Goal: Task Accomplishment & Management: Manage account settings

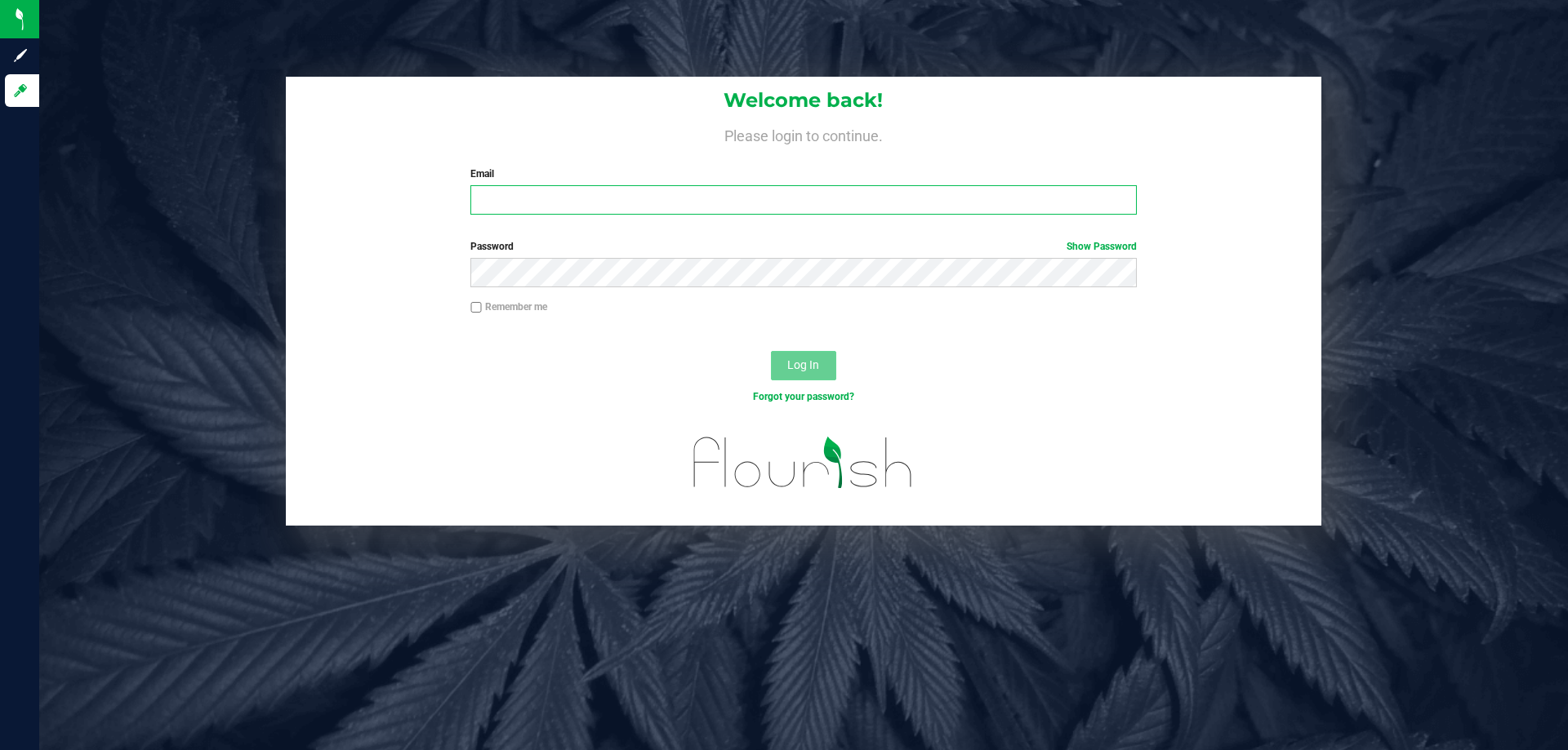
type input "[EMAIL_ADDRESS][DOMAIN_NAME]"
click at [784, 352] on button "Log In" at bounding box center [803, 365] width 65 height 29
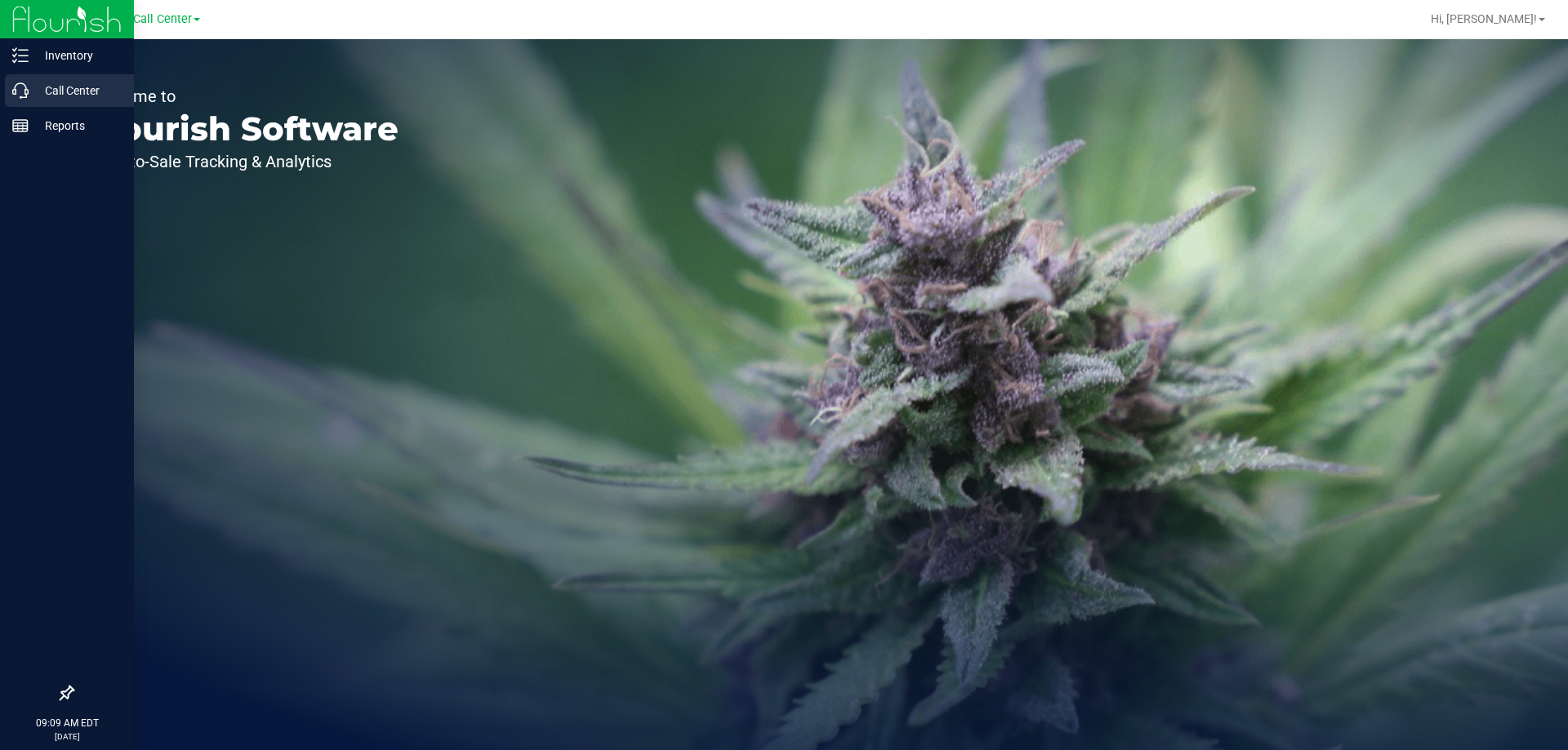
click at [28, 90] on p "Call Center" at bounding box center [77, 90] width 98 height 19
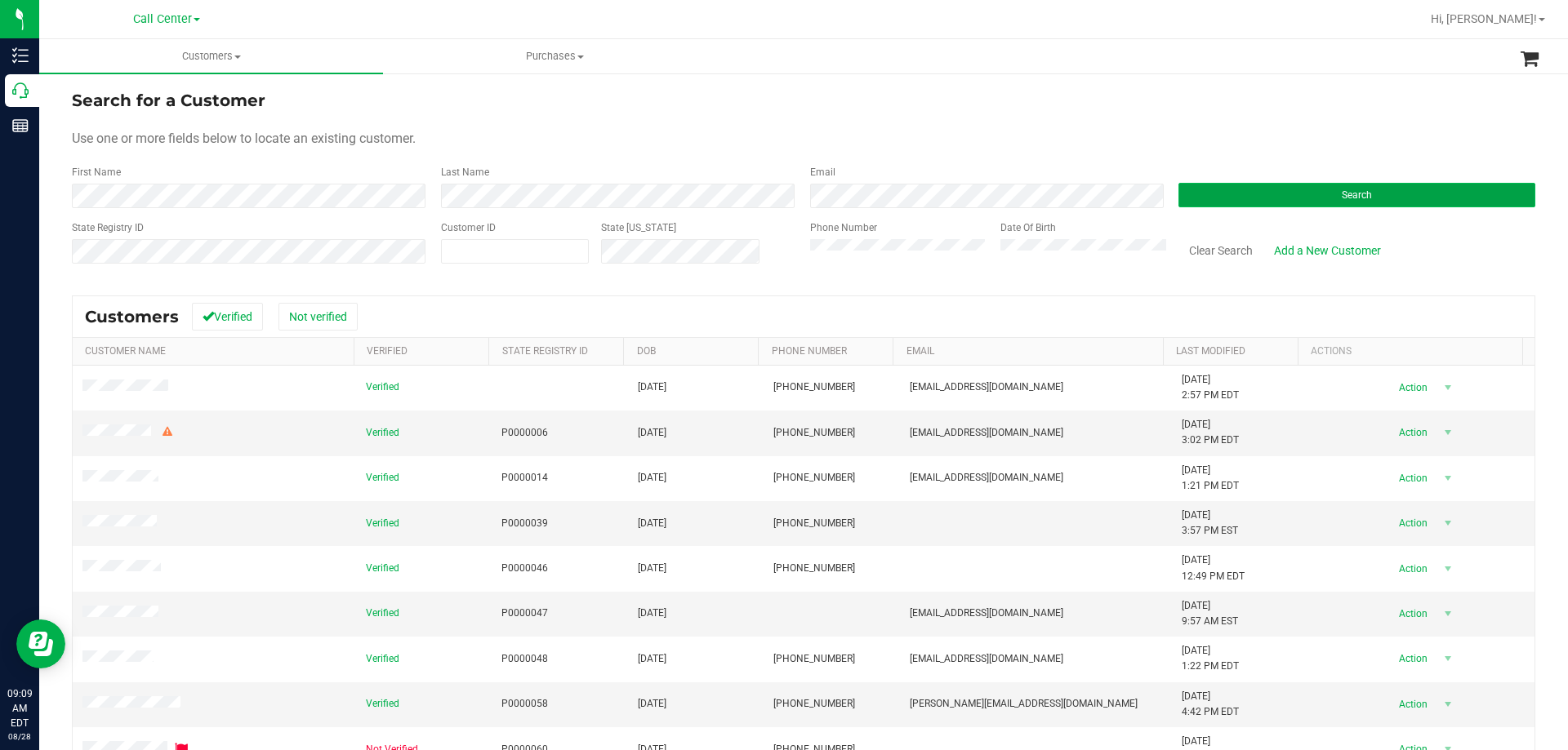
click at [1314, 202] on button "Search" at bounding box center [1357, 194] width 357 height 24
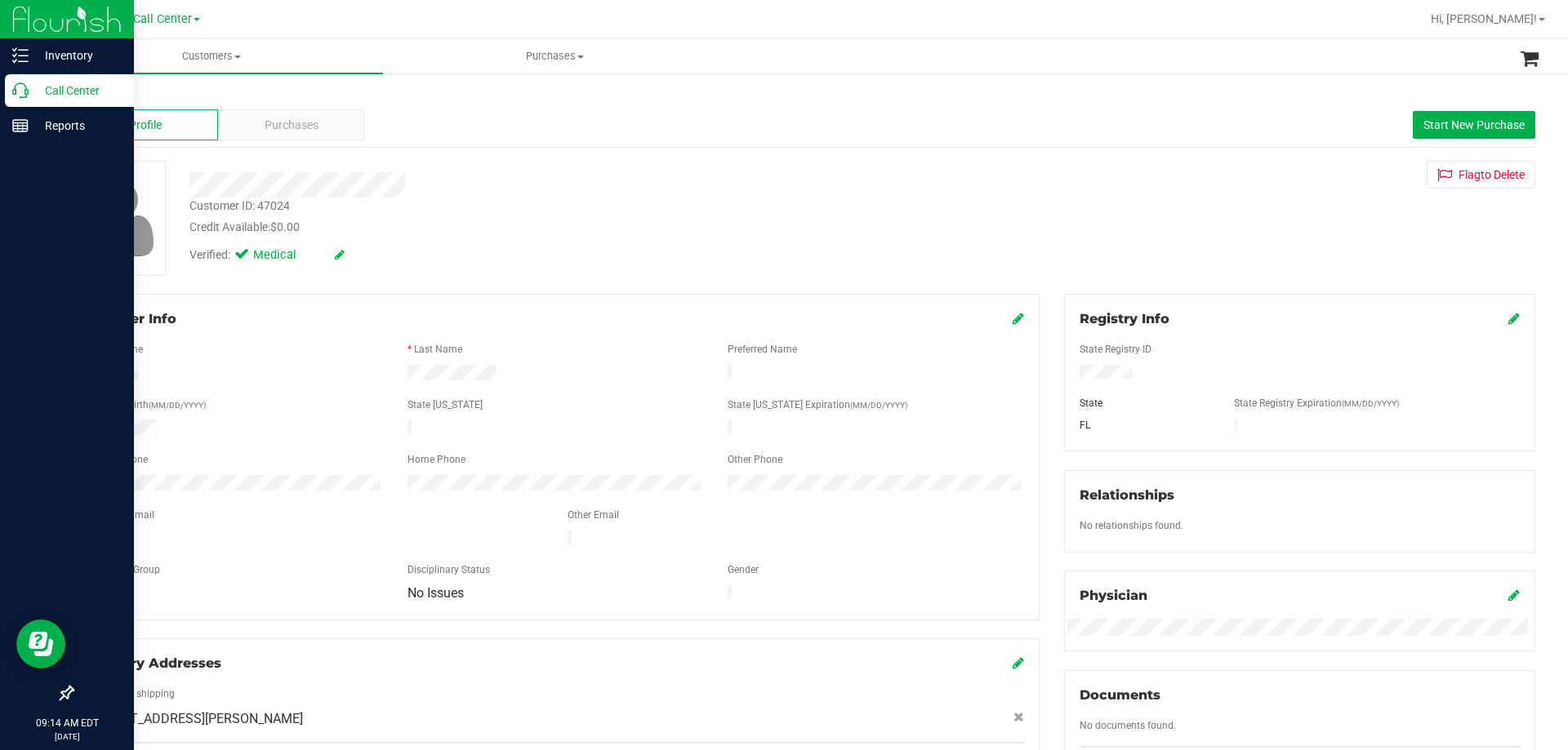
click at [75, 93] on p "Call Center" at bounding box center [77, 90] width 98 height 19
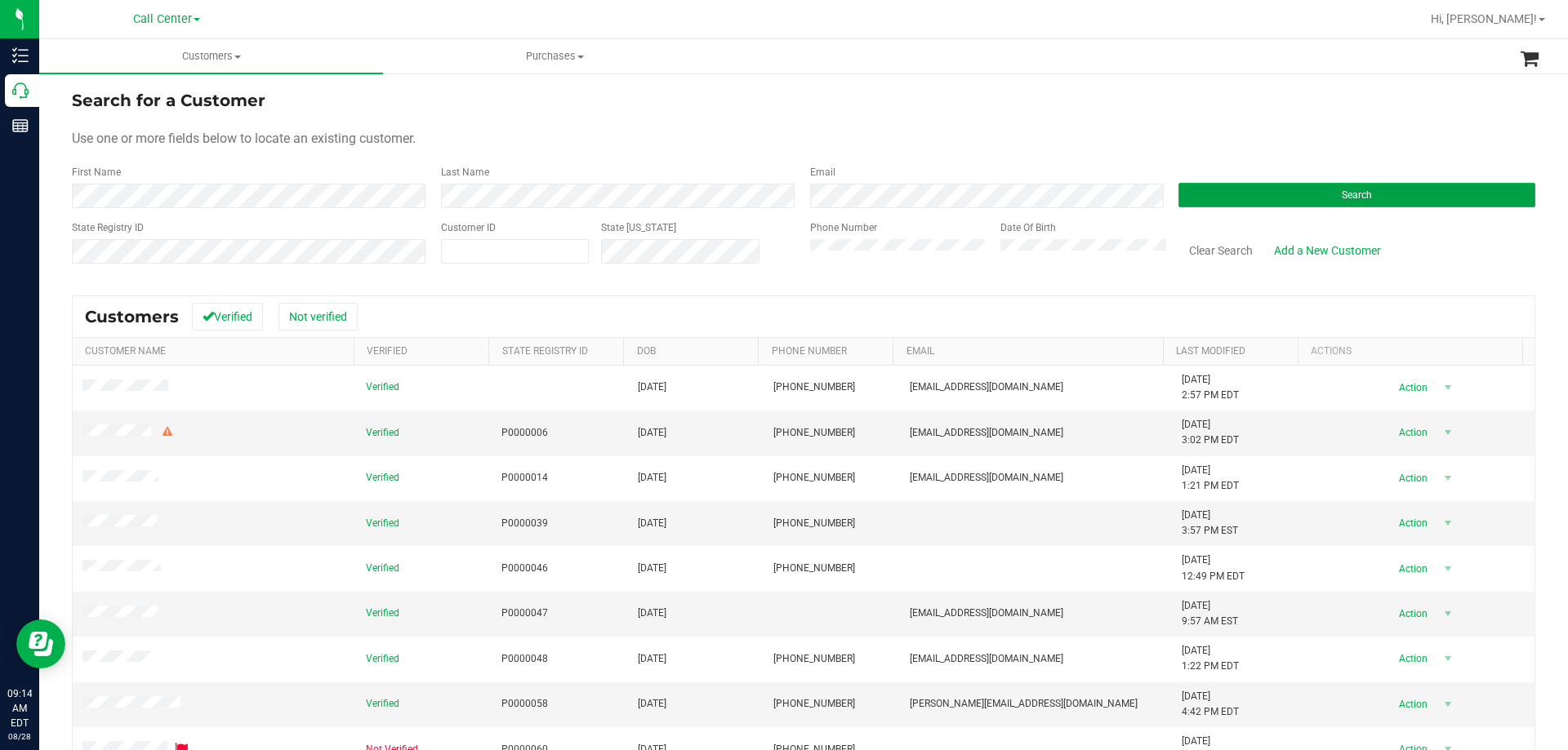
click at [1259, 193] on button "Search" at bounding box center [1357, 194] width 357 height 24
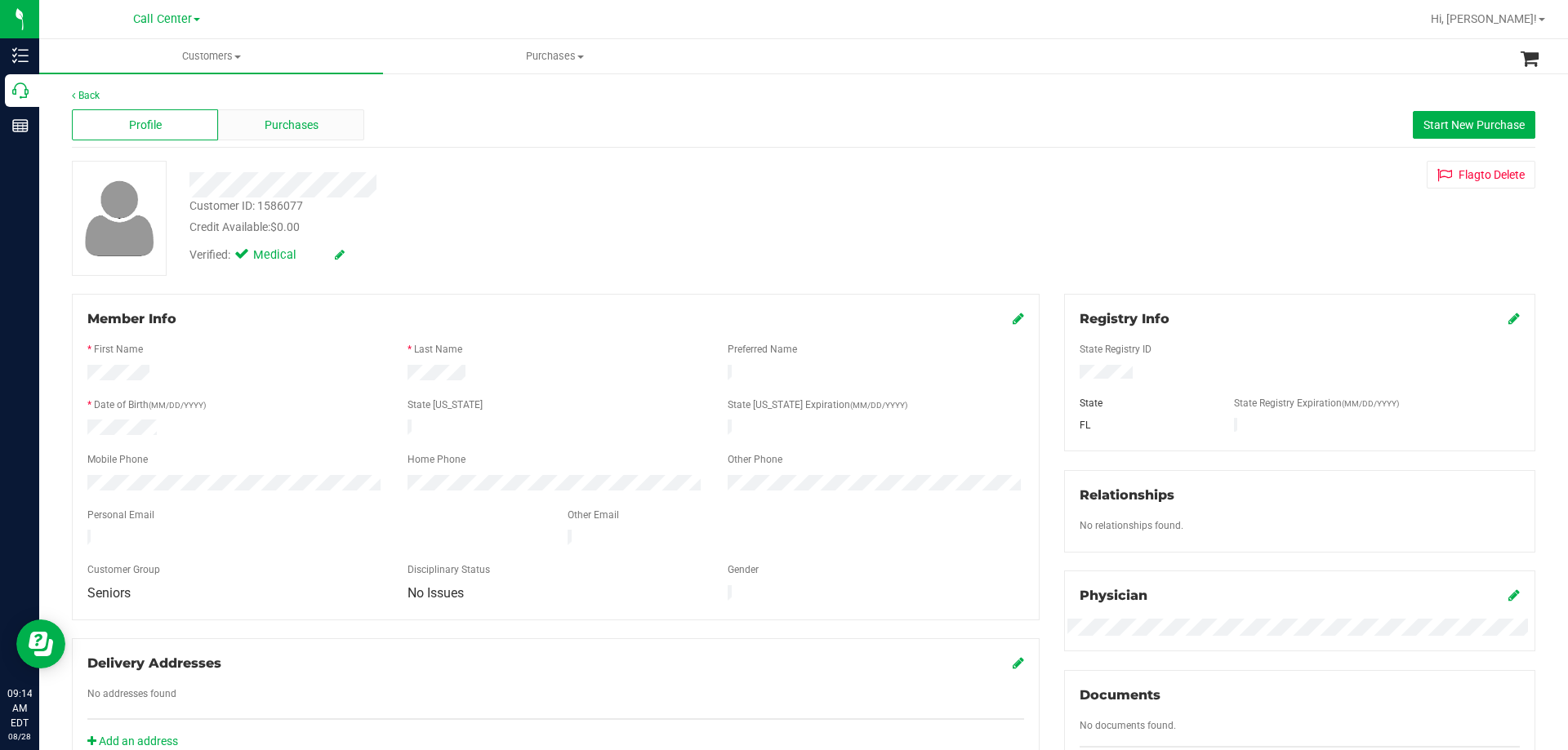
click at [322, 121] on div "Purchases" at bounding box center [291, 125] width 147 height 31
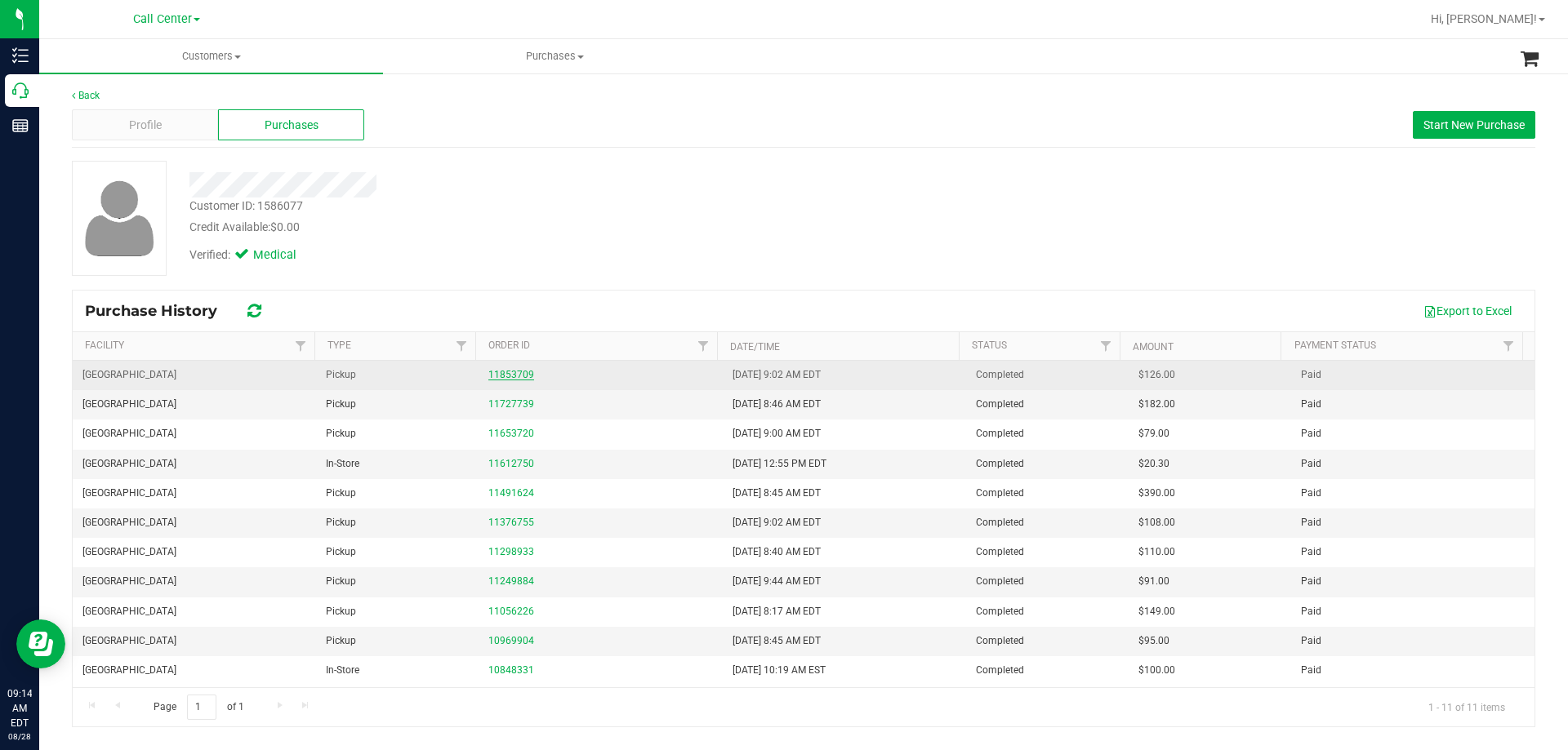
click at [513, 376] on link "11853709" at bounding box center [511, 375] width 46 height 12
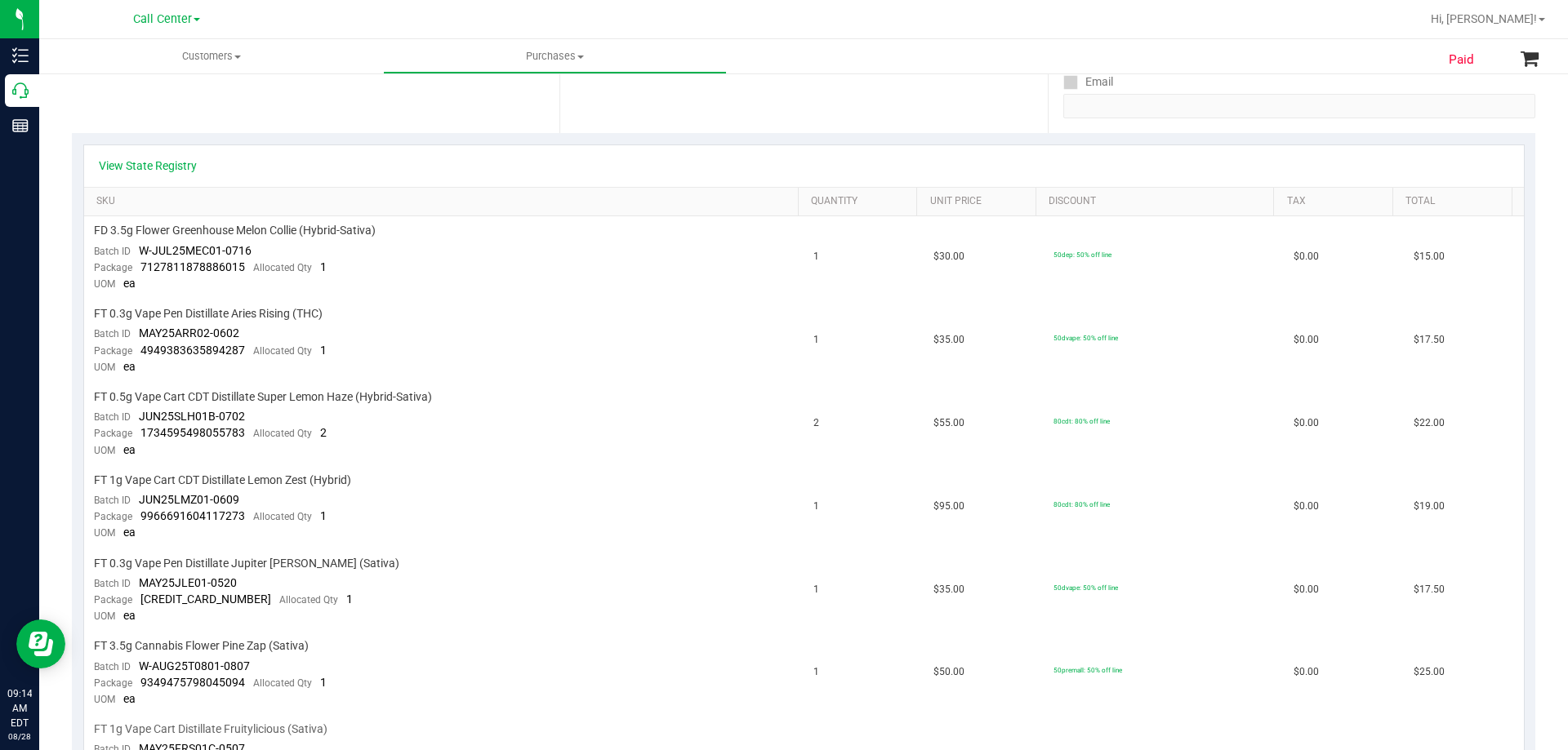
scroll to position [163, 0]
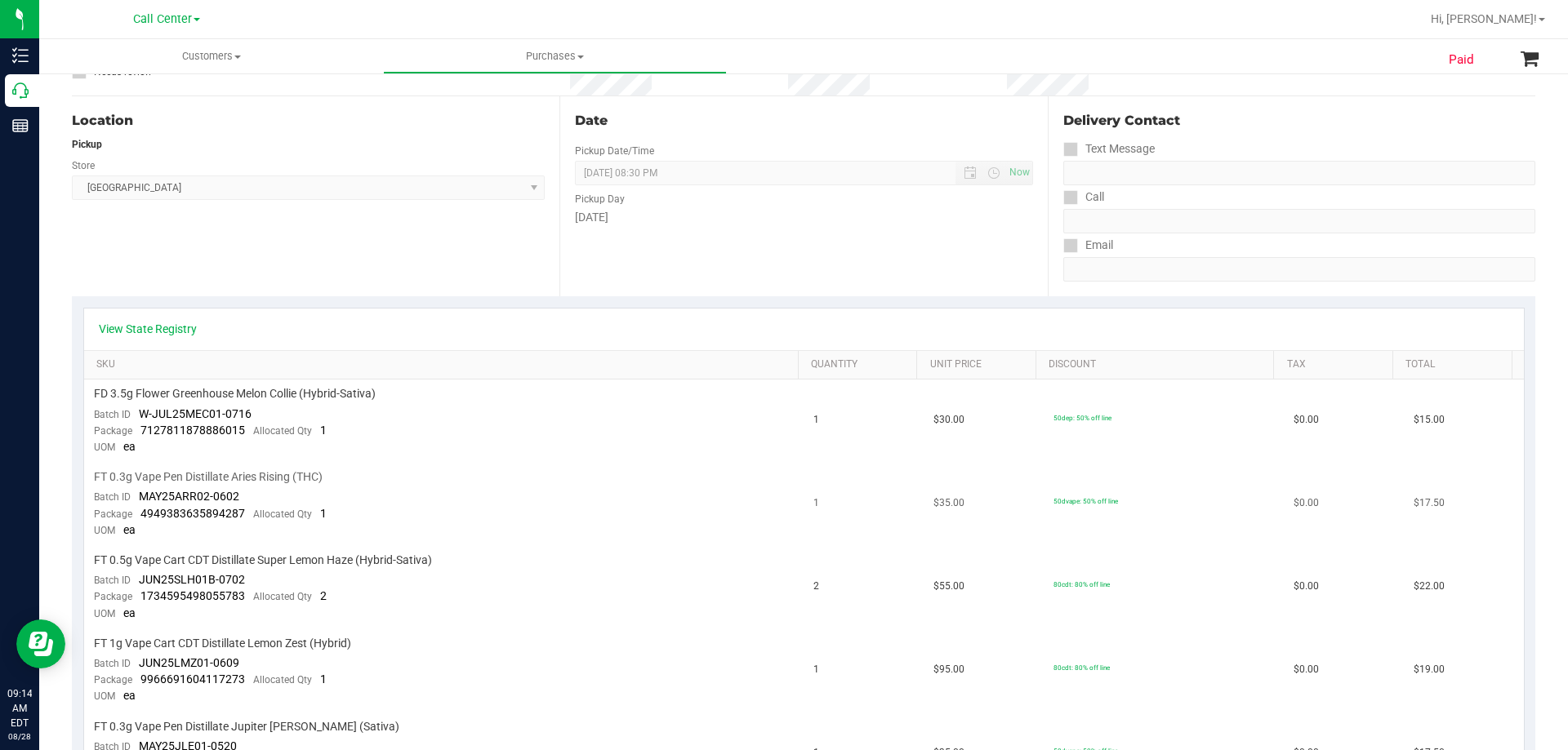
click at [521, 532] on td "FT 0.3g Vape Pen Distillate Aries Rising (THC) Batch ID MAY25ARR02-0602 Package…" at bounding box center [444, 504] width 720 height 83
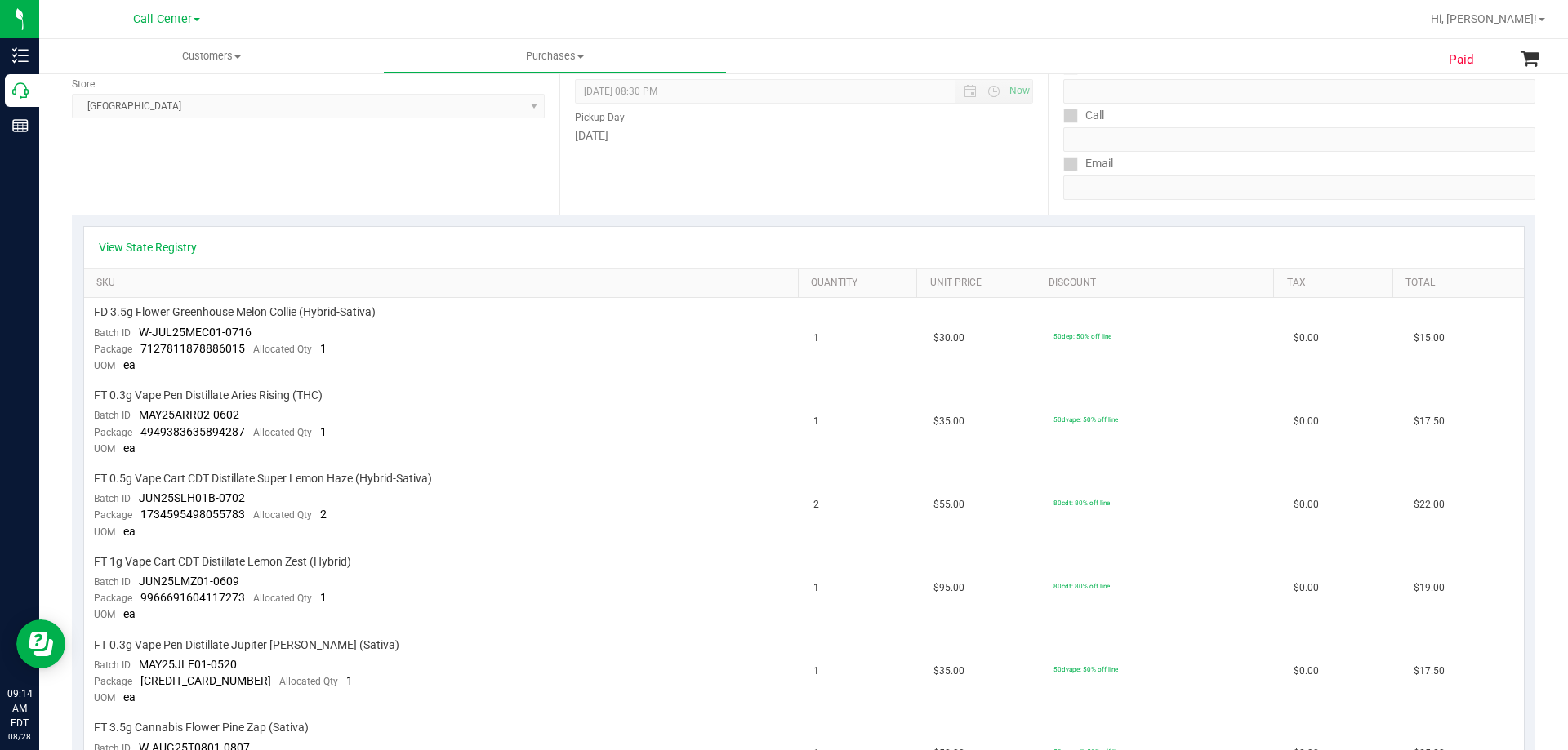
scroll to position [0, 0]
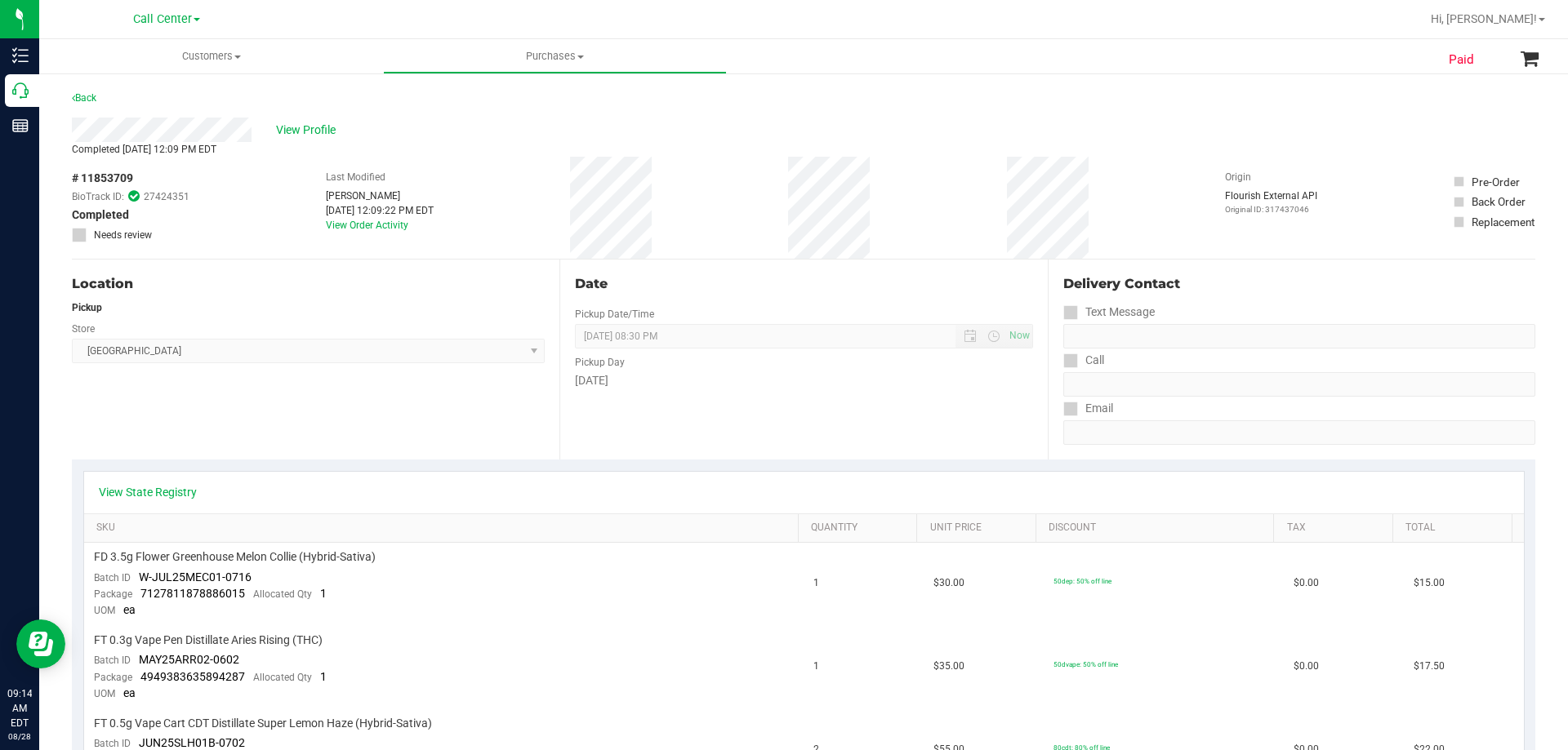
click at [209, 397] on div "Location Pickup Store Palm Bay WC Select Store Bonita Springs WC Boynton Beach …" at bounding box center [316, 359] width 487 height 200
click at [433, 122] on div "View Profile" at bounding box center [803, 129] width 1463 height 24
click at [546, 155] on div "Completed Aug 27, 2025 12:09 PM EDT" at bounding box center [803, 150] width 1463 height 15
click at [315, 124] on span "View Profile" at bounding box center [309, 130] width 65 height 17
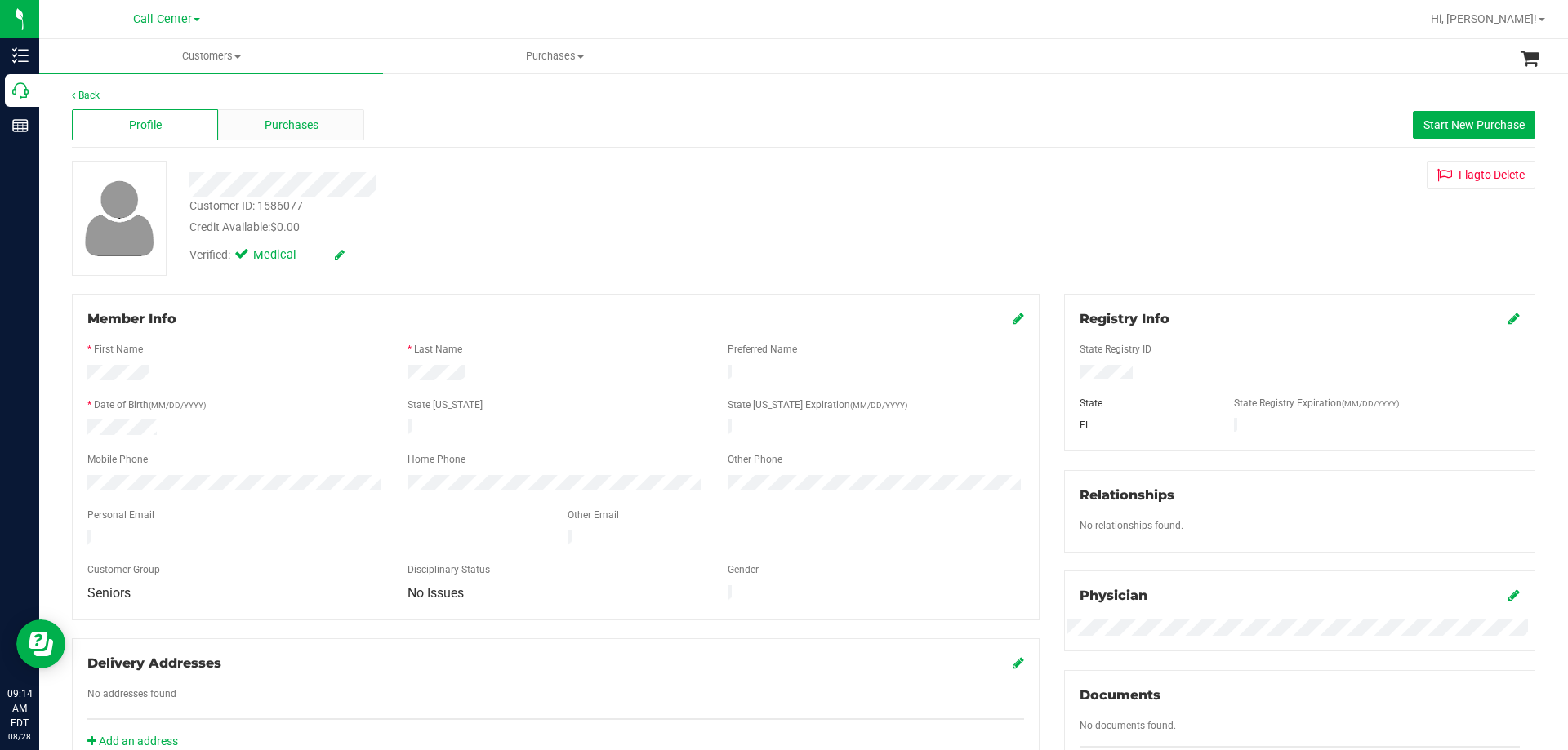
click at [323, 129] on div "Purchases" at bounding box center [291, 125] width 147 height 31
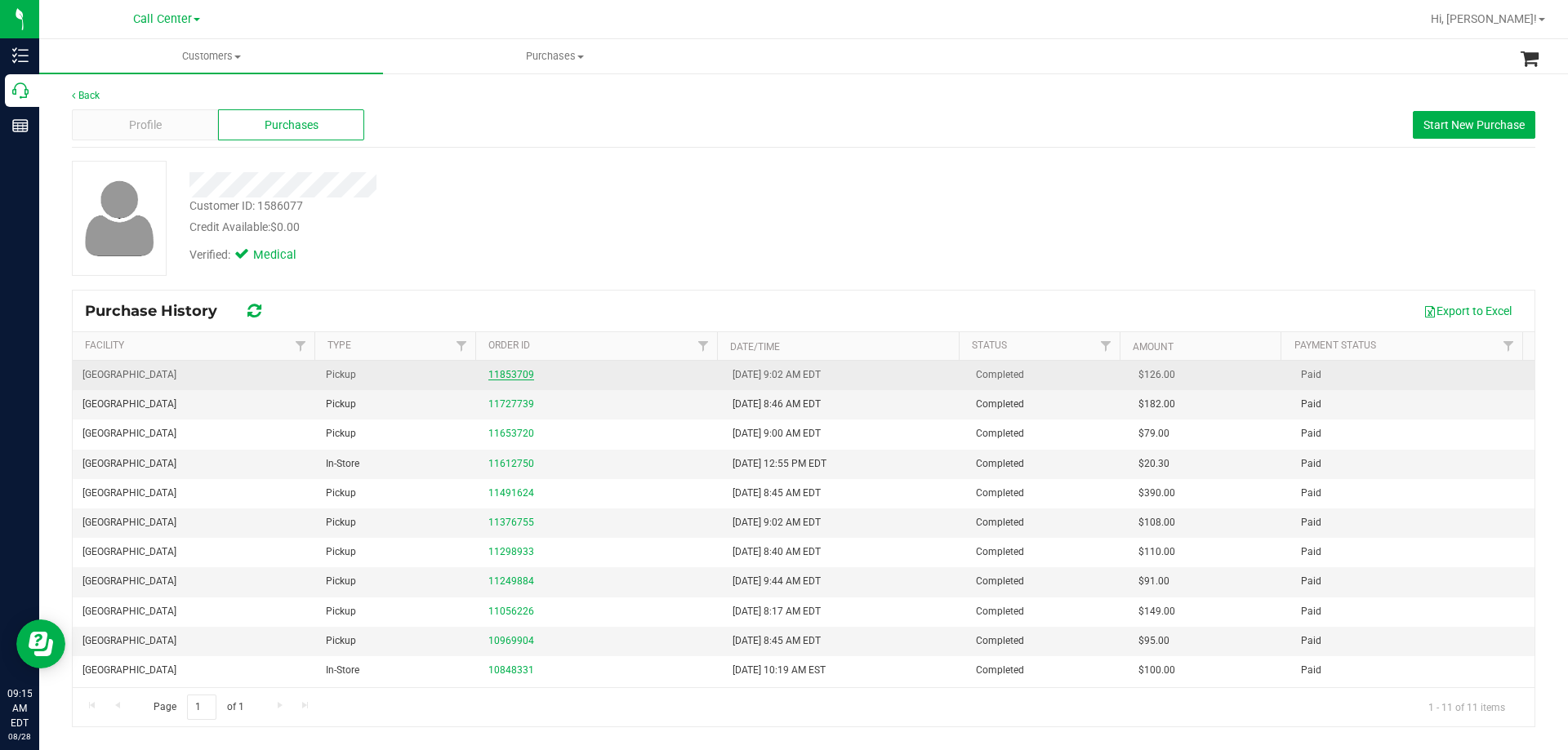
click at [505, 377] on link "11853709" at bounding box center [511, 375] width 46 height 12
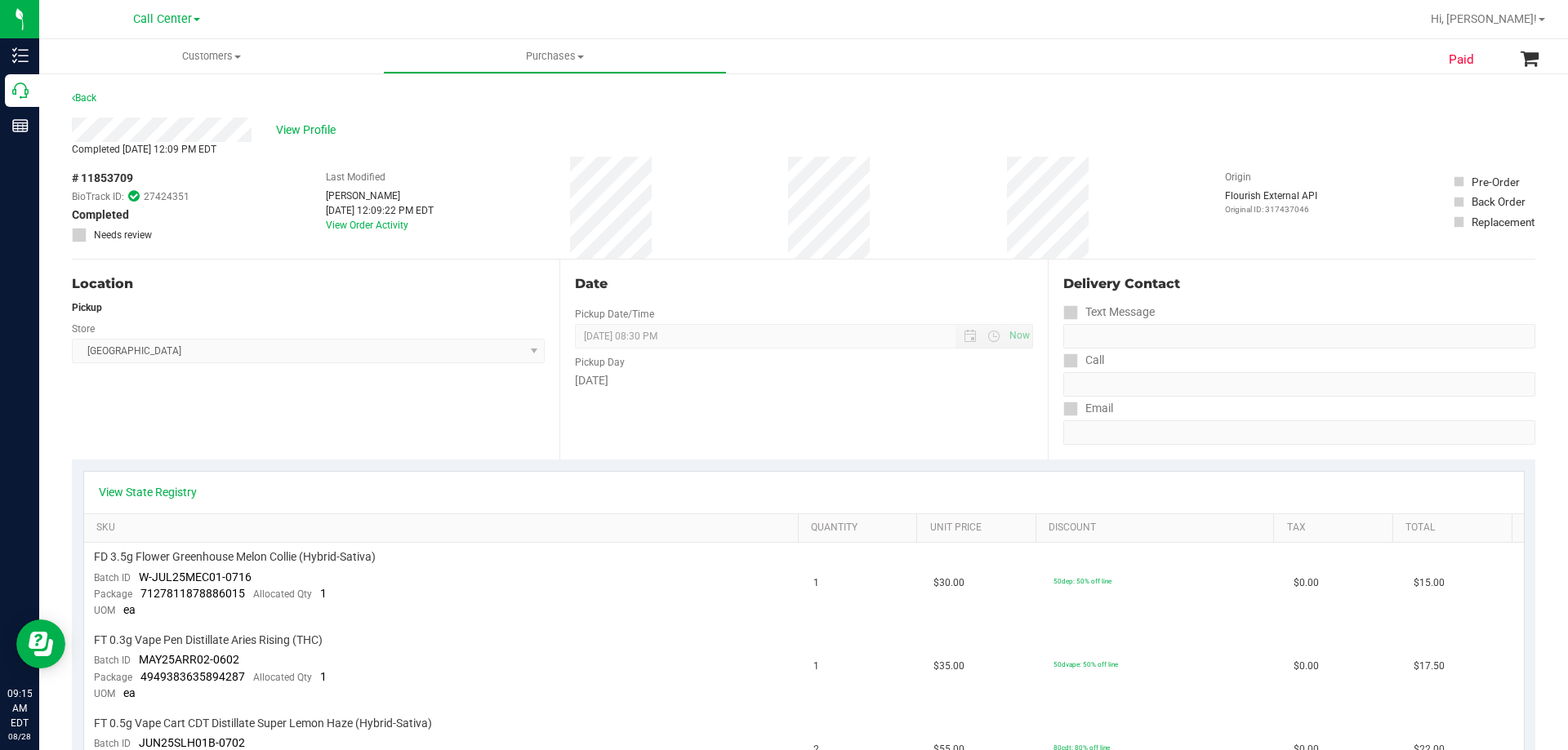
click at [124, 177] on span "# 11853709" at bounding box center [102, 178] width 61 height 17
click at [124, 176] on span "# 11853709" at bounding box center [102, 178] width 61 height 17
copy span "11853709"
click at [294, 141] on div "View Profile Completed Aug 27, 2025 12:09 PM EDT # 11853709 BioTrack ID: 274243…" at bounding box center [803, 188] width 1463 height 142
click at [297, 133] on span "View Profile" at bounding box center [309, 130] width 65 height 17
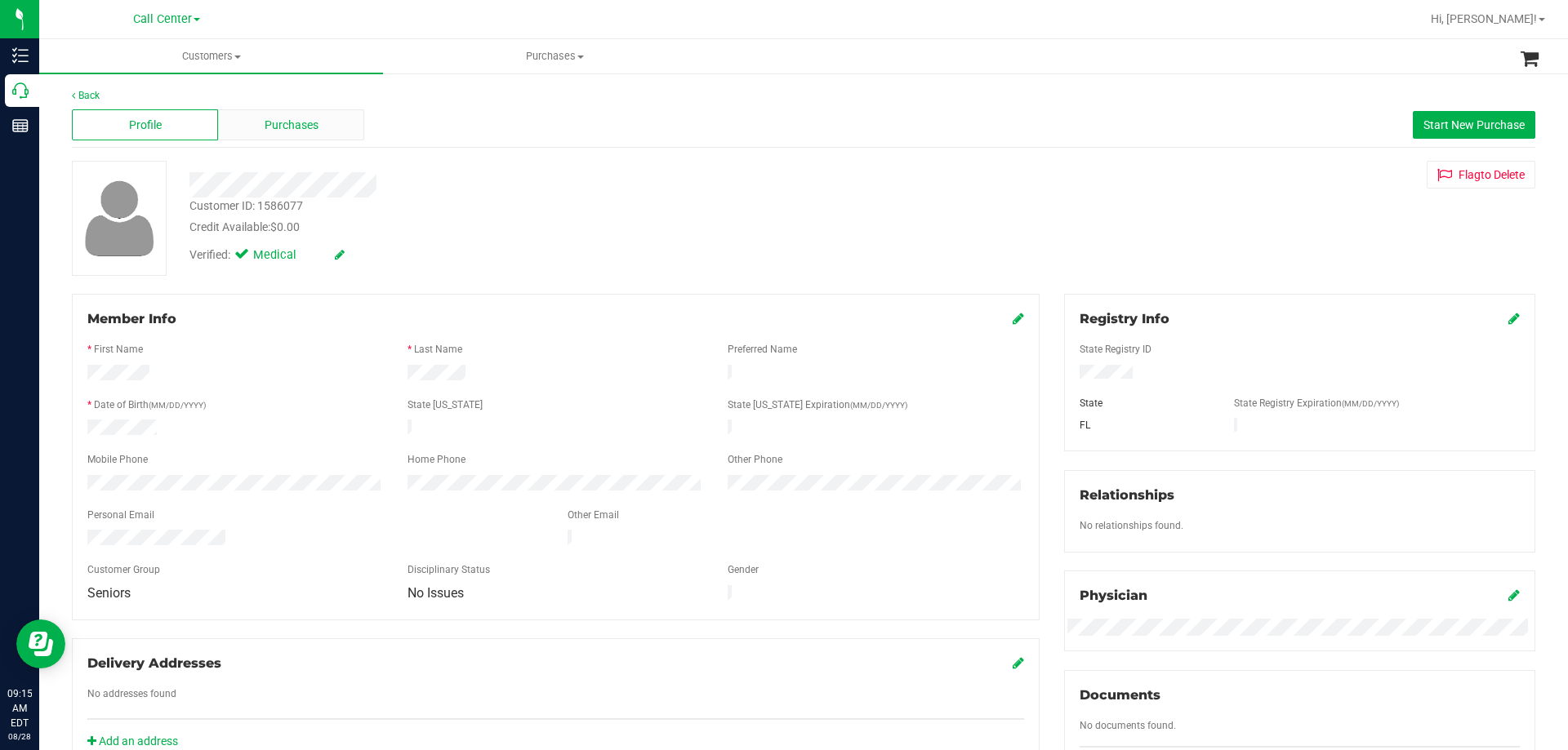
click at [286, 122] on span "Purchases" at bounding box center [291, 125] width 54 height 17
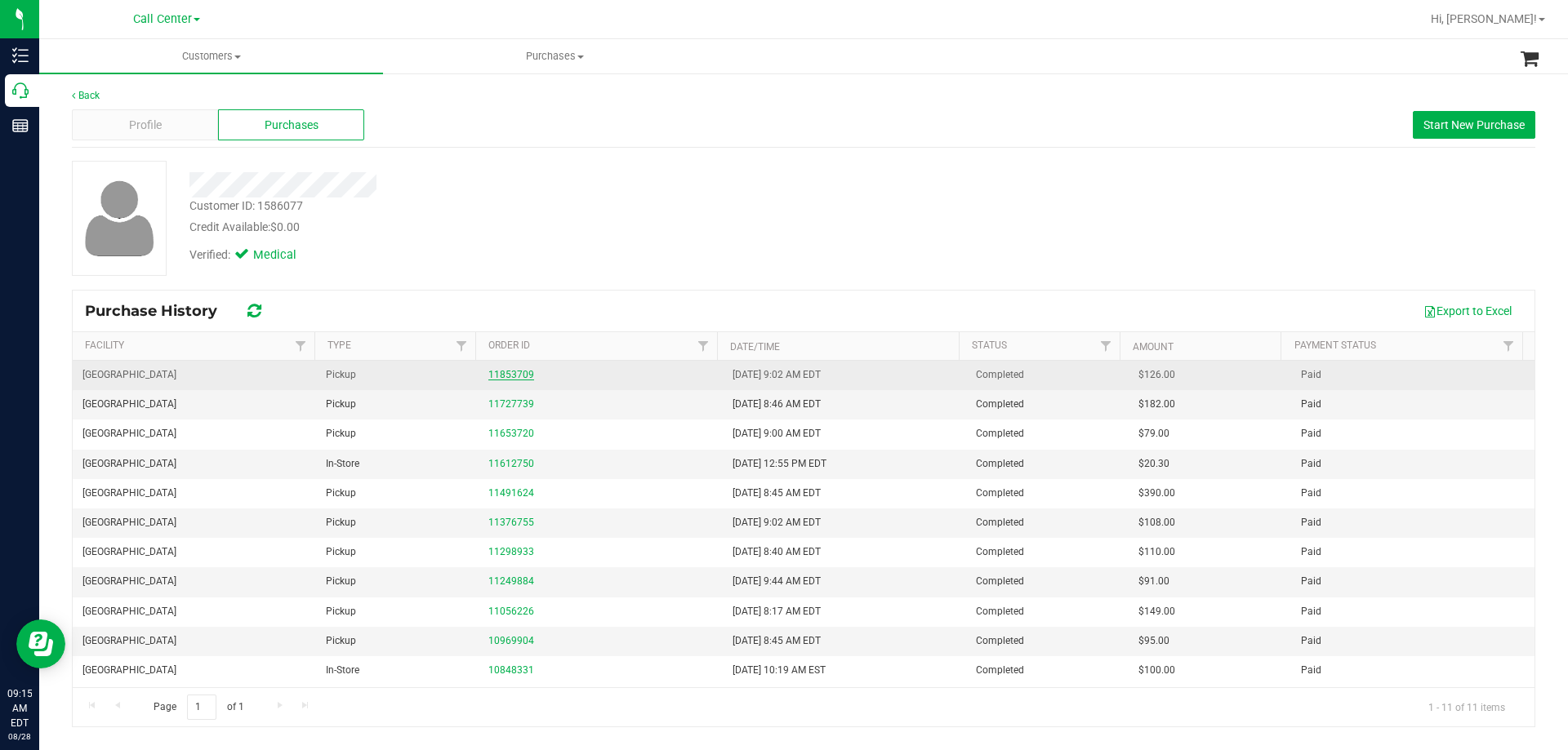
click at [524, 375] on link "11853709" at bounding box center [511, 375] width 46 height 12
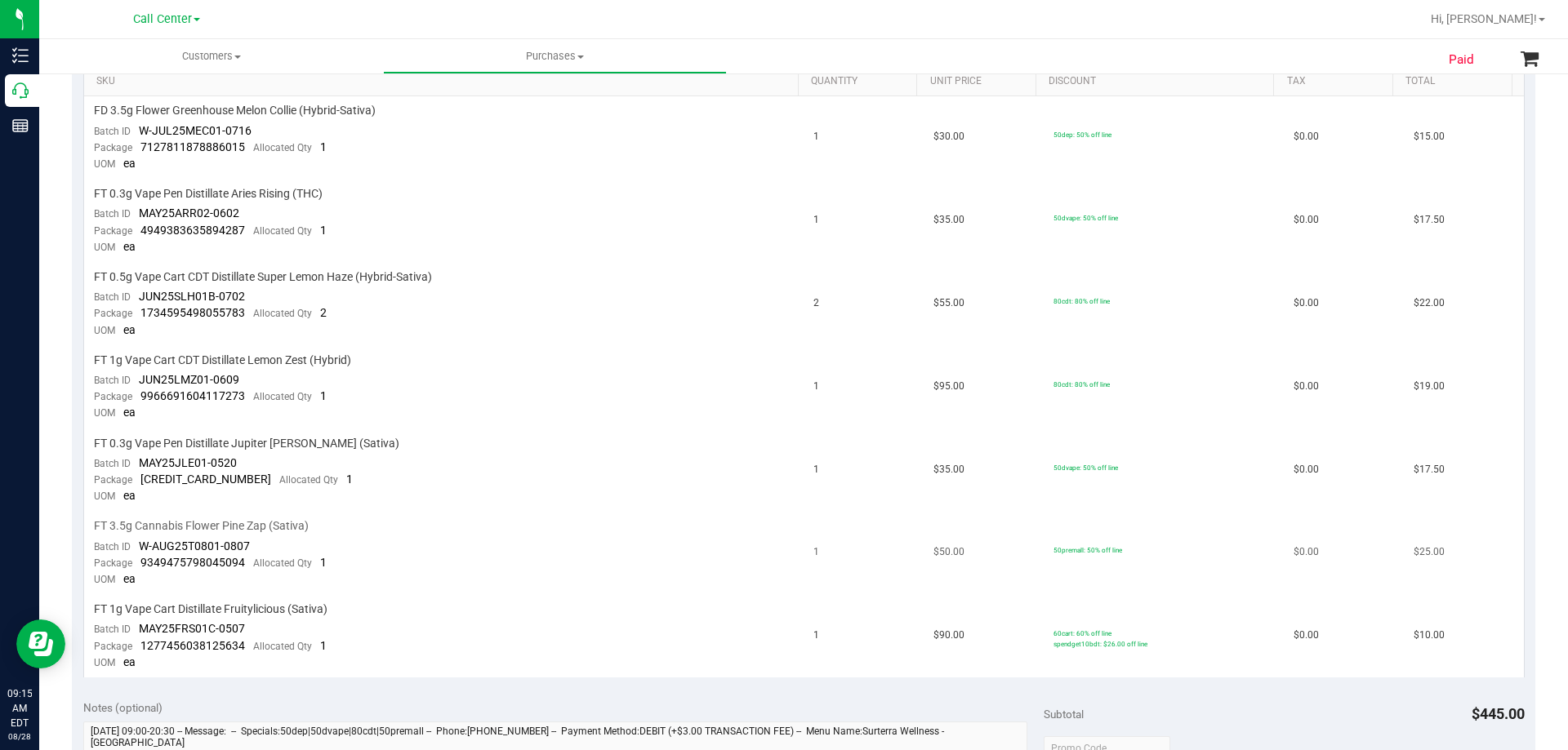
scroll to position [408, 0]
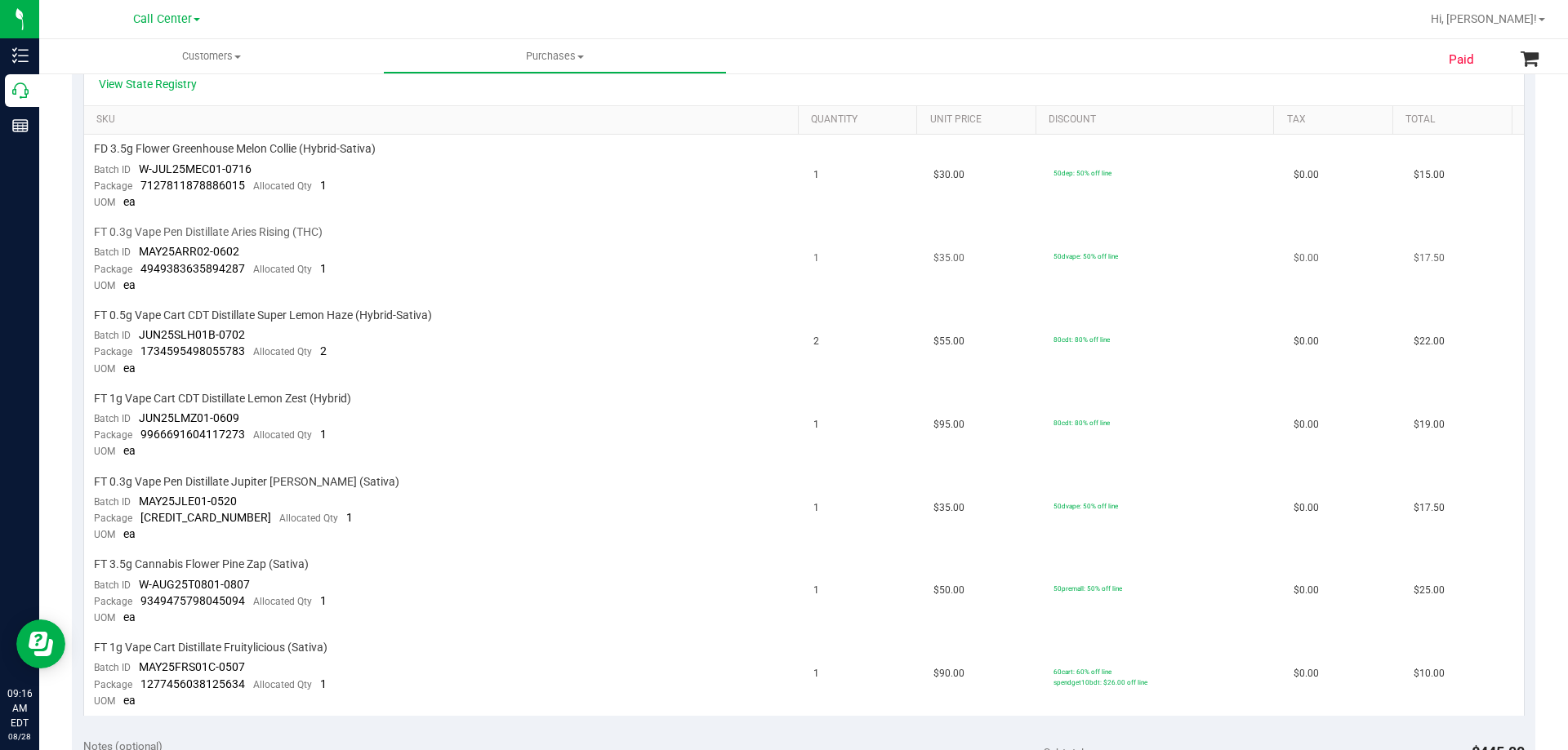
click at [472, 242] on td "FT 0.3g Vape Pen Distillate Aries Rising (THC) Batch ID MAY25ARR02-0602 Package…" at bounding box center [444, 259] width 720 height 83
drag, startPoint x: 95, startPoint y: 229, endPoint x: 380, endPoint y: 225, distance: 285.0
click at [380, 225] on div "FT 0.3g Vape Pen Distillate Aries Rising (THC)" at bounding box center [444, 232] width 701 height 16
copy span "FT 0.3g Vape Pen Distillate Aries Rising (THC)"
click at [476, 387] on td "FT 1g Vape Cart CDT Distillate Lemon Zest (Hybrid) Batch ID JUN25LMZ01-0609 Pac…" at bounding box center [444, 425] width 720 height 83
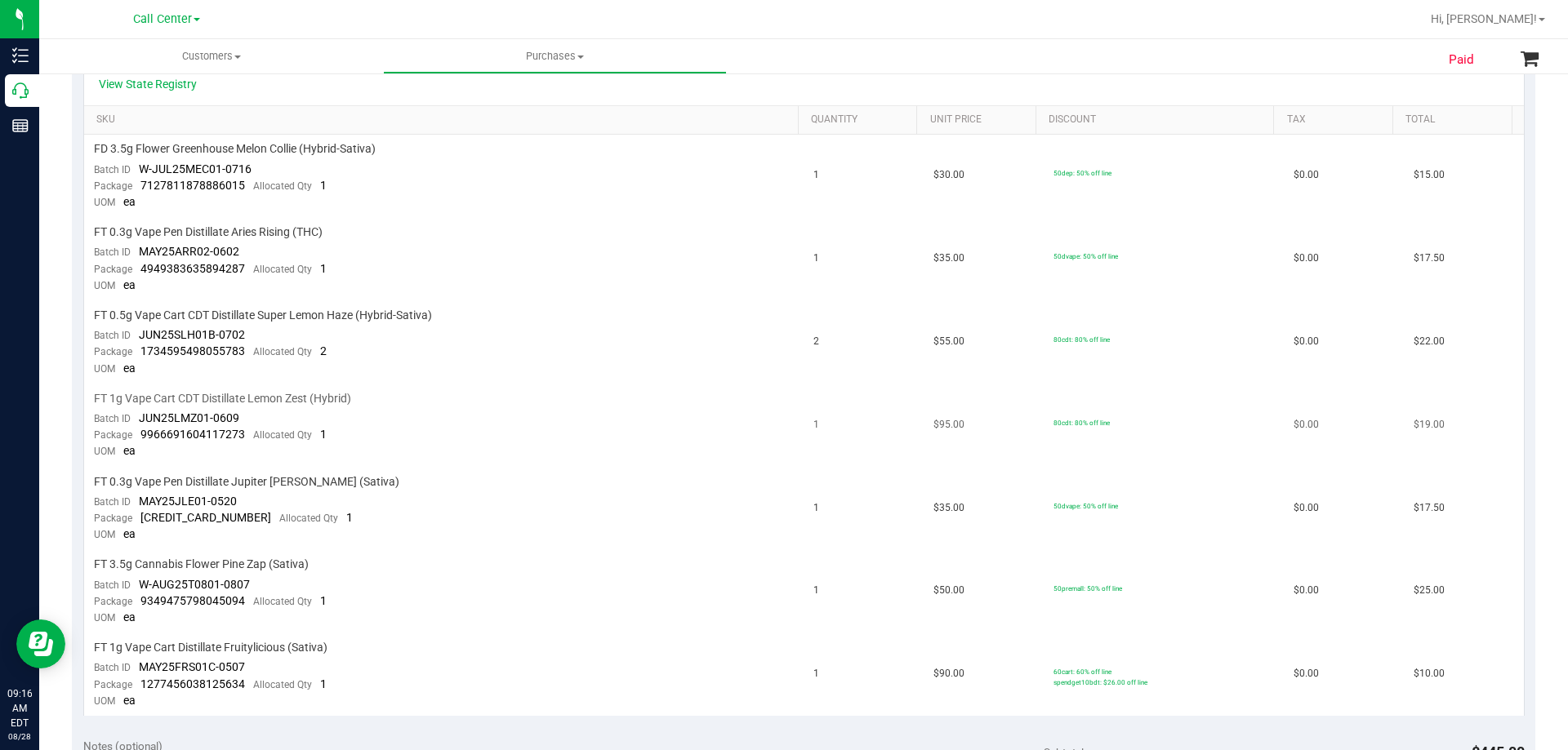
click at [169, 398] on span "FT 1g Vape Cart CDT Distillate Lemon Zest (Hybrid)" at bounding box center [222, 398] width 257 height 16
copy div "FT 1g Vape Cart CDT Distillate Lemon Zest (Hybrid)"
click at [528, 374] on td "FT 0.5g Vape Cart CDT Distillate Super Lemon Haze (Hybrid-Sativa) Batch ID JUN2…" at bounding box center [444, 342] width 720 height 83
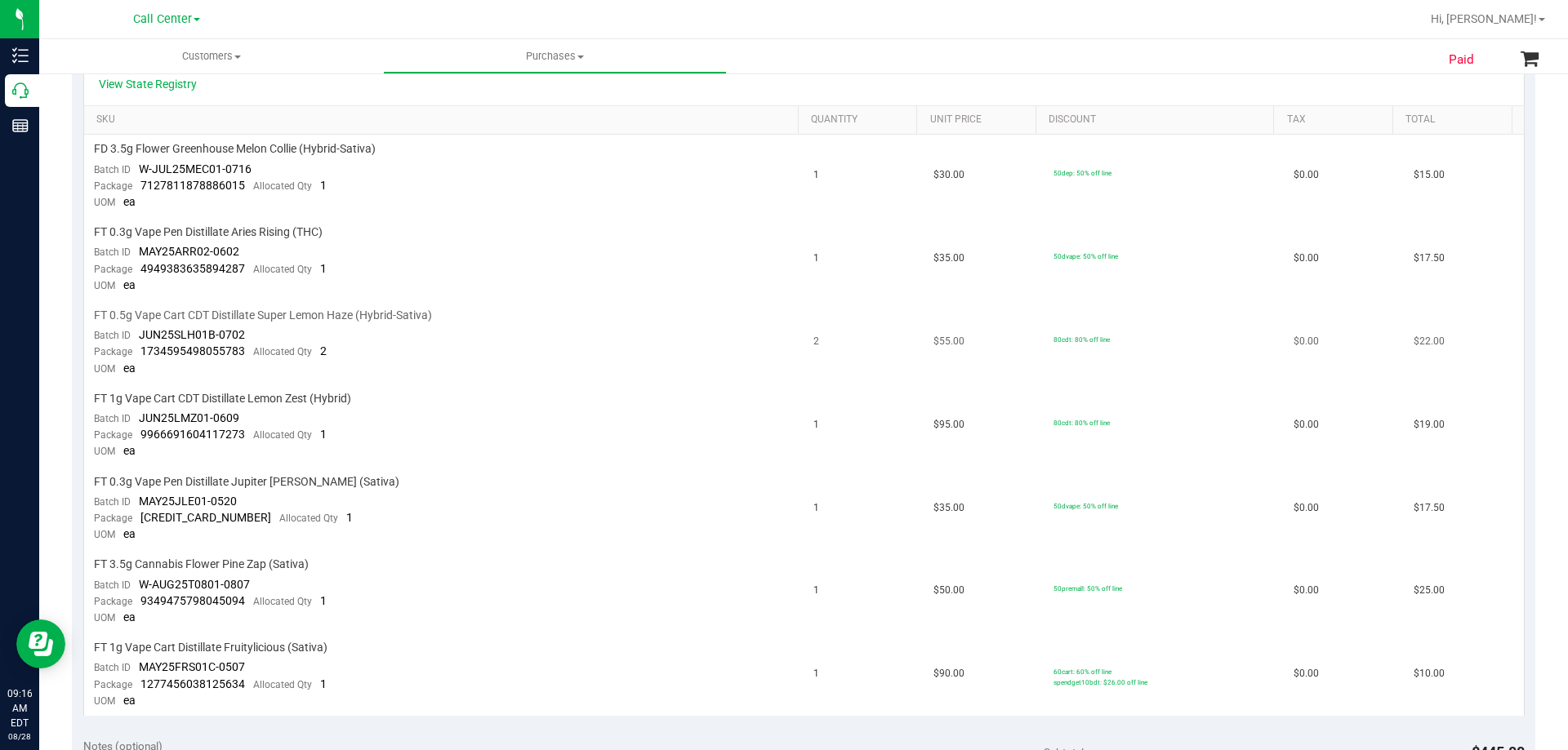
click at [302, 316] on span "FT 0.5g Vape Cart CDT Distillate Super Lemon Haze (Hybrid-Sativa)" at bounding box center [263, 316] width 338 height 16
click at [297, 398] on span "FT 1g Vape Cart CDT Distillate Lemon Zest (Hybrid)" at bounding box center [222, 398] width 257 height 16
click at [297, 398] on span "FT 1g Vape Cart CDT Distillate Lemon Zest (Hybrid)" at bounding box center [222, 398] width 257 height 16
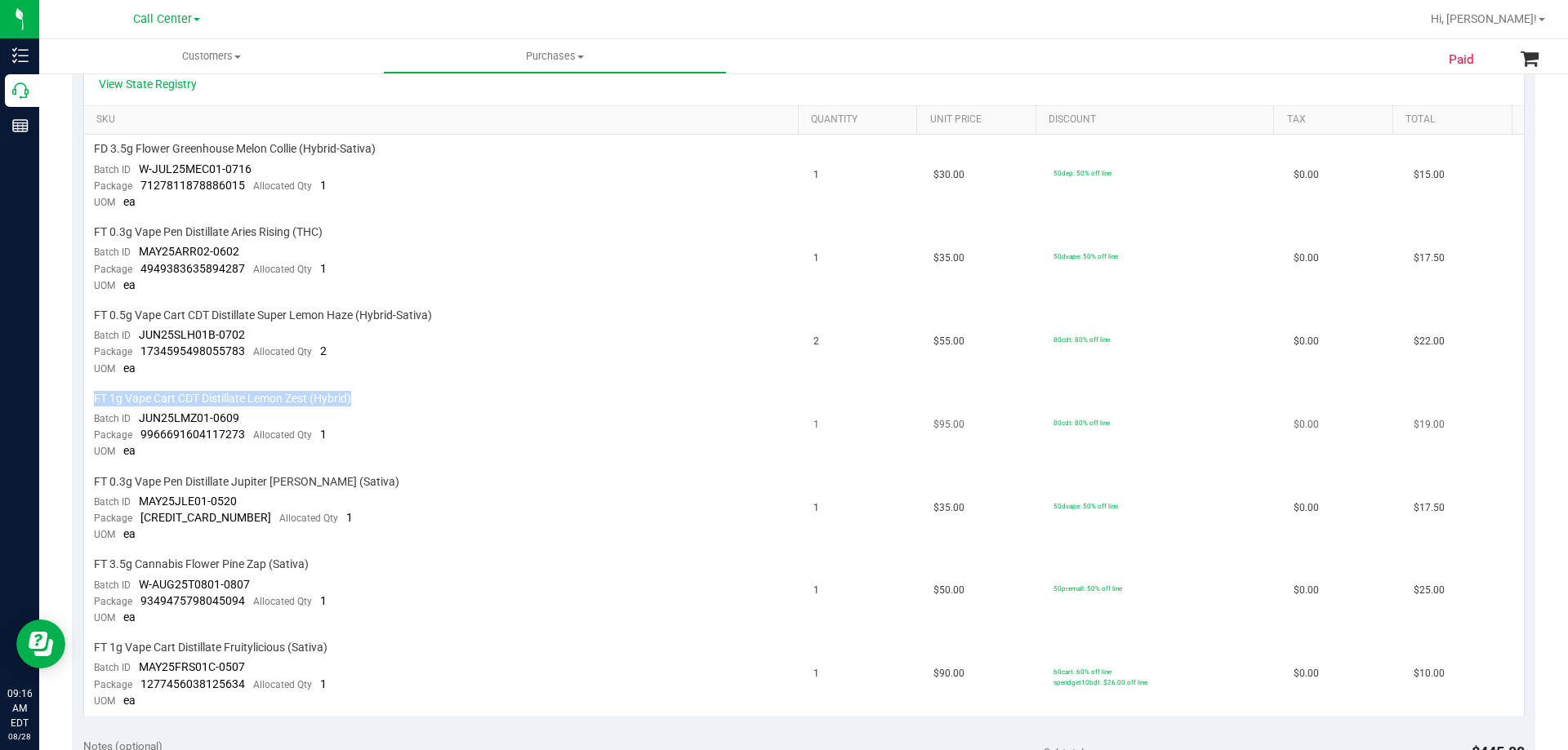
click at [297, 398] on span "FT 1g Vape Cart CDT Distillate Lemon Zest (Hybrid)" at bounding box center [222, 398] width 257 height 16
click at [217, 311] on span "FT 0.5g Vape Cart CDT Distillate Super Lemon Haze (Hybrid-Sativa)" at bounding box center [263, 316] width 338 height 16
click at [445, 368] on td "FT 0.5g Vape Cart CDT Distillate Super Lemon Haze (Hybrid-Sativa) Batch ID JUN2…" at bounding box center [444, 342] width 720 height 83
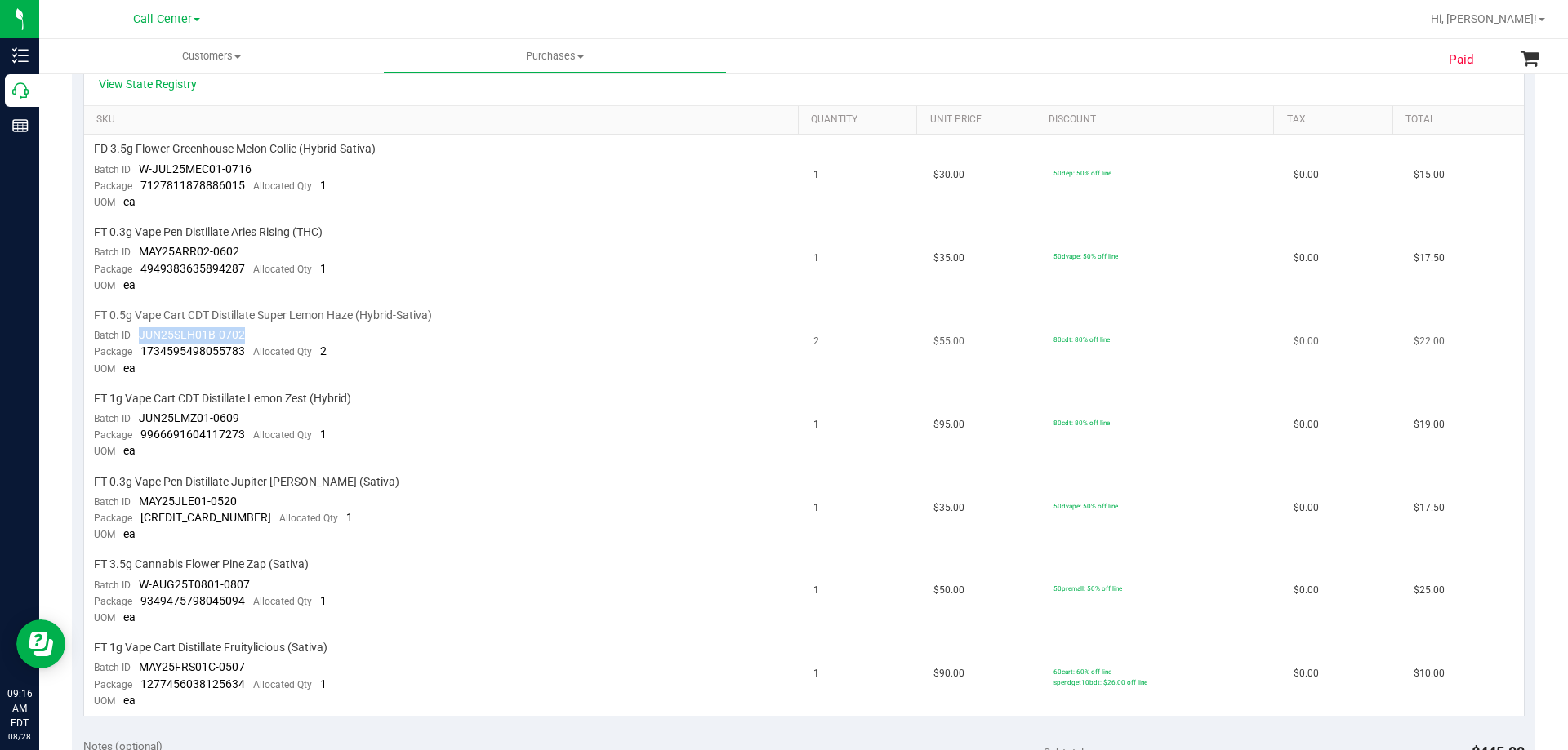
drag, startPoint x: 141, startPoint y: 330, endPoint x: 269, endPoint y: 331, distance: 128.0
click at [269, 331] on td "FT 0.5g Vape Cart CDT Distillate Super Lemon Haze (Hybrid-Sativa) Batch ID JUN2…" at bounding box center [444, 342] width 720 height 83
copy span "JUN25SLH01B-0702"
click at [513, 352] on td "FT 0.5g Vape Cart CDT Distillate Super Lemon Haze (Hybrid-Sativa) Batch ID JUN2…" at bounding box center [444, 342] width 720 height 83
drag, startPoint x: 141, startPoint y: 330, endPoint x: 175, endPoint y: 336, distance: 34.5
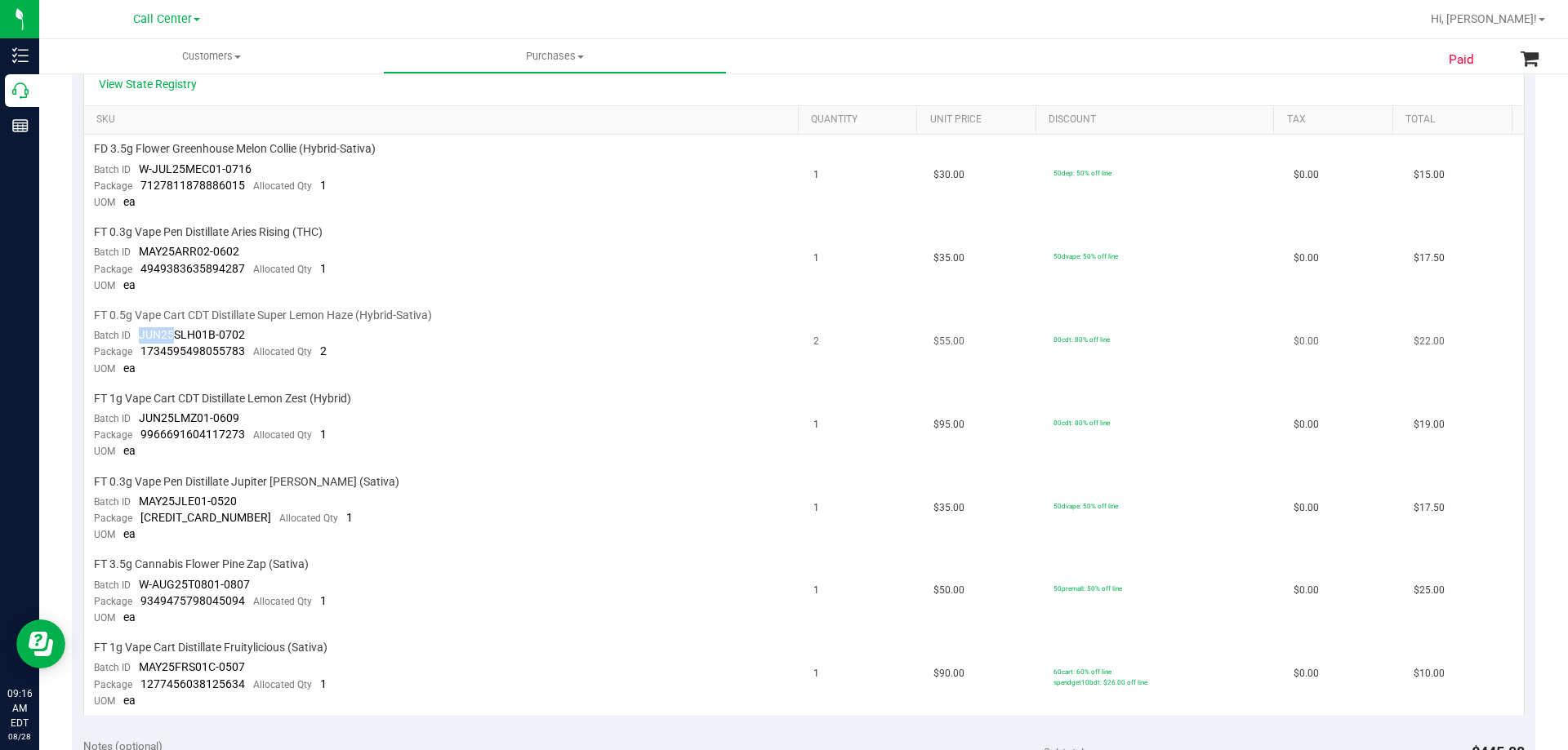
click at [175, 336] on span "JUN25SLH01B-0702" at bounding box center [192, 335] width 106 height 13
click at [157, 409] on td "FT 1g Vape Cart CDT Distillate Lemon Zest (Hybrid) Batch ID JUN25LMZ01-0609 Pac…" at bounding box center [444, 425] width 720 height 83
drag, startPoint x: 142, startPoint y: 414, endPoint x: 245, endPoint y: 410, distance: 103.1
click at [245, 410] on td "FT 1g Vape Cart CDT Distillate Lemon Zest (Hybrid) Batch ID JUN25LMZ01-0609 Pac…" at bounding box center [444, 425] width 720 height 83
copy span "JUN25LMZ01-0609"
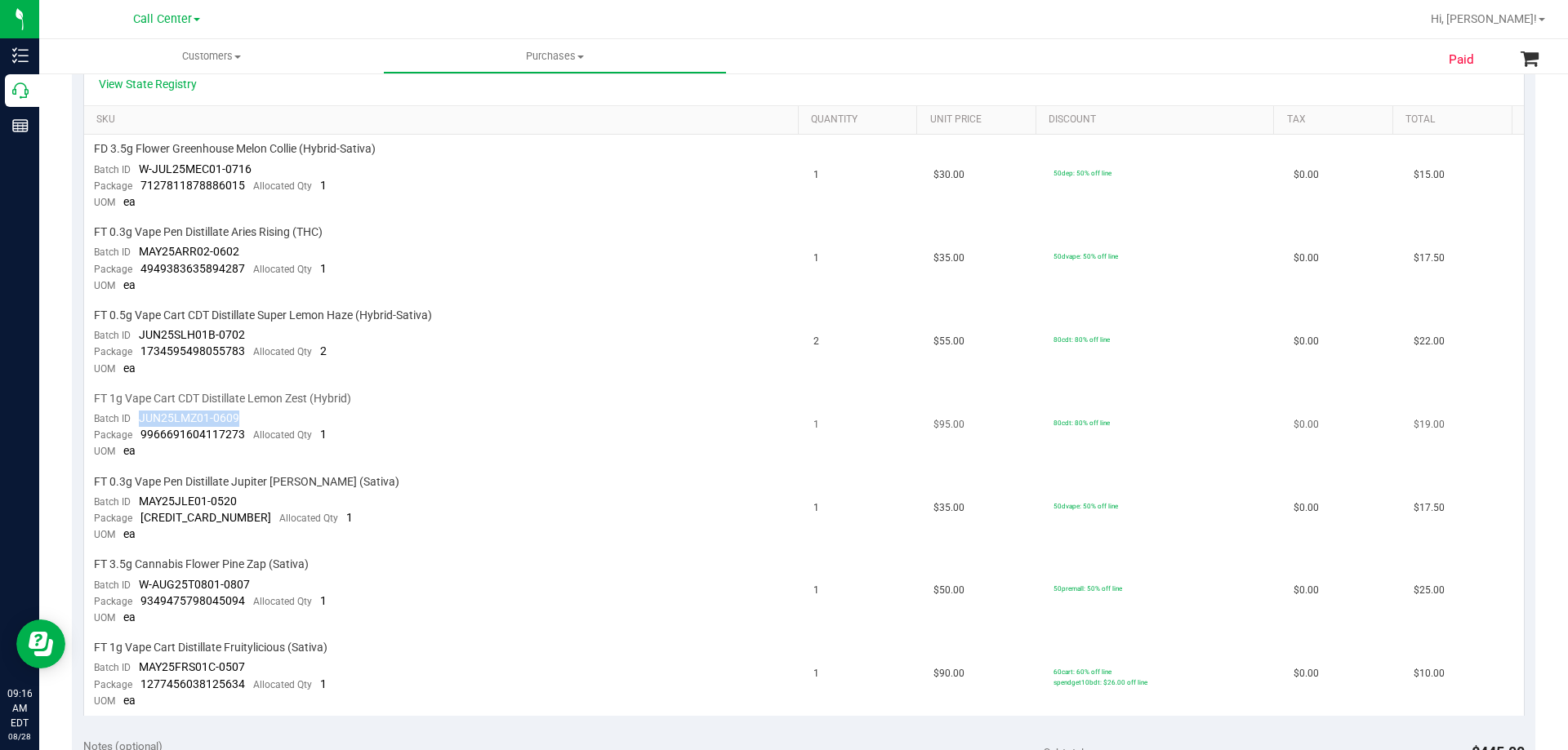
drag, startPoint x: 176, startPoint y: 396, endPoint x: 115, endPoint y: 398, distance: 61.0
click at [176, 396] on span "FT 1g Vape Cart CDT Distillate Lemon Zest (Hybrid)" at bounding box center [222, 398] width 257 height 16
drag, startPoint x: 95, startPoint y: 398, endPoint x: 434, endPoint y: 399, distance: 339.0
click at [434, 399] on div "FT 1g Vape Cart CDT Distillate Lemon Zest (Hybrid)" at bounding box center [444, 398] width 701 height 16
copy span "FT 1g Vape Cart CDT Distillate Lemon Zest (Hybrid)"
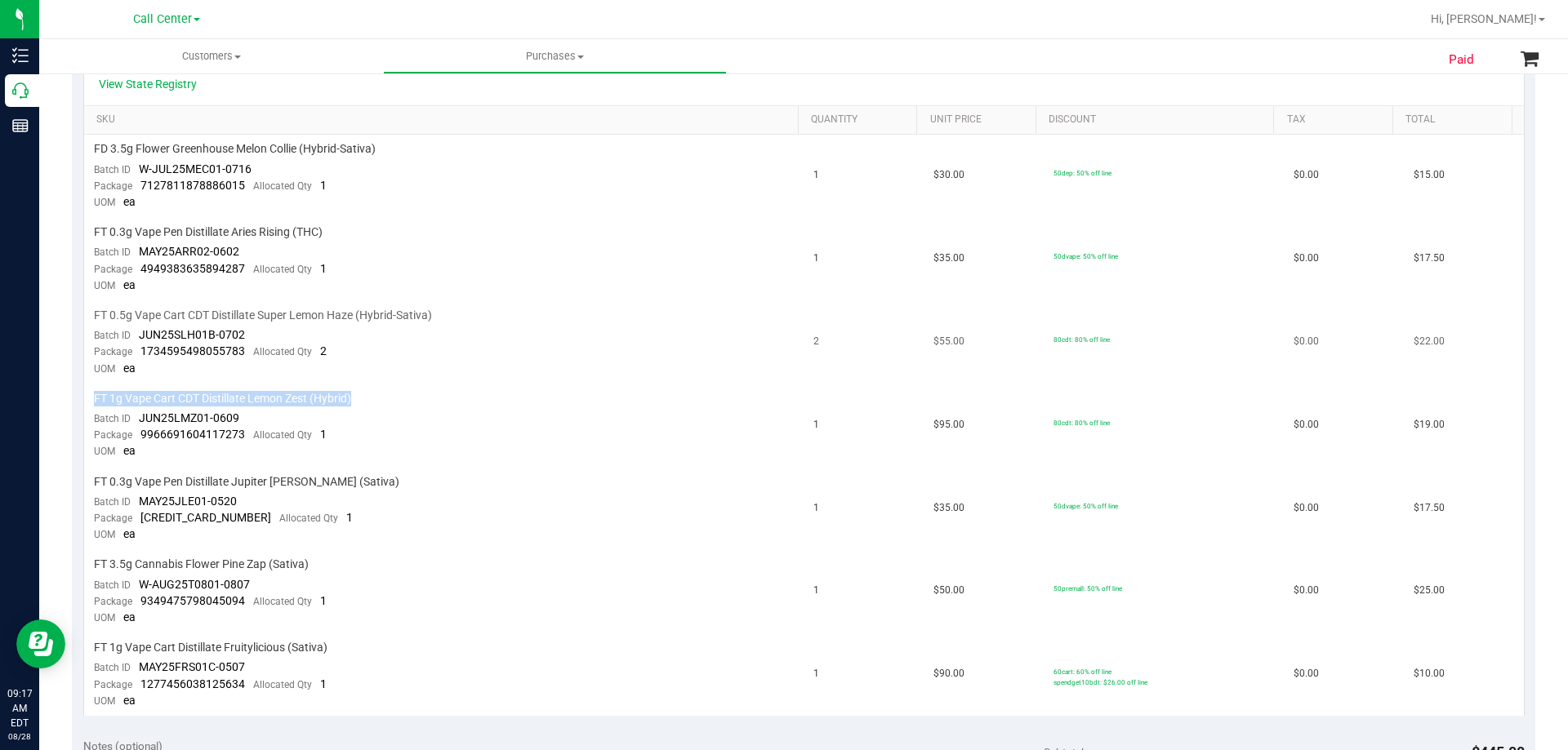
click at [221, 320] on span "FT 0.5g Vape Cart CDT Distillate Super Lemon Haze (Hybrid-Sativa)" at bounding box center [263, 316] width 338 height 16
drag, startPoint x: 95, startPoint y: 311, endPoint x: 506, endPoint y: 316, distance: 411.0
click at [506, 316] on div "FT 0.5g Vape Cart CDT Distillate Super Lemon Haze (Hybrid-Sativa)" at bounding box center [444, 316] width 701 height 16
copy span "FT 0.5g Vape Cart CDT Distillate Super Lemon Haze (Hybrid-Sativa)"
drag, startPoint x: 140, startPoint y: 334, endPoint x: 250, endPoint y: 332, distance: 110.0
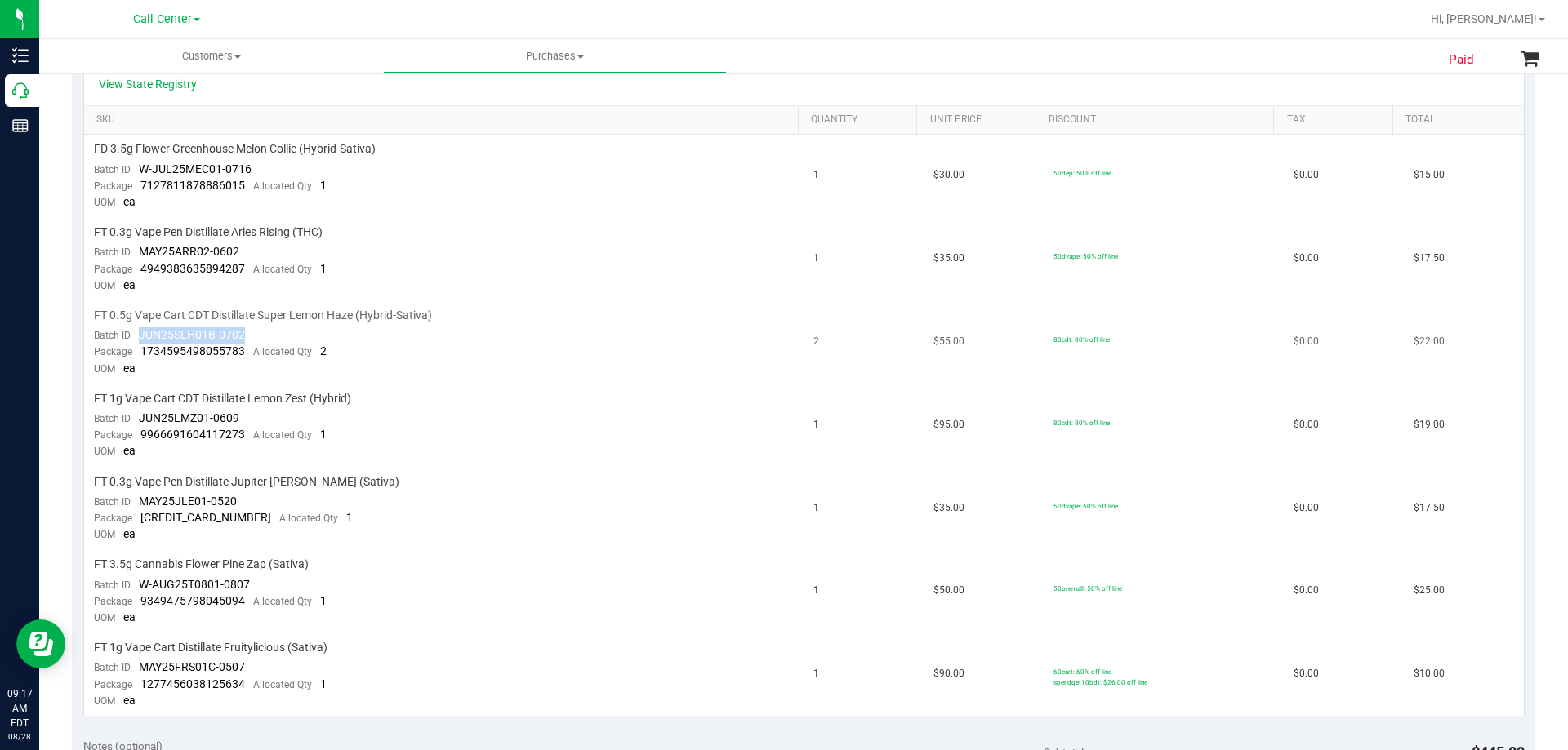
click at [250, 332] on td "FT 0.5g Vape Cart CDT Distillate Super Lemon Haze (Hybrid-Sativa) Batch ID JUN2…" at bounding box center [444, 342] width 720 height 83
copy span "JUN25SLH01B-0702"
click at [399, 374] on td "FT 0.5g Vape Cart CDT Distillate Super Lemon Haze (Hybrid-Sativa) Batch ID JUN2…" at bounding box center [444, 342] width 720 height 83
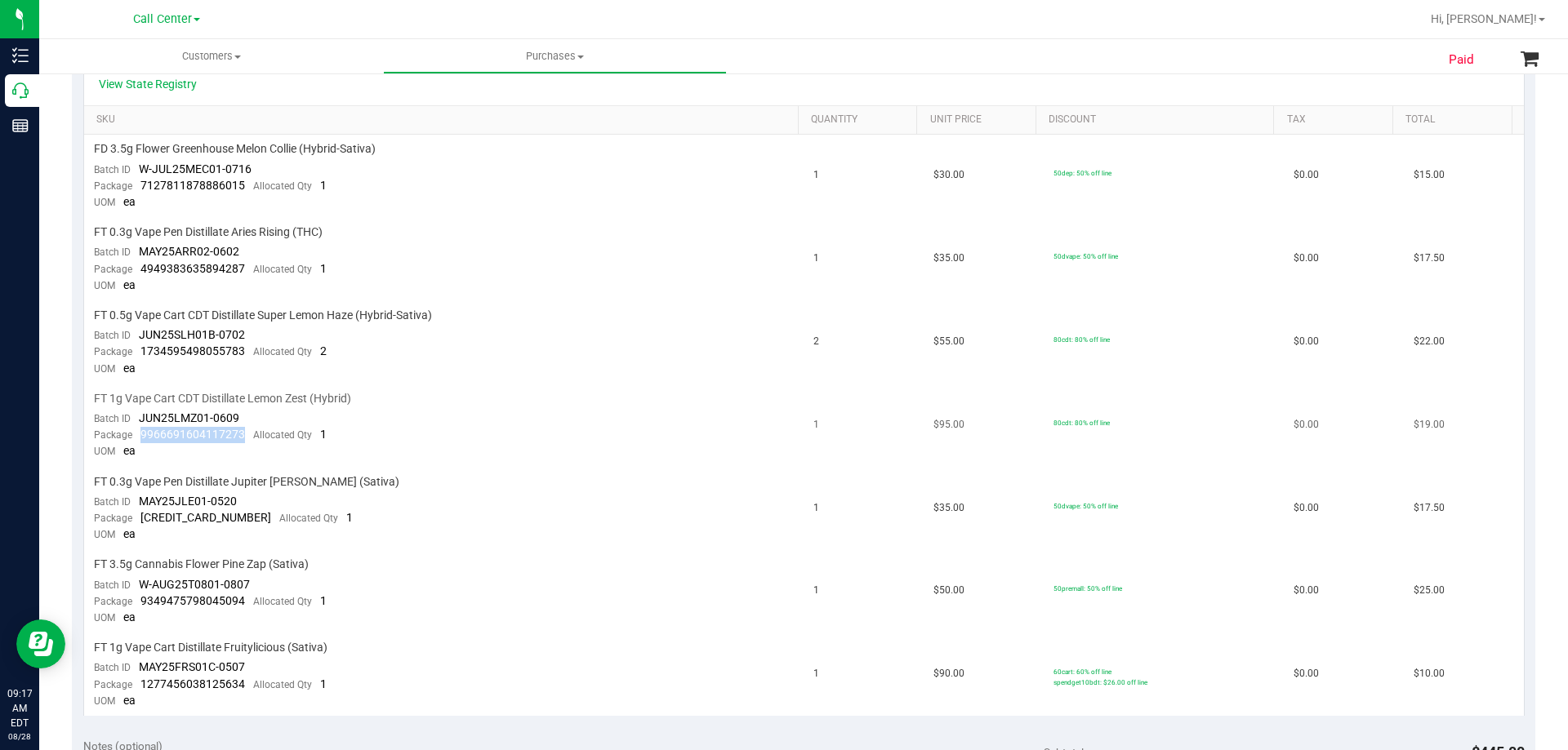
drag, startPoint x: 140, startPoint y: 432, endPoint x: 244, endPoint y: 431, distance: 104.0
click at [244, 431] on div "Package 9966691604117273 Allocated Qty 1" at bounding box center [210, 435] width 233 height 17
click at [399, 388] on td "FT 1g Vape Cart CDT Distillate Lemon Zest (Hybrid) Batch ID JUN25LMZ01-0609 Pac…" at bounding box center [444, 425] width 720 height 83
drag, startPoint x: 137, startPoint y: 349, endPoint x: 241, endPoint y: 354, distance: 104.1
click at [241, 354] on div "Package 1734595498055783 Allocated Qty 2" at bounding box center [210, 352] width 233 height 17
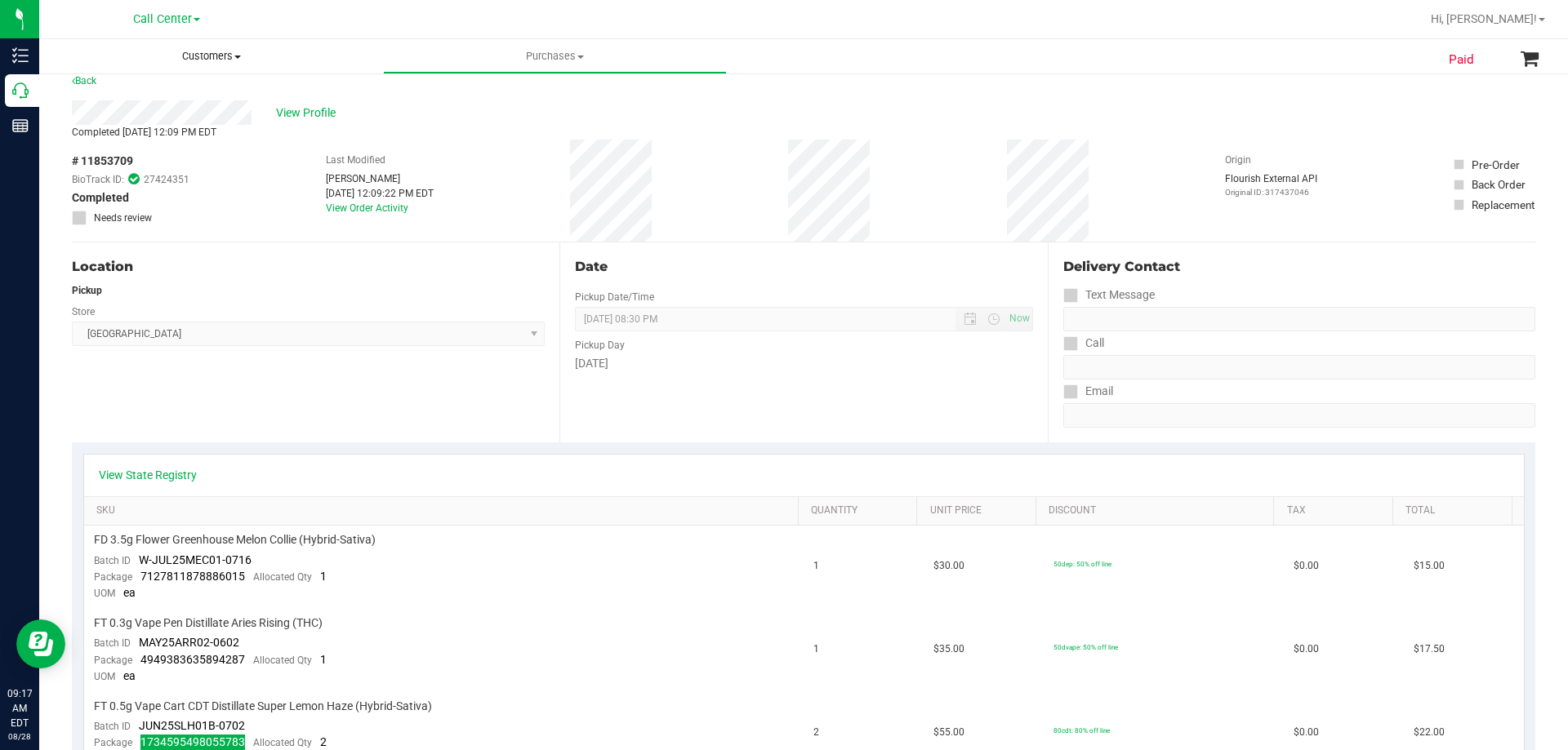
scroll to position [0, 0]
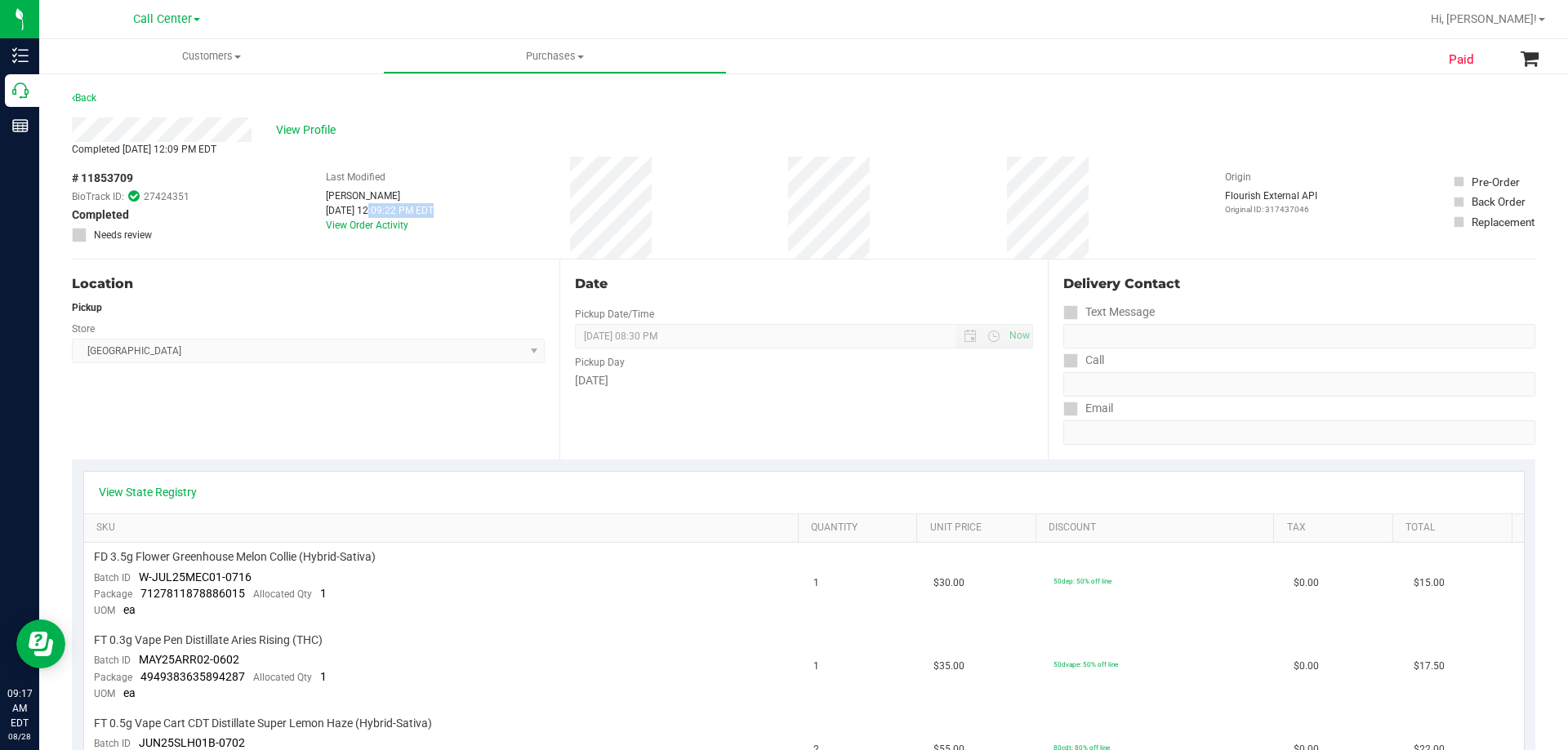
drag, startPoint x: 336, startPoint y: 209, endPoint x: 377, endPoint y: 209, distance: 41.0
click at [377, 209] on div "# 11853709 BioTrack ID: 27424351 Completed Needs review Last Modified Joseph Fr…" at bounding box center [803, 208] width 1463 height 102
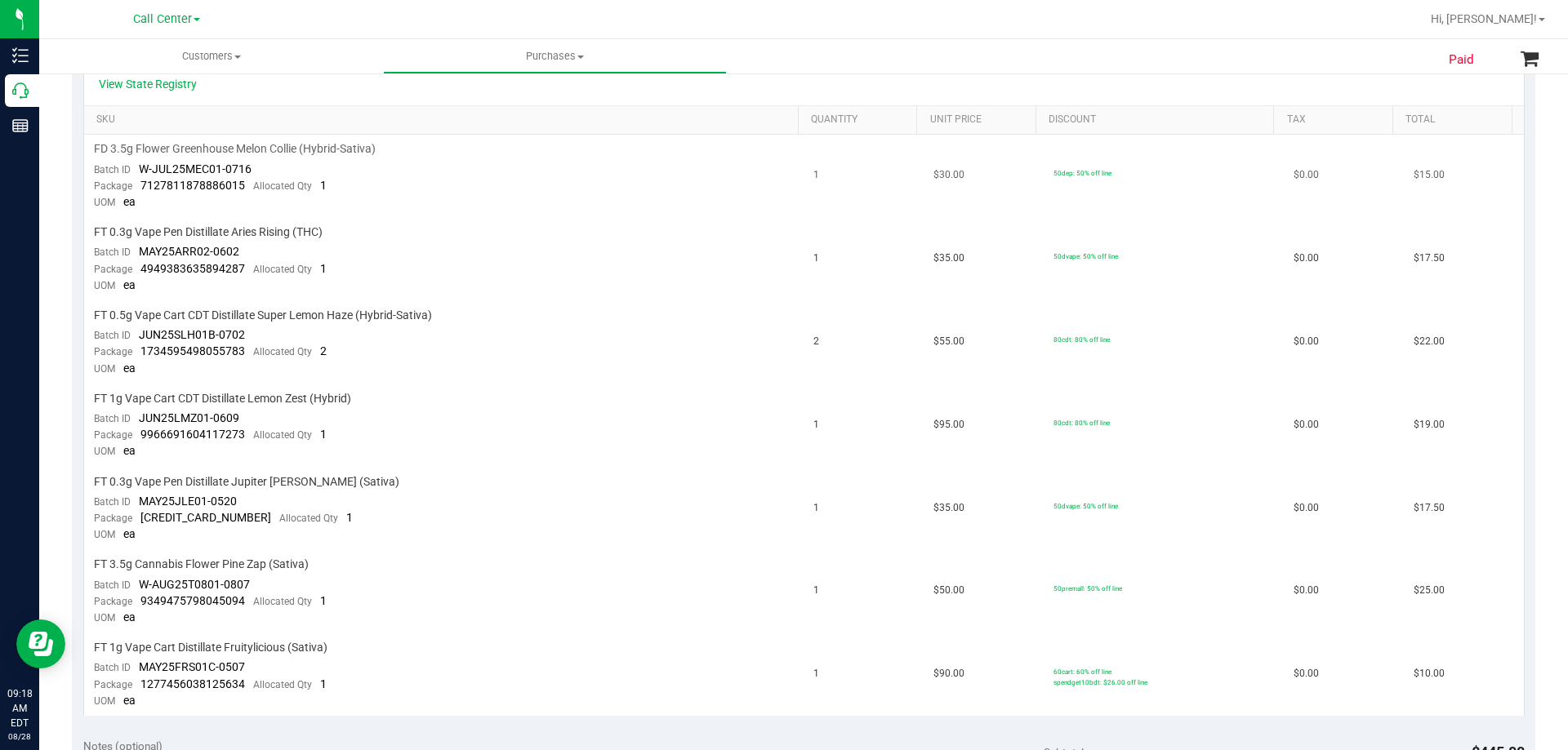
click at [229, 189] on span "7127811878886015" at bounding box center [193, 186] width 105 height 13
drag, startPoint x: 94, startPoint y: 230, endPoint x: 379, endPoint y: 235, distance: 285.0
click at [379, 235] on div "FT 0.3g Vape Pen Distillate Aries Rising (THC)" at bounding box center [444, 232] width 701 height 16
drag, startPoint x: 139, startPoint y: 250, endPoint x: 312, endPoint y: 254, distance: 173.0
click at [312, 254] on td "FT 0.3g Vape Pen Distillate Aries Rising (THC) Batch ID MAY25ARR02-0602 Package…" at bounding box center [444, 259] width 720 height 83
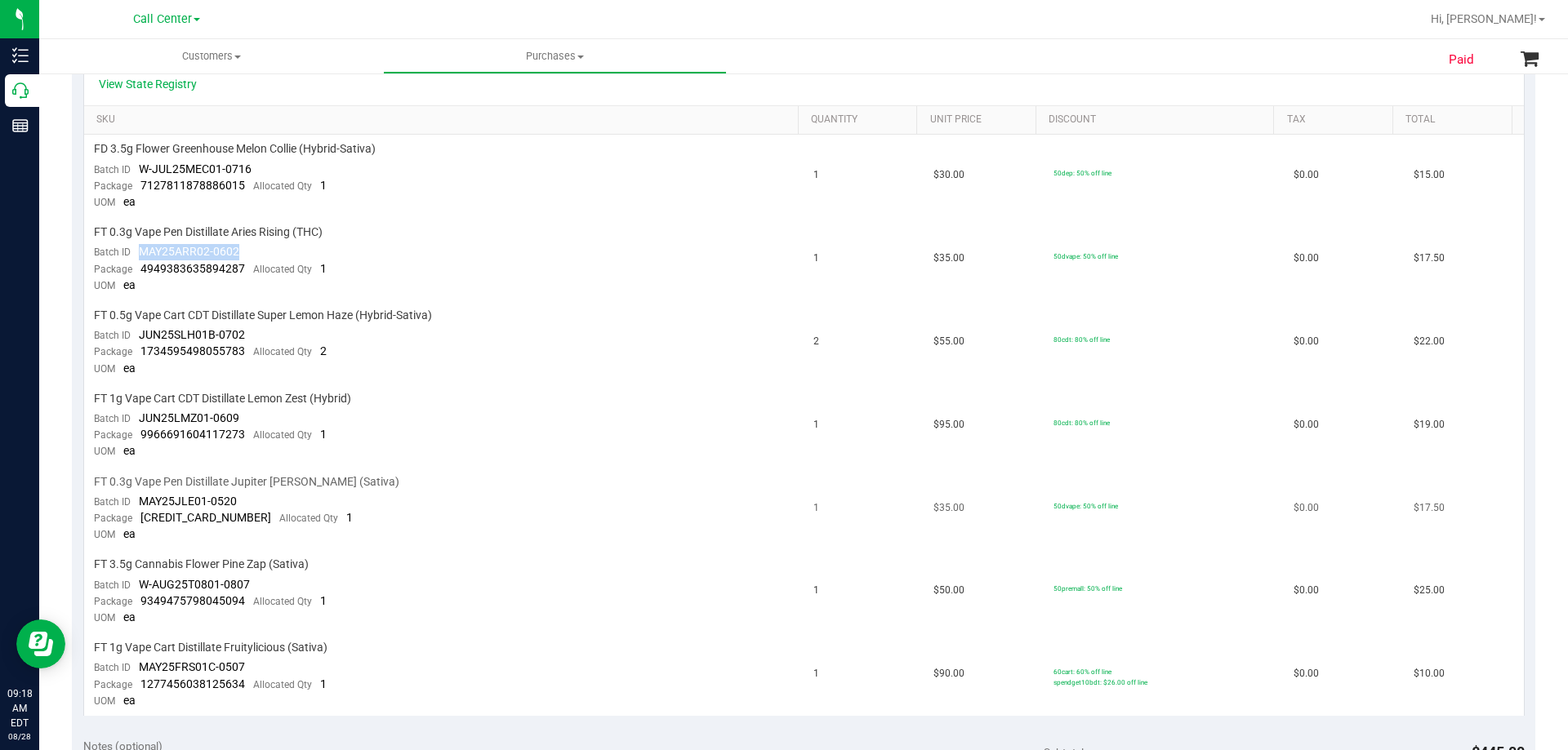
click at [198, 486] on span "FT 0.3g Vape Pen Distillate Jupiter [PERSON_NAME] (Sativa)" at bounding box center [246, 482] width 306 height 16
drag, startPoint x: 91, startPoint y: 480, endPoint x: 367, endPoint y: 478, distance: 276.0
click at [367, 478] on td "FT 0.3g Vape Pen Distillate Jupiter Leo (Sativa) Batch ID MAY25JLE01-0520 Packa…" at bounding box center [444, 509] width 720 height 83
drag, startPoint x: 140, startPoint y: 498, endPoint x: 284, endPoint y: 497, distance: 144.0
click at [284, 497] on td "FT 0.3g Vape Pen Distillate Jupiter Leo (Sativa) Batch ID MAY25JLE01-0520 Packa…" at bounding box center [444, 509] width 720 height 83
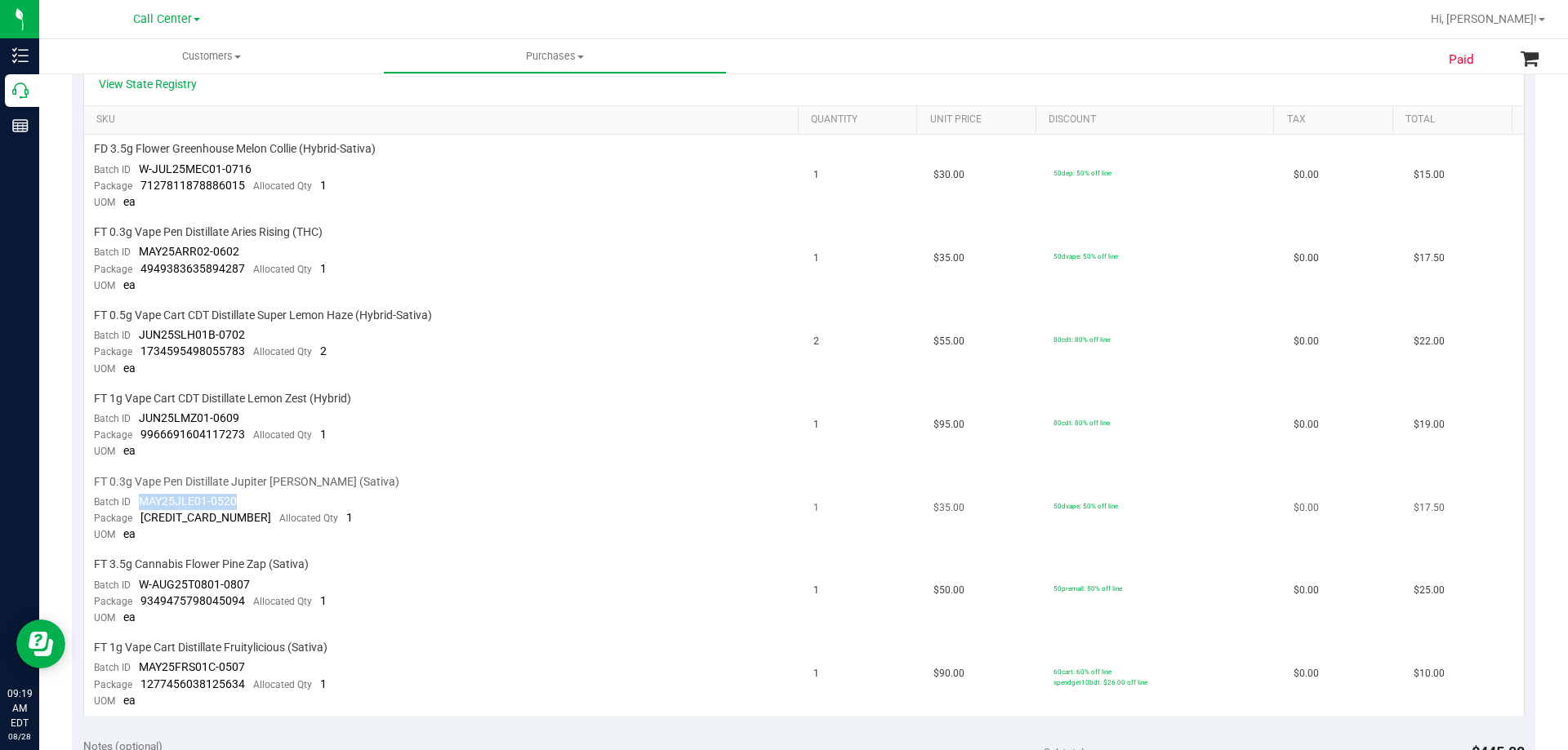
drag, startPoint x: 168, startPoint y: 525, endPoint x: 158, endPoint y: 523, distance: 10.2
click at [168, 525] on div "Package 4846384980031510 Allocated Qty 1" at bounding box center [223, 518] width 259 height 17
drag, startPoint x: 140, startPoint y: 515, endPoint x: 244, endPoint y: 524, distance: 104.4
click at [244, 524] on div "Package 4846384980031510 Allocated Qty 1" at bounding box center [223, 518] width 259 height 17
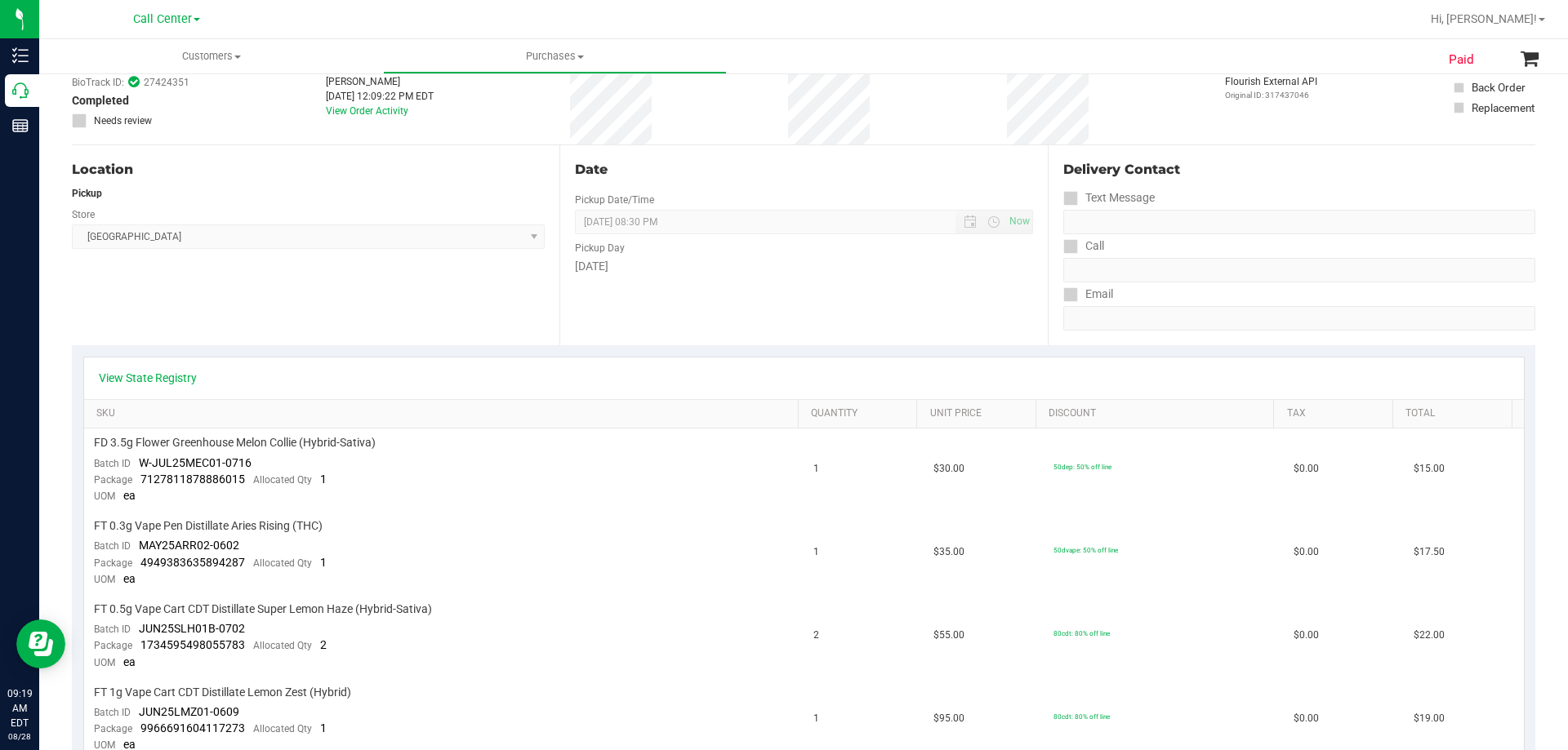
scroll to position [0, 0]
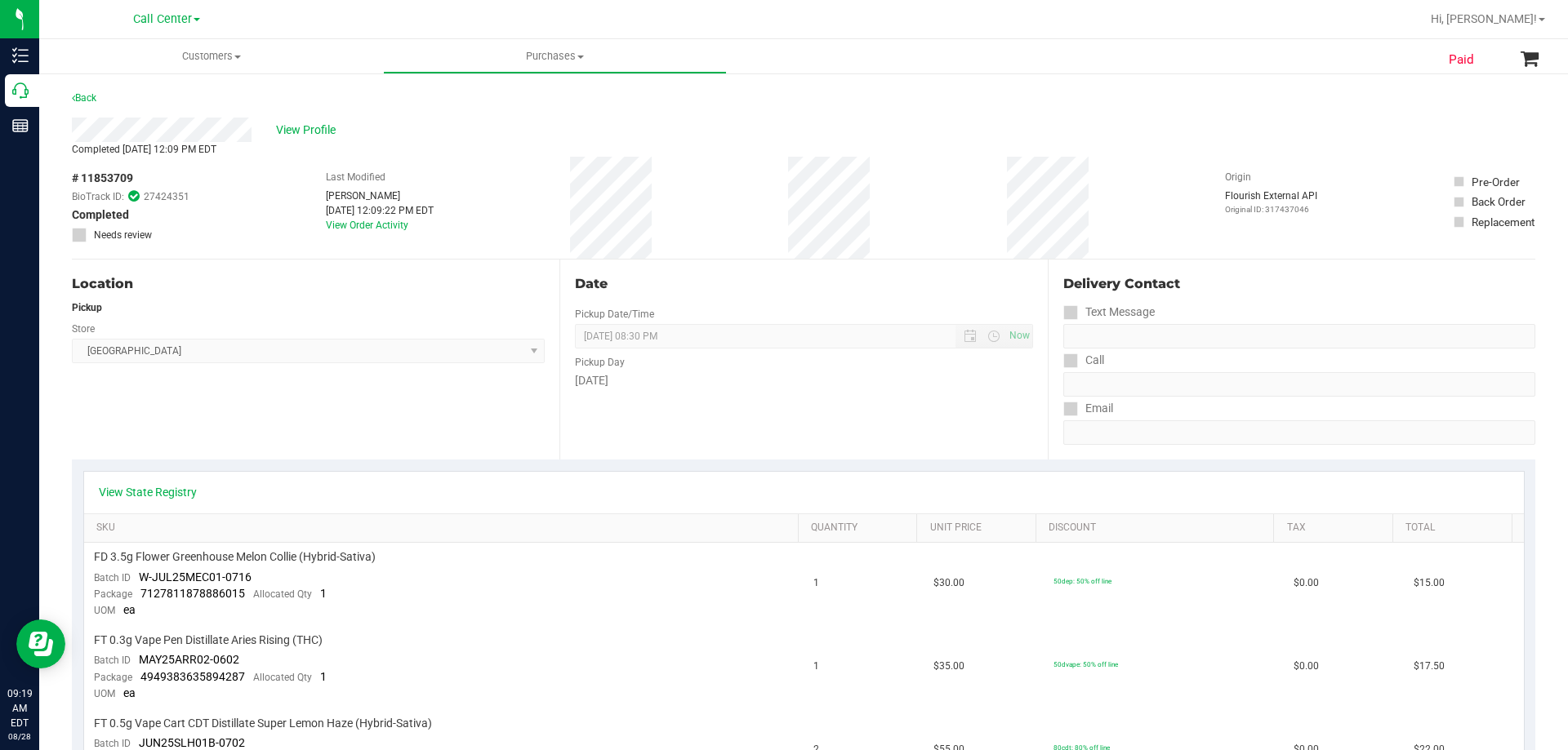
click at [353, 142] on div "Completed Aug 27, 2025 12:09 PM EDT" at bounding box center [803, 150] width 1463 height 15
click at [317, 138] on span "View Profile" at bounding box center [309, 130] width 65 height 17
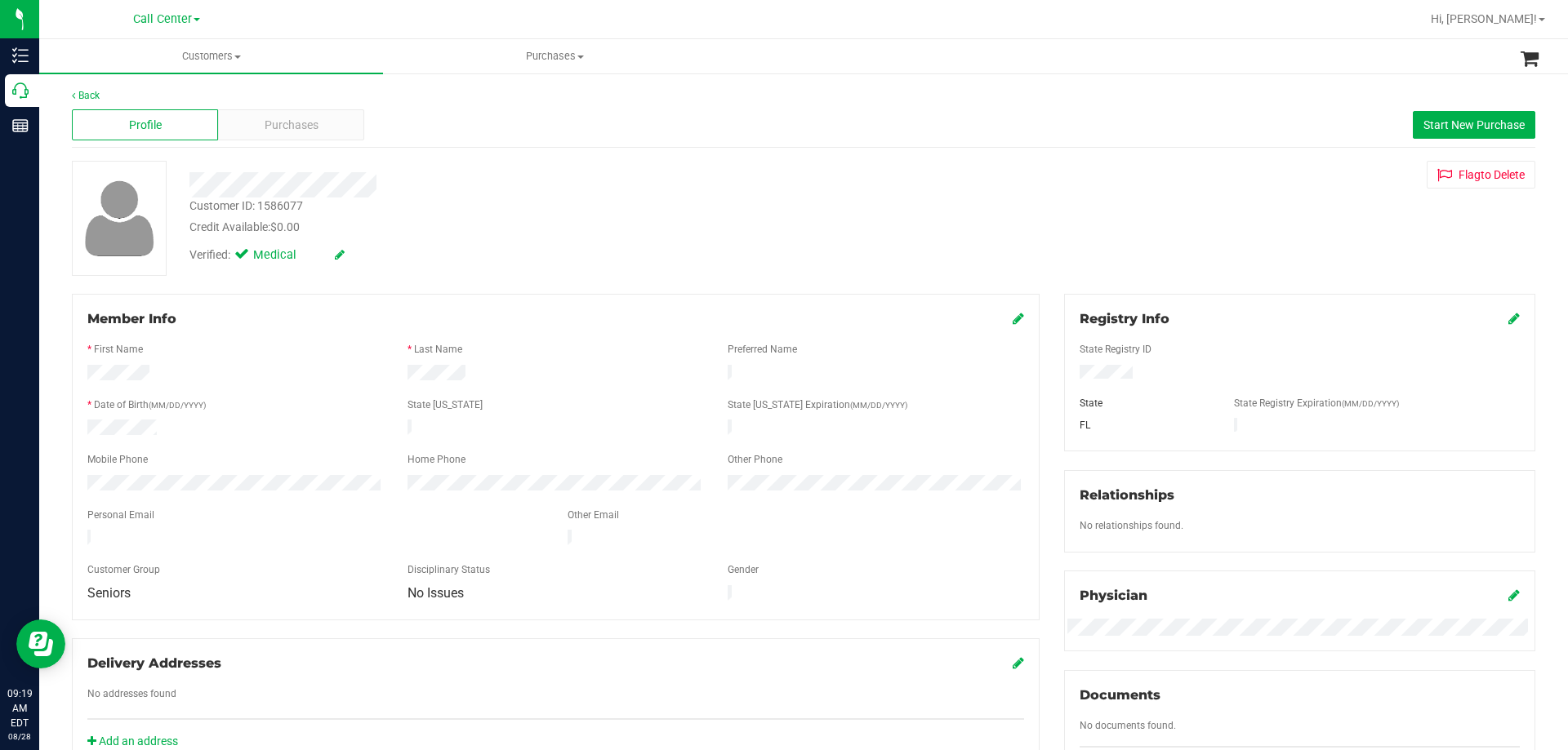
click at [272, 201] on div "Customer ID: 1586077" at bounding box center [246, 206] width 114 height 17
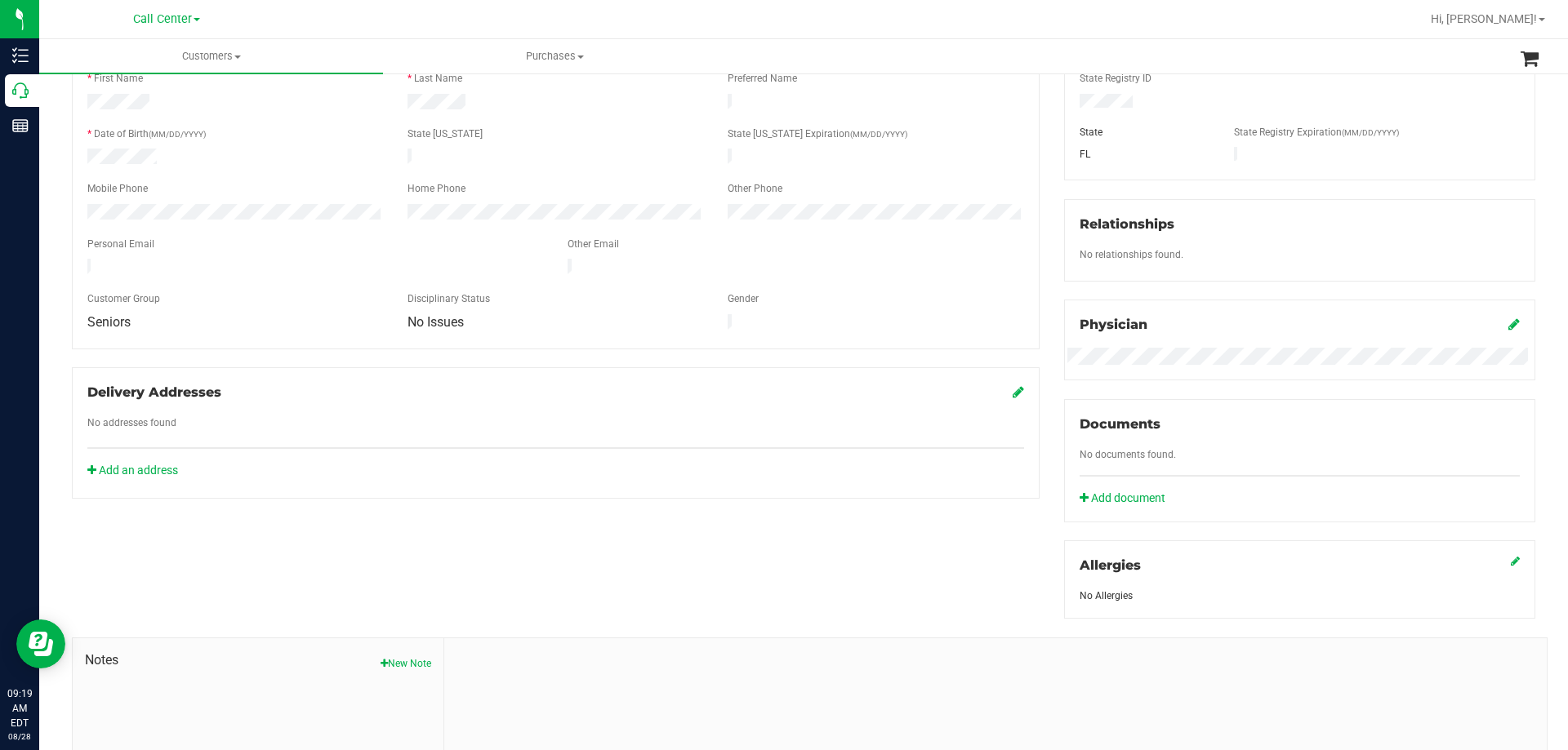
scroll to position [408, 0]
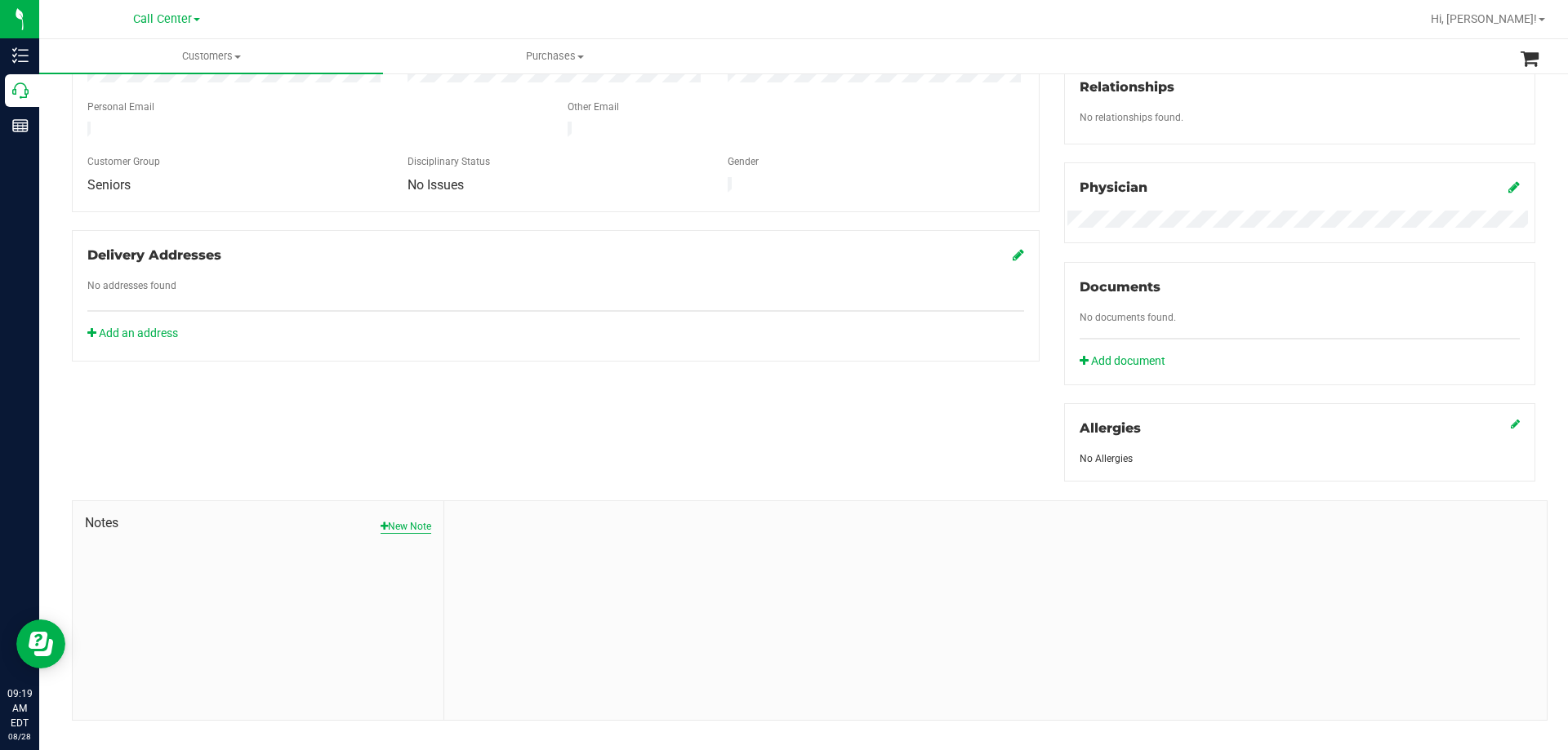
click at [390, 530] on button "New Note" at bounding box center [405, 527] width 50 height 15
click at [530, 571] on input "Note Title" at bounding box center [995, 568] width 1078 height 24
type input "Complaint: Product - POSSIBLE EXCHANGE"
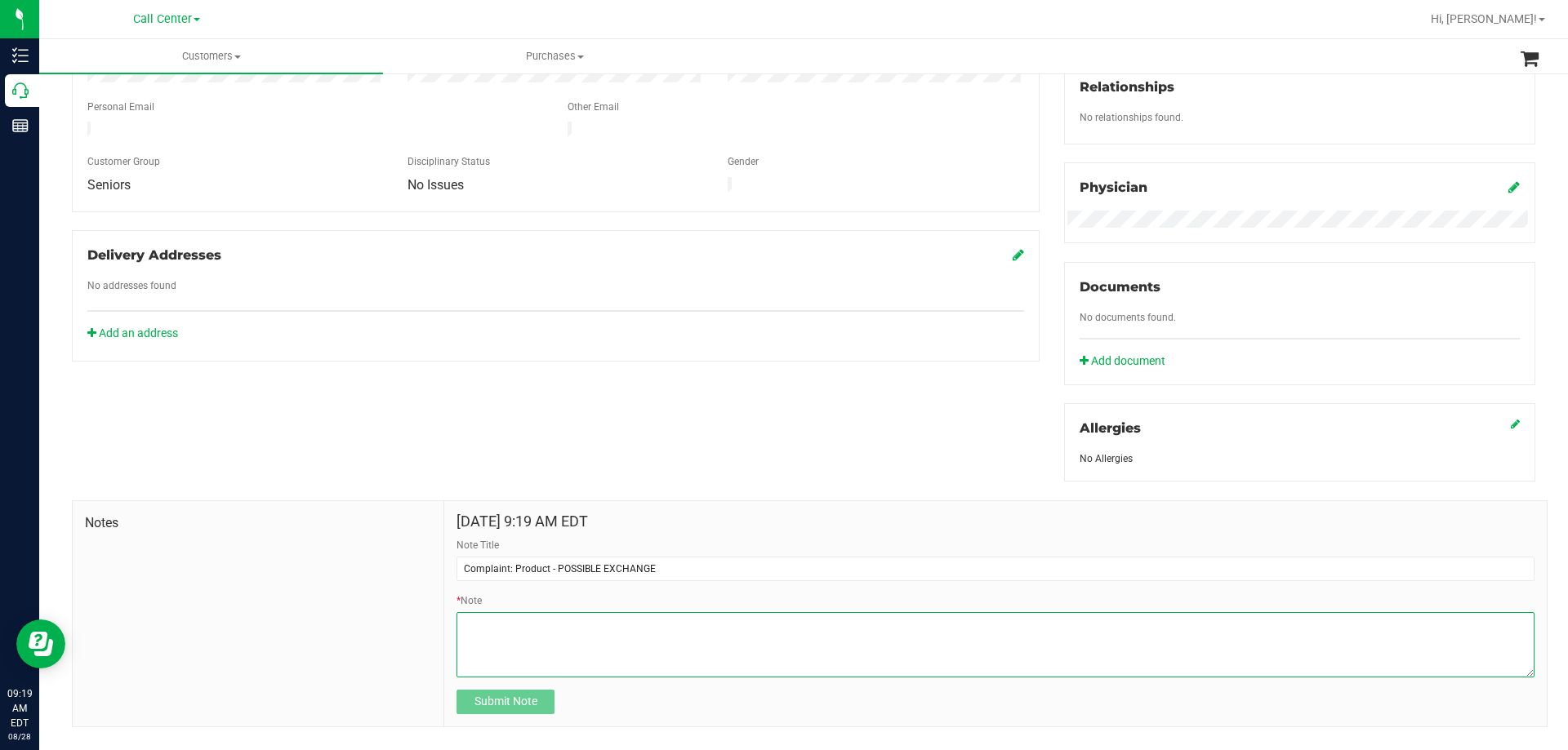
click at [665, 636] on textarea "* Note" at bounding box center [995, 645] width 1078 height 65
paste textarea "Order Number: 11853709 Product Name: FT 1g Vape Cart CDT Distillate Lemon Zest …"
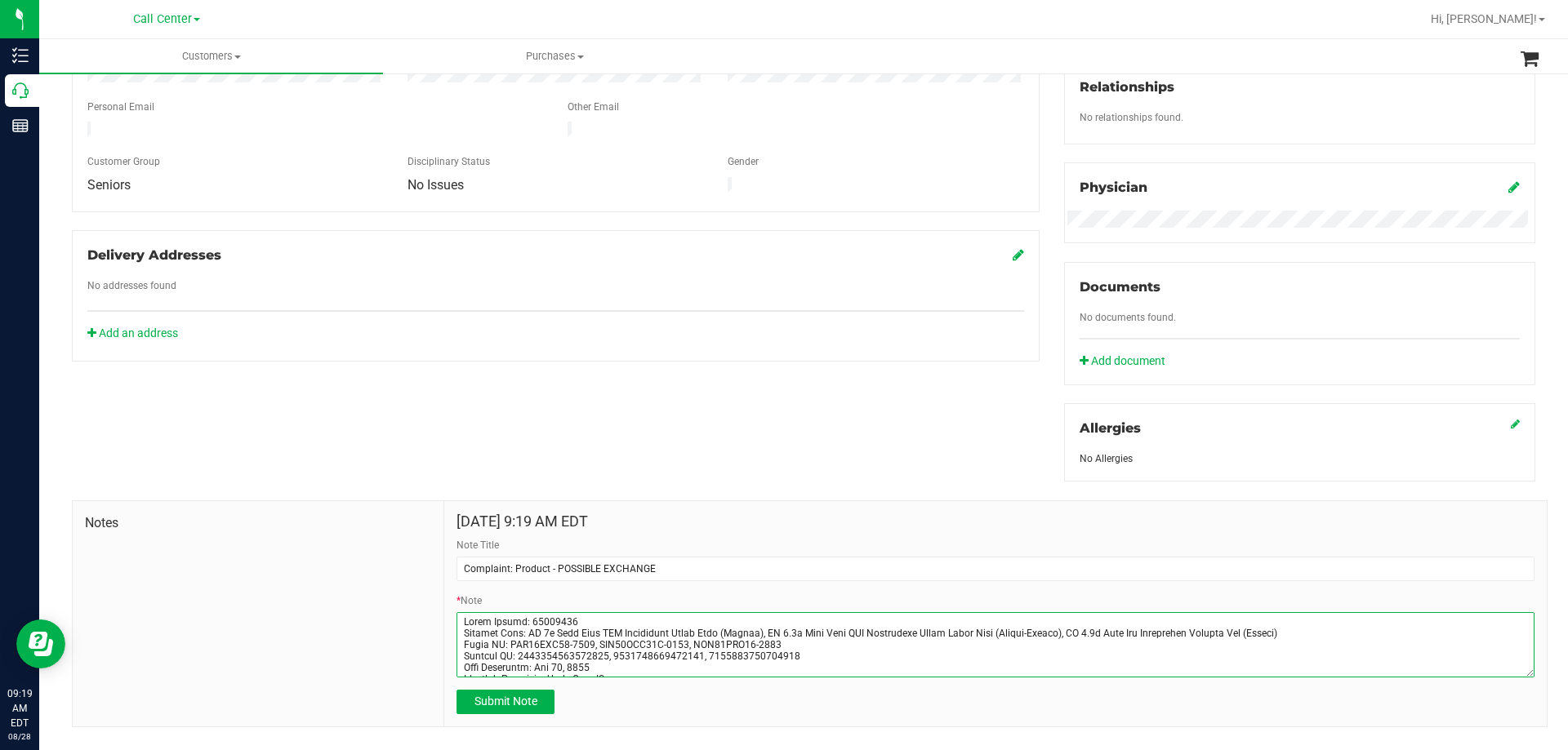
scroll to position [88, 0]
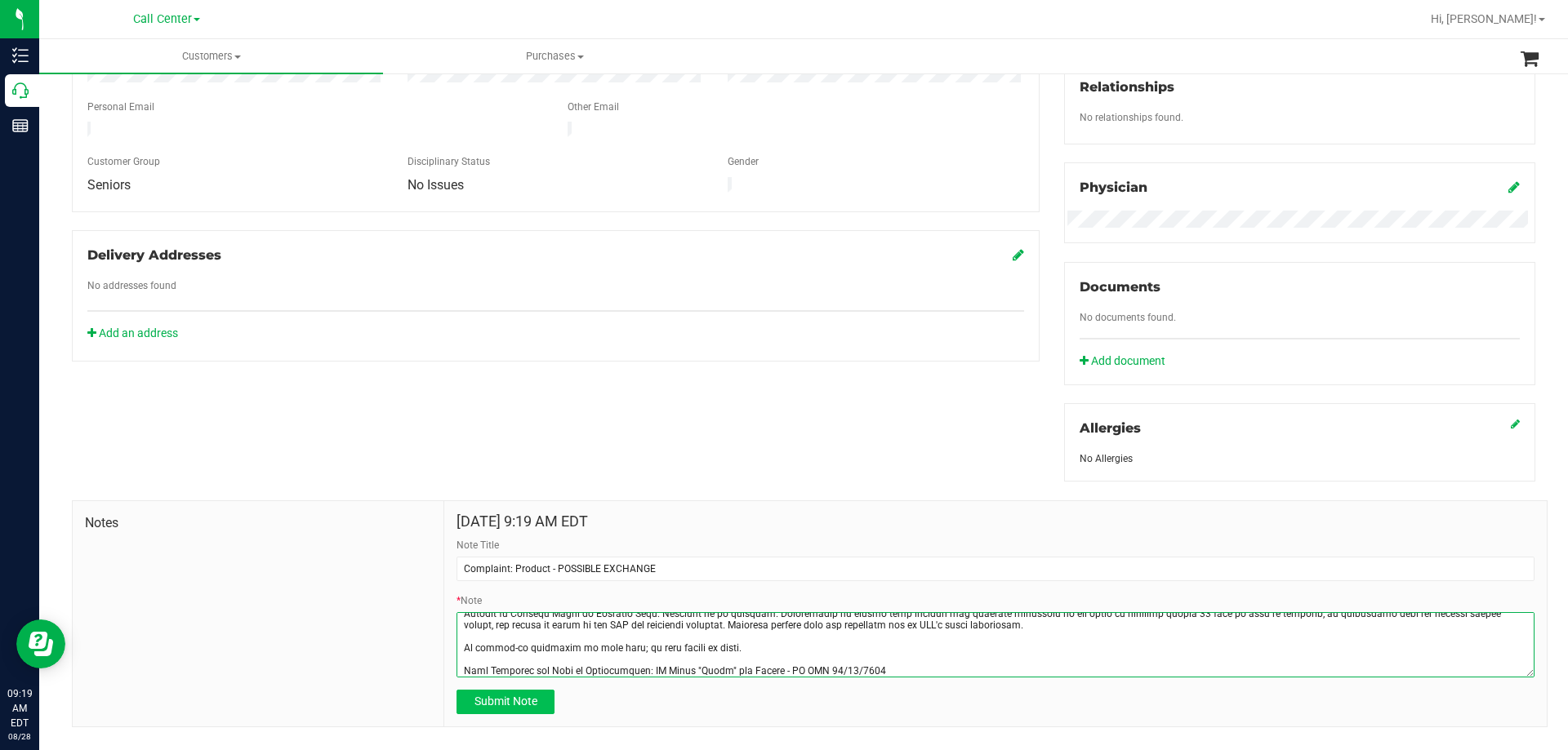
type textarea "Order Number: 11853709 Product Name: FT 1g Vape Cart CDT Distillate Lemon Zest …"
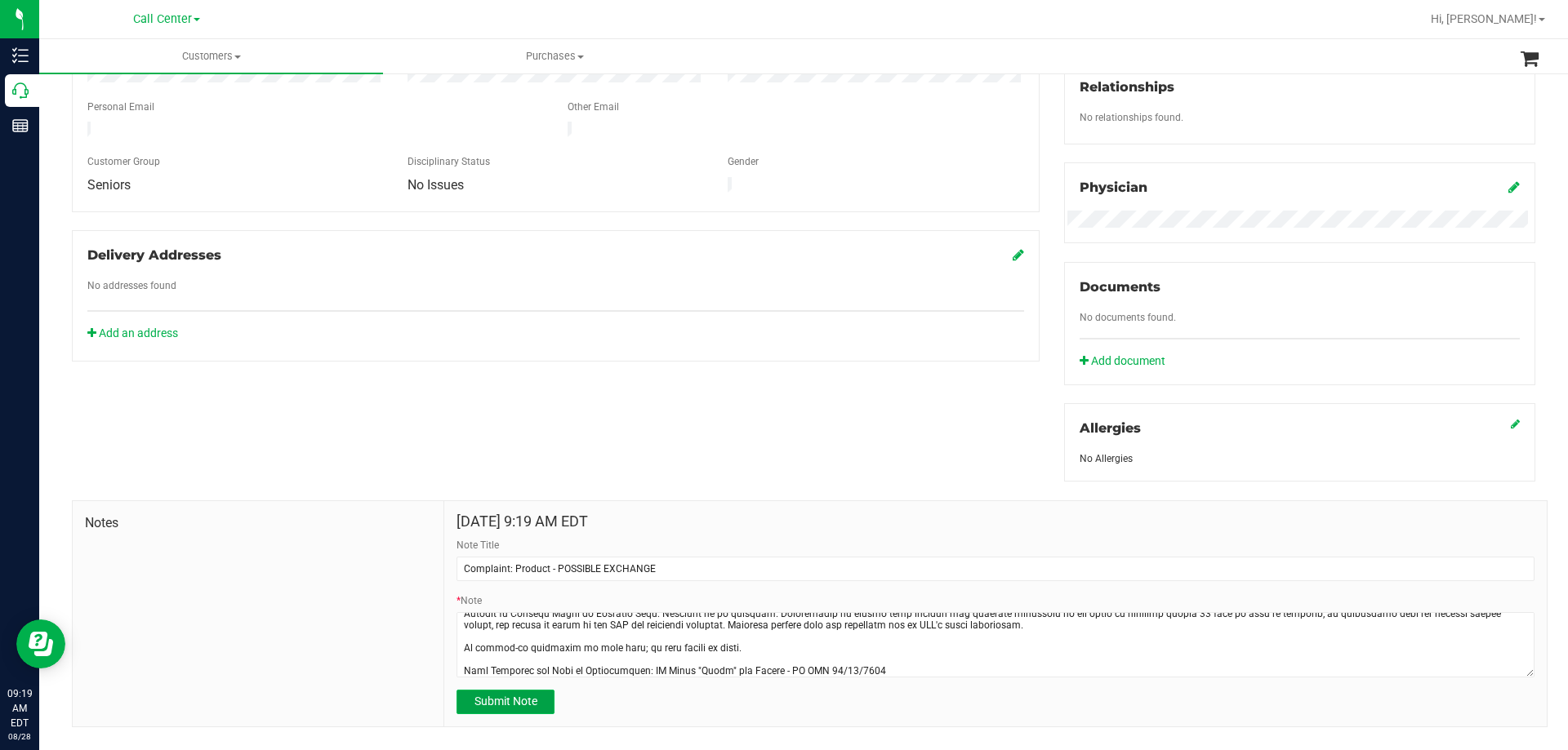
click at [493, 696] on span "Submit Note" at bounding box center [506, 701] width 63 height 13
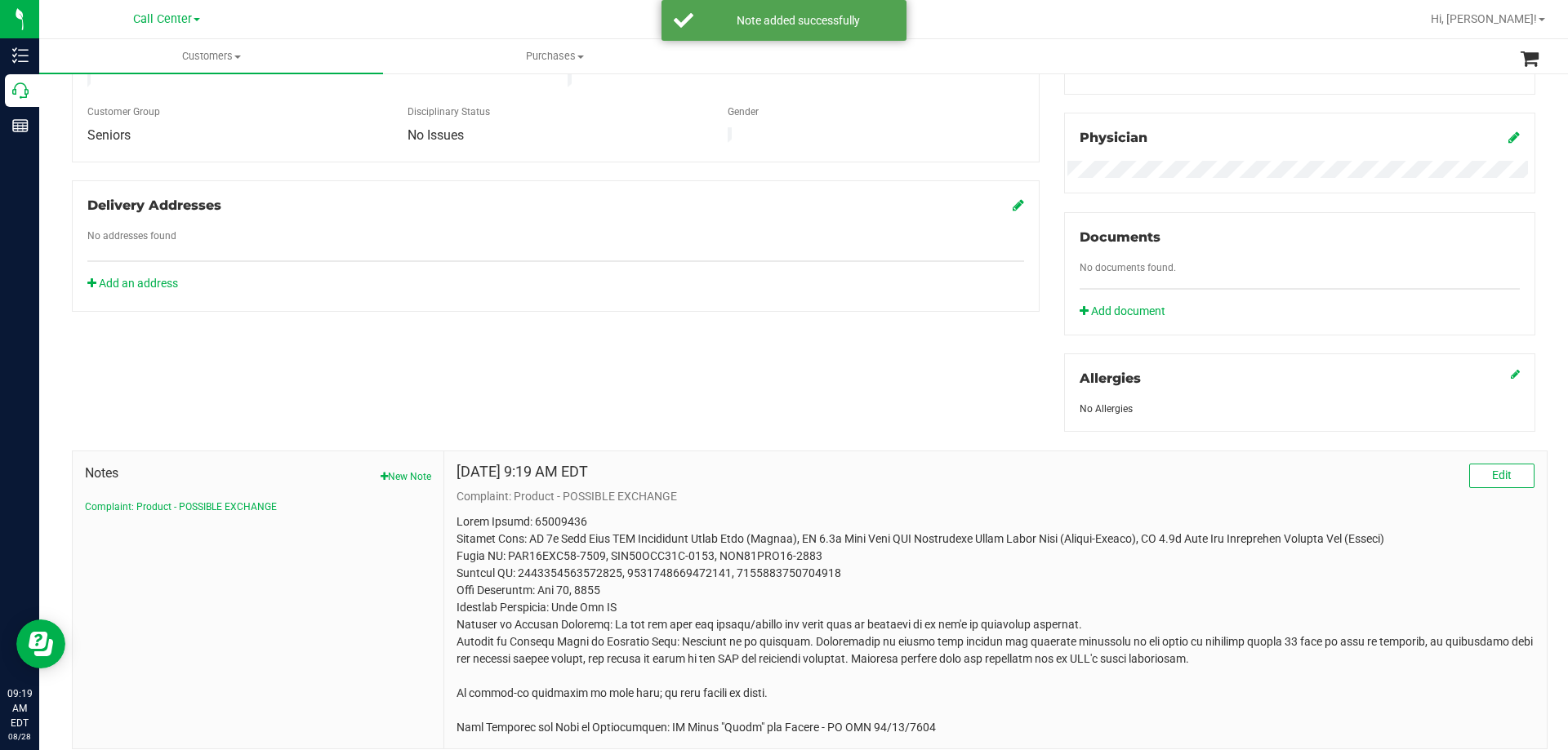
scroll to position [508, 0]
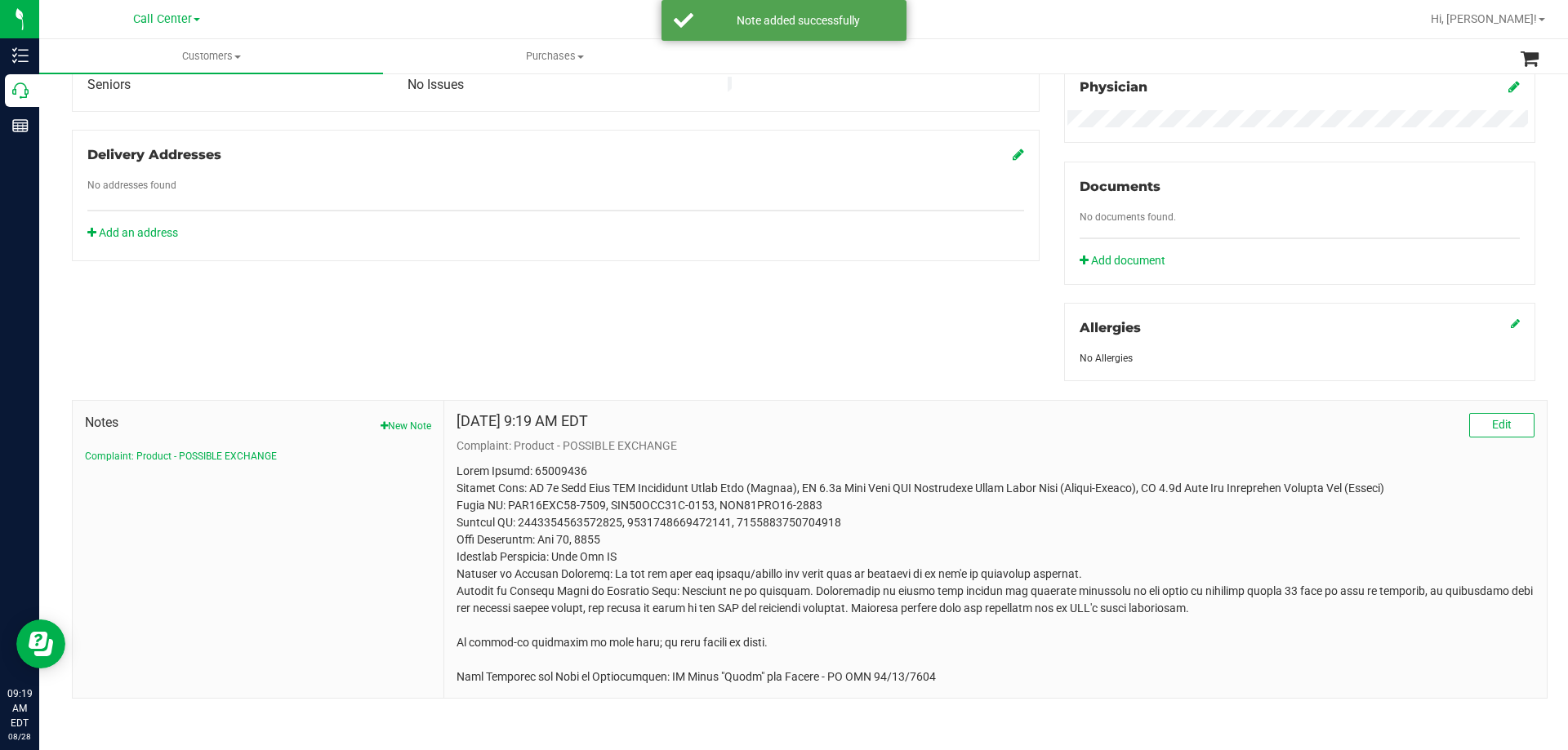
click at [774, 499] on p at bounding box center [995, 574] width 1078 height 223
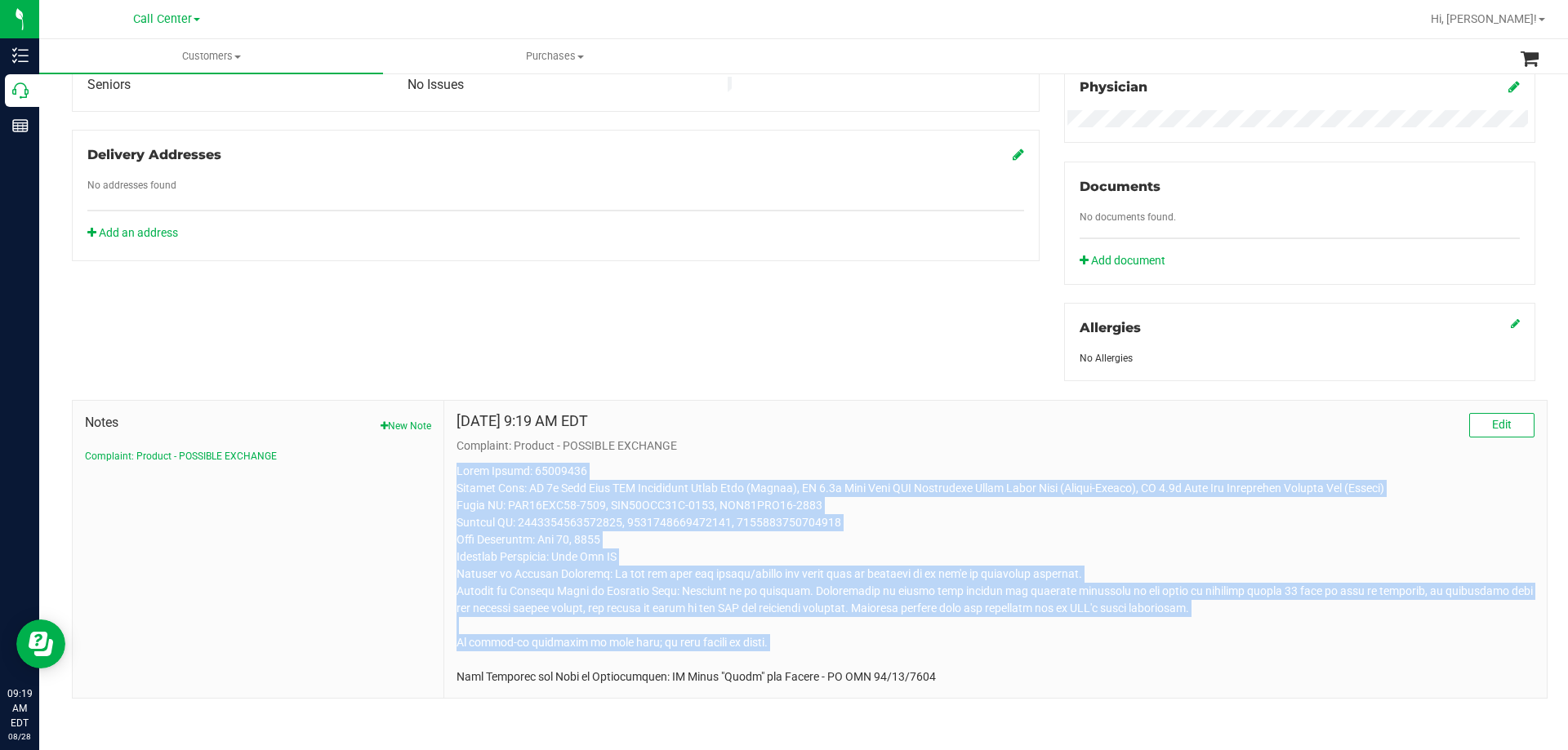
drag, startPoint x: 456, startPoint y: 469, endPoint x: 926, endPoint y: 663, distance: 508.5
click at [926, 663] on p at bounding box center [995, 574] width 1078 height 223
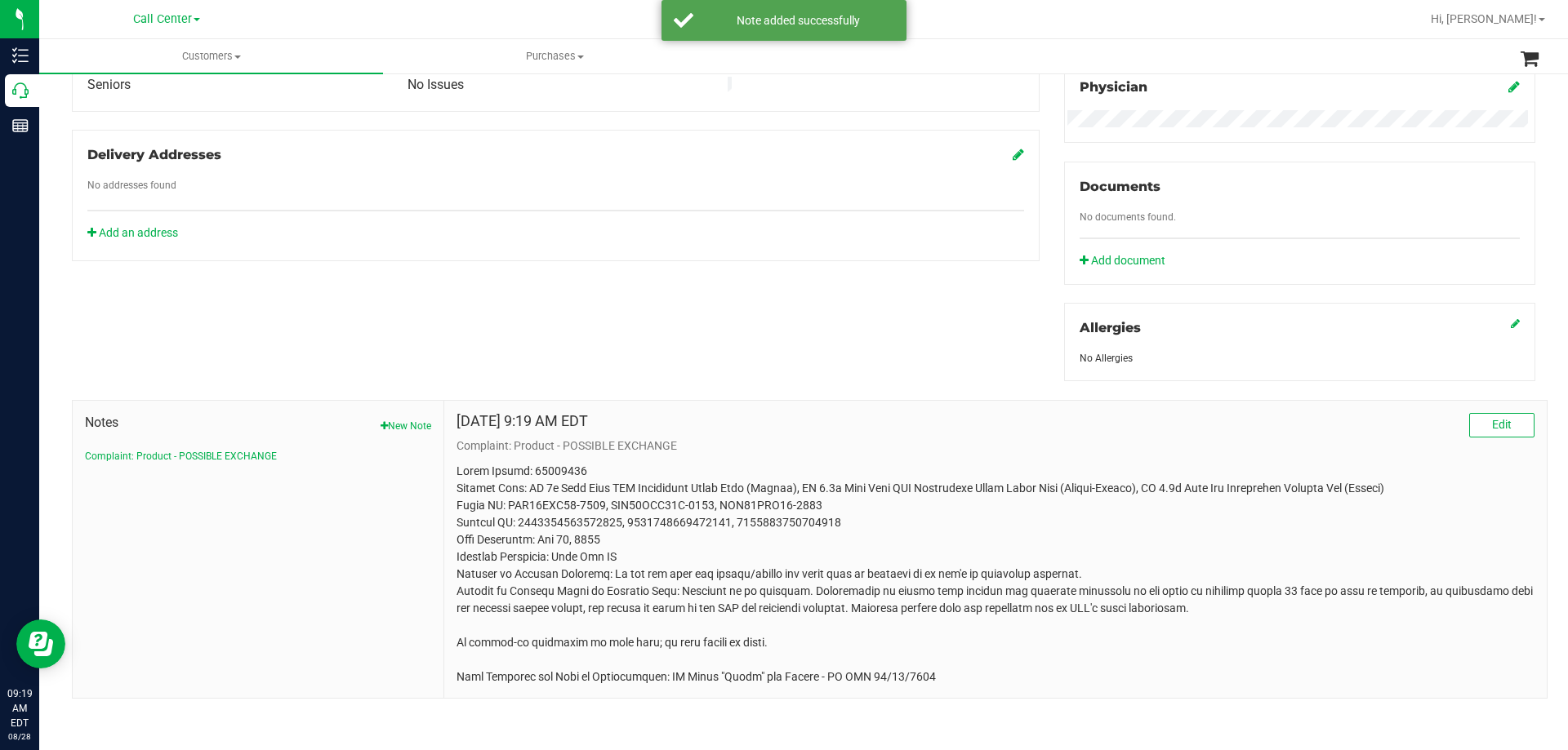
click at [967, 670] on p at bounding box center [995, 574] width 1078 height 223
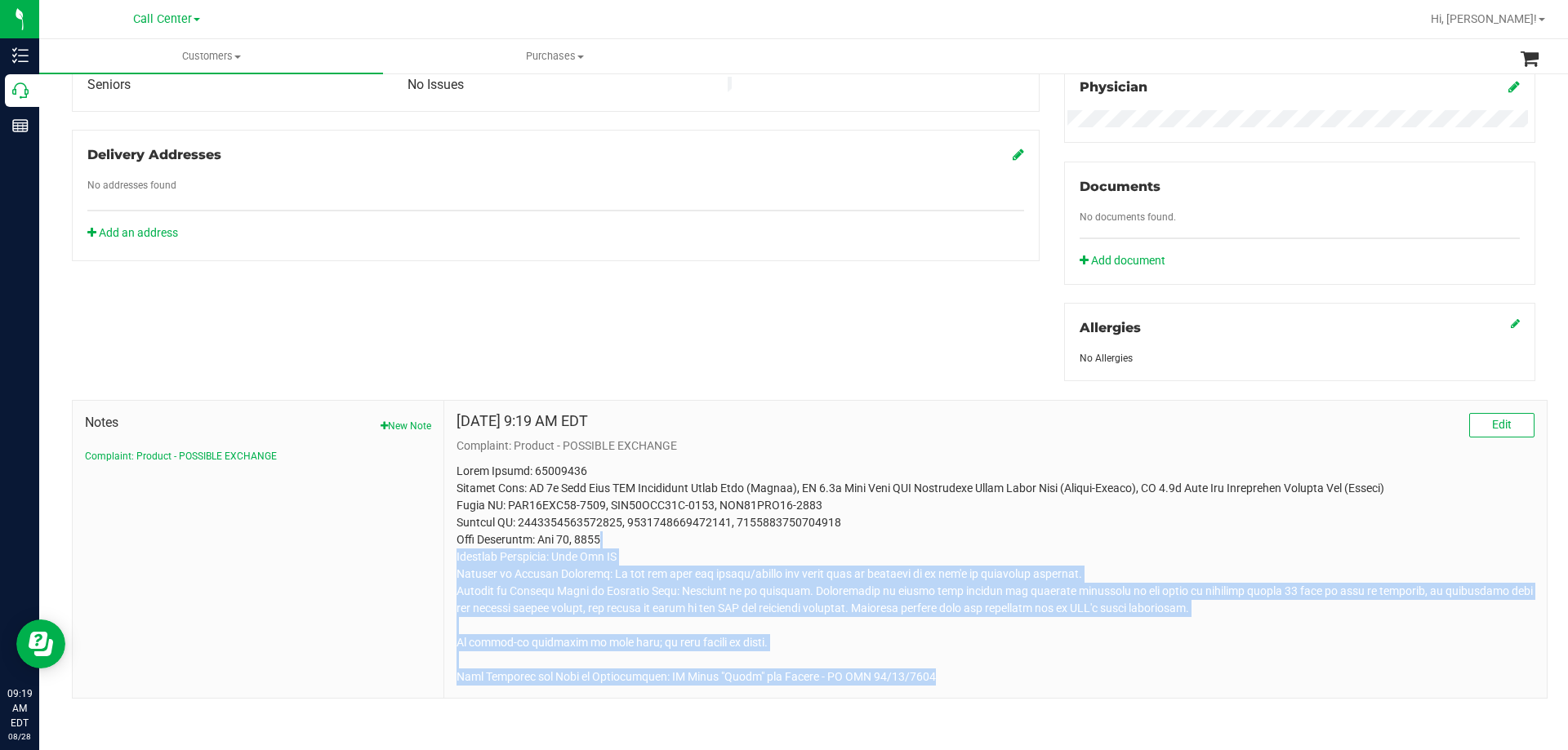
drag, startPoint x: 934, startPoint y: 684, endPoint x: 678, endPoint y: 539, distance: 294.2
click at [678, 539] on div "Aug 28, 2025 9:19 AM EDT Edit Complaint: Product - POSSIBLE EXCHANGE" at bounding box center [995, 549] width 1102 height 297
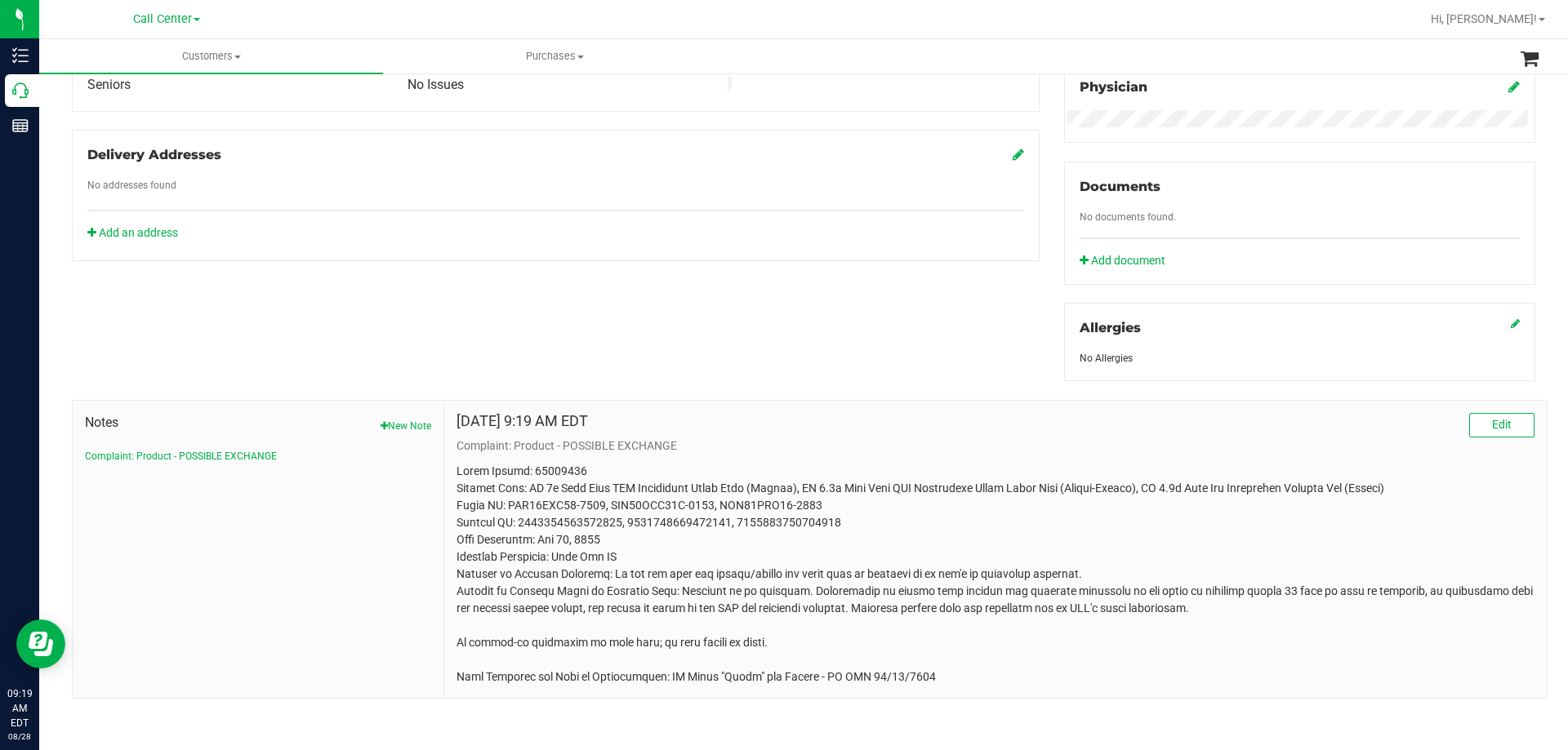
click at [628, 510] on p at bounding box center [995, 574] width 1078 height 223
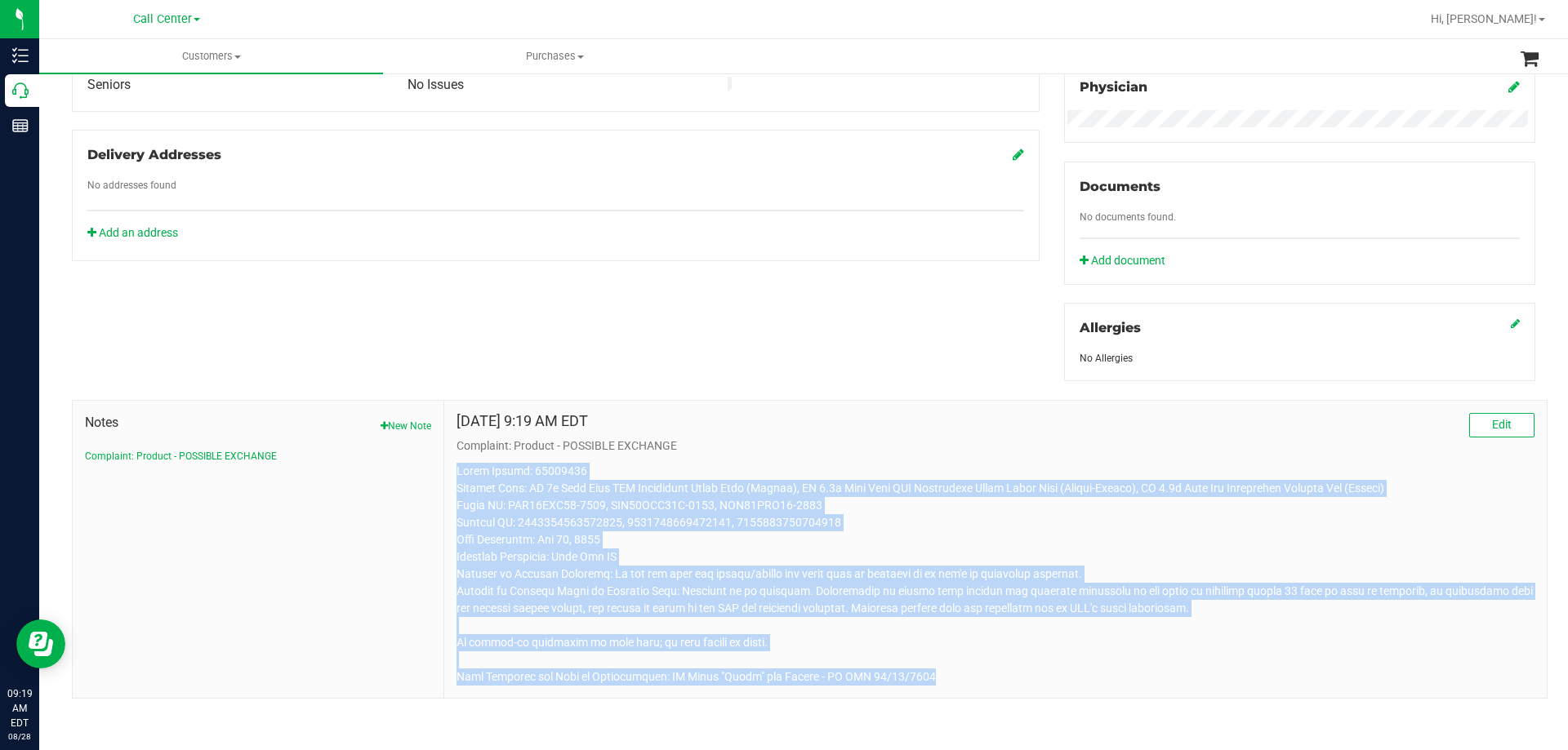
drag, startPoint x: 451, startPoint y: 470, endPoint x: 923, endPoint y: 667, distance: 511.5
click at [923, 667] on div "Aug 28, 2025 9:19 AM EDT Edit Complaint: Product - POSSIBLE EXCHANGE" at bounding box center [995, 549] width 1102 height 297
click at [928, 670] on p at bounding box center [995, 574] width 1078 height 223
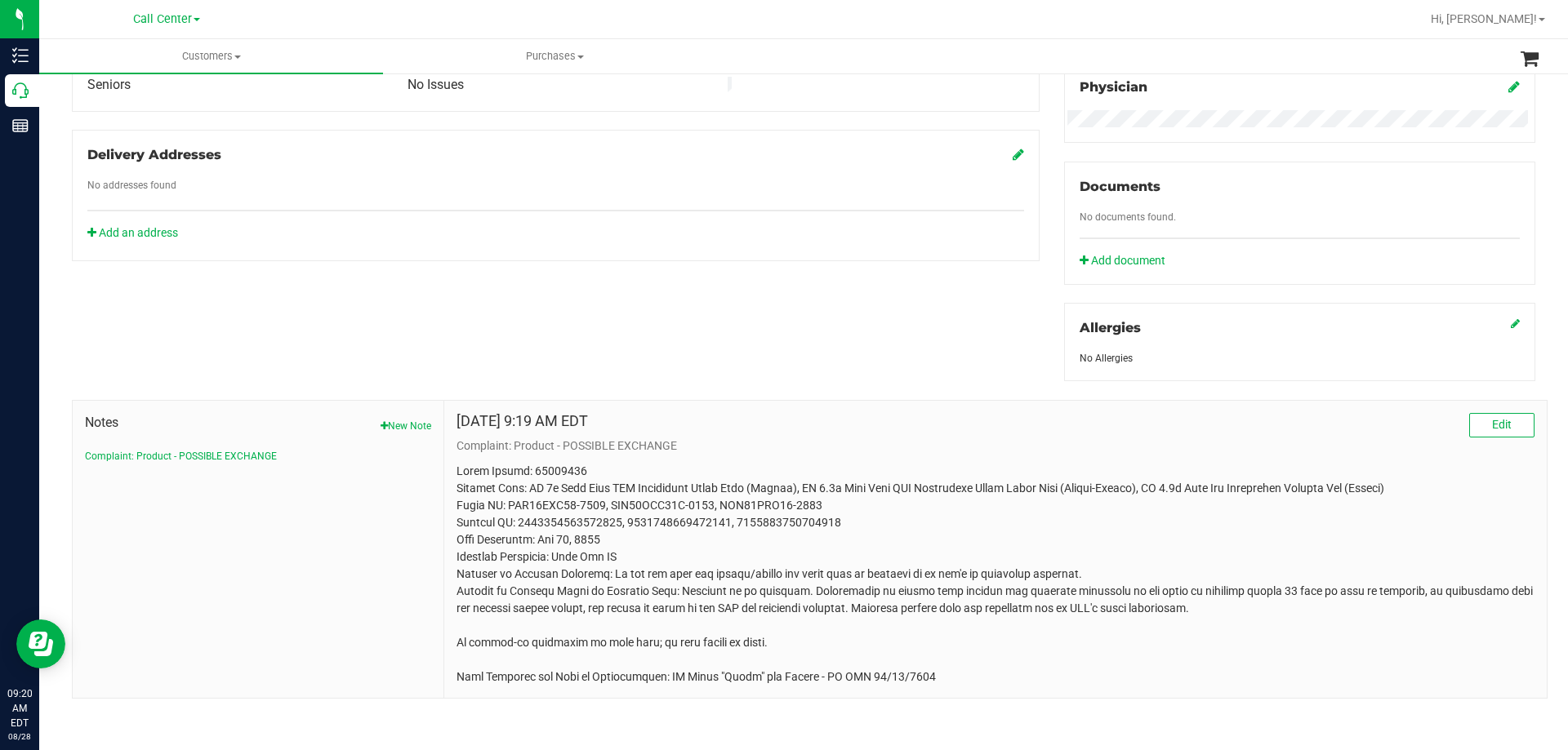
click at [586, 526] on p at bounding box center [995, 574] width 1078 height 223
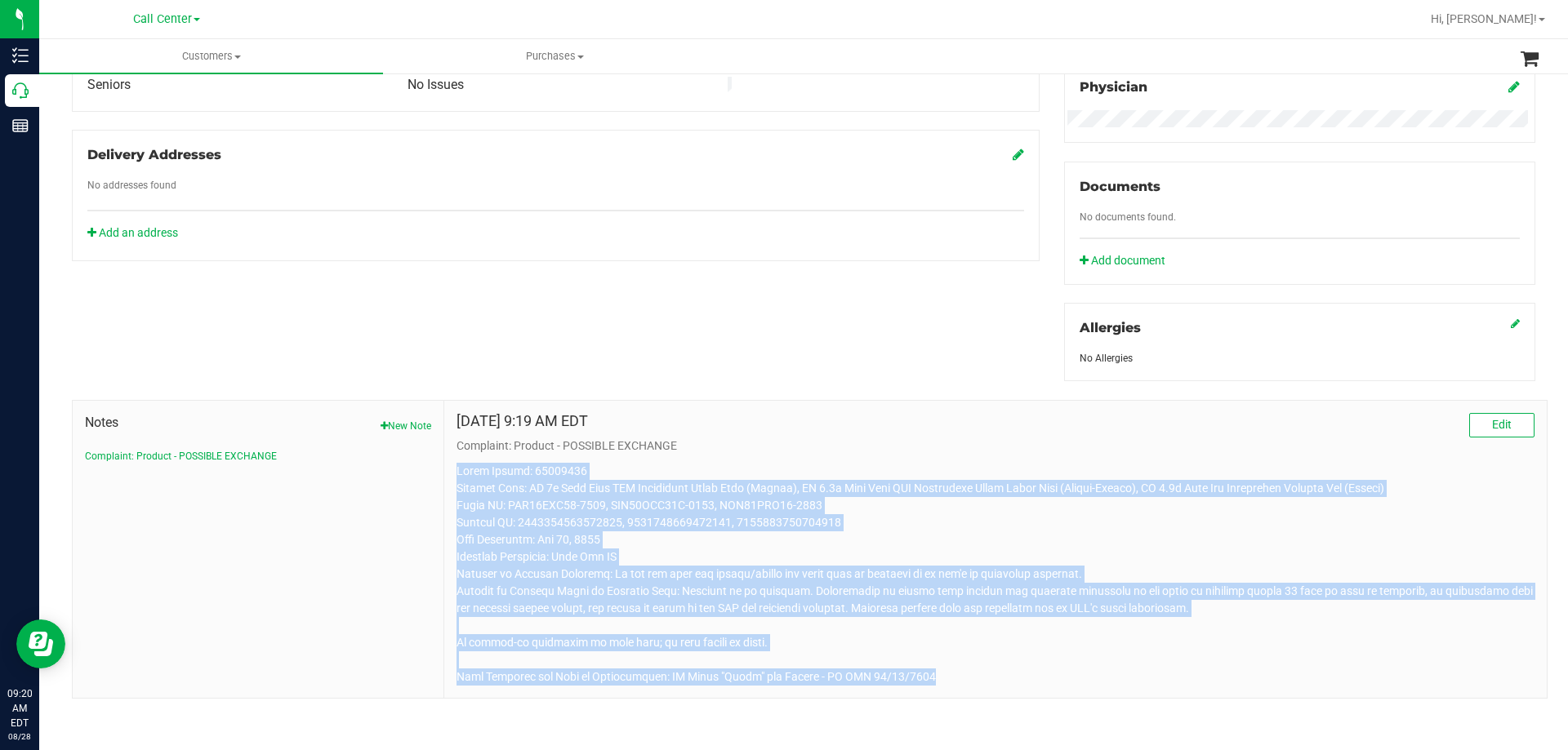
drag, startPoint x: 454, startPoint y: 468, endPoint x: 910, endPoint y: 676, distance: 501.2
click at [910, 676] on p at bounding box center [995, 574] width 1078 height 223
click at [941, 670] on p at bounding box center [995, 574] width 1078 height 223
drag, startPoint x: 456, startPoint y: 472, endPoint x: 930, endPoint y: 685, distance: 519.7
click at [930, 685] on div "Aug 28, 2025 9:19 AM EDT Edit Complaint: Product - POSSIBLE EXCHANGE" at bounding box center [995, 549] width 1102 height 297
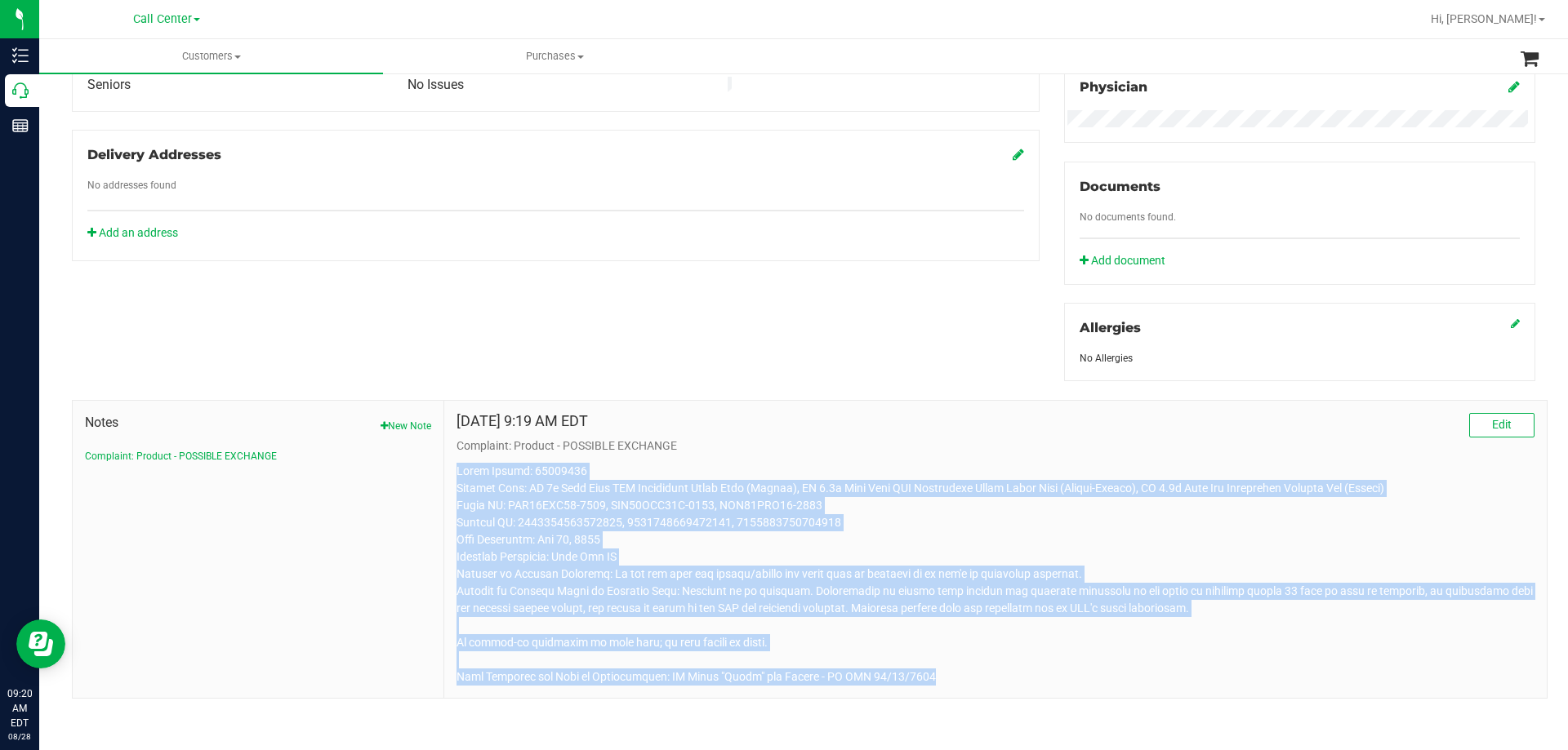
click at [944, 678] on p at bounding box center [995, 574] width 1078 height 223
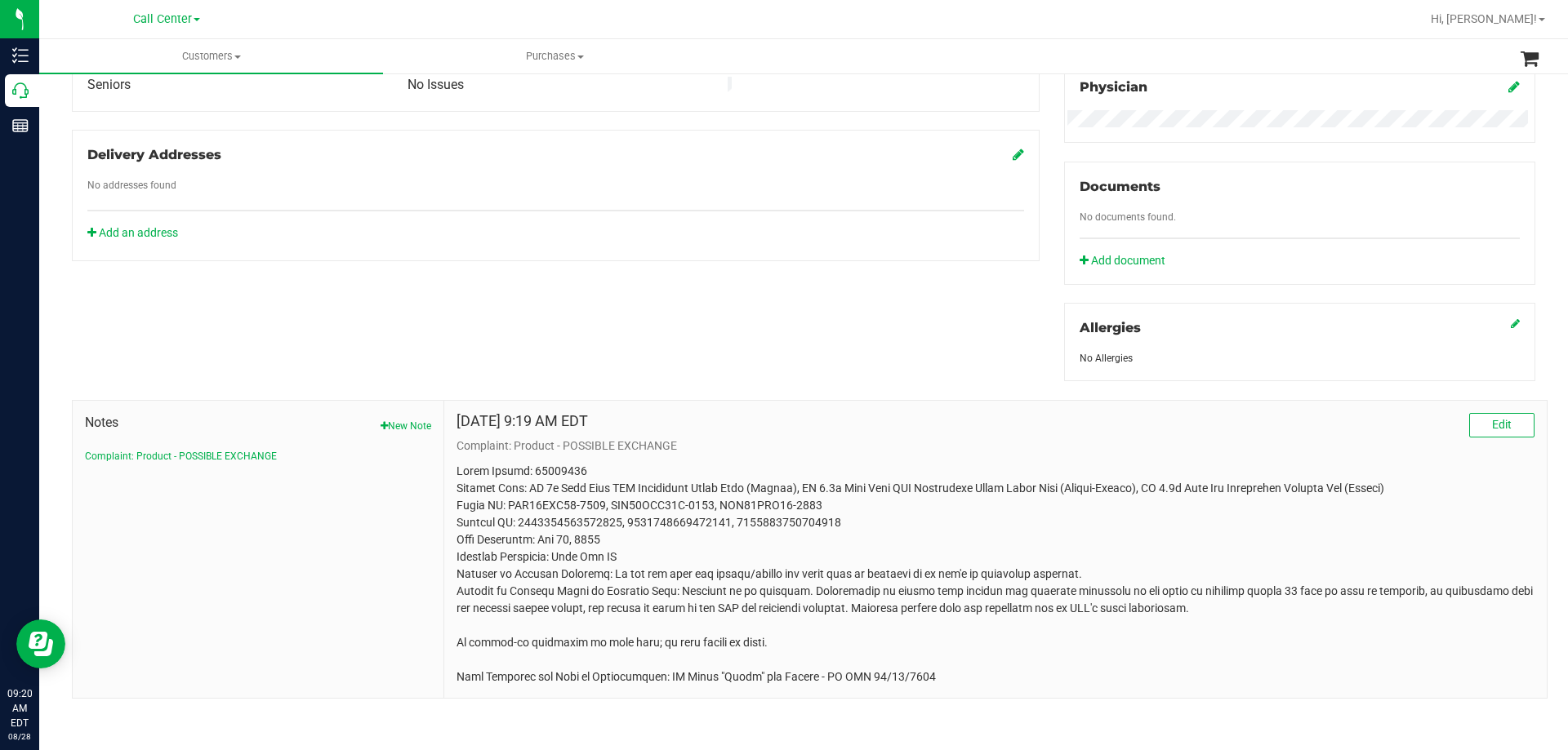
click at [670, 463] on p at bounding box center [995, 574] width 1078 height 223
click at [524, 469] on p at bounding box center [995, 574] width 1078 height 223
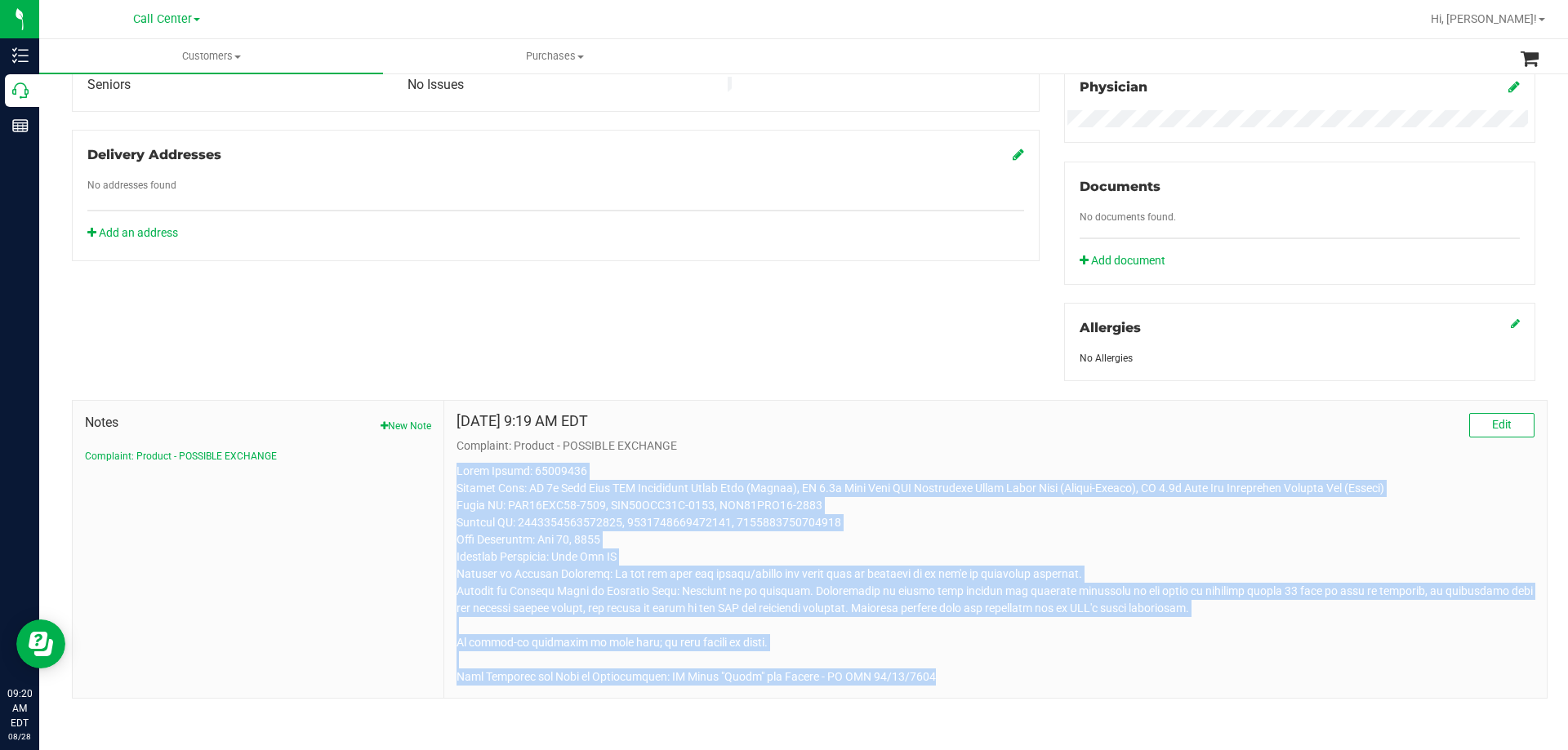
drag, startPoint x: 453, startPoint y: 467, endPoint x: 964, endPoint y: 670, distance: 549.8
click at [964, 670] on p at bounding box center [995, 574] width 1078 height 223
click at [973, 675] on p at bounding box center [995, 574] width 1078 height 223
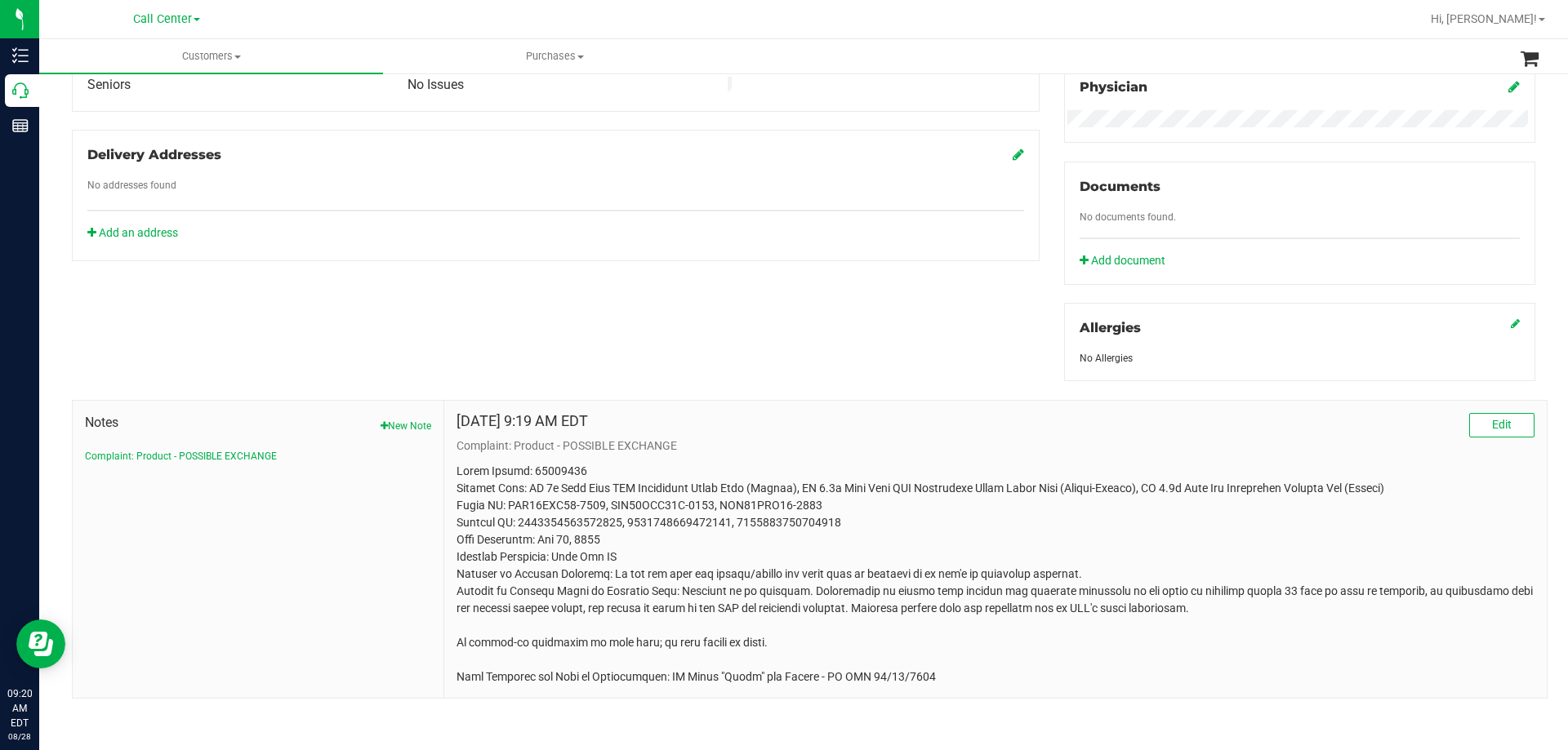
click at [639, 564] on p at bounding box center [995, 574] width 1078 height 223
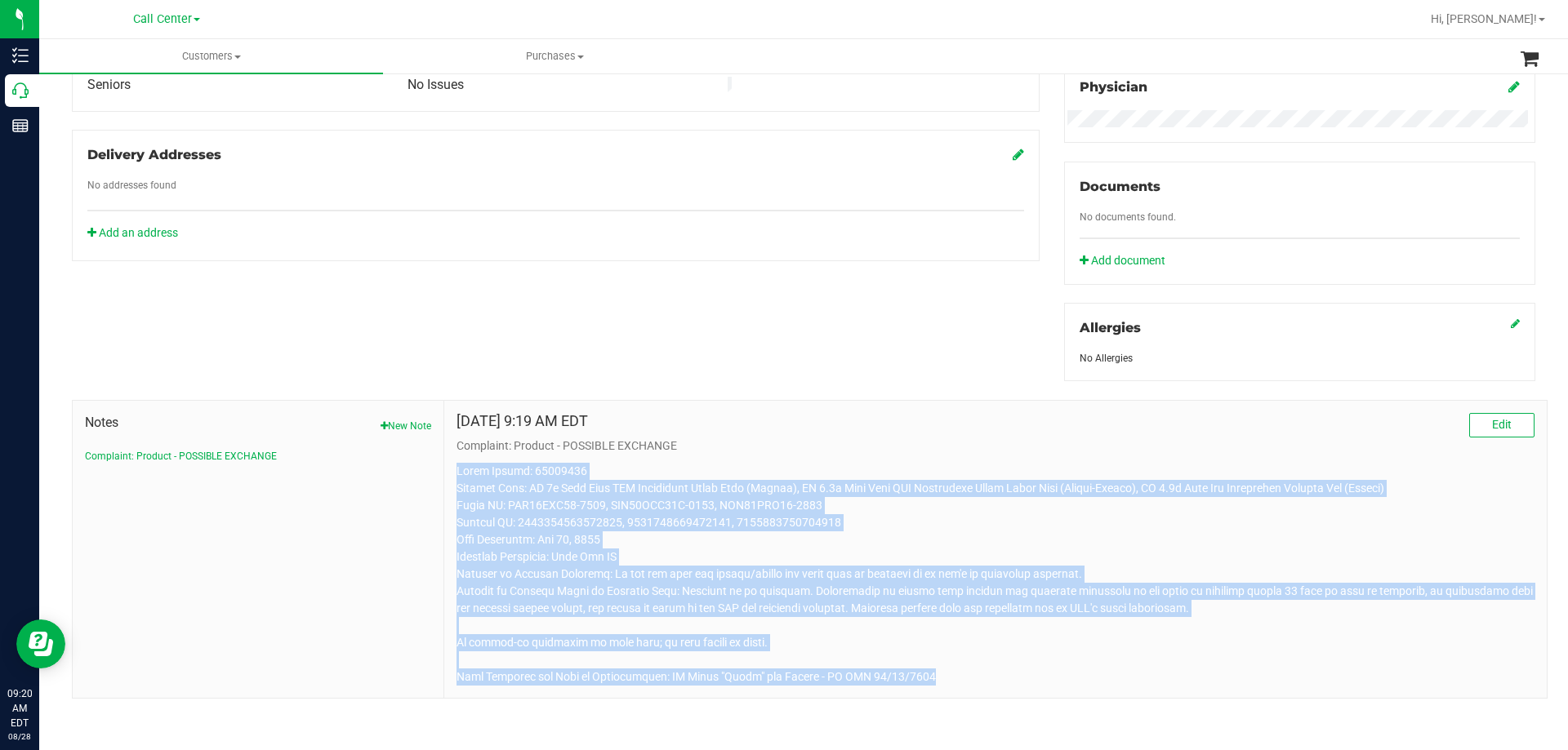
drag, startPoint x: 455, startPoint y: 468, endPoint x: 974, endPoint y: 696, distance: 566.9
click at [974, 696] on div "Aug 28, 2025 9:19 AM EDT Edit Complaint: Product - POSSIBLE EXCHANGE" at bounding box center [995, 549] width 1102 height 297
click at [976, 693] on div "Aug 28, 2025 9:19 AM EDT Edit Complaint: Product - POSSIBLE EXCHANGE" at bounding box center [995, 549] width 1102 height 297
click at [709, 532] on p at bounding box center [995, 574] width 1078 height 223
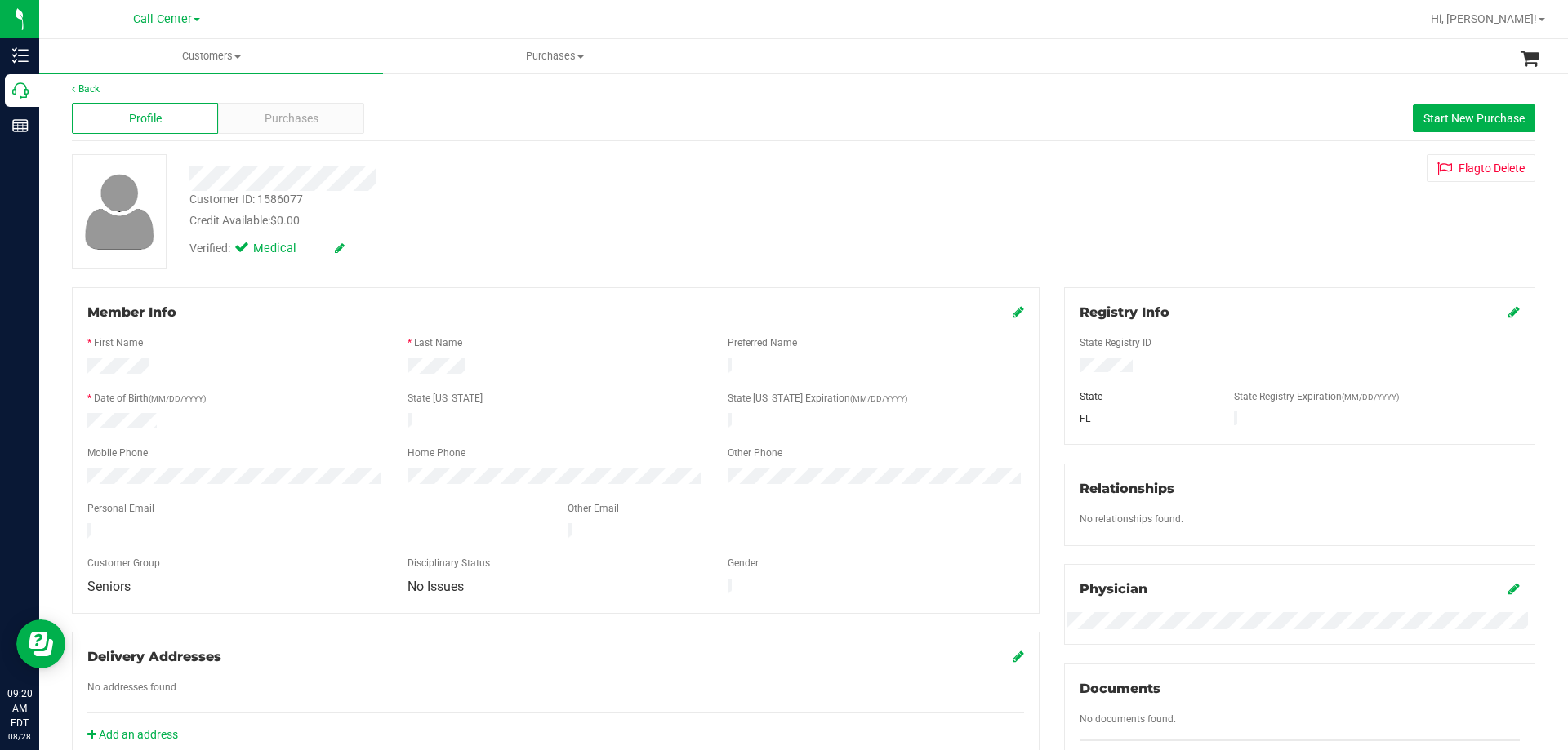
scroll to position [0, 0]
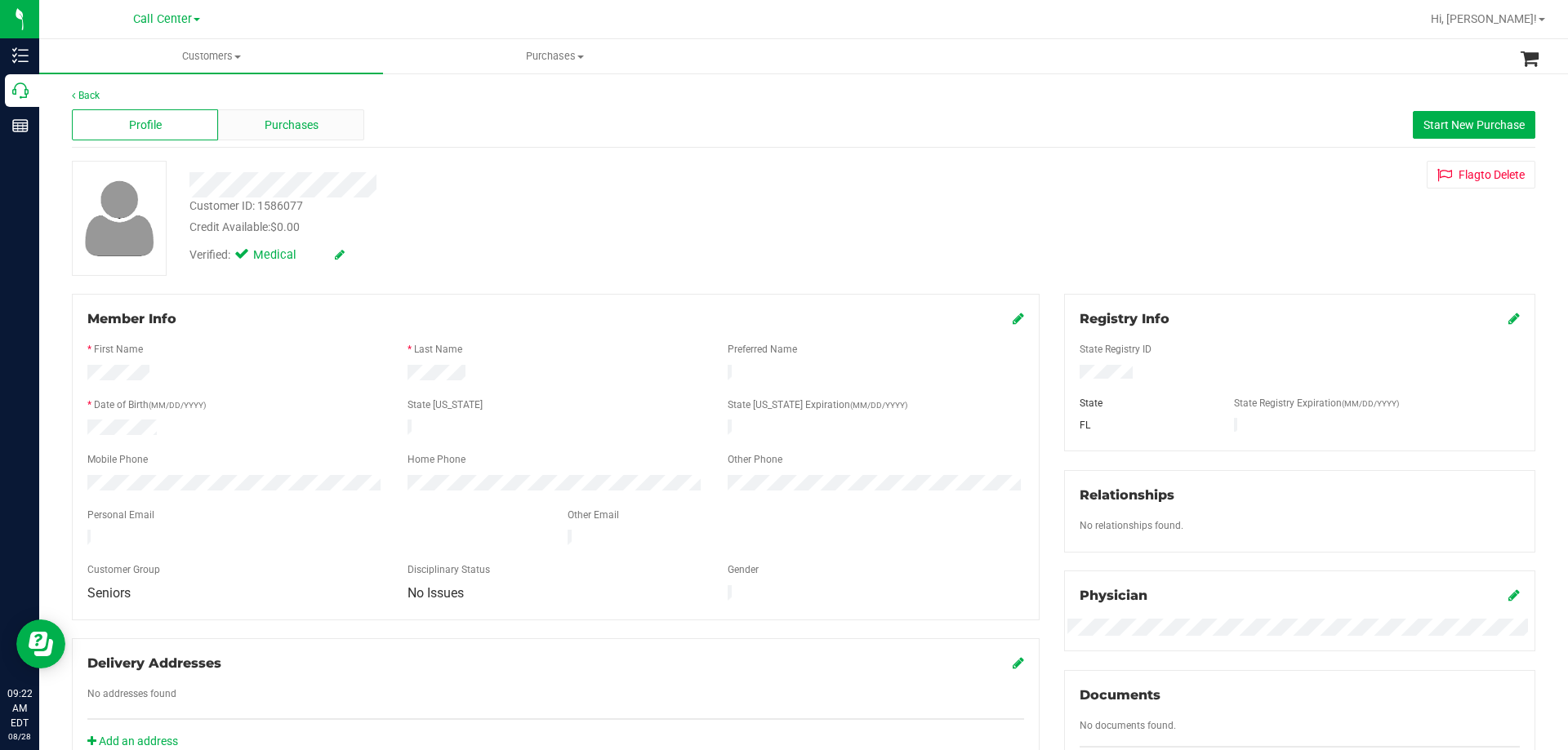
click at [287, 129] on span "Purchases" at bounding box center [291, 125] width 54 height 17
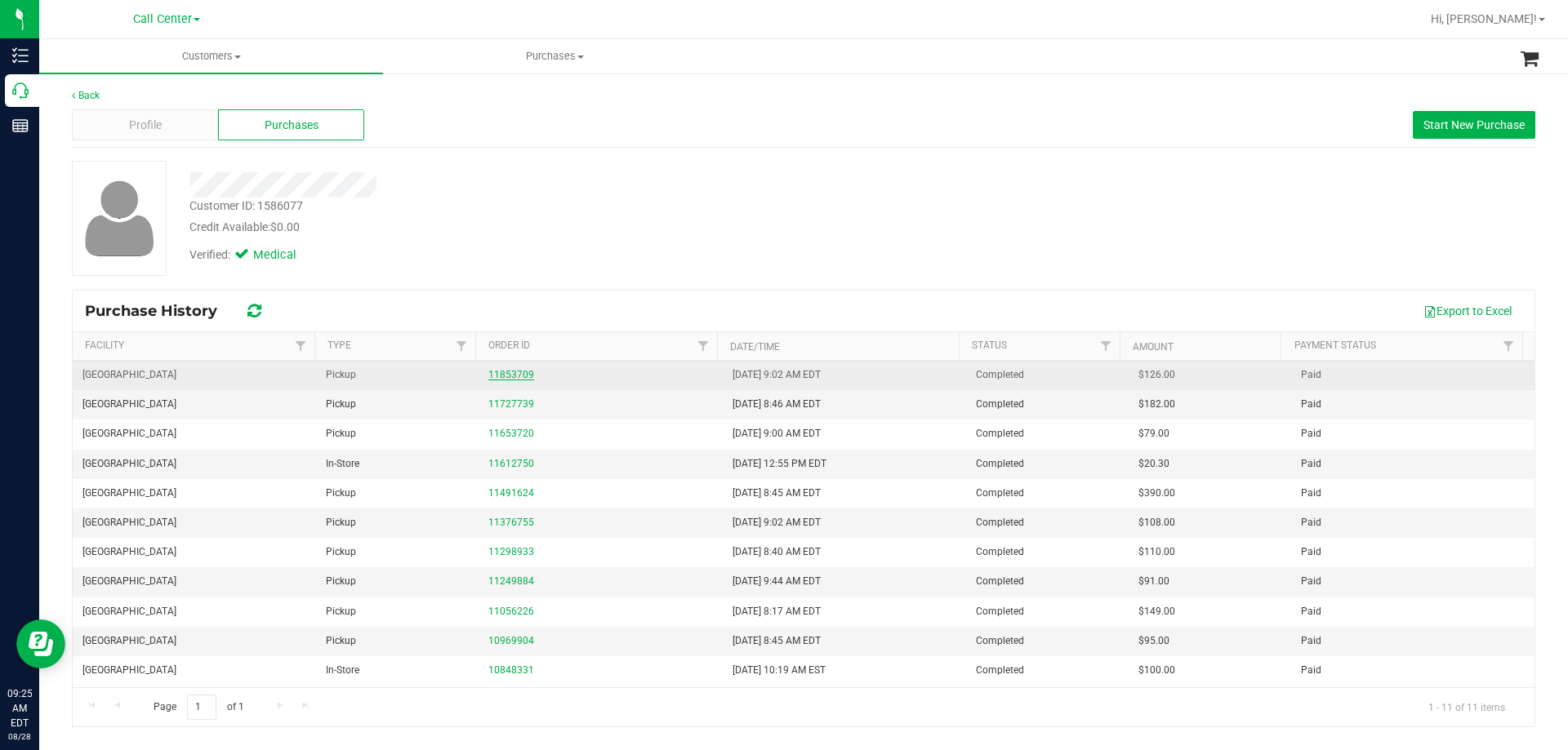
click at [504, 378] on link "11853709" at bounding box center [511, 375] width 46 height 12
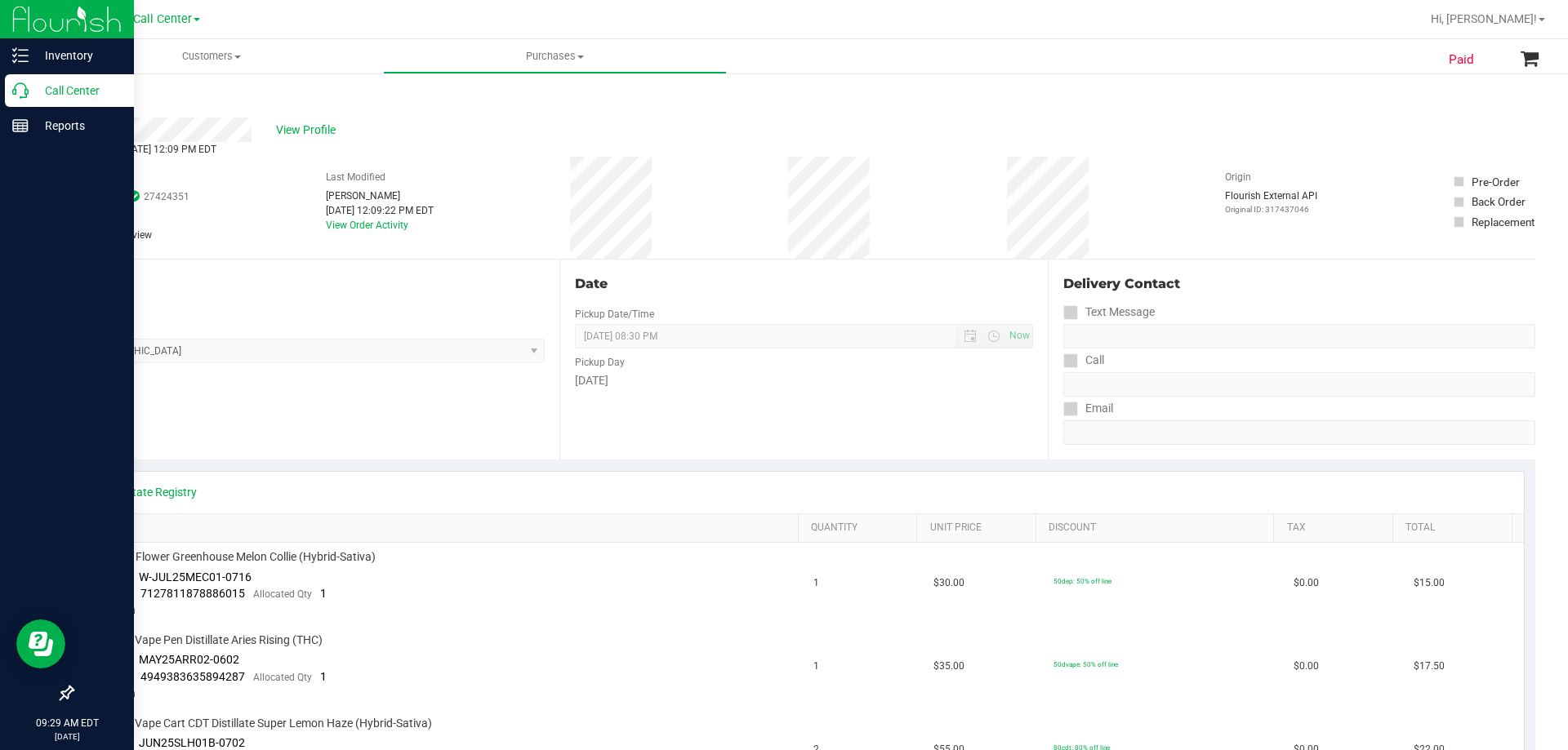
click at [113, 82] on p "Call Center" at bounding box center [77, 90] width 98 height 19
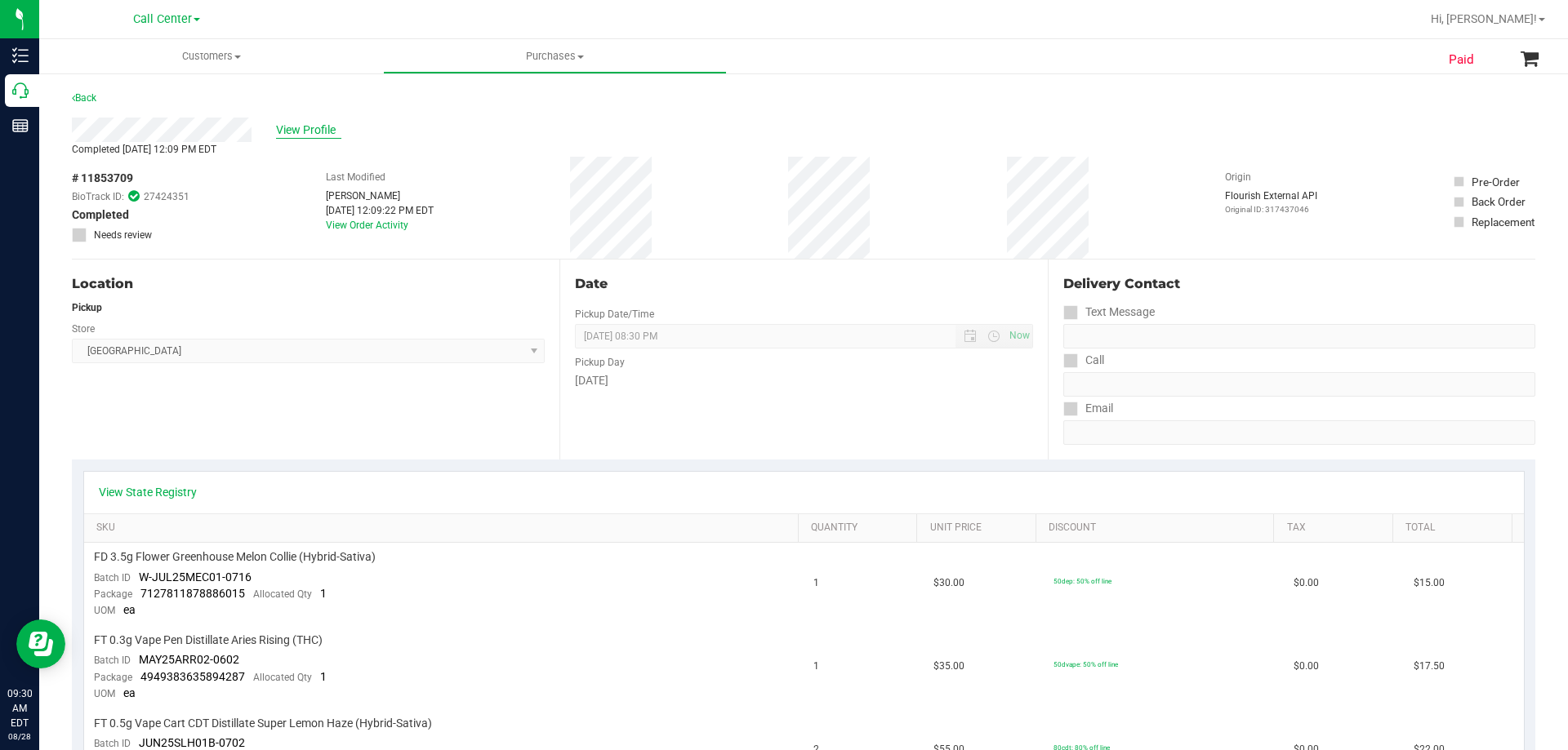
click at [322, 136] on span "View Profile" at bounding box center [309, 130] width 65 height 17
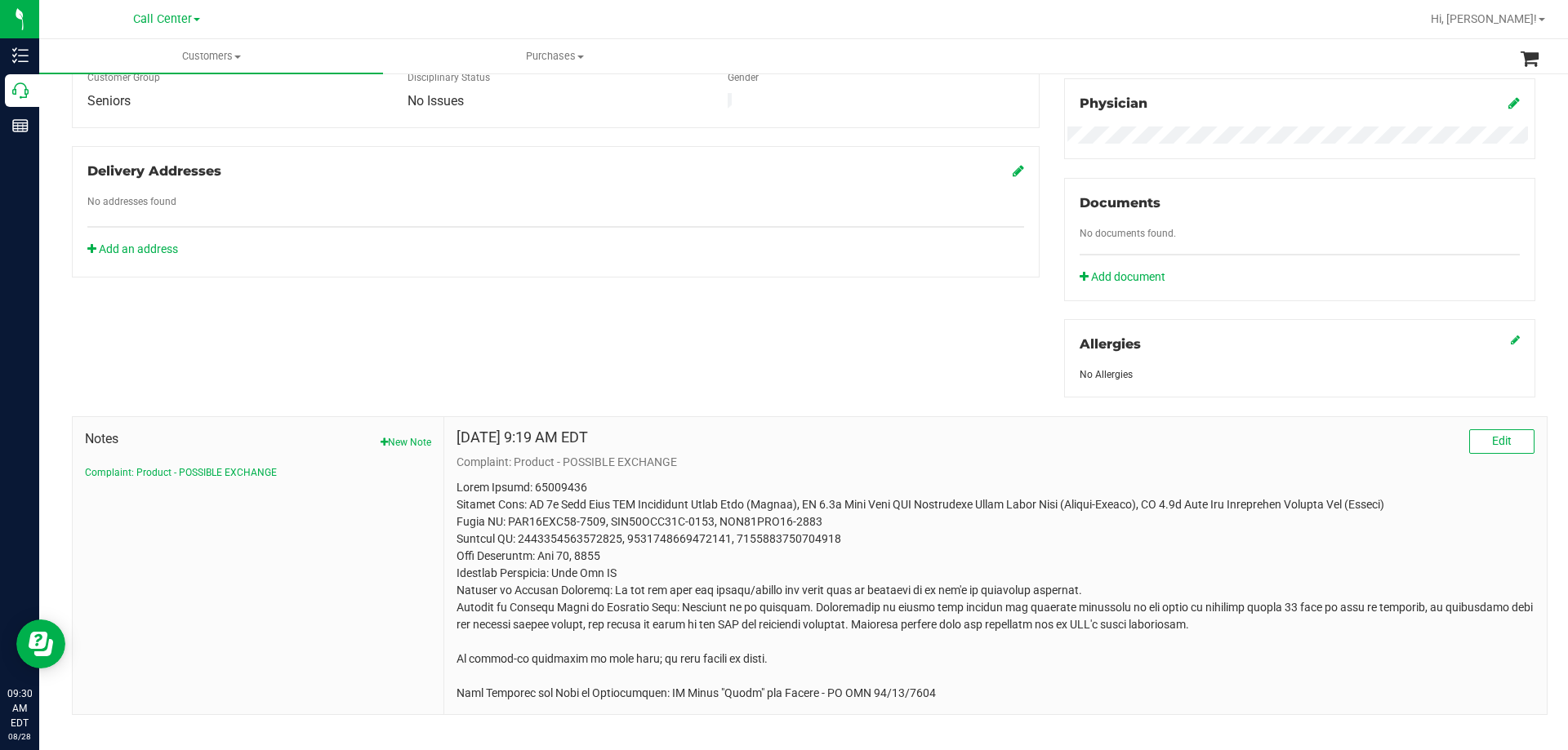
scroll to position [508, 0]
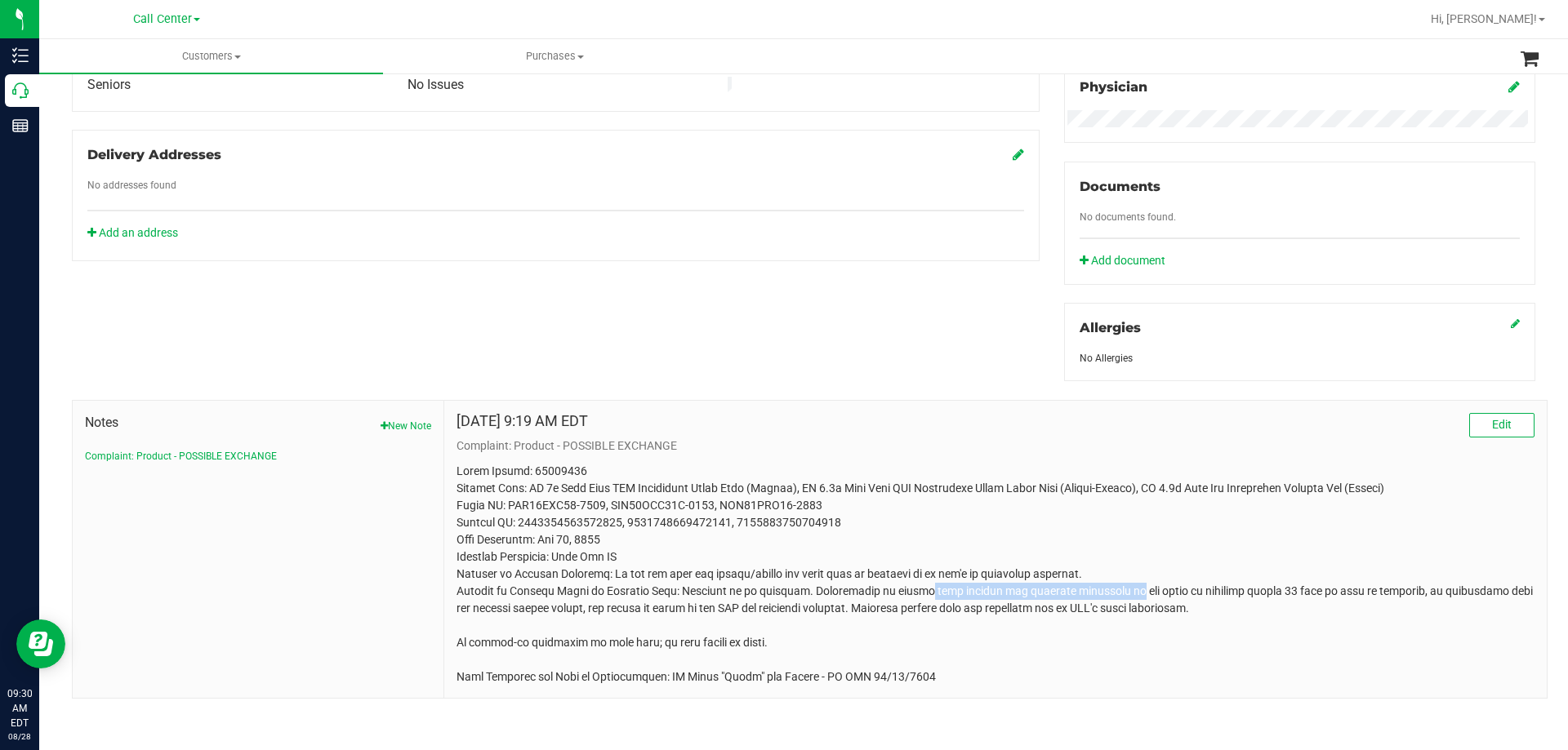
drag, startPoint x: 938, startPoint y: 594, endPoint x: 1132, endPoint y: 593, distance: 194.0
click at [1132, 593] on p at bounding box center [995, 574] width 1078 height 223
click at [1165, 597] on p at bounding box center [995, 574] width 1078 height 223
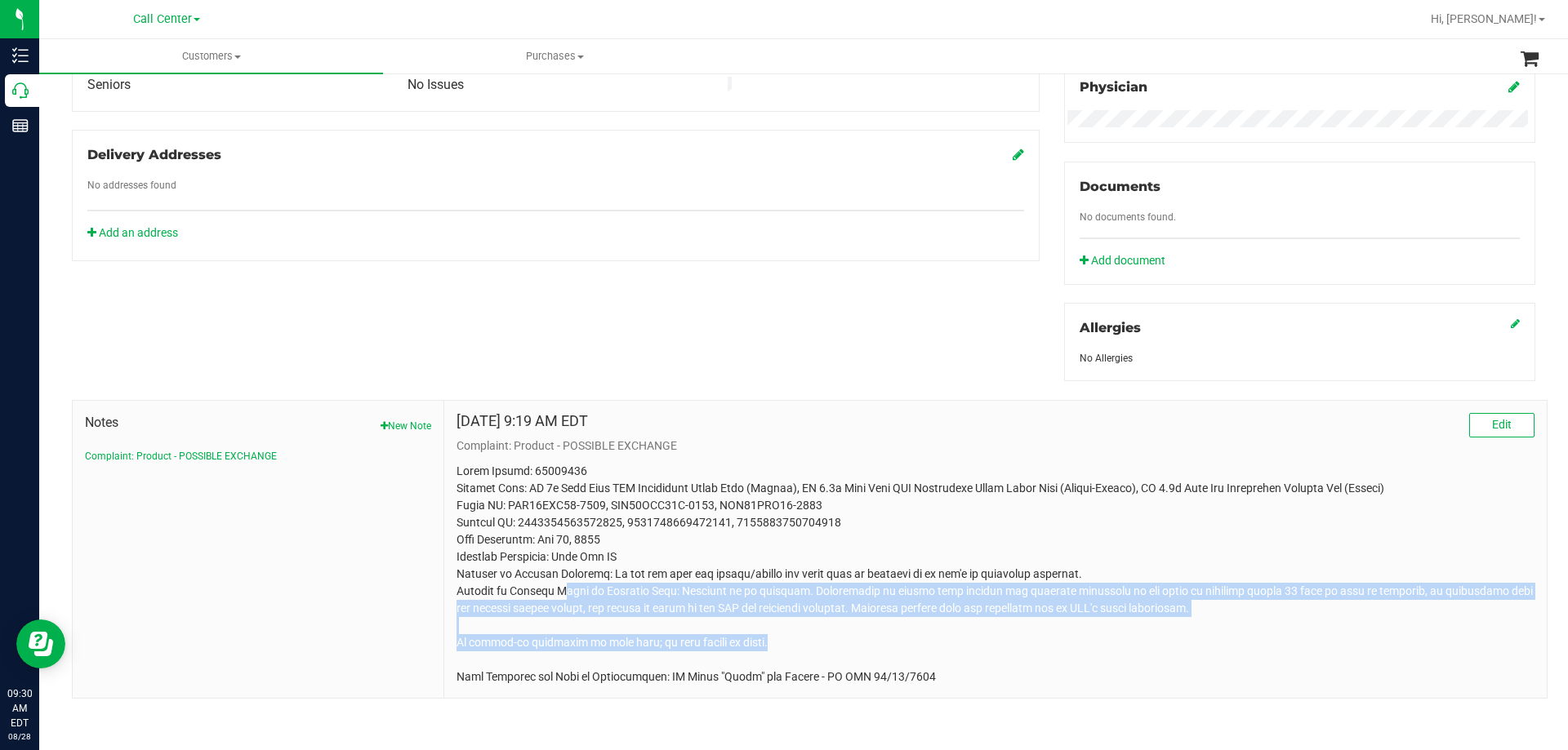
drag, startPoint x: 565, startPoint y: 588, endPoint x: 1127, endPoint y: 617, distance: 562.7
click at [1140, 633] on p at bounding box center [995, 574] width 1078 height 223
click at [1106, 595] on p at bounding box center [995, 574] width 1078 height 223
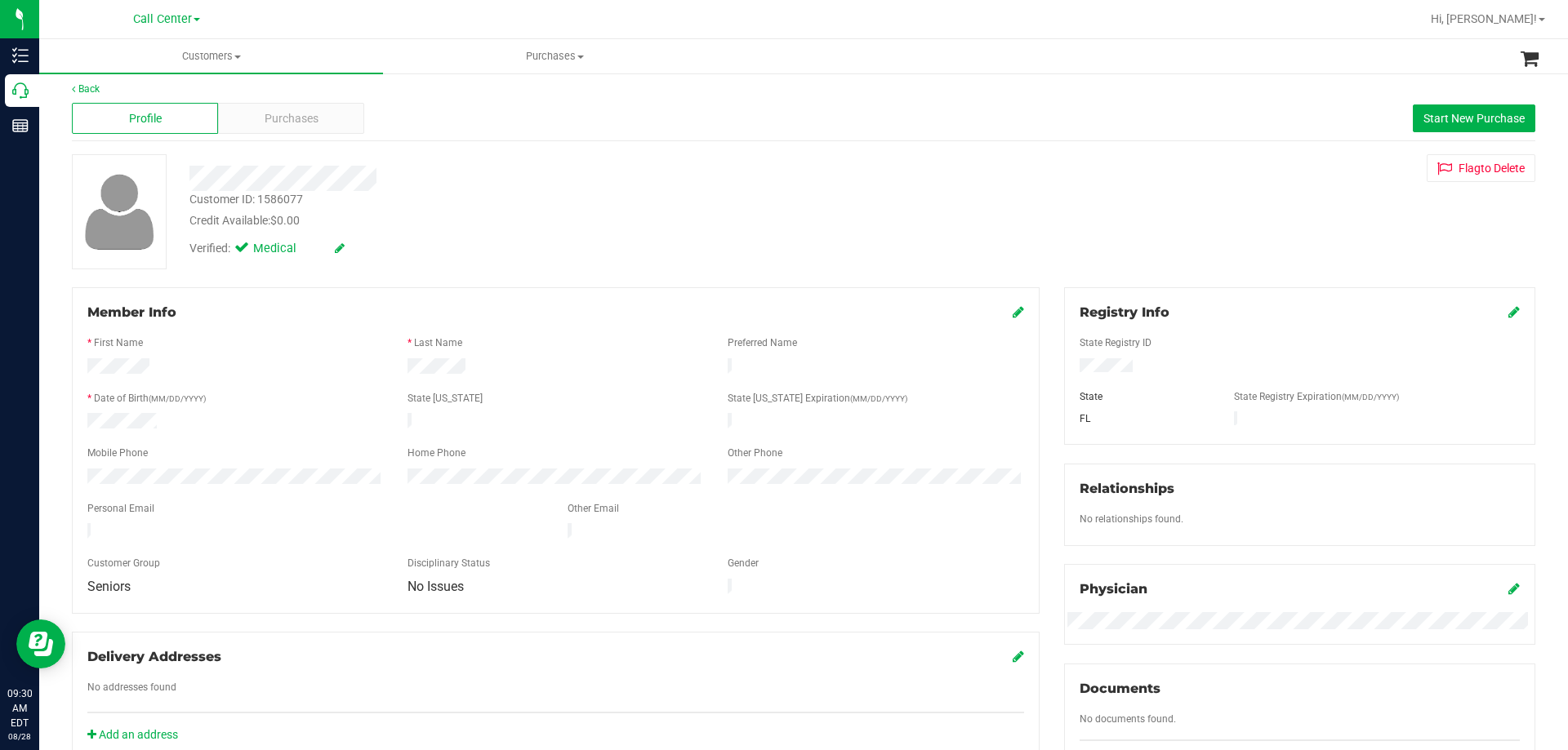
scroll to position [0, 0]
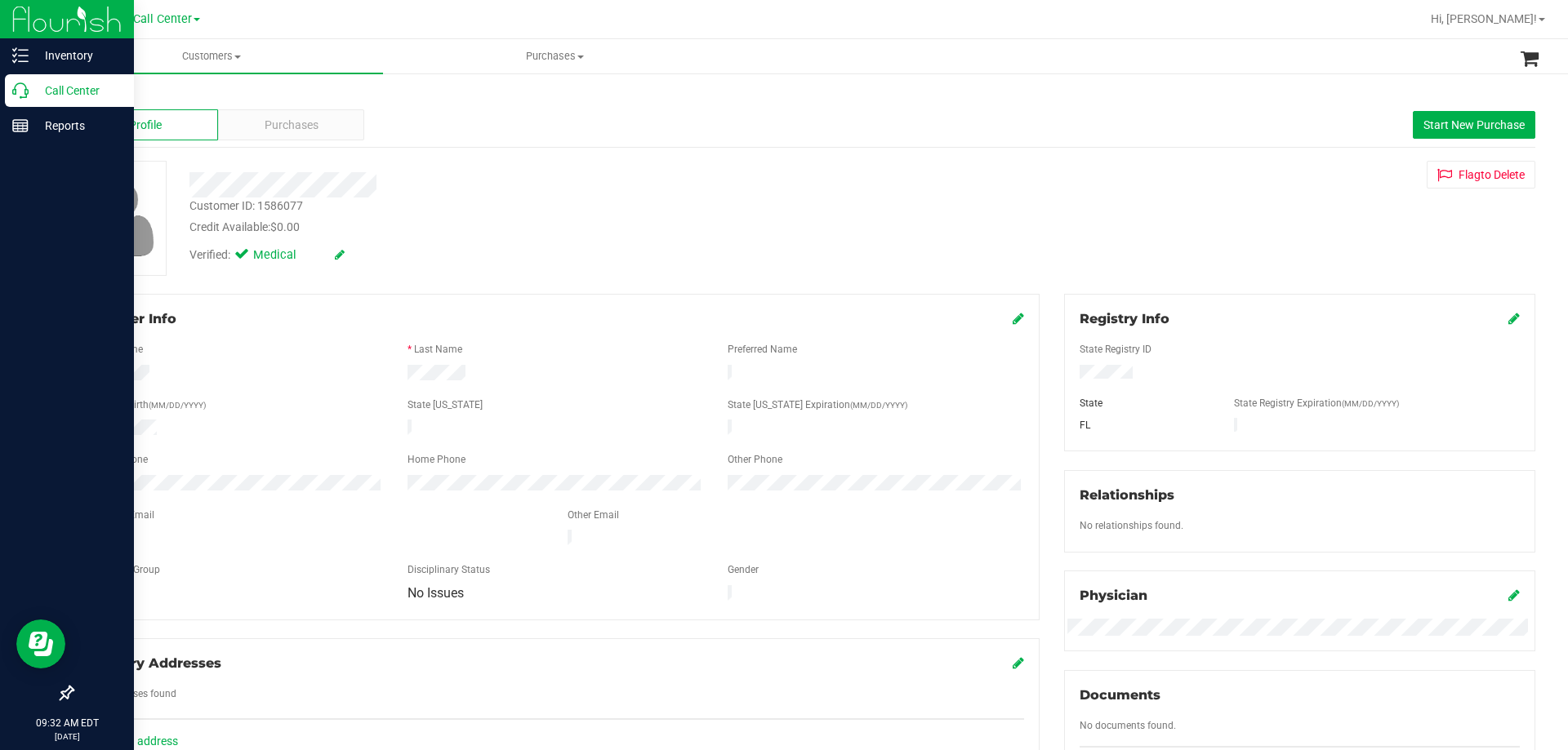
click at [59, 104] on div "Call Center" at bounding box center [70, 90] width 129 height 33
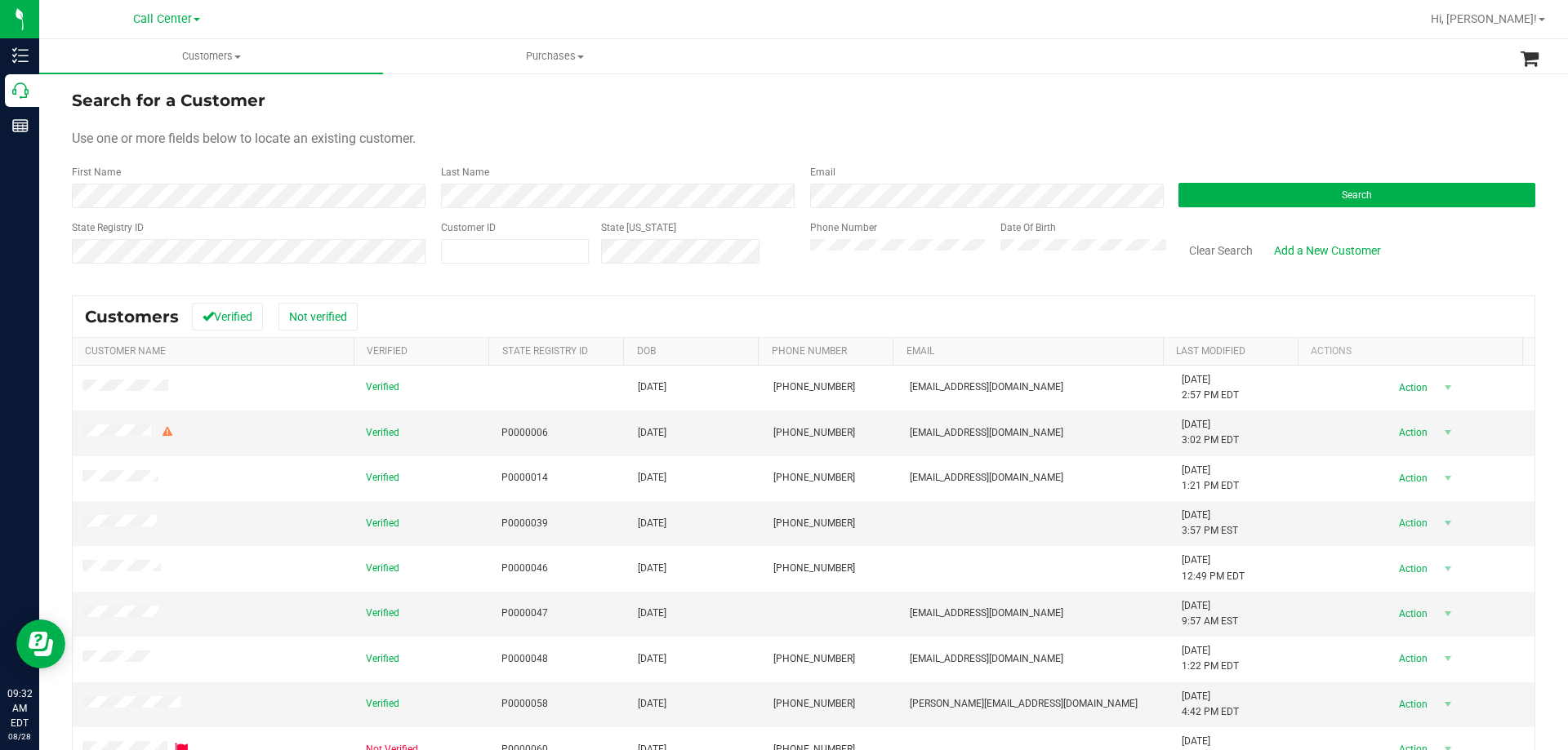
click at [881, 100] on div "Search for a Customer" at bounding box center [803, 100] width 1463 height 24
click at [1274, 202] on button "Search" at bounding box center [1357, 194] width 357 height 24
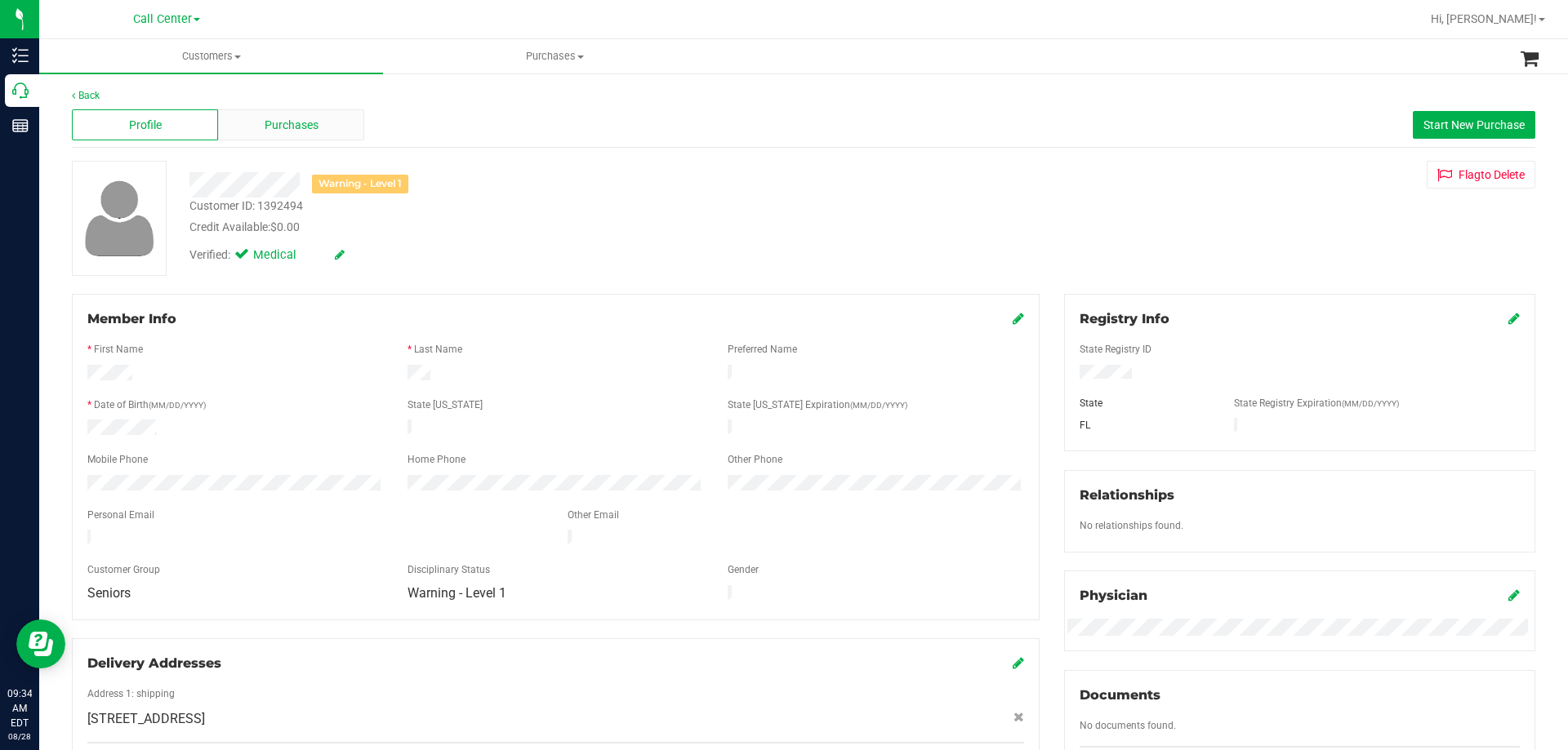
click at [303, 121] on span "Purchases" at bounding box center [291, 125] width 54 height 17
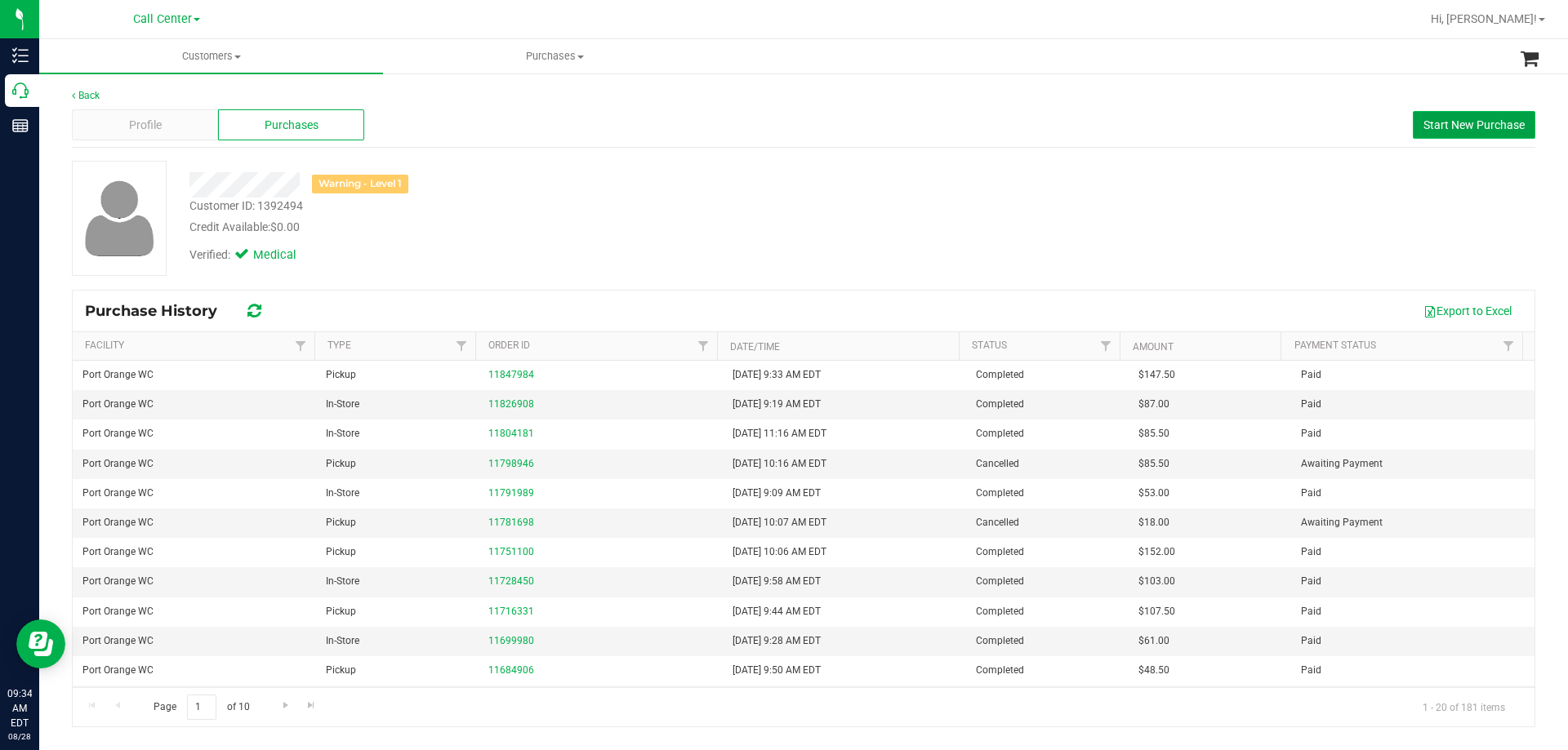
click at [1421, 127] on button "Start New Purchase" at bounding box center [1474, 125] width 122 height 28
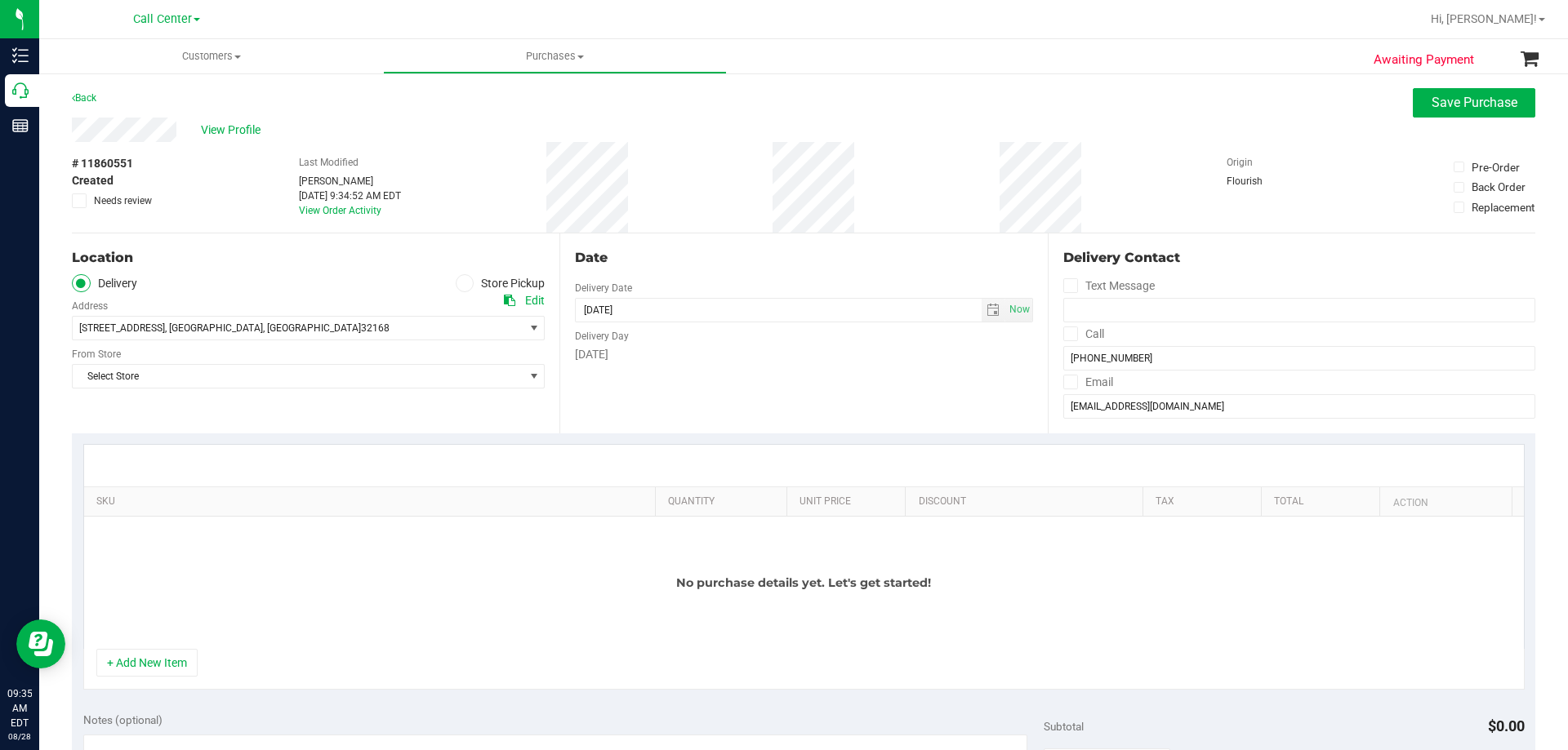
click at [460, 283] on icon at bounding box center [465, 283] width 10 height 0
click at [0, 0] on input "Store Pickup" at bounding box center [0, 0] width 0 height 0
click at [253, 330] on span "Select Store" at bounding box center [298, 327] width 451 height 23
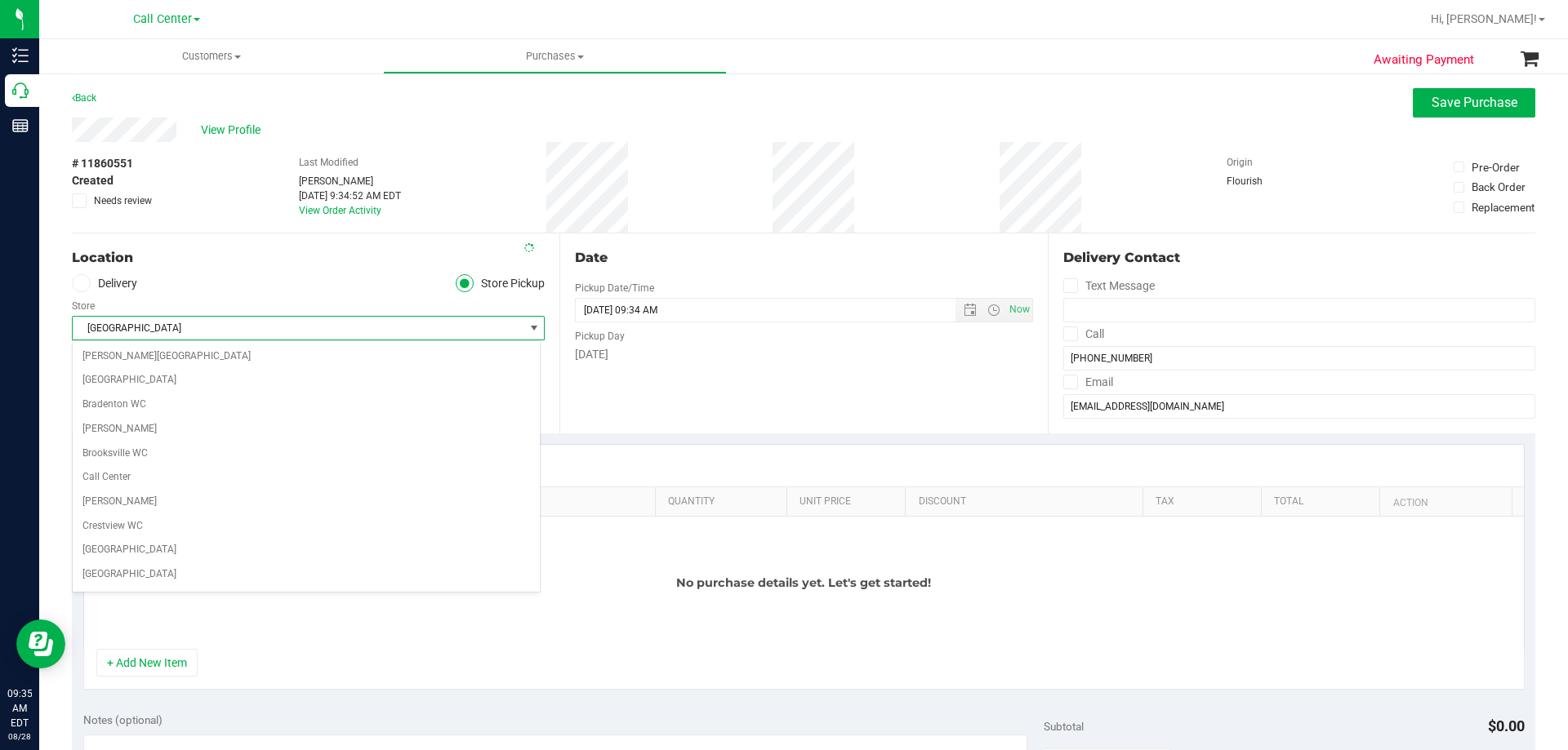
scroll to position [750, 0]
click at [287, 239] on div "Location Delivery Store Pickup Store Port Orange WC Select Store Bonita Springs…" at bounding box center [316, 333] width 487 height 200
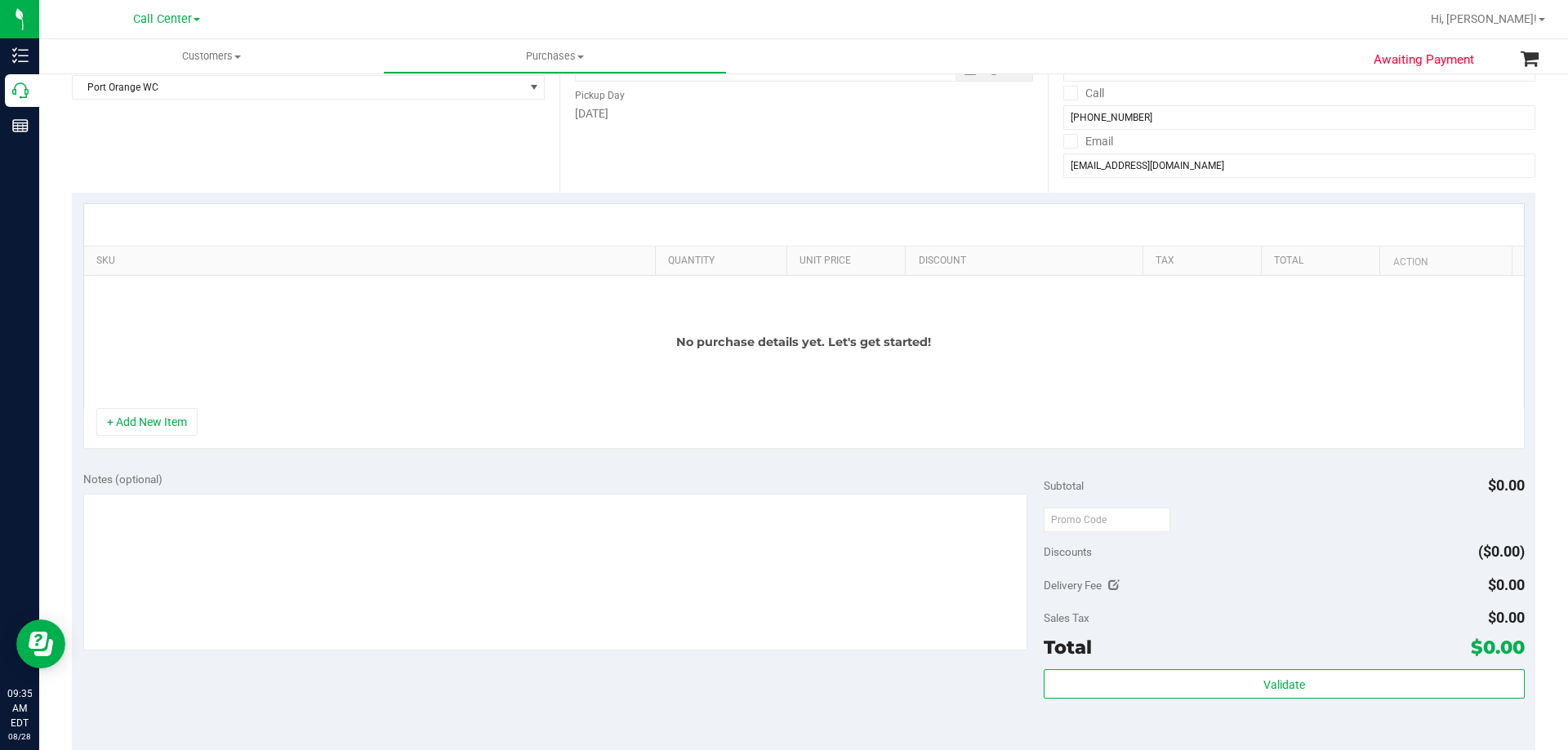
scroll to position [245, 0]
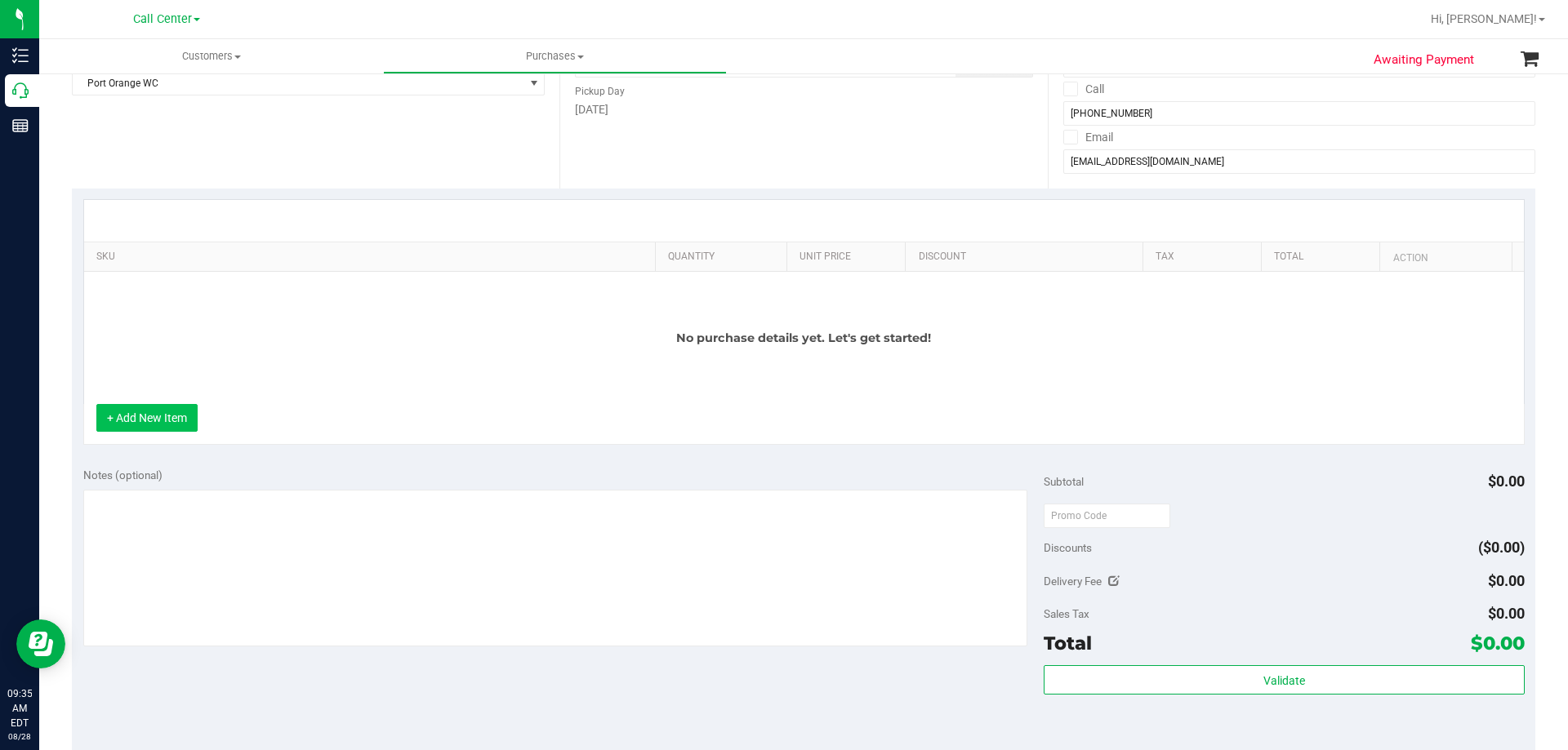
click at [178, 416] on button "+ Add New Item" at bounding box center [147, 418] width 101 height 28
click at [315, 287] on div "No purchase details yet. Let's get started!" at bounding box center [803, 338] width 1440 height 132
click at [176, 405] on button "+ Add New Item" at bounding box center [147, 418] width 101 height 28
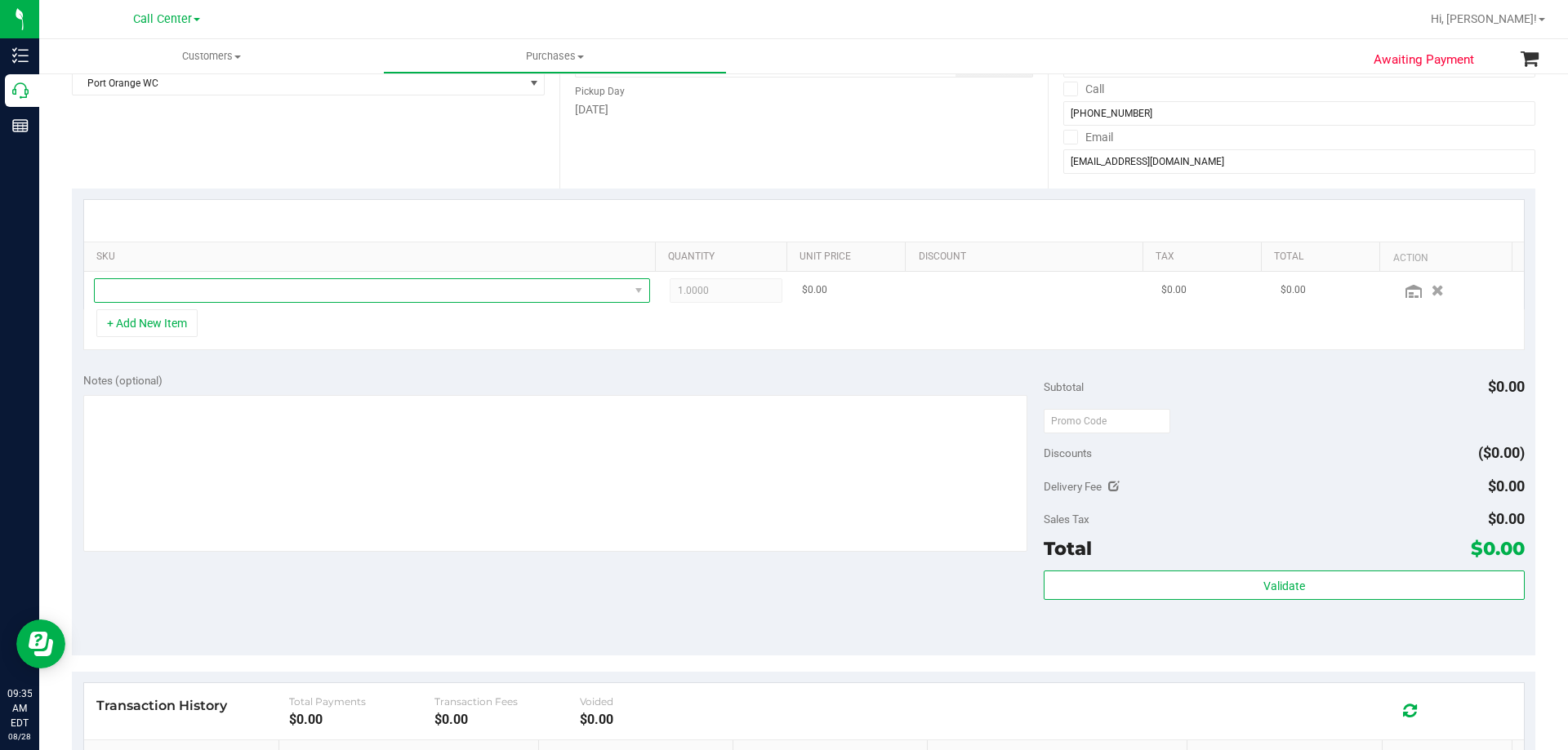
click at [285, 287] on span "NO DATA FOUND" at bounding box center [362, 290] width 534 height 23
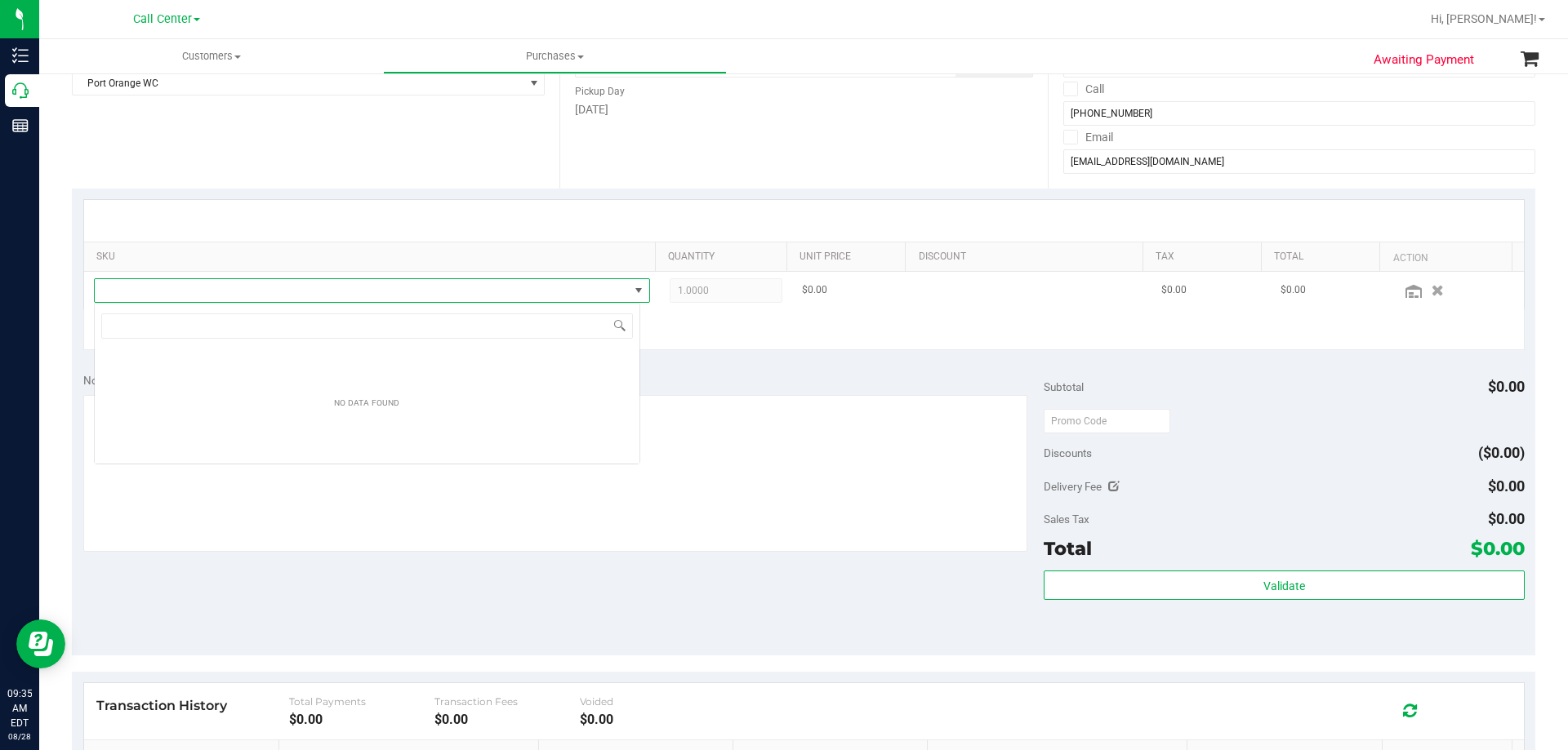
scroll to position [24, 546]
type input "pk trophy"
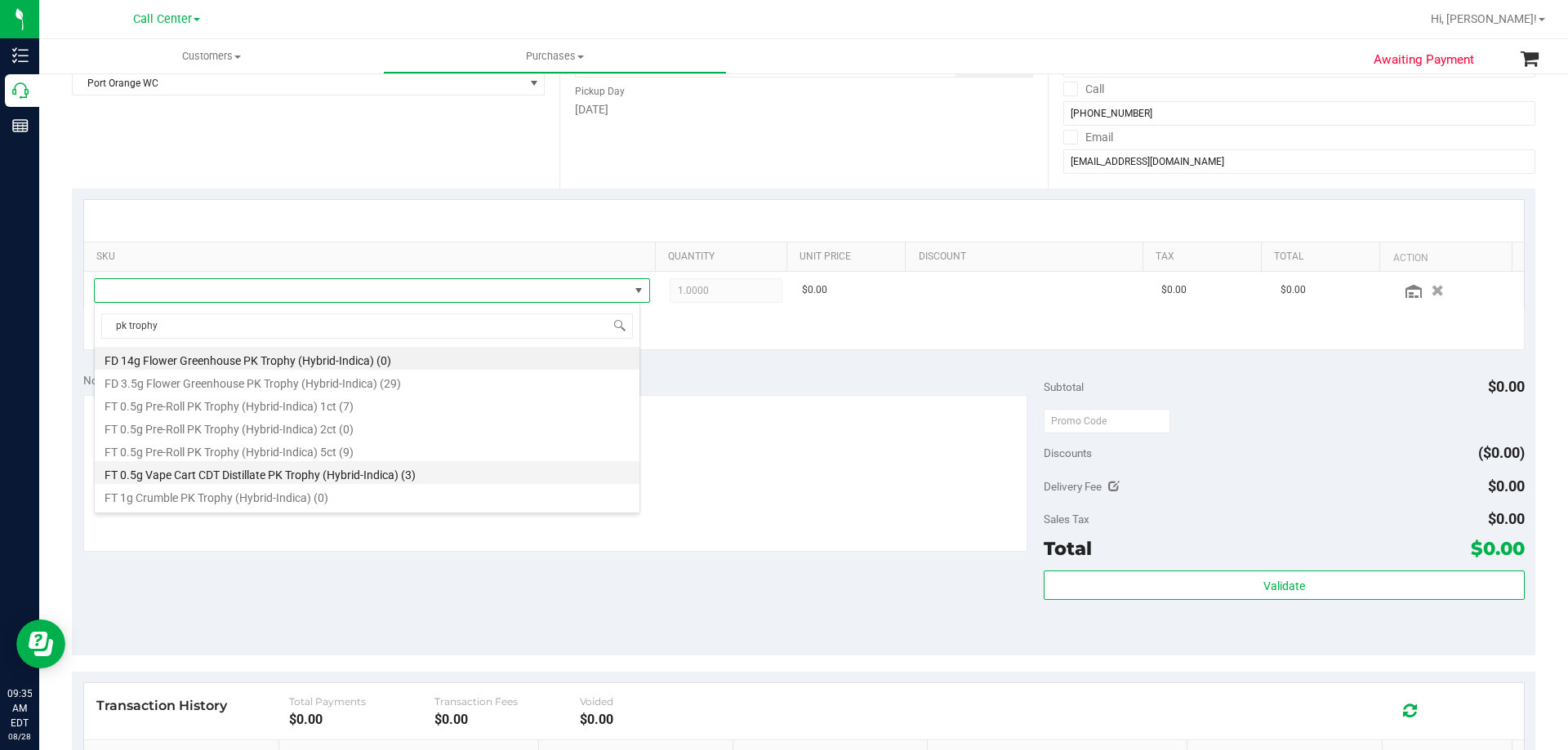
click at [415, 480] on li "FT 0.5g Vape Cart CDT Distillate PK Trophy (Hybrid-Indica) (3)" at bounding box center [367, 472] width 544 height 23
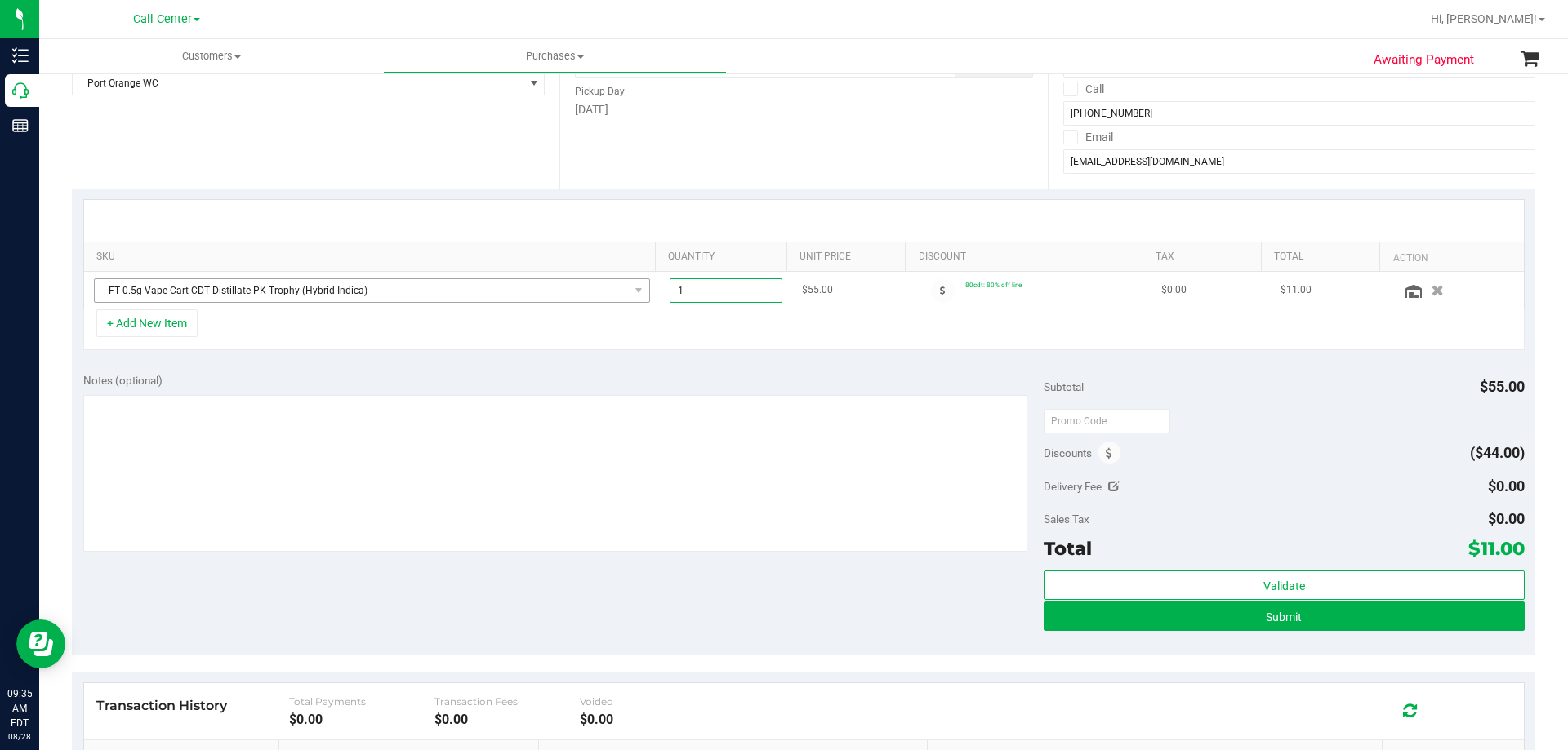
drag, startPoint x: 726, startPoint y: 291, endPoint x: 467, endPoint y: 285, distance: 259.1
click at [467, 283] on tr "FT 0.5g Vape Cart CDT Distillate PK Trophy (Hybrid-Indica) 1.00 1 $55.00 80cdt:…" at bounding box center [803, 290] width 1440 height 38
type input "3"
type input "3.00"
click at [606, 337] on div "+ Add New Item" at bounding box center [803, 330] width 1442 height 41
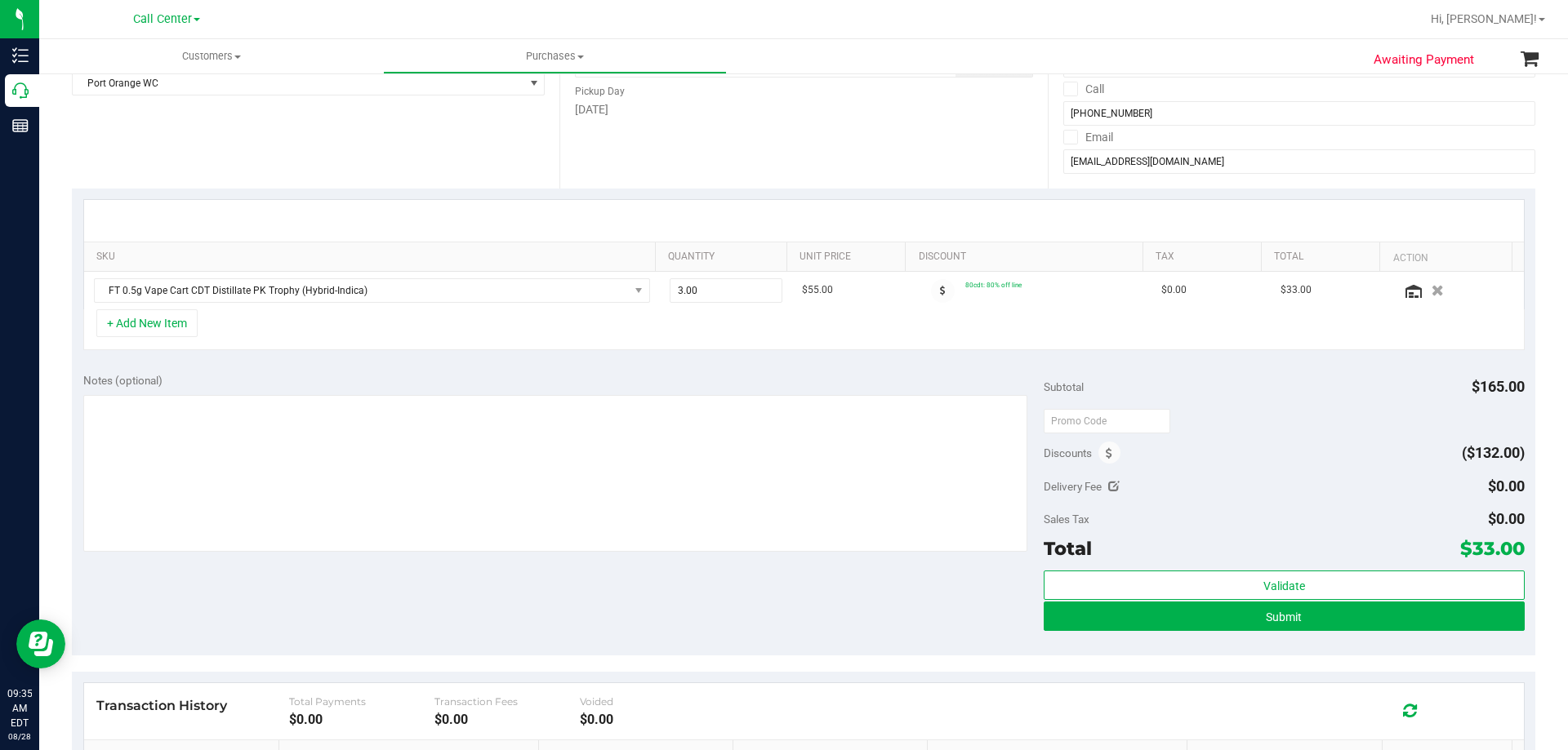
click at [559, 321] on div "+ Add New Item" at bounding box center [803, 330] width 1442 height 41
click at [396, 330] on div "+ Add New Item" at bounding box center [803, 330] width 1442 height 41
click at [379, 358] on div "SKU Quantity Unit Price Discount Tax Total Action FT 0.5g Vape Cart CDT Distill…" at bounding box center [803, 275] width 1463 height 173
click at [286, 330] on div "+ Add New Item" at bounding box center [803, 330] width 1442 height 41
click at [363, 474] on textarea at bounding box center [555, 473] width 945 height 157
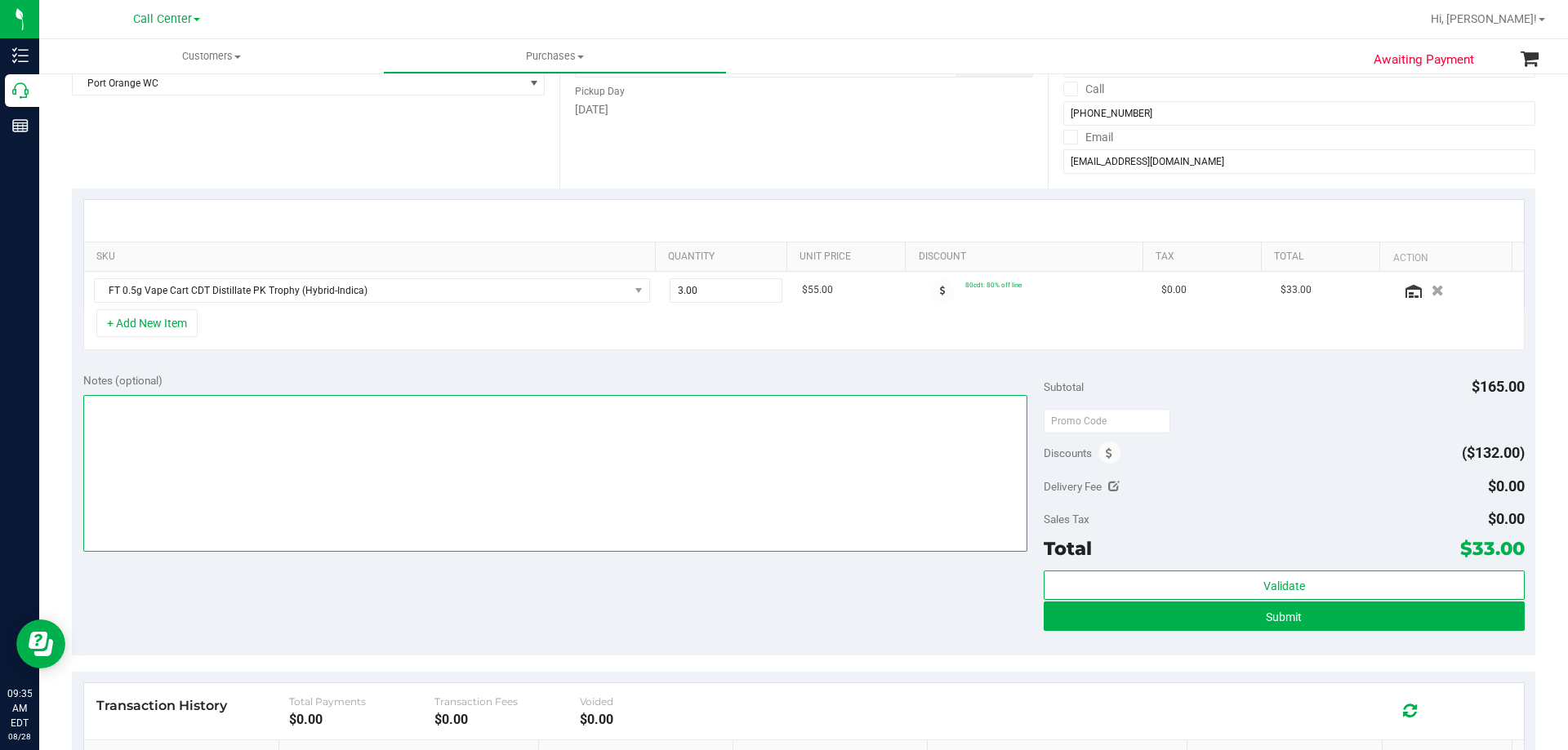
drag, startPoint x: 397, startPoint y: 426, endPoint x: 432, endPoint y: 420, distance: 35.5
click at [397, 426] on textarea at bounding box center [555, 473] width 945 height 157
paste textarea "Order Submitted by Customer Care - CC TNE [DATE]"
type textarea "Order Submitted by Customer Care - CC TNE [DATE]"
click at [412, 310] on td "FT 0.5g Vape Cart CDT Distillate PK Trophy (Hybrid-Indica)" at bounding box center [371, 290] width 575 height 38
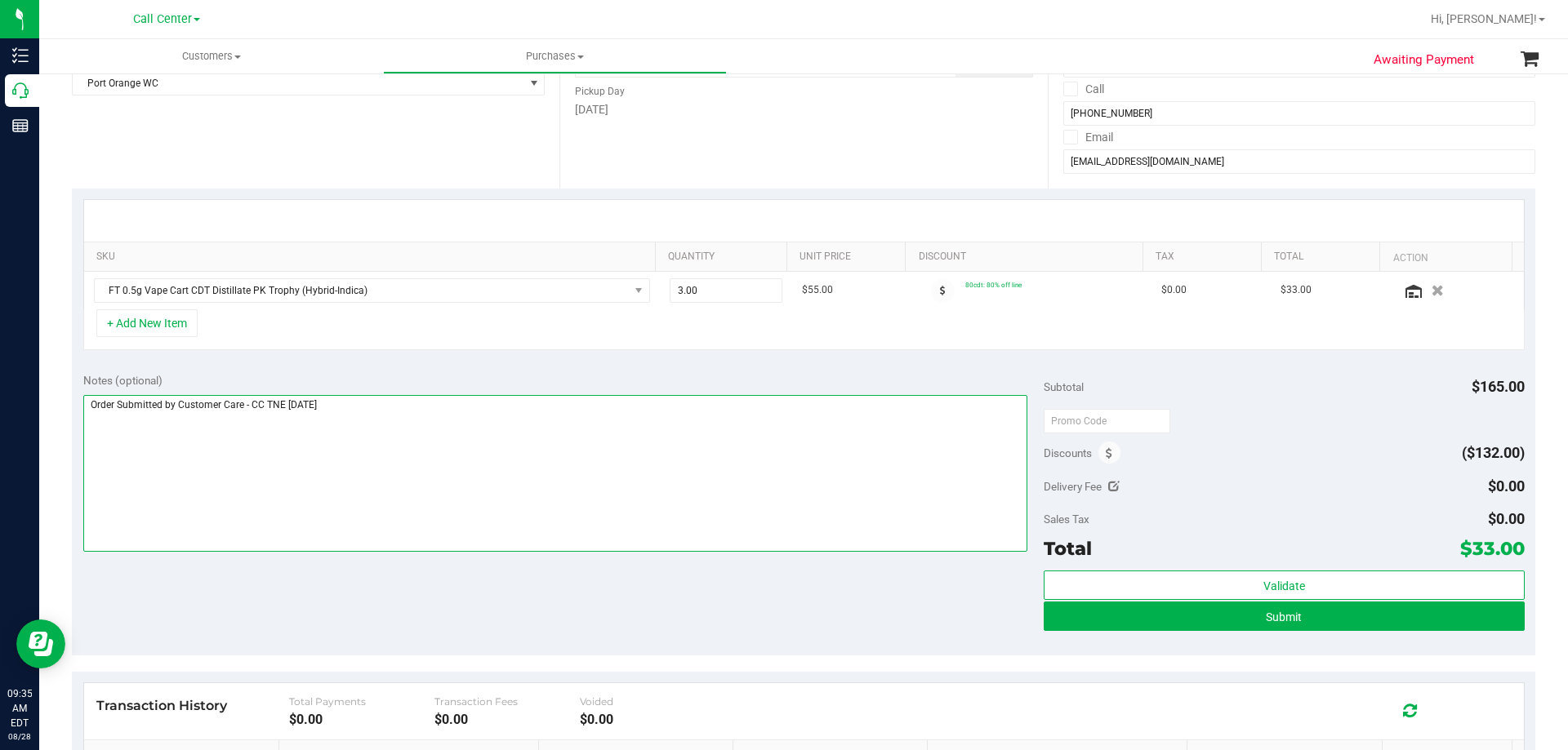
click at [445, 406] on textarea at bounding box center [555, 473] width 945 height 157
click at [449, 372] on div "Notes (optional) Subtotal $165.00 Discounts ($132.00) Delivery Fee $0.00 Sales …" at bounding box center [803, 508] width 1463 height 294
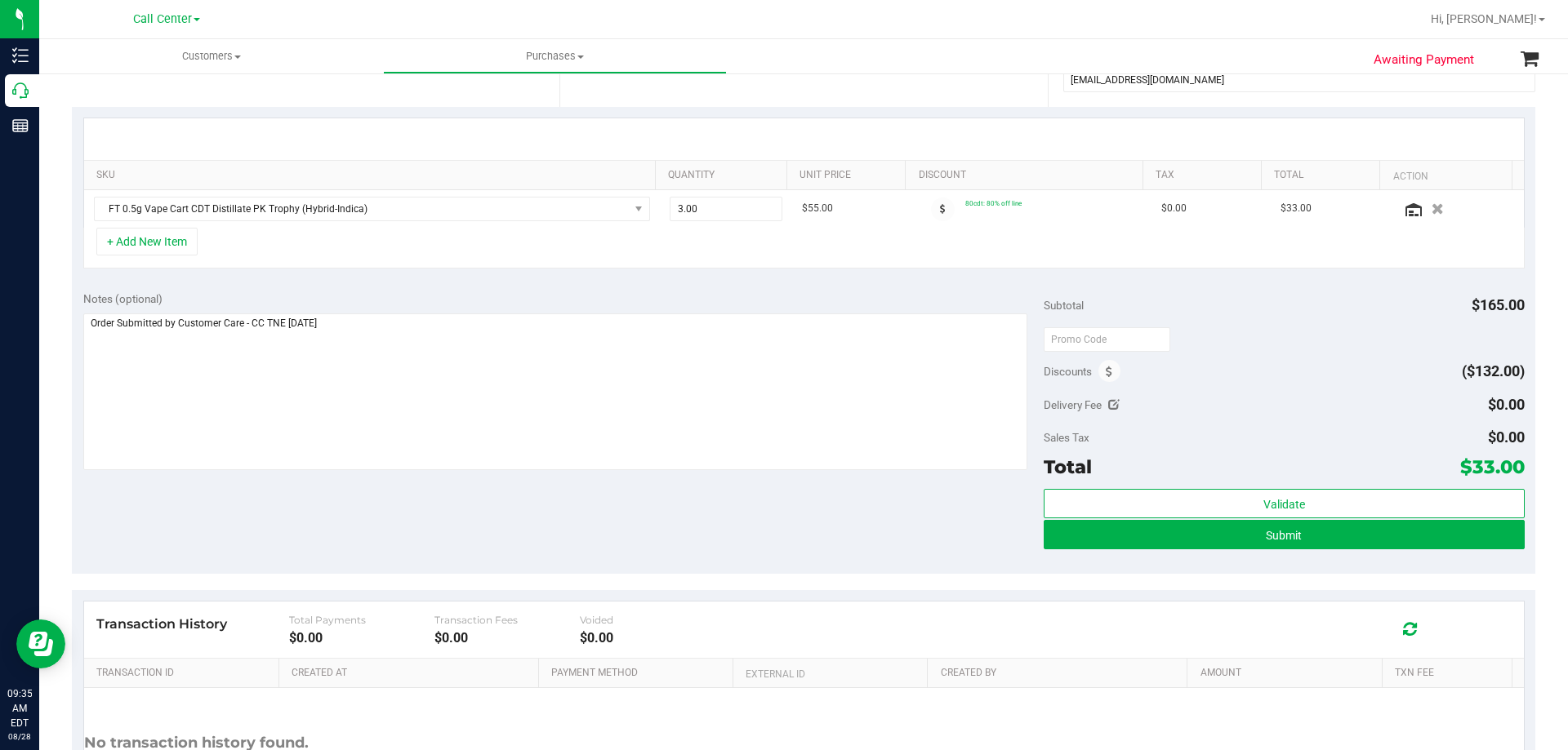
click at [418, 505] on div "Notes (optional) Subtotal $165.00 Discounts ($132.00) Delivery Fee $0.00 Sales …" at bounding box center [803, 426] width 1463 height 294
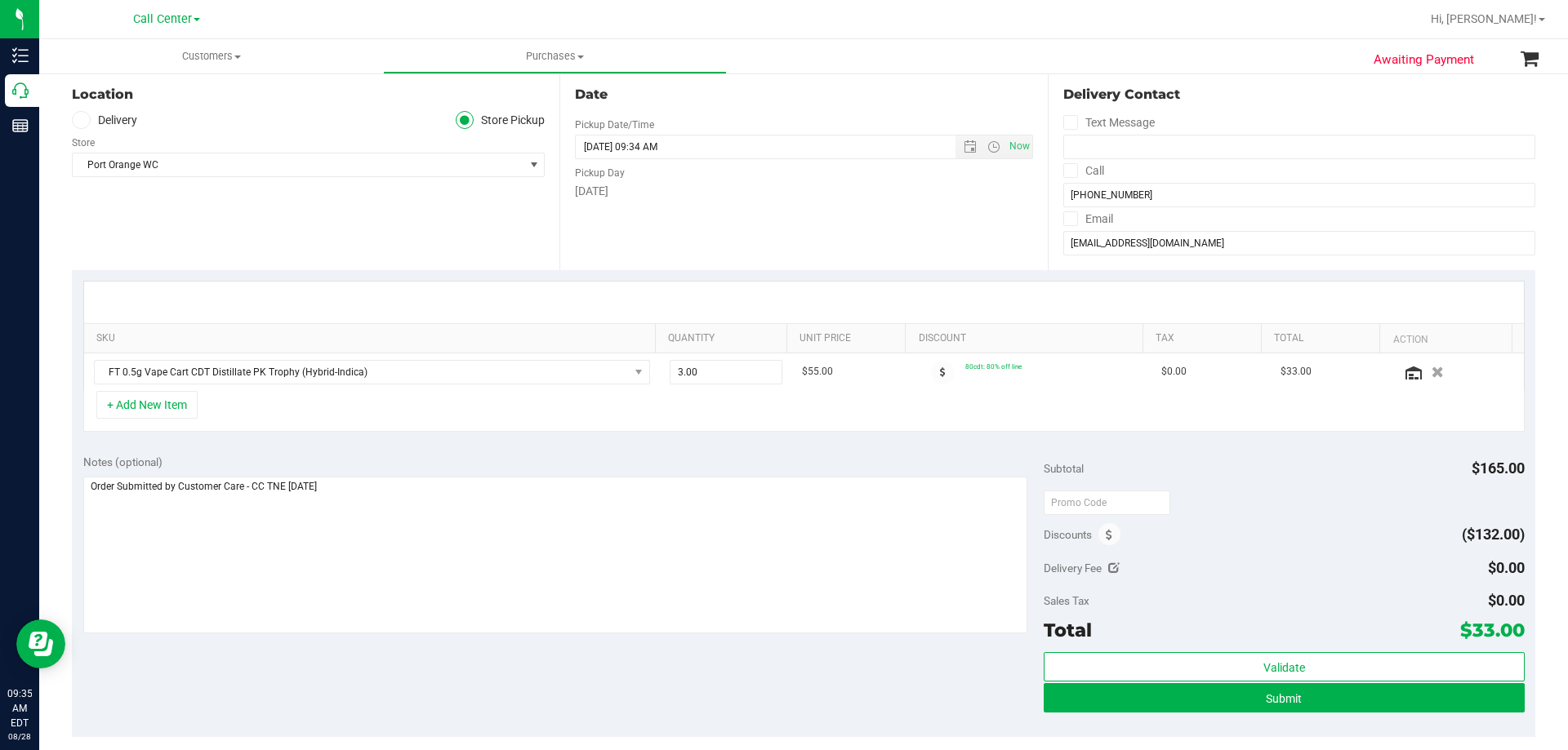
click at [531, 418] on div "+ Add New Item" at bounding box center [803, 411] width 1442 height 41
click at [541, 496] on textarea at bounding box center [555, 554] width 945 height 157
click at [456, 651] on div "Notes (optional) Subtotal $165.00 Discounts ($132.00) Delivery Fee $0.00 Sales …" at bounding box center [803, 589] width 1463 height 294
click at [478, 514] on textarea at bounding box center [555, 554] width 945 height 157
click at [452, 672] on div "Notes (optional) Subtotal $165.00 Discounts ($132.00) Delivery Fee $0.00 Sales …" at bounding box center [803, 589] width 1463 height 294
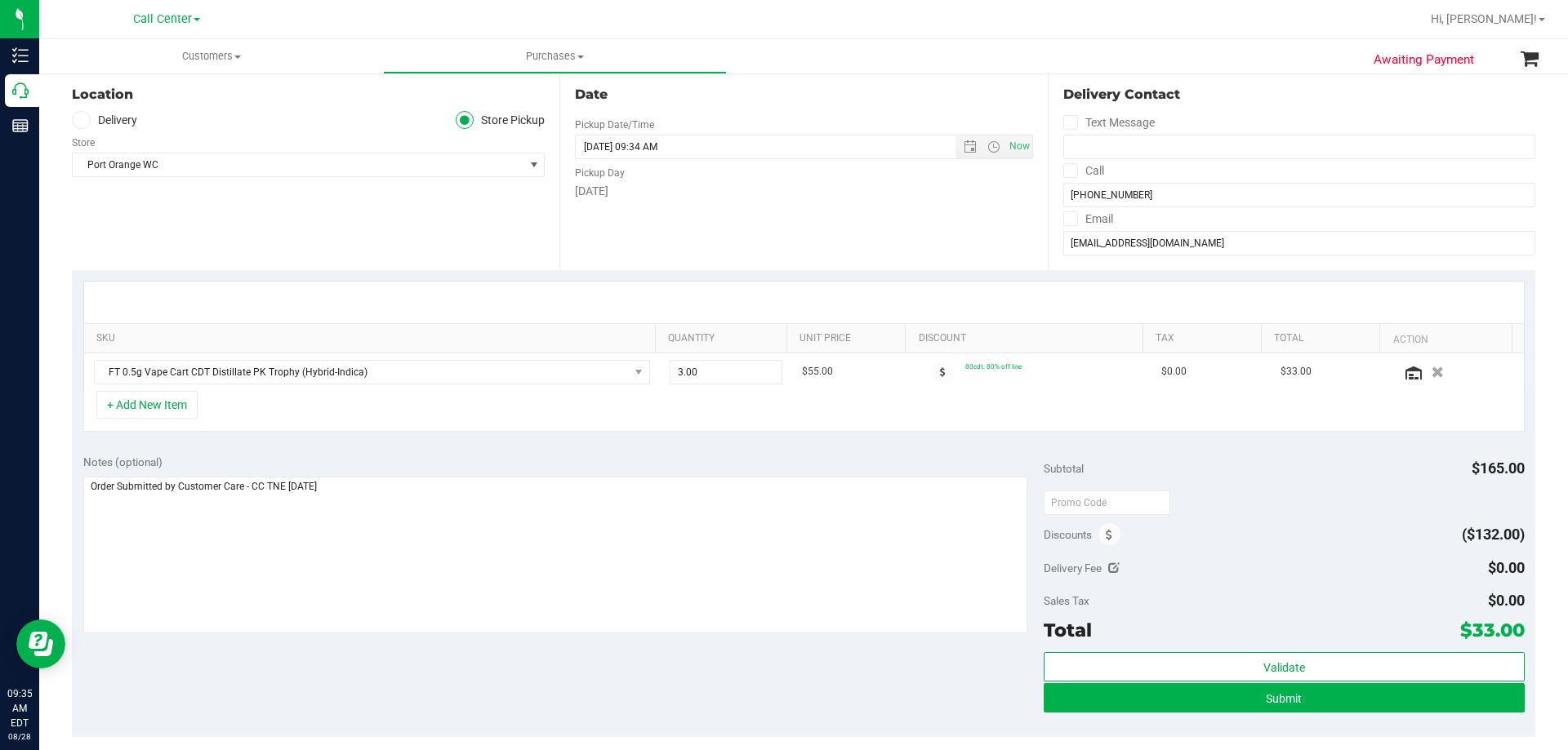
drag, startPoint x: 1462, startPoint y: 629, endPoint x: 1507, endPoint y: 629, distance: 45.0
click at [1507, 629] on span "$33.00" at bounding box center [1492, 629] width 64 height 23
click at [854, 684] on div "Notes (optional) Subtotal $165.00 Discounts ($132.00) Delivery Fee $0.00 Sales …" at bounding box center [803, 589] width 1463 height 294
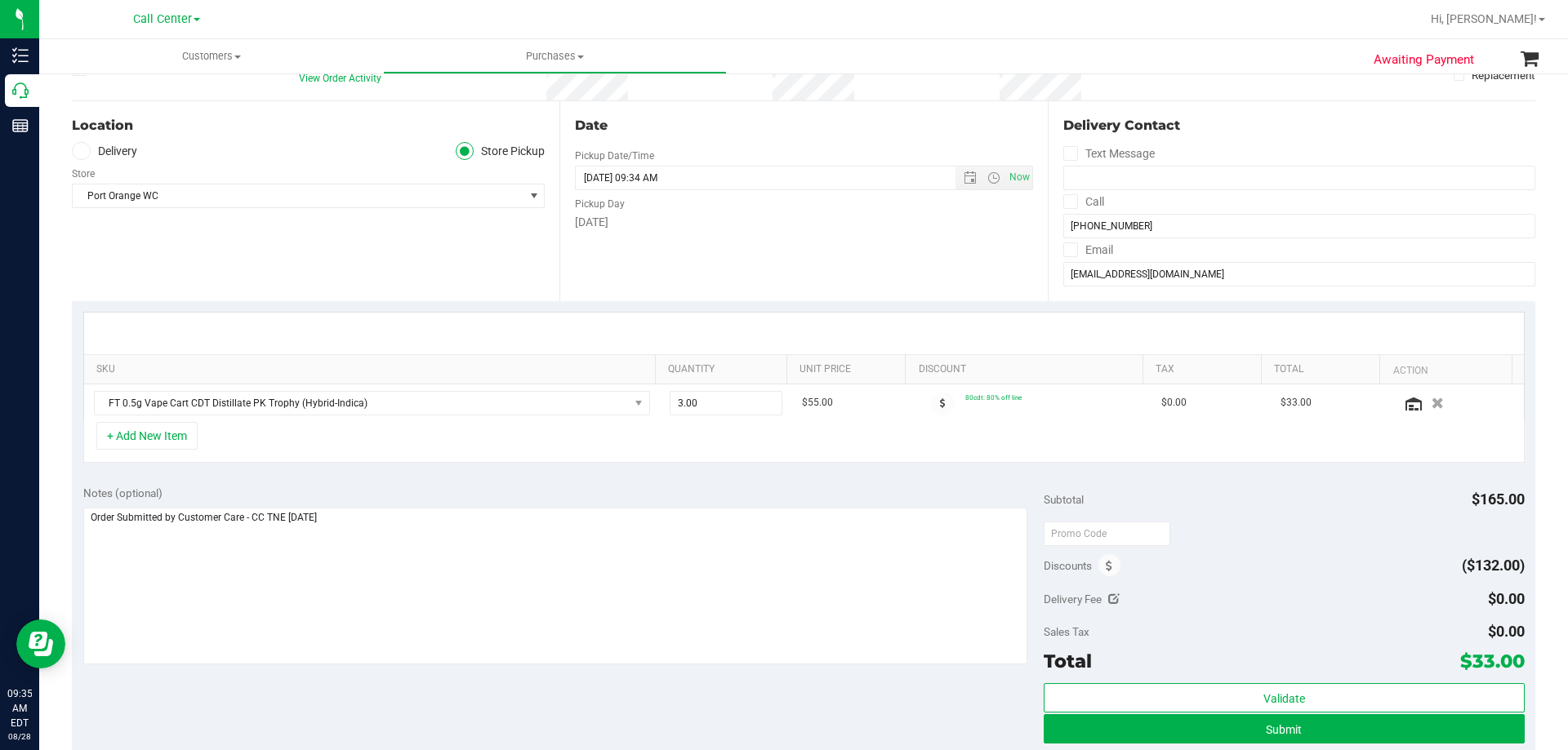
scroll to position [245, 0]
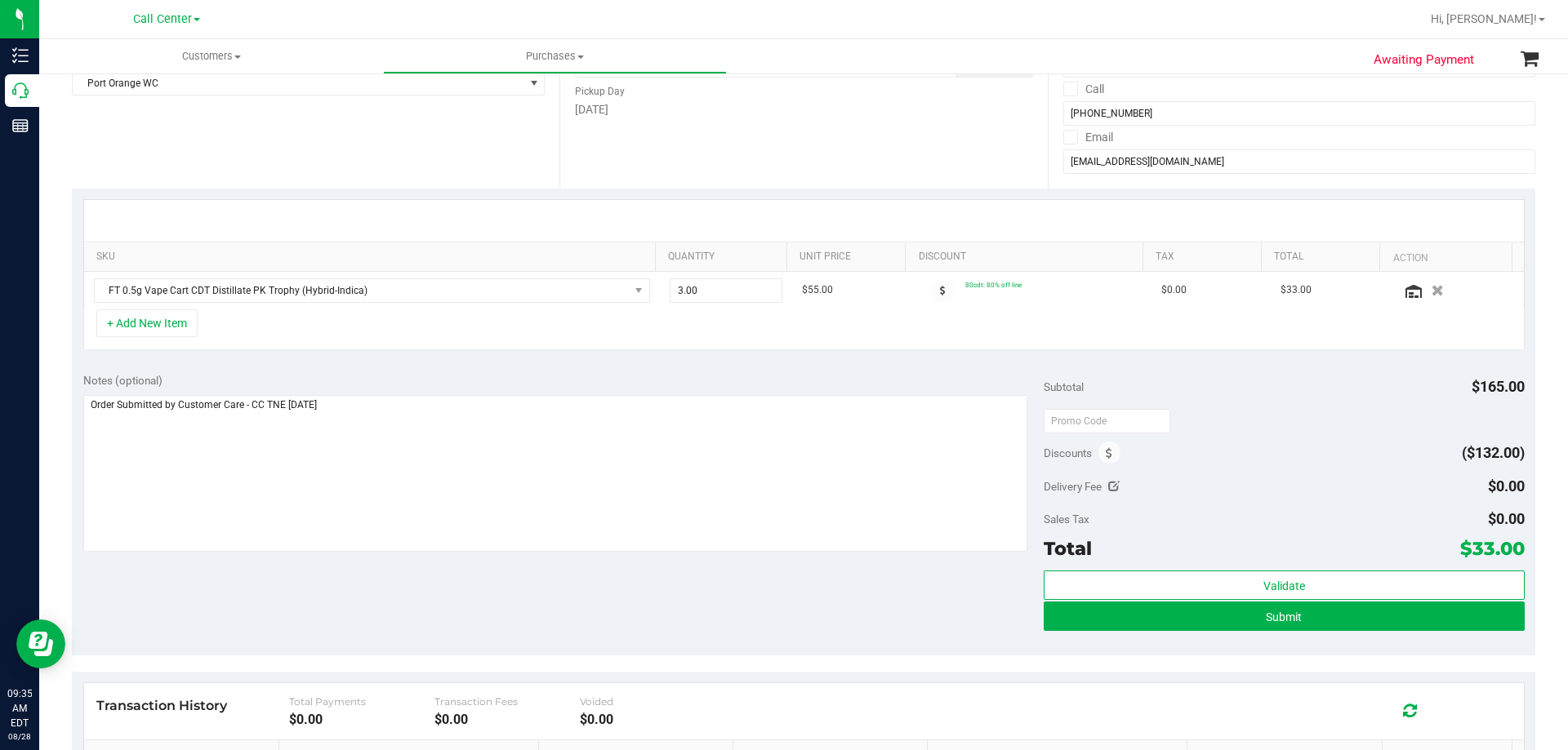
click at [626, 603] on div "Notes (optional) Subtotal $165.00 Discounts ($132.00) Delivery Fee $0.00 Sales …" at bounding box center [803, 508] width 1463 height 294
click at [1254, 617] on button "Submit" at bounding box center [1283, 616] width 480 height 29
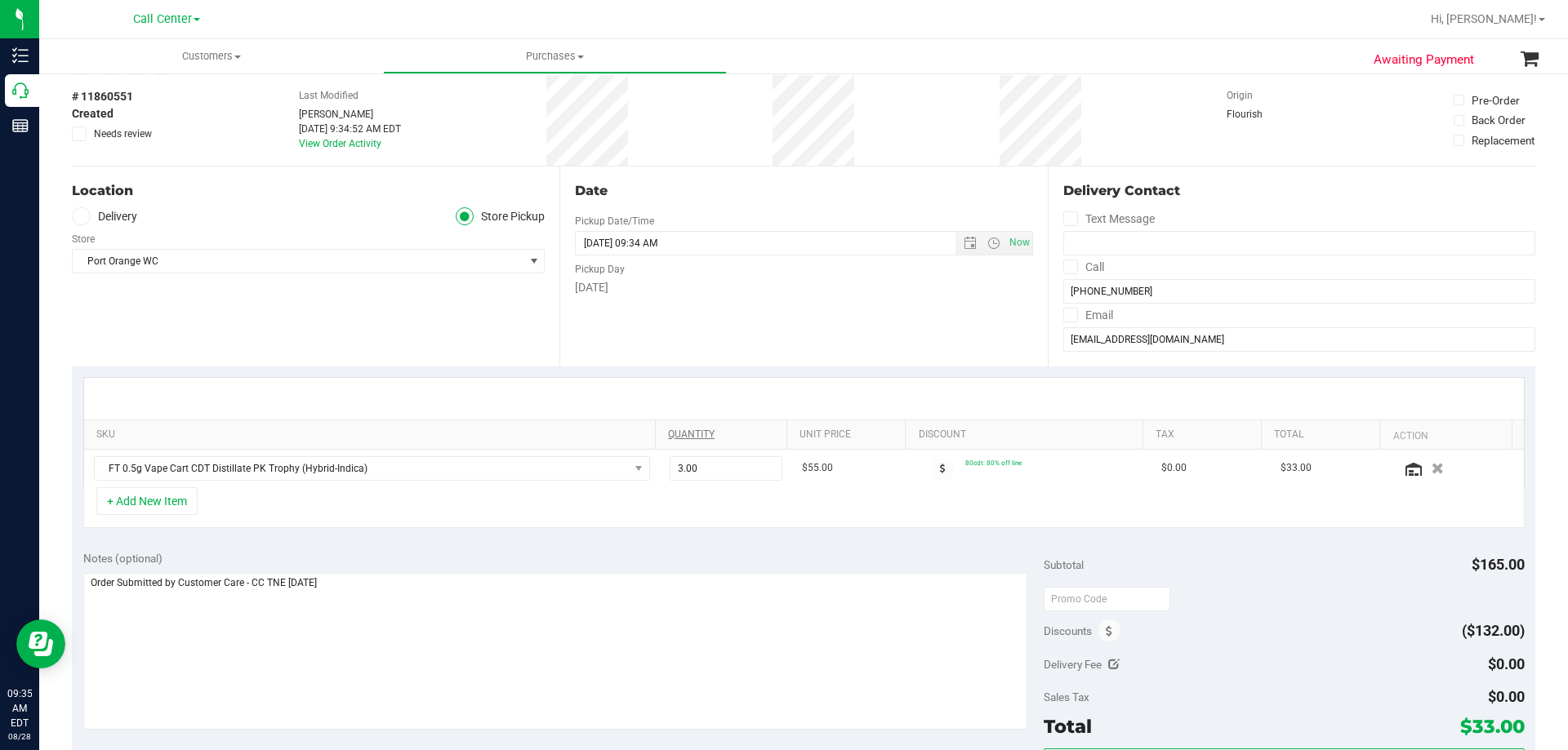
scroll to position [0, 0]
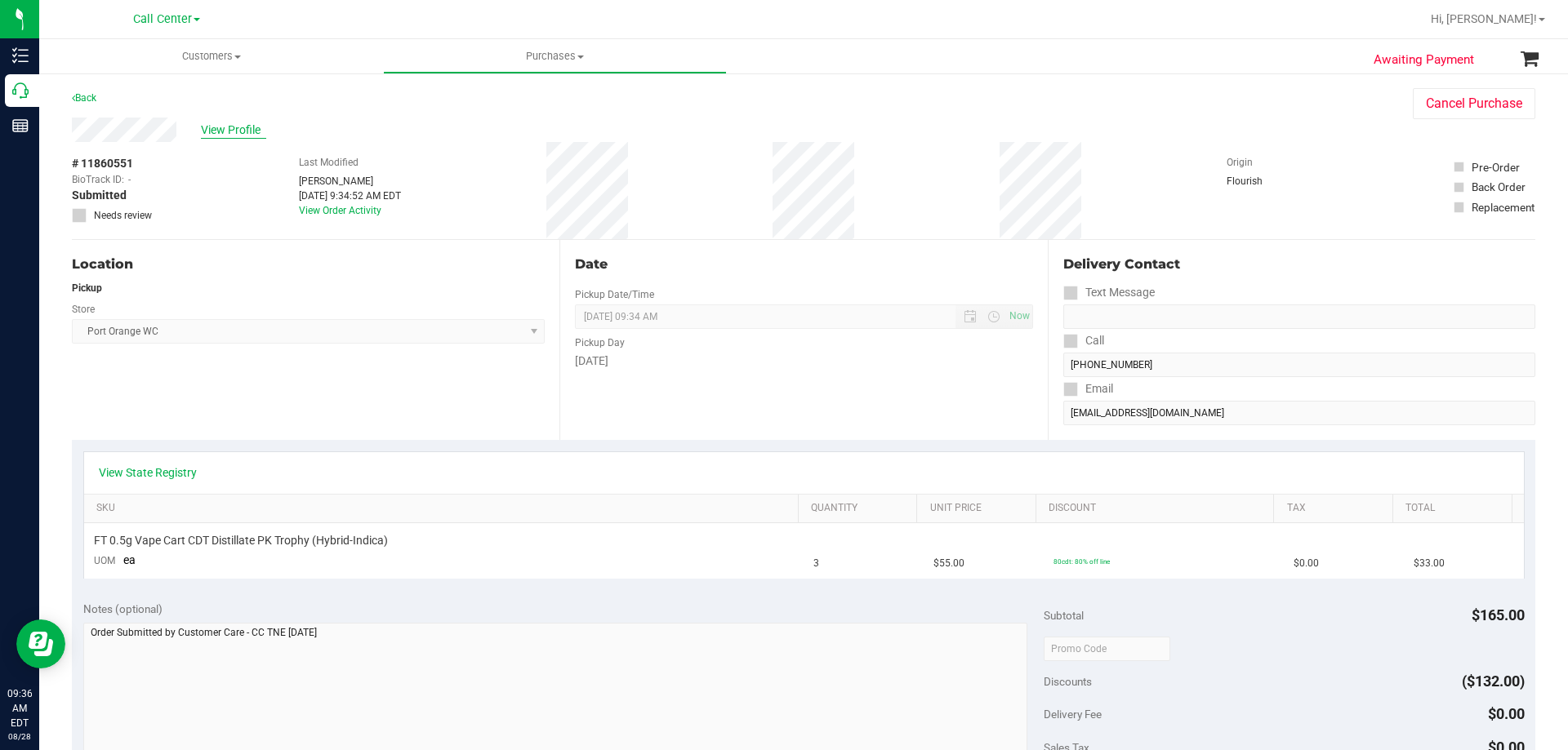
click at [231, 122] on span "View Profile" at bounding box center [234, 130] width 65 height 17
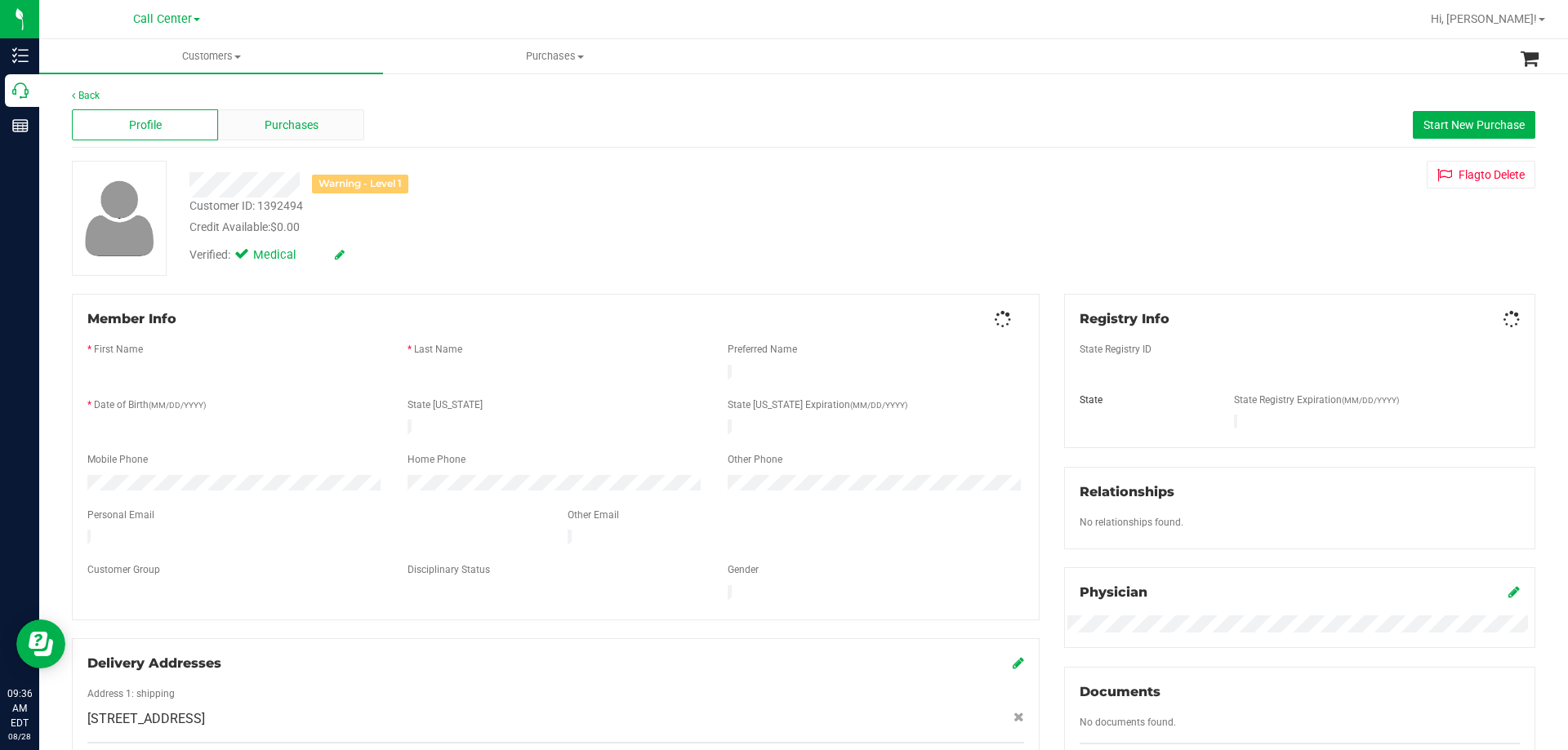
click at [231, 128] on div "Purchases" at bounding box center [291, 125] width 147 height 31
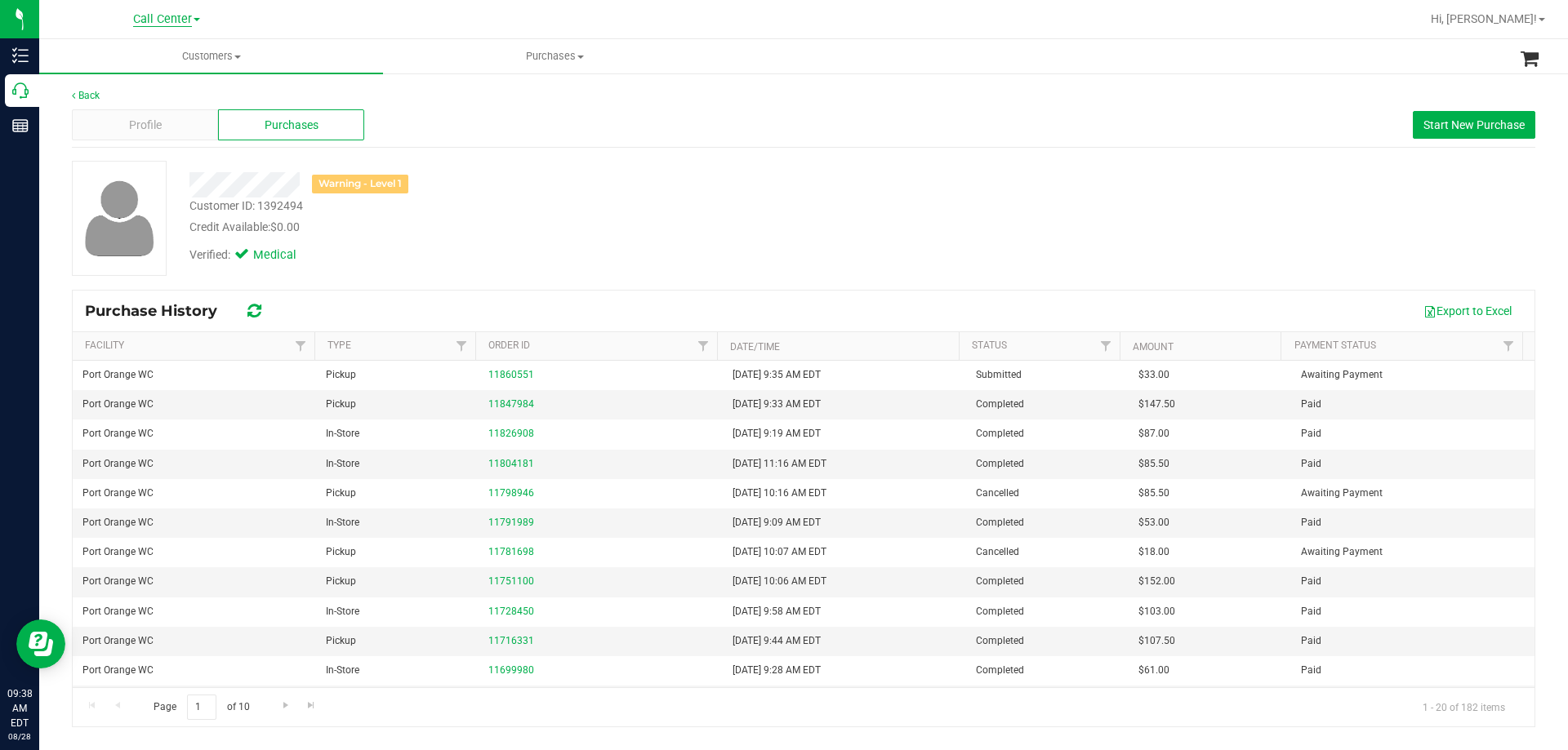
click at [179, 21] on span "Call Center" at bounding box center [162, 20] width 59 height 15
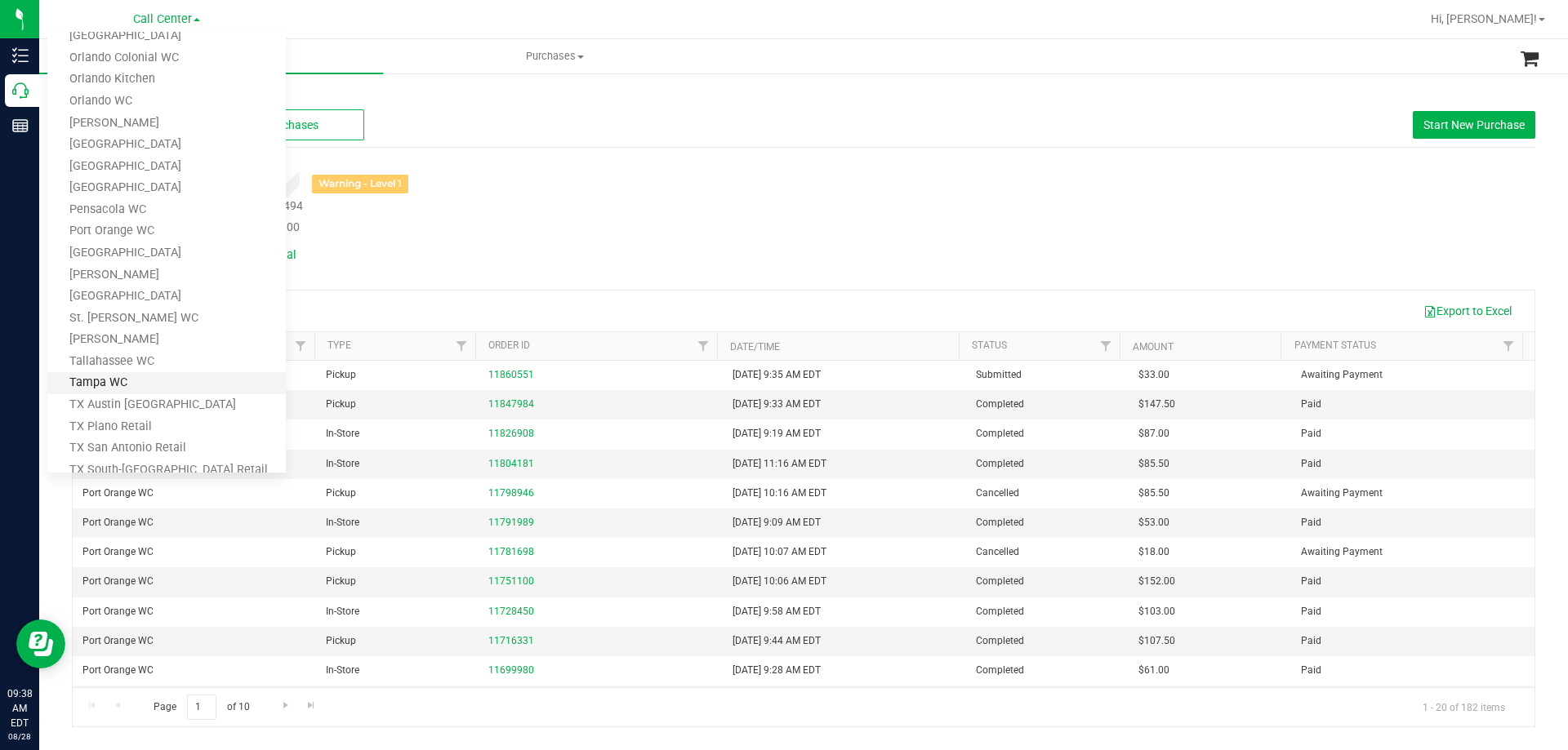
scroll to position [717, 0]
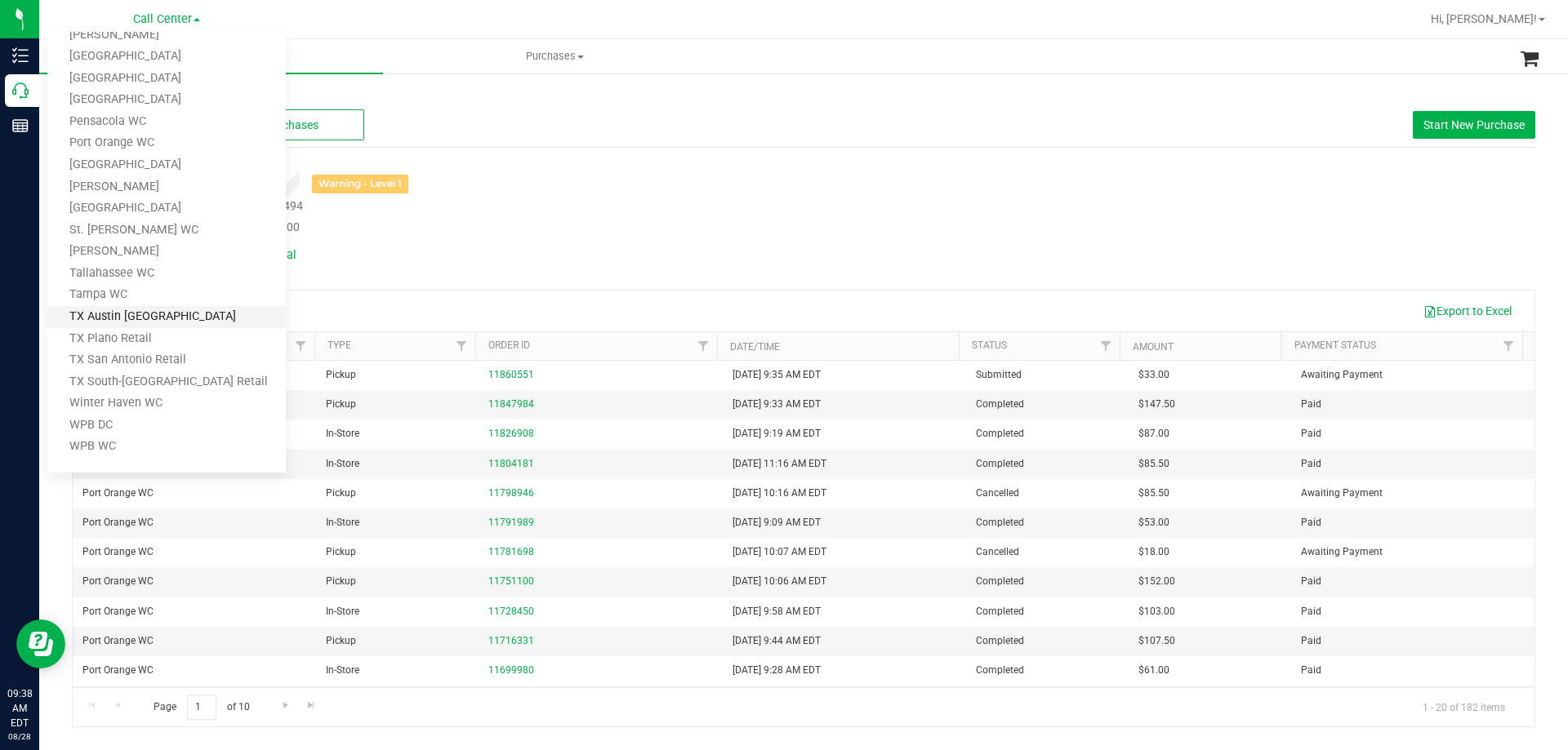
click at [154, 314] on link "TX Austin [GEOGRAPHIC_DATA]" at bounding box center [167, 317] width 239 height 22
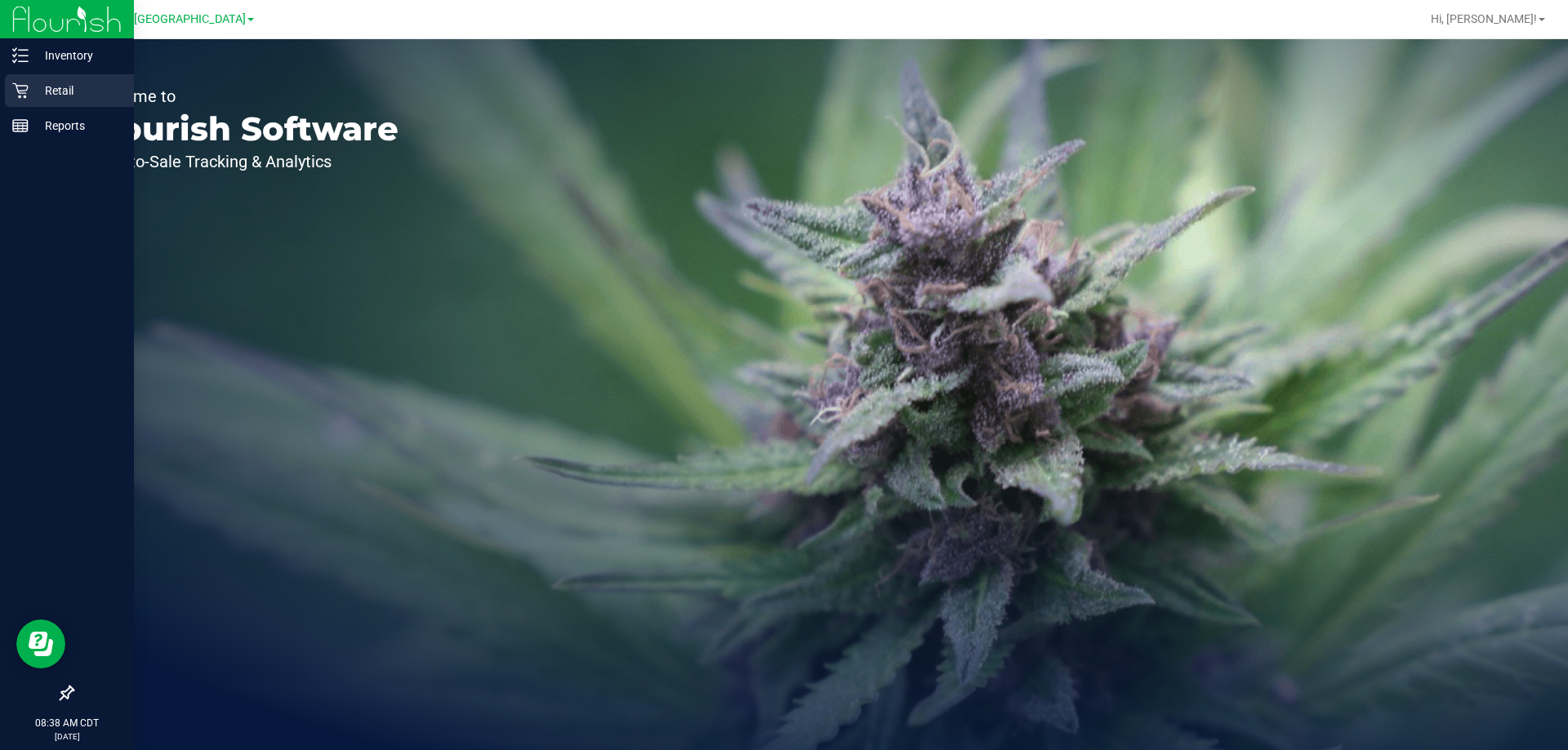
click at [97, 87] on p "Retail" at bounding box center [77, 90] width 98 height 19
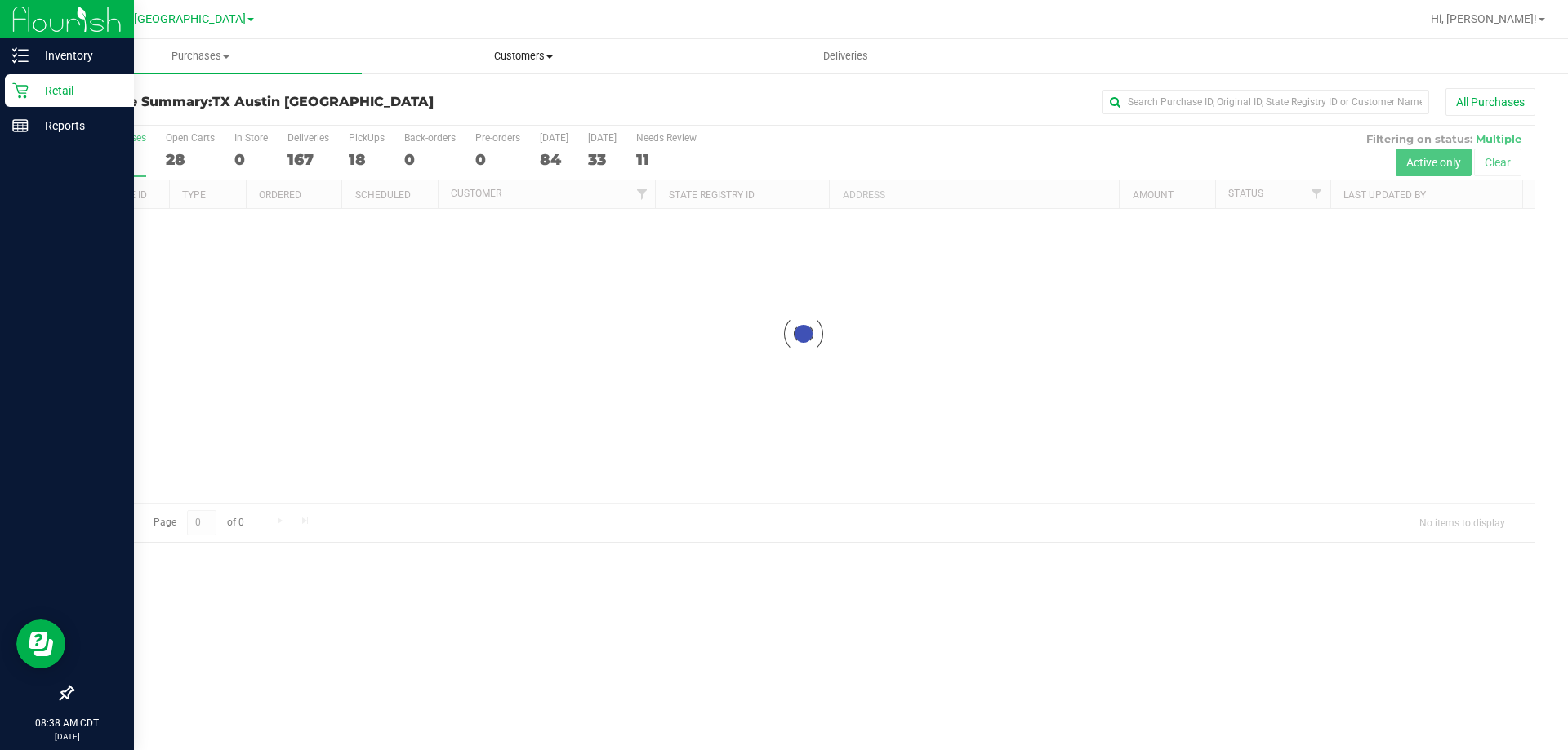
click at [532, 54] on span "Customers" at bounding box center [523, 57] width 321 height 15
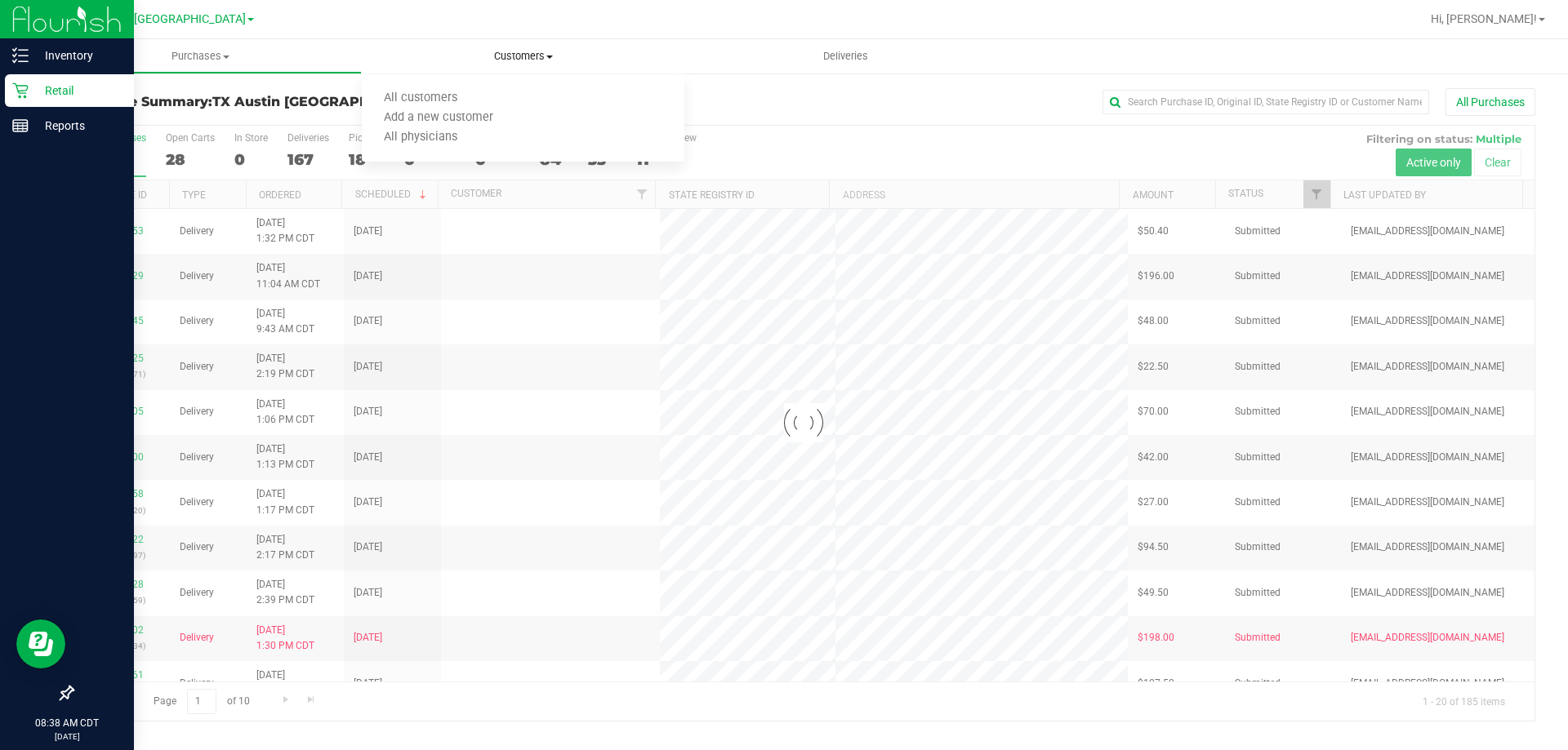
click at [520, 85] on ul "All customers Add a new customer All physicians" at bounding box center [523, 118] width 322 height 88
click at [519, 57] on span "Customers" at bounding box center [523, 57] width 322 height 15
click at [513, 90] on li "All customers" at bounding box center [523, 98] width 322 height 19
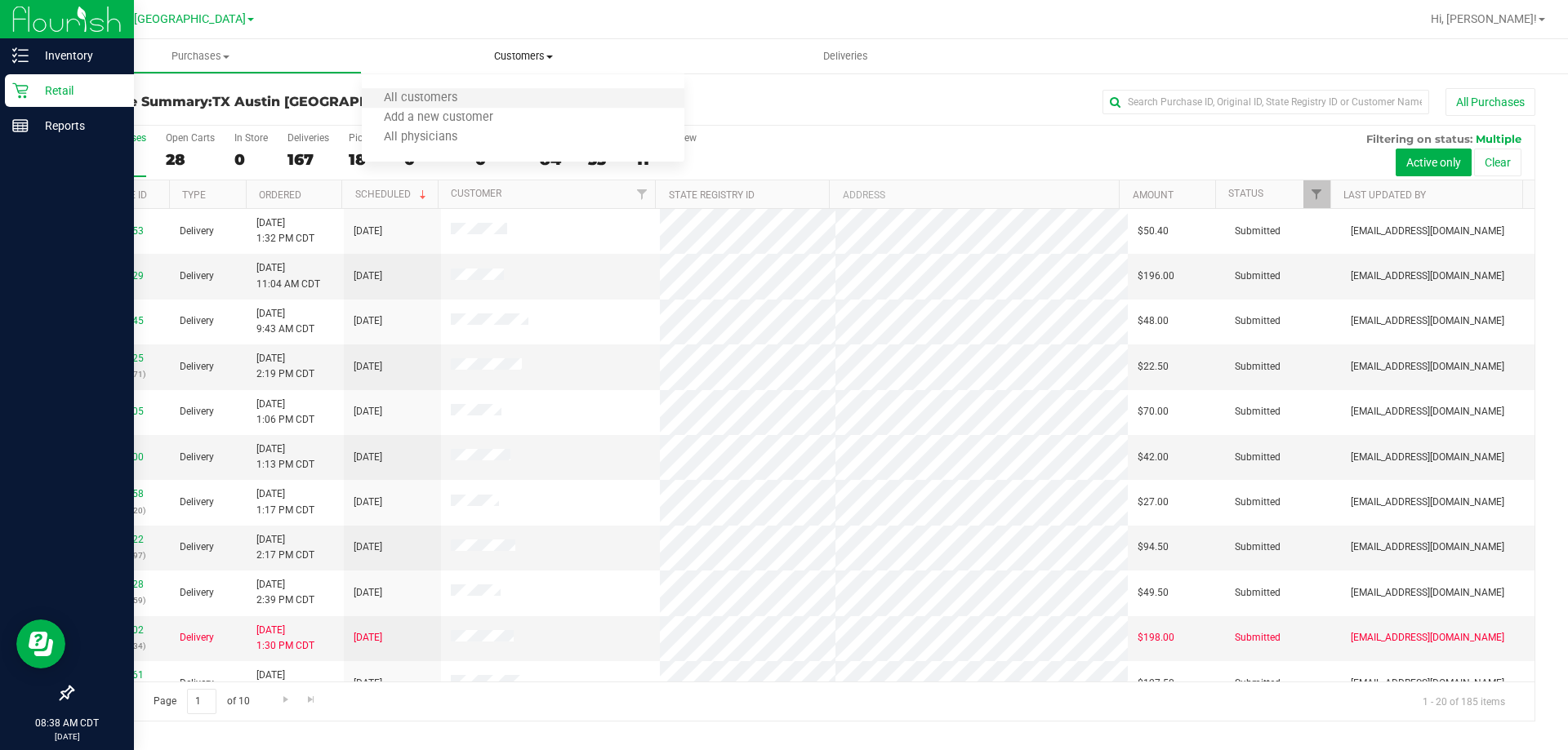
click at [537, 95] on li "All customers" at bounding box center [523, 98] width 322 height 19
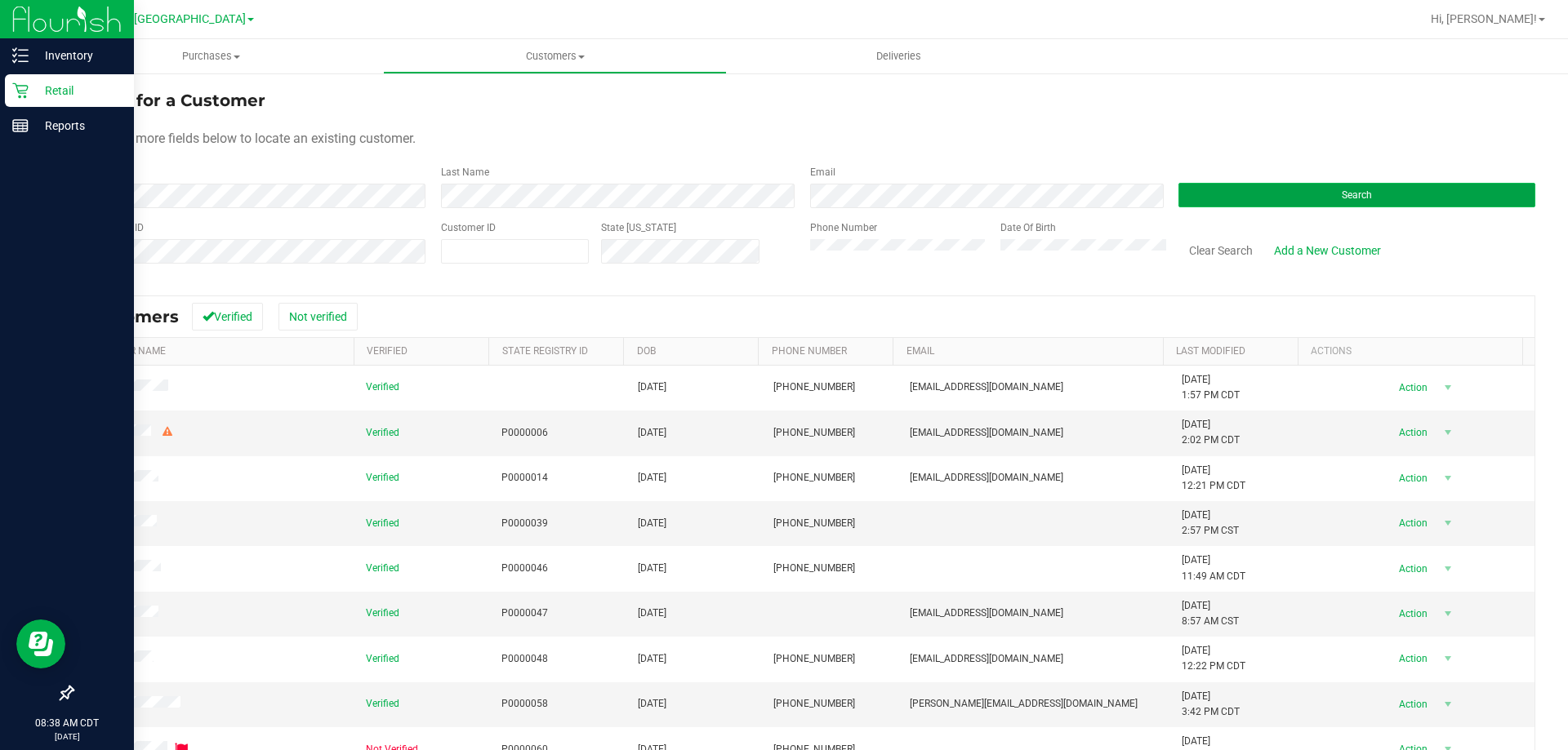
click at [1227, 190] on button "Search" at bounding box center [1357, 194] width 357 height 24
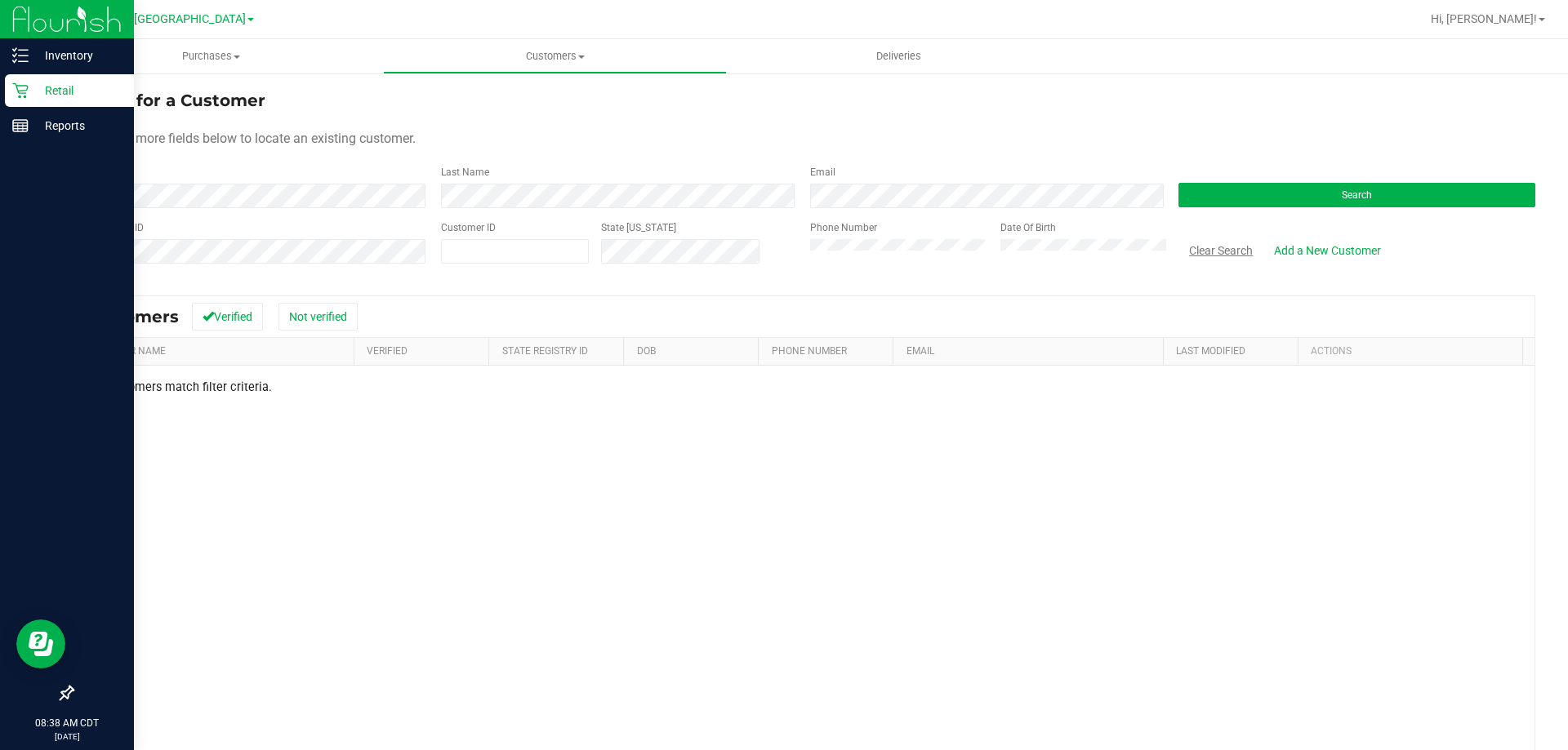
click at [1211, 255] on button "Clear Search" at bounding box center [1220, 250] width 85 height 28
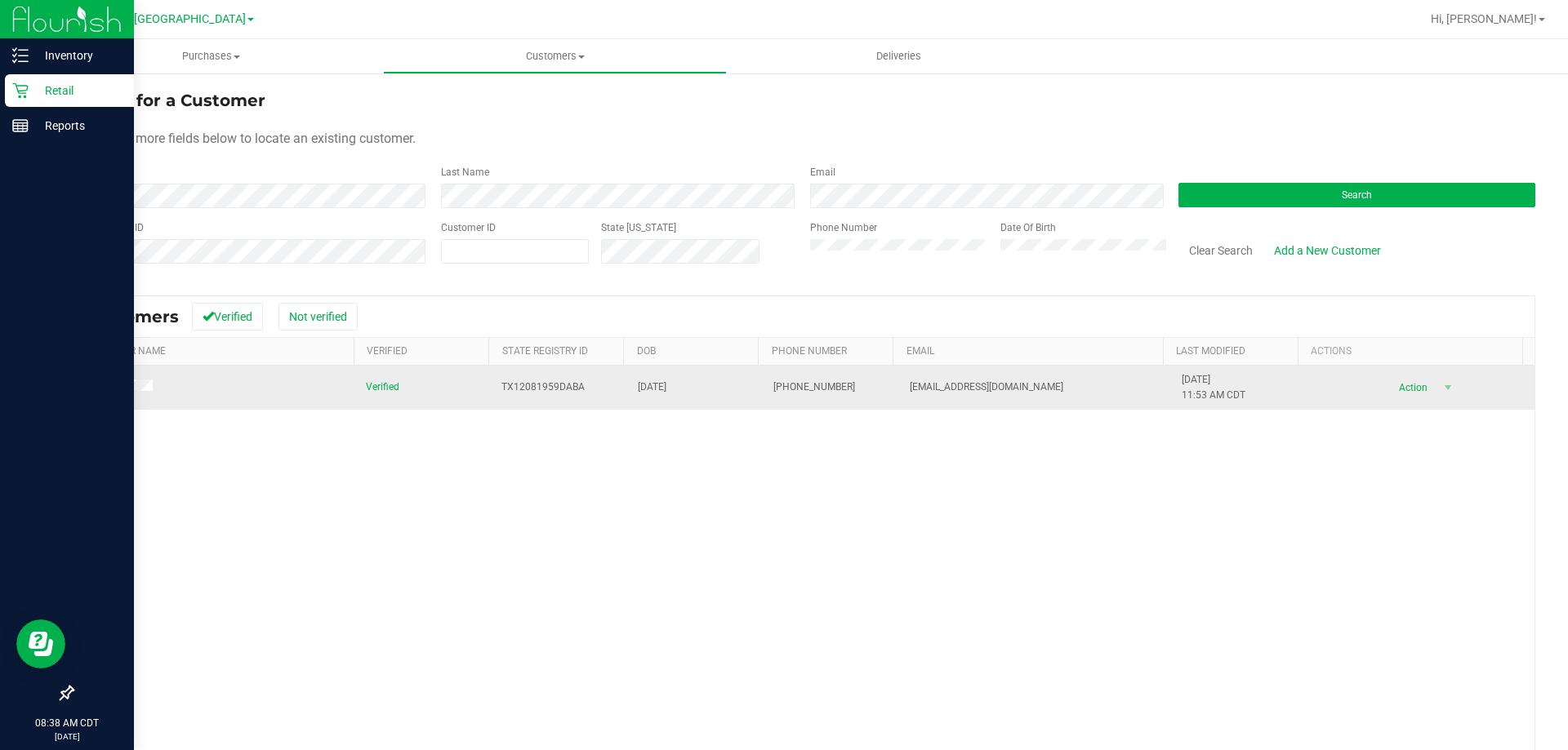
click at [131, 394] on span at bounding box center [120, 388] width 75 height 17
click at [130, 380] on span at bounding box center [120, 388] width 75 height 17
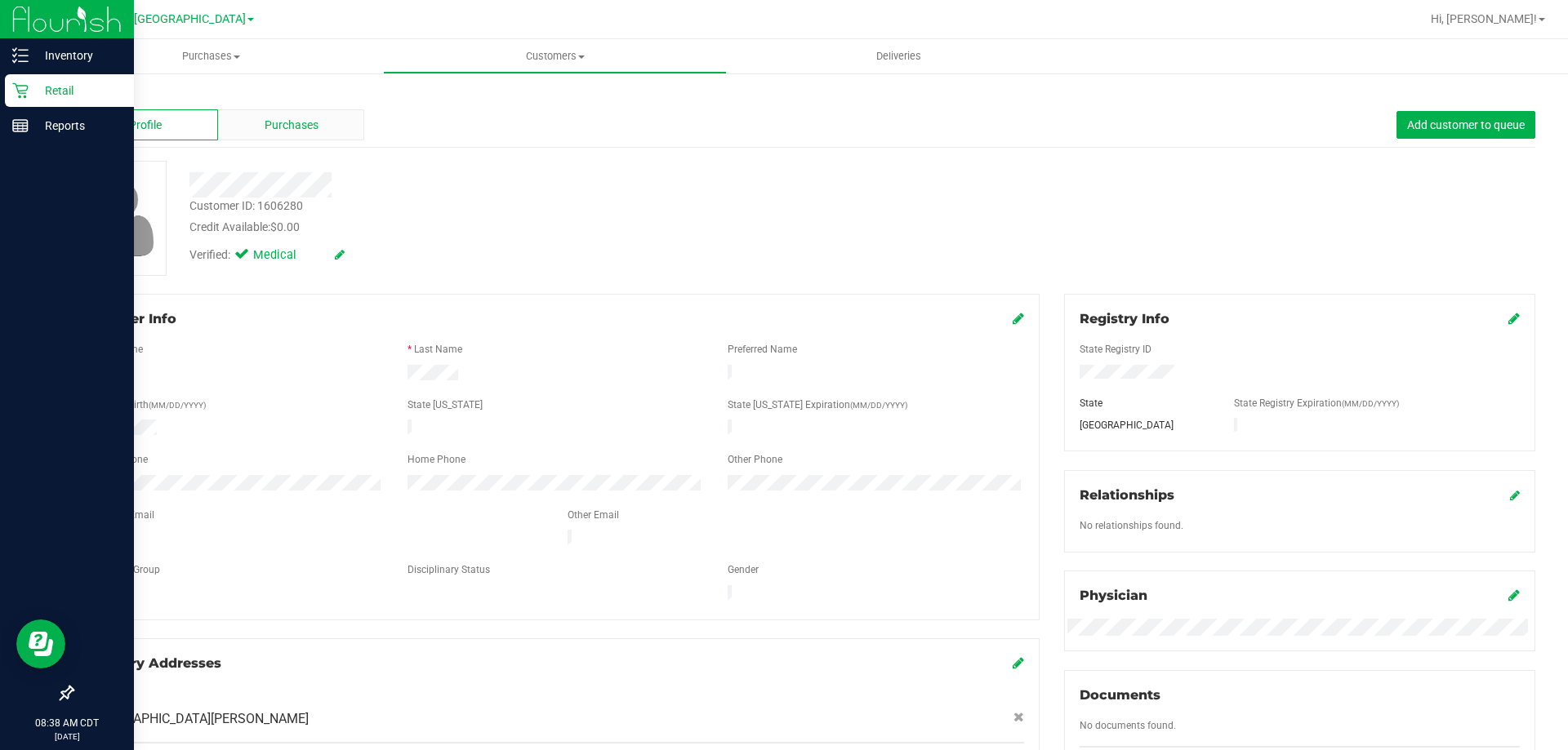
click at [310, 121] on span "Purchases" at bounding box center [291, 125] width 54 height 17
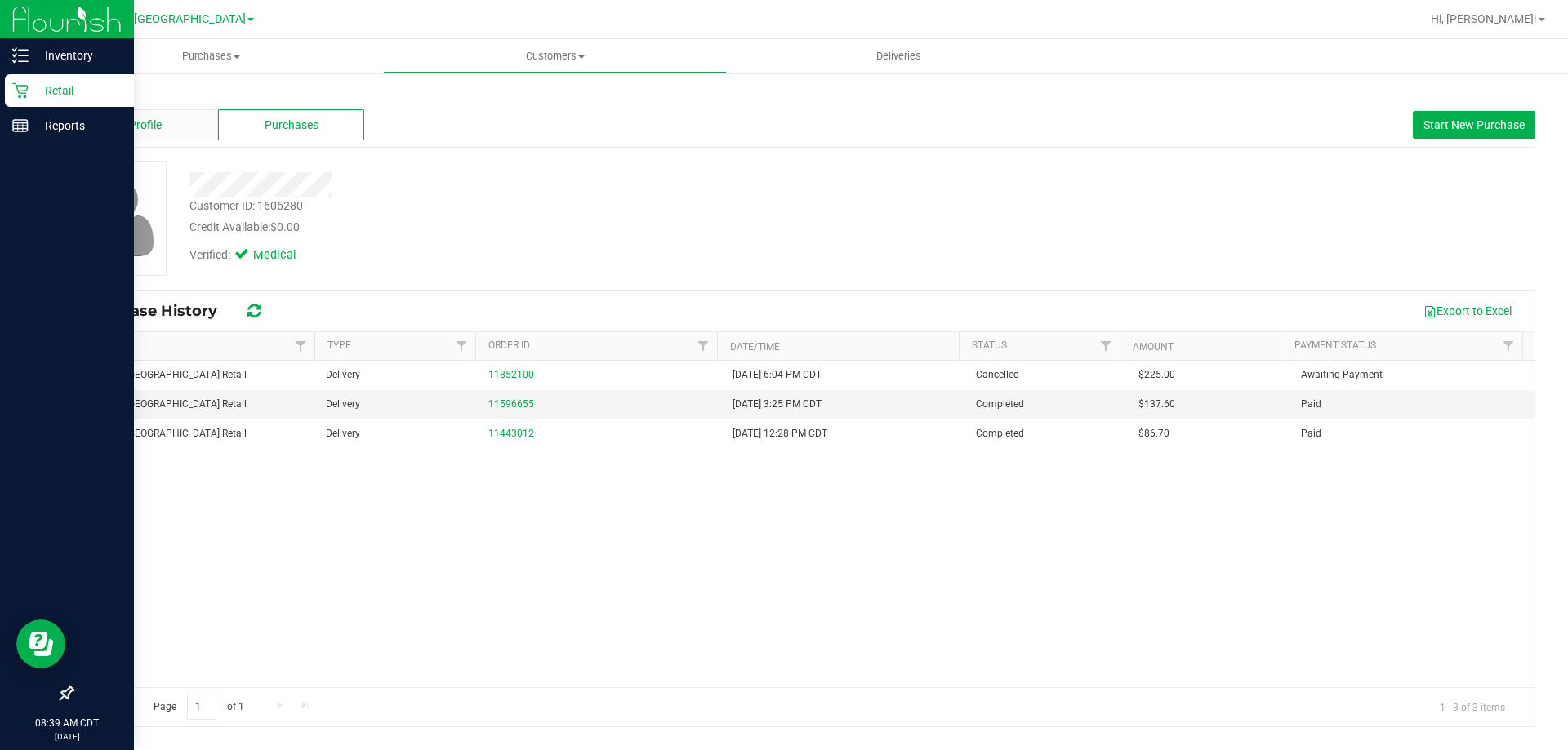
click at [126, 131] on div "Profile" at bounding box center [145, 125] width 147 height 31
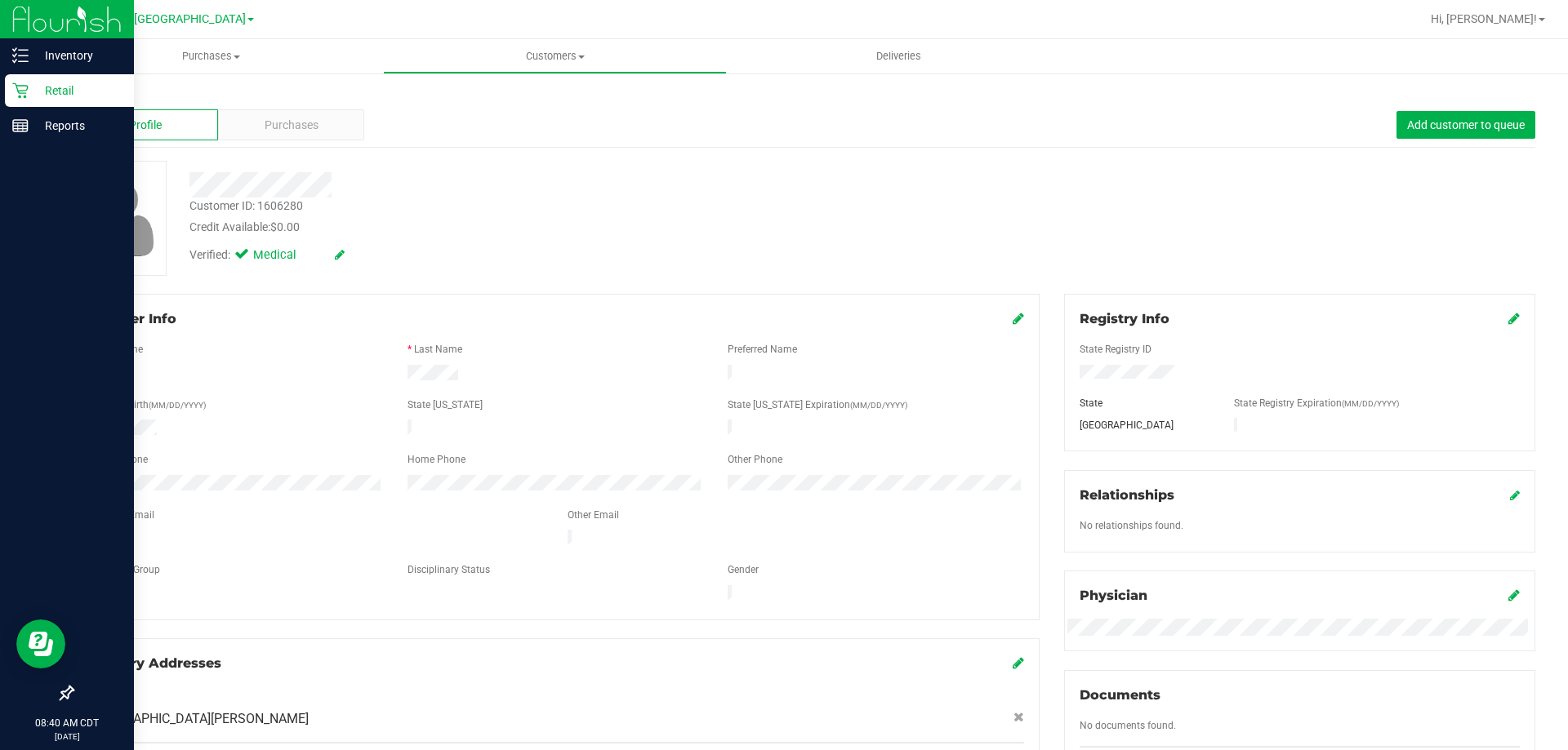
click at [380, 186] on div at bounding box center [549, 185] width 744 height 25
click at [345, 118] on div "Purchases" at bounding box center [291, 125] width 147 height 31
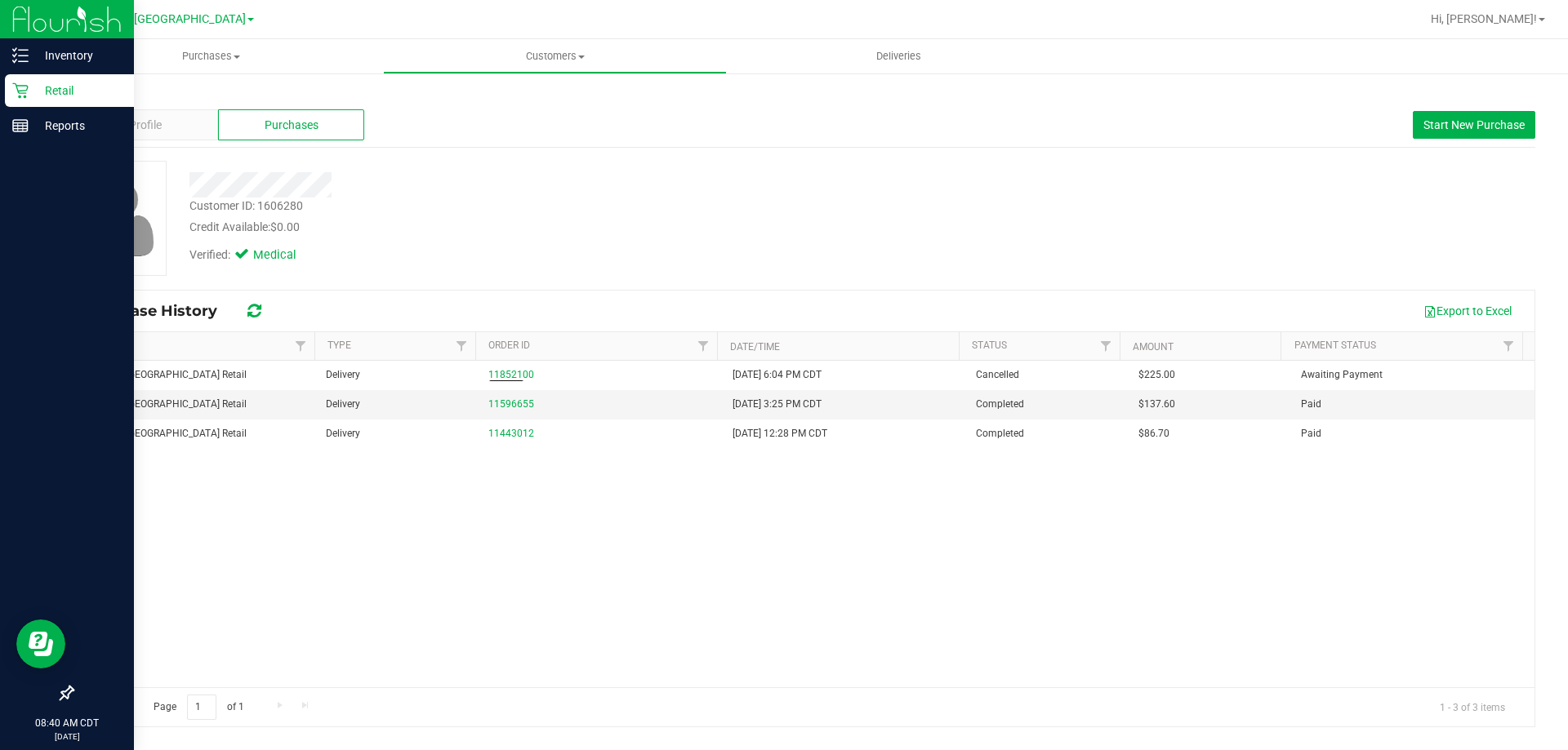
click at [462, 255] on div "Verified: Medical" at bounding box center [549, 254] width 744 height 36
click at [812, 250] on div "Verified: Medical" at bounding box center [549, 254] width 744 height 36
click at [148, 121] on span "Profile" at bounding box center [145, 125] width 33 height 17
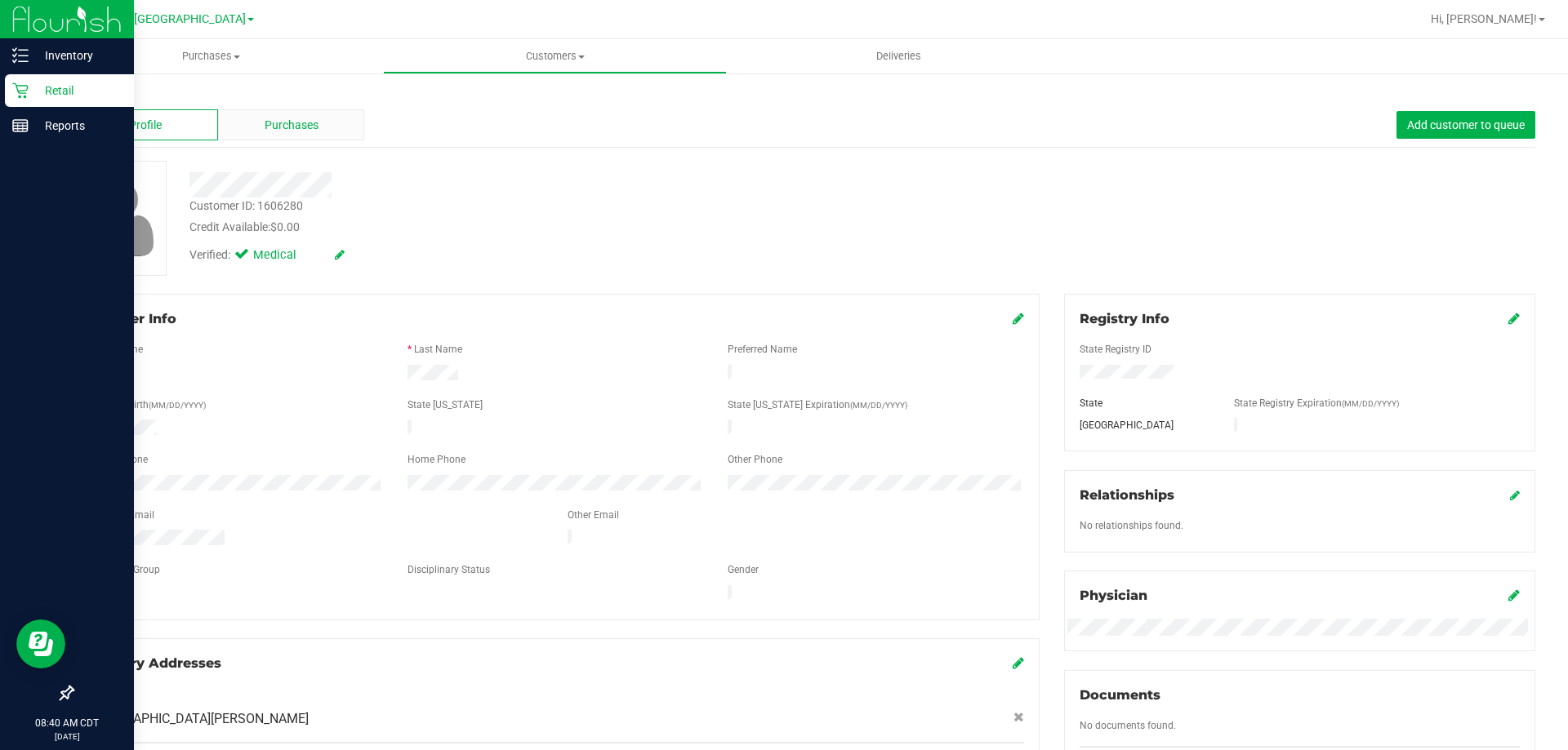
click at [253, 120] on div "Purchases" at bounding box center [291, 125] width 147 height 31
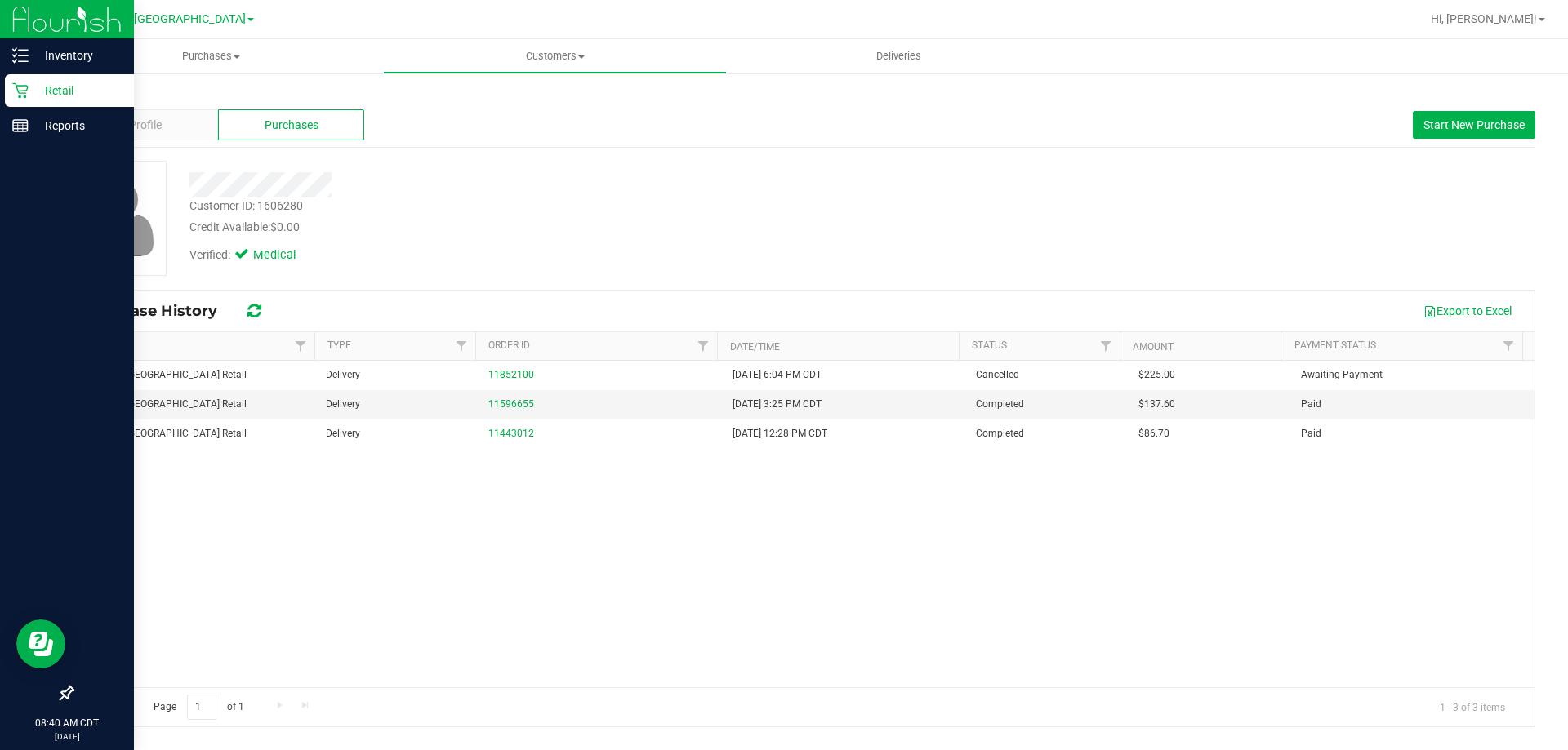
click at [852, 258] on div "Verified: Medical" at bounding box center [549, 254] width 744 height 36
click at [1420, 131] on button "Start New Purchase" at bounding box center [1474, 125] width 122 height 28
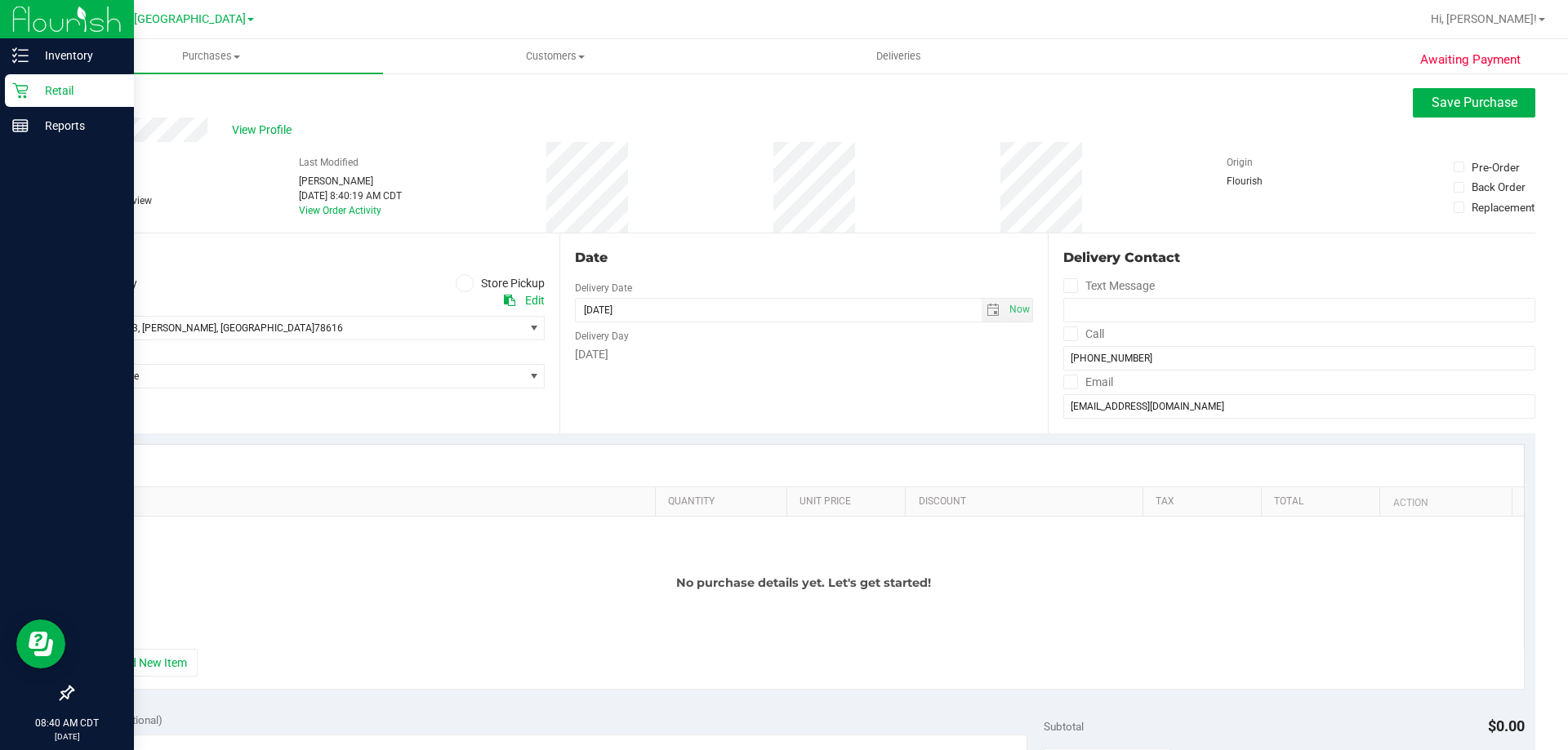
click at [460, 283] on icon at bounding box center [465, 283] width 10 height 0
click at [0, 0] on input "Store Pickup" at bounding box center [0, 0] width 0 height 0
click at [69, 280] on div "Awaiting Payment Back Save Purchase View Profile # 11860589 Created Needs revie…" at bounding box center [803, 723] width 1529 height 1303
click at [82, 283] on icon at bounding box center [81, 283] width 10 height 0
click at [0, 0] on input "Delivery" at bounding box center [0, 0] width 0 height 0
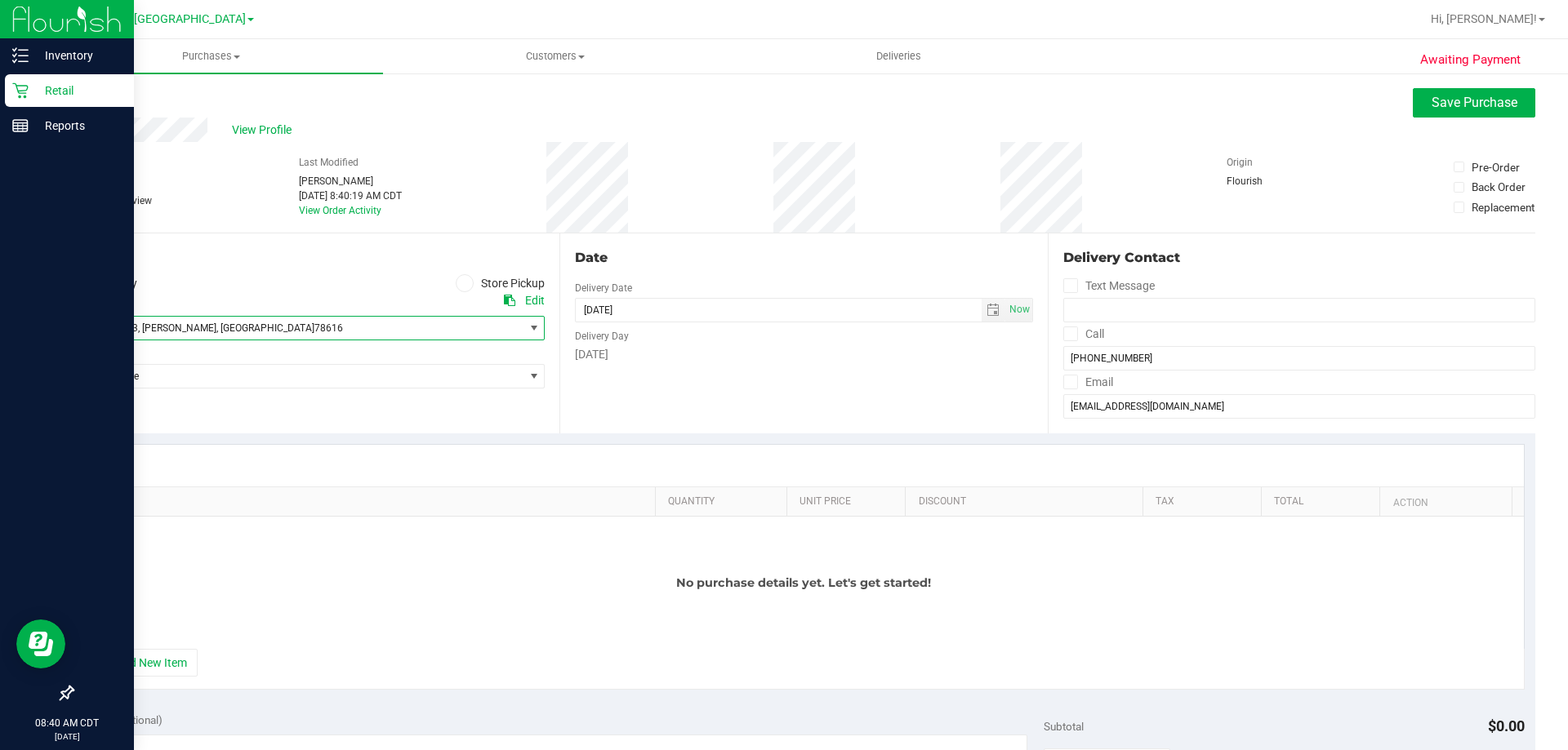
click at [204, 334] on span "7000 FM 713 , Dale , TX 78616" at bounding box center [287, 327] width 429 height 23
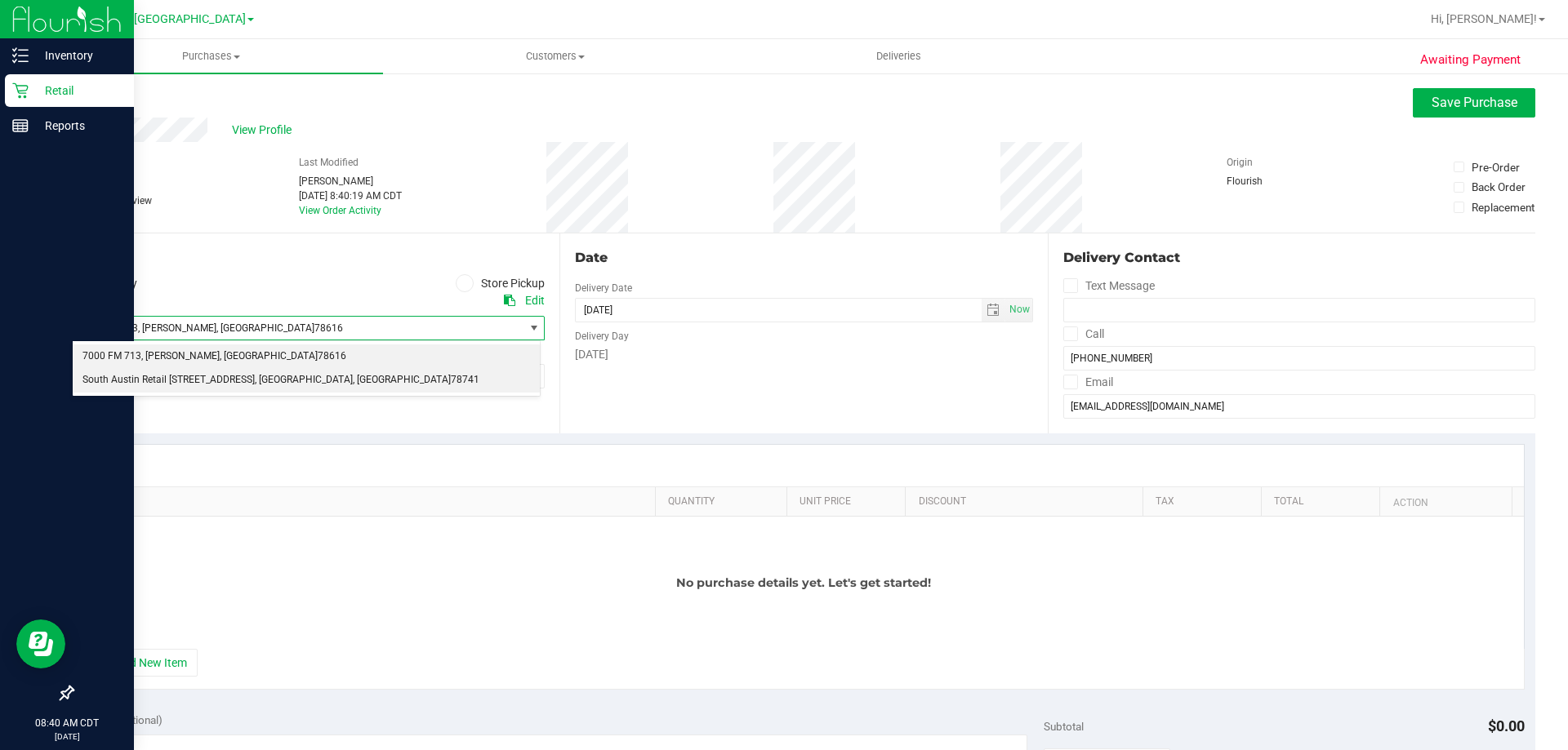
click at [209, 390] on span "South Austin Retail 7105 E. Riverside Dr." at bounding box center [168, 380] width 173 height 21
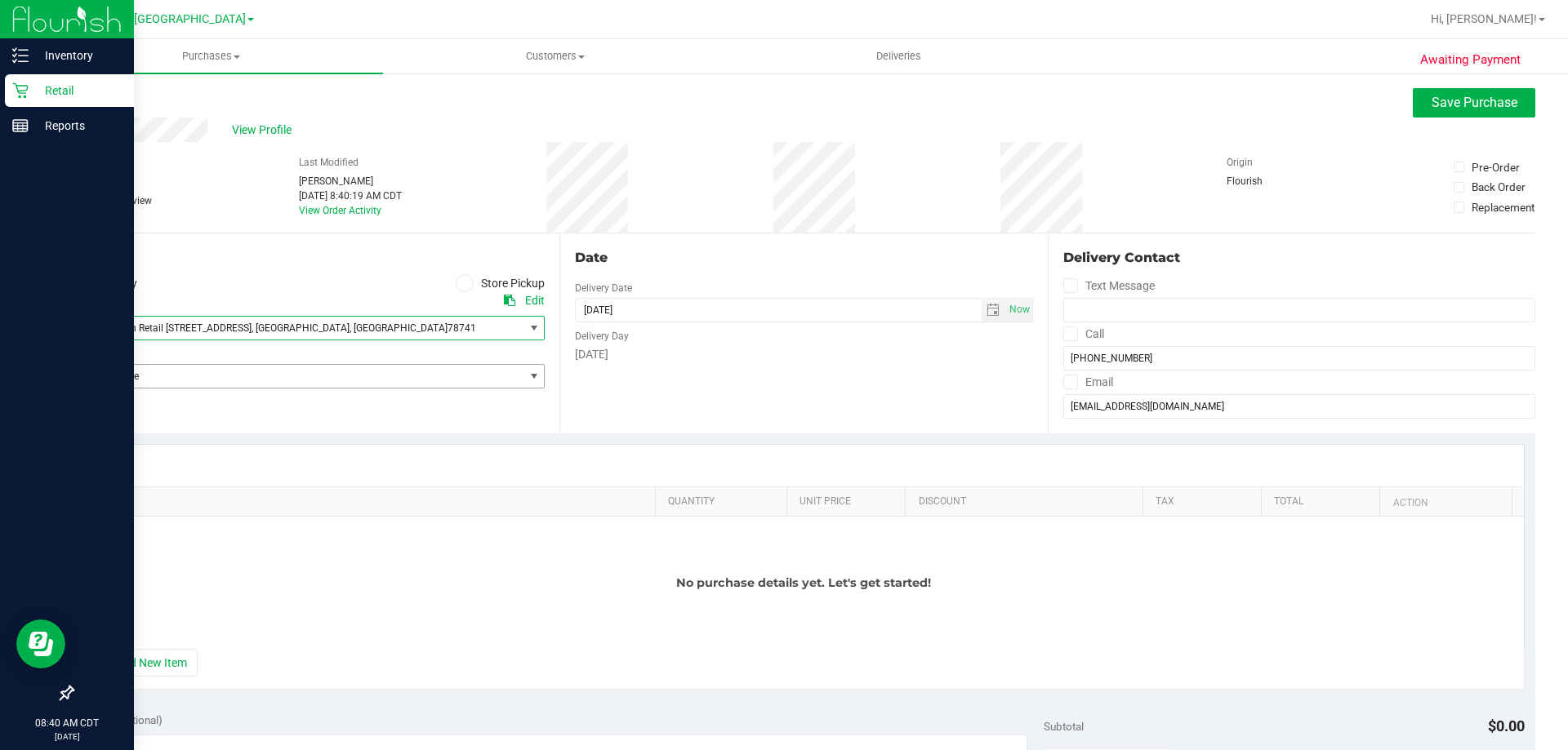
click at [188, 370] on span "Select Store" at bounding box center [298, 376] width 451 height 23
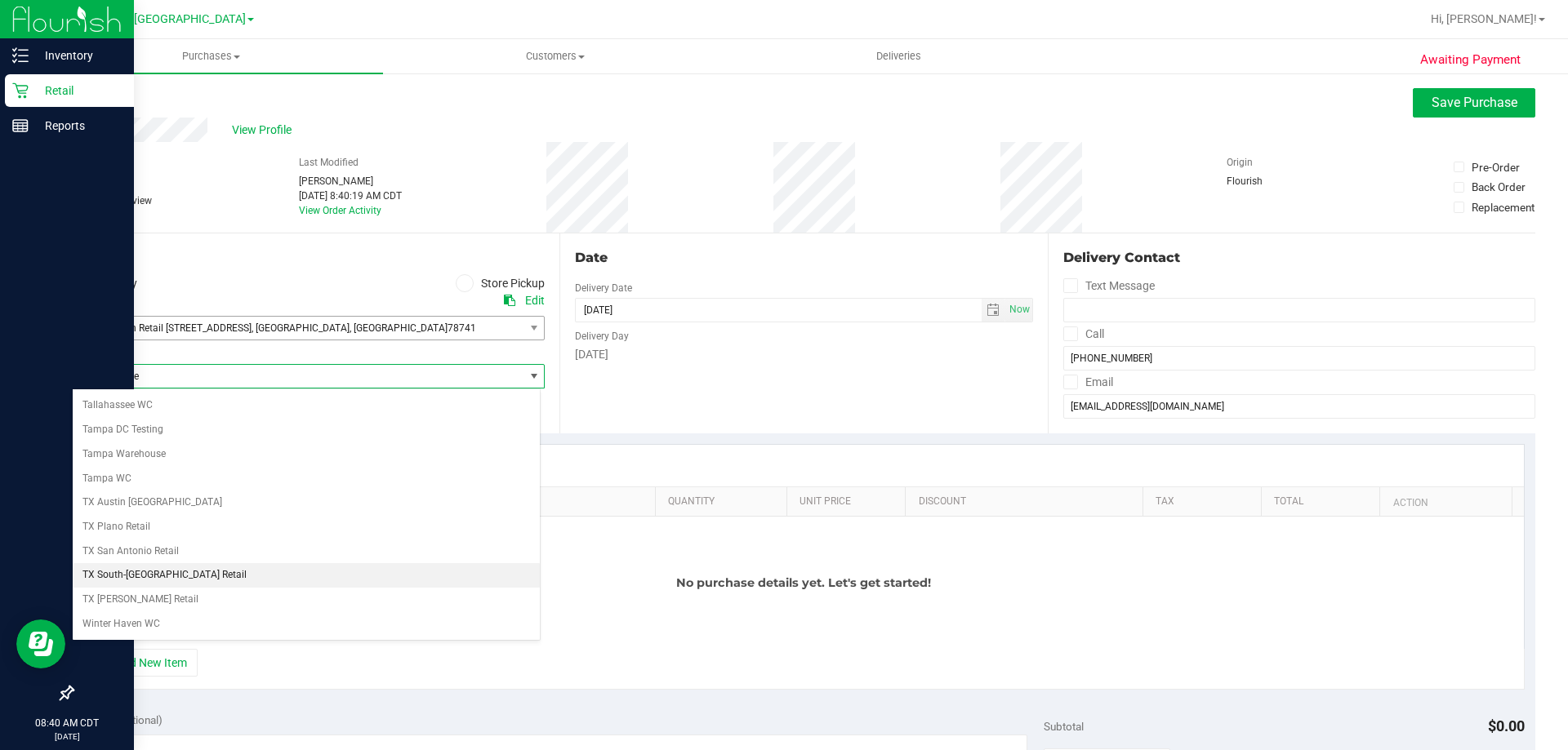
scroll to position [1143, 0]
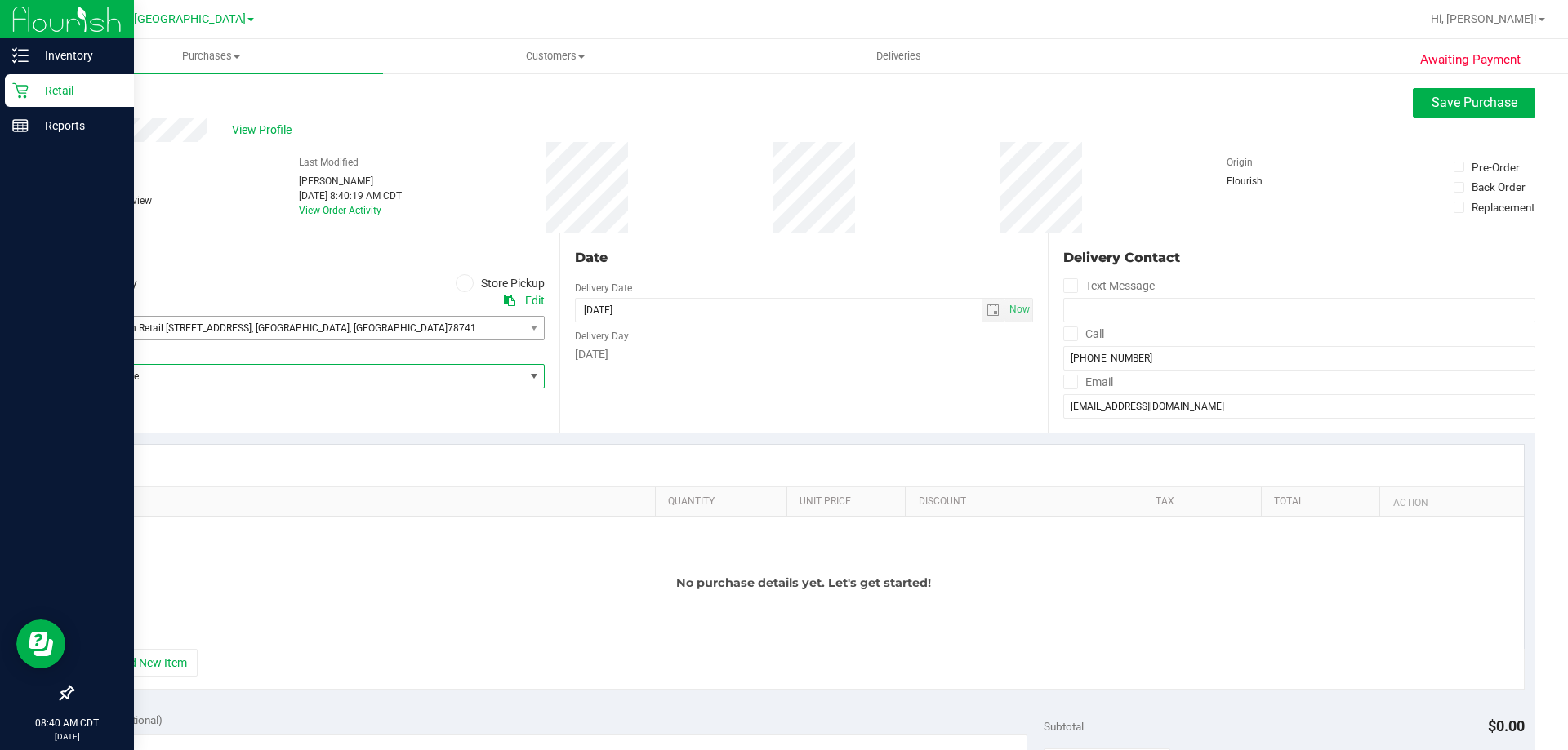
click at [285, 378] on span "Select Store" at bounding box center [298, 376] width 451 height 23
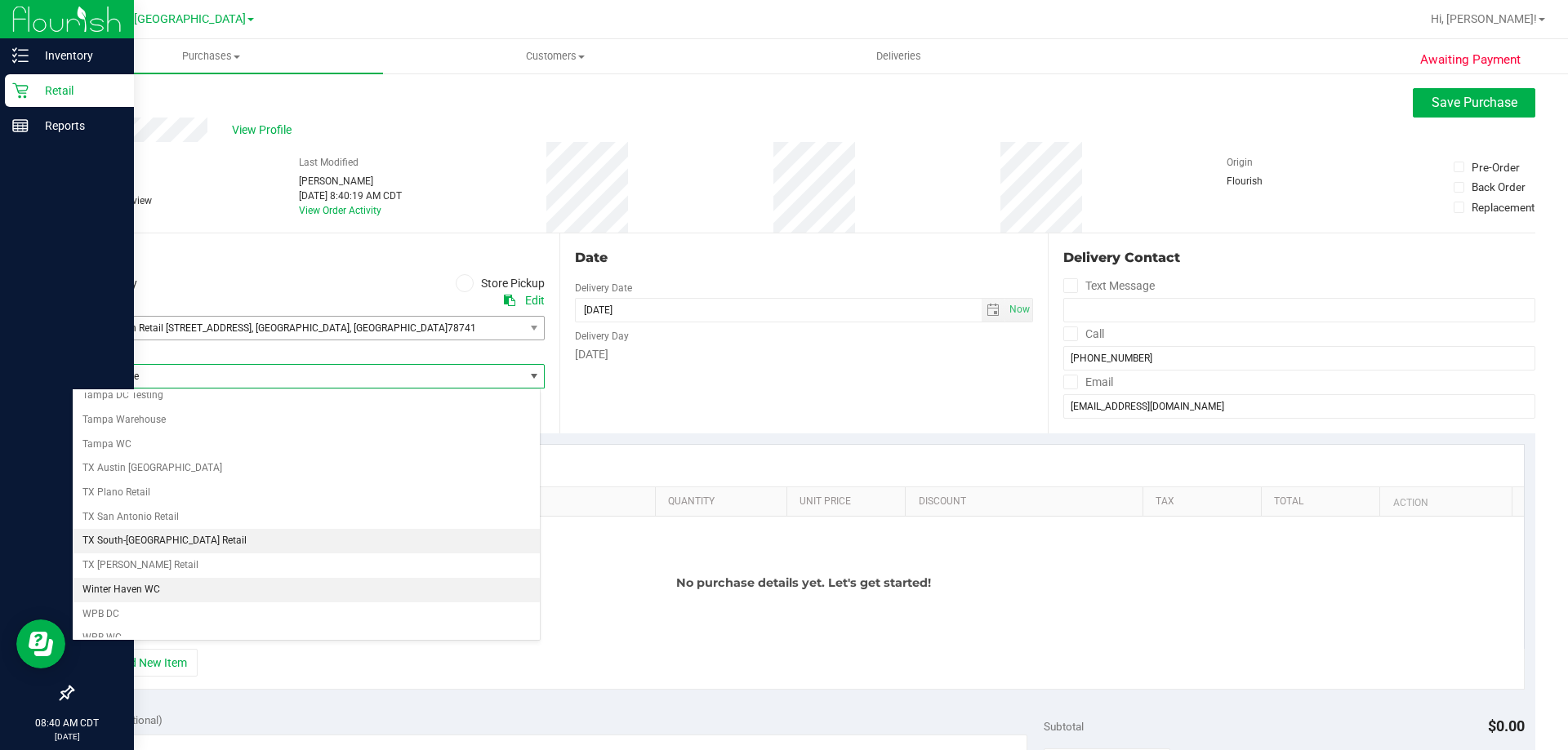
scroll to position [1186, 0]
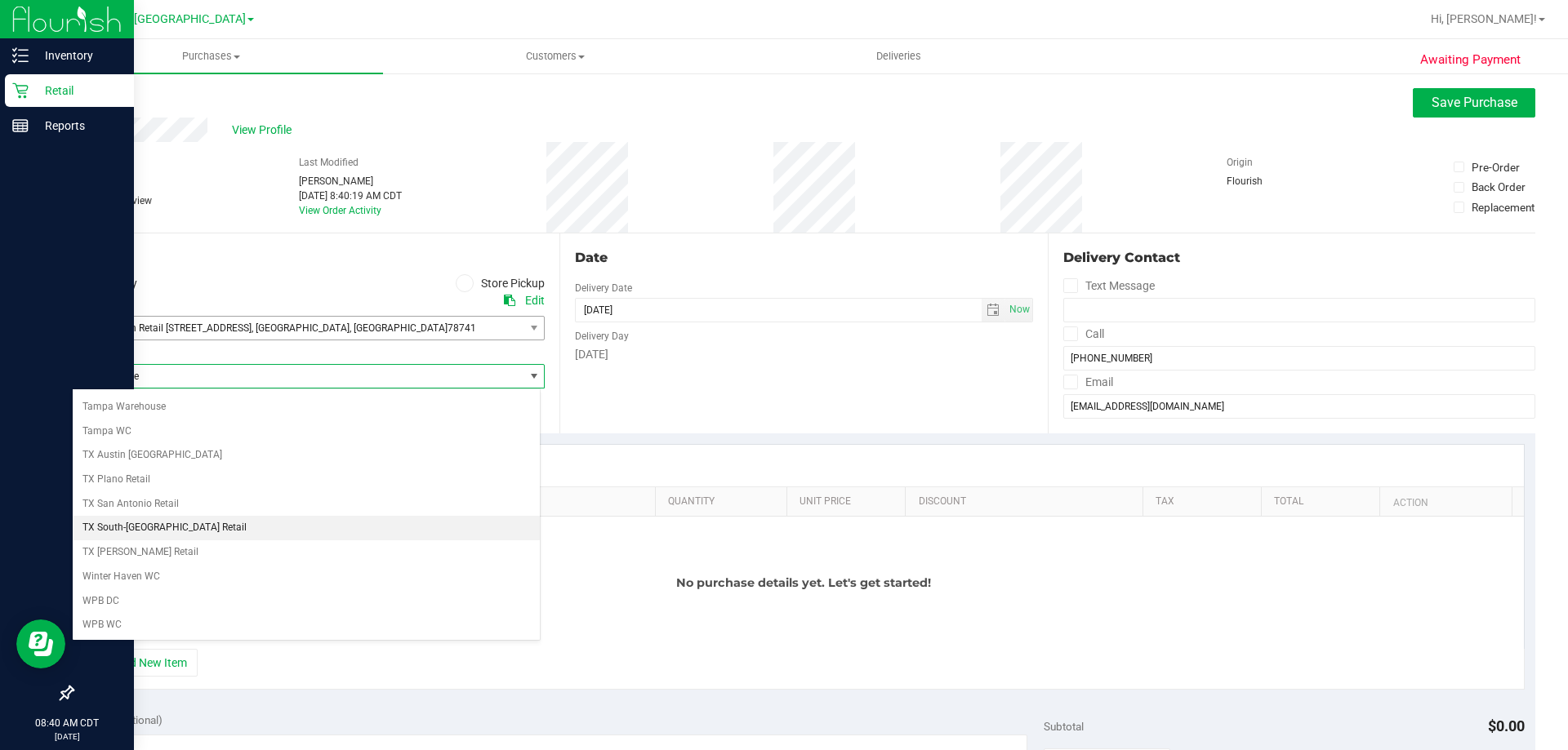
click at [193, 523] on li "TX South-[GEOGRAPHIC_DATA] Retail" at bounding box center [307, 527] width 467 height 24
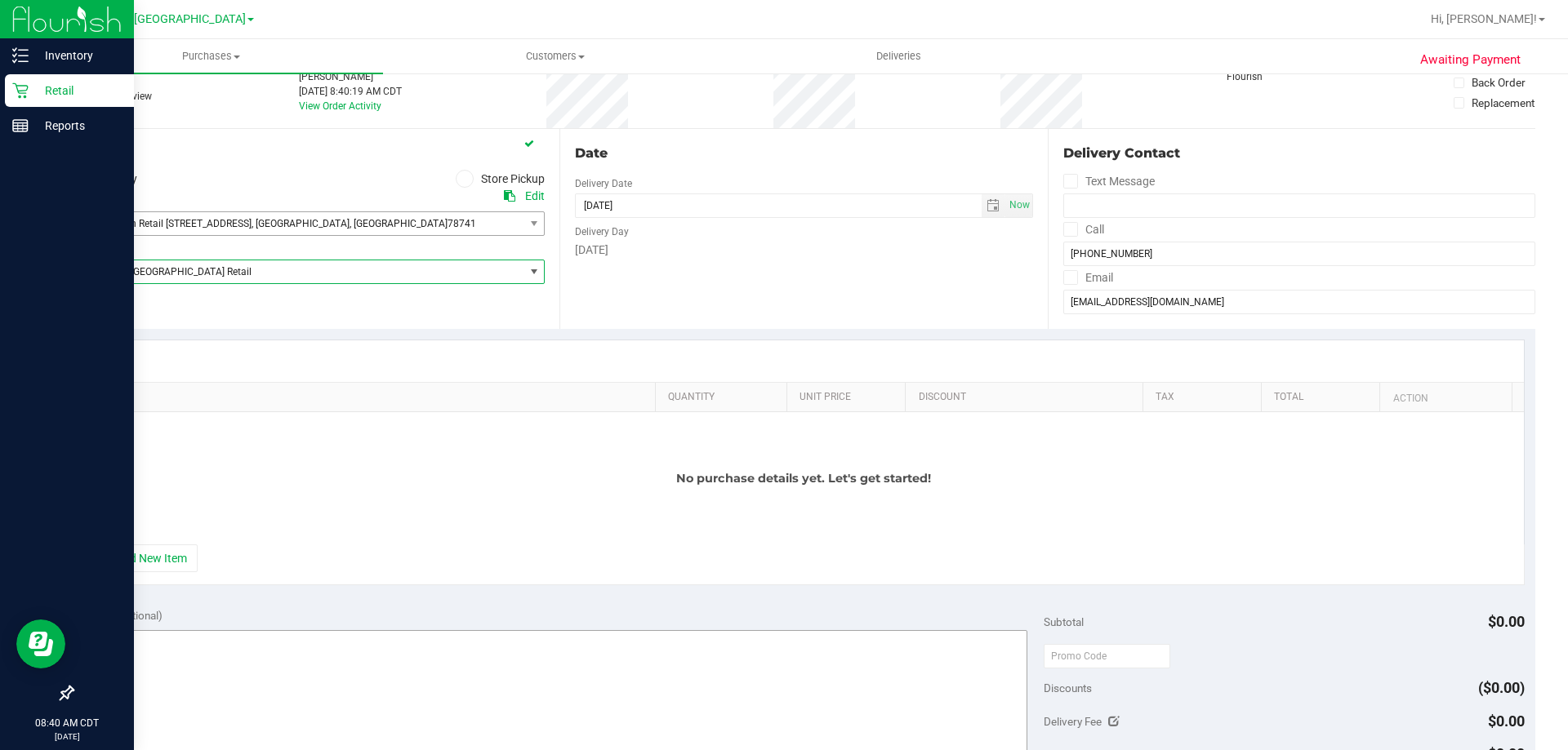
scroll to position [163, 0]
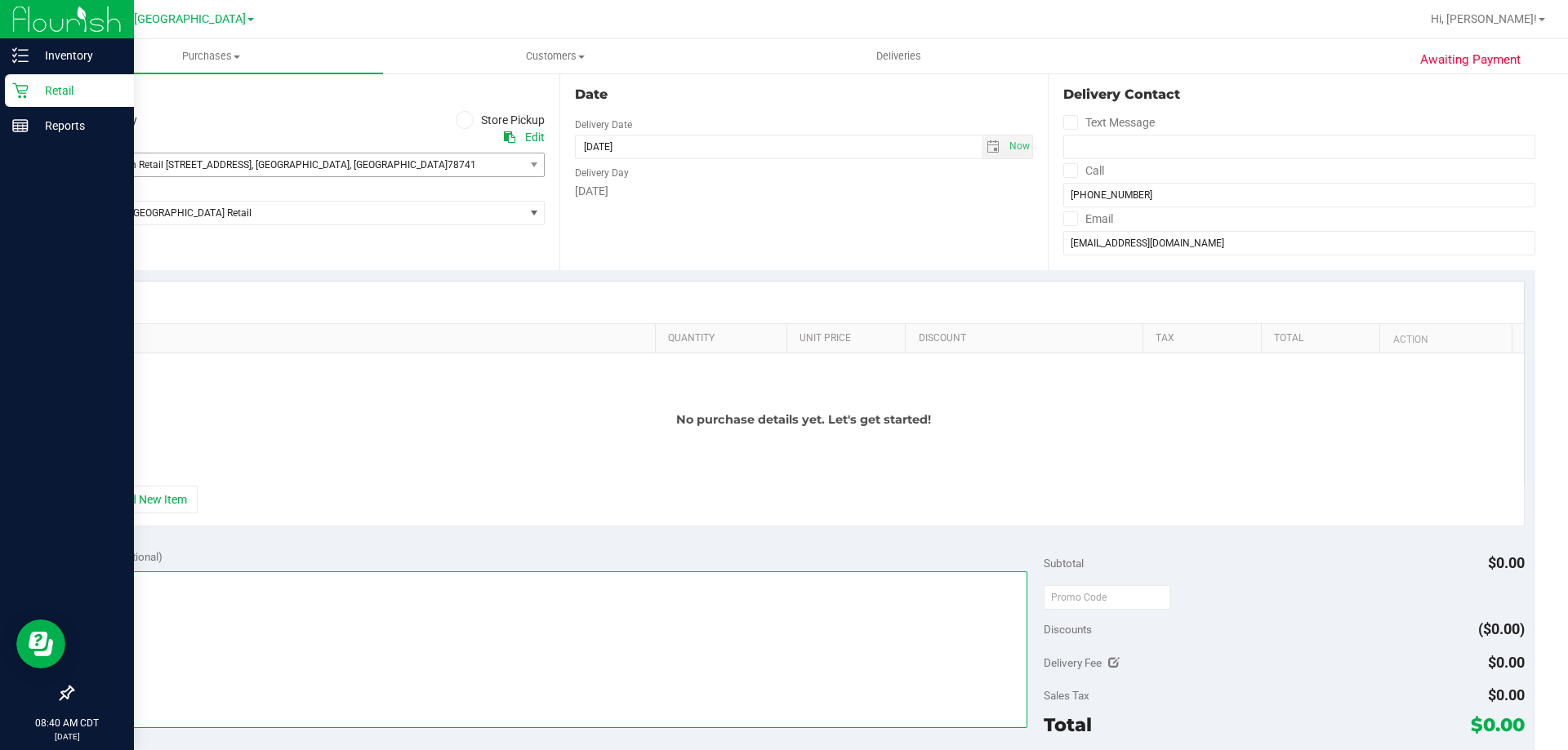
click at [348, 634] on textarea at bounding box center [555, 650] width 945 height 157
paste textarea "Order Submitted by Customer Care - CC TNE [DATE]"
type textarea "Order Submitted by Customer Care - CC TNE [DATE]"
click at [168, 500] on button "+ Add New Item" at bounding box center [147, 499] width 101 height 28
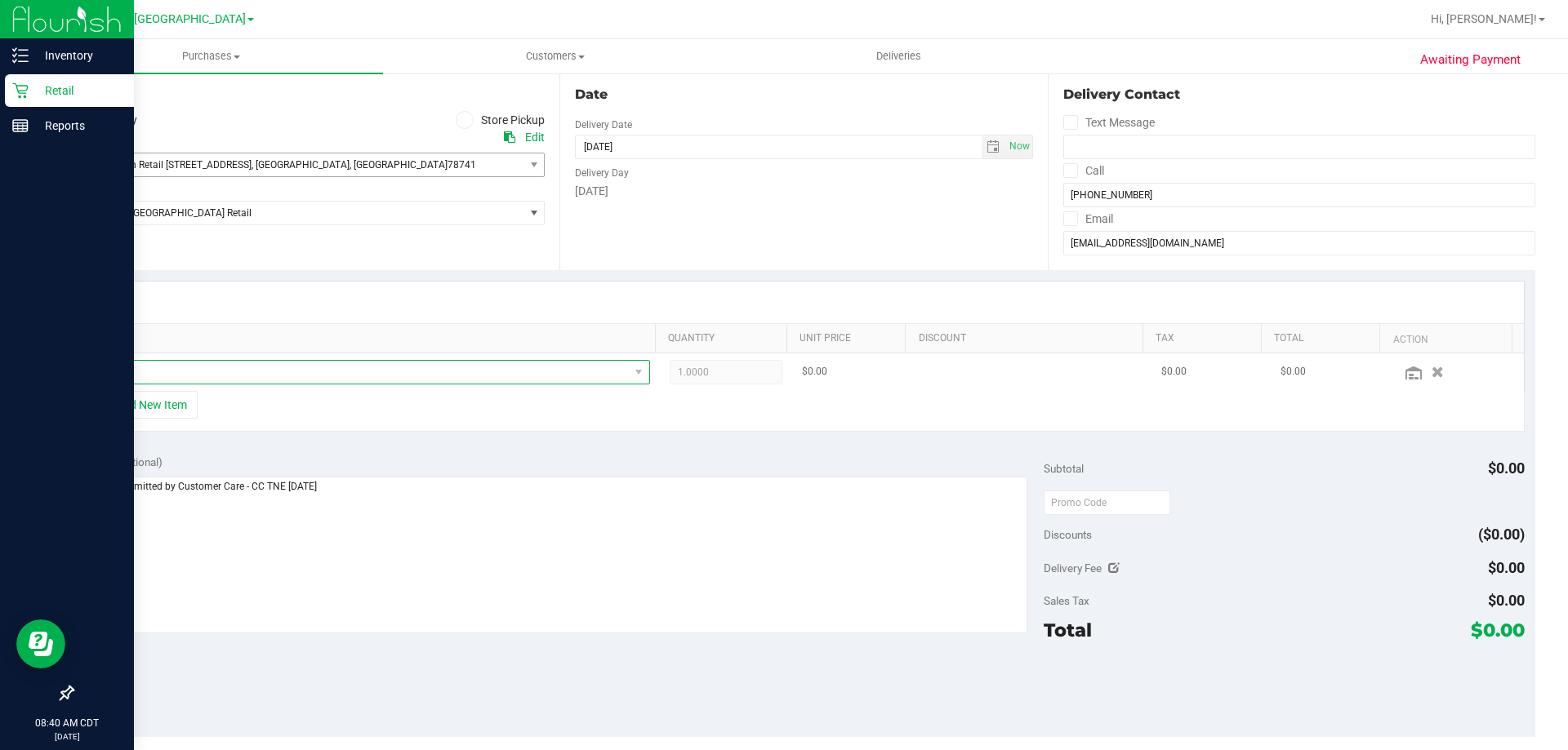
click at [268, 370] on span "NO DATA FOUND" at bounding box center [362, 372] width 534 height 23
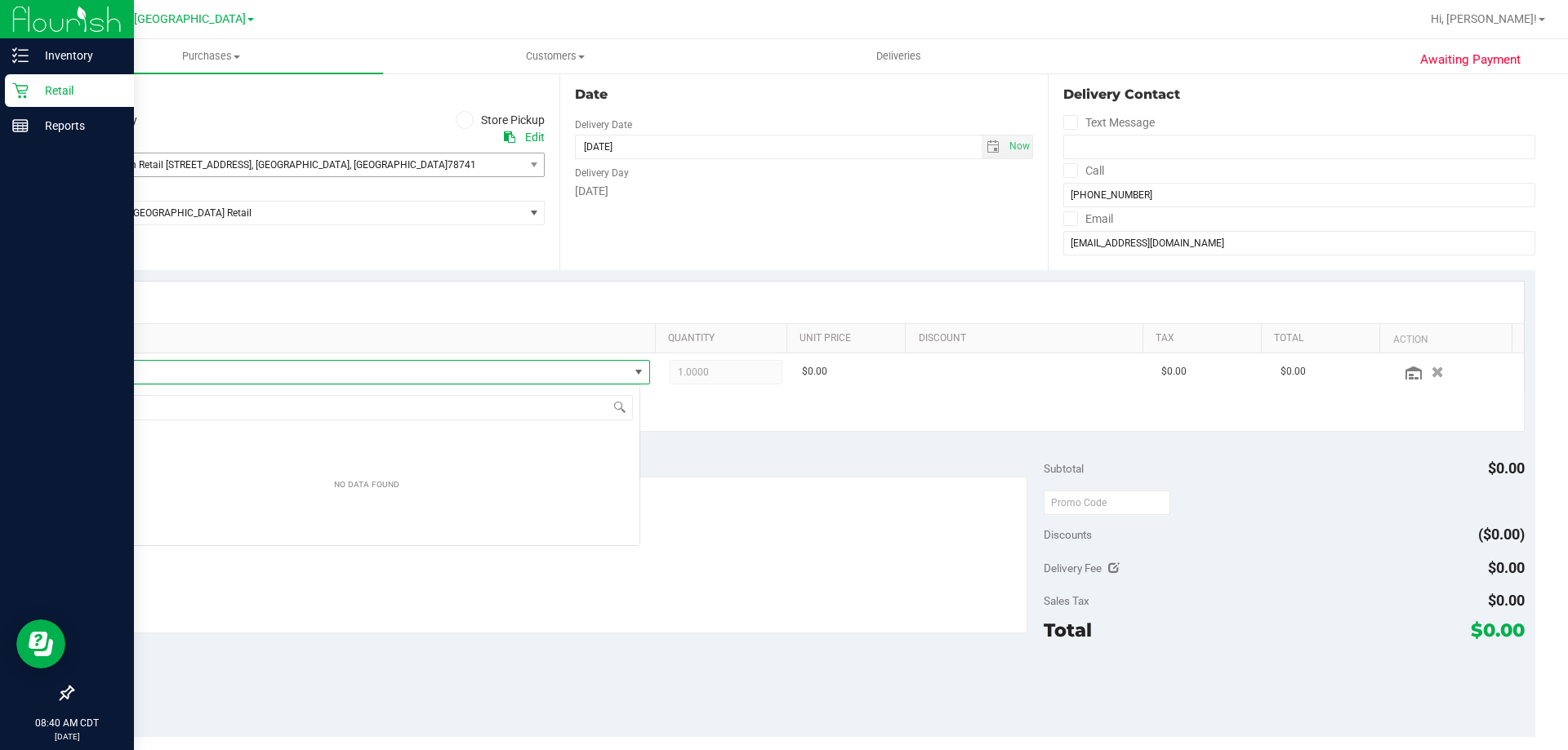
scroll to position [24, 546]
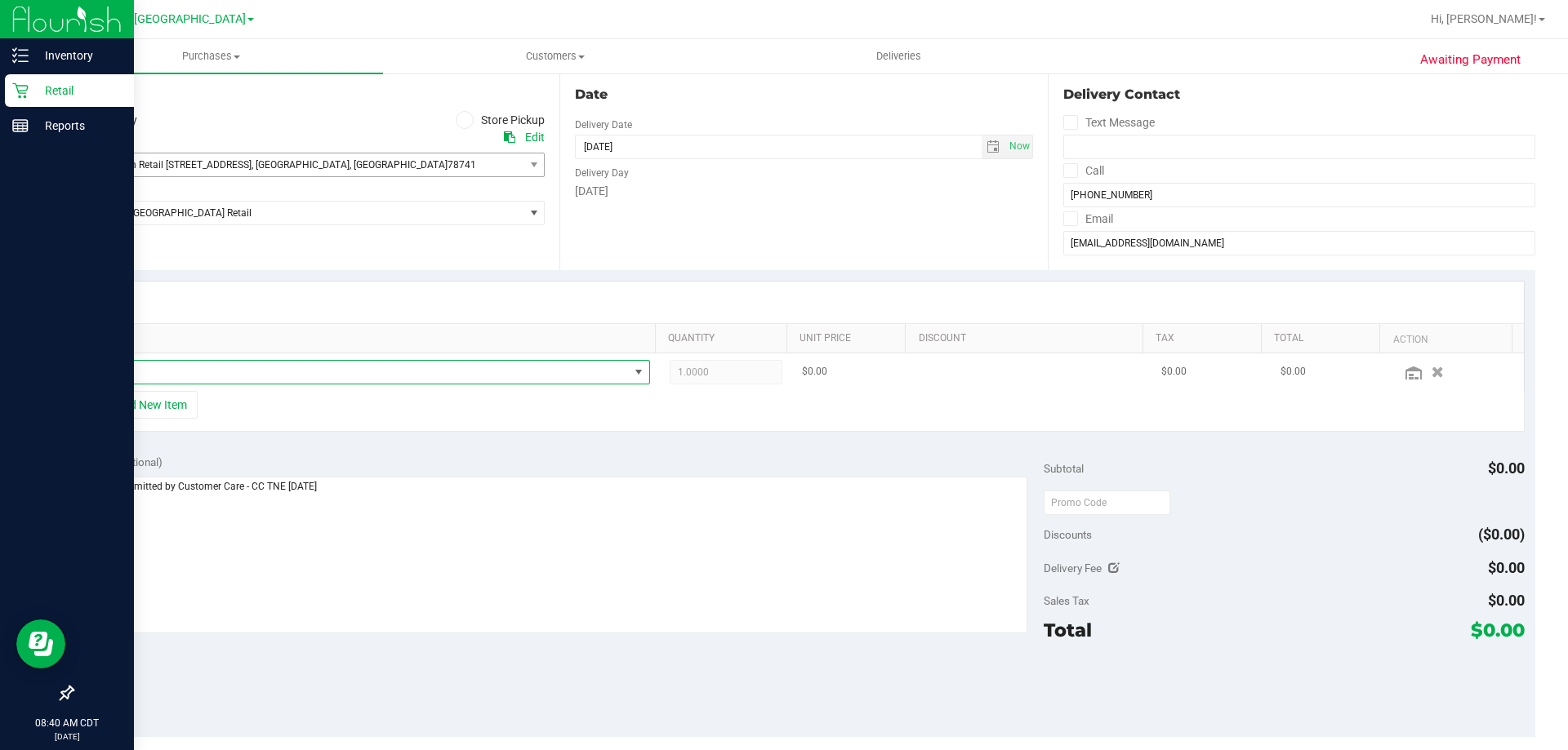
click at [278, 363] on span "NO DATA FOUND" at bounding box center [362, 372] width 534 height 23
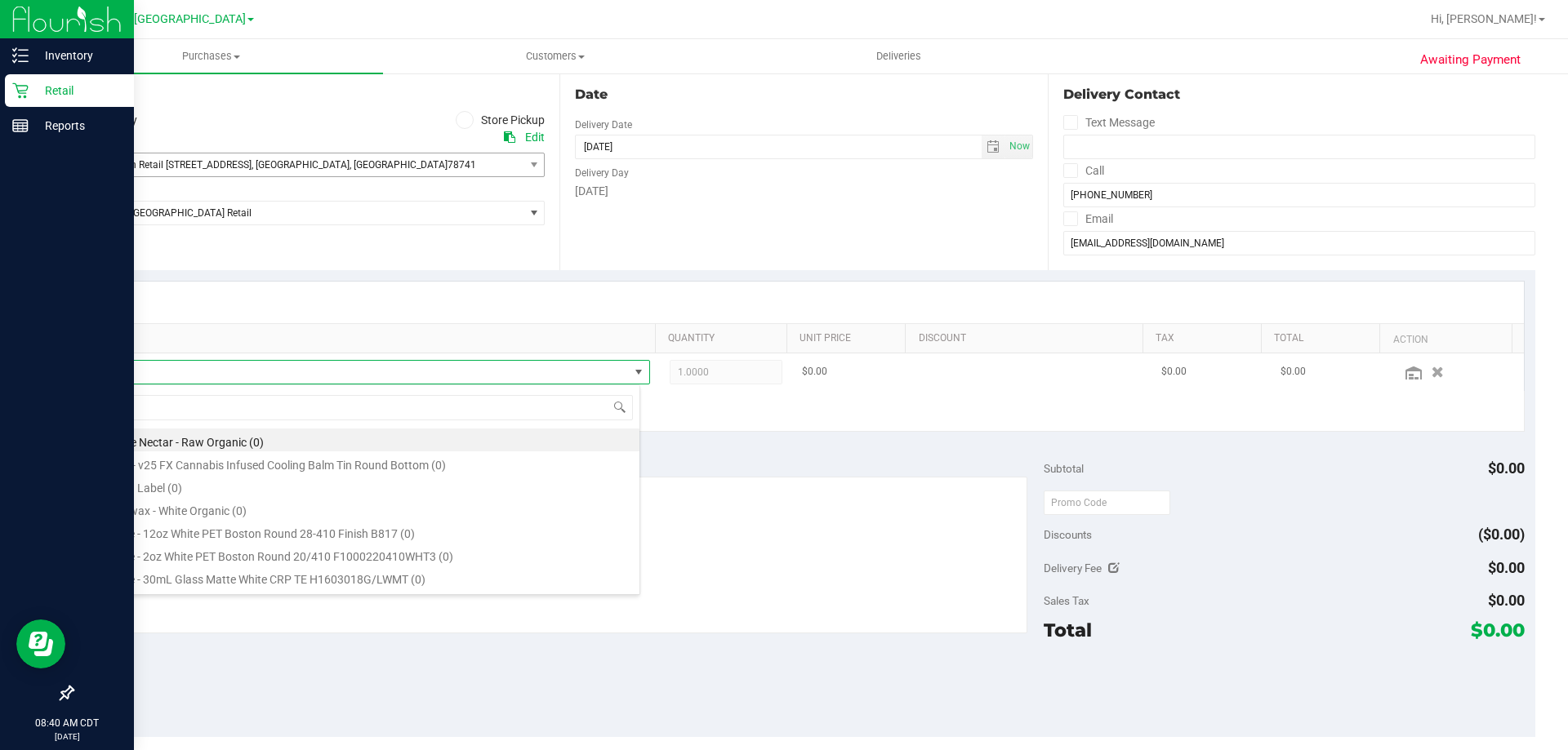
type input "TX SW 2fl oz (20mg) Agave Lemon Chamomile Liquid Rest +CBN (1:1 CBN:THC)"
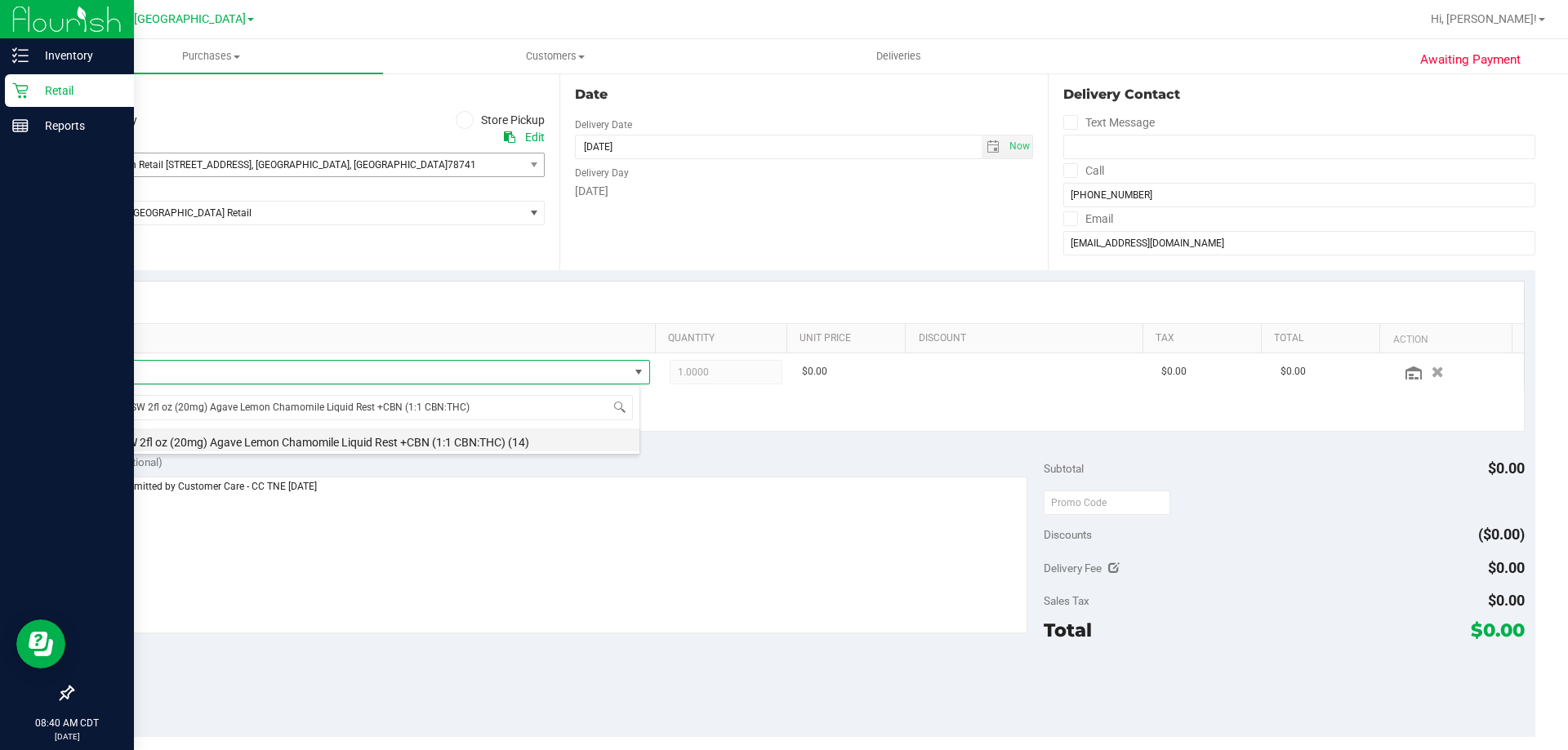
click at [466, 445] on li "TX SW 2fl oz (20mg) Agave Lemon Chamomile Liquid Rest +CBN (1:1 CBN:THC) (14)" at bounding box center [367, 439] width 544 height 23
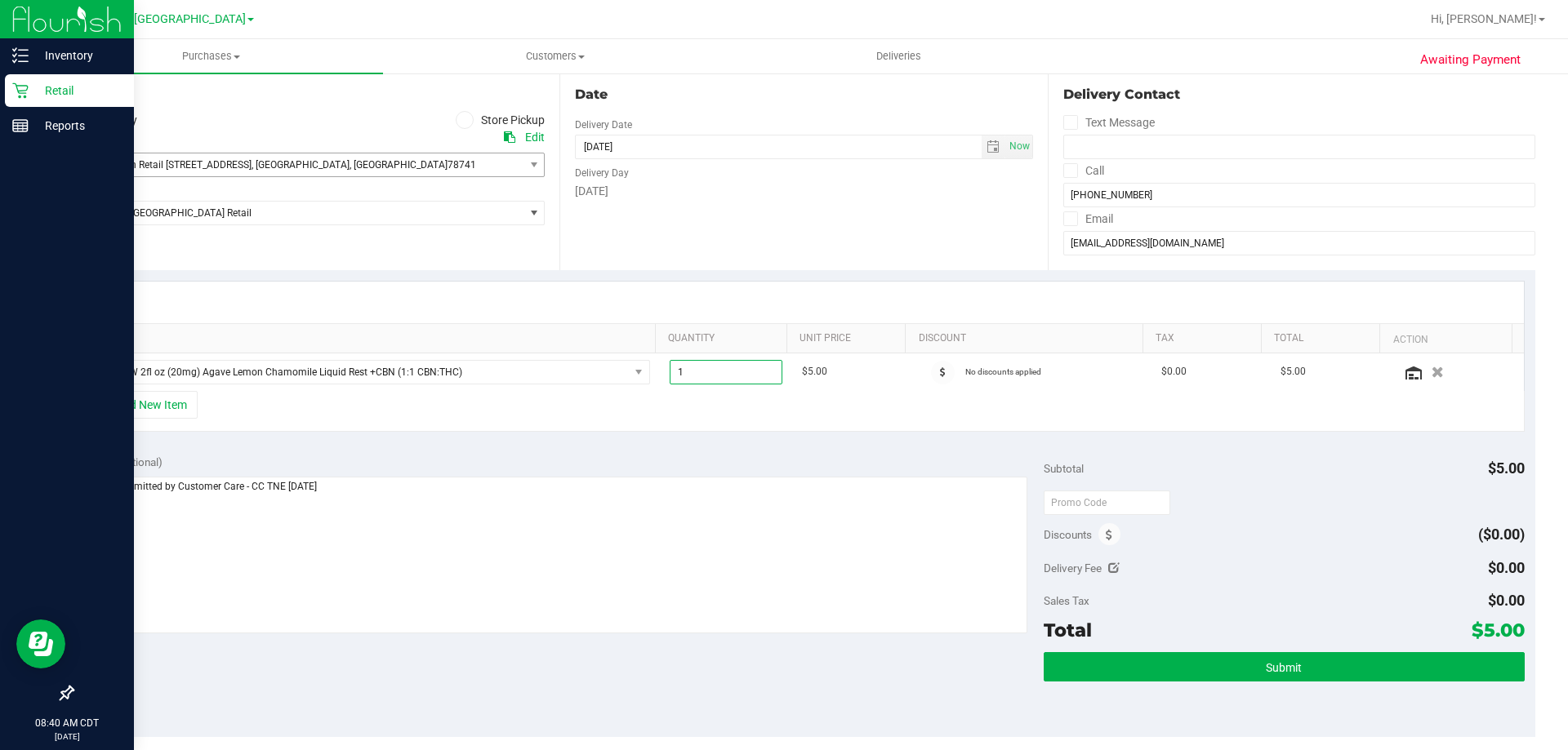
drag, startPoint x: 728, startPoint y: 372, endPoint x: 481, endPoint y: 412, distance: 250.2
click at [487, 408] on div "SKU Quantity Unit Price Discount Tax Total Action TX SW 2fl oz (20mg) Agave Lem…" at bounding box center [803, 356] width 1442 height 151
type input "5"
type input "5.00"
click at [762, 419] on div "+ Add New Item" at bounding box center [803, 411] width 1442 height 41
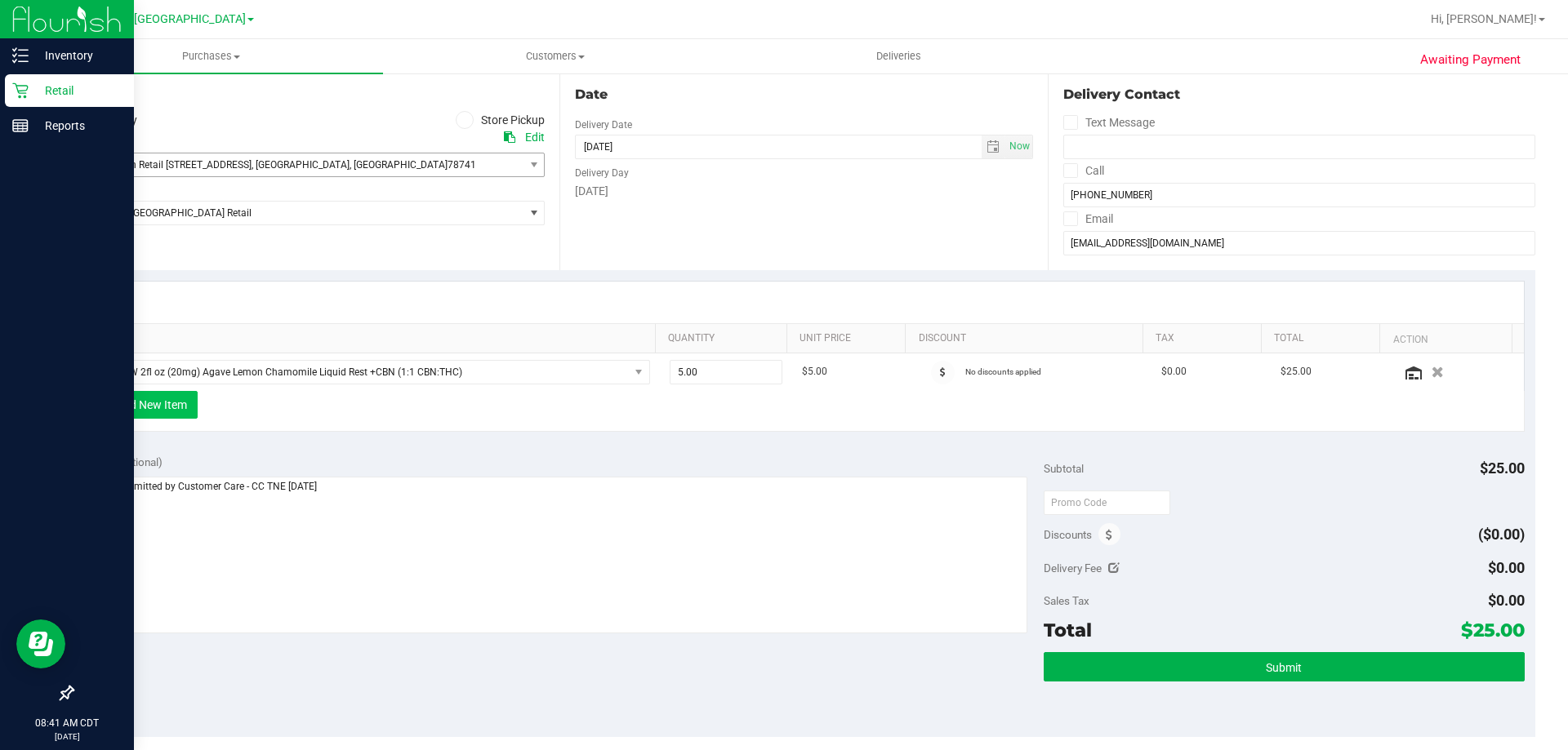
click at [186, 400] on button "+ Add New Item" at bounding box center [147, 404] width 101 height 28
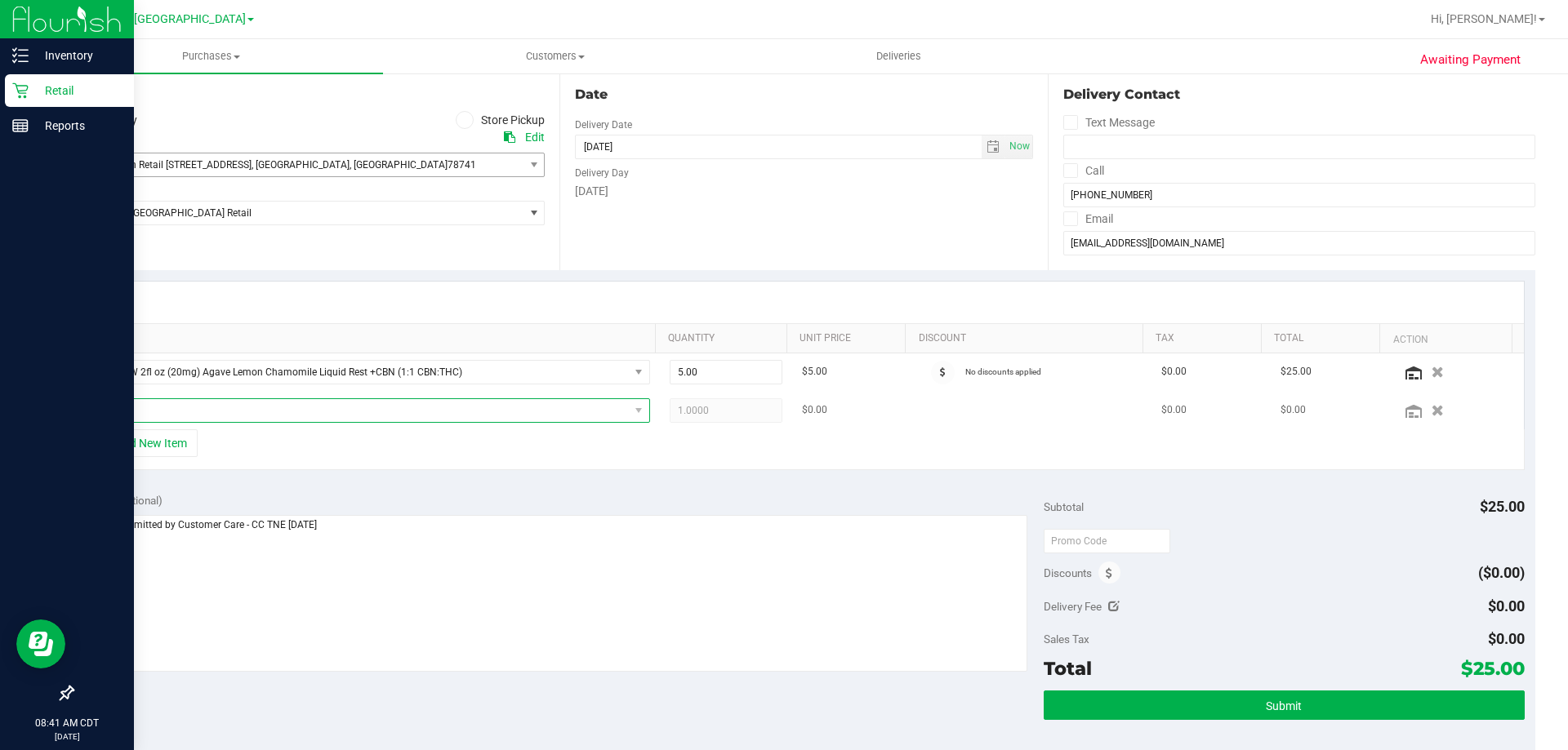
click at [259, 409] on span "NO DATA FOUND" at bounding box center [362, 410] width 534 height 23
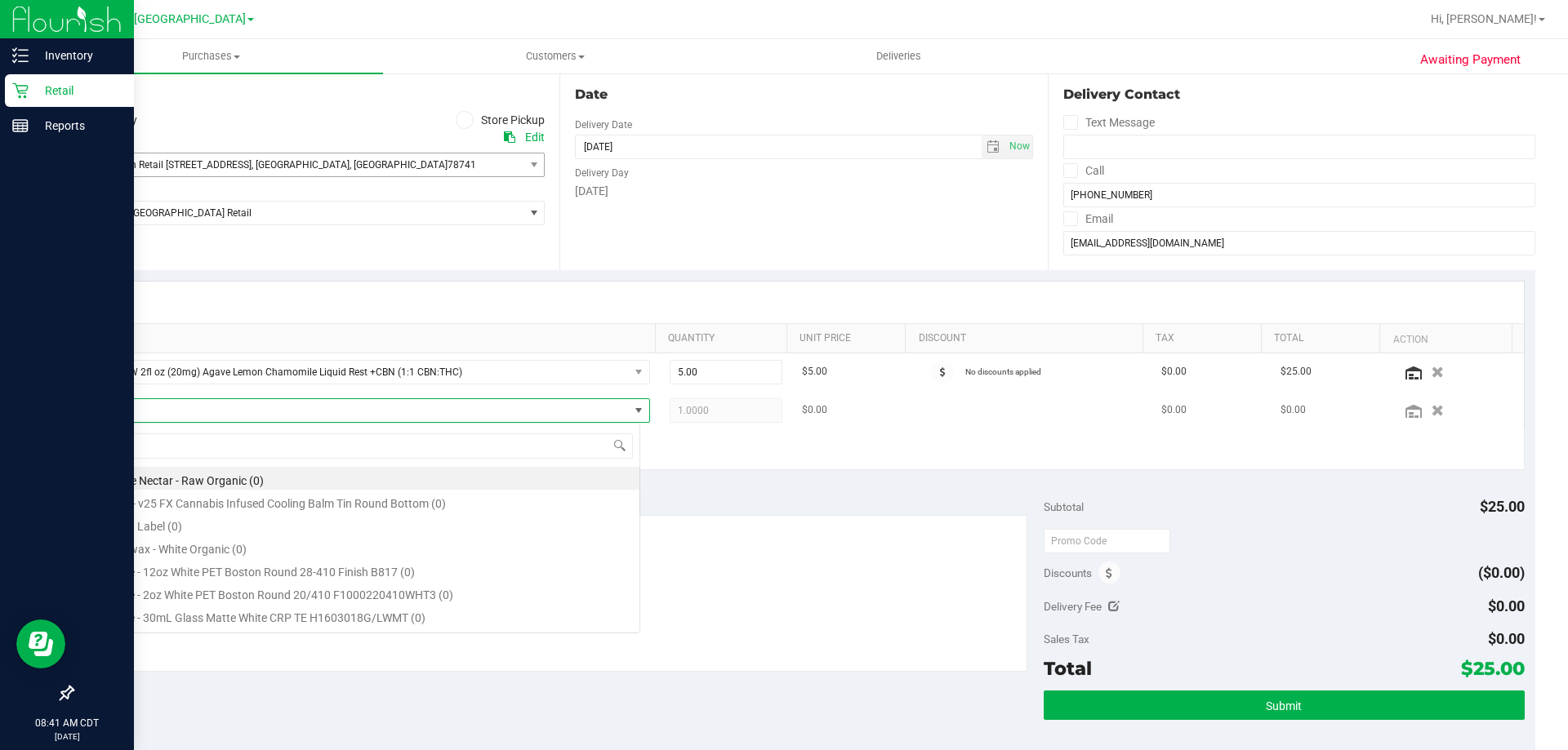
type input "TX SW 30ml (300mg) Tincture High Dose FSO TX Georgia Smallz (Indica)"
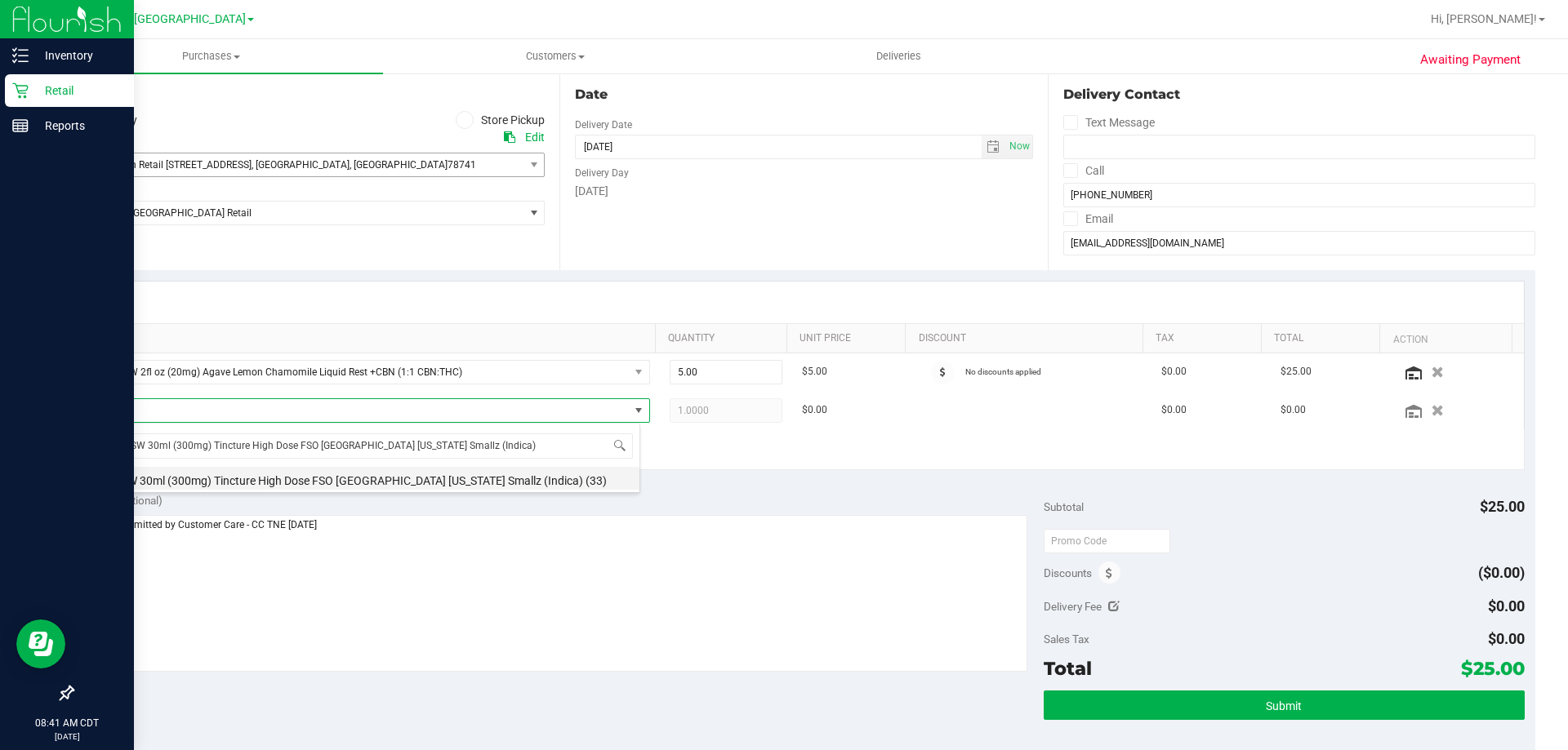
click at [465, 480] on li "TX SW 30ml (300mg) Tincture High Dose FSO TX Georgia Smallz (Indica) (33)" at bounding box center [367, 478] width 544 height 23
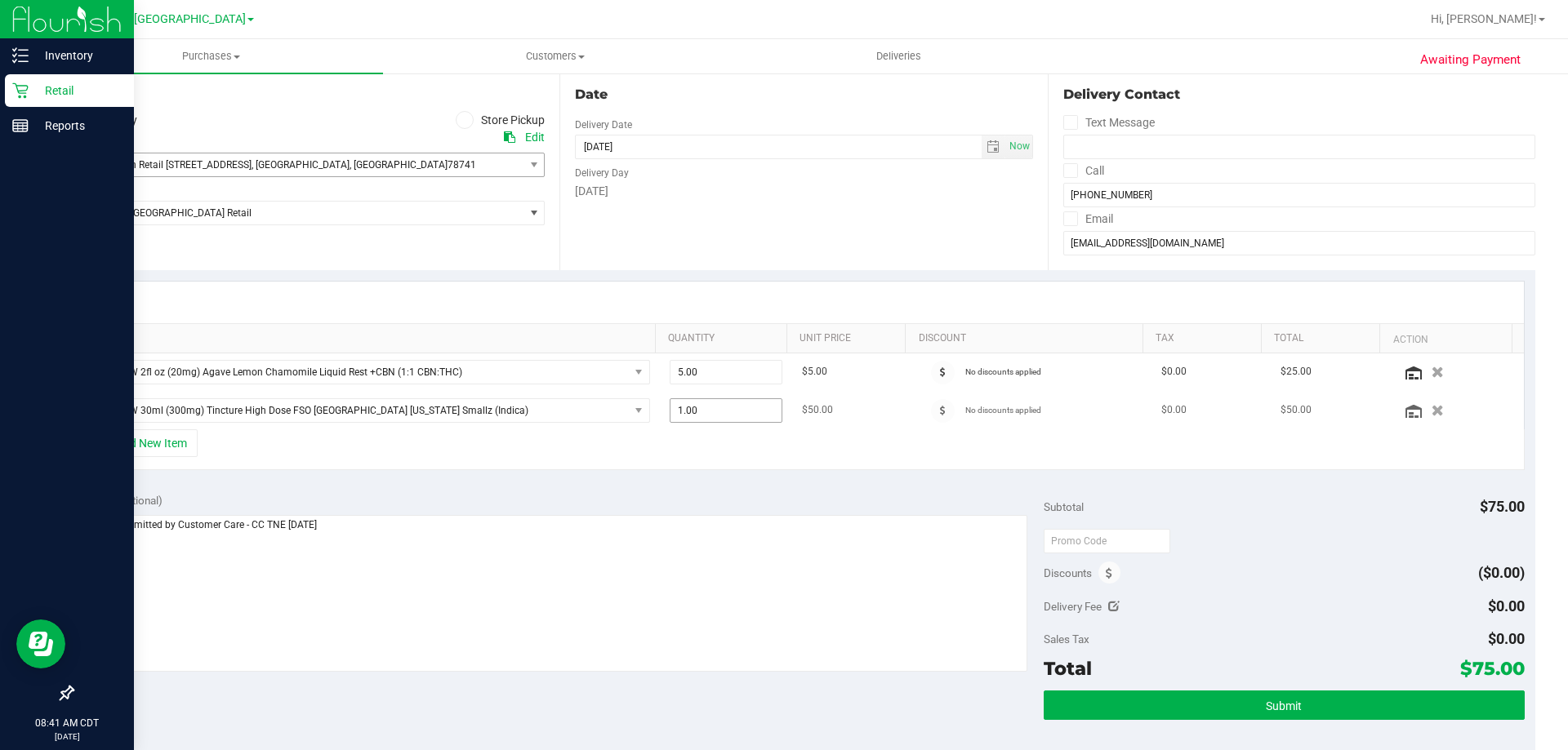
drag, startPoint x: 722, startPoint y: 426, endPoint x: 720, endPoint y: 414, distance: 12.2
click at [673, 429] on td "1.00 1" at bounding box center [726, 410] width 133 height 38
drag, startPoint x: 740, startPoint y: 406, endPoint x: 521, endPoint y: 426, distance: 219.9
click at [521, 426] on tr "TX SW 30ml (300mg) Tincture High Dose FSO TX Georgia Smallz (Indica) 1.00 1 $50…" at bounding box center [803, 410] width 1440 height 38
drag, startPoint x: 655, startPoint y: 415, endPoint x: 663, endPoint y: 444, distance: 30.1
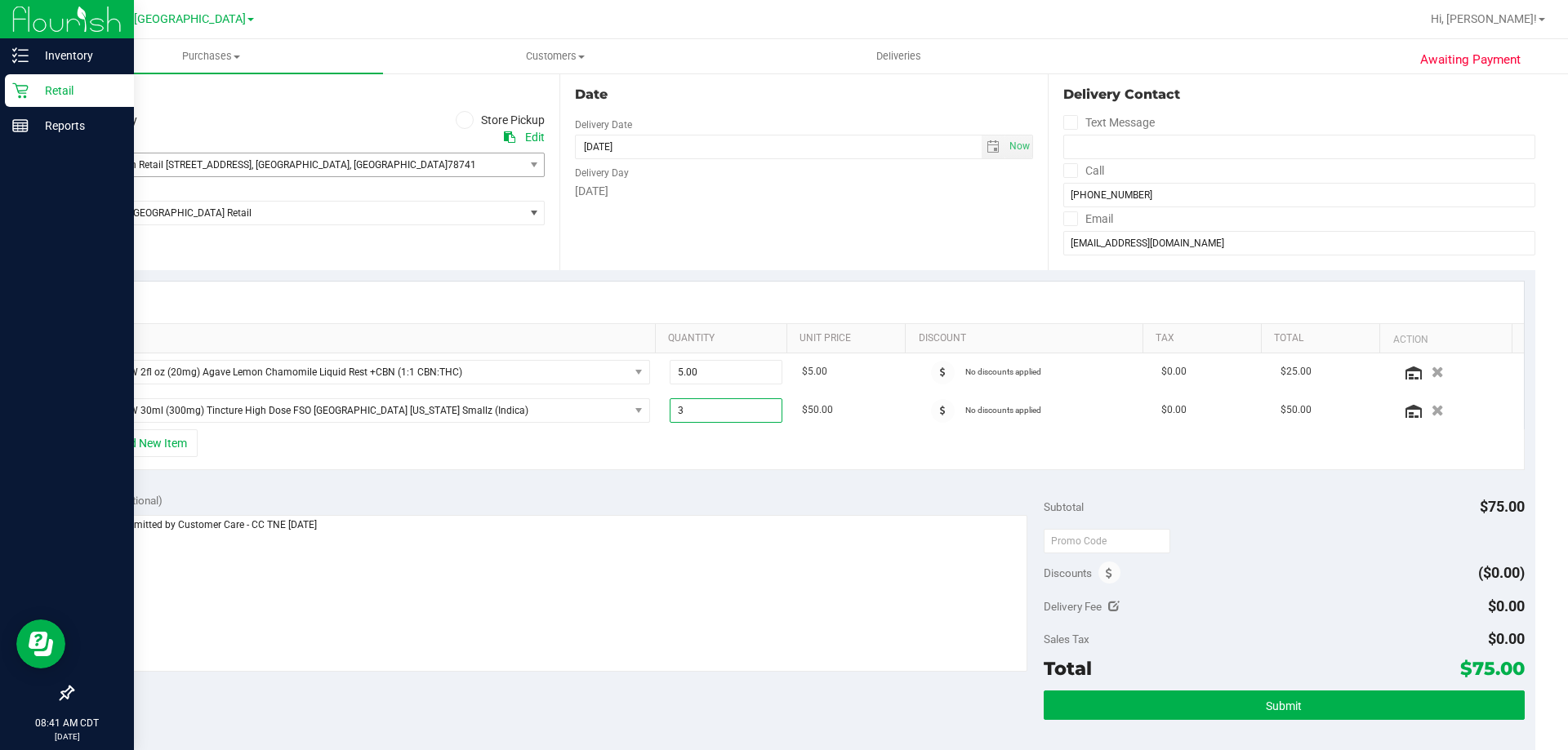
click at [603, 416] on tr "TX SW 30ml (300mg) Tincture High Dose FSO TX Georgia Smallz (Indica) 1.00 3 $50…" at bounding box center [803, 410] width 1440 height 38
type input "2"
type input "2.00"
click at [686, 446] on div "+ Add New Item" at bounding box center [803, 449] width 1442 height 41
click at [177, 449] on button "+ Add New Item" at bounding box center [147, 443] width 101 height 28
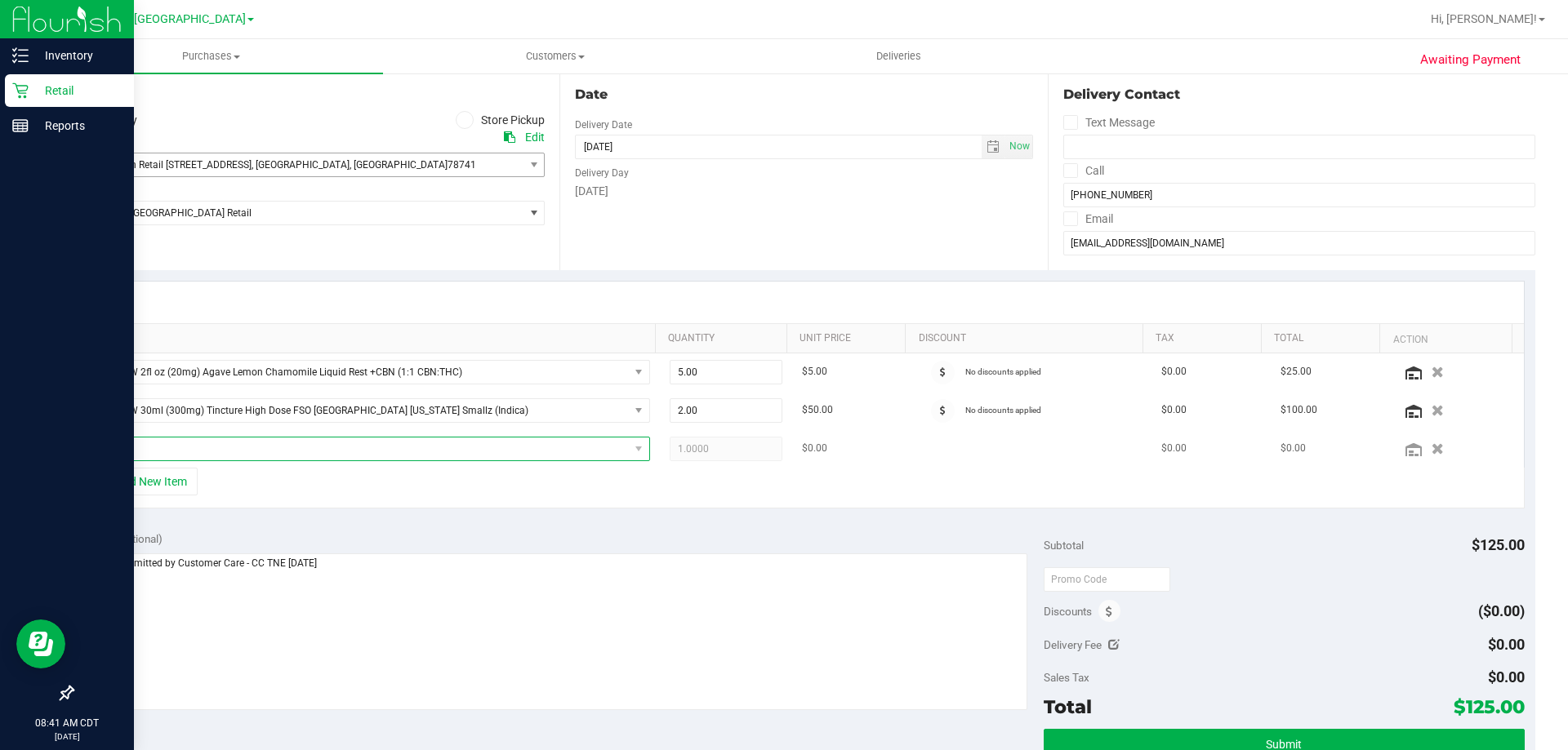
click at [258, 450] on span "NO DATA FOUND" at bounding box center [362, 449] width 534 height 23
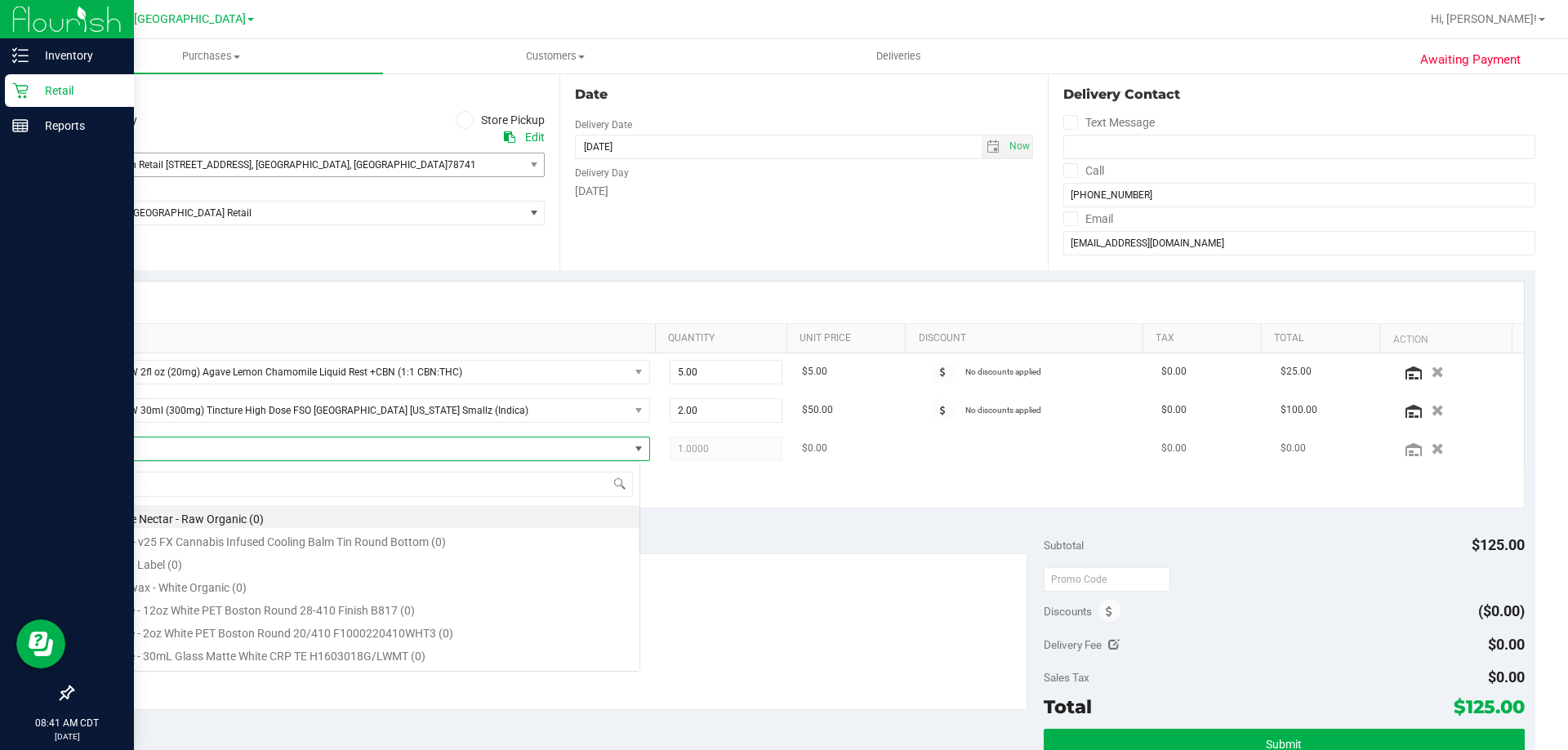
type input "TX HT 10mg Green Dream Gummies (Hybrid) 20ct"
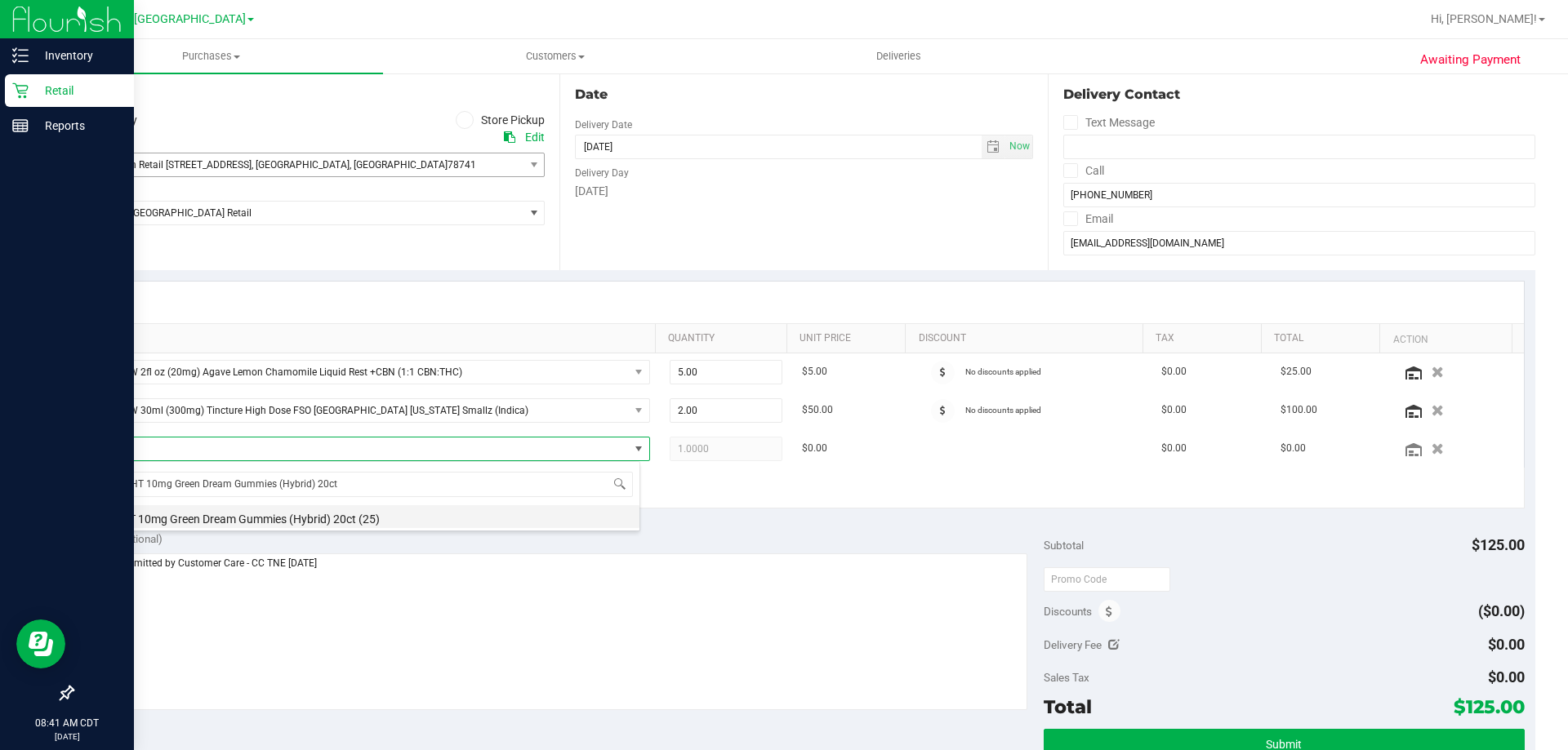
click at [366, 514] on li "TX HT 10mg Green Dream Gummies (Hybrid) 20ct (25)" at bounding box center [367, 516] width 544 height 23
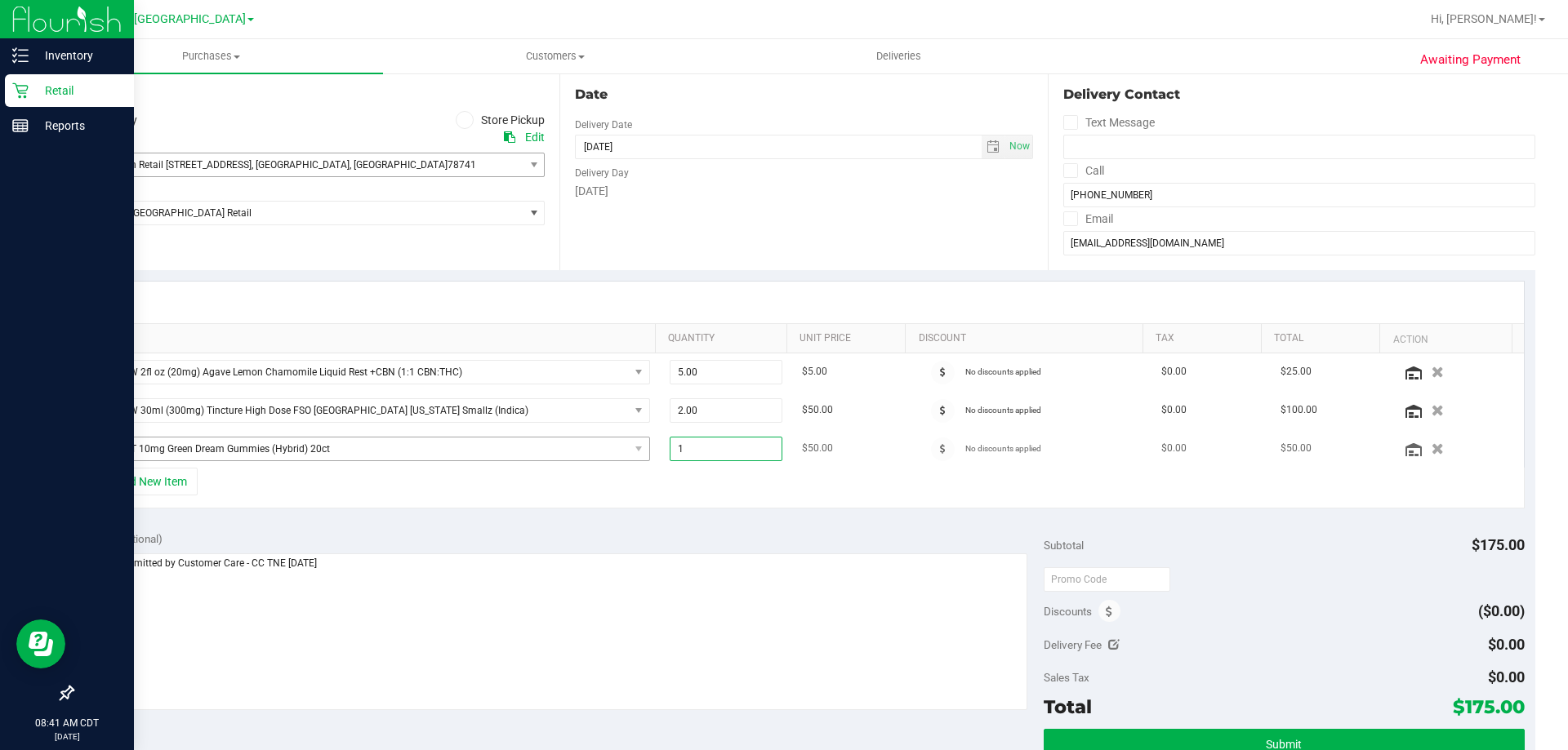
drag, startPoint x: 724, startPoint y: 444, endPoint x: 522, endPoint y: 459, distance: 202.6
click at [523, 456] on tr "TX HT 10mg Green Dream Gummies (Hybrid) 20ct 1.00 1 $50.00 No discounts applied…" at bounding box center [803, 449] width 1440 height 38
type input "2"
type input "2.00"
click at [825, 490] on div "+ Add New Item" at bounding box center [803, 488] width 1442 height 41
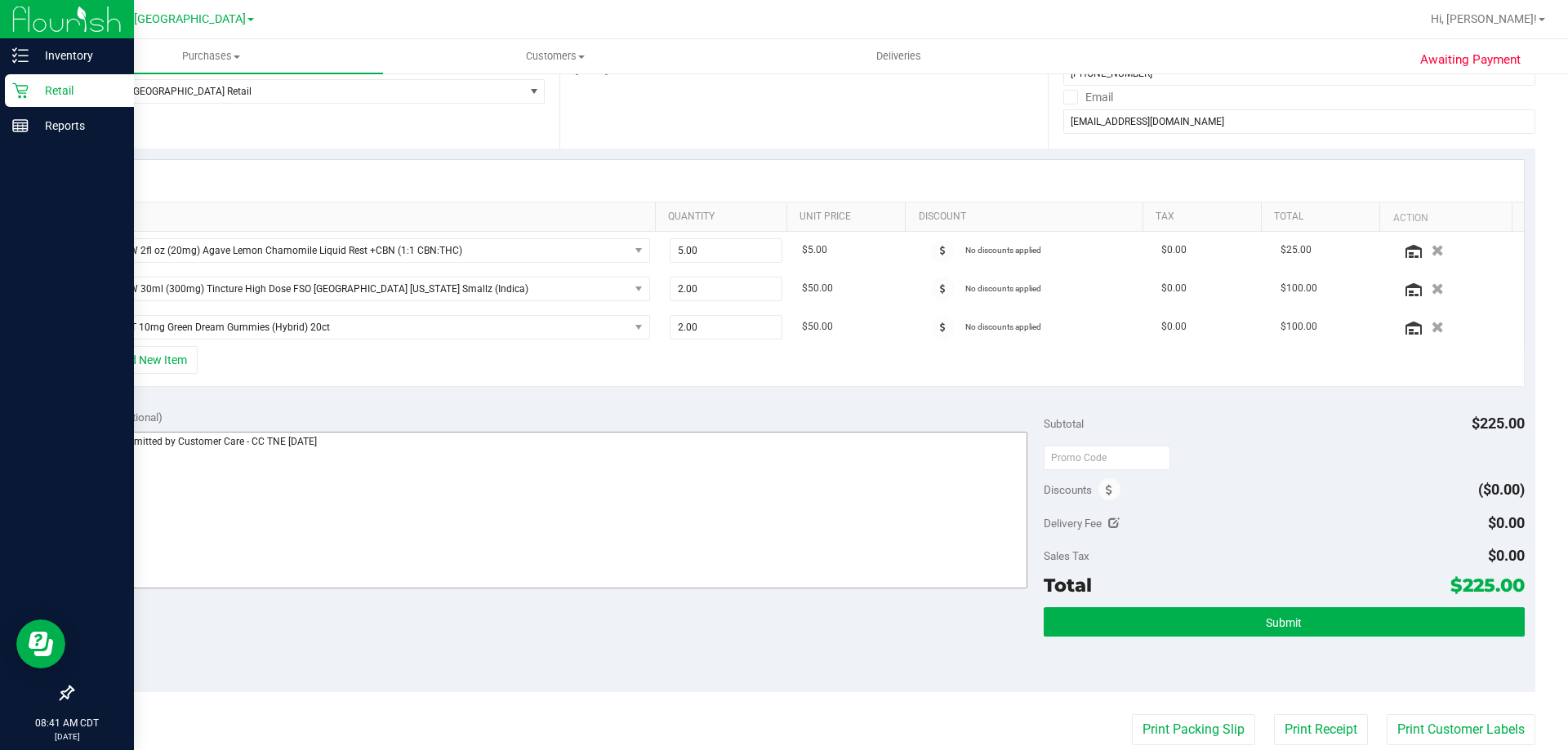
scroll to position [408, 0]
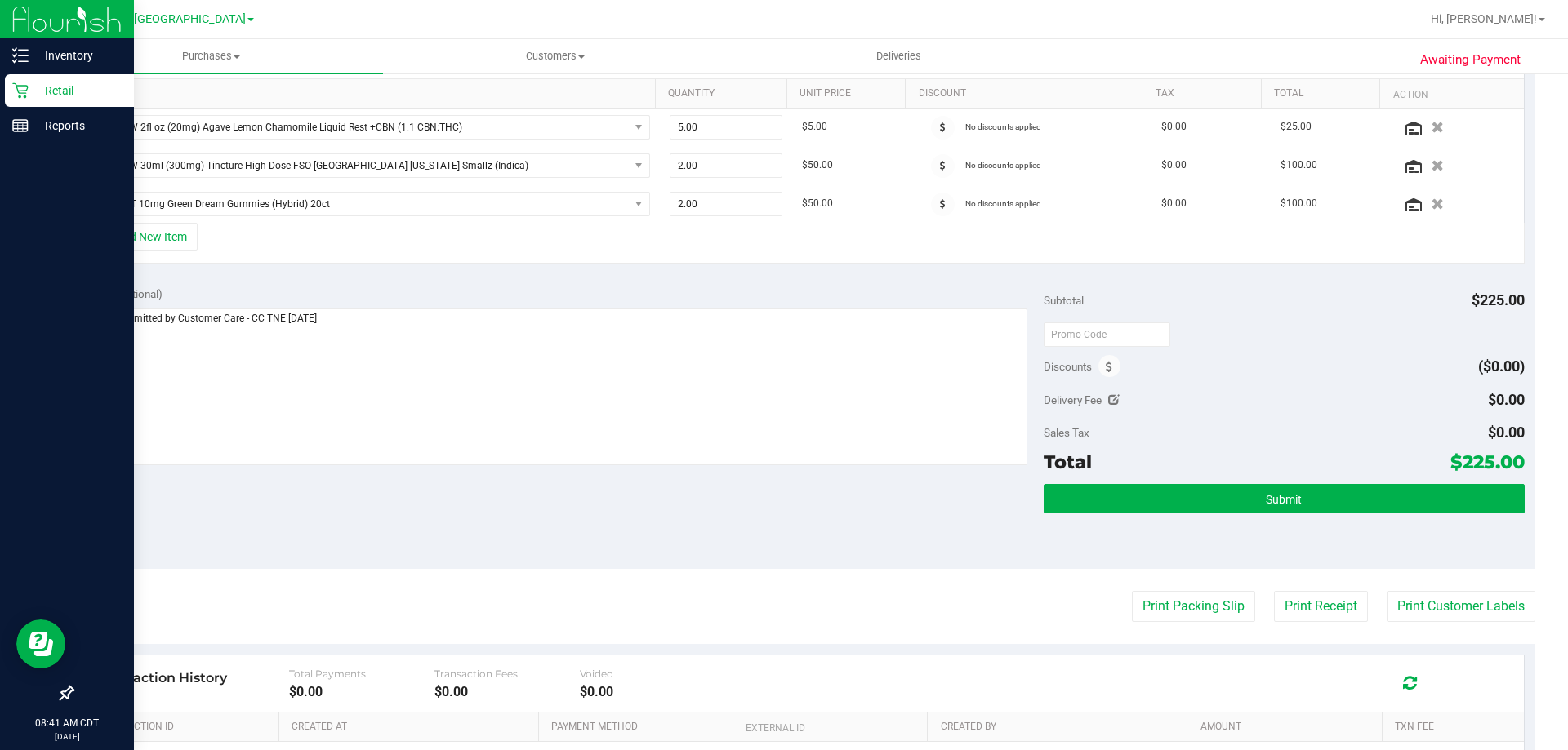
drag, startPoint x: 1451, startPoint y: 462, endPoint x: 1510, endPoint y: 463, distance: 59.0
click at [1510, 463] on span "$225.00" at bounding box center [1488, 461] width 75 height 23
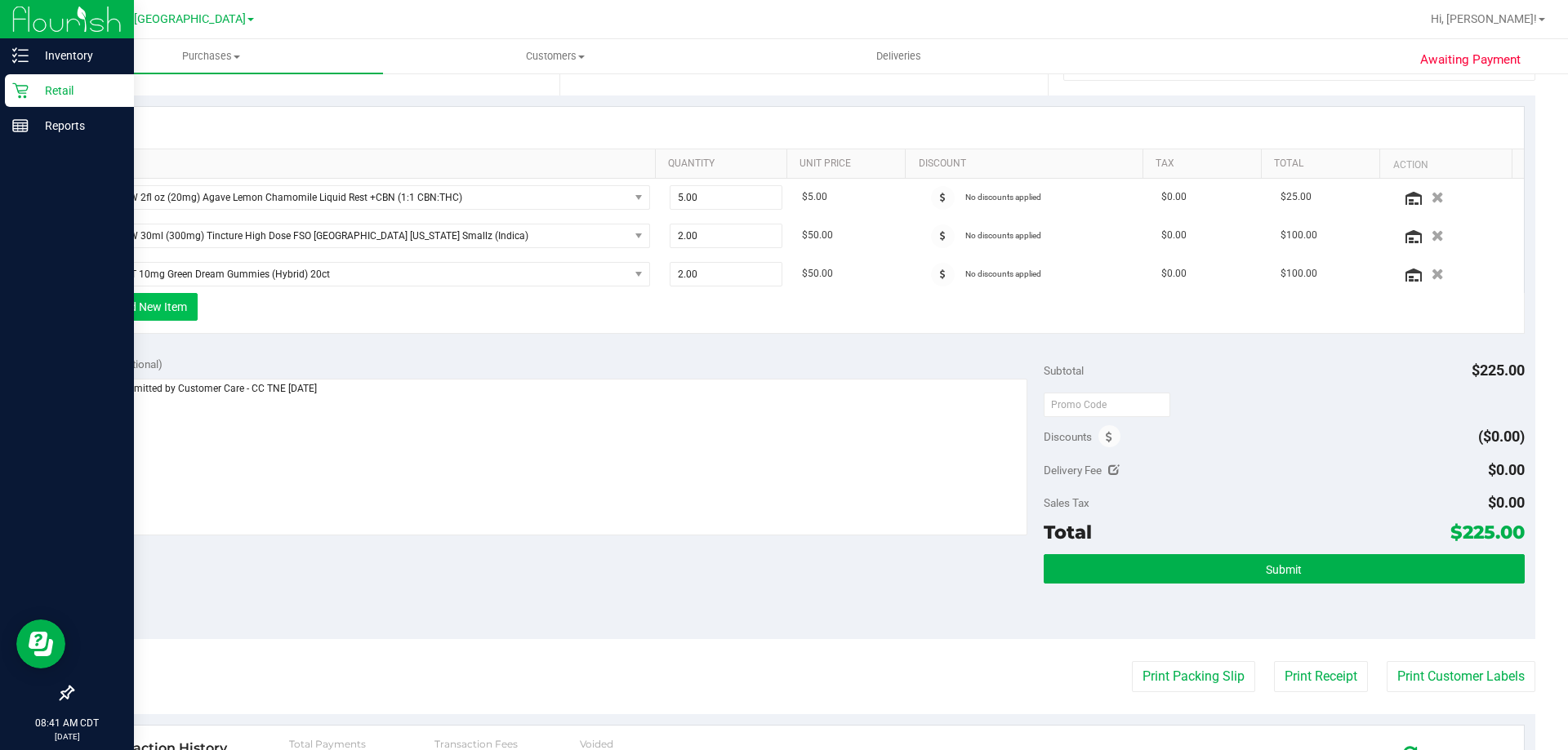
scroll to position [245, 0]
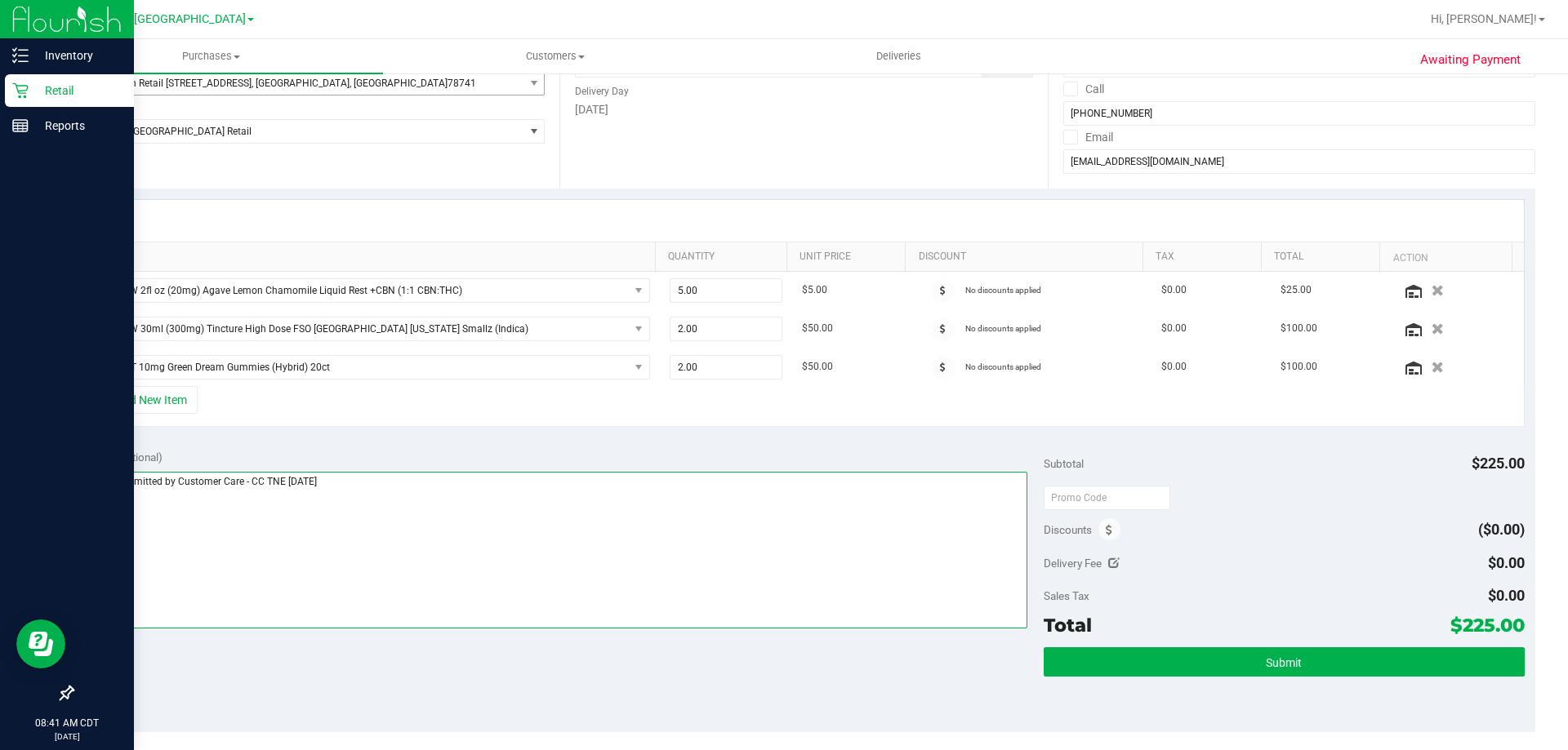
click at [90, 482] on textarea at bounding box center [555, 550] width 945 height 157
click at [627, 472] on textarea at bounding box center [555, 550] width 945 height 157
click at [842, 511] on textarea at bounding box center [555, 550] width 945 height 157
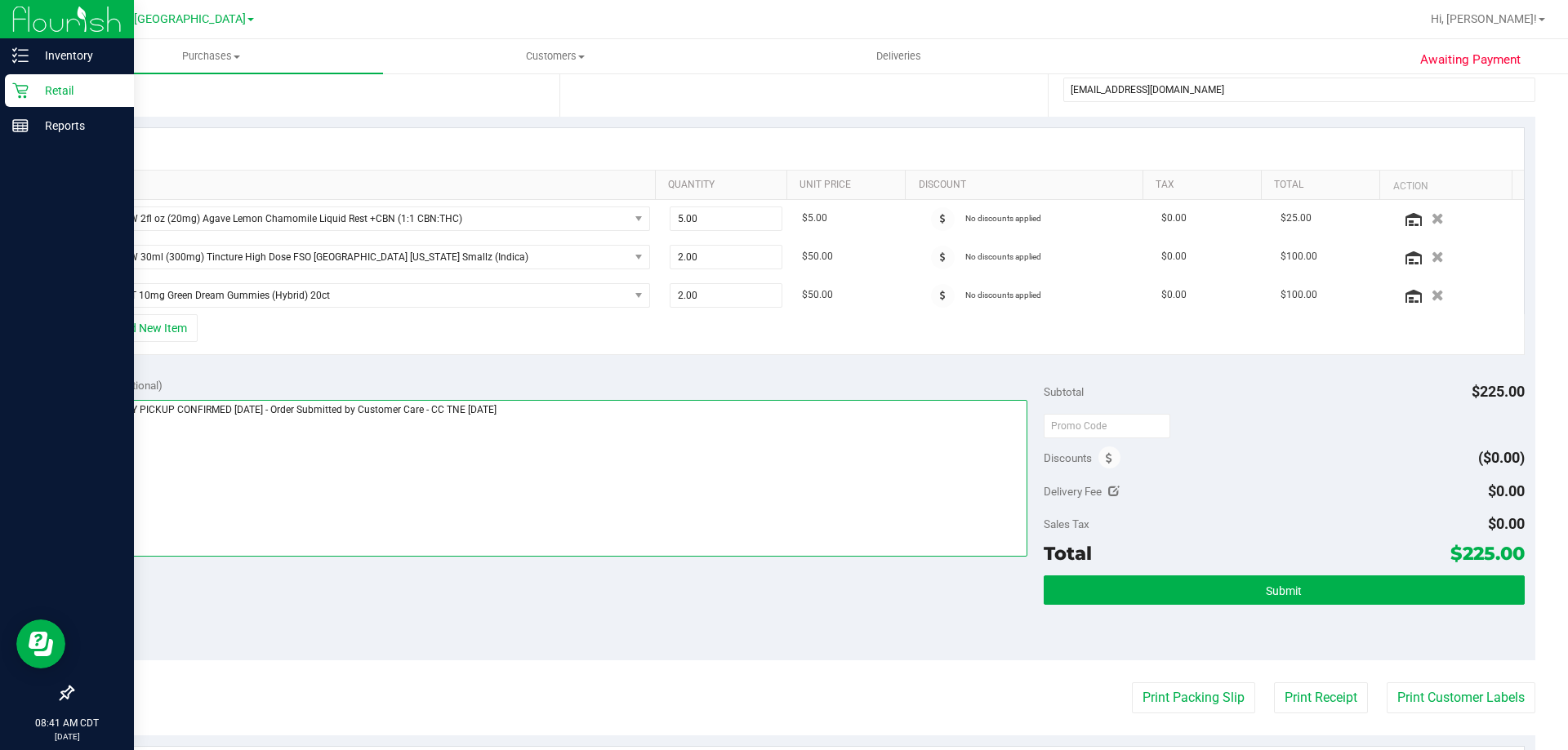
scroll to position [408, 0]
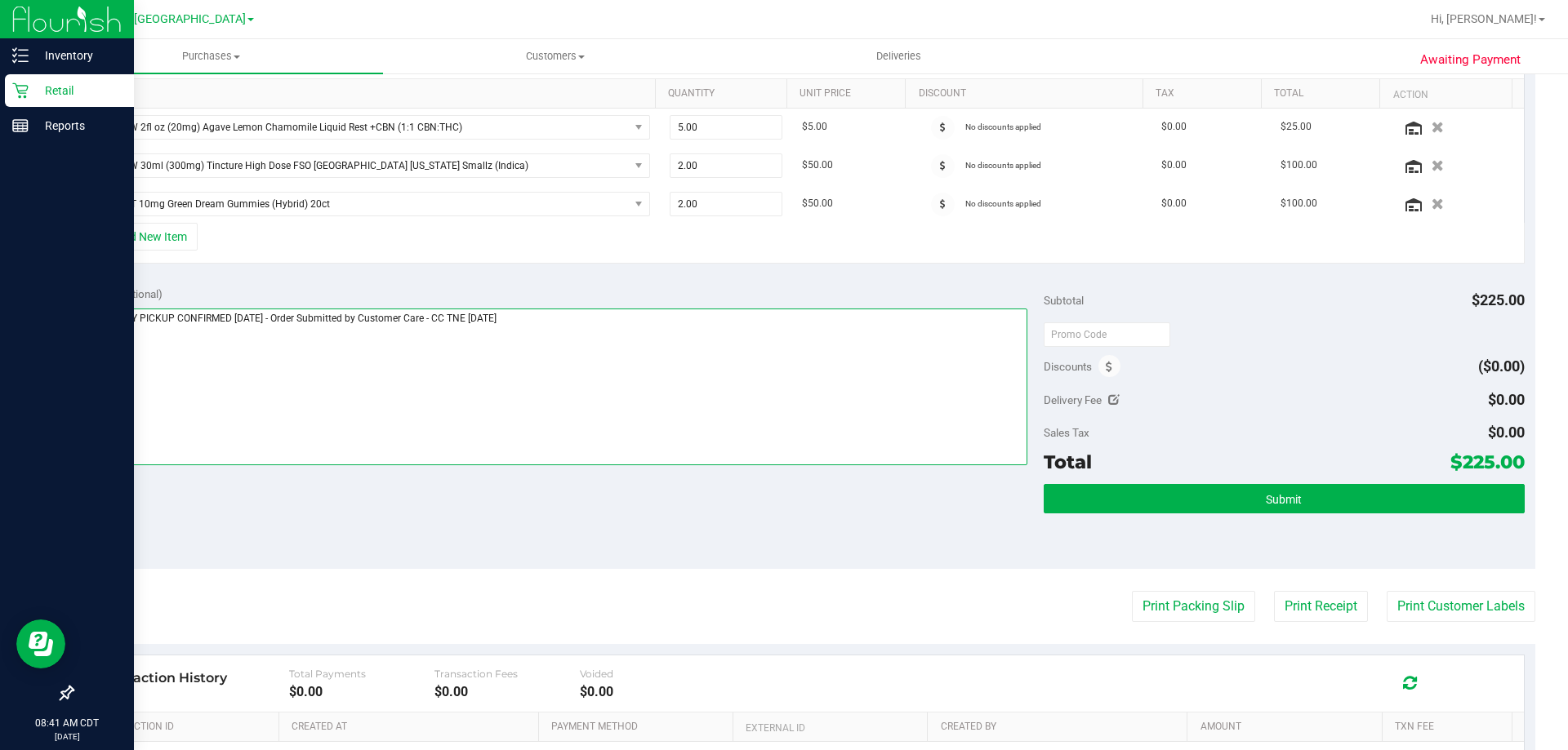
type textarea "SAME DAY PICKUP CONFIRMED 8/28/2025 - Order Submitted by Customer Care - CC TNE…"
click at [783, 544] on div "Notes (optional) Subtotal $225.00 Discounts ($0.00) Delivery Fee $0.00 Sales Ta…" at bounding box center [803, 422] width 1463 height 294
click at [824, 522] on div "Notes (optional) Subtotal $225.00 Discounts ($0.00) Delivery Fee $0.00 Sales Ta…" at bounding box center [803, 422] width 1463 height 294
click at [538, 506] on div "Notes (optional) Subtotal $225.00 Discounts ($0.00) Delivery Fee $0.00 Sales Ta…" at bounding box center [803, 422] width 1463 height 294
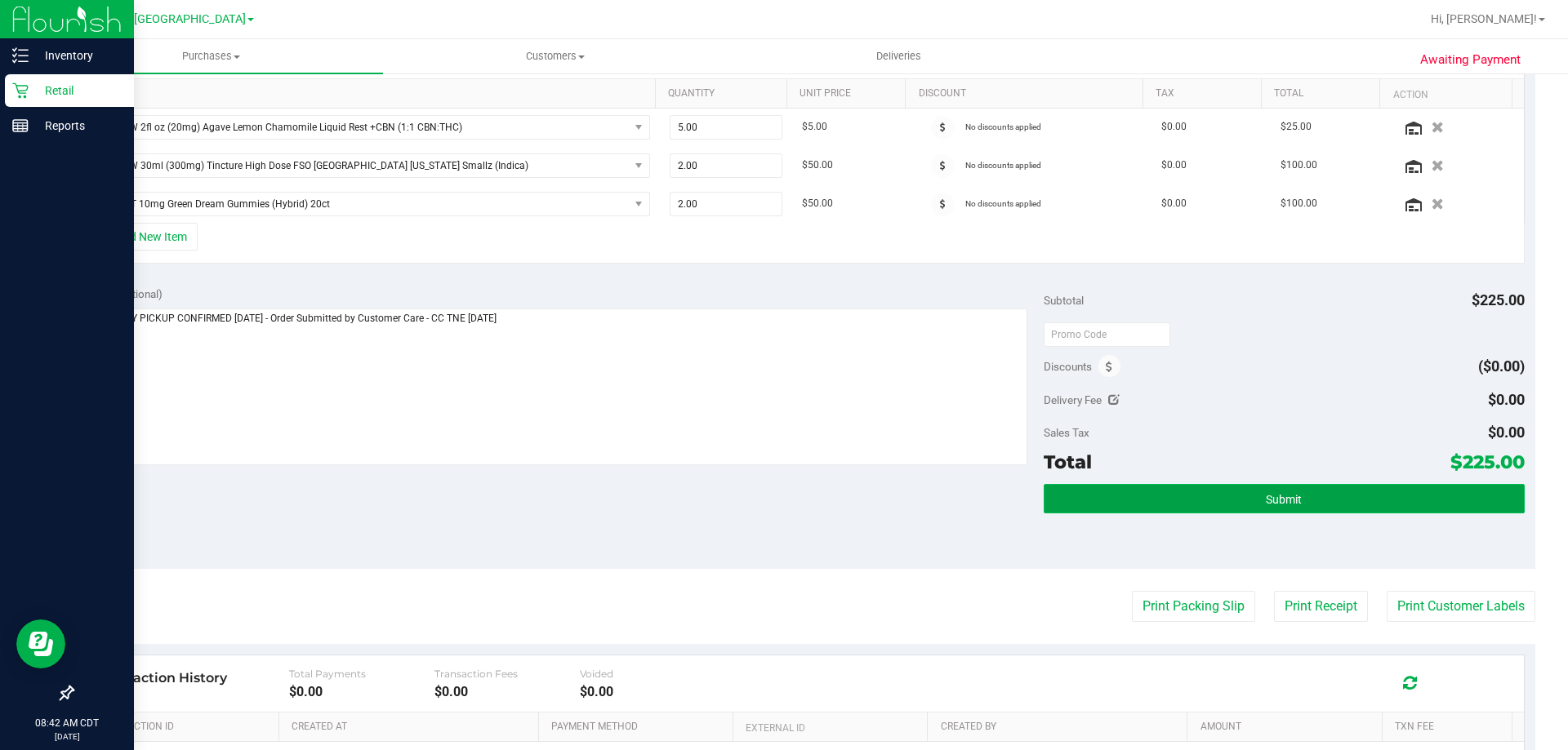
click at [1278, 497] on span "Submit" at bounding box center [1283, 500] width 36 height 13
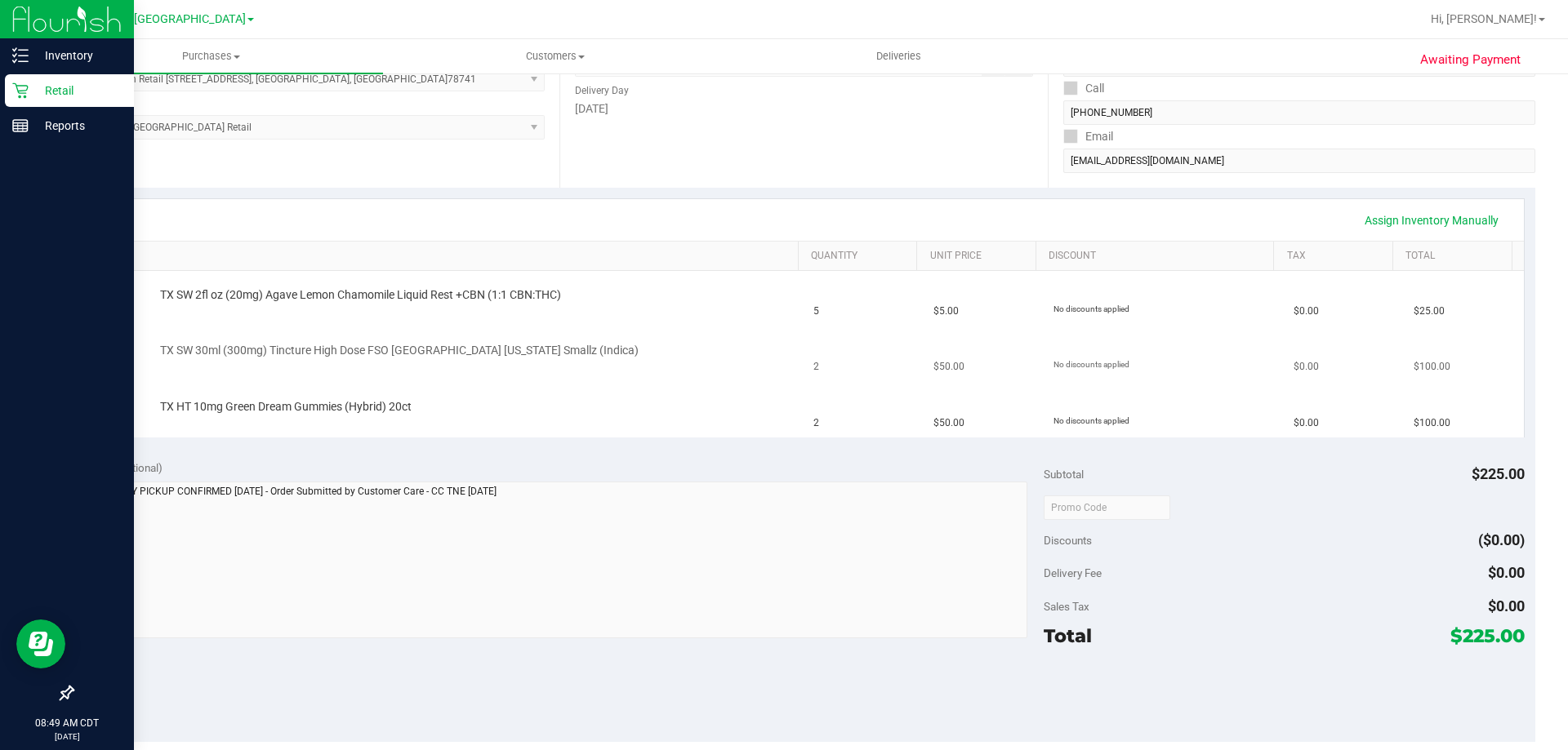
scroll to position [408, 0]
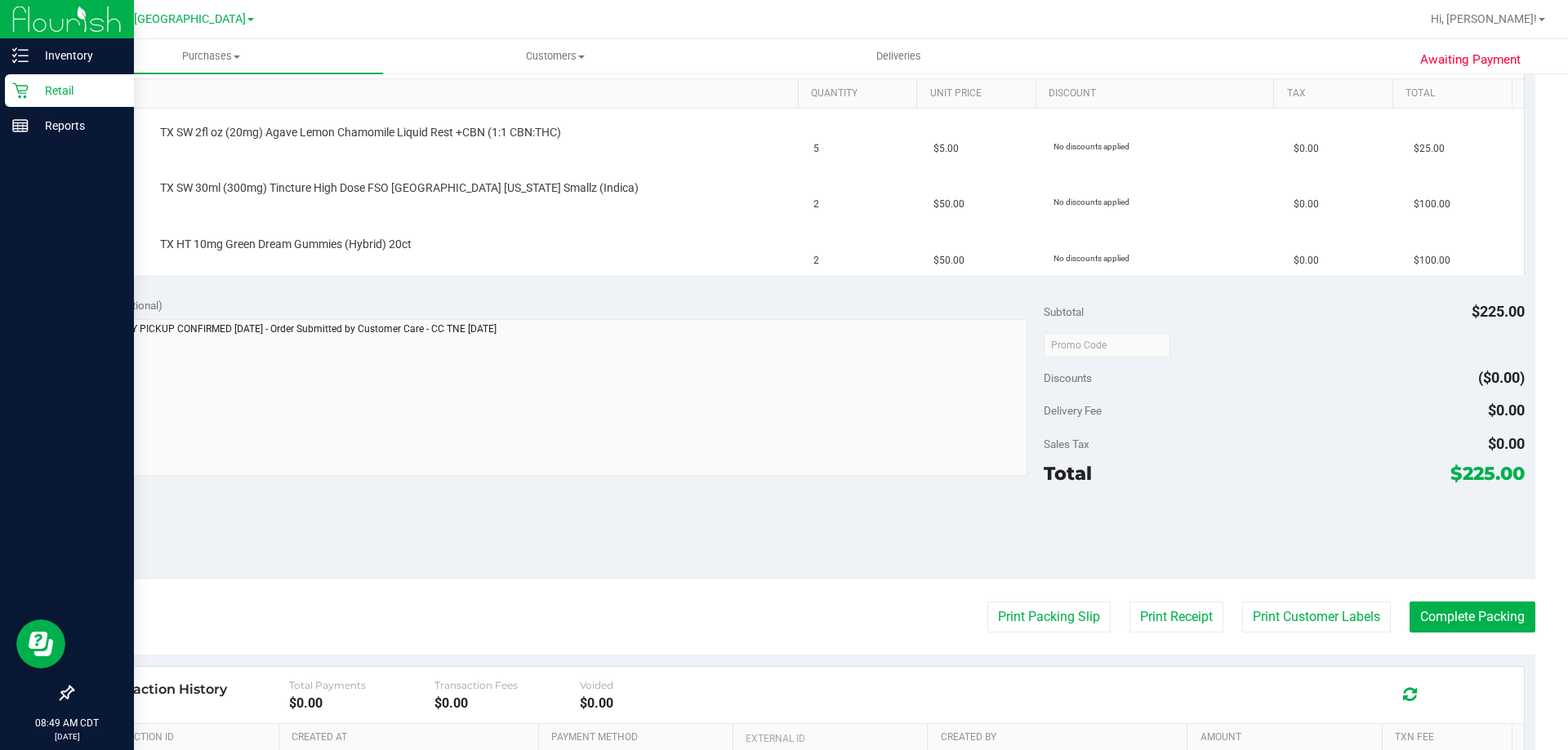
click at [72, 91] on p "Retail" at bounding box center [77, 90] width 98 height 19
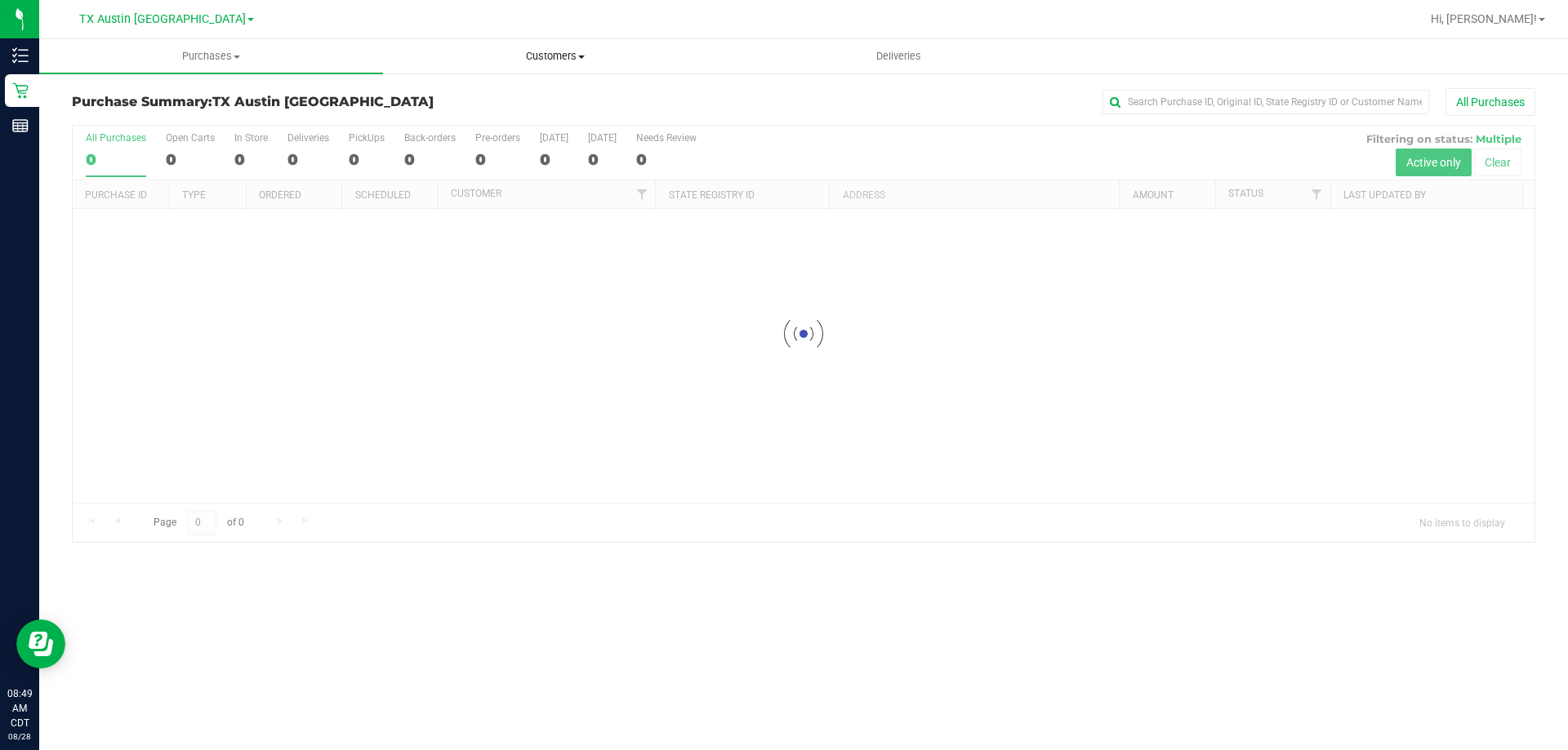
click at [548, 50] on span "Customers" at bounding box center [554, 57] width 343 height 15
click at [490, 84] on ul "All customers Add a new customer All physicians" at bounding box center [554, 118] width 344 height 88
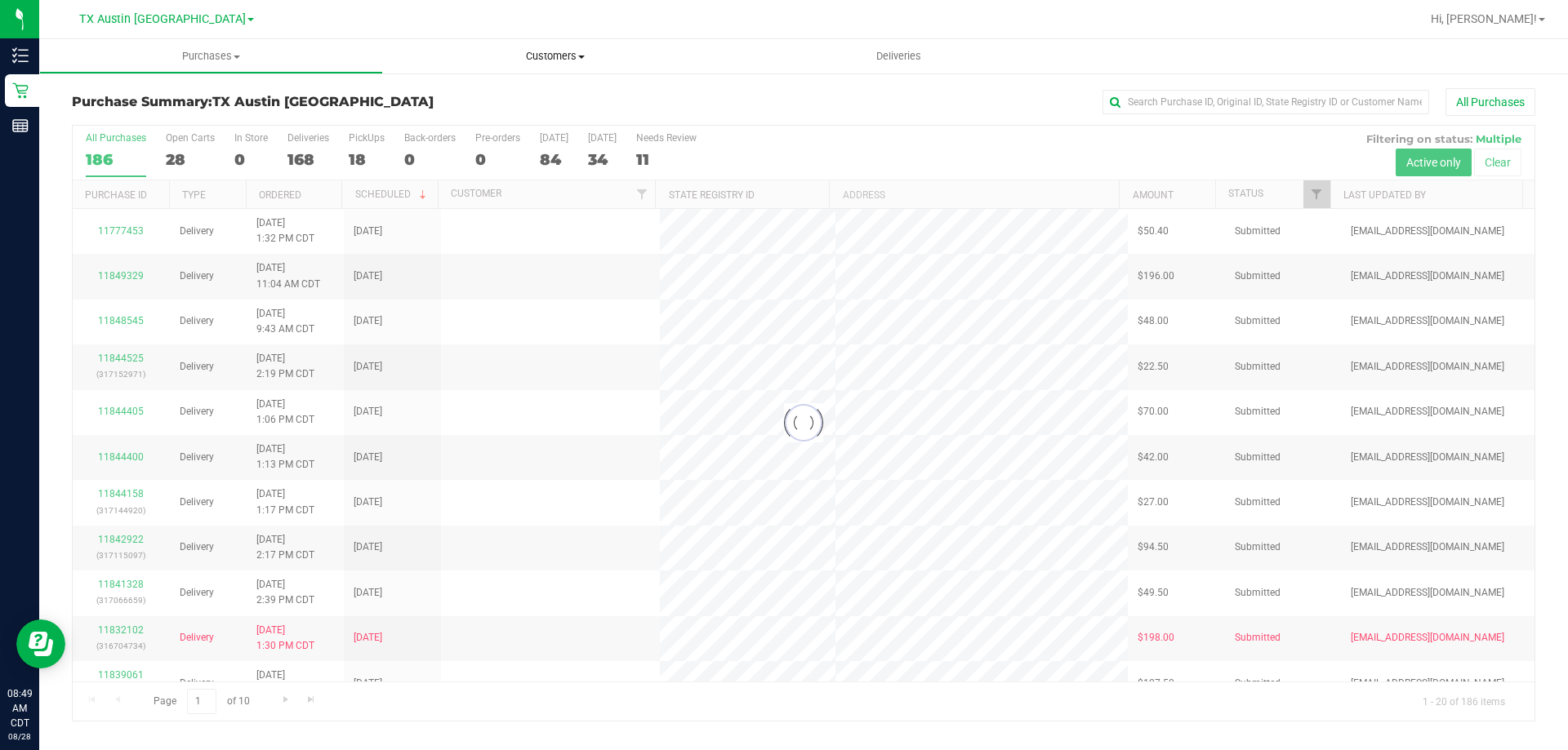
click at [486, 95] on span "All customers" at bounding box center [441, 98] width 117 height 14
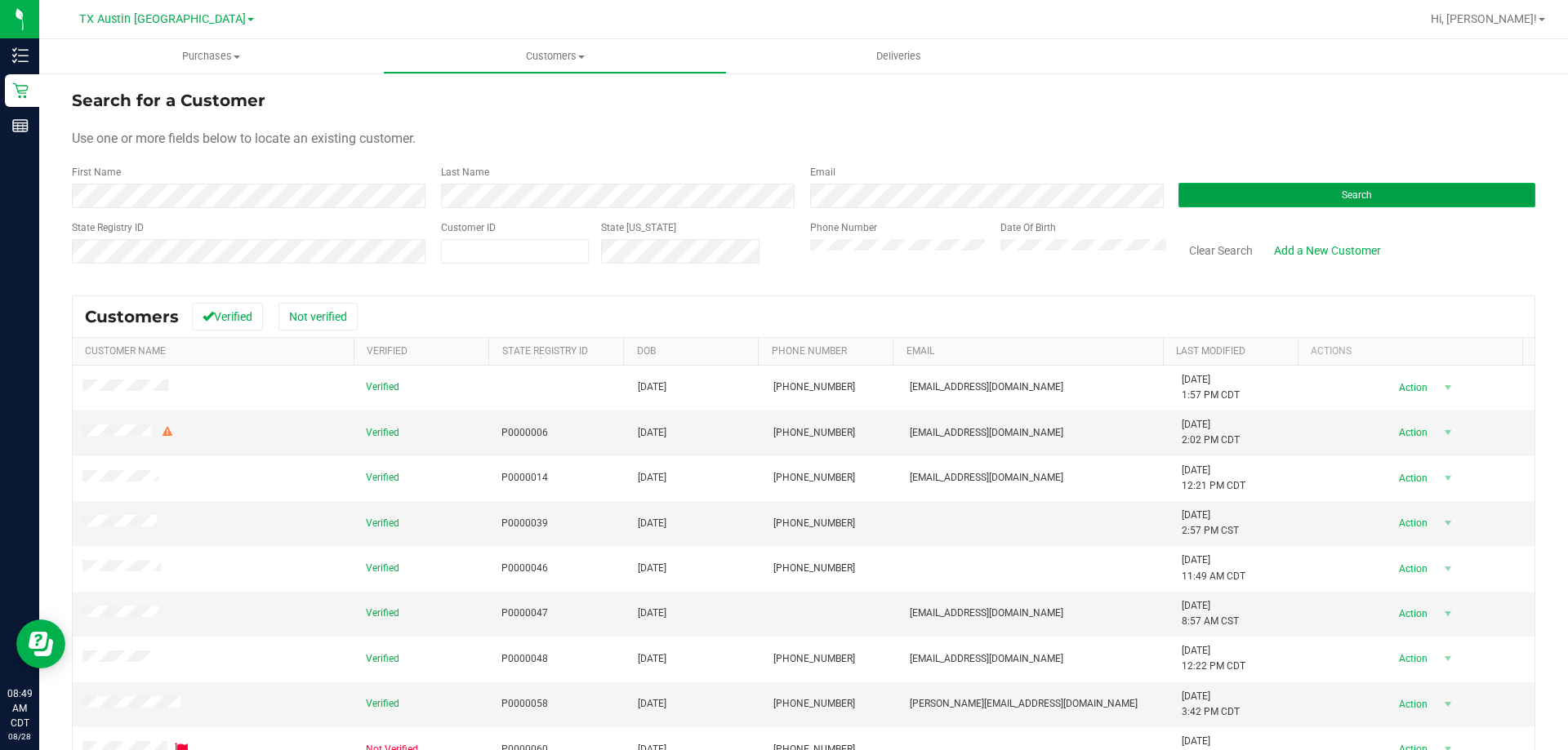
click at [1247, 202] on button "Search" at bounding box center [1357, 194] width 357 height 24
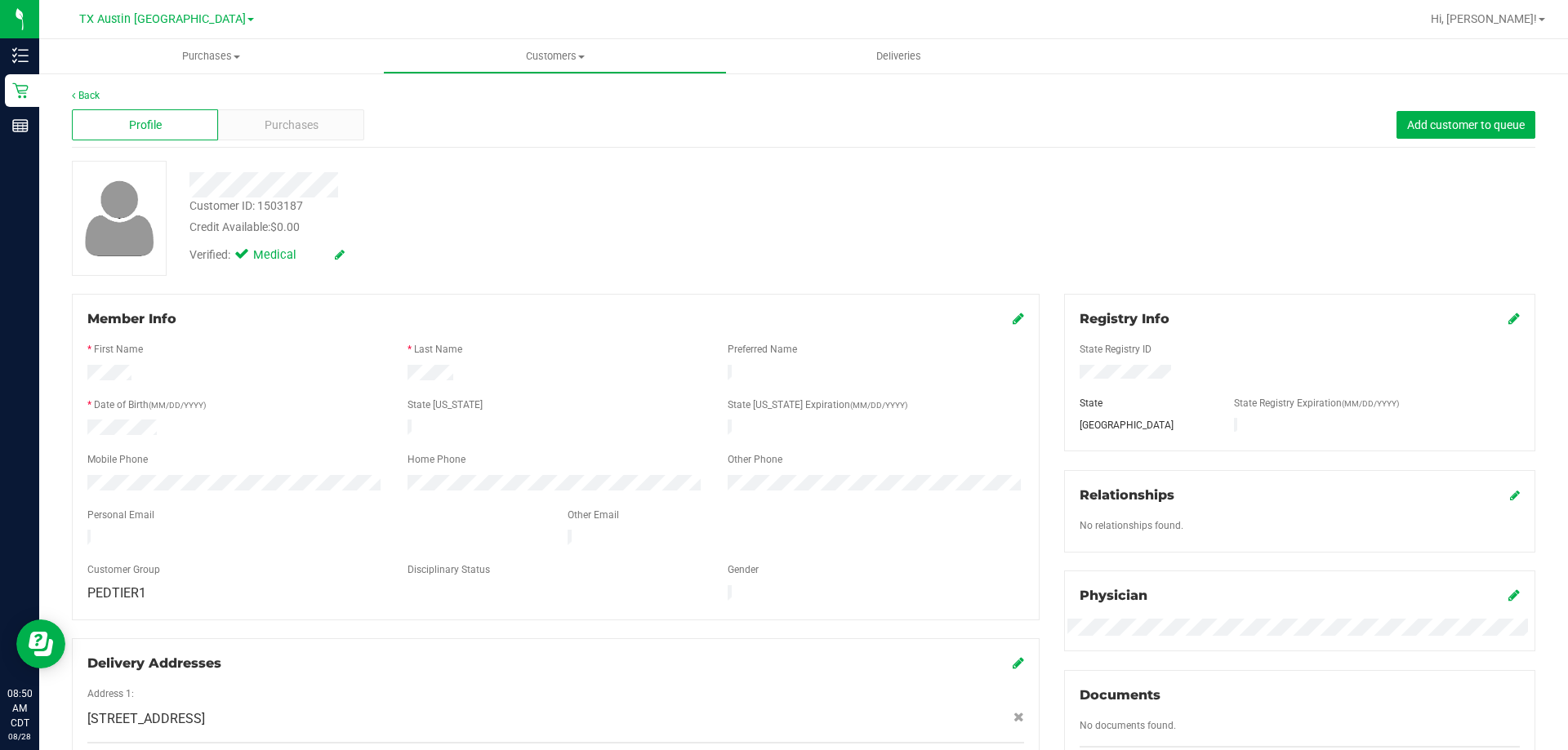
click at [575, 167] on div at bounding box center [549, 179] width 744 height 37
click at [312, 116] on span "Purchases" at bounding box center [291, 125] width 54 height 17
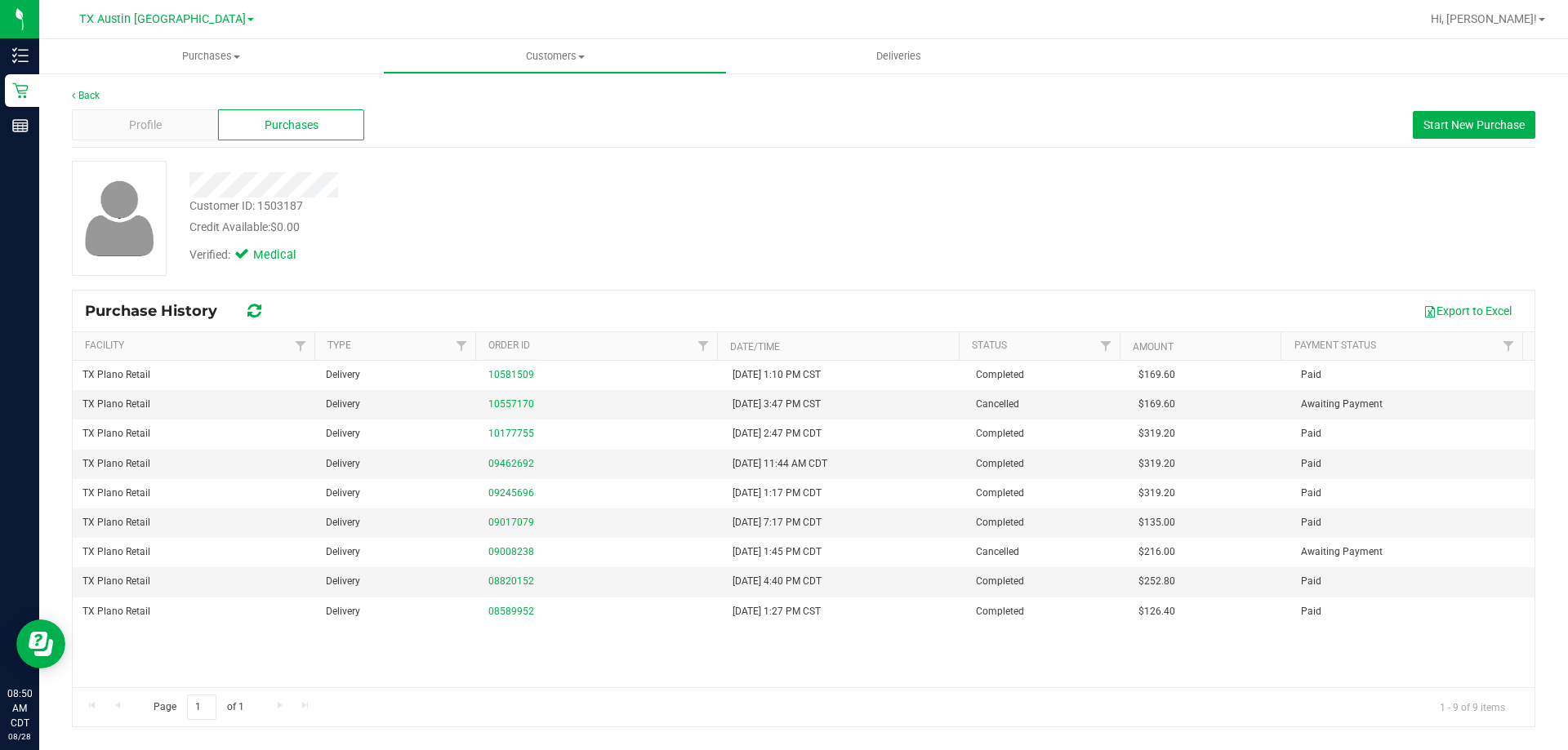
click at [502, 258] on div "Verified: Medical" at bounding box center [549, 254] width 744 height 36
click at [1469, 128] on span "Start New Purchase" at bounding box center [1474, 125] width 101 height 13
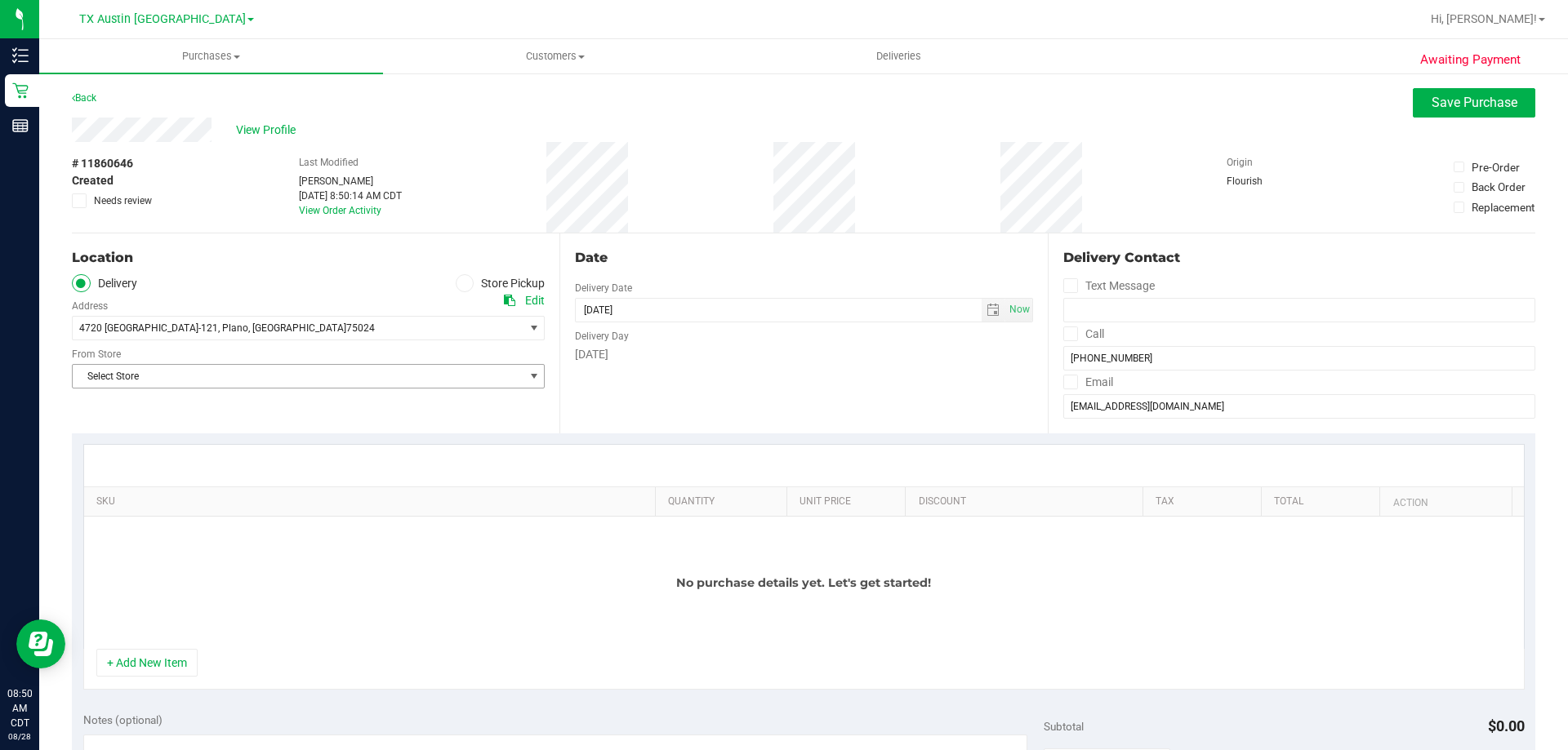
click at [258, 378] on span "Select Store" at bounding box center [298, 376] width 451 height 23
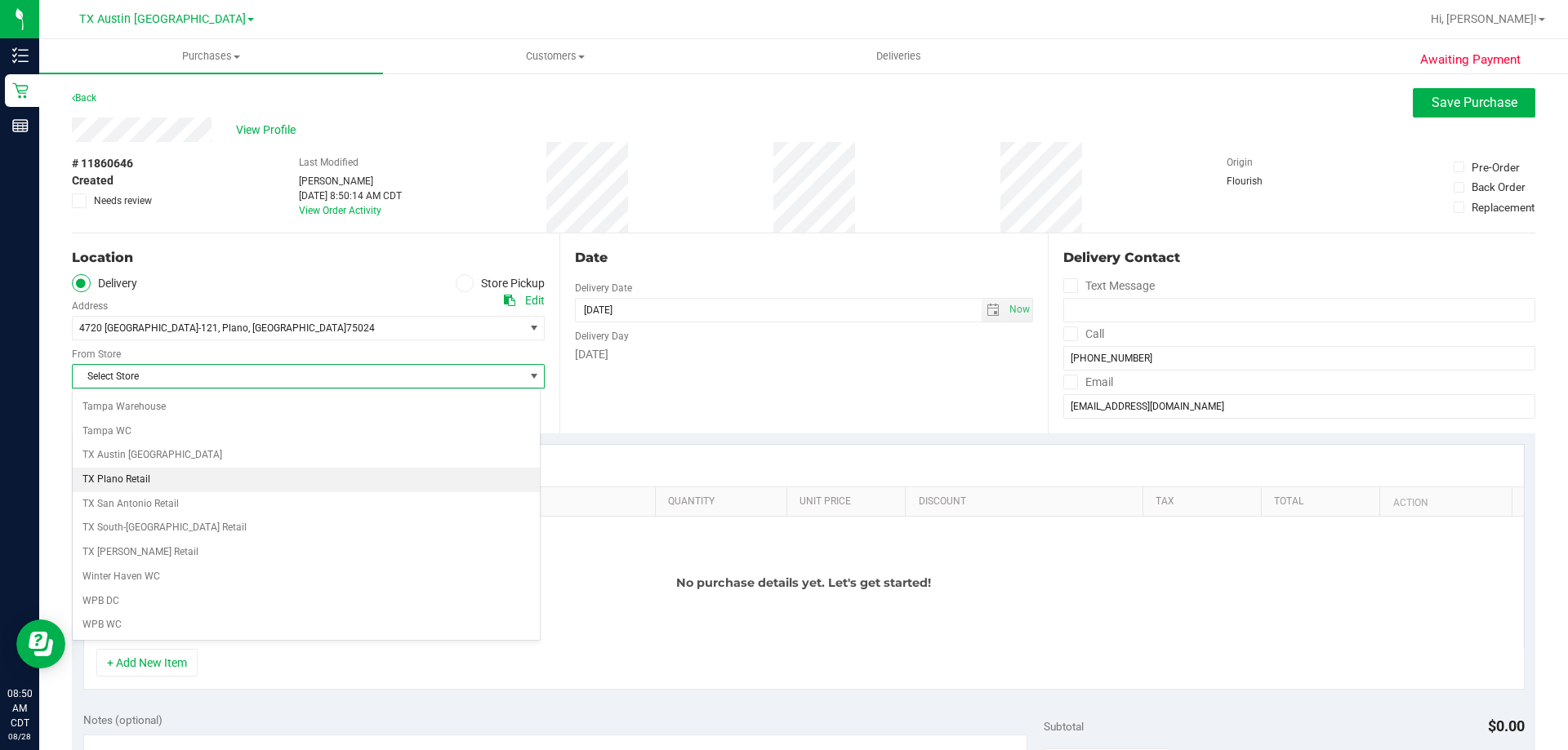
click at [168, 481] on li "TX Plano Retail" at bounding box center [307, 480] width 467 height 24
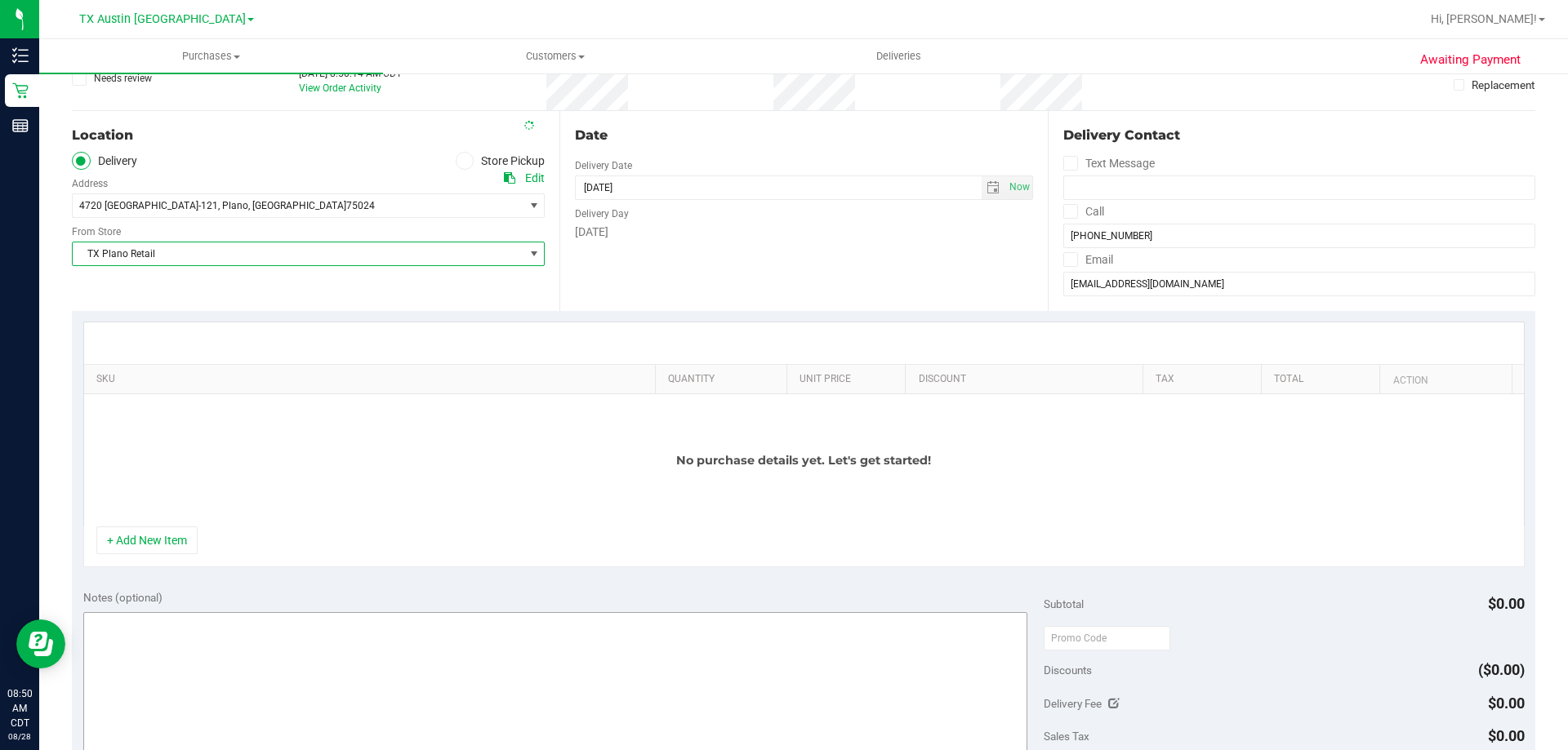
scroll to position [245, 0]
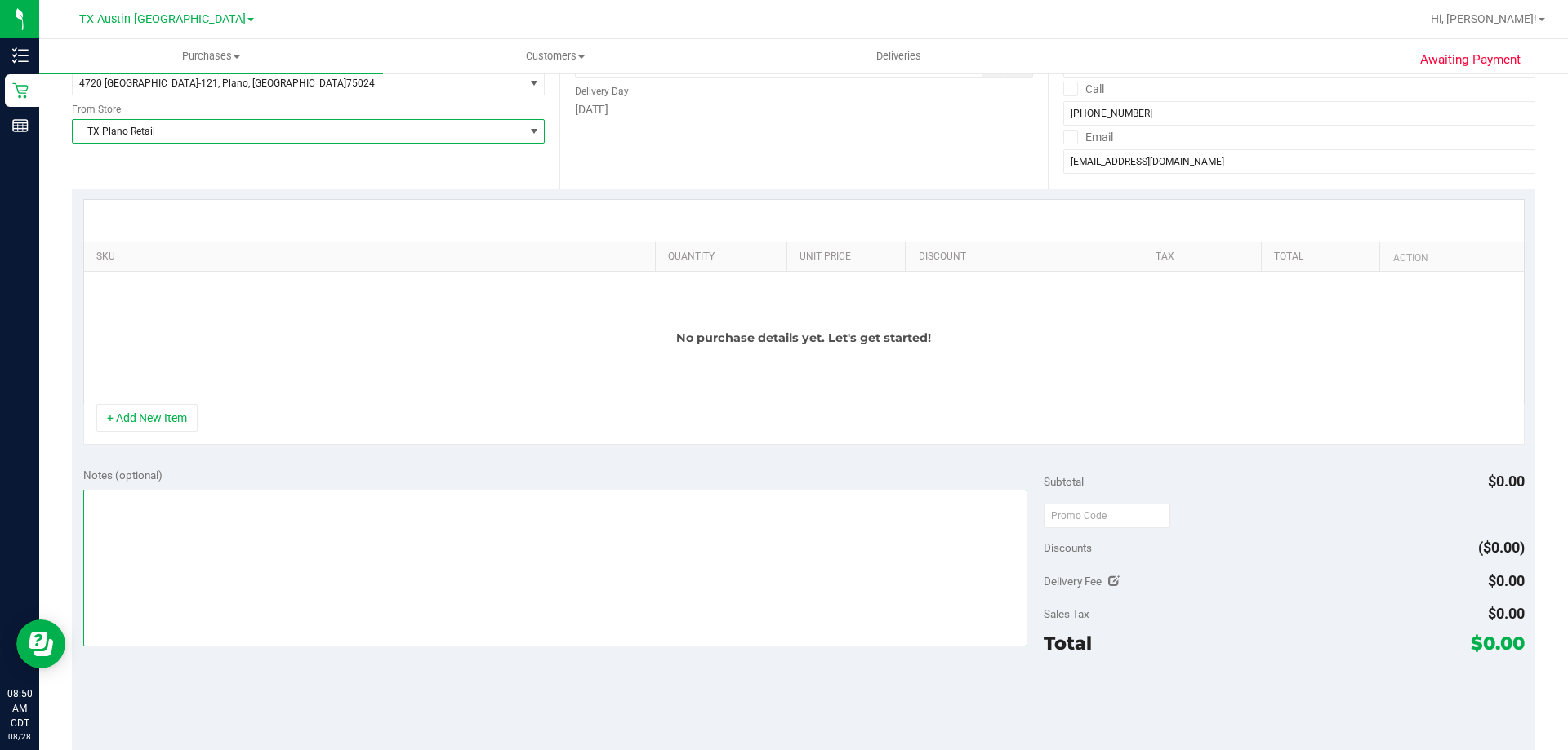
click at [206, 607] on textarea at bounding box center [555, 568] width 945 height 157
type textarea "f"
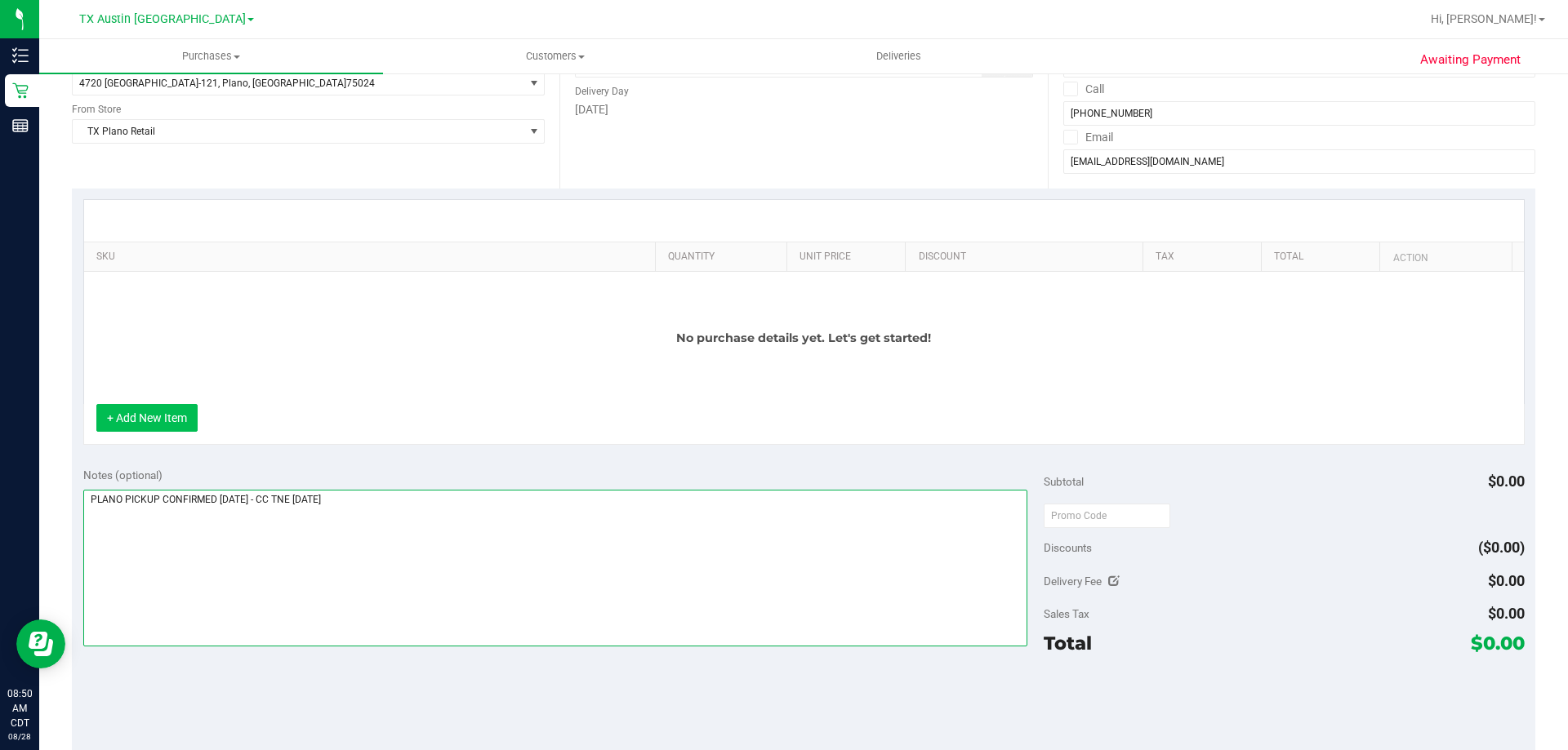
type textarea "PLANO PICKUP CONFIRMED 8/29/2025 - CC TNE 08/28/2025"
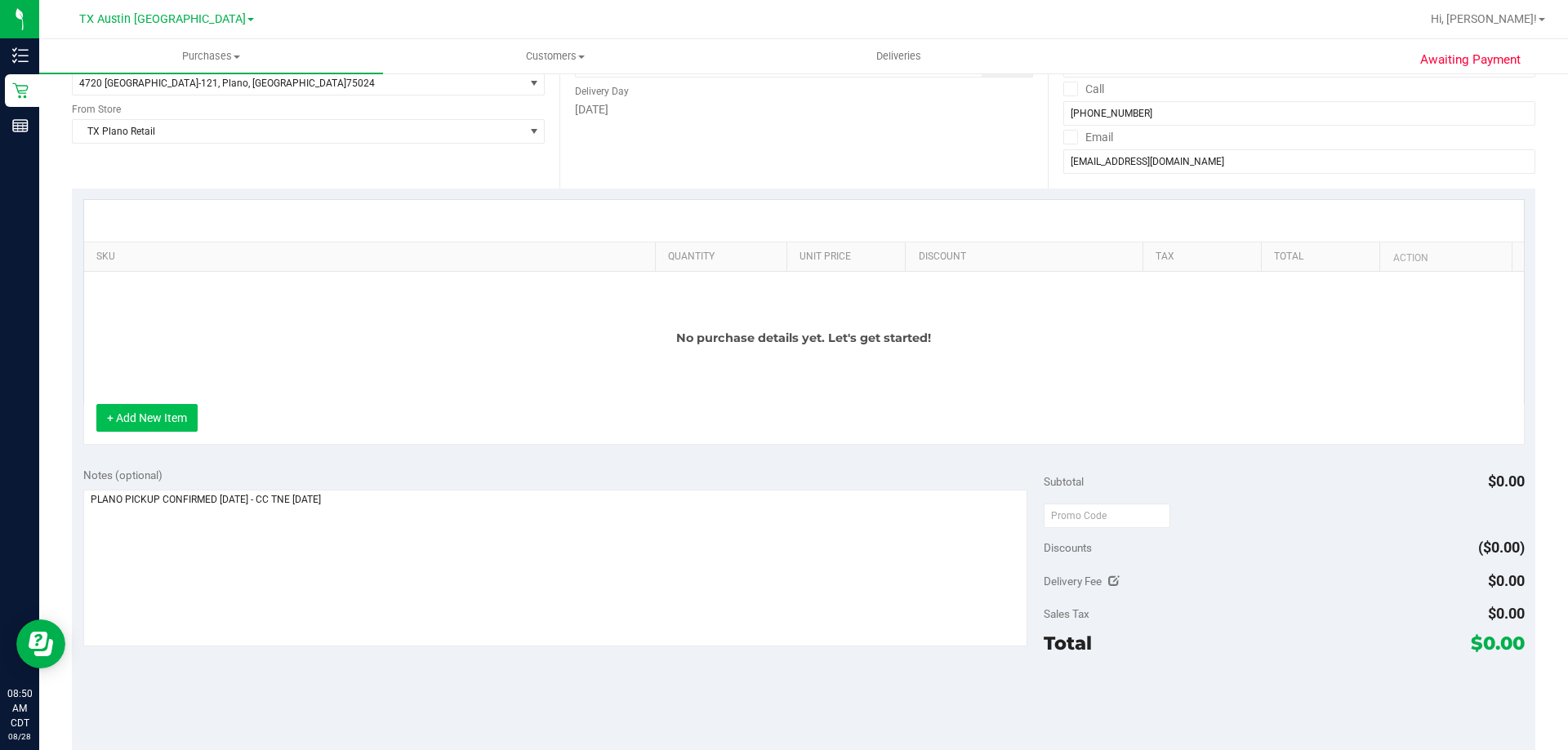
click at [194, 411] on button "+ Add New Item" at bounding box center [147, 418] width 101 height 28
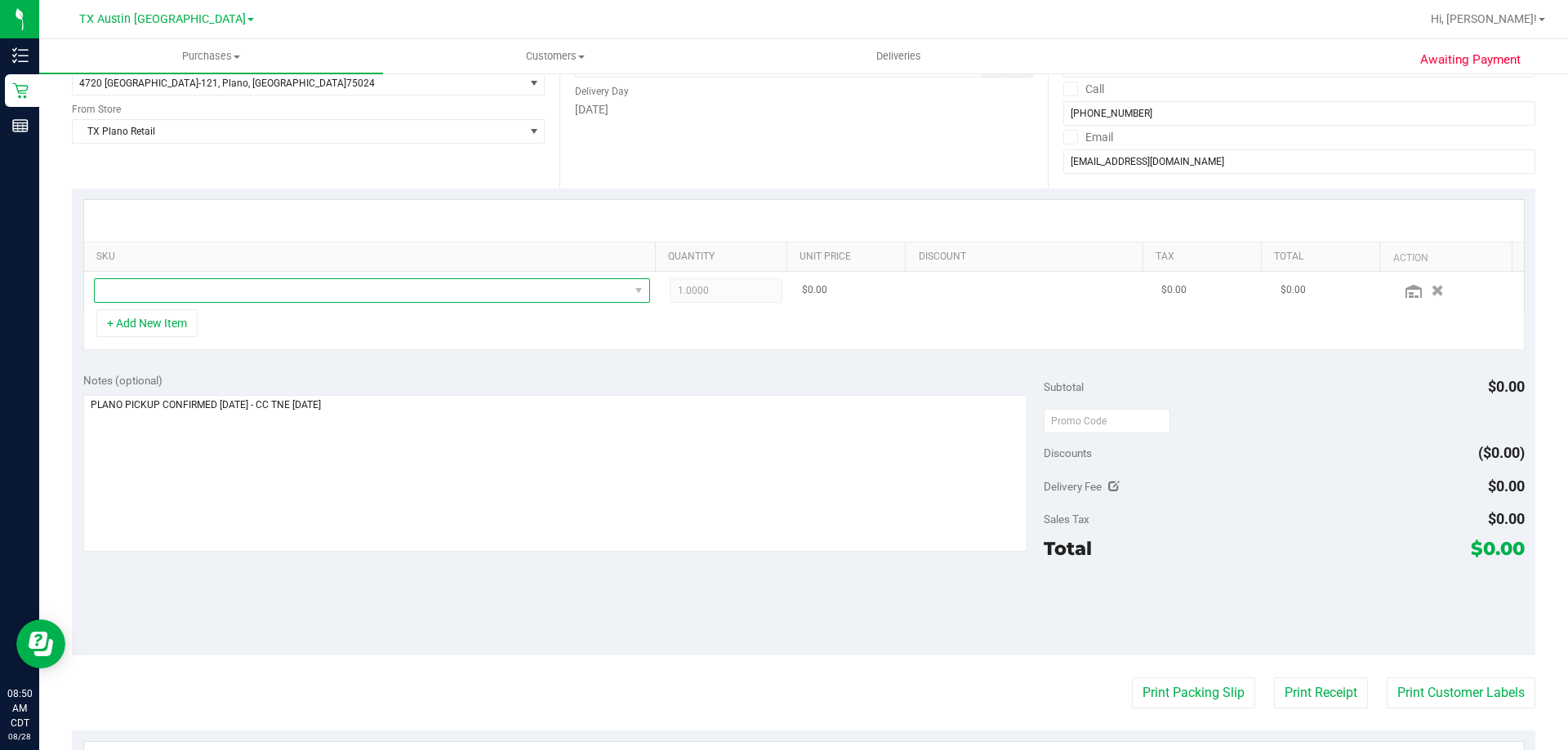
click at [298, 292] on span "NO DATA FOUND" at bounding box center [362, 290] width 534 height 23
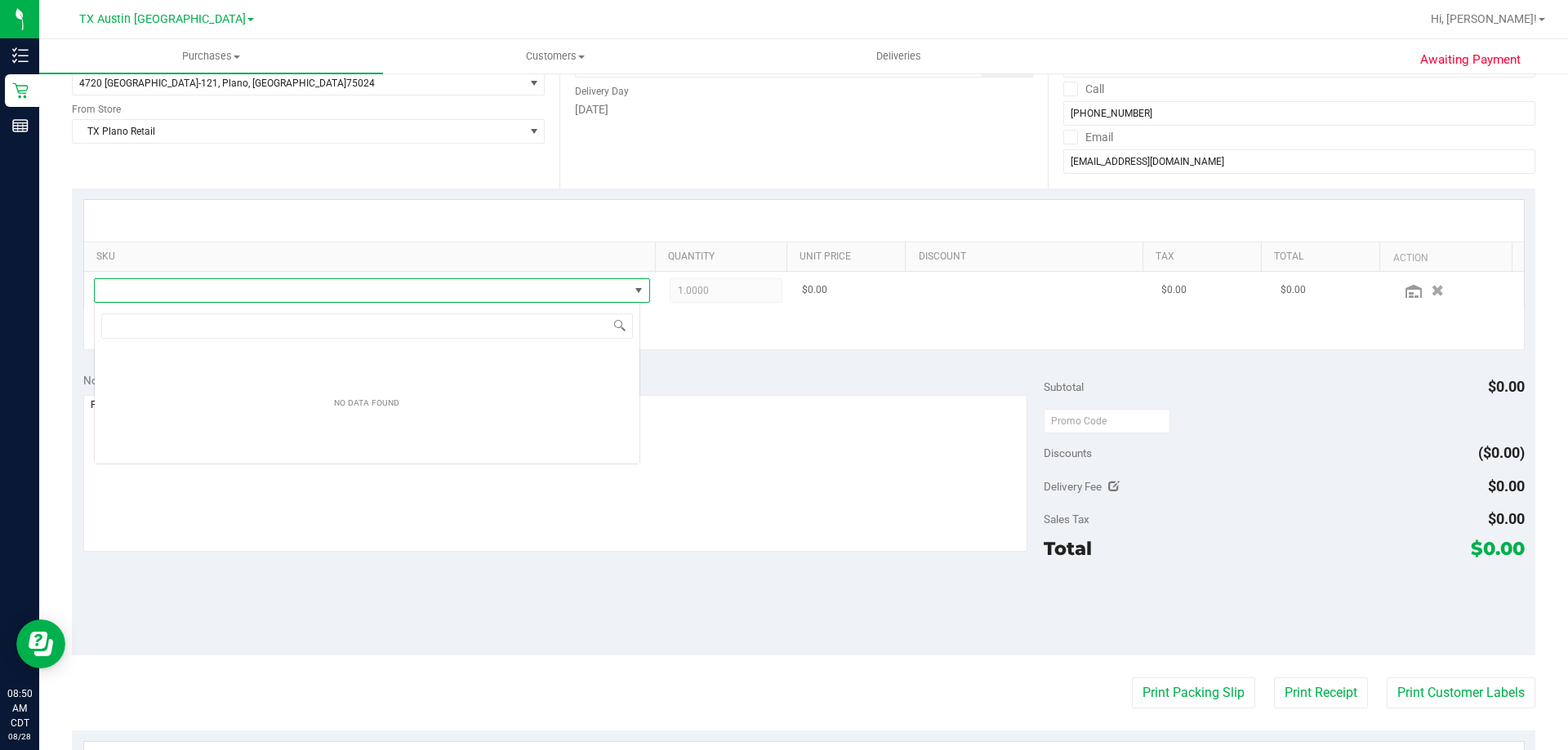
scroll to position [24, 546]
type input "TX SW 30ml (600mg) Tincture Serene (4:1 CBD:THC)"
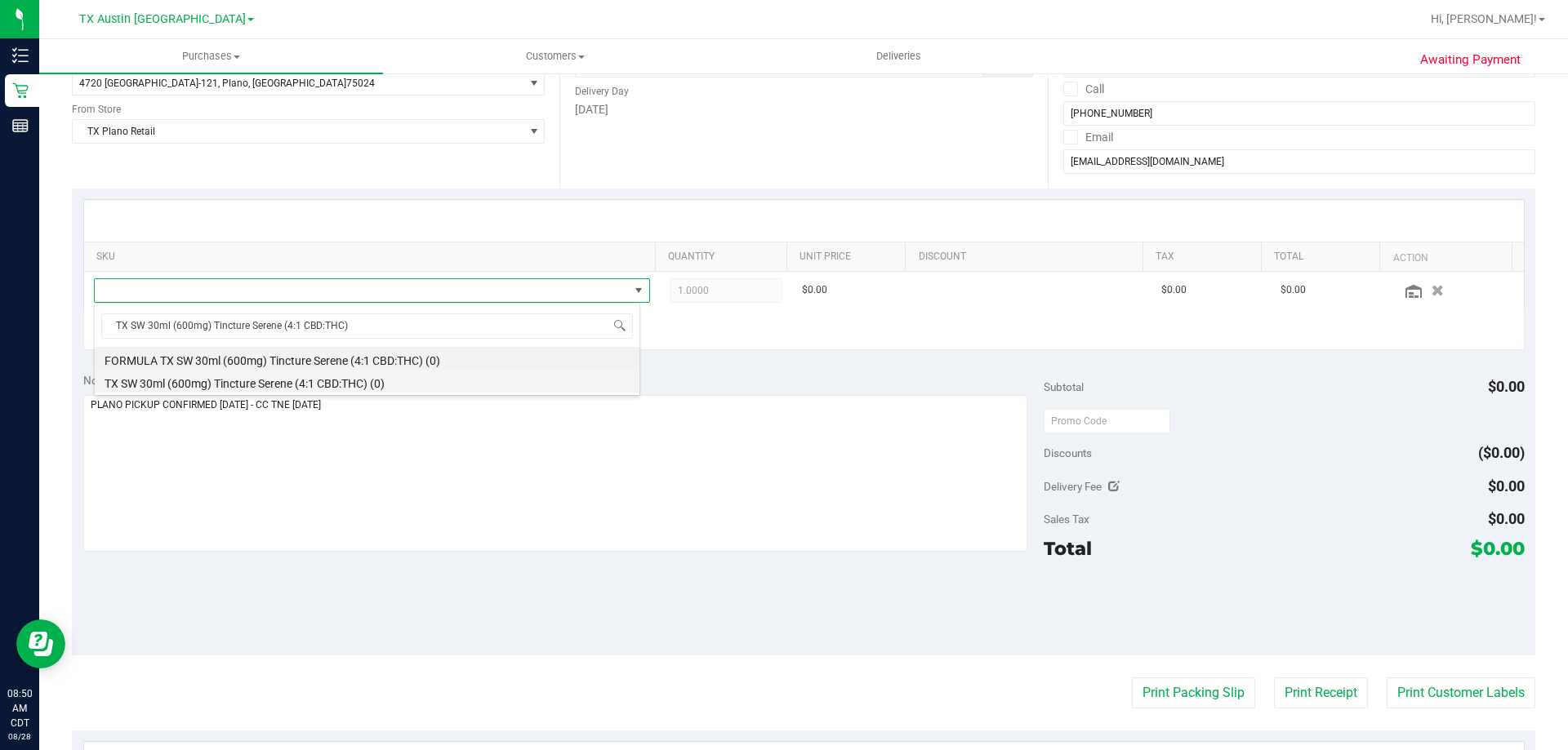
click at [283, 387] on li "TX SW 30ml (600mg) Tincture Serene (4:1 CBD:THC) (0)" at bounding box center [367, 381] width 544 height 23
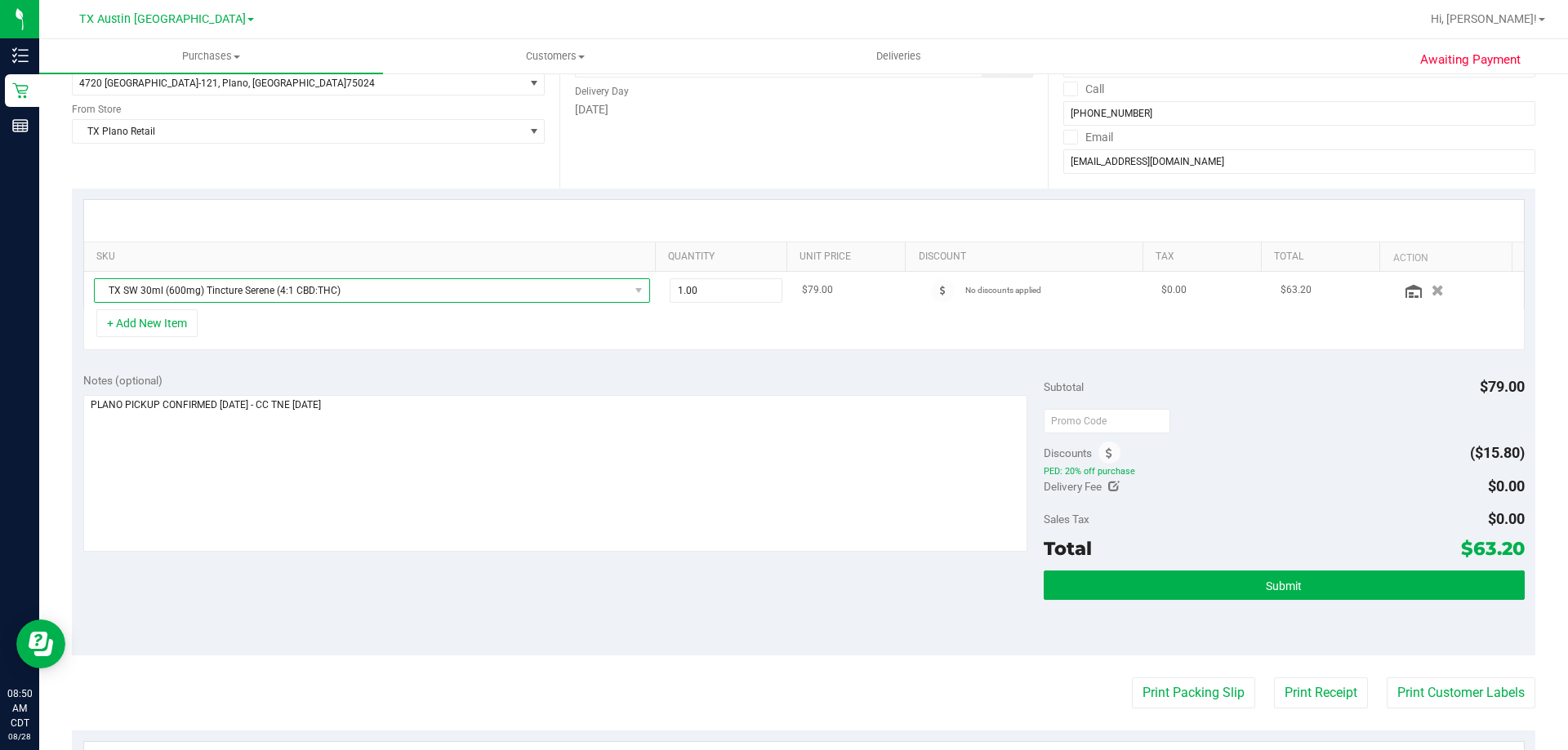
click at [554, 292] on span "TX SW 30ml (600mg) Tincture Serene (4:1 CBD:THC)" at bounding box center [362, 290] width 534 height 23
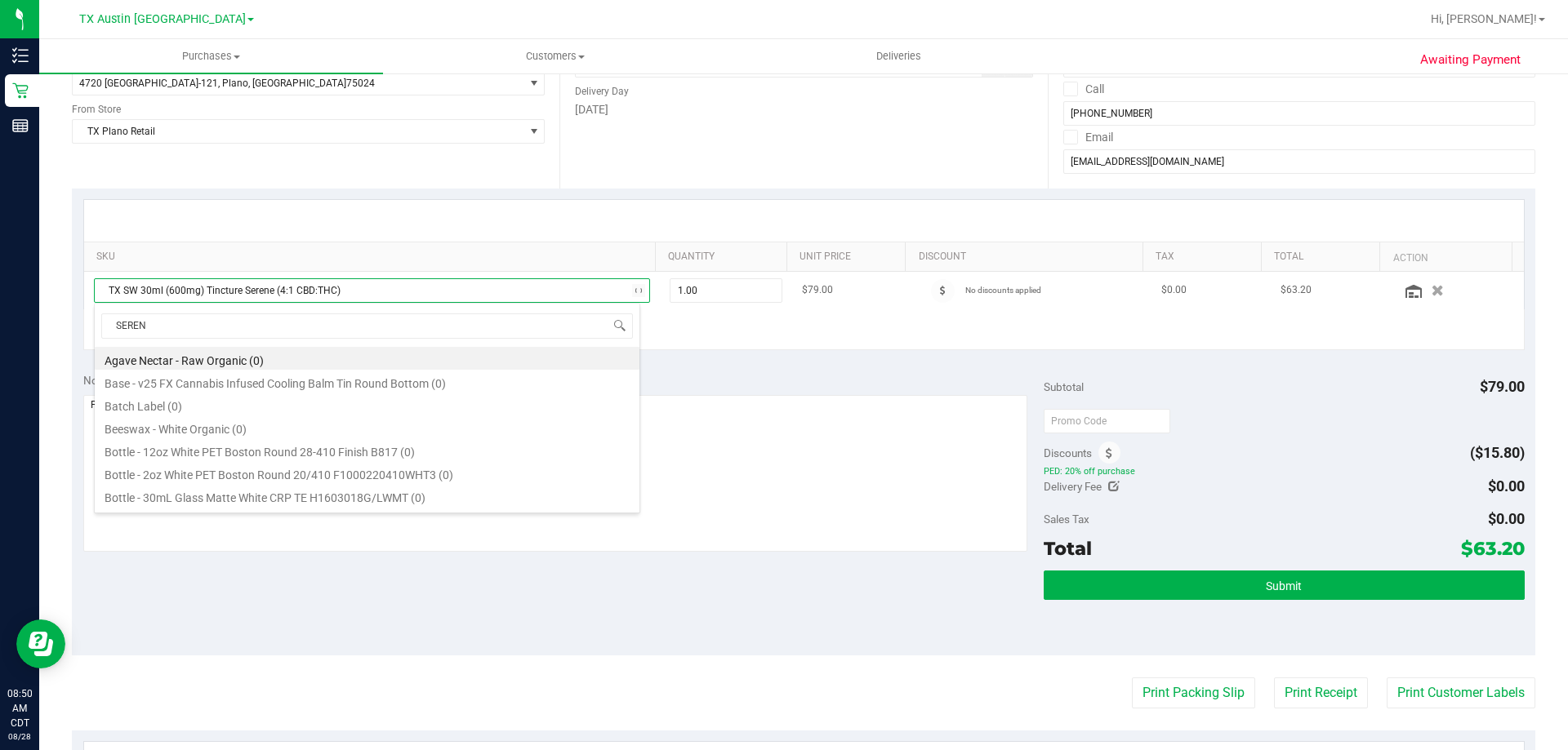
type input "SERENE"
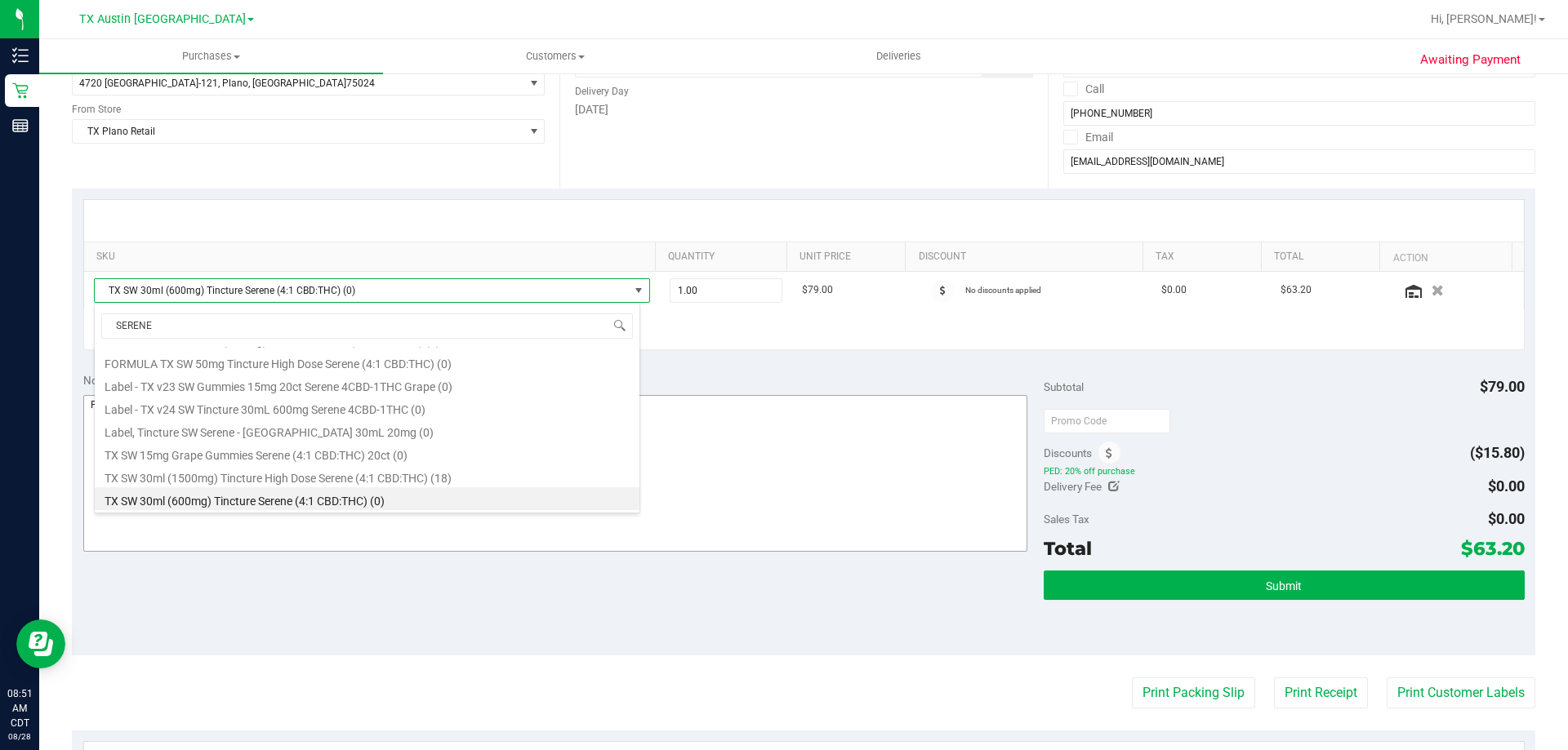
click at [409, 475] on li "TX SW 30ml (1500mg) Tincture High Dose Serene (4:1 CBD:THC) (18)" at bounding box center [367, 475] width 544 height 23
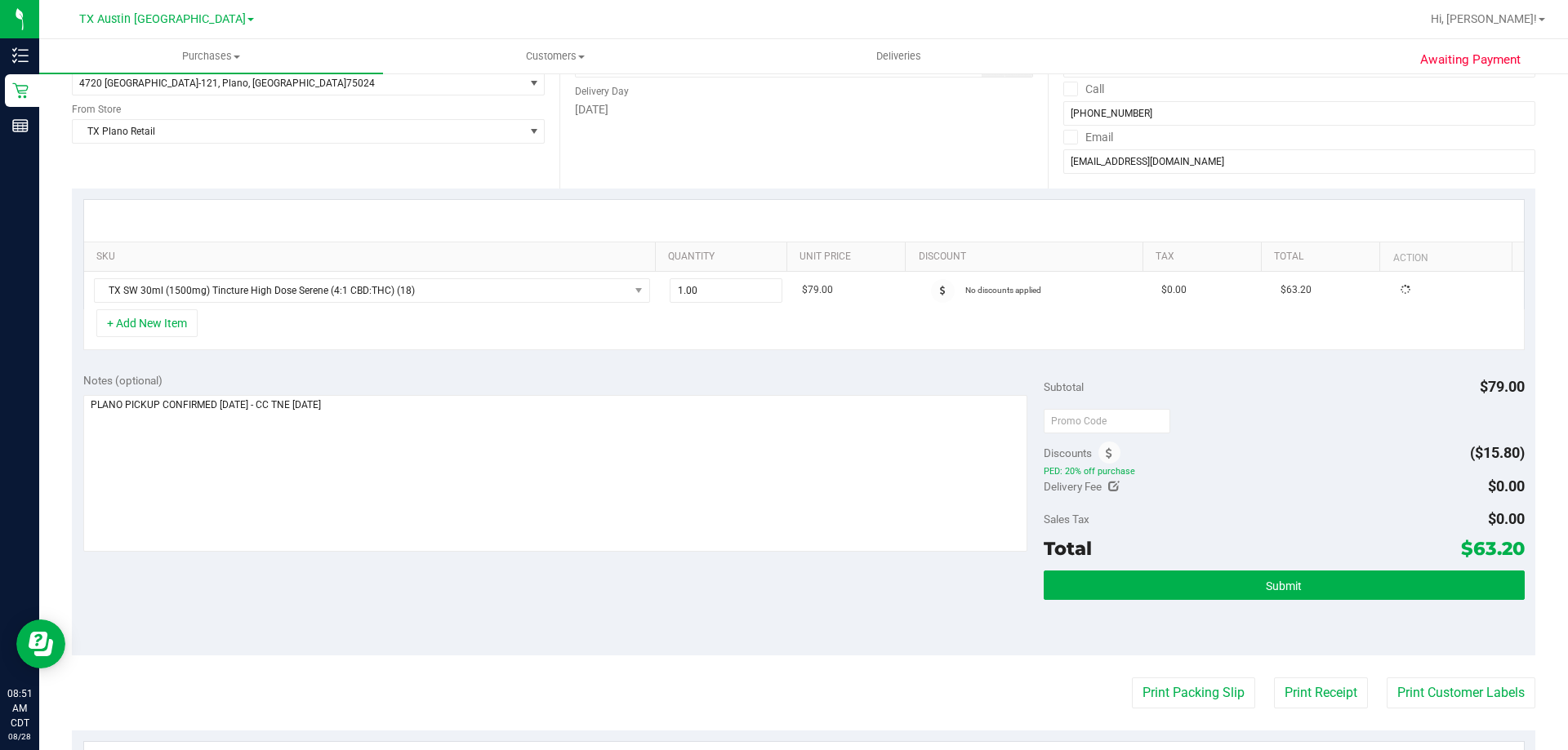
click at [389, 319] on div "+ Add New Item" at bounding box center [803, 330] width 1442 height 41
click at [379, 295] on span "TX SW 30ml (1500mg) Tincture High Dose Serene (4:1 CBD:THC)" at bounding box center [362, 290] width 534 height 23
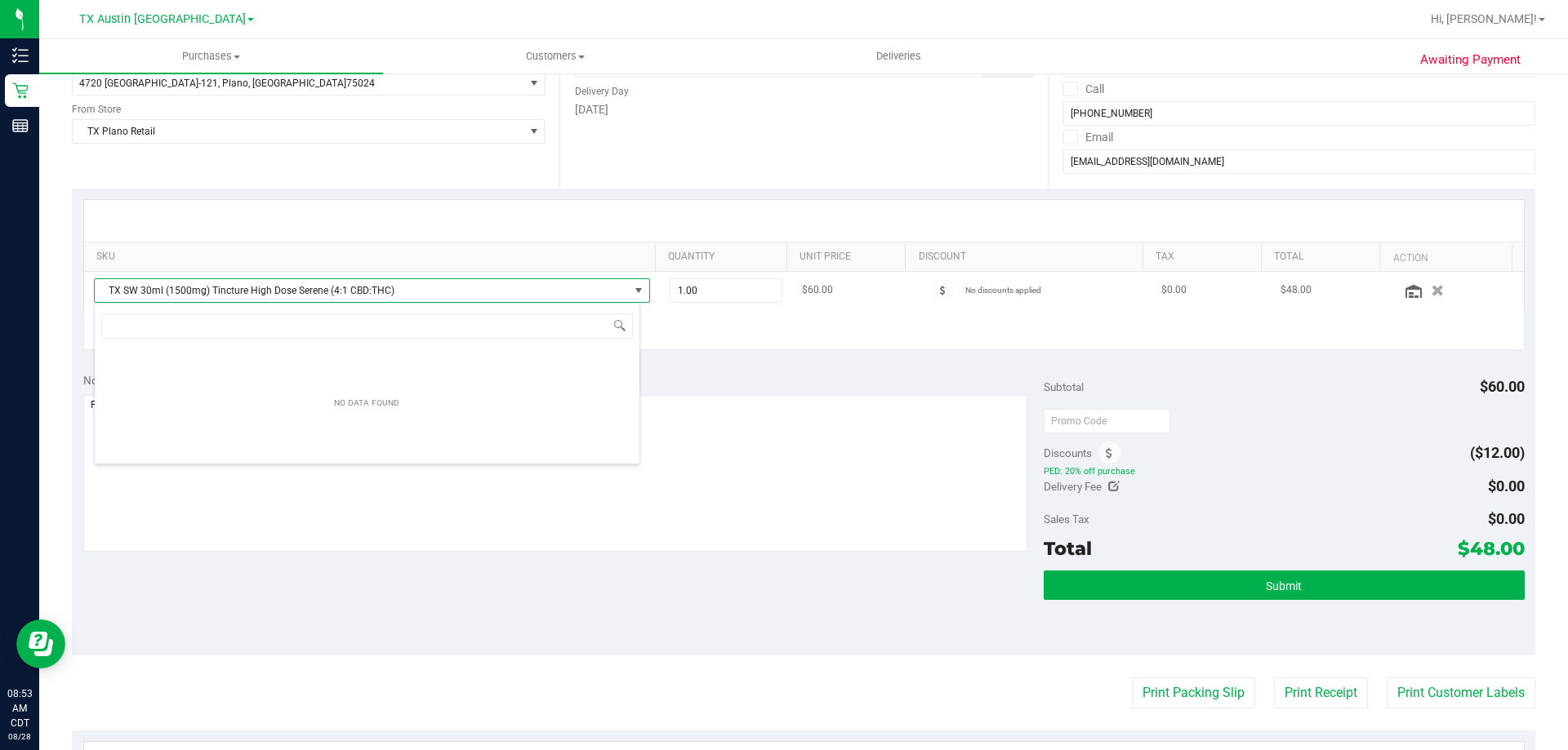
scroll to position [24, 546]
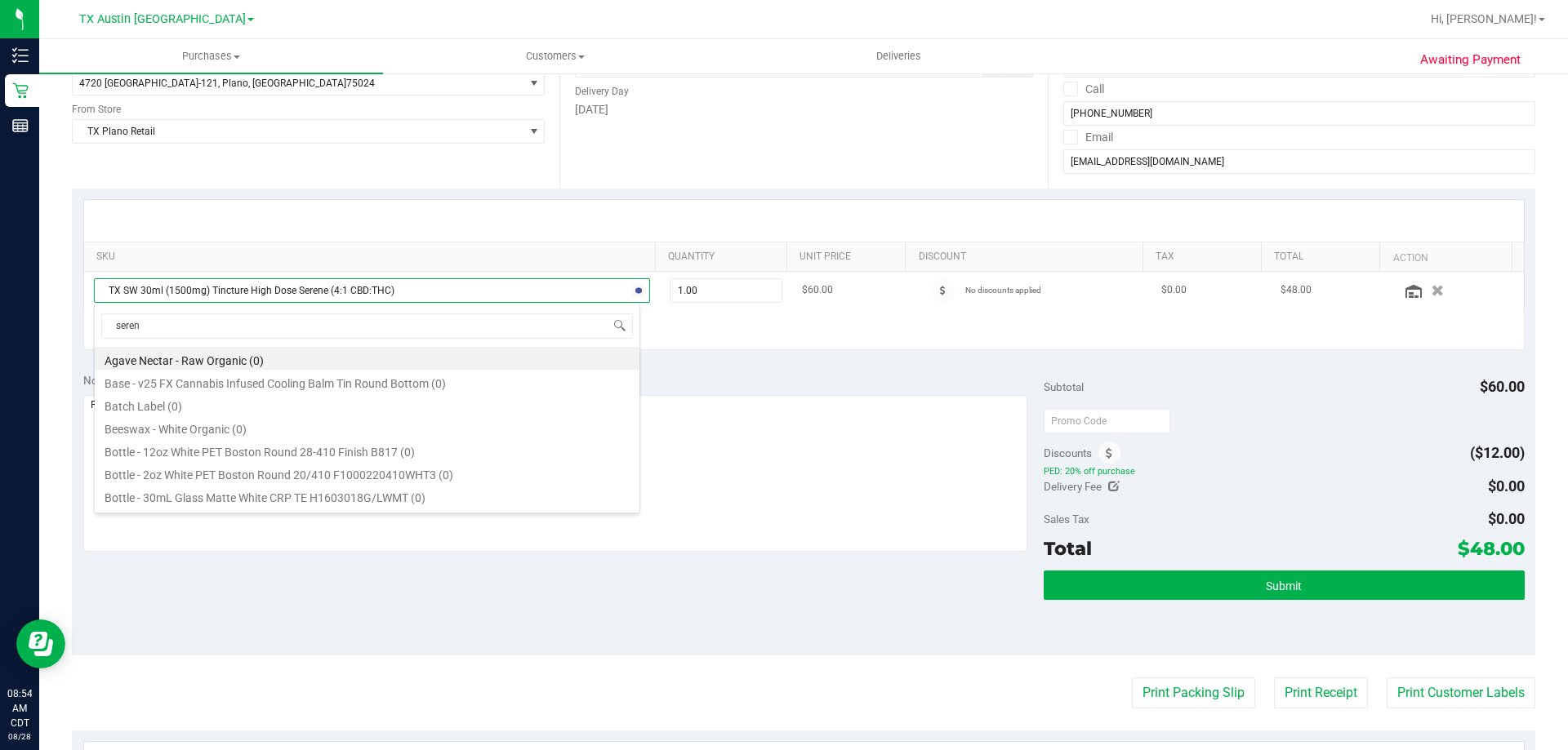
type input "serene"
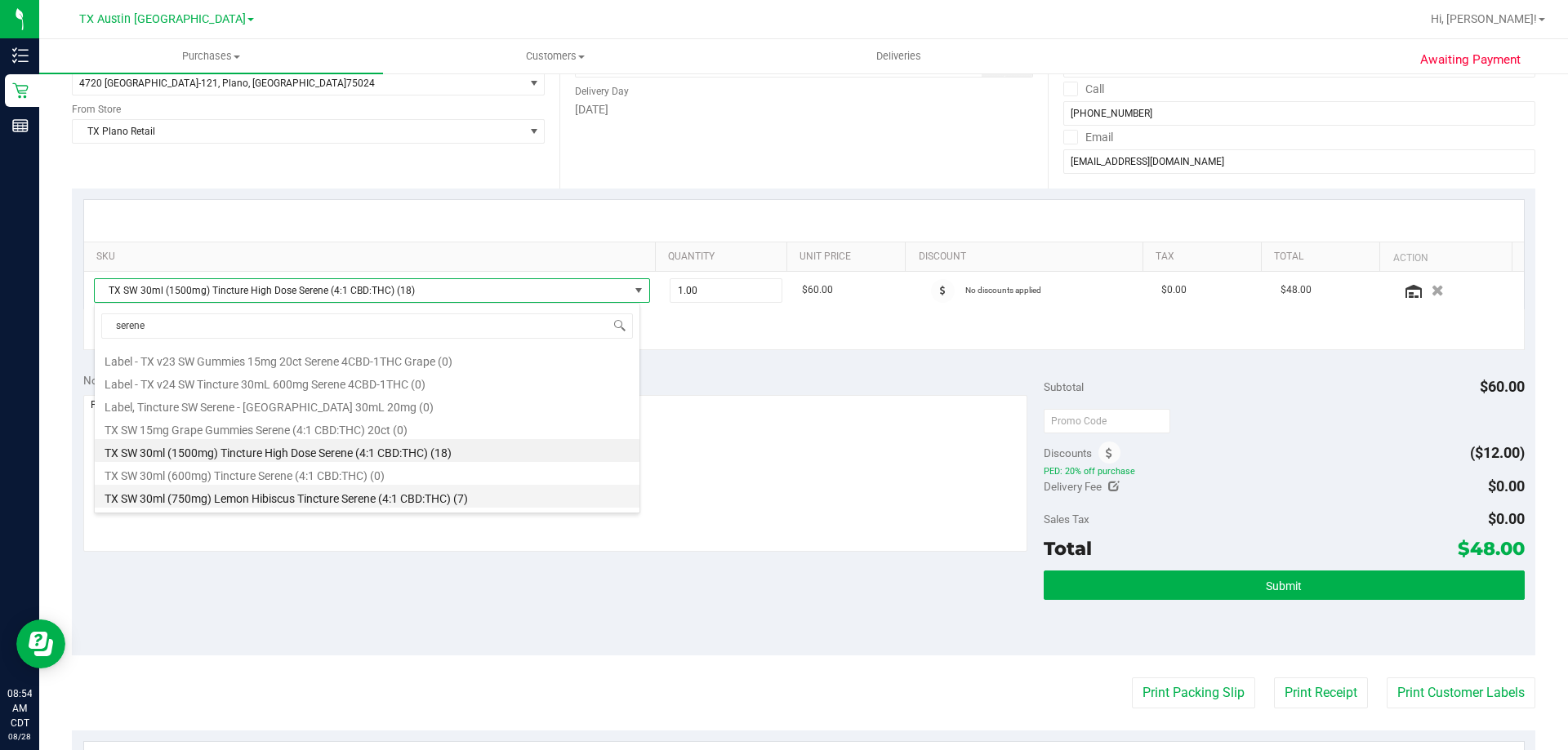
scroll to position [111, 0]
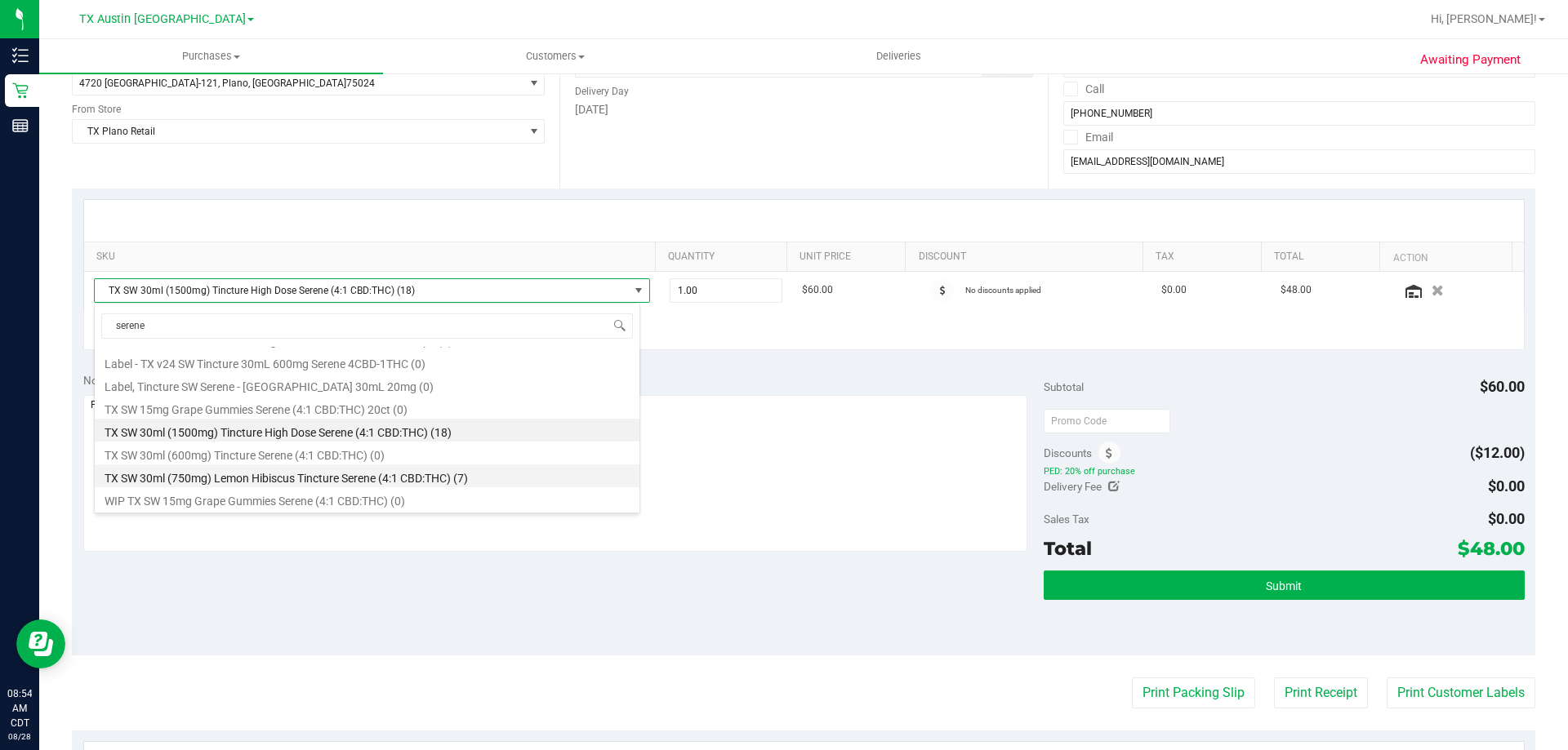
click at [516, 477] on li "TX SW 30ml (750mg) Lemon Hibiscus Tincture Serene (4:1 CBD:THC) (7)" at bounding box center [367, 475] width 544 height 23
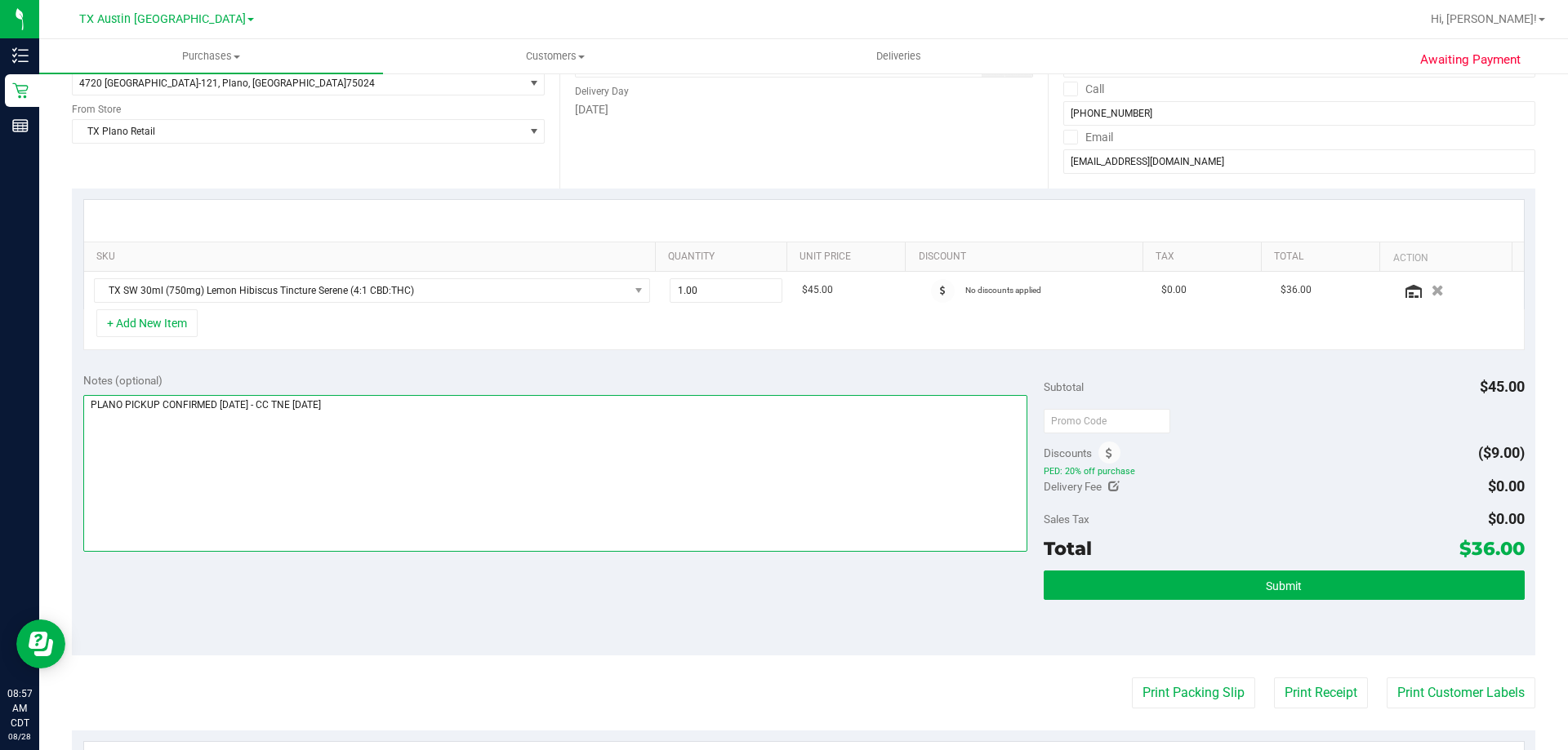
click at [476, 403] on textarea at bounding box center [555, 473] width 945 height 157
click at [510, 329] on div "+ Add New Item" at bounding box center [803, 330] width 1442 height 41
click at [514, 344] on div "+ Add New Item" at bounding box center [803, 330] width 1442 height 41
click at [508, 331] on div "+ Add New Item" at bounding box center [803, 330] width 1442 height 41
click at [465, 335] on div "+ Add New Item" at bounding box center [803, 330] width 1442 height 41
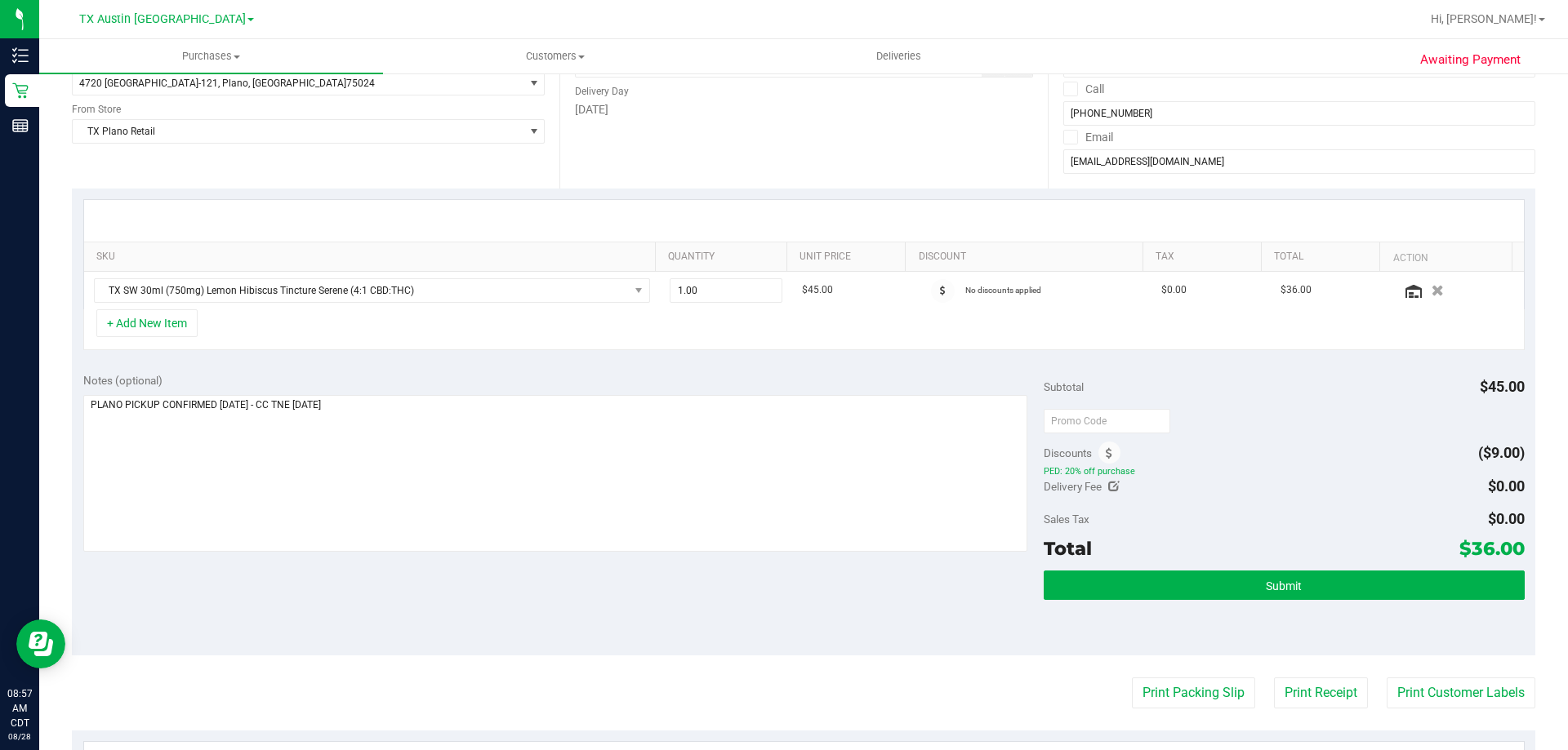
click at [470, 340] on div "+ Add New Item" at bounding box center [803, 330] width 1442 height 41
click at [441, 335] on div "+ Add New Item" at bounding box center [803, 330] width 1442 height 41
click at [449, 429] on textarea at bounding box center [555, 473] width 945 height 157
click at [422, 618] on div "Notes (optional) Subtotal $45.00 Discounts ($9.00) PED: 20% off purchase Delive…" at bounding box center [803, 508] width 1463 height 294
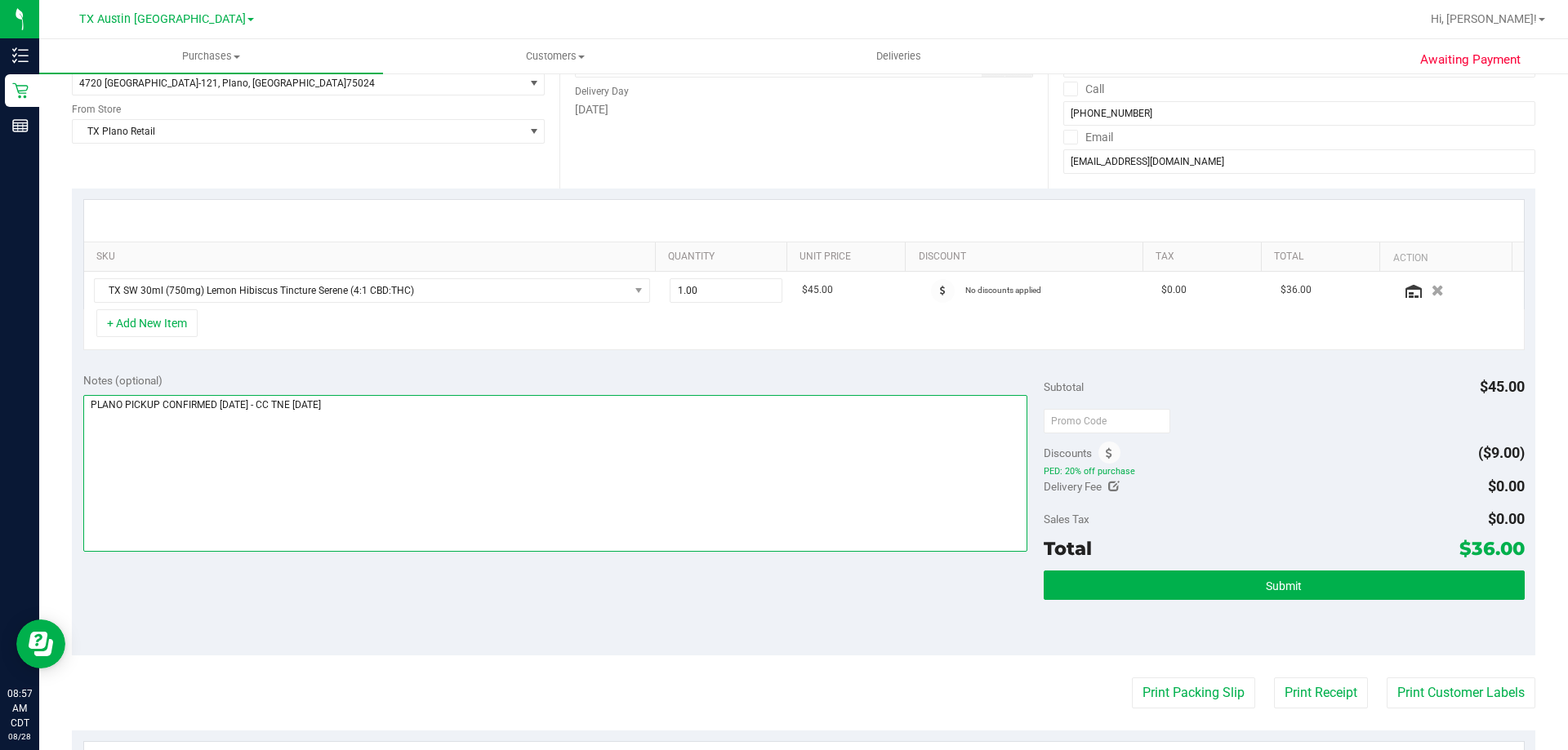
click at [500, 434] on textarea at bounding box center [555, 473] width 945 height 157
click at [383, 294] on span "TX SW 30ml (750mg) Lemon Hibiscus Tincture Serene (4:1 CBD:THC)" at bounding box center [362, 290] width 534 height 23
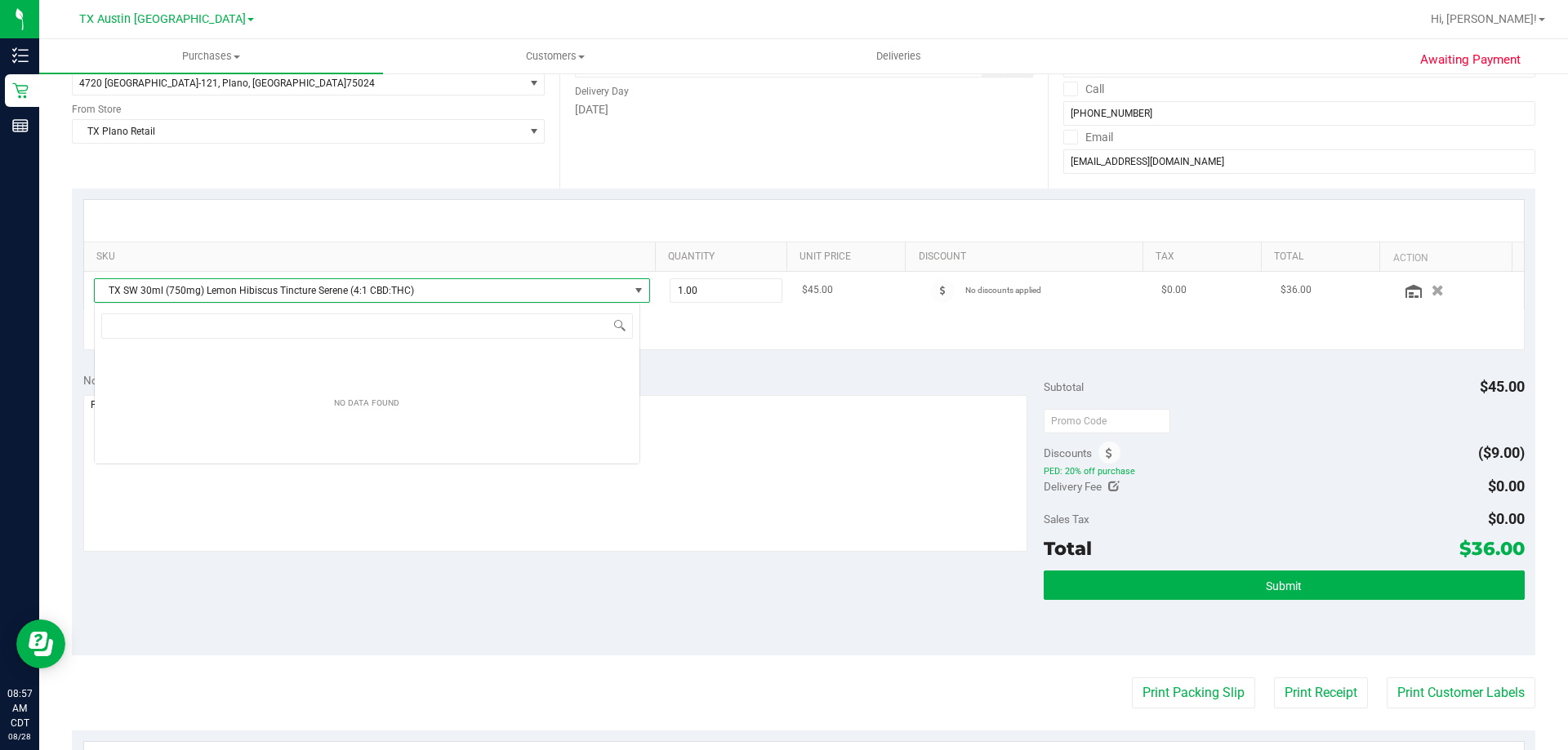
scroll to position [24, 546]
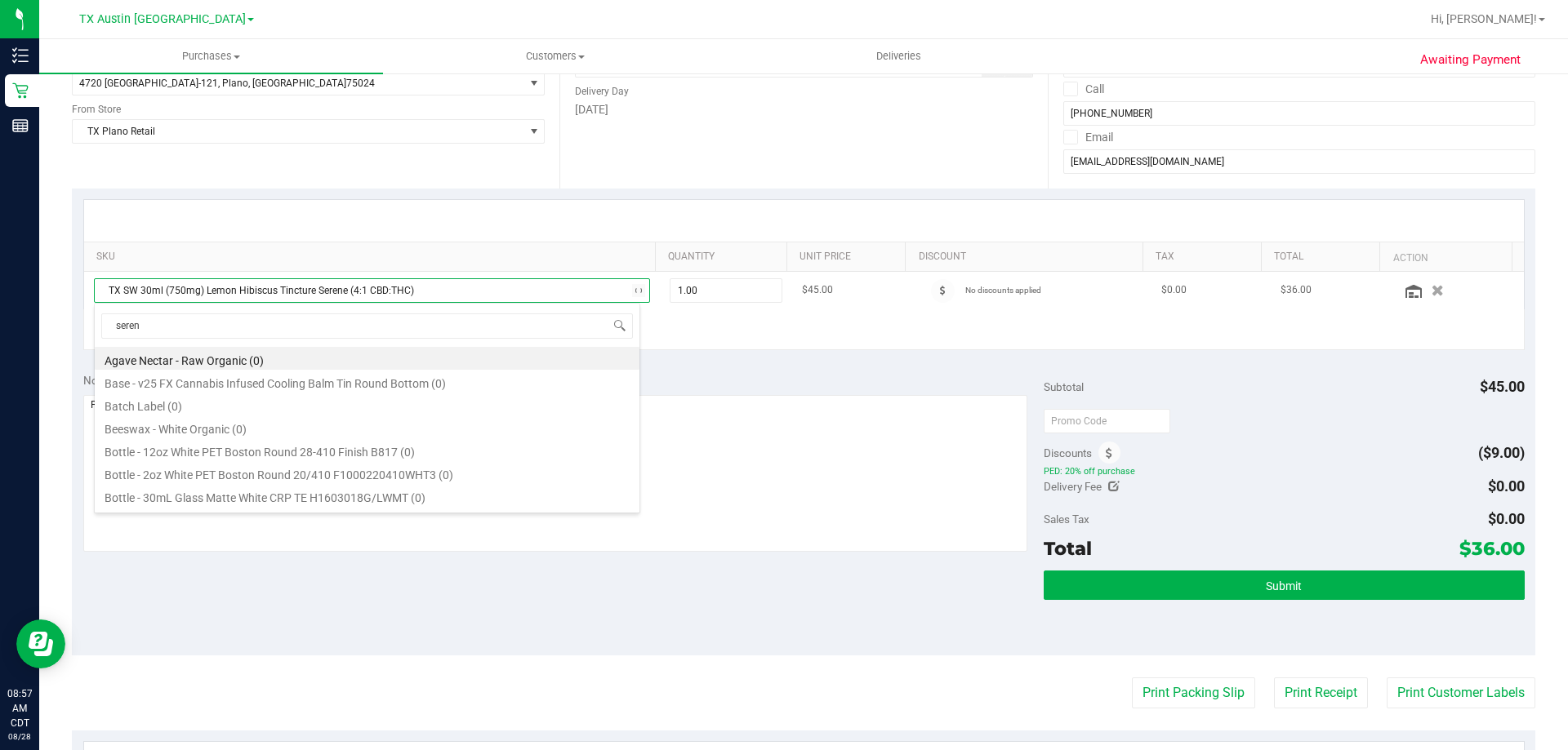
type input "serene"
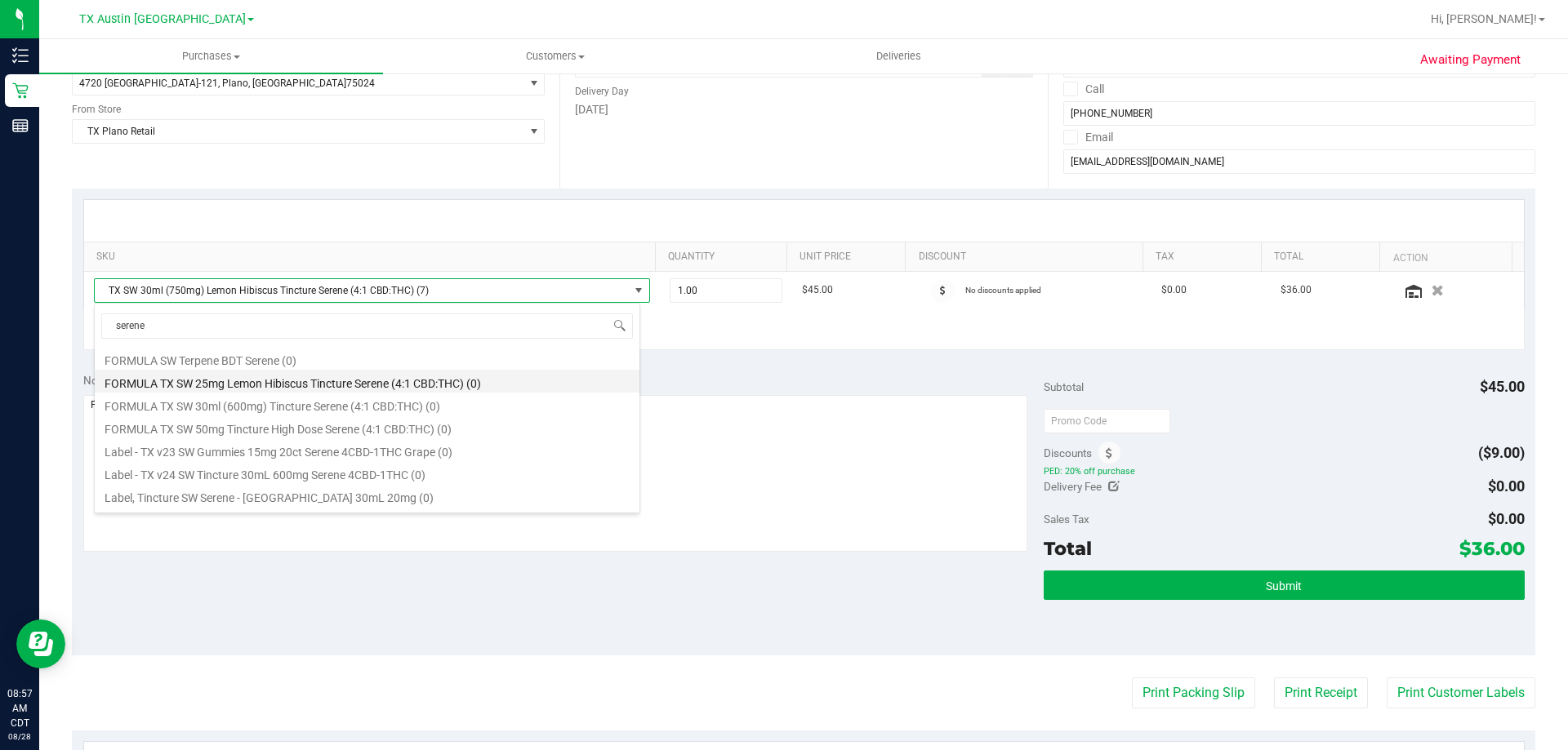
scroll to position [82, 0]
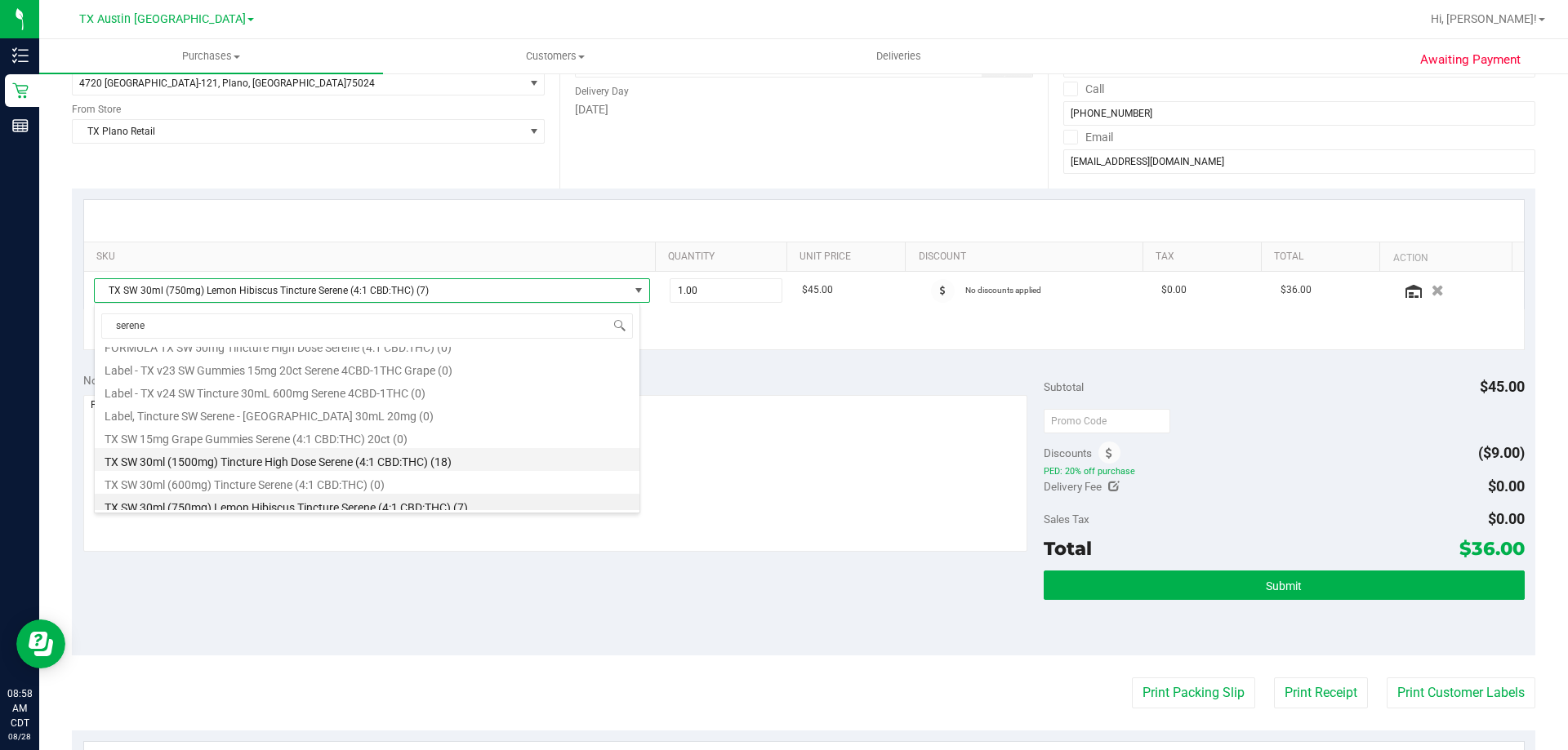
click at [493, 466] on li "TX SW 30ml (1500mg) Tincture High Dose Serene (4:1 CBD:THC) (18)" at bounding box center [367, 459] width 544 height 23
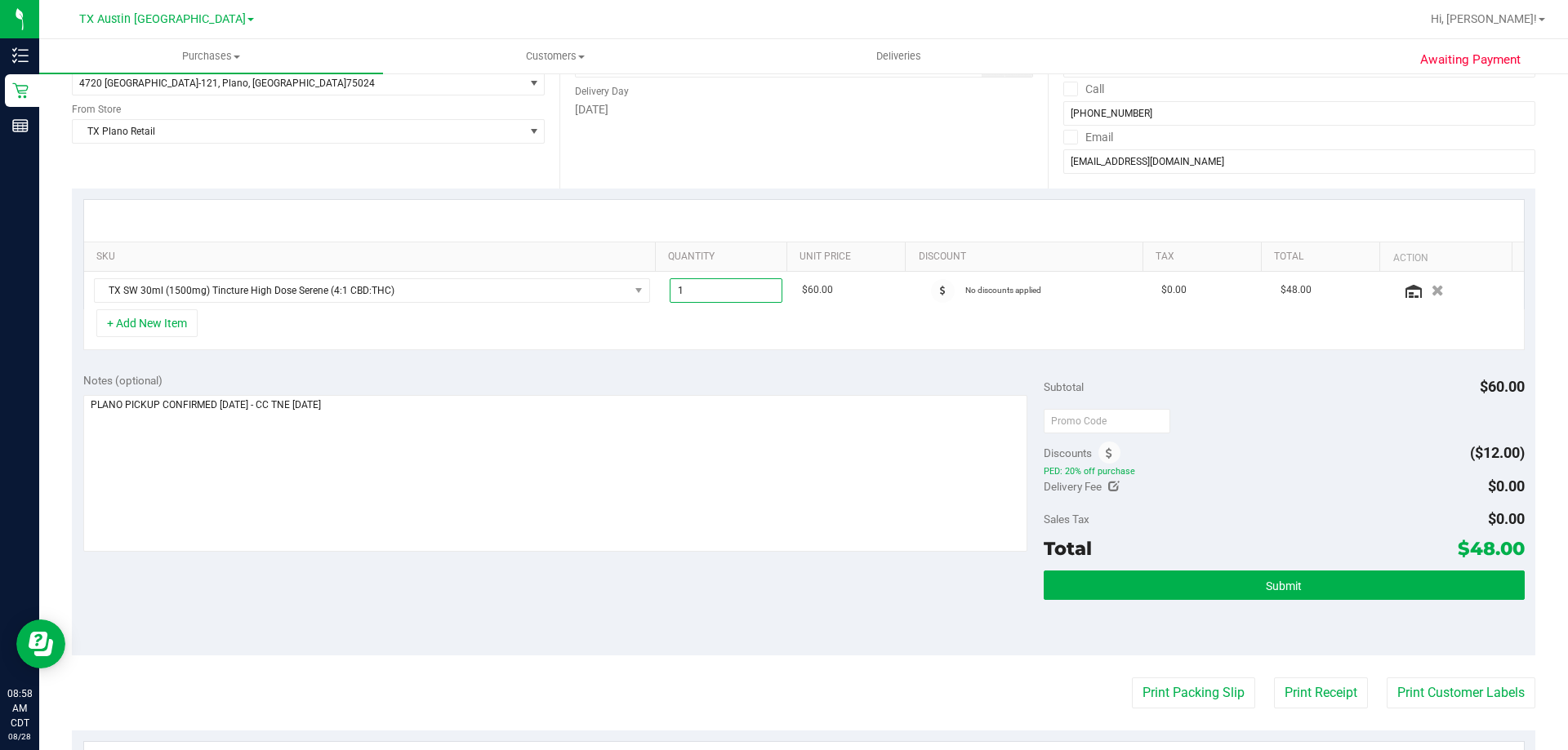
drag, startPoint x: 720, startPoint y: 286, endPoint x: 513, endPoint y: 311, distance: 208.5
click at [513, 309] on tr "TX SW 30ml (1500mg) Tincture High Dose Serene (4:1 CBD:THC) 1.00 1 $60.00 No di…" at bounding box center [803, 290] width 1440 height 38
type input "2"
type input "2.00"
click at [689, 337] on div "+ Add New Item" at bounding box center [803, 330] width 1442 height 41
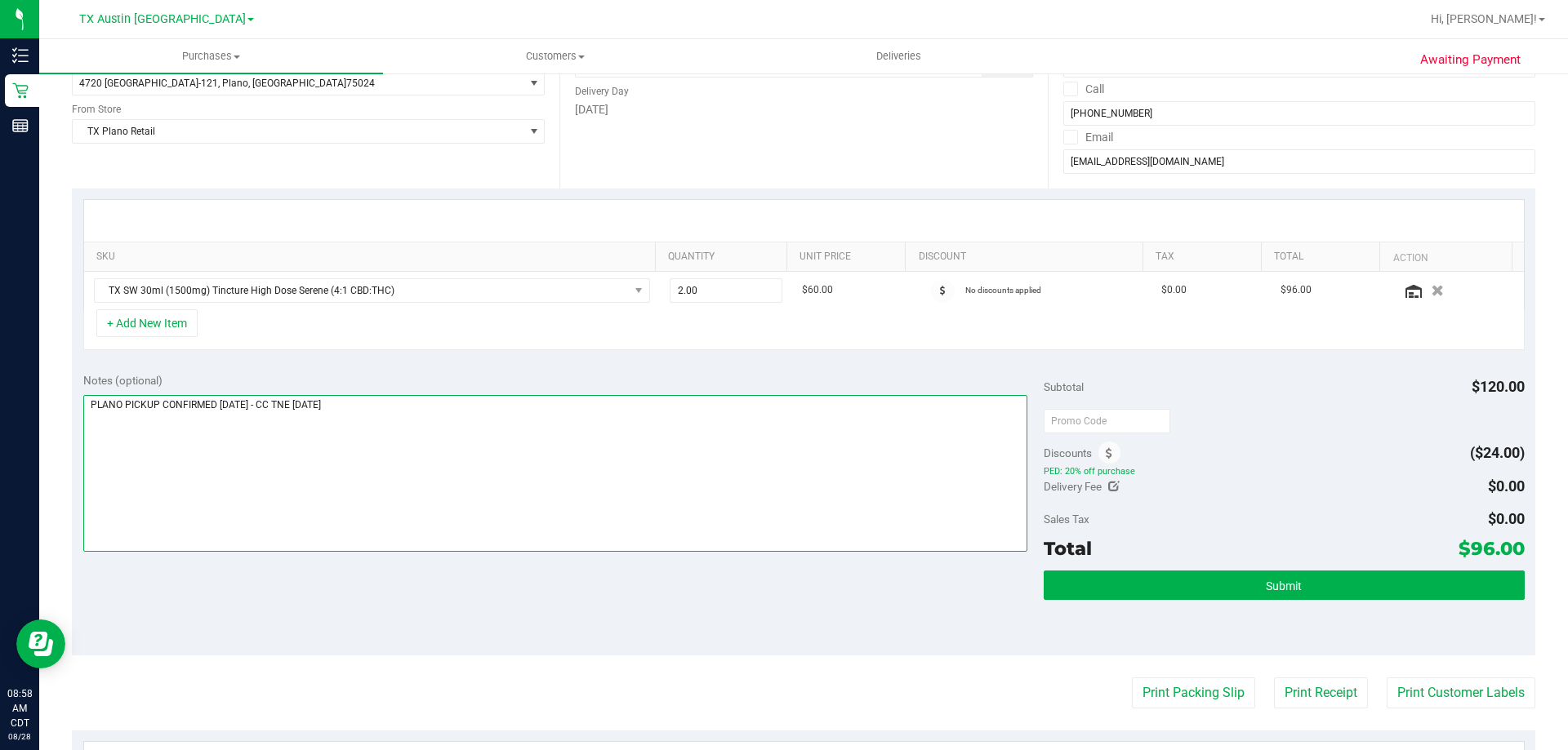
click at [518, 449] on textarea at bounding box center [555, 473] width 945 height 157
click at [506, 597] on div "Notes (optional) Subtotal $120.00 Discounts ($24.00) PED: 20% off purchase Deli…" at bounding box center [803, 508] width 1463 height 294
click at [469, 403] on textarea at bounding box center [555, 473] width 945 height 157
click at [534, 593] on div "Notes (optional) Subtotal $120.00 Discounts ($24.00) PED: 20% off purchase Deli…" at bounding box center [803, 508] width 1463 height 294
click at [470, 416] on textarea at bounding box center [555, 473] width 945 height 157
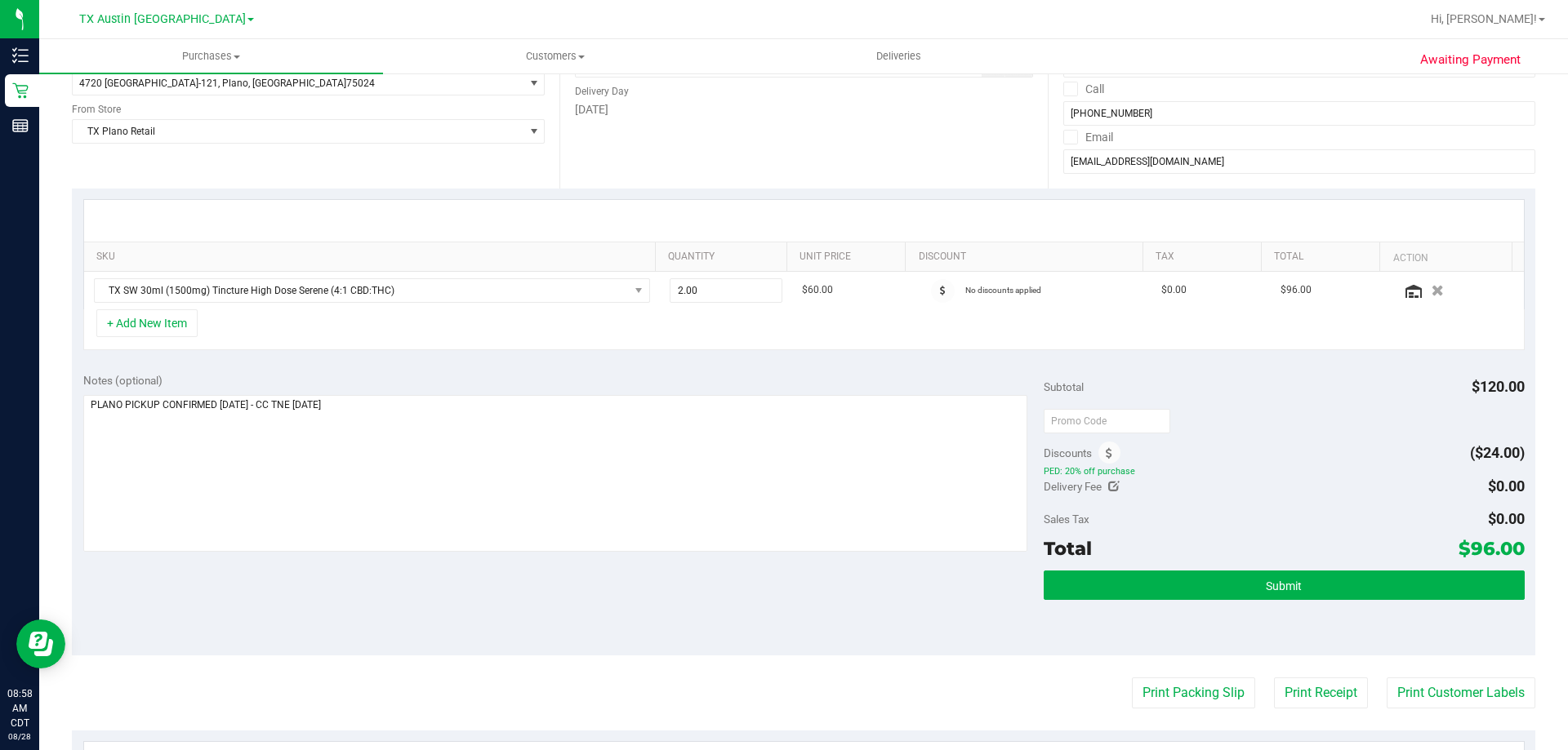
click at [474, 583] on div "Notes (optional) Subtotal $120.00 Discounts ($24.00) PED: 20% off purchase Deli…" at bounding box center [803, 508] width 1463 height 294
click at [438, 401] on textarea at bounding box center [555, 473] width 945 height 157
click at [565, 322] on div "+ Add New Item" at bounding box center [803, 330] width 1442 height 41
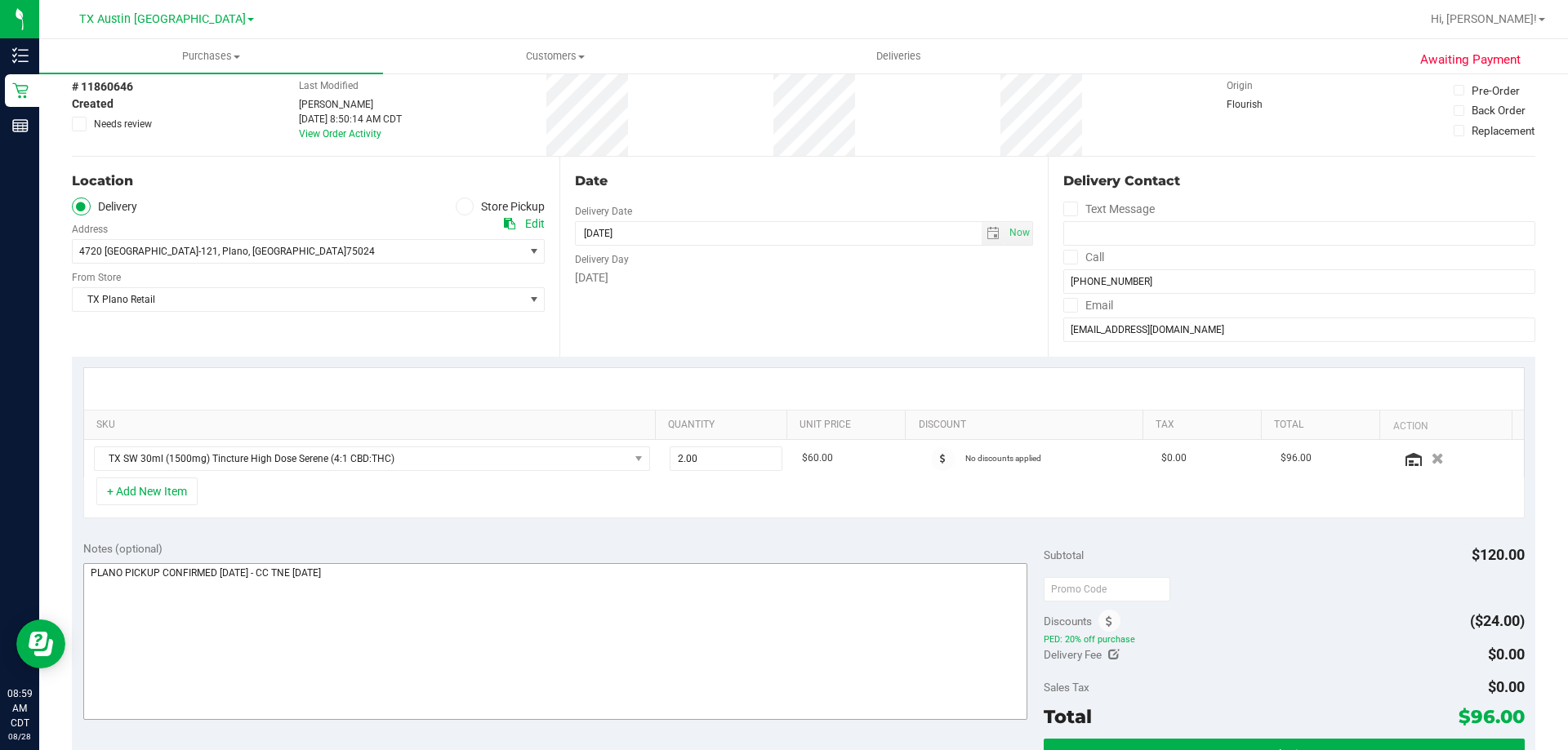
scroll to position [245, 0]
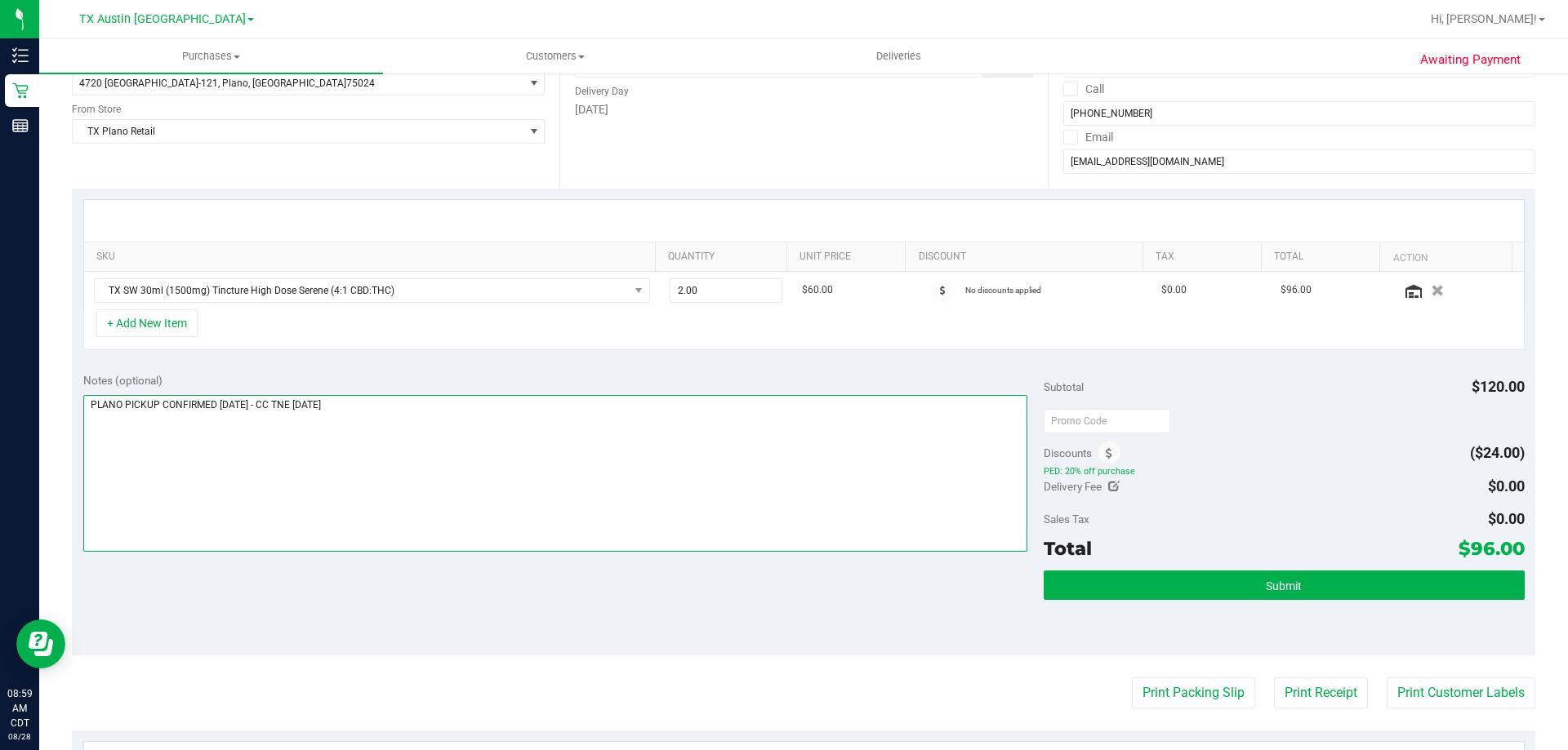
click at [477, 434] on textarea at bounding box center [555, 473] width 945 height 157
click at [445, 573] on div "Notes (optional) Subtotal $120.00 Discounts ($24.00) PED: 20% off purchase Deli…" at bounding box center [803, 508] width 1463 height 294
click at [436, 420] on textarea at bounding box center [555, 473] width 945 height 157
click at [459, 601] on div "Notes (optional) Subtotal $120.00 Discounts ($24.00) PED: 20% off purchase Deli…" at bounding box center [803, 508] width 1463 height 294
click at [487, 414] on textarea at bounding box center [555, 473] width 945 height 157
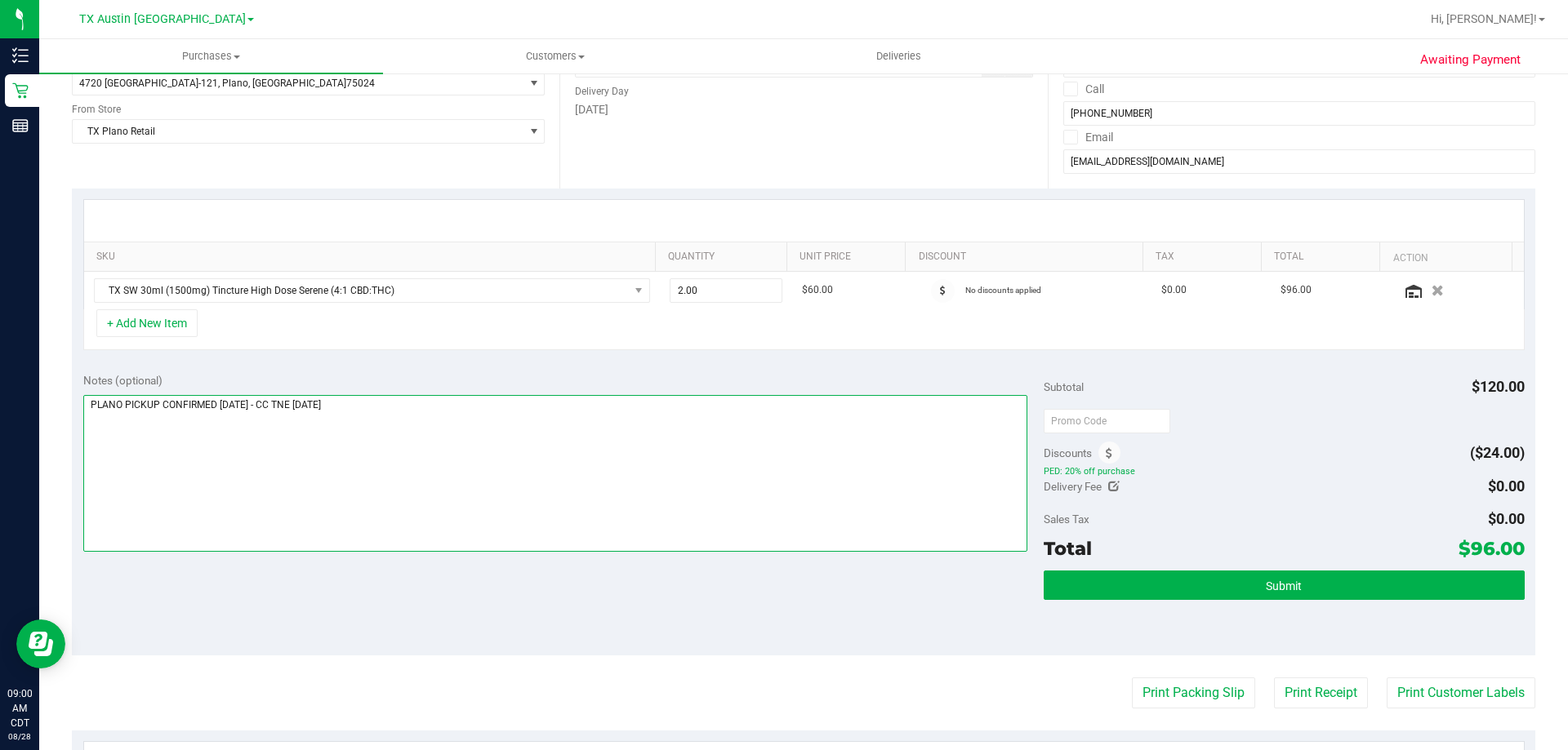
click at [396, 413] on textarea at bounding box center [555, 473] width 945 height 157
drag, startPoint x: 1460, startPoint y: 542, endPoint x: 1510, endPoint y: 543, distance: 50.0
click at [1510, 543] on span "$96.00" at bounding box center [1492, 548] width 66 height 23
click at [1473, 542] on span "$96.00" at bounding box center [1492, 548] width 66 height 23
click at [1443, 392] on div "Subtotal $120.00" at bounding box center [1283, 387] width 480 height 29
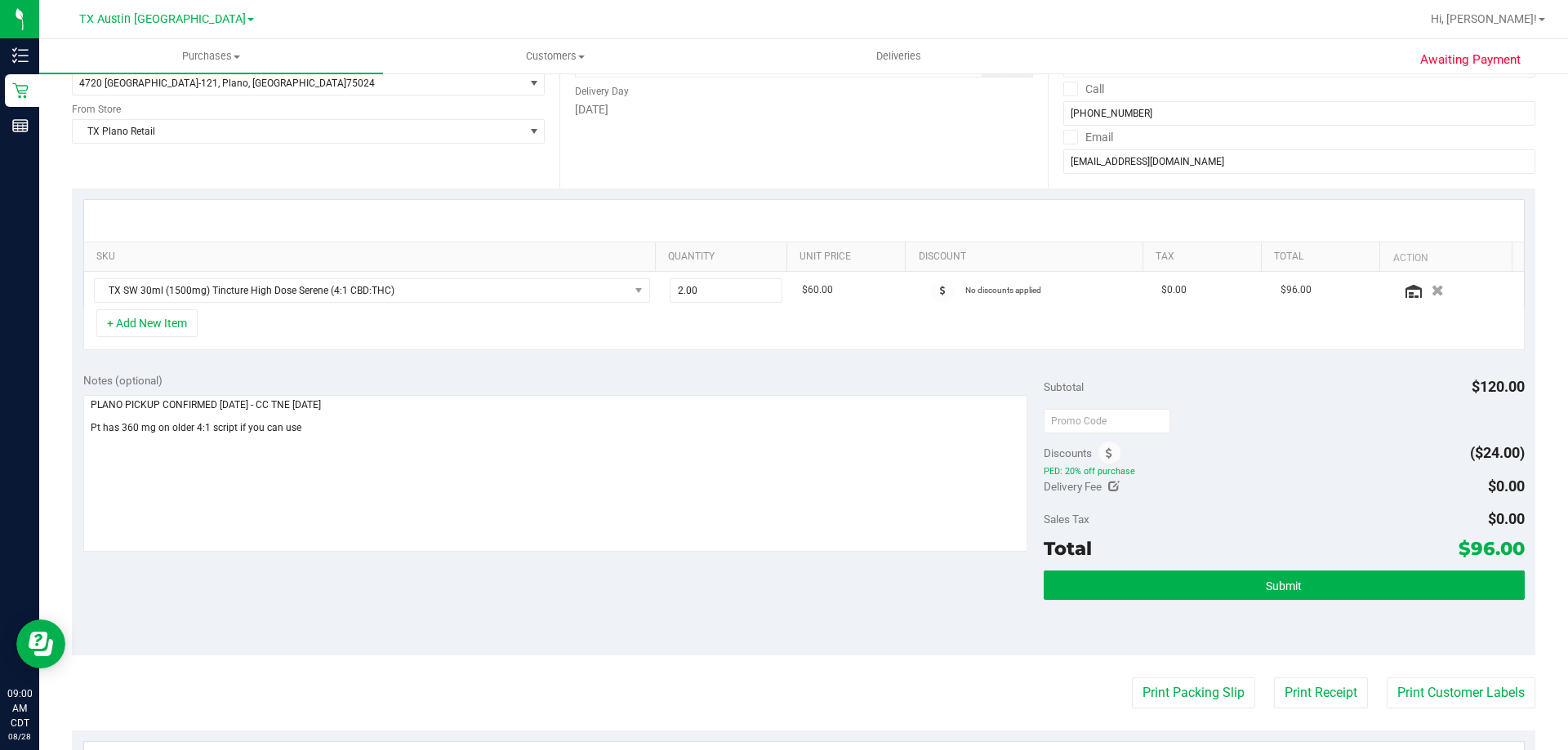
drag, startPoint x: 1066, startPoint y: 472, endPoint x: 1158, endPoint y: 469, distance: 92.0
click at [1158, 469] on span "PED: 20% off purchase" at bounding box center [1283, 471] width 480 height 12
click at [1163, 467] on span "PED: 20% off purchase" at bounding box center [1283, 471] width 480 height 12
drag, startPoint x: 1460, startPoint y: 551, endPoint x: 1509, endPoint y: 546, distance: 49.3
click at [1509, 546] on span "$96.00" at bounding box center [1492, 548] width 66 height 23
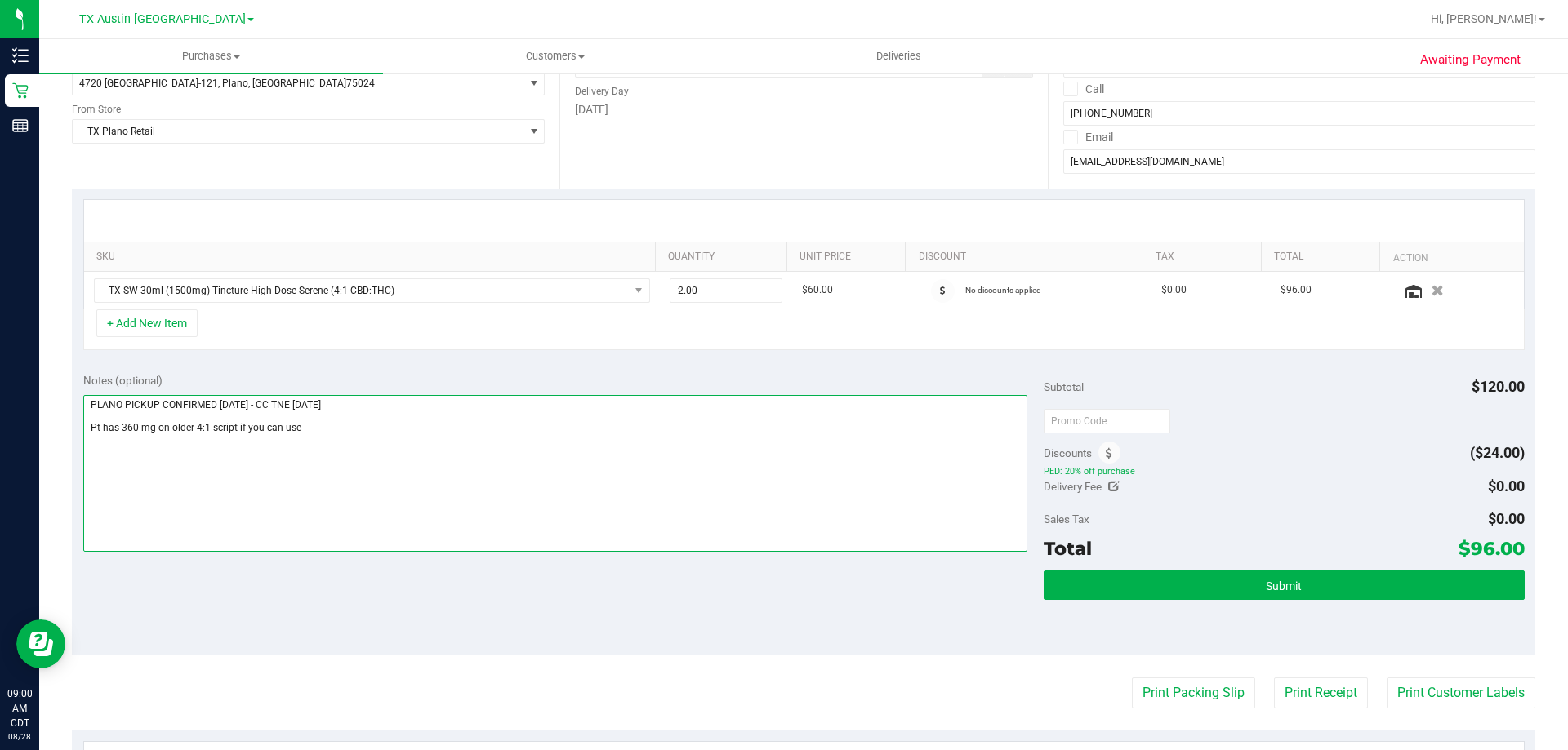
click at [374, 432] on textarea at bounding box center [555, 473] width 945 height 157
drag, startPoint x: 266, startPoint y: 403, endPoint x: 414, endPoint y: 409, distance: 148.1
click at [414, 409] on textarea at bounding box center [555, 473] width 945 height 157
click at [410, 430] on textarea at bounding box center [555, 473] width 945 height 157
paste textarea "- CC TNE 08/28/2025"
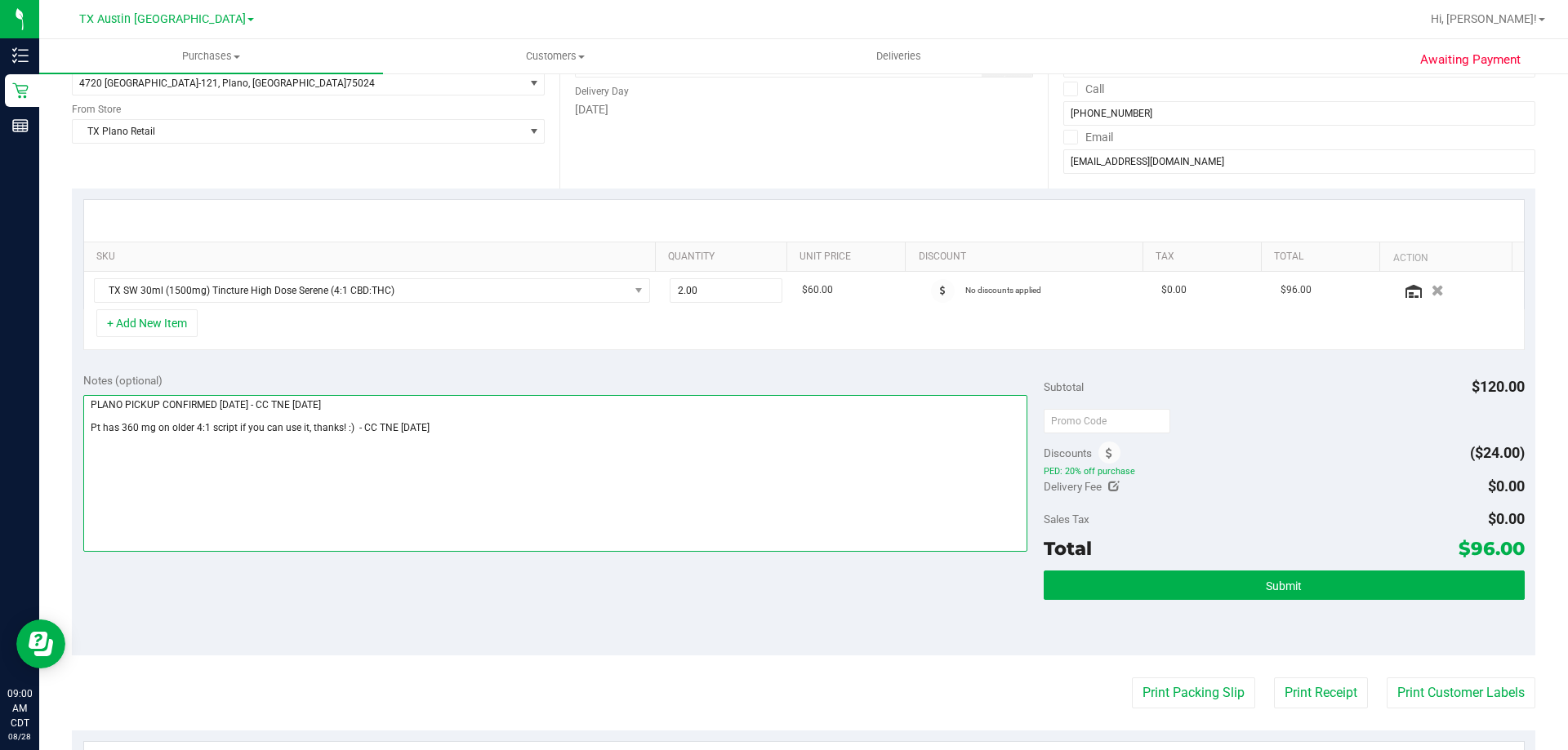
type textarea "PLANO PICKUP CONFIRMED 8/29/2025 - CC TNE 08/28/2025 Pt has 360 mg on older 4:1…"
click at [446, 584] on div "Notes (optional) Subtotal $120.00 Discounts ($24.00) PED: 20% off purchase Deli…" at bounding box center [803, 508] width 1463 height 294
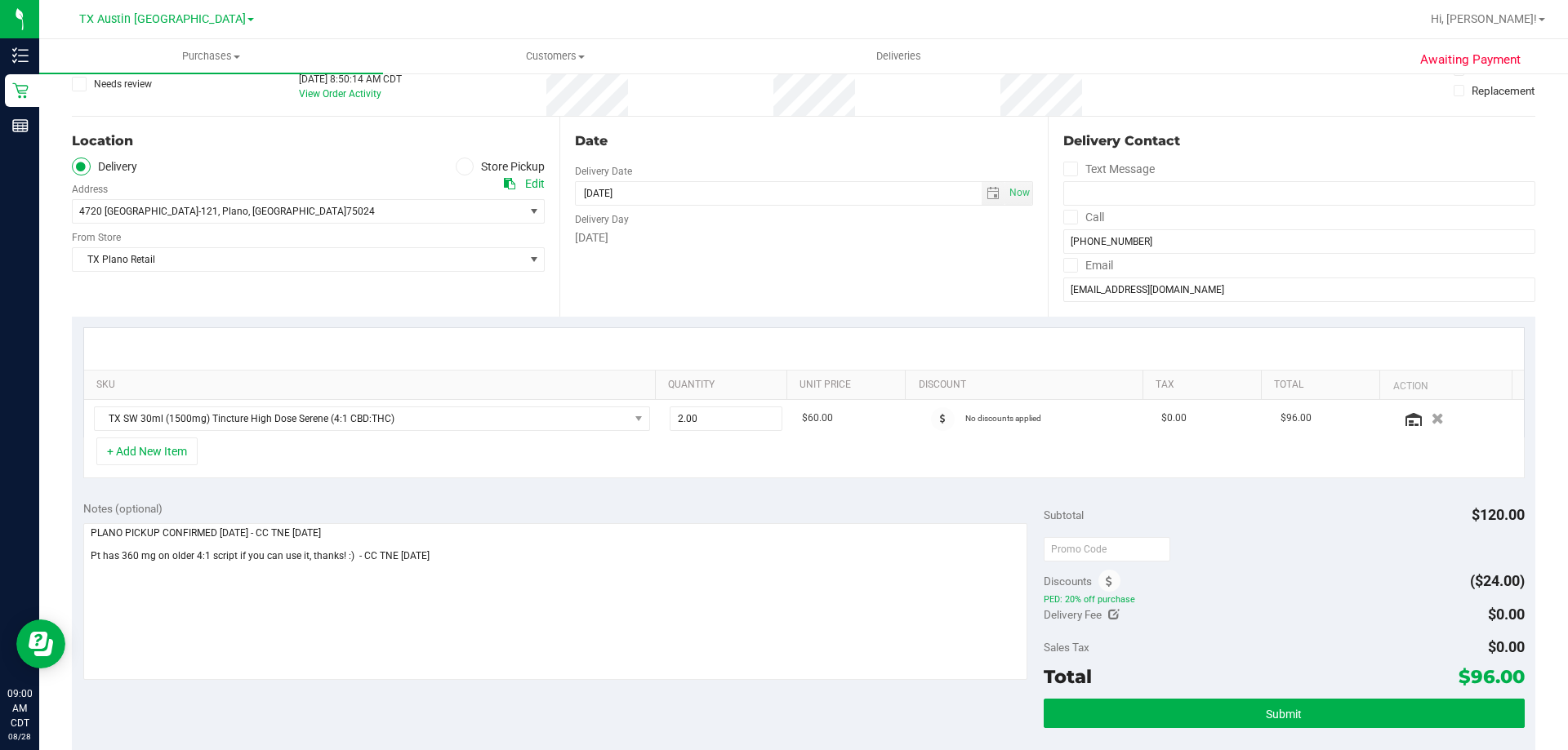
scroll to position [0, 0]
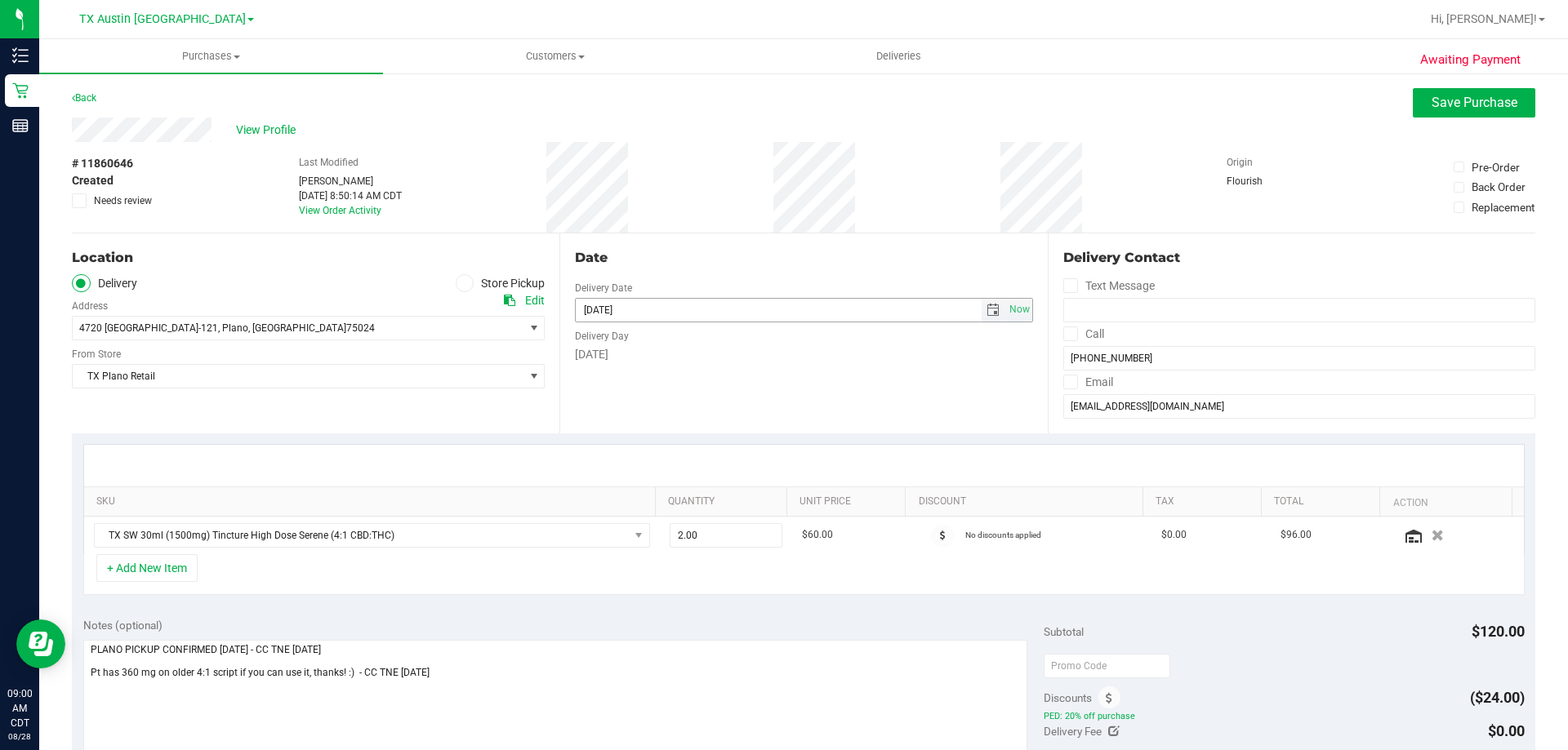
click at [987, 314] on span "select" at bounding box center [993, 311] width 13 height 13
click at [699, 502] on link "29" at bounding box center [705, 501] width 23 height 25
type input "08/29/2025"
click at [669, 373] on div "Date Delivery Date 08/29/2025 Now 08/29/2025 08:00 AM Now Delivery Day Friday" at bounding box center [803, 333] width 487 height 200
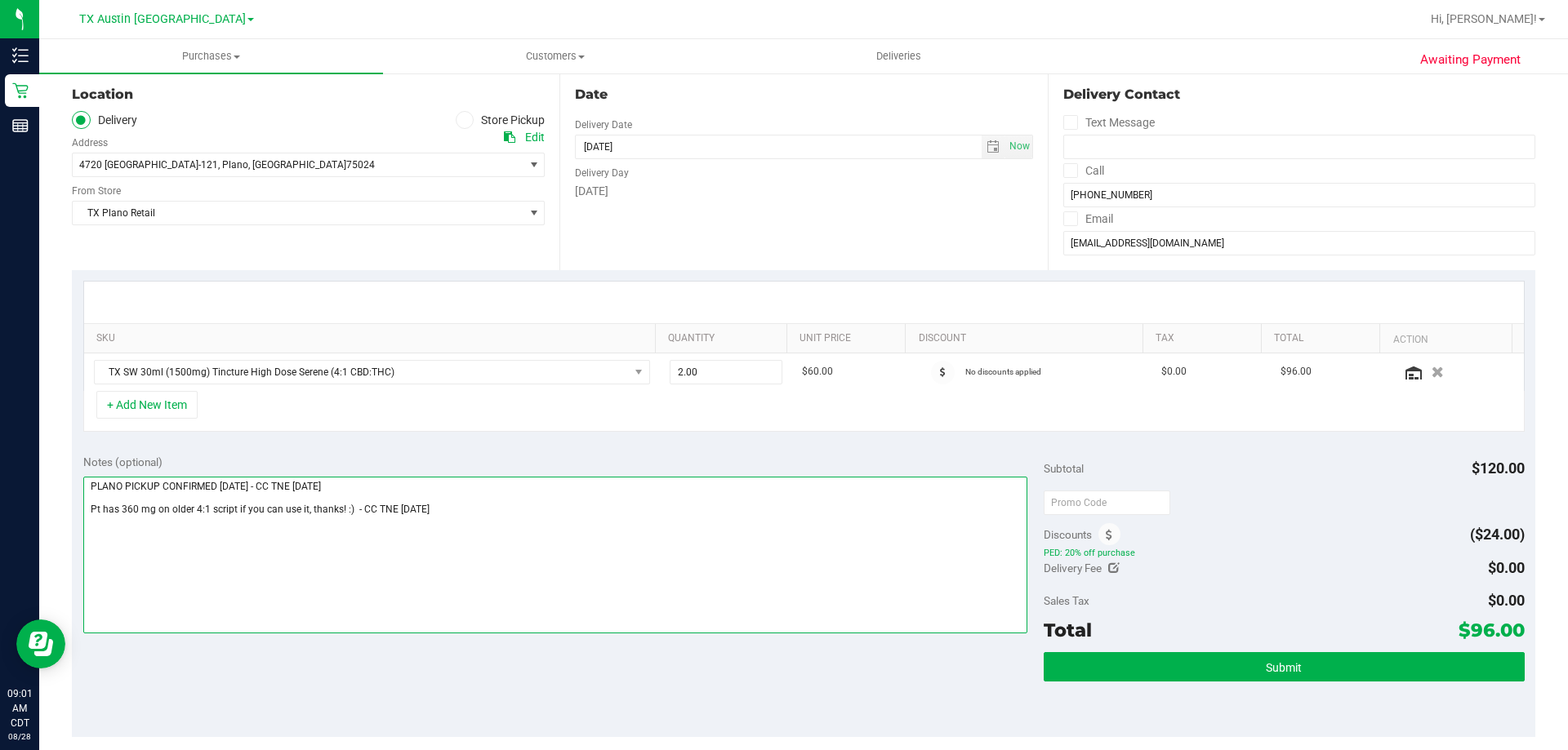
click at [489, 498] on textarea at bounding box center [555, 554] width 945 height 157
click at [498, 521] on textarea at bounding box center [555, 554] width 945 height 157
drag, startPoint x: 1460, startPoint y: 632, endPoint x: 1509, endPoint y: 633, distance: 49.0
click at [1509, 633] on span "$96.00" at bounding box center [1492, 629] width 66 height 23
click at [570, 552] on textarea at bounding box center [555, 554] width 945 height 157
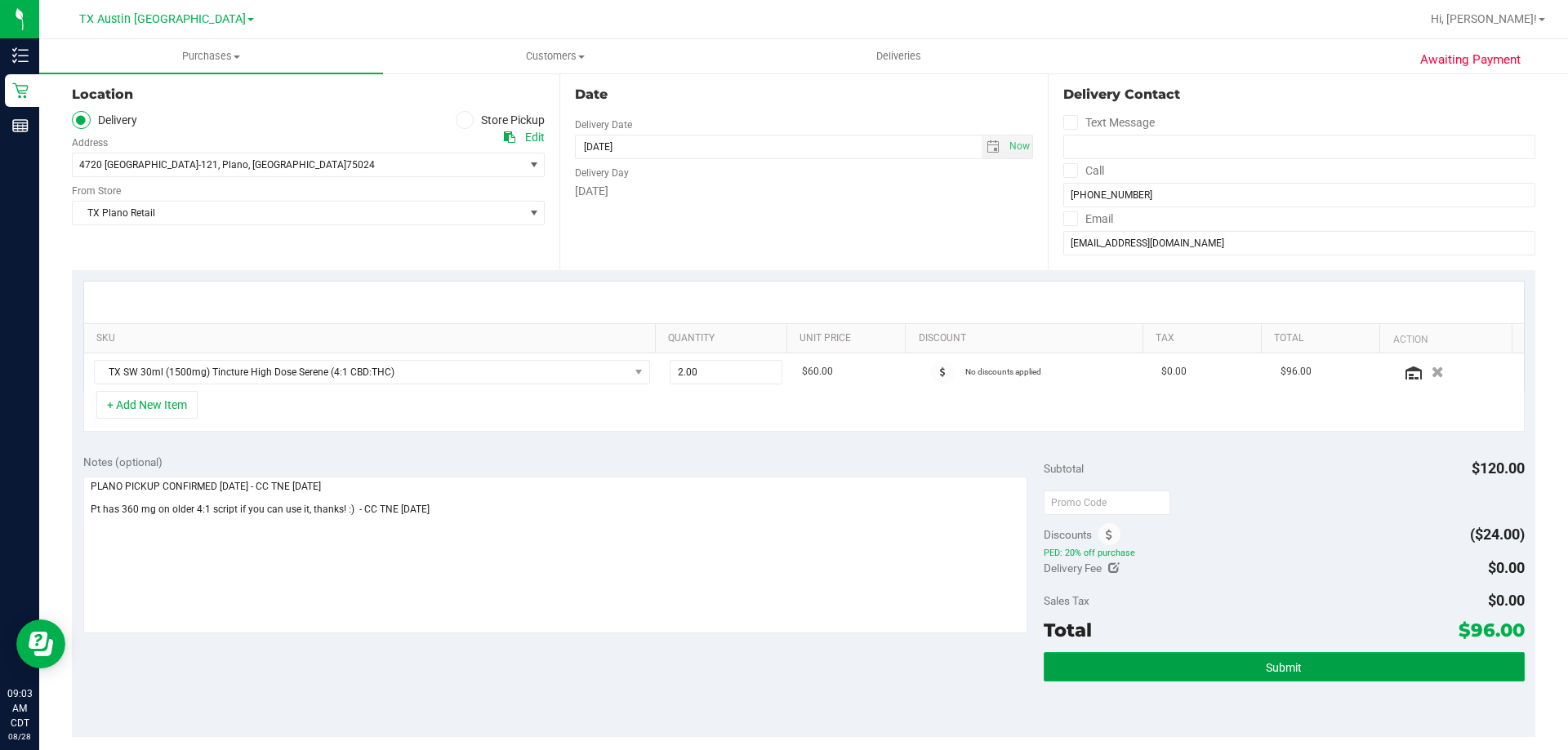
click at [1239, 661] on button "Submit" at bounding box center [1283, 666] width 480 height 29
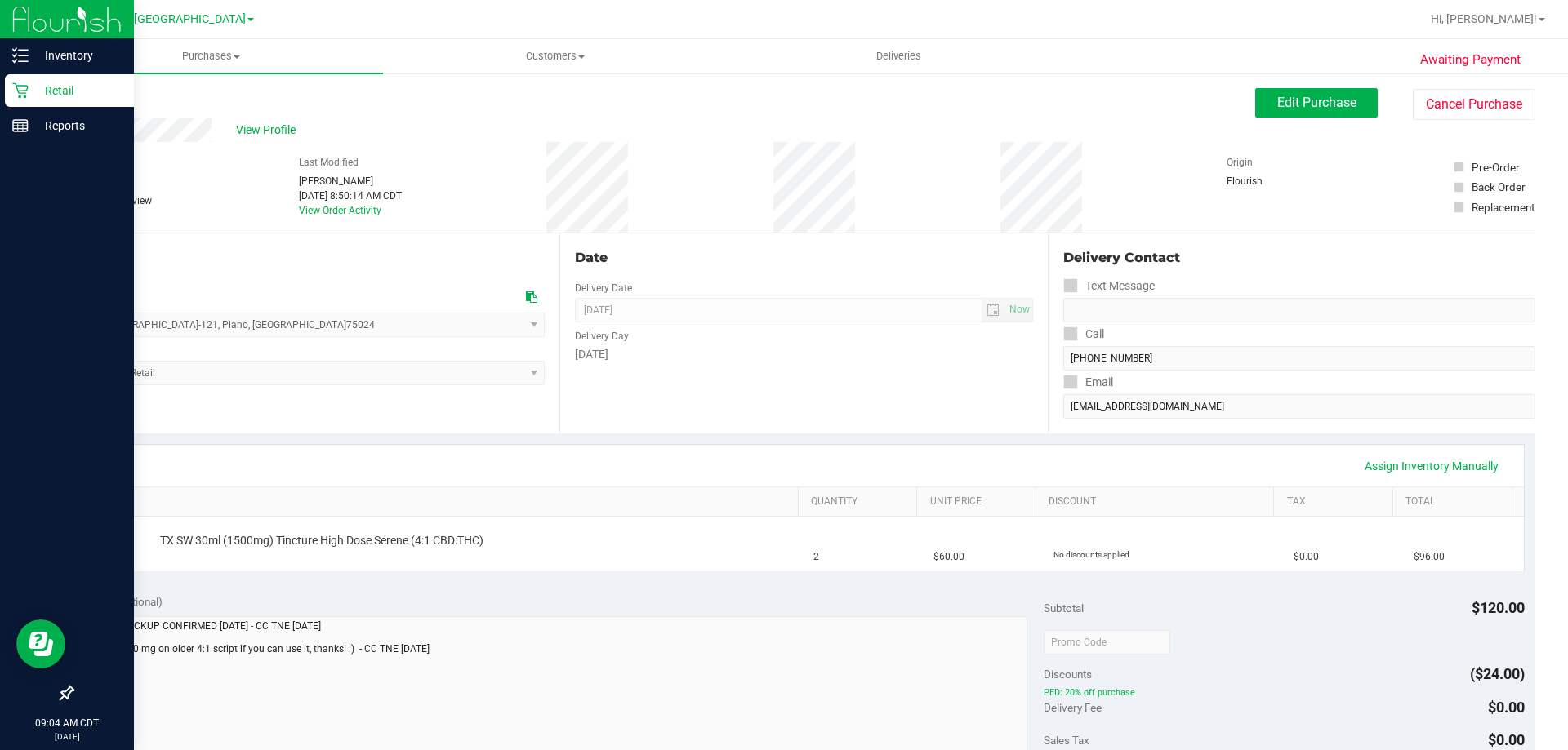
click at [62, 83] on p "Retail" at bounding box center [77, 90] width 98 height 19
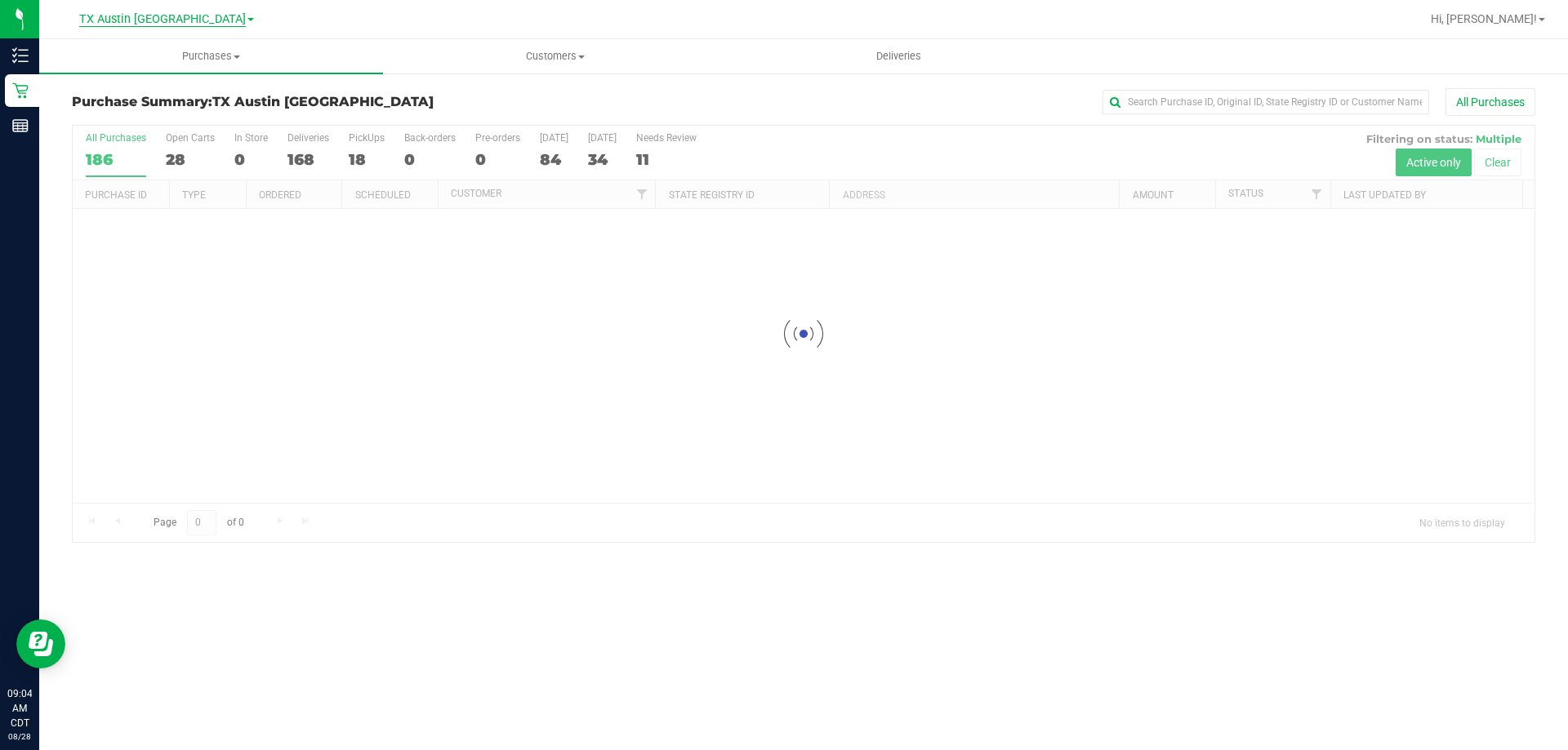
click at [162, 23] on span "TX Austin [GEOGRAPHIC_DATA]" at bounding box center [162, 20] width 167 height 15
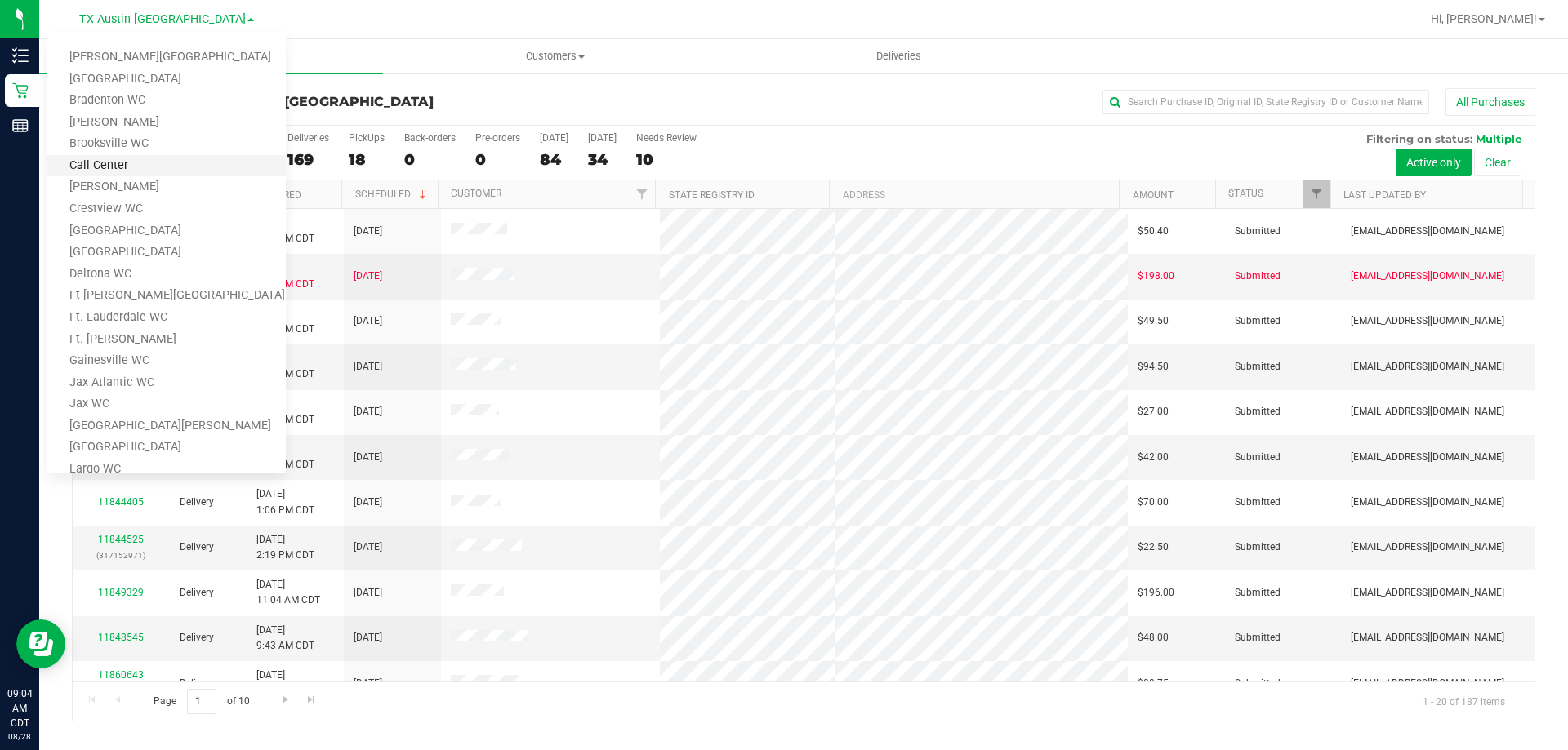
click at [126, 176] on link "Call Center" at bounding box center [167, 166] width 239 height 22
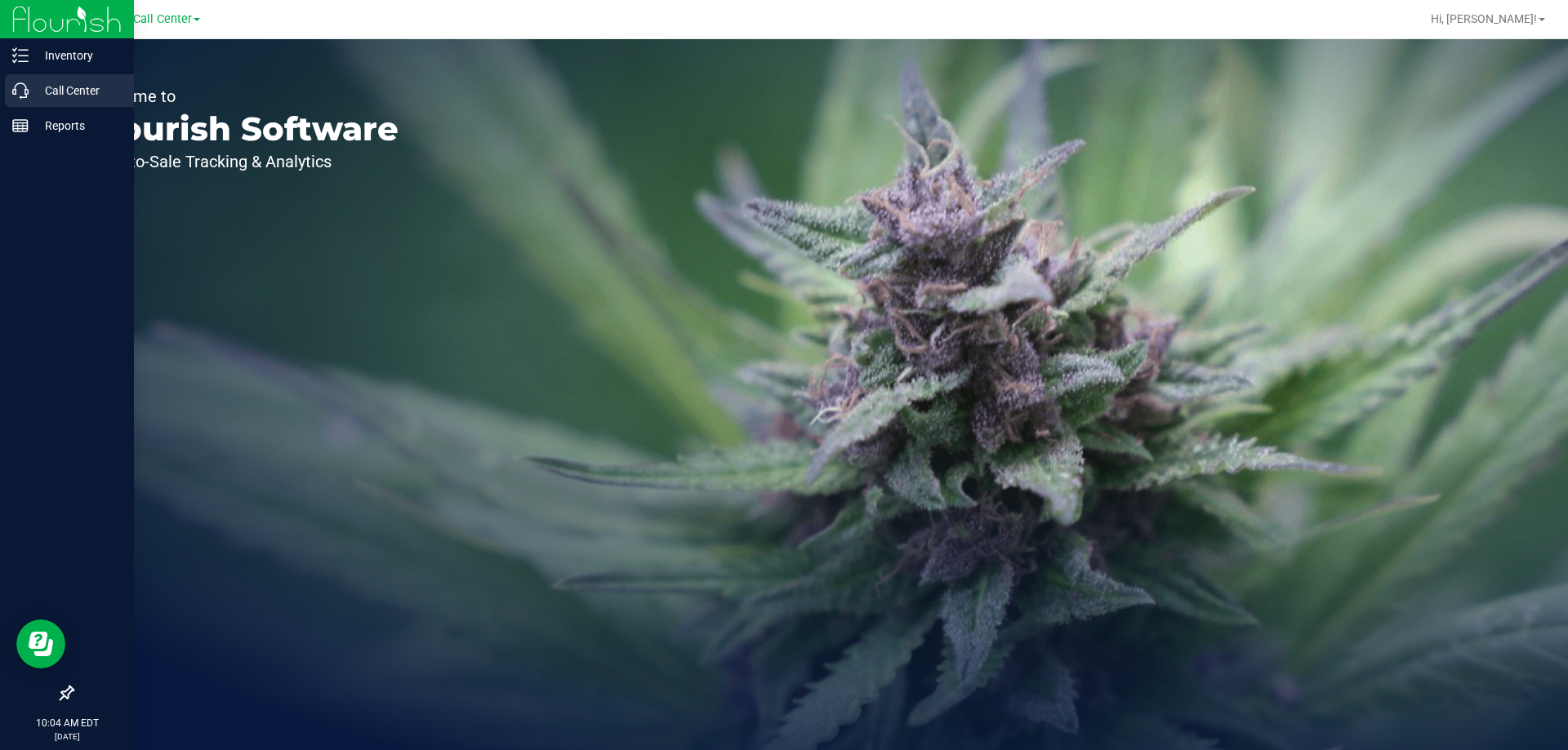
click at [51, 87] on p "Call Center" at bounding box center [77, 90] width 98 height 19
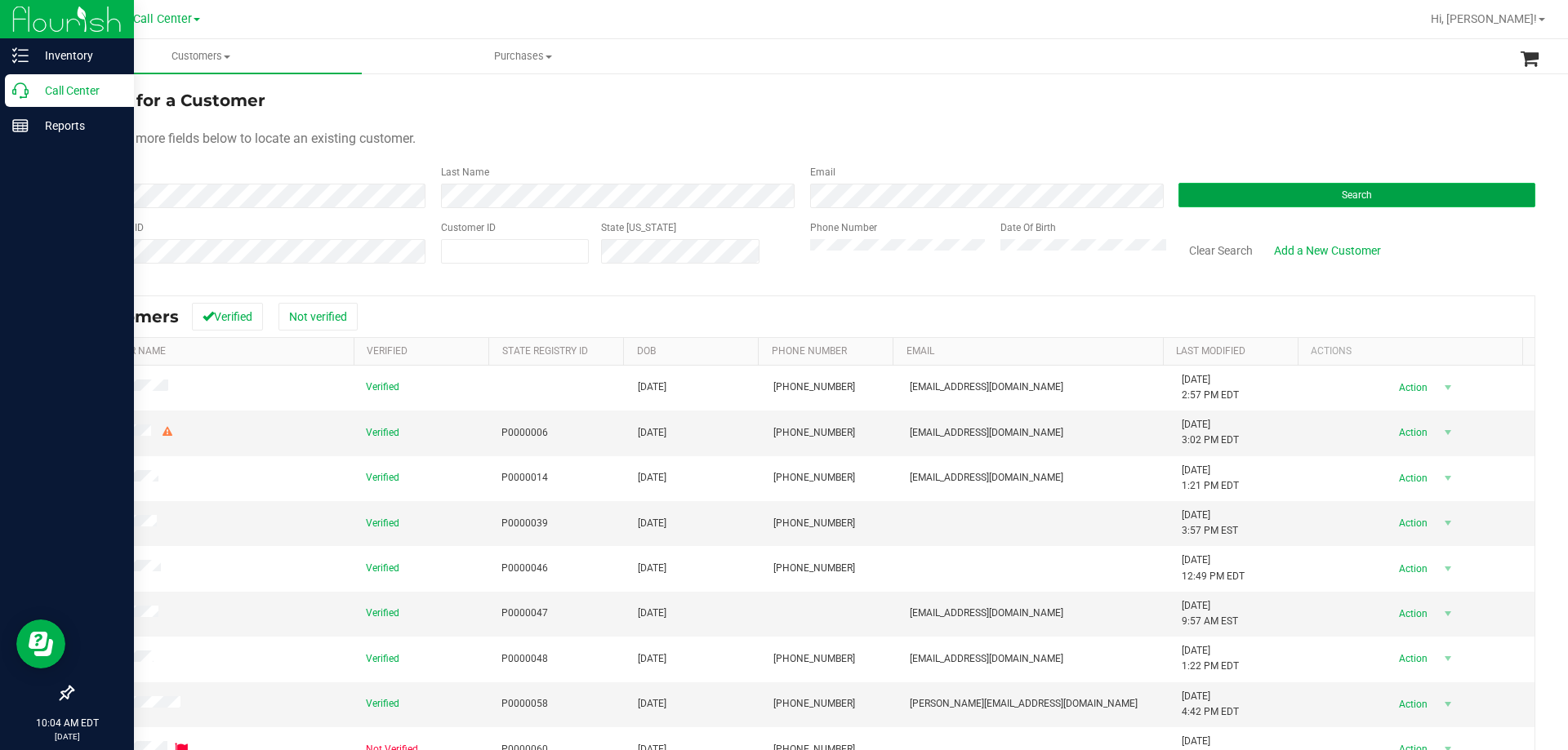
click at [1224, 196] on button "Search" at bounding box center [1357, 194] width 357 height 24
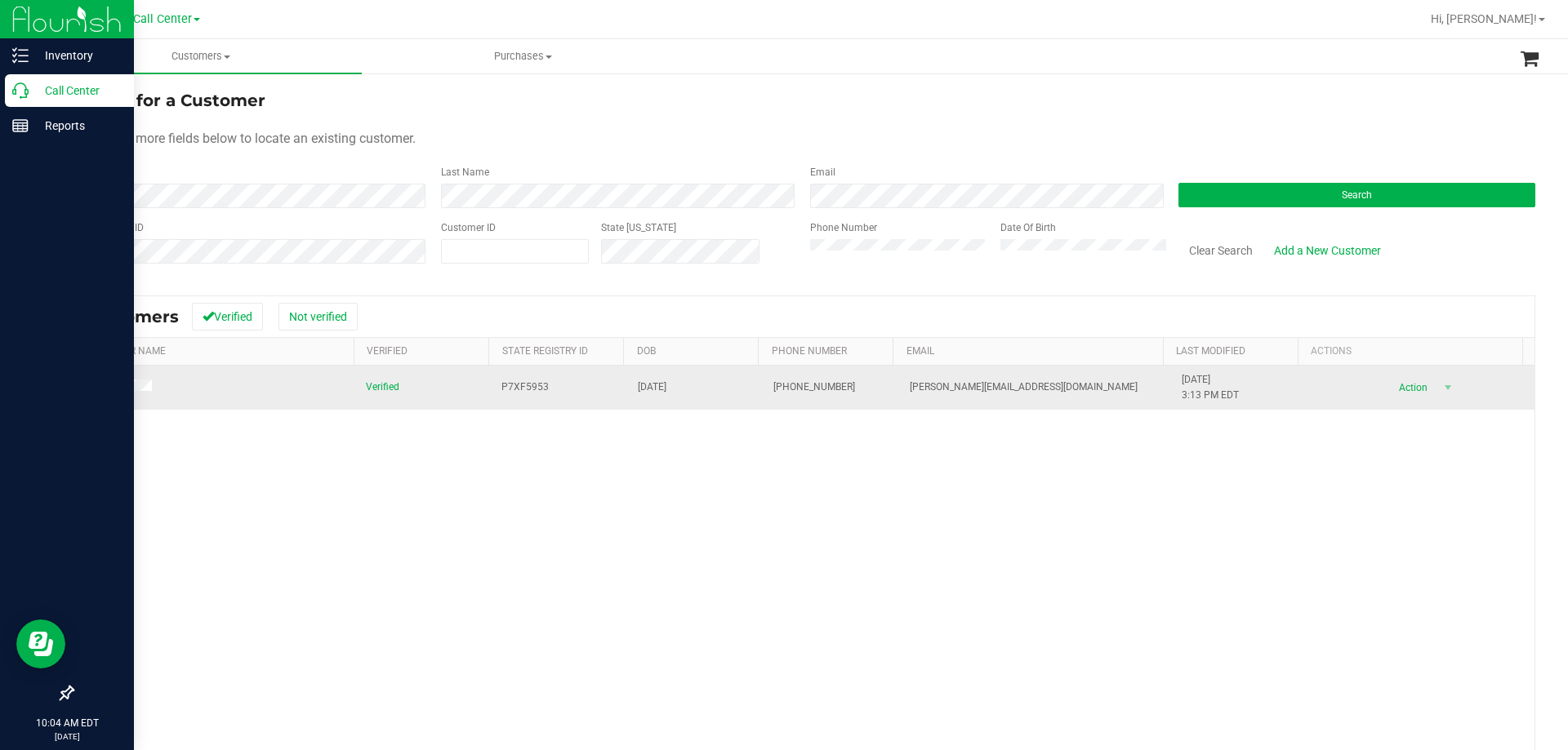
click at [132, 374] on td at bounding box center [214, 388] width 283 height 44
click at [130, 380] on span at bounding box center [119, 388] width 75 height 17
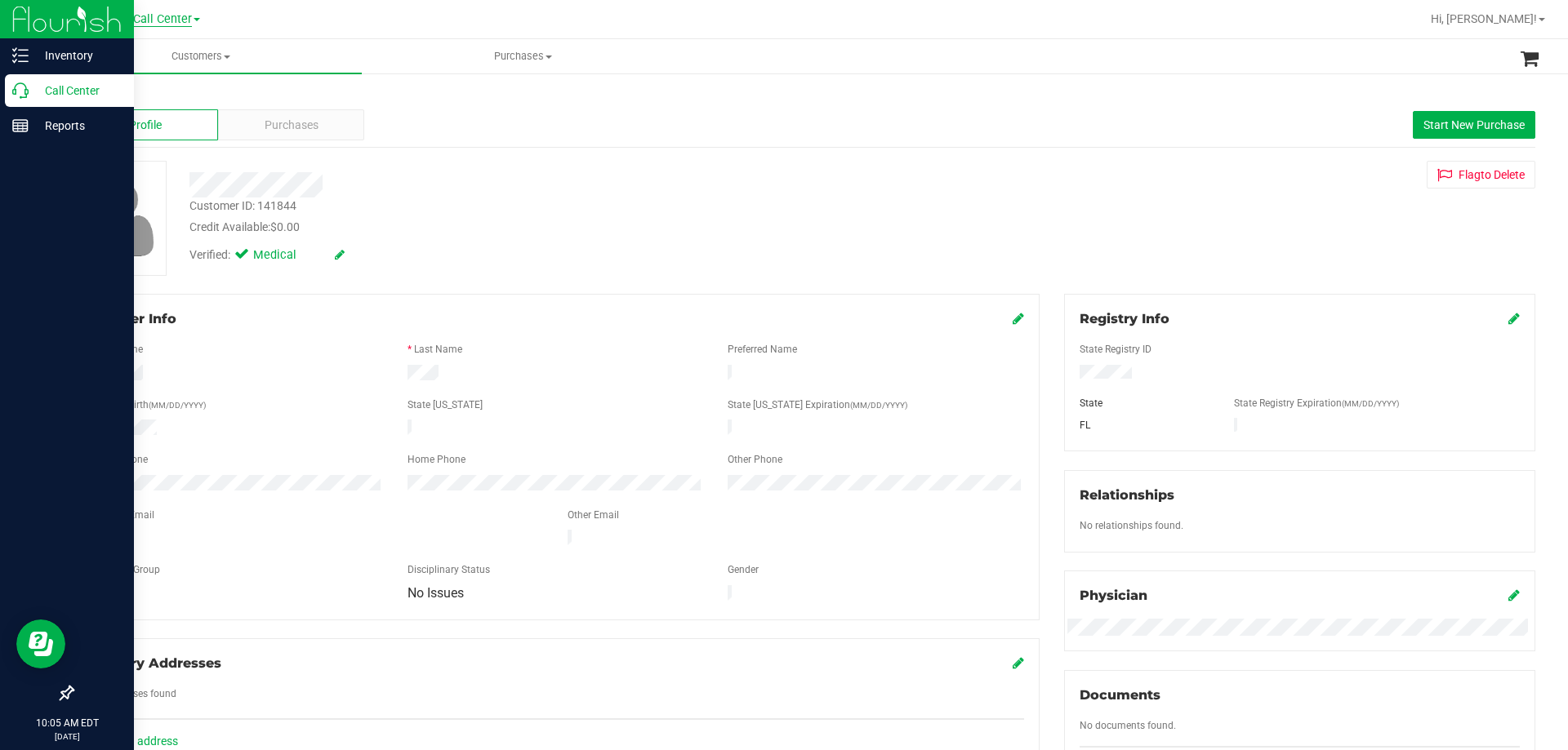
click at [162, 20] on span "Call Center" at bounding box center [162, 20] width 59 height 15
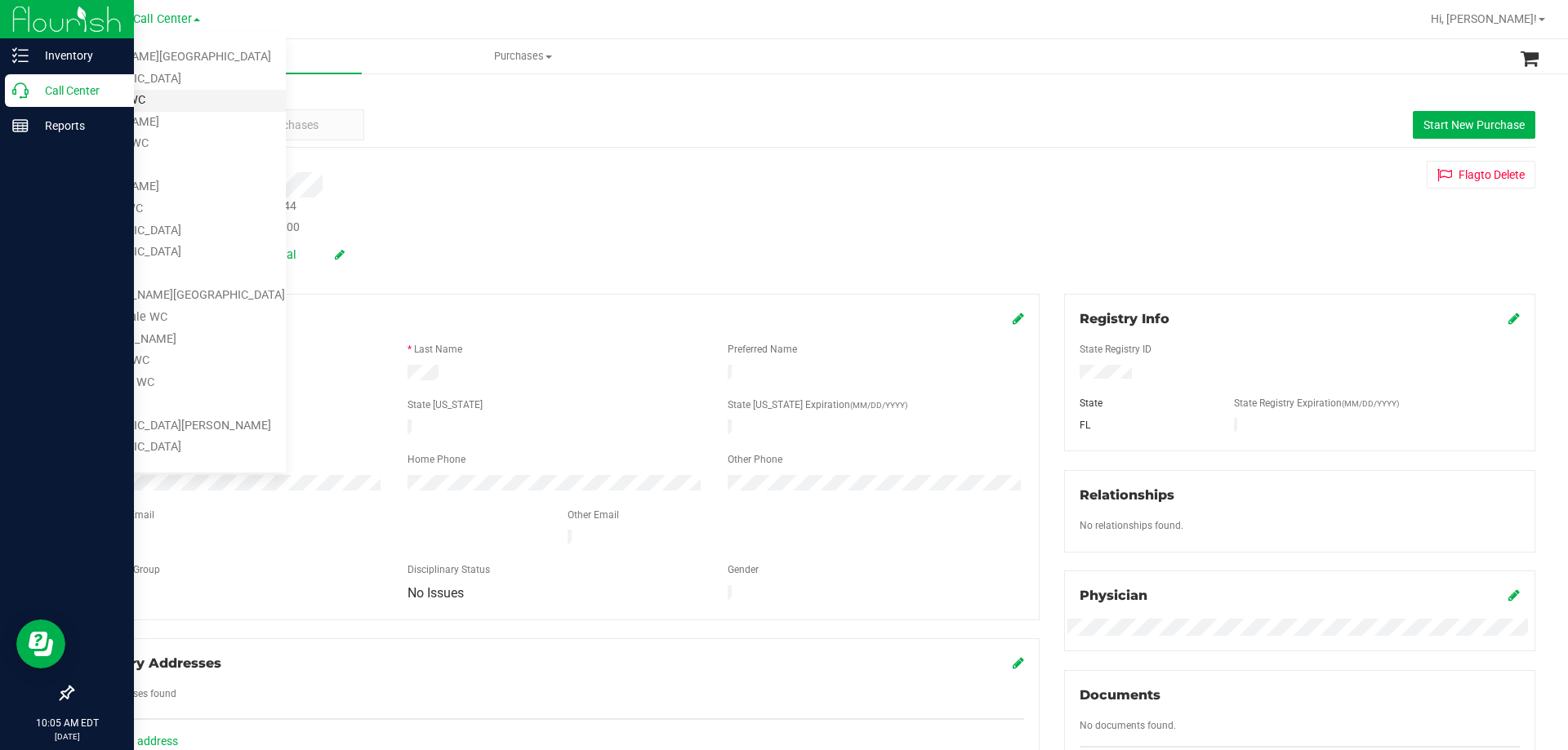
click at [165, 98] on link "Bradenton WC" at bounding box center [167, 100] width 239 height 22
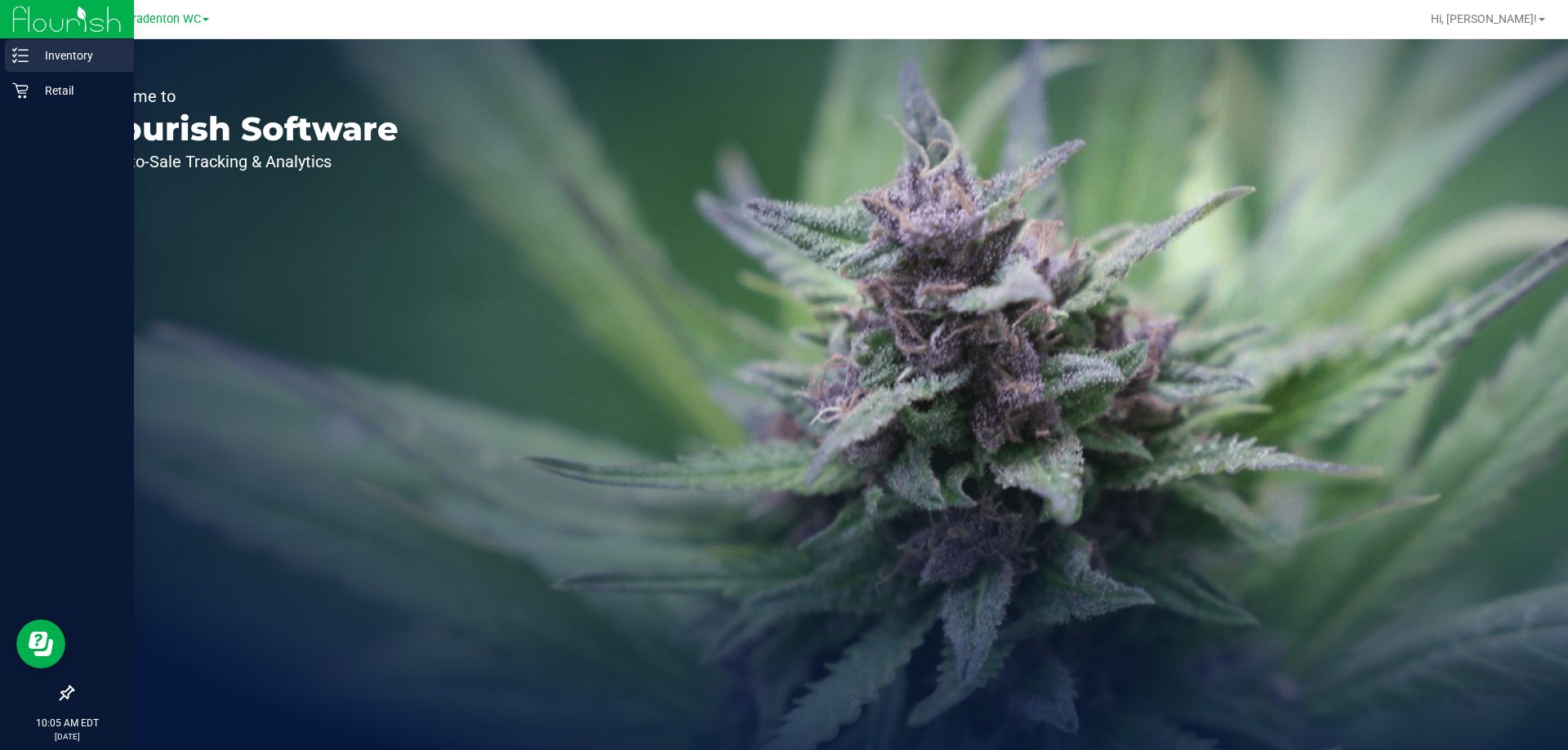
click at [69, 64] on p "Inventory" at bounding box center [77, 55] width 98 height 19
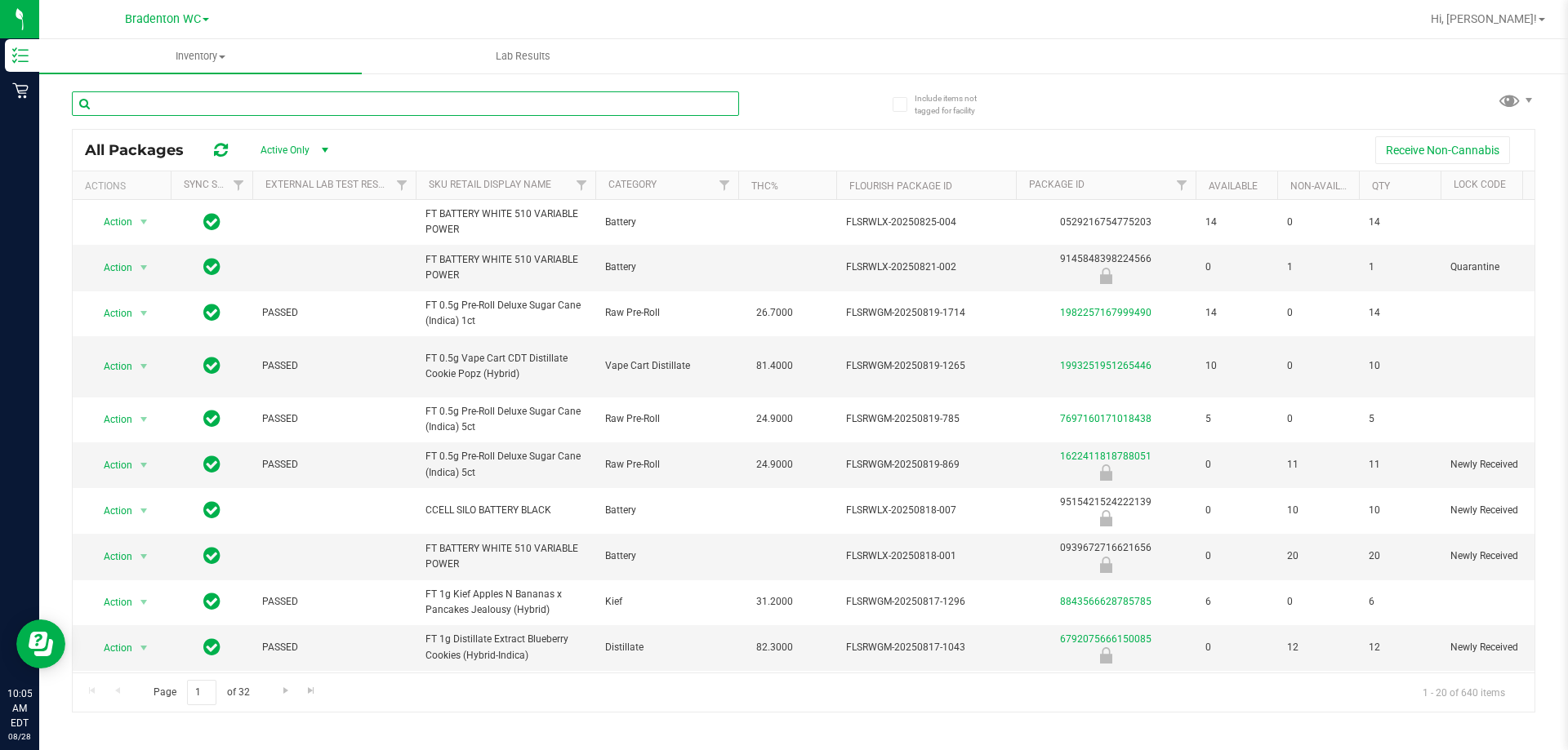
click at [391, 104] on input "text" at bounding box center [405, 103] width 668 height 24
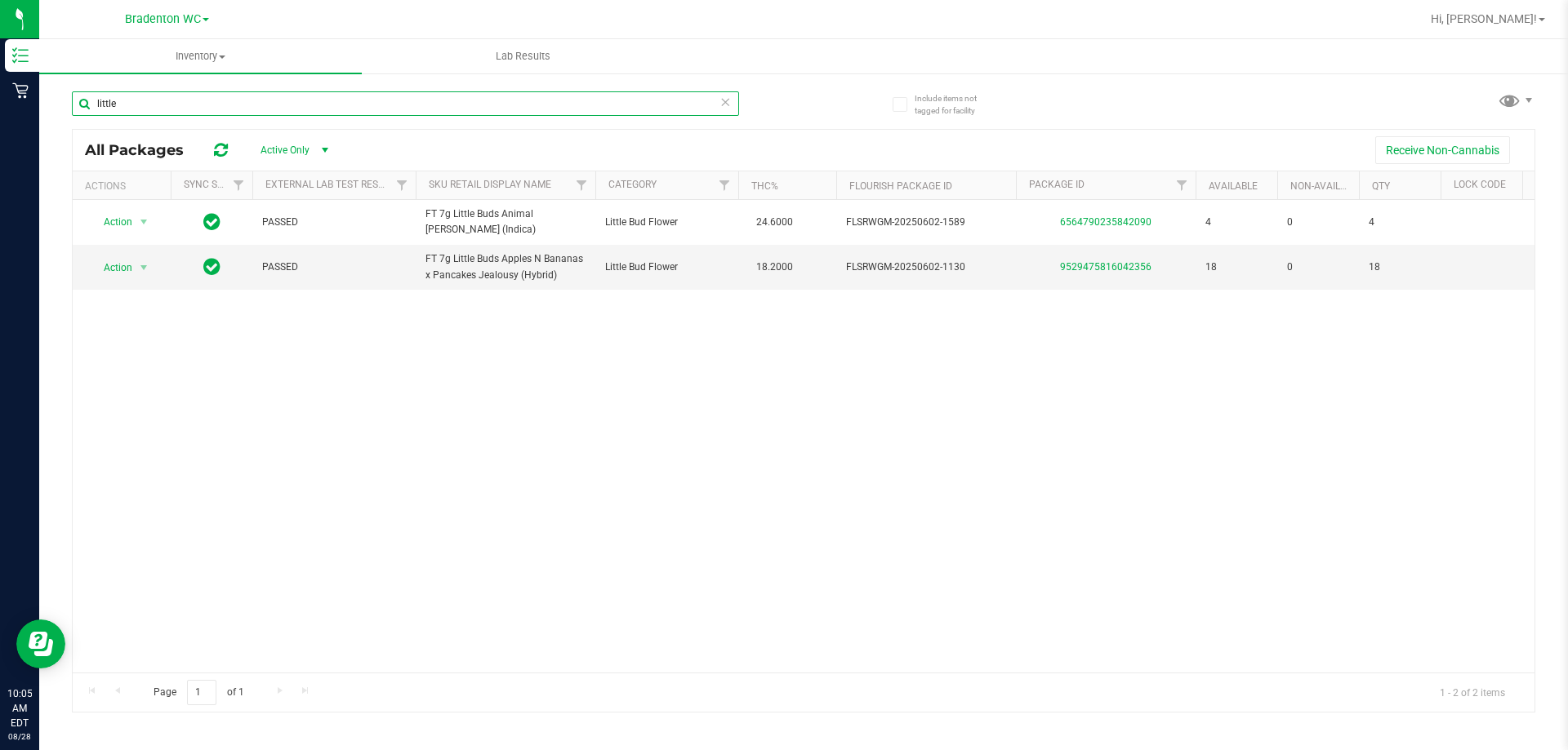
type input "little"
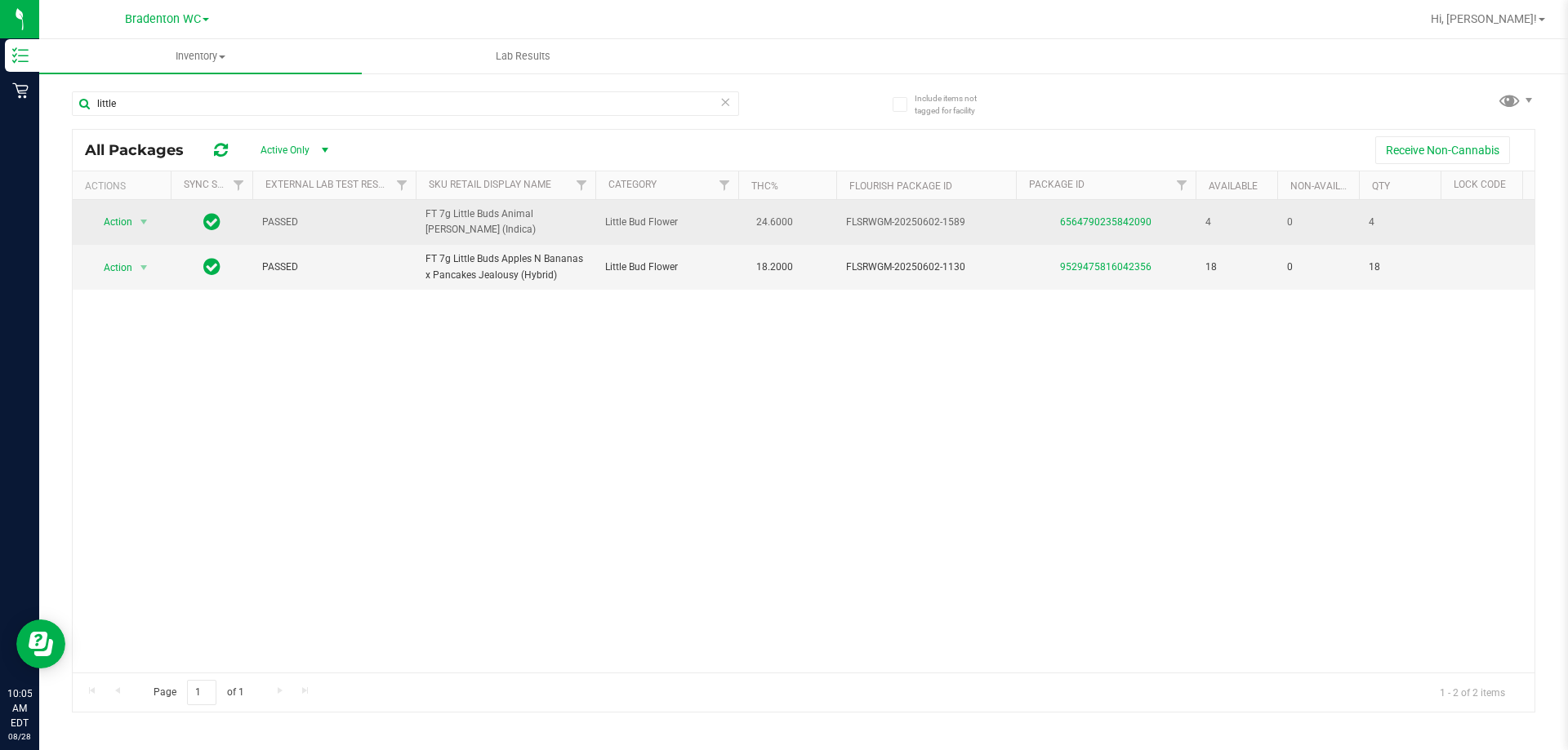
drag, startPoint x: 422, startPoint y: 213, endPoint x: 529, endPoint y: 229, distance: 108.2
click at [529, 229] on td "FT 7g Little Buds Animal Larry (Indica)" at bounding box center [505, 223] width 180 height 45
click at [529, 229] on span "FT 7g Little Buds Animal Larry (Indica)" at bounding box center [505, 222] width 160 height 31
drag, startPoint x: 772, startPoint y: 217, endPoint x: 820, endPoint y: 217, distance: 48.0
click at [820, 217] on td "24.6000" at bounding box center [787, 223] width 98 height 45
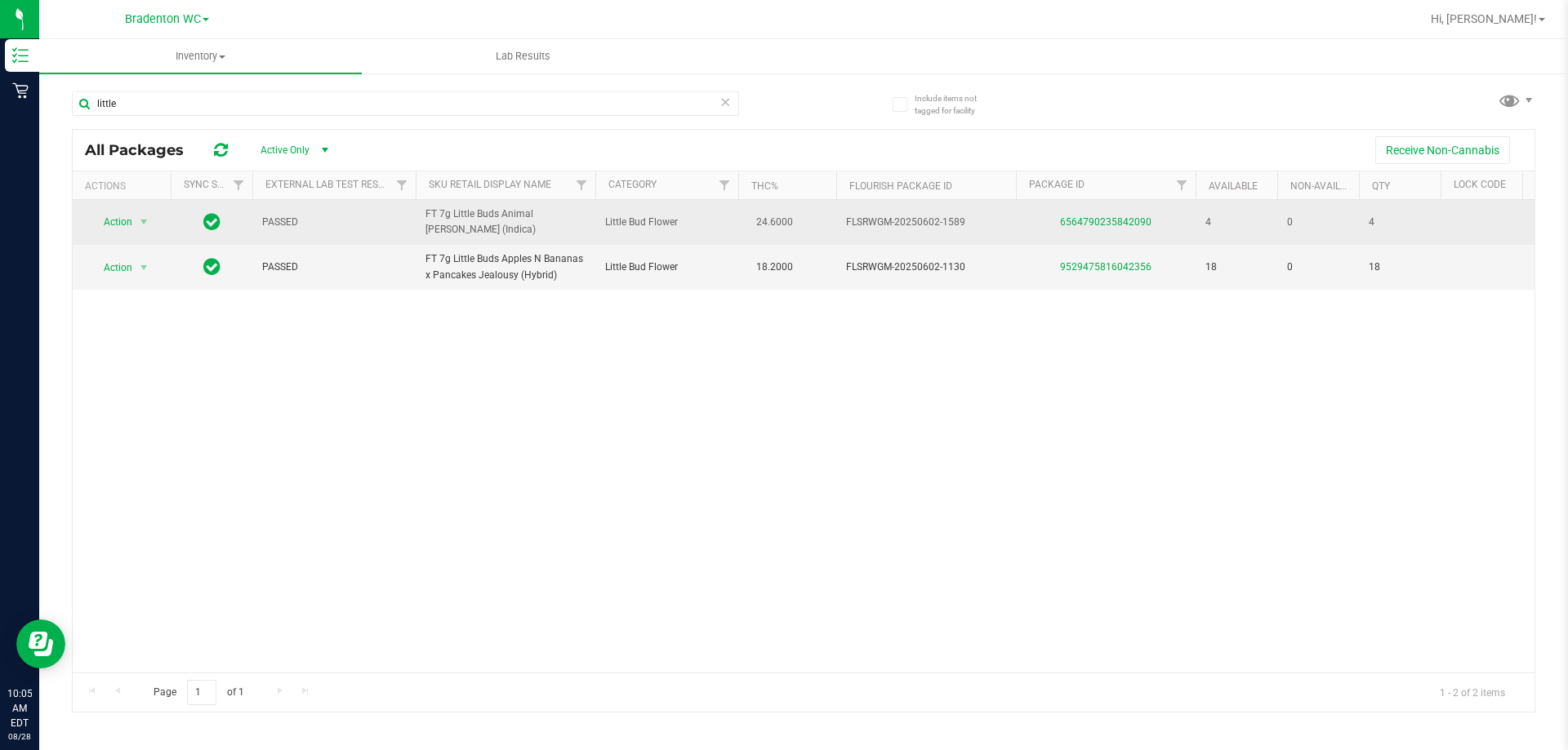
click at [803, 219] on td "24.6000" at bounding box center [787, 223] width 98 height 45
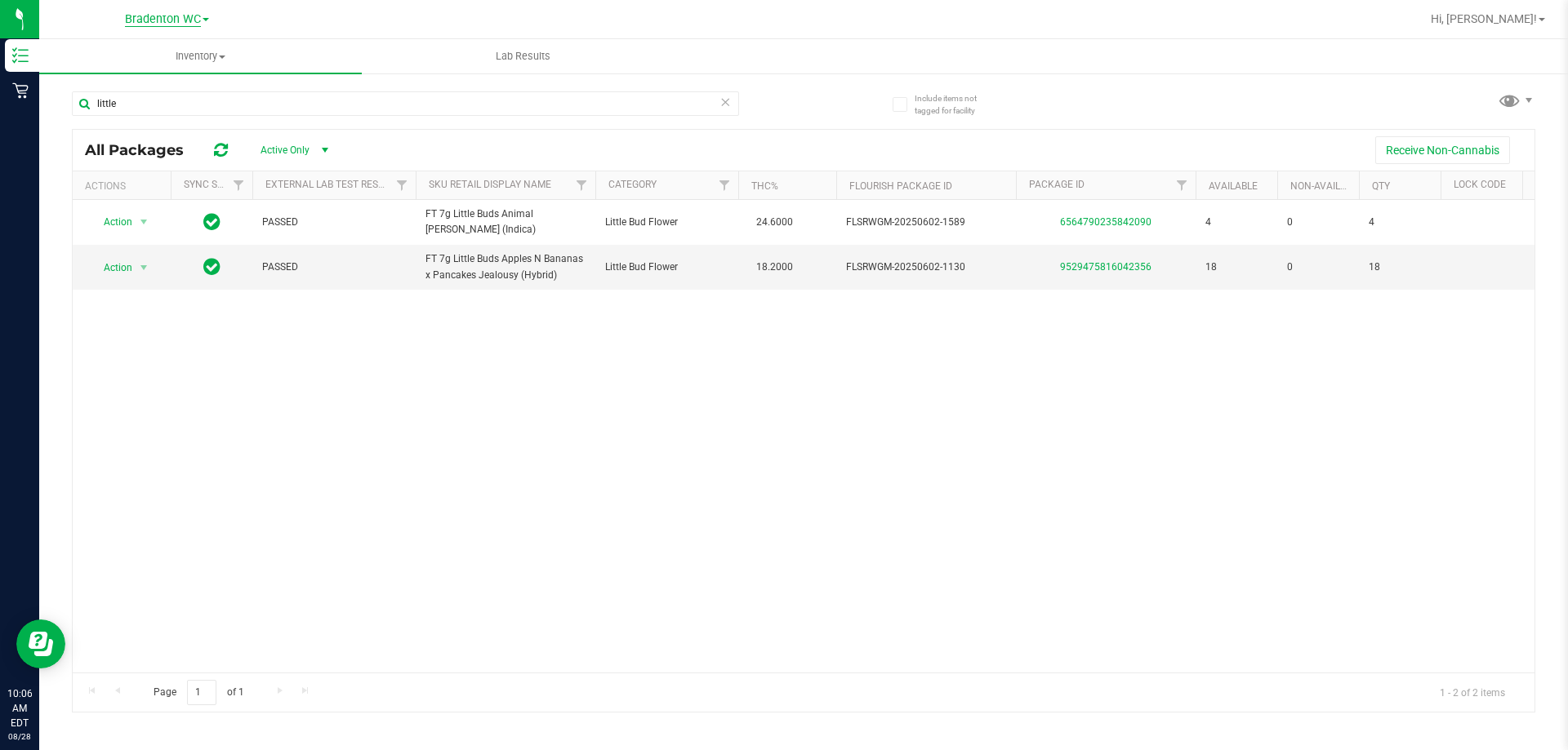
click at [181, 18] on span "Bradenton WC" at bounding box center [162, 20] width 76 height 15
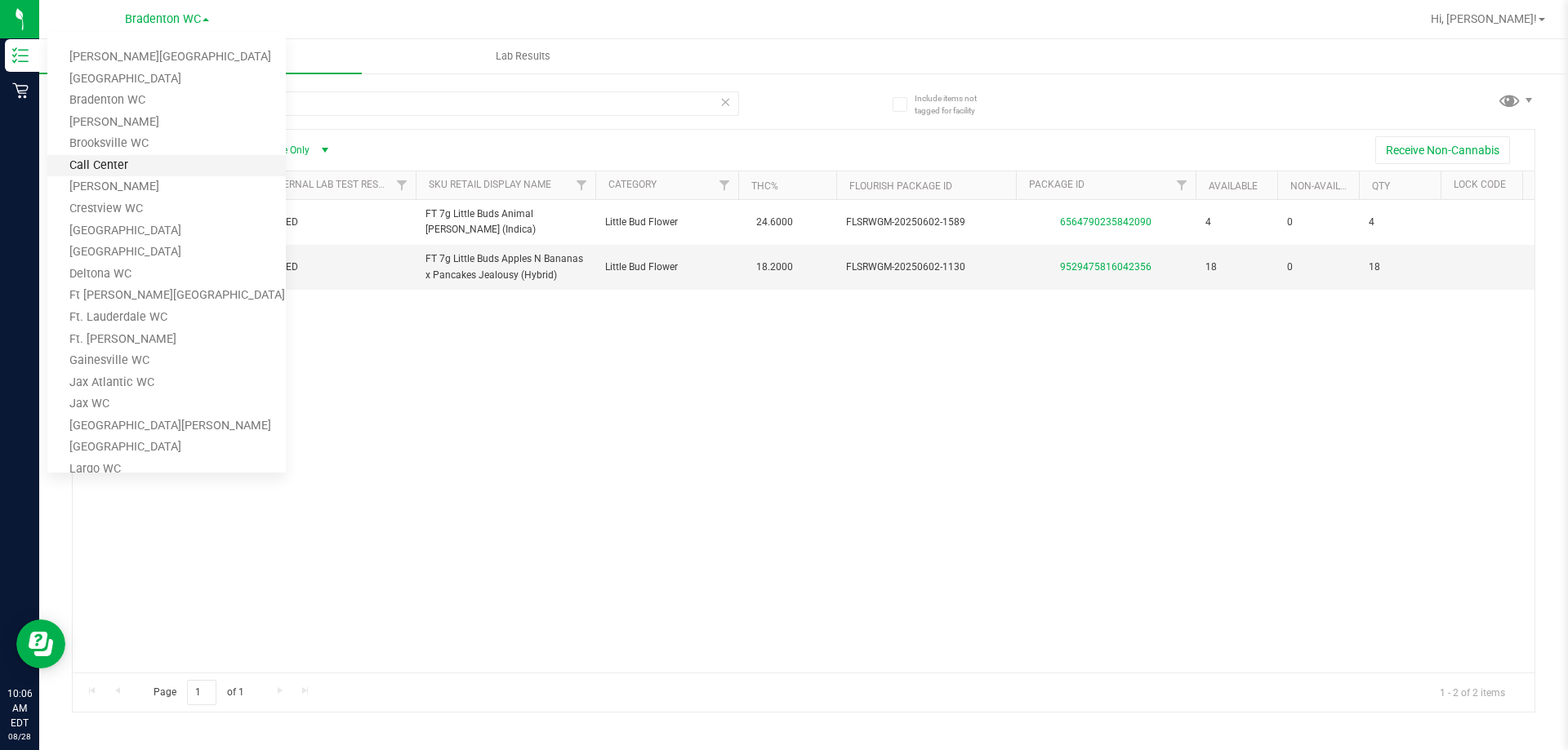
click at [149, 161] on link "Call Center" at bounding box center [167, 166] width 239 height 22
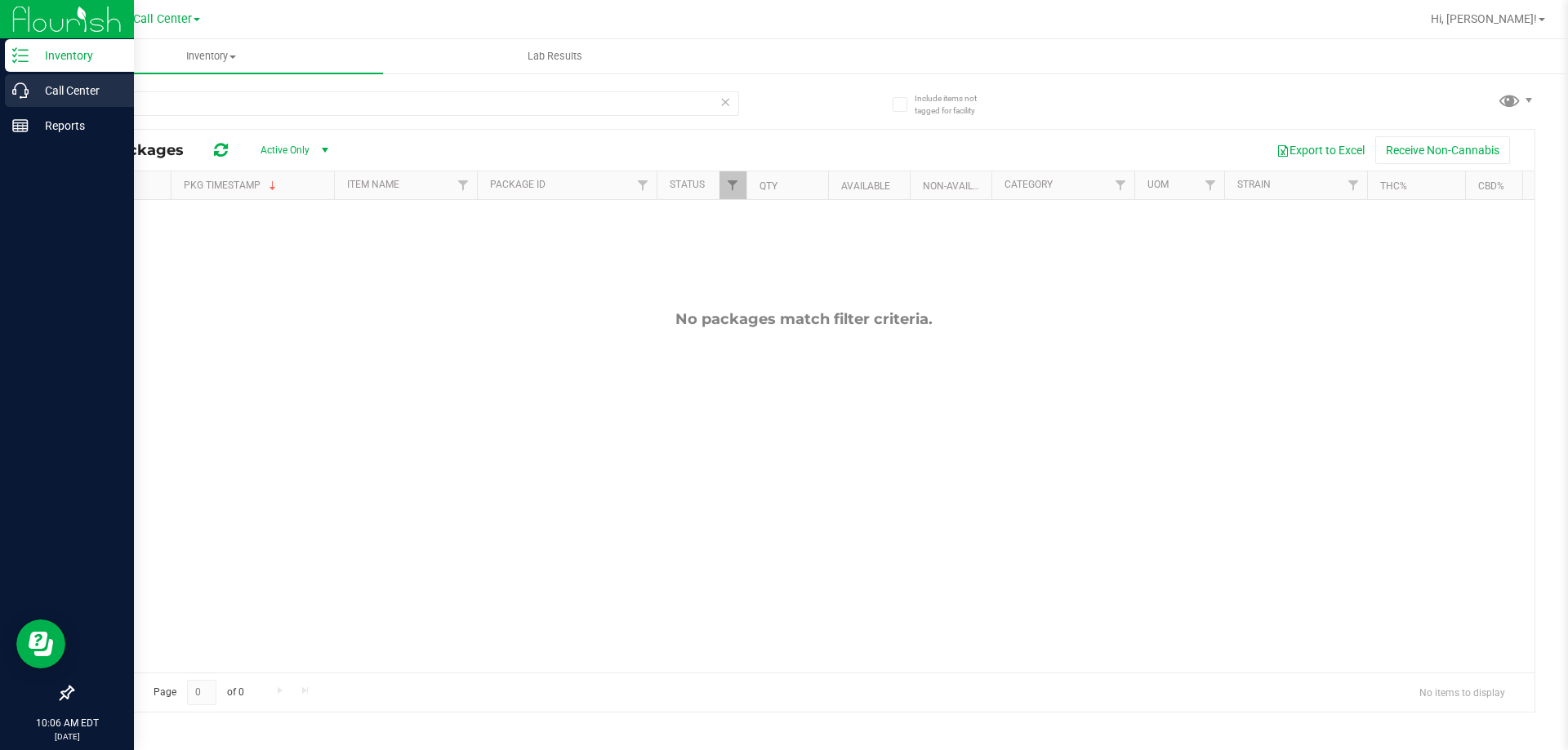
click at [60, 83] on p "Call Center" at bounding box center [77, 90] width 98 height 19
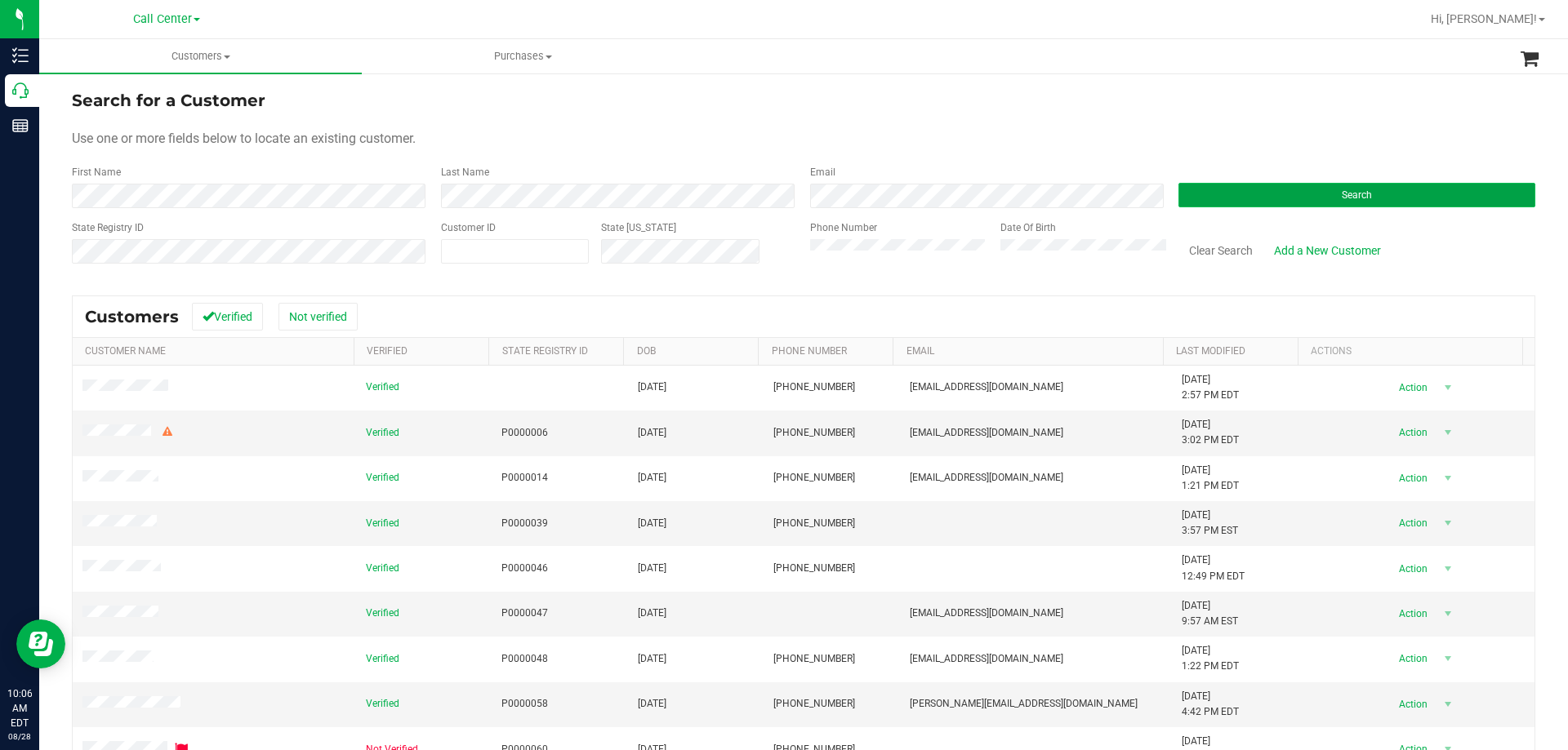
click at [1304, 200] on button "Search" at bounding box center [1357, 194] width 357 height 24
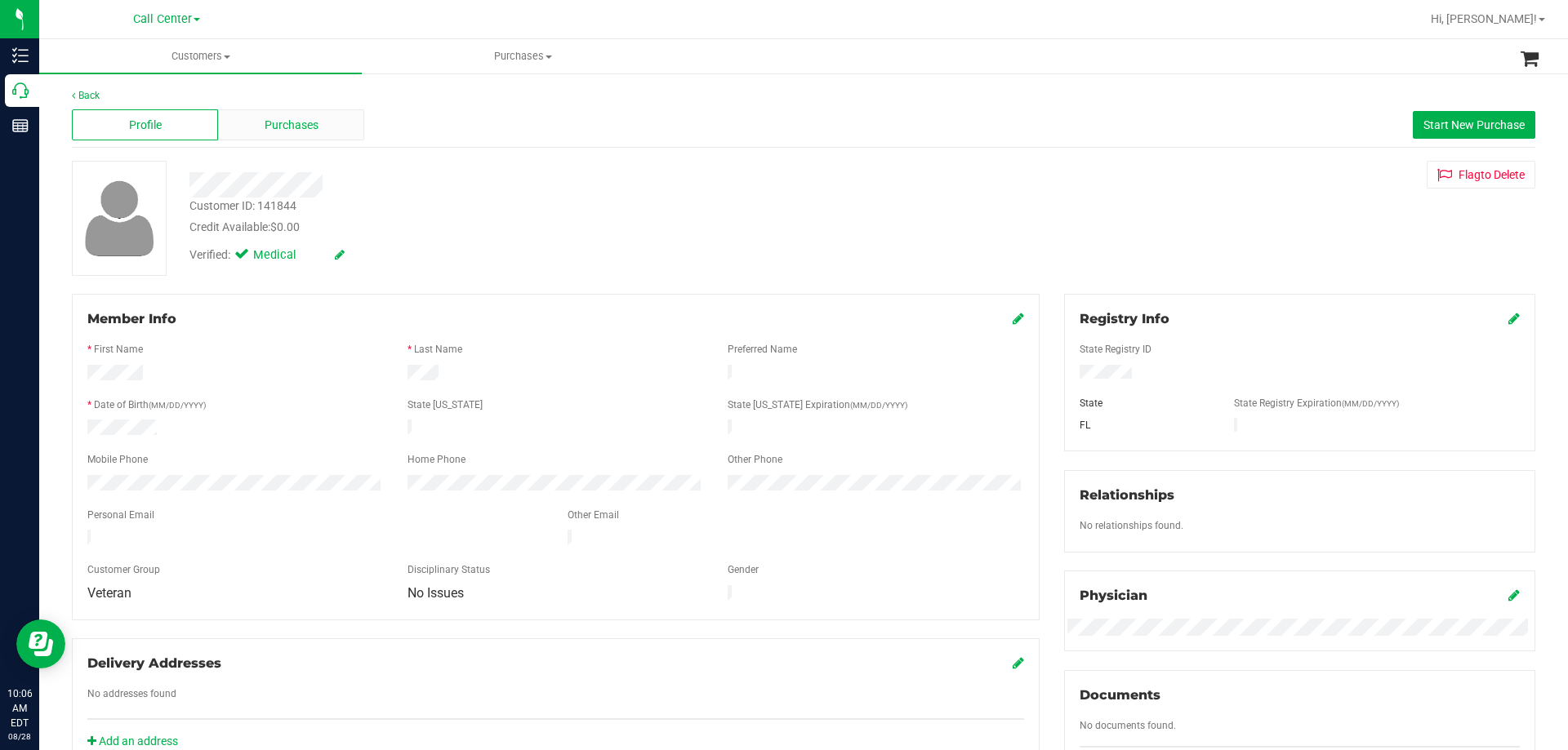
click at [349, 126] on div "Purchases" at bounding box center [291, 125] width 147 height 31
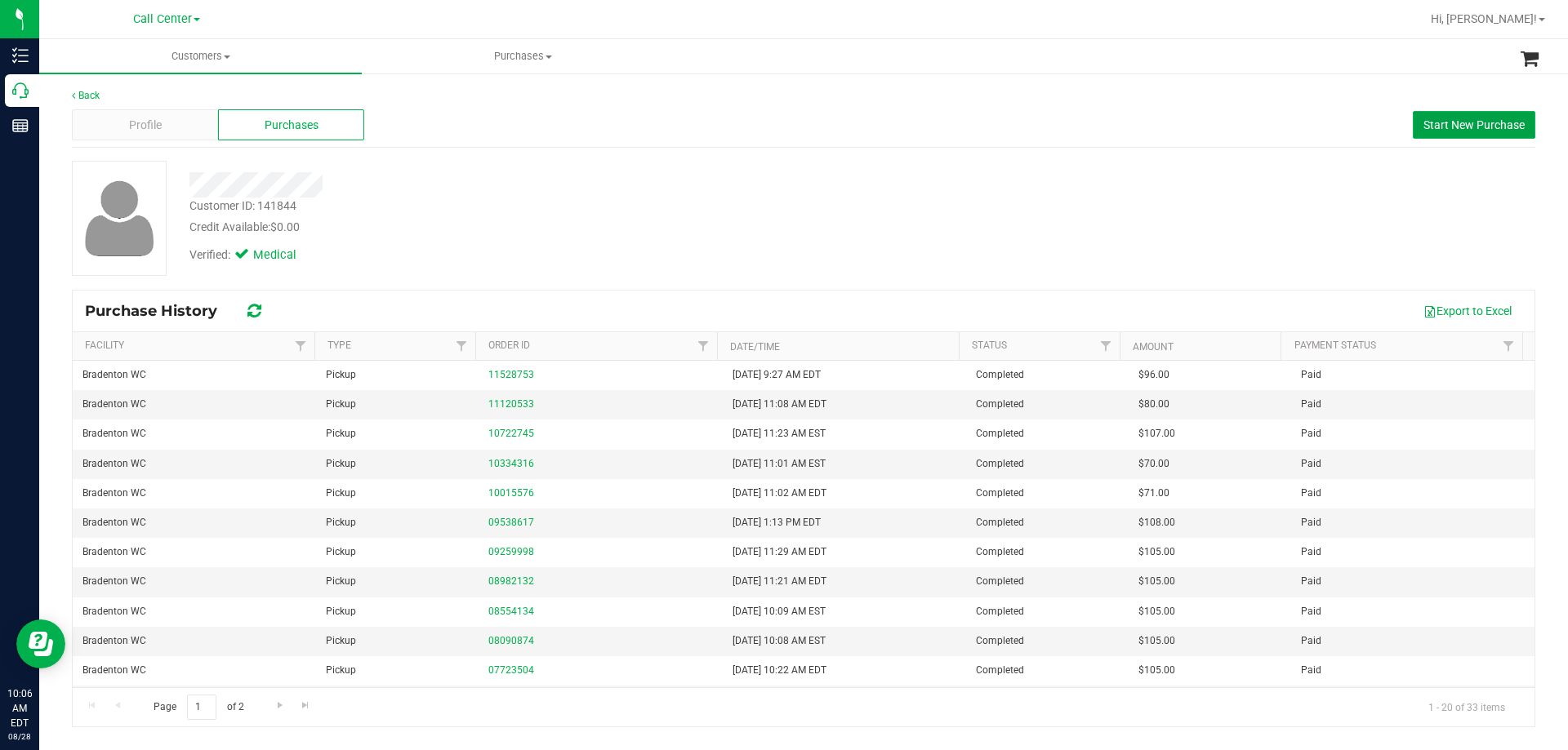
click at [1430, 125] on span "Start New Purchase" at bounding box center [1474, 125] width 101 height 13
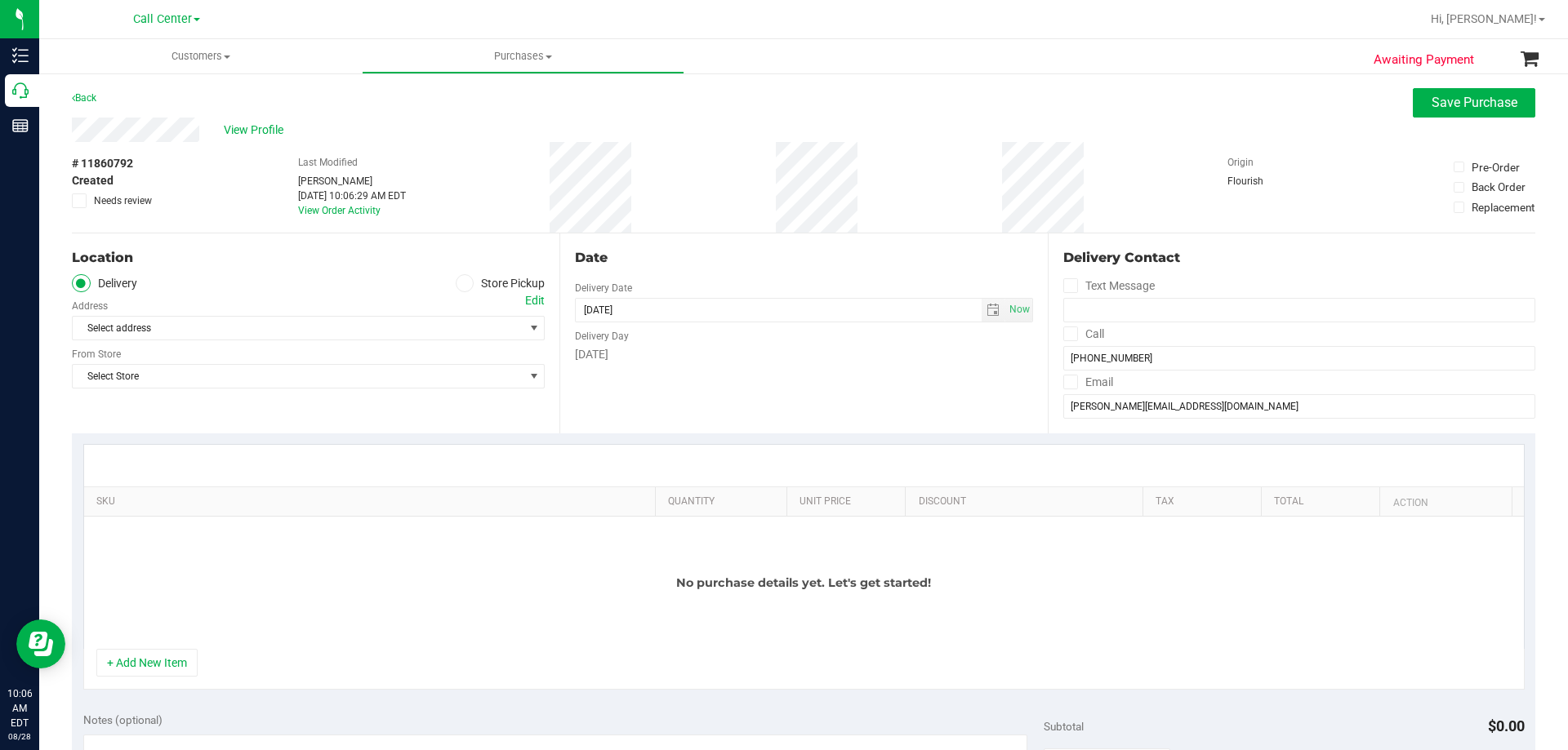
click at [463, 283] on icon at bounding box center [465, 283] width 10 height 0
click at [0, 0] on input "Store Pickup" at bounding box center [0, 0] width 0 height 0
click at [291, 326] on span "Select Store" at bounding box center [298, 327] width 451 height 23
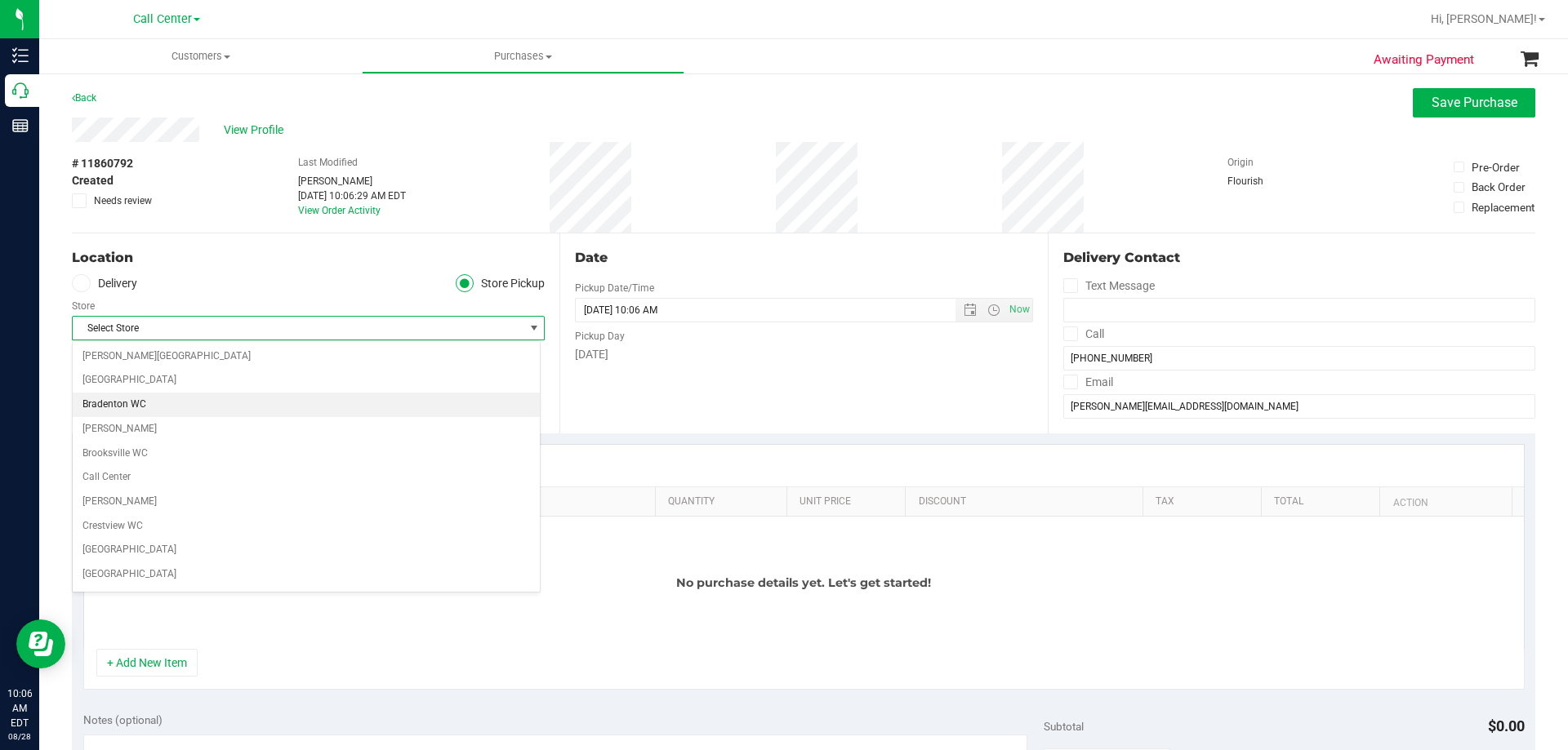
click at [136, 409] on li "Bradenton WC" at bounding box center [307, 404] width 467 height 24
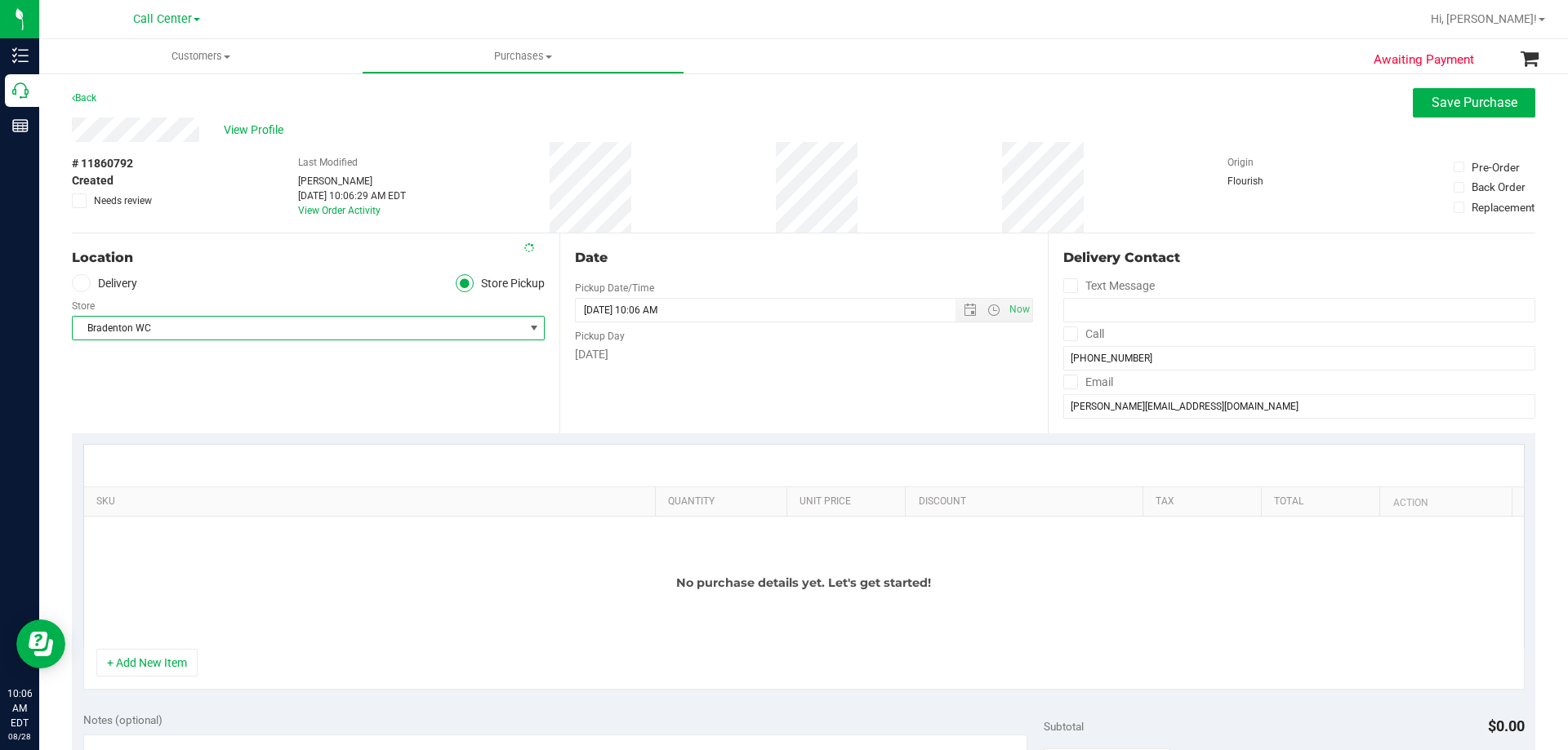
scroll to position [163, 0]
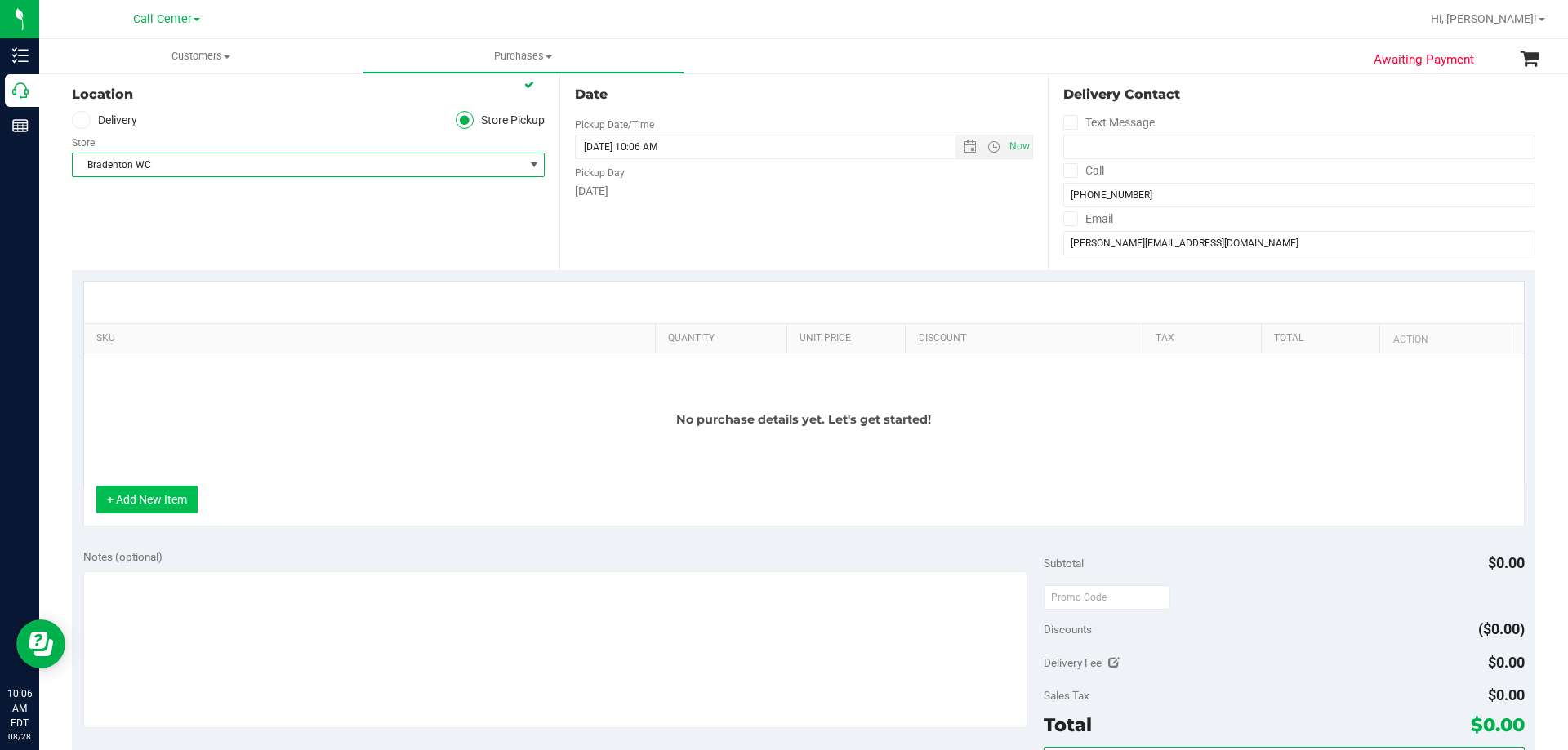
click at [171, 503] on button "+ Add New Item" at bounding box center [147, 499] width 101 height 28
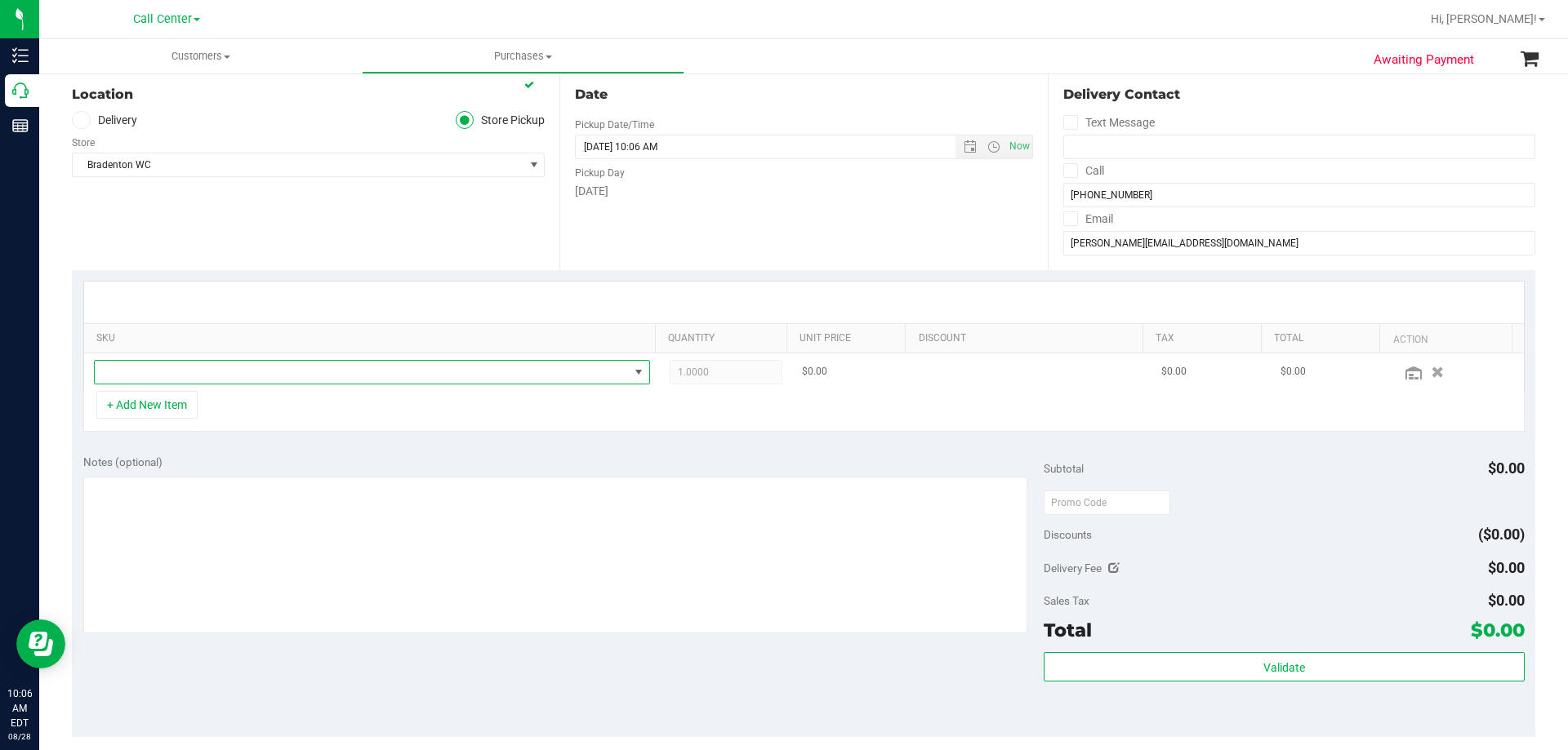
click at [264, 369] on span "NO DATA FOUND" at bounding box center [362, 372] width 534 height 23
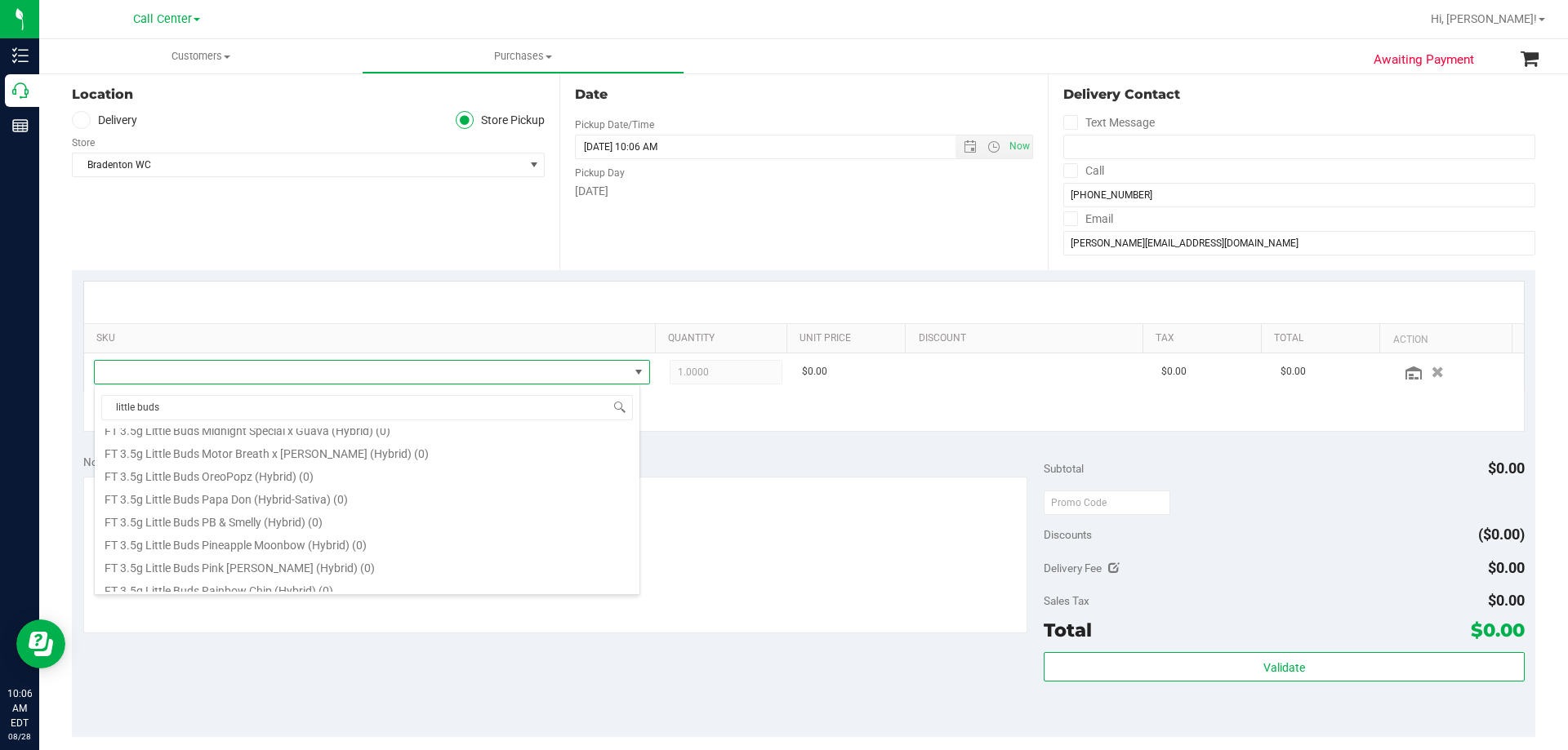
scroll to position [653, 0]
drag, startPoint x: 257, startPoint y: 401, endPoint x: -134, endPoint y: 409, distance: 391.1
click at [0, 409] on html "Inventory Call Center Reports 10:06 AM EDT 08/28/2025 08/28 Call Center Bonita …" at bounding box center [784, 375] width 1568 height 750
type input "animal larry"
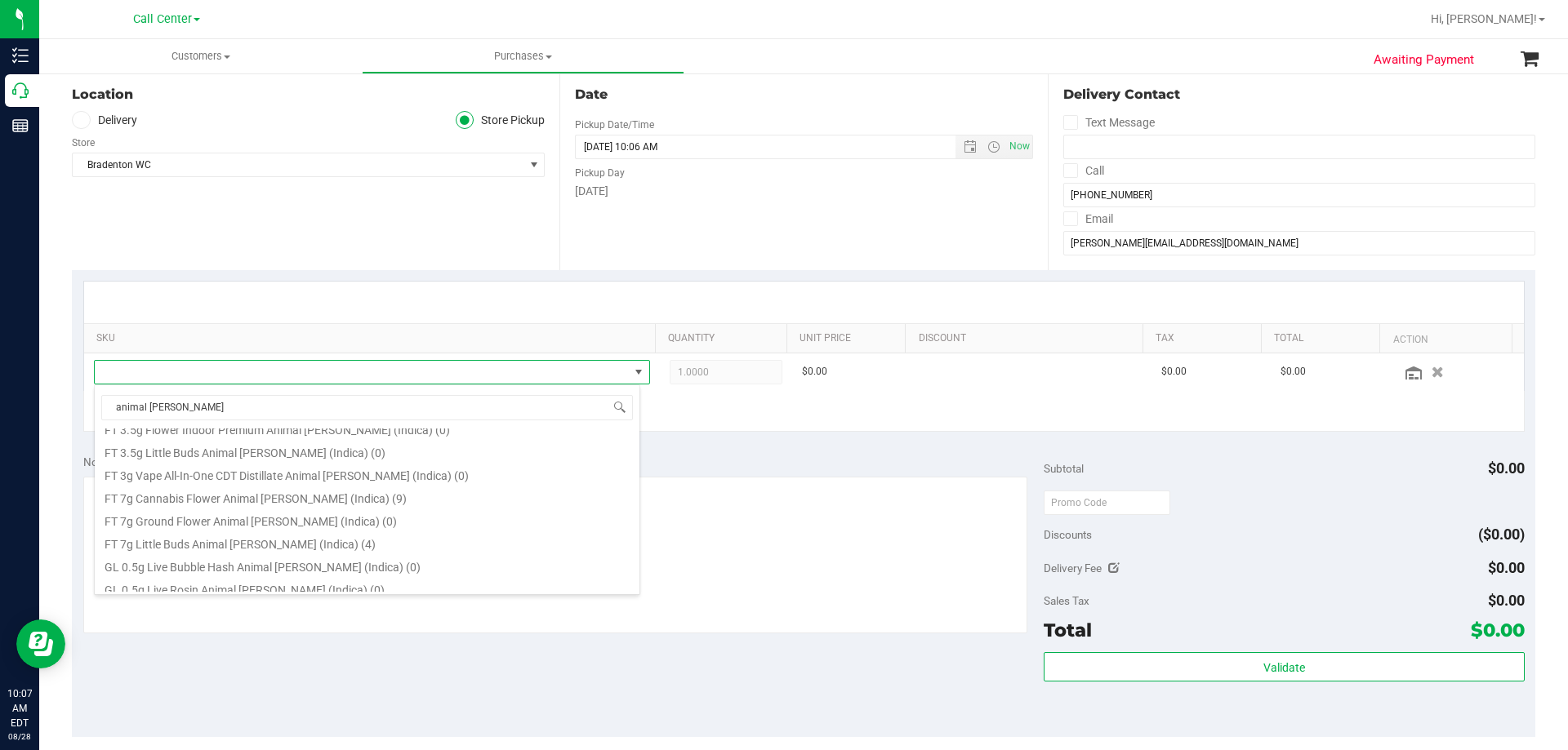
scroll to position [363, 0]
click at [214, 536] on li "FT 7g Little Buds Animal Larry (Indica) (4)" at bounding box center [367, 533] width 544 height 23
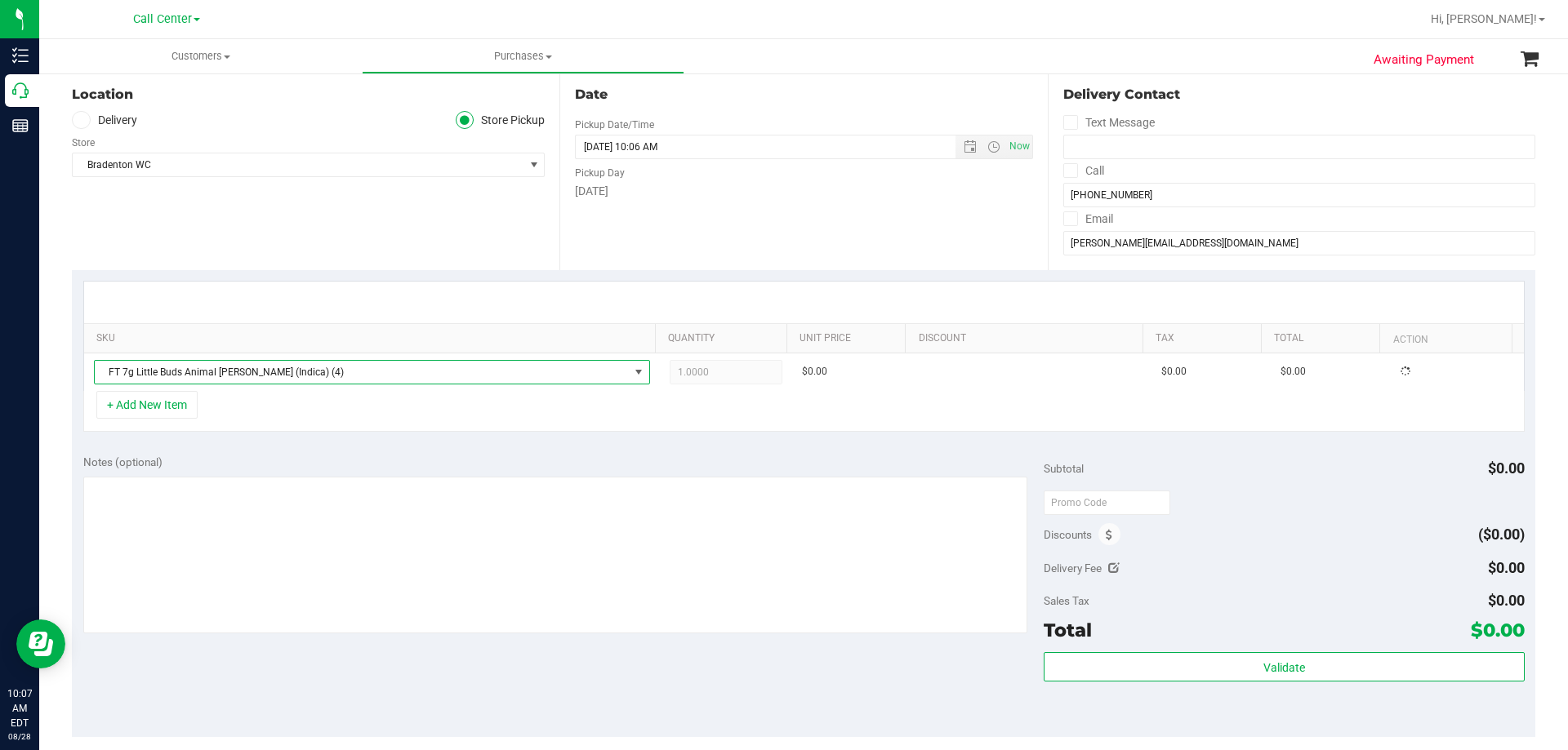
click at [248, 415] on div "+ Add New Item" at bounding box center [803, 411] width 1442 height 41
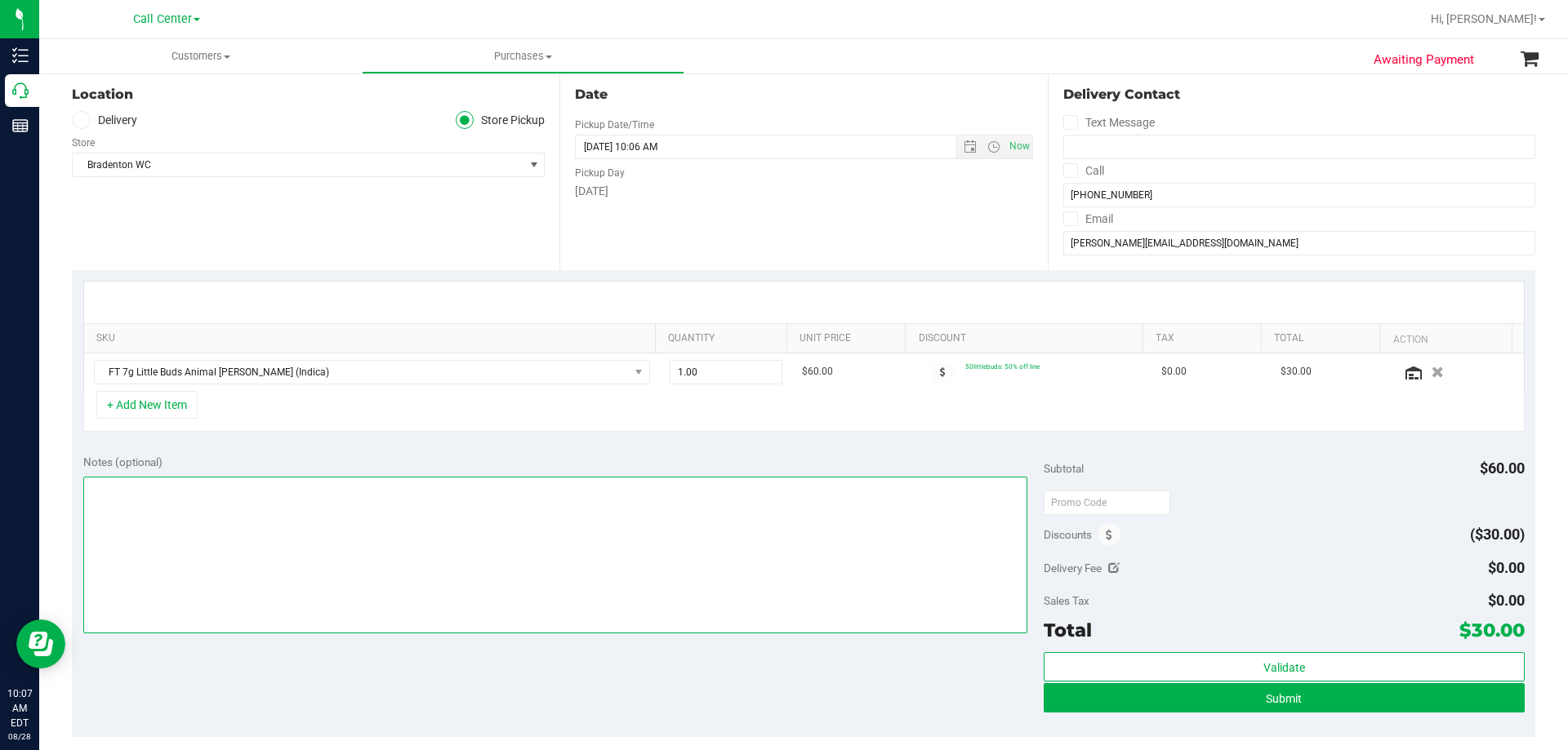
click at [411, 554] on textarea at bounding box center [555, 554] width 945 height 157
paste textarea "Order Submitted by Customer Care - CC TNE [DATE]"
type textarea "Order Submitted by Customer Care - CC TNE [DATE]"
click at [370, 667] on div "Notes (optional) Subtotal $60.00 Discounts ($30.00) Delivery Fee $0.00 Sales Ta…" at bounding box center [803, 589] width 1463 height 294
drag, startPoint x: 538, startPoint y: 386, endPoint x: 529, endPoint y: 388, distance: 9.2
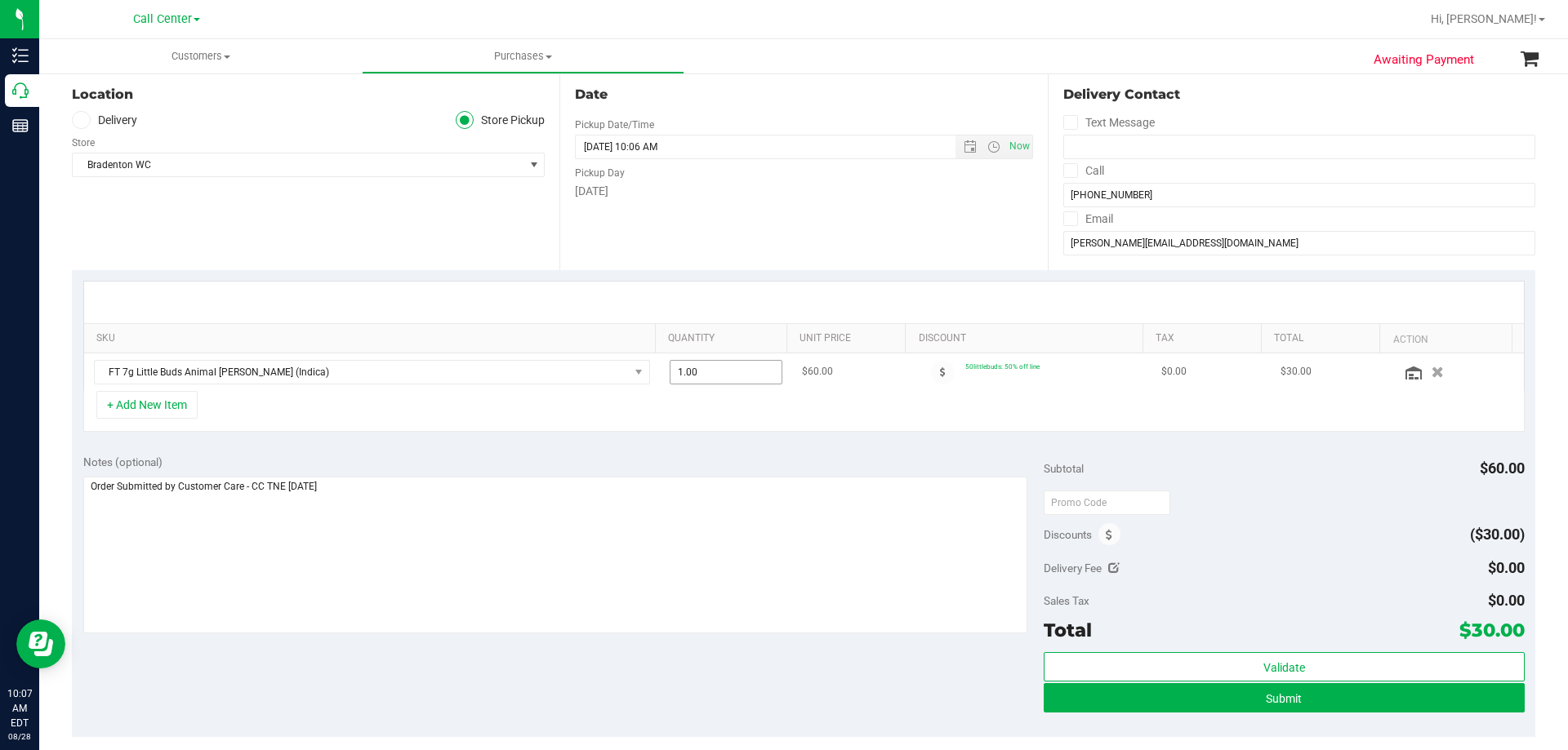
click at [529, 388] on tr "FT 7g Little Buds Animal Larry (Indica) 1.00 1 $60.00 50littlebuds: 50% off lin…" at bounding box center [803, 372] width 1440 height 38
type input "2"
type input "2.00"
click at [752, 413] on div "+ Add New Item" at bounding box center [803, 411] width 1442 height 41
click at [180, 406] on button "+ Add New Item" at bounding box center [147, 404] width 101 height 28
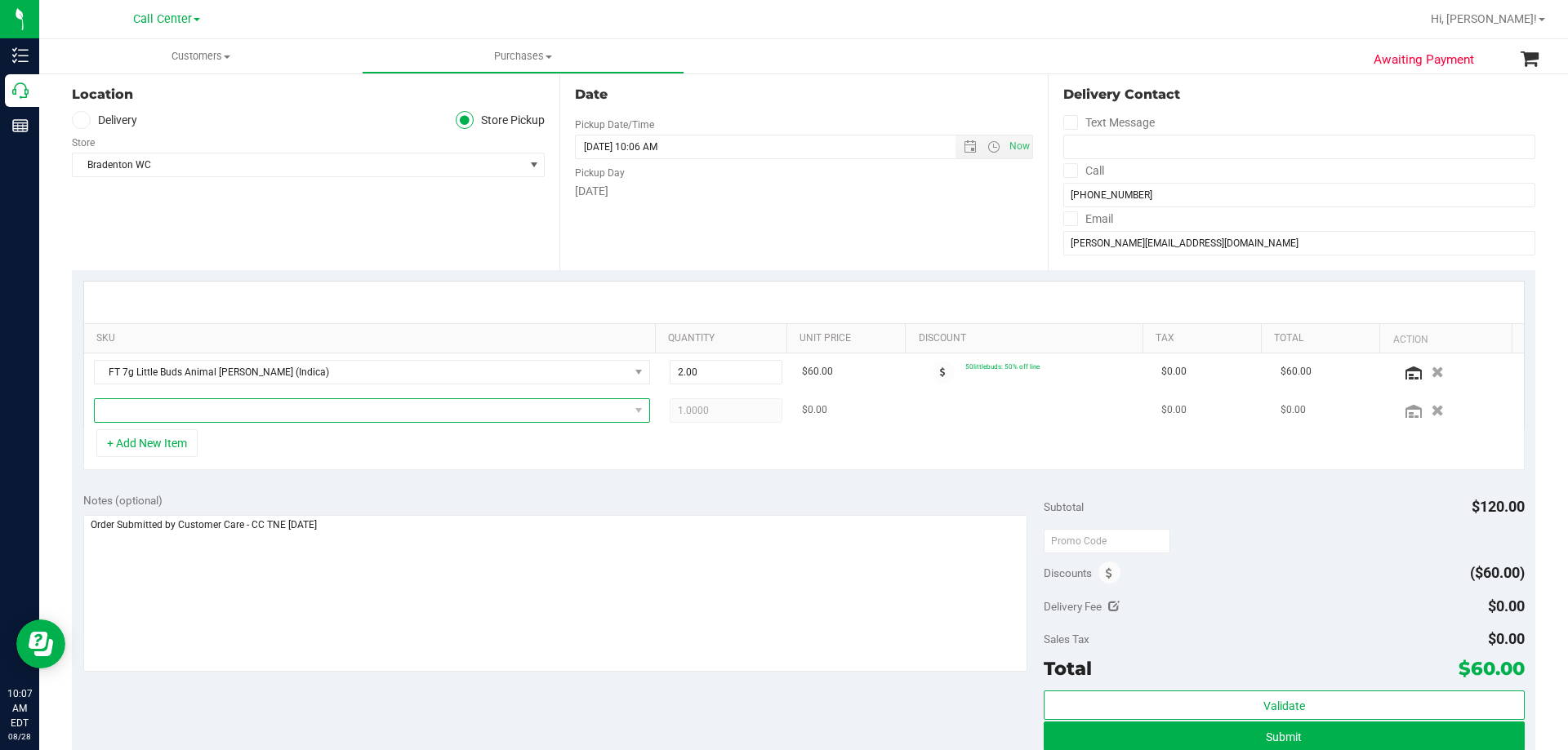
click at [348, 418] on span "NO DATA FOUND" at bounding box center [362, 410] width 534 height 23
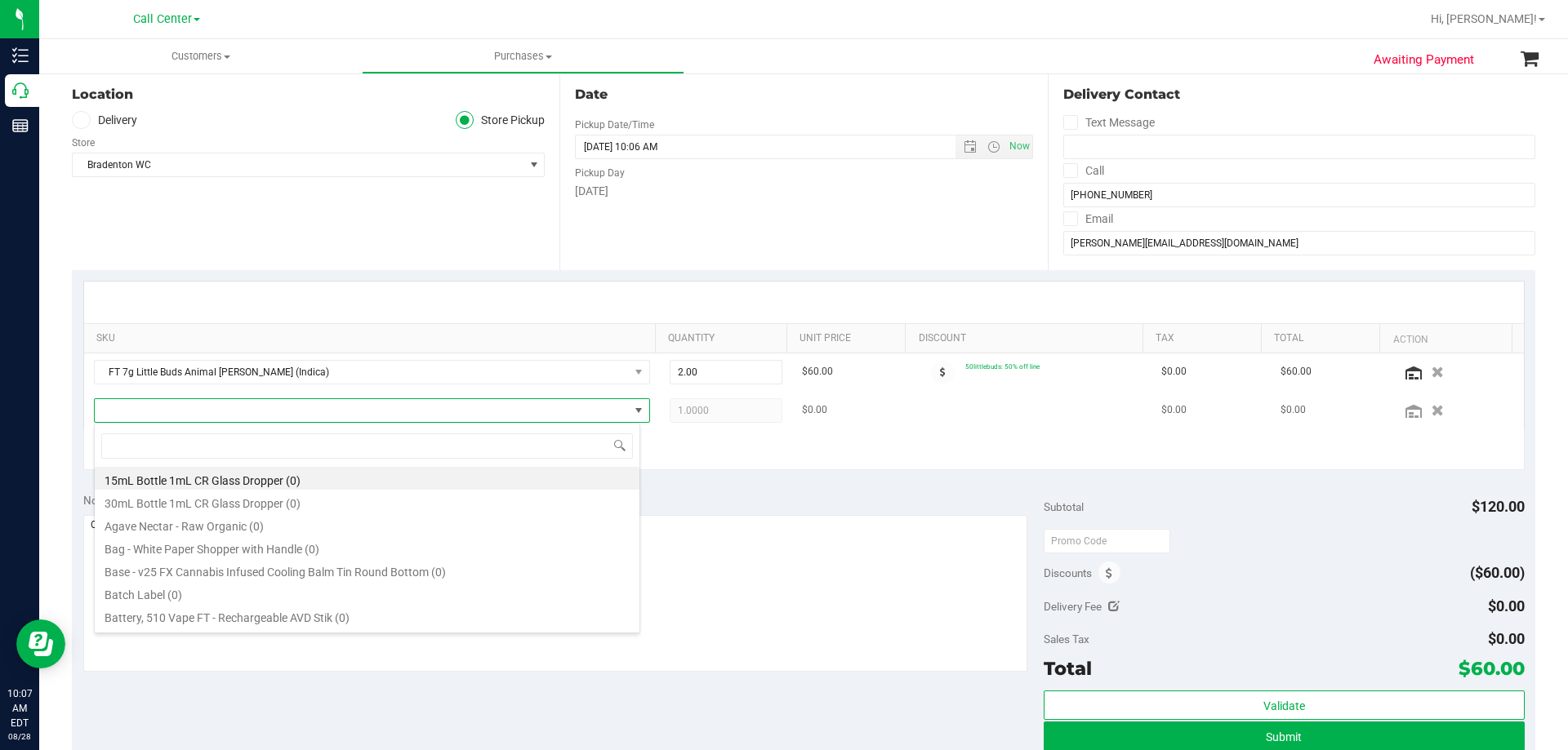
scroll to position [24, 546]
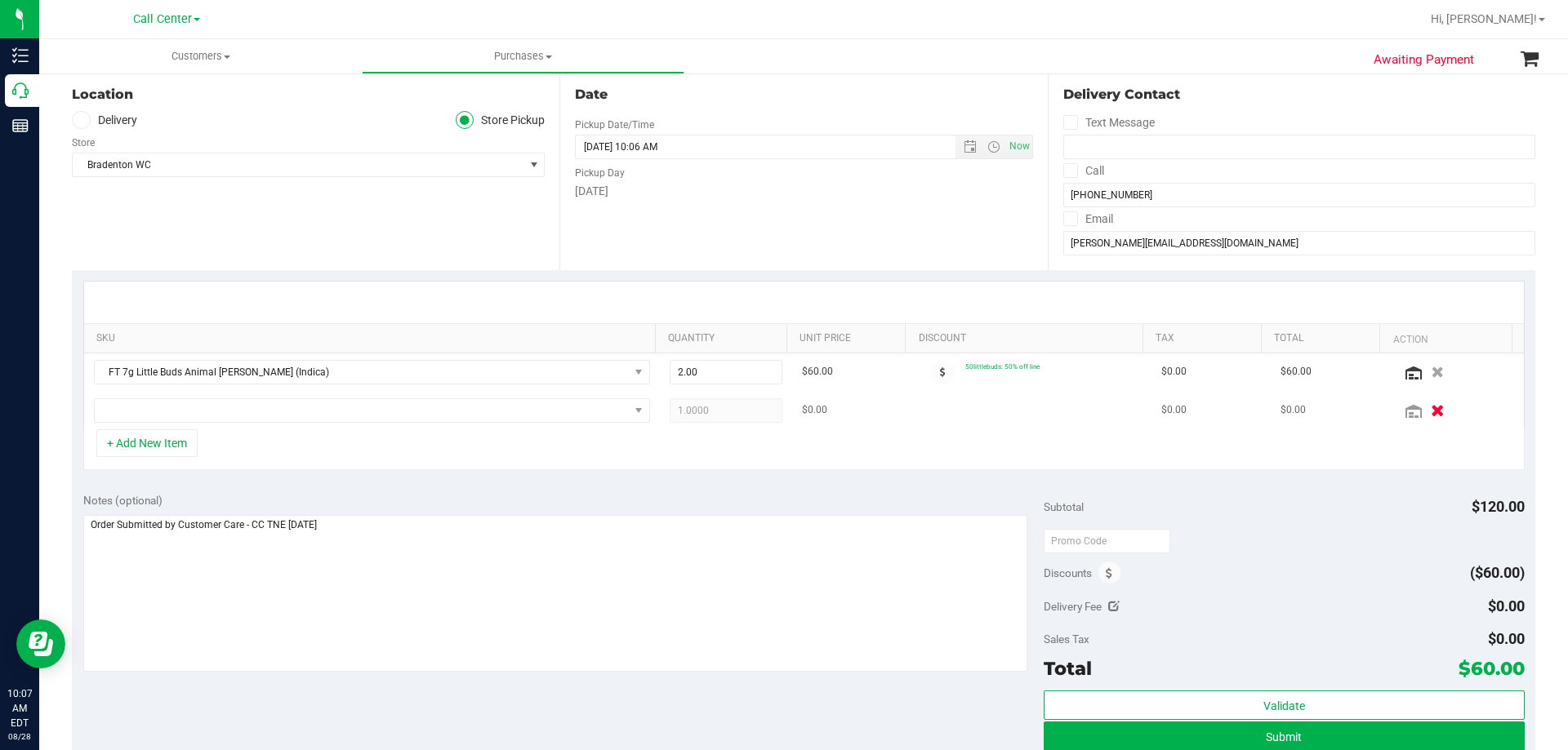
click at [1431, 416] on icon "button" at bounding box center [1437, 410] width 14 height 13
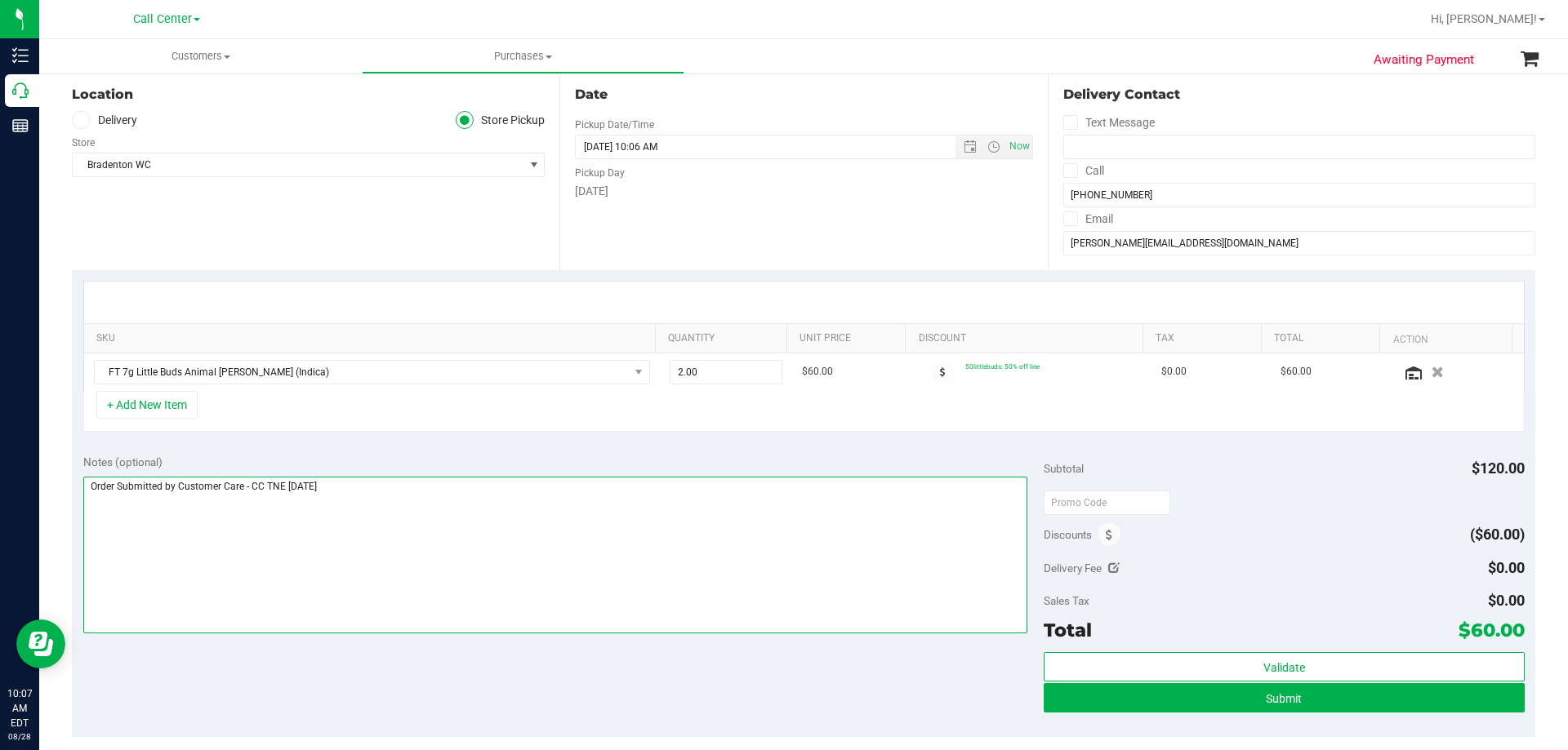
click at [539, 516] on textarea at bounding box center [555, 554] width 945 height 157
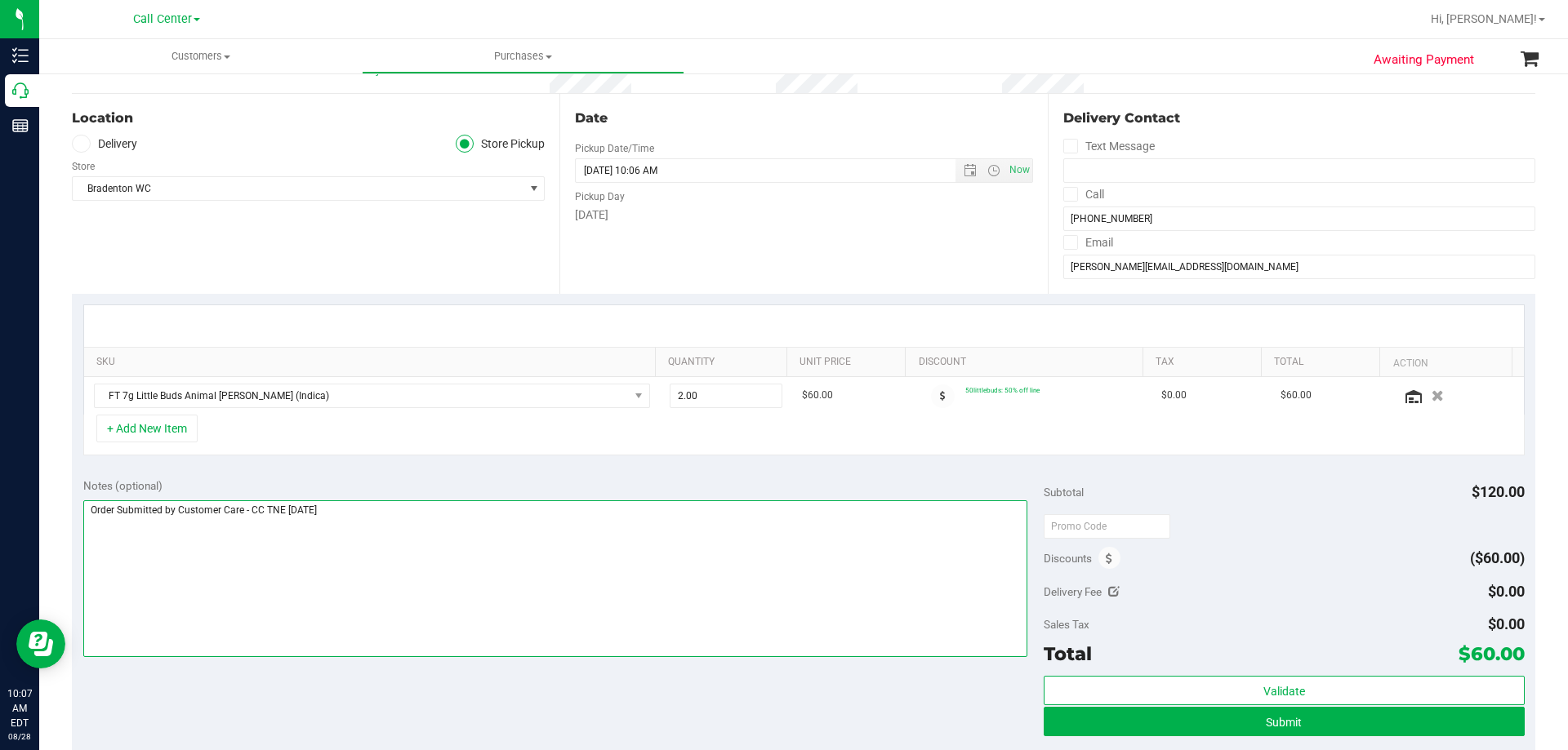
scroll to position [245, 0]
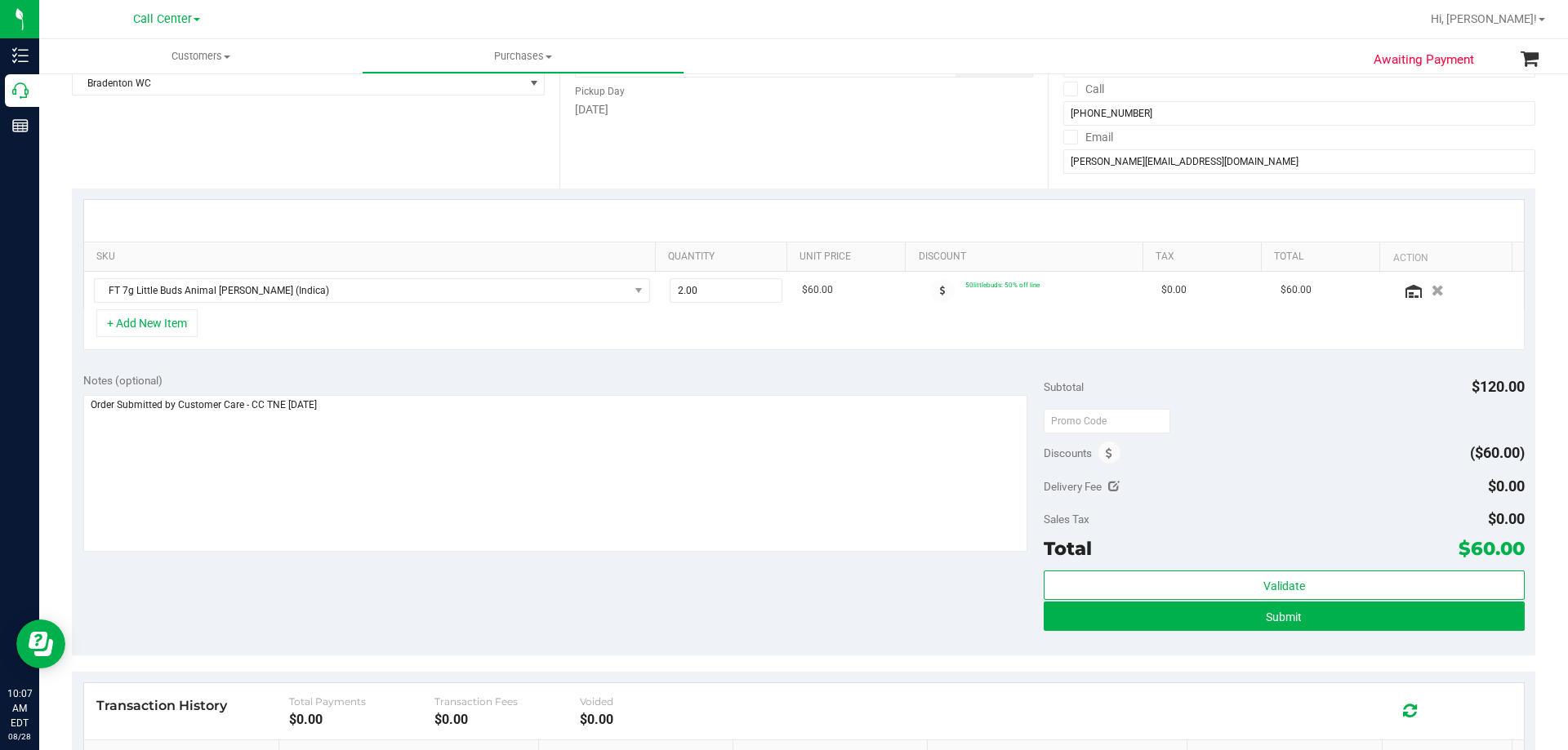
drag, startPoint x: 1460, startPoint y: 547, endPoint x: 1507, endPoint y: 548, distance: 47.0
click at [1507, 548] on span "$60.00" at bounding box center [1492, 548] width 66 height 23
click at [485, 355] on div "SKU Quantity Unit Price Discount Tax Total Action FT 7g Little Buds Animal Larr…" at bounding box center [803, 275] width 1463 height 173
click at [411, 573] on div "Notes (optional) Subtotal $120.00 Discounts ($60.00) Delivery Fee $0.00 Sales T…" at bounding box center [803, 508] width 1463 height 294
click at [473, 437] on textarea at bounding box center [555, 473] width 945 height 157
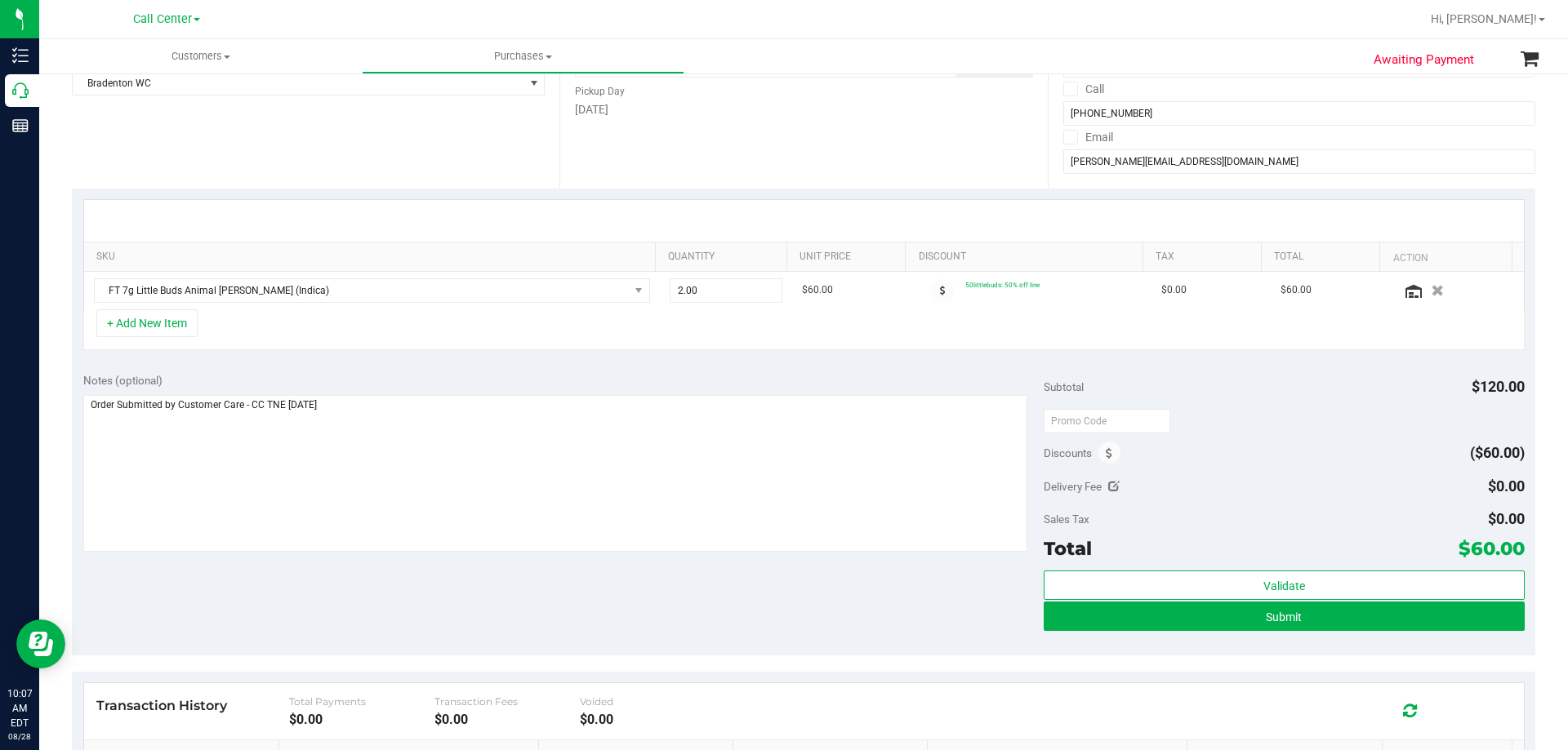
click at [470, 579] on div "Notes (optional) Subtotal $120.00 Discounts ($60.00) Delivery Fee $0.00 Sales T…" at bounding box center [803, 508] width 1463 height 294
click at [499, 476] on textarea at bounding box center [555, 473] width 945 height 157
click at [463, 599] on div "Notes (optional) Subtotal $120.00 Discounts ($60.00) Delivery Fee $0.00 Sales T…" at bounding box center [803, 508] width 1463 height 294
click at [462, 403] on textarea at bounding box center [555, 473] width 945 height 157
click at [463, 601] on div "Notes (optional) Subtotal $120.00 Discounts ($60.00) Delivery Fee $0.00 Sales T…" at bounding box center [803, 508] width 1463 height 294
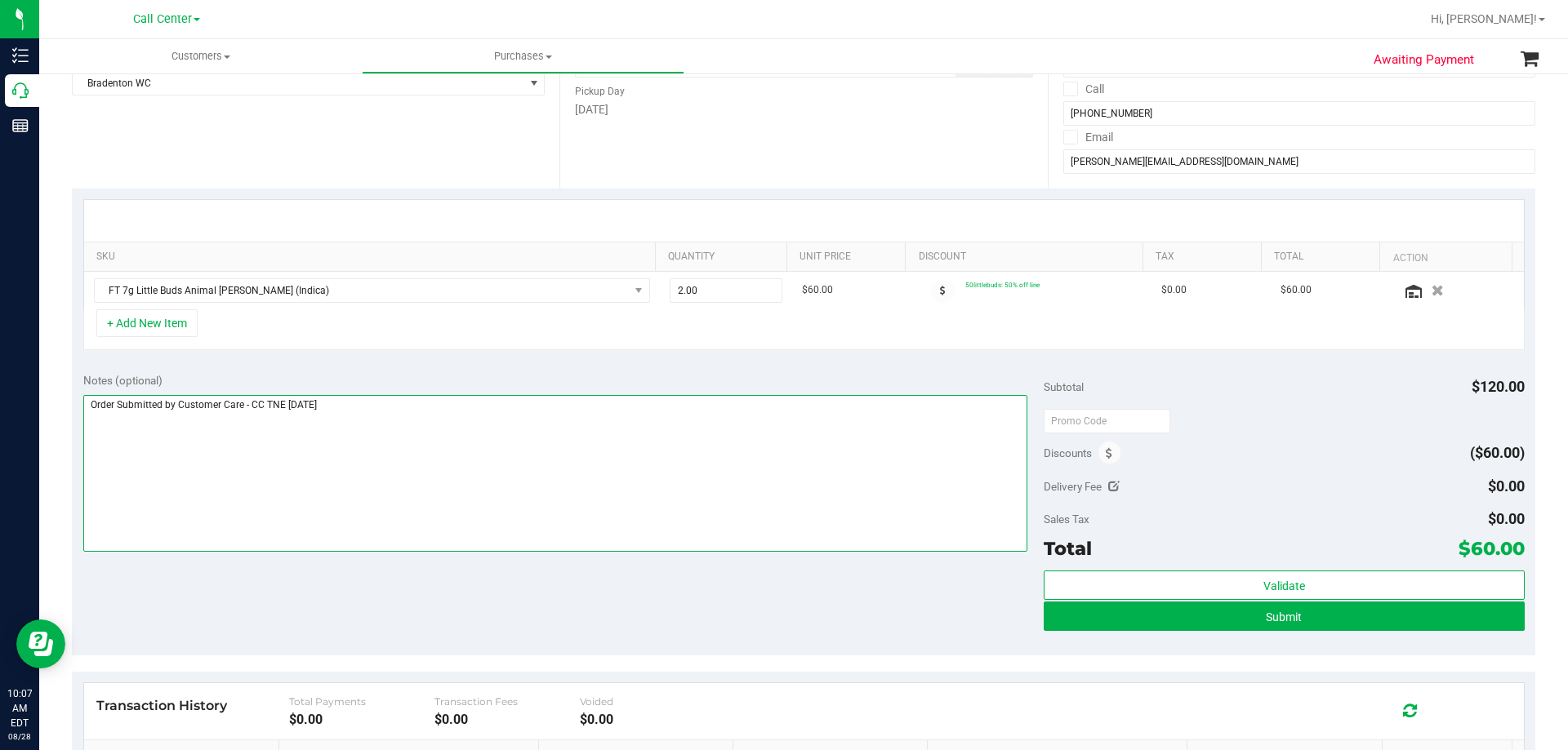
click at [493, 424] on textarea at bounding box center [555, 473] width 945 height 157
click at [472, 588] on div "Notes (optional) Subtotal $120.00 Discounts ($60.00) Delivery Fee $0.00 Sales T…" at bounding box center [803, 508] width 1463 height 294
click at [480, 424] on textarea at bounding box center [555, 473] width 945 height 157
click at [498, 454] on textarea at bounding box center [555, 473] width 945 height 157
click at [449, 592] on div "Notes (optional) Subtotal $120.00 Discounts ($60.00) Delivery Fee $0.00 Sales T…" at bounding box center [803, 508] width 1463 height 294
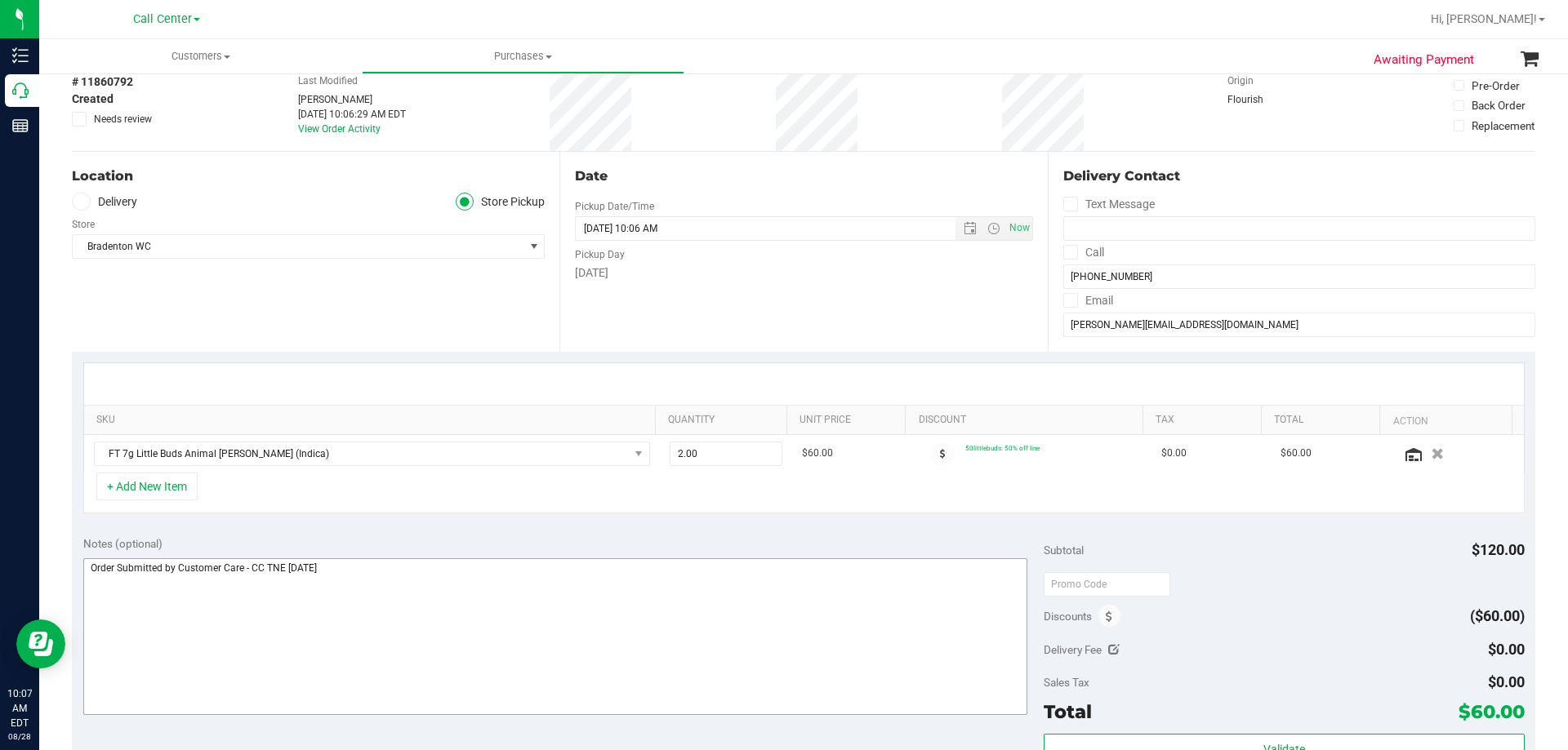
scroll to position [326, 0]
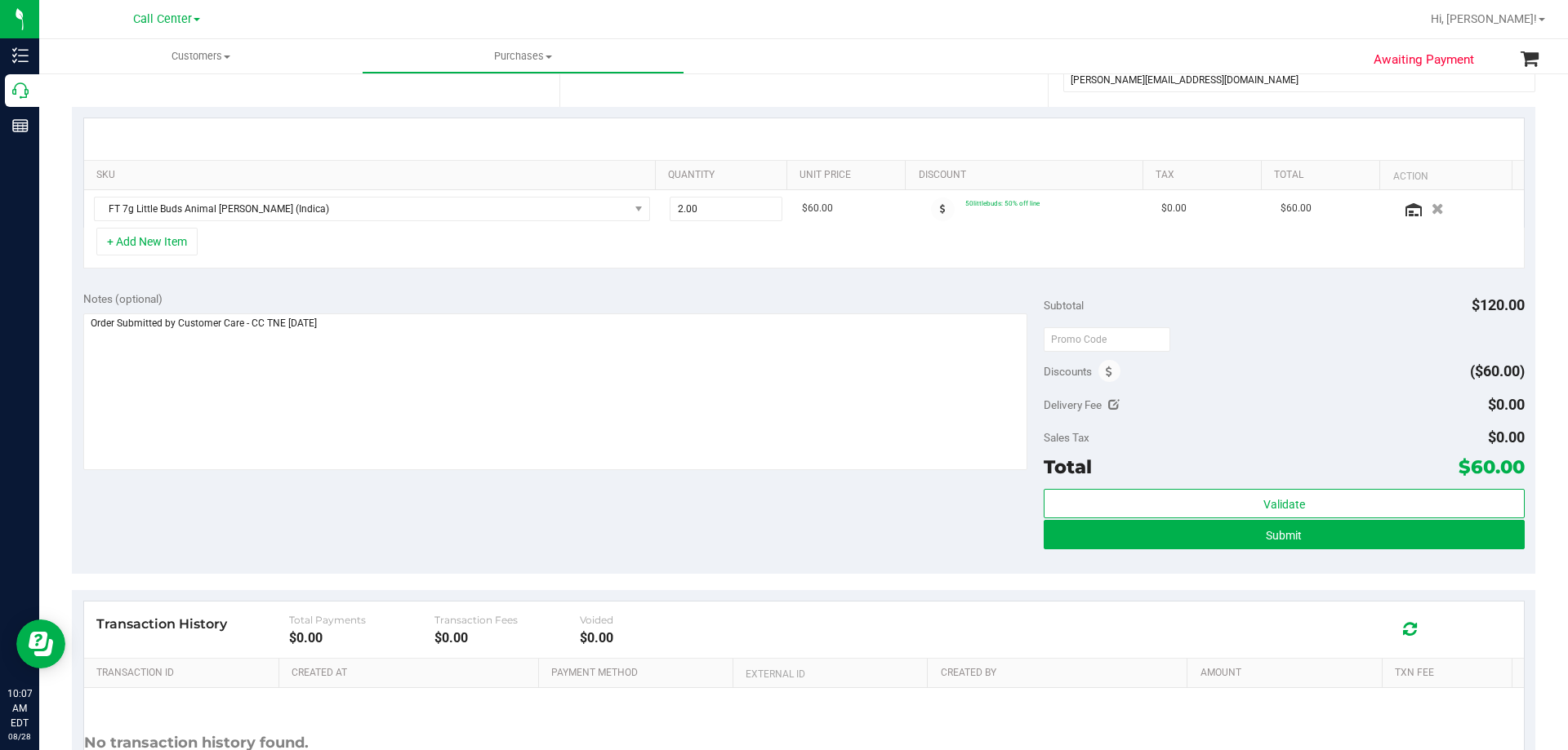
click at [421, 499] on div "Notes (optional) Subtotal $120.00 Discounts ($60.00) Delivery Fee $0.00 Sales T…" at bounding box center [803, 426] width 1463 height 294
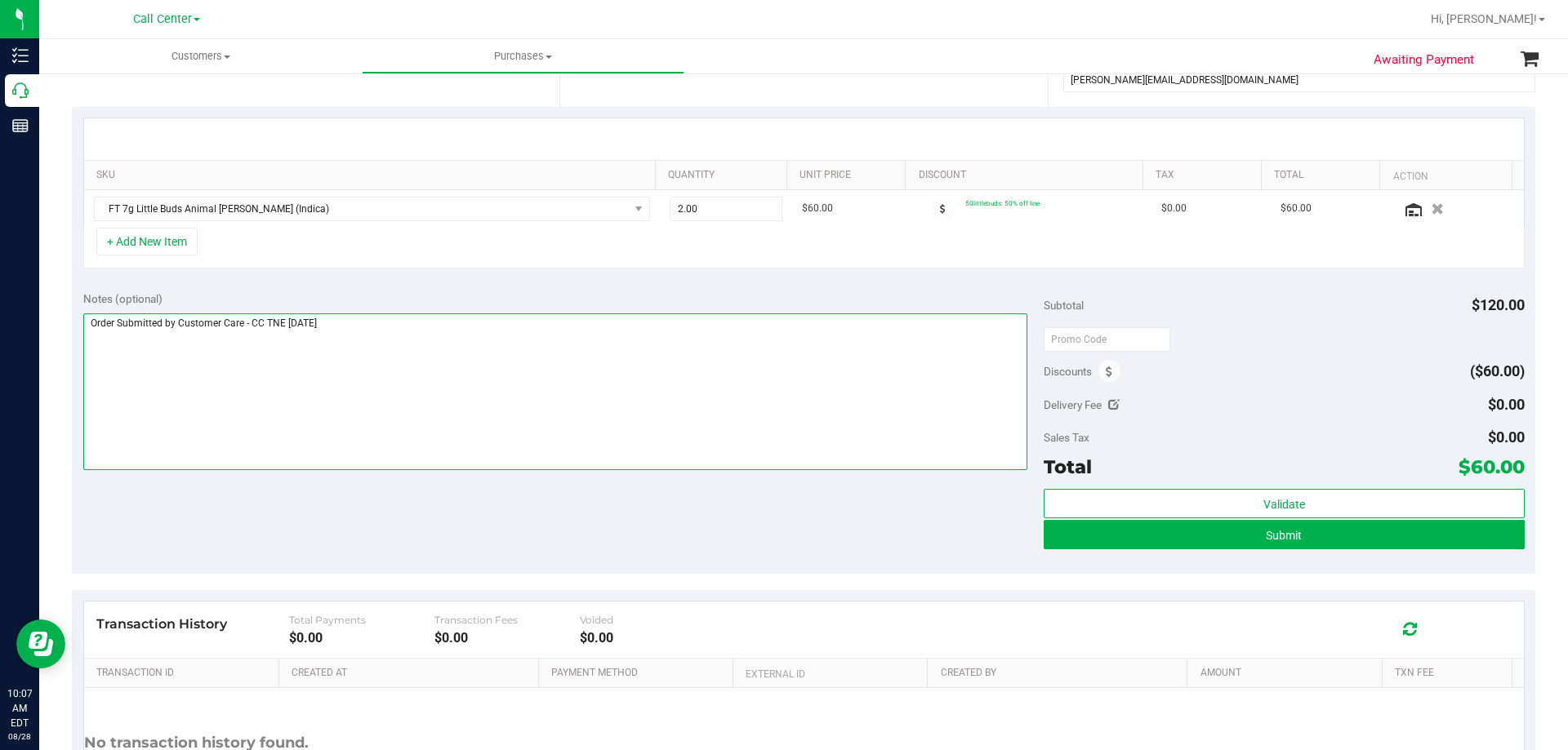
click at [522, 344] on textarea at bounding box center [555, 391] width 945 height 157
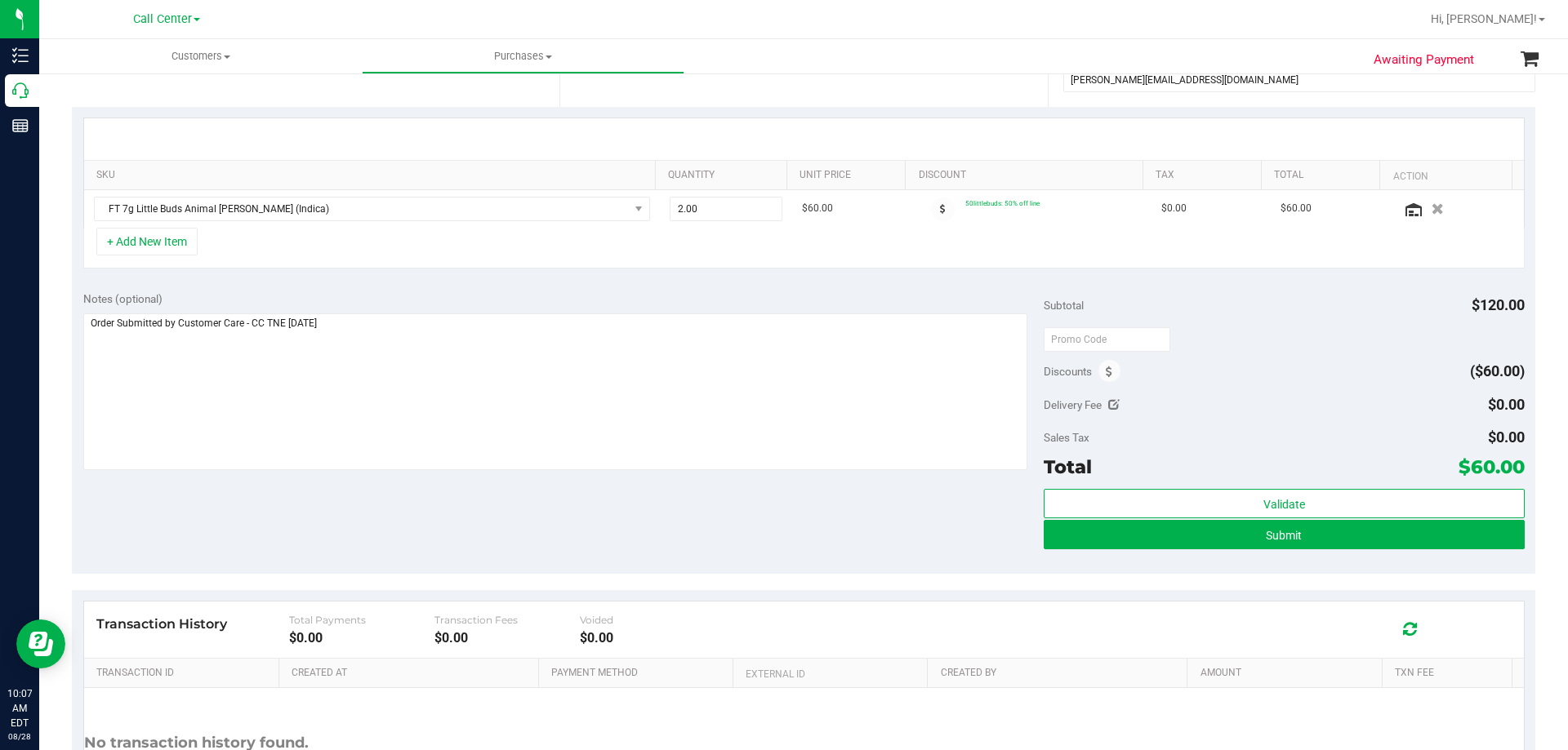
click at [523, 506] on div "Notes (optional) Subtotal $120.00 Discounts ($60.00) Delivery Fee $0.00 Sales T…" at bounding box center [803, 426] width 1463 height 294
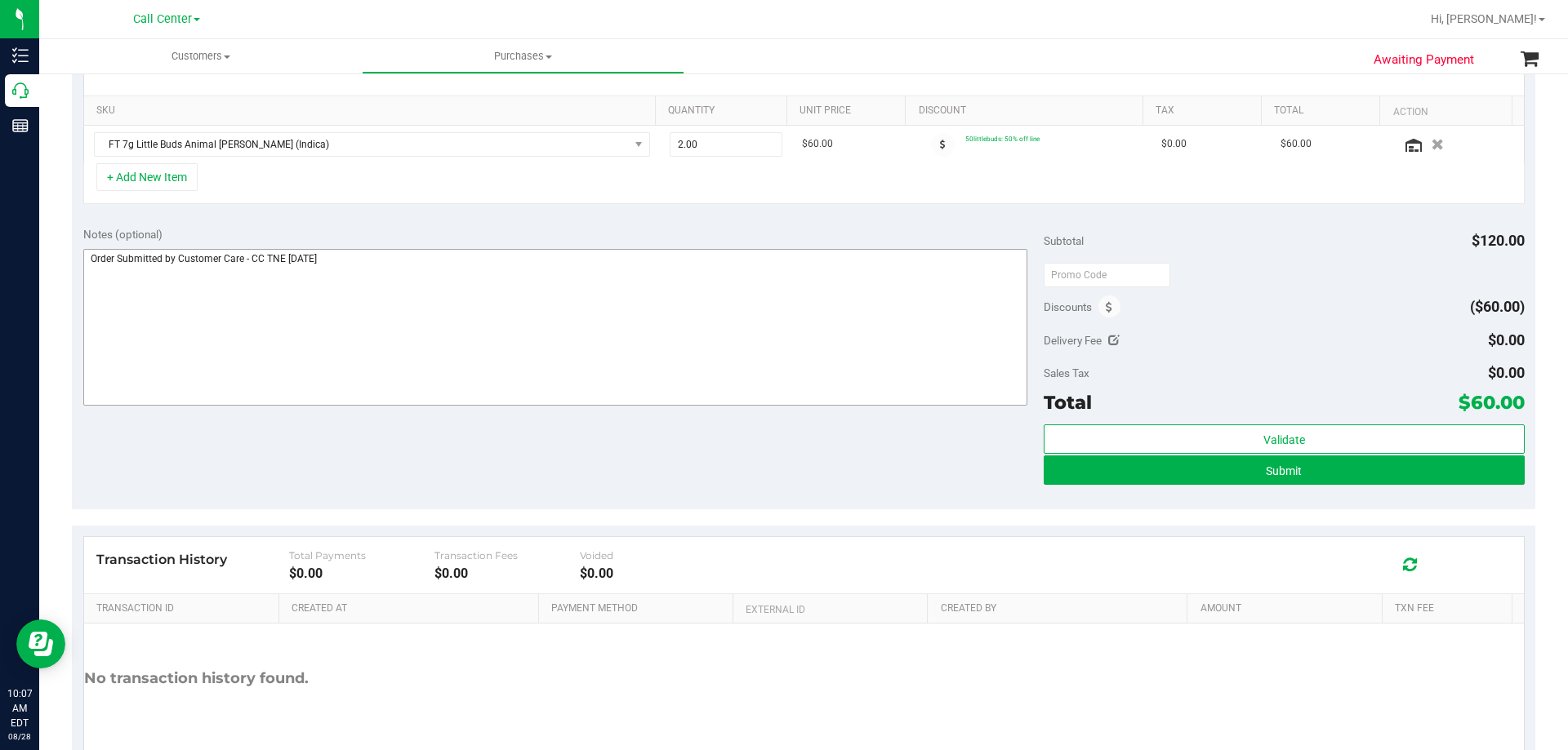
scroll to position [408, 0]
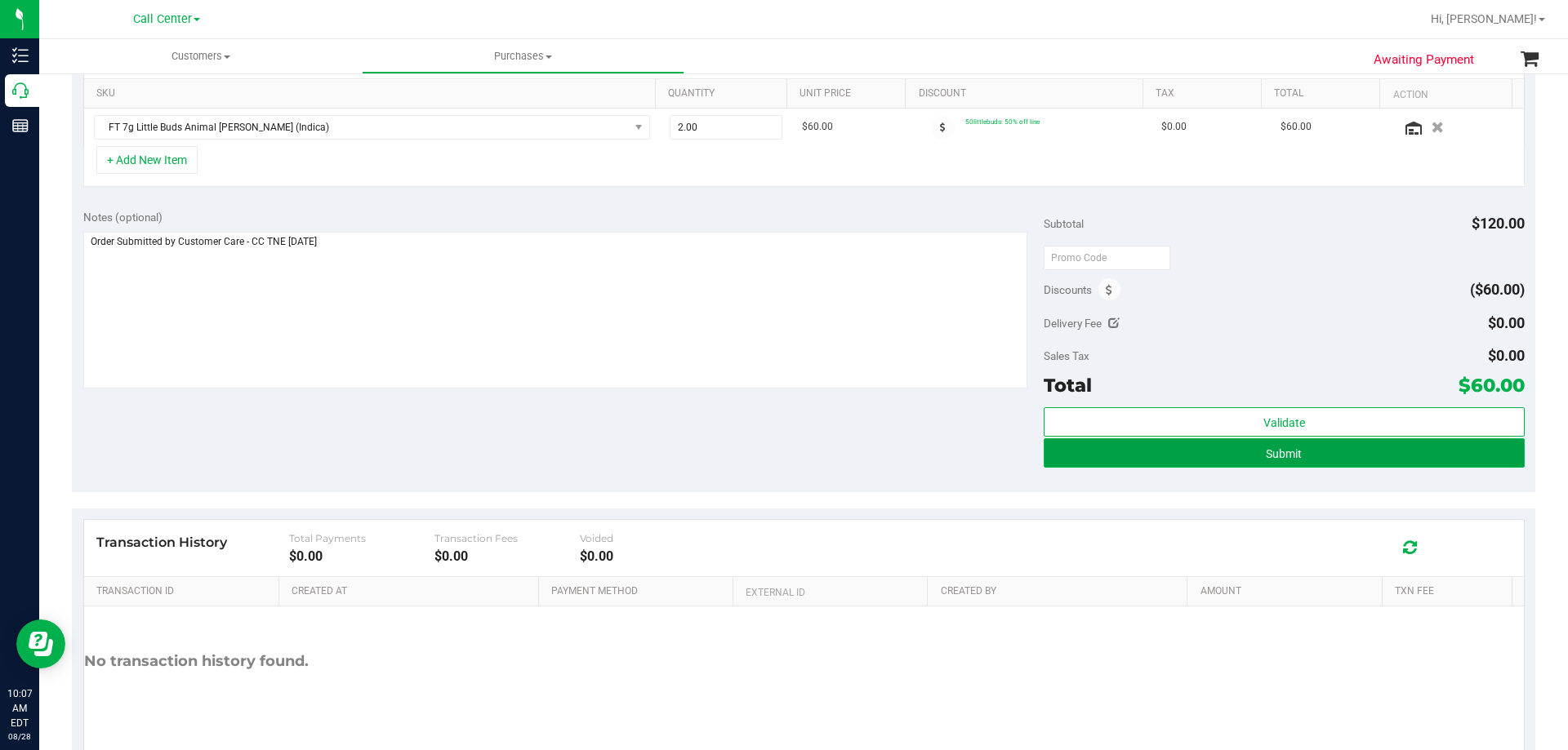
click at [1226, 460] on button "Submit" at bounding box center [1283, 453] width 480 height 29
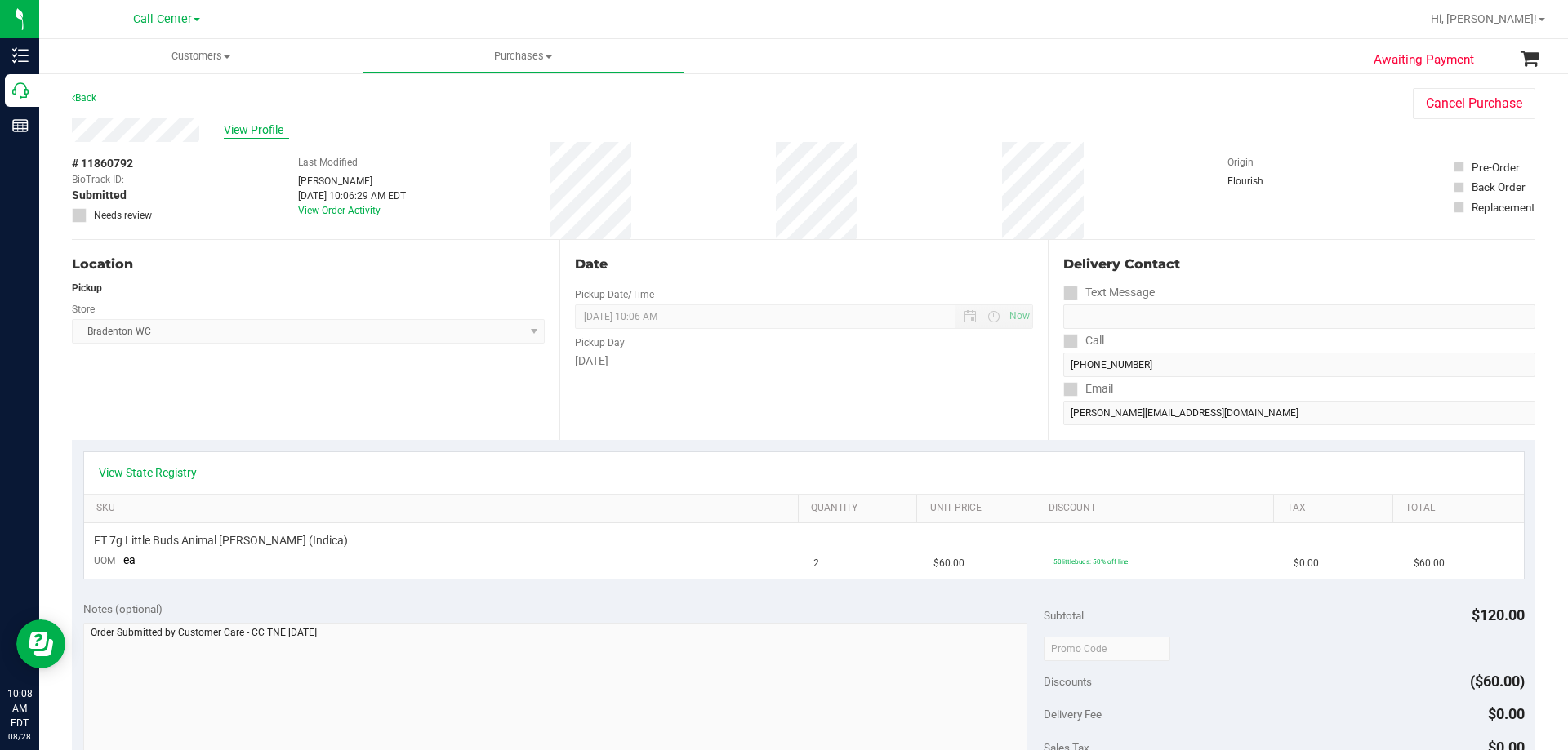
click at [269, 124] on span "View Profile" at bounding box center [256, 130] width 65 height 17
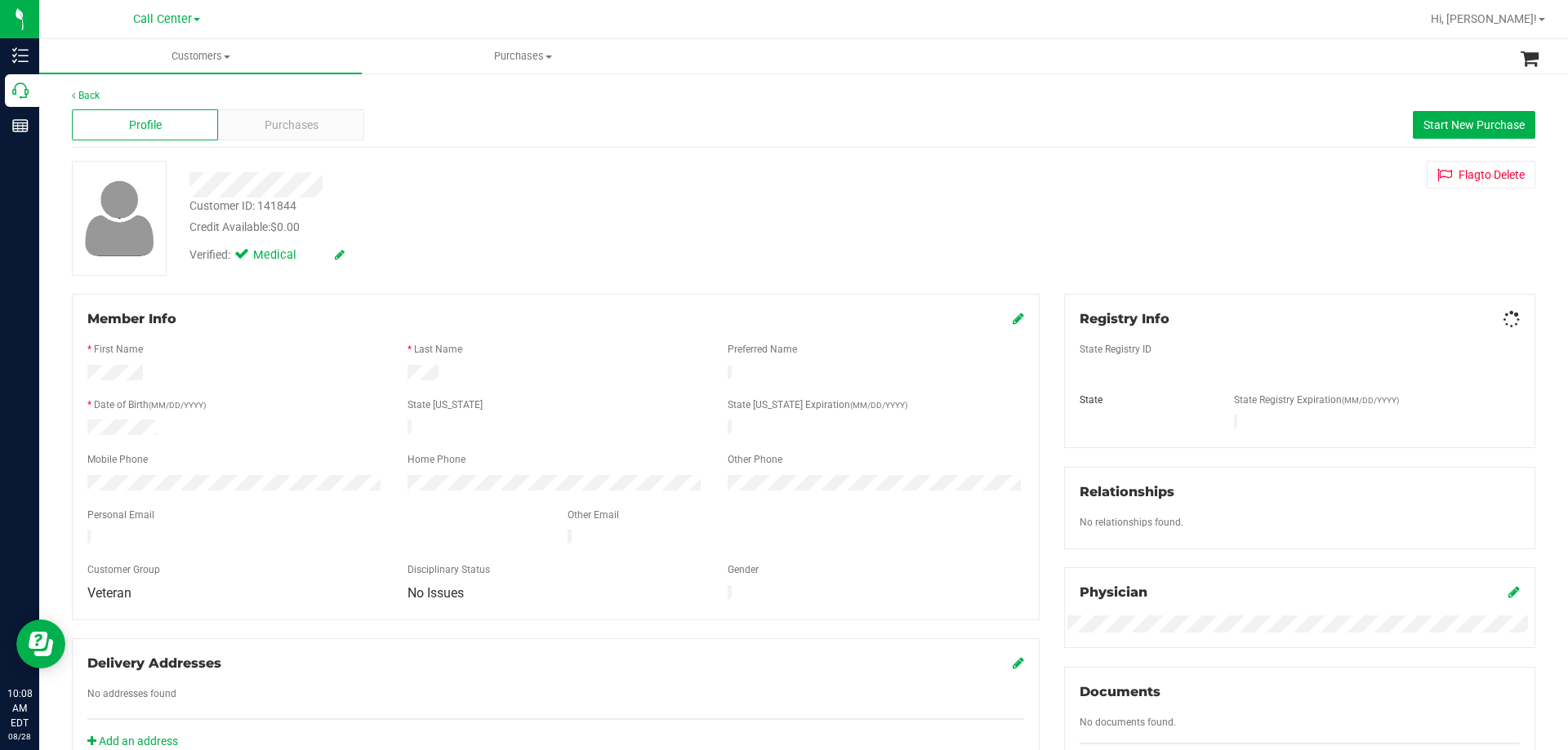
click at [265, 131] on span "Purchases" at bounding box center [291, 125] width 54 height 17
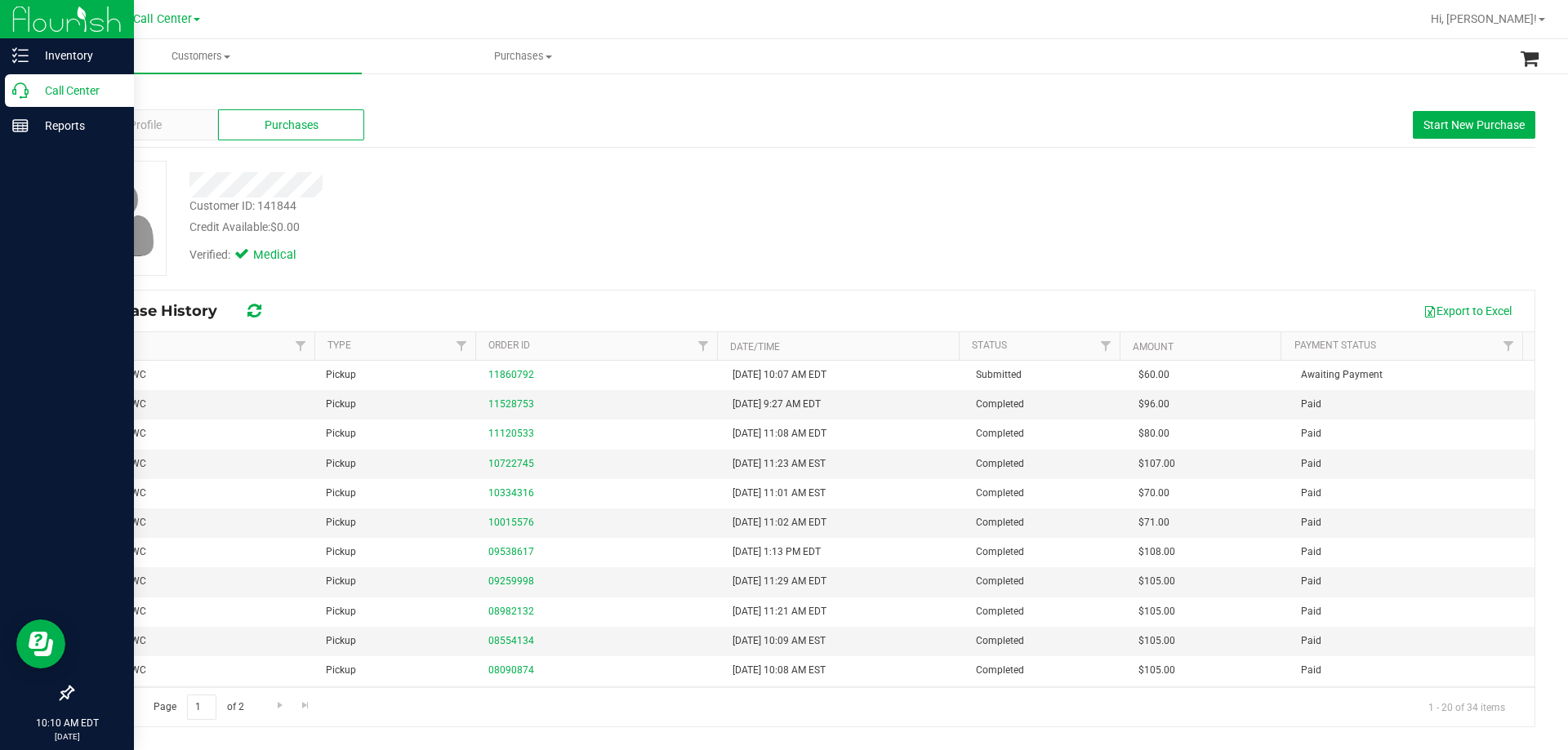
click at [82, 86] on p "Call Center" at bounding box center [77, 90] width 98 height 19
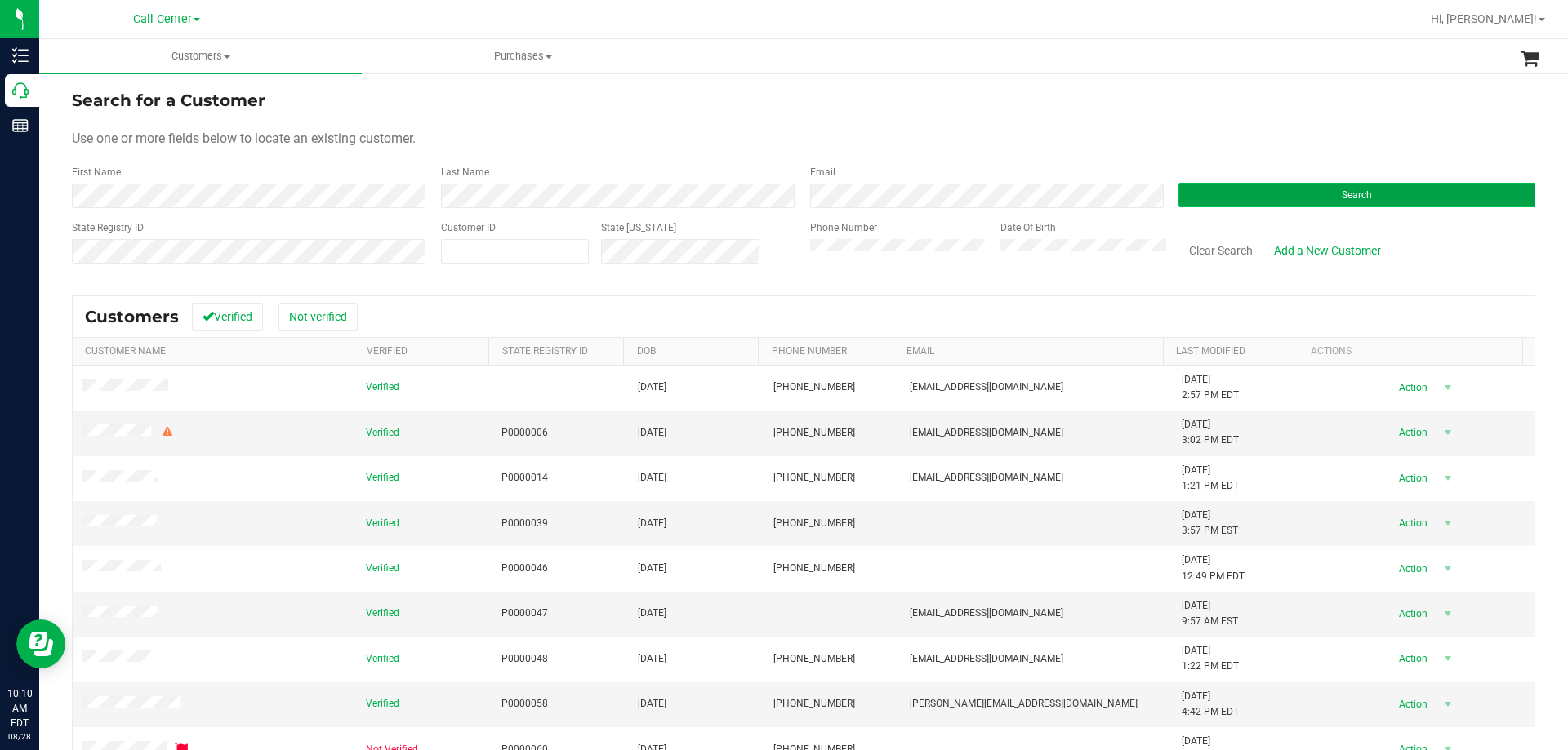
click at [1294, 189] on button "Search" at bounding box center [1357, 194] width 357 height 24
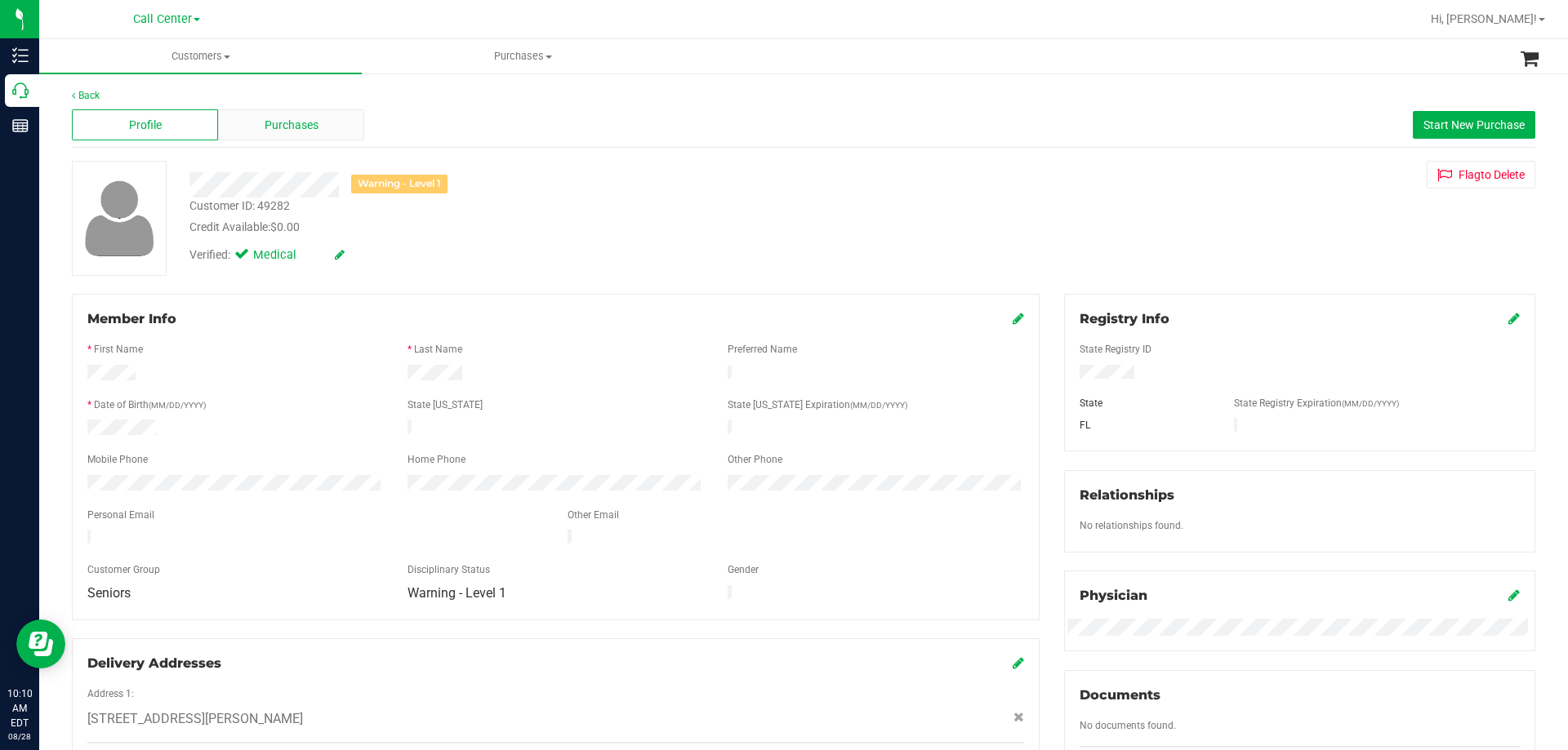
click at [304, 130] on span "Purchases" at bounding box center [291, 125] width 54 height 17
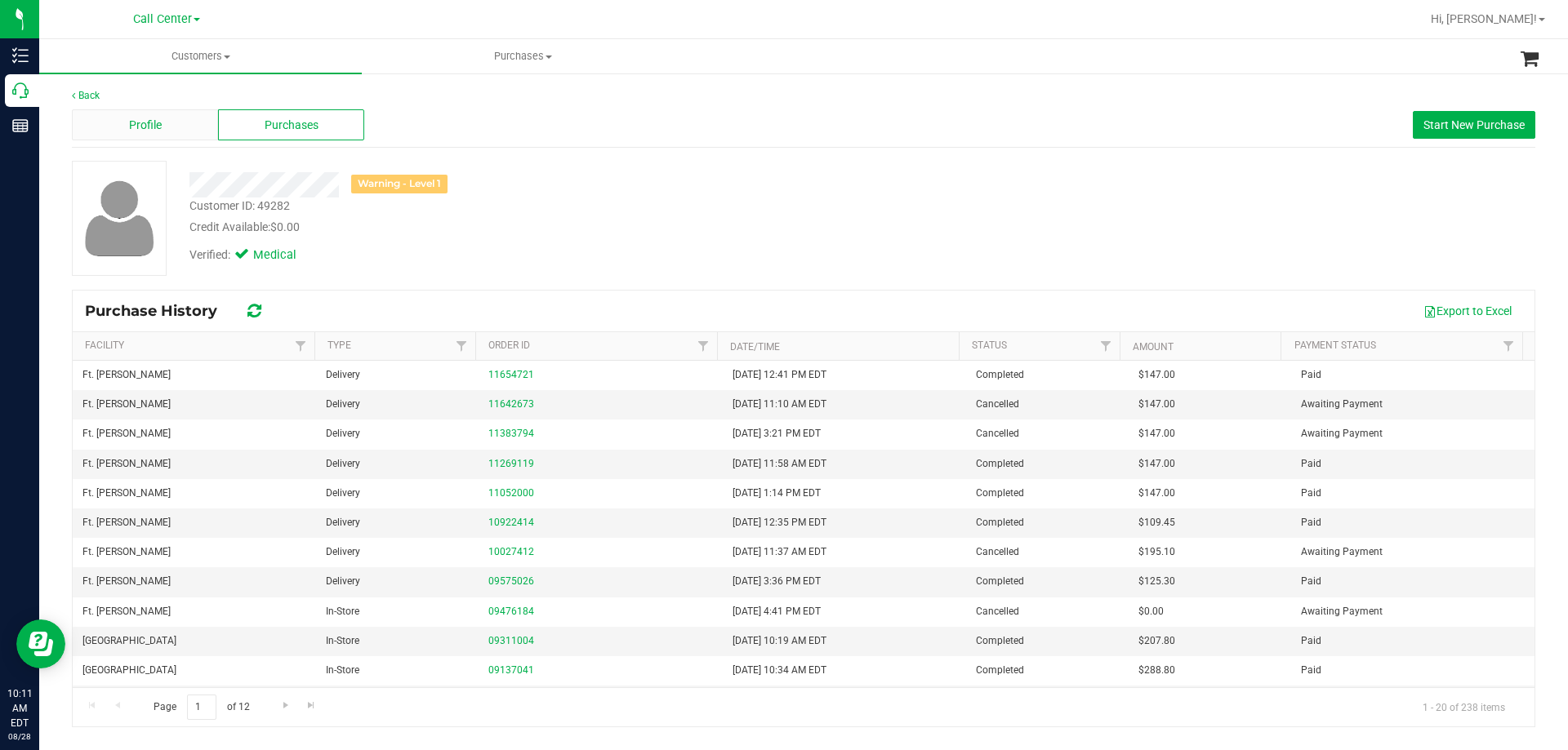
click at [162, 111] on div "Profile" at bounding box center [145, 125] width 147 height 31
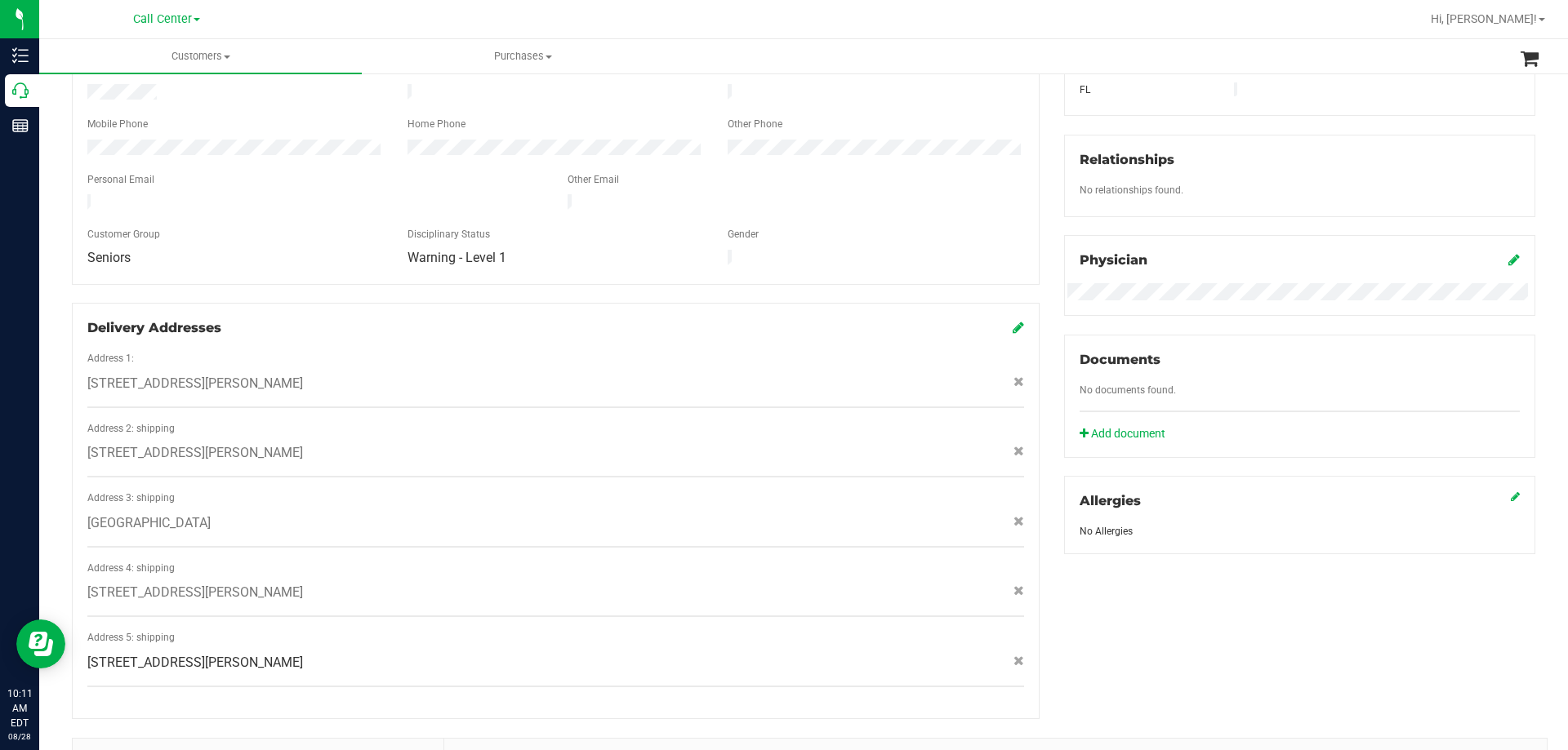
scroll to position [490, 0]
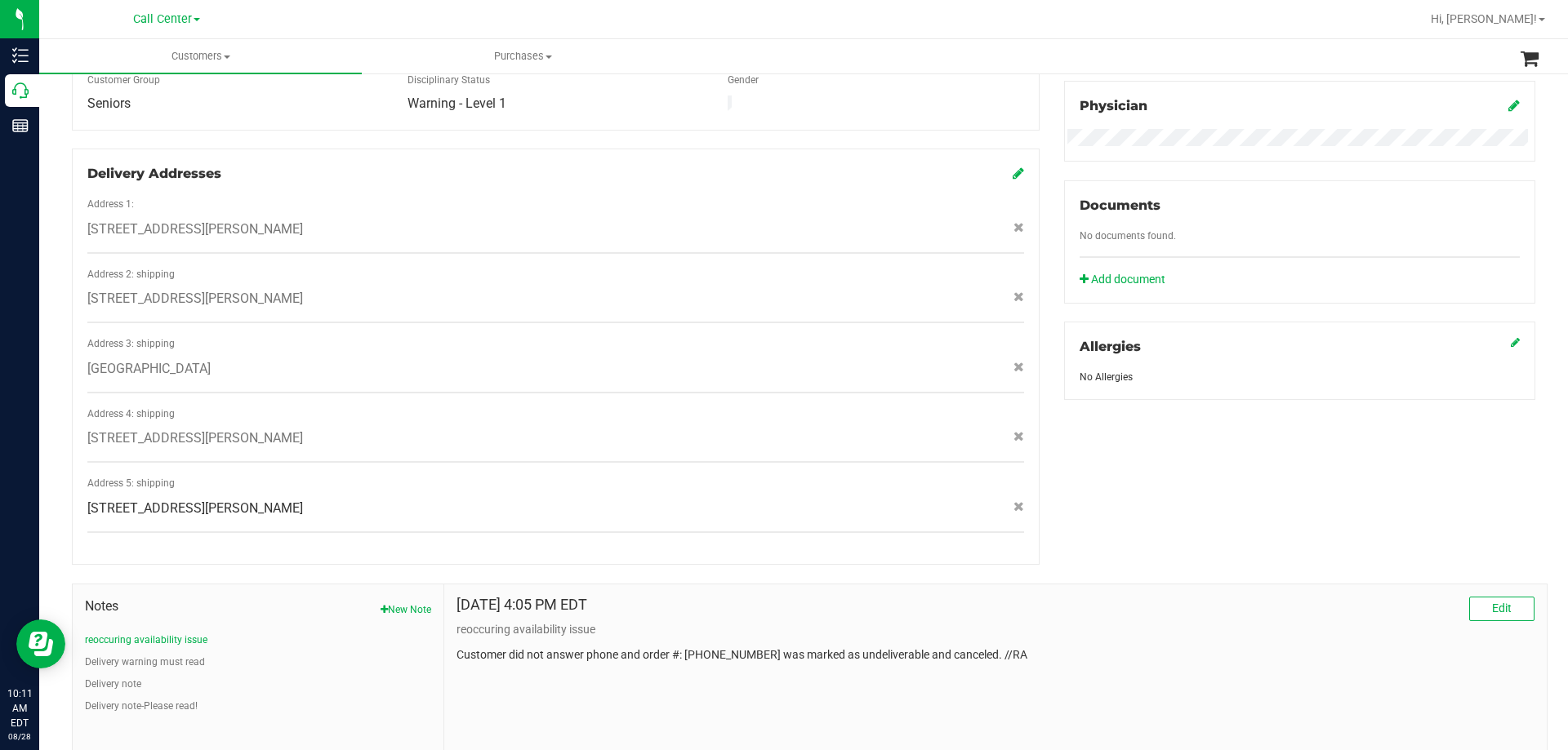
drag, startPoint x: 88, startPoint y: 212, endPoint x: 352, endPoint y: 213, distance: 264.0
click at [303, 219] on span "15800 beach walk blvd , fort myers , FL 33908" at bounding box center [194, 229] width 215 height 19
click at [168, 289] on span "115800 Beachwalk Blvd , Fort Myers , FL 33908" at bounding box center [194, 298] width 215 height 19
drag, startPoint x: 87, startPoint y: 279, endPoint x: 281, endPoint y: 276, distance: 194.0
click at [281, 289] on span "115800 Beachwalk Blvd , Fort Myers , FL 33908" at bounding box center [194, 298] width 215 height 19
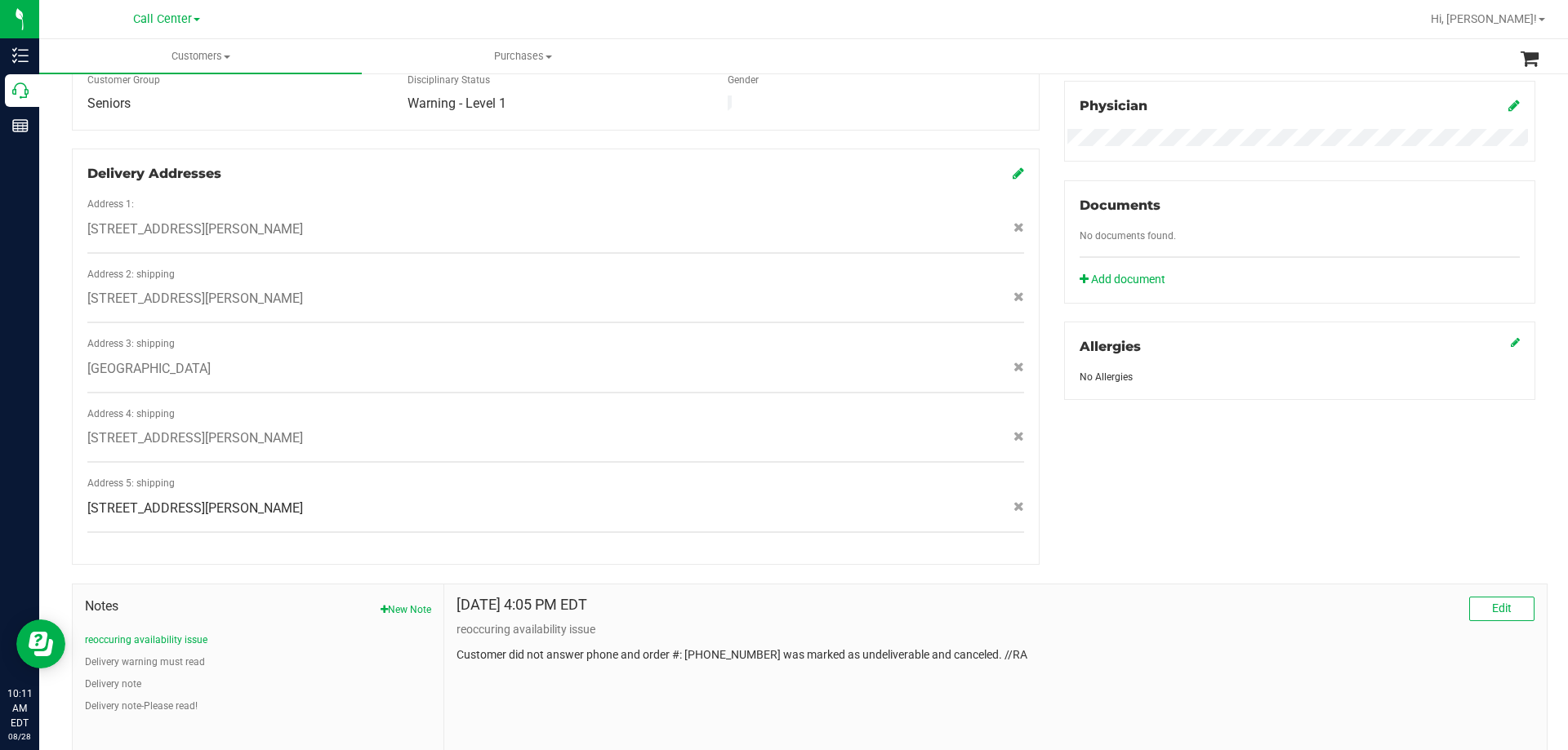
click at [193, 219] on span "15800 beach walk blvd , fort myers , FL 33908" at bounding box center [194, 229] width 215 height 19
drag, startPoint x: 85, startPoint y: 209, endPoint x: 357, endPoint y: 208, distance: 272.0
click at [357, 219] on div "15800 beach walk blvd , fort myers , FL 33908" at bounding box center [556, 229] width 962 height 19
click at [1014, 291] on icon at bounding box center [1019, 296] width 11 height 10
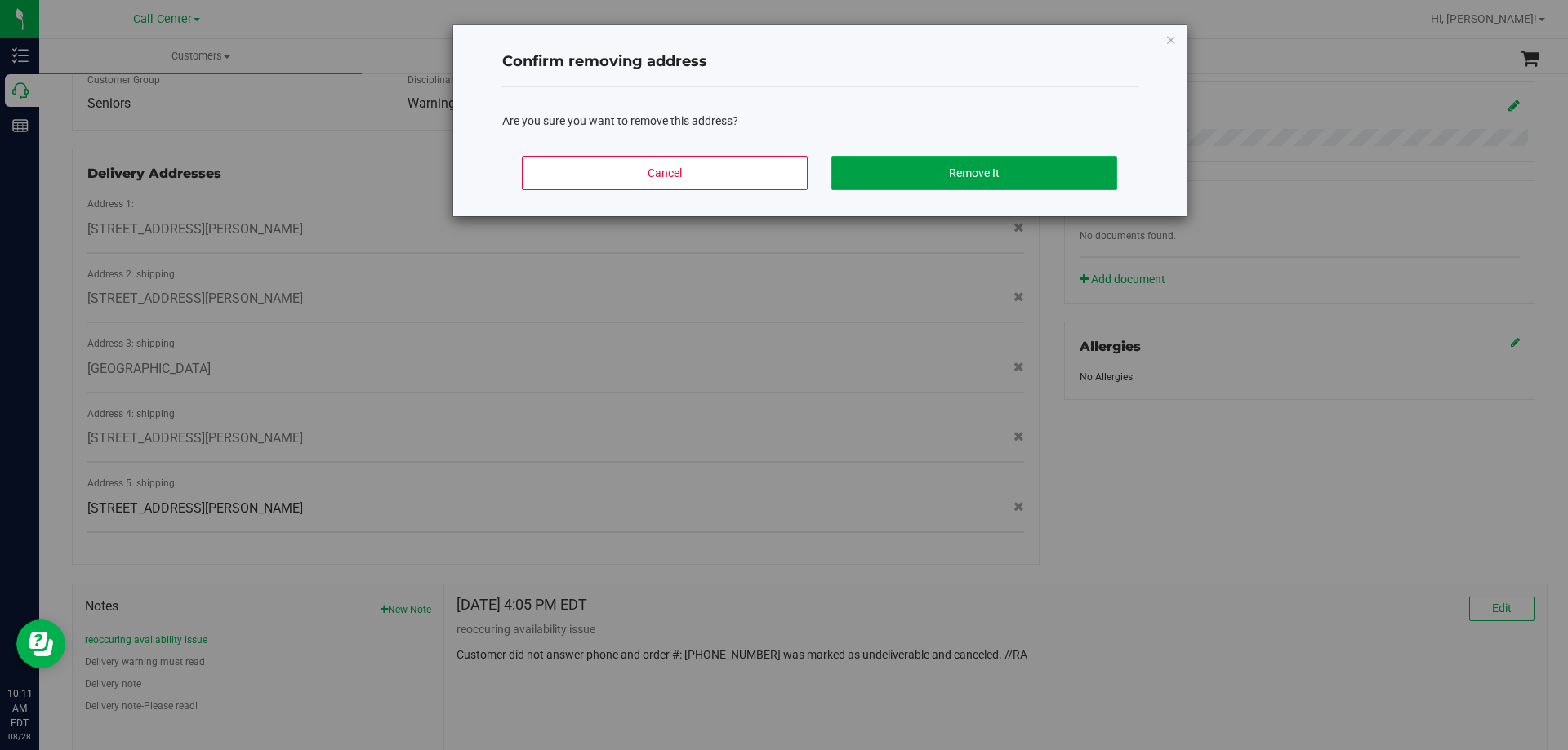
click at [935, 167] on button "Remove It" at bounding box center [974, 172] width 286 height 34
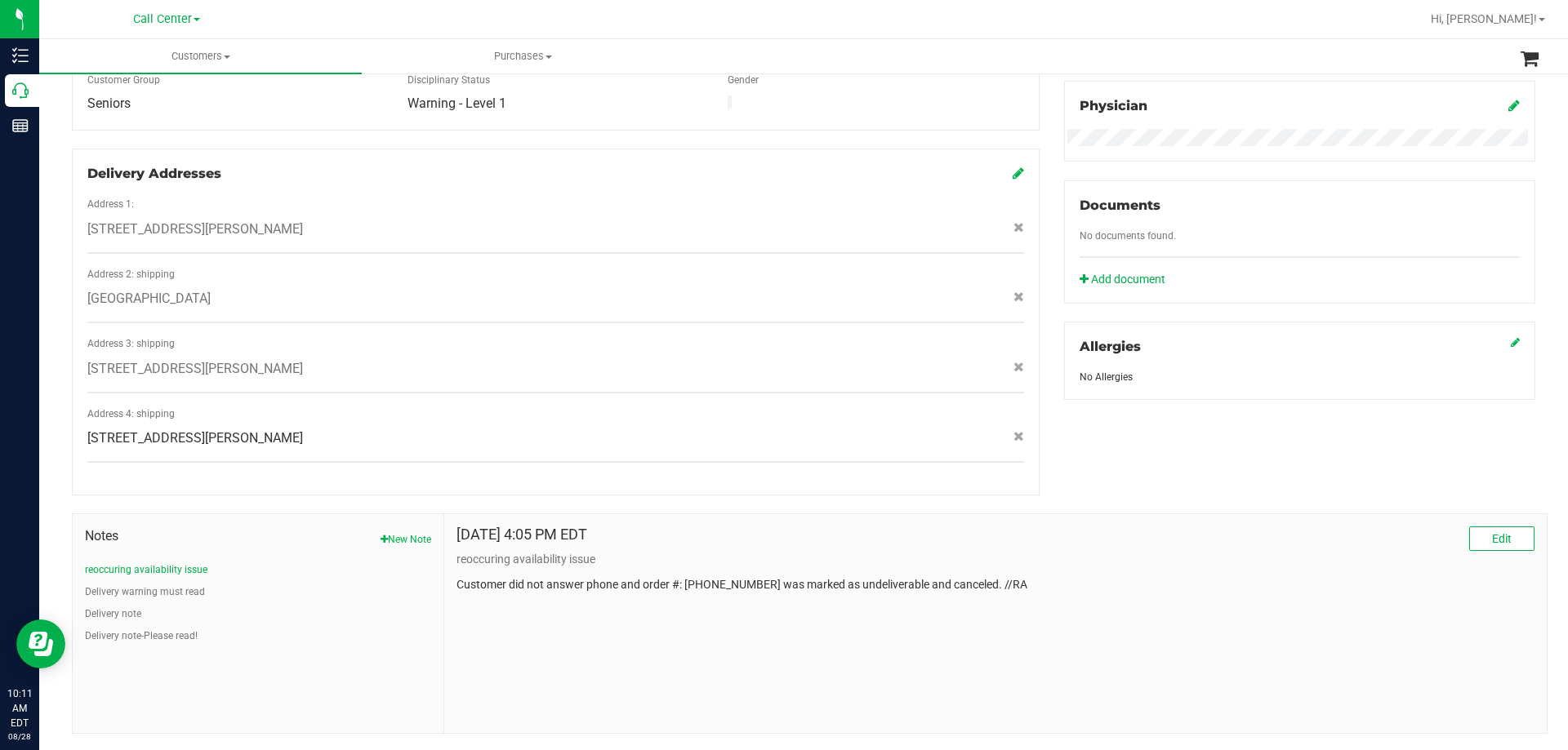
drag, startPoint x: 86, startPoint y: 208, endPoint x: 349, endPoint y: 214, distance: 263.1
click at [349, 219] on div "15800 beach walk blvd , fort myers , FL 33908" at bounding box center [556, 229] width 962 height 19
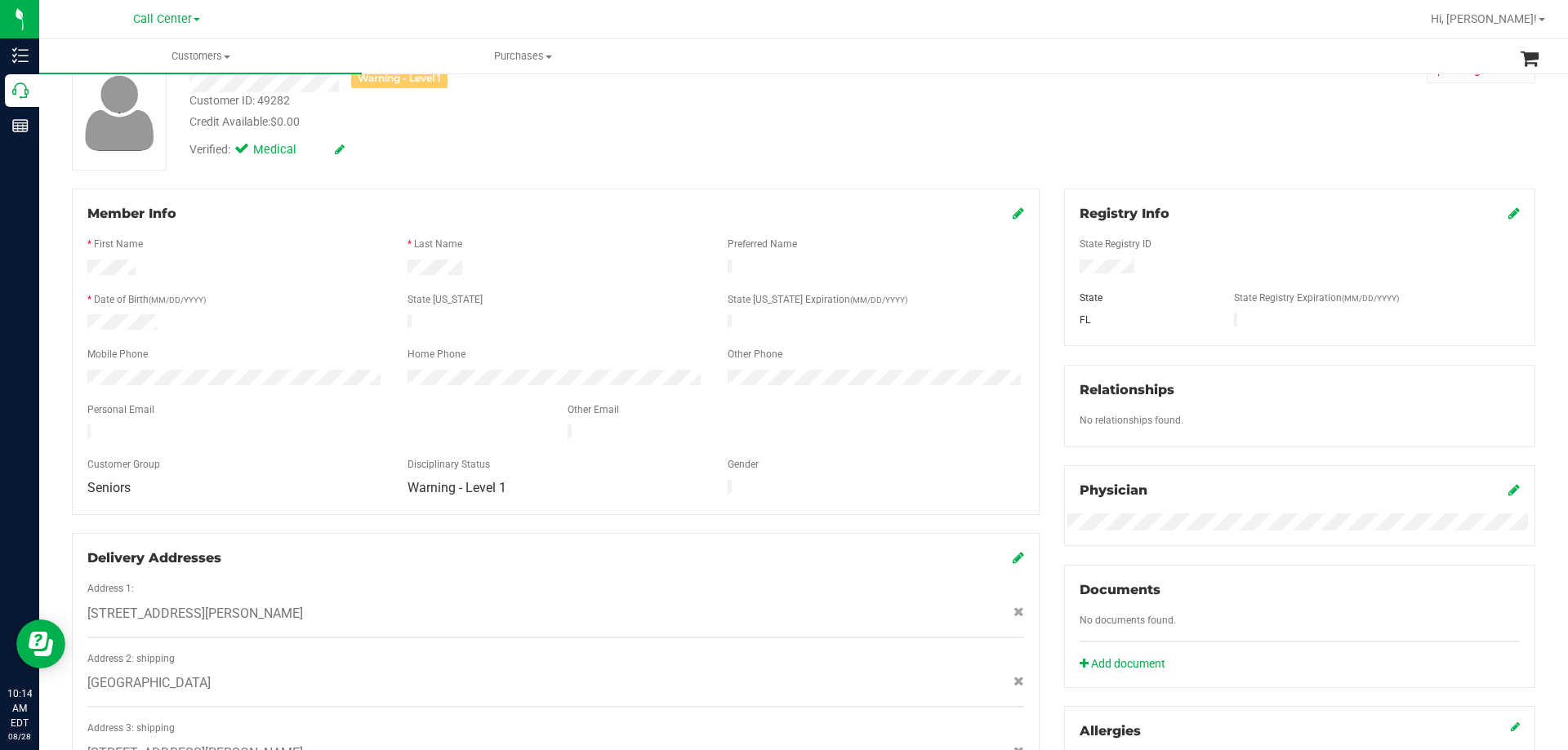
scroll to position [0, 0]
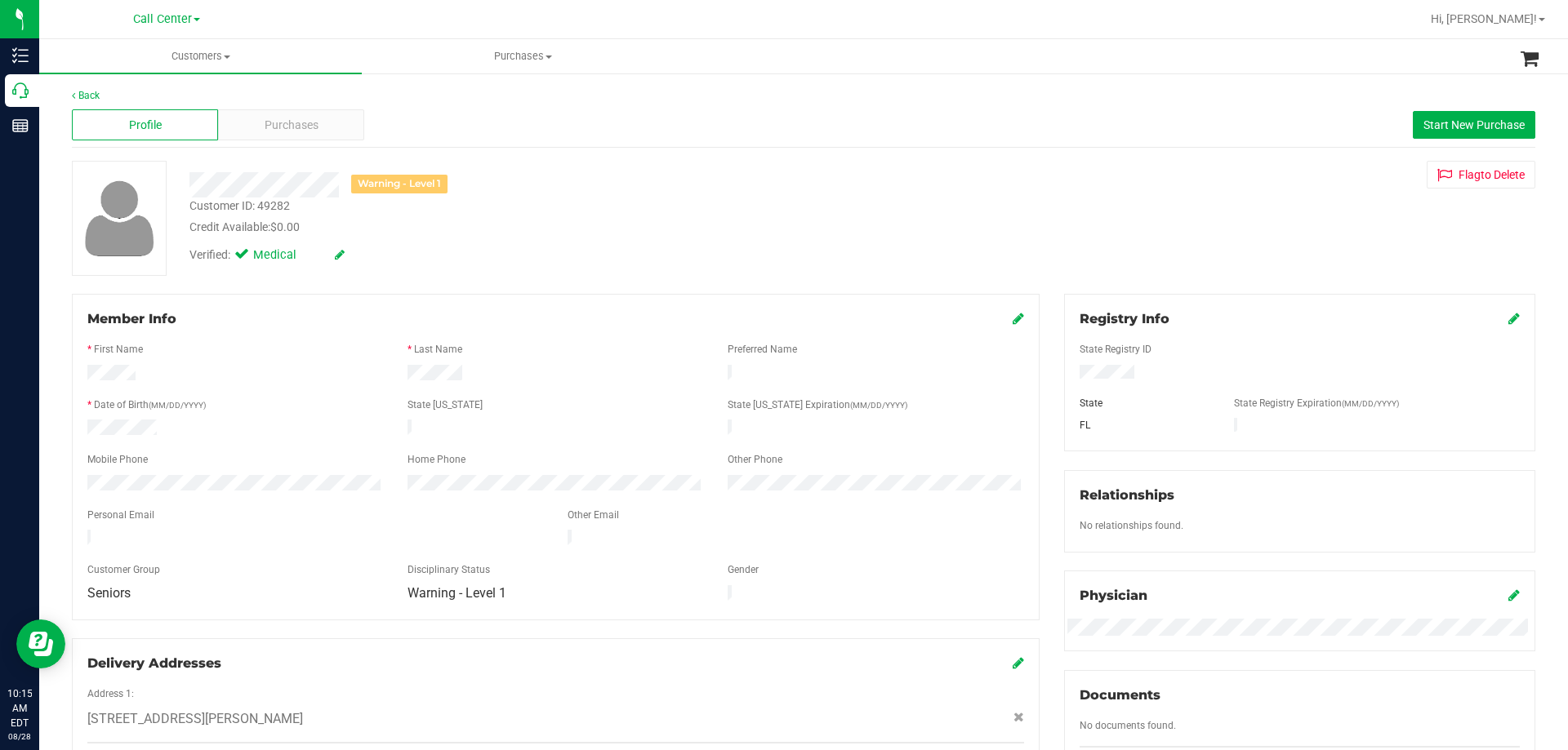
click at [344, 186] on div "Warning - Level 1" at bounding box center [549, 185] width 744 height 25
click at [174, 585] on div "Seniors" at bounding box center [235, 593] width 320 height 17
click at [255, 141] on div "Profile Purchases Start New Purchase" at bounding box center [803, 126] width 1463 height 45
click at [265, 130] on span "Purchases" at bounding box center [291, 125] width 54 height 17
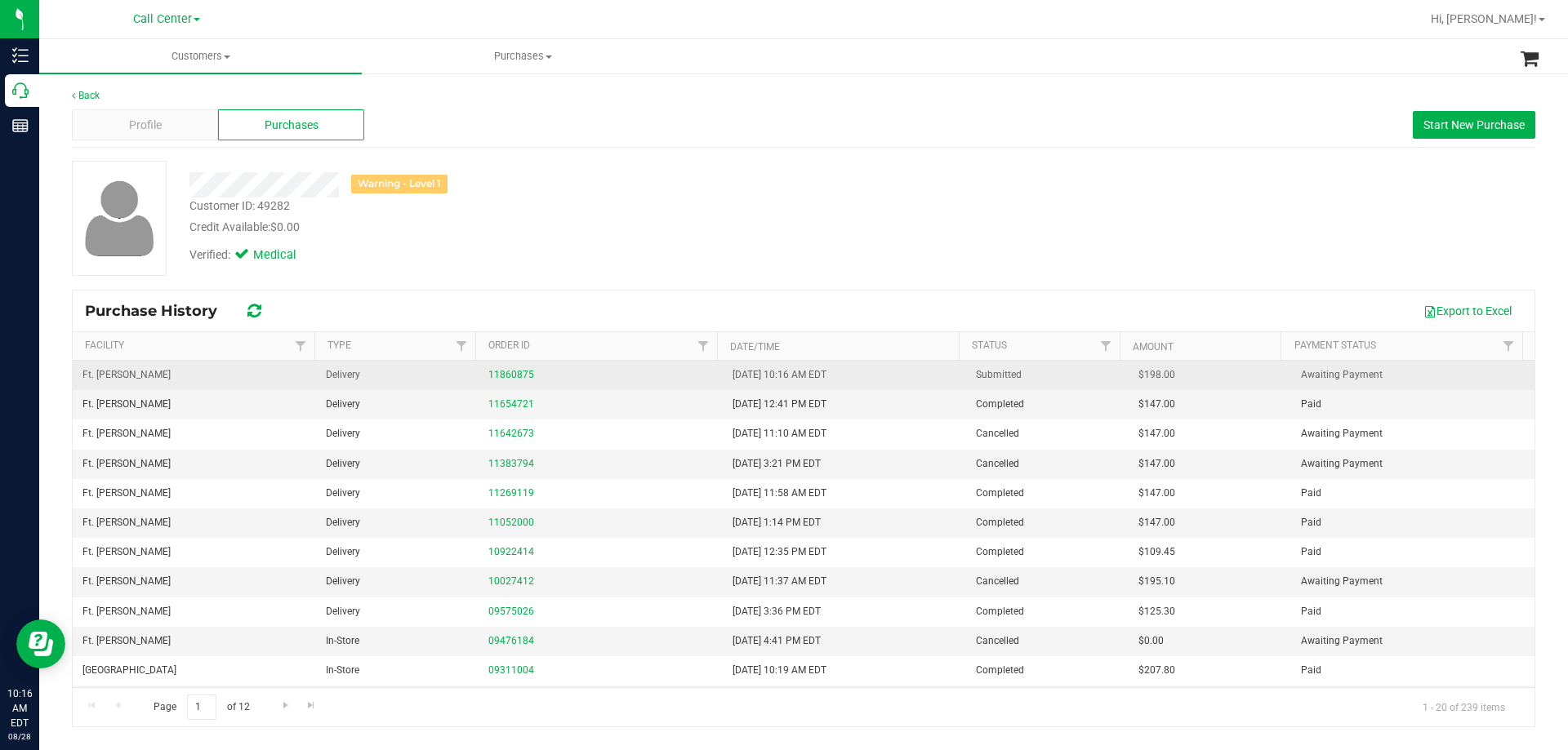
click at [502, 382] on div "11860875" at bounding box center [600, 375] width 224 height 16
click at [503, 378] on link "11860875" at bounding box center [511, 375] width 46 height 12
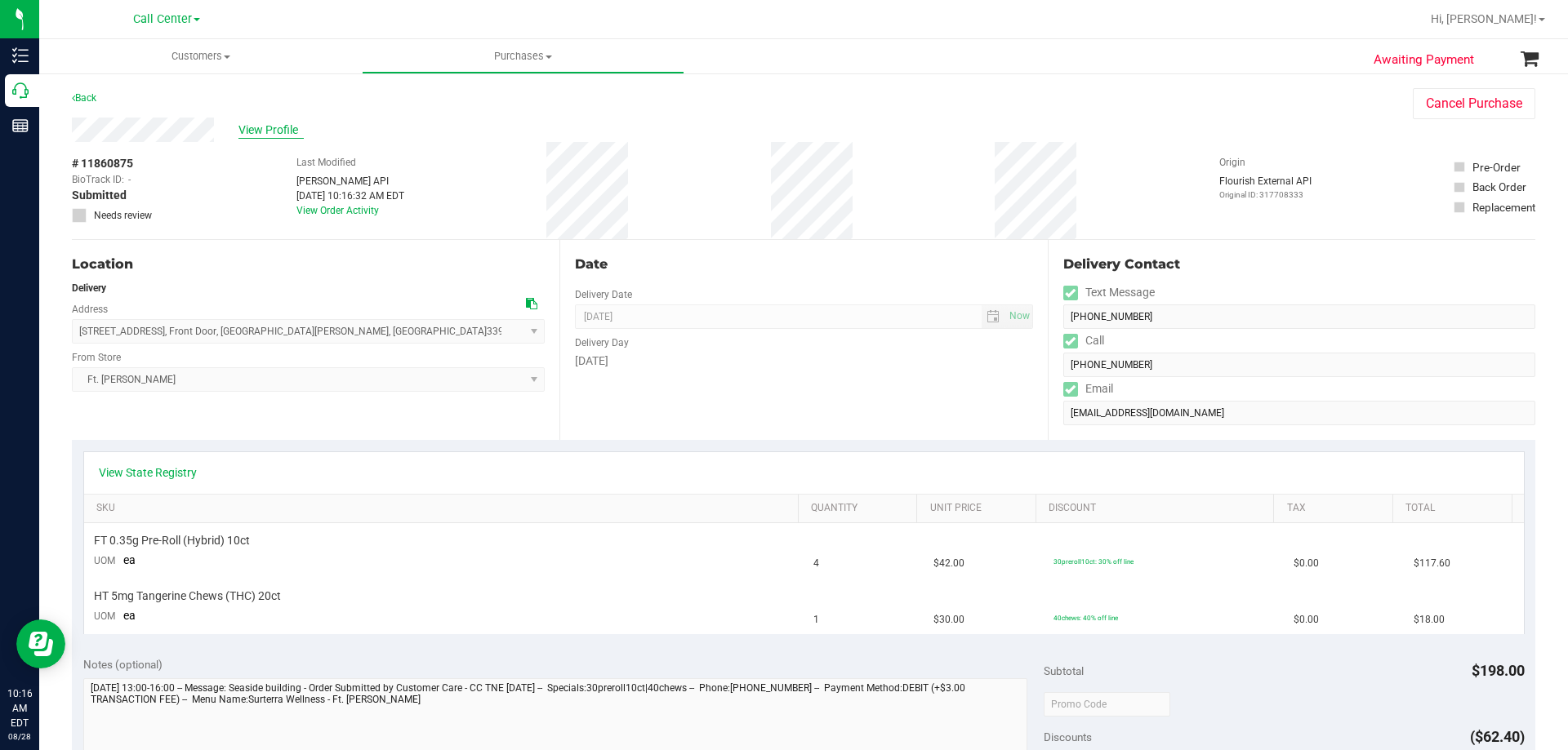
click at [254, 134] on span "View Profile" at bounding box center [271, 130] width 65 height 17
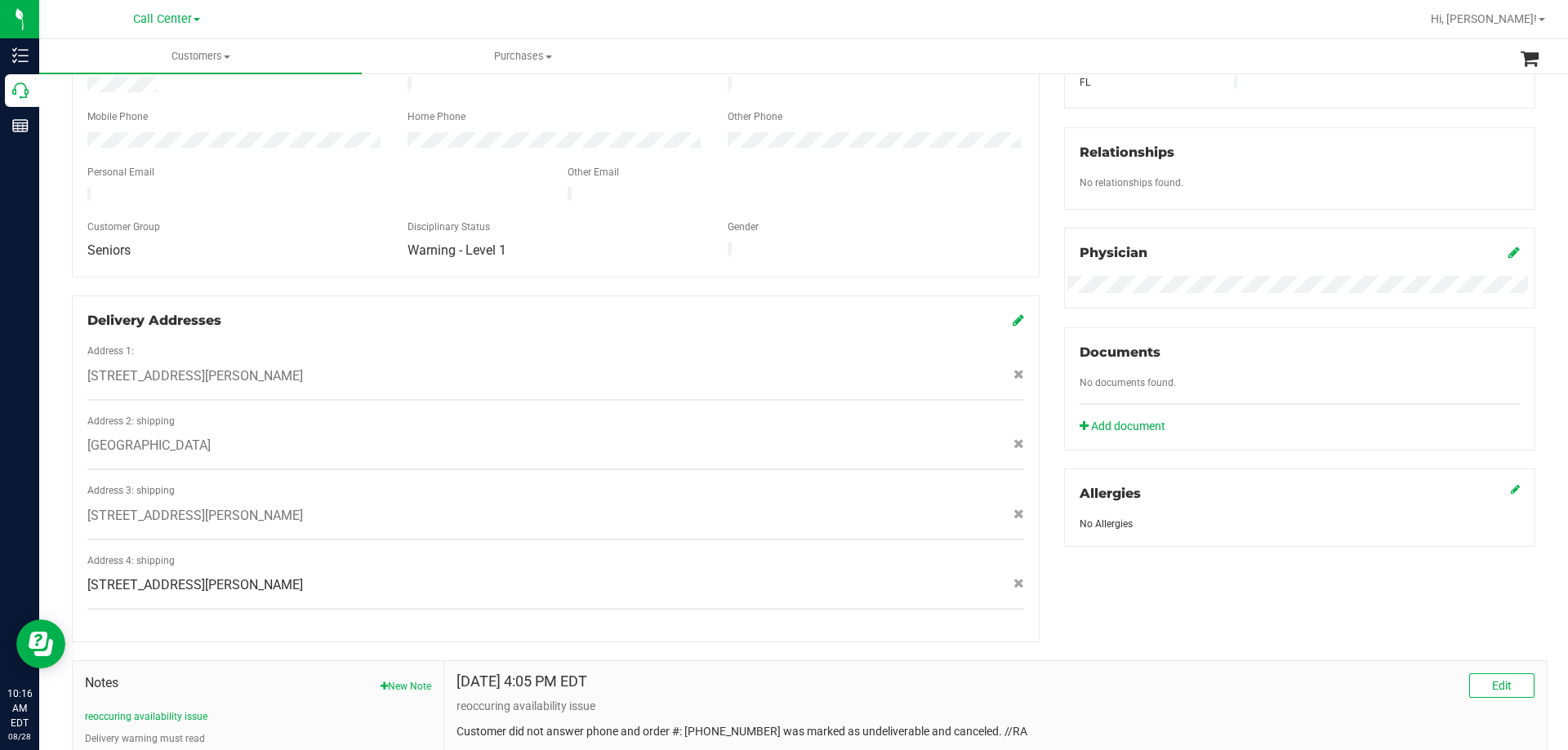
scroll to position [408, 0]
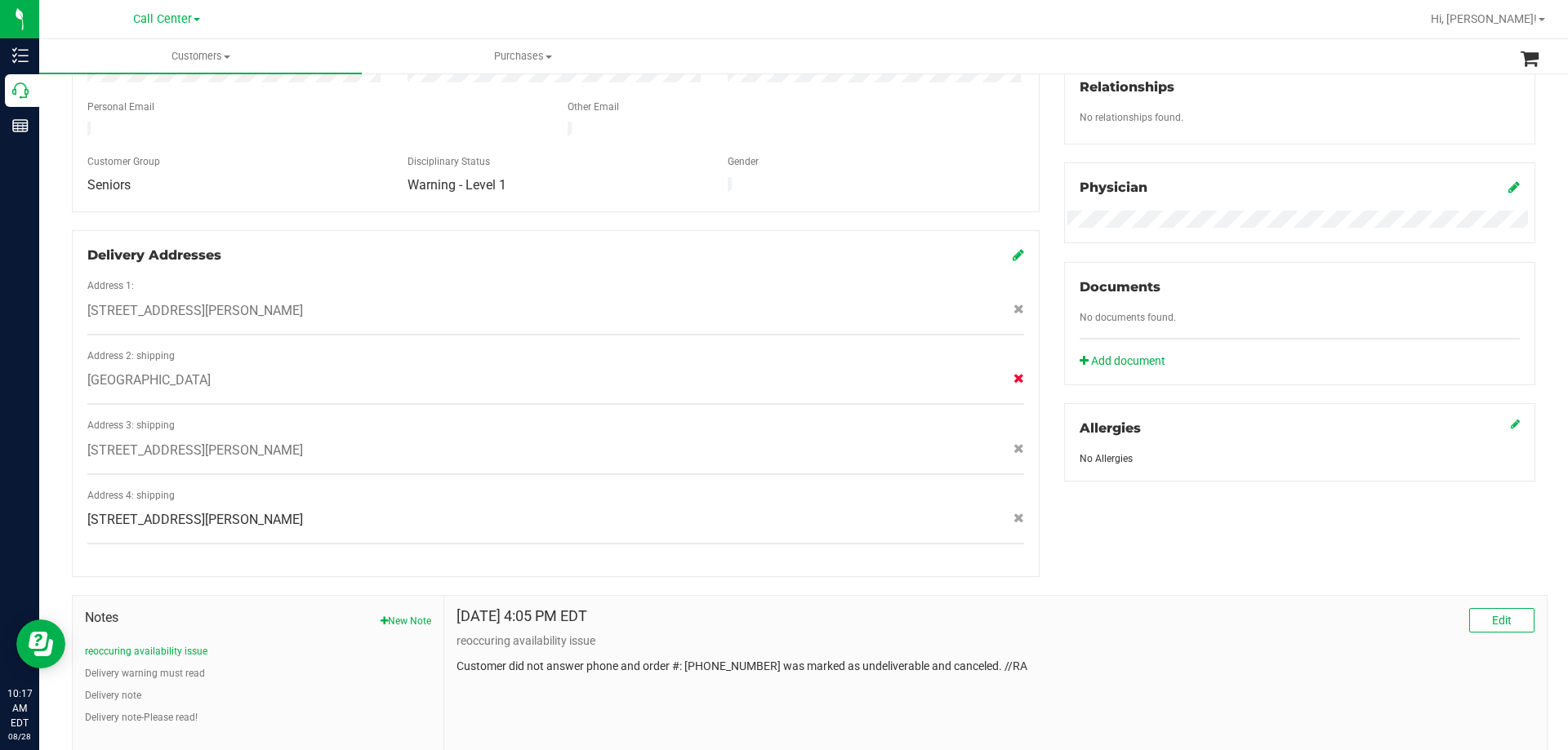
click at [1014, 373] on icon at bounding box center [1019, 378] width 11 height 10
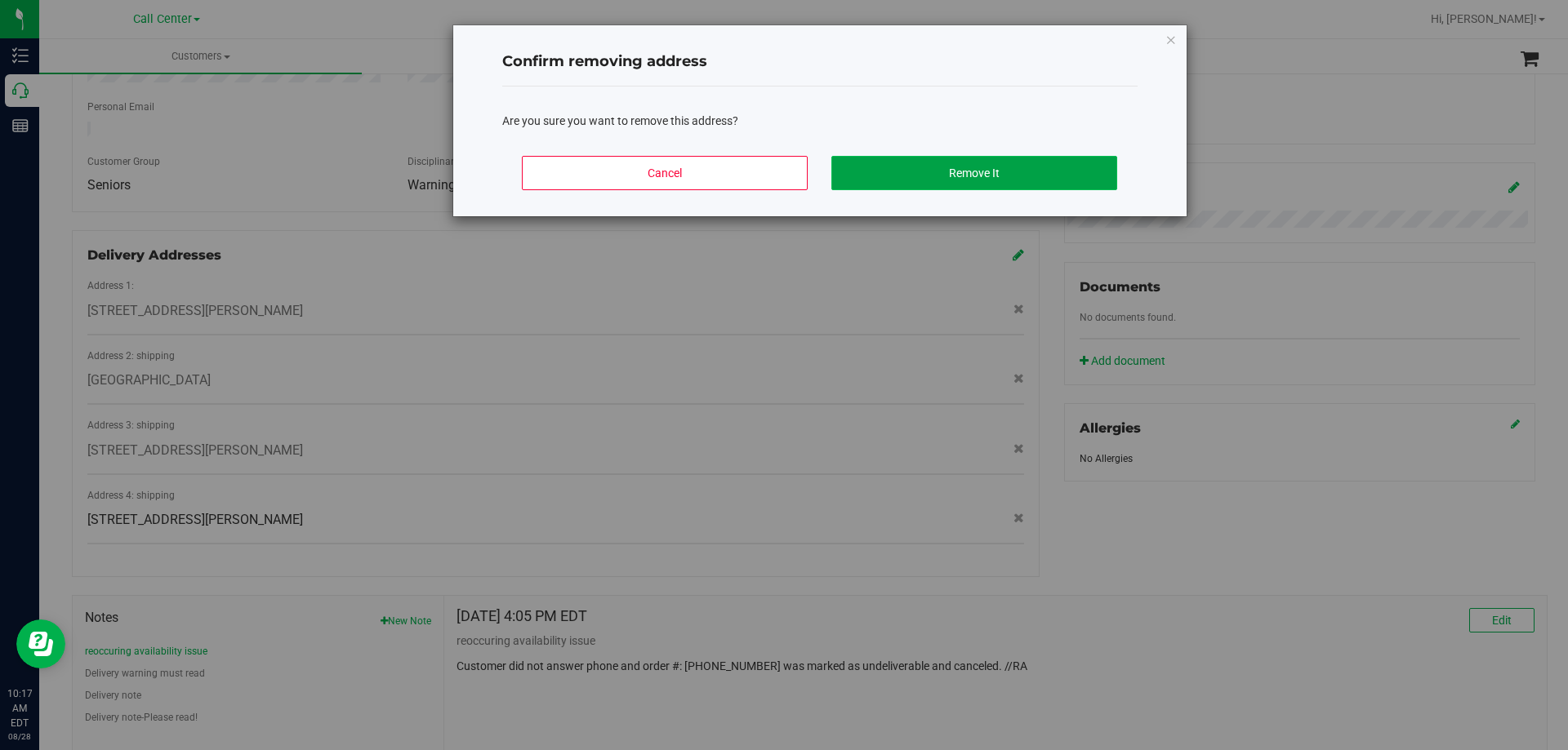
click at [980, 165] on button "Remove It" at bounding box center [974, 172] width 286 height 34
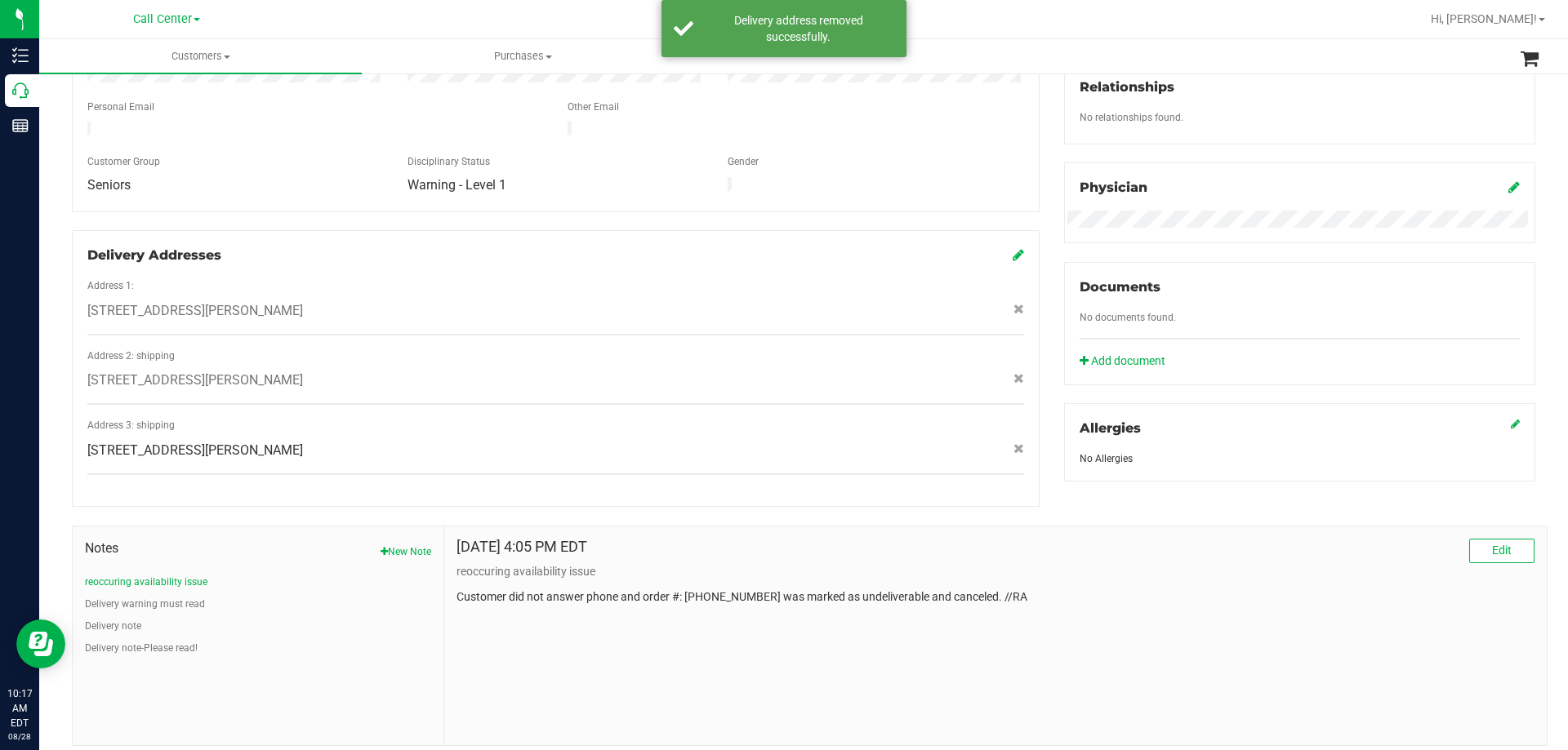
click at [669, 588] on p "Customer did not answer phone and order #: 11642673 was marked as undeliverable…" at bounding box center [995, 597] width 1078 height 17
click at [560, 563] on p "reoccuring availability issue" at bounding box center [995, 572] width 1078 height 17
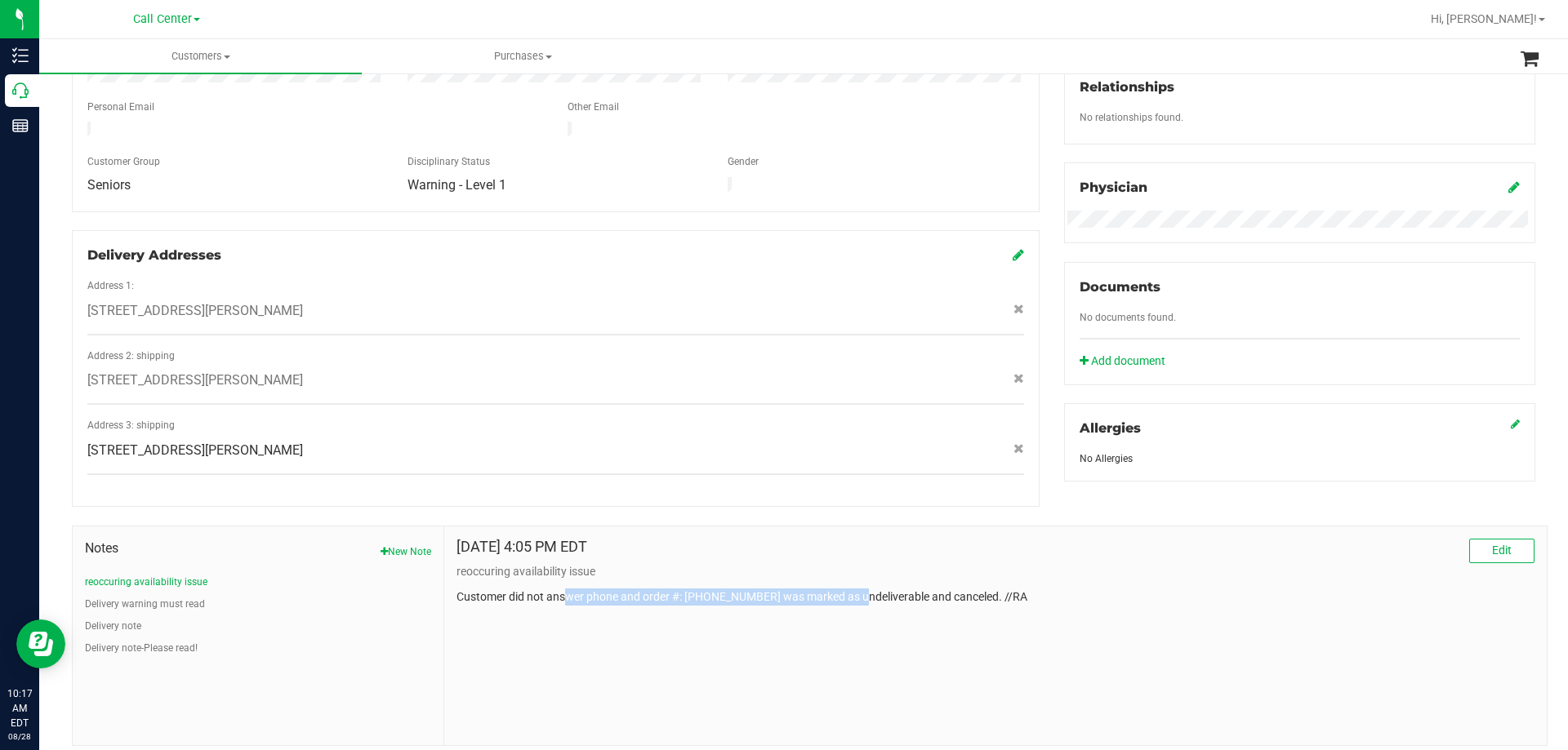
drag, startPoint x: 564, startPoint y: 578, endPoint x: 854, endPoint y: 583, distance: 290.0
click at [854, 588] on p "Customer did not answer phone and order #: 11642673 was marked as undeliverable…" at bounding box center [995, 597] width 1078 height 17
click at [861, 588] on p "Customer did not answer phone and order #: 11642673 was marked as undeliverable…" at bounding box center [995, 597] width 1078 height 17
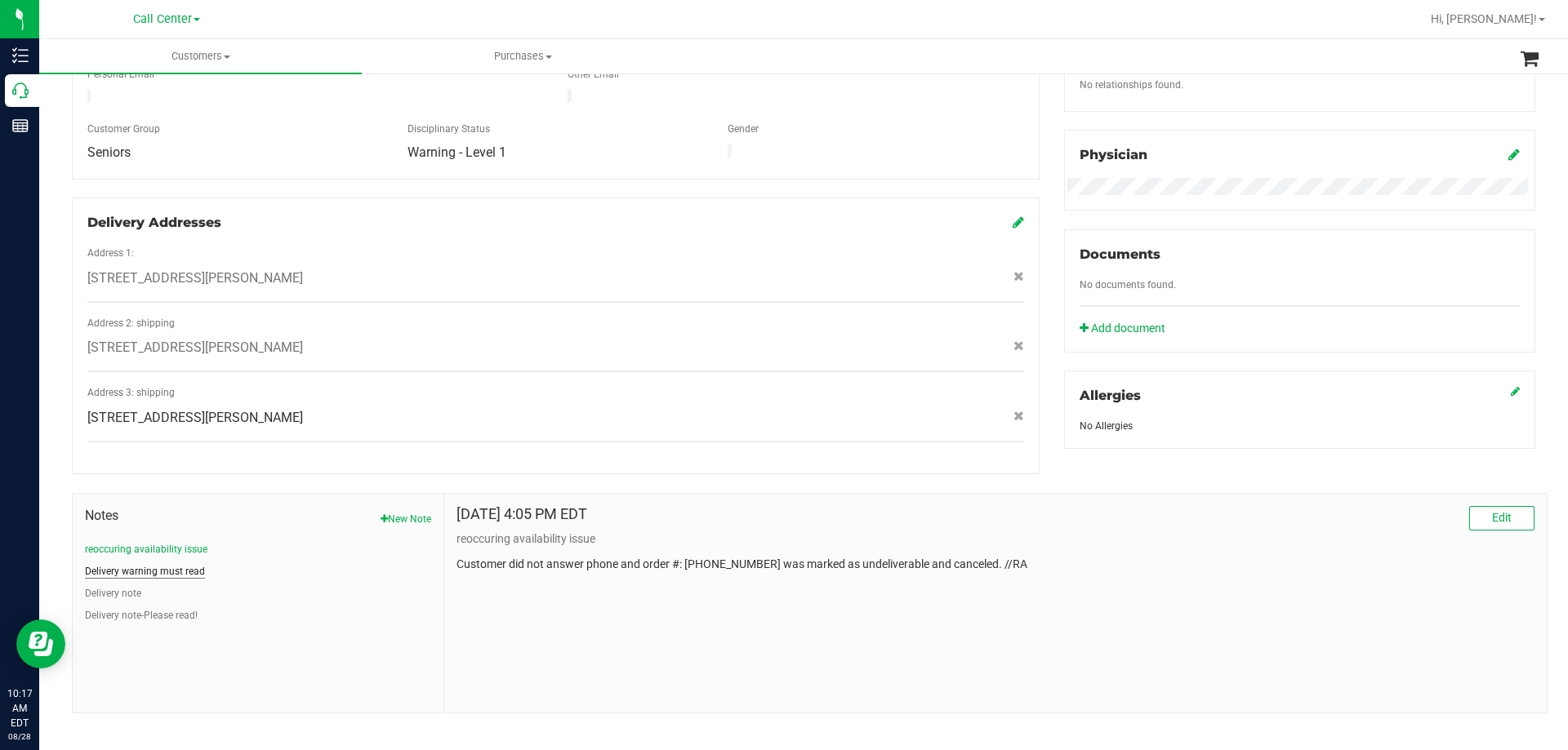
click at [177, 564] on button "Delivery warning must read" at bounding box center [144, 572] width 120 height 15
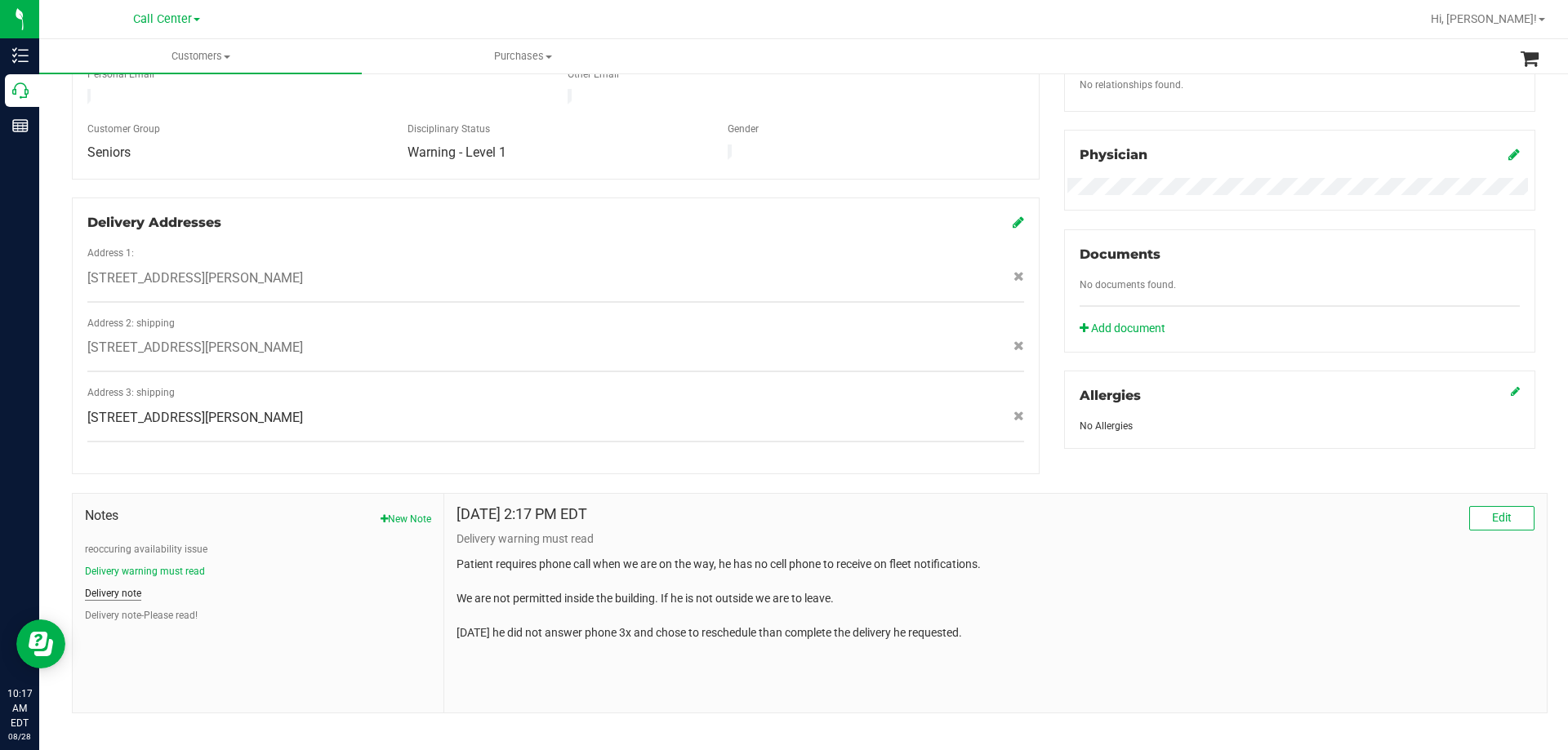
click at [112, 586] on button "Delivery note" at bounding box center [112, 593] width 56 height 15
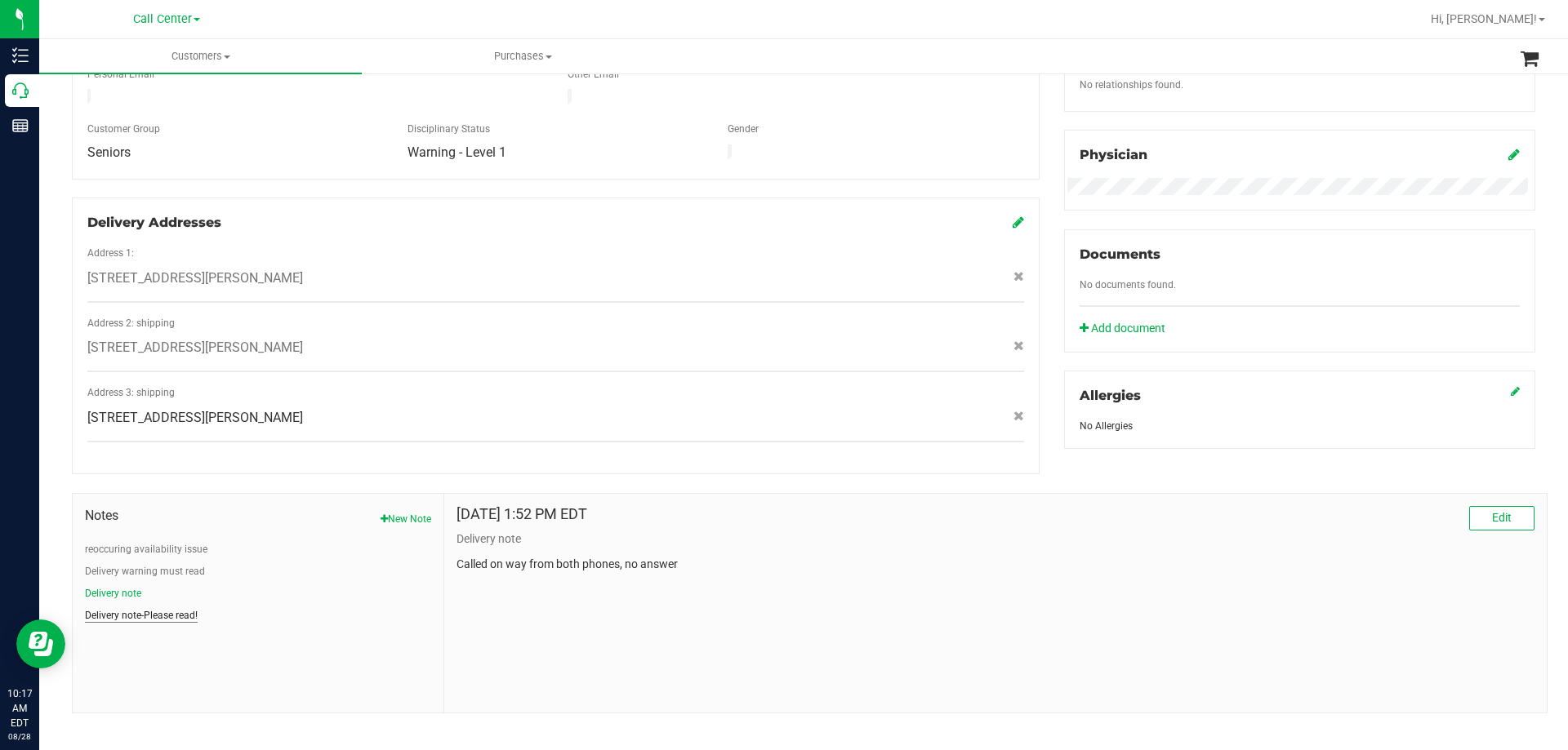
click at [151, 608] on button "Delivery note-Please read!" at bounding box center [141, 615] width 113 height 15
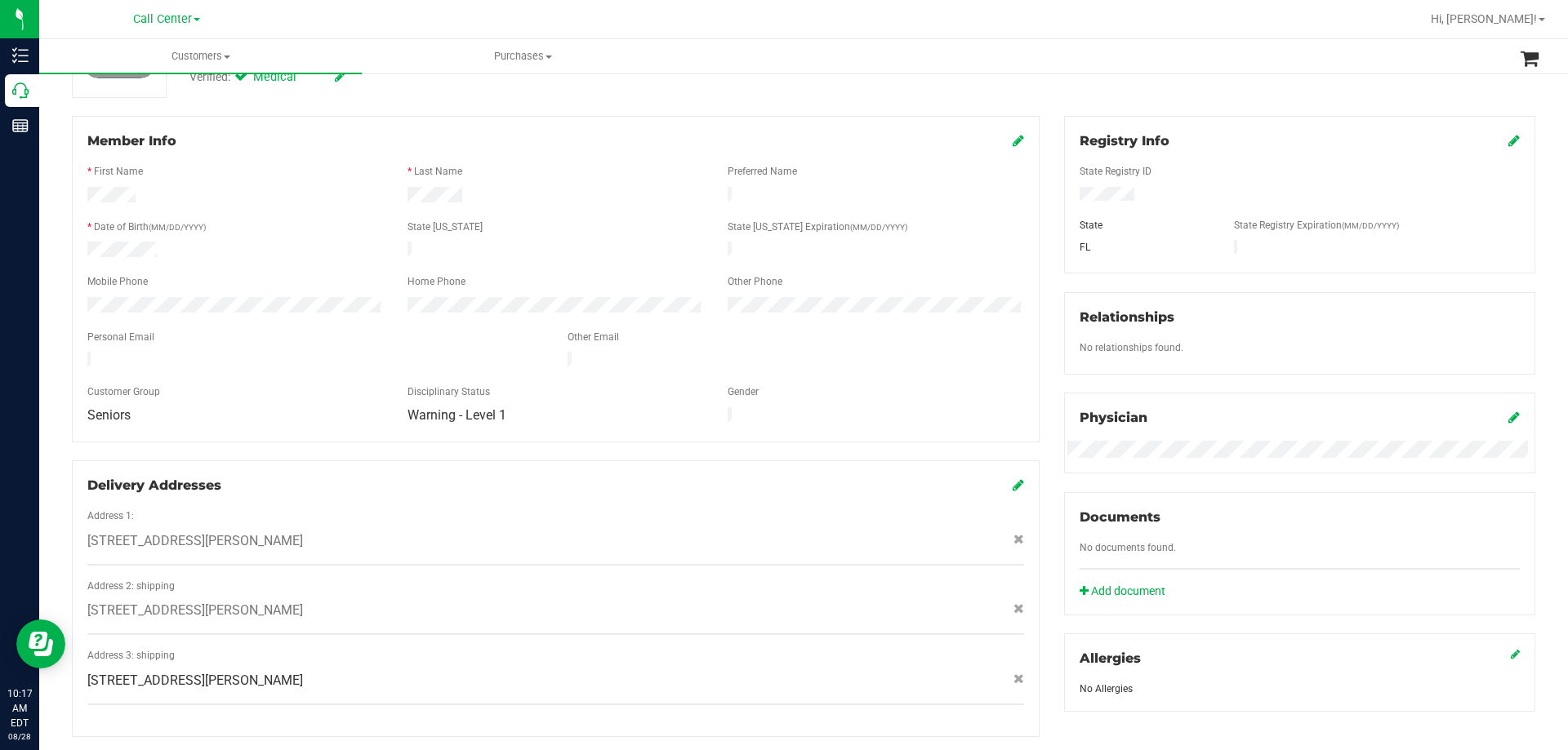
scroll to position [0, 0]
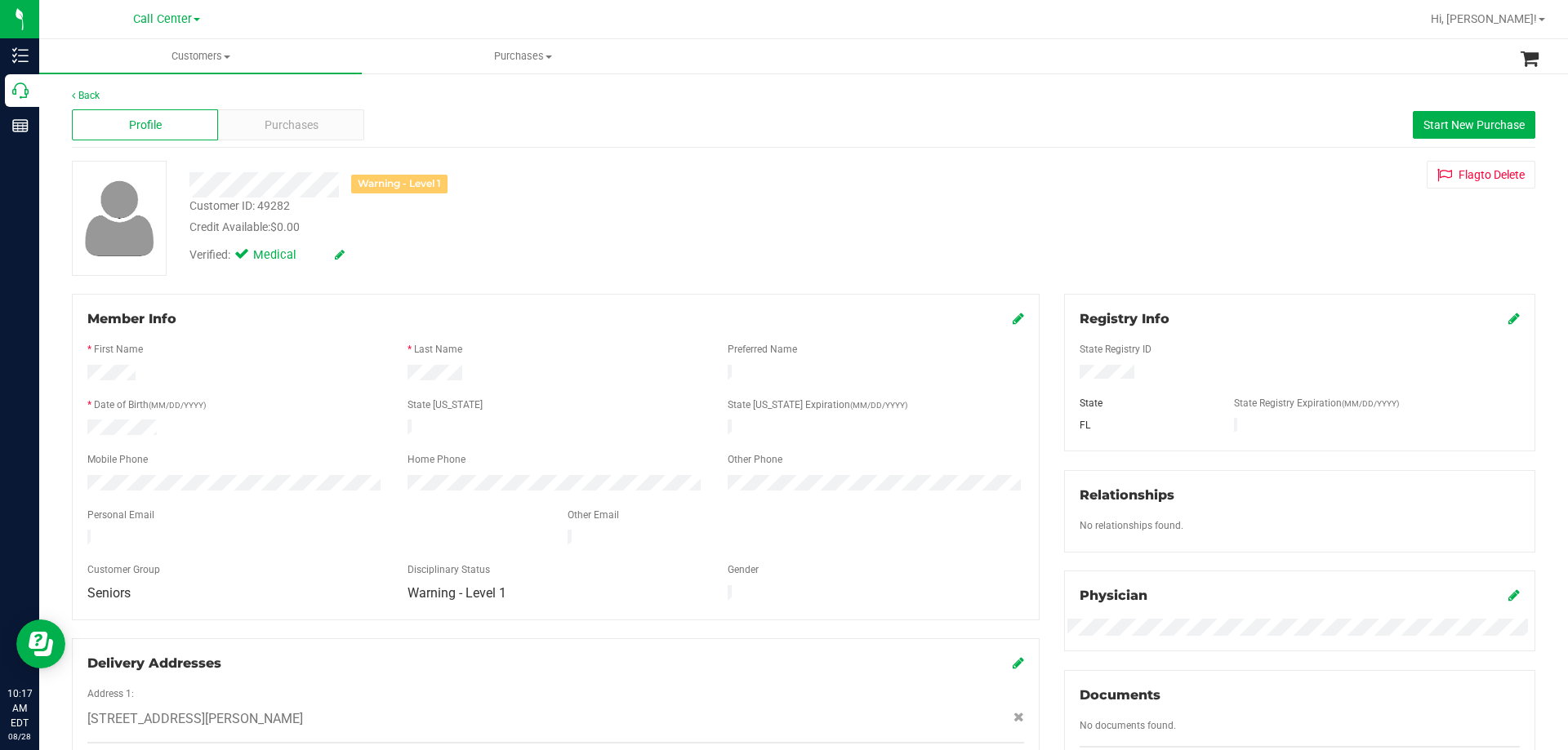
click at [565, 234] on div "Credit Available: $0.00" at bounding box center [549, 227] width 720 height 17
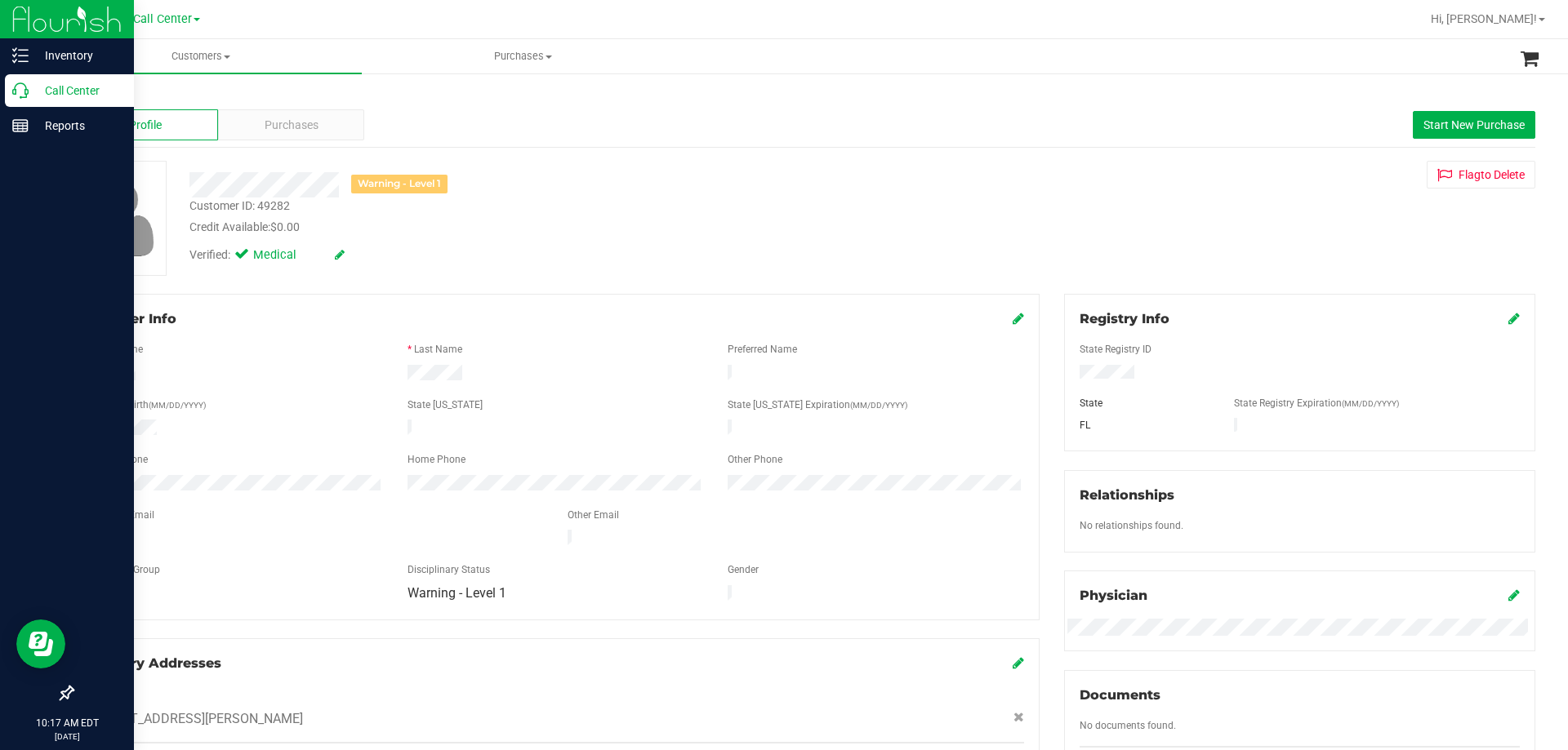
click at [56, 88] on p "Call Center" at bounding box center [77, 90] width 98 height 19
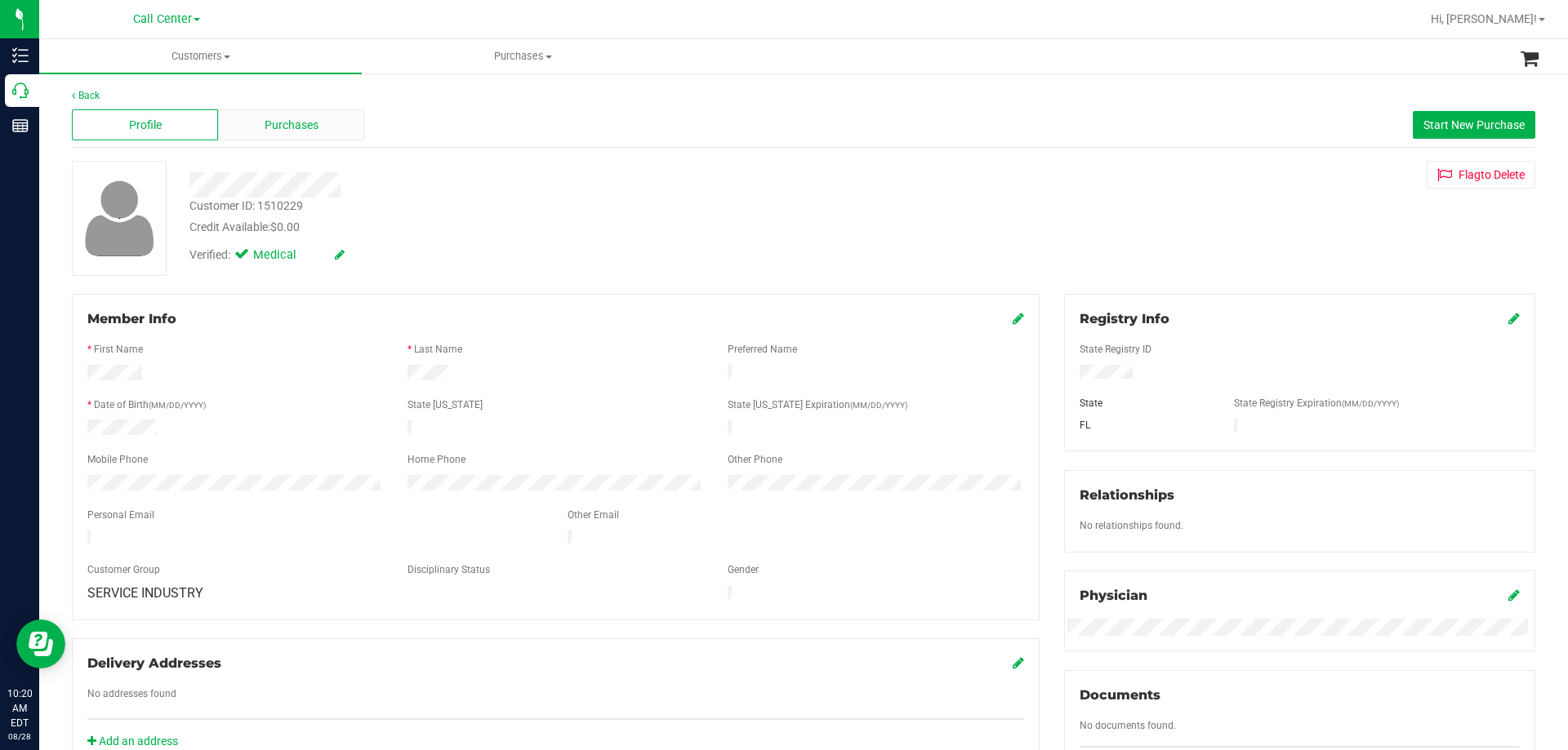
click at [312, 117] on span "Purchases" at bounding box center [291, 125] width 54 height 17
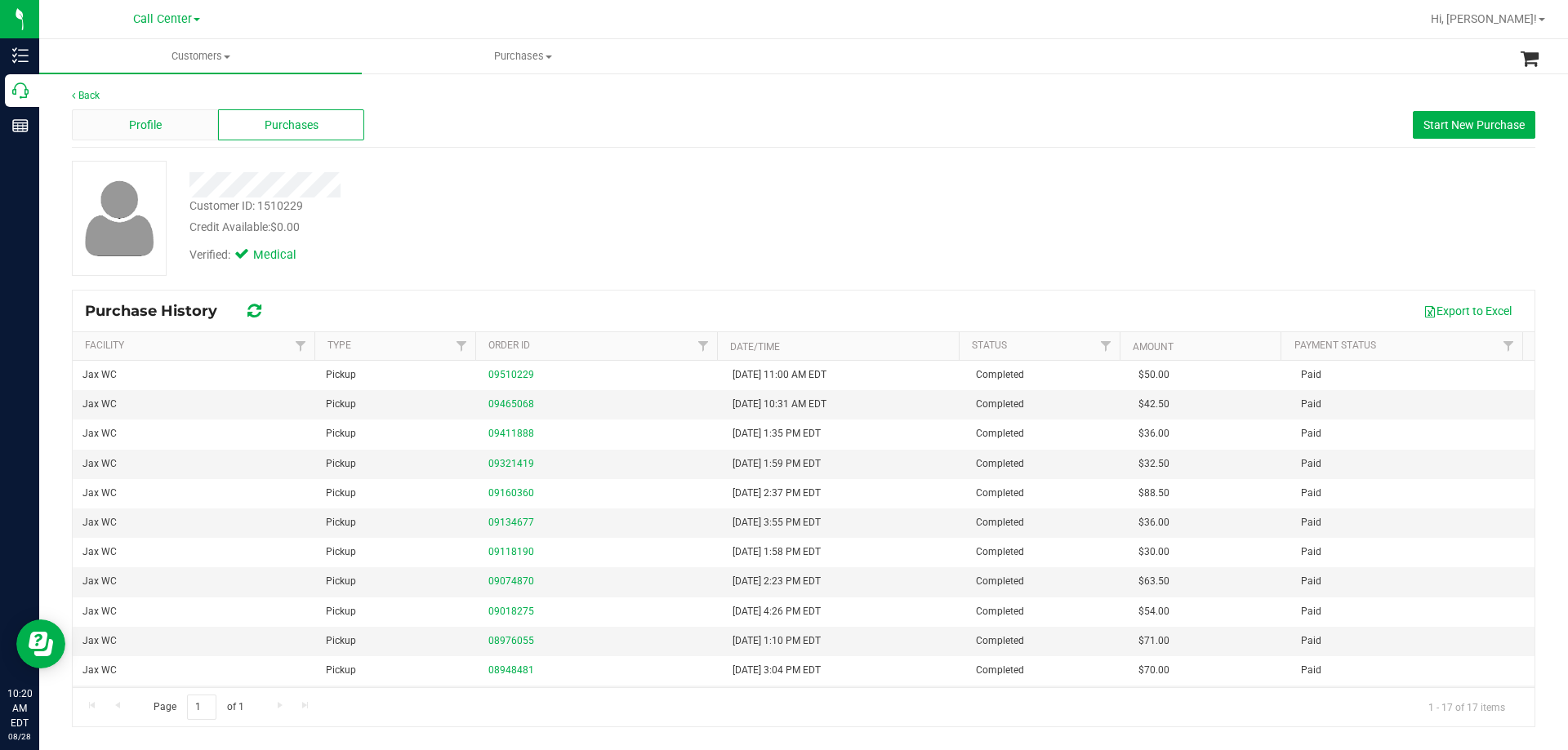
click at [161, 123] on span "Profile" at bounding box center [145, 125] width 33 height 17
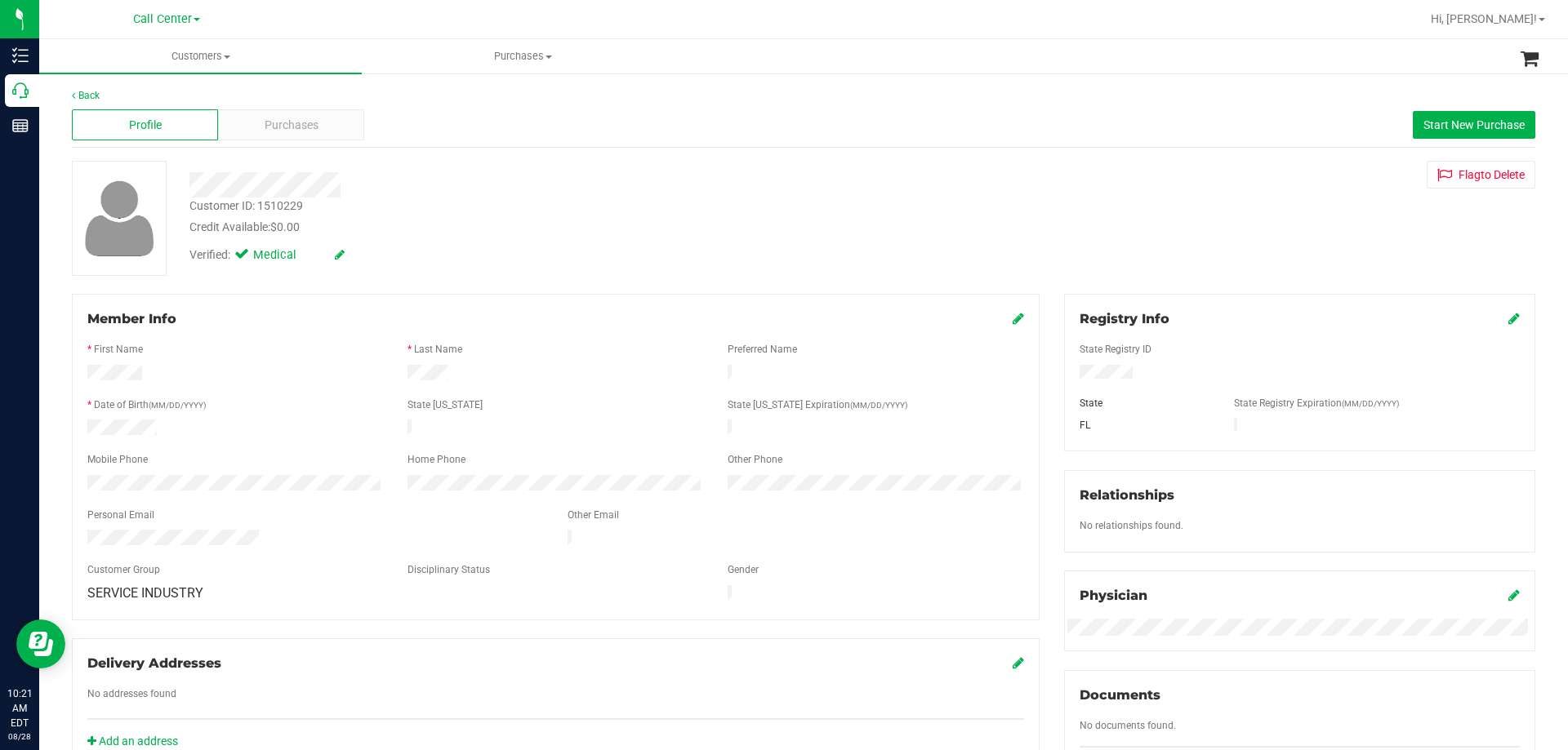
click at [1106, 362] on div at bounding box center [1300, 362] width 441 height 4
click at [115, 439] on div at bounding box center [555, 446] width 936 height 13
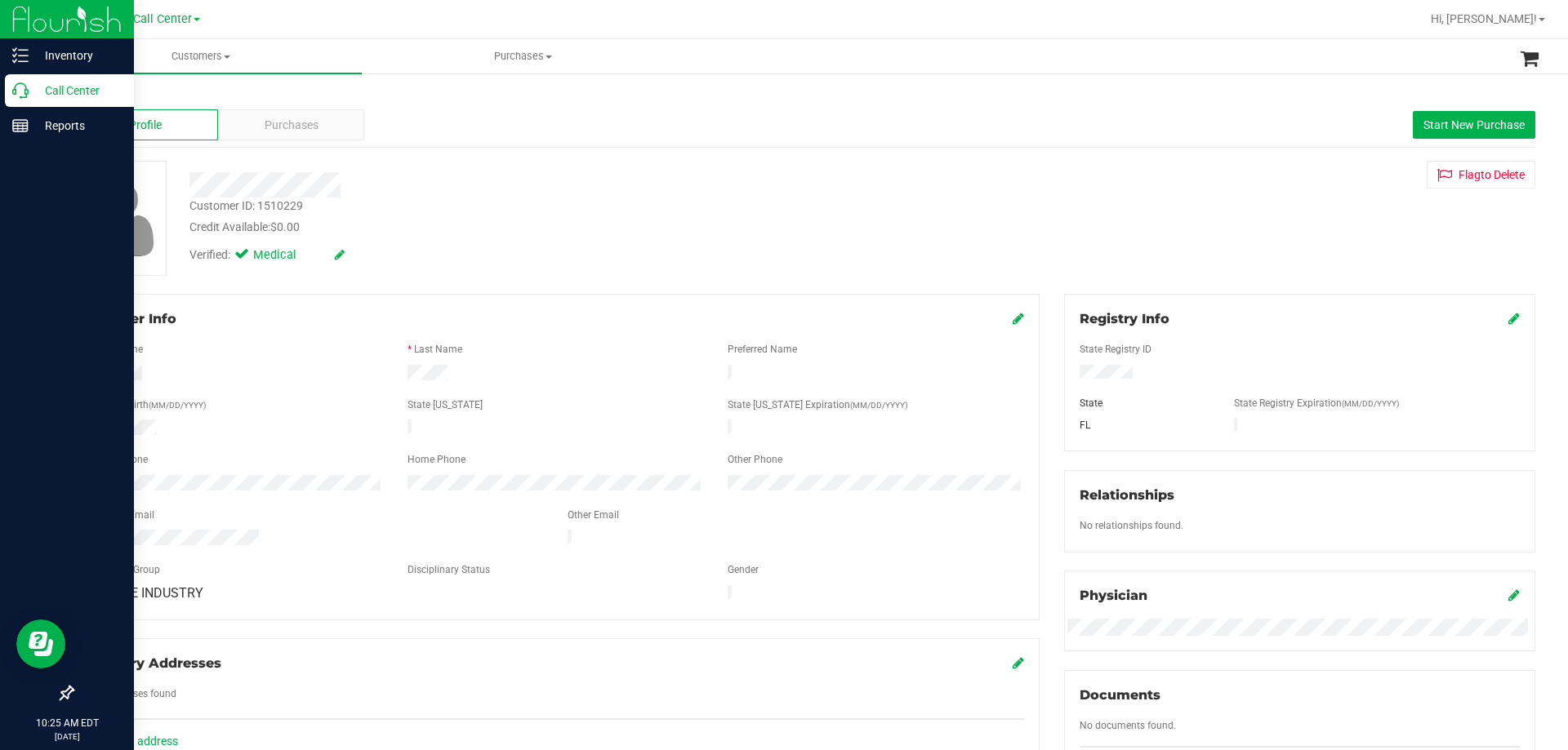
click at [59, 89] on p "Call Center" at bounding box center [77, 90] width 98 height 19
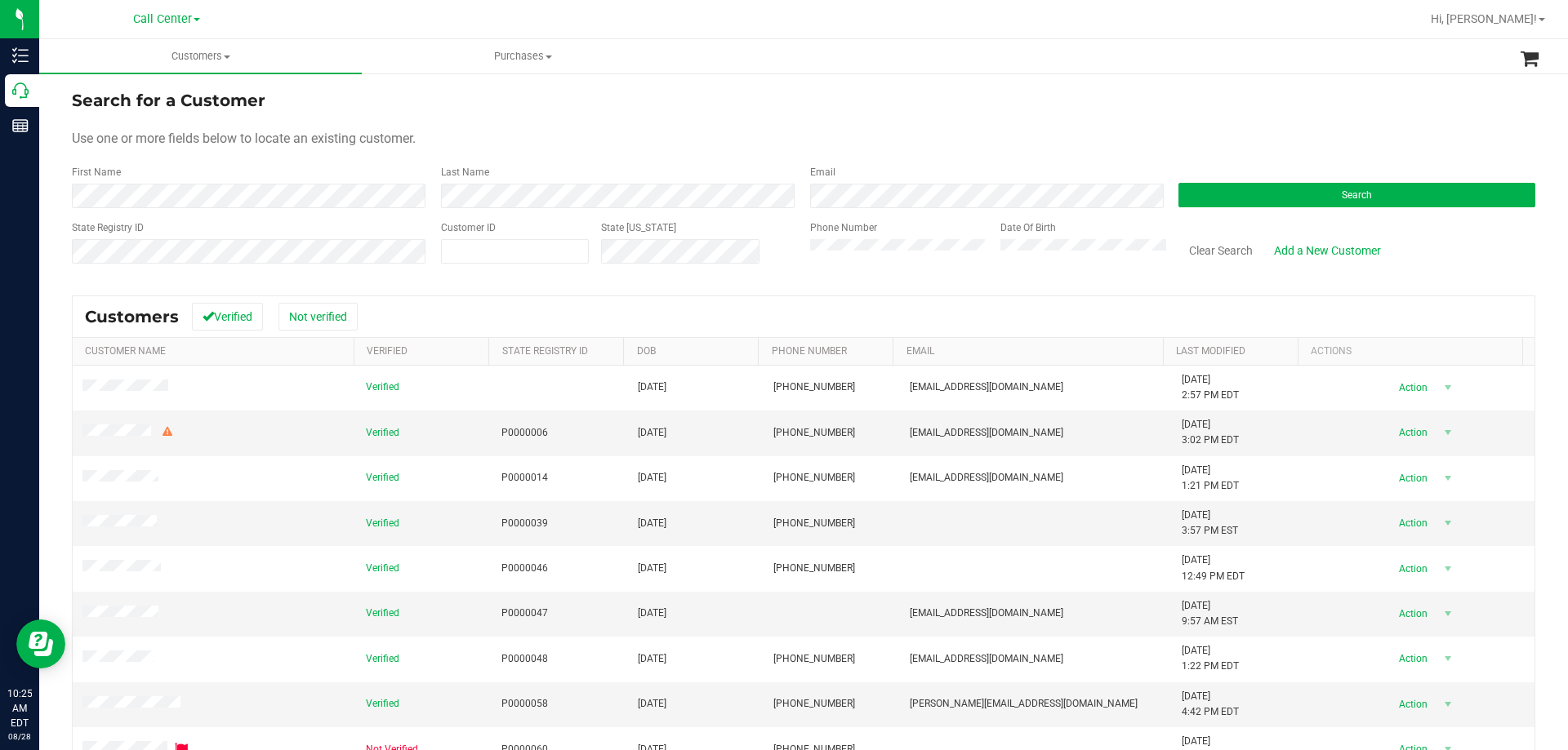
click at [890, 266] on div "Phone Number" at bounding box center [899, 249] width 178 height 58
click at [1185, 203] on button "Search" at bounding box center [1357, 194] width 357 height 24
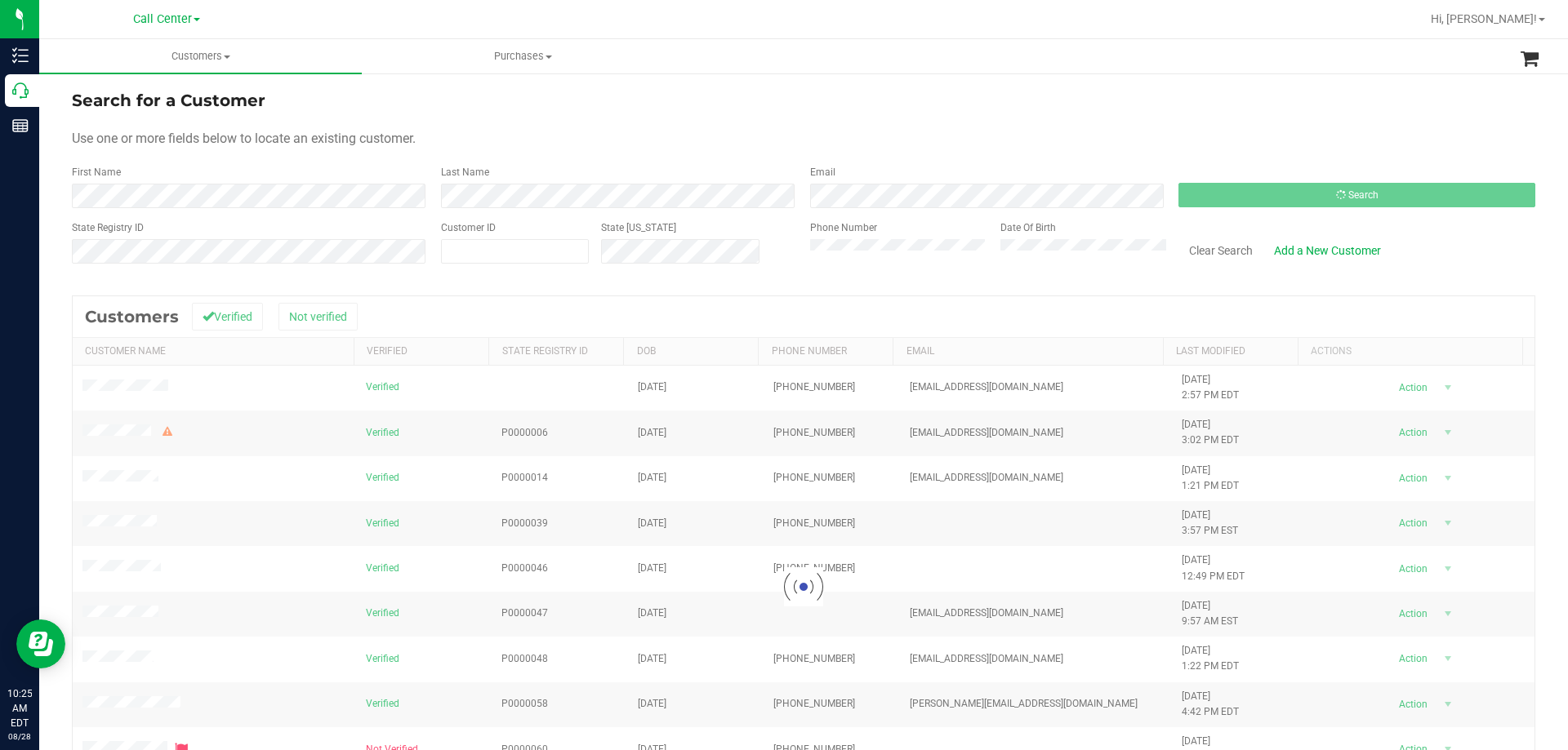
click at [944, 158] on form "Search for a Customer Use one or more fields below to locate an existing custom…" at bounding box center [803, 182] width 1463 height 190
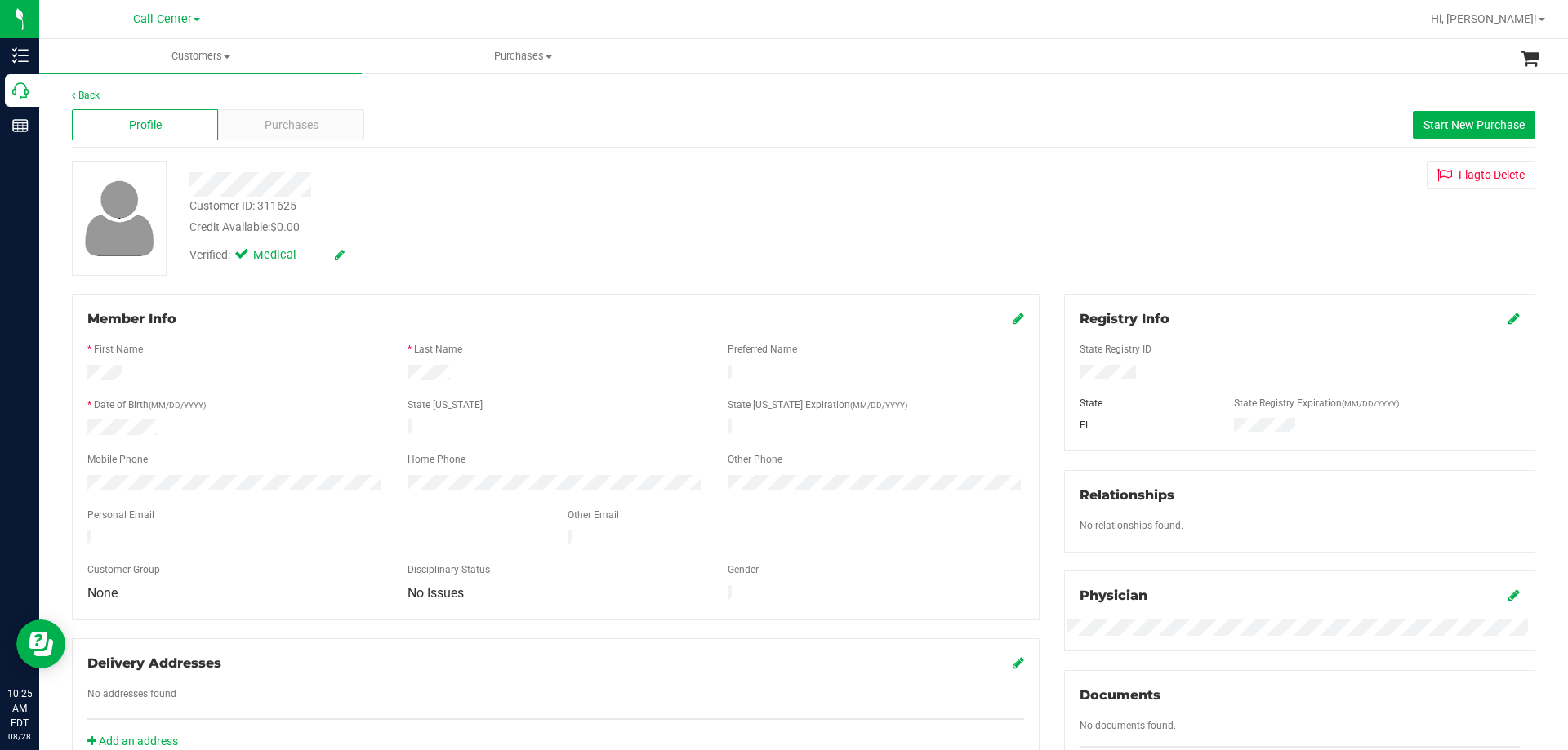
click at [482, 508] on div "Personal Email" at bounding box center [315, 517] width 480 height 18
click at [258, 145] on div "Profile Purchases Start New Purchase" at bounding box center [803, 126] width 1463 height 45
click at [274, 124] on span "Purchases" at bounding box center [291, 125] width 54 height 17
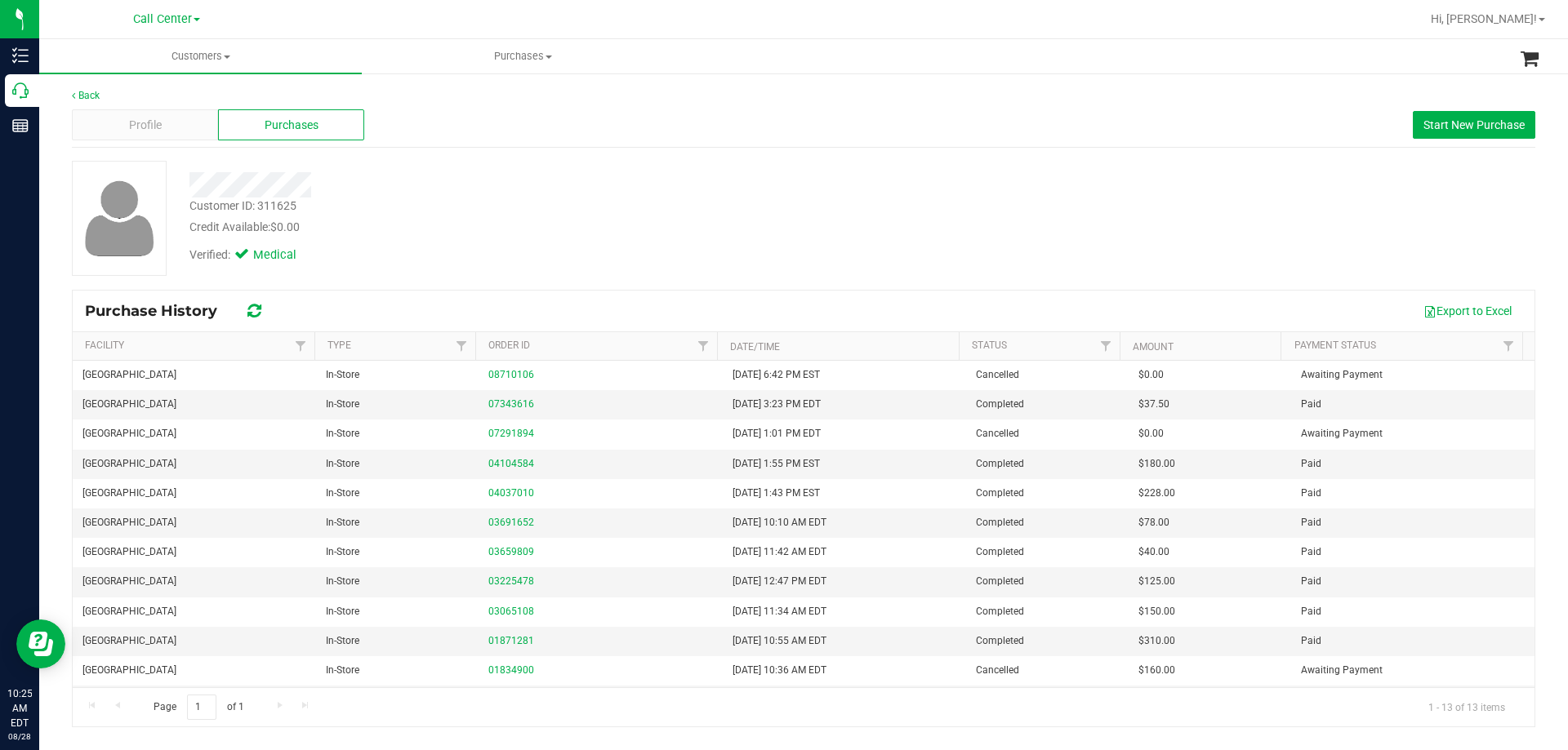
click at [702, 202] on div "Customer ID: 311625 Credit Available: $0.00" at bounding box center [549, 217] width 744 height 39
click at [199, 119] on div "Profile" at bounding box center [145, 125] width 147 height 31
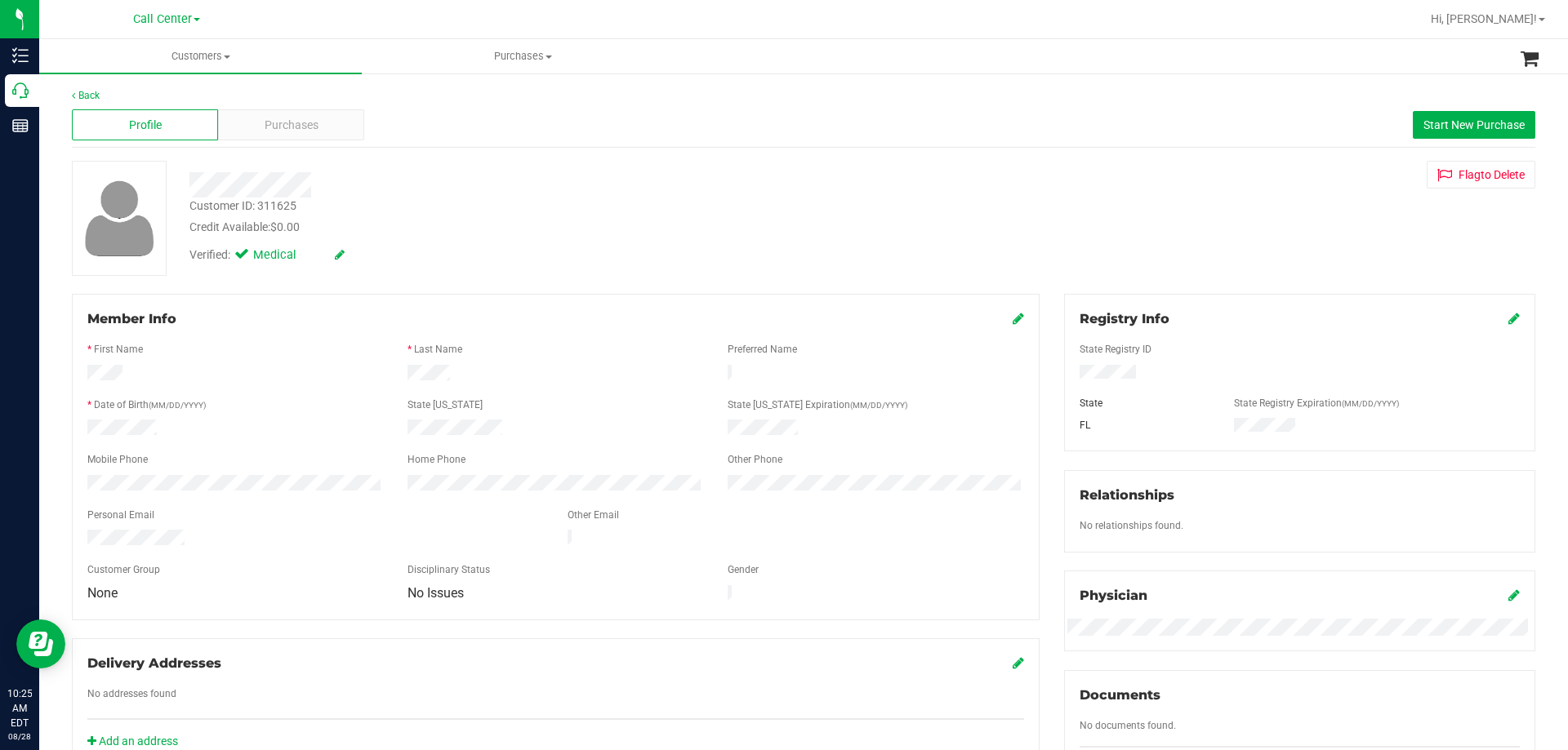
click at [486, 267] on div "Verified: Medical" at bounding box center [549, 254] width 744 height 36
drag, startPoint x: 82, startPoint y: 374, endPoint x: 528, endPoint y: 371, distance: 446.0
click at [528, 371] on div at bounding box center [556, 374] width 962 height 19
click at [526, 367] on div at bounding box center [555, 374] width 320 height 19
click at [552, 367] on div at bounding box center [556, 374] width 962 height 19
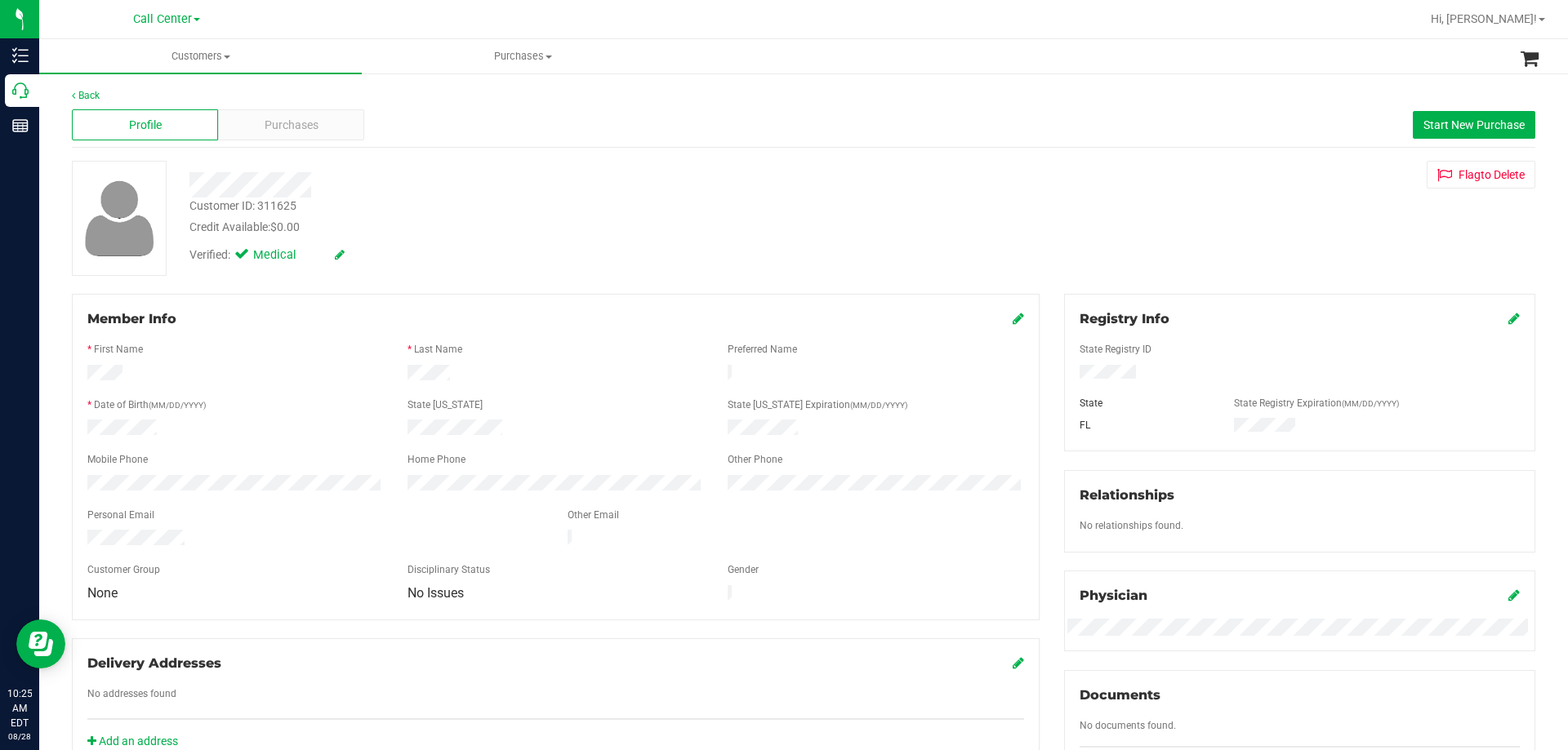
click at [552, 367] on div at bounding box center [555, 374] width 320 height 19
click at [534, 367] on div at bounding box center [556, 374] width 962 height 19
click at [534, 367] on div at bounding box center [555, 374] width 320 height 19
click at [339, 224] on div "Credit Available: $0.00" at bounding box center [549, 227] width 720 height 17
drag, startPoint x: 85, startPoint y: 373, endPoint x: 540, endPoint y: 377, distance: 455.0
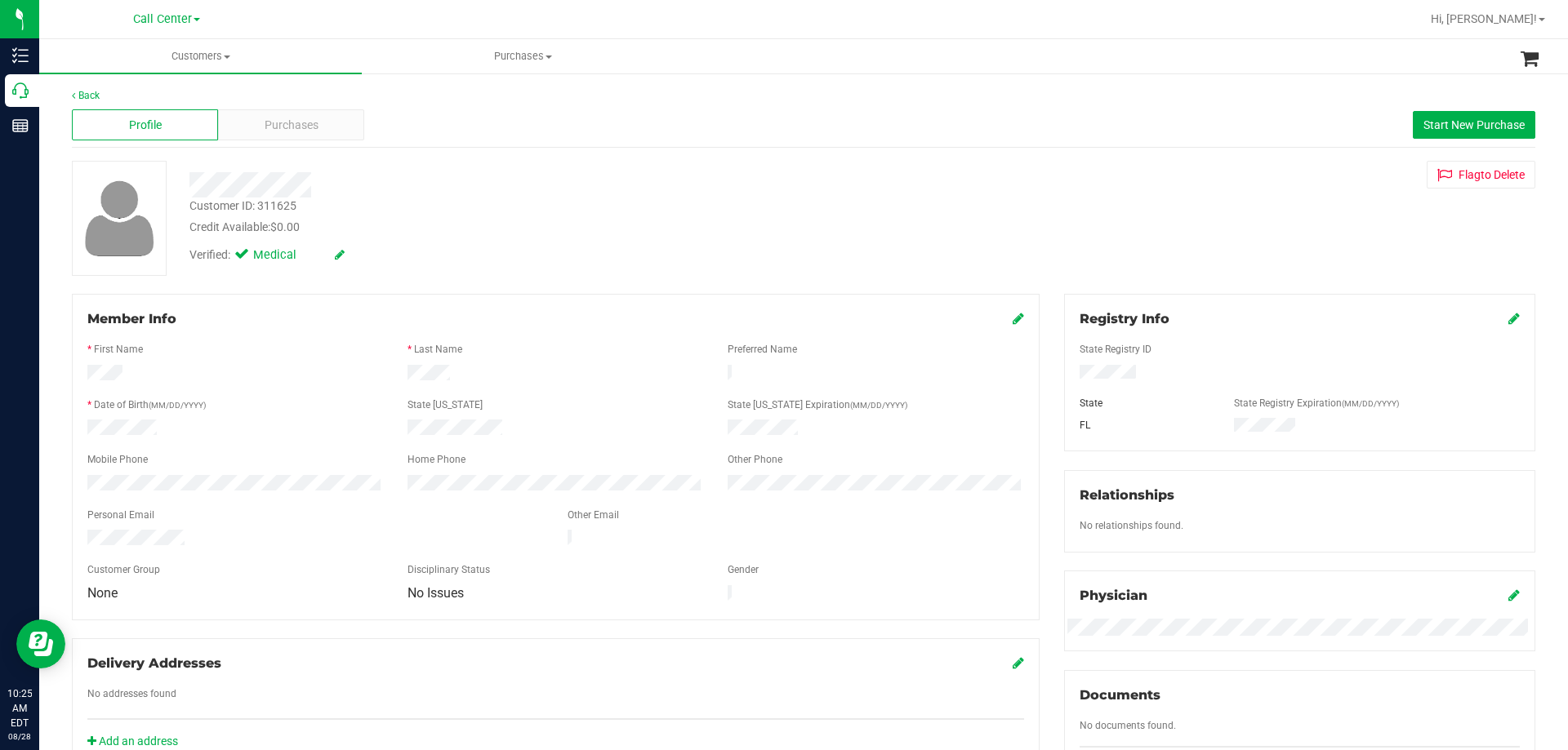
click at [540, 377] on div at bounding box center [556, 374] width 962 height 19
click at [540, 377] on div at bounding box center [555, 374] width 320 height 19
click at [529, 369] on div at bounding box center [556, 374] width 962 height 19
click at [529, 369] on div at bounding box center [555, 374] width 320 height 19
click at [517, 240] on div "Verified: Medical" at bounding box center [549, 254] width 744 height 36
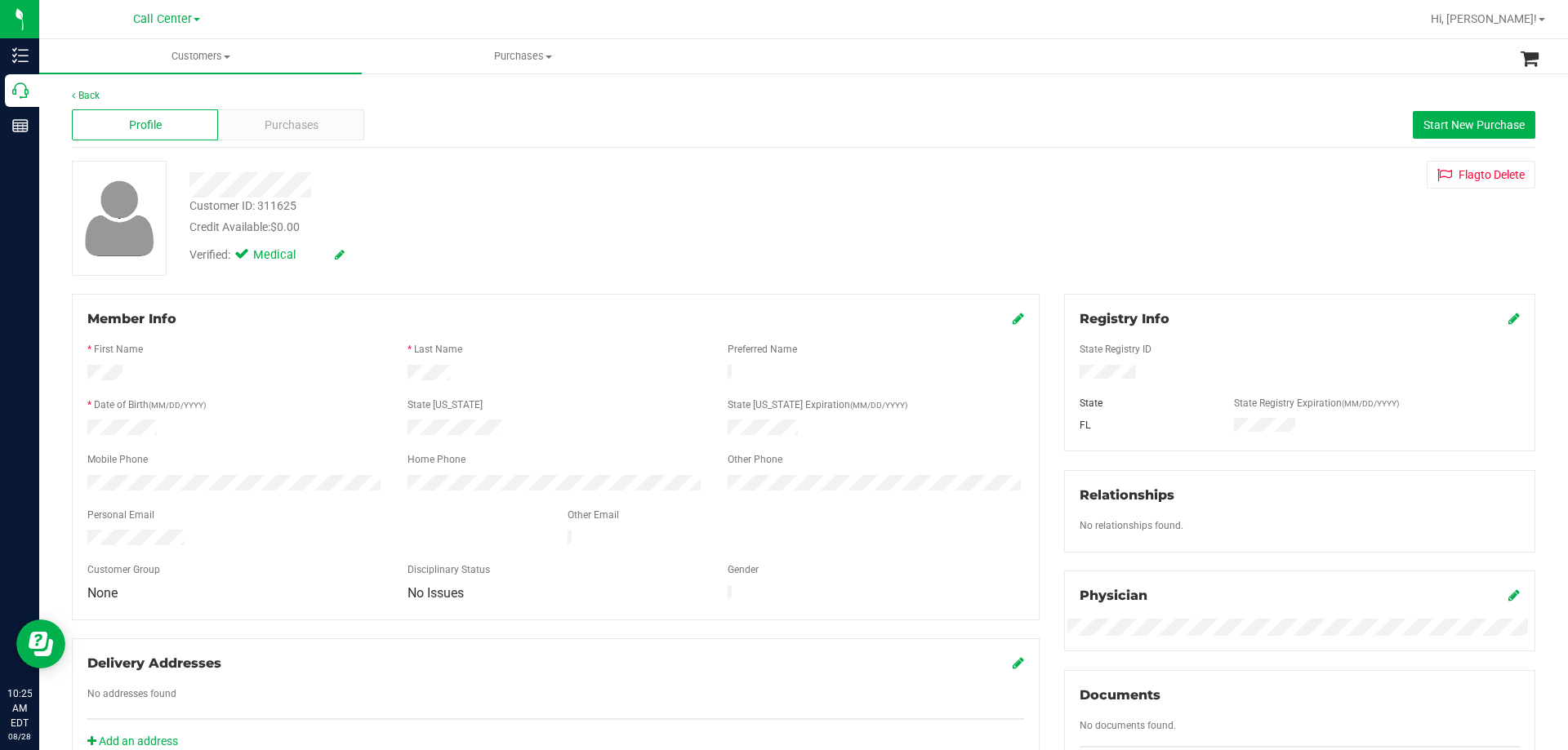
click at [518, 241] on div "Verified: Medical" at bounding box center [549, 254] width 744 height 36
drag, startPoint x: 85, startPoint y: 373, endPoint x: 665, endPoint y: 364, distance: 580.1
click at [665, 365] on div at bounding box center [556, 374] width 962 height 19
click at [665, 365] on div at bounding box center [555, 374] width 320 height 19
click at [585, 375] on div at bounding box center [556, 374] width 962 height 19
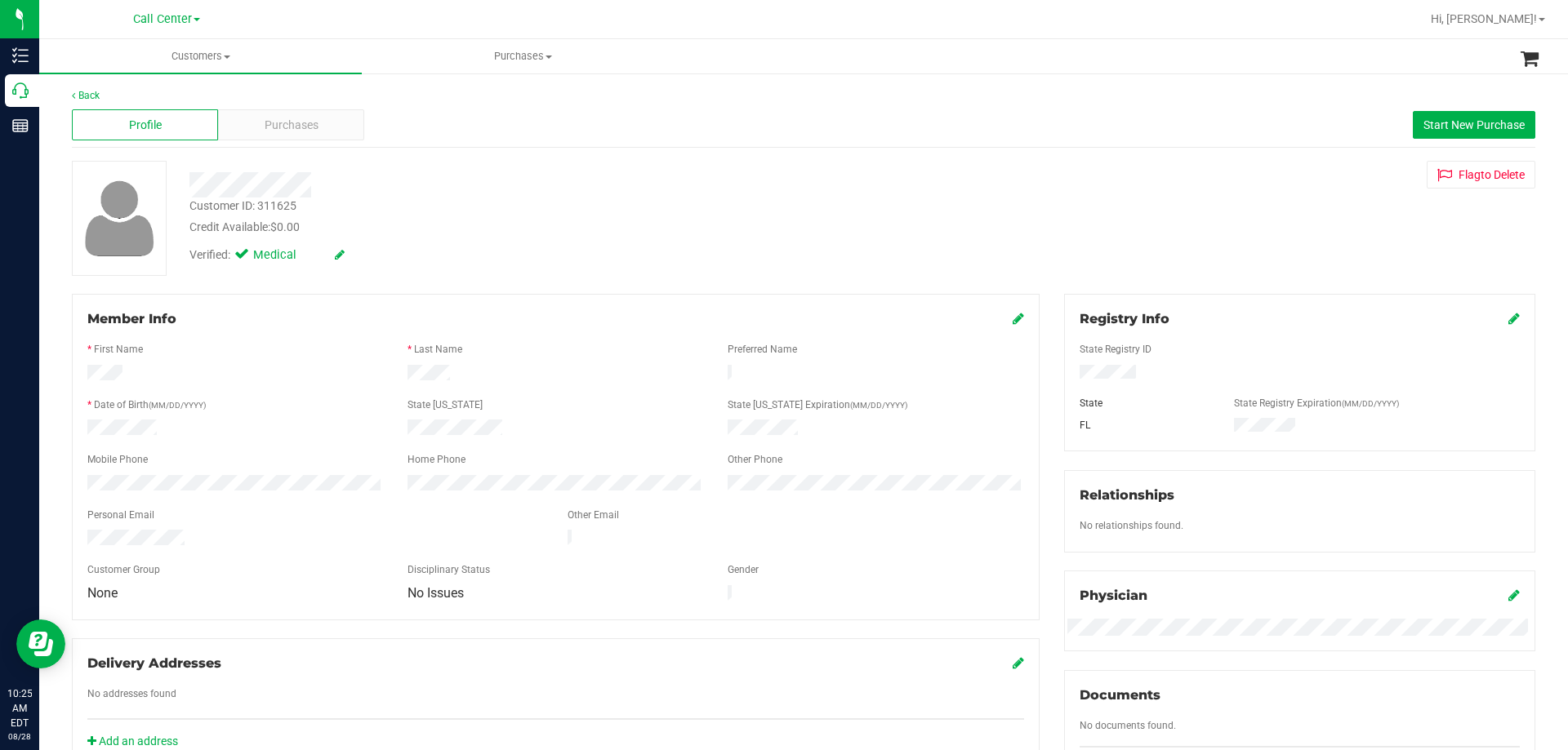
click at [585, 372] on div at bounding box center [555, 374] width 320 height 19
drag, startPoint x: 84, startPoint y: 369, endPoint x: 518, endPoint y: 367, distance: 434.0
click at [518, 367] on div at bounding box center [556, 374] width 962 height 19
click at [518, 367] on div at bounding box center [555, 374] width 320 height 19
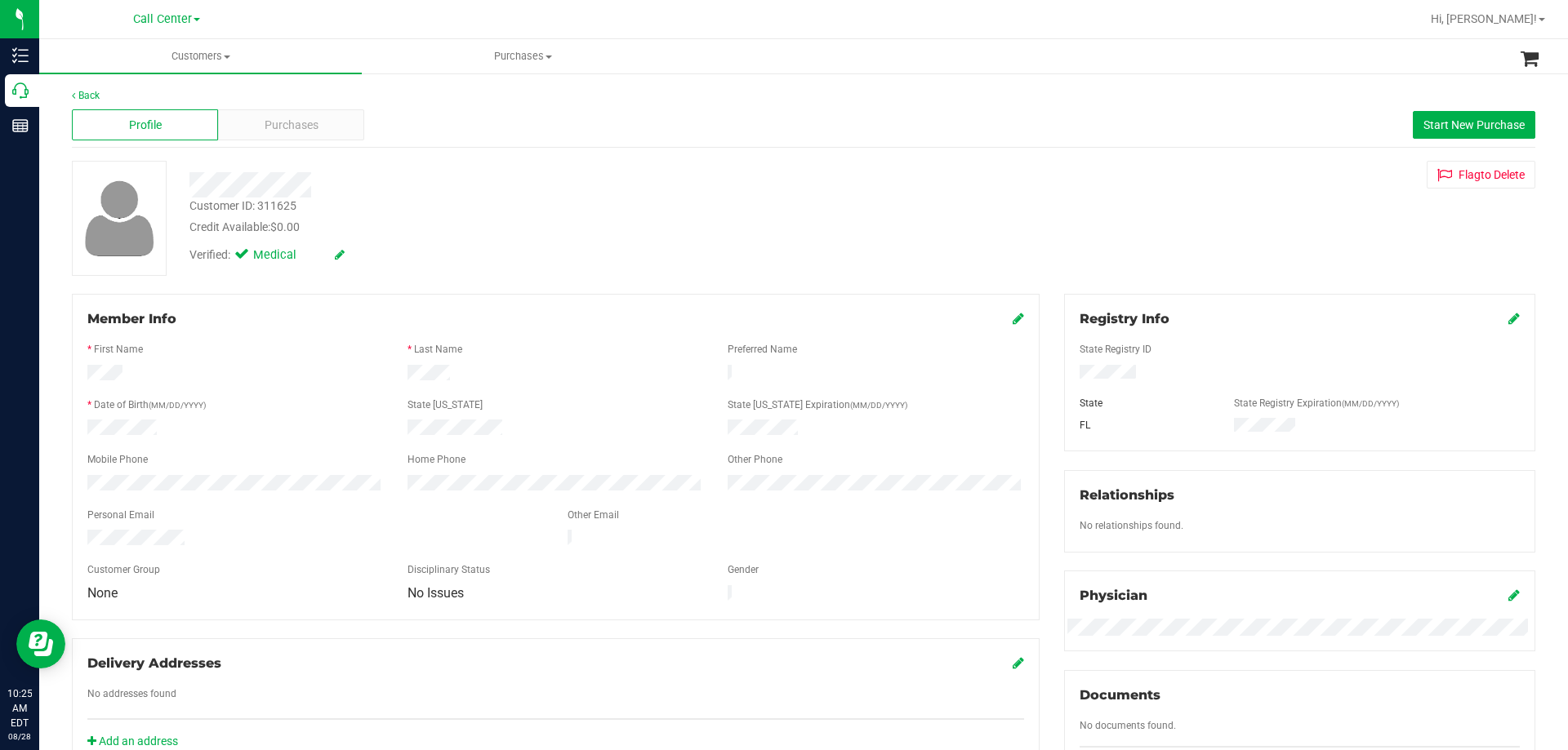
click at [463, 372] on div at bounding box center [556, 374] width 962 height 19
click at [463, 372] on div at bounding box center [555, 374] width 320 height 19
click at [554, 379] on div at bounding box center [556, 374] width 962 height 19
click at [554, 379] on div at bounding box center [555, 374] width 320 height 19
click at [518, 369] on div at bounding box center [556, 374] width 962 height 19
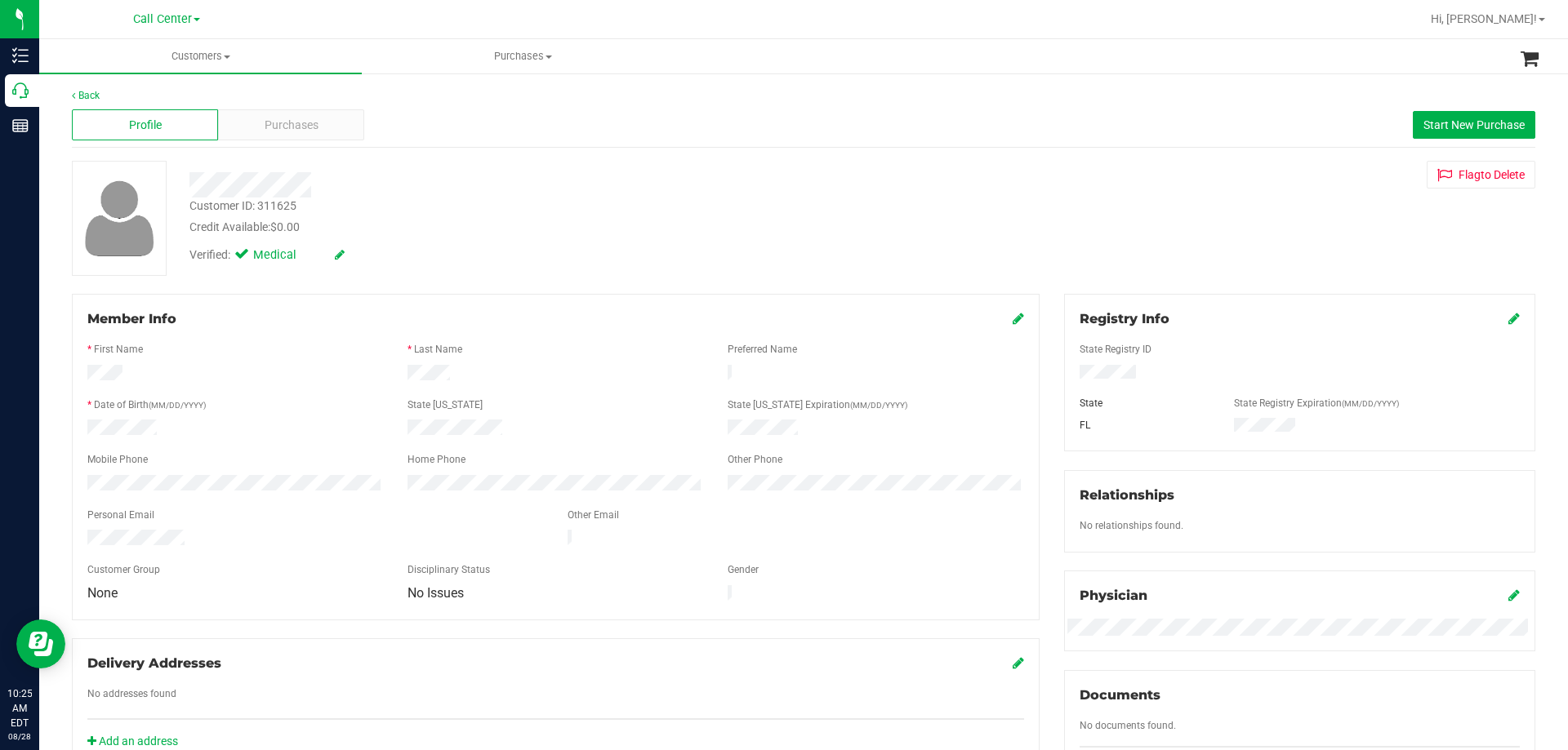
click at [518, 369] on div at bounding box center [555, 374] width 320 height 19
click at [268, 136] on div "Purchases" at bounding box center [291, 125] width 147 height 31
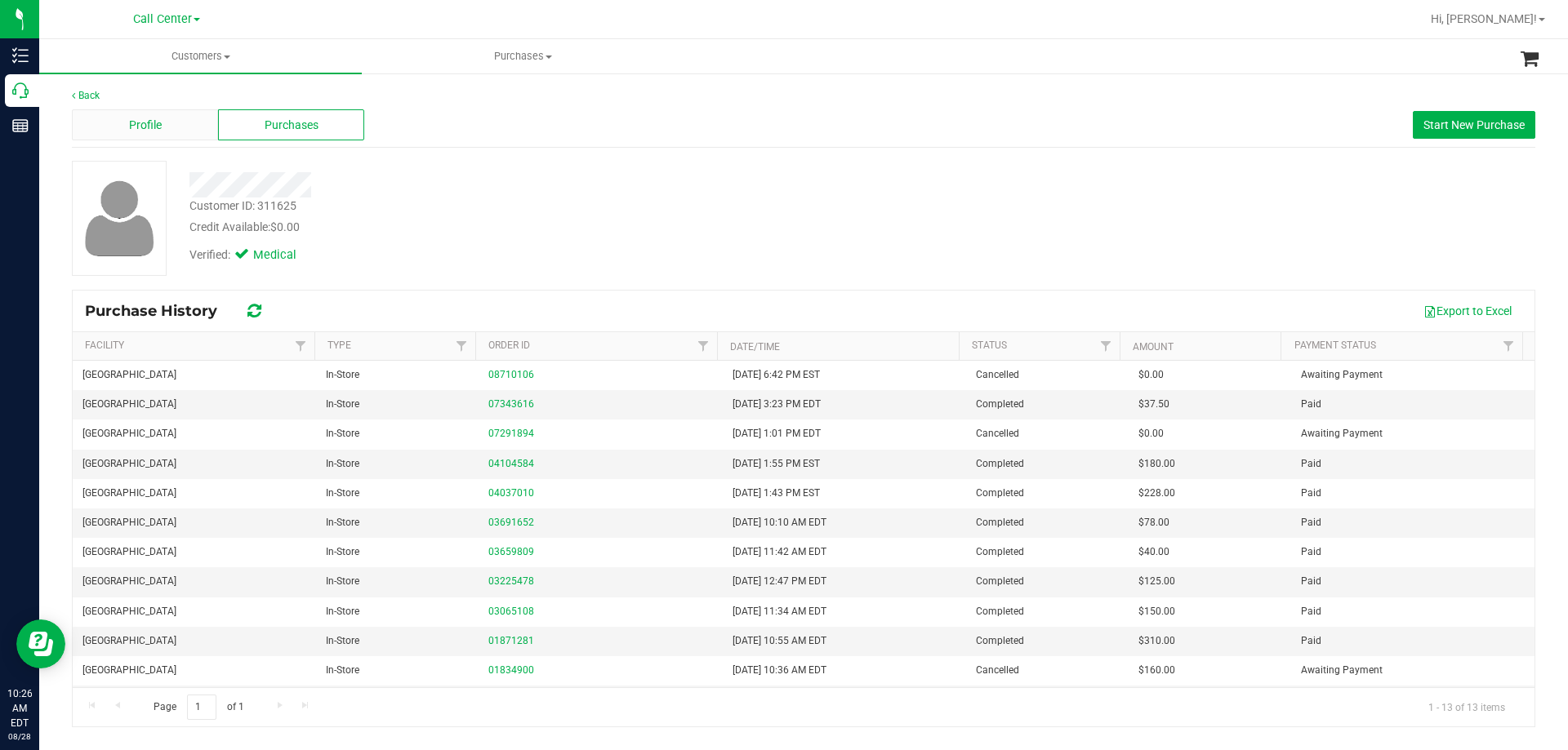
click at [180, 124] on div "Profile" at bounding box center [145, 125] width 147 height 31
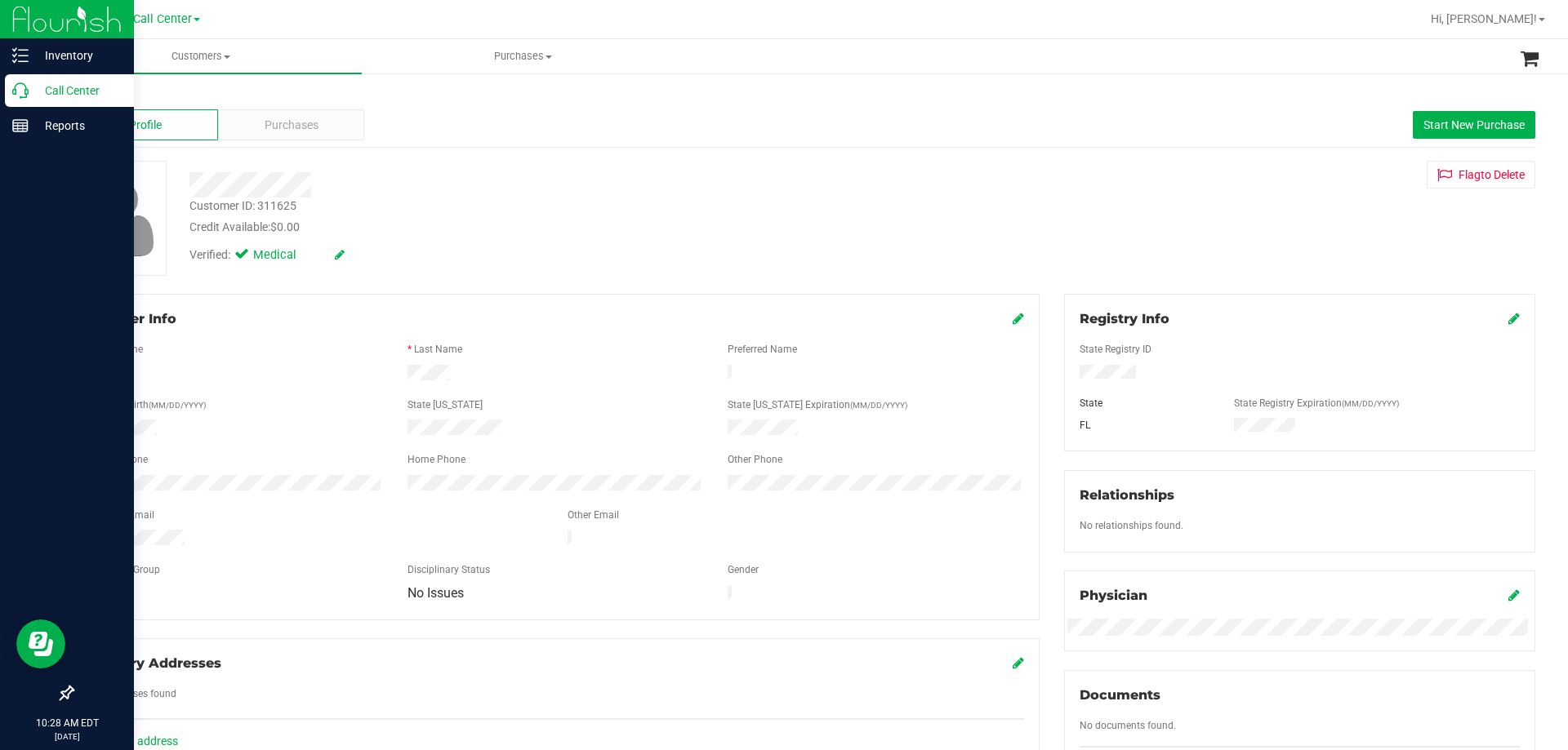
click at [74, 90] on p "Call Center" at bounding box center [77, 90] width 98 height 19
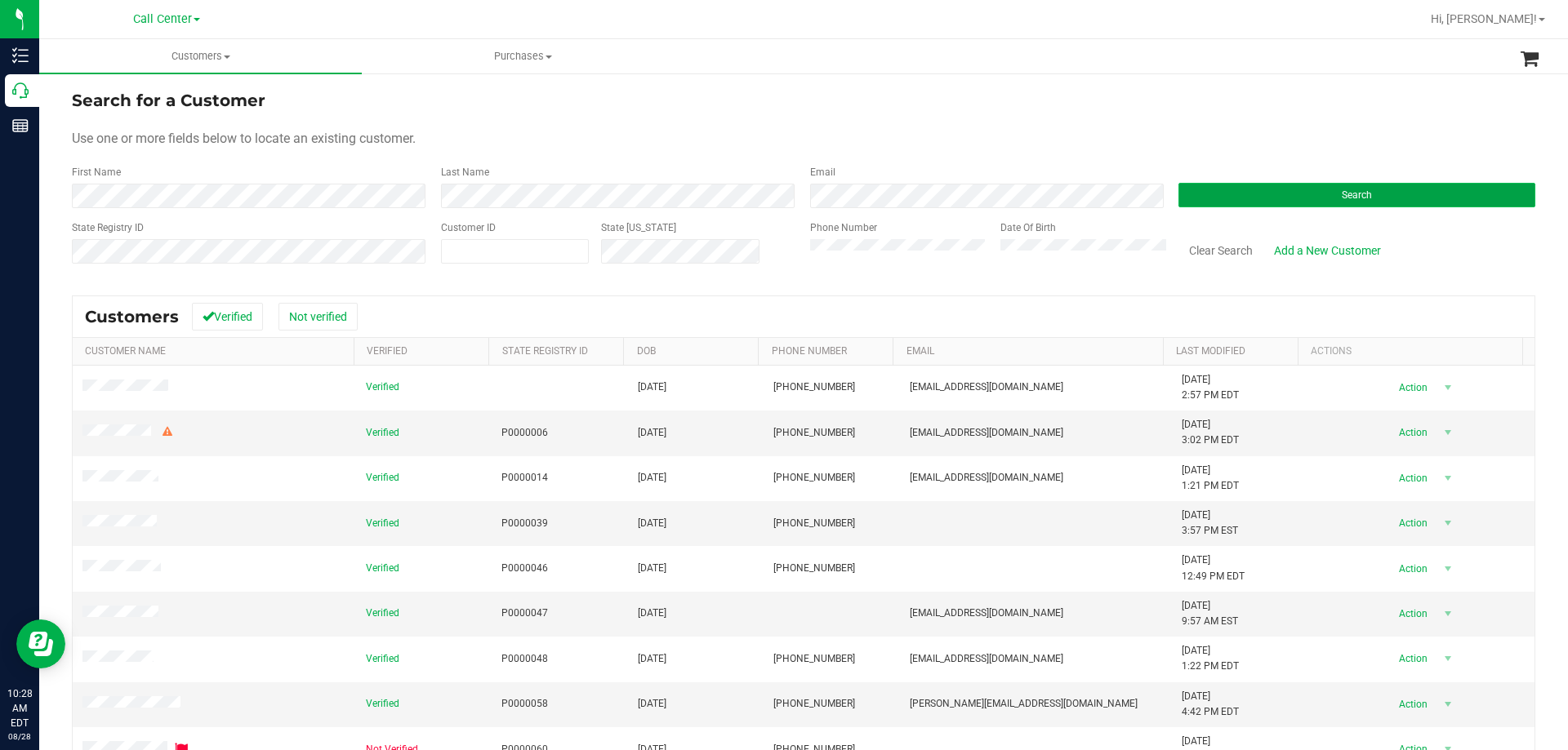
click at [1294, 194] on button "Search" at bounding box center [1357, 194] width 357 height 24
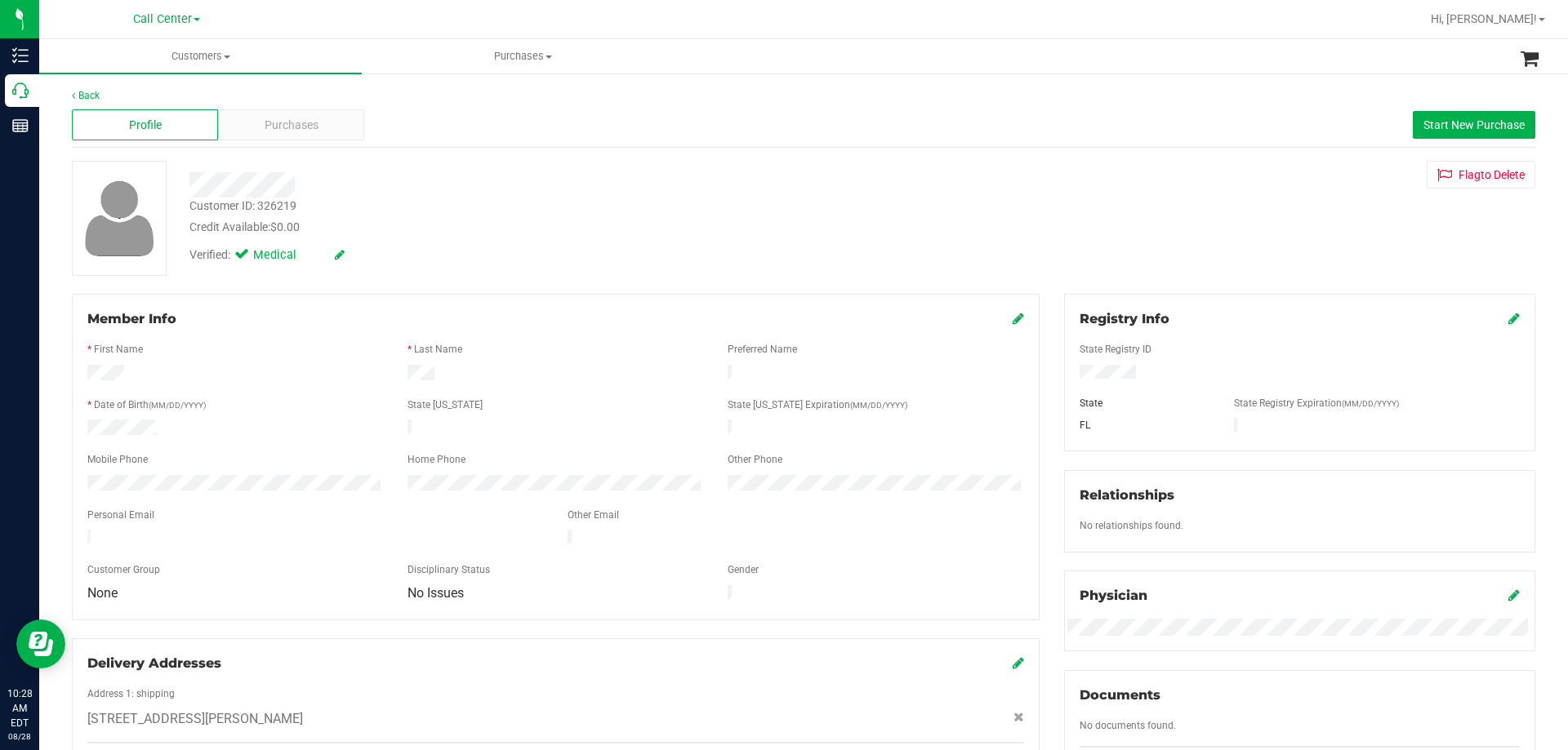
click at [282, 213] on div "Customer ID: 326219" at bounding box center [243, 206] width 107 height 17
click at [270, 134] on div "Purchases" at bounding box center [291, 125] width 147 height 31
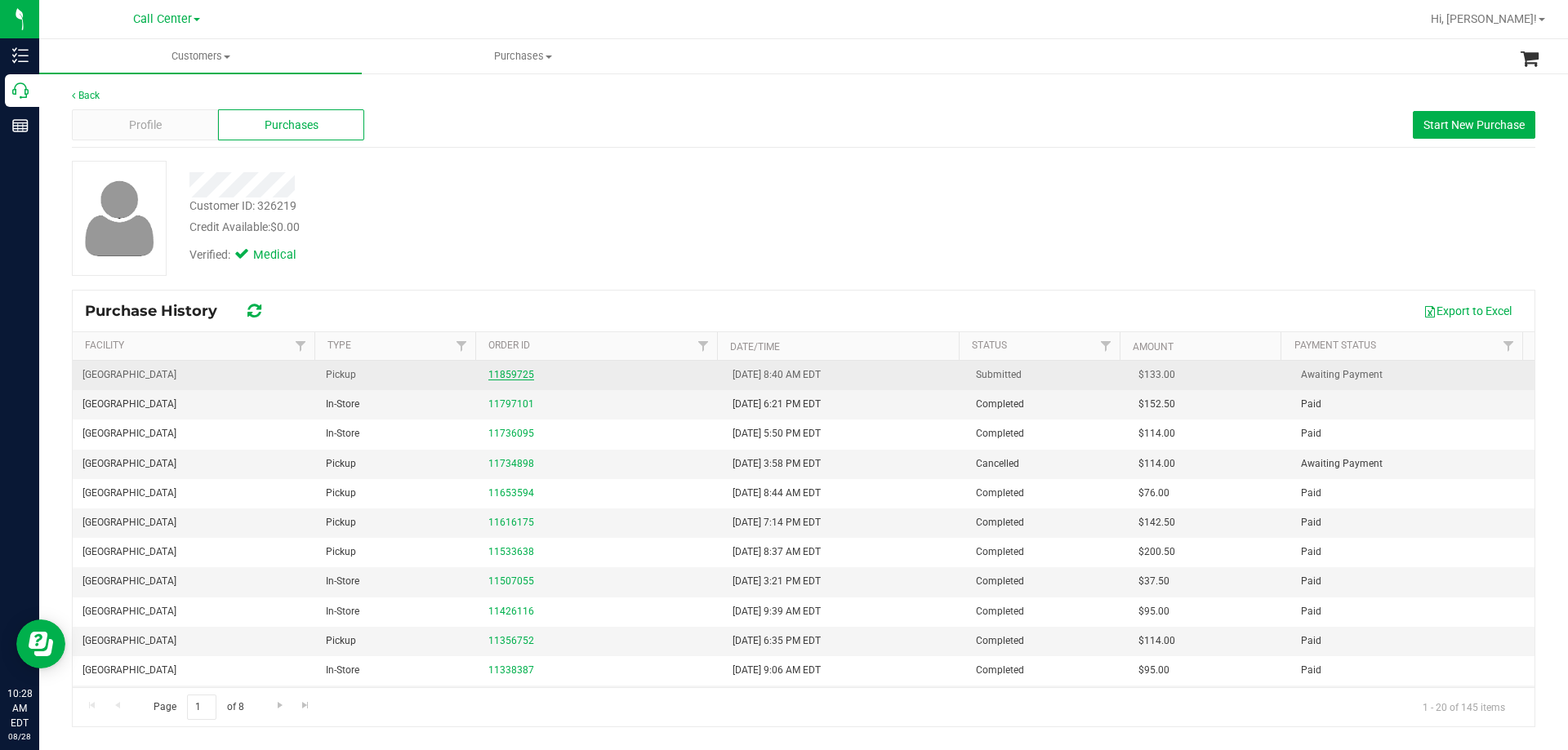
click at [499, 377] on link "11859725" at bounding box center [511, 375] width 46 height 12
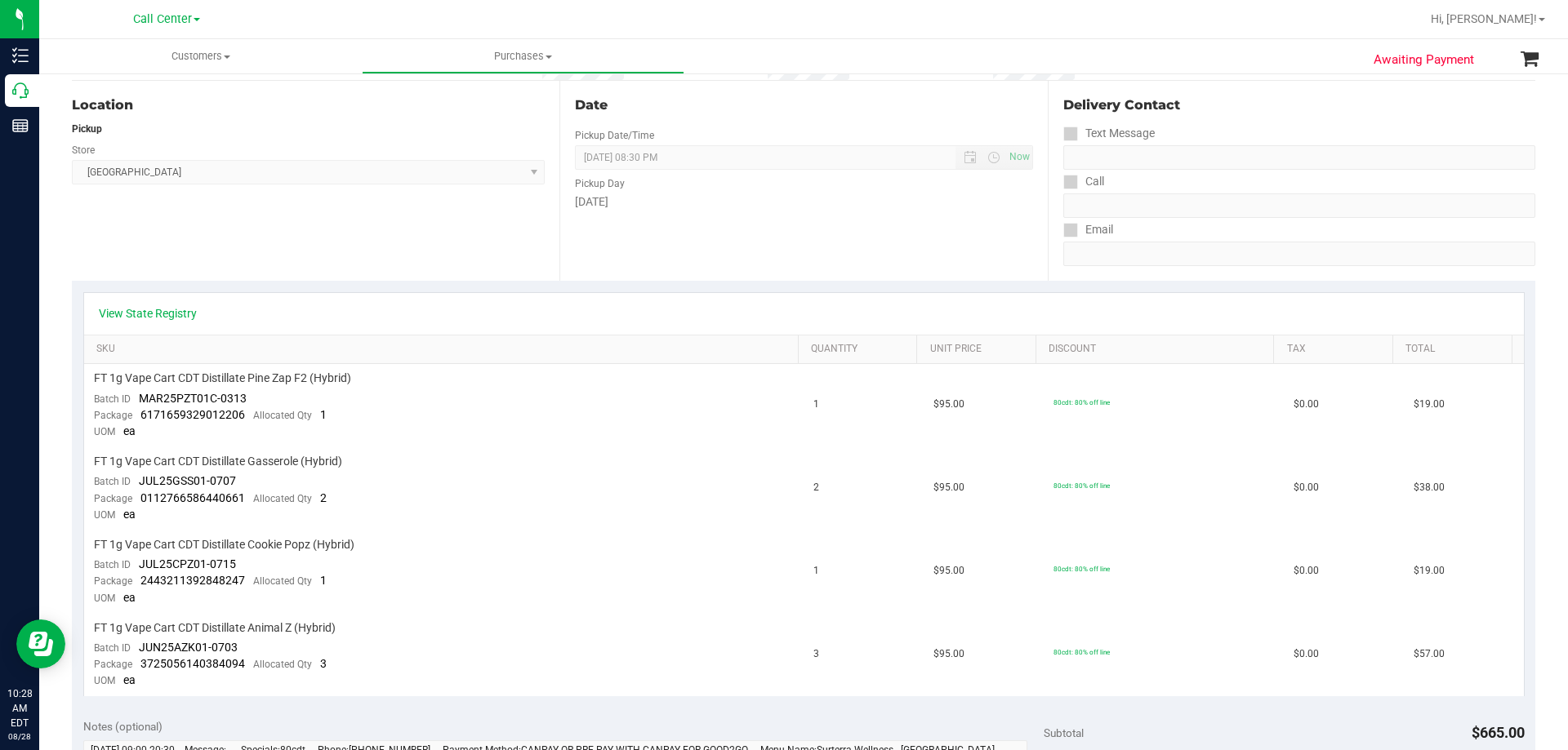
scroll to position [163, 0]
click at [167, 301] on link "View State Registry" at bounding box center [147, 310] width 98 height 17
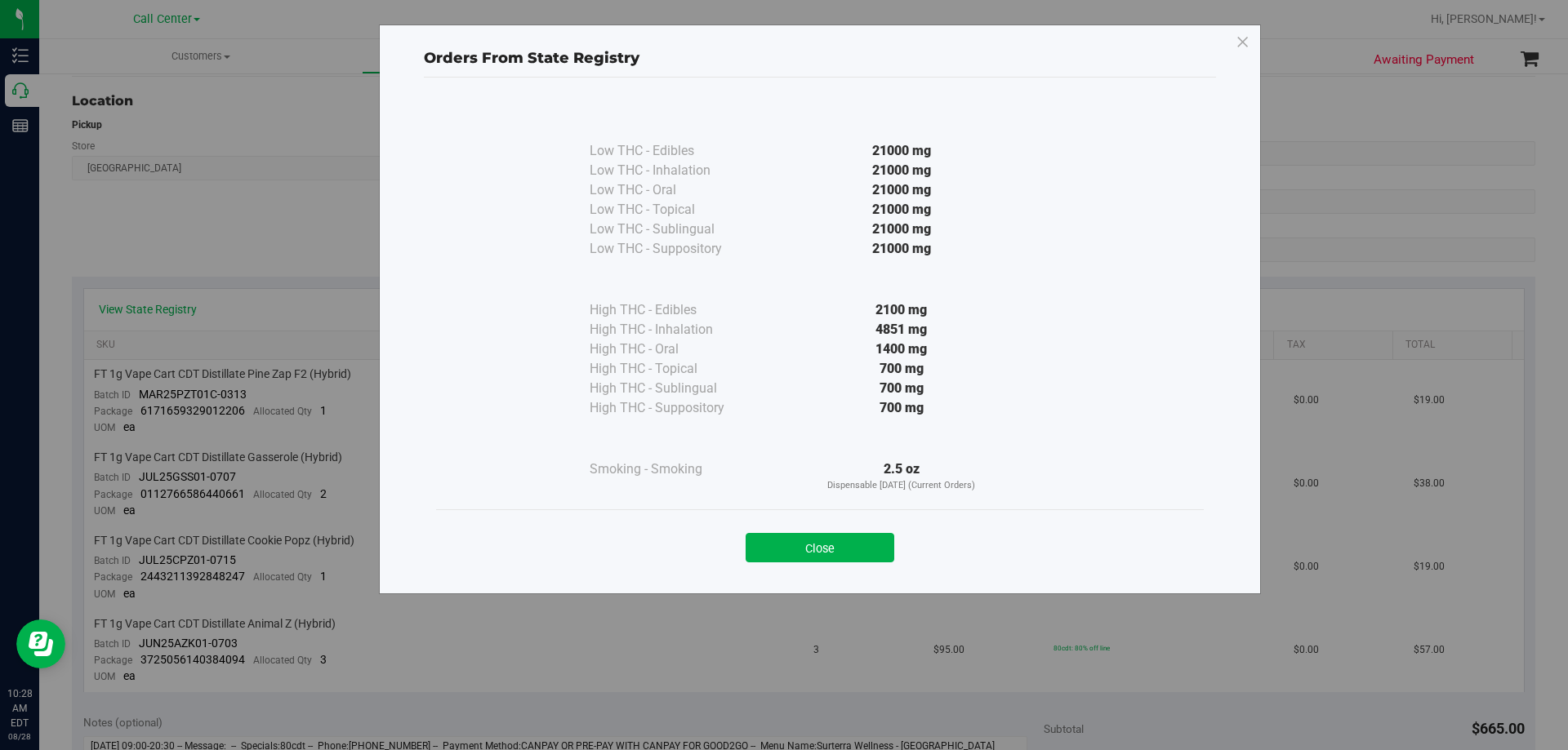
drag, startPoint x: 874, startPoint y: 328, endPoint x: 902, endPoint y: 326, distance: 28.1
click at [902, 326] on div "4851 mg" at bounding box center [901, 329] width 297 height 19
click at [1007, 321] on div "4851 mg" at bounding box center [901, 329] width 297 height 19
click at [1246, 42] on icon at bounding box center [1243, 42] width 15 height 26
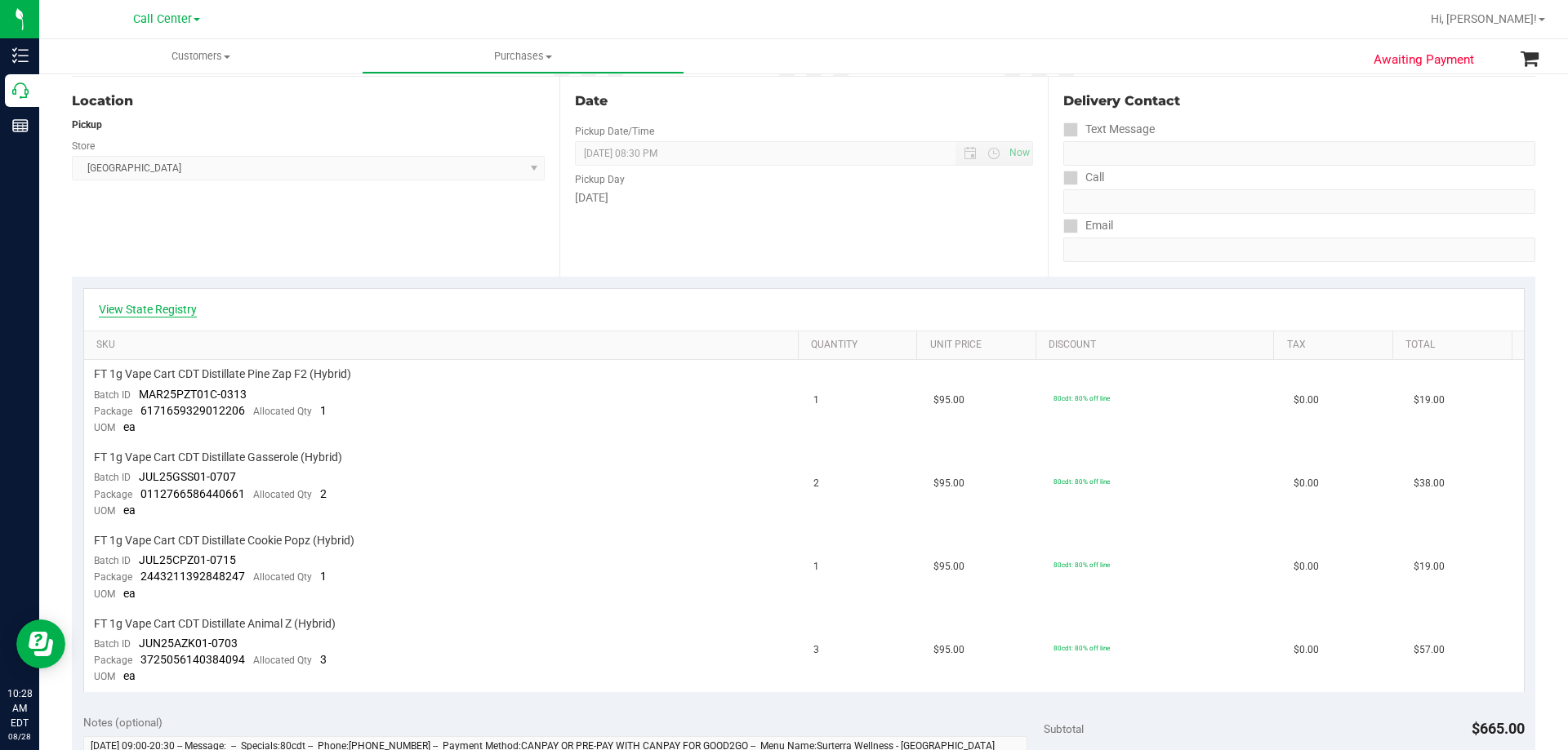
click at [132, 305] on link "View State Registry" at bounding box center [147, 310] width 98 height 17
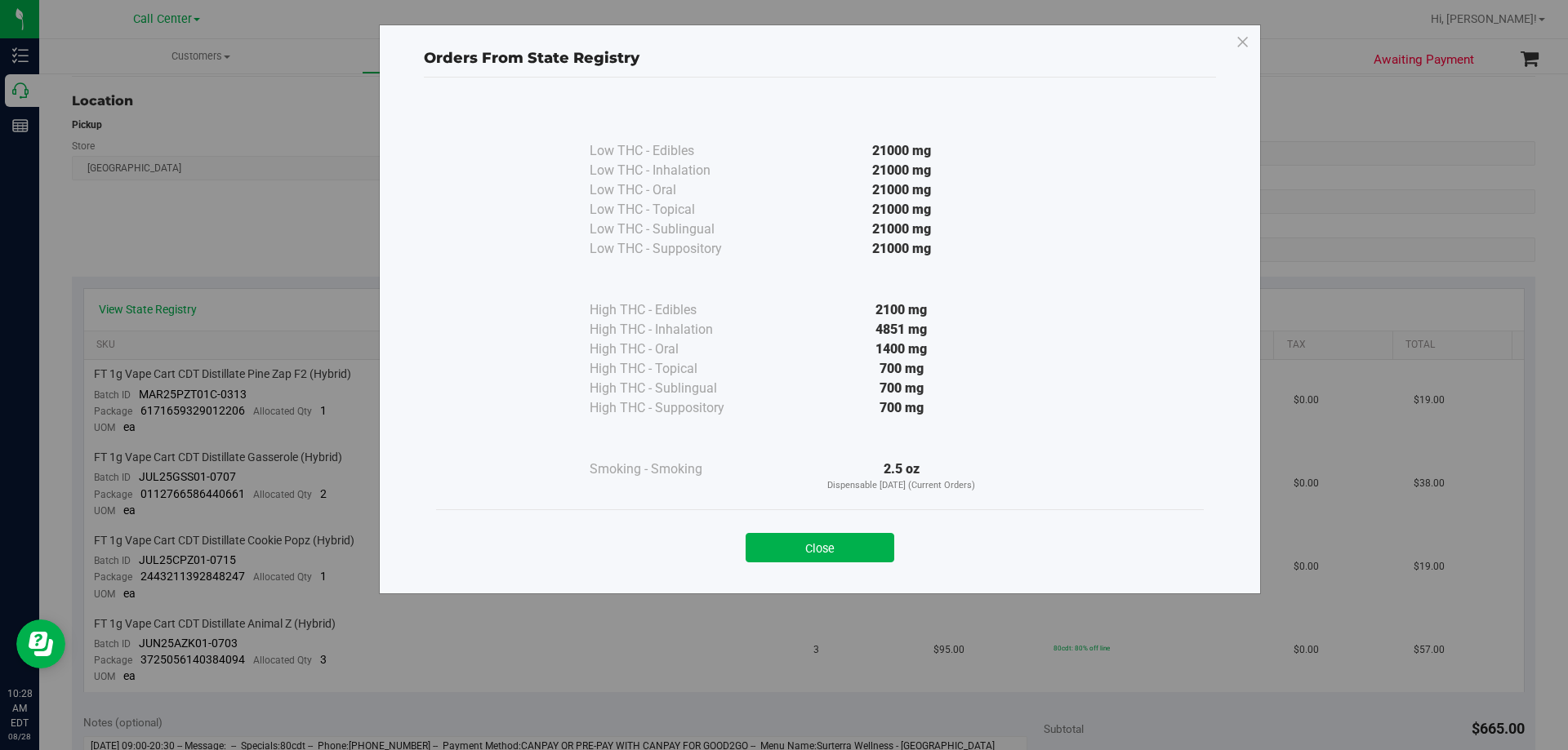
drag, startPoint x: 875, startPoint y: 331, endPoint x: 937, endPoint y: 330, distance: 62.0
click at [937, 330] on div "4851 mg" at bounding box center [901, 329] width 297 height 19
click at [946, 327] on div "4851 mg" at bounding box center [901, 329] width 297 height 19
click at [1244, 40] on icon at bounding box center [1243, 42] width 15 height 26
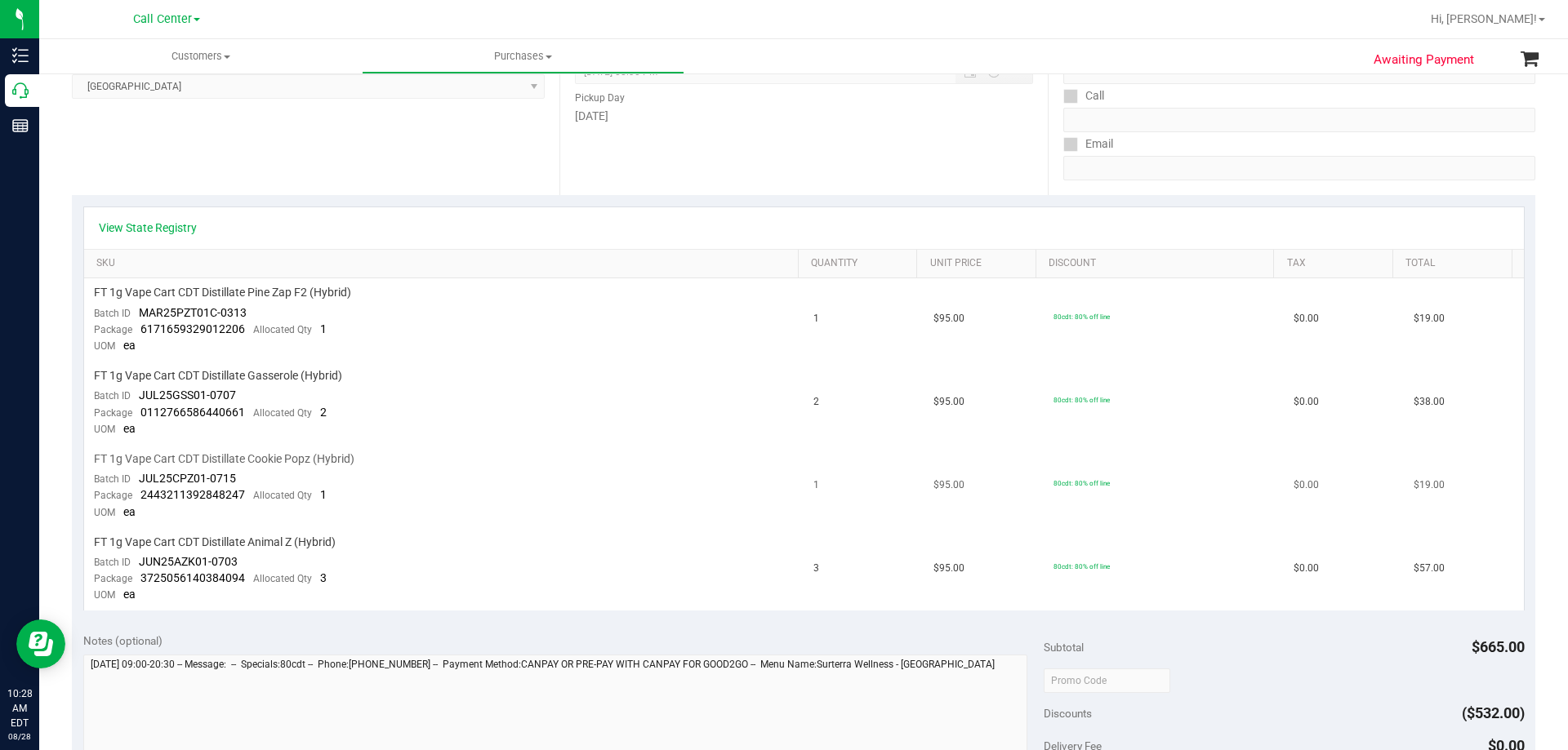
scroll to position [326, 0]
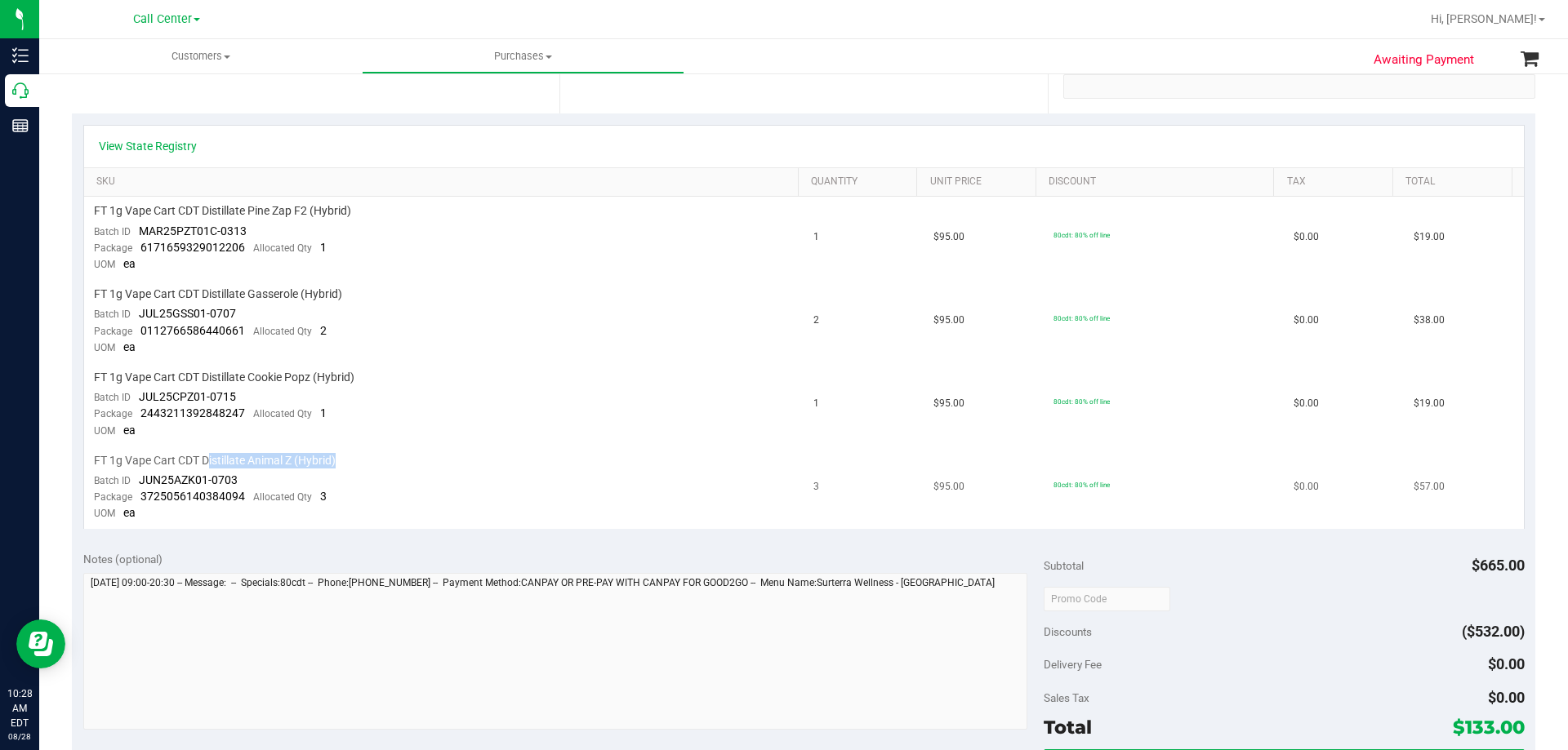
drag, startPoint x: 207, startPoint y: 461, endPoint x: 360, endPoint y: 448, distance: 153.6
click at [360, 448] on td "FT 1g Vape Cart CDT Distillate Animal Z (Hybrid) Batch ID JUN25AZK01-0703 Packa…" at bounding box center [444, 487] width 720 height 82
click at [361, 448] on td "FT 1g Vape Cart CDT Distillate Animal Z (Hybrid) Batch ID JUN25AZK01-0703 Packa…" at bounding box center [444, 487] width 720 height 82
click at [256, 289] on span "FT 1g Vape Cart CDT Distillate Gasserole (Hybrid)" at bounding box center [218, 294] width 248 height 16
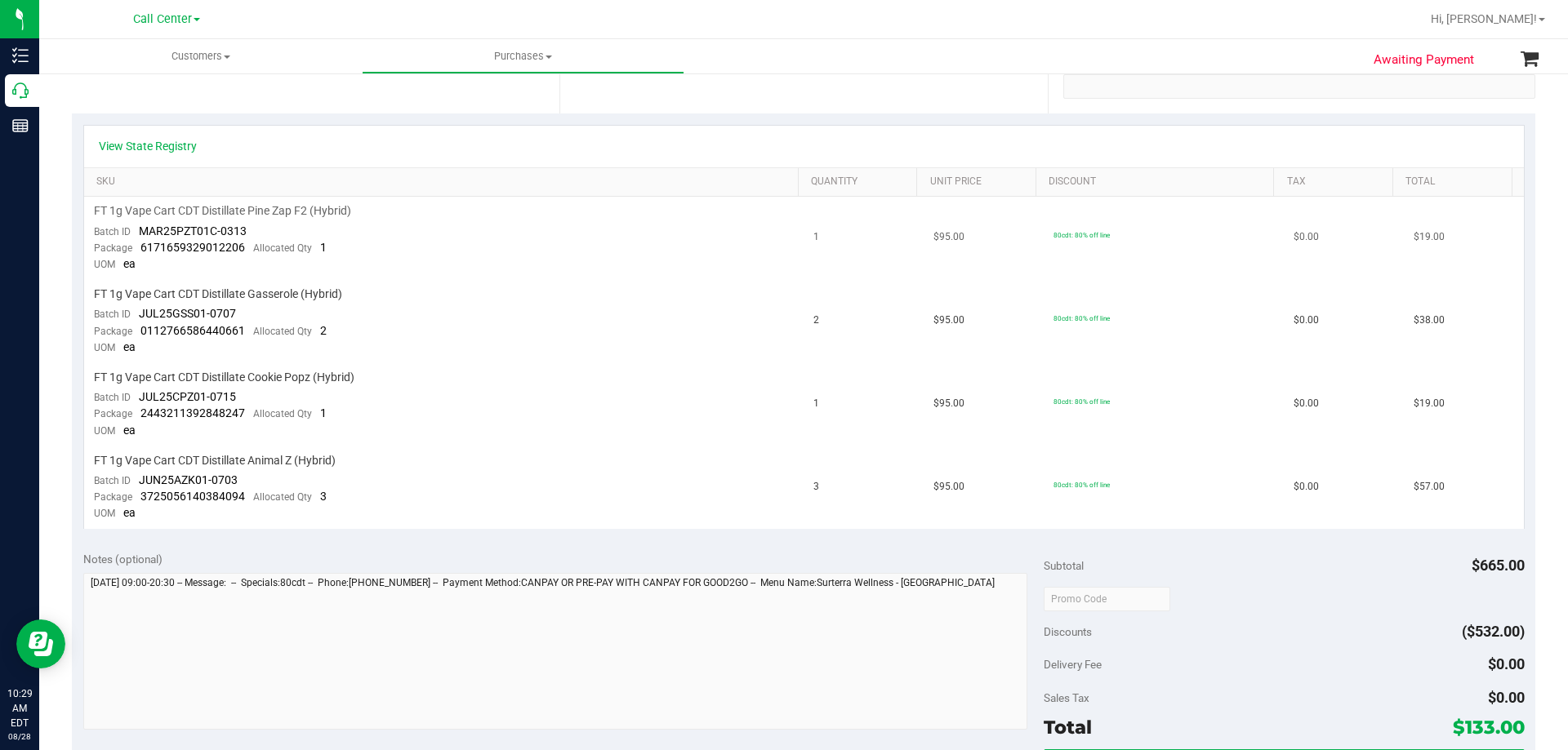
click at [493, 277] on td "FT 1g Vape Cart CDT Distillate Pine Zap F2 (Hybrid) Batch ID MAR25PZT01C-0313 P…" at bounding box center [444, 238] width 720 height 83
click at [493, 281] on td "FT 1g Vape Cart CDT Distillate Gasserole (Hybrid) Batch ID JUL25GSS01-0707 Pack…" at bounding box center [444, 321] width 720 height 83
drag, startPoint x: 176, startPoint y: 291, endPoint x: 204, endPoint y: 291, distance: 28.0
click at [204, 291] on span "FT 1g Vape Cart CDT Distillate Gasserole (Hybrid)" at bounding box center [218, 294] width 248 height 16
click at [227, 286] on span "FT 1g Vape Cart CDT Distillate Gasserole (Hybrid)" at bounding box center [218, 294] width 248 height 16
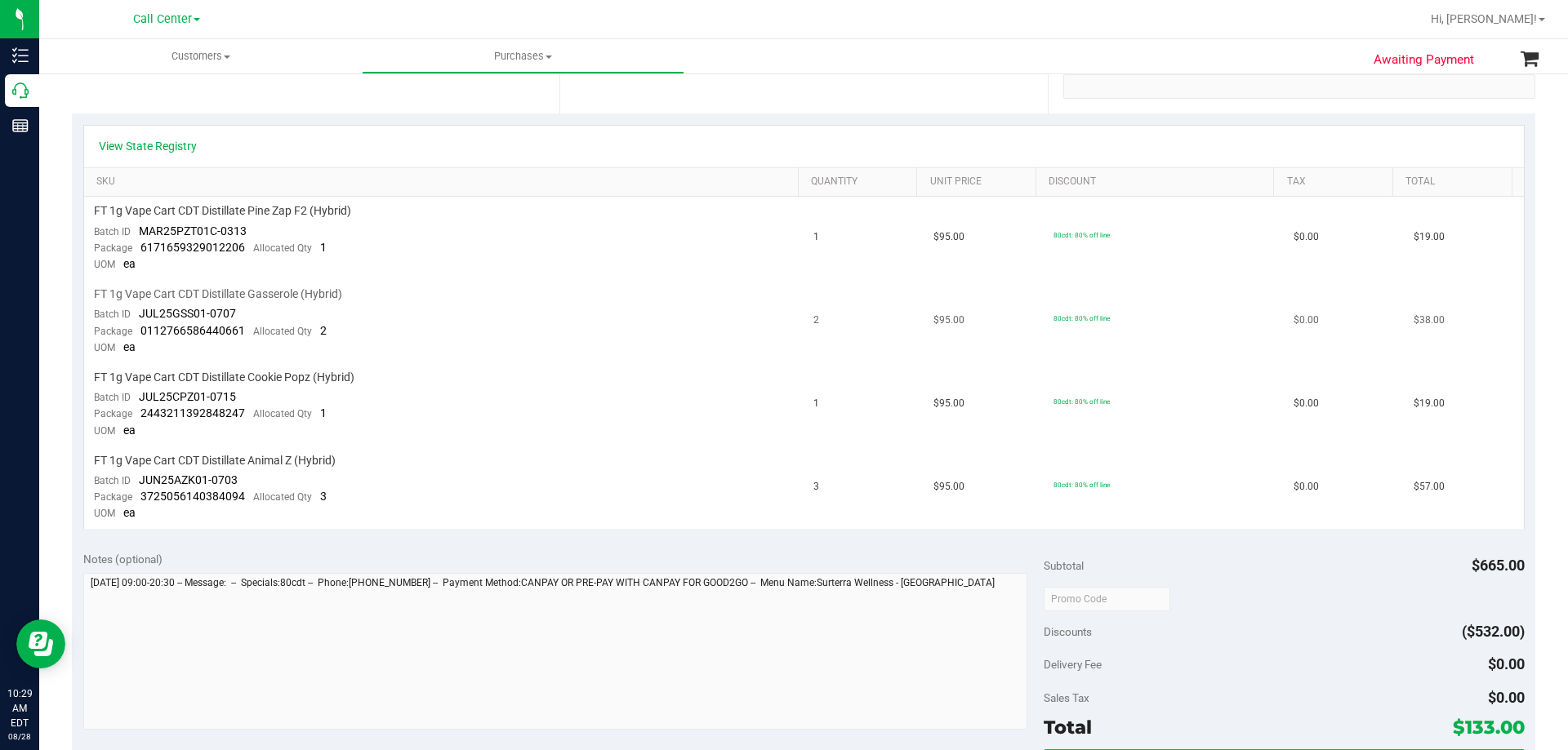
click at [519, 316] on td "FT 1g Vape Cart CDT Distillate Gasserole (Hybrid) Batch ID JUL25GSS01-0707 Pack…" at bounding box center [444, 321] width 720 height 83
drag, startPoint x: 201, startPoint y: 376, endPoint x: 281, endPoint y: 377, distance: 80.0
click at [281, 377] on span "FT 1g Vape Cart CDT Distillate Cookie Popz (Hybrid)" at bounding box center [224, 378] width 260 height 16
click at [299, 376] on span "FT 1g Vape Cart CDT Distillate Cookie Popz (Hybrid)" at bounding box center [224, 378] width 260 height 16
drag, startPoint x: 245, startPoint y: 379, endPoint x: 280, endPoint y: 379, distance: 35.0
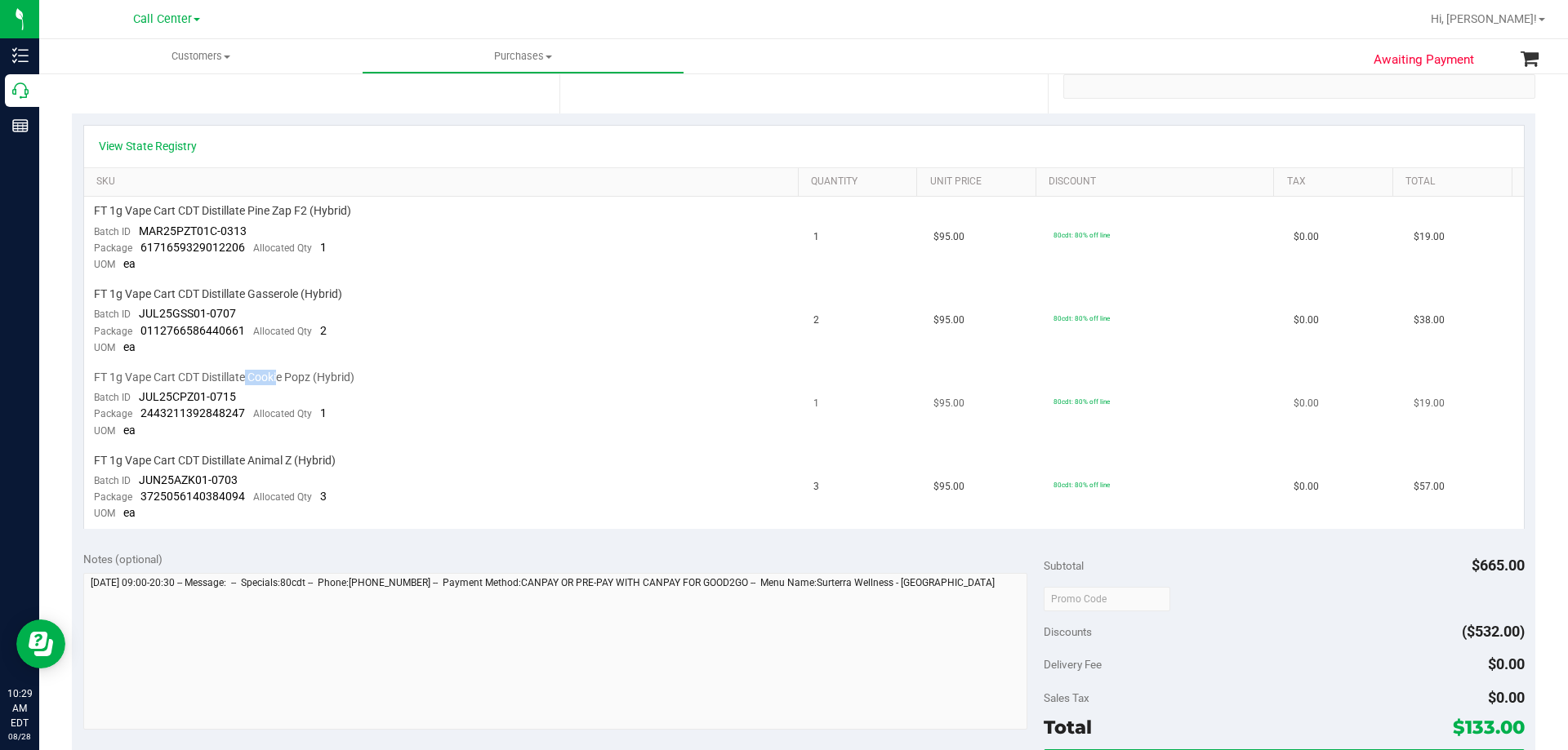
click at [280, 379] on span "FT 1g Vape Cart CDT Distillate Cookie Popz (Hybrid)" at bounding box center [224, 378] width 260 height 16
click at [291, 377] on span "FT 1g Vape Cart CDT Distillate Cookie Popz (Hybrid)" at bounding box center [224, 378] width 260 height 16
drag, startPoint x: 160, startPoint y: 376, endPoint x: 240, endPoint y: 374, distance: 80.0
click at [240, 374] on span "FT 1g Vape Cart CDT Distillate Cookie Popz (Hybrid)" at bounding box center [224, 378] width 260 height 16
click at [241, 373] on span "FT 1g Vape Cart CDT Distillate Cookie Popz (Hybrid)" at bounding box center [224, 378] width 260 height 16
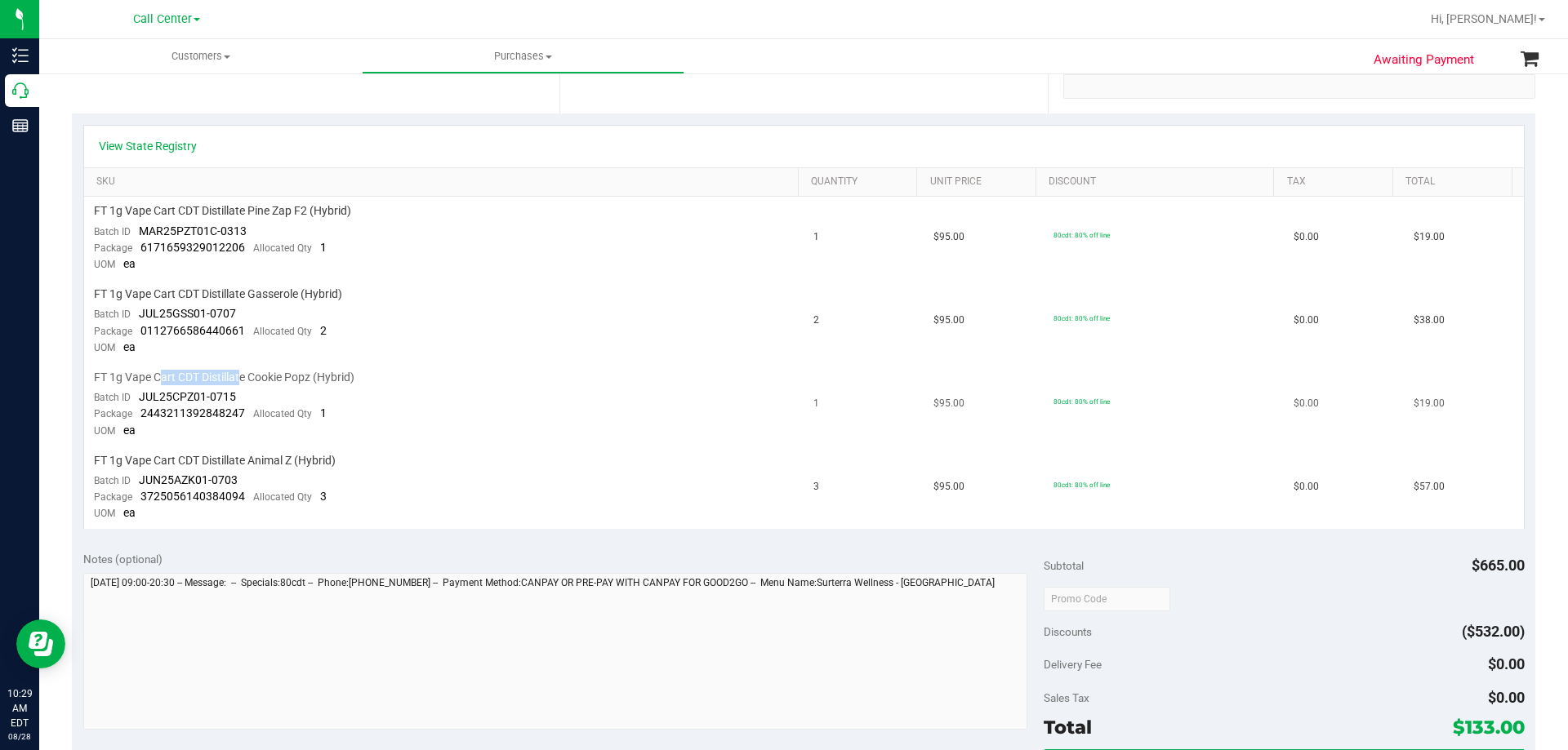
click at [241, 373] on span "FT 1g Vape Cart CDT Distillate Cookie Popz (Hybrid)" at bounding box center [224, 378] width 260 height 16
click at [538, 398] on td "FT 1g Vape Cart CDT Distillate Cookie Popz (Hybrid) Batch ID JUL25CPZ01-0715 Pa…" at bounding box center [444, 404] width 720 height 83
drag, startPoint x: 179, startPoint y: 466, endPoint x: 224, endPoint y: 458, distance: 45.7
click at [224, 458] on span "FT 1g Vape Cart CDT Distillate Animal Z (Hybrid)" at bounding box center [214, 460] width 242 height 16
click at [227, 455] on span "FT 1g Vape Cart CDT Distillate Animal Z (Hybrid)" at bounding box center [214, 460] width 242 height 16
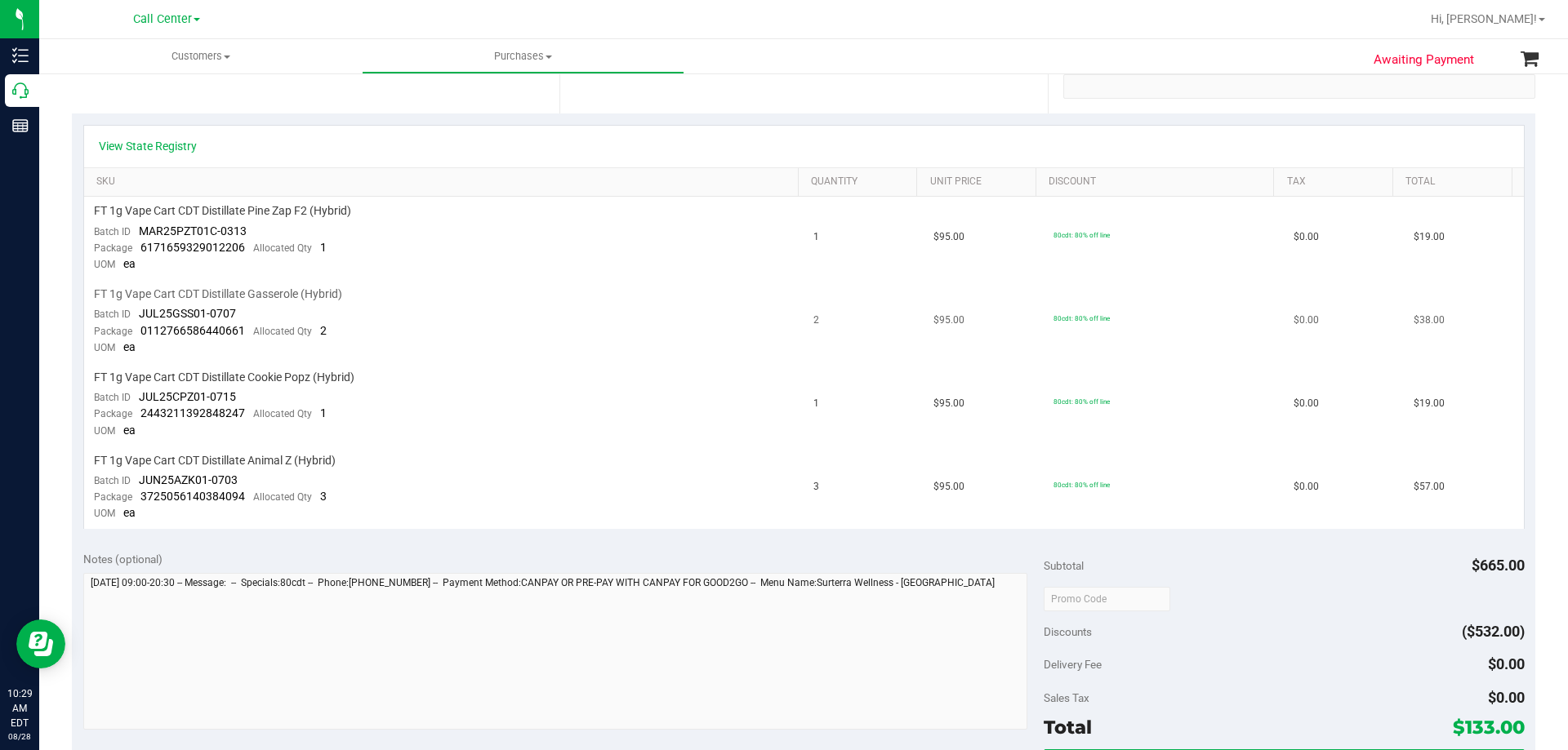
click at [271, 295] on span "FT 1g Vape Cart CDT Distillate Gasserole (Hybrid)" at bounding box center [218, 294] width 248 height 16
click at [271, 295] on span "FT 1g Vape Cart CDT Distillate Gasserole (Hybrid)" at bounding box center [218, 294] width 248 height 16
click at [457, 336] on td "FT 1g Vape Cart CDT Distillate Gasserole (Hybrid) Batch ID JUL25GSS01-0707 Pack…" at bounding box center [444, 321] width 720 height 83
drag, startPoint x: 161, startPoint y: 293, endPoint x: 317, endPoint y: 296, distance: 156.0
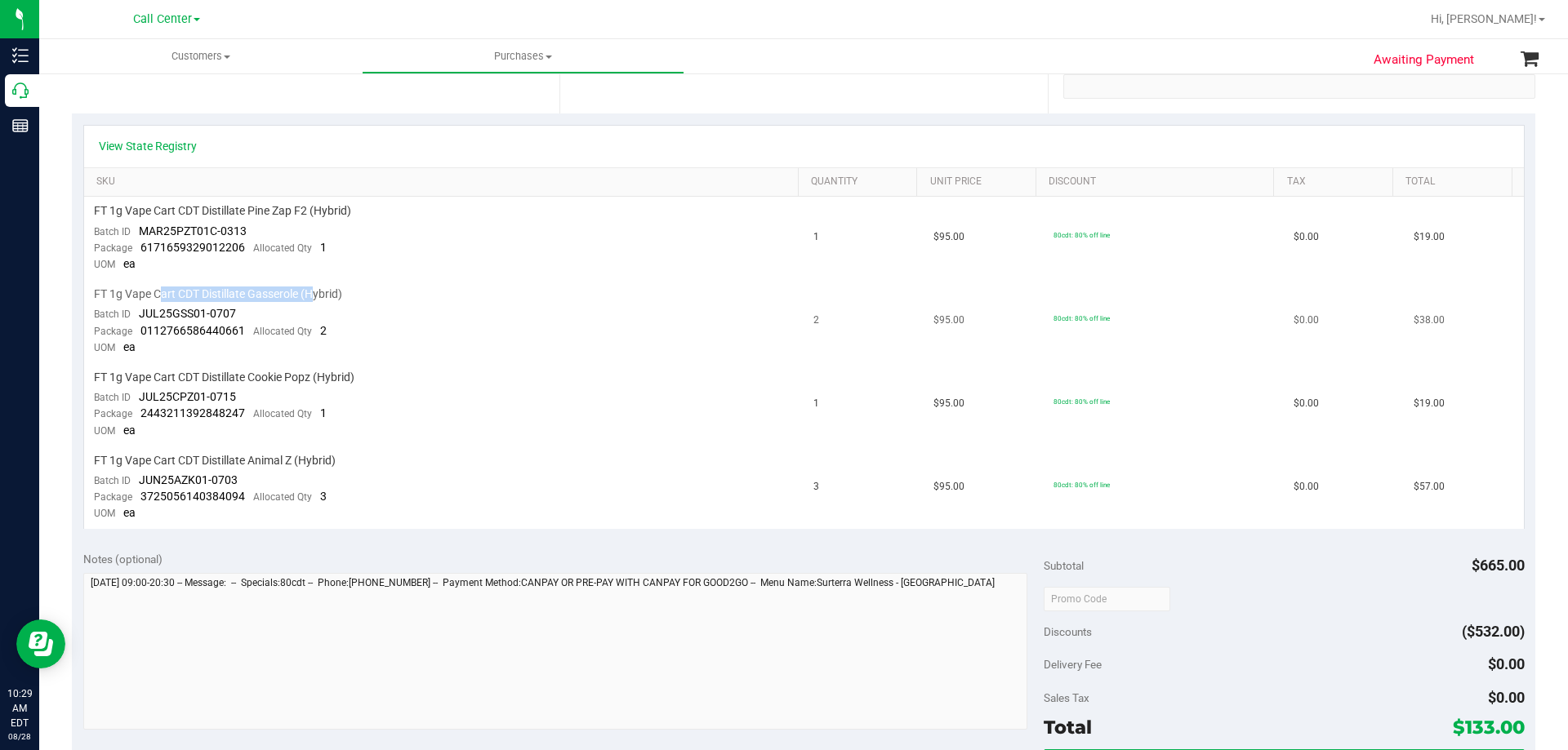
click at [317, 296] on span "FT 1g Vape Cart CDT Distillate Gasserole (Hybrid)" at bounding box center [218, 294] width 248 height 16
click at [317, 296] on span "FT 1g Vape Cart CDT Distillate Gasserole (Hybrid)" at bounding box center [218, 294] width 248 height 16
drag, startPoint x: 97, startPoint y: 293, endPoint x: 395, endPoint y: 290, distance: 298.0
click at [395, 290] on div "FT 1g Vape Cart CDT Distillate Gasserole (Hybrid)" at bounding box center [444, 294] width 701 height 16
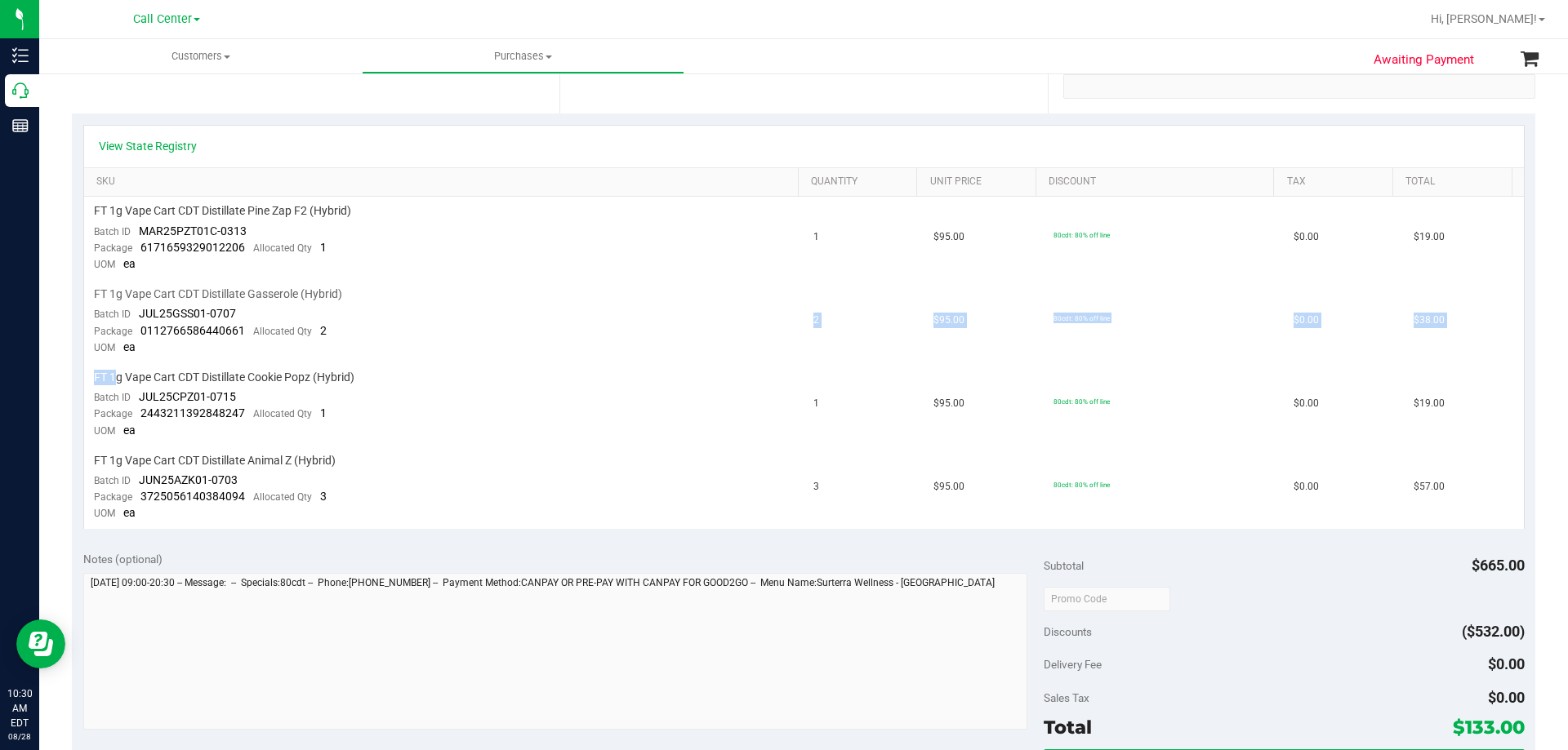
drag, startPoint x: 117, startPoint y: 374, endPoint x: 508, endPoint y: 344, distance: 392.1
click at [508, 344] on tbody "FT 1g Vape Cart CDT Distillate Pine Zap F2 (Hybrid) Batch ID MAR25PZT01C-0313 P…" at bounding box center [803, 362] width 1440 height 331
click at [508, 344] on td "FT 1g Vape Cart CDT Distillate Gasserole (Hybrid) Batch ID JUL25GSS01-0707 Pack…" at bounding box center [444, 321] width 720 height 83
drag, startPoint x: 120, startPoint y: 371, endPoint x: 312, endPoint y: 372, distance: 192.0
click at [312, 372] on span "FT 1g Vape Cart CDT Distillate Cookie Popz (Hybrid)" at bounding box center [224, 378] width 260 height 16
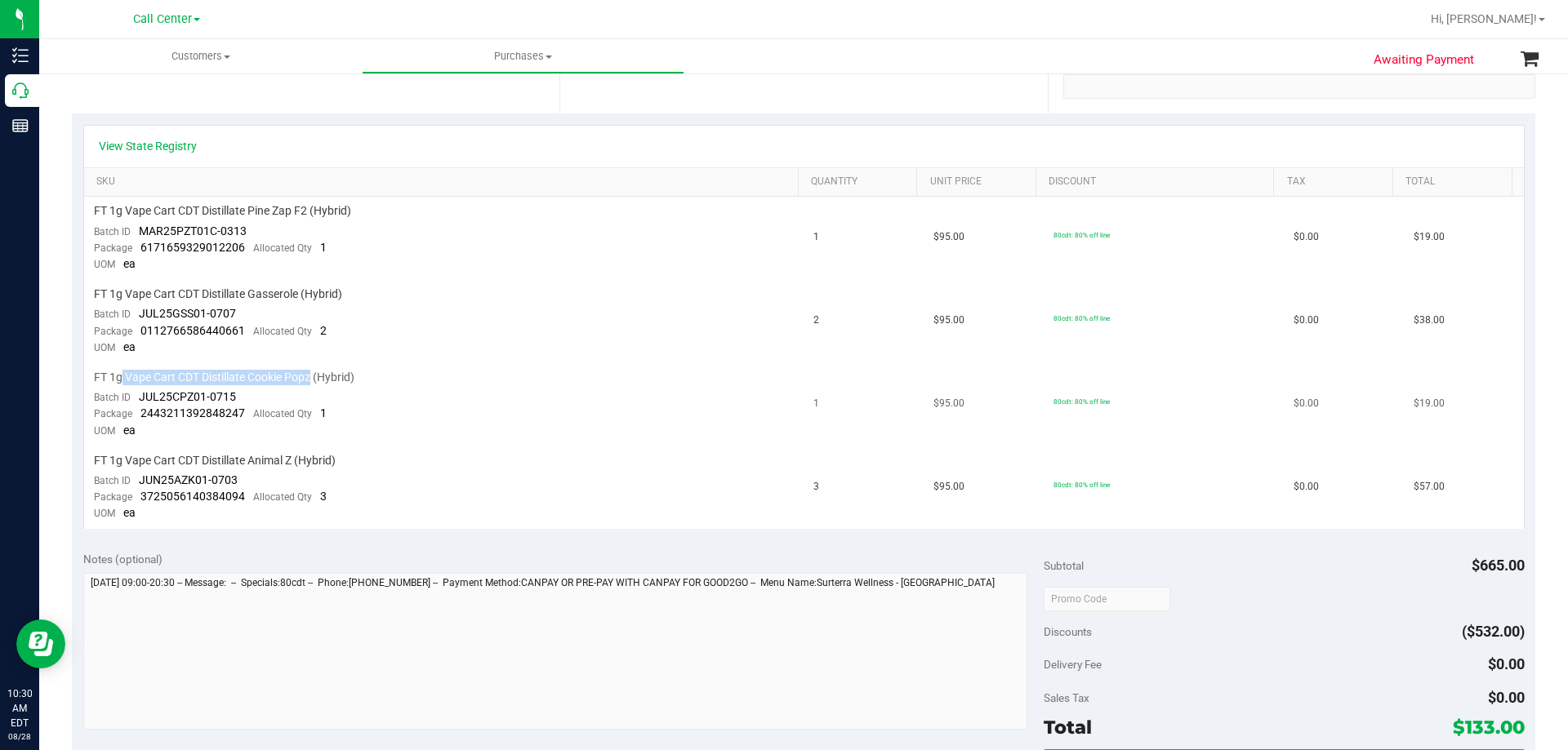
click at [312, 372] on span "FT 1g Vape Cart CDT Distillate Cookie Popz (Hybrid)" at bounding box center [224, 378] width 260 height 16
click at [388, 399] on td "FT 1g Vape Cart CDT Distillate Cookie Popz (Hybrid) Batch ID JUL25CPZ01-0715 Pa…" at bounding box center [444, 404] width 720 height 83
click at [204, 275] on td "FT 1g Vape Cart CDT Distillate Pine Zap F2 (Hybrid) Batch ID MAR25PZT01C-0313 P…" at bounding box center [444, 238] width 720 height 83
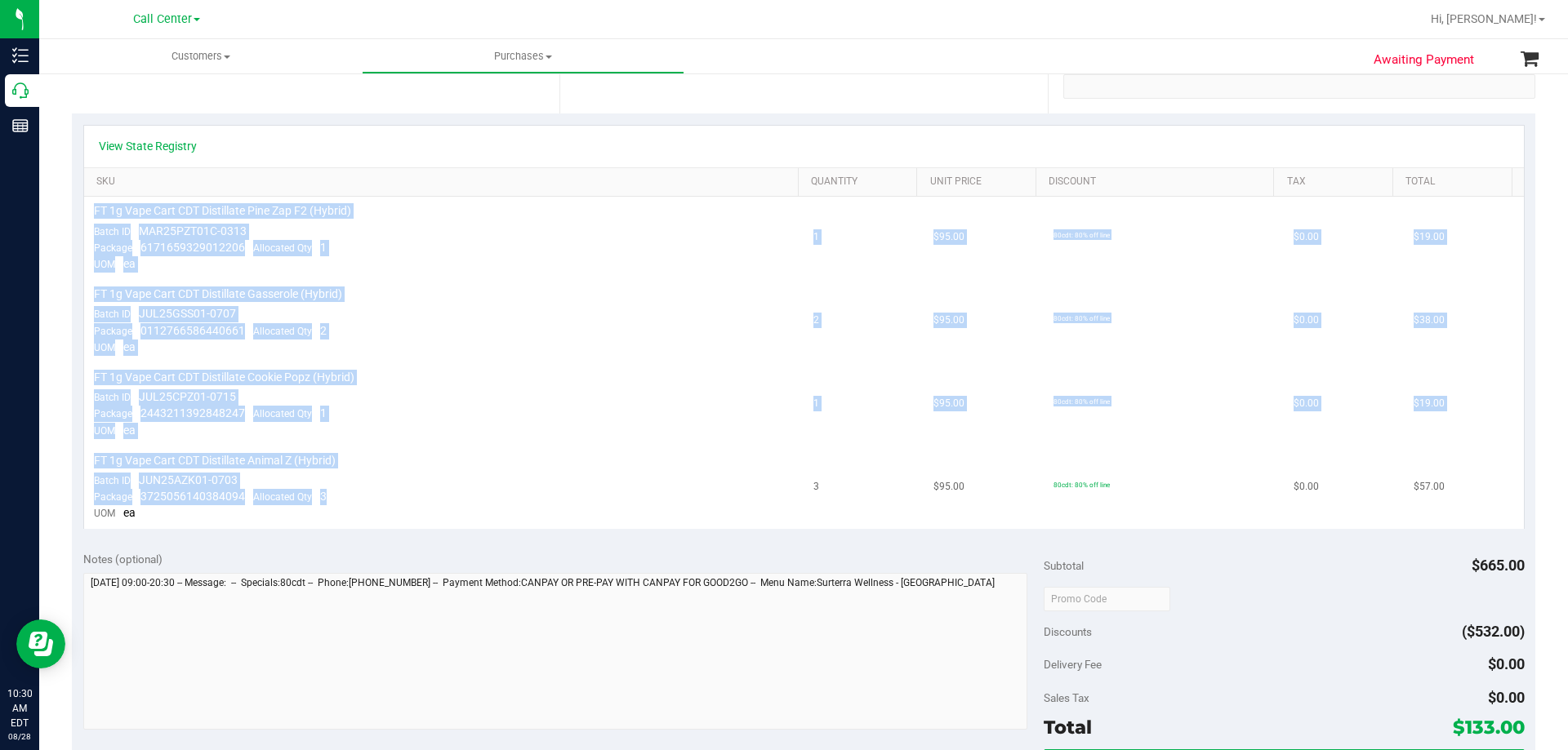
drag, startPoint x: 95, startPoint y: 206, endPoint x: 497, endPoint y: 500, distance: 498.0
click at [497, 500] on tbody "FT 1g Vape Cart CDT Distillate Pine Zap F2 (Hybrid) Batch ID MAR25PZT01C-0313 P…" at bounding box center [803, 362] width 1440 height 331
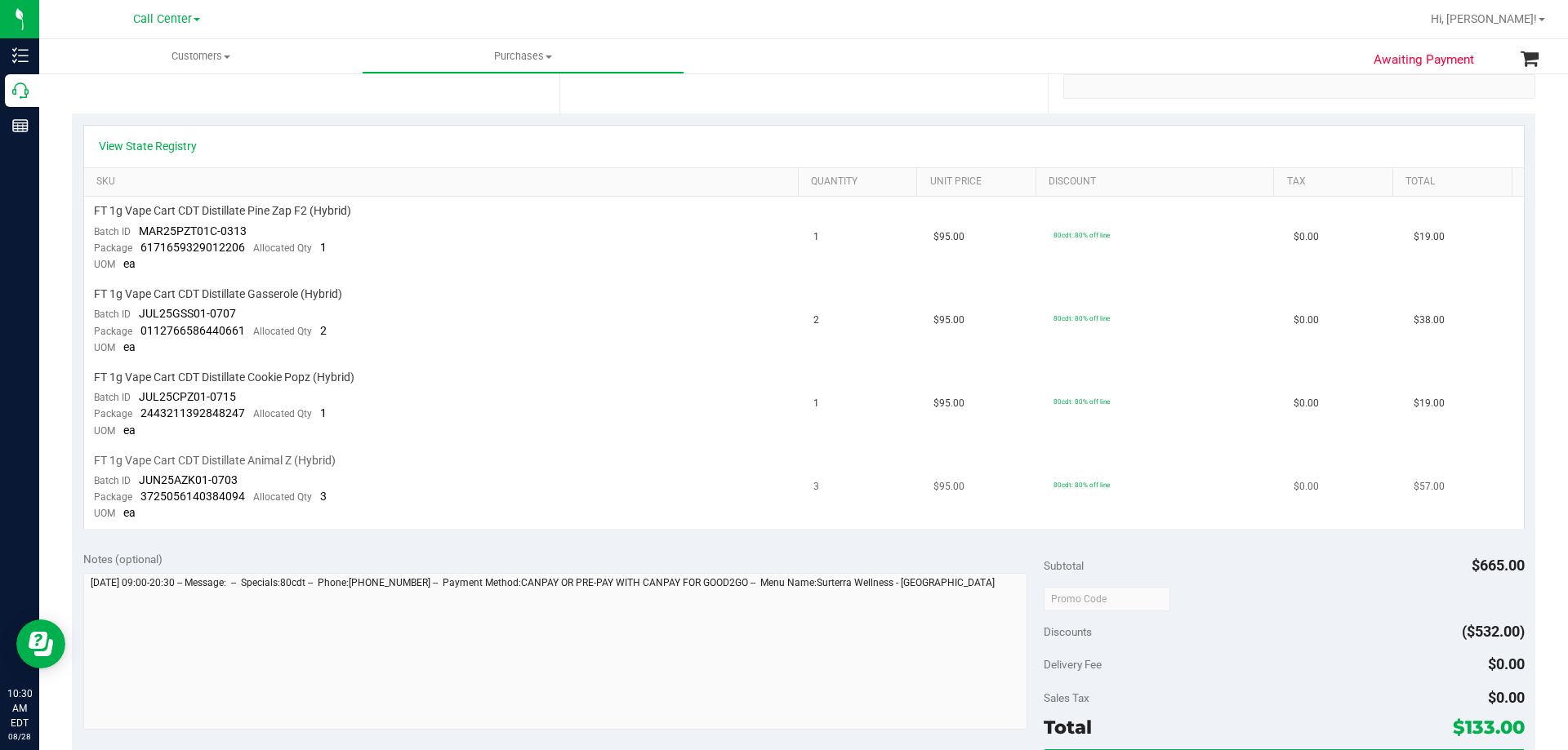
click at [496, 492] on td "FT 1g Vape Cart CDT Distillate Animal Z (Hybrid) Batch ID JUN25AZK01-0703 Packa…" at bounding box center [444, 487] width 720 height 82
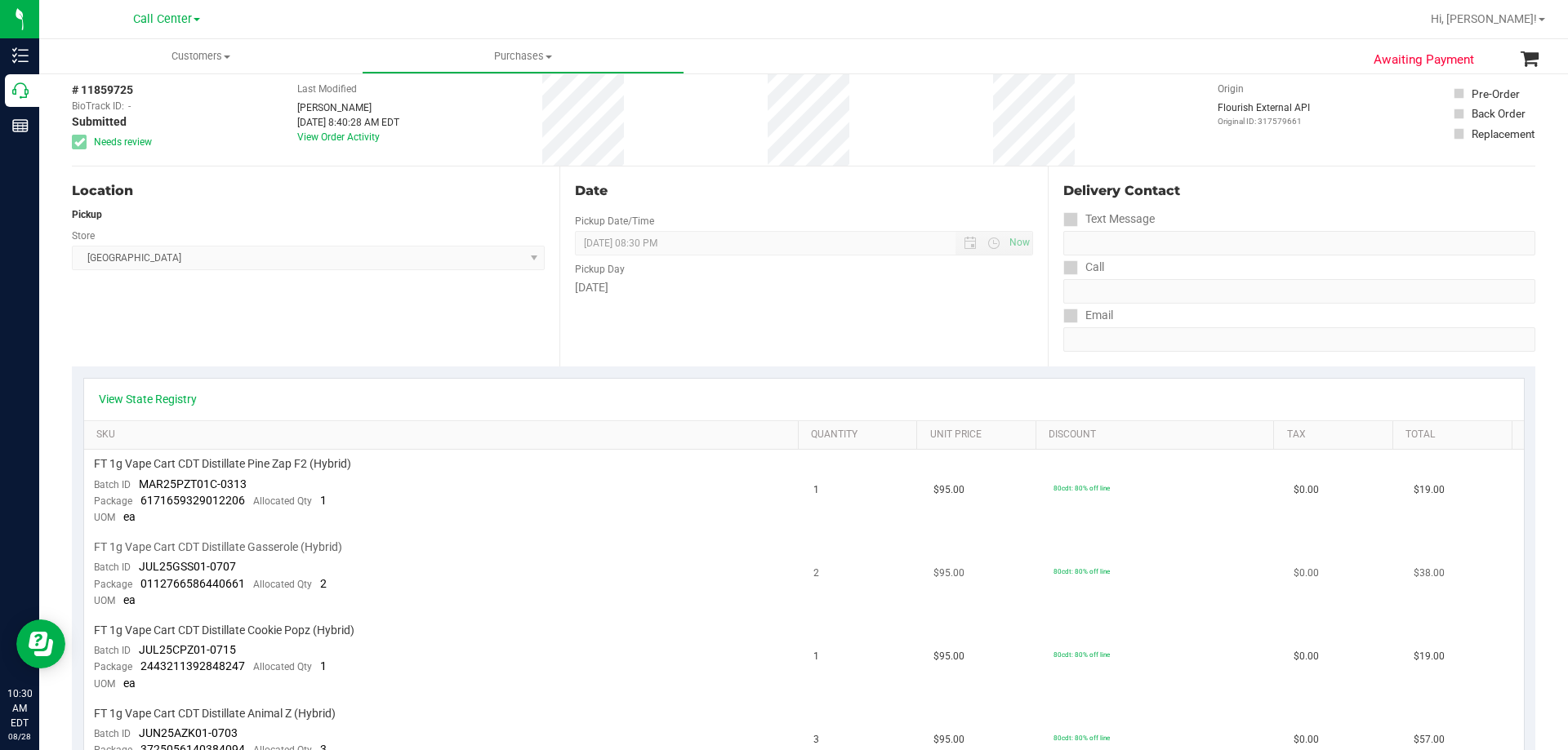
scroll to position [0, 0]
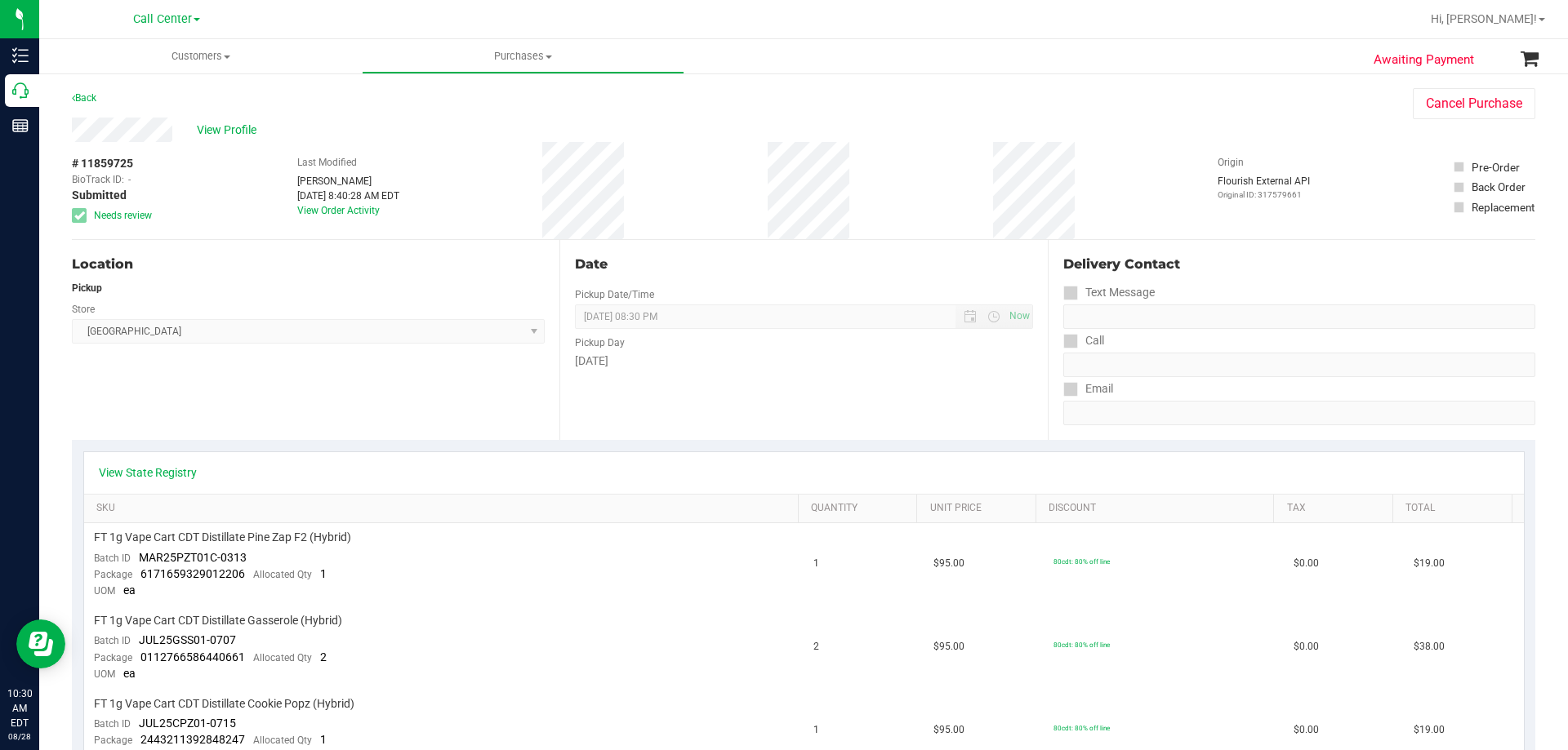
click at [197, 377] on div "Location Pickup Store South Tampa WC Select Store Bonita Springs WC Boynton Bea…" at bounding box center [316, 340] width 487 height 200
click at [246, 135] on span "View Profile" at bounding box center [230, 130] width 65 height 17
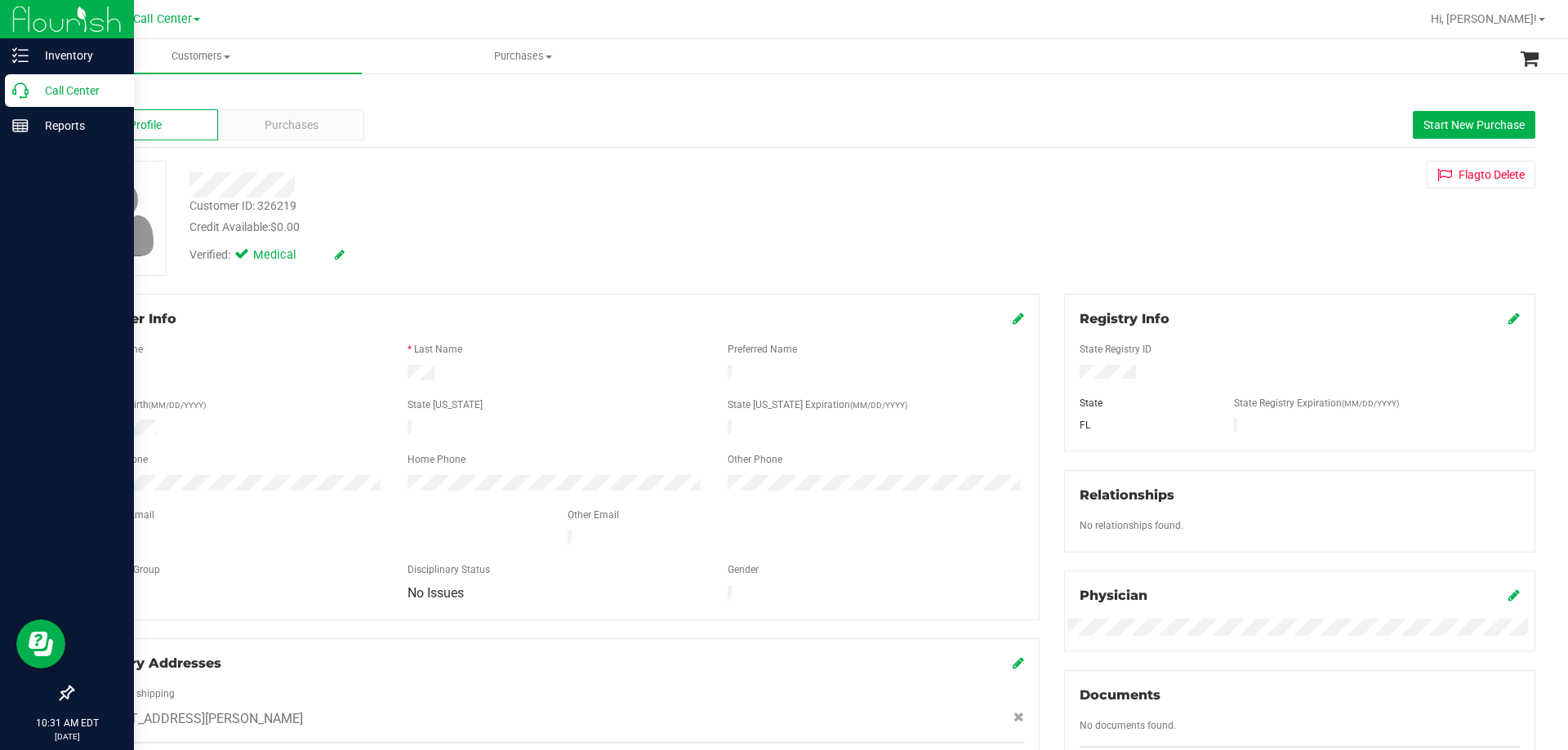
click at [62, 74] on div "Call Center" at bounding box center [70, 90] width 129 height 33
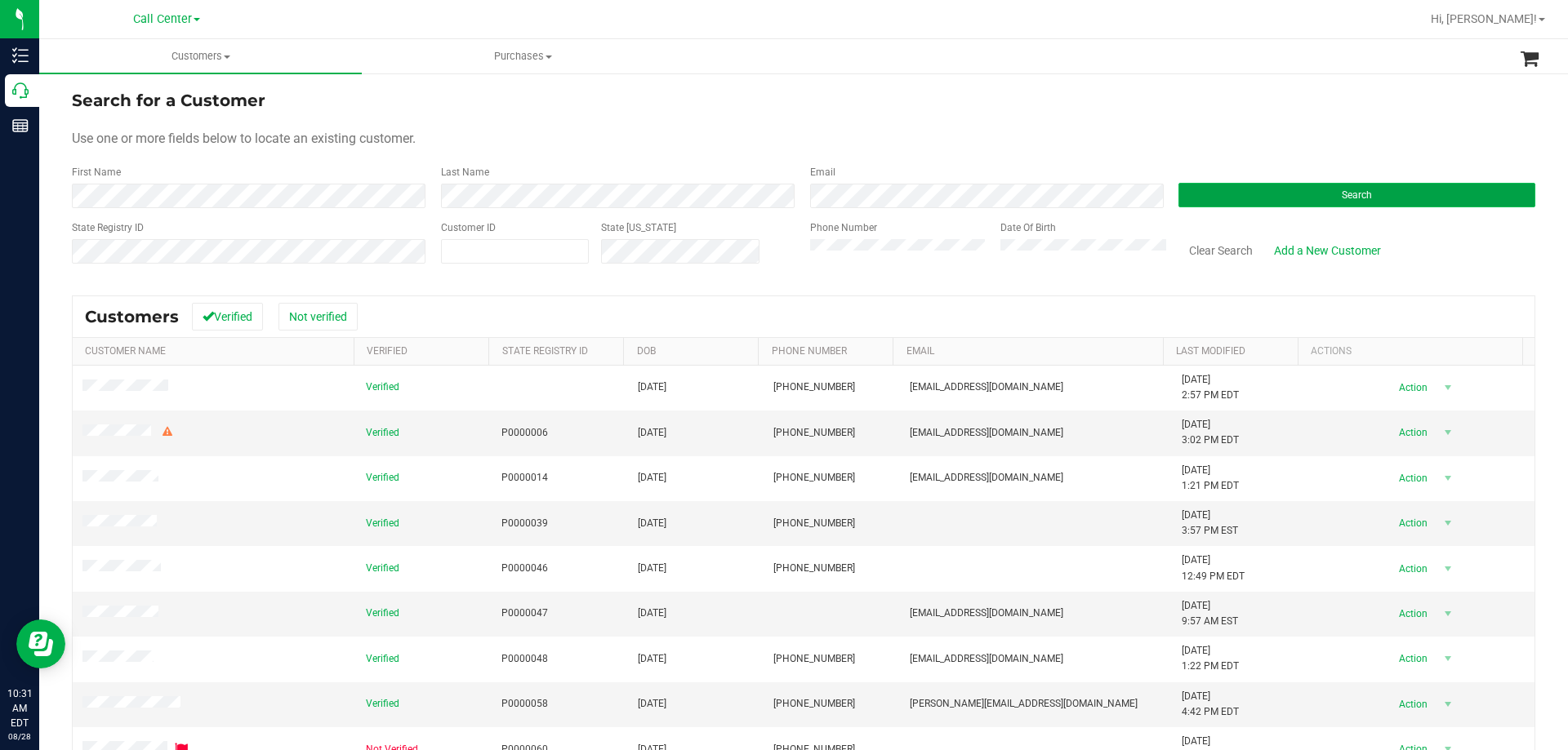
click at [1248, 207] on button "Search" at bounding box center [1357, 194] width 357 height 24
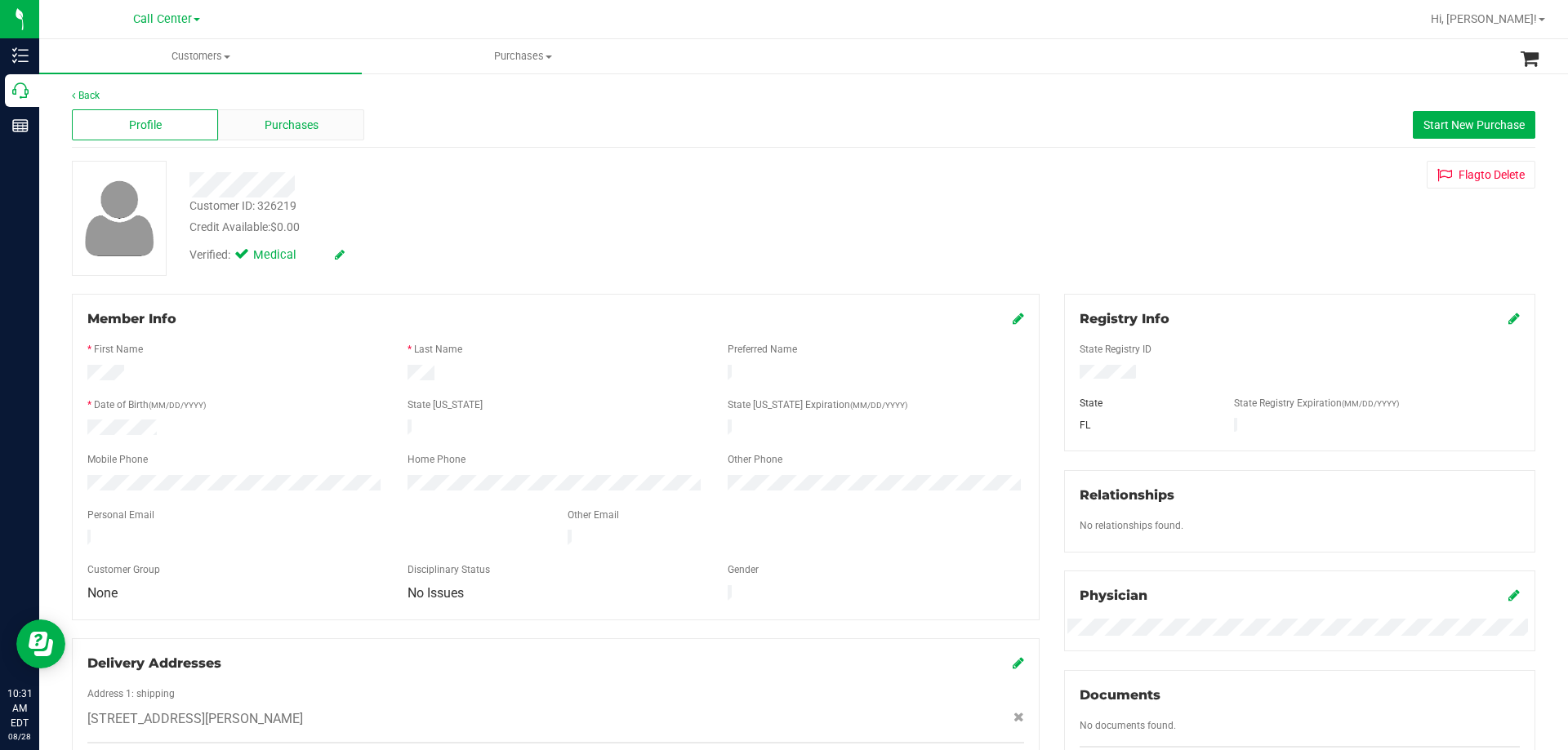
click at [290, 116] on span "Purchases" at bounding box center [291, 125] width 54 height 17
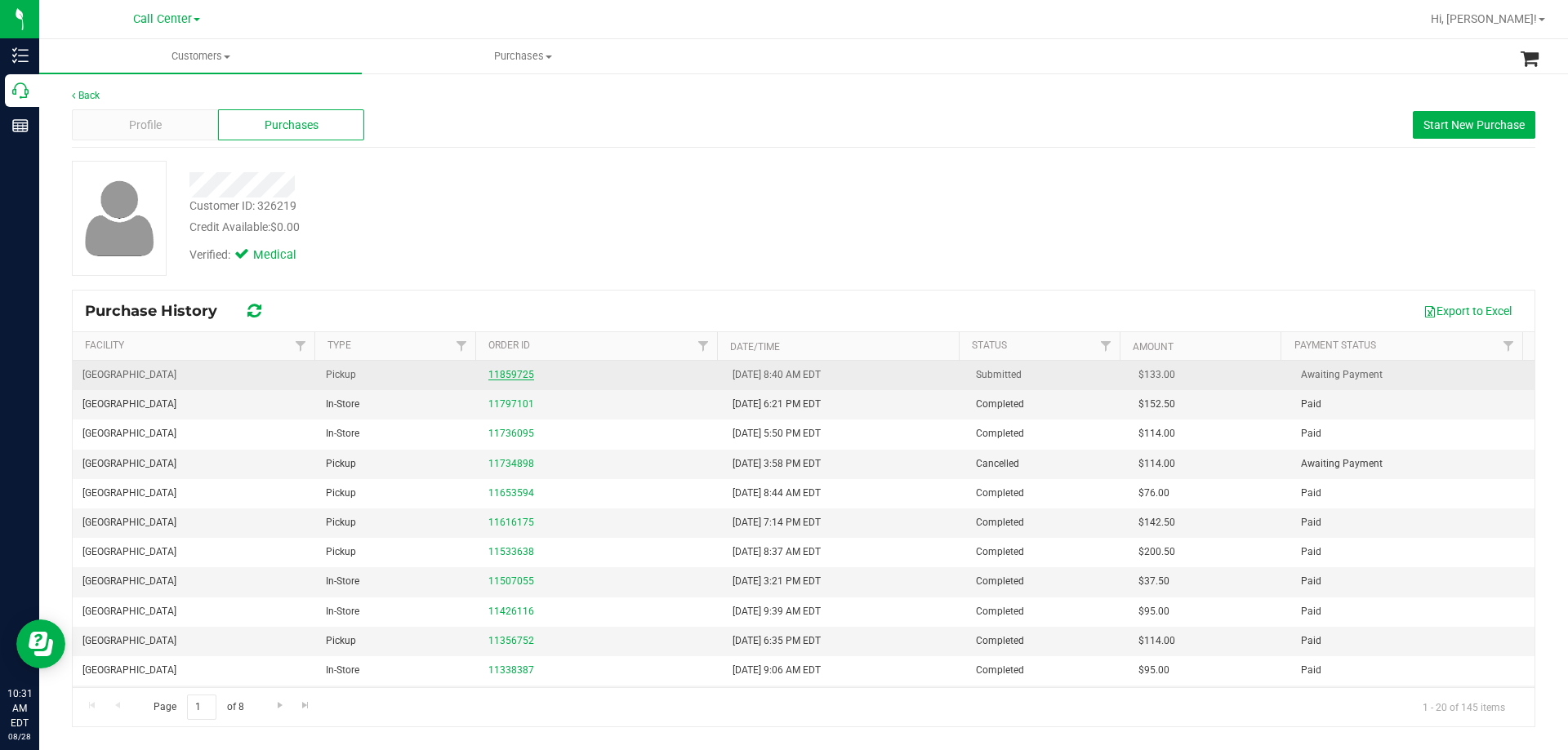
click at [509, 370] on link "11859725" at bounding box center [511, 375] width 46 height 12
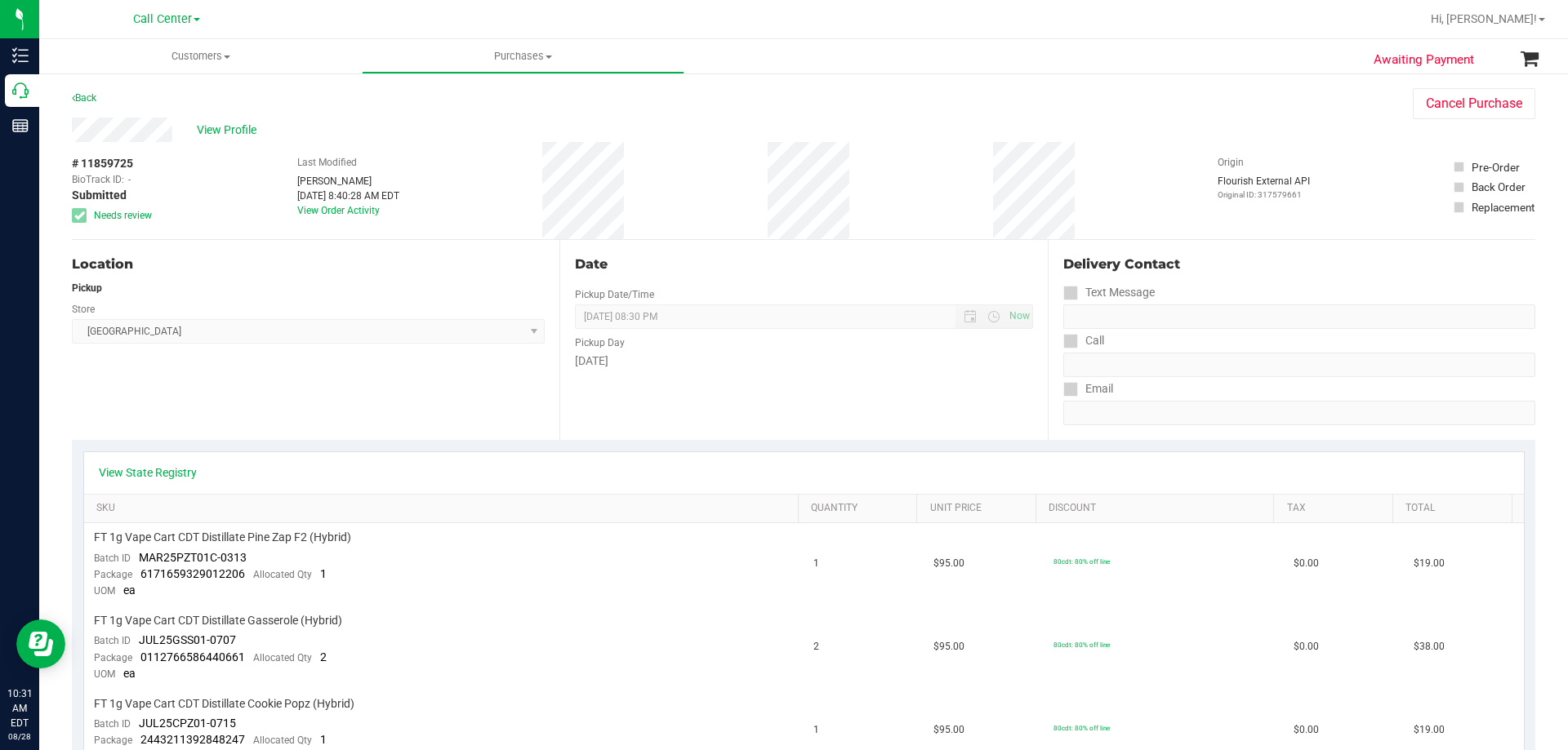
scroll to position [245, 0]
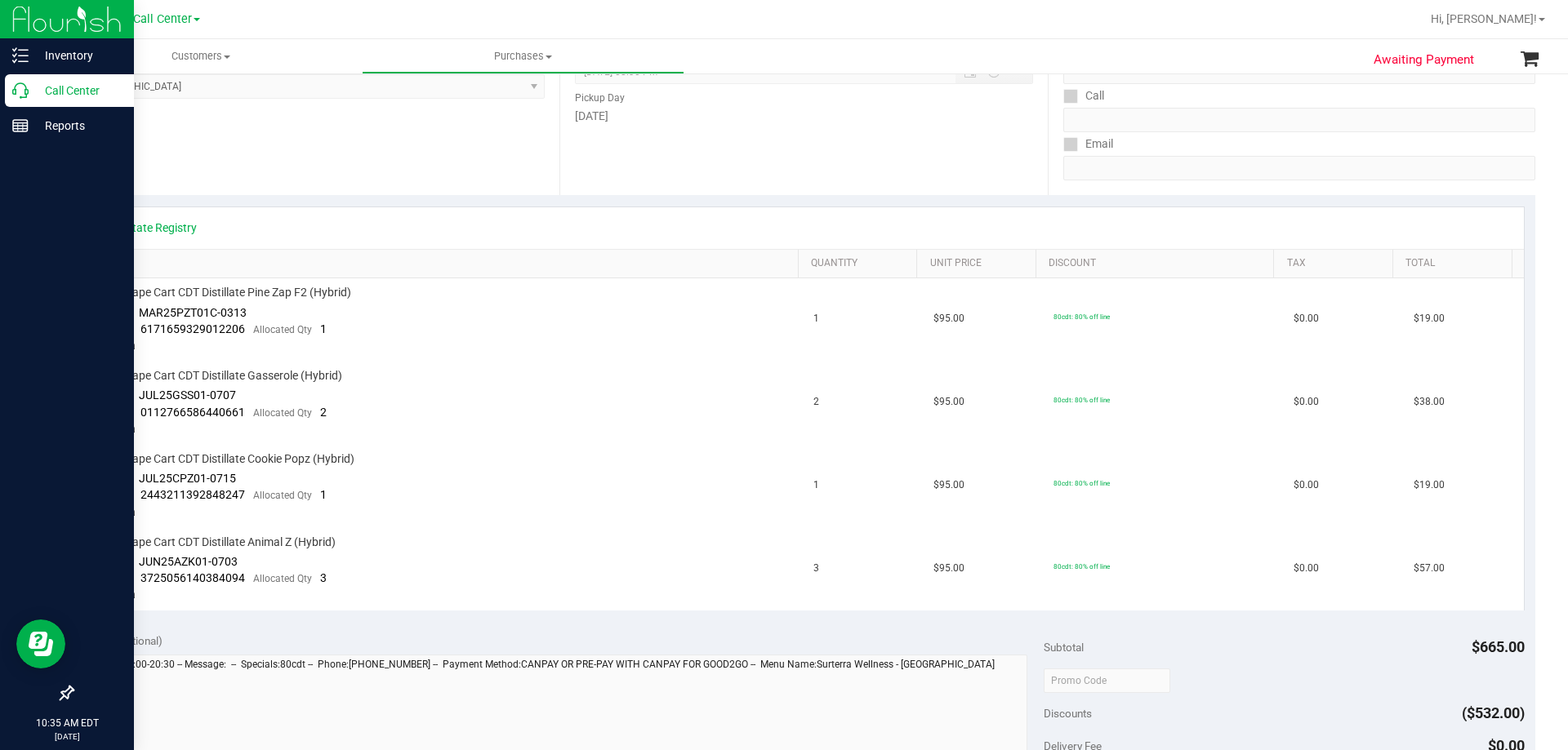
click at [54, 95] on p "Call Center" at bounding box center [77, 90] width 98 height 19
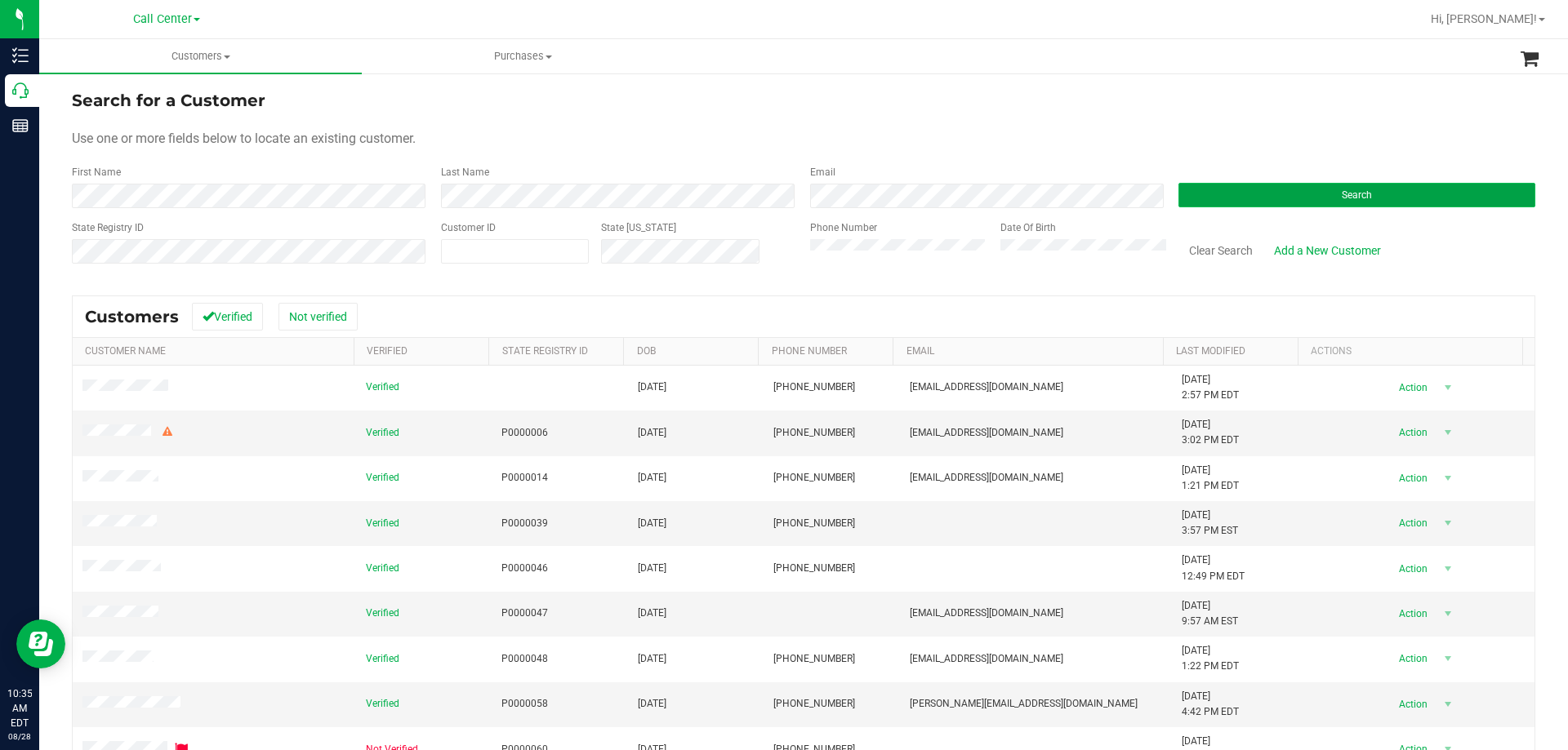
click at [1269, 203] on button "Search" at bounding box center [1357, 194] width 357 height 24
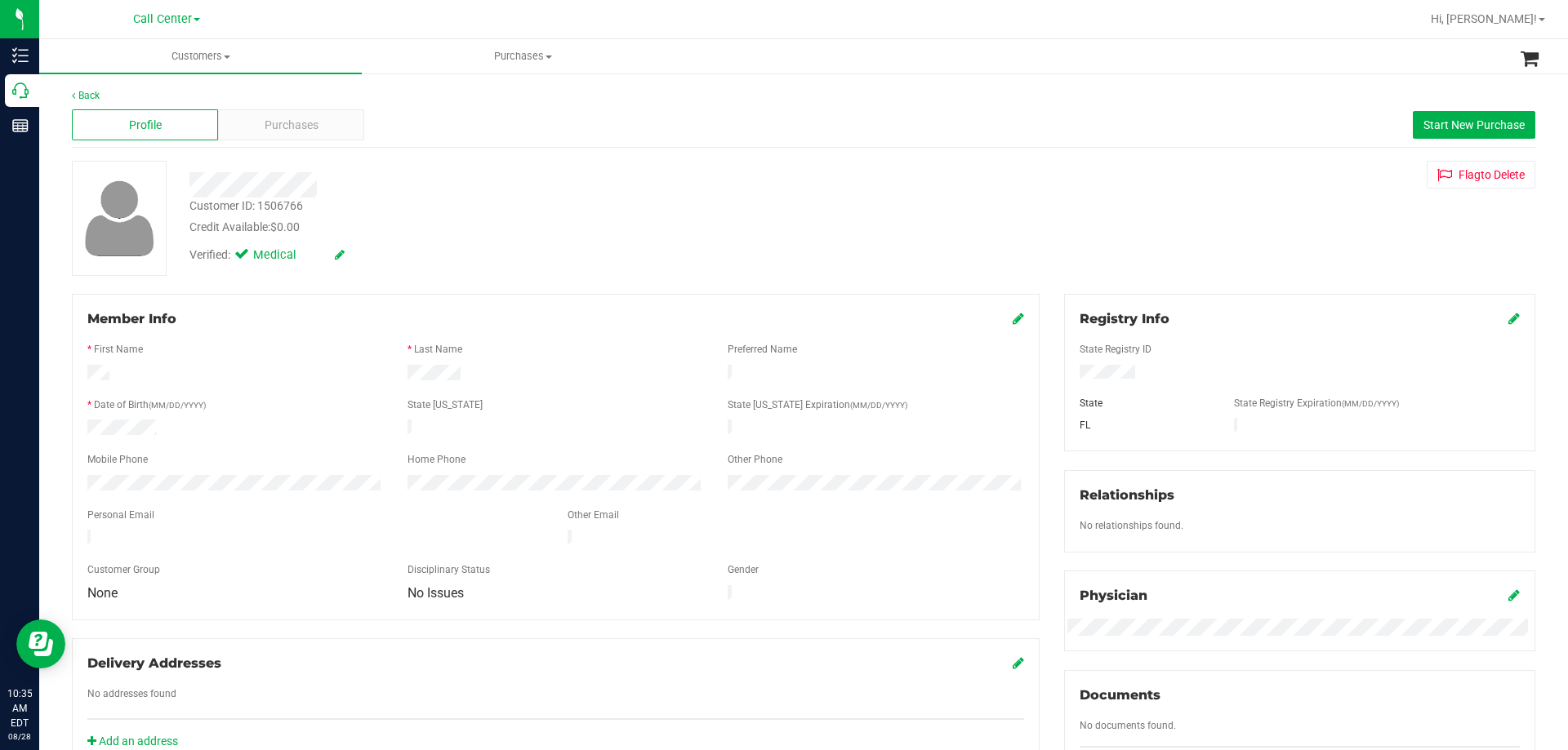
click at [334, 427] on div at bounding box center [235, 429] width 320 height 19
click at [520, 251] on div "Verified: Medical" at bounding box center [549, 254] width 744 height 36
click at [522, 220] on div "Credit Available: $0.00" at bounding box center [549, 227] width 720 height 17
click at [450, 187] on div at bounding box center [549, 185] width 744 height 25
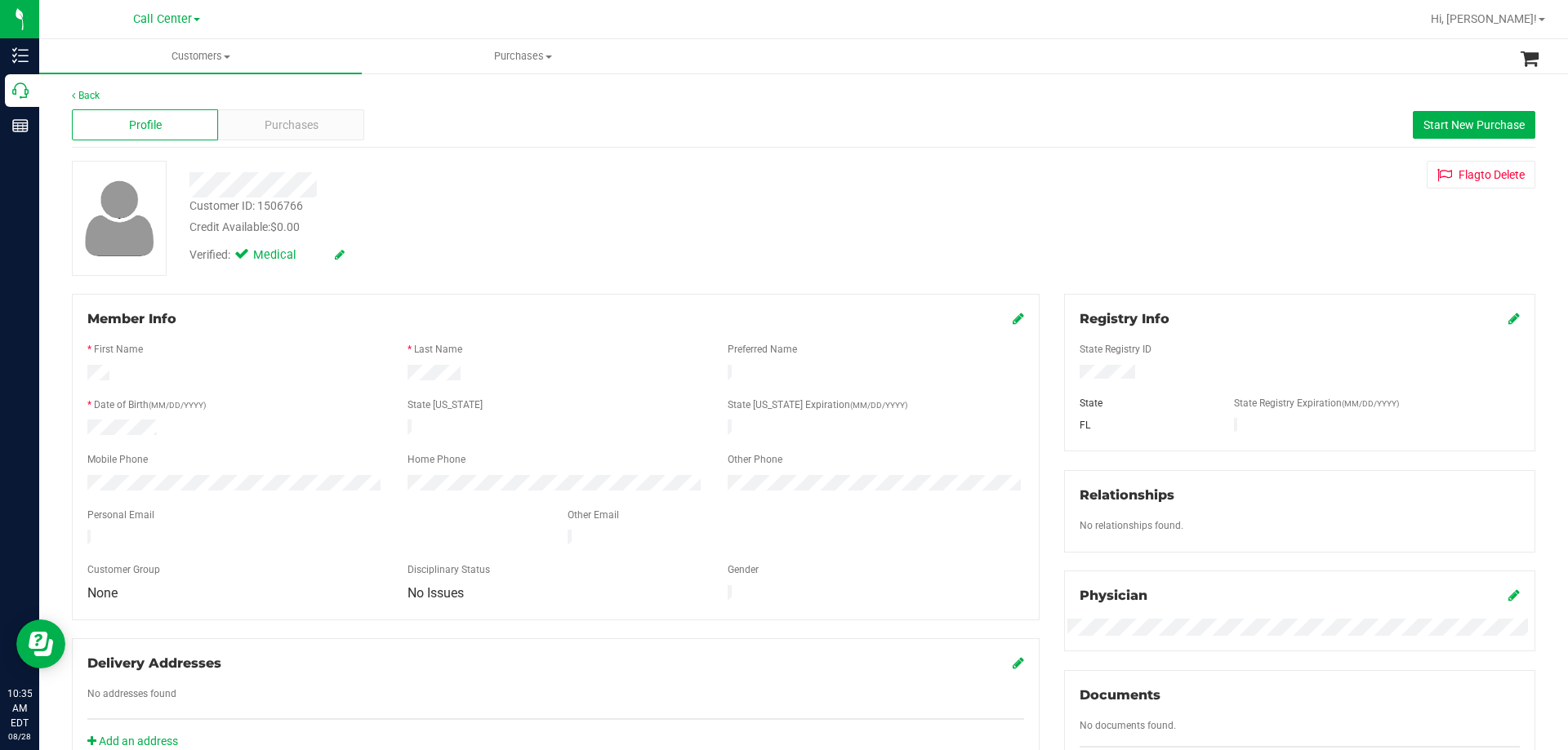
click at [344, 186] on div at bounding box center [549, 185] width 744 height 25
click at [373, 186] on div at bounding box center [549, 185] width 744 height 25
click at [481, 243] on div "Verified: Medical" at bounding box center [549, 254] width 744 height 36
click at [600, 234] on div "Credit Available: $0.00" at bounding box center [549, 227] width 720 height 17
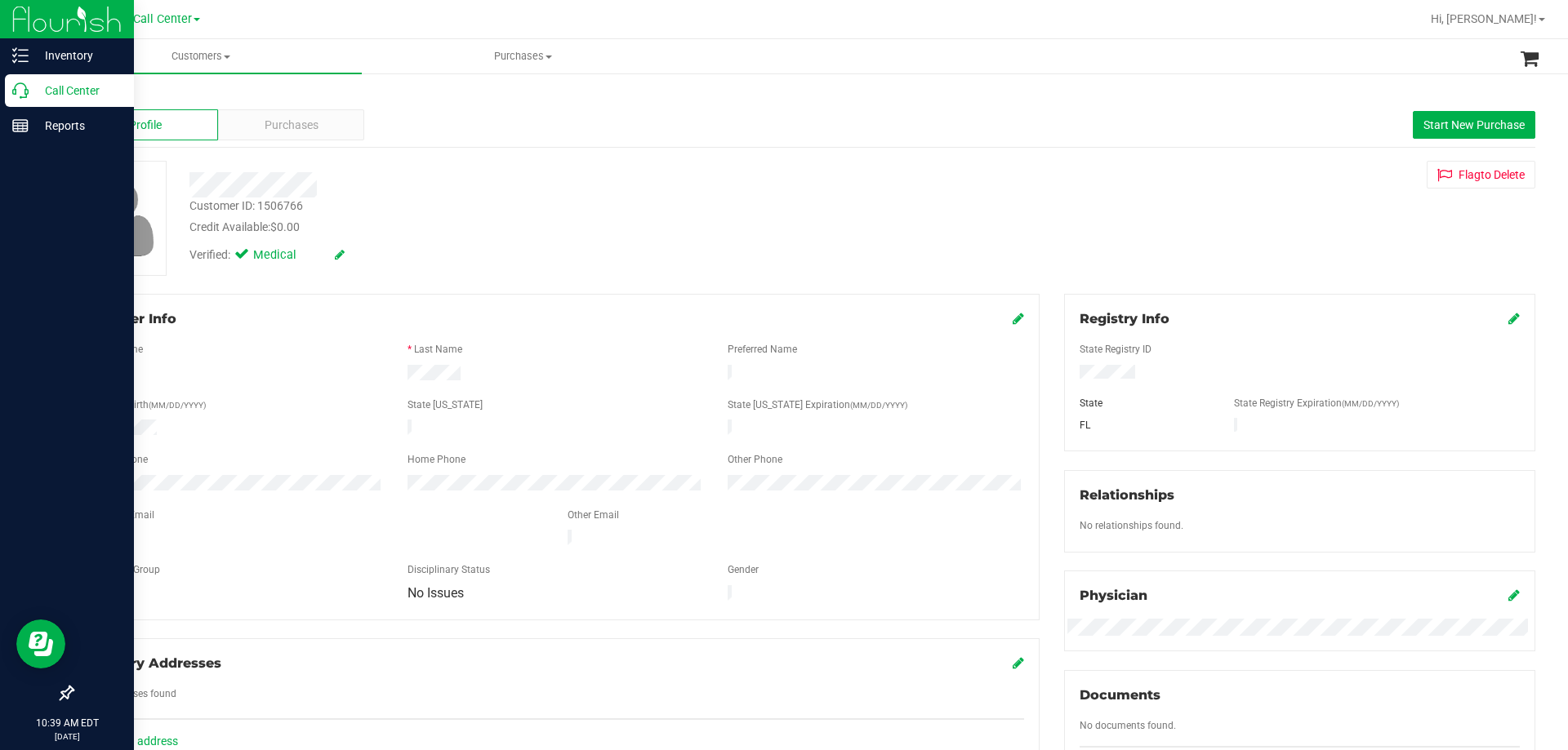
click at [82, 87] on p "Call Center" at bounding box center [77, 90] width 98 height 19
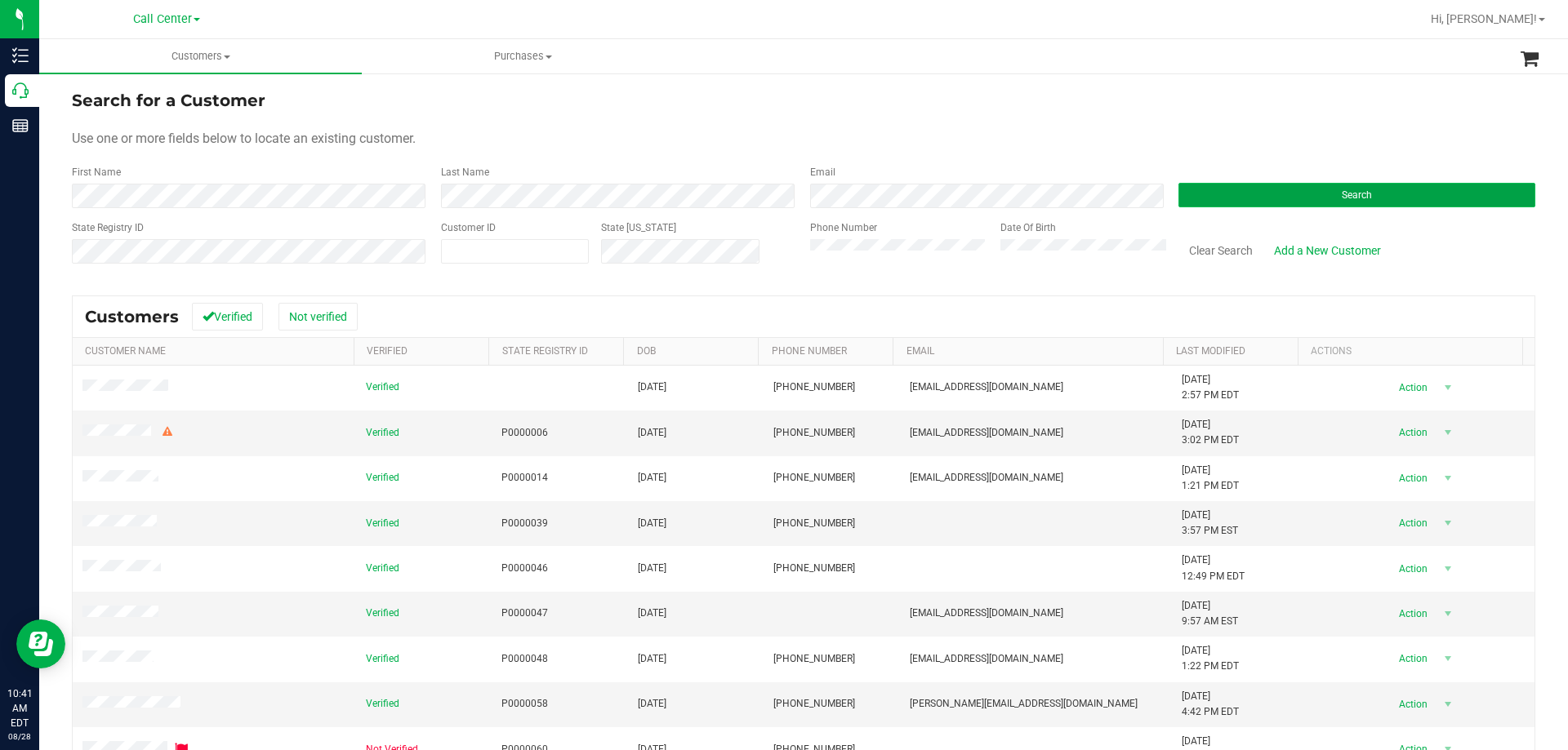
click at [1273, 198] on button "Search" at bounding box center [1357, 194] width 357 height 24
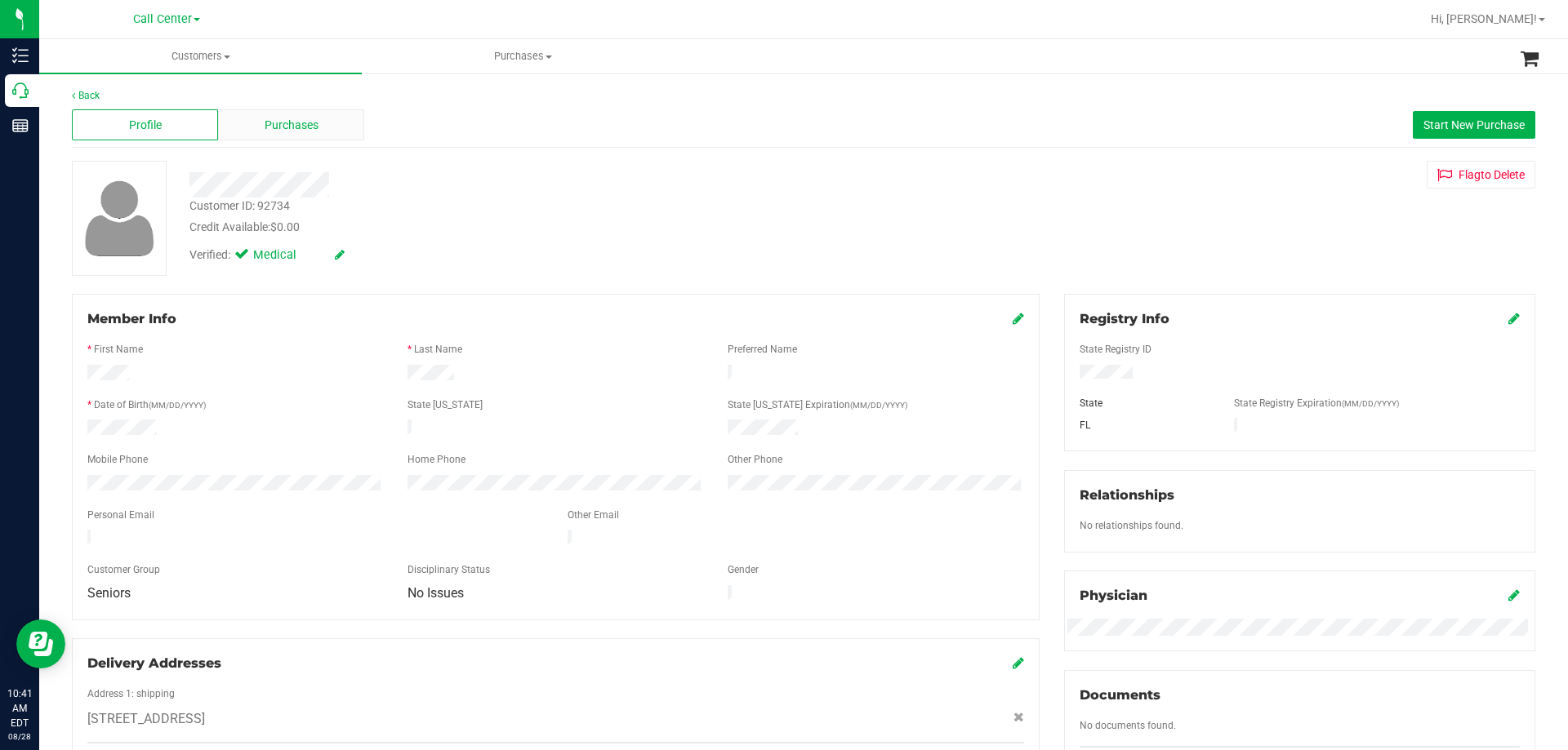
click at [302, 110] on div "Purchases" at bounding box center [291, 125] width 147 height 31
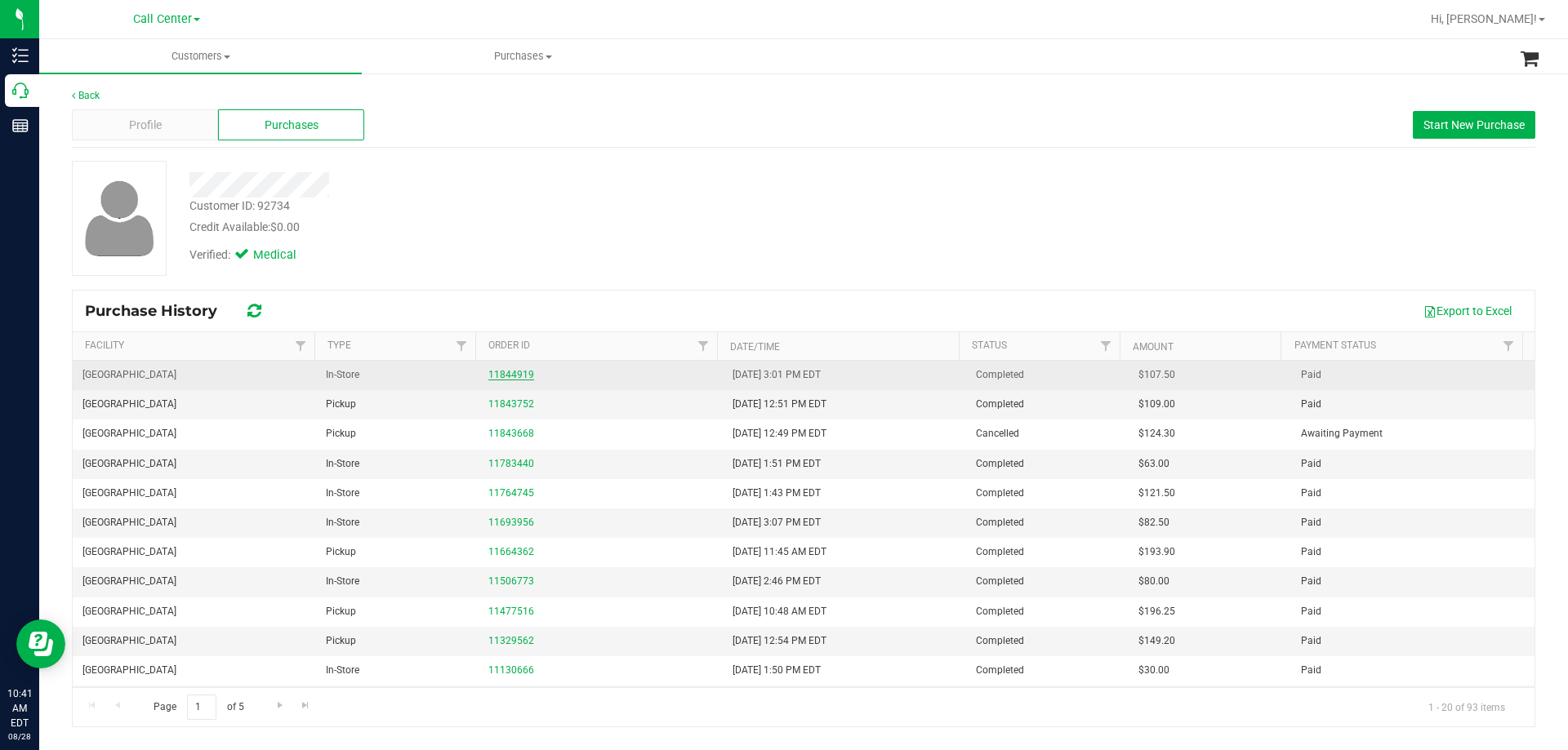
click at [510, 374] on link "11844919" at bounding box center [511, 375] width 46 height 12
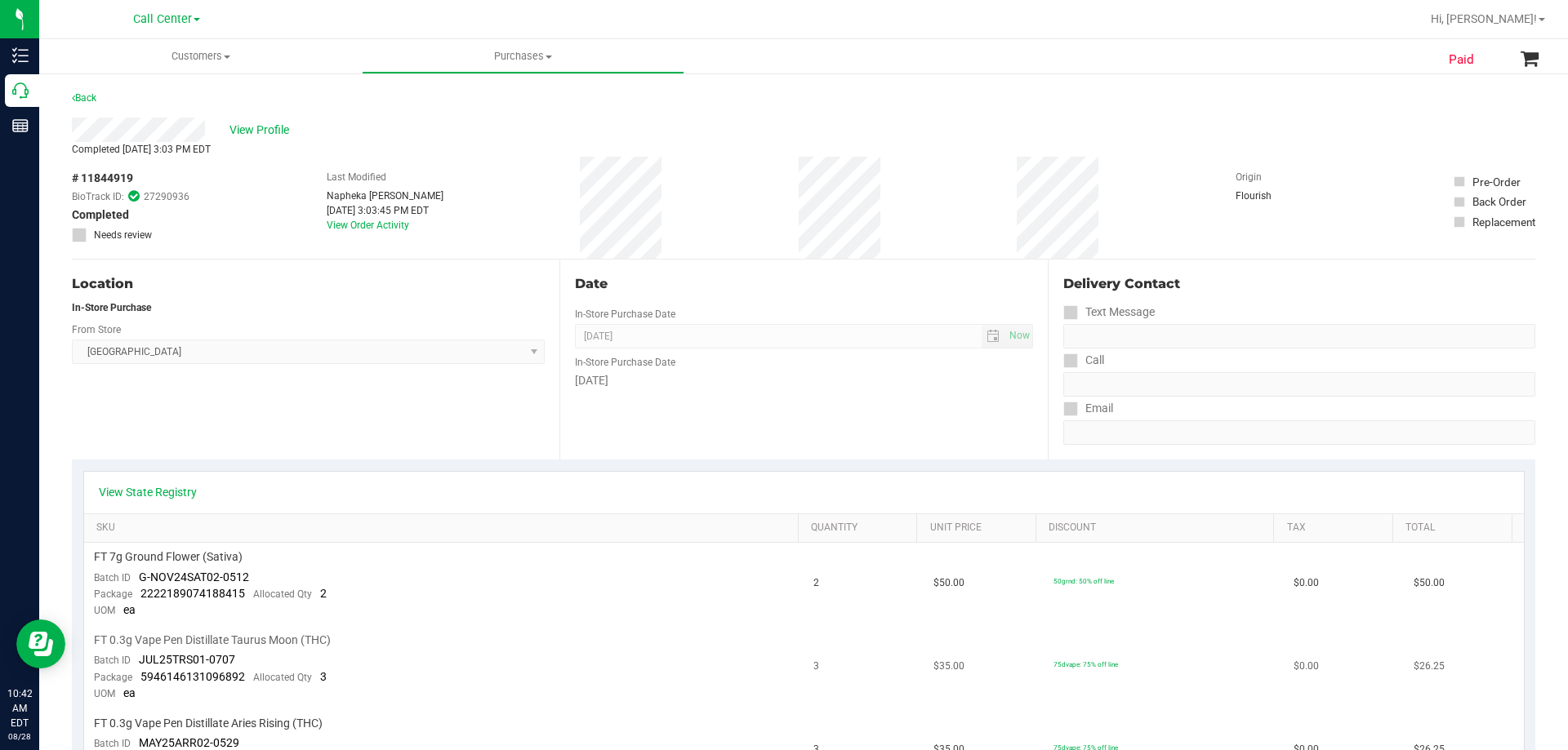
scroll to position [163, 0]
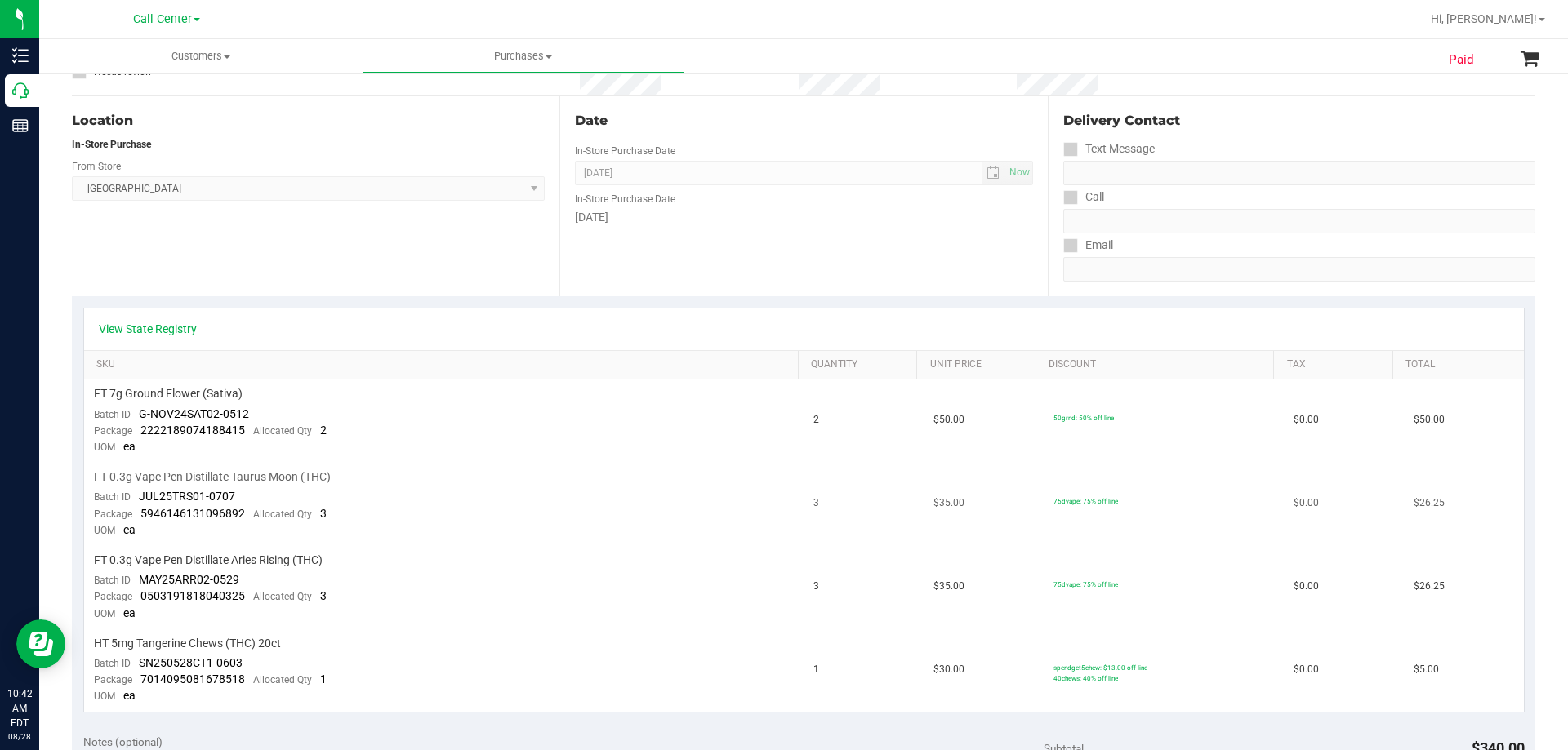
click at [265, 480] on span "FT 0.3g Vape Pen Distillate Taurus Moon (THC)" at bounding box center [212, 477] width 237 height 16
click at [476, 465] on td "FT 0.3g Vape Pen Distillate Taurus Moon (THC) Batch ID JUL25TRS01-0707 Package …" at bounding box center [444, 504] width 720 height 83
click at [180, 470] on span "FT 0.3g Vape Pen Distillate Taurus Moon (THC)" at bounding box center [212, 477] width 237 height 16
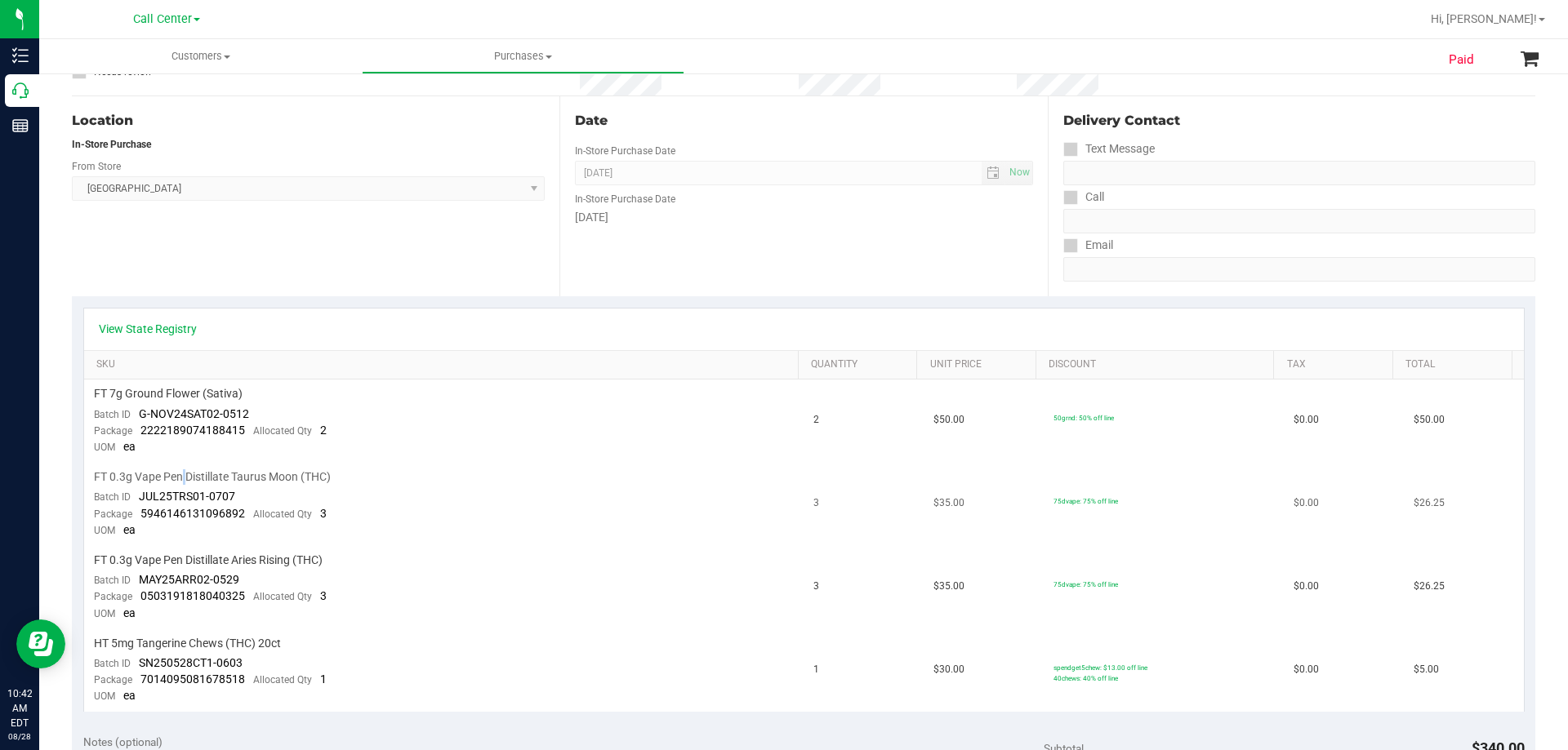
click at [180, 470] on span "FT 0.3g Vape Pen Distillate Taurus Moon (THC)" at bounding box center [212, 477] width 237 height 16
click at [495, 472] on div "FT 0.3g Vape Pen Distillate Taurus Moon (THC)" at bounding box center [444, 477] width 701 height 16
click at [199, 468] on td "FT 0.3g Vape Pen Distillate Taurus Moon (THC) Batch ID JUL25TRS01-0707 Package …" at bounding box center [444, 504] width 720 height 83
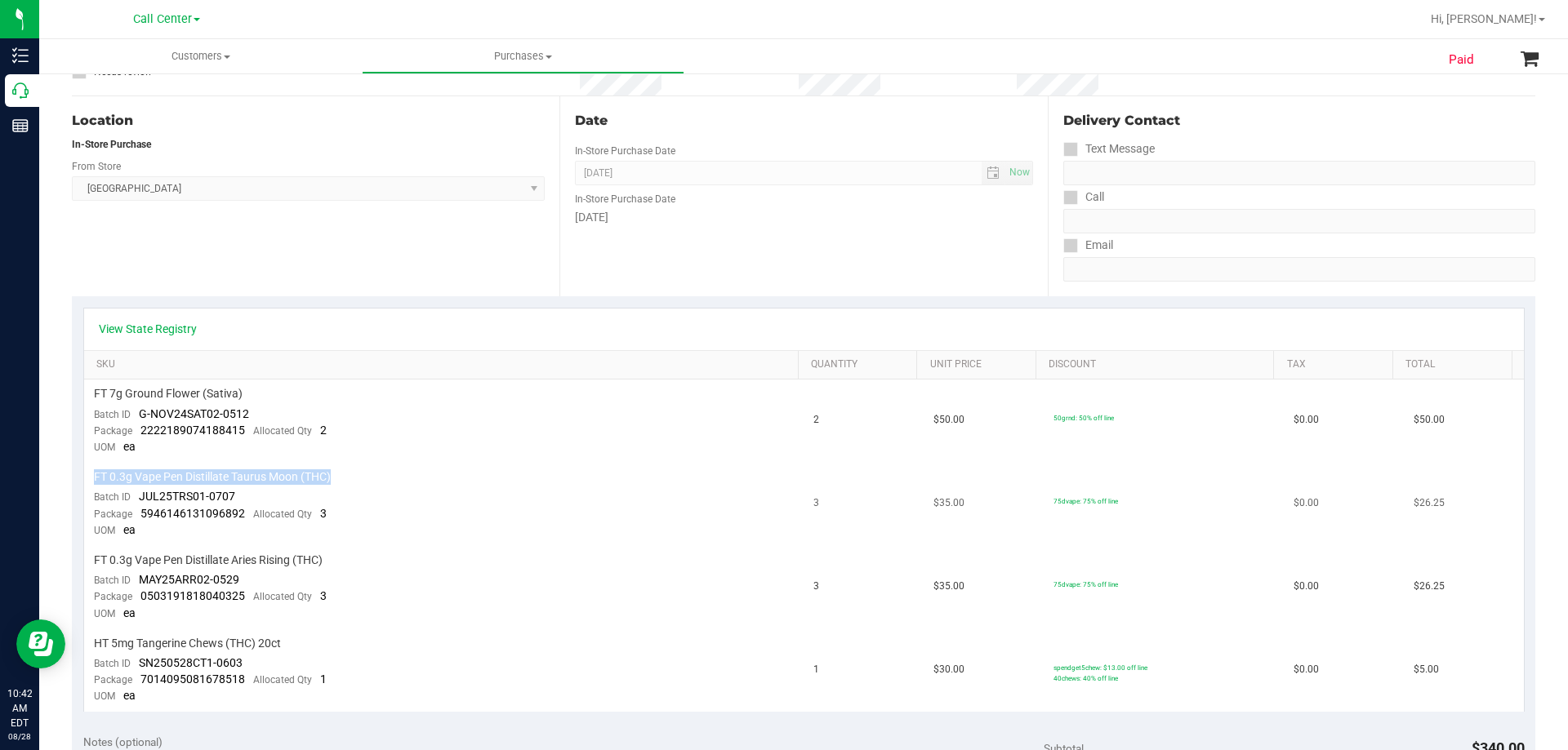
click at [199, 468] on td "FT 0.3g Vape Pen Distillate Taurus Moon (THC) Batch ID JUL25TRS01-0707 Package …" at bounding box center [444, 504] width 720 height 83
click at [550, 485] on td "FT 0.3g Vape Pen Distillate Taurus Moon (THC) Batch ID JUL25TRS01-0707 Package …" at bounding box center [444, 504] width 720 height 83
click at [270, 470] on span "FT 0.3g Vape Pen Distillate Taurus Moon (THC)" at bounding box center [212, 477] width 237 height 16
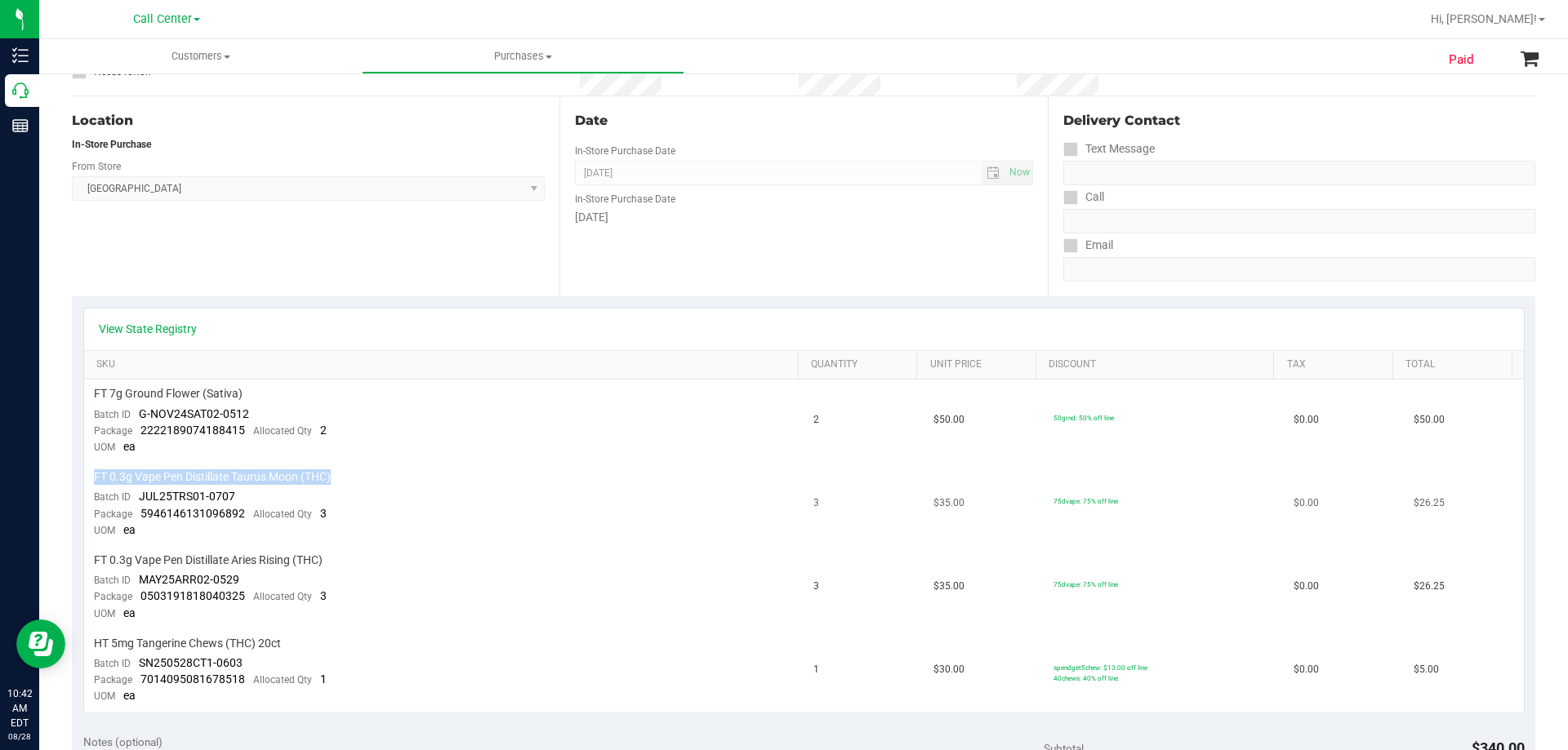
click at [412, 470] on div "FT 0.3g Vape Pen Distillate Taurus Moon (THC)" at bounding box center [444, 477] width 701 height 16
click at [218, 476] on span "FT 0.3g Vape Pen Distillate Taurus Moon (THC)" at bounding box center [212, 477] width 237 height 16
click at [450, 471] on div "FT 0.3g Vape Pen Distillate Taurus Moon (THC)" at bounding box center [444, 477] width 701 height 16
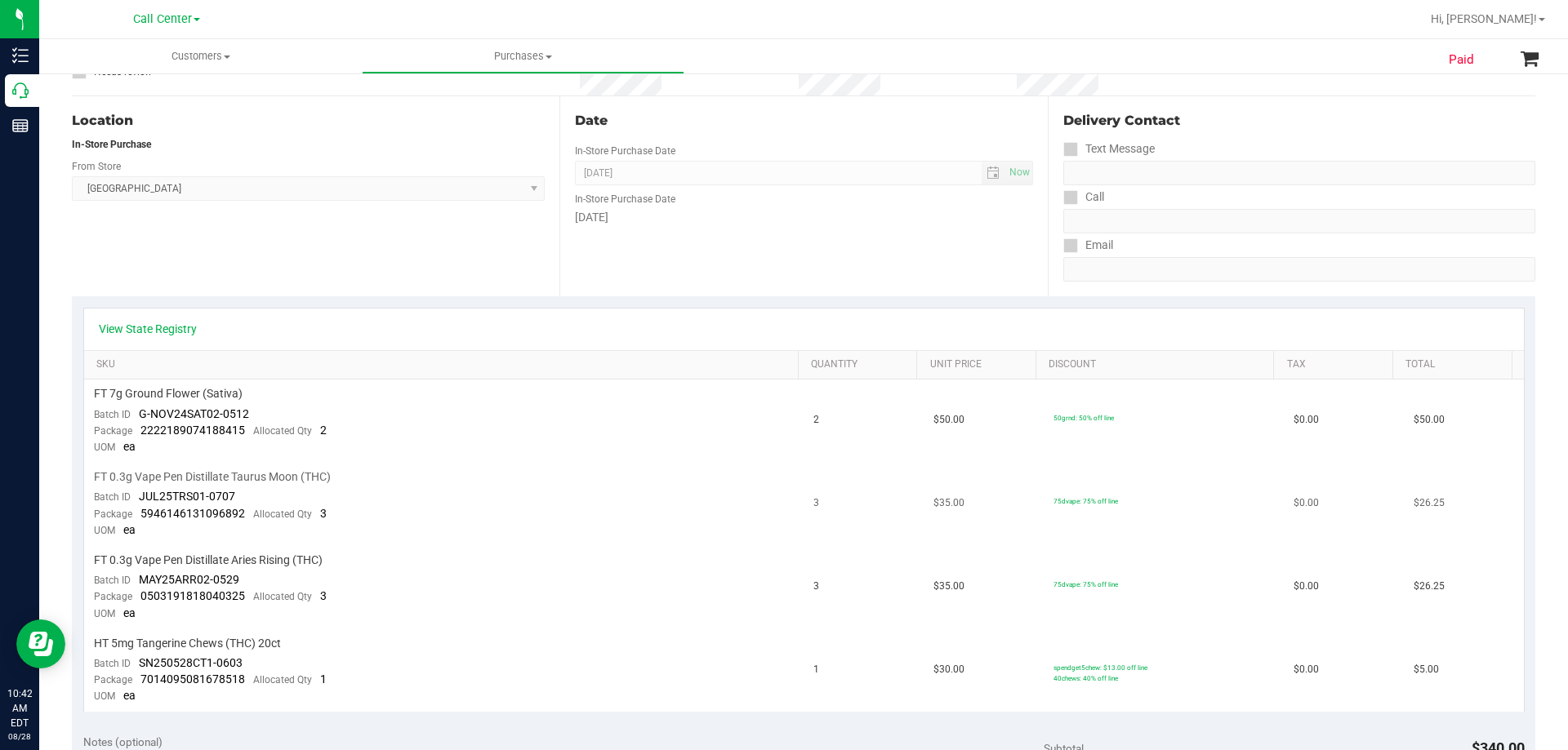
click at [192, 475] on span "FT 0.3g Vape Pen Distillate Taurus Moon (THC)" at bounding box center [212, 477] width 237 height 16
click at [192, 474] on span "FT 0.3g Vape Pen Distillate Taurus Moon (THC)" at bounding box center [212, 477] width 237 height 16
click at [465, 472] on div "FT 0.3g Vape Pen Distillate Taurus Moon (THC)" at bounding box center [444, 477] width 701 height 16
click at [132, 475] on span "FT 0.3g Vape Pen Distillate Taurus Moon (THC)" at bounding box center [212, 477] width 237 height 16
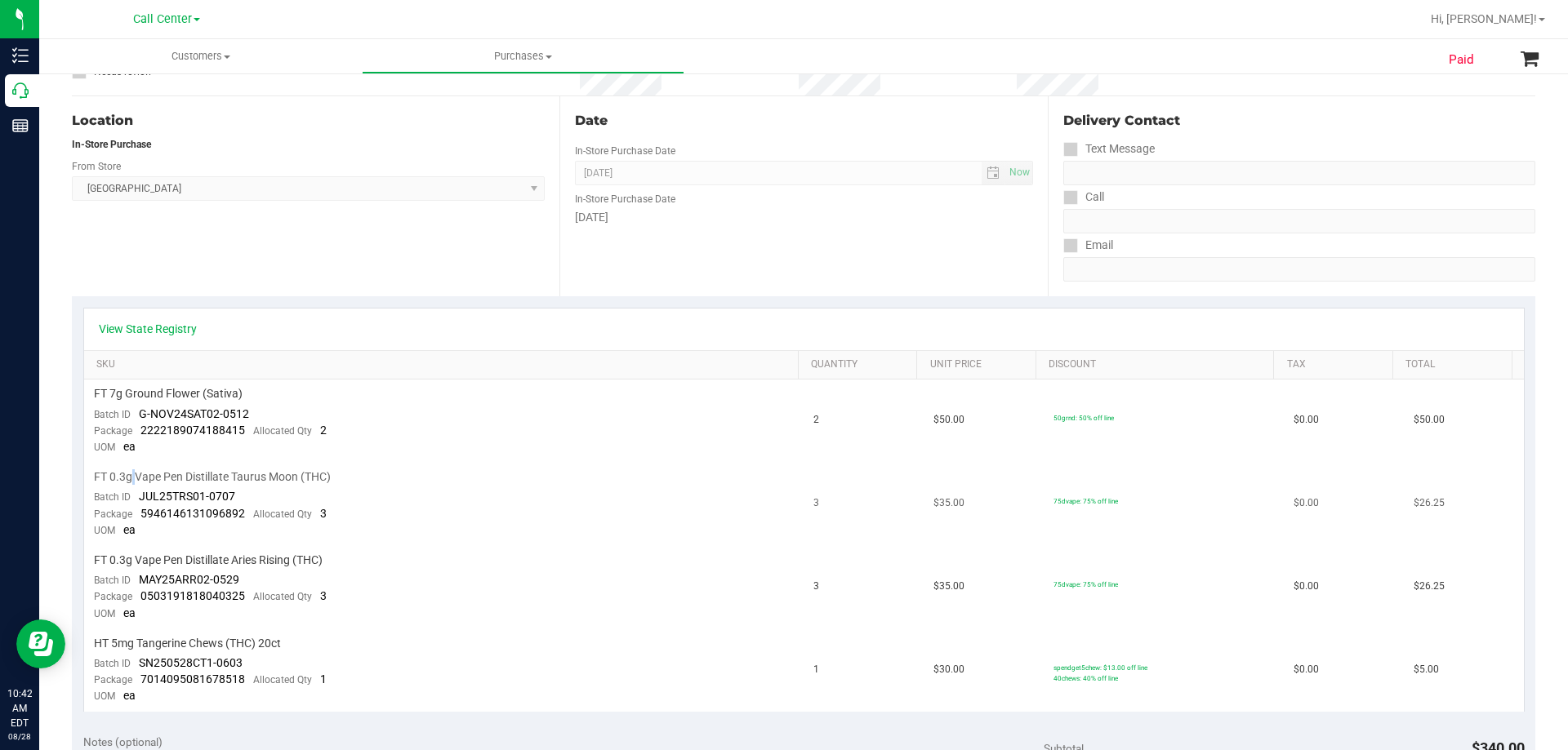
click at [132, 475] on span "FT 0.3g Vape Pen Distillate Taurus Moon (THC)" at bounding box center [212, 477] width 237 height 16
drag, startPoint x: 132, startPoint y: 475, endPoint x: 266, endPoint y: 472, distance: 134.0
click at [133, 475] on span "FT 0.3g Vape Pen Distillate Taurus Moon (THC)" at bounding box center [212, 477] width 237 height 16
click at [546, 471] on div "FT 0.3g Vape Pen Distillate Taurus Moon (THC)" at bounding box center [444, 477] width 701 height 16
click at [152, 475] on span "FT 0.3g Vape Pen Distillate Taurus Moon (THC)" at bounding box center [212, 477] width 237 height 16
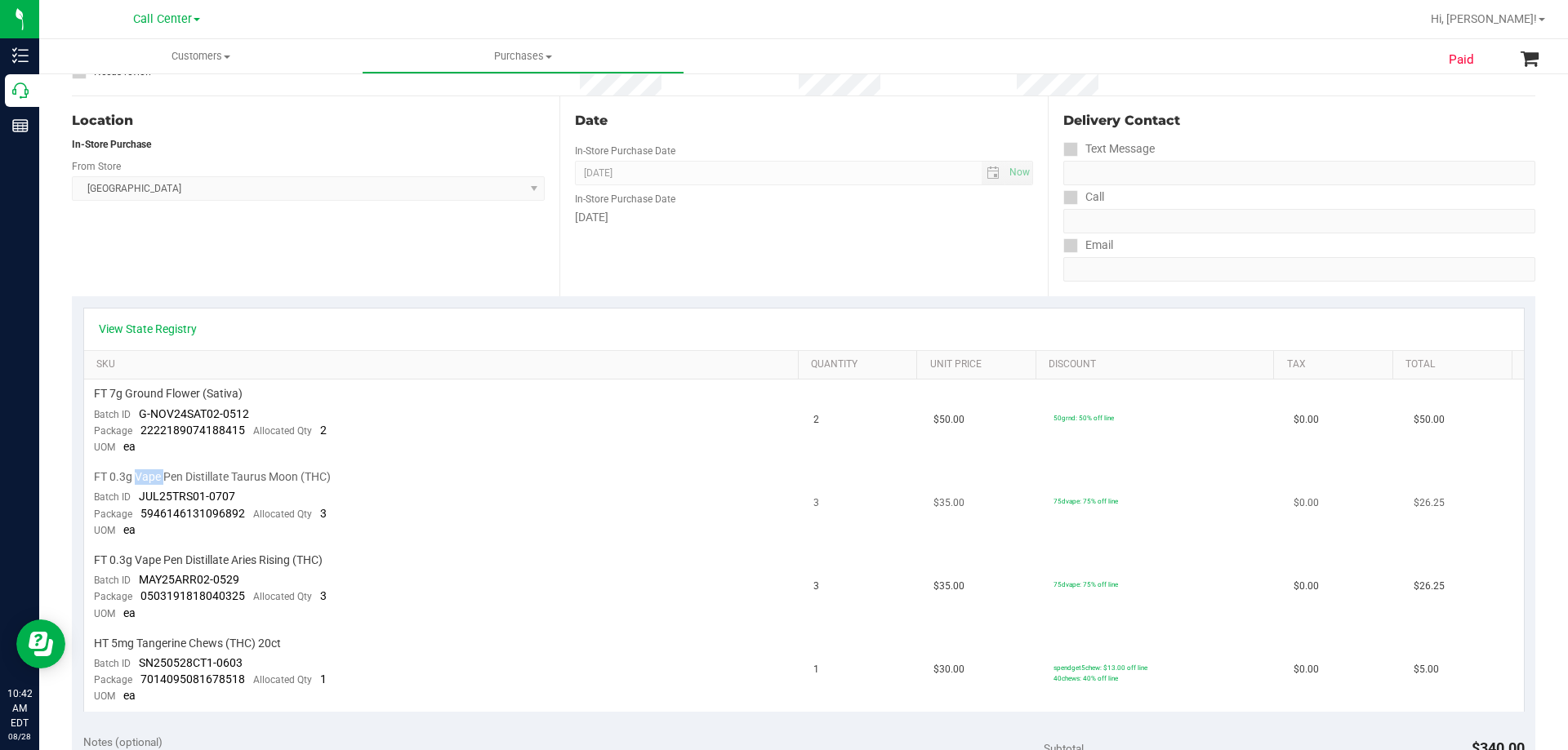
click at [152, 475] on span "FT 0.3g Vape Pen Distillate Taurus Moon (THC)" at bounding box center [212, 477] width 237 height 16
click at [451, 471] on div "FT 0.3g Vape Pen Distillate Taurus Moon (THC)" at bounding box center [444, 477] width 701 height 16
click at [156, 475] on span "FT 0.3g Vape Pen Distillate Taurus Moon (THC)" at bounding box center [212, 477] width 237 height 16
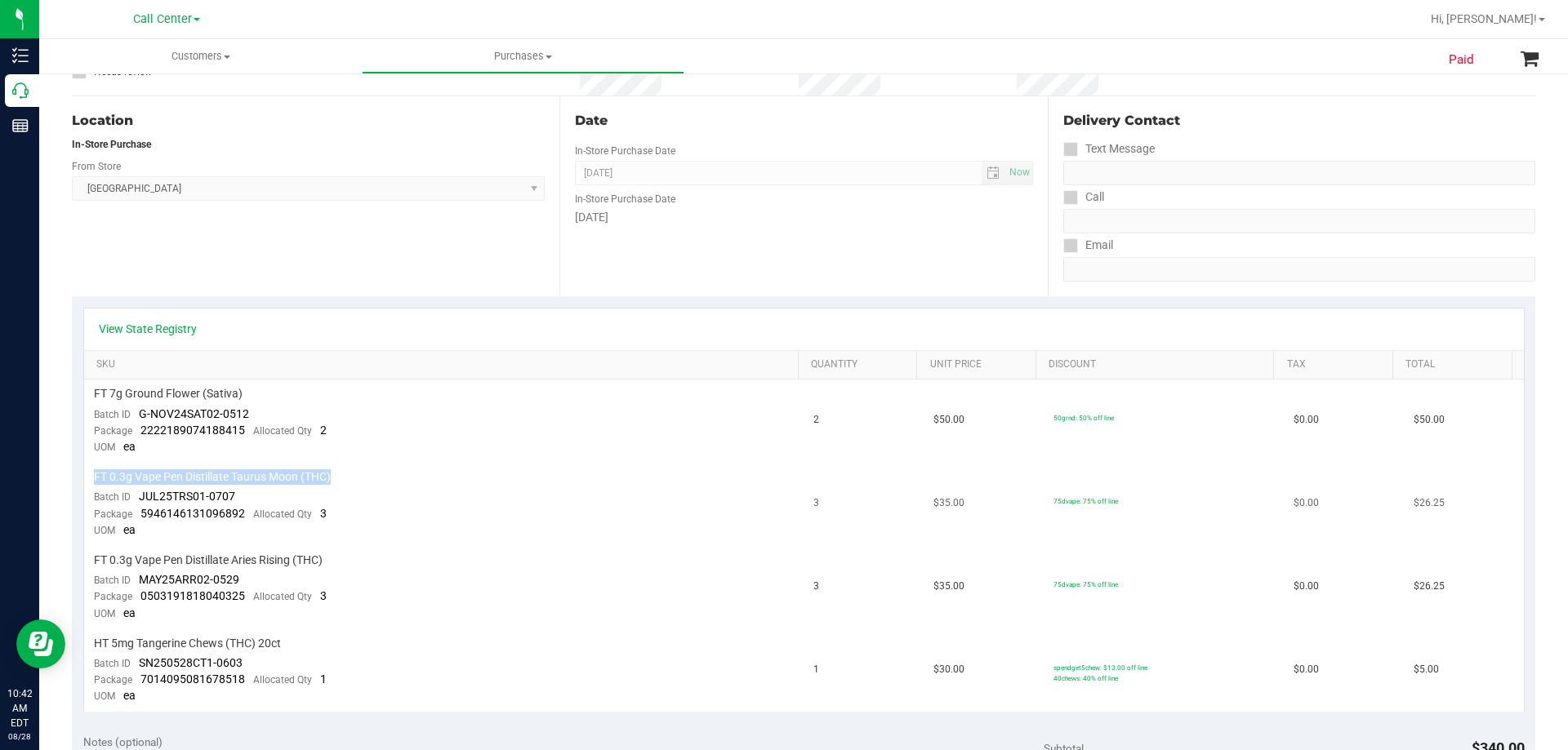
click at [156, 475] on span "FT 0.3g Vape Pen Distillate Taurus Moon (THC)" at bounding box center [212, 477] width 237 height 16
click at [489, 472] on div "FT 0.3g Vape Pen Distillate Taurus Moon (THC)" at bounding box center [444, 477] width 701 height 16
click at [216, 475] on span "FT 0.3g Vape Pen Distillate Taurus Moon (THC)" at bounding box center [212, 477] width 237 height 16
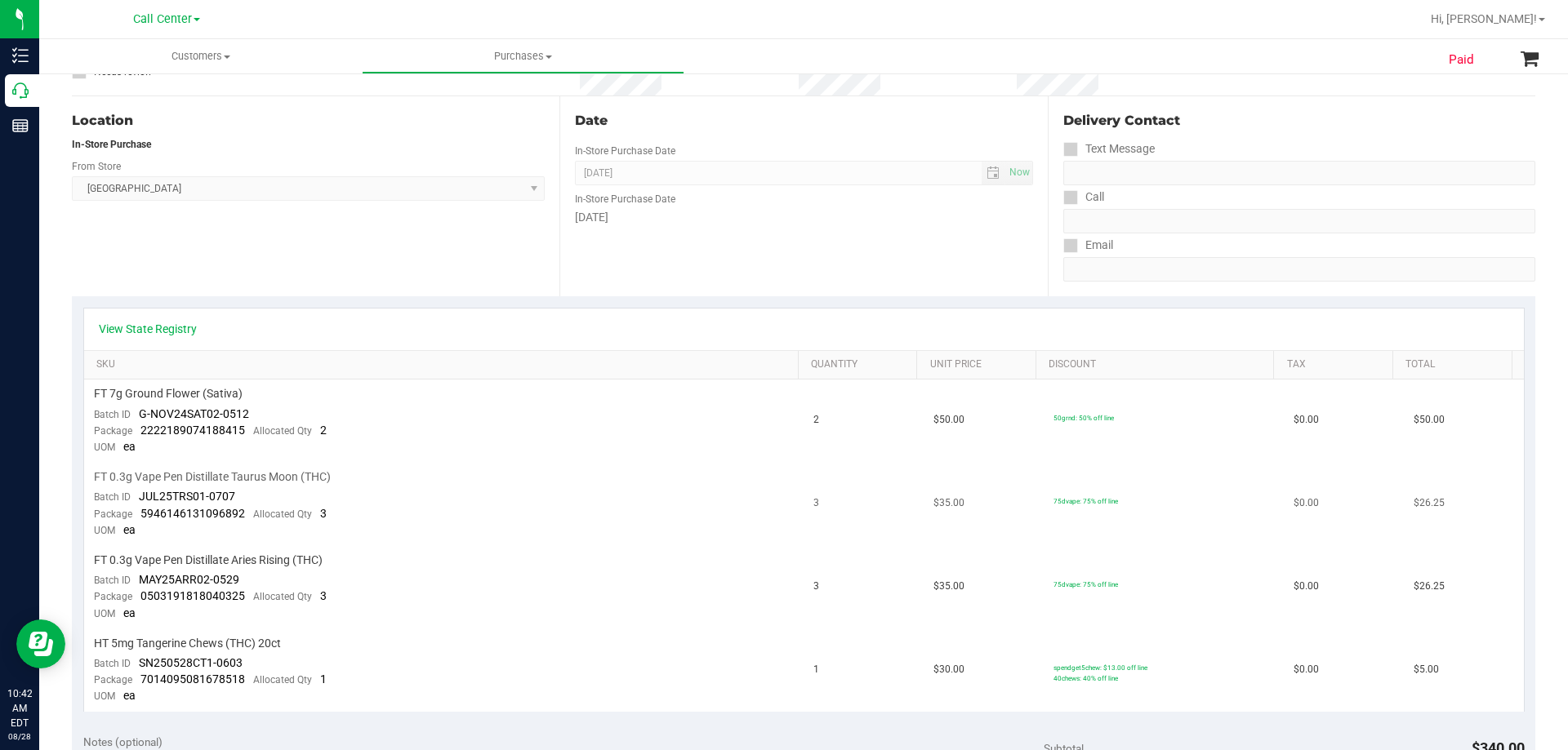
click at [482, 486] on td "FT 0.3g Vape Pen Distillate Taurus Moon (THC) Batch ID JUL25TRS01-0707 Package …" at bounding box center [444, 504] width 720 height 83
click at [209, 475] on span "FT 0.3g Vape Pen Distillate Taurus Moon (THC)" at bounding box center [212, 477] width 237 height 16
click at [466, 493] on td "FT 0.3g Vape Pen Distillate Taurus Moon (THC) Batch ID JUL25TRS01-0707 Package …" at bounding box center [444, 504] width 720 height 83
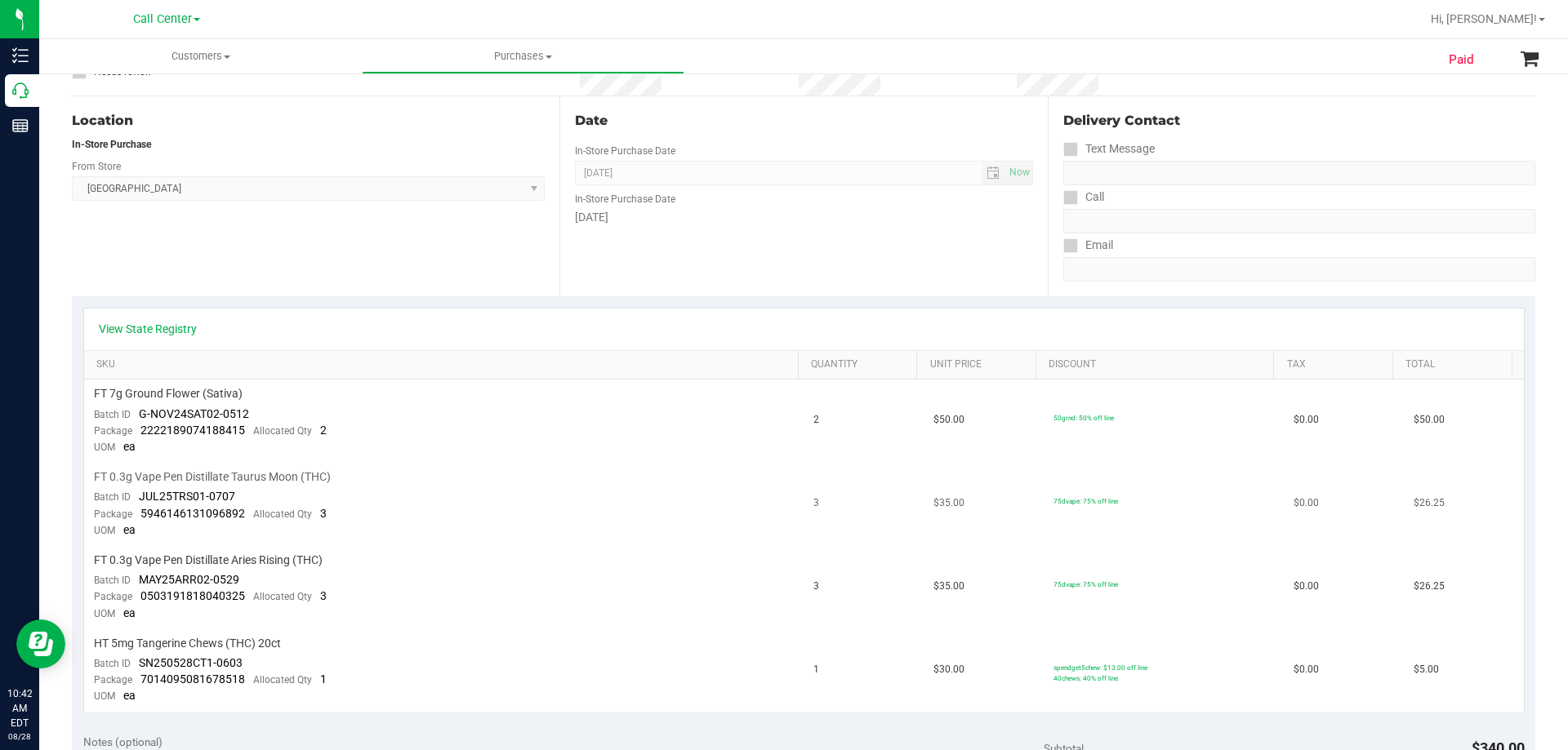
click at [238, 477] on span "FT 0.3g Vape Pen Distillate Taurus Moon (THC)" at bounding box center [212, 477] width 237 height 16
click at [467, 508] on td "FT 0.3g Vape Pen Distillate Taurus Moon (THC) Batch ID JUL25TRS01-0707 Package …" at bounding box center [444, 504] width 720 height 83
click at [518, 526] on td "FT 0.3g Vape Pen Distillate Taurus Moon (THC) Batch ID JUL25TRS01-0707 Package …" at bounding box center [444, 504] width 720 height 83
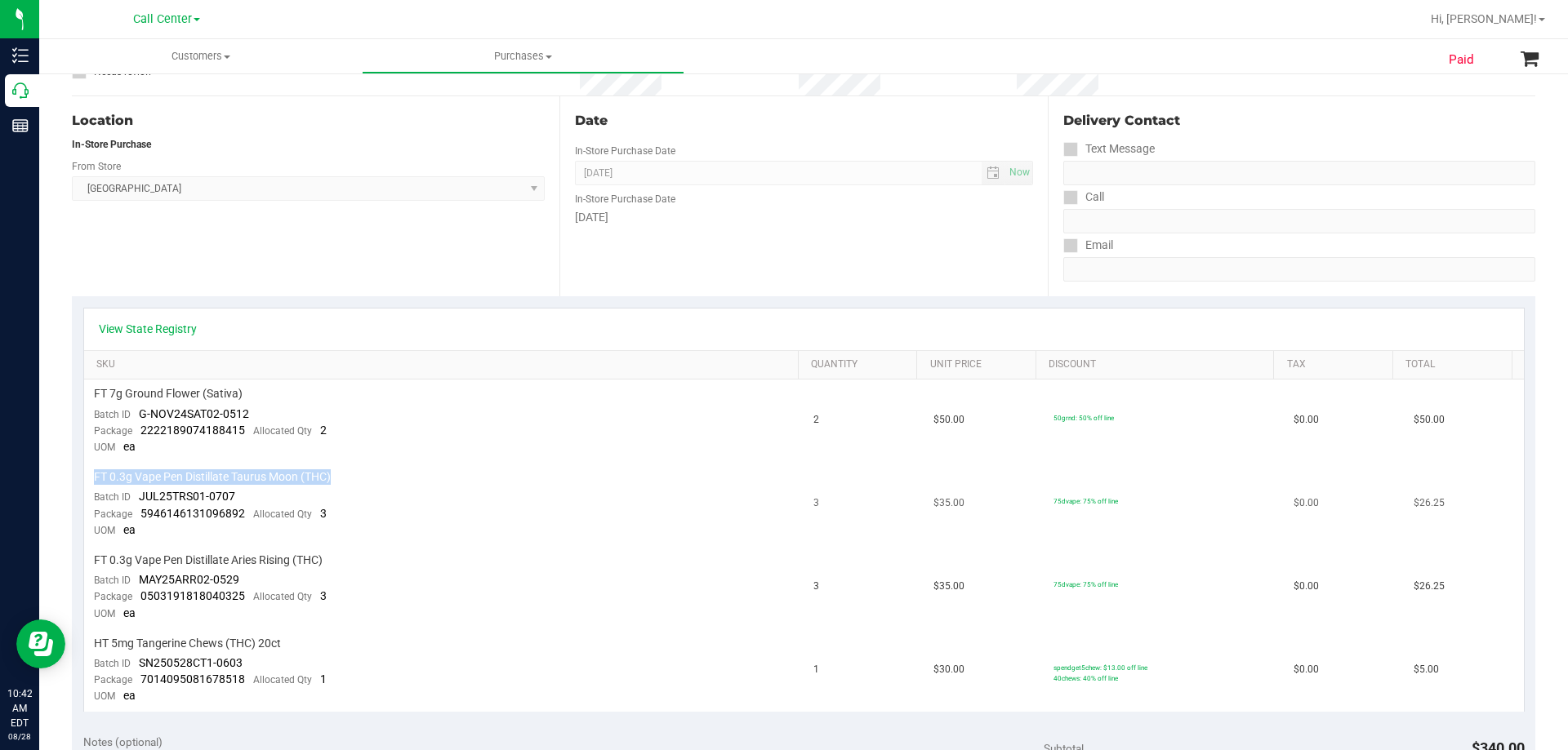
drag, startPoint x: 96, startPoint y: 475, endPoint x: 540, endPoint y: 485, distance: 444.1
click at [540, 485] on div "FT 0.3g Vape Pen Distillate Taurus Moon (THC)" at bounding box center [444, 477] width 701 height 16
click at [144, 472] on span "FT 0.3g Vape Pen Distillate Taurus Moon (THC)" at bounding box center [212, 477] width 237 height 16
click at [144, 471] on span "FT 0.3g Vape Pen Distillate Taurus Moon (THC)" at bounding box center [212, 477] width 237 height 16
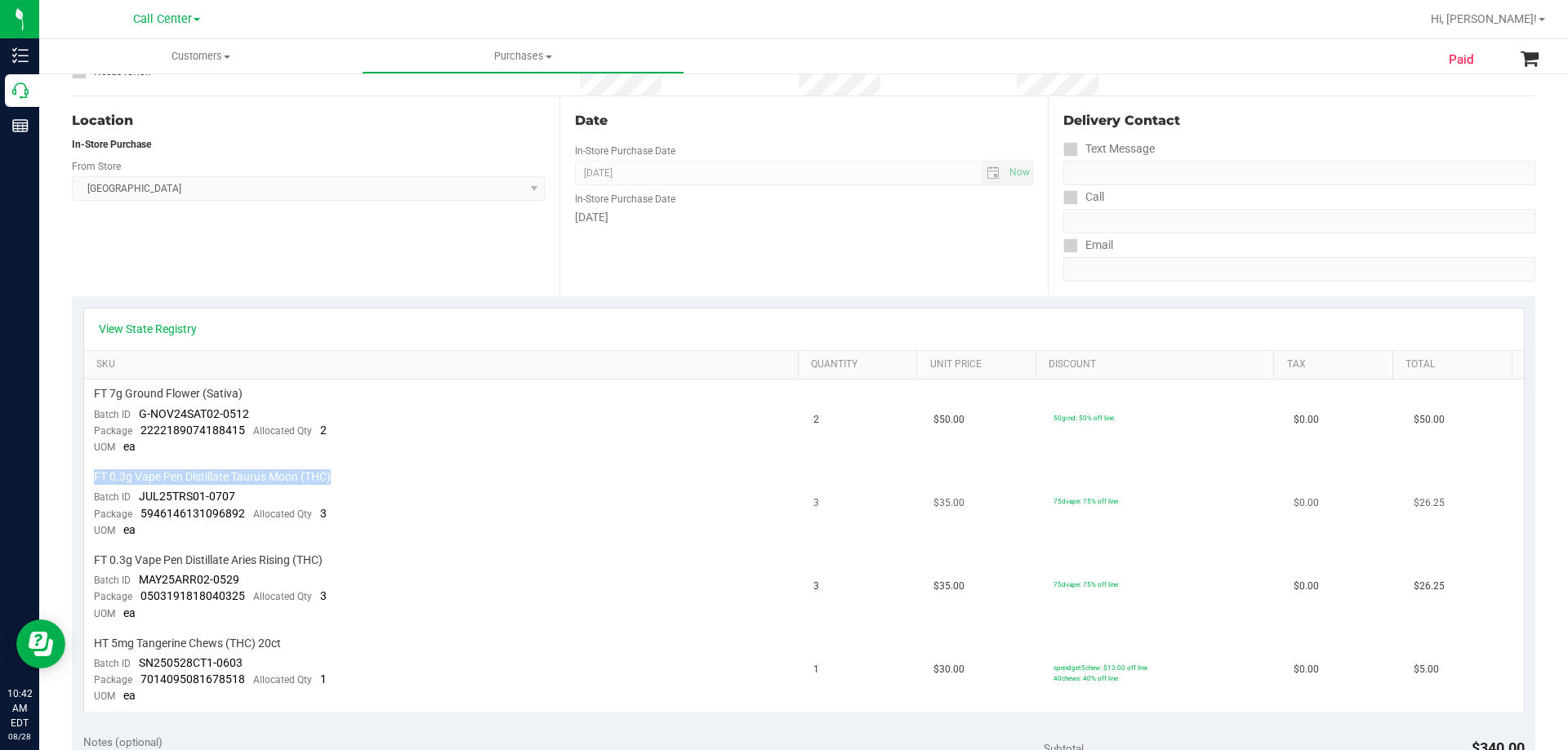
click at [144, 471] on span "FT 0.3g Vape Pen Distillate Taurus Moon (THC)" at bounding box center [212, 477] width 237 height 16
click at [435, 480] on div "FT 0.3g Vape Pen Distillate Taurus Moon (THC)" at bounding box center [444, 477] width 701 height 16
click at [238, 472] on span "FT 0.3g Vape Pen Distillate Taurus Moon (THC)" at bounding box center [212, 477] width 237 height 16
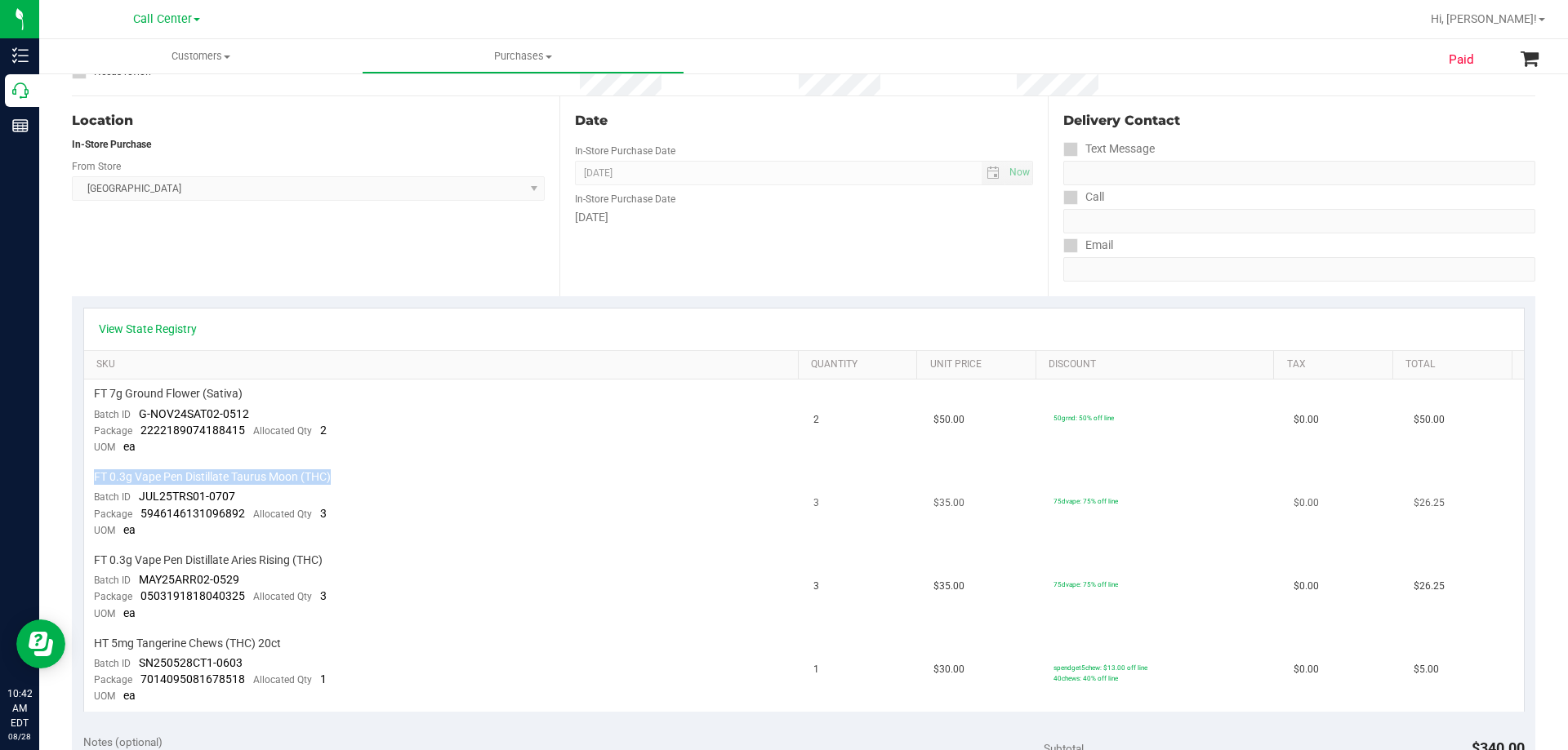
click at [383, 475] on div "FT 0.3g Vape Pen Distillate Taurus Moon (THC)" at bounding box center [444, 477] width 701 height 16
click at [416, 470] on div "FT 0.3g Vape Pen Distillate Taurus Moon (THC)" at bounding box center [444, 477] width 701 height 16
drag, startPoint x: 259, startPoint y: 472, endPoint x: 344, endPoint y: 476, distance: 85.1
click at [259, 471] on span "FT 0.3g Vape Pen Distillate Taurus Moon (THC)" at bounding box center [212, 477] width 237 height 16
click at [433, 475] on div "FT 0.3g Vape Pen Distillate Taurus Moon (THC)" at bounding box center [444, 477] width 701 height 16
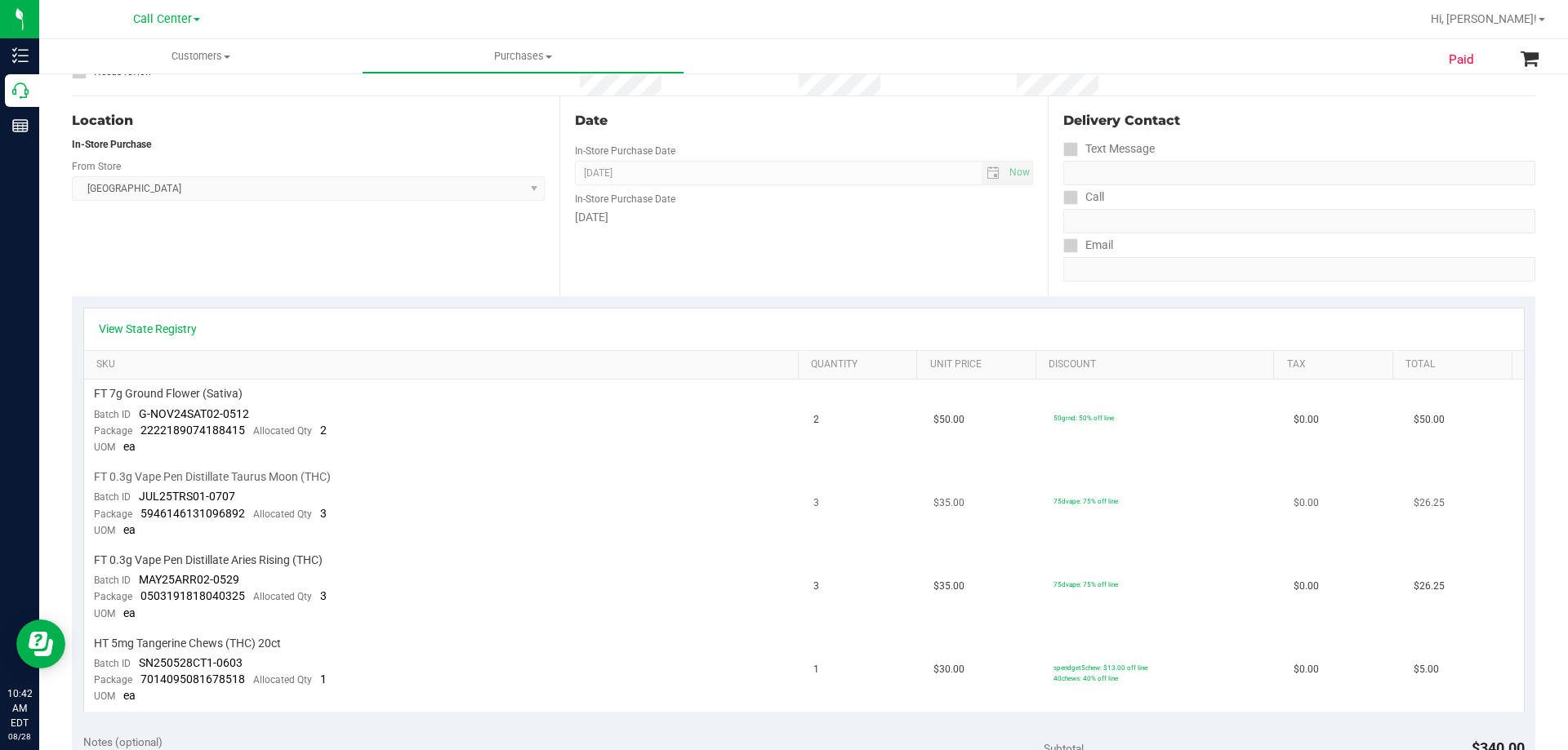
click at [340, 493] on td "FT 0.3g Vape Pen Distillate Taurus Moon (THC) Batch ID JUL25TRS01-0707 Package …" at bounding box center [444, 504] width 720 height 83
click at [185, 480] on span "FT 0.3g Vape Pen Distillate Taurus Moon (THC)" at bounding box center [212, 477] width 237 height 16
click at [183, 475] on span "FT 0.3g Vape Pen Distillate Taurus Moon (THC)" at bounding box center [212, 477] width 237 height 16
click at [425, 459] on td "FT 7g Ground Flower (Sativa) Batch ID G-NOV24SAT02-0512 Package 222218907418841…" at bounding box center [444, 420] width 720 height 83
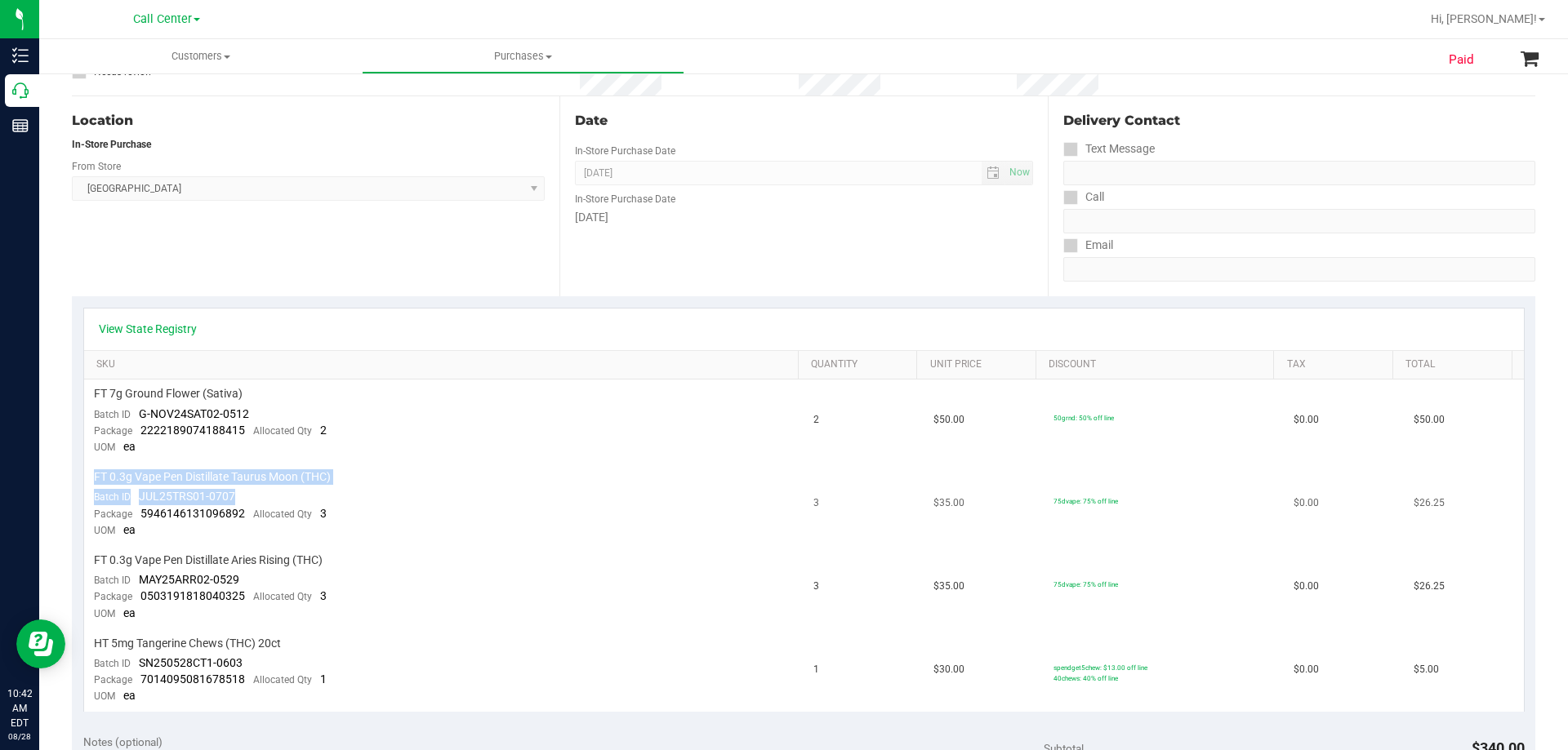
drag, startPoint x: 95, startPoint y: 474, endPoint x: 395, endPoint y: 489, distance: 300.4
click at [395, 489] on td "FT 0.3g Vape Pen Distillate Taurus Moon (THC) Batch ID JUL25TRS01-0707 Package …" at bounding box center [444, 504] width 720 height 83
click at [397, 489] on td "FT 0.3g Vape Pen Distillate Taurus Moon (THC) Batch ID JUL25TRS01-0707 Package …" at bounding box center [444, 504] width 720 height 83
click at [137, 475] on span "FT 0.3g Vape Pen Distillate Taurus Moon (THC)" at bounding box center [212, 477] width 237 height 16
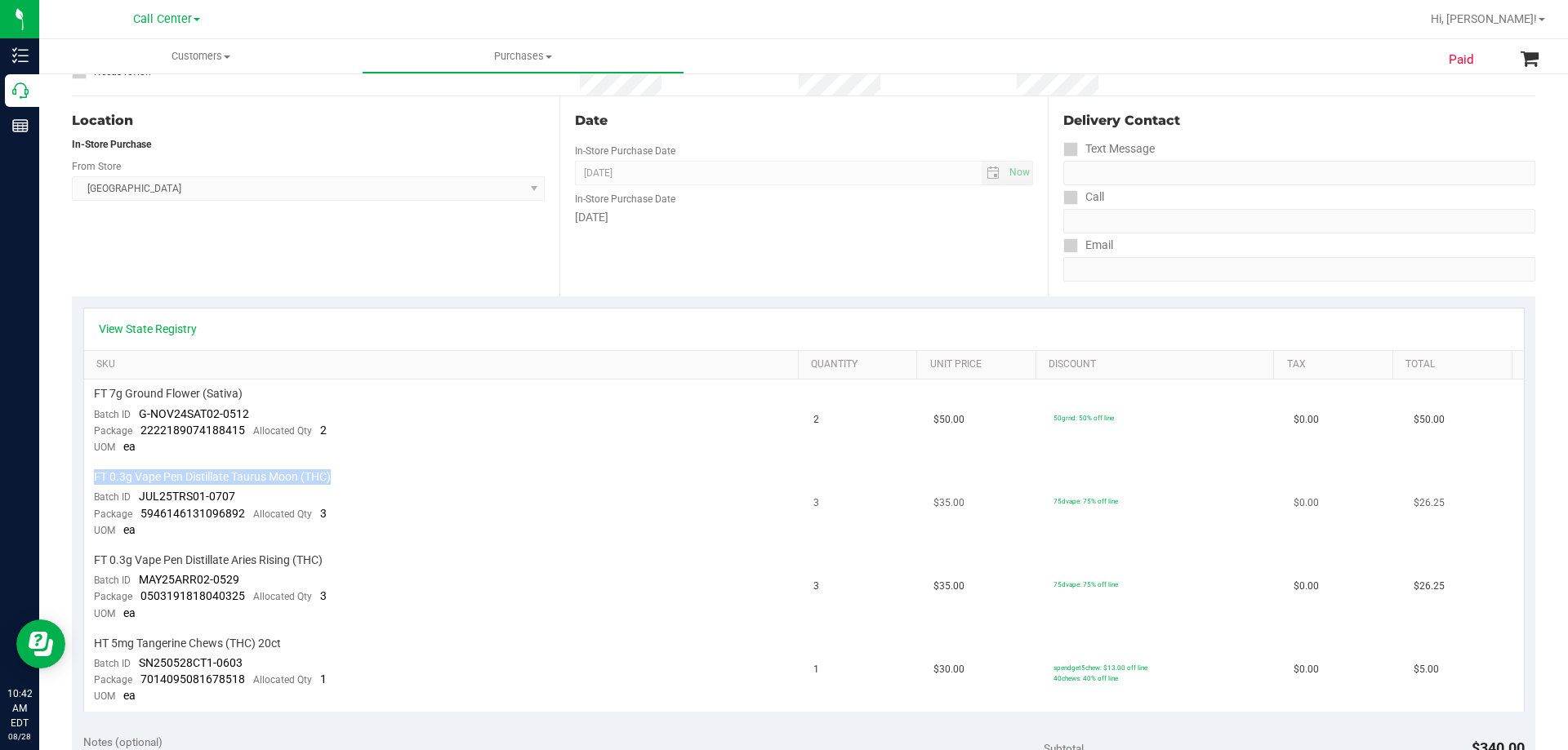
click at [137, 475] on span "FT 0.3g Vape Pen Distillate Taurus Moon (THC)" at bounding box center [212, 477] width 237 height 16
click at [373, 477] on div "FT 0.3g Vape Pen Distillate Taurus Moon (THC)" at bounding box center [444, 477] width 701 height 16
click at [179, 460] on td "FT 7g Ground Flower (Sativa) Batch ID G-NOV24SAT02-0512 Package 222218907418841…" at bounding box center [444, 420] width 720 height 83
click at [155, 475] on span "FT 0.3g Vape Pen Distillate Taurus Moon (THC)" at bounding box center [212, 477] width 237 height 16
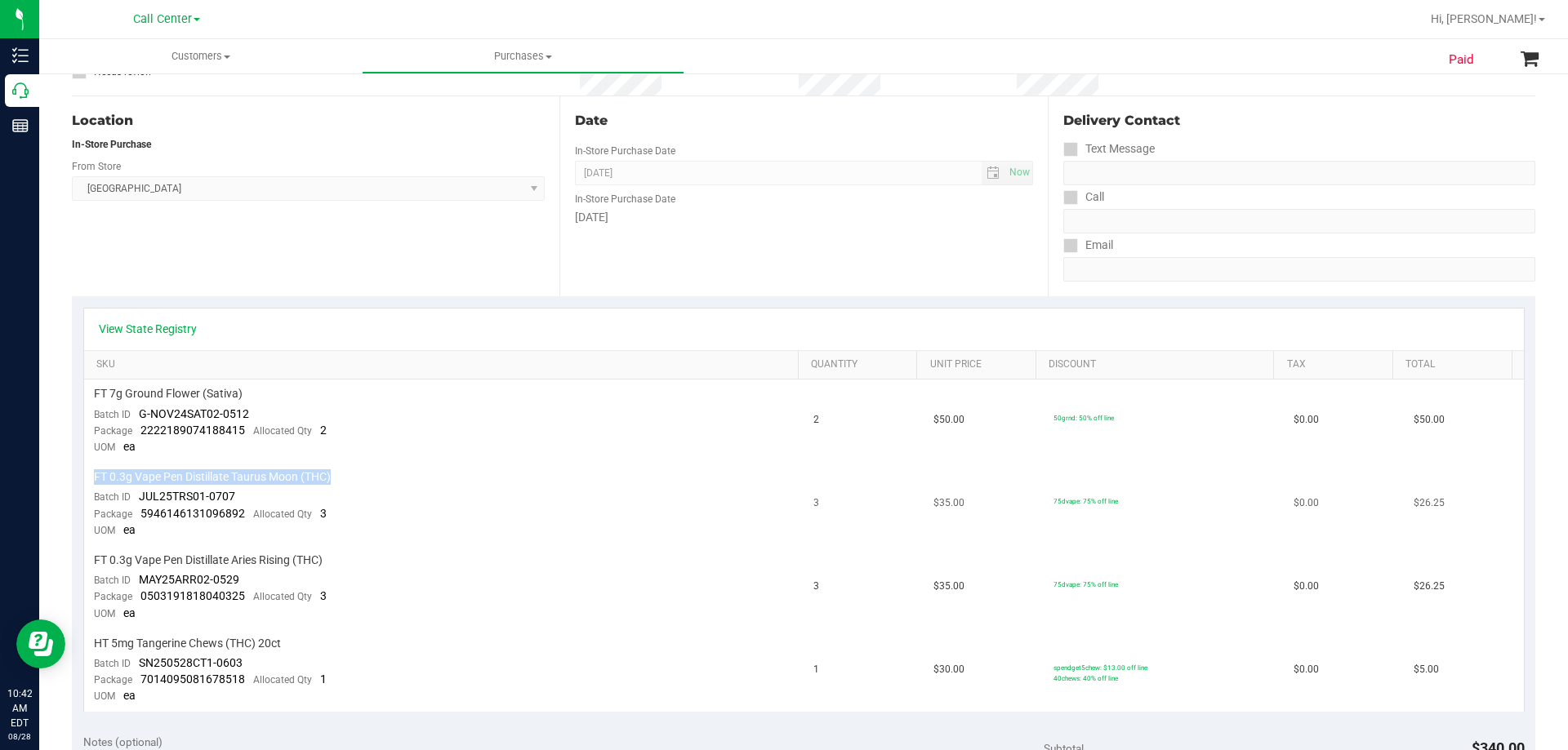
click at [155, 475] on span "FT 0.3g Vape Pen Distillate Taurus Moon (THC)" at bounding box center [212, 477] width 237 height 16
click at [471, 479] on div "FT 0.3g Vape Pen Distillate Taurus Moon (THC)" at bounding box center [444, 477] width 701 height 16
click at [410, 490] on td "FT 0.3g Vape Pen Distillate Taurus Moon (THC) Batch ID JUL25TRS01-0707 Package …" at bounding box center [444, 504] width 720 height 83
click at [180, 471] on span "FT 0.3g Vape Pen Distillate Taurus Moon (THC)" at bounding box center [212, 477] width 237 height 16
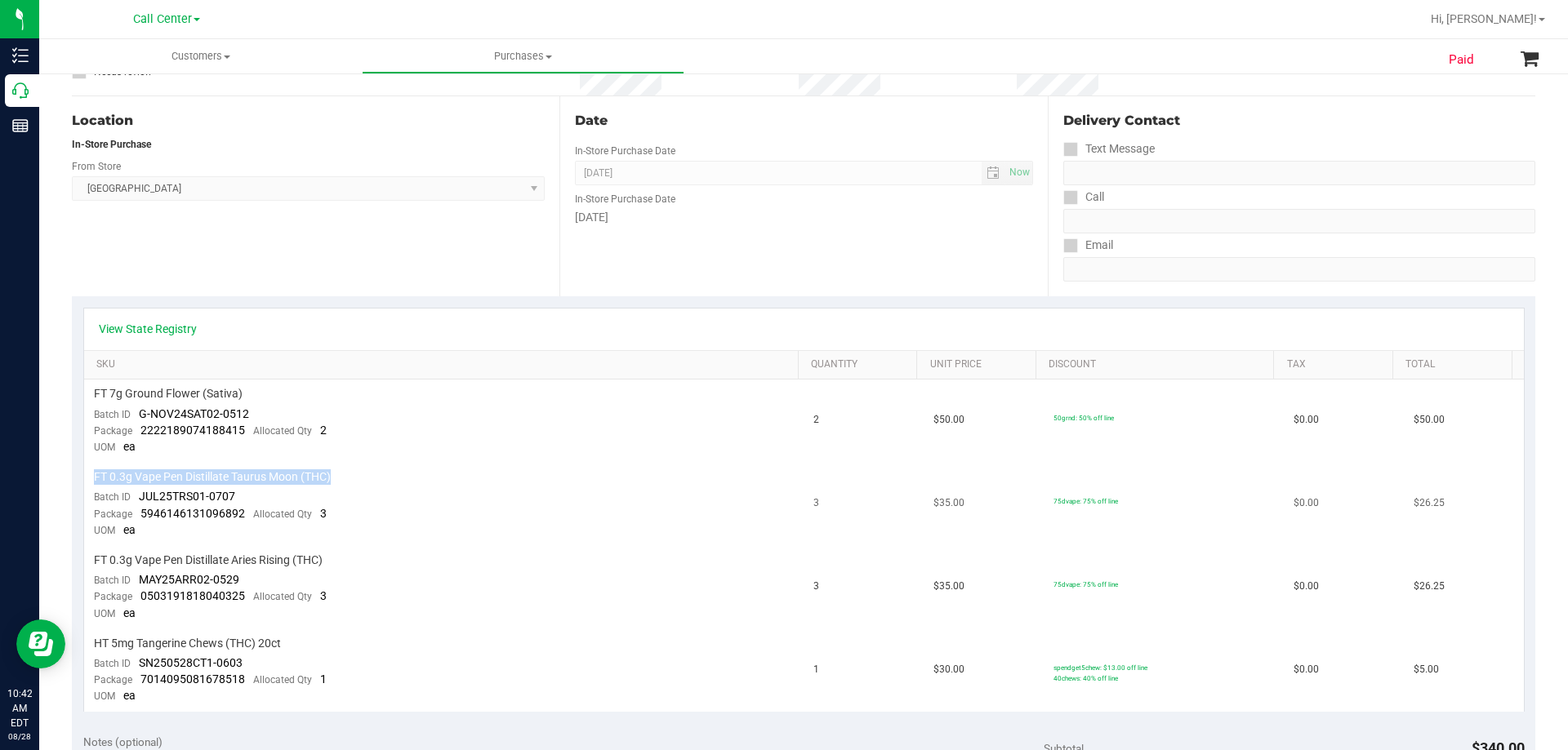
click at [180, 471] on span "FT 0.3g Vape Pen Distillate Taurus Moon (THC)" at bounding box center [212, 477] width 237 height 16
click at [489, 489] on td "FT 0.3g Vape Pen Distillate Taurus Moon (THC) Batch ID JUL25TRS01-0707 Package …" at bounding box center [444, 504] width 720 height 83
click at [219, 471] on span "FT 0.3g Vape Pen Distillate Taurus Moon (THC)" at bounding box center [212, 477] width 237 height 16
click at [219, 470] on span "FT 0.3g Vape Pen Distillate Taurus Moon (THC)" at bounding box center [212, 477] width 237 height 16
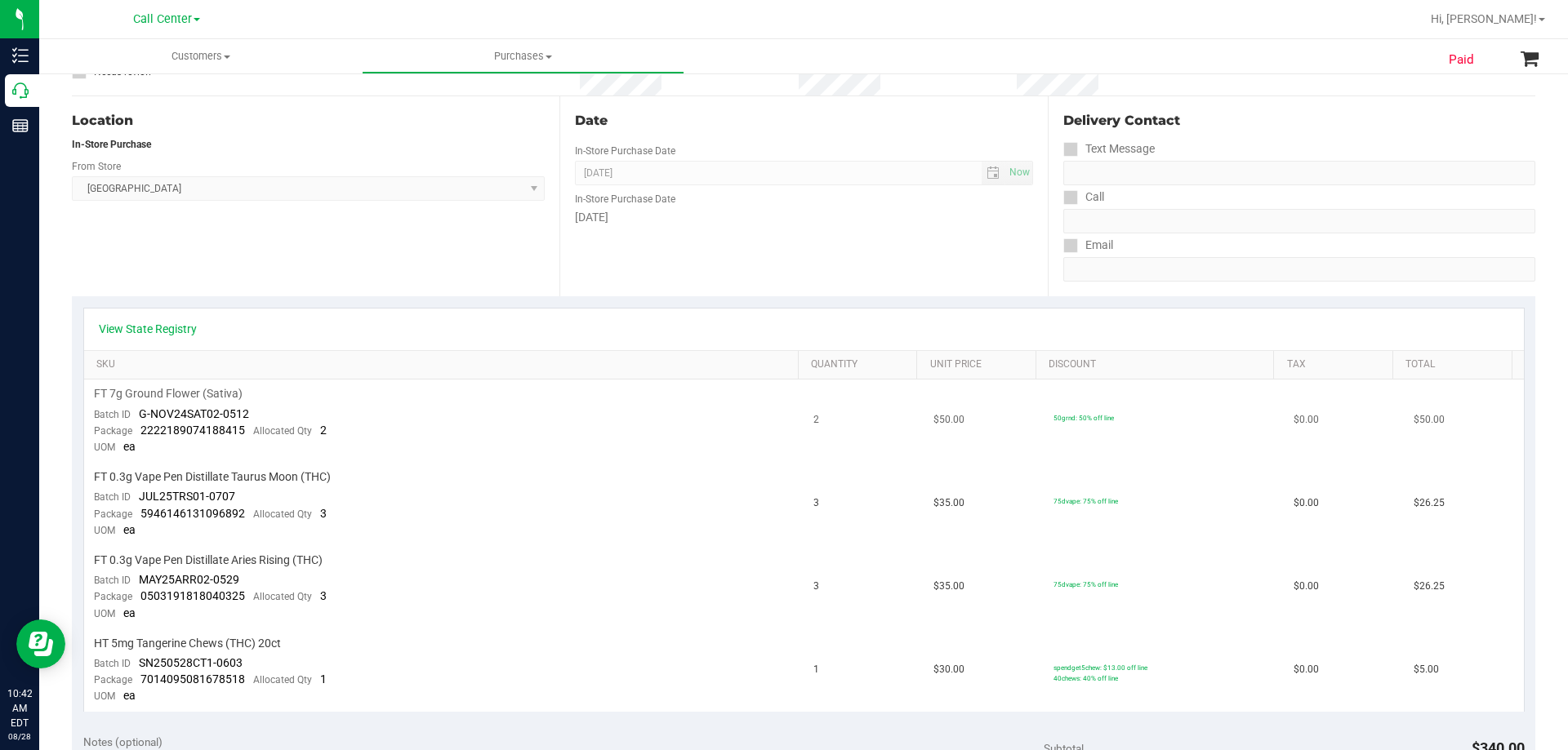
click at [544, 444] on td "FT 7g Ground Flower (Sativa) Batch ID G-NOV24SAT02-0512 Package 222218907418841…" at bounding box center [444, 420] width 720 height 83
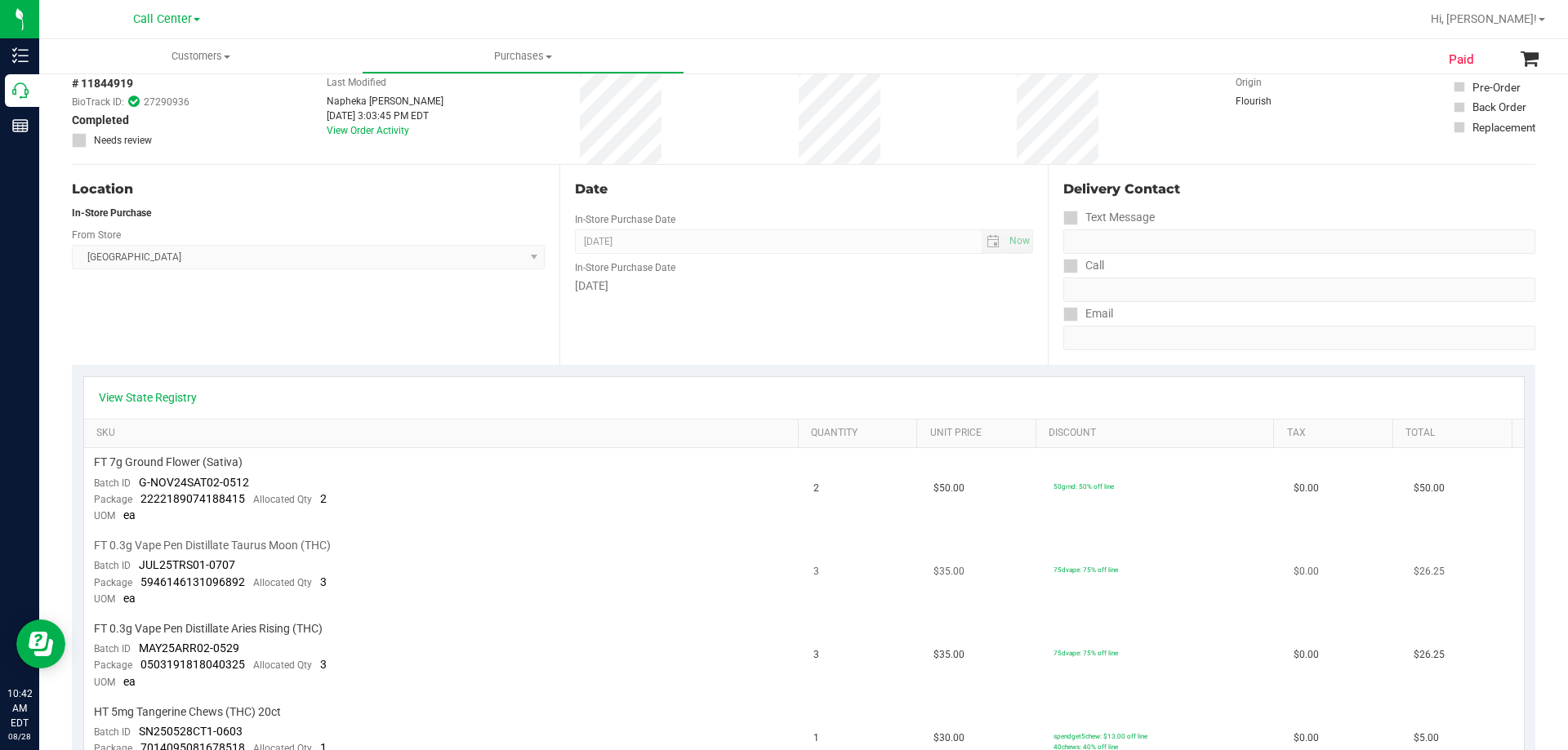
scroll to position [0, 0]
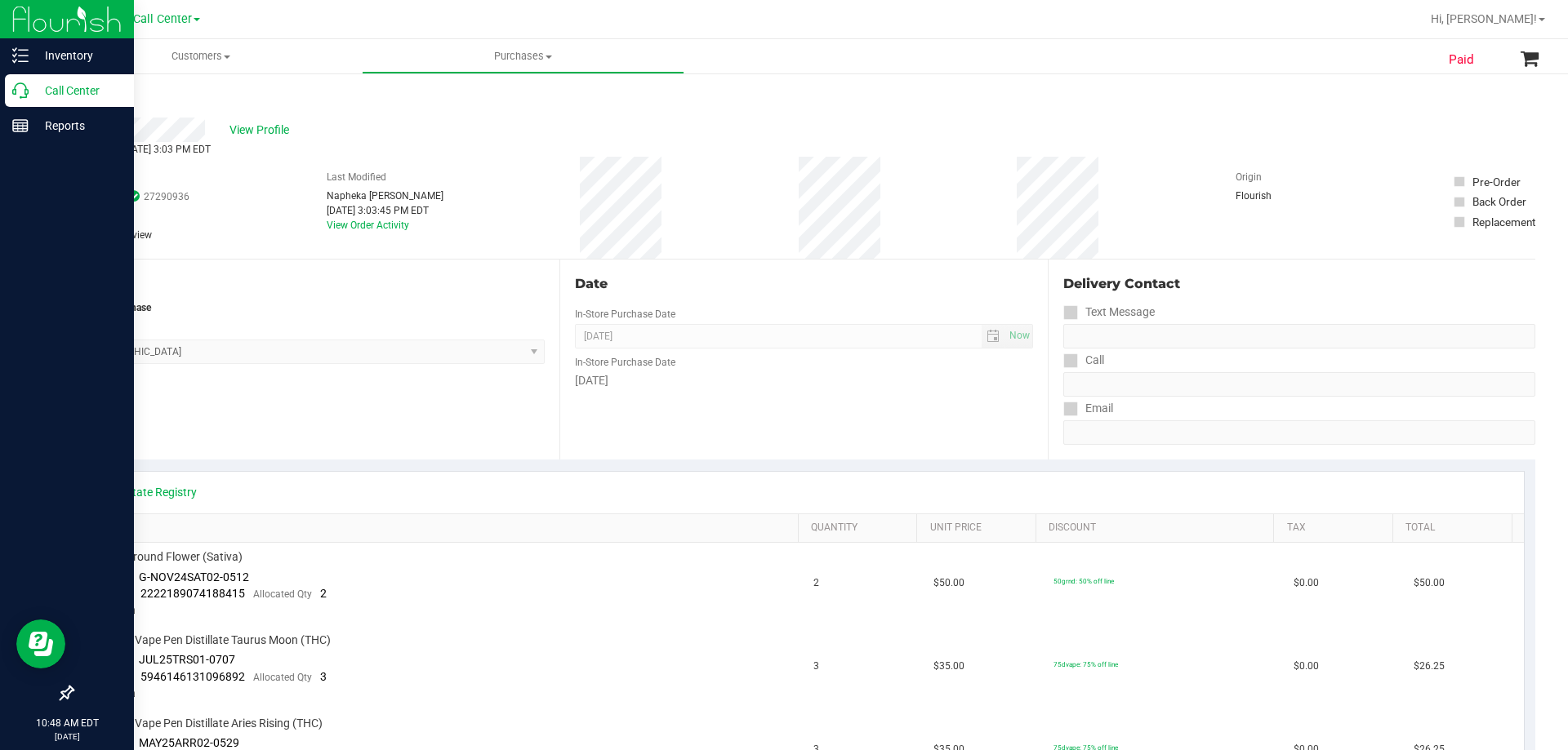
click at [34, 86] on p "Call Center" at bounding box center [77, 90] width 98 height 19
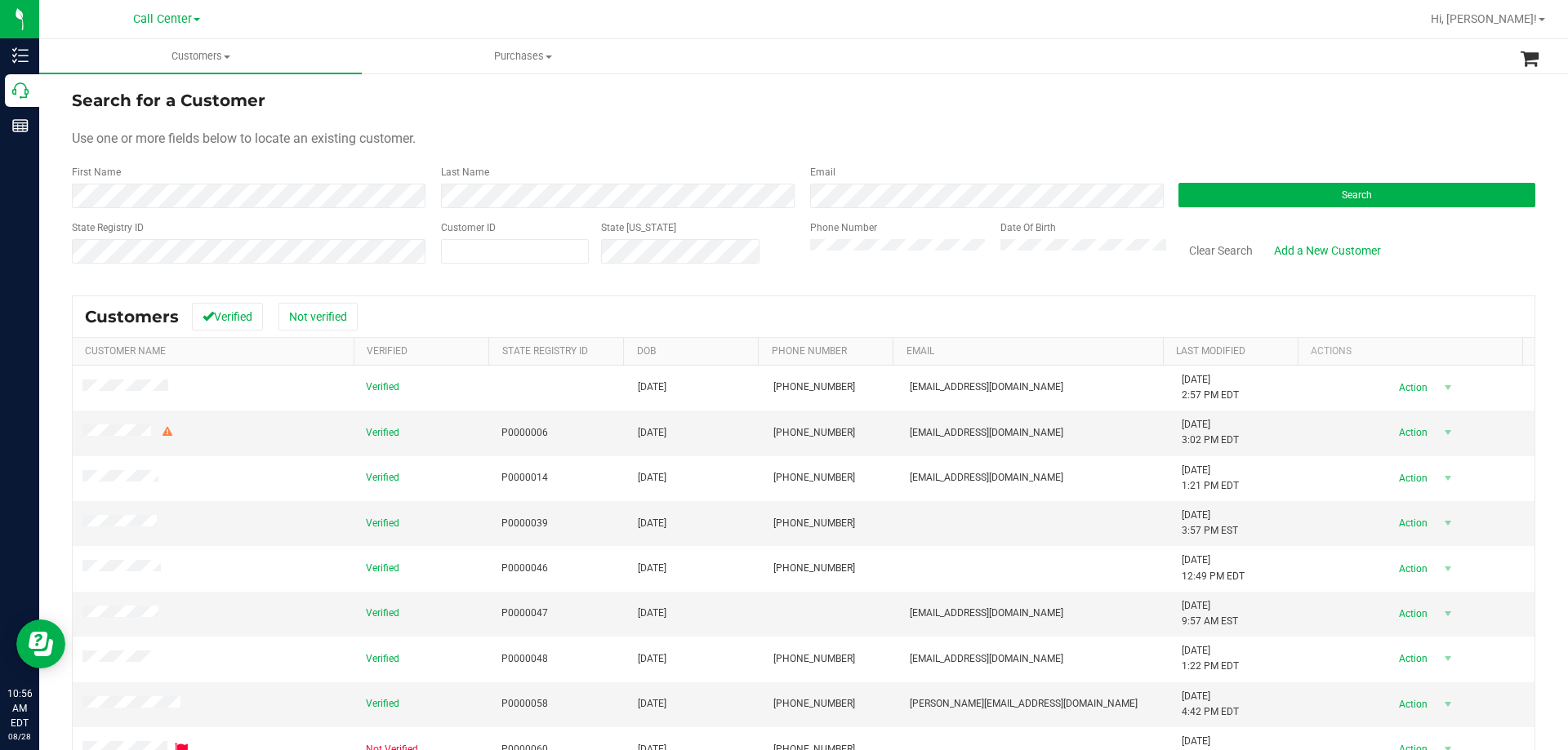
click at [1214, 180] on div "Search" at bounding box center [1350, 187] width 369 height 44
click at [1201, 189] on button "Search" at bounding box center [1357, 194] width 357 height 24
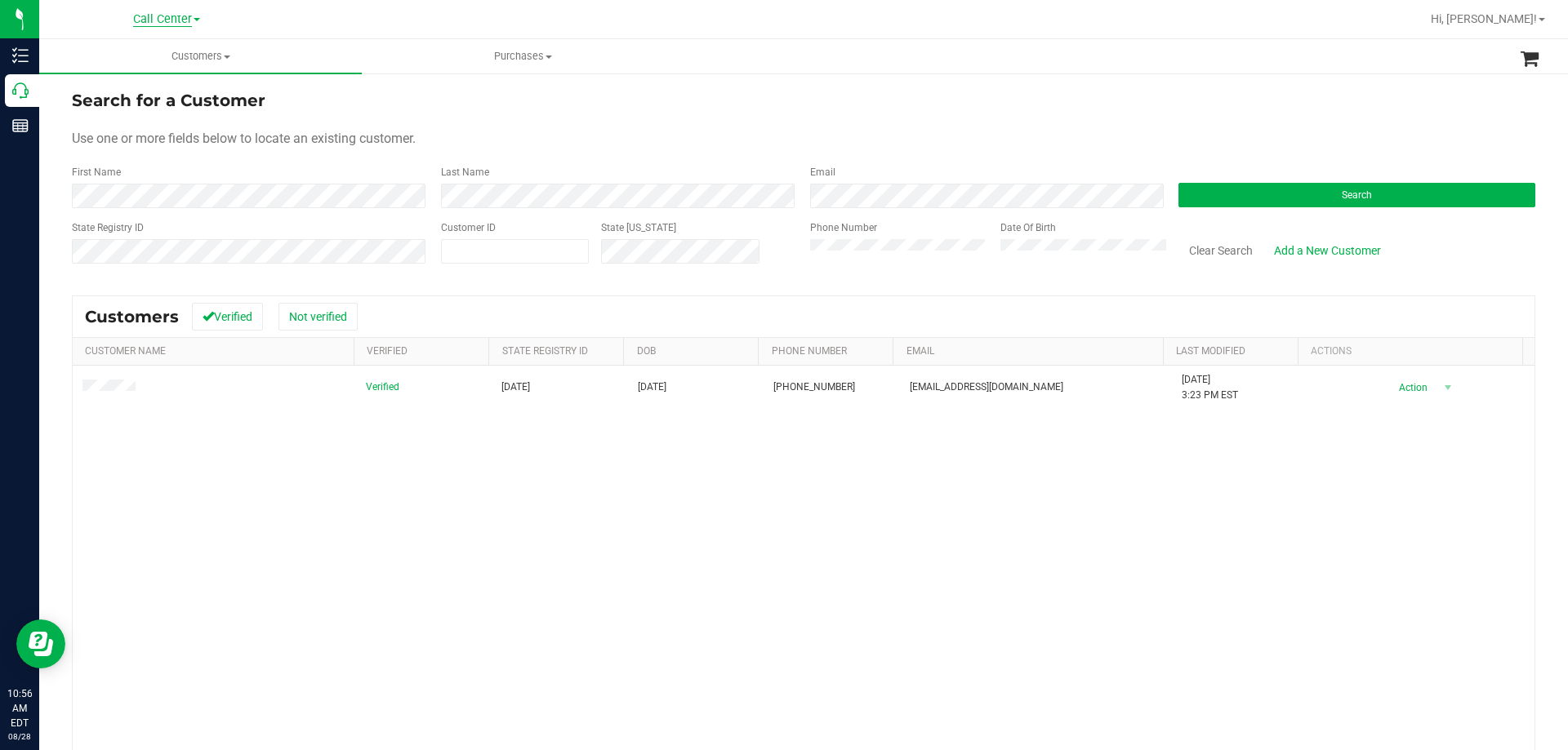
click at [154, 16] on span "Call Center" at bounding box center [162, 20] width 59 height 15
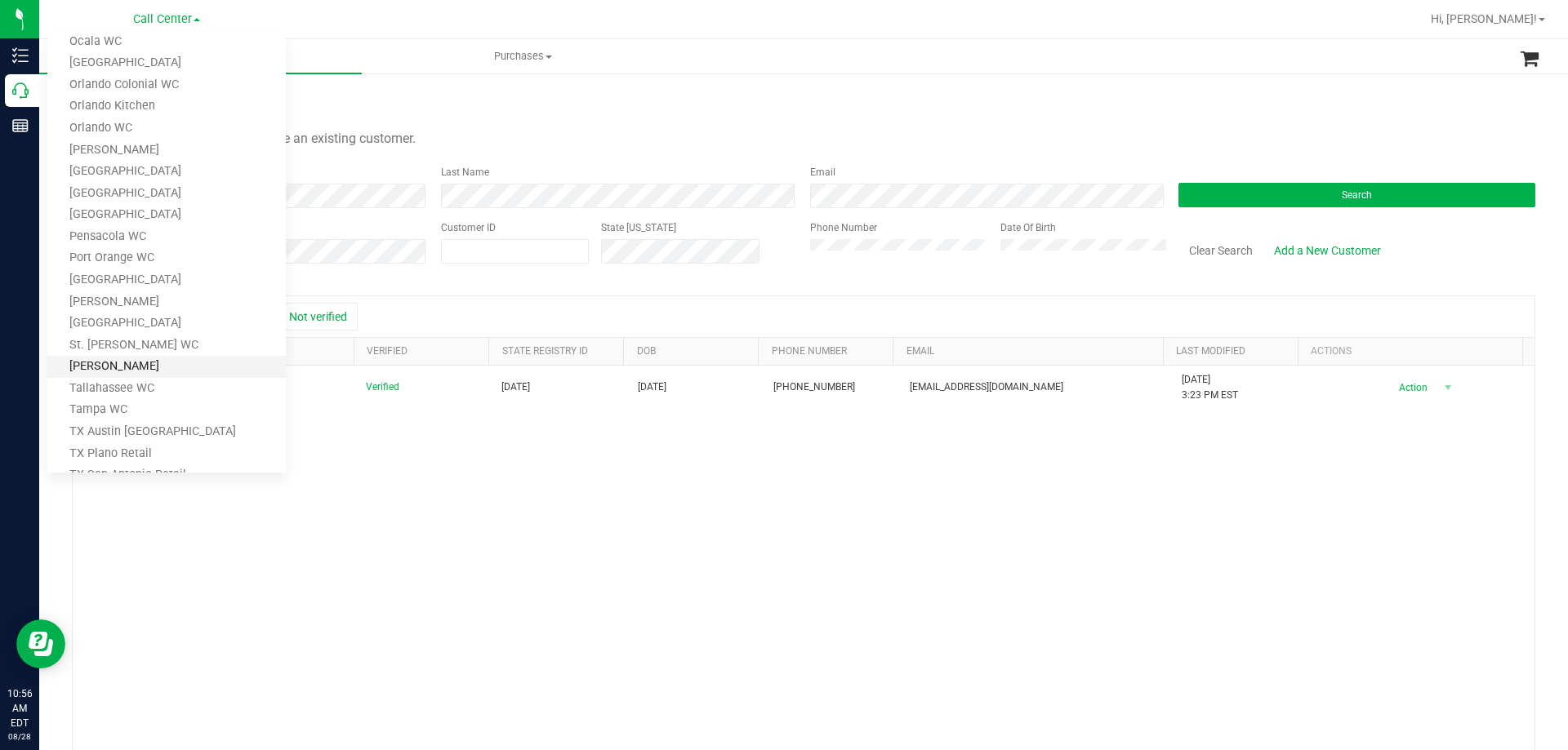
scroll to position [717, 0]
click at [134, 311] on link "TX Austin [GEOGRAPHIC_DATA]" at bounding box center [167, 317] width 239 height 22
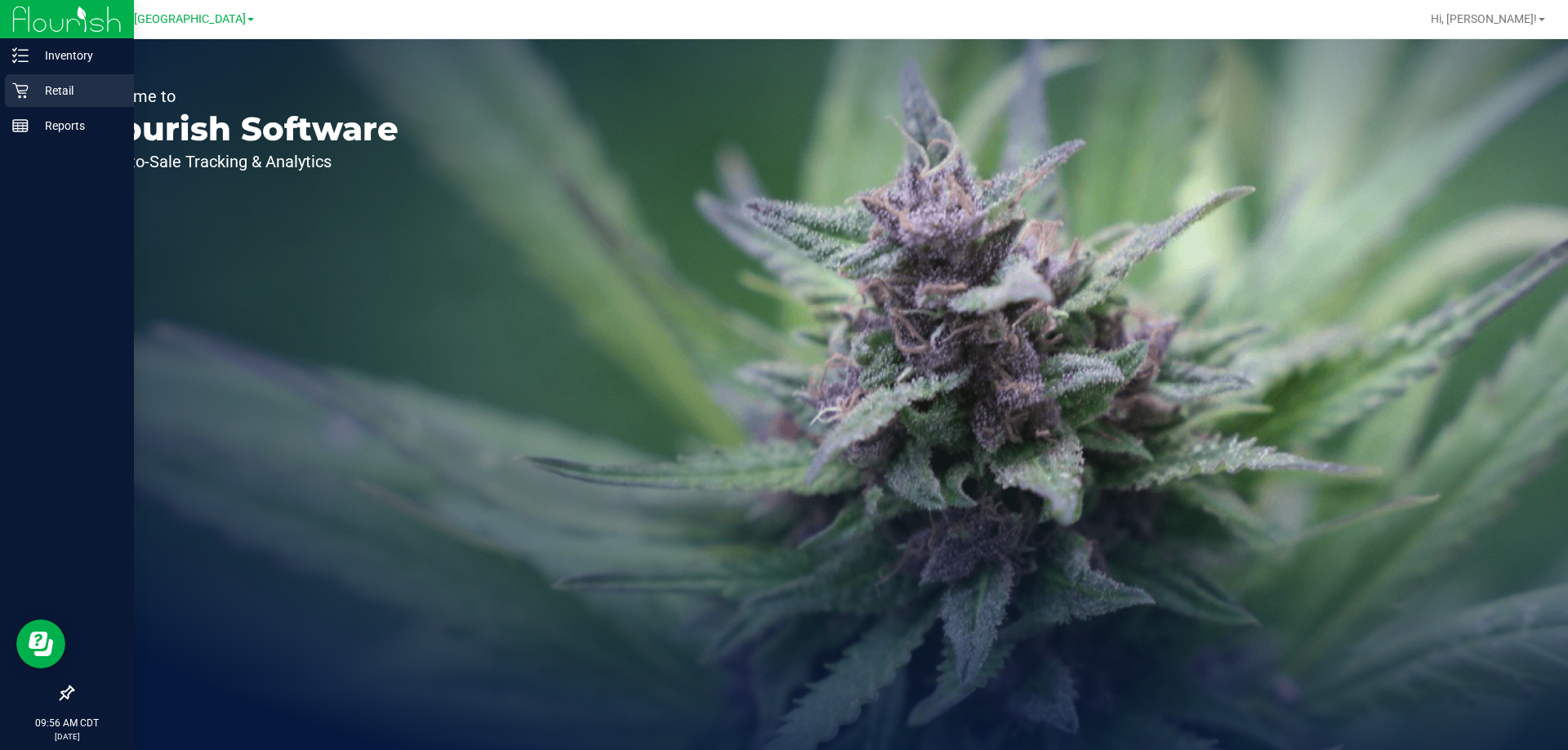
click at [41, 76] on div "Retail" at bounding box center [70, 90] width 129 height 33
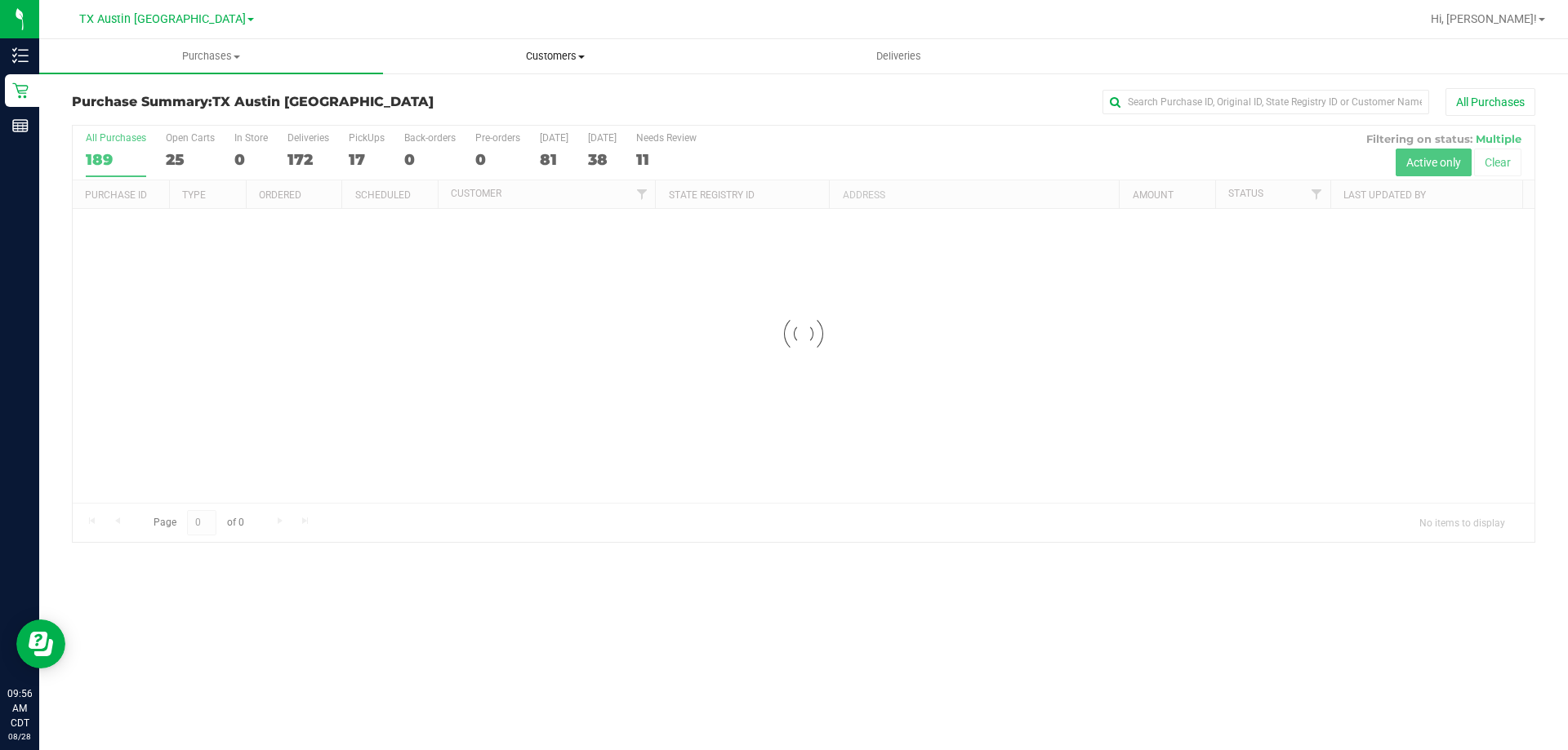
click at [531, 60] on span "Customers" at bounding box center [554, 57] width 343 height 15
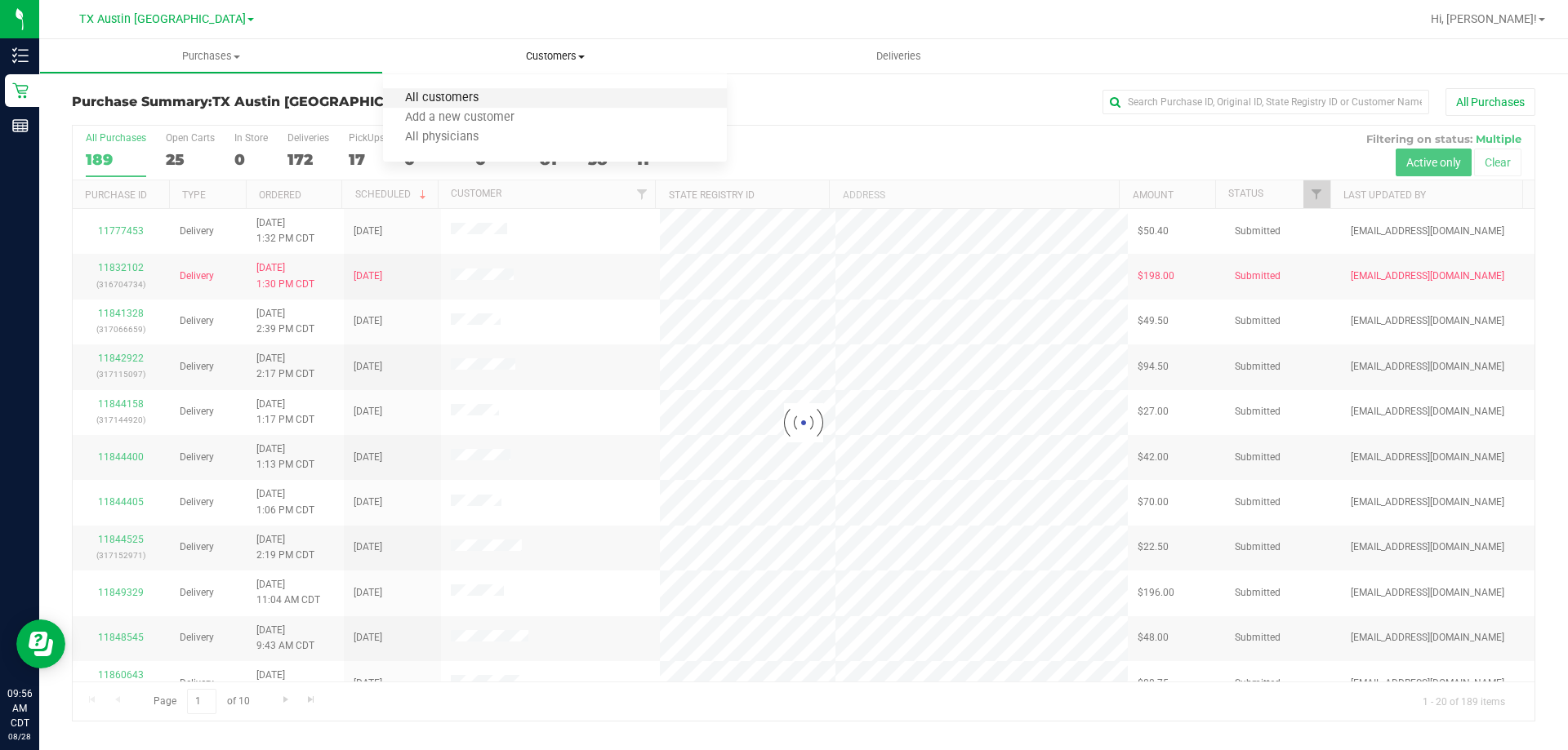
click at [480, 91] on span "All customers" at bounding box center [441, 98] width 117 height 14
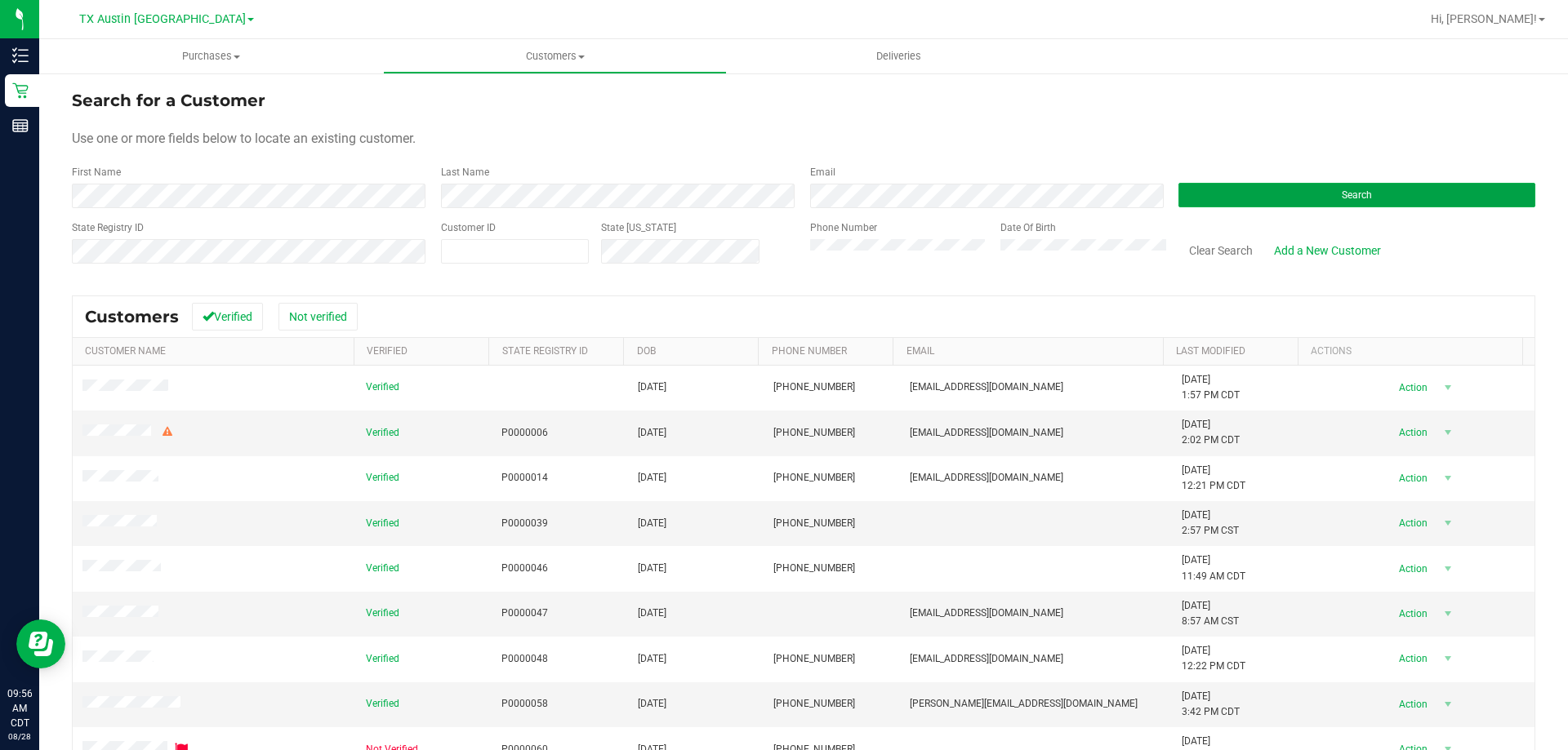
click at [1216, 182] on div "Search" at bounding box center [1350, 187] width 369 height 44
click at [1211, 188] on button "Search" at bounding box center [1357, 194] width 357 height 24
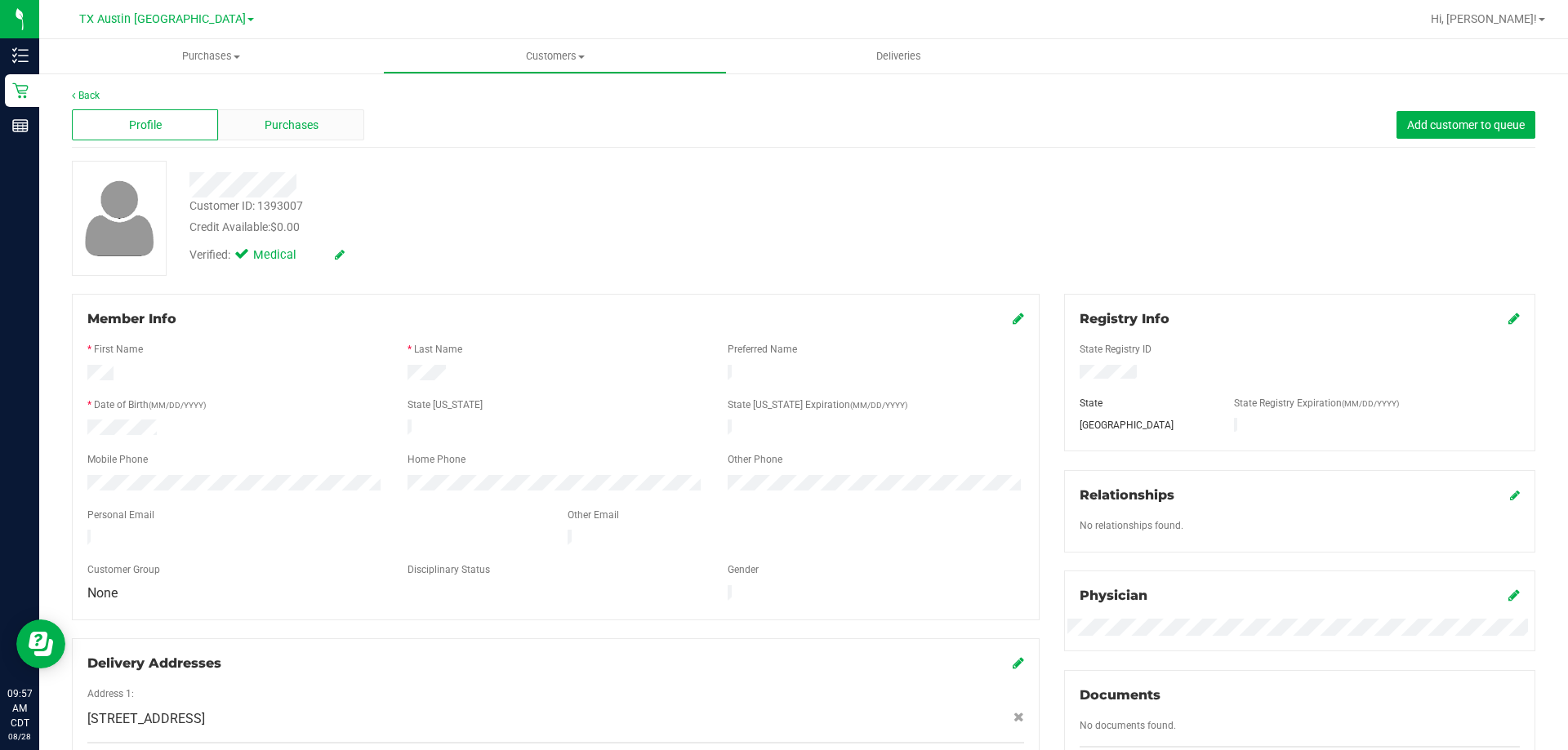
click at [301, 131] on span "Purchases" at bounding box center [291, 125] width 54 height 17
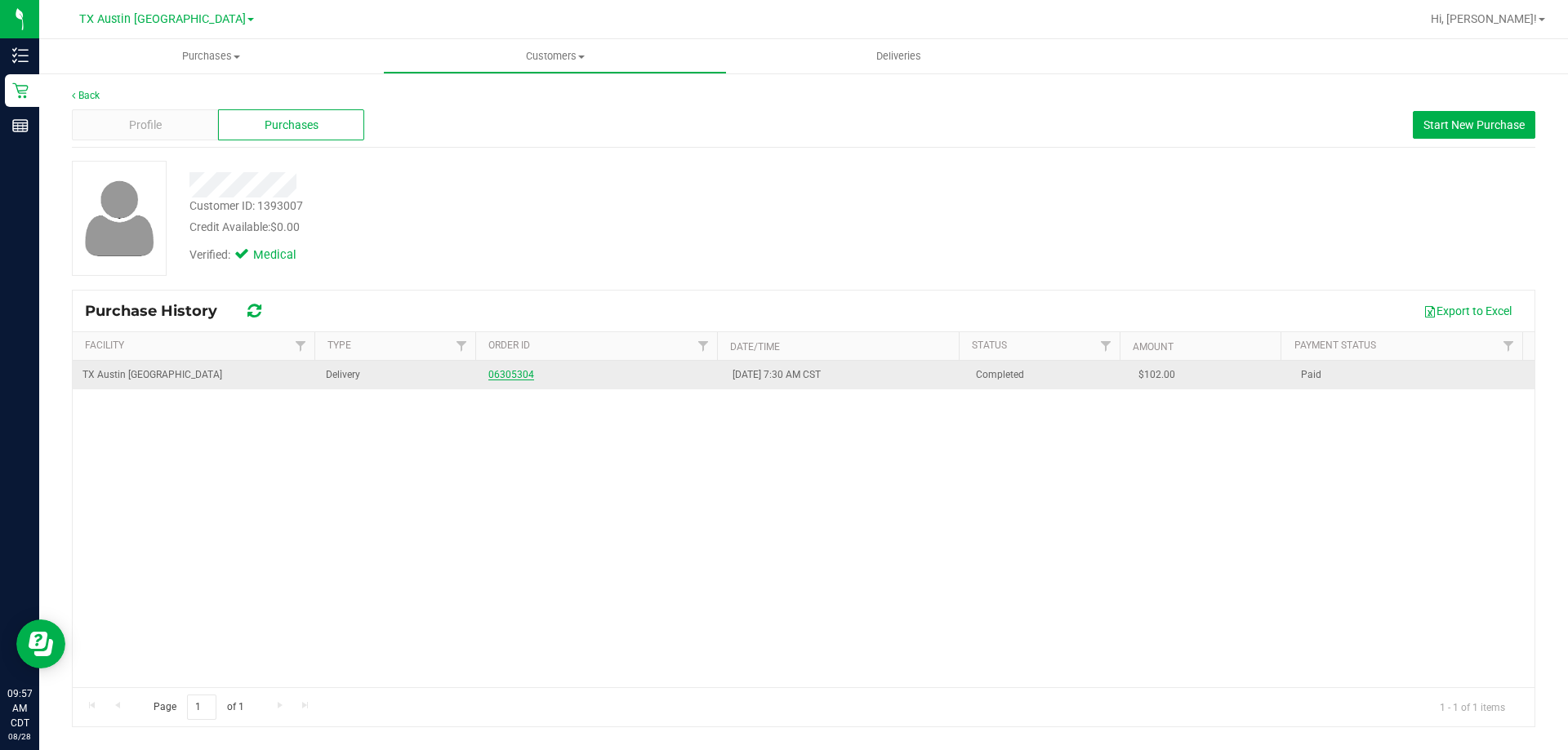
click at [505, 369] on link "06305304" at bounding box center [511, 375] width 46 height 12
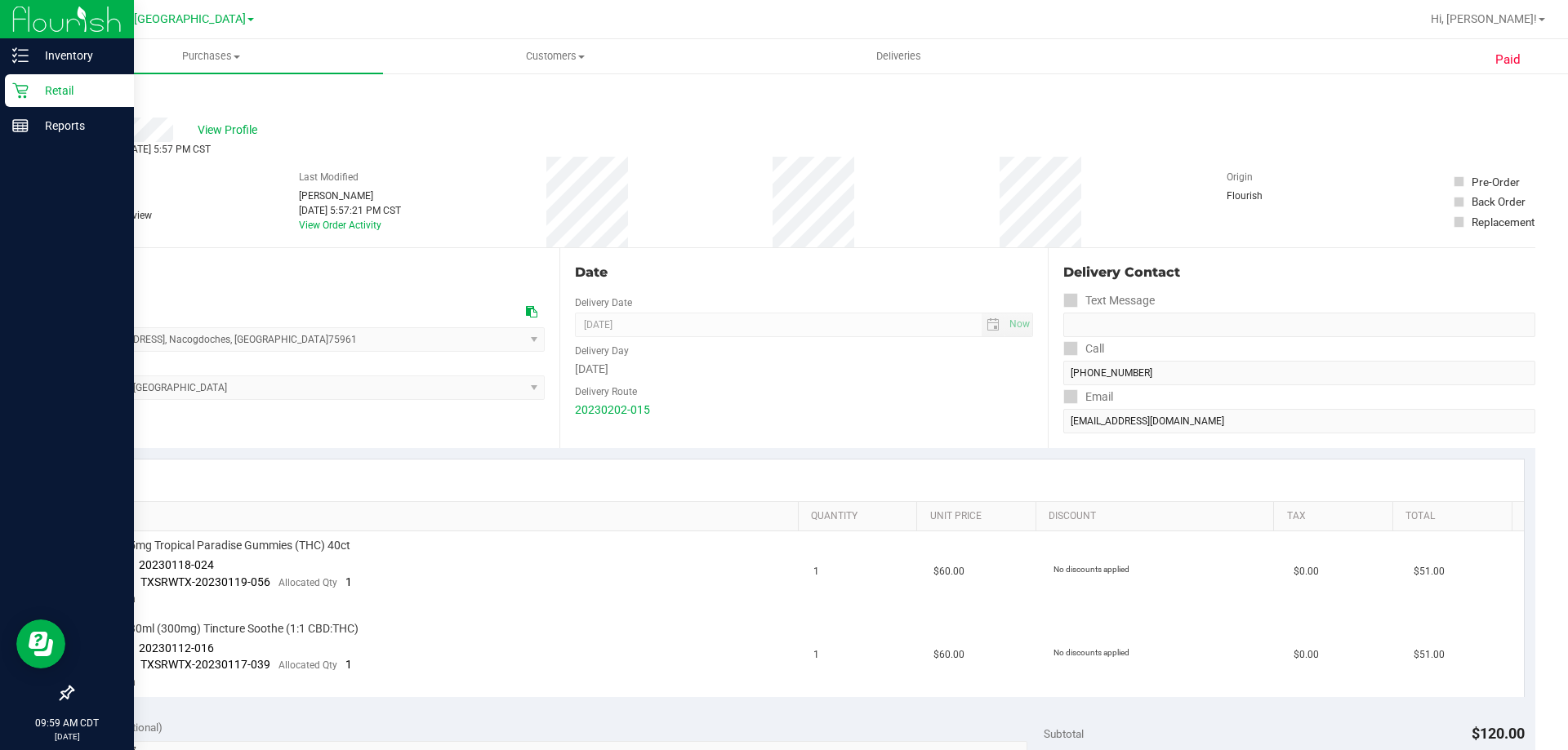
click at [74, 99] on p "Retail" at bounding box center [77, 90] width 98 height 19
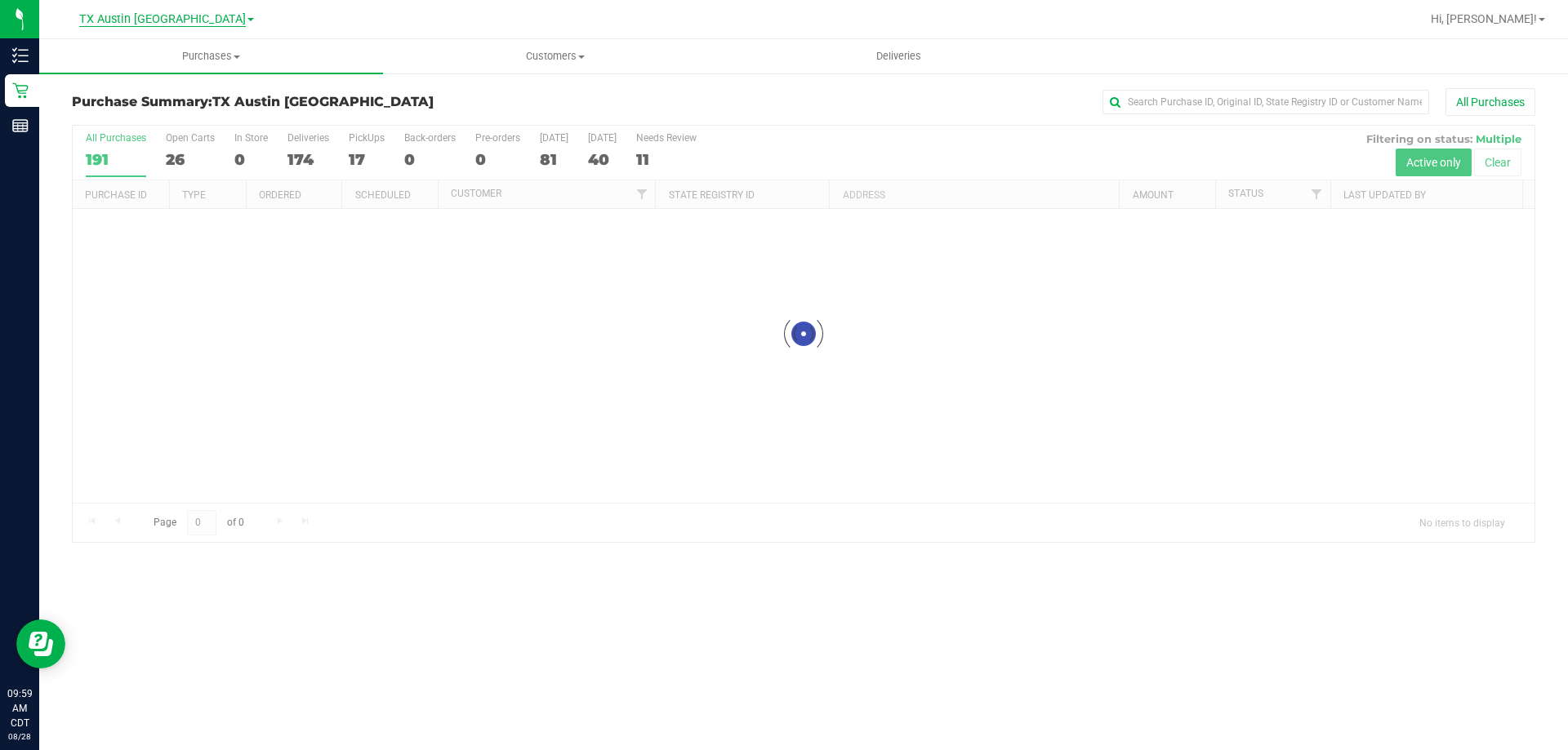
click at [167, 22] on span "TX Austin [GEOGRAPHIC_DATA]" at bounding box center [162, 20] width 167 height 15
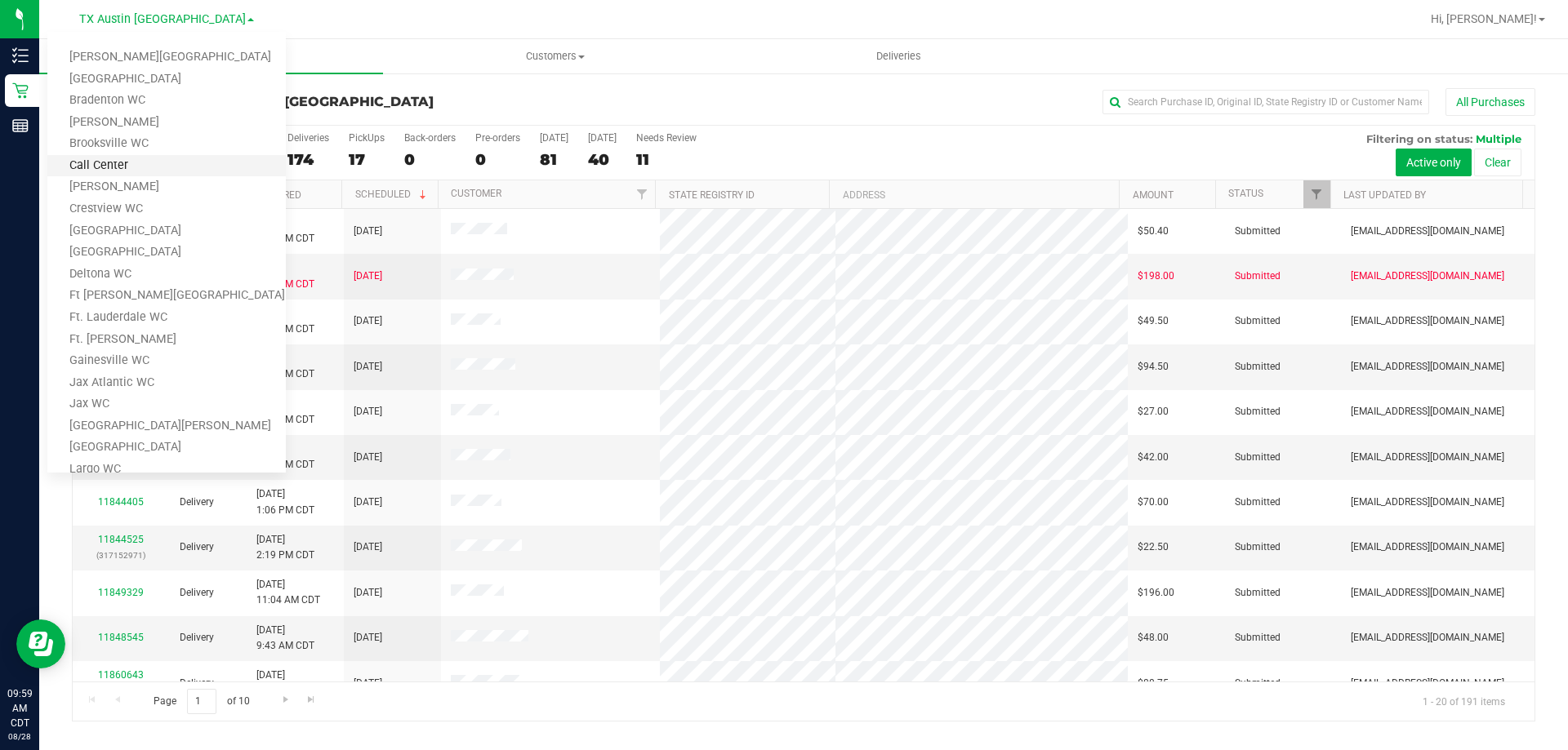
click at [123, 165] on link "Call Center" at bounding box center [167, 166] width 239 height 22
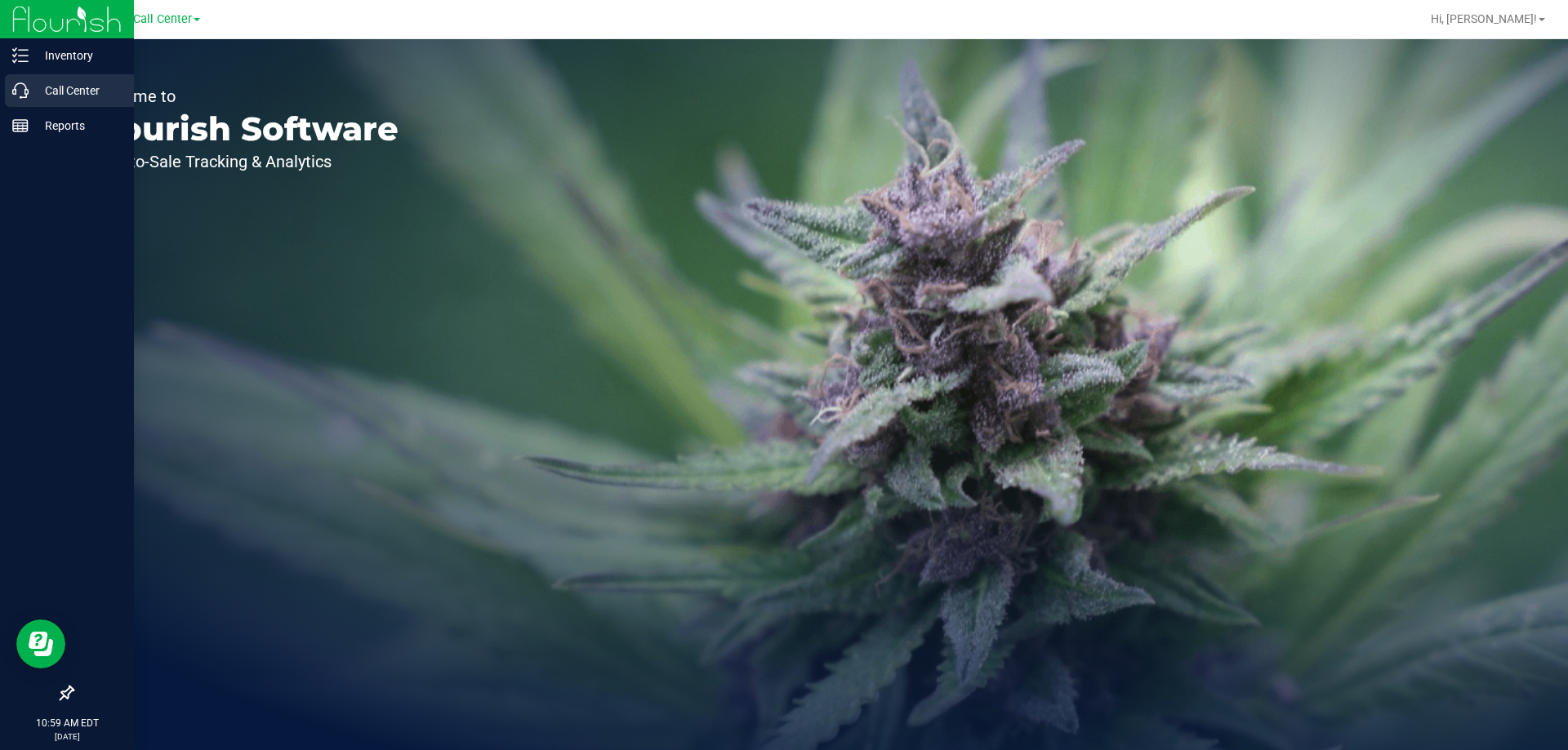
click at [49, 89] on p "Call Center" at bounding box center [77, 90] width 98 height 19
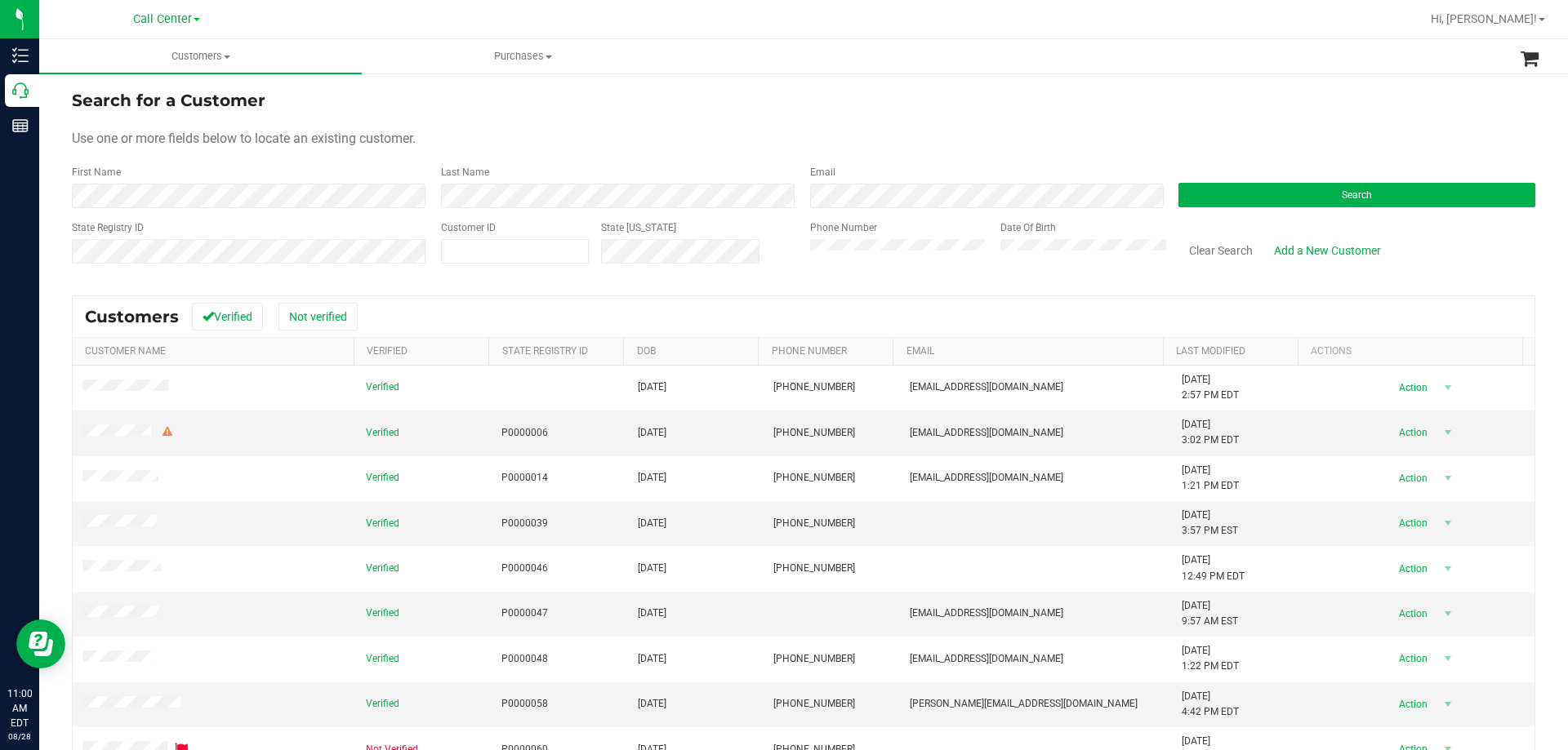
click at [1249, 182] on div "Search" at bounding box center [1350, 187] width 369 height 44
click at [1241, 191] on button "Search" at bounding box center [1357, 194] width 357 height 24
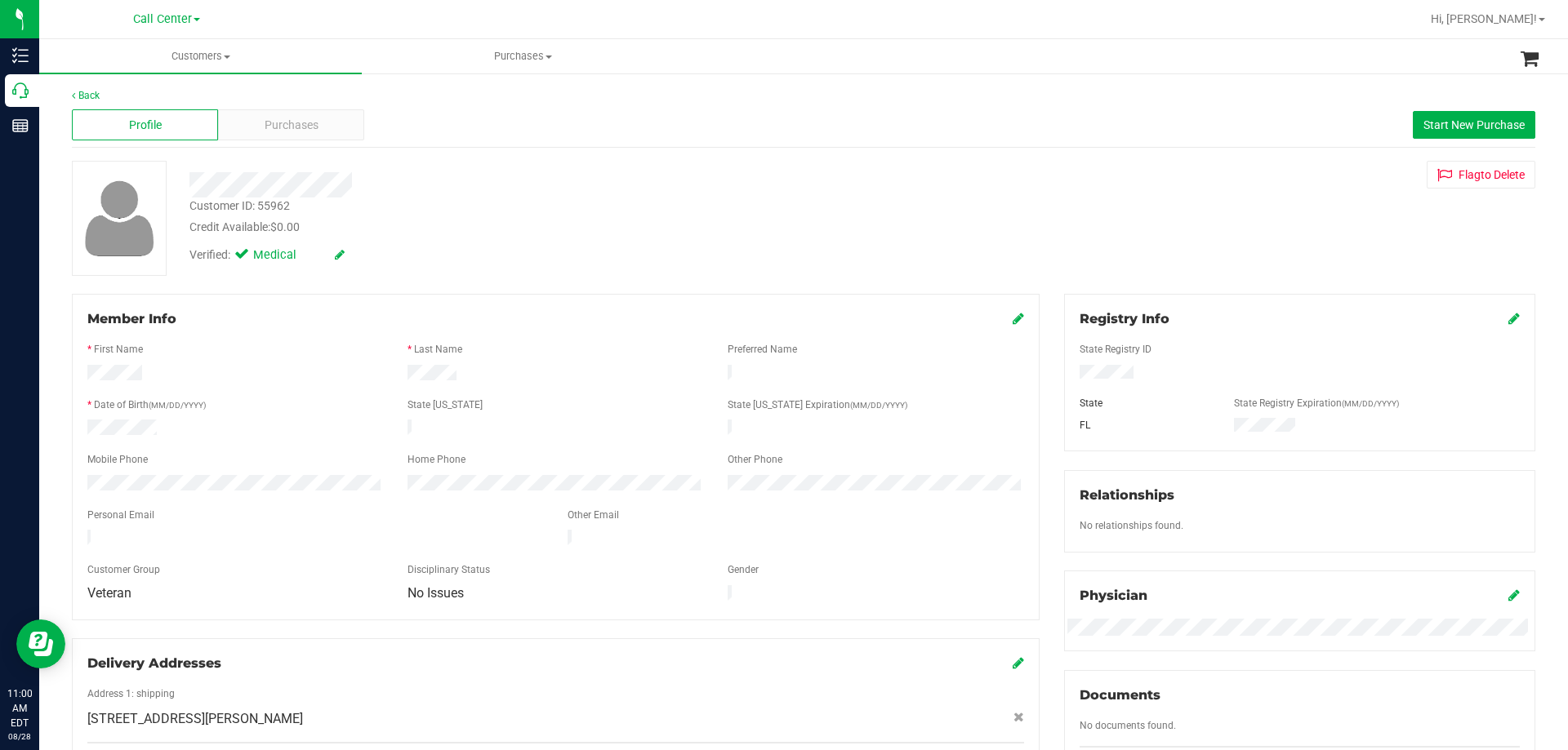
drag, startPoint x: 86, startPoint y: 373, endPoint x: 574, endPoint y: 378, distance: 488.0
click at [574, 378] on div at bounding box center [556, 374] width 962 height 19
click at [555, 255] on div "Verified: Medical" at bounding box center [549, 254] width 744 height 36
drag, startPoint x: 85, startPoint y: 369, endPoint x: 328, endPoint y: 367, distance: 243.0
click at [328, 367] on div at bounding box center [235, 374] width 320 height 19
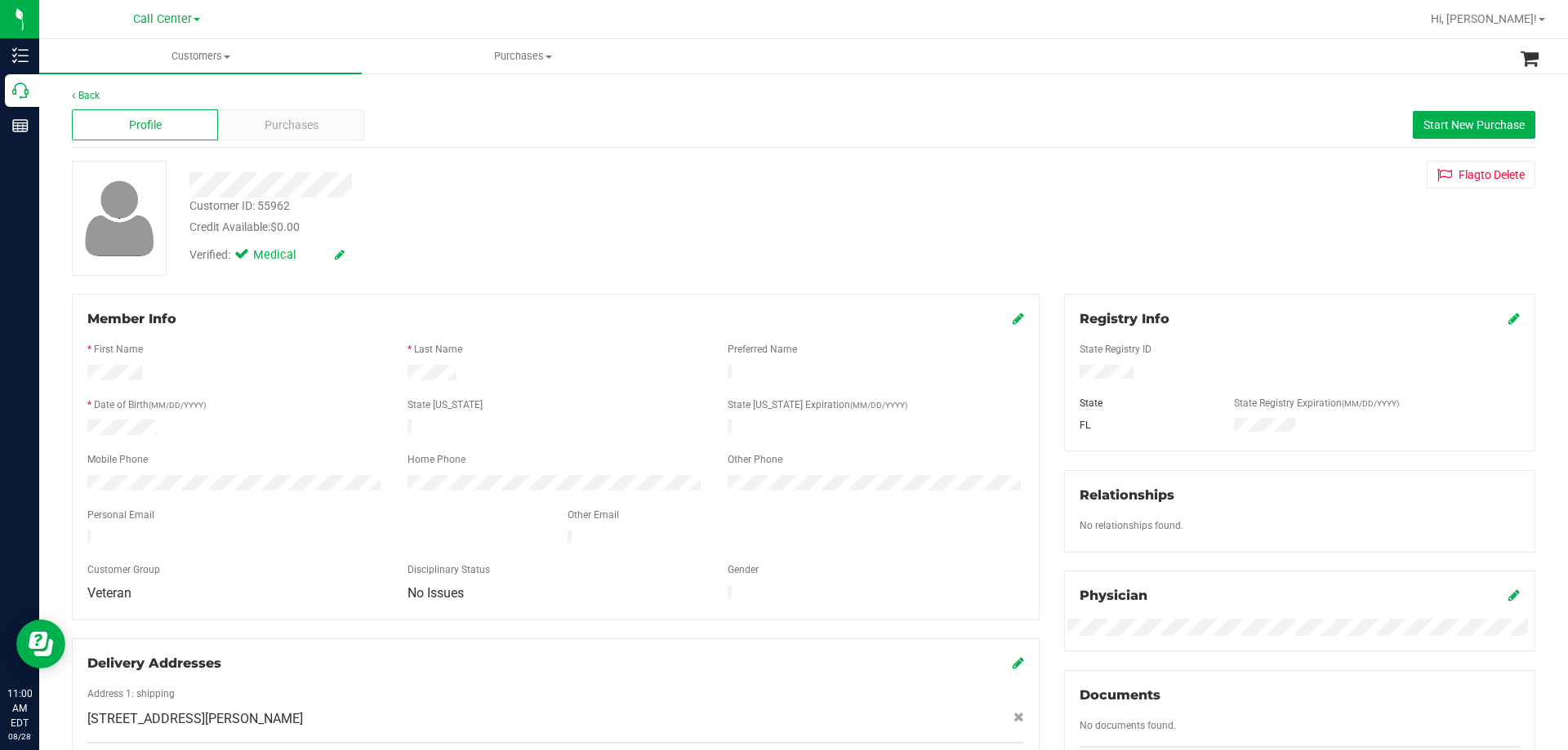
click at [328, 367] on div at bounding box center [235, 374] width 320 height 19
click at [539, 259] on div "Verified: Medical" at bounding box center [549, 254] width 744 height 36
click at [510, 247] on div "Verified: Medical" at bounding box center [549, 254] width 744 height 36
drag, startPoint x: 86, startPoint y: 373, endPoint x: 541, endPoint y: 377, distance: 455.0
click at [541, 377] on div at bounding box center [556, 374] width 962 height 19
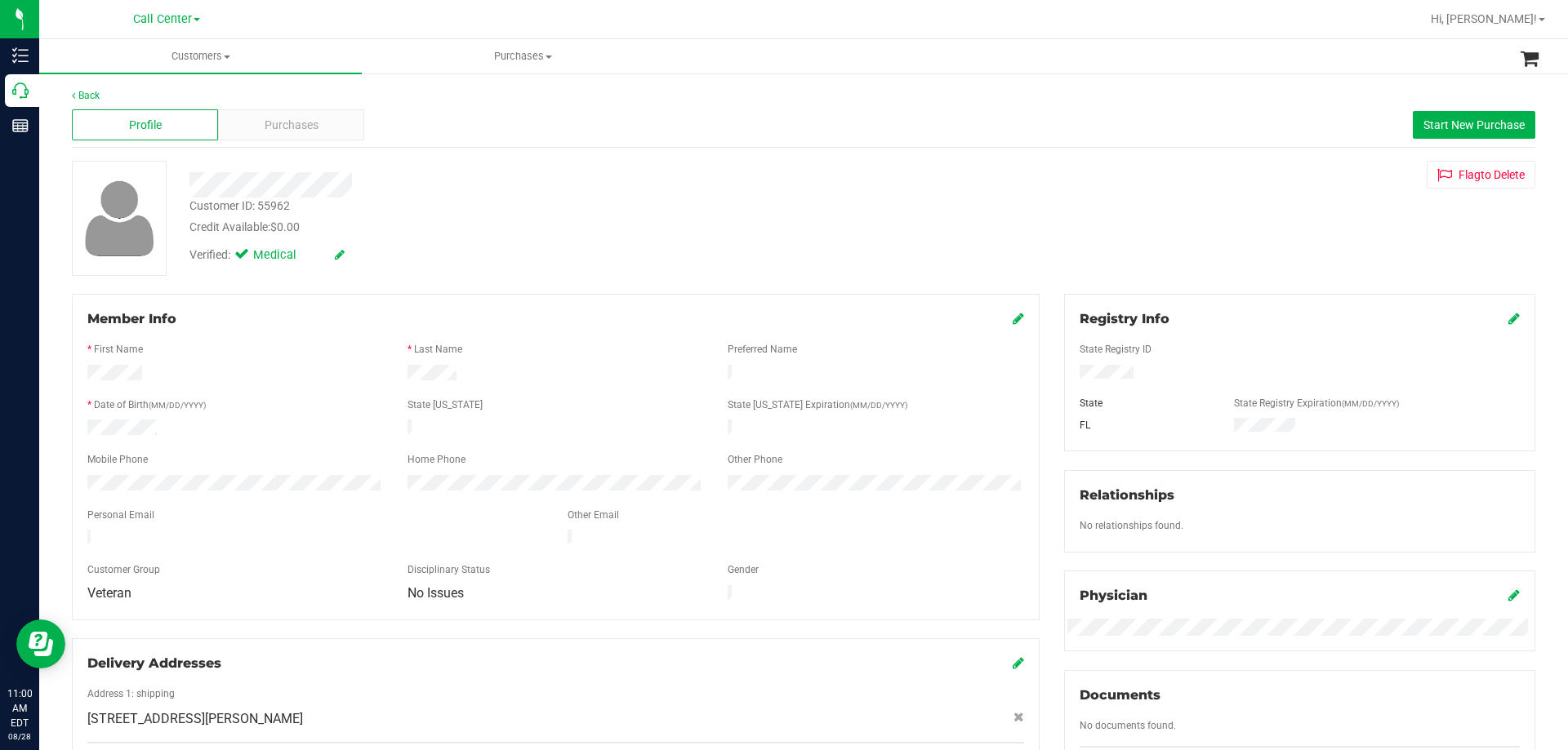
click at [538, 372] on div at bounding box center [555, 374] width 320 height 19
click at [589, 203] on div "Customer ID: 55962 Credit Available: $0.00" at bounding box center [549, 217] width 744 height 39
click at [494, 208] on div "Customer ID: 55962 Credit Available: $0.00" at bounding box center [549, 217] width 744 height 39
click at [546, 184] on div at bounding box center [549, 185] width 744 height 25
click at [546, 185] on div at bounding box center [549, 185] width 744 height 25
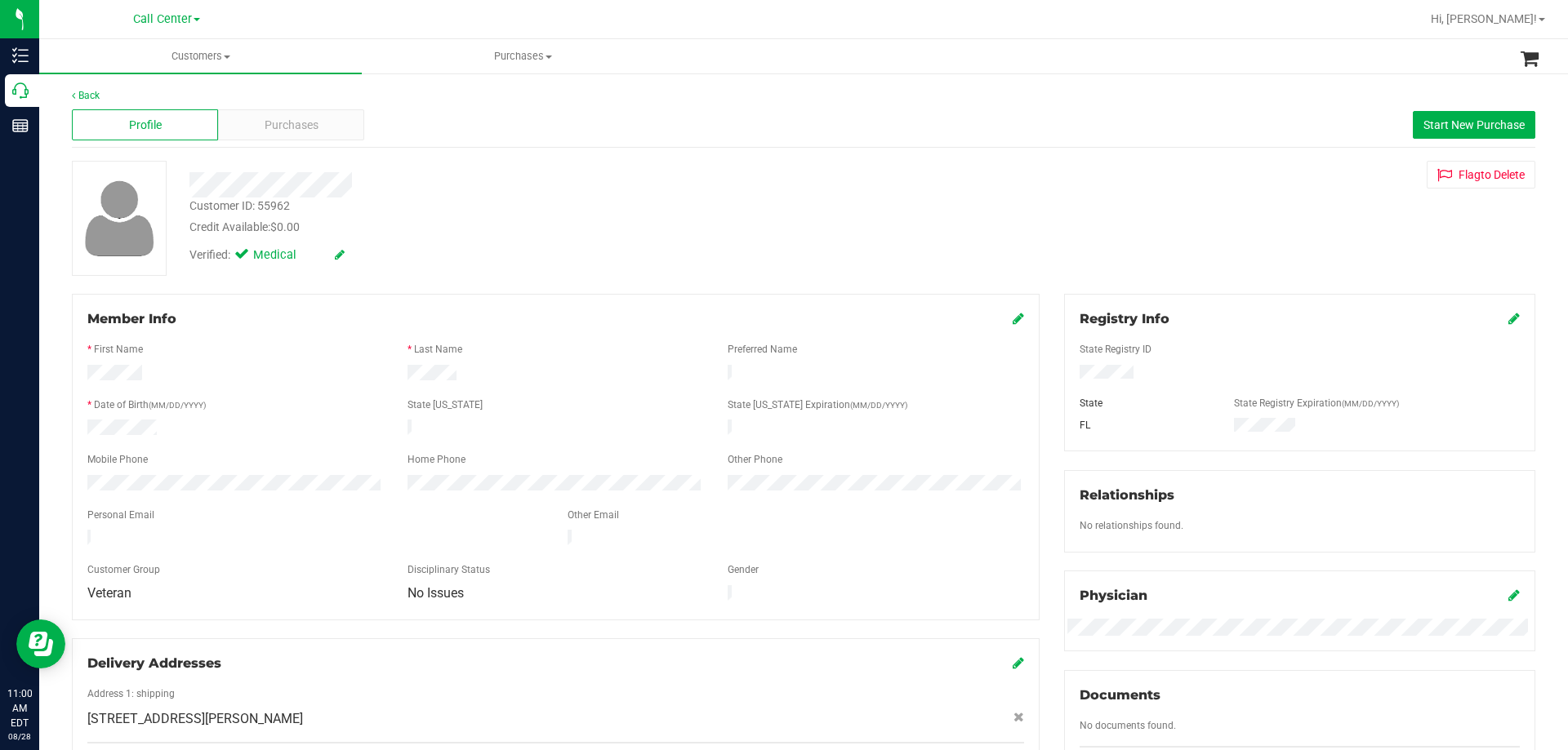
click at [530, 374] on div at bounding box center [556, 374] width 962 height 19
click at [530, 374] on div at bounding box center [555, 374] width 320 height 19
click at [516, 236] on div "Verified: Medical" at bounding box center [549, 254] width 744 height 36
drag, startPoint x: 85, startPoint y: 369, endPoint x: 515, endPoint y: 374, distance: 430.0
click at [515, 374] on div at bounding box center [556, 374] width 962 height 19
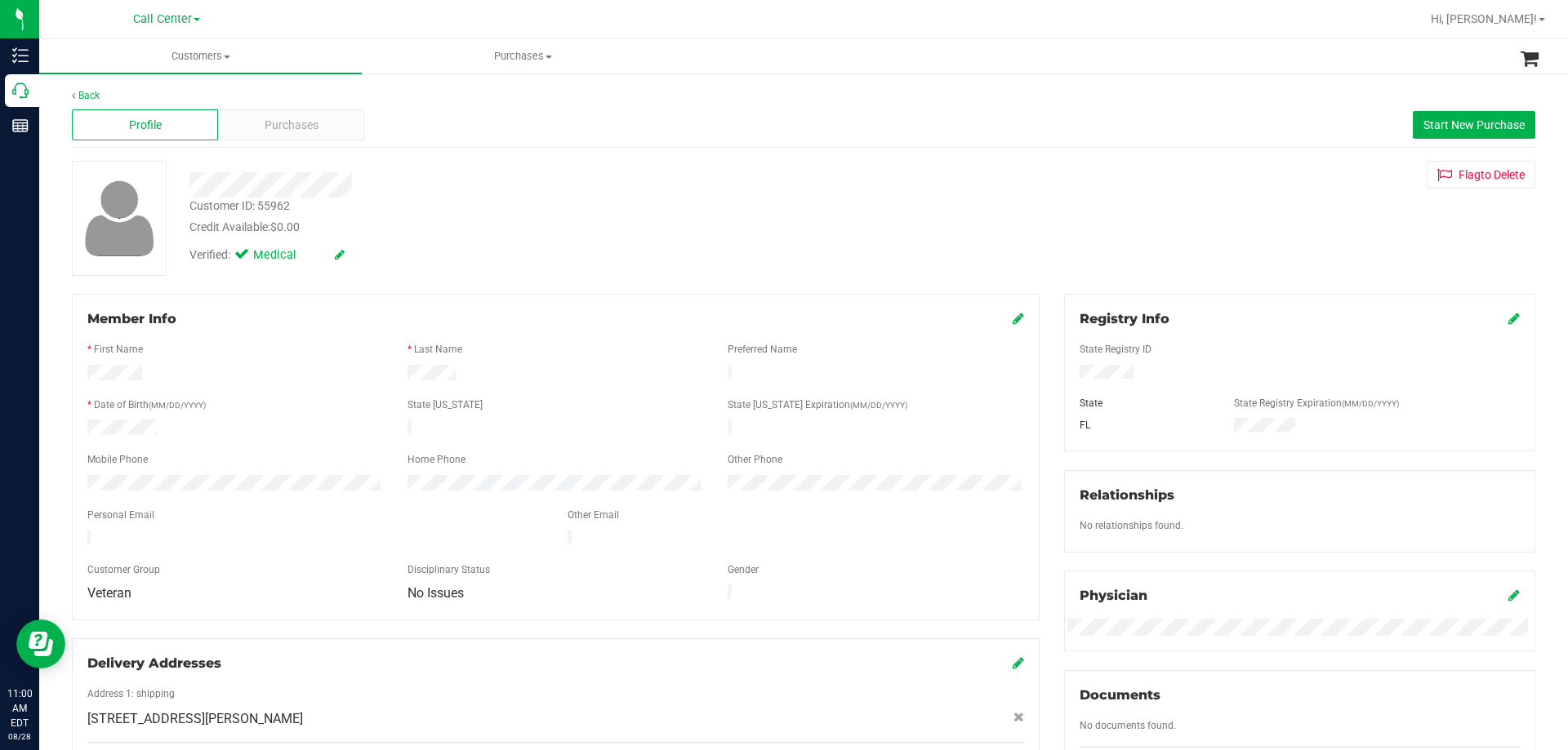
click at [486, 239] on div "Verified: Medical" at bounding box center [549, 254] width 744 height 36
click at [549, 371] on div at bounding box center [556, 374] width 962 height 19
click at [530, 255] on div "Verified: Medical" at bounding box center [549, 254] width 744 height 36
click at [570, 370] on div at bounding box center [556, 374] width 962 height 19
click at [560, 365] on div at bounding box center [555, 374] width 320 height 19
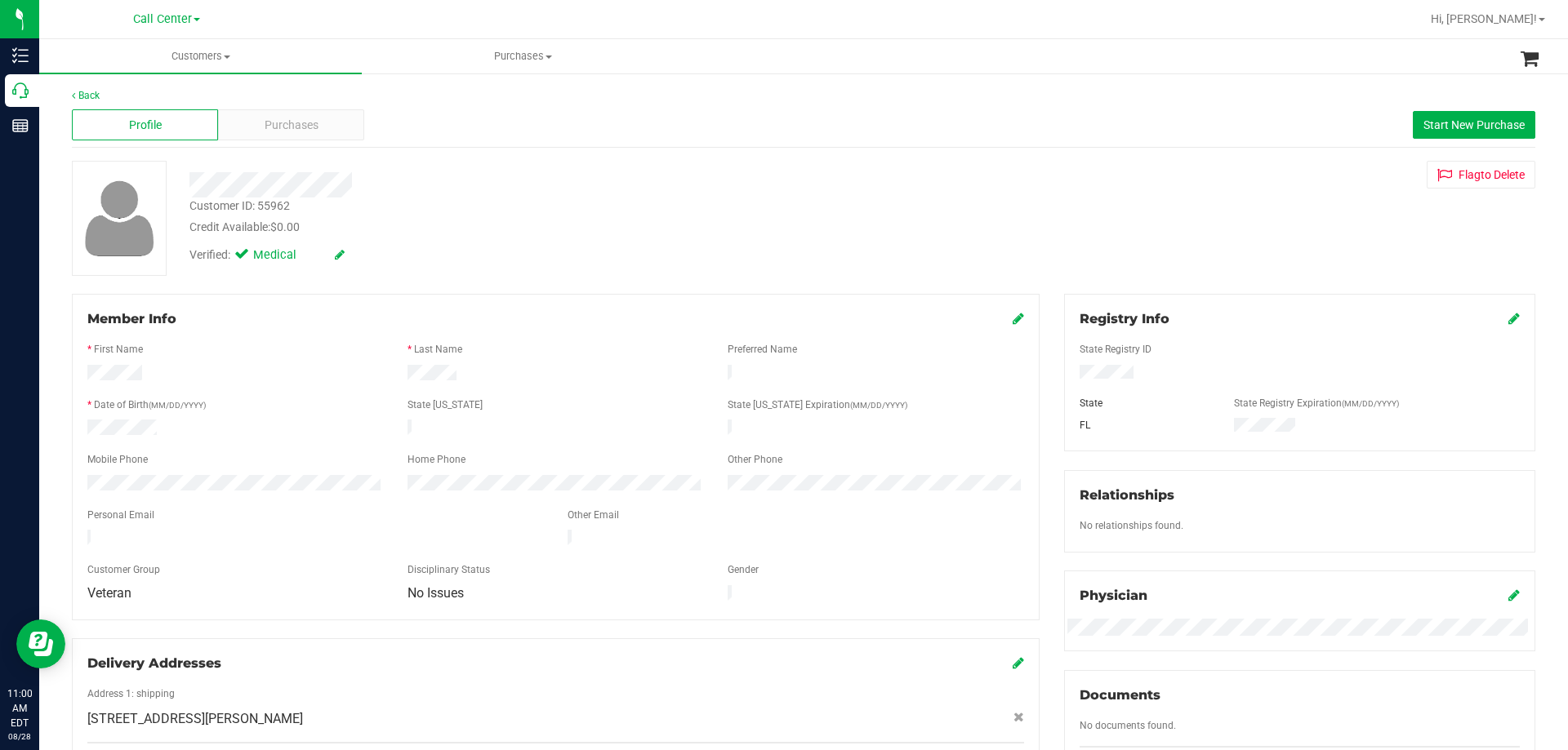
click at [554, 365] on div at bounding box center [556, 374] width 962 height 19
click at [549, 258] on div "Verified: Medical" at bounding box center [549, 254] width 744 height 36
click at [590, 270] on div "Verified: Medical" at bounding box center [549, 254] width 744 height 36
click at [453, 388] on form "Member Info * First Name * Last Name Preferred Name * Date of Birth (MM/DD/YYYY…" at bounding box center [555, 457] width 936 height 295
click at [603, 206] on div "Customer ID: 55962 Credit Available: $0.00" at bounding box center [549, 217] width 744 height 39
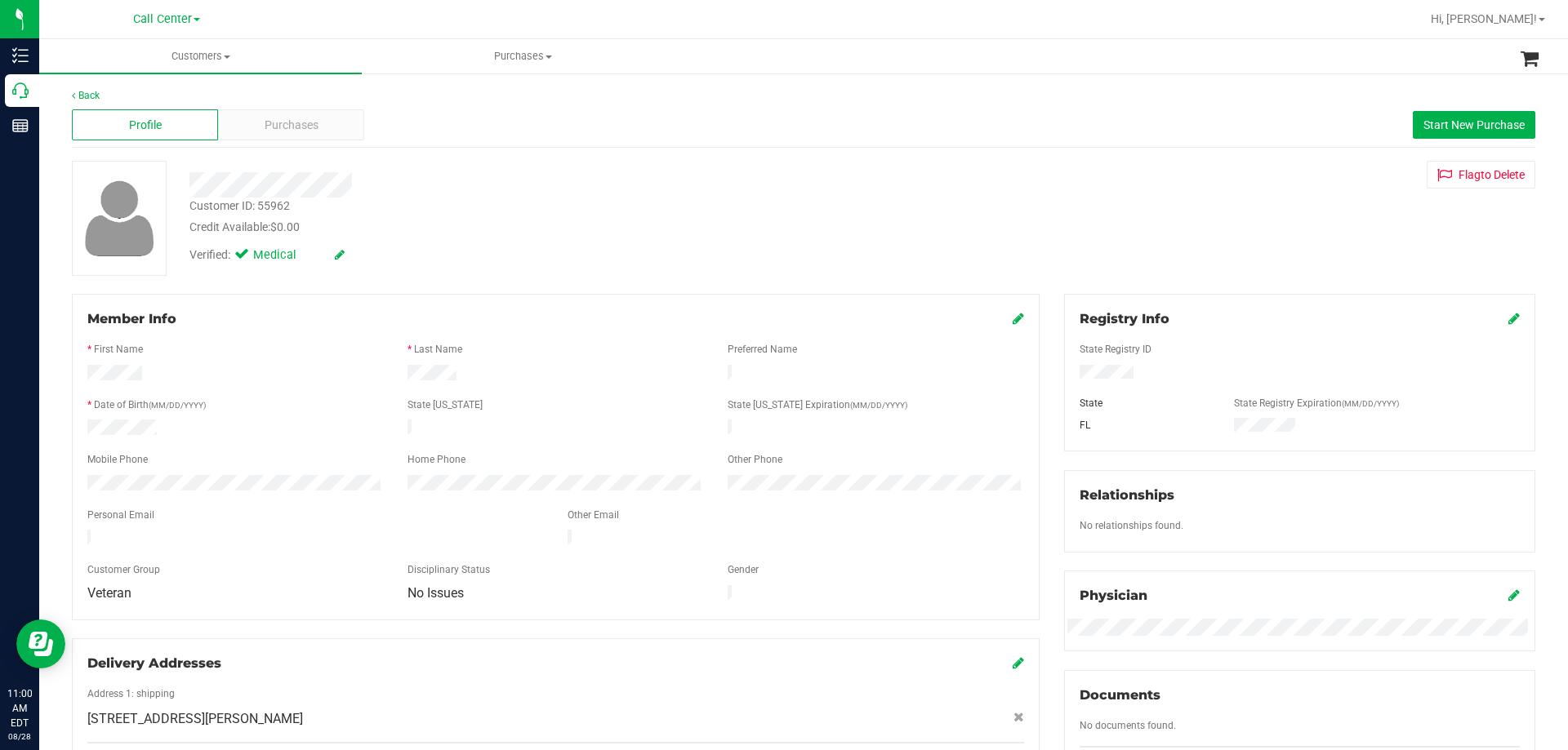
click at [431, 234] on div "Credit Available: $0.00" at bounding box center [549, 227] width 720 height 17
click at [438, 188] on div at bounding box center [549, 185] width 744 height 25
click at [673, 229] on div "Credit Available: $0.00" at bounding box center [549, 227] width 720 height 17
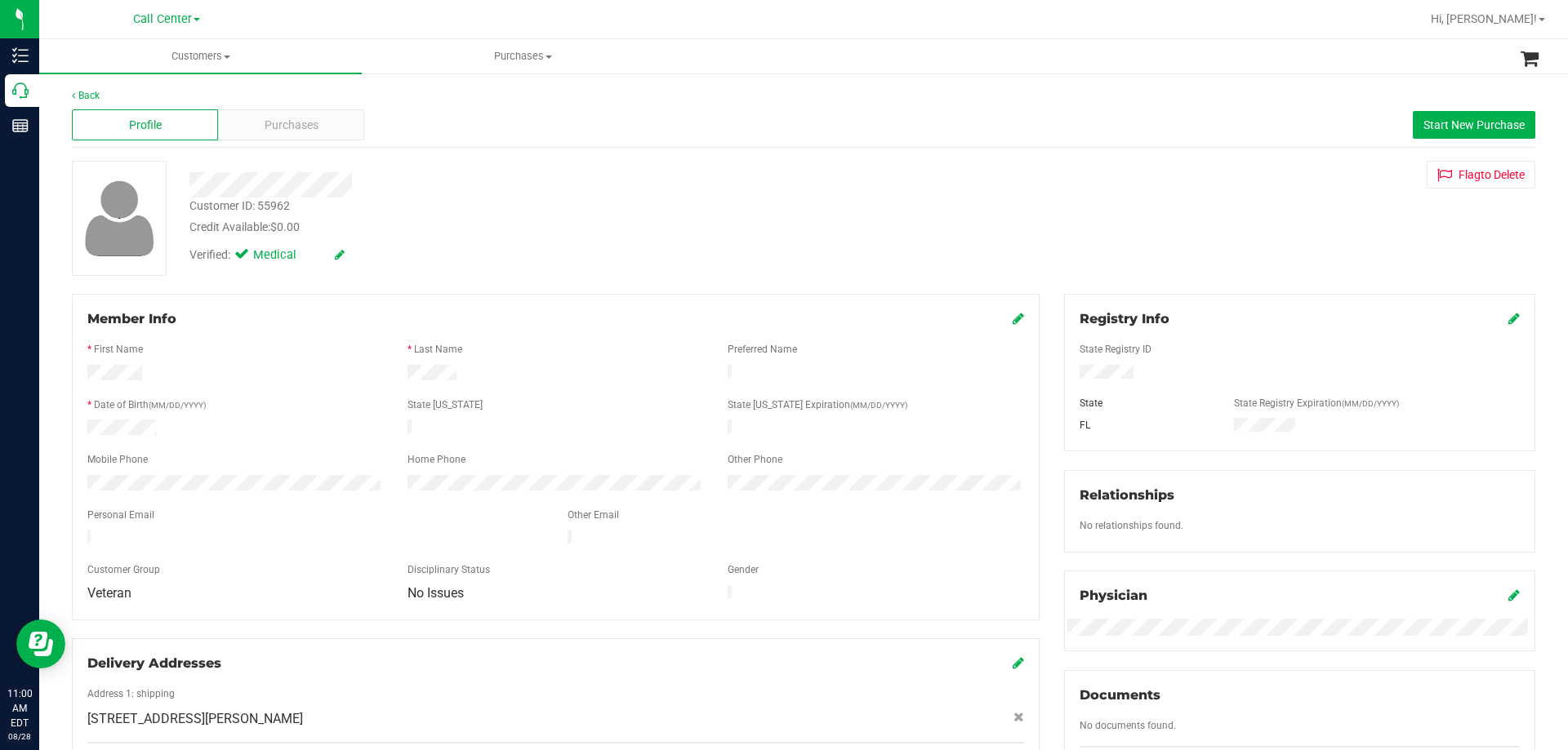
click at [709, 234] on div "Credit Available: $0.00" at bounding box center [549, 227] width 720 height 17
click at [585, 199] on div "Customer ID: 55962 Credit Available: $0.00 Verified: Medical" at bounding box center [549, 216] width 744 height 111
click at [585, 199] on div "Customer ID: 55962 Credit Available: $0.00" at bounding box center [549, 217] width 744 height 39
click at [498, 203] on div "Customer ID: 55962 Credit Available: $0.00" at bounding box center [549, 217] width 744 height 39
drag, startPoint x: 188, startPoint y: 181, endPoint x: 490, endPoint y: 181, distance: 302.0
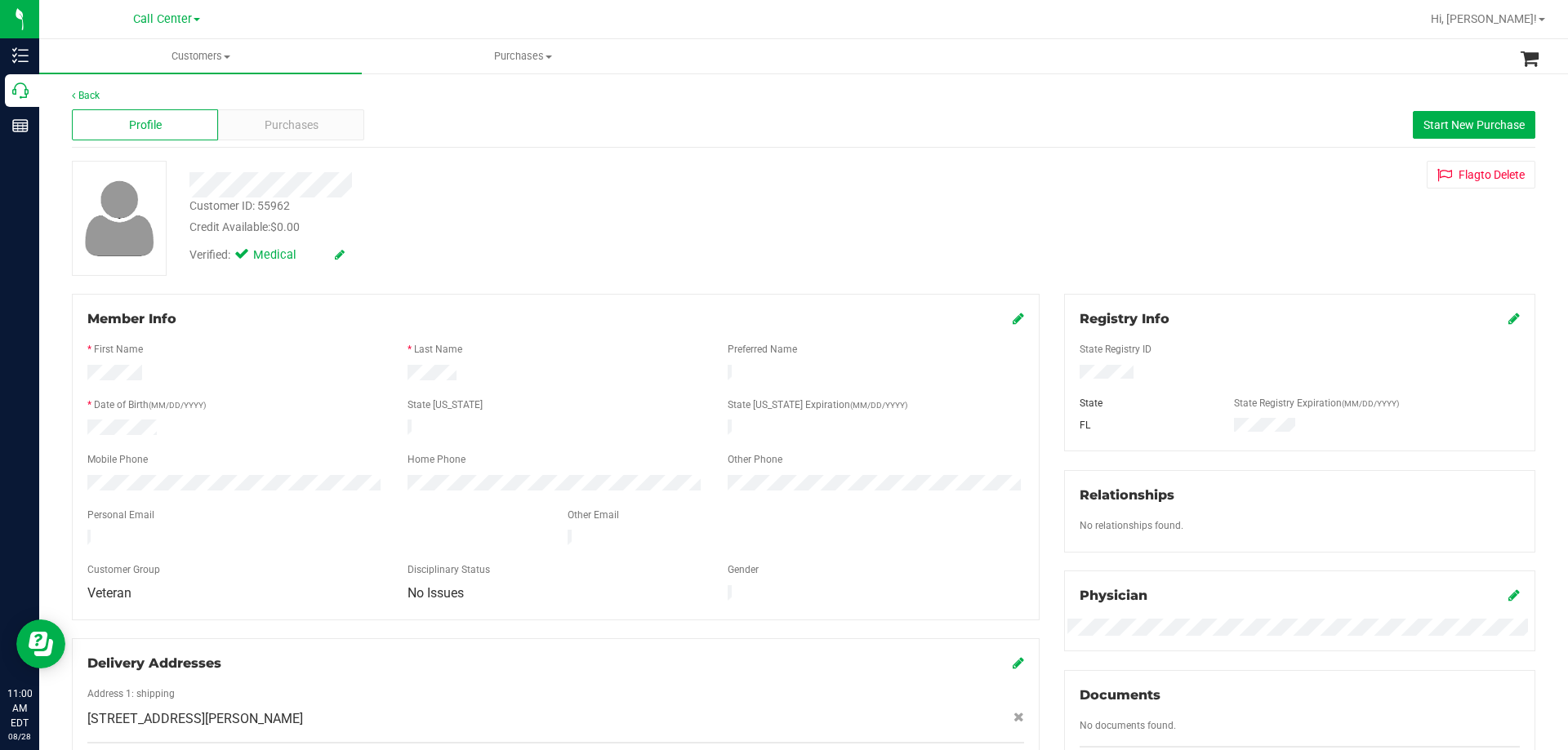
click at [490, 181] on div at bounding box center [549, 185] width 744 height 25
click at [490, 182] on div at bounding box center [549, 185] width 744 height 25
click at [539, 228] on div "Credit Available: $0.00" at bounding box center [549, 227] width 720 height 17
click at [589, 203] on div "Customer ID: 55962 Credit Available: $0.00" at bounding box center [549, 217] width 744 height 39
click at [502, 187] on div at bounding box center [549, 185] width 744 height 25
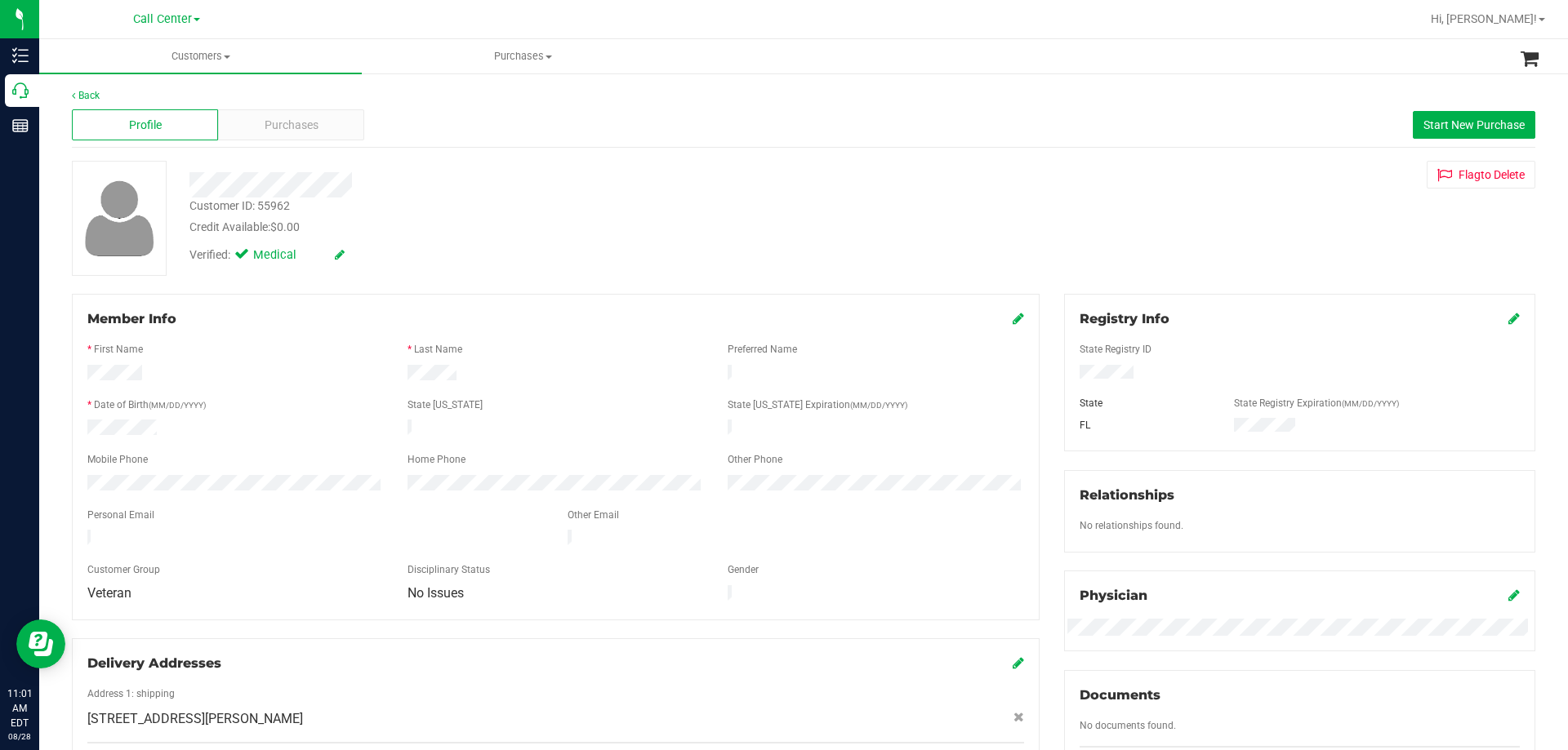
click at [502, 187] on div at bounding box center [549, 185] width 744 height 25
click at [705, 205] on div "Customer ID: 55962 Credit Available: $0.00" at bounding box center [549, 217] width 744 height 39
click at [709, 213] on div "Customer ID: 55962 Credit Available: $0.00" at bounding box center [549, 217] width 744 height 39
click at [673, 248] on div "Verified: Medical" at bounding box center [549, 254] width 744 height 36
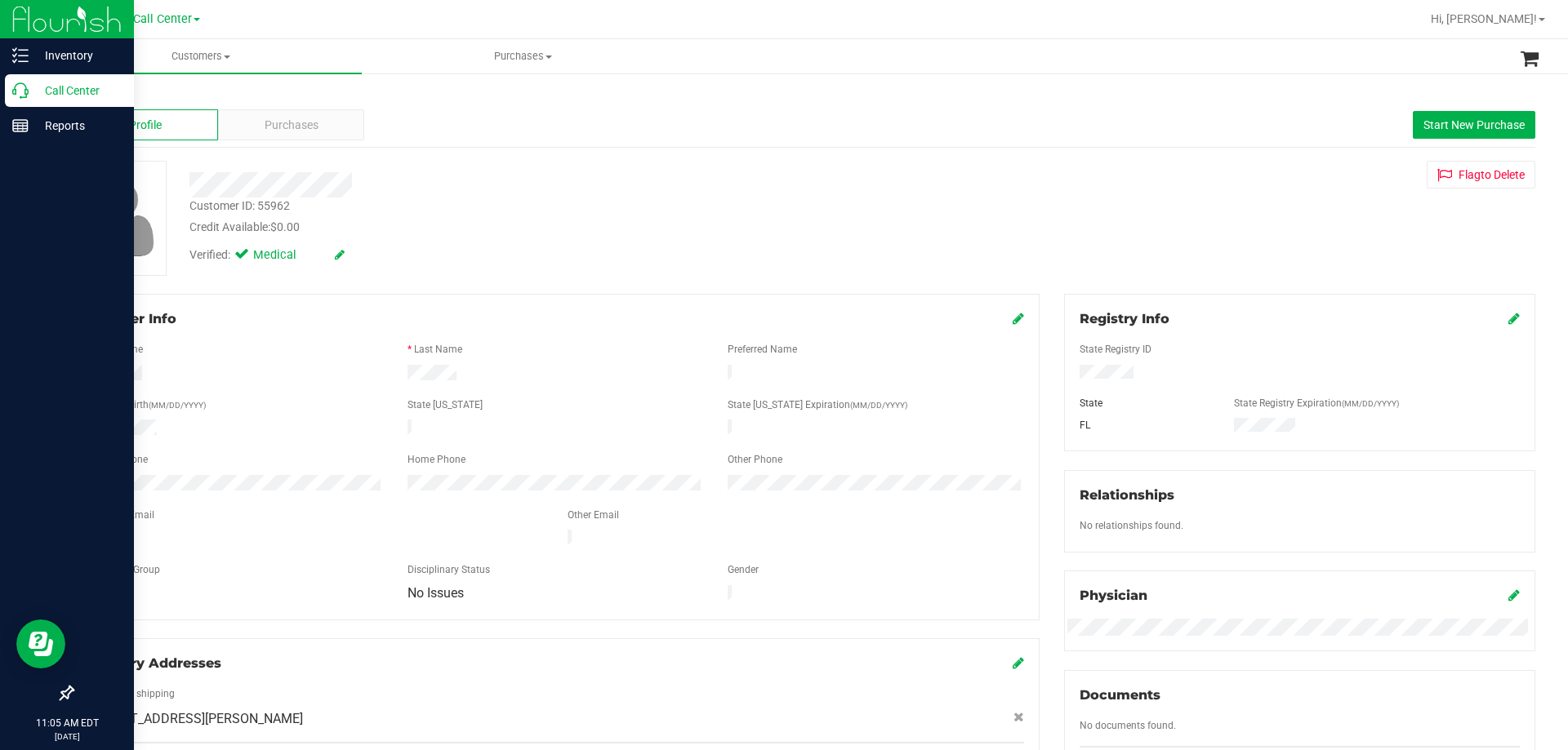
click at [50, 83] on p "Call Center" at bounding box center [77, 90] width 98 height 19
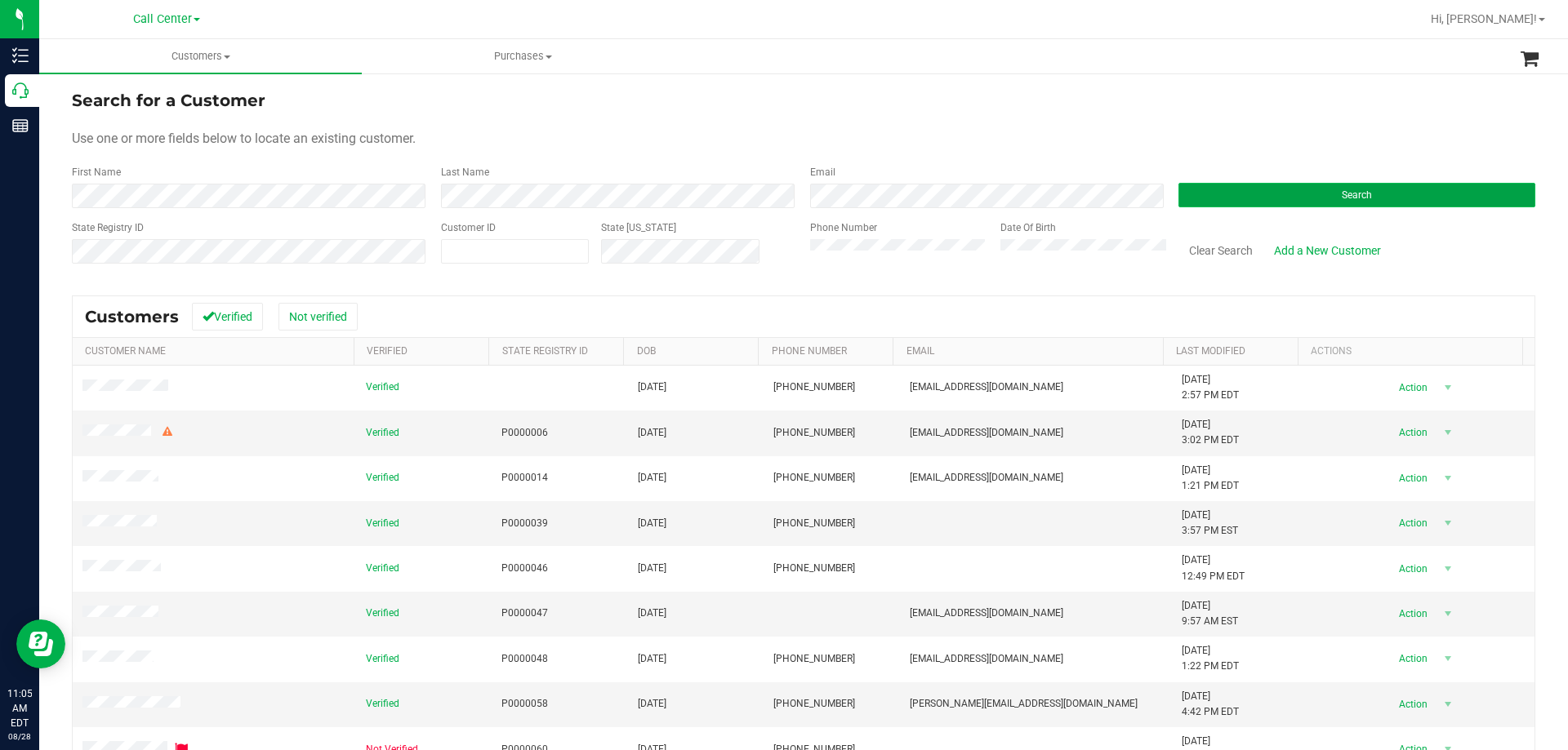
click at [1233, 196] on button "Search" at bounding box center [1357, 194] width 357 height 24
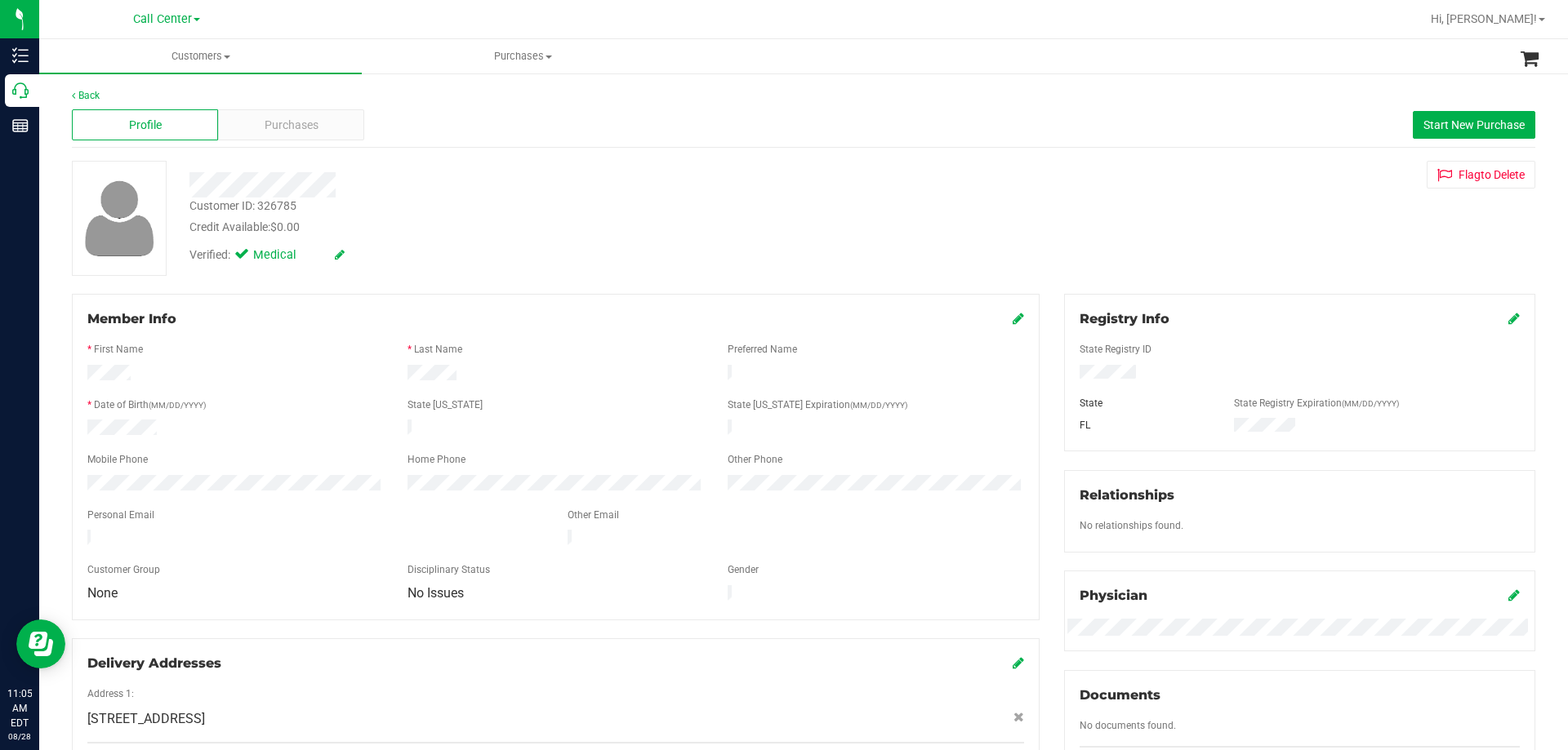
click at [664, 184] on div at bounding box center [549, 185] width 744 height 25
click at [281, 207] on div "Customer ID: 326785" at bounding box center [243, 206] width 107 height 17
click at [323, 123] on div "Purchases" at bounding box center [291, 125] width 147 height 31
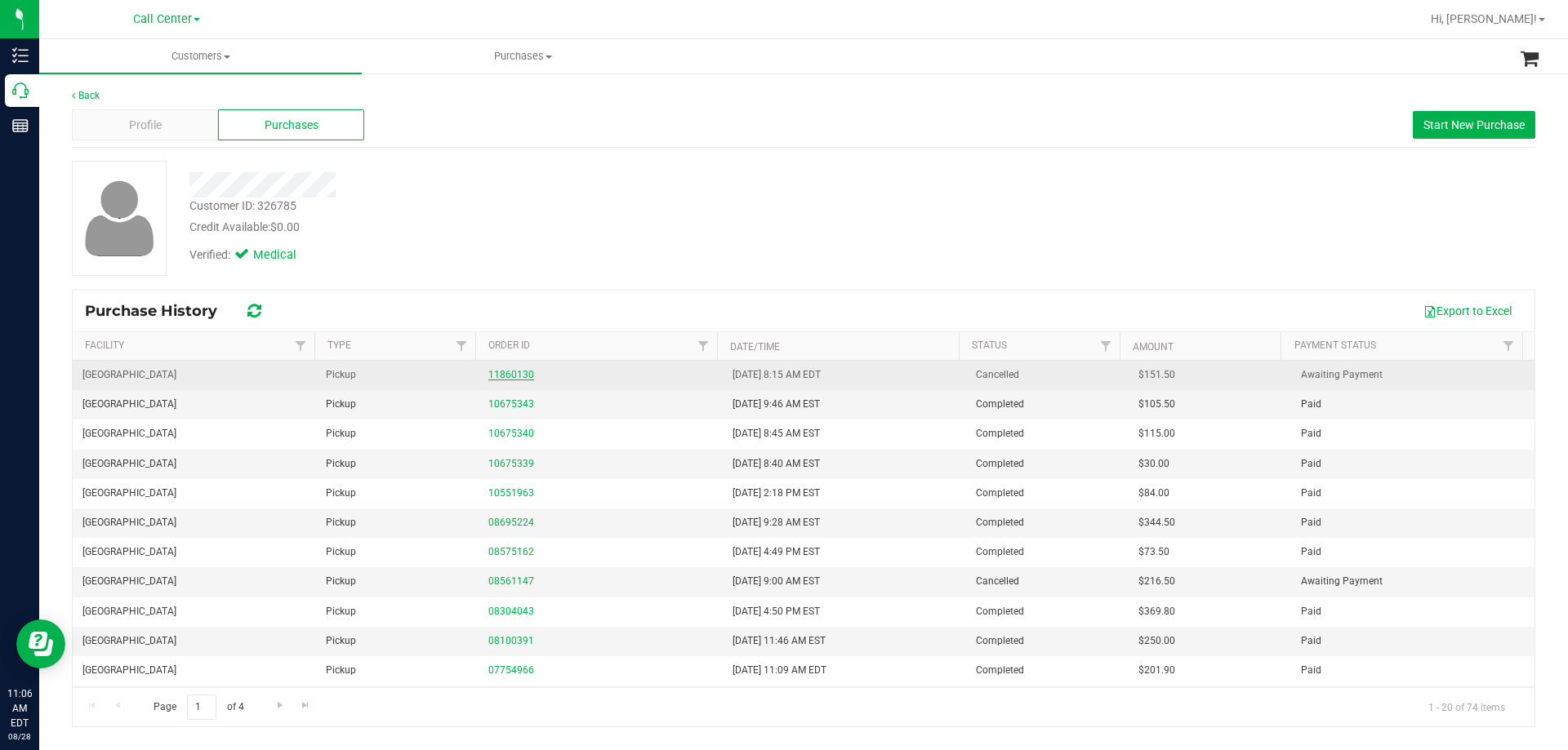
click at [503, 372] on link "11860130" at bounding box center [511, 375] width 46 height 12
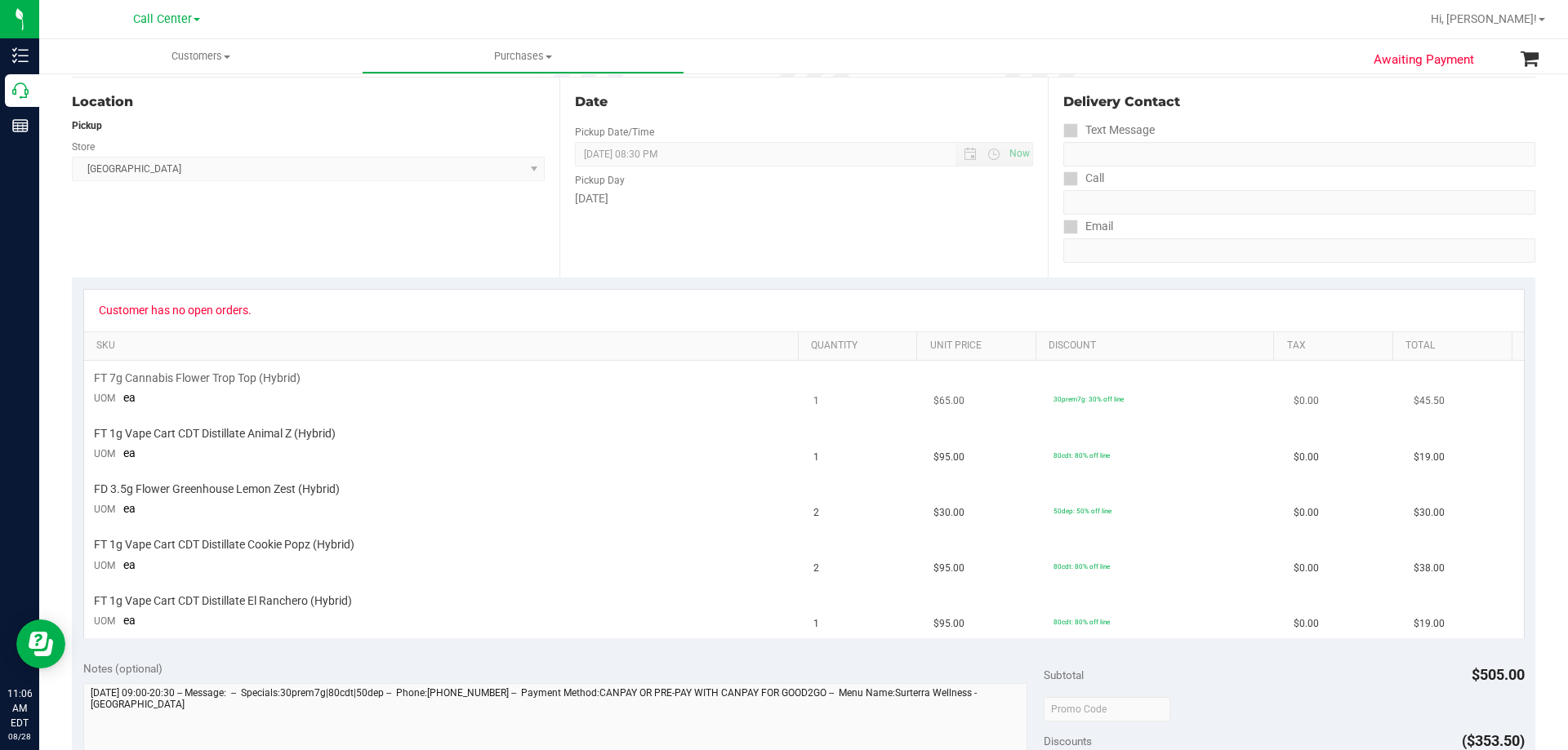
scroll to position [163, 0]
drag, startPoint x: 111, startPoint y: 378, endPoint x: 304, endPoint y: 378, distance: 193.0
click at [303, 377] on div "FT 7g Cannabis Flower Trop Top (Hybrid)" at bounding box center [444, 378] width 701 height 16
click at [310, 377] on div "FT 7g Cannabis Flower Trop Top (Hybrid)" at bounding box center [444, 378] width 701 height 16
click at [432, 475] on td "FD 3.5g Flower Greenhouse Lemon Zest (Hybrid) UOM ea" at bounding box center [444, 500] width 720 height 55
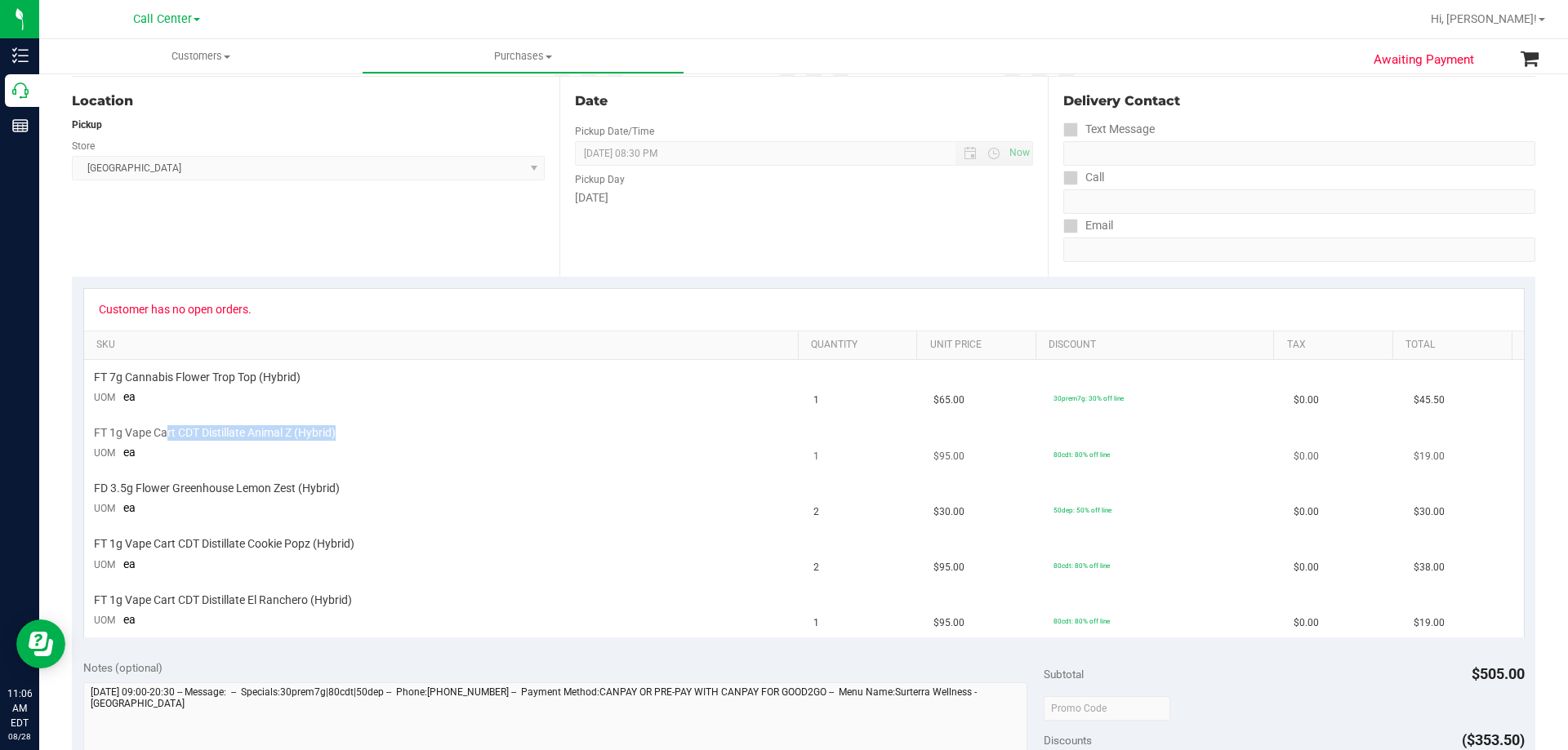
drag, startPoint x: 168, startPoint y: 434, endPoint x: 346, endPoint y: 434, distance: 178.0
click at [346, 434] on div "FT 1g Vape Cart CDT Distillate Animal Z (Hybrid)" at bounding box center [444, 433] width 701 height 16
click at [346, 434] on div "FT 1g Vape Cart CDT Distillate Animal Z (Hybrid)" at bounding box center [444, 433] width 701 height 16
click at [437, 446] on td "FT 1g Vape Cart CDT Distillate Animal Z (Hybrid) UOM ea" at bounding box center [444, 444] width 720 height 55
drag, startPoint x: 199, startPoint y: 431, endPoint x: 359, endPoint y: 433, distance: 160.0
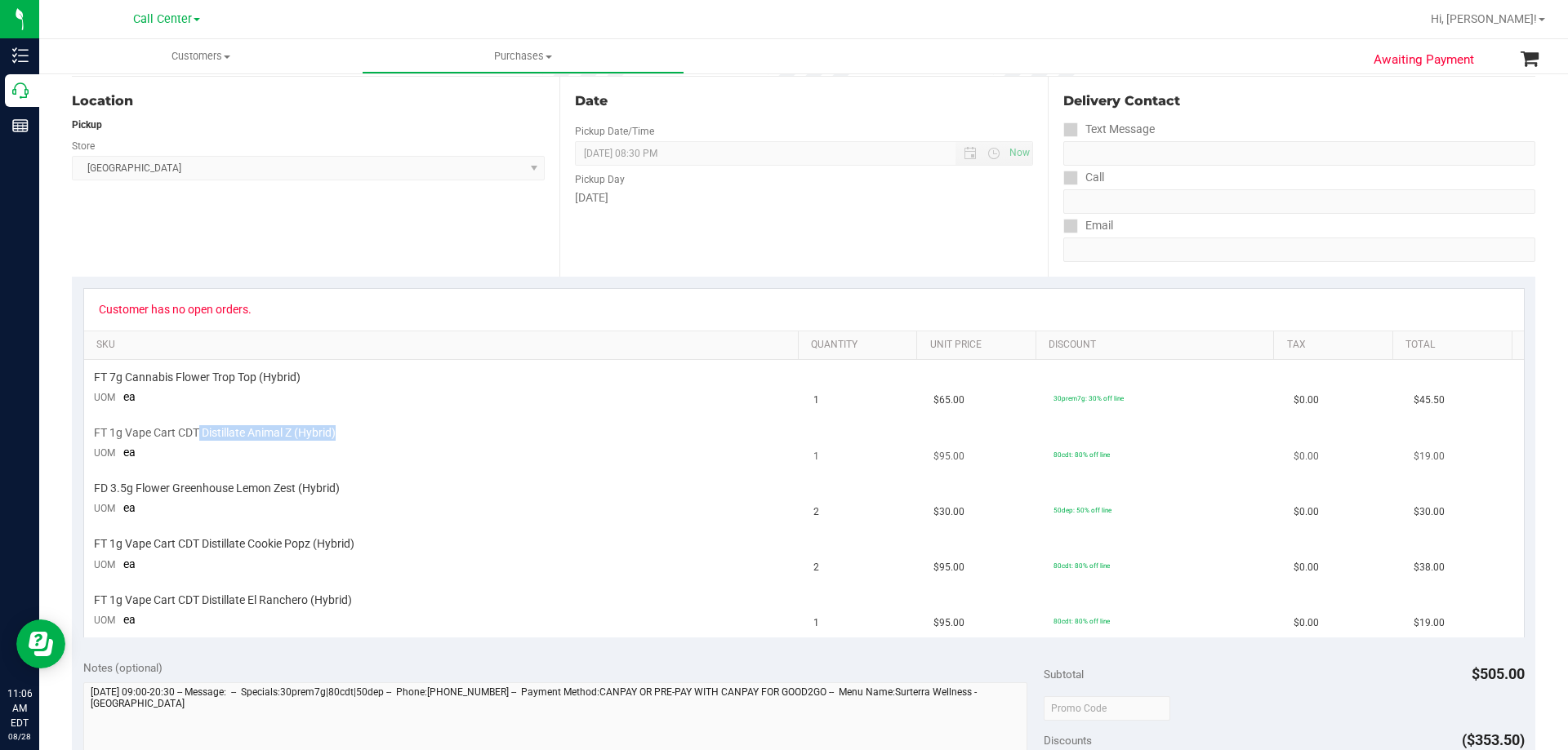
click at [359, 433] on div "FT 1g Vape Cart CDT Distillate Animal Z (Hybrid)" at bounding box center [444, 433] width 701 height 16
click at [359, 434] on div "FT 1g Vape Cart CDT Distillate Animal Z (Hybrid)" at bounding box center [444, 433] width 701 height 16
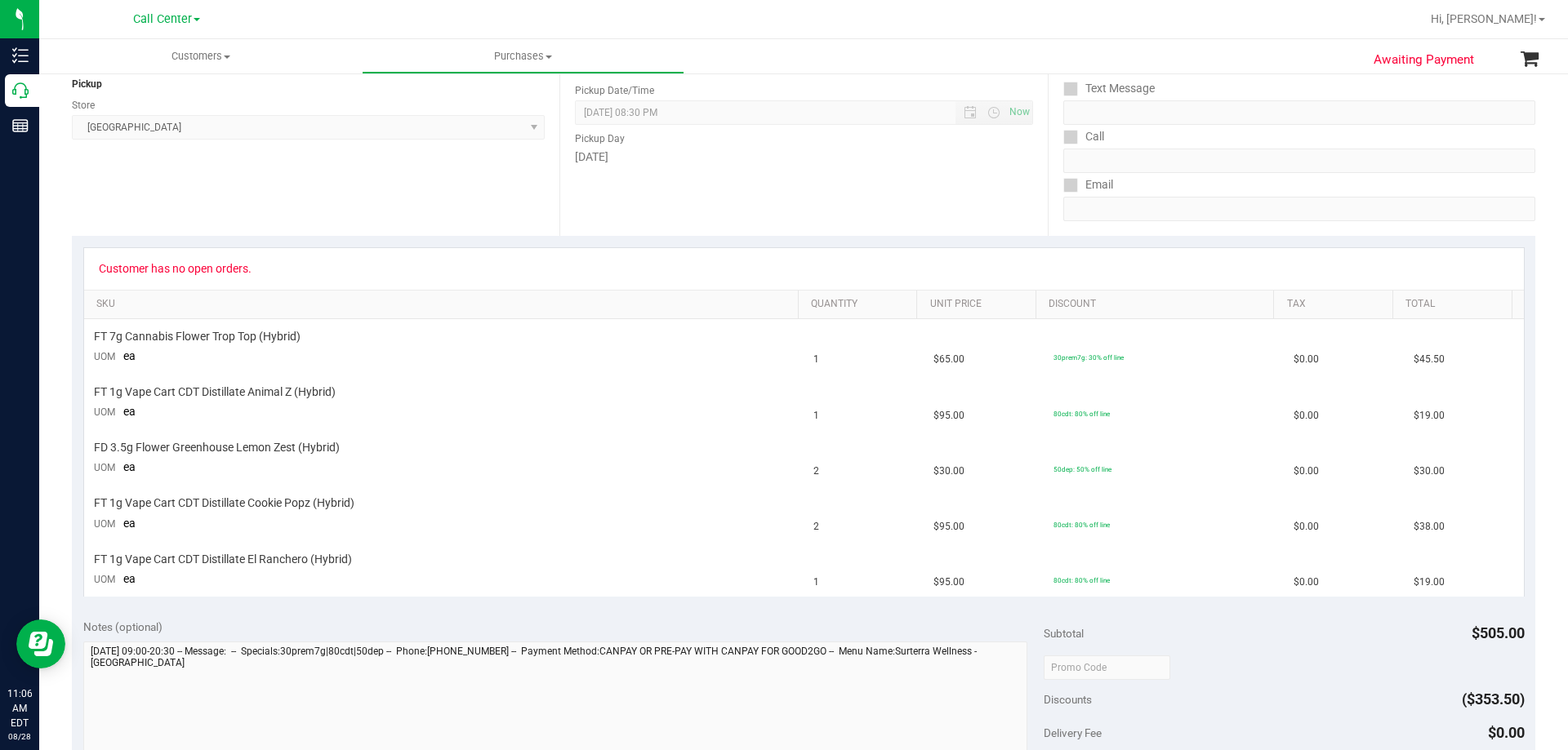
scroll to position [82, 0]
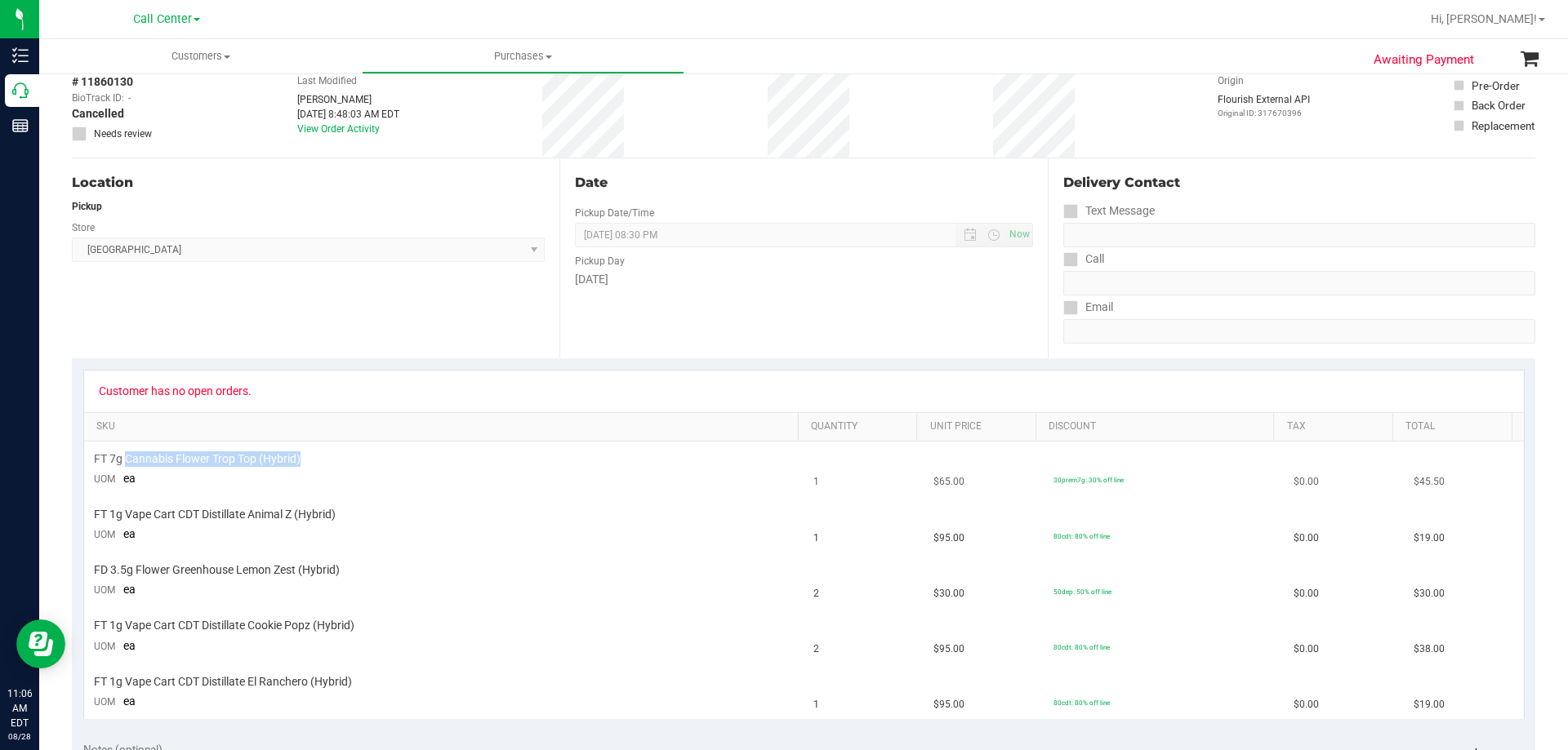
drag, startPoint x: 126, startPoint y: 458, endPoint x: 436, endPoint y: 463, distance: 310.0
click at [436, 463] on div "FT 7g Cannabis Flower Trop Top (Hybrid)" at bounding box center [444, 459] width 701 height 16
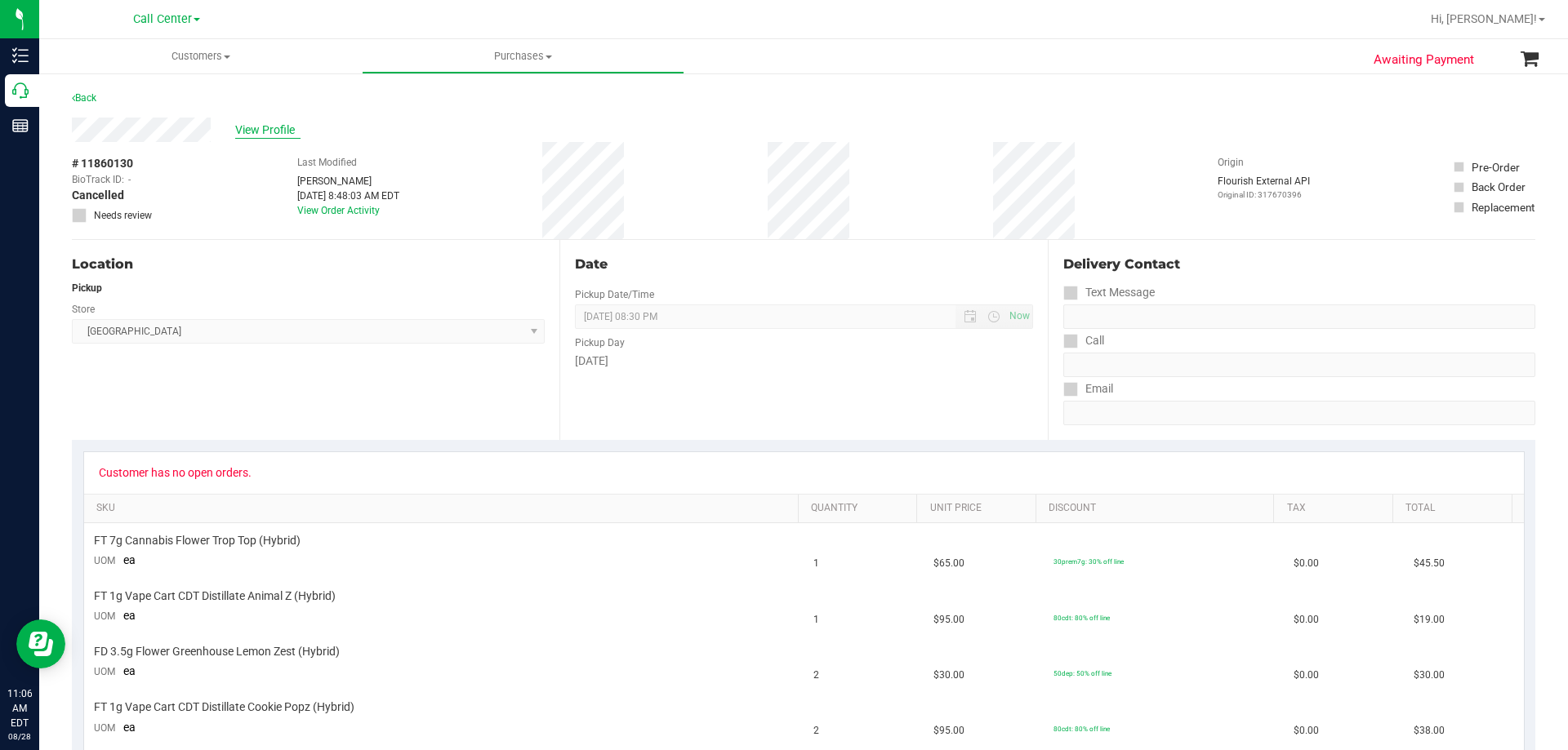
click at [279, 136] on span "View Profile" at bounding box center [268, 130] width 65 height 17
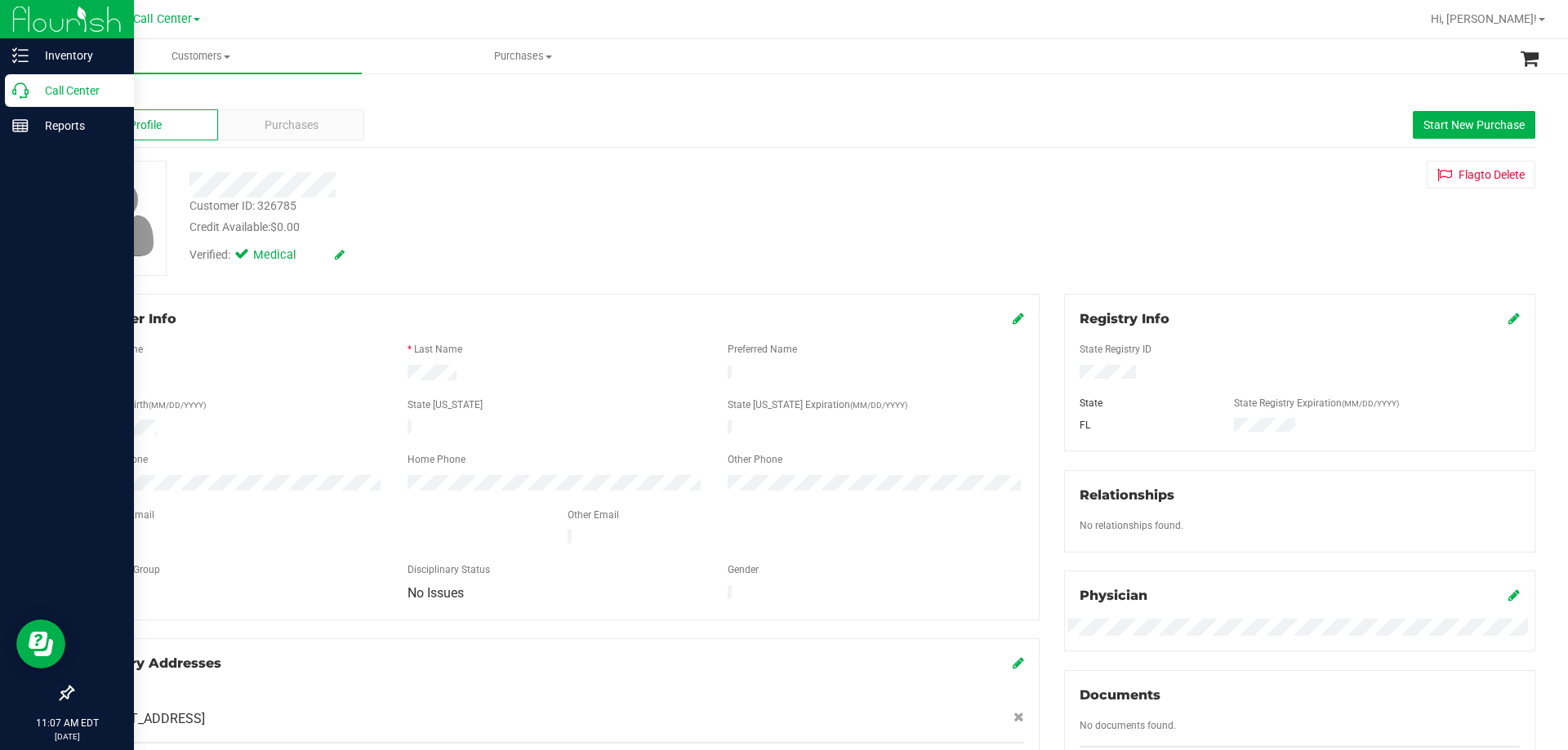
click at [64, 97] on p "Call Center" at bounding box center [77, 90] width 98 height 19
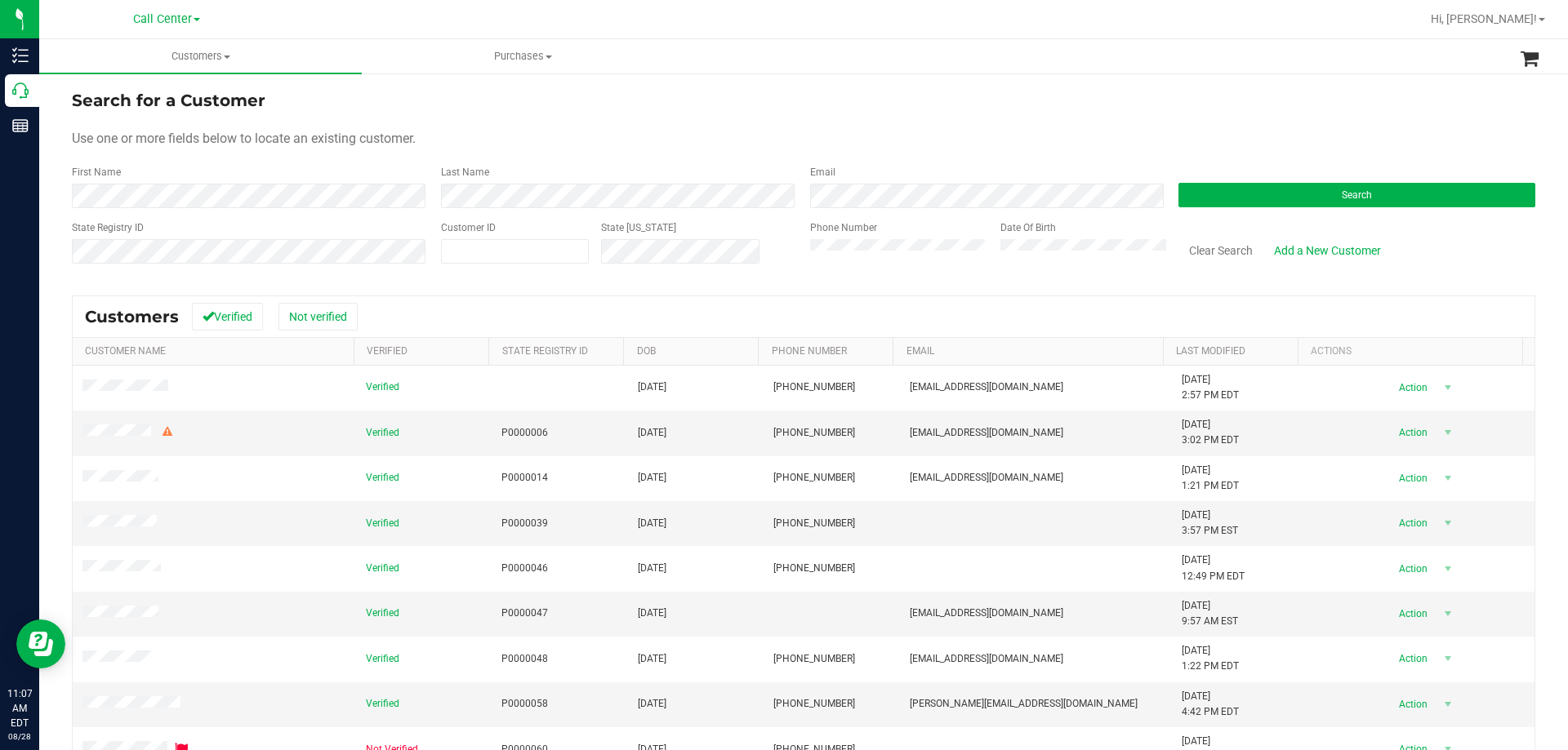
click at [834, 182] on div "Email" at bounding box center [983, 187] width 369 height 44
click at [1342, 196] on span "Search" at bounding box center [1357, 195] width 30 height 12
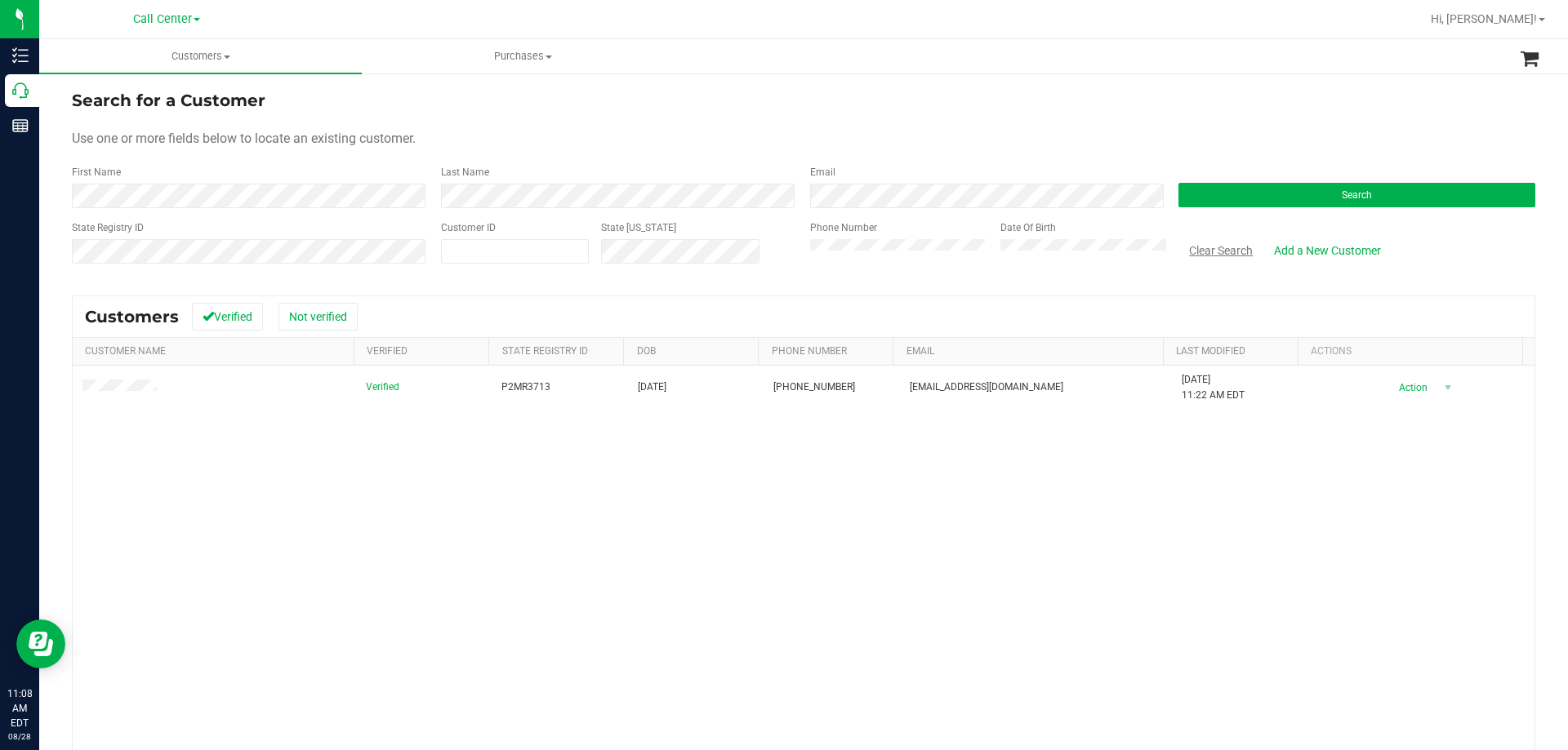
click at [1198, 249] on button "Clear Search" at bounding box center [1220, 250] width 85 height 28
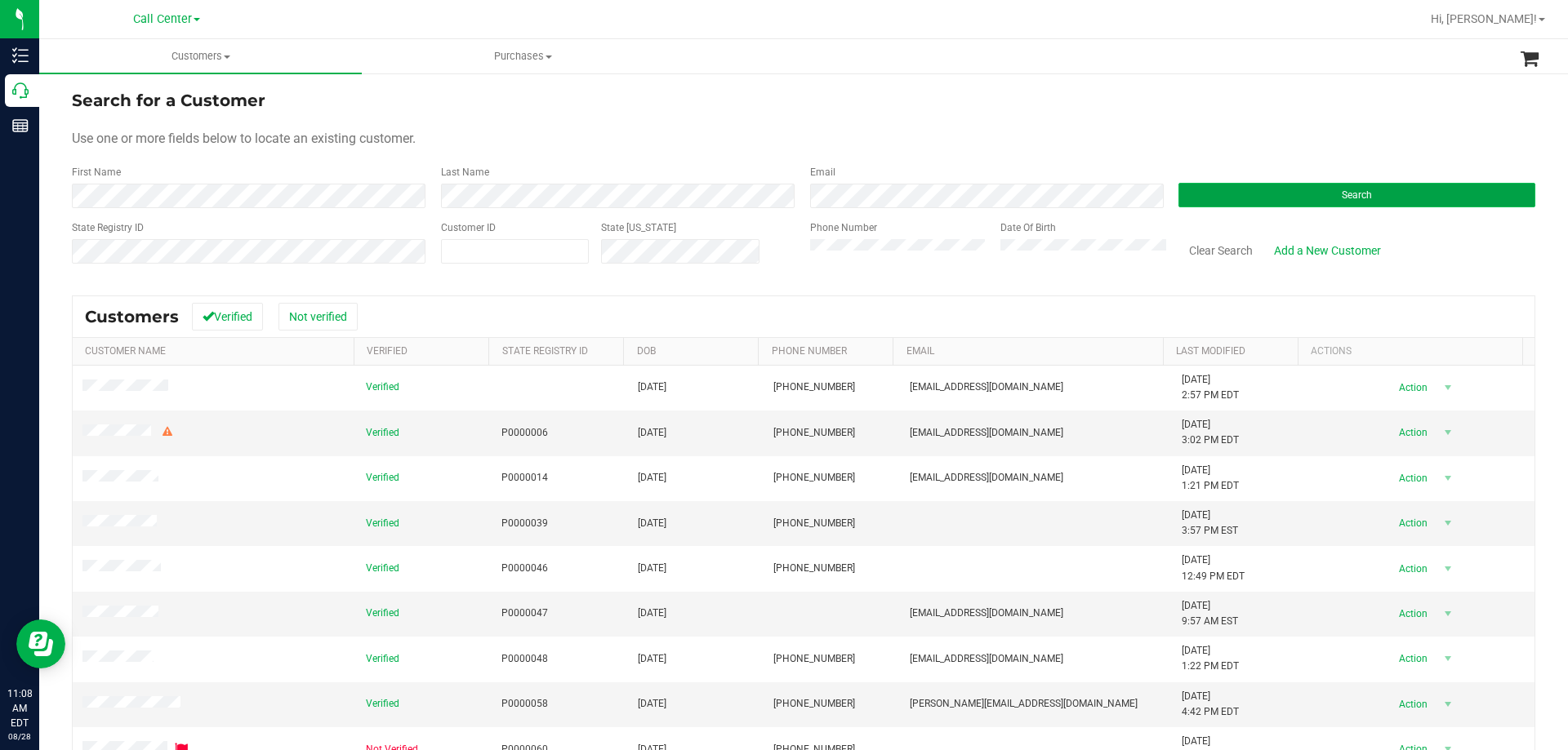
click at [1264, 193] on button "Search" at bounding box center [1357, 194] width 357 height 24
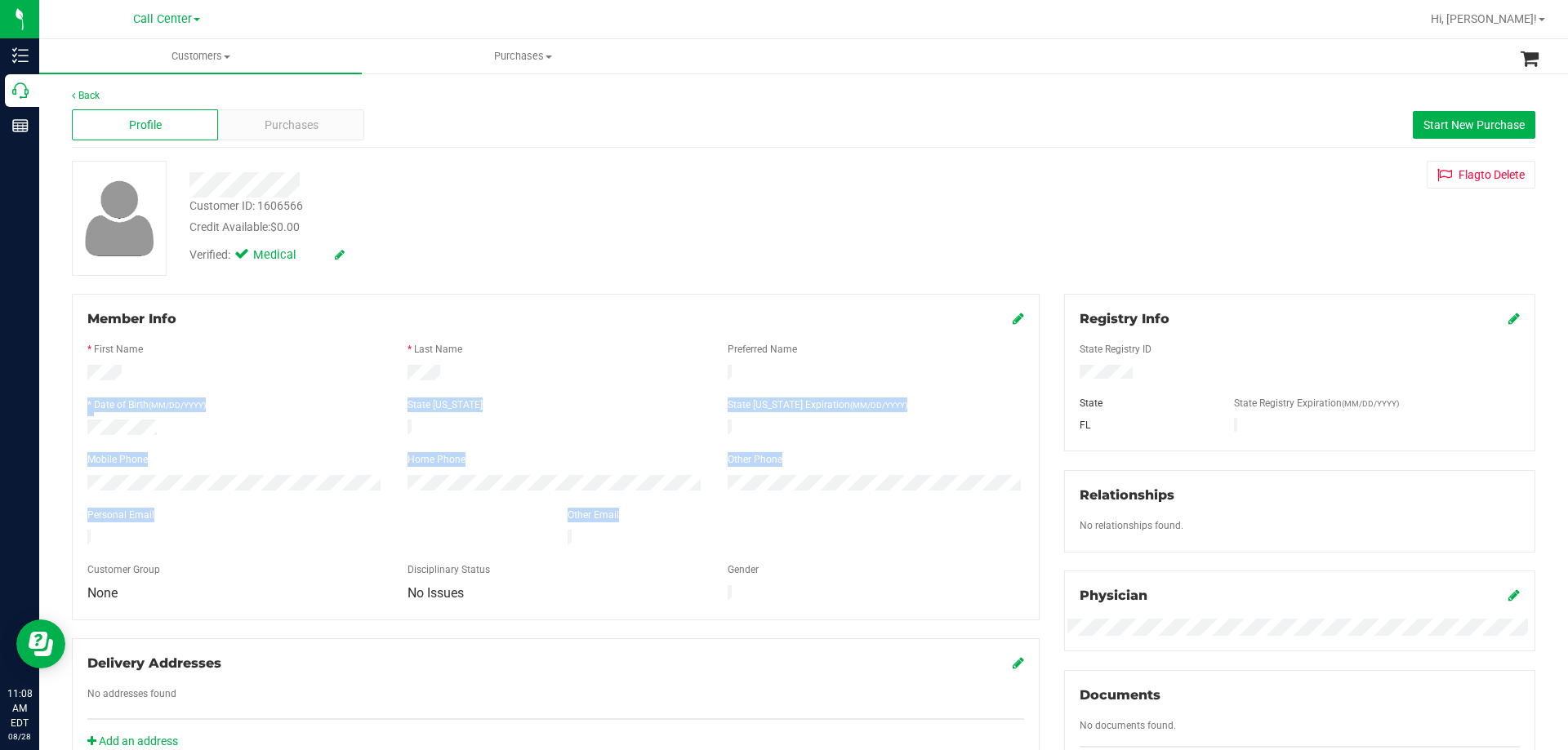
click at [239, 537] on form "Member Info * First Name * Last Name Preferred Name * Date of Birth (MM/DD/YYYY…" at bounding box center [555, 457] width 936 height 295
click at [301, 534] on div at bounding box center [315, 539] width 480 height 19
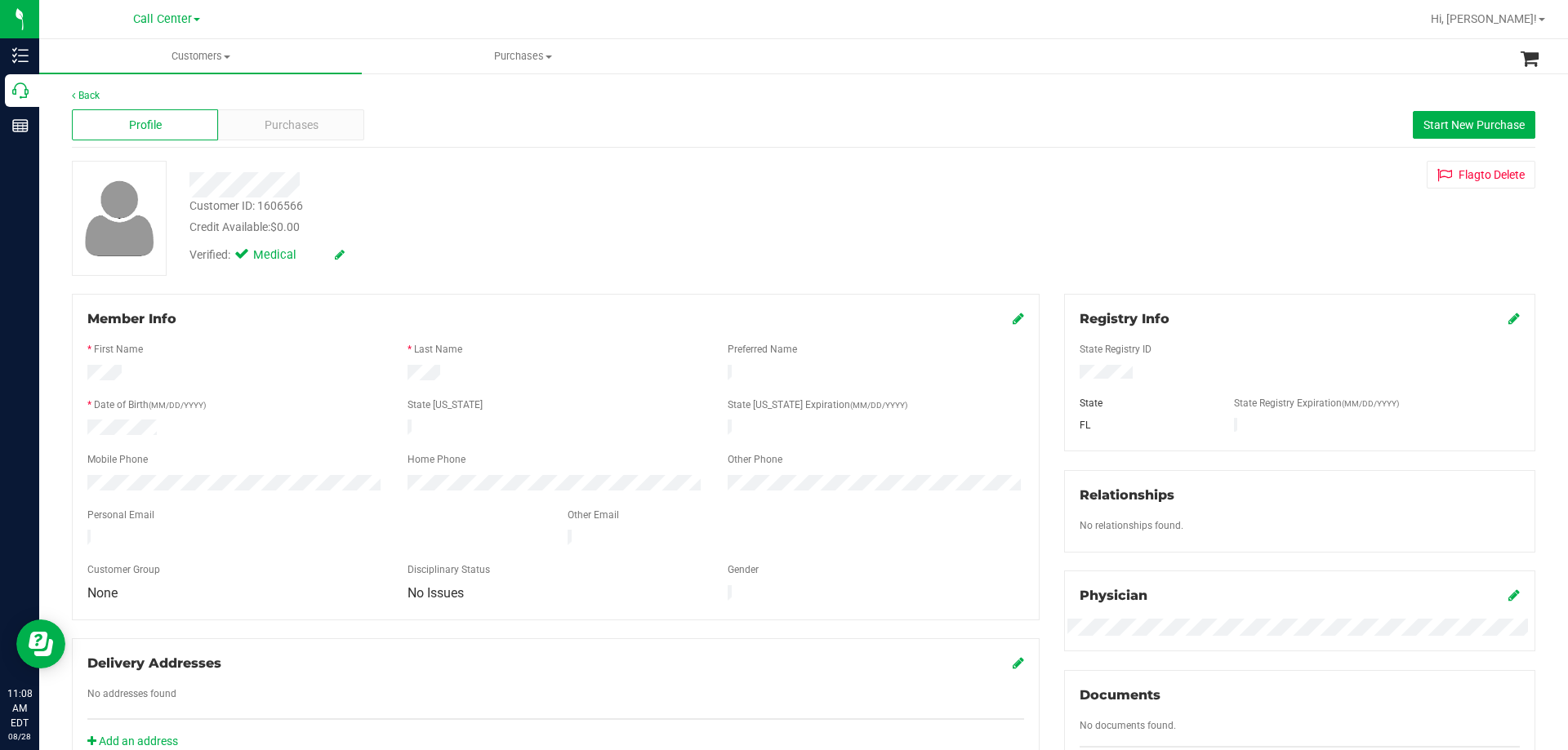
drag, startPoint x: 86, startPoint y: 320, endPoint x: 321, endPoint y: 559, distance: 335.2
click at [321, 559] on div "Member Info * First Name * Last Name Preferred Name * Date of Birth (MM/DD/YYYY…" at bounding box center [555, 457] width 967 height 326
click at [302, 562] on div "Customer Group" at bounding box center [235, 572] width 320 height 18
click at [594, 209] on div "Customer ID: 1606566 Credit Available: $0.00" at bounding box center [549, 217] width 744 height 39
click at [405, 185] on div at bounding box center [549, 185] width 744 height 25
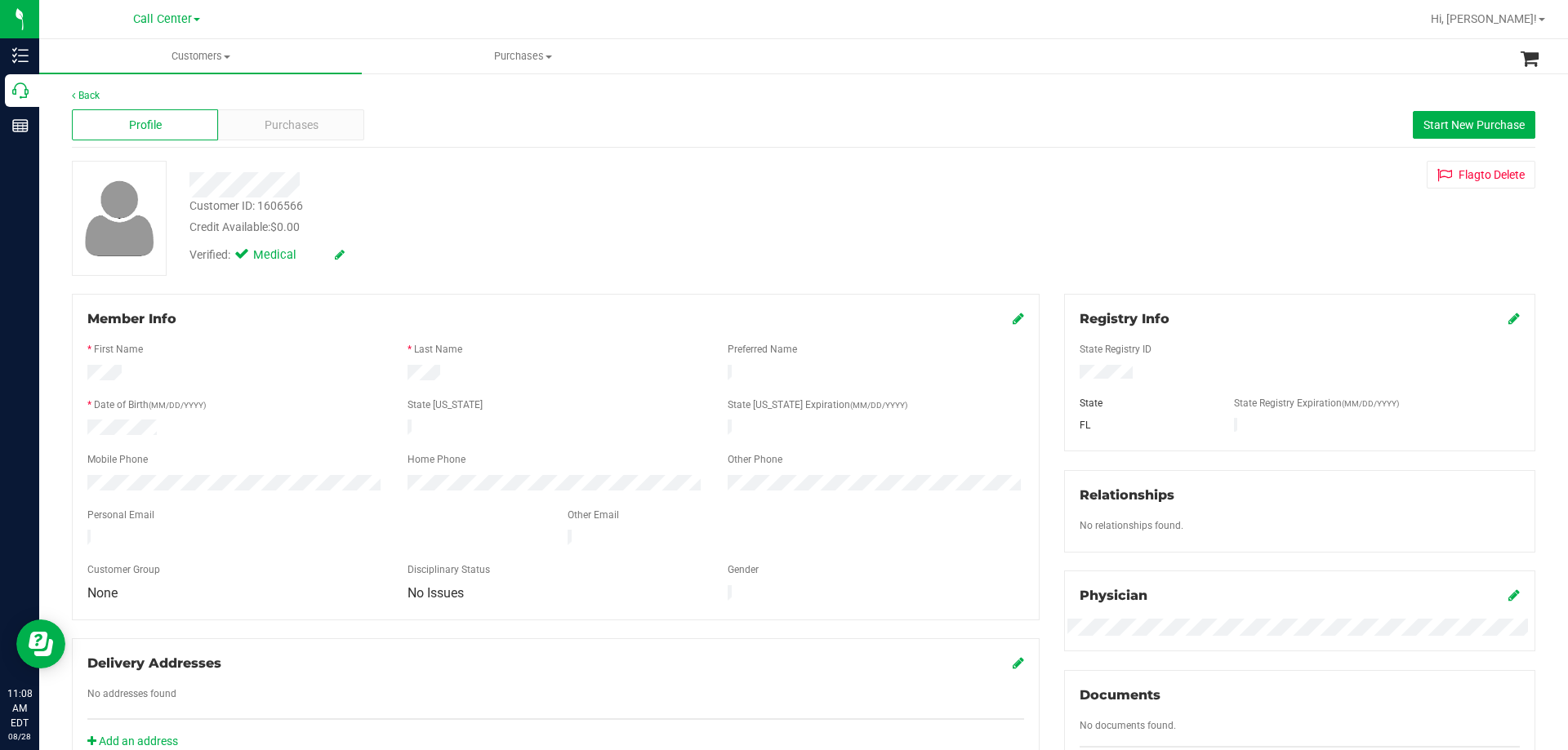
click at [405, 186] on div at bounding box center [549, 185] width 744 height 25
click at [537, 244] on div "Verified: Medical" at bounding box center [549, 254] width 744 height 36
drag, startPoint x: 188, startPoint y: 182, endPoint x: 396, endPoint y: 193, distance: 208.3
click at [396, 193] on div at bounding box center [549, 185] width 744 height 25
click at [396, 193] on div at bounding box center [549, 185] width 744 height 25
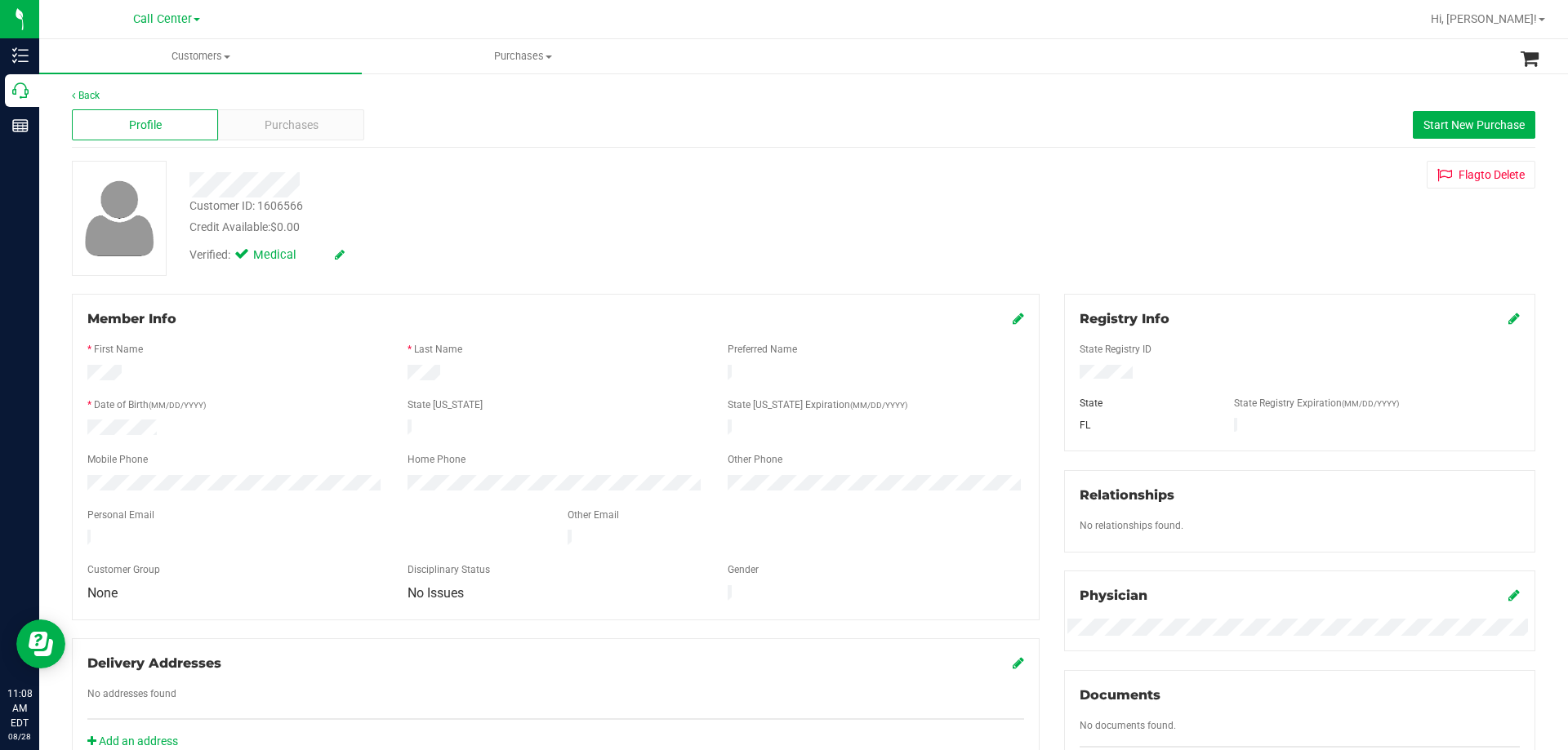
click at [492, 215] on div "Customer ID: 1606566 Credit Available: $0.00" at bounding box center [549, 217] width 744 height 39
click at [456, 217] on div "Customer ID: 1606566 Credit Available: $0.00" at bounding box center [549, 217] width 744 height 39
click at [583, 208] on div "Customer ID: 1606566 Credit Available: $0.00" at bounding box center [549, 217] width 744 height 39
click at [611, 209] on div "Customer ID: 1606566 Credit Available: $0.00" at bounding box center [549, 217] width 744 height 39
click at [800, 105] on div "Profile Purchases Start New Purchase" at bounding box center [803, 126] width 1463 height 45
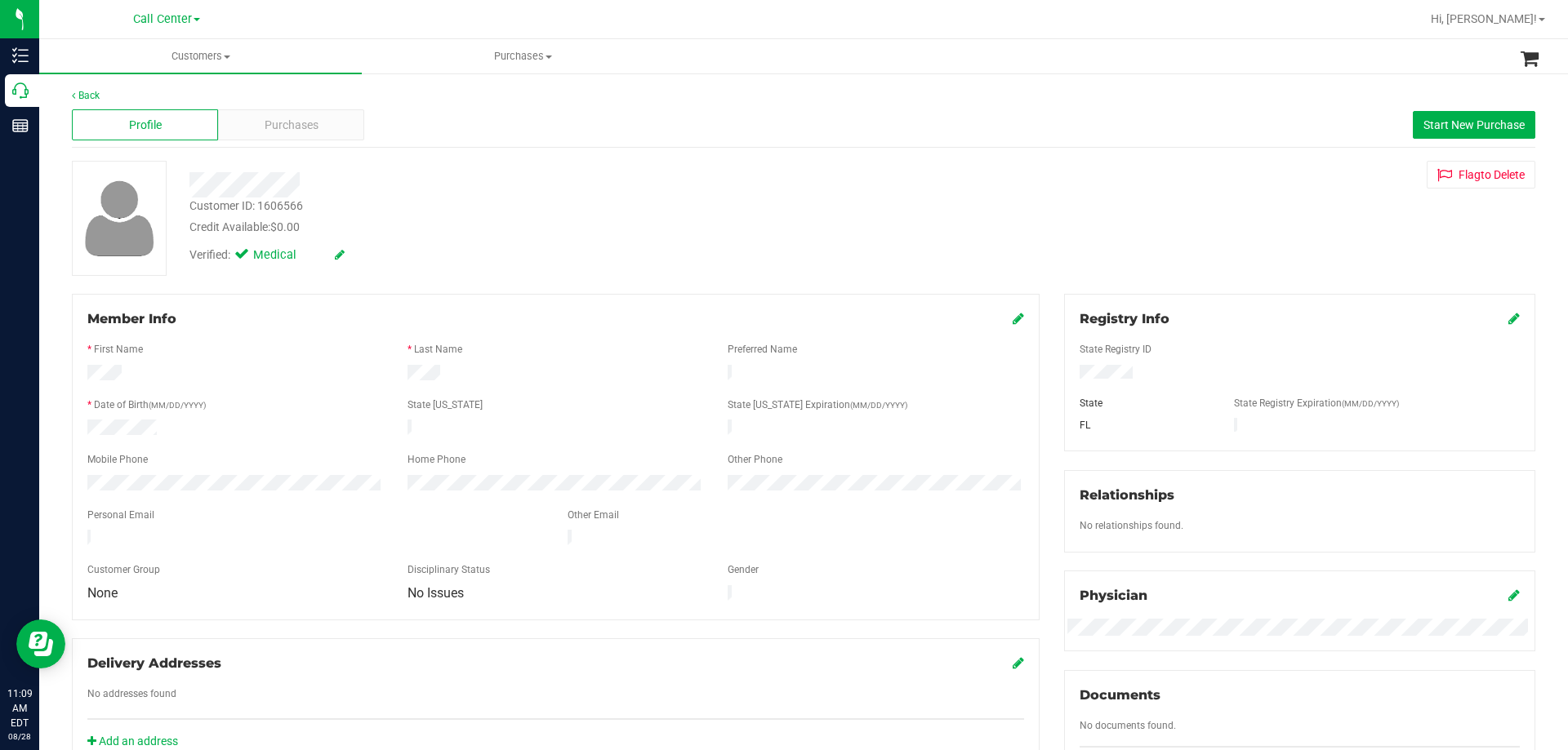
click at [502, 274] on div "Customer ID: 1606566 Credit Available: $0.00 Verified: Medical Flag to Delete" at bounding box center [803, 218] width 1488 height 115
click at [972, 155] on div "Back Profile Purchases Start New Purchase Customer ID: 1606566 Credit Available…" at bounding box center [803, 673] width 1463 height 1170
click at [591, 213] on div "Customer ID: 1606566 Credit Available: $0.00" at bounding box center [549, 217] width 744 height 39
click at [556, 206] on div "Customer ID: 1606566 Credit Available: $0.00" at bounding box center [549, 217] width 744 height 39
click at [383, 182] on div at bounding box center [549, 185] width 744 height 25
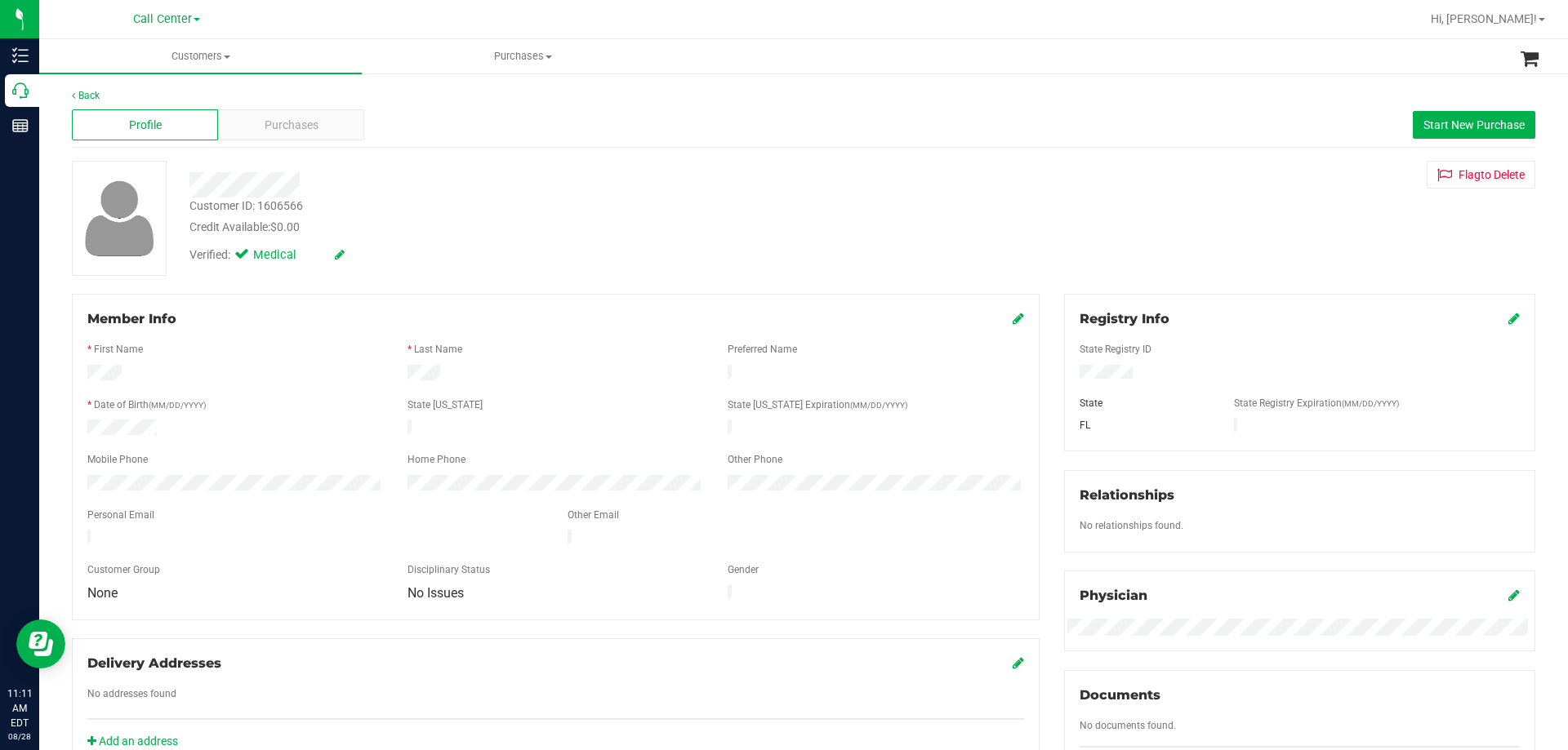
click at [383, 182] on div at bounding box center [549, 185] width 744 height 25
click at [615, 209] on div "Customer ID: 1606566 Credit Available: $0.00" at bounding box center [549, 217] width 744 height 39
click at [591, 213] on div "Customer ID: 1606566 Credit Available: $0.00" at bounding box center [549, 217] width 744 height 39
click at [377, 185] on div at bounding box center [549, 185] width 744 height 25
click at [377, 186] on div at bounding box center [549, 185] width 744 height 25
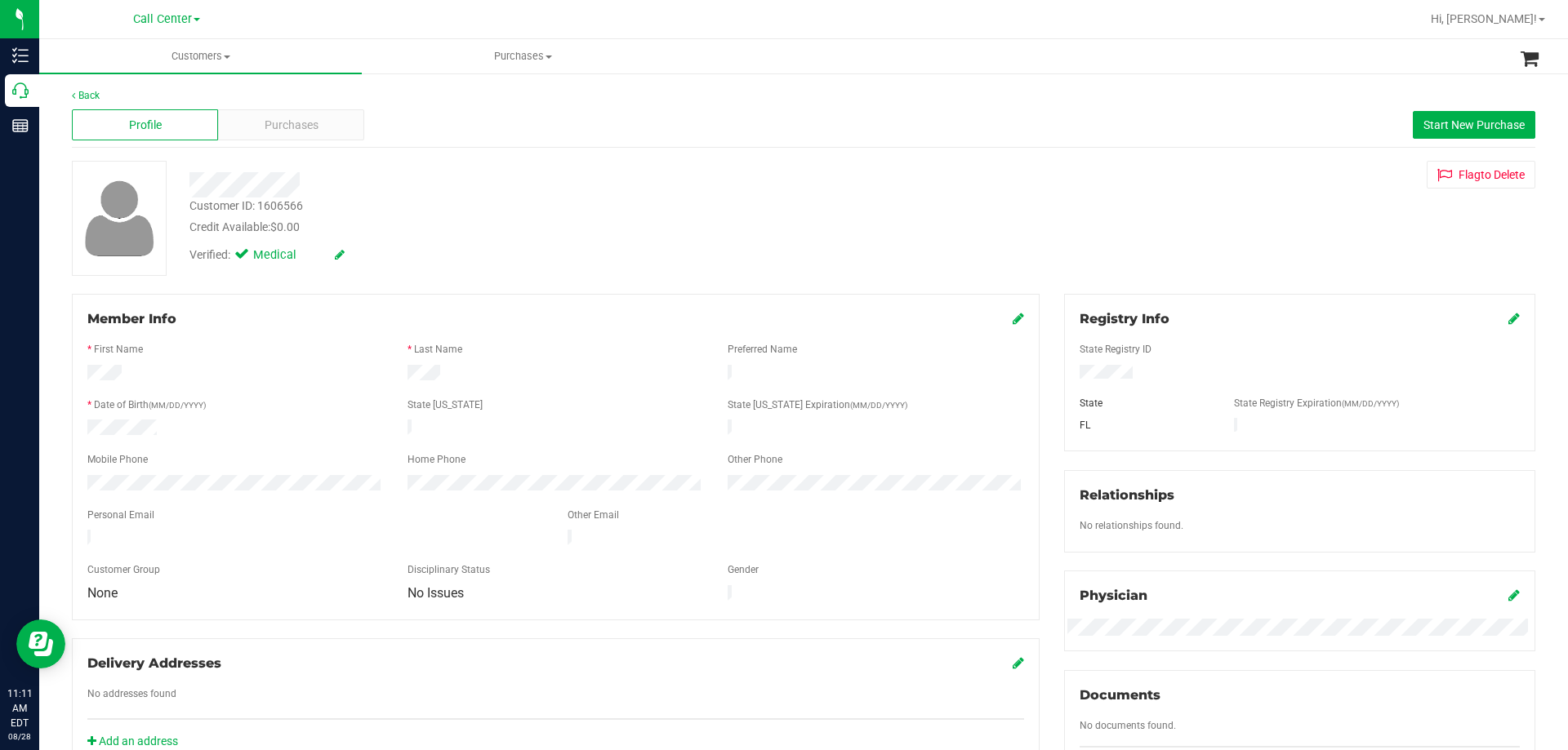
click at [539, 222] on div "Credit Available: $0.00" at bounding box center [549, 227] width 720 height 17
click at [482, 214] on div "Customer ID: 1606566 Credit Available: $0.00" at bounding box center [549, 217] width 744 height 39
click at [366, 196] on div at bounding box center [549, 185] width 744 height 25
click at [367, 198] on div "Customer ID: 1606566 Credit Available: $0.00" at bounding box center [549, 217] width 744 height 39
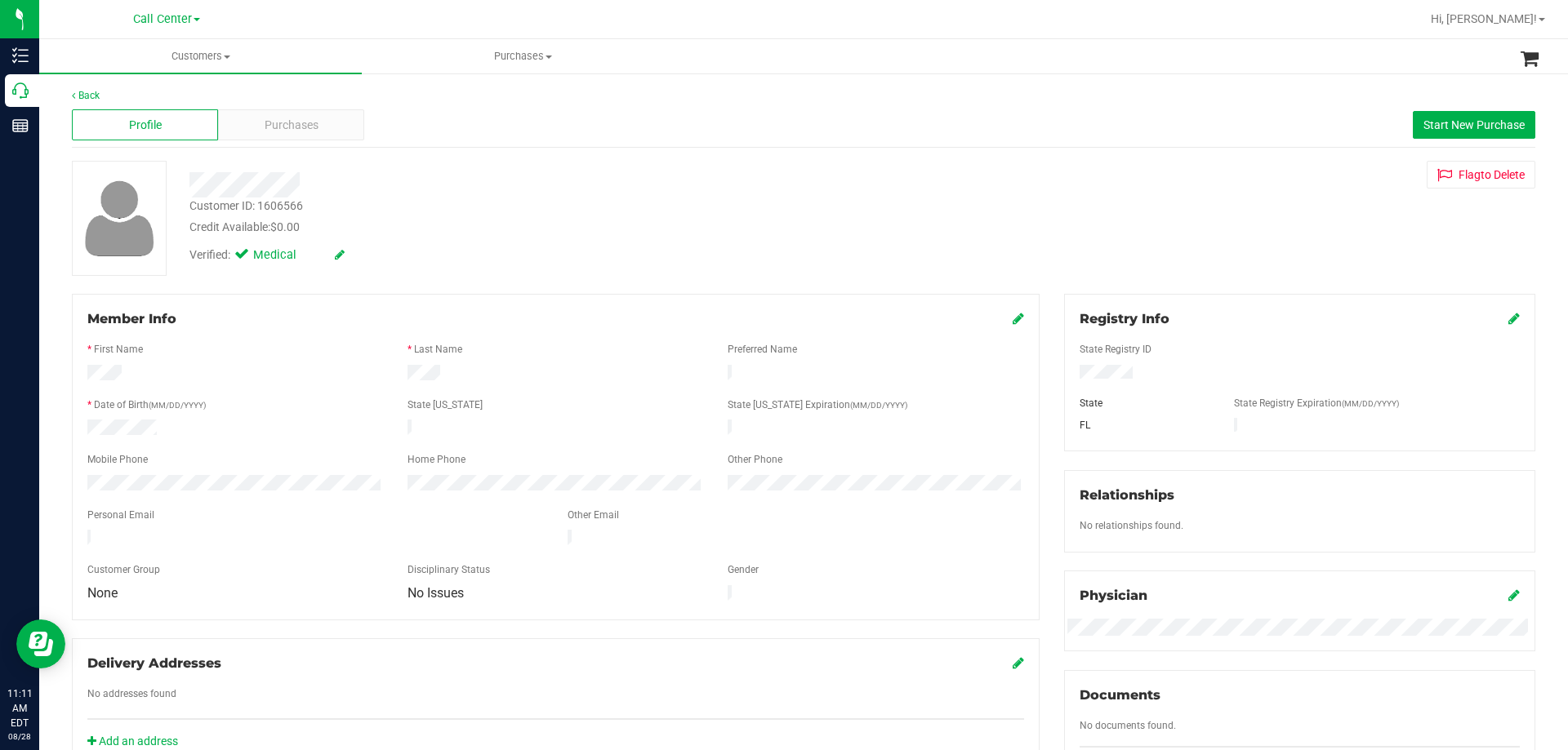
click at [740, 234] on div "Credit Available: $0.00" at bounding box center [549, 227] width 720 height 17
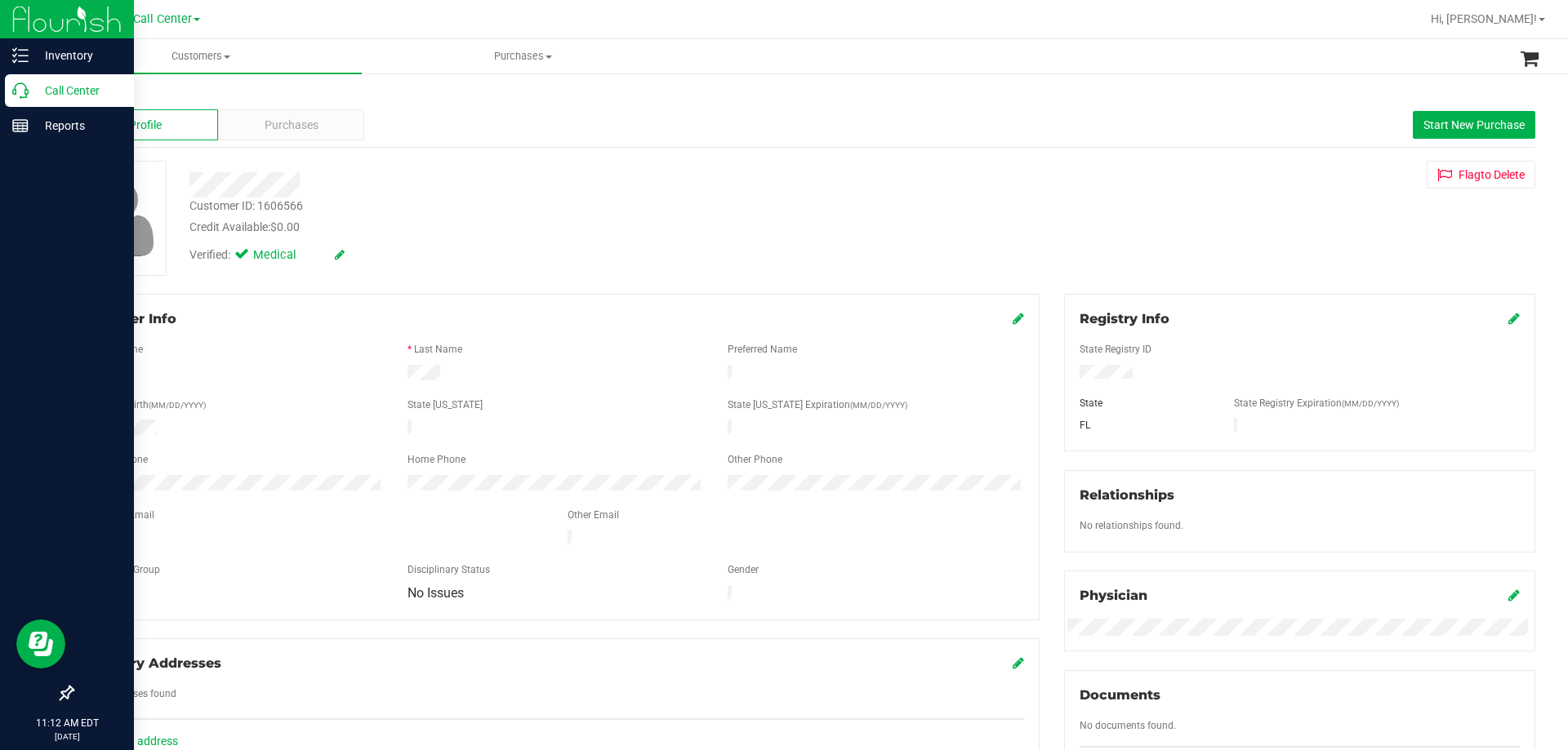
click at [23, 95] on icon at bounding box center [21, 90] width 17 height 17
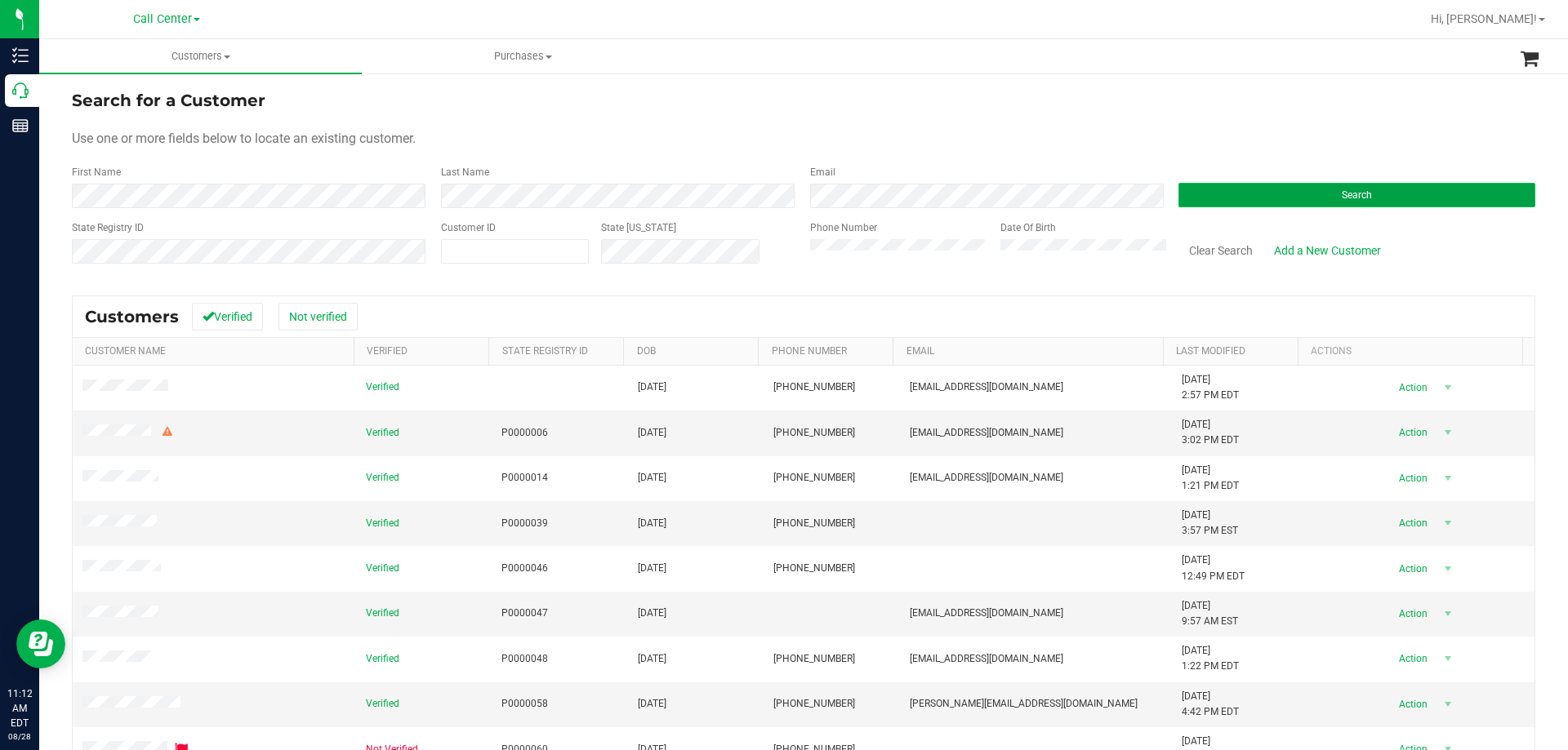
click at [1302, 199] on button "Search" at bounding box center [1357, 194] width 357 height 24
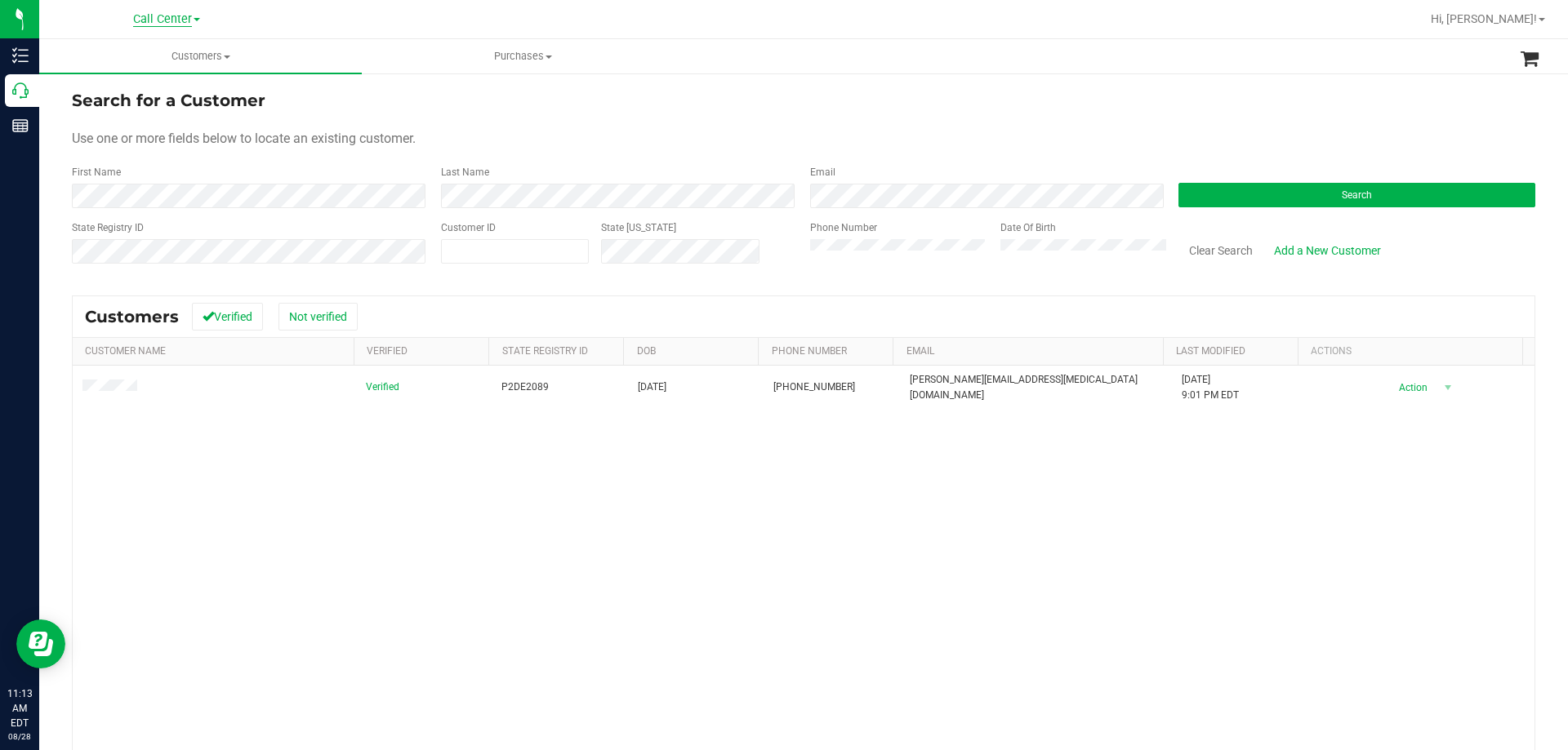
click at [180, 24] on span "Call Center" at bounding box center [162, 20] width 59 height 15
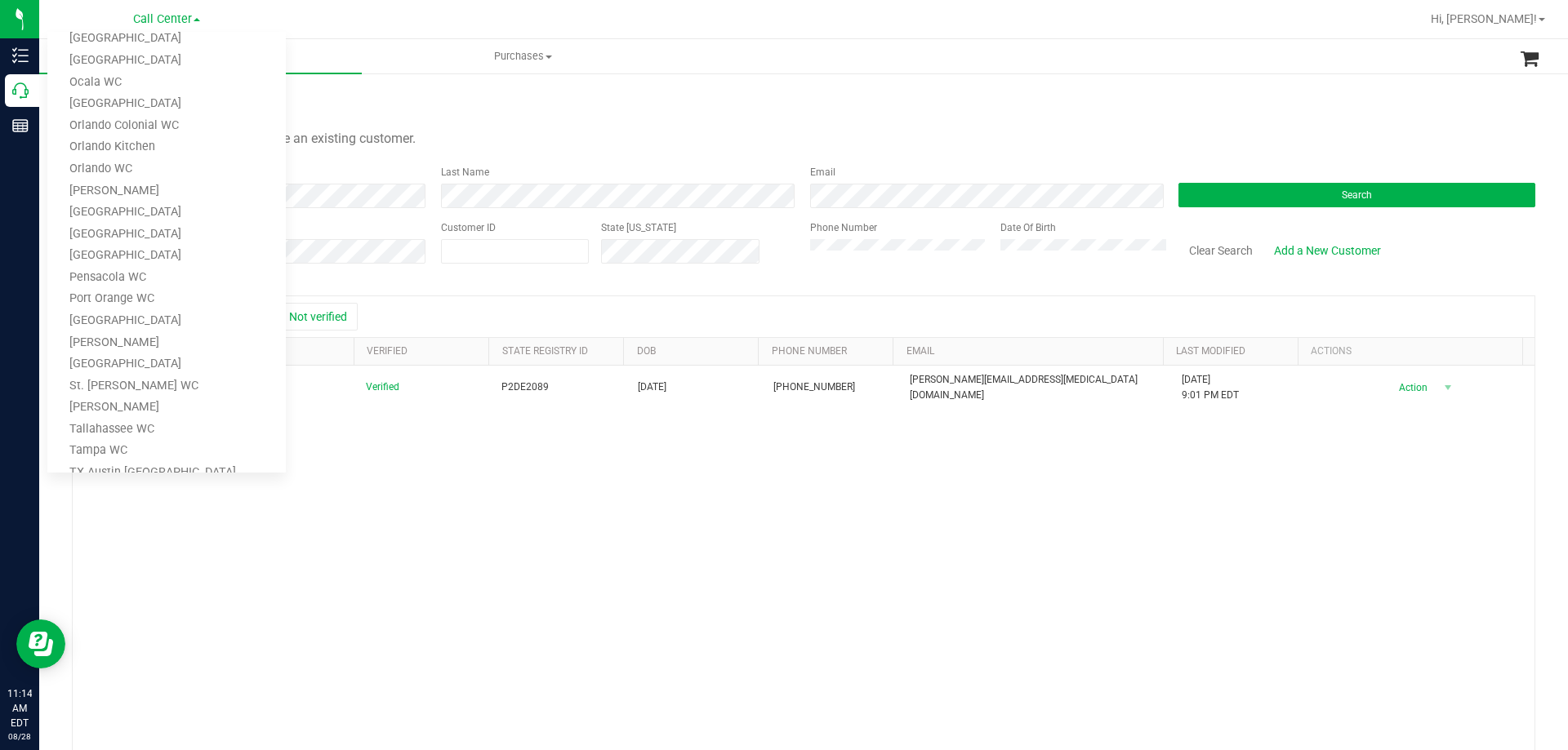
scroll to position [717, 0]
click at [142, 315] on link "TX Austin [GEOGRAPHIC_DATA]" at bounding box center [167, 317] width 239 height 22
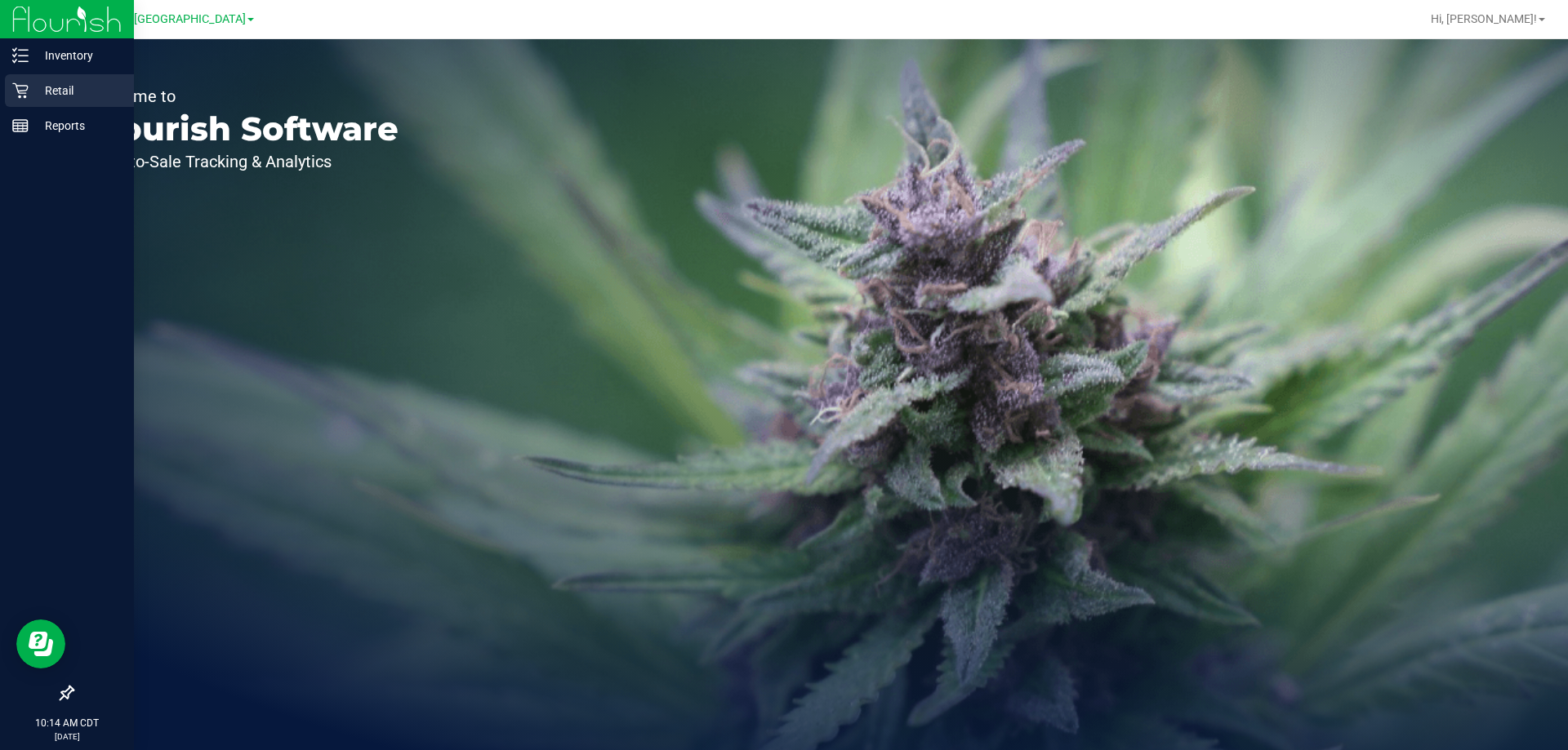
click at [48, 89] on p "Retail" at bounding box center [77, 90] width 98 height 19
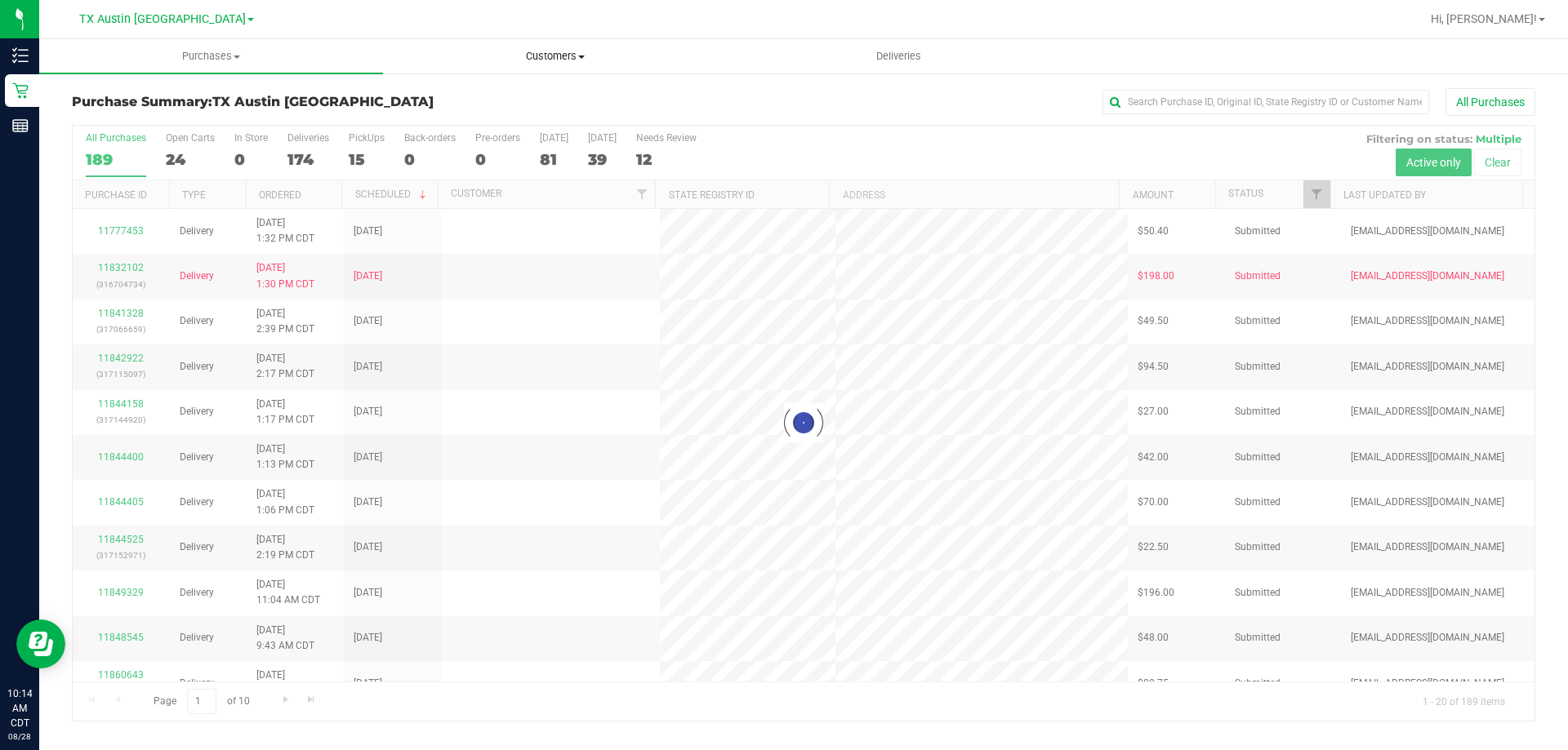
click at [565, 53] on span "Customers" at bounding box center [554, 57] width 343 height 15
click at [513, 91] on li "All customers" at bounding box center [554, 98] width 344 height 19
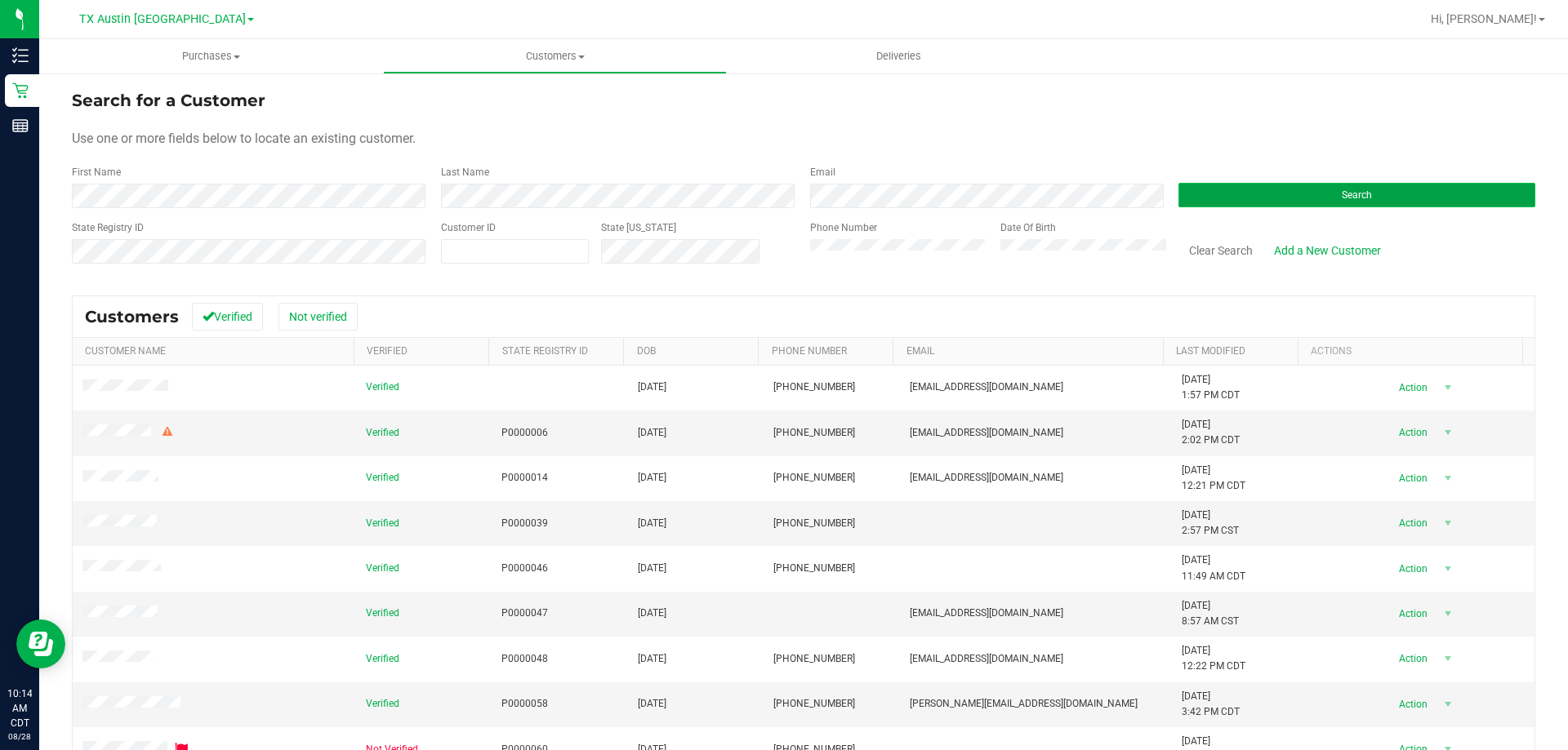
click at [1234, 188] on button "Search" at bounding box center [1357, 194] width 357 height 24
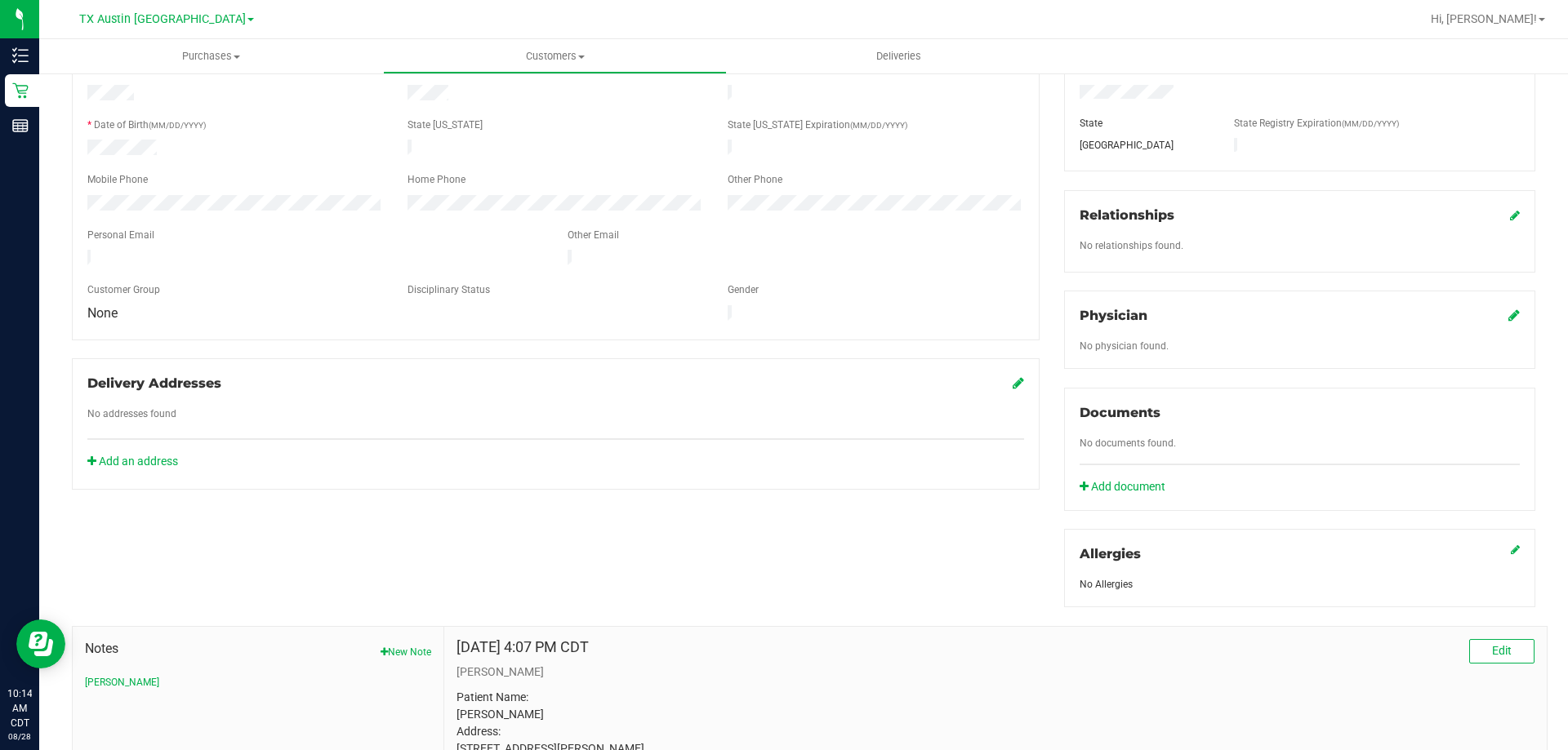
scroll to position [472, 0]
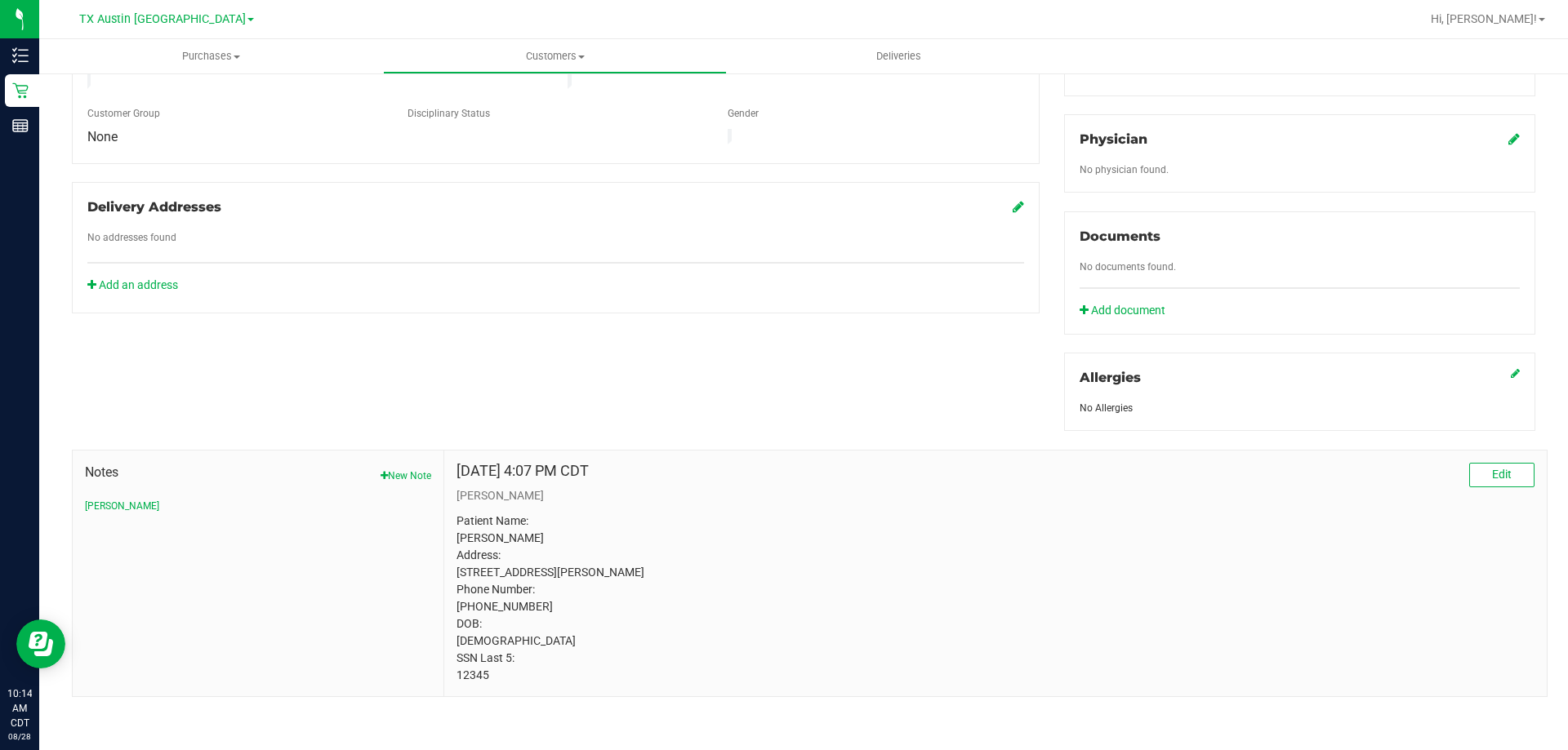
click at [476, 679] on p "Patient Name: Melinda Scifres Address: 1315 Vistawood Dr Mansfield, TX, 76063 P…" at bounding box center [995, 598] width 1078 height 172
click at [769, 611] on p "Patient Name: Melinda Scifres Address: 1315 Vistawood Dr Mansfield, TX, 76063 P…" at bounding box center [995, 598] width 1078 height 172
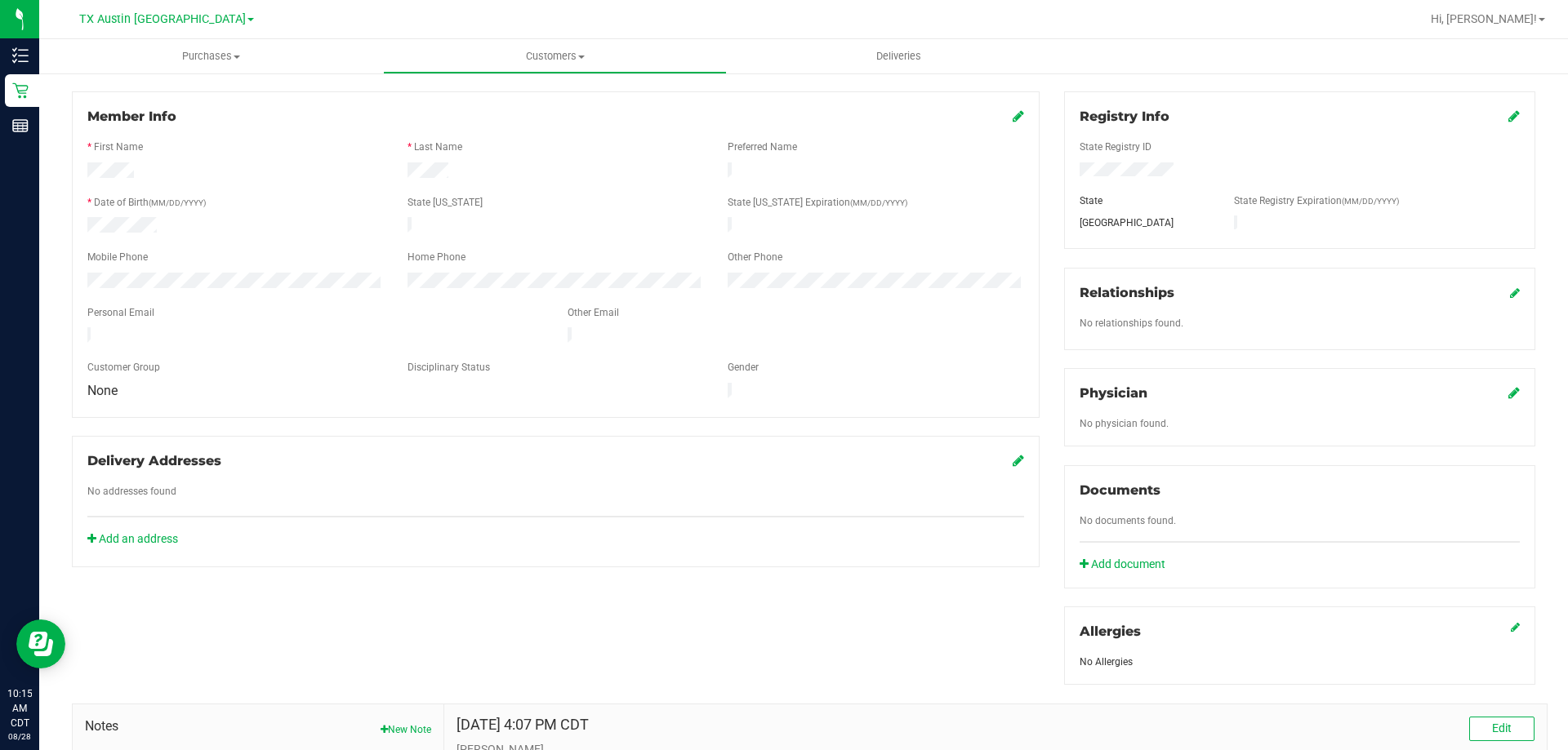
scroll to position [0, 0]
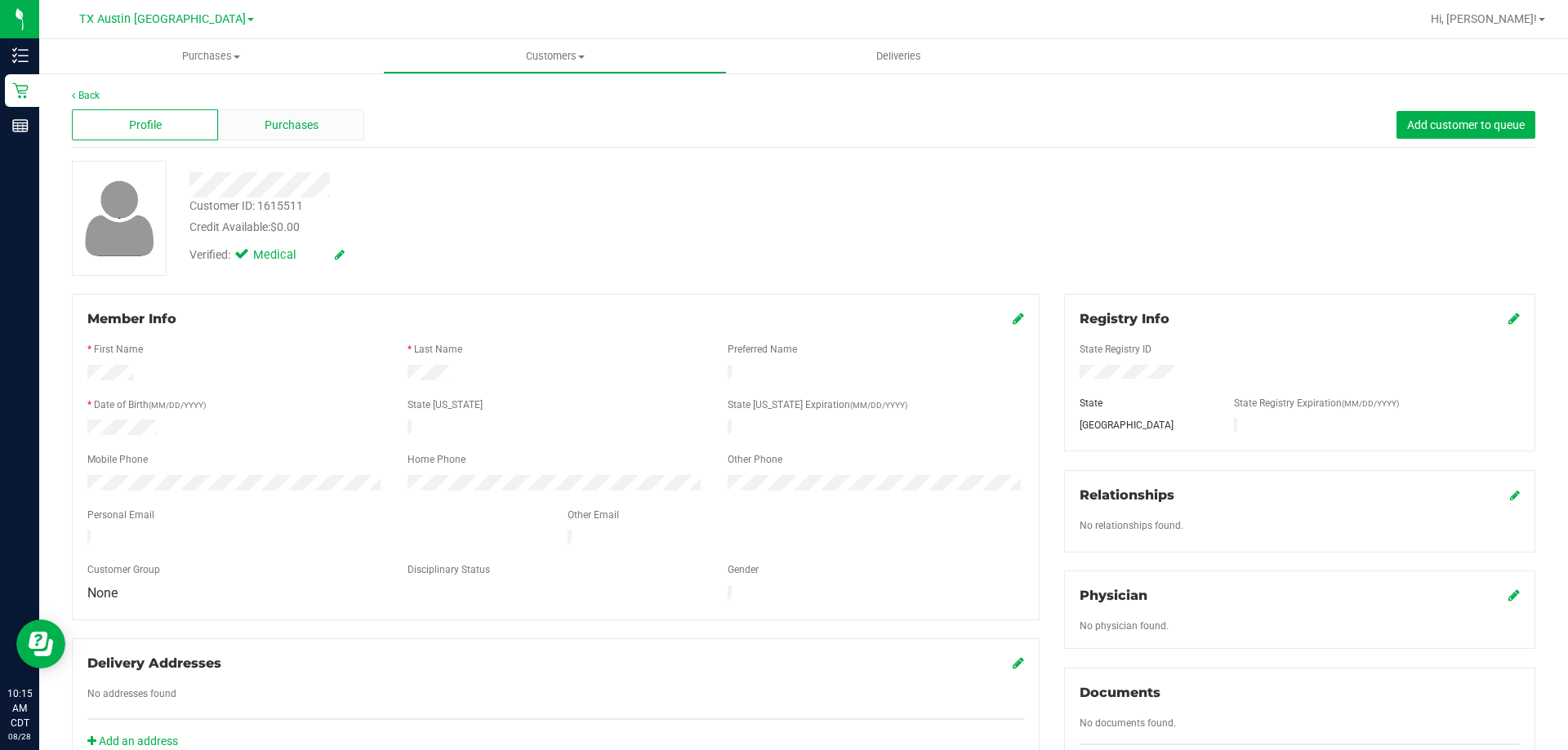
click at [278, 119] on span "Purchases" at bounding box center [291, 125] width 54 height 17
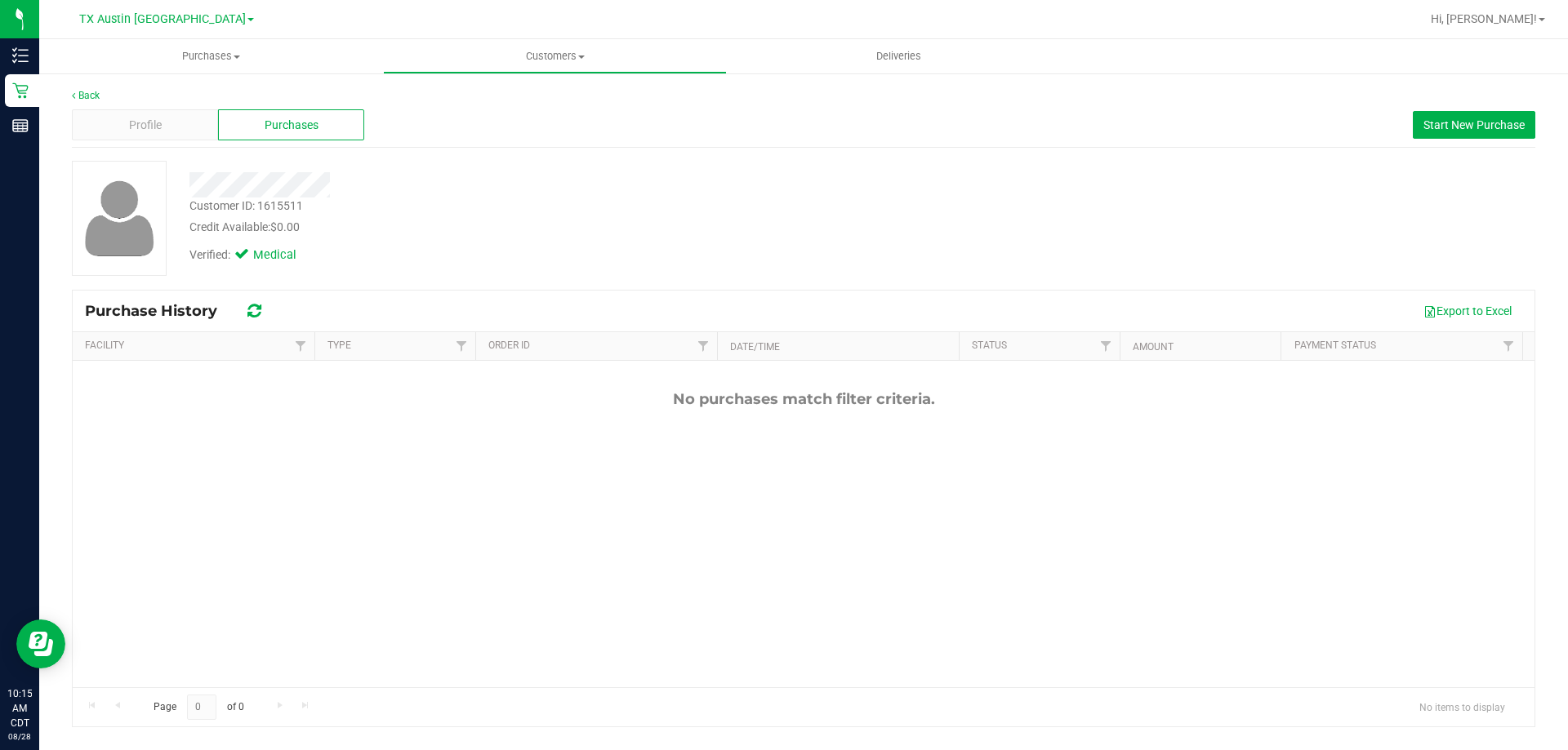
click at [195, 126] on div "Profile" at bounding box center [145, 125] width 147 height 31
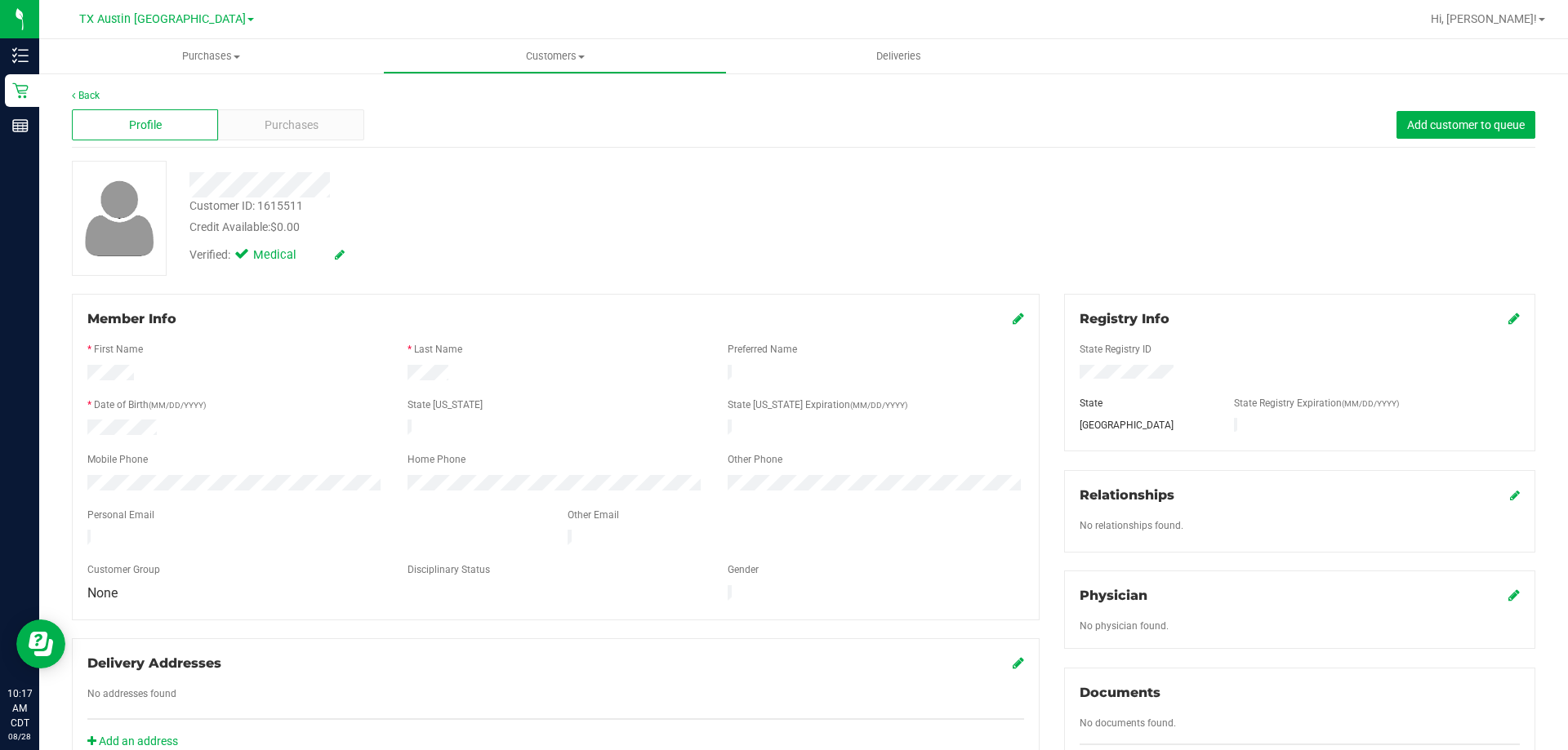
click at [476, 198] on div "Customer ID: 1615511 Credit Available: $0.00" at bounding box center [549, 217] width 744 height 39
drag, startPoint x: 188, startPoint y: 183, endPoint x: 447, endPoint y: 188, distance: 259.0
click at [447, 188] on div at bounding box center [549, 185] width 744 height 25
drag, startPoint x: 82, startPoint y: 376, endPoint x: 575, endPoint y: 377, distance: 493.0
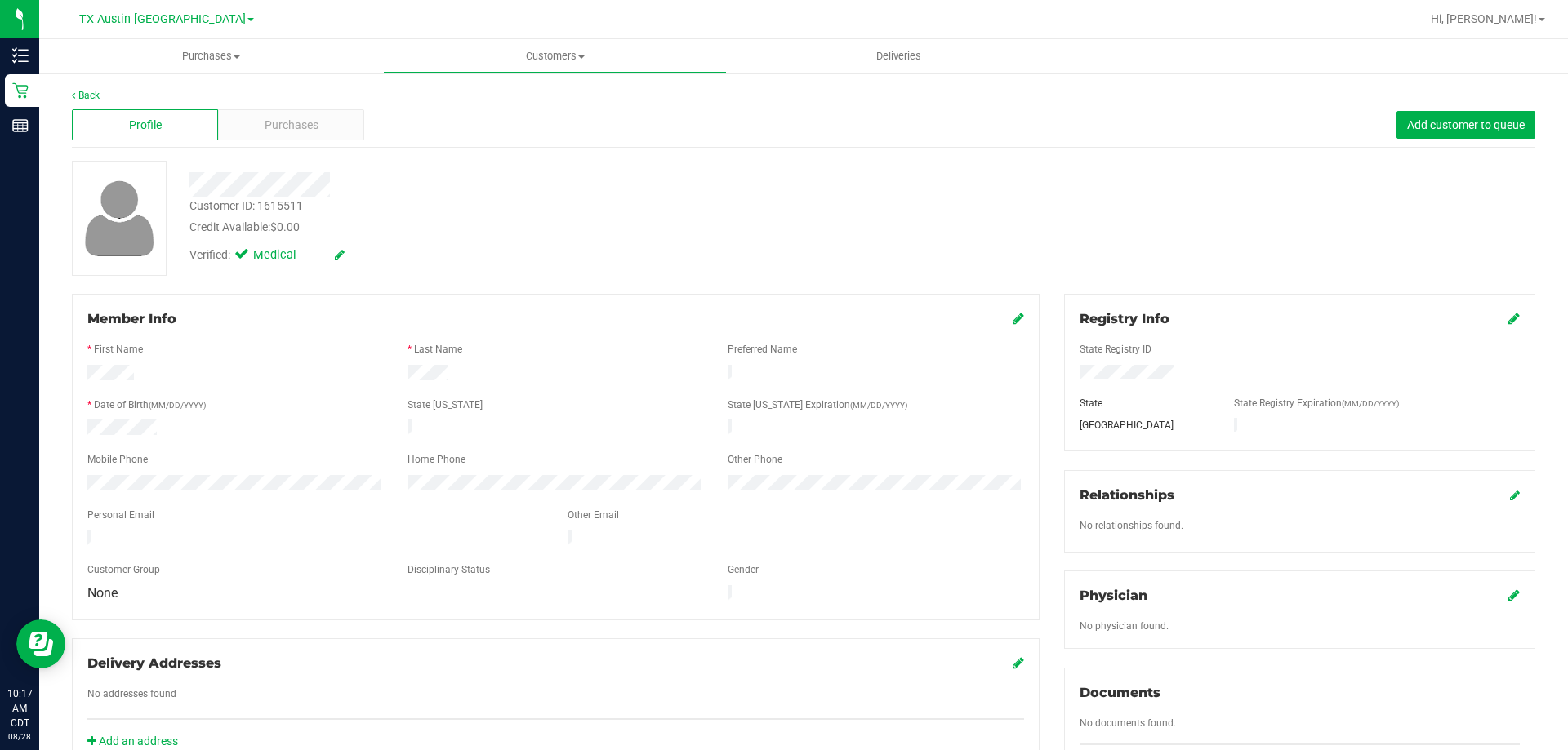
click at [575, 377] on div at bounding box center [556, 374] width 962 height 19
click at [575, 377] on div at bounding box center [555, 374] width 320 height 19
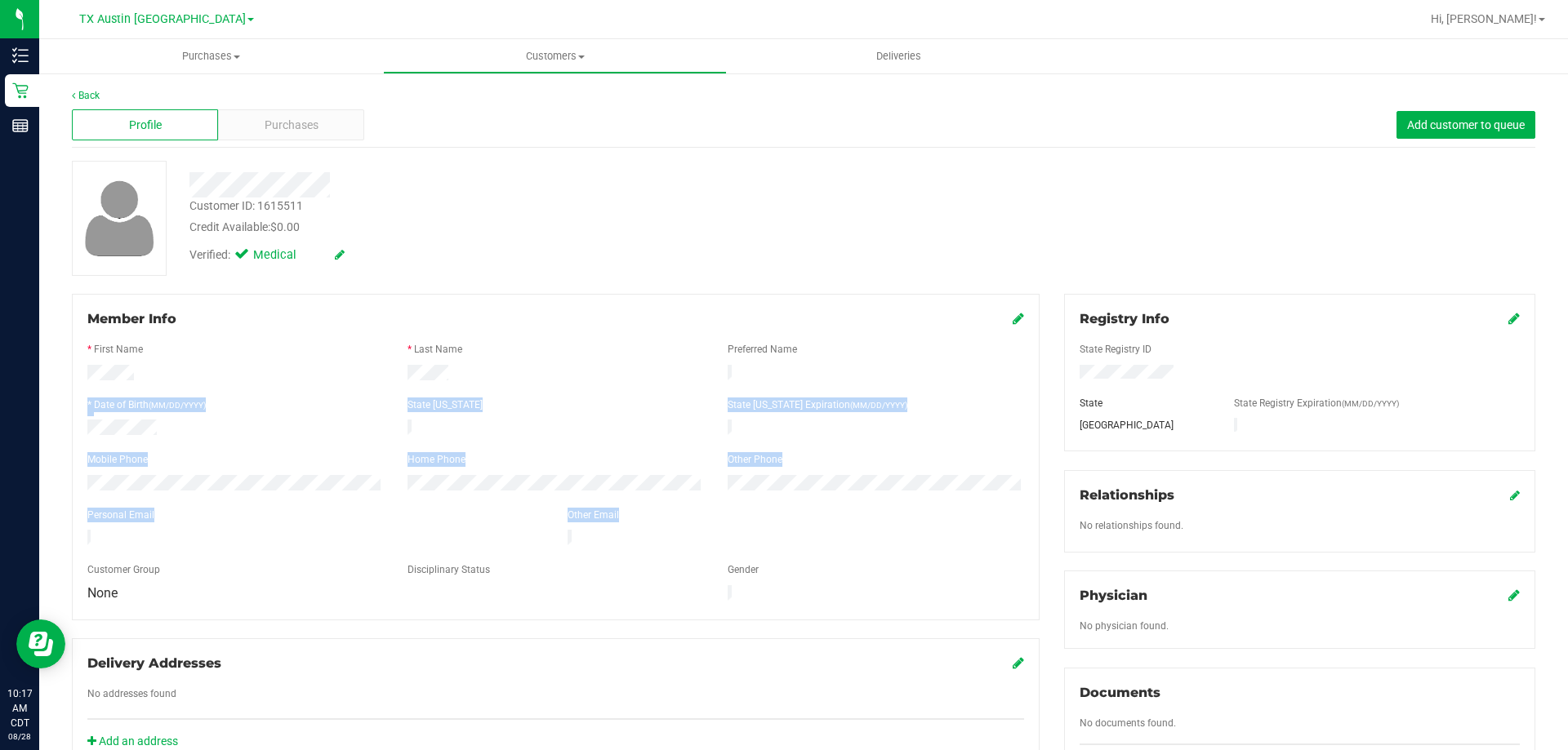
drag, startPoint x: 86, startPoint y: 367, endPoint x: 328, endPoint y: 548, distance: 302.2
click at [328, 548] on form "Member Info * First Name * Last Name Preferred Name * Date of Birth (MM/DD/YYYY…" at bounding box center [555, 457] width 936 height 295
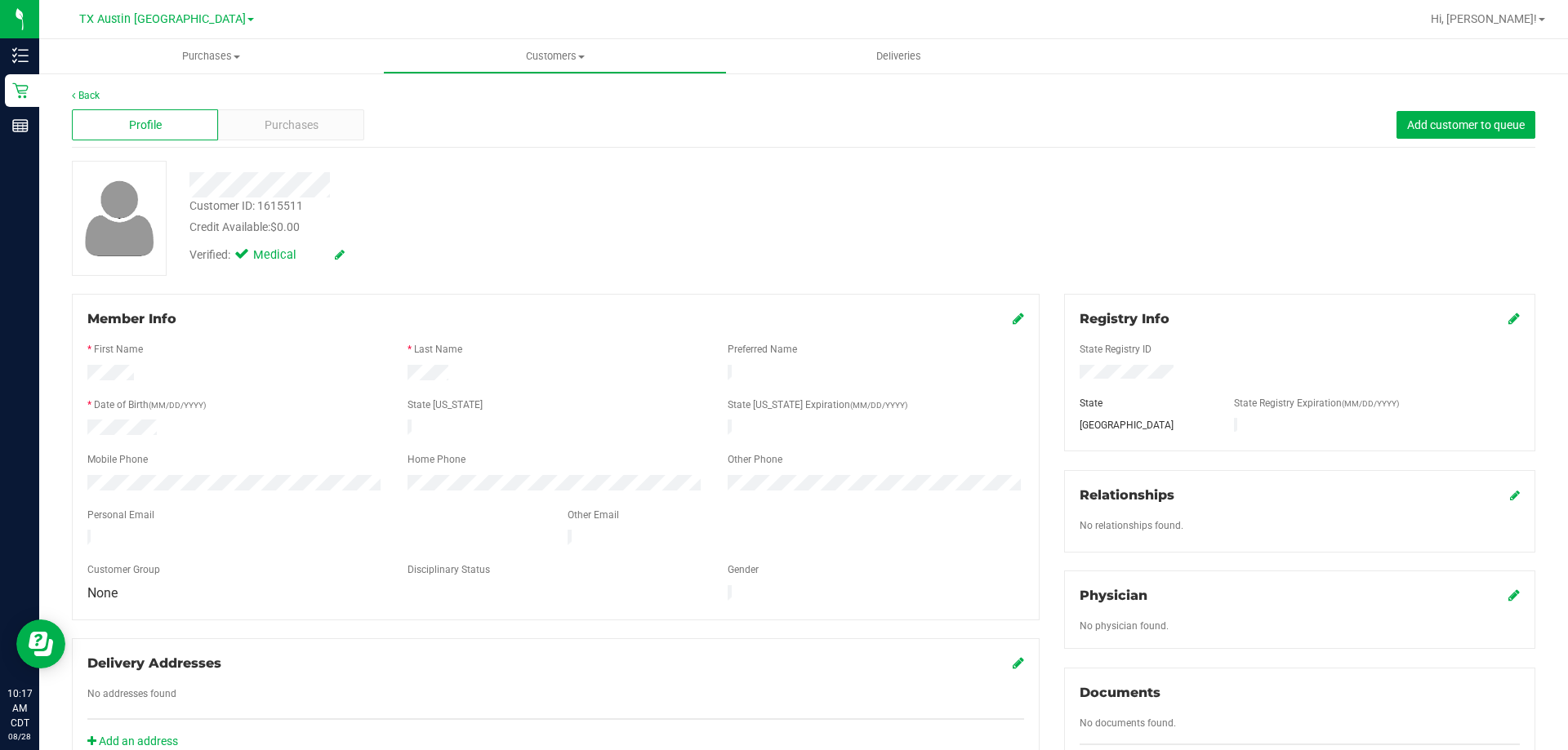
click at [328, 562] on div "Customer Group" at bounding box center [235, 572] width 320 height 18
click at [498, 218] on div "Credit Available: $0.00" at bounding box center [549, 227] width 720 height 17
click at [328, 508] on div "Personal Email" at bounding box center [315, 517] width 480 height 18
click at [275, 508] on div "Personal Email" at bounding box center [315, 517] width 480 height 18
click at [230, 508] on div "Personal Email" at bounding box center [315, 517] width 480 height 18
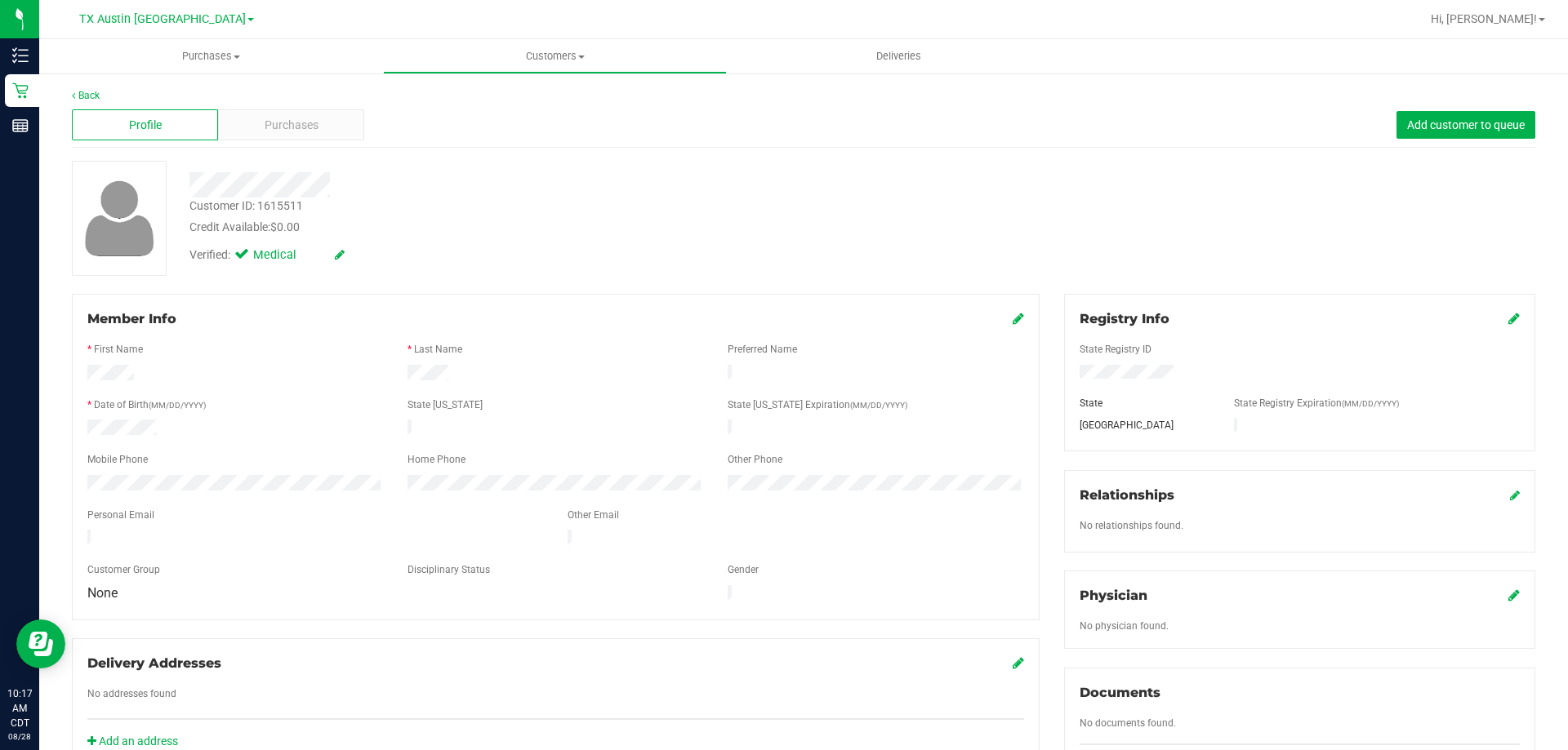
click at [262, 495] on div at bounding box center [555, 501] width 936 height 13
click at [250, 508] on div "Personal Email" at bounding box center [315, 517] width 480 height 18
click at [276, 495] on div at bounding box center [555, 501] width 936 height 13
click at [276, 495] on div at bounding box center [555, 501] width 936 height 13
click at [304, 511] on div "Personal Email" at bounding box center [315, 517] width 480 height 18
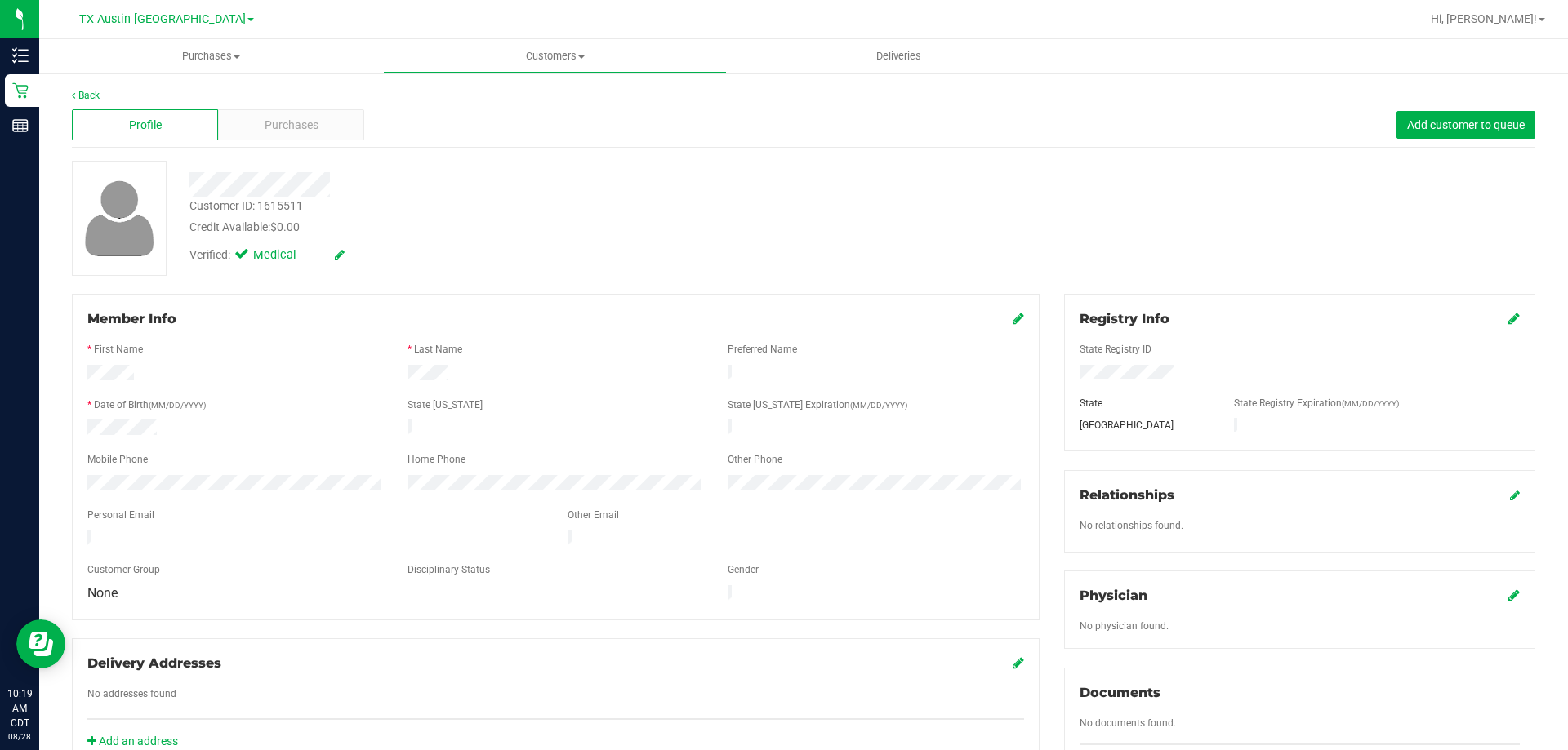
click at [497, 252] on div "Verified: Medical" at bounding box center [549, 254] width 744 height 36
click at [443, 192] on div at bounding box center [549, 185] width 744 height 25
click at [443, 193] on div at bounding box center [549, 185] width 744 height 25
click at [505, 196] on div at bounding box center [549, 185] width 744 height 25
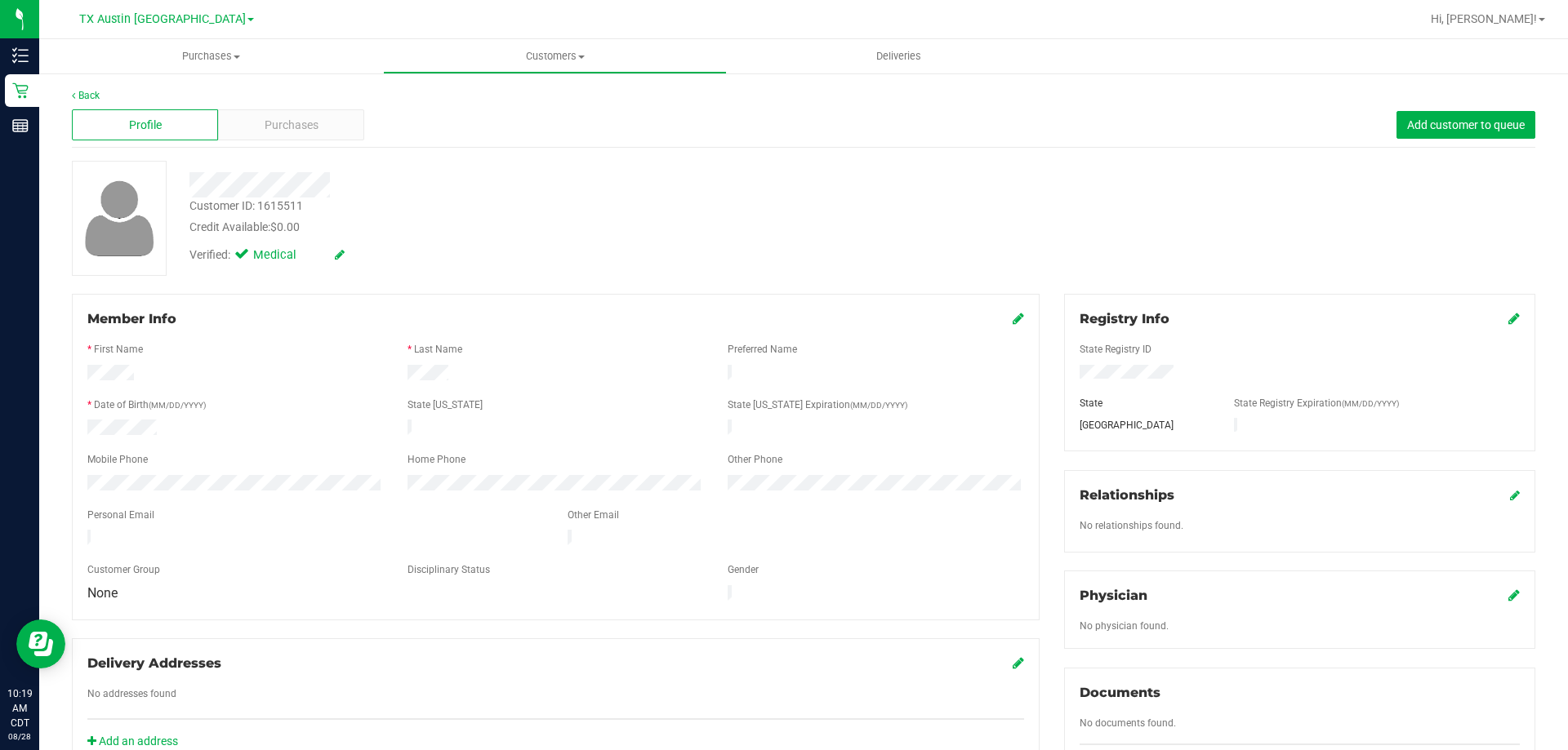
click at [683, 241] on div "Verified: Medical" at bounding box center [549, 254] width 744 height 36
click at [159, 23] on span "TX Austin [GEOGRAPHIC_DATA]" at bounding box center [162, 20] width 167 height 15
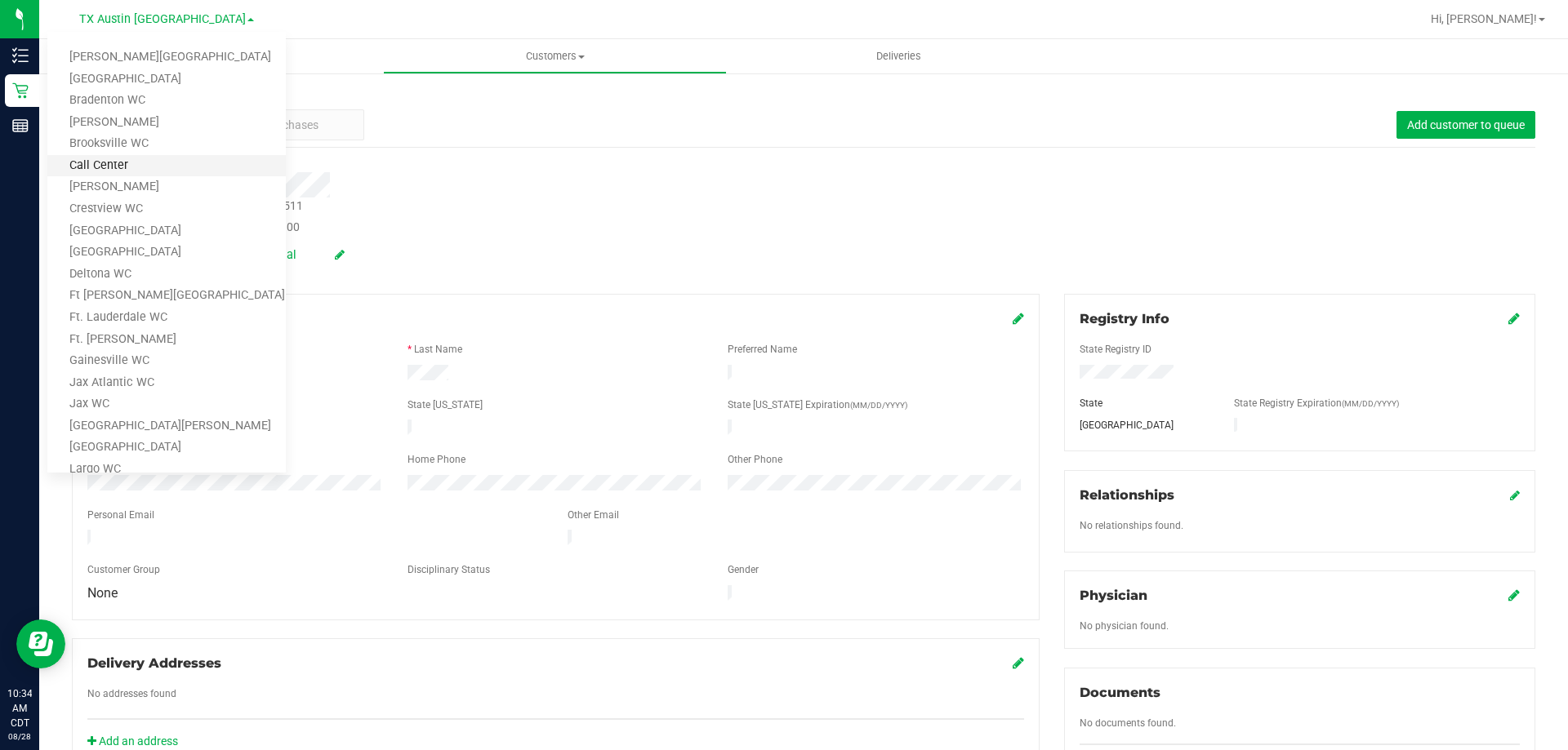
click at [110, 172] on link "Call Center" at bounding box center [167, 166] width 239 height 22
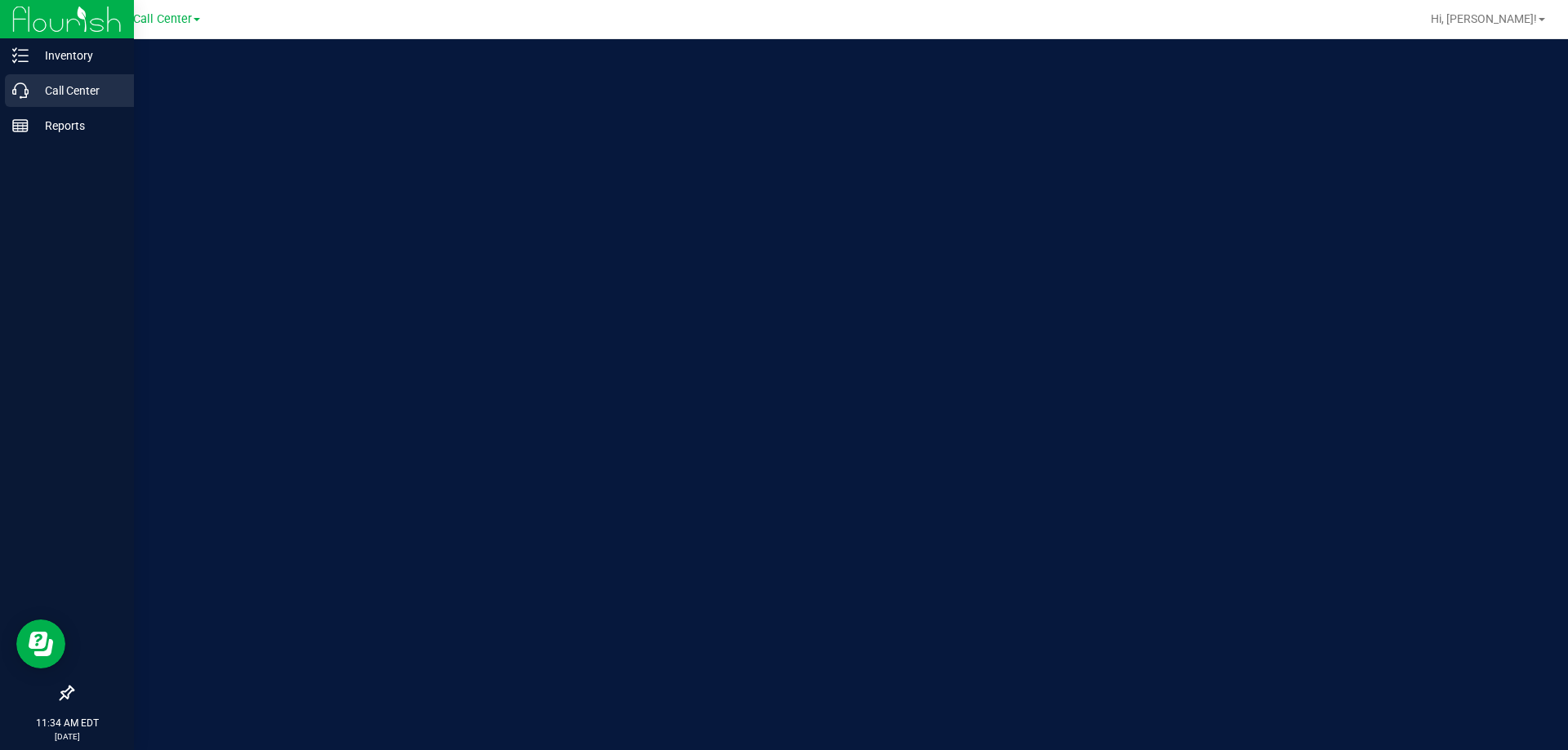
click at [62, 83] on p "Call Center" at bounding box center [77, 90] width 98 height 19
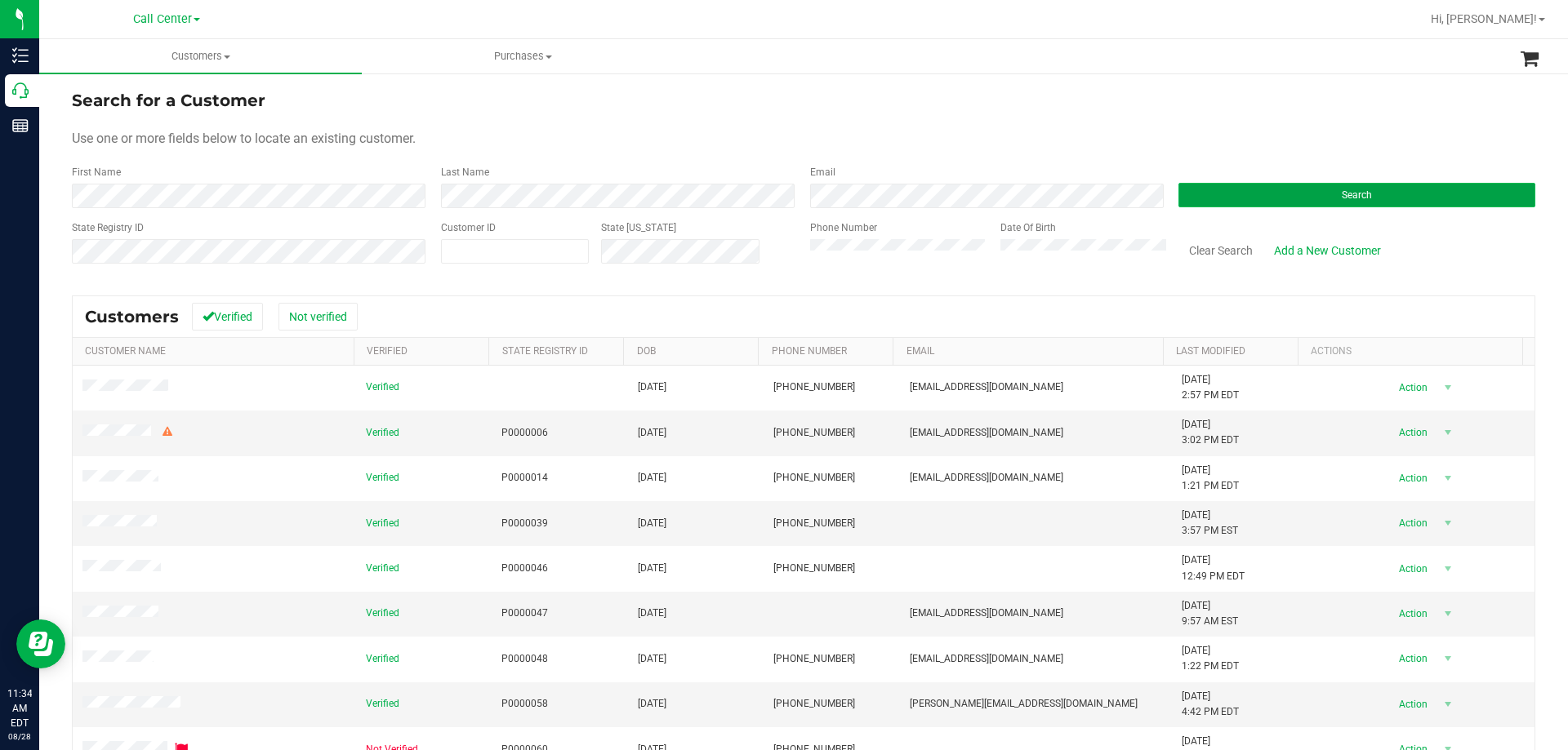
click at [1281, 198] on button "Search" at bounding box center [1357, 194] width 357 height 24
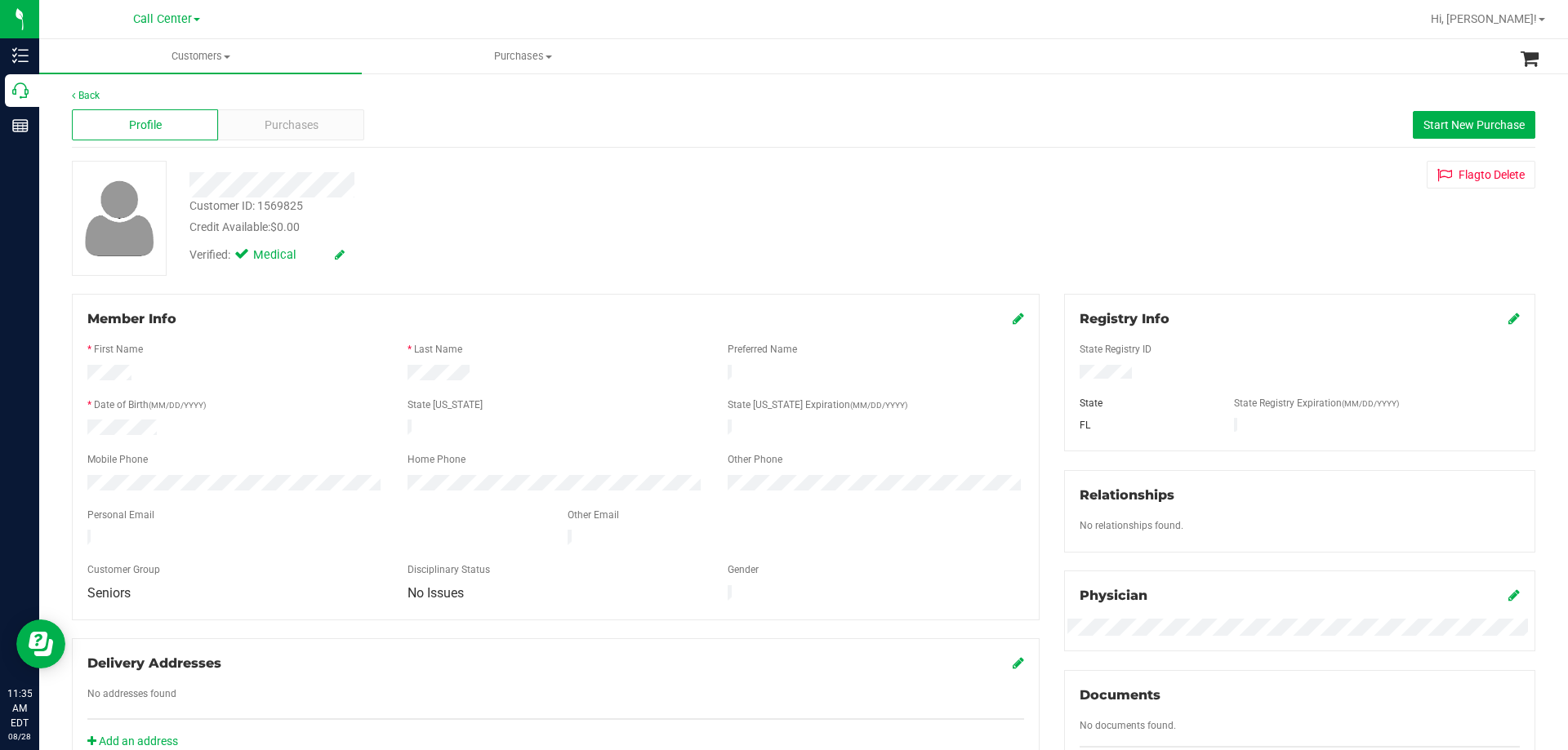
click at [329, 108] on div "Profile Purchases Start New Purchase" at bounding box center [803, 126] width 1463 height 45
click at [321, 122] on div "Purchases" at bounding box center [291, 125] width 147 height 31
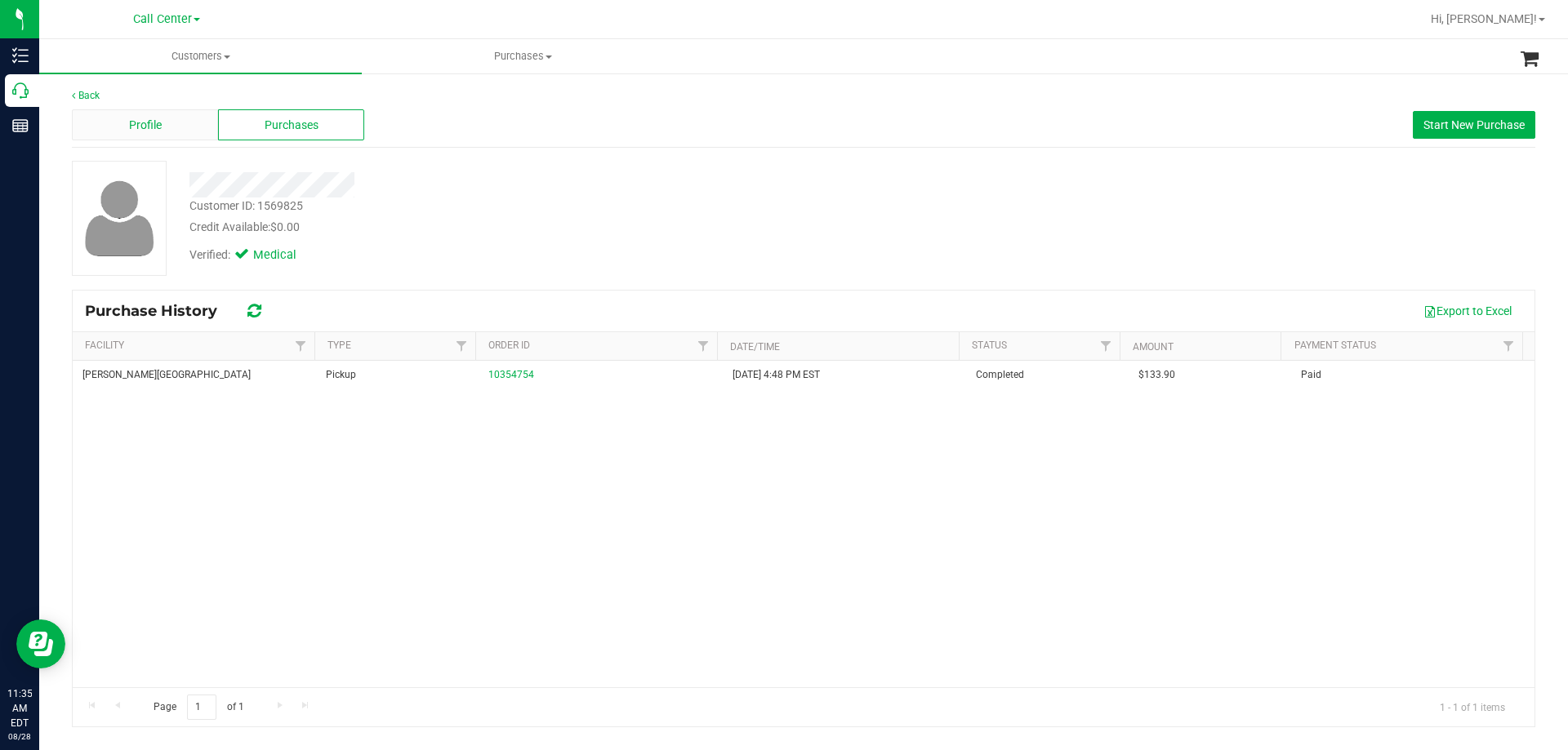
click at [167, 121] on div "Profile" at bounding box center [145, 125] width 147 height 31
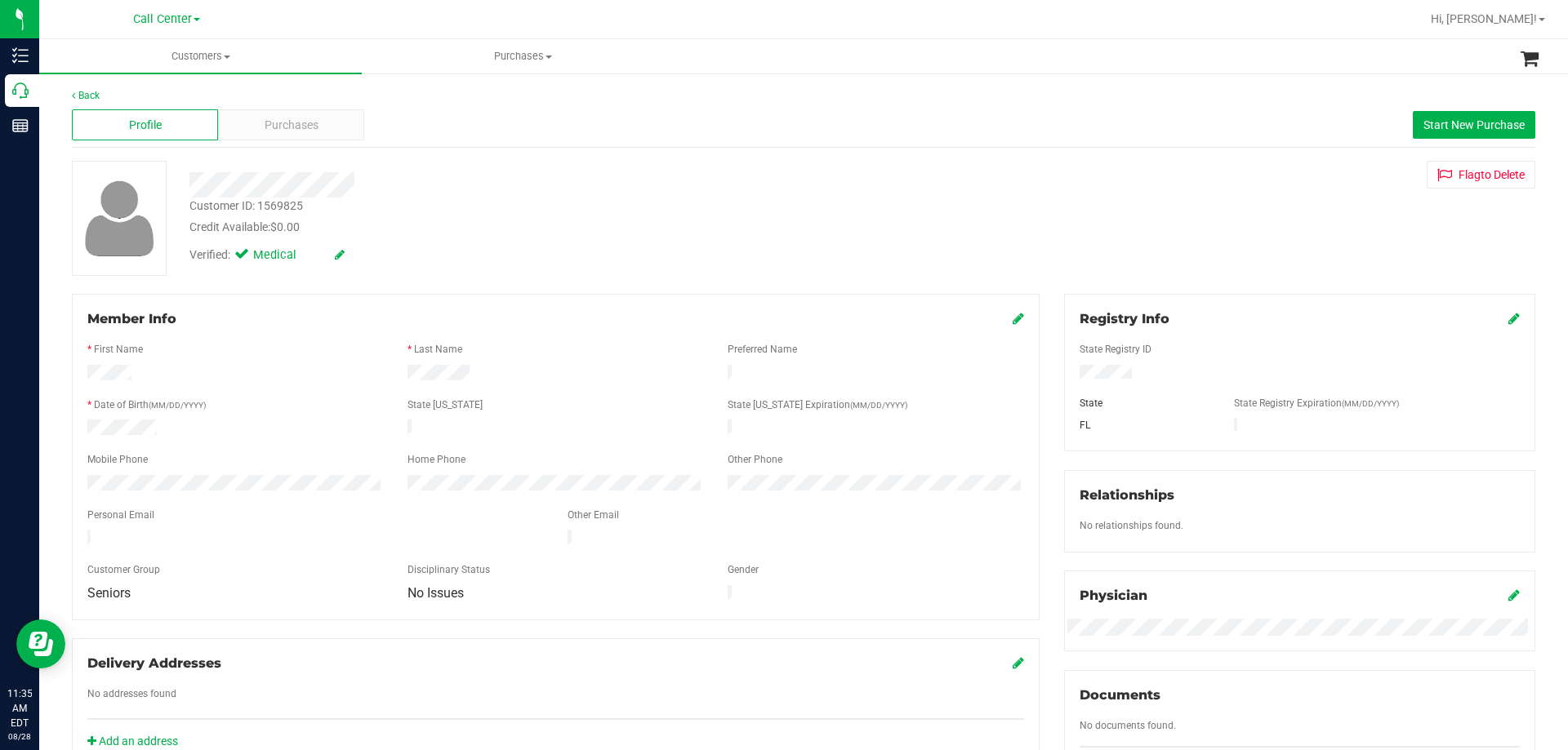
drag, startPoint x: 522, startPoint y: 249, endPoint x: 518, endPoint y: 258, distance: 9.8
click at [522, 249] on div "Verified: Medical" at bounding box center [549, 254] width 744 height 36
click at [645, 245] on div "Verified: Medical" at bounding box center [549, 254] width 744 height 36
click at [466, 224] on div "Credit Available: $0.00" at bounding box center [549, 227] width 720 height 17
click at [101, 439] on div at bounding box center [555, 446] width 936 height 13
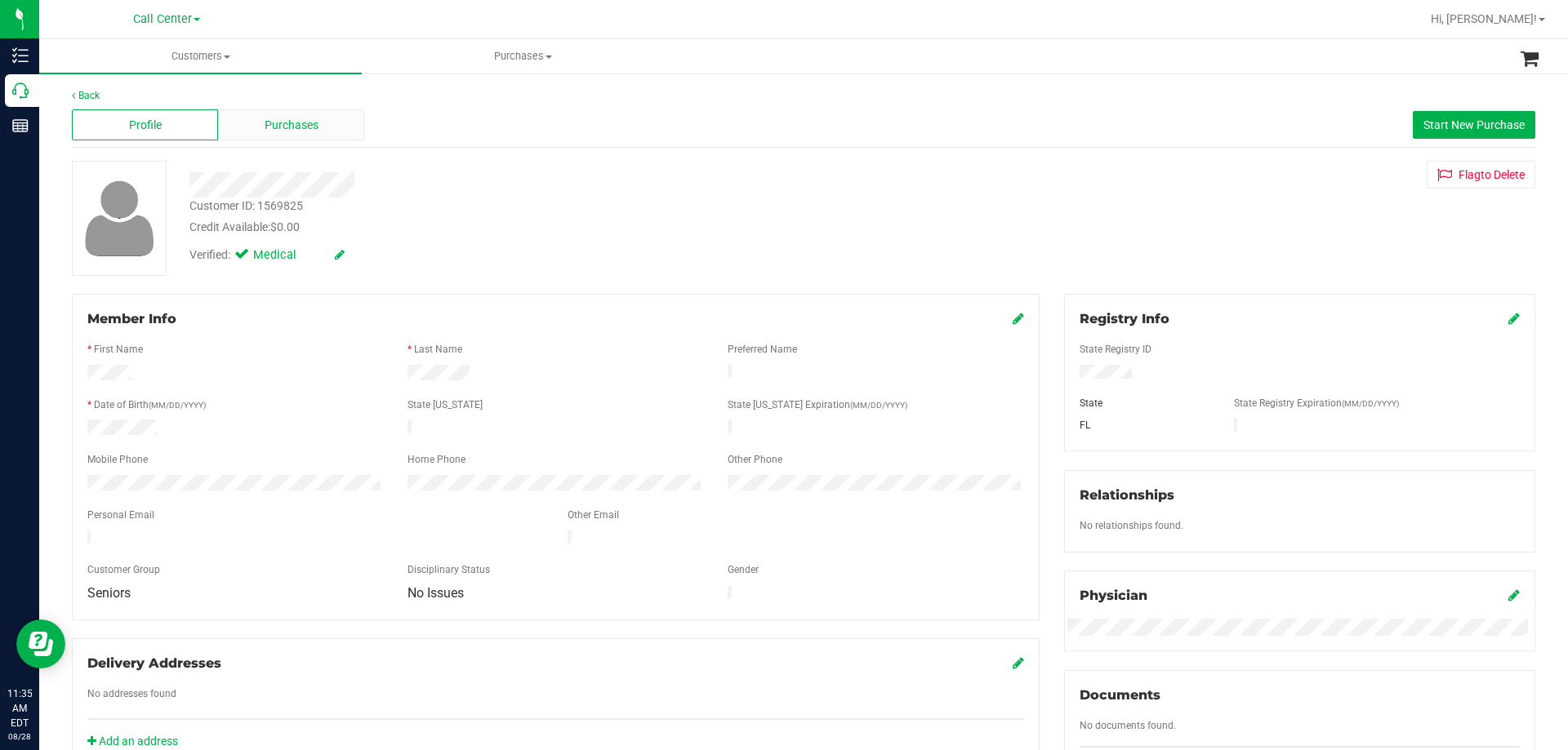
click at [306, 116] on span "Purchases" at bounding box center [291, 125] width 54 height 17
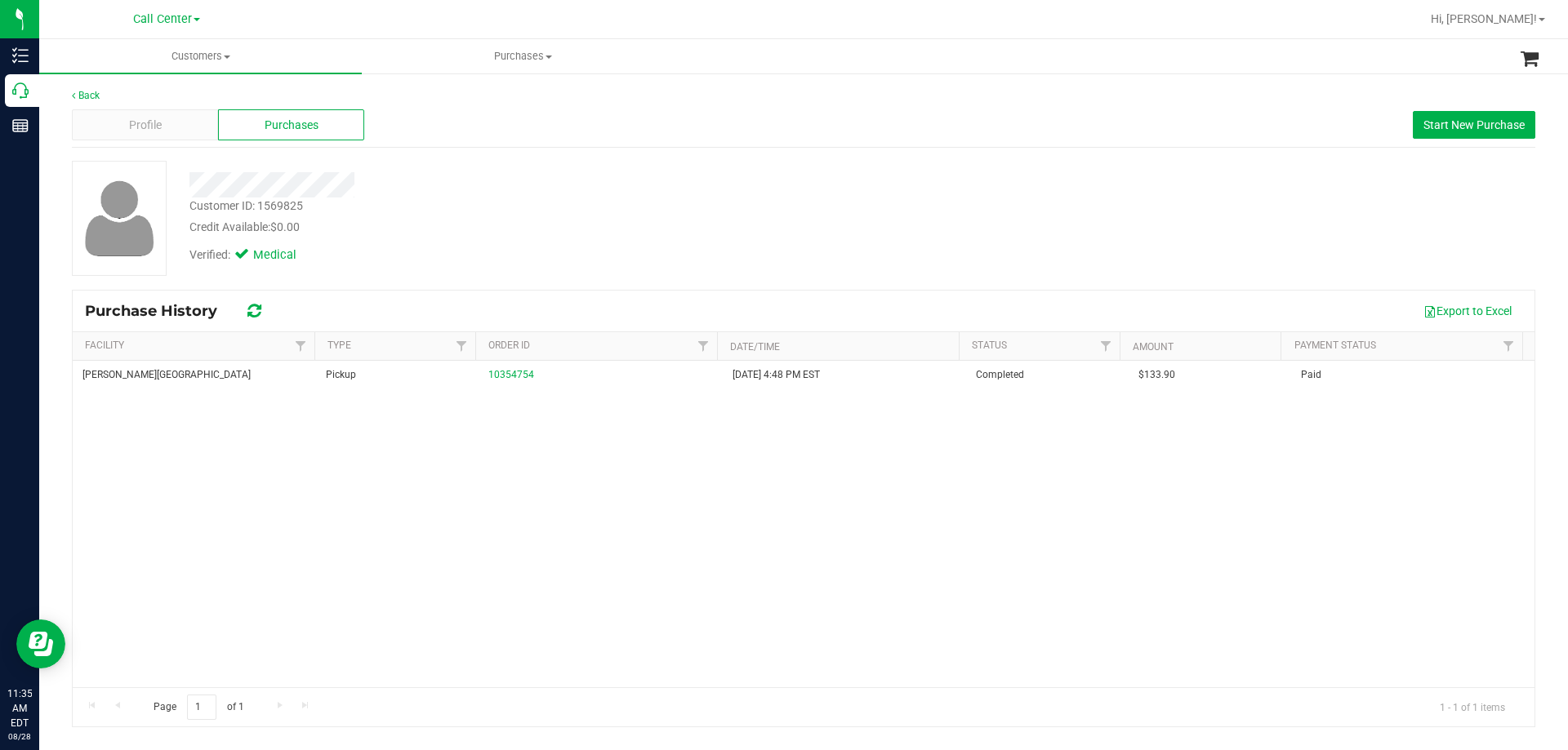
click at [766, 249] on div "Verified: Medical" at bounding box center [549, 254] width 744 height 36
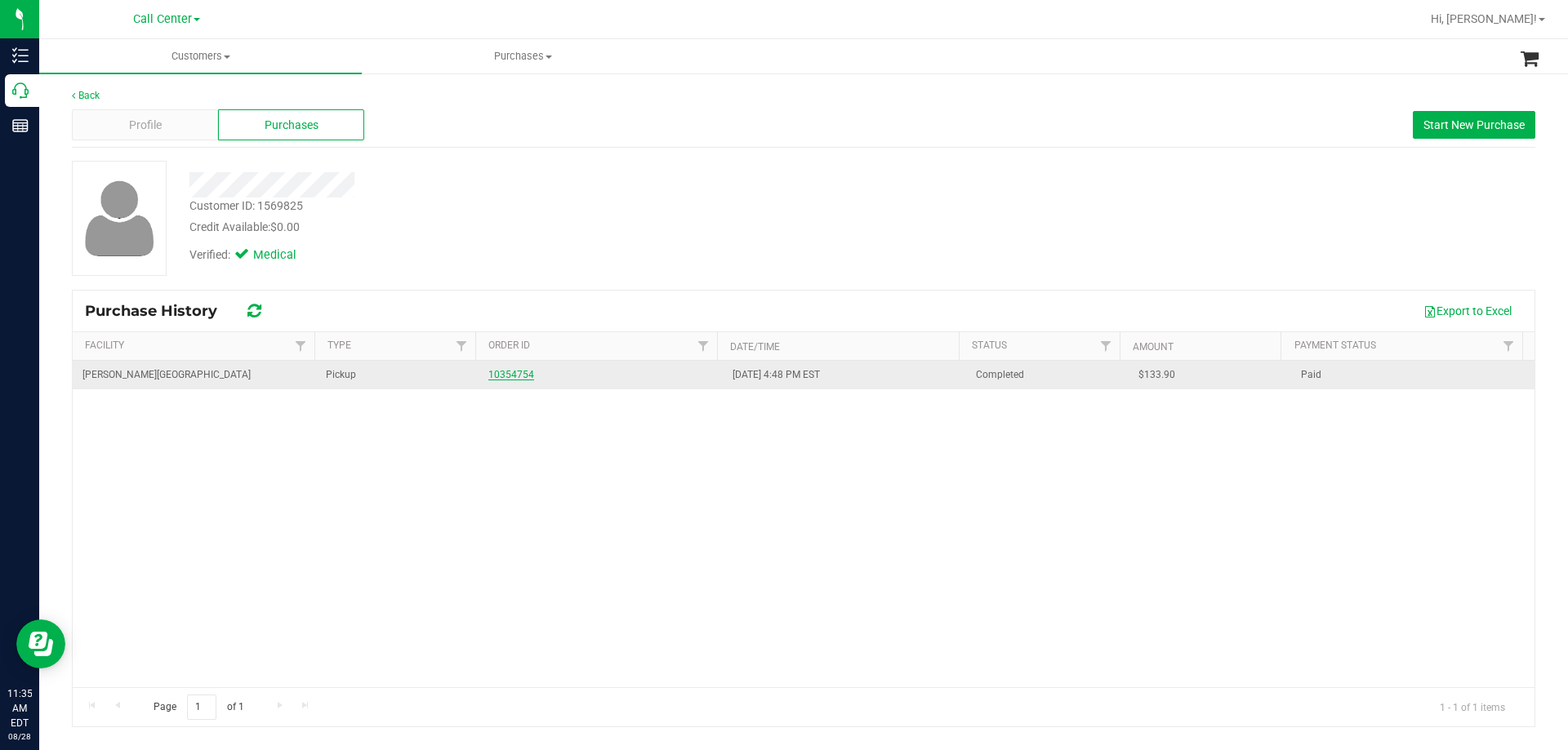
click at [503, 372] on link "10354754" at bounding box center [511, 375] width 46 height 12
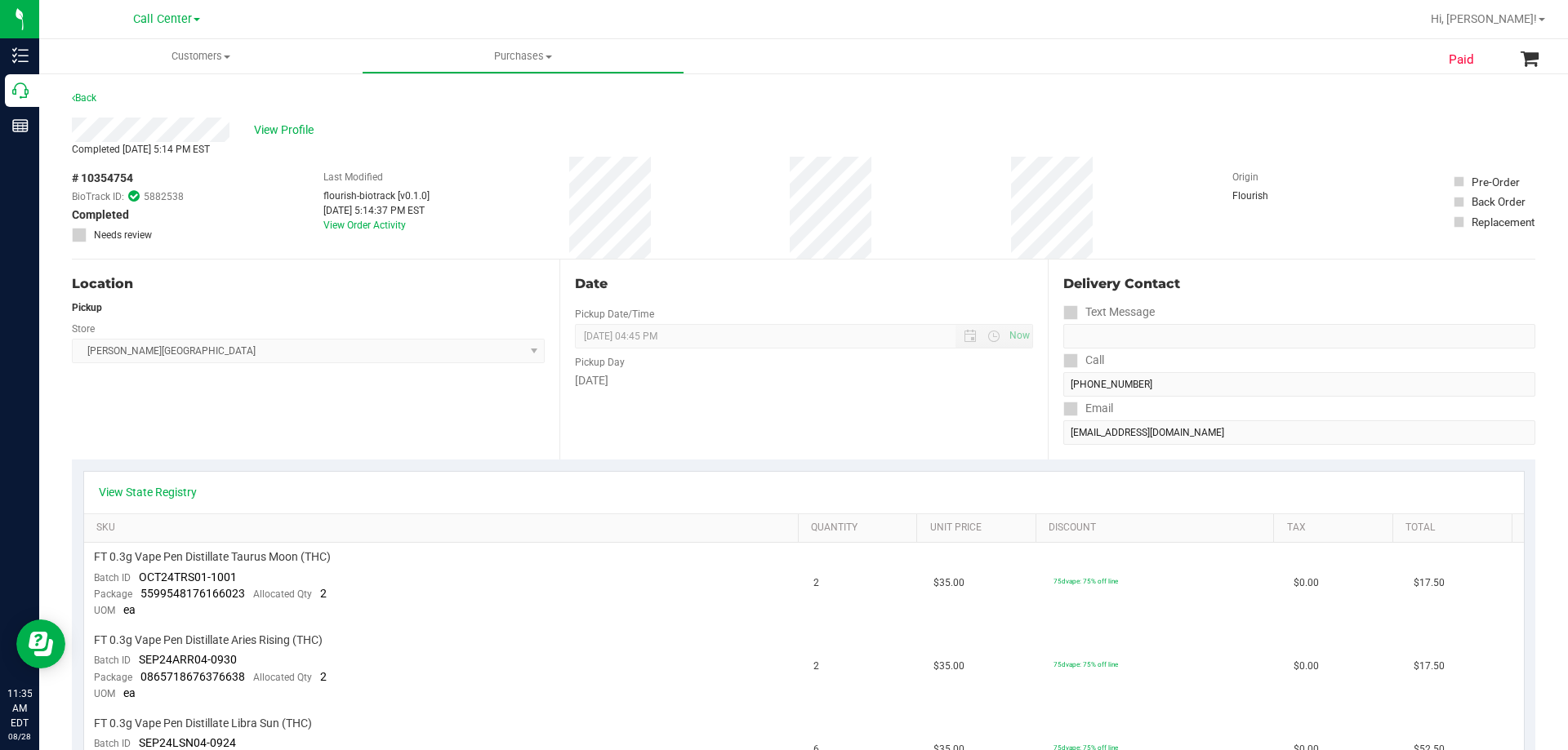
click at [414, 408] on div "Location Pickup Store Bonita Springs WC Select Store Bonita Springs WC Boynton …" at bounding box center [316, 359] width 487 height 200
drag, startPoint x: 571, startPoint y: 359, endPoint x: 651, endPoint y: 402, distance: 90.8
click at [651, 402] on div "Date Pickup Date/Time 11/30/2024 Now 11/30/2024 04:45 PM Now Pickup Day Saturday" at bounding box center [803, 359] width 487 height 200
click at [651, 403] on div "Date Pickup Date/Time 11/30/2024 Now 11/30/2024 04:45 PM Now Pickup Day Saturday" at bounding box center [803, 359] width 487 height 200
click at [402, 413] on div "Location Pickup Store Bonita Springs WC Select Store Bonita Springs WC Boynton …" at bounding box center [316, 359] width 487 height 200
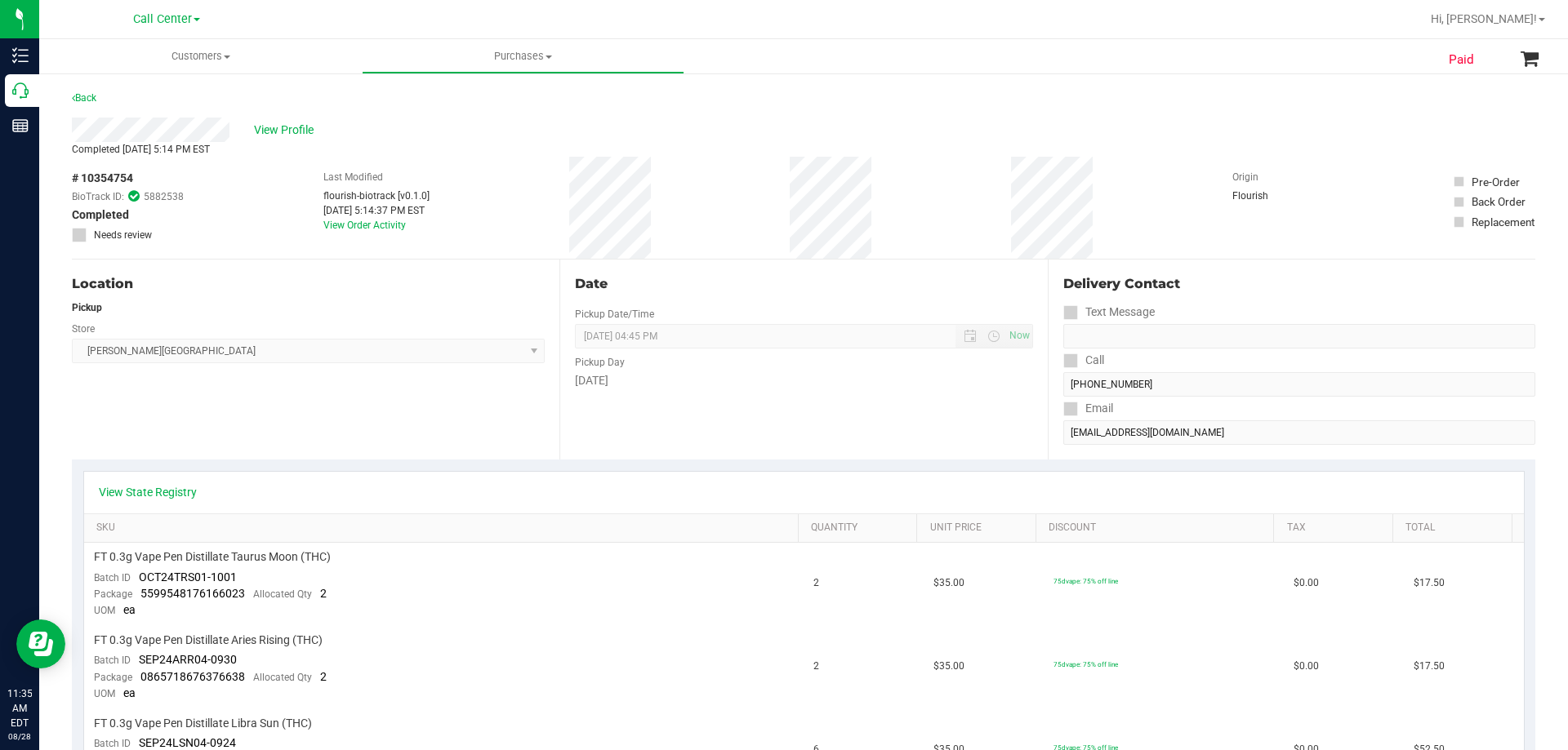
click at [389, 163] on div "Last Modified flourish-biotrack [v0.1.0] Nov 30, 2024 5:14:37 PM EST View Order…" at bounding box center [376, 208] width 106 height 102
click at [296, 131] on span "View Profile" at bounding box center [286, 130] width 65 height 17
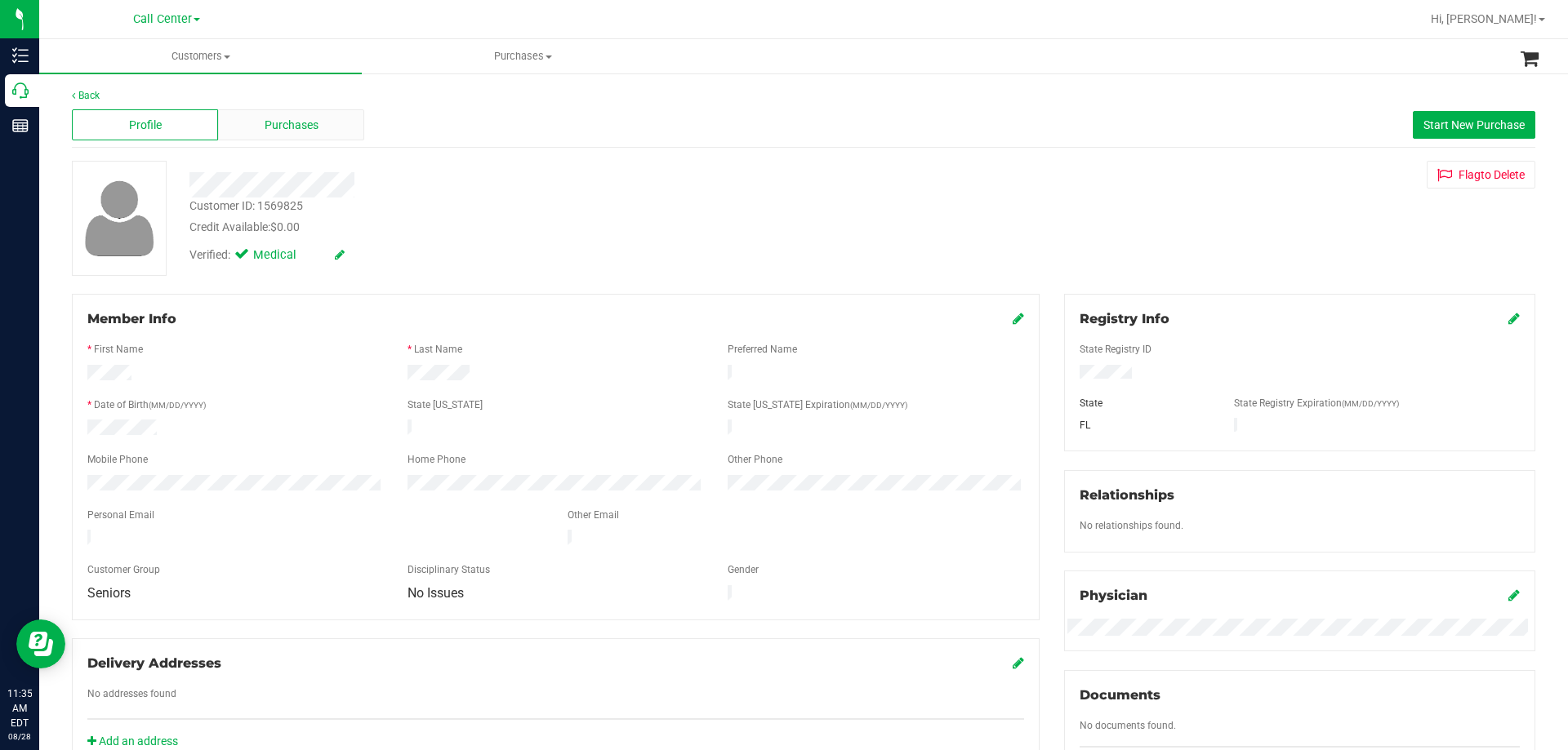
click at [298, 126] on span "Purchases" at bounding box center [291, 125] width 54 height 17
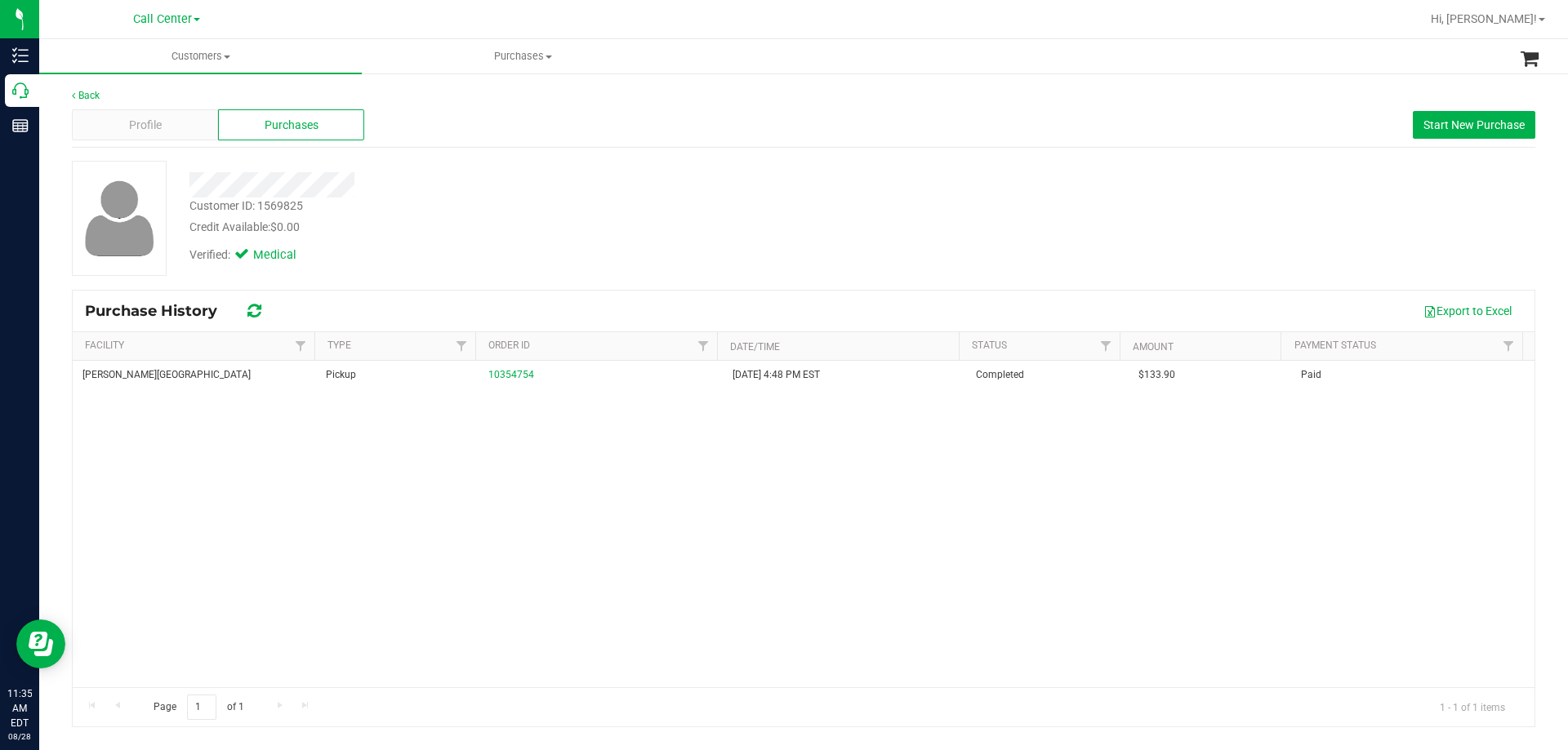
click at [765, 200] on div "Customer ID: 1569825 Credit Available: $0.00" at bounding box center [549, 217] width 744 height 39
click at [660, 190] on div at bounding box center [549, 185] width 744 height 25
drag, startPoint x: 440, startPoint y: 388, endPoint x: 861, endPoint y: 418, distance: 422.1
click at [861, 418] on div "Bonita Springs WC Pickup 10354754 11/30/2024 4:48 PM EST Completed $133.90 Paid" at bounding box center [803, 524] width 1462 height 326
click at [847, 443] on div "Bonita Springs WC Pickup 10354754 11/30/2024 4:48 PM EST Completed $133.90 Paid" at bounding box center [803, 524] width 1462 height 326
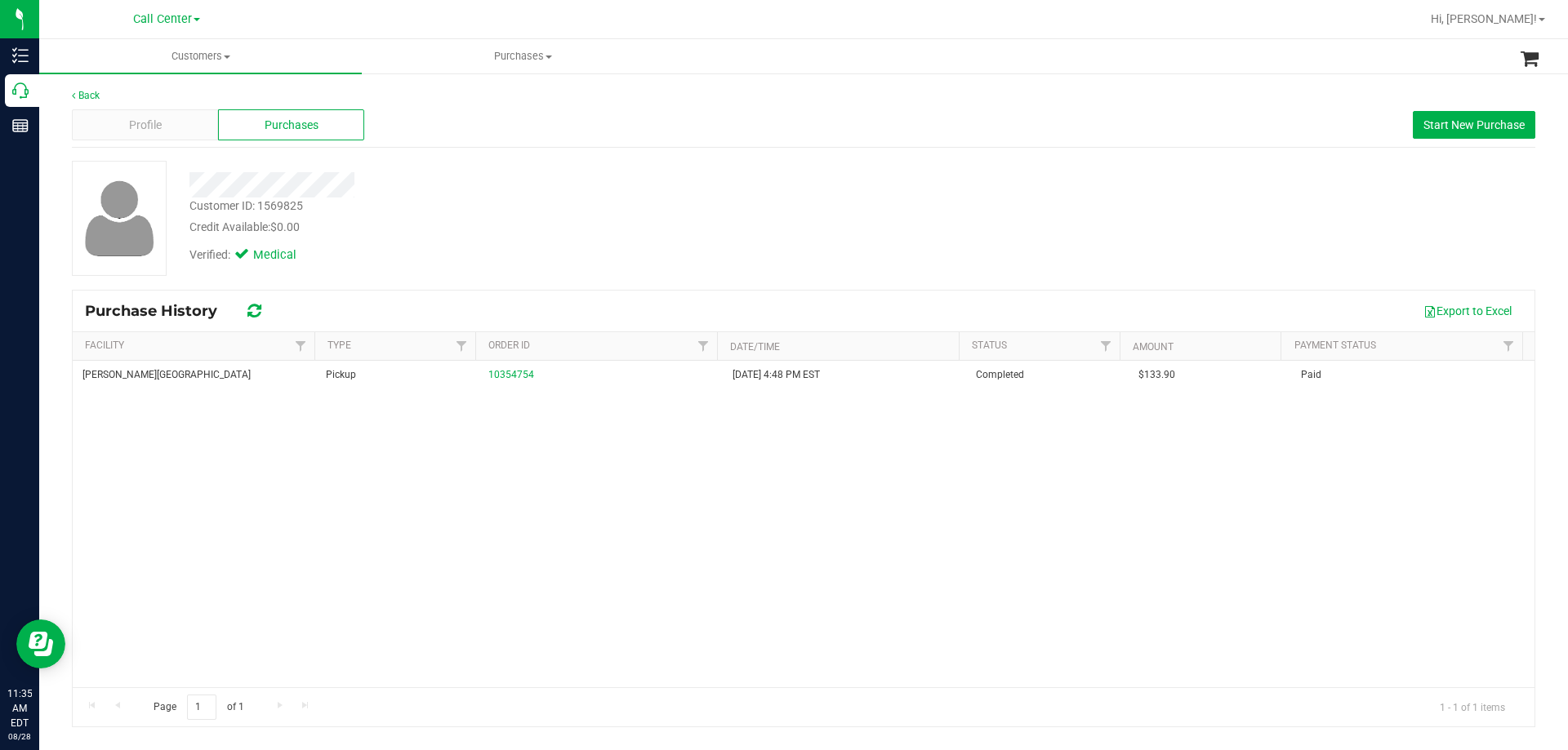
click at [519, 265] on div "Verified: Medical" at bounding box center [549, 254] width 744 height 36
click at [494, 190] on div at bounding box center [549, 185] width 744 height 25
click at [507, 226] on div "Credit Available: $0.00" at bounding box center [549, 227] width 720 height 17
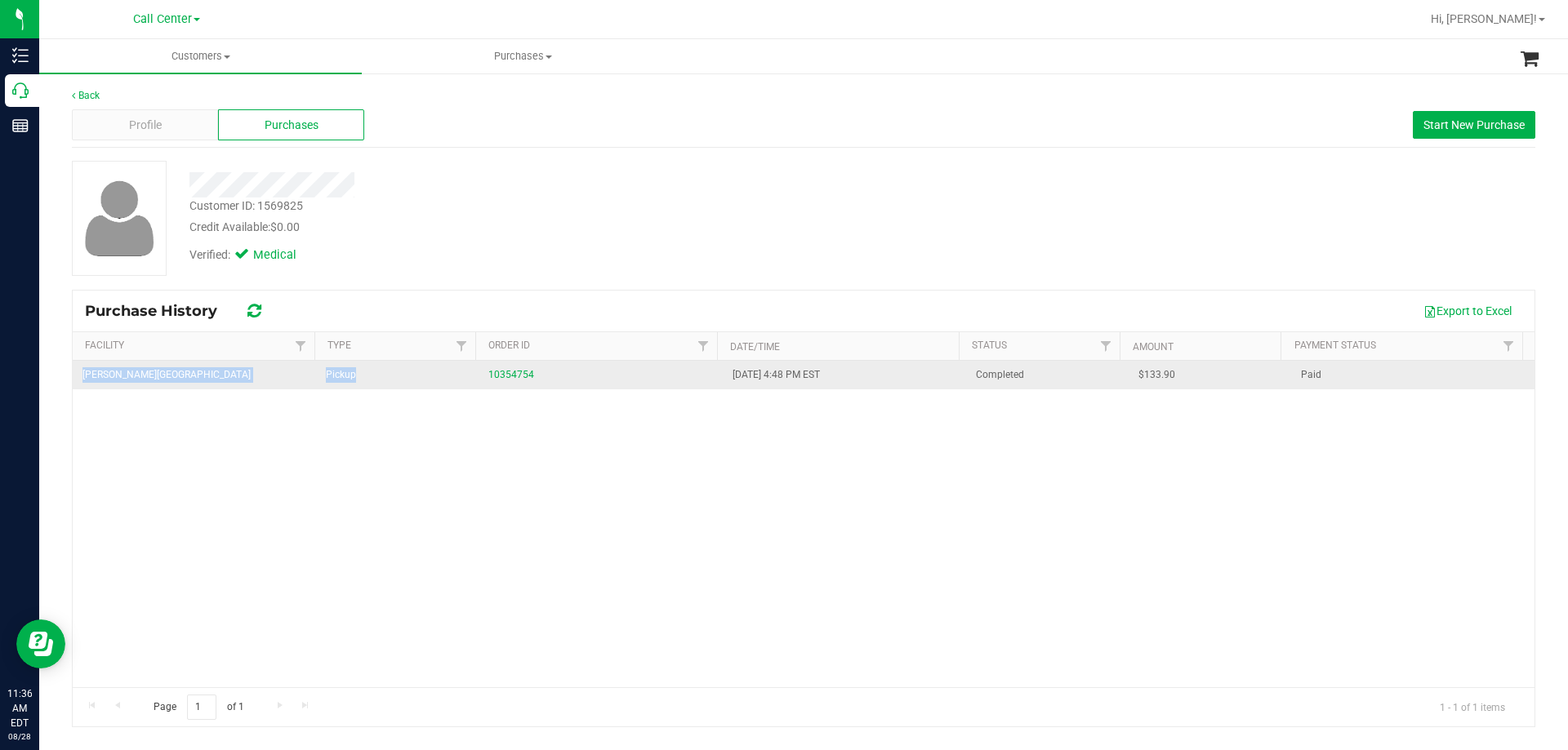
drag, startPoint x: 80, startPoint y: 369, endPoint x: 346, endPoint y: 385, distance: 266.5
click at [346, 385] on tr "Bonita Springs WC Pickup 10354754 11/30/2024 4:48 PM EST Completed $133.90 Paid" at bounding box center [803, 375] width 1462 height 28
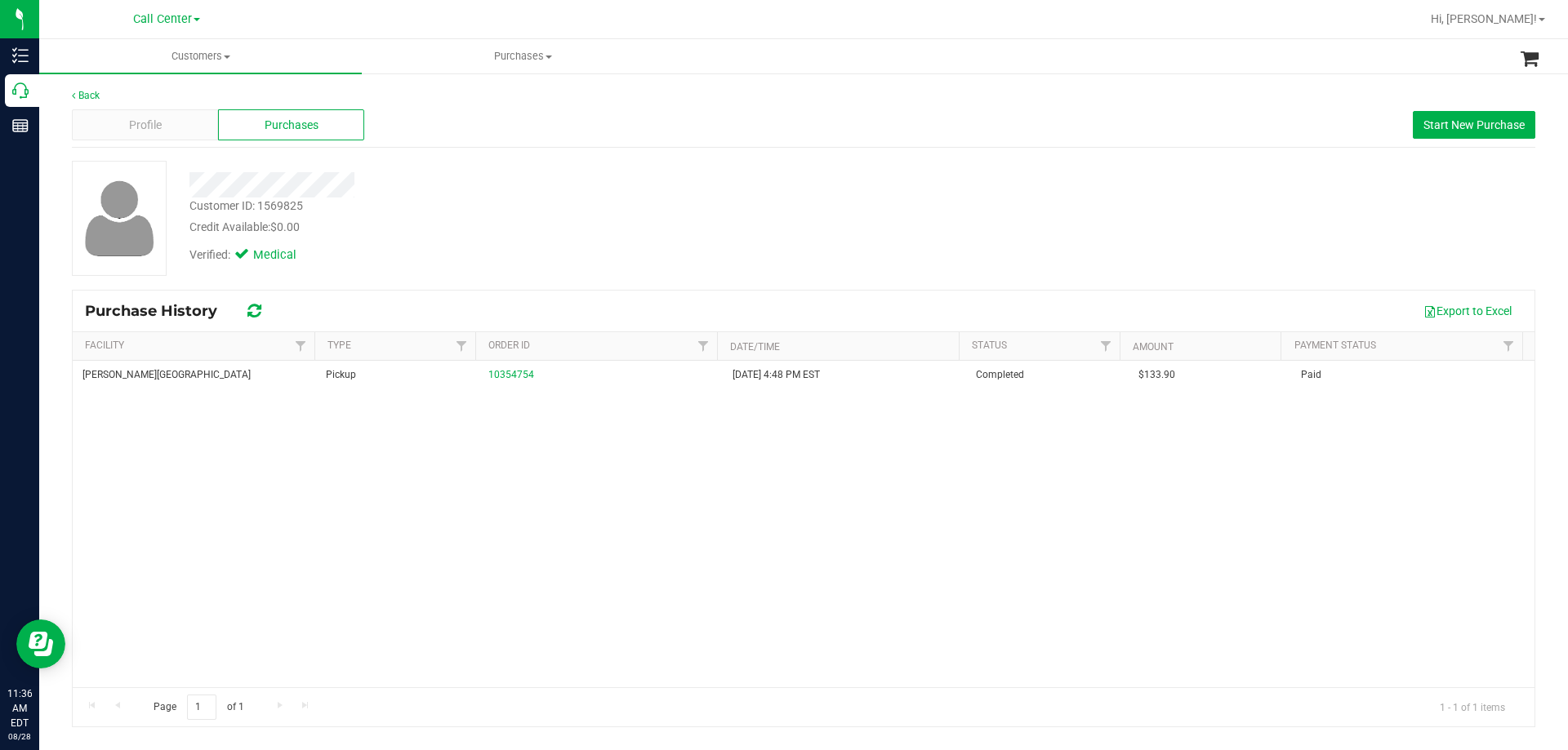
click at [218, 465] on div "Bonita Springs WC Pickup 10354754 11/30/2024 4:48 PM EST Completed $133.90 Paid" at bounding box center [803, 524] width 1462 height 326
click at [494, 184] on div at bounding box center [549, 185] width 744 height 25
click at [512, 254] on div "Verified: Medical" at bounding box center [549, 254] width 744 height 36
drag, startPoint x: 188, startPoint y: 184, endPoint x: 511, endPoint y: 180, distance: 323.0
click at [511, 180] on div at bounding box center [549, 185] width 744 height 25
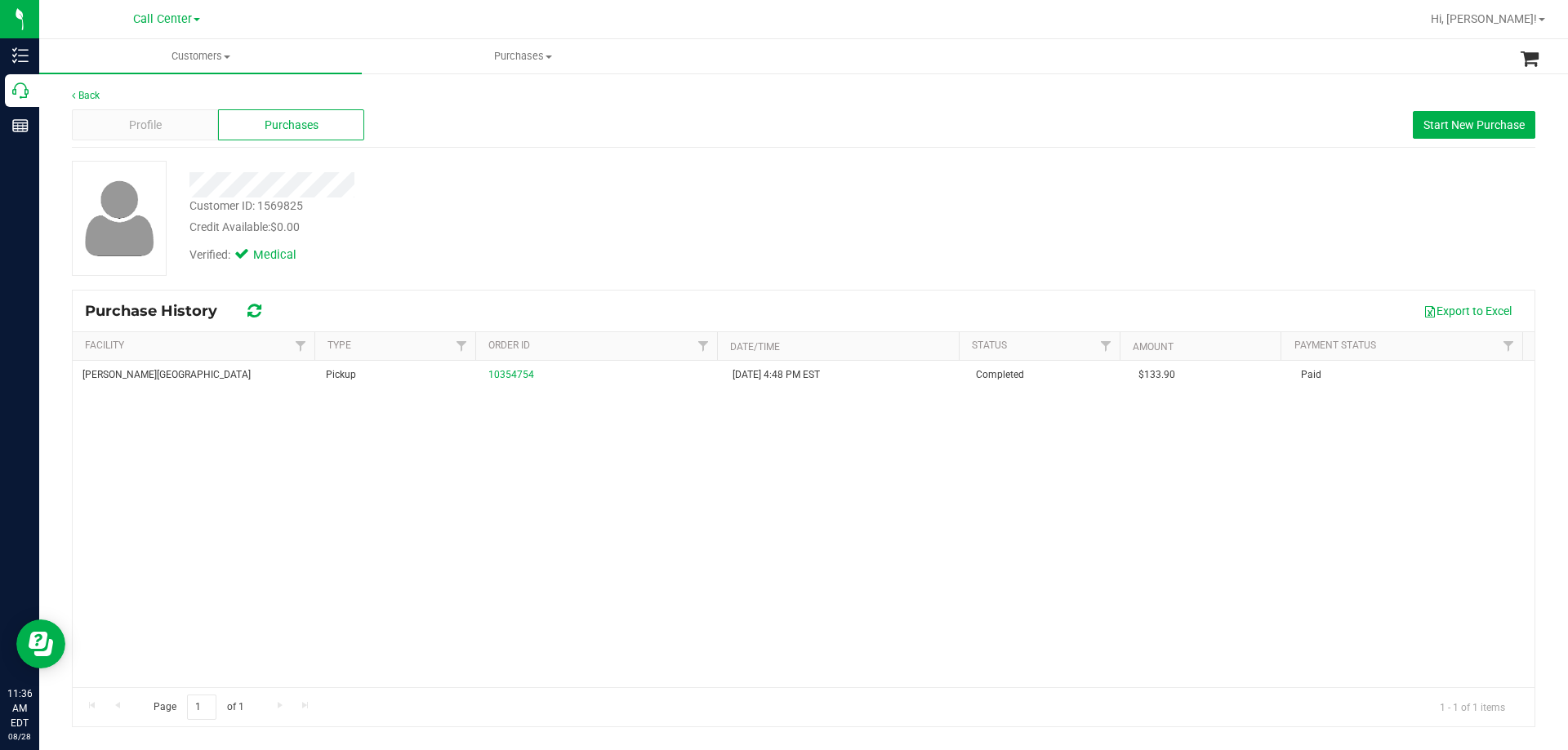
click at [511, 180] on div at bounding box center [549, 185] width 744 height 25
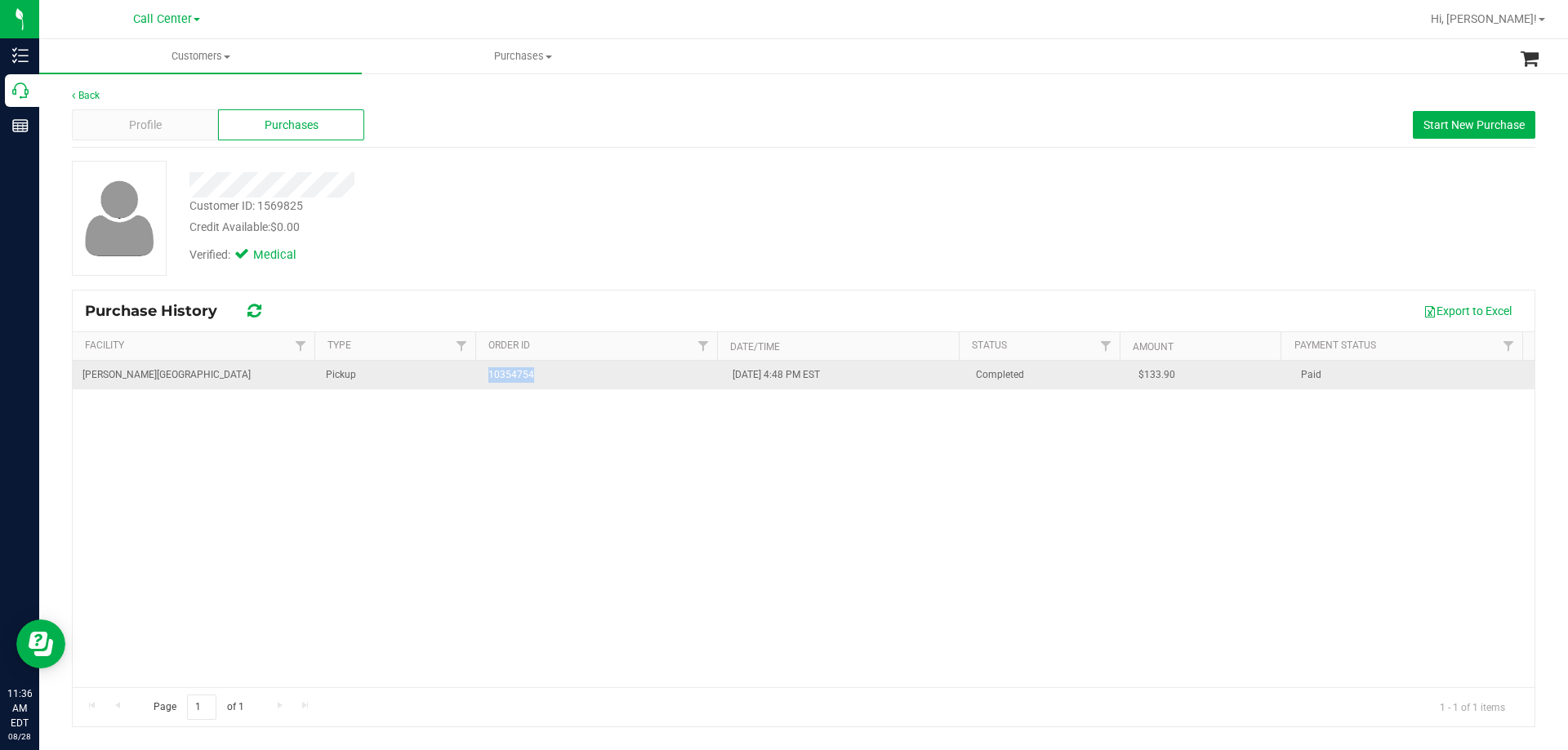
drag, startPoint x: 464, startPoint y: 388, endPoint x: 570, endPoint y: 384, distance: 106.1
click at [570, 384] on tr "Bonita Springs WC Pickup 10354754 11/30/2024 4:48 PM EST Completed $133.90 Paid" at bounding box center [803, 375] width 1462 height 28
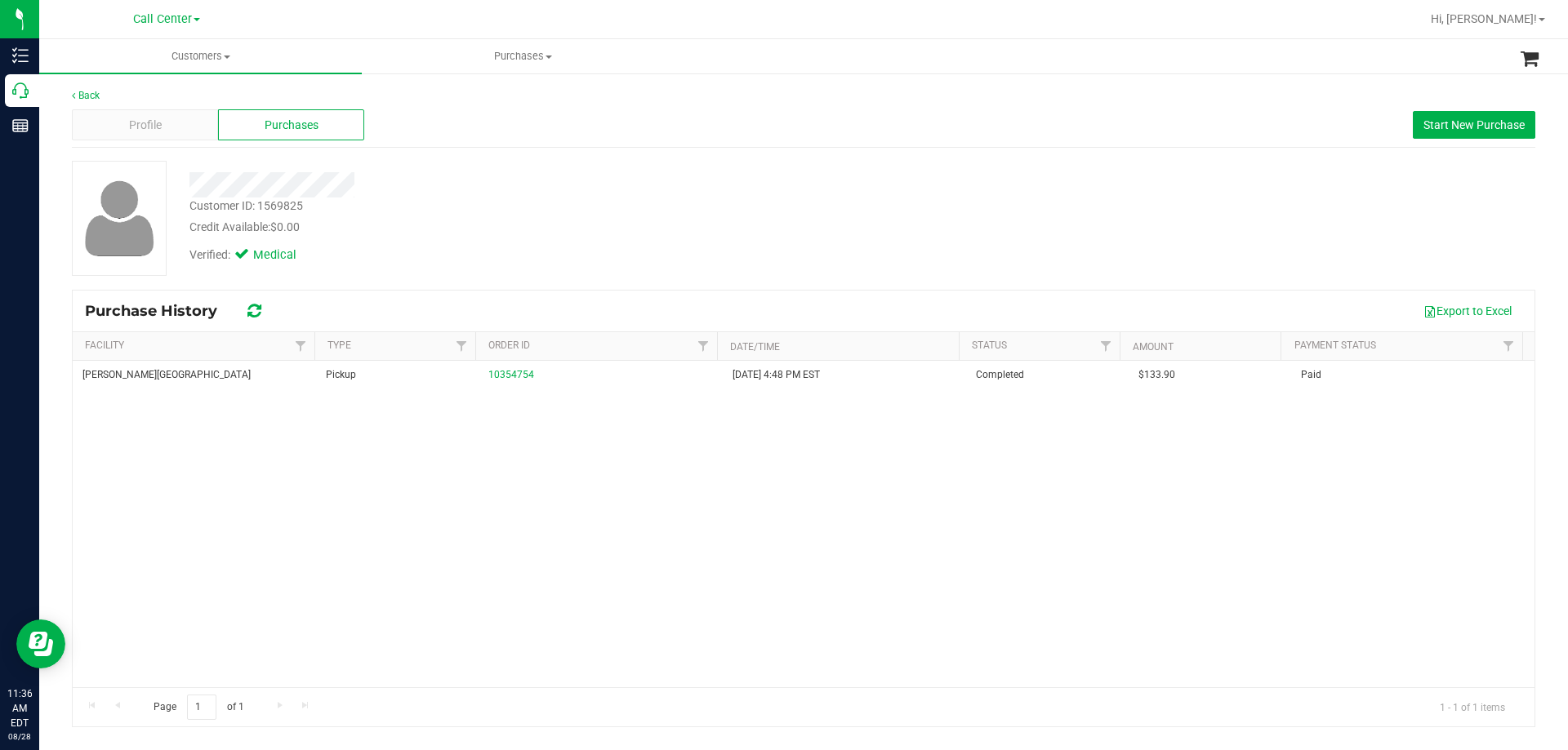
click at [580, 434] on div "Bonita Springs WC Pickup 10354754 11/30/2024 4:48 PM EST Completed $133.90 Paid" at bounding box center [803, 524] width 1462 height 326
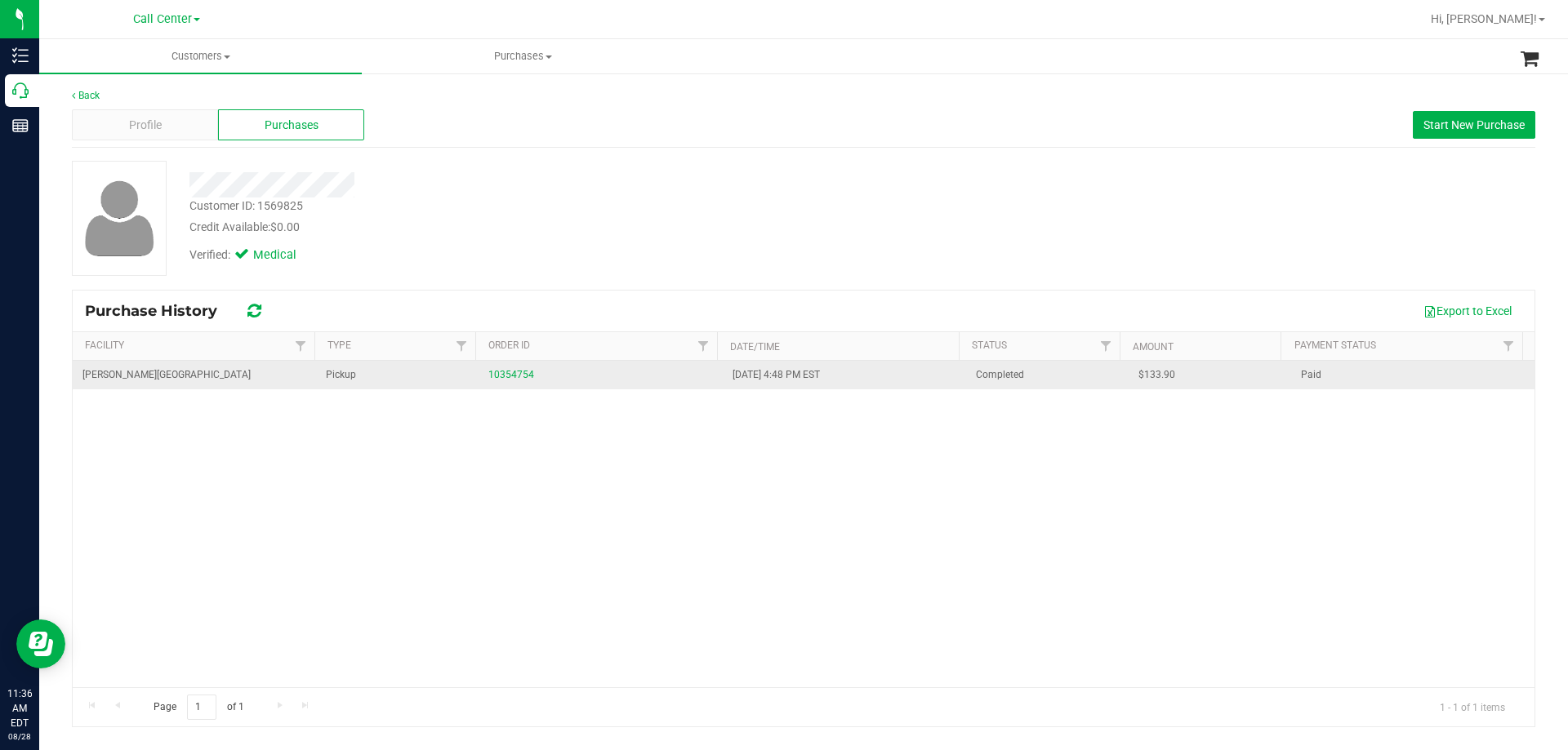
click at [511, 380] on div "10354754" at bounding box center [600, 375] width 224 height 16
click at [511, 374] on link "10354754" at bounding box center [511, 375] width 46 height 12
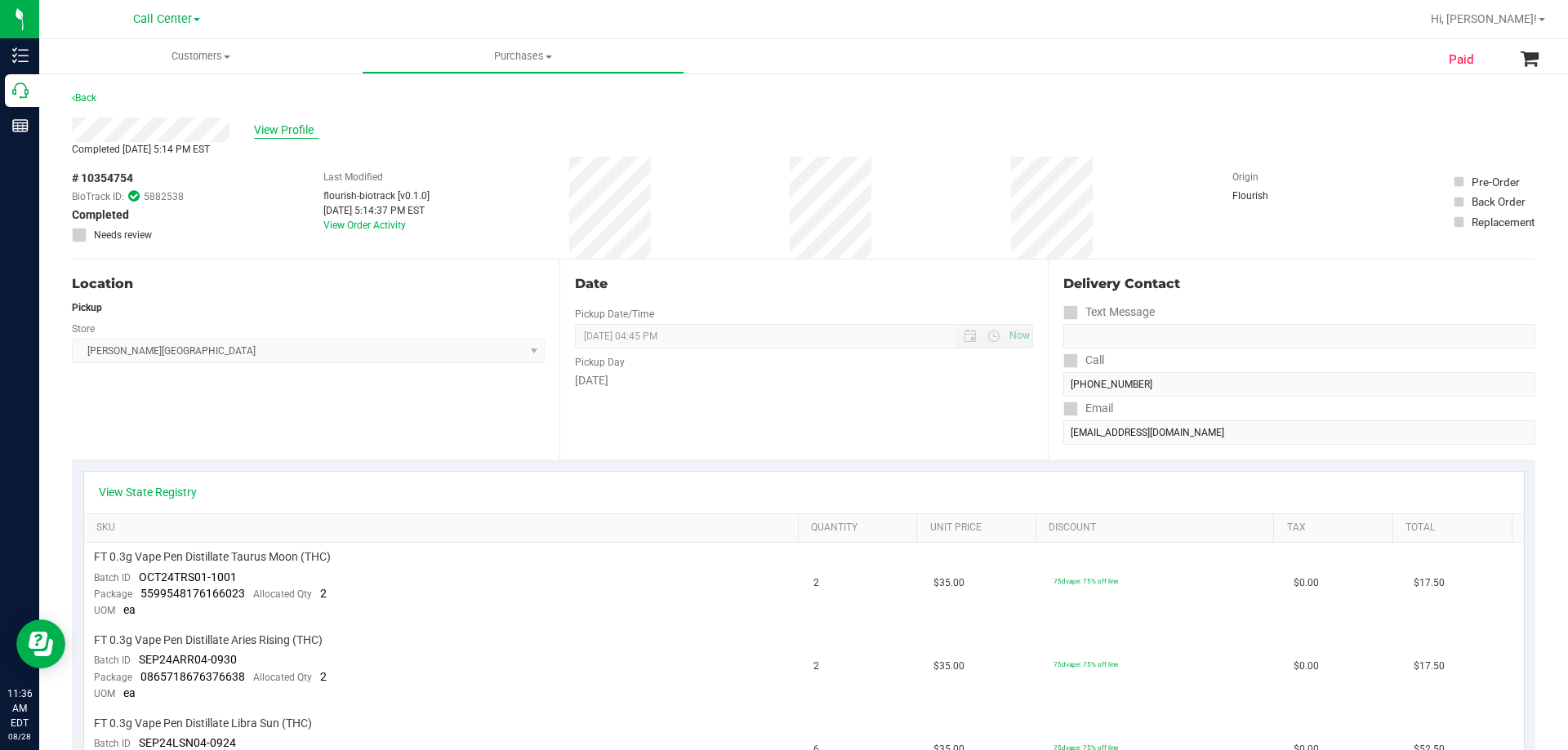
click at [292, 125] on span "View Profile" at bounding box center [286, 130] width 65 height 17
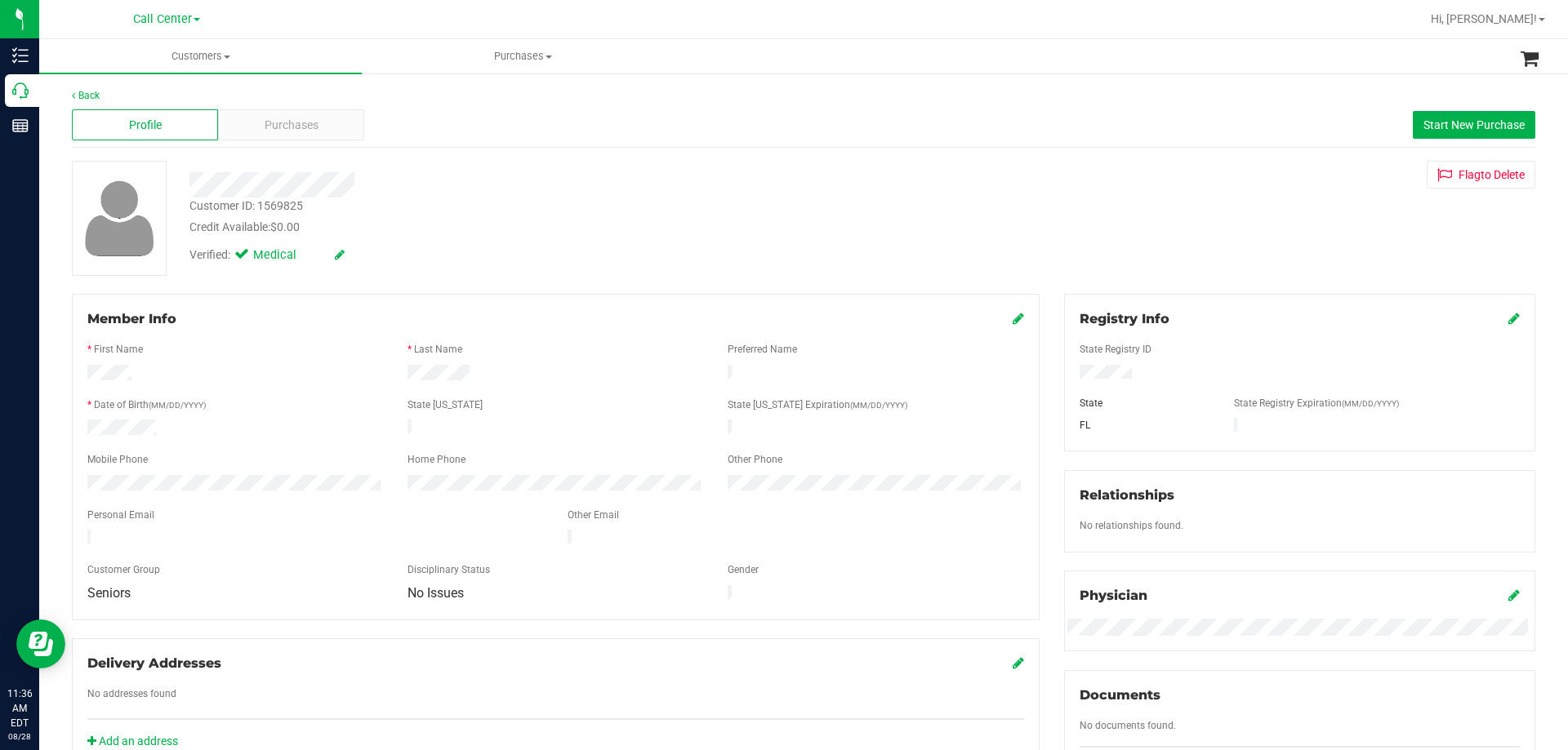
click at [292, 125] on span "Purchases" at bounding box center [291, 125] width 54 height 17
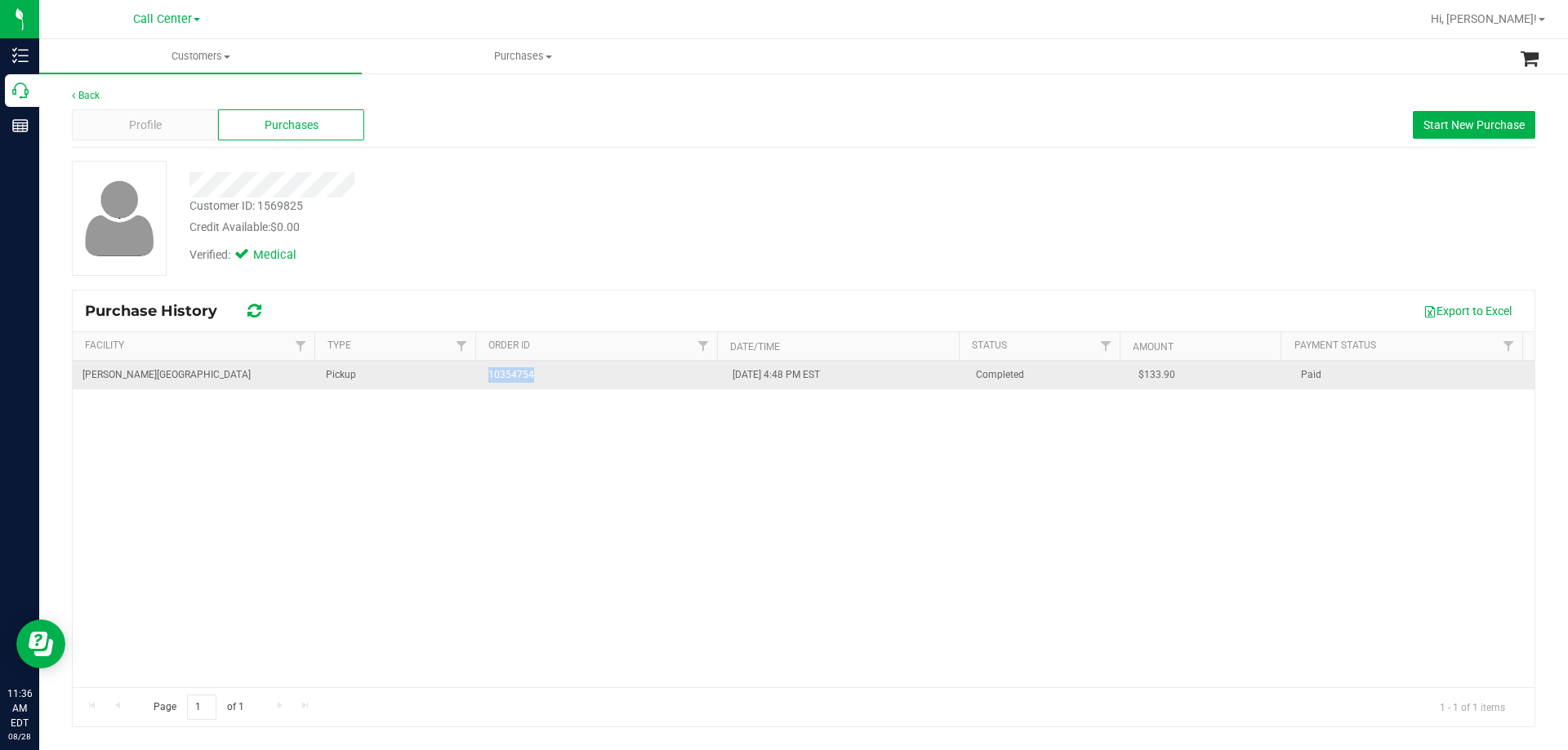
drag, startPoint x: 472, startPoint y: 378, endPoint x: 607, endPoint y: 380, distance: 135.0
click at [607, 380] on tr "Bonita Springs WC Pickup 10354754 11/30/2024 4:48 PM EST Completed $133.90 Paid" at bounding box center [803, 375] width 1462 height 28
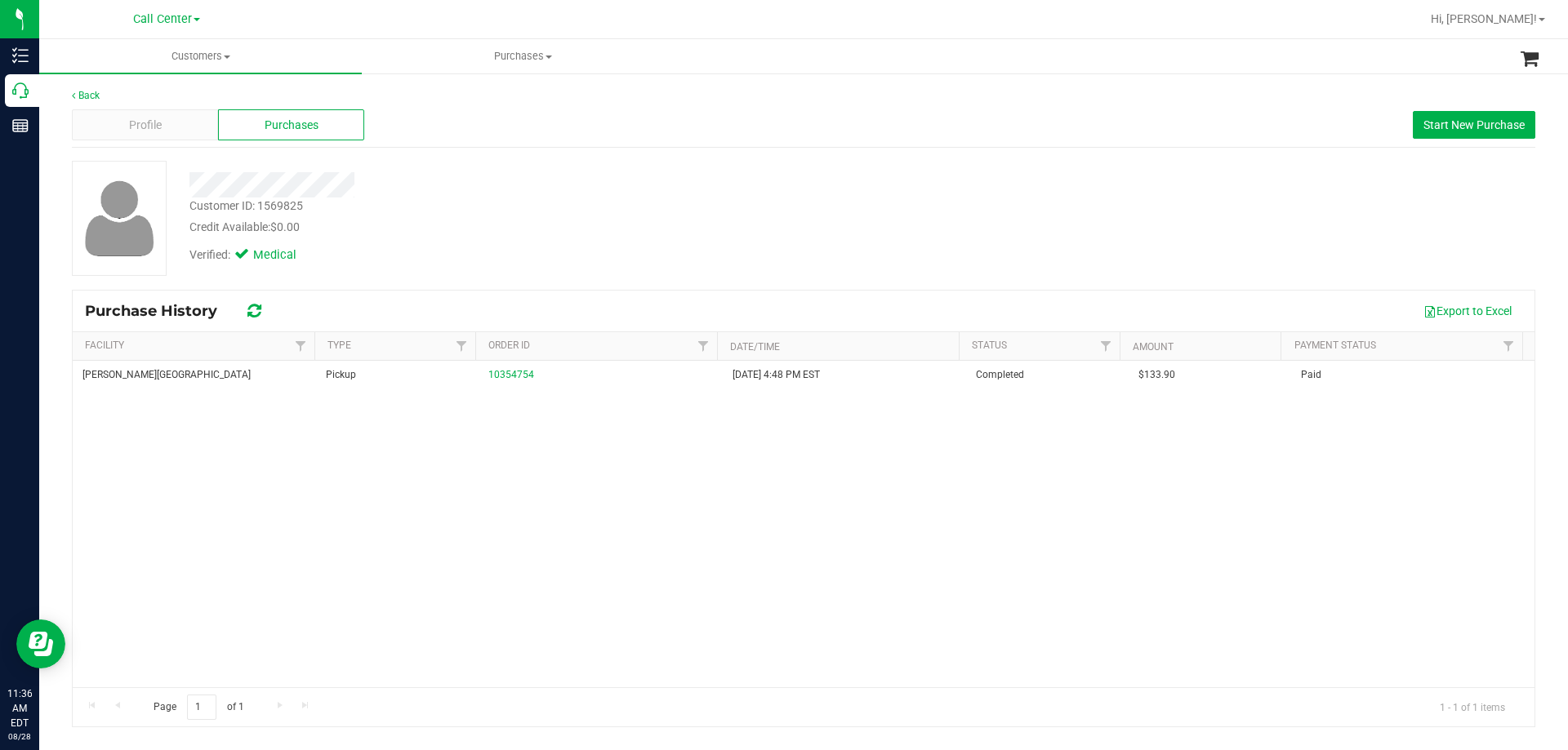
click at [622, 440] on div "Bonita Springs WC Pickup 10354754 11/30/2024 4:48 PM EST Completed $133.90 Paid" at bounding box center [803, 524] width 1462 height 326
click at [561, 212] on div "Customer ID: 1569825 Credit Available: $0.00" at bounding box center [549, 217] width 744 height 39
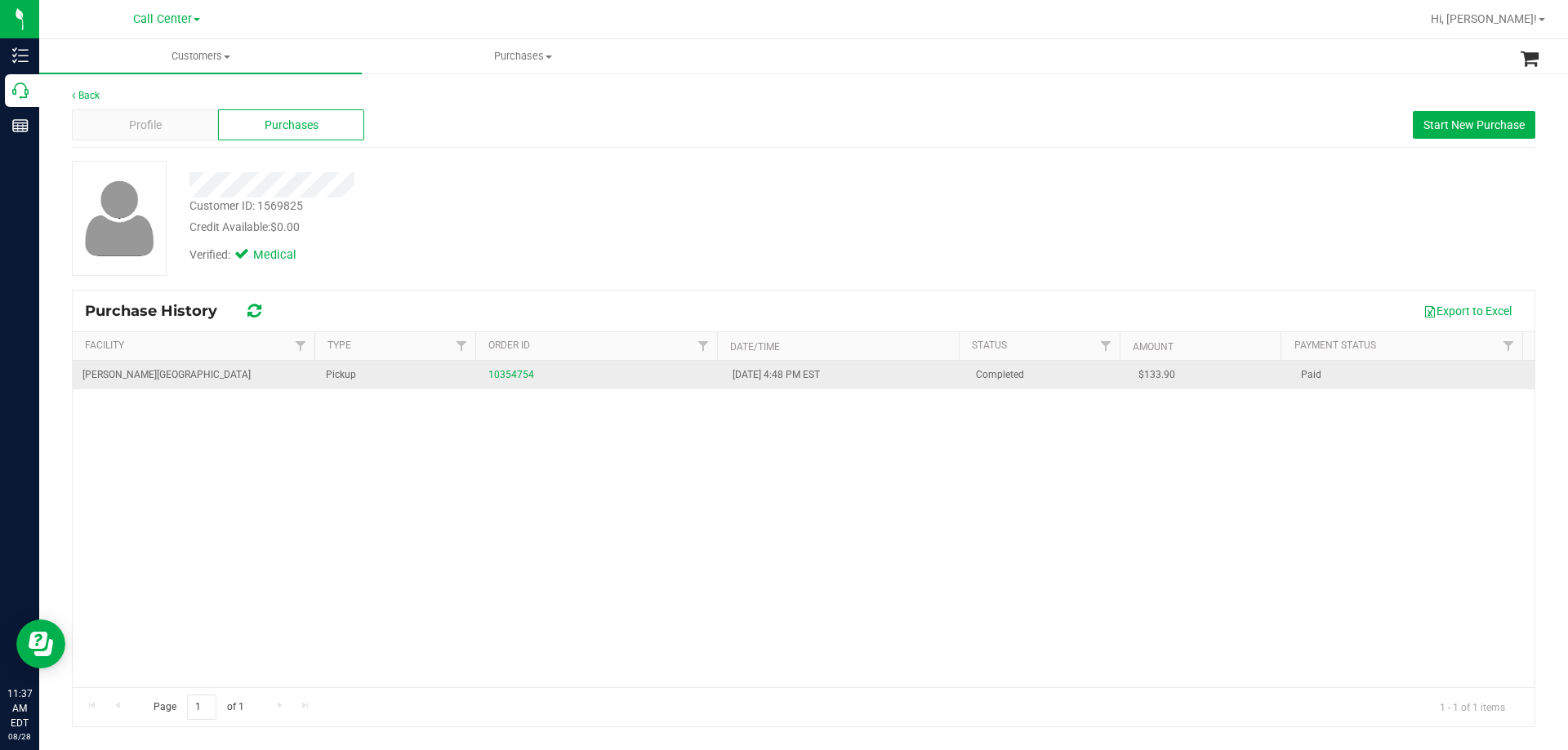
drag, startPoint x: 723, startPoint y: 373, endPoint x: 865, endPoint y: 385, distance: 142.5
click at [865, 385] on td "11/30/2024 4:48 PM EST" at bounding box center [844, 375] width 244 height 28
click at [513, 373] on link "10354754" at bounding box center [511, 375] width 46 height 12
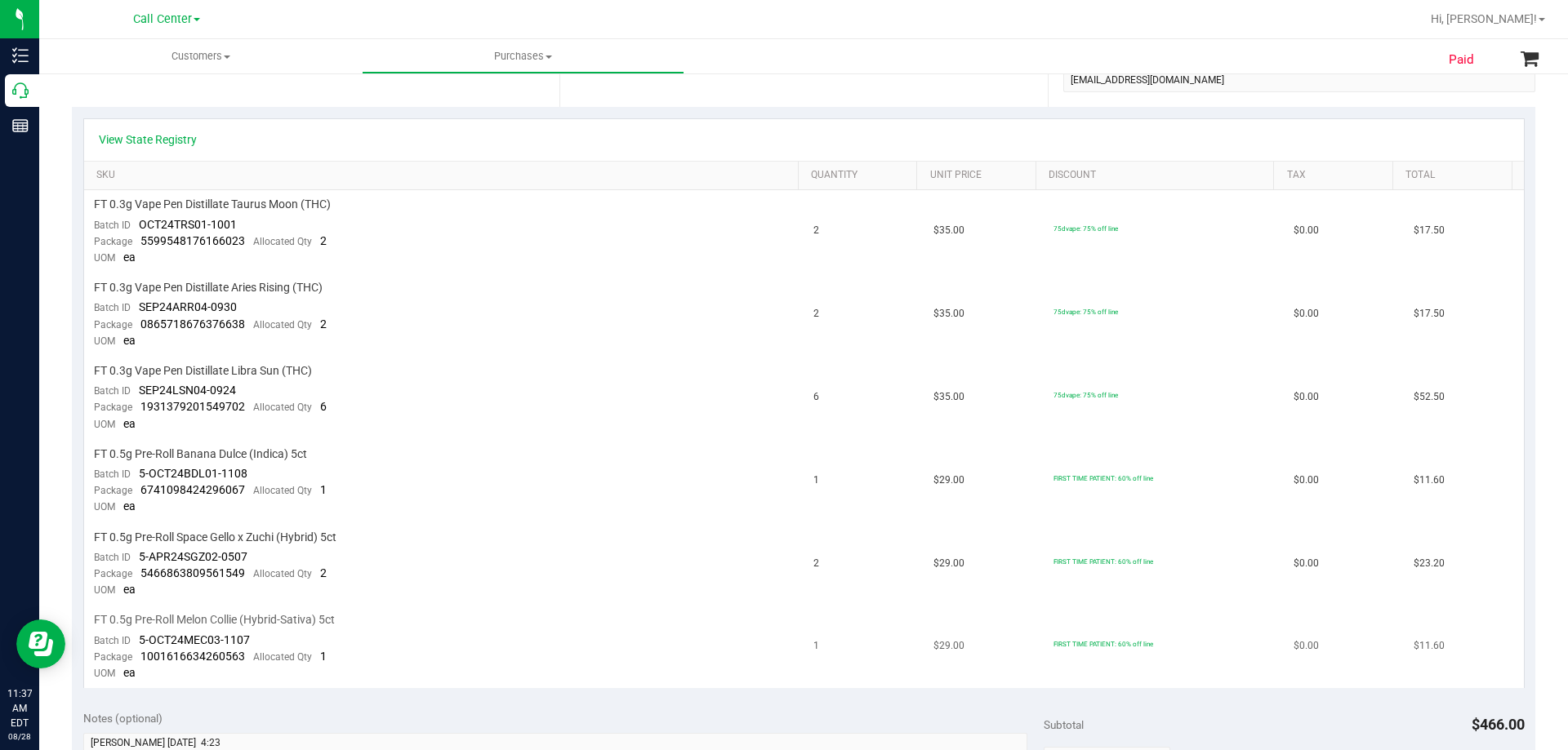
scroll to position [326, 0]
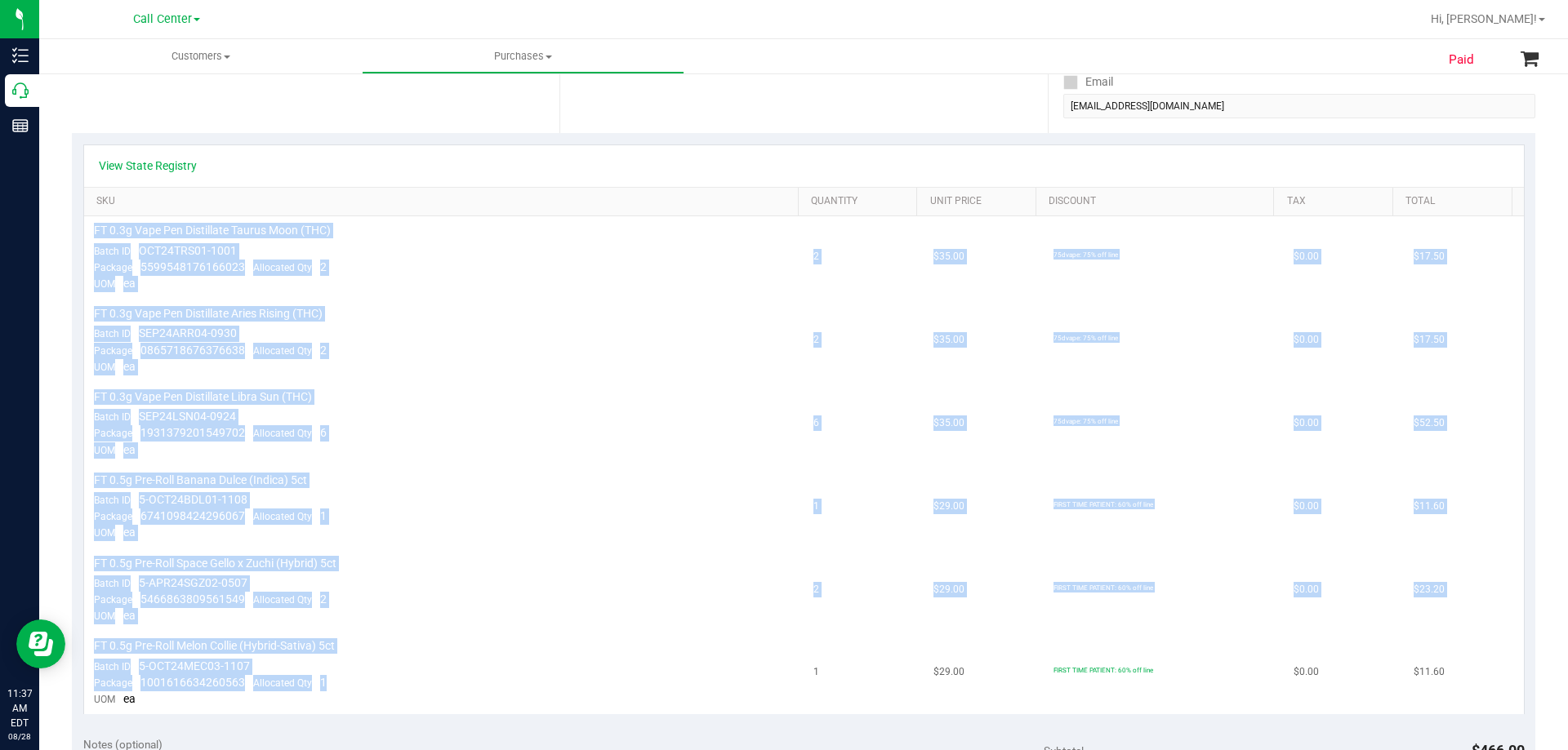
drag, startPoint x: 93, startPoint y: 229, endPoint x: 544, endPoint y: 677, distance: 635.7
click at [544, 677] on tbody "FT 0.3g Vape Pen Distillate Taurus Moon (THC) Batch ID OCT24TRS01-1001 Package …" at bounding box center [803, 465] width 1440 height 498
click at [511, 655] on td "FT 0.5g Pre-Roll Melon Collie (Hybrid-Sativa) 5ct Batch ID 5-OCT24MEC03-1107 Pa…" at bounding box center [444, 673] width 720 height 82
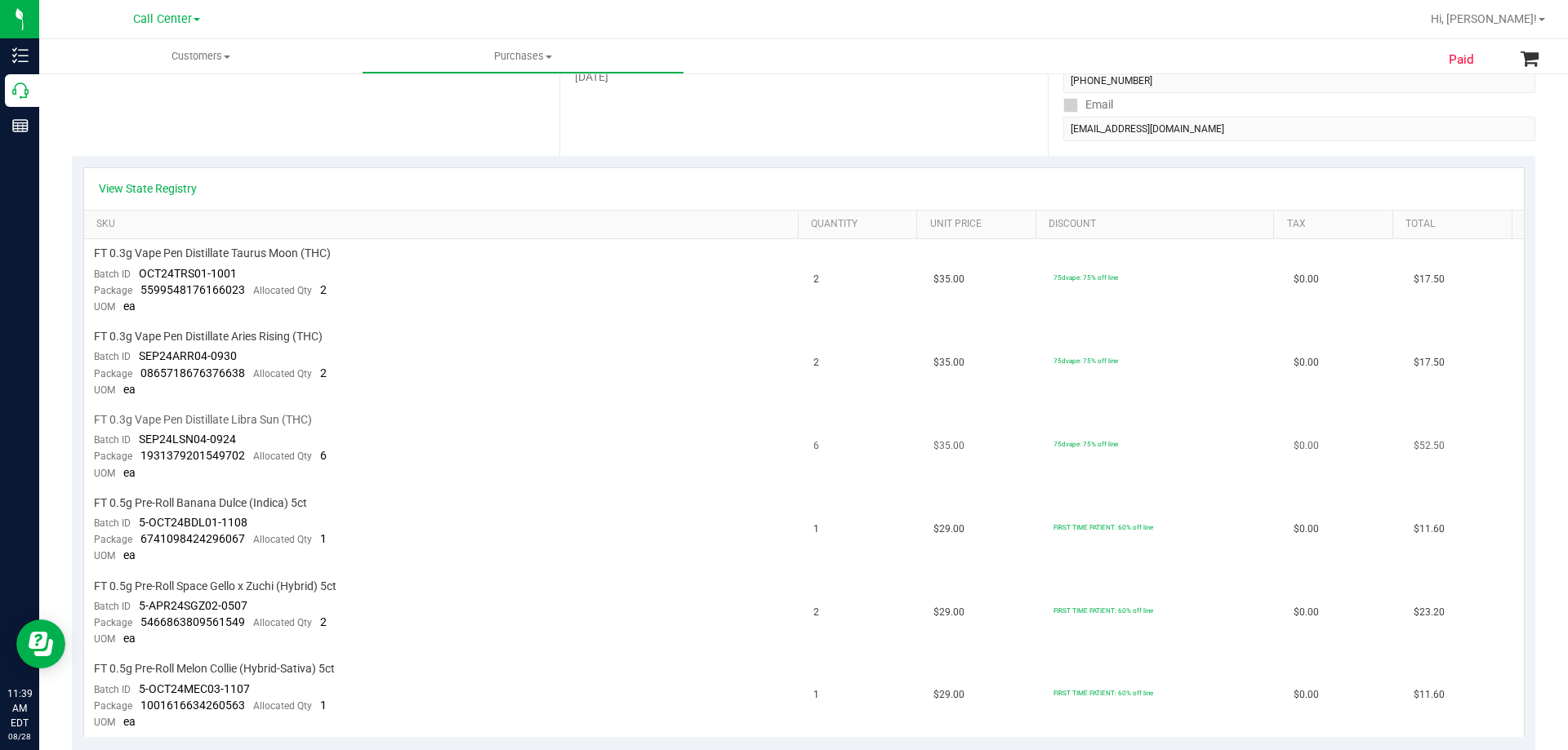
scroll to position [385, 0]
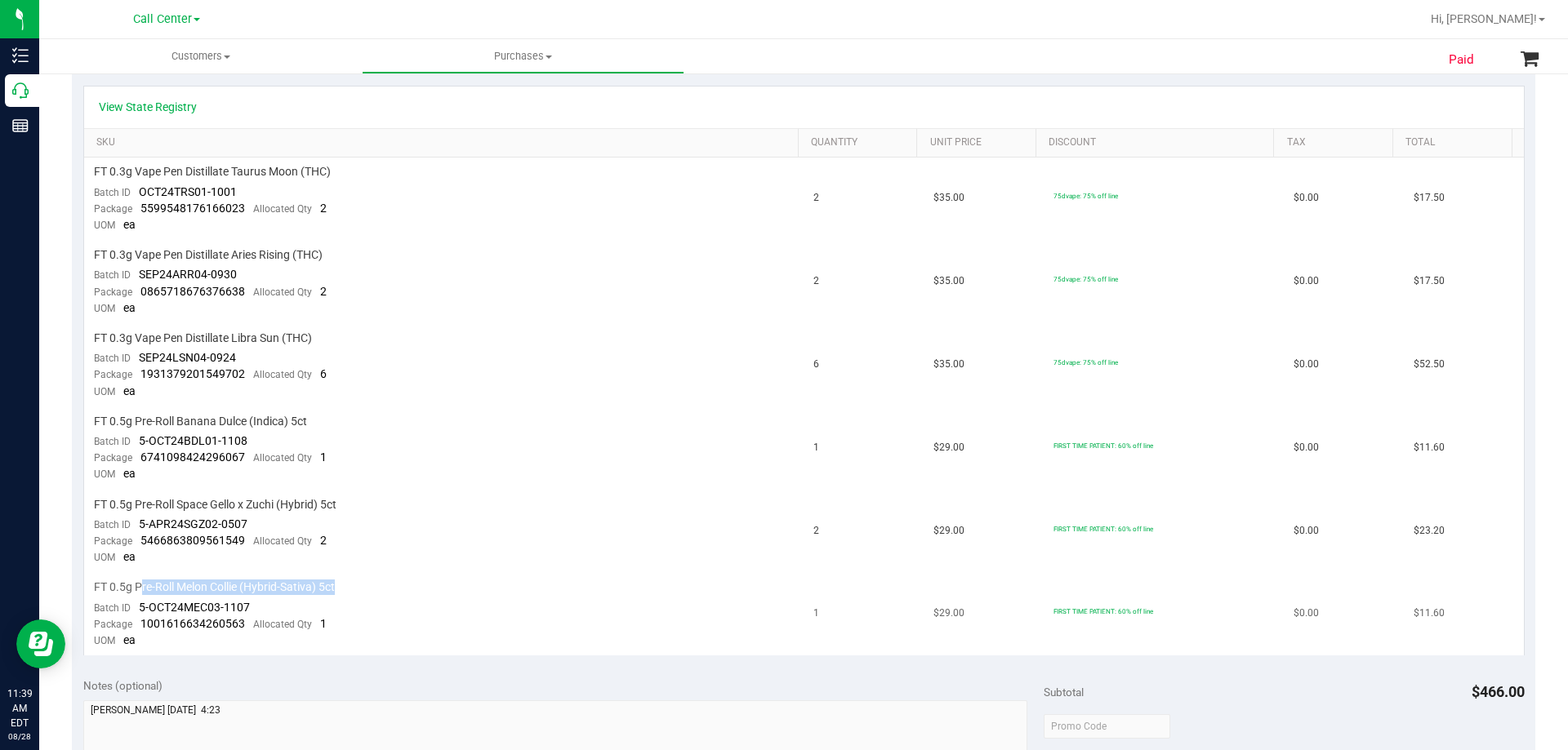
drag, startPoint x: 143, startPoint y: 591, endPoint x: 357, endPoint y: 583, distance: 214.1
click at [357, 583] on div "FT 0.5g Pre-Roll Melon Collie (Hybrid-Sativa) 5ct" at bounding box center [444, 587] width 701 height 16
drag, startPoint x: 107, startPoint y: 588, endPoint x: 276, endPoint y: 587, distance: 169.0
click at [276, 587] on span "FT 0.5g Pre-Roll Melon Collie (Hybrid-Sativa) 5ct" at bounding box center [214, 587] width 241 height 16
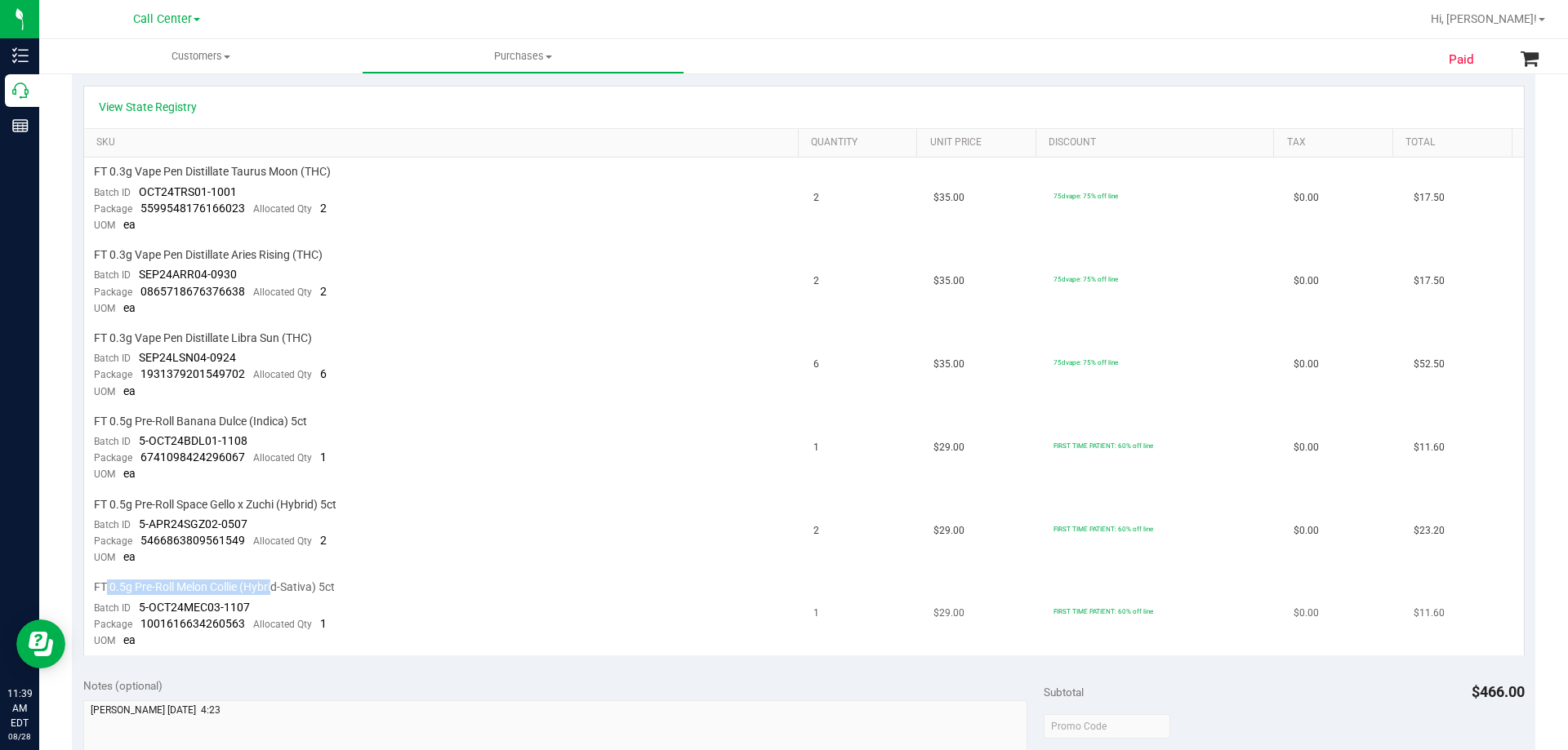
click at [276, 588] on span "FT 0.5g Pre-Roll Melon Collie (Hybrid-Sativa) 5ct" at bounding box center [214, 587] width 241 height 16
drag, startPoint x: 118, startPoint y: 501, endPoint x: 306, endPoint y: 507, distance: 188.1
click at [306, 507] on span "FT 0.5g Pre-Roll Space Gello x Zuchi (Hybrid) 5ct" at bounding box center [215, 505] width 243 height 16
drag, startPoint x: 109, startPoint y: 583, endPoint x: 282, endPoint y: 588, distance: 173.1
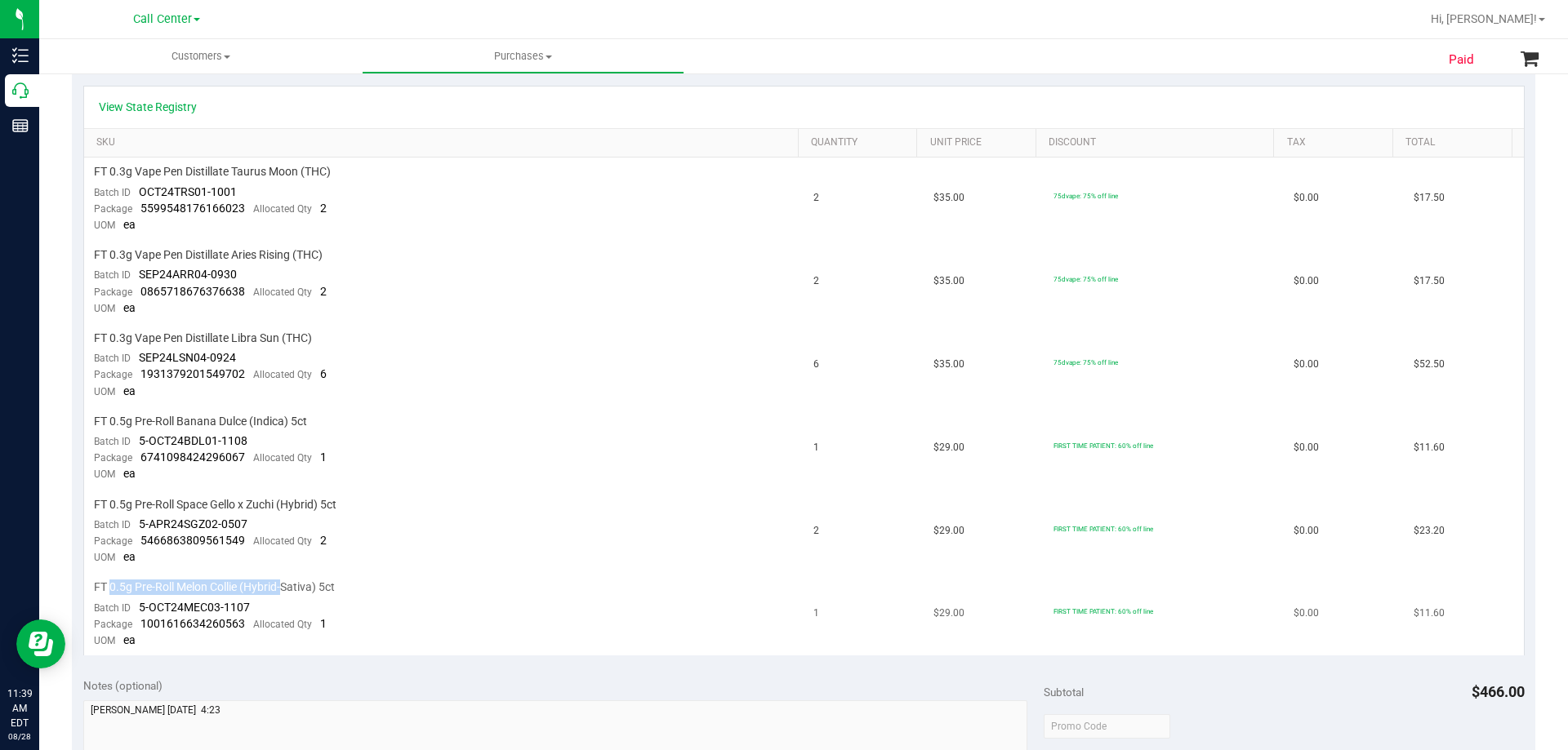
click at [282, 588] on span "FT 0.5g Pre-Roll Melon Collie (Hybrid-Sativa) 5ct" at bounding box center [214, 587] width 241 height 16
drag, startPoint x: 109, startPoint y: 586, endPoint x: 219, endPoint y: 580, distance: 110.2
click at [219, 580] on span "FT 0.5g Pre-Roll Melon Collie (Hybrid-Sativa) 5ct" at bounding box center [214, 587] width 241 height 16
click at [225, 580] on span "FT 0.5g Pre-Roll Melon Collie (Hybrid-Sativa) 5ct" at bounding box center [214, 587] width 241 height 16
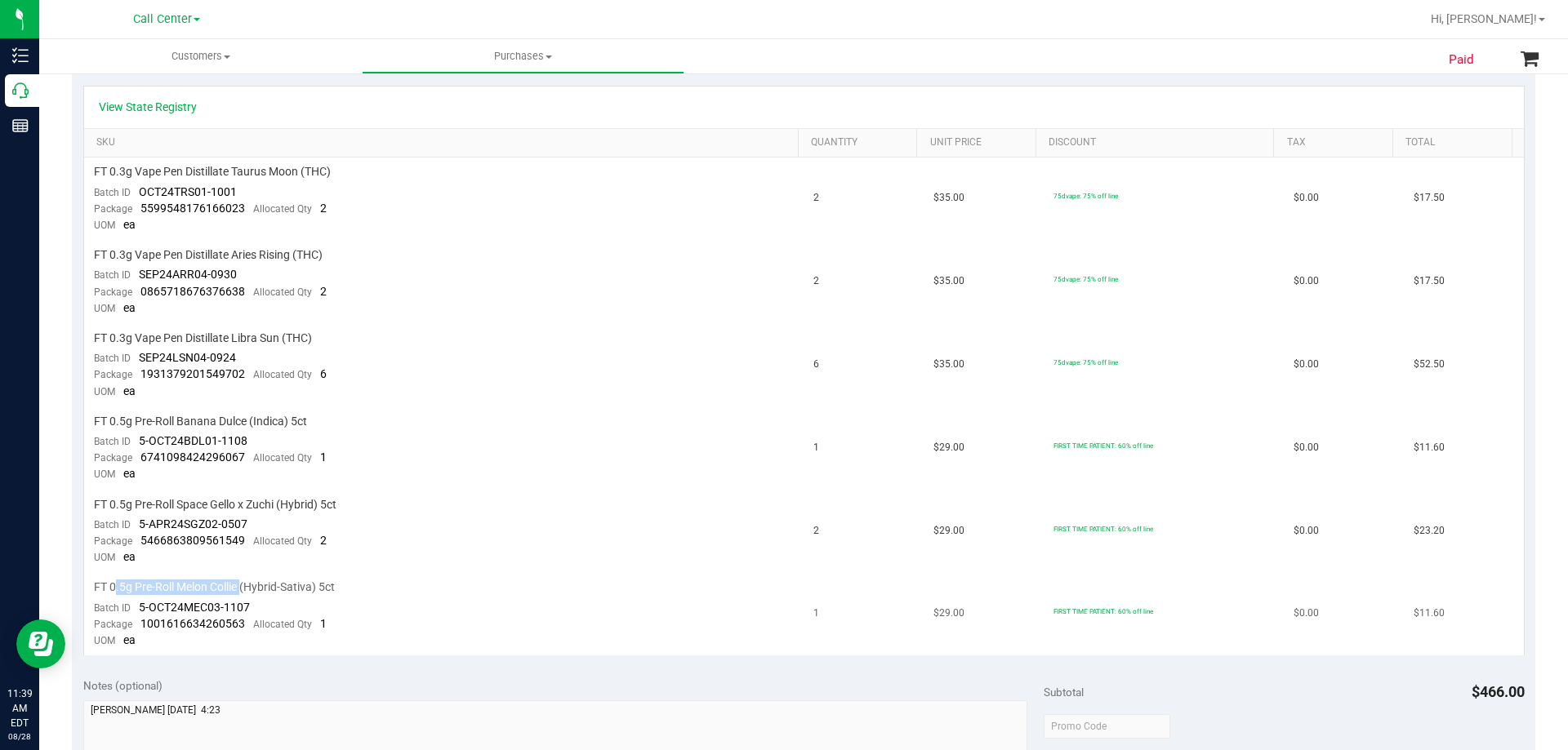
drag, startPoint x: 113, startPoint y: 586, endPoint x: 242, endPoint y: 582, distance: 129.1
click at [242, 582] on span "FT 0.5g Pre-Roll Melon Collie (Hybrid-Sativa) 5ct" at bounding box center [214, 587] width 241 height 16
click at [260, 582] on span "FT 0.5g Pre-Roll Melon Collie (Hybrid-Sativa) 5ct" at bounding box center [214, 587] width 241 height 16
drag, startPoint x: 297, startPoint y: 589, endPoint x: 201, endPoint y: 580, distance: 96.4
click at [201, 580] on span "FT 0.5g Pre-Roll Melon Collie (Hybrid-Sativa) 5ct" at bounding box center [214, 587] width 241 height 16
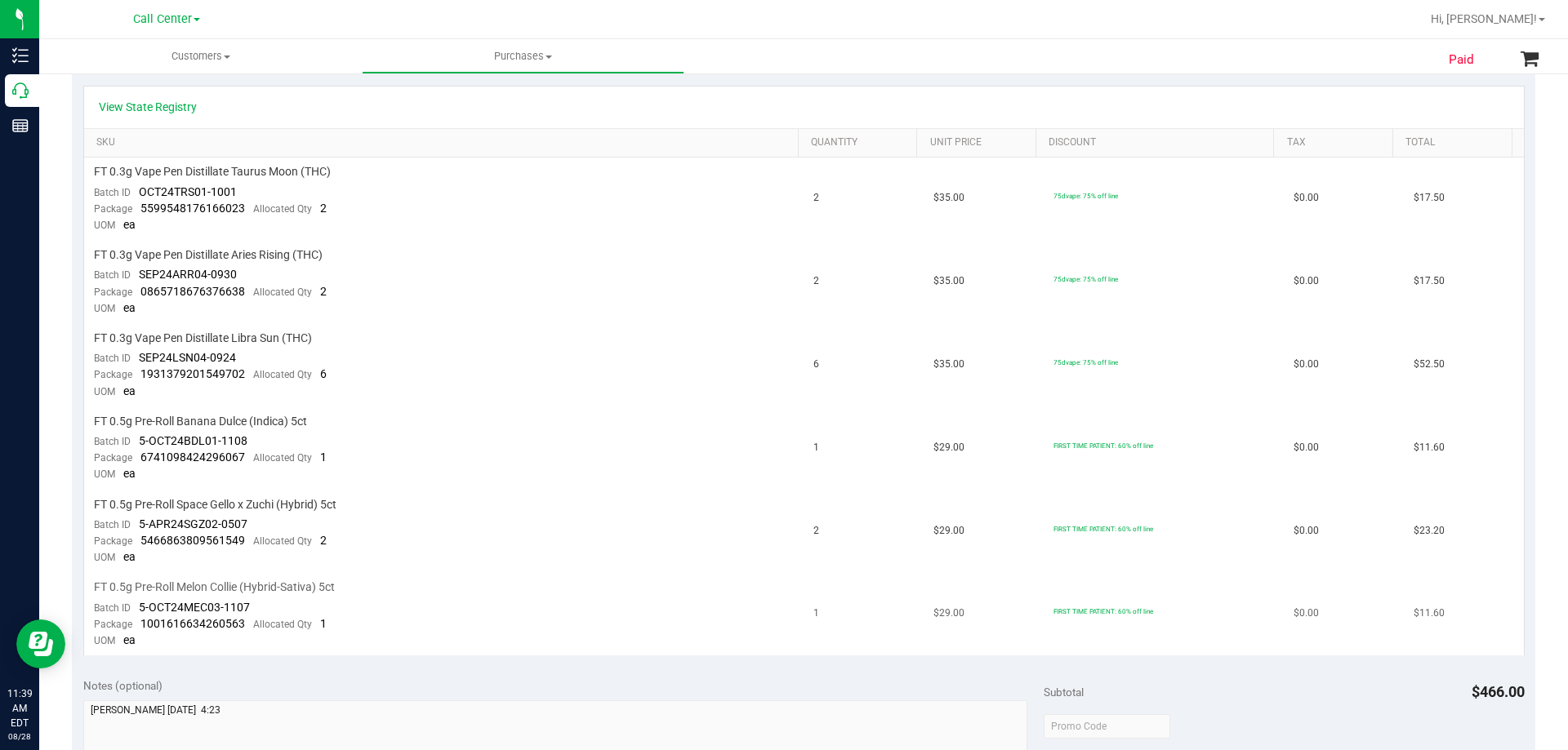
click at [168, 586] on span "FT 0.5g Pre-Roll Melon Collie (Hybrid-Sativa) 5ct" at bounding box center [214, 587] width 241 height 16
drag, startPoint x: 110, startPoint y: 585, endPoint x: 268, endPoint y: 588, distance: 158.0
click at [268, 588] on span "FT 0.5g Pre-Roll Melon Collie (Hybrid-Sativa) 5ct" at bounding box center [214, 587] width 241 height 16
click at [274, 588] on span "FT 0.5g Pre-Roll Melon Collie (Hybrid-Sativa) 5ct" at bounding box center [214, 587] width 241 height 16
drag, startPoint x: 315, startPoint y: 587, endPoint x: 167, endPoint y: 568, distance: 149.2
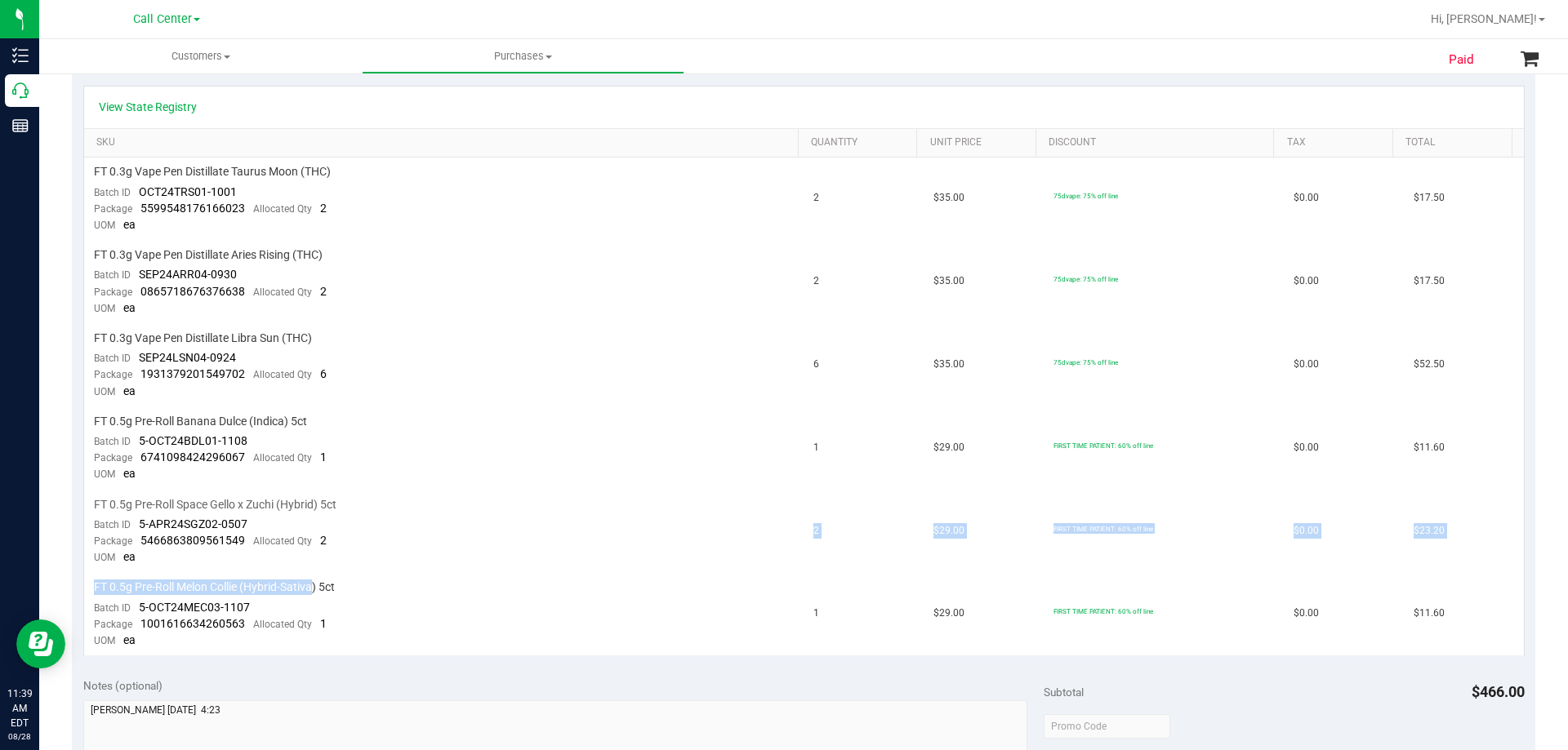
click at [167, 568] on tbody "FT 0.3g Vape Pen Distillate Taurus Moon (THC) Batch ID OCT24TRS01-1001 Package …" at bounding box center [803, 406] width 1440 height 498
click at [158, 582] on span "FT 0.5g Pre-Roll Melon Collie (Hybrid-Sativa) 5ct" at bounding box center [214, 587] width 241 height 16
drag, startPoint x: 111, startPoint y: 585, endPoint x: 273, endPoint y: 584, distance: 162.0
click at [273, 584] on span "FT 0.5g Pre-Roll Melon Collie (Hybrid-Sativa) 5ct" at bounding box center [214, 587] width 241 height 16
click at [276, 583] on span "FT 0.5g Pre-Roll Melon Collie (Hybrid-Sativa) 5ct" at bounding box center [214, 587] width 241 height 16
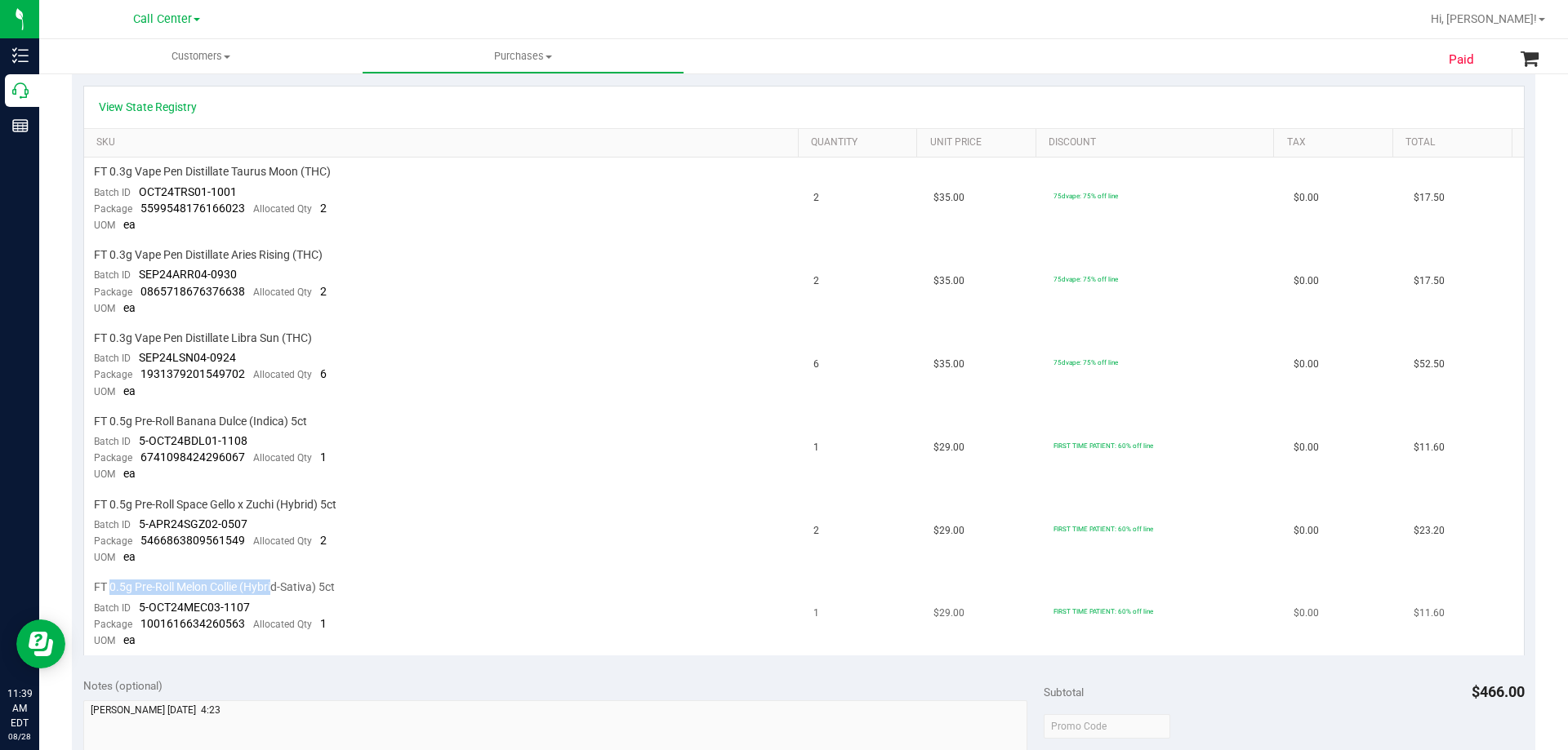
click at [146, 589] on span "FT 0.5g Pre-Roll Melon Collie (Hybrid-Sativa) 5ct" at bounding box center [214, 587] width 241 height 16
drag, startPoint x: 111, startPoint y: 587, endPoint x: 319, endPoint y: 585, distance: 208.0
click at [319, 585] on span "FT 0.5g Pre-Roll Melon Collie (Hybrid-Sativa) 5ct" at bounding box center [214, 587] width 241 height 16
click at [335, 584] on span "FT 0.5g Pre-Roll Melon Collie (Hybrid-Sativa) 5ct" at bounding box center [214, 587] width 241 height 16
drag, startPoint x: 336, startPoint y: 587, endPoint x: 145, endPoint y: 590, distance: 191.0
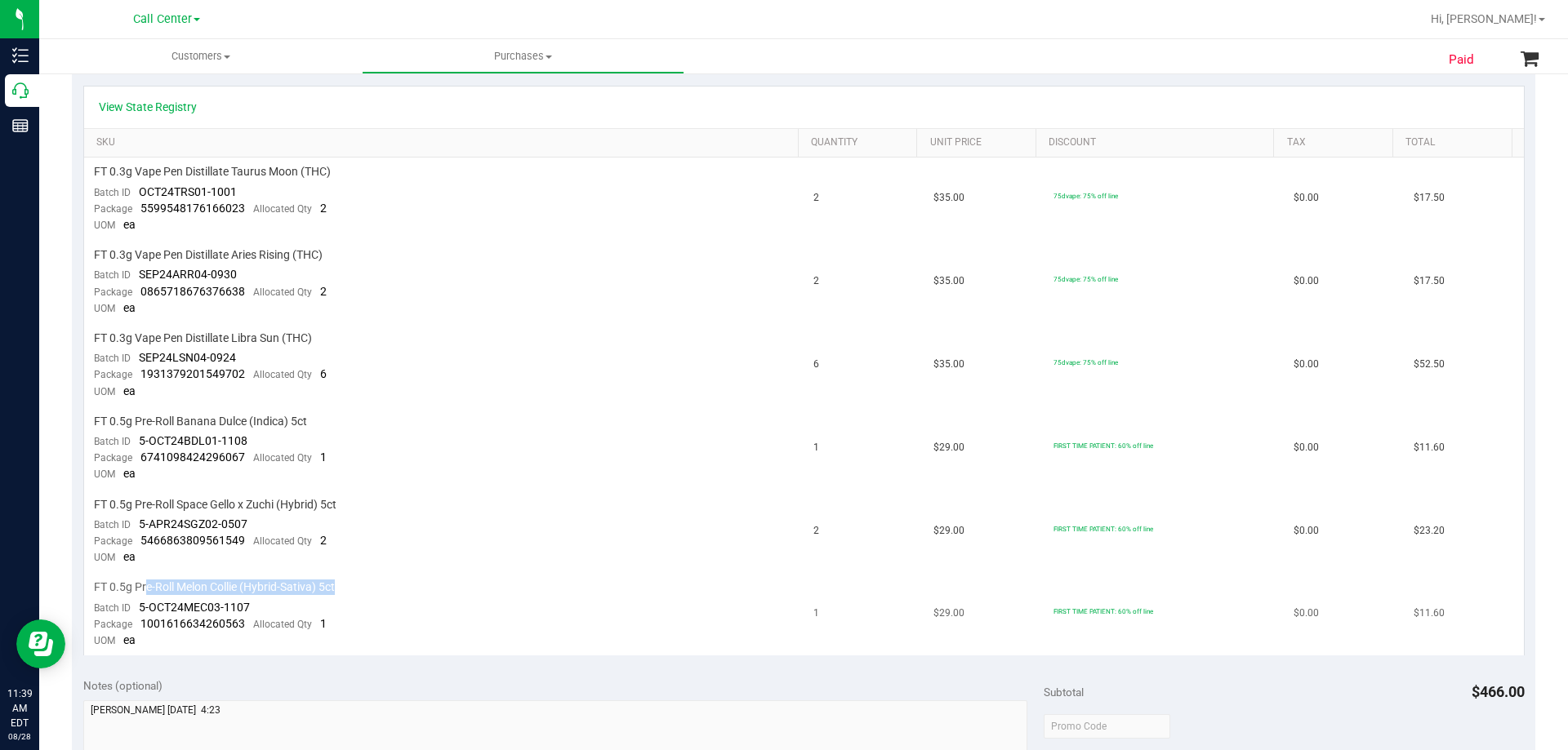
click at [145, 590] on span "FT 0.5g Pre-Roll Melon Collie (Hybrid-Sativa) 5ct" at bounding box center [214, 587] width 241 height 16
click at [94, 587] on span "FT 0.5g Pre-Roll Melon Collie (Hybrid-Sativa) 5ct" at bounding box center [214, 587] width 241 height 16
drag, startPoint x: 108, startPoint y: 588, endPoint x: 294, endPoint y: 580, distance: 186.2
click at [294, 580] on span "FT 0.5g Pre-Roll Melon Collie (Hybrid-Sativa) 5ct" at bounding box center [214, 587] width 241 height 16
click at [296, 580] on span "FT 0.5g Pre-Roll Melon Collie (Hybrid-Sativa) 5ct" at bounding box center [214, 587] width 241 height 16
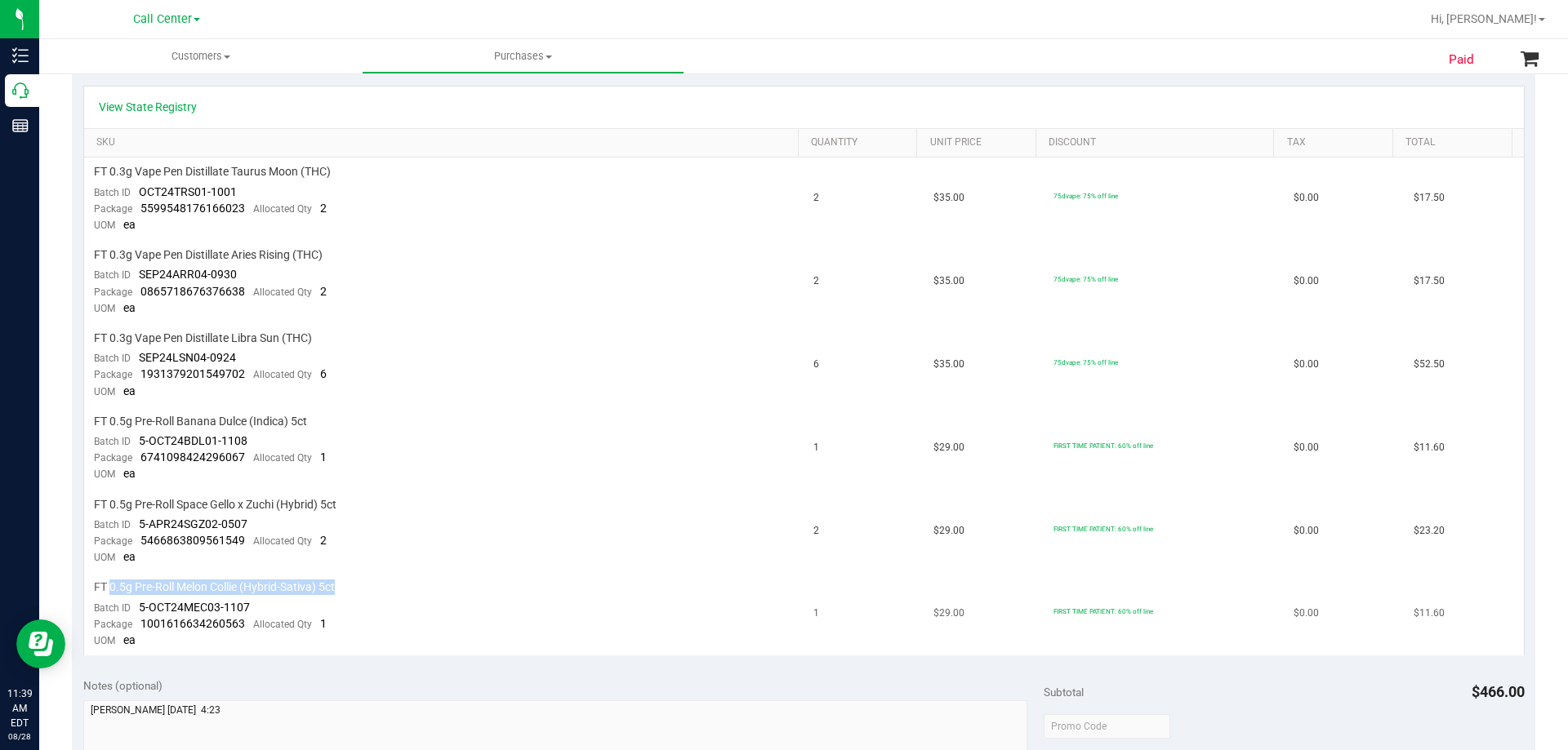
drag, startPoint x: 336, startPoint y: 587, endPoint x: 112, endPoint y: 588, distance: 224.0
click at [112, 588] on span "FT 0.5g Pre-Roll Melon Collie (Hybrid-Sativa) 5ct" at bounding box center [214, 587] width 241 height 16
click at [484, 516] on td "FT 0.5g Pre-Roll Space Gello x Zuchi (Hybrid) 5ct Batch ID 5-APR24SGZ02-0507 Pa…" at bounding box center [444, 532] width 720 height 83
drag, startPoint x: 110, startPoint y: 583, endPoint x: 378, endPoint y: 583, distance: 268.0
click at [352, 583] on div "FT 0.5g Pre-Roll Melon Collie (Hybrid-Sativa) 5ct" at bounding box center [444, 587] width 701 height 16
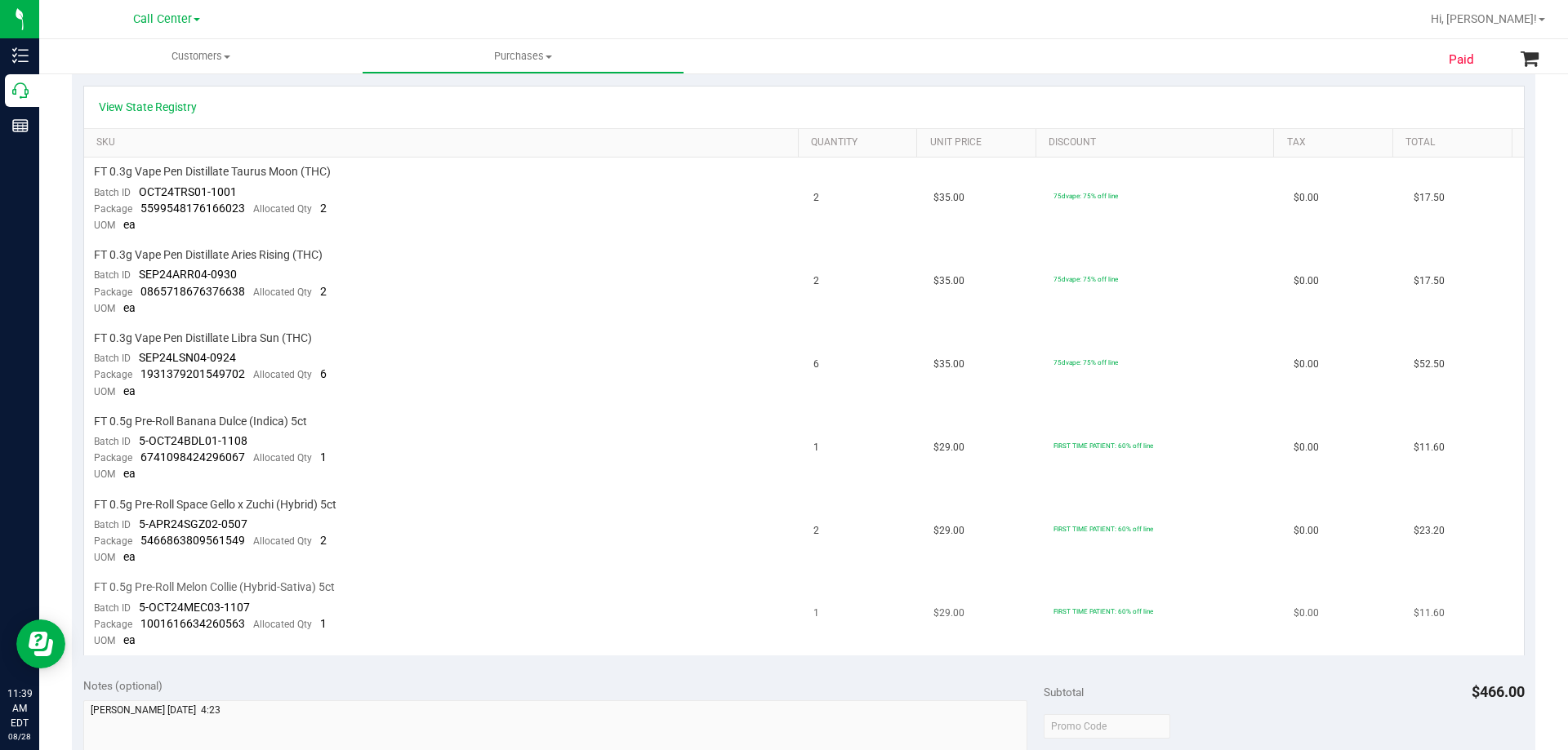
click at [378, 583] on div "FT 0.5g Pre-Roll Melon Collie (Hybrid-Sativa) 5ct" at bounding box center [444, 587] width 701 height 16
drag, startPoint x: 109, startPoint y: 588, endPoint x: 410, endPoint y: 589, distance: 301.0
click at [410, 589] on div "FT 0.5g Pre-Roll Melon Collie (Hybrid-Sativa) 5ct" at bounding box center [444, 587] width 701 height 16
drag, startPoint x: 111, startPoint y: 589, endPoint x: 396, endPoint y: 588, distance: 285.0
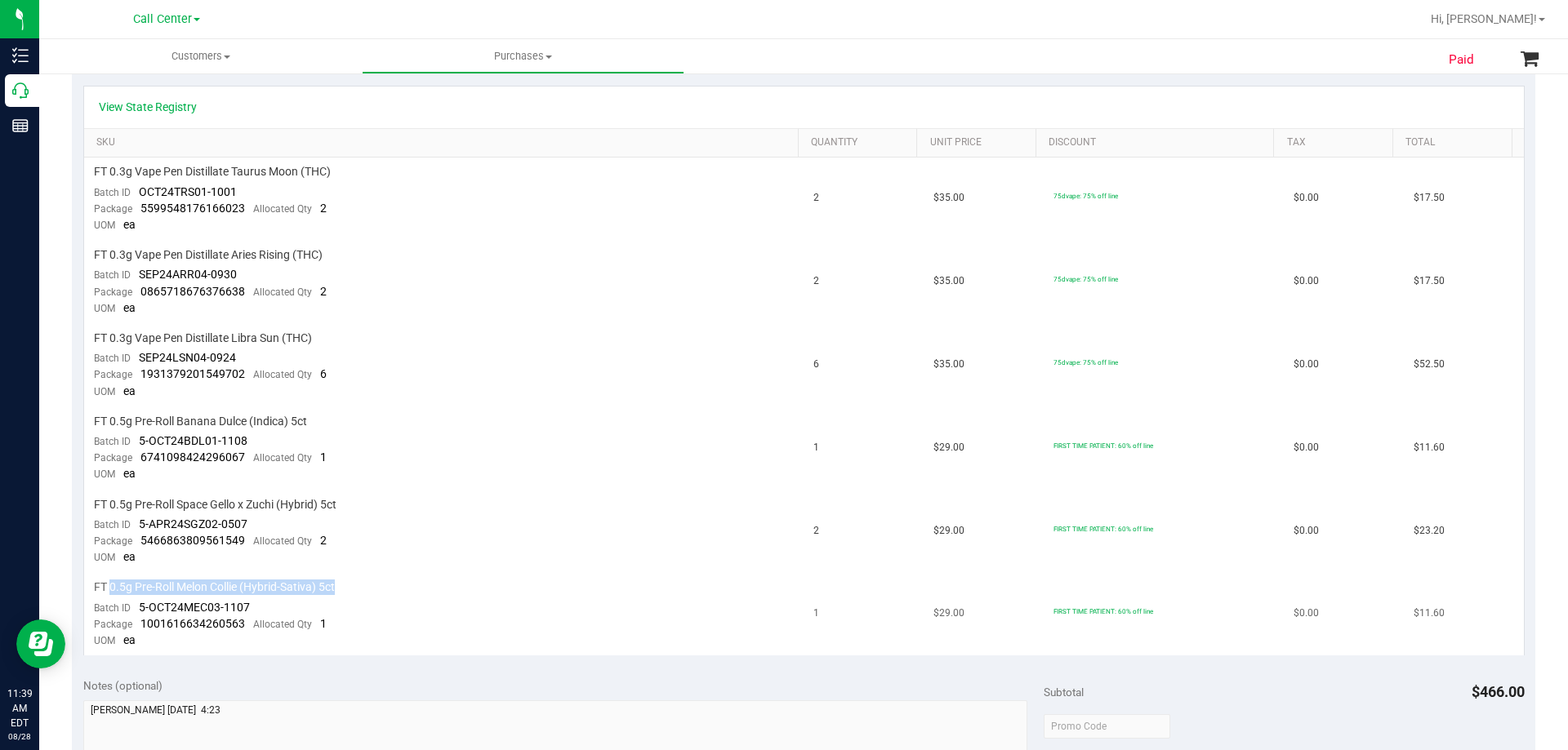
click at [396, 588] on div "FT 0.5g Pre-Roll Melon Collie (Hybrid-Sativa) 5ct" at bounding box center [444, 587] width 701 height 16
drag, startPoint x: 204, startPoint y: 585, endPoint x: 458, endPoint y: 585, distance: 254.0
click at [458, 585] on div "FT 0.5g Pre-Roll Melon Collie (Hybrid-Sativa) 5ct" at bounding box center [444, 587] width 701 height 16
click at [462, 584] on div "FT 0.5g Pre-Roll Melon Collie (Hybrid-Sativa) 5ct" at bounding box center [444, 587] width 701 height 16
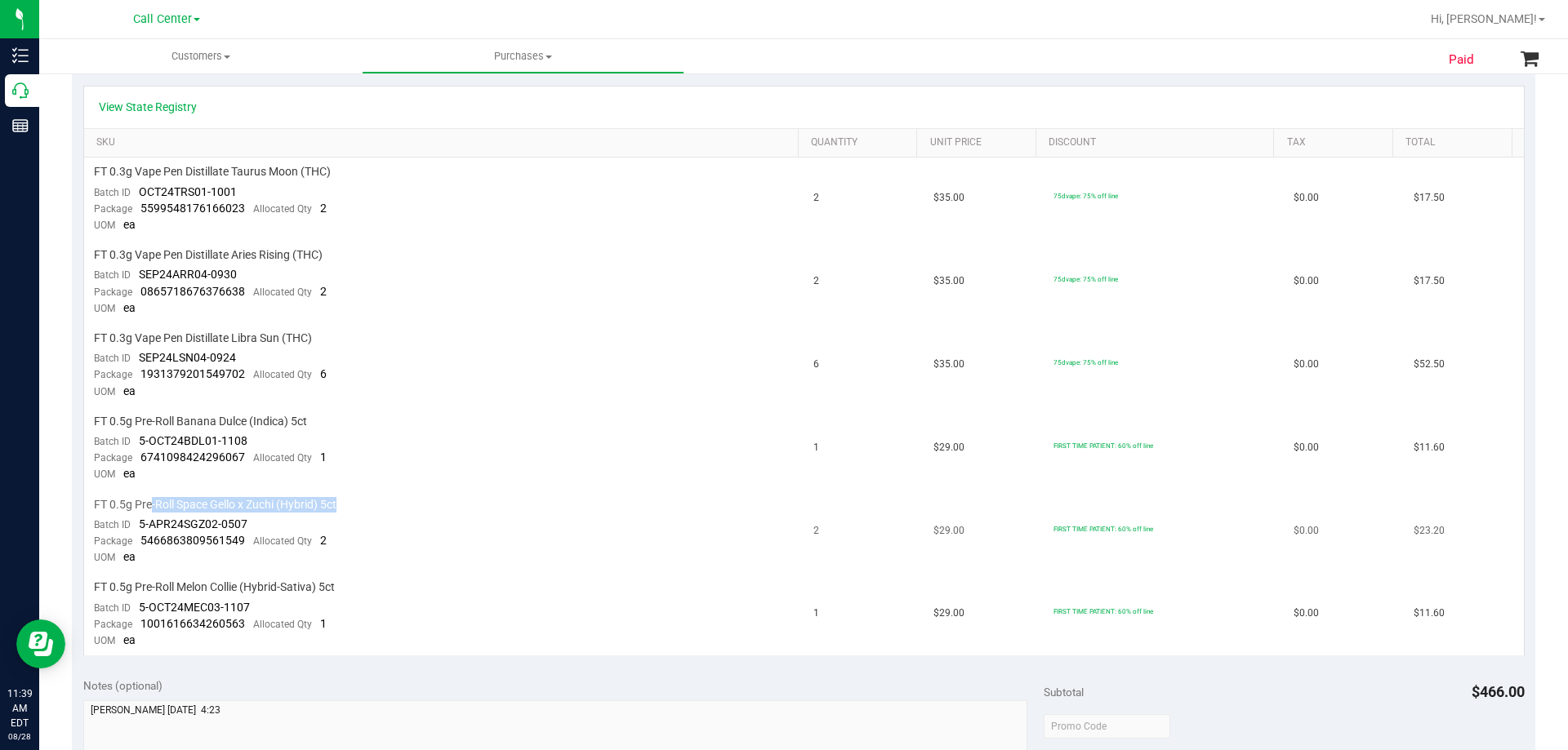
drag, startPoint x: 215, startPoint y: 501, endPoint x: 387, endPoint y: 501, distance: 172.0
click at [387, 501] on div "FT 0.5g Pre-Roll Space Gello x Zuchi (Hybrid) 5ct" at bounding box center [444, 505] width 701 height 16
click at [389, 500] on div "FT 0.5g Pre-Roll Space Gello x Zuchi (Hybrid) 5ct" at bounding box center [444, 505] width 701 height 16
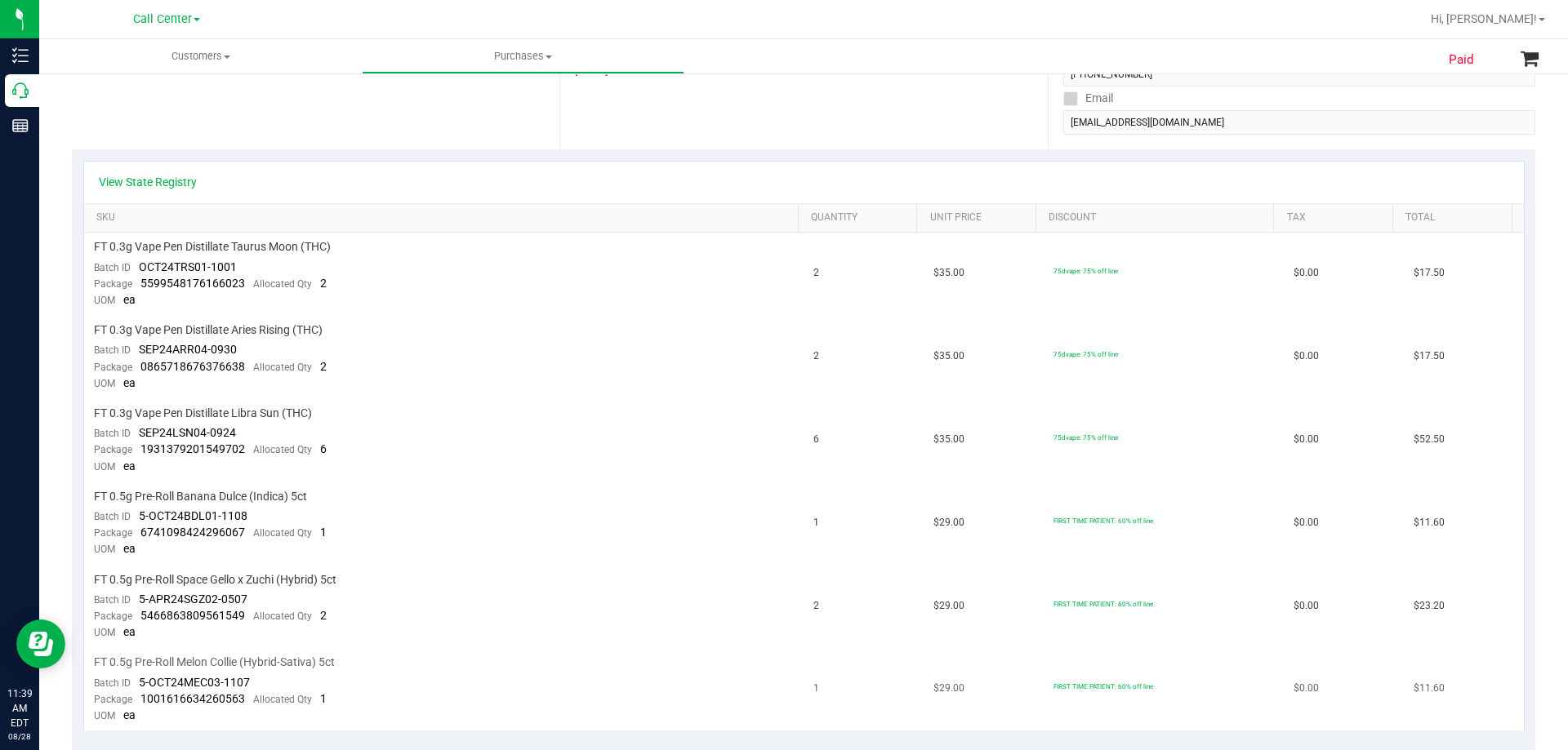
scroll to position [222, 0]
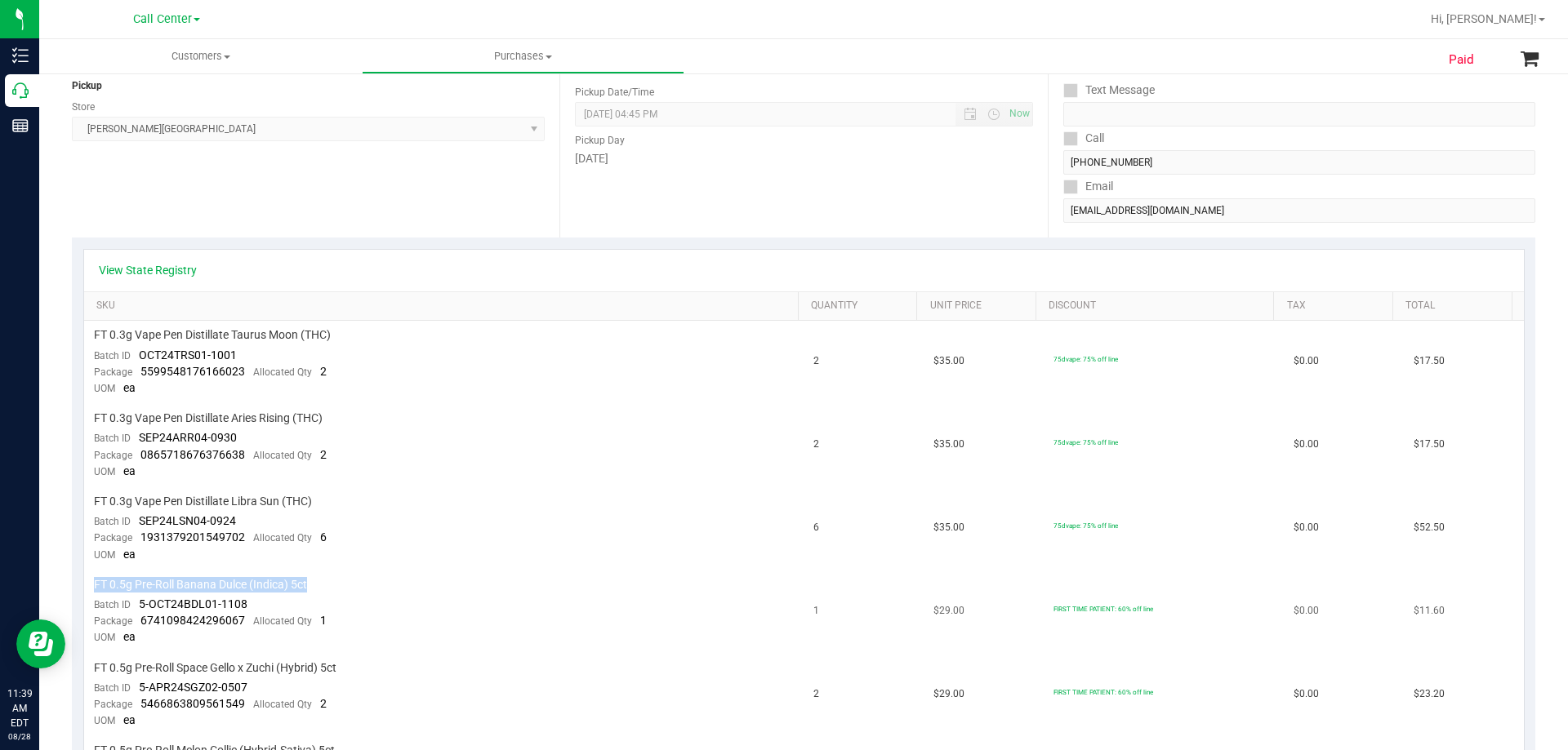
drag, startPoint x: 173, startPoint y: 574, endPoint x: 428, endPoint y: 585, distance: 255.2
click at [428, 585] on td "FT 0.5g Pre-Roll Banana Dulce (Indica) 5ct Batch ID 5-OCT24BDL01-1108 Package 6…" at bounding box center [444, 612] width 720 height 83
click at [428, 585] on div "FT 0.5g Pre-Roll Banana Dulce (Indica) 5ct" at bounding box center [444, 584] width 701 height 16
drag, startPoint x: 96, startPoint y: 501, endPoint x: 485, endPoint y: 506, distance: 389.0
click at [485, 506] on div "FT 0.3g Vape Pen Distillate Libra Sun (THC)" at bounding box center [444, 501] width 701 height 16
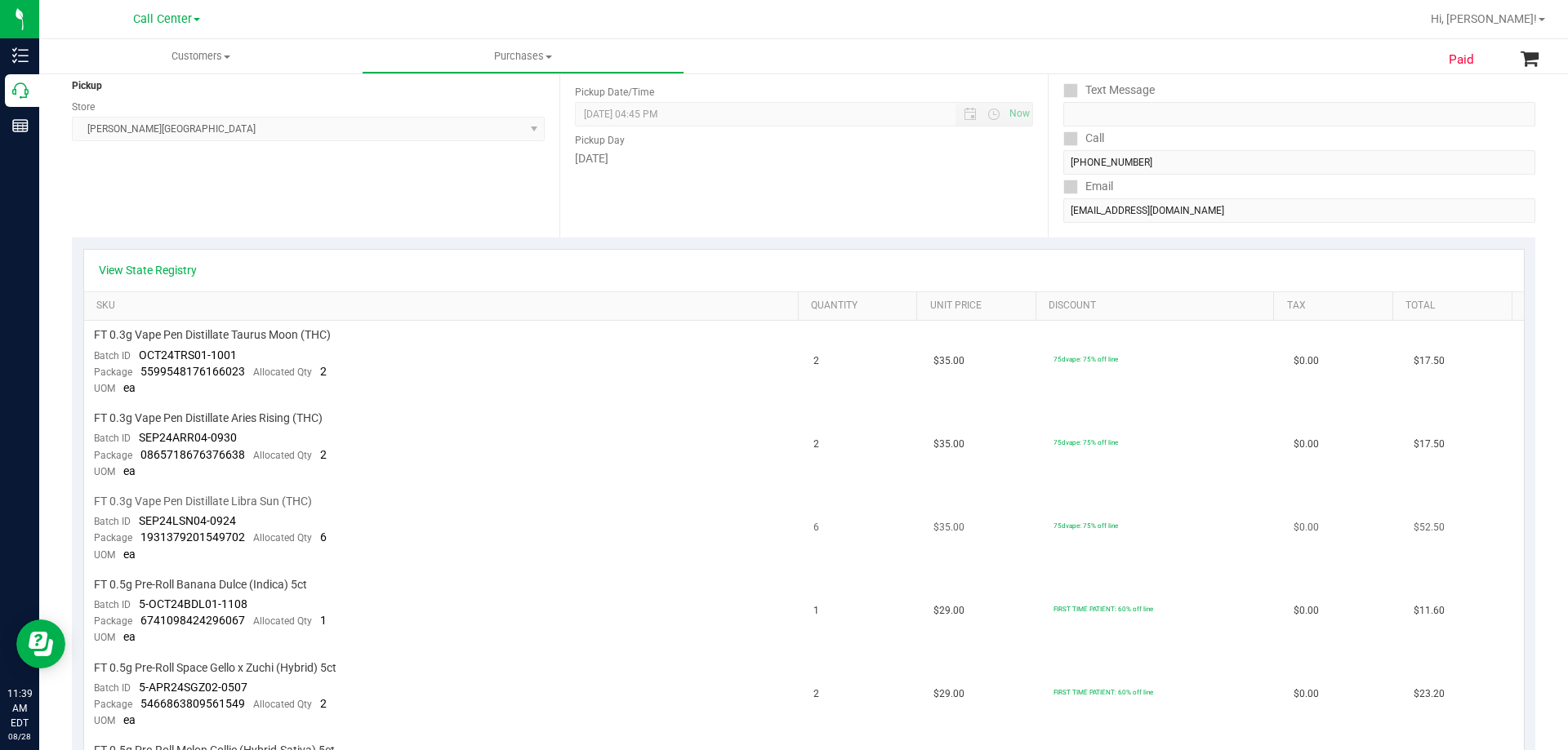
click at [485, 506] on div "FT 0.3g Vape Pen Distillate Libra Sun (THC)" at bounding box center [444, 501] width 701 height 16
drag, startPoint x: 231, startPoint y: 501, endPoint x: 463, endPoint y: 504, distance: 232.0
click at [463, 504] on div "FT 0.3g Vape Pen Distillate Libra Sun (THC)" at bounding box center [444, 501] width 701 height 16
click at [463, 505] on div "FT 0.3g Vape Pen Distillate Libra Sun (THC)" at bounding box center [444, 501] width 701 height 16
drag, startPoint x: 94, startPoint y: 500, endPoint x: 369, endPoint y: 505, distance: 275.0
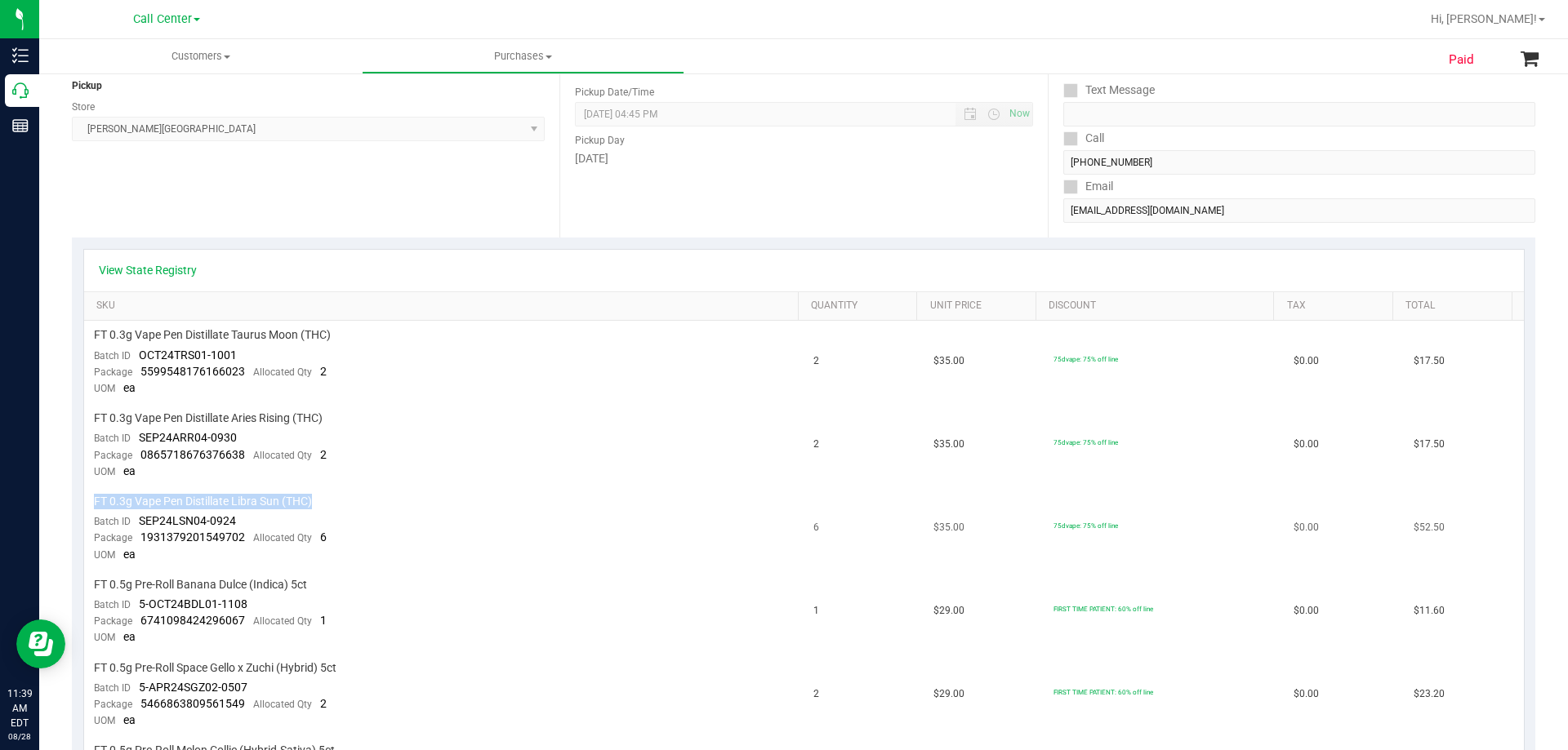
click at [369, 505] on div "FT 0.3g Vape Pen Distillate Libra Sun (THC)" at bounding box center [444, 501] width 701 height 16
drag, startPoint x: 96, startPoint y: 498, endPoint x: 395, endPoint y: 498, distance: 299.0
click at [395, 498] on div "FT 0.3g Vape Pen Distillate Libra Sun (THC)" at bounding box center [444, 501] width 701 height 16
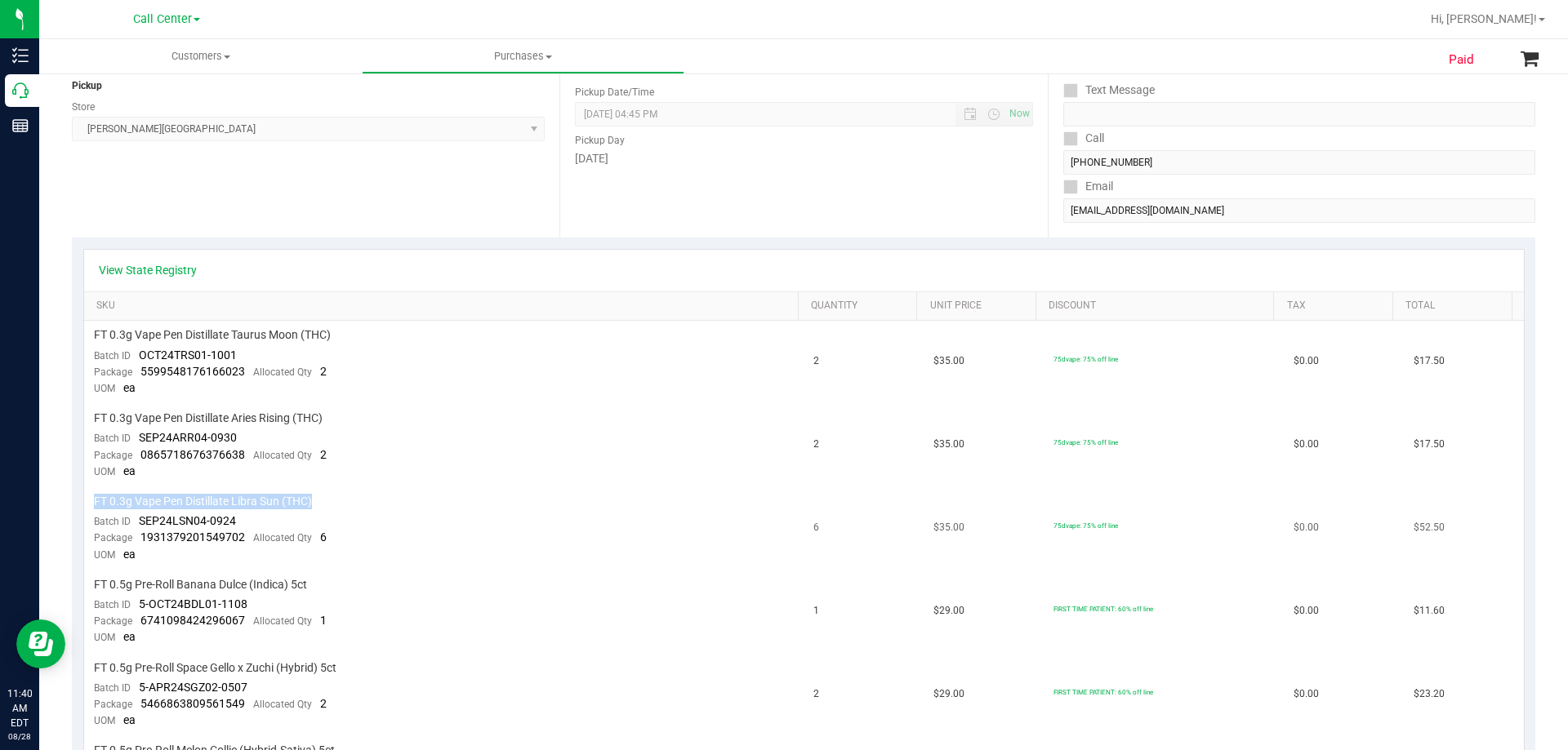
drag, startPoint x: 94, startPoint y: 498, endPoint x: 409, endPoint y: 499, distance: 315.0
click at [409, 499] on div "FT 0.3g Vape Pen Distillate Libra Sun (THC)" at bounding box center [444, 501] width 701 height 16
drag, startPoint x: 95, startPoint y: 498, endPoint x: 378, endPoint y: 504, distance: 283.1
click at [378, 504] on div "FT 0.3g Vape Pen Distillate Libra Sun (THC)" at bounding box center [444, 501] width 701 height 16
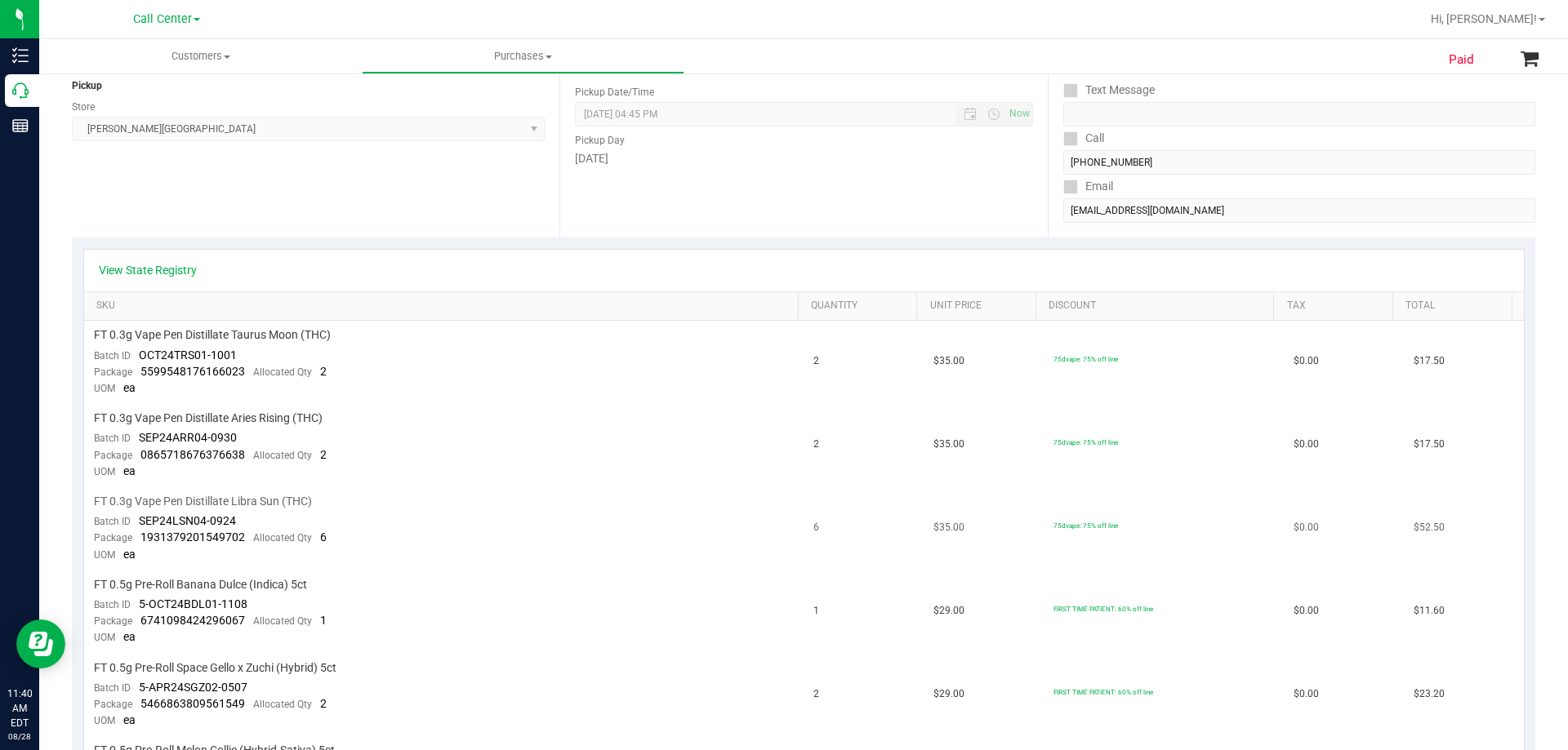
click at [378, 504] on div "FT 0.3g Vape Pen Distillate Libra Sun (THC)" at bounding box center [444, 501] width 701 height 16
drag, startPoint x: 94, startPoint y: 498, endPoint x: 446, endPoint y: 497, distance: 352.0
click at [446, 497] on div "FT 0.3g Vape Pen Distillate Libra Sun (THC)" at bounding box center [444, 501] width 701 height 16
drag, startPoint x: 95, startPoint y: 415, endPoint x: 383, endPoint y: 419, distance: 288.0
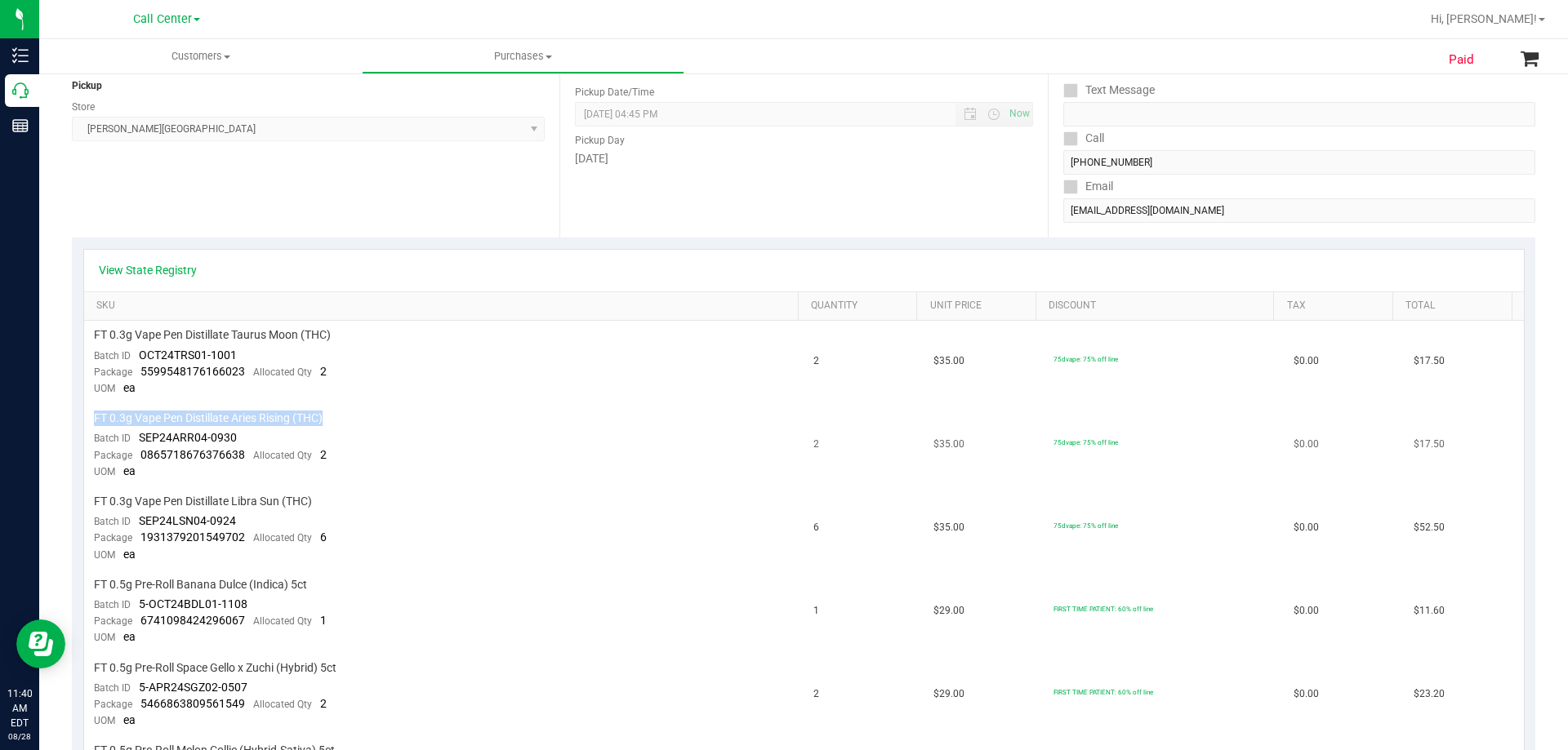
click at [383, 419] on div "FT 0.3g Vape Pen Distillate Aries Rising (THC)" at bounding box center [444, 418] width 701 height 16
click at [383, 419] on div "FT 0.3g Vape Pen Distillate Aries Rising (THC)" at bounding box center [444, 418] width 701 height 16
drag, startPoint x: 95, startPoint y: 332, endPoint x: 407, endPoint y: 342, distance: 312.2
click at [407, 342] on div "FT 0.3g Vape Pen Distillate Taurus Moon (THC)" at bounding box center [444, 335] width 701 height 16
click at [407, 342] on div "FT 0.3g Vape Pen Distillate Taurus Moon (THC)" at bounding box center [444, 335] width 701 height 16
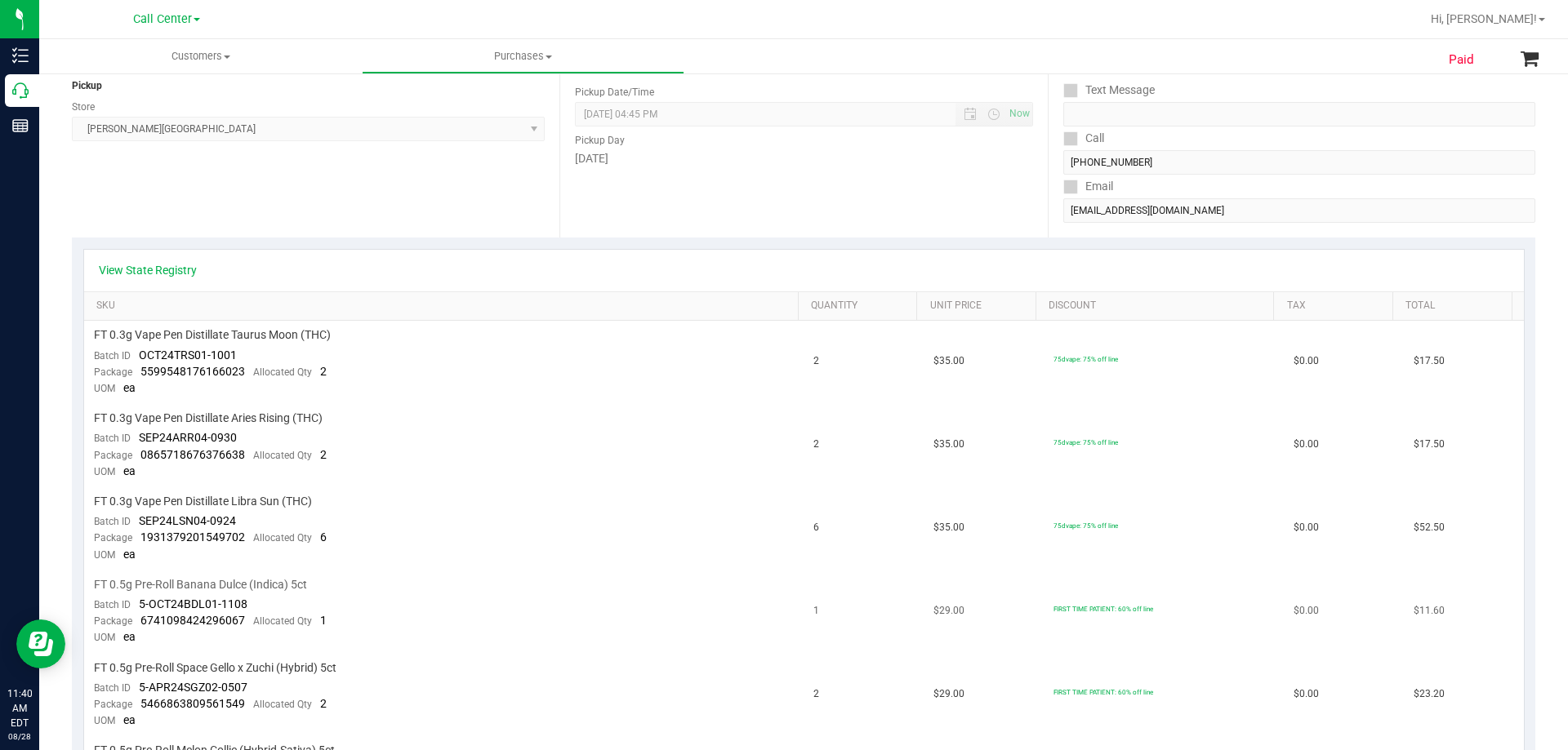
scroll to position [0, 0]
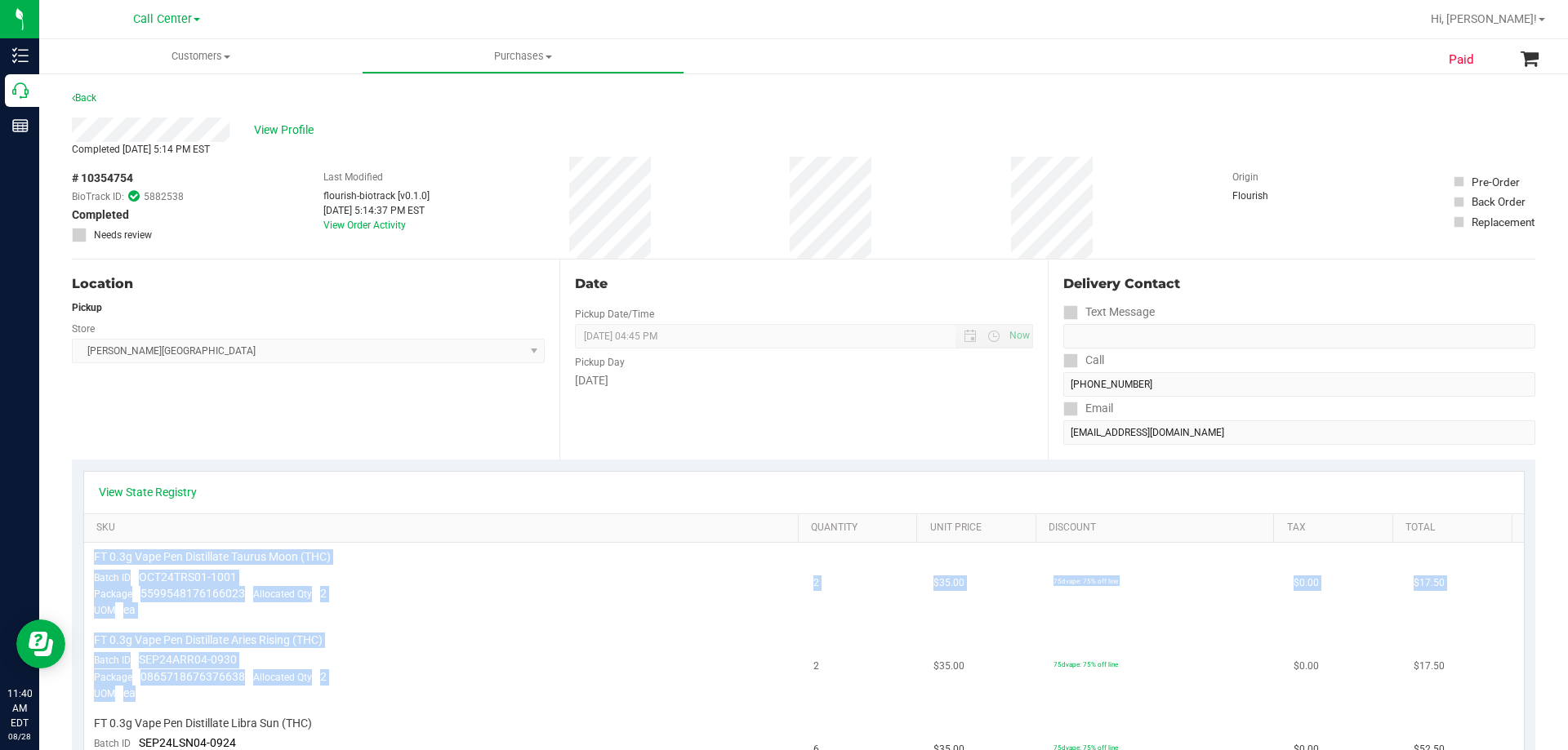
drag, startPoint x: 95, startPoint y: 554, endPoint x: 456, endPoint y: 691, distance: 386.1
click at [436, 648] on div "FT 0.3g Vape Pen Distillate Aries Rising (THC)" at bounding box center [444, 640] width 701 height 16
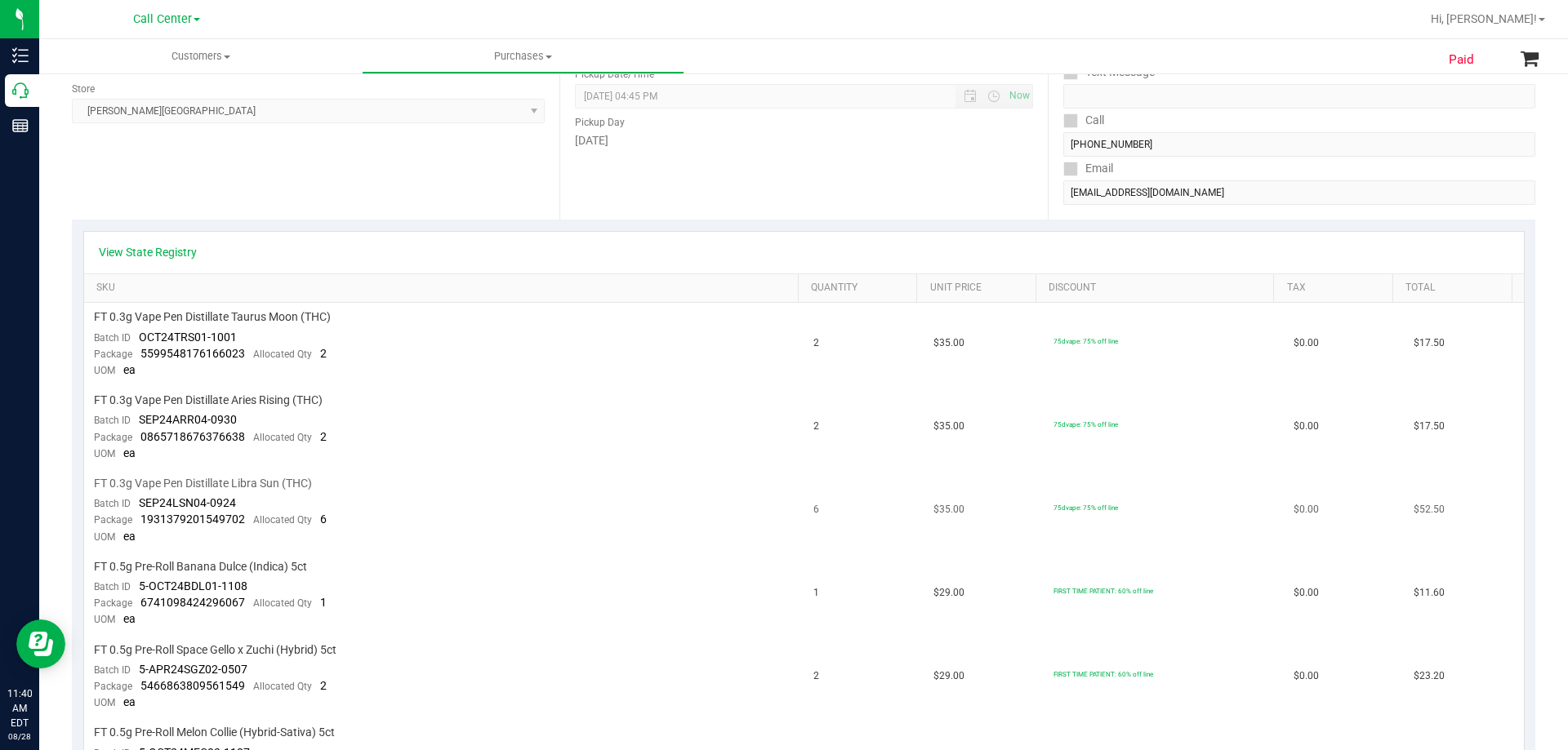
scroll to position [245, 0]
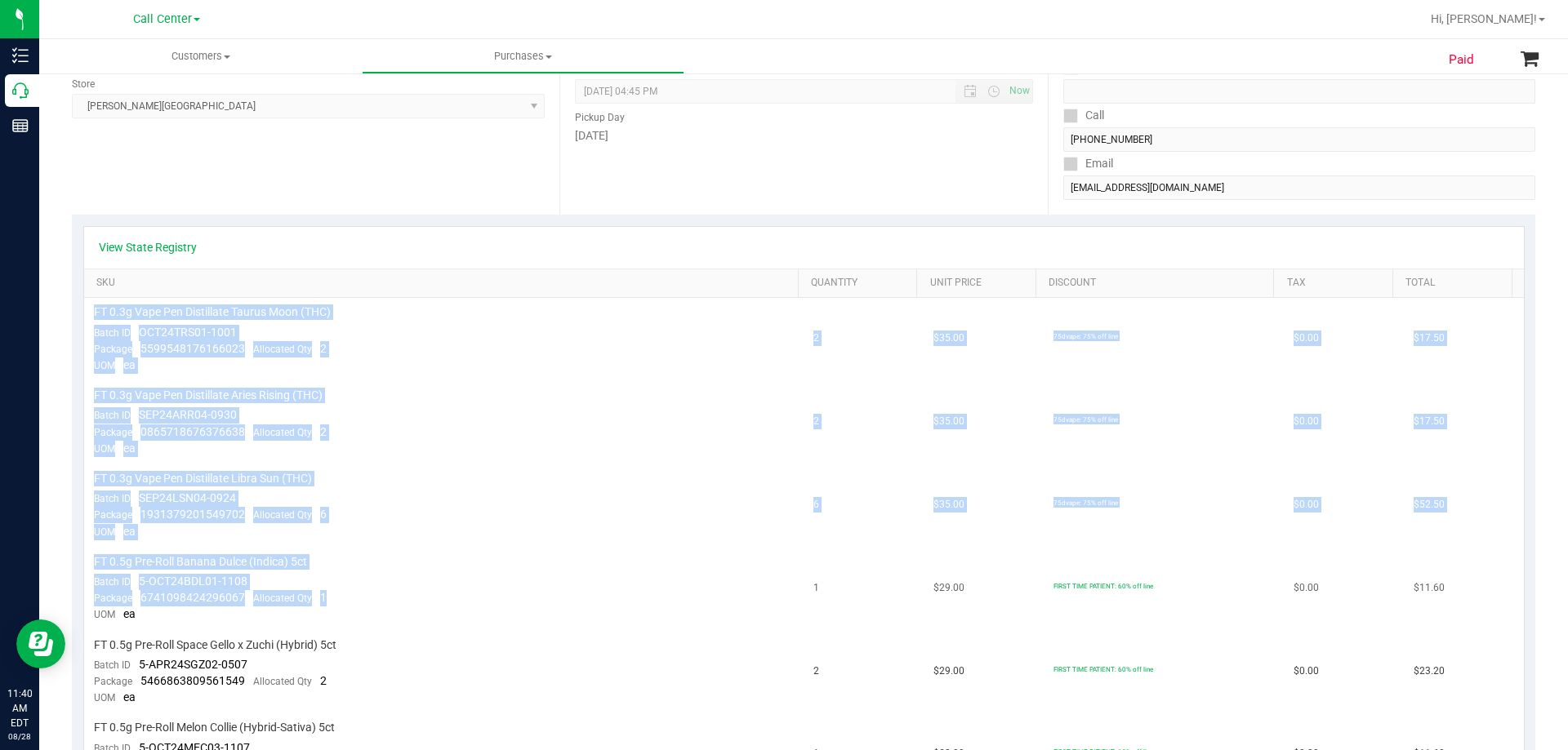
drag, startPoint x: 93, startPoint y: 311, endPoint x: 446, endPoint y: 598, distance: 454.9
click at [446, 598] on tbody "FT 0.3g Vape Pen Distillate Taurus Moon (THC) Batch ID OCT24TRS01-1001 Package …" at bounding box center [803, 547] width 1440 height 498
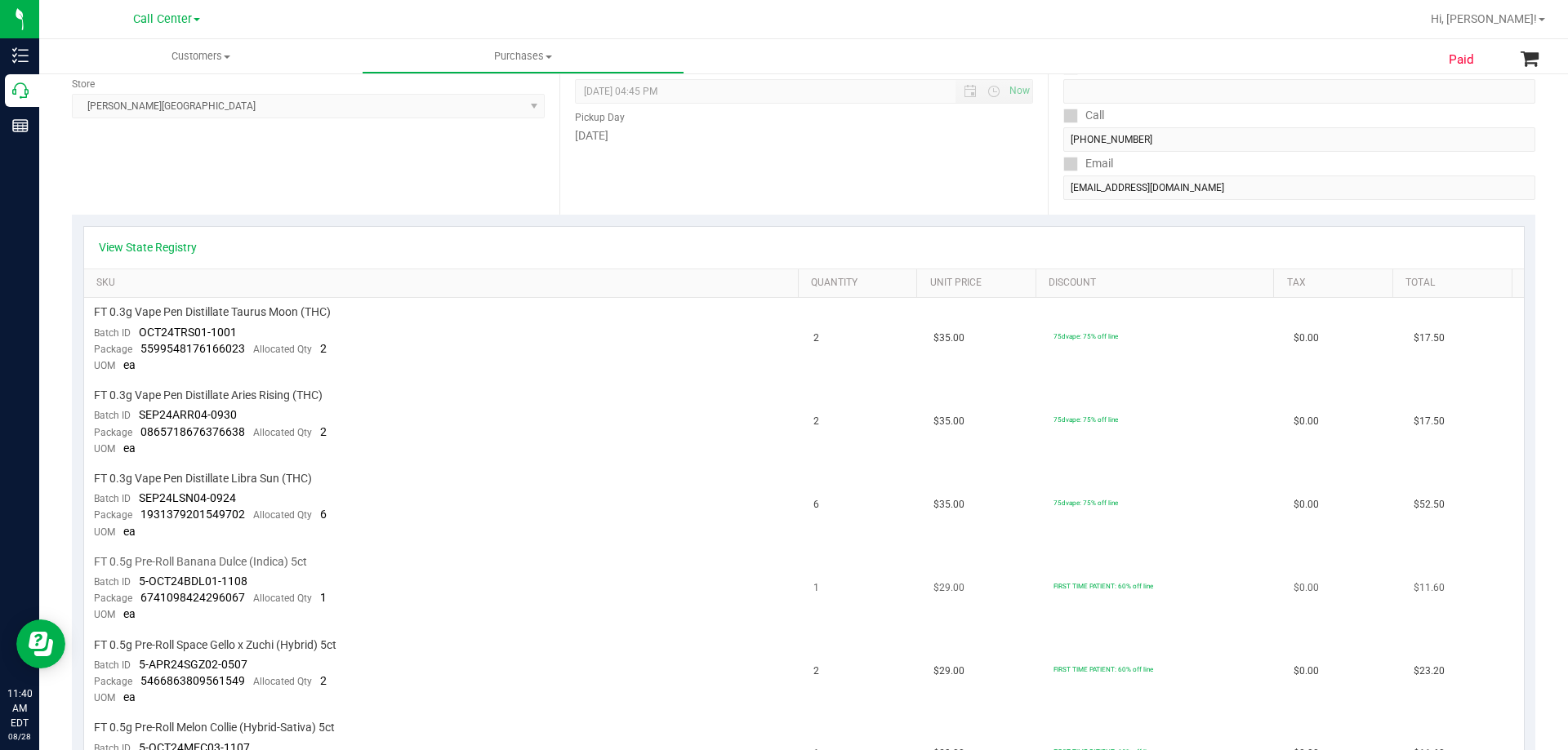
click at [446, 598] on td "FT 0.5g Pre-Roll Banana Dulce (Indica) 5ct Batch ID 5-OCT24BDL01-1108 Package 6…" at bounding box center [444, 588] width 720 height 83
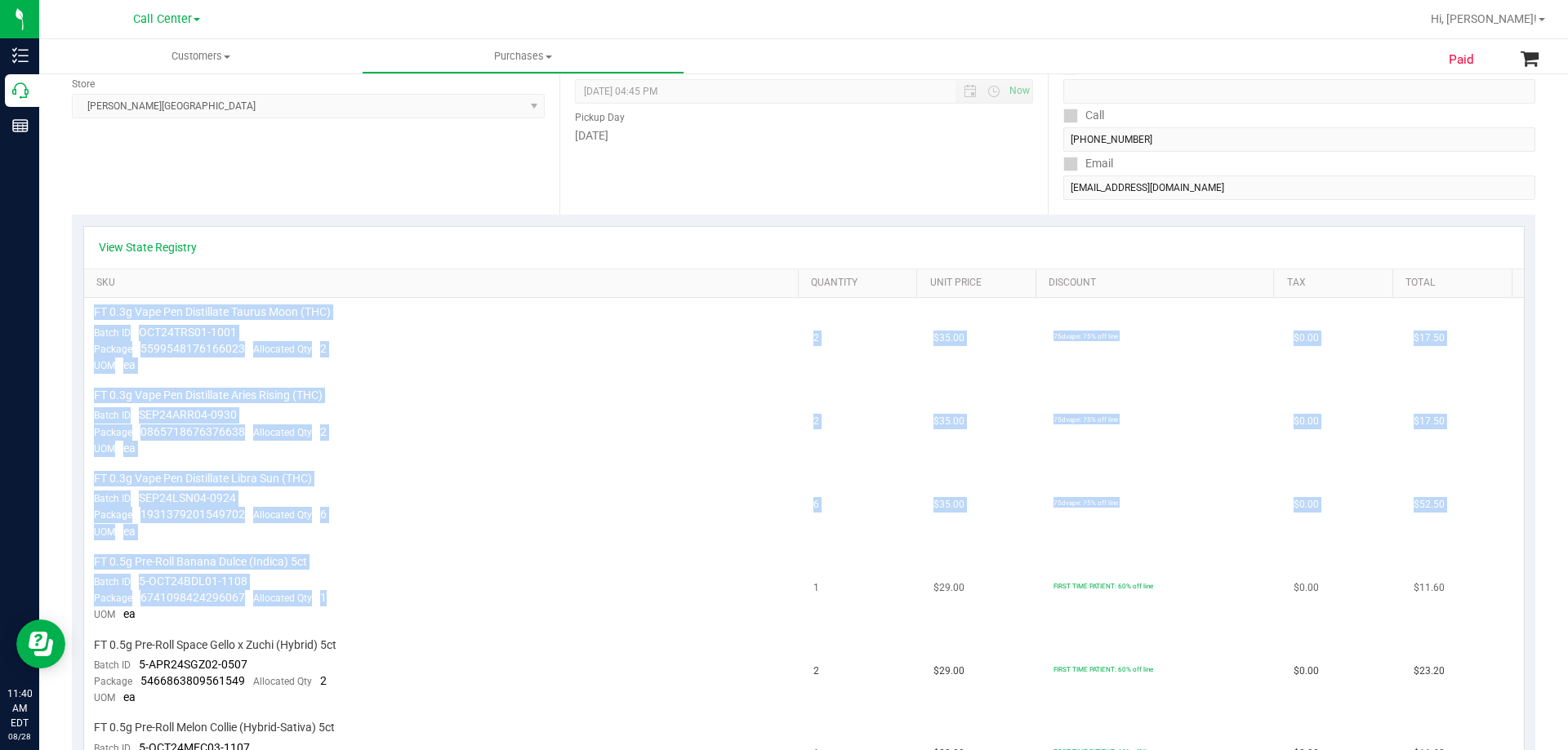
drag, startPoint x: 95, startPoint y: 311, endPoint x: 457, endPoint y: 593, distance: 458.9
click at [457, 593] on tbody "FT 0.3g Vape Pen Distillate Taurus Moon (THC) Batch ID OCT24TRS01-1001 Package …" at bounding box center [803, 547] width 1440 height 498
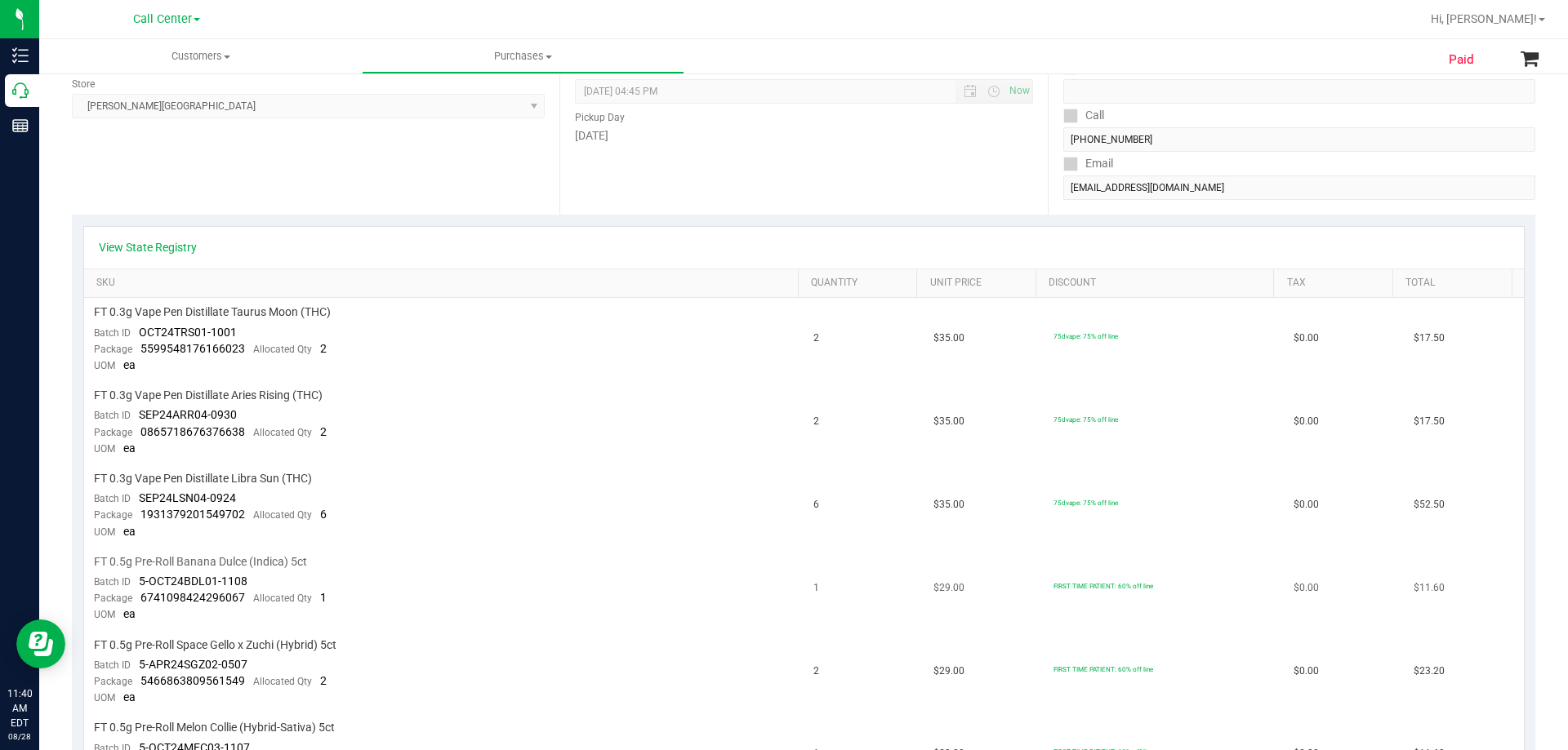
click at [457, 593] on td "FT 0.5g Pre-Roll Banana Dulce (Indica) 5ct Batch ID 5-OCT24BDL01-1108 Package 6…" at bounding box center [444, 588] width 720 height 83
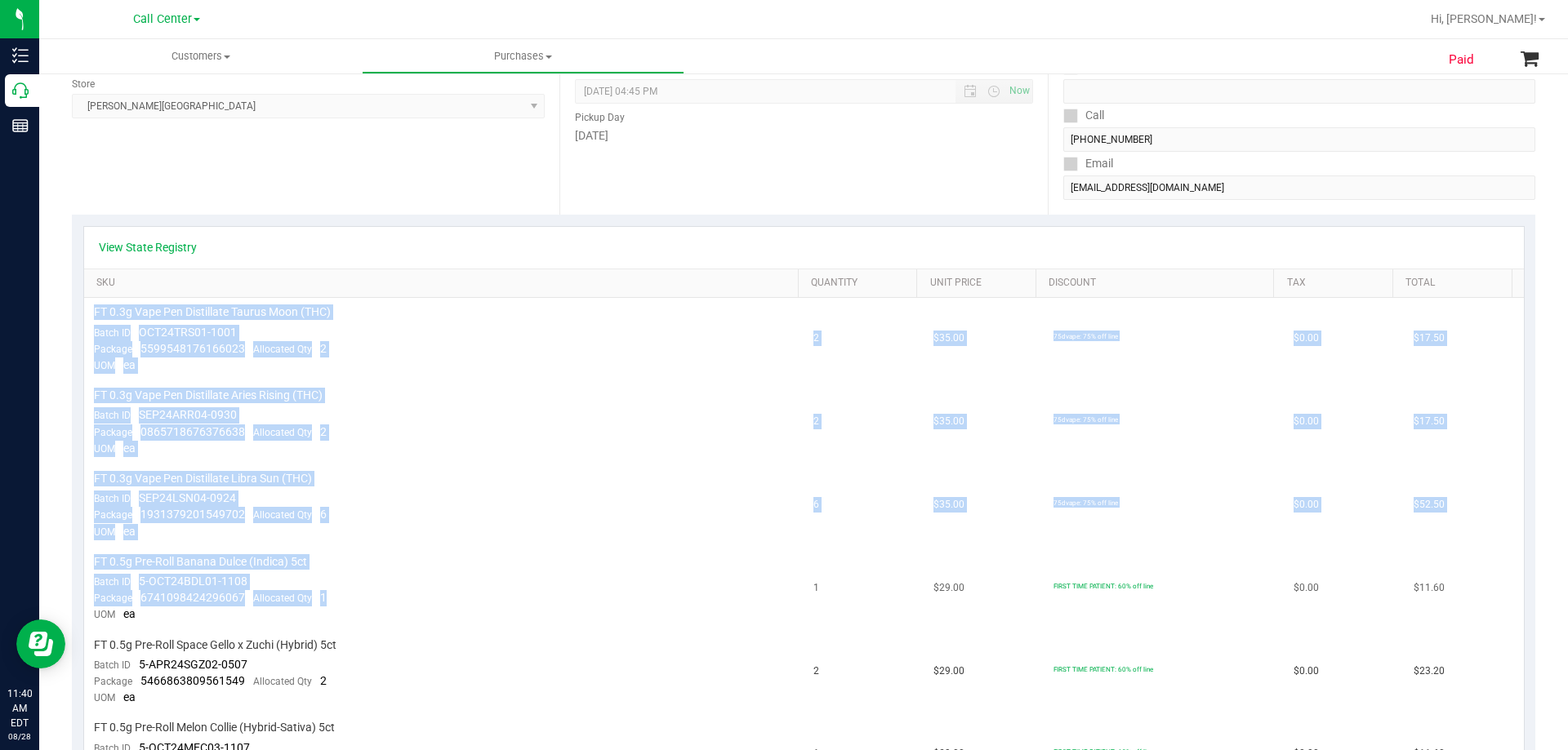
drag, startPoint x: 93, startPoint y: 309, endPoint x: 511, endPoint y: 601, distance: 509.9
click at [511, 601] on tbody "FT 0.3g Vape Pen Distillate Taurus Moon (THC) Batch ID OCT24TRS01-1001 Package …" at bounding box center [803, 547] width 1440 height 498
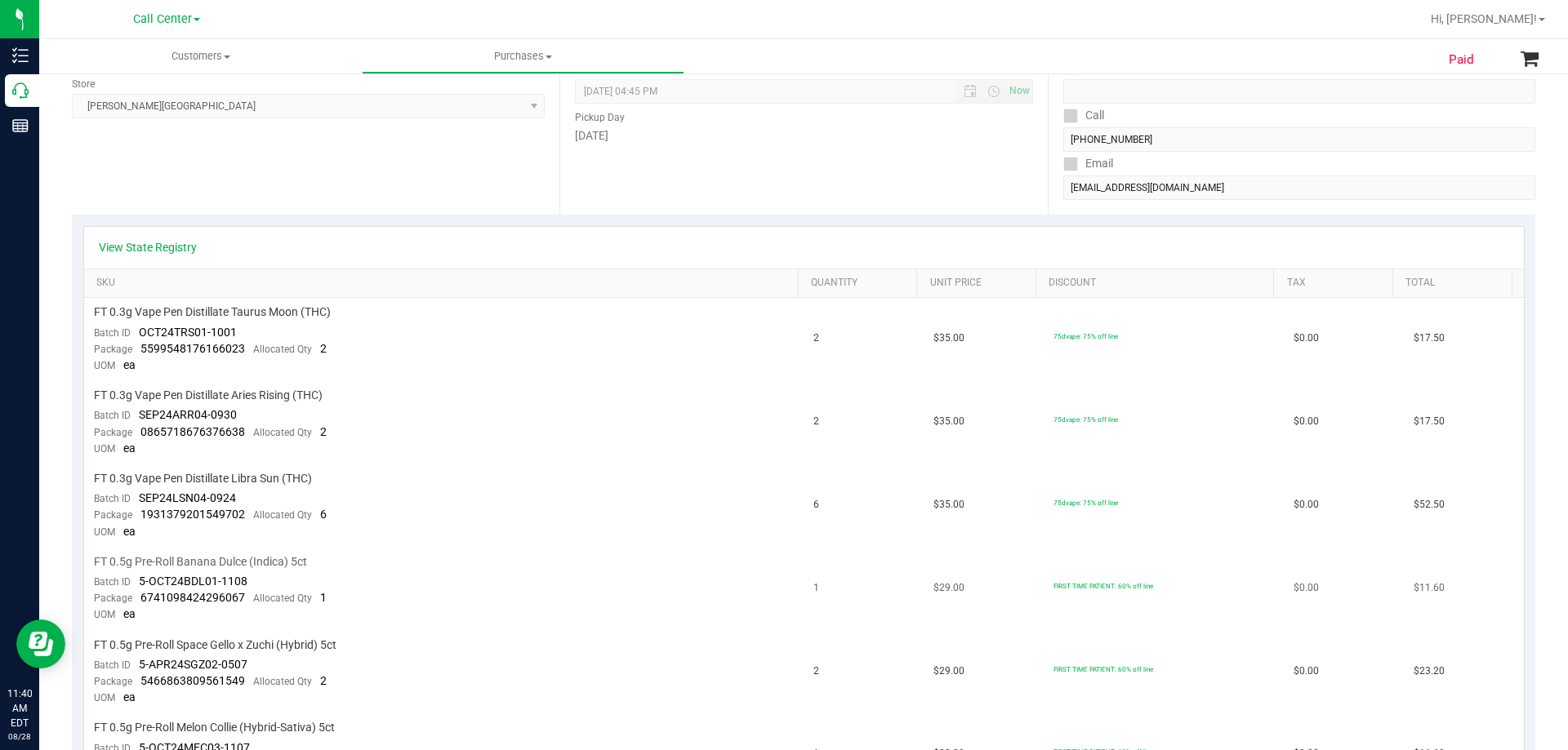
click at [511, 601] on td "FT 0.5g Pre-Roll Banana Dulce (Indica) 5ct Batch ID 5-OCT24BDL01-1108 Package 6…" at bounding box center [444, 588] width 720 height 83
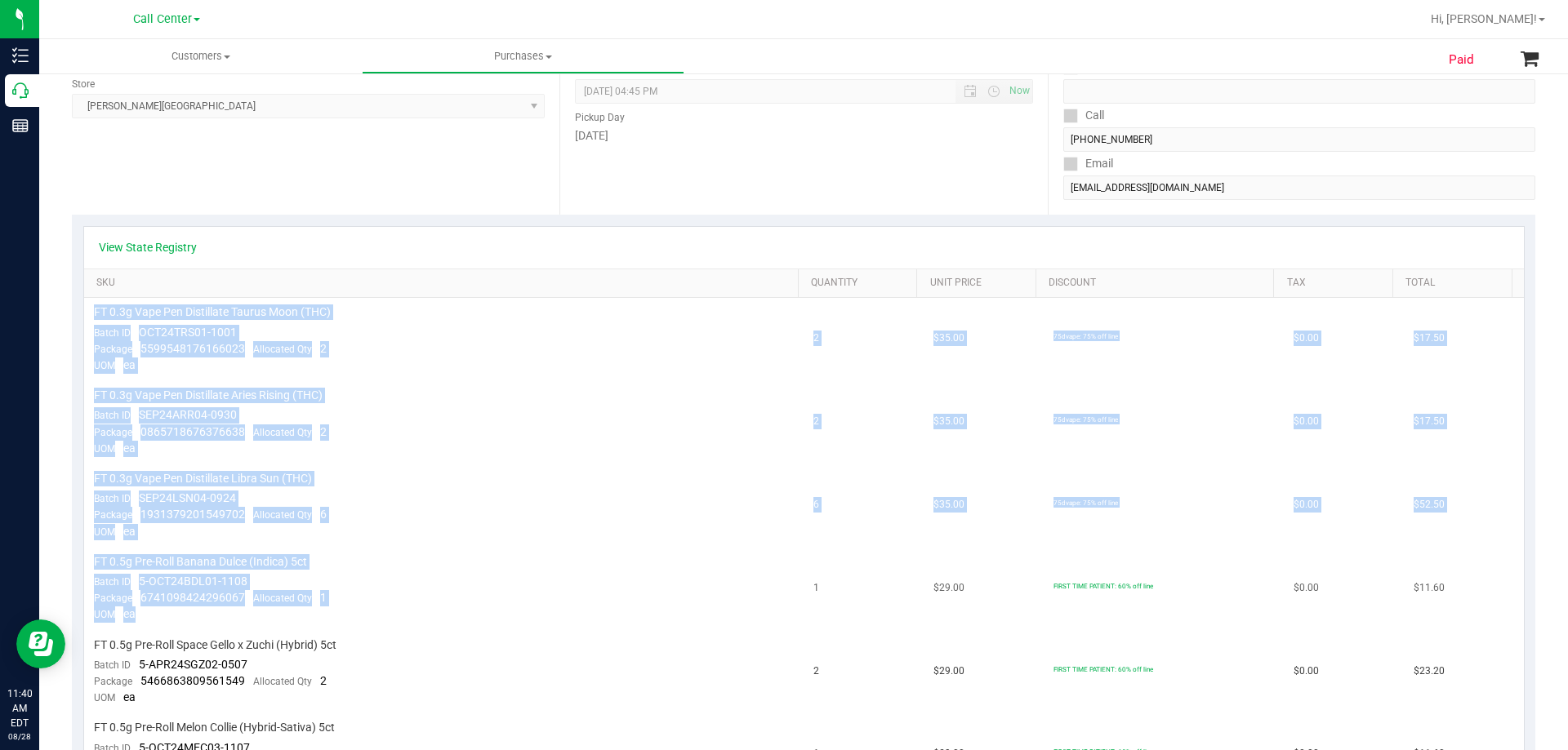
drag, startPoint x: 91, startPoint y: 309, endPoint x: 508, endPoint y: 611, distance: 514.9
click at [508, 611] on tbody "FT 0.3g Vape Pen Distillate Taurus Moon (THC) Batch ID OCT24TRS01-1001 Package …" at bounding box center [803, 547] width 1440 height 498
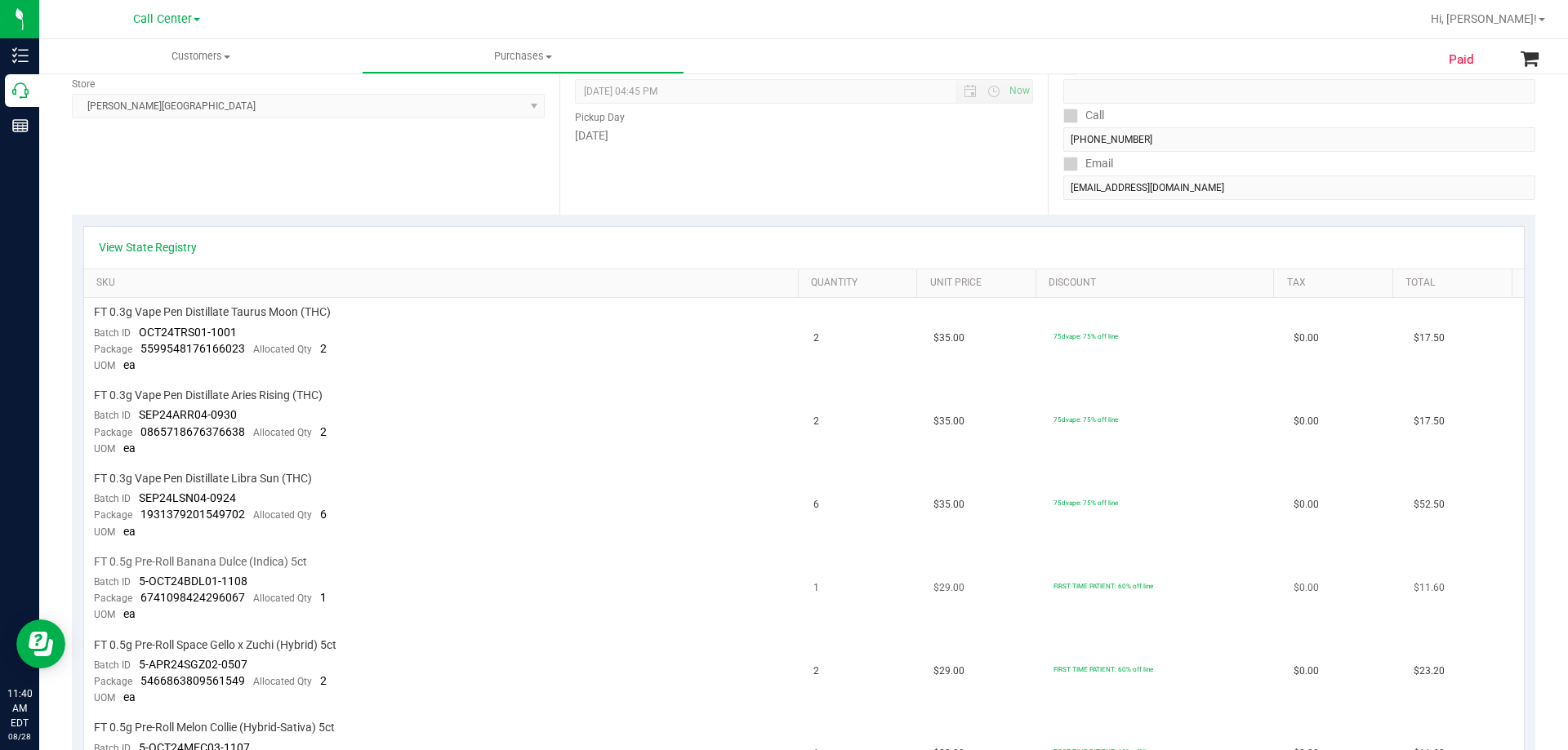
click at [508, 611] on td "FT 0.5g Pre-Roll Banana Dulce (Indica) 5ct Batch ID 5-OCT24BDL01-1108 Package 6…" at bounding box center [444, 588] width 720 height 83
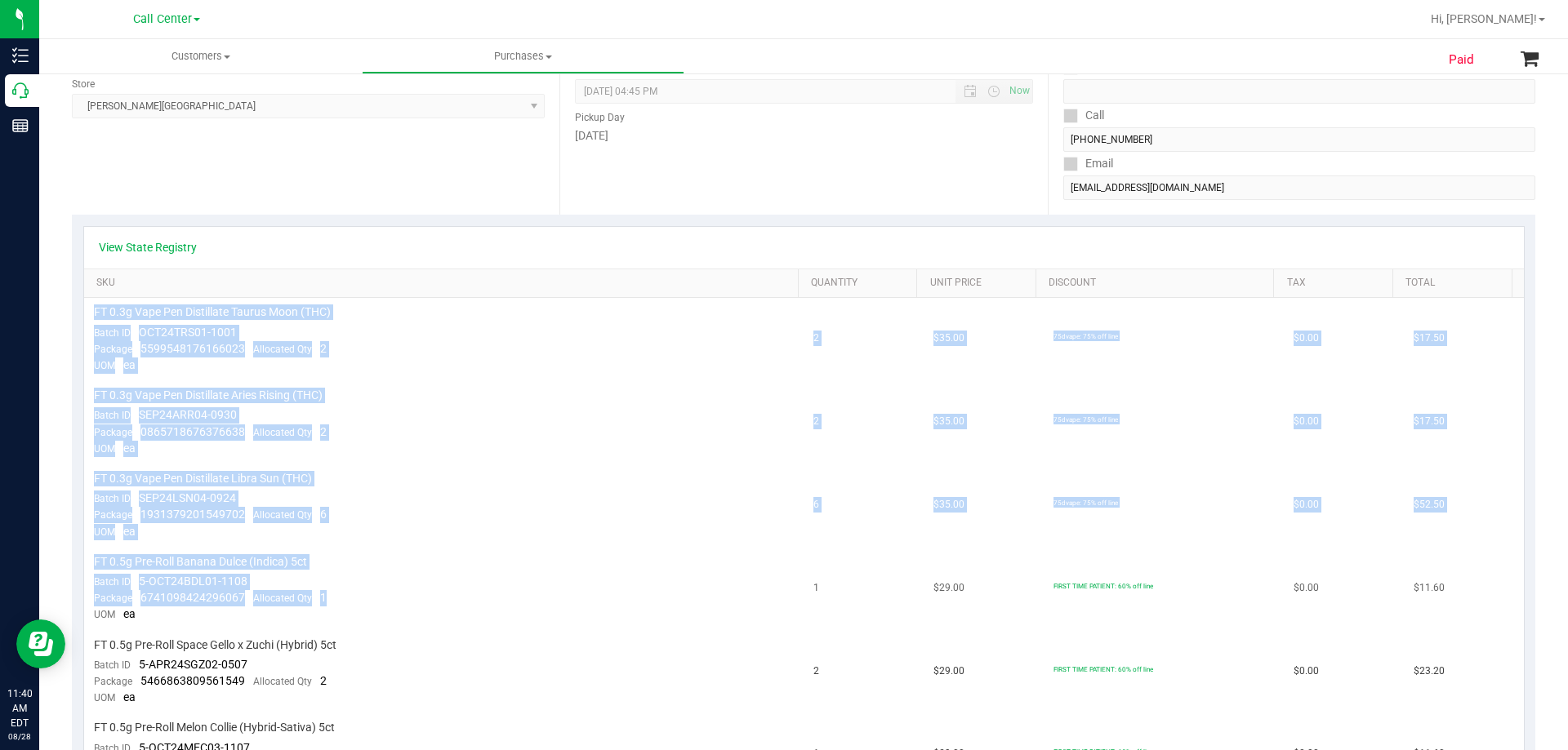
drag, startPoint x: 91, startPoint y: 309, endPoint x: 572, endPoint y: 598, distance: 561.1
click at [572, 598] on tbody "FT 0.3g Vape Pen Distillate Taurus Moon (THC) Batch ID OCT24TRS01-1001 Package …" at bounding box center [803, 547] width 1440 height 498
click at [509, 584] on td "FT 0.5g Pre-Roll Banana Dulce (Indica) 5ct Batch ID 5-OCT24BDL01-1108 Package 6…" at bounding box center [444, 588] width 720 height 83
drag, startPoint x: 106, startPoint y: 310, endPoint x: 576, endPoint y: 619, distance: 562.5
click at [576, 619] on tbody "FT 0.3g Vape Pen Distillate Taurus Moon (THC) Batch ID OCT24TRS01-1001 Package …" at bounding box center [803, 547] width 1440 height 498
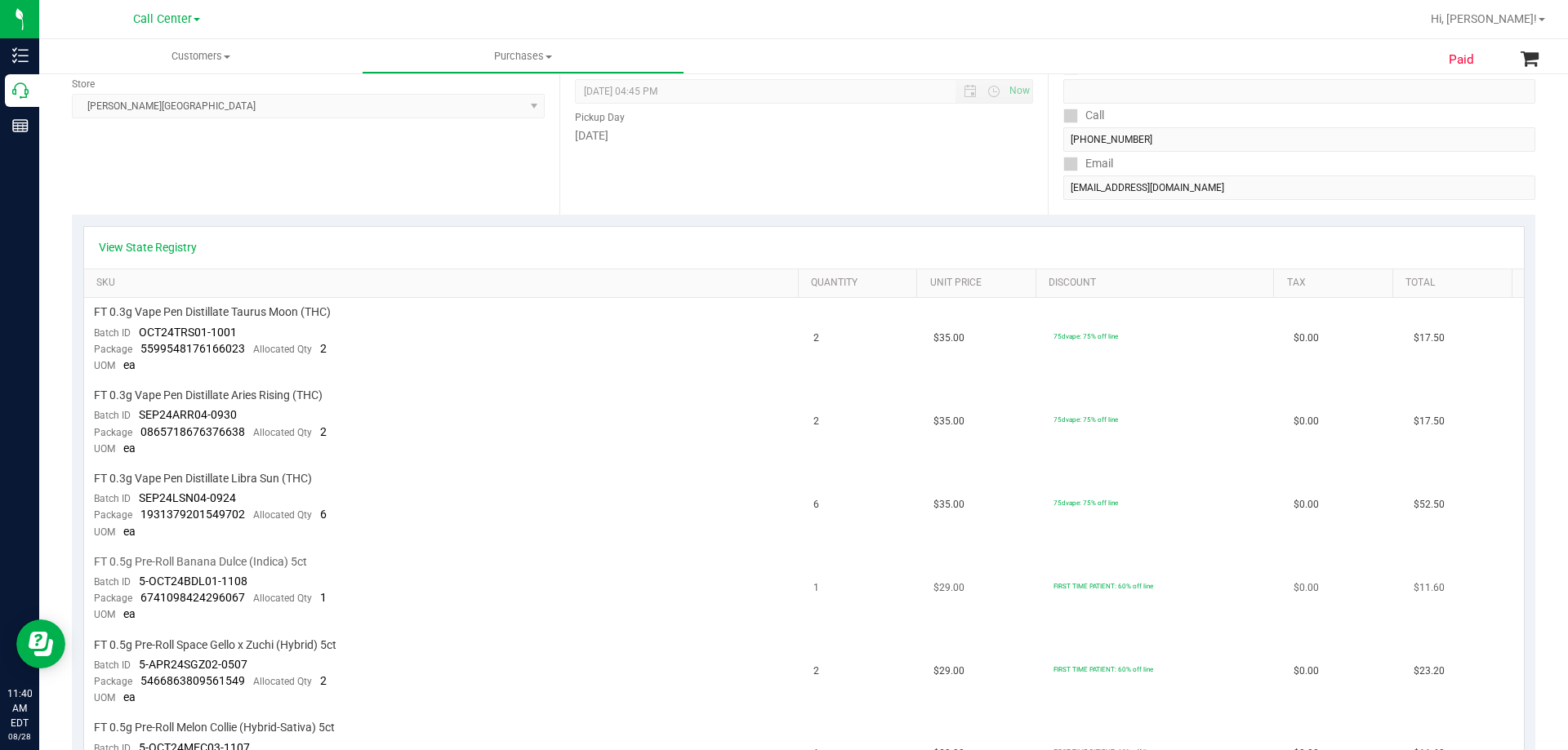
click at [521, 614] on td "FT 0.5g Pre-Roll Banana Dulce (Indica) 5ct Batch ID 5-OCT24BDL01-1108 Package 6…" at bounding box center [444, 588] width 720 height 83
click at [395, 352] on td "FT 0.3g Vape Pen Distillate Taurus Moon (THC) Batch ID OCT24TRS01-1001 Package …" at bounding box center [444, 339] width 720 height 83
drag, startPoint x: 97, startPoint y: 309, endPoint x: 385, endPoint y: 321, distance: 288.2
click at [385, 321] on td "FT 0.3g Vape Pen Distillate Taurus Moon (THC) Batch ID OCT24TRS01-1001 Package …" at bounding box center [444, 339] width 720 height 83
click at [69, 302] on div "Paid Back View Profile Completed Nov 30, 2024 5:14 PM EST # 10354754 BioTrack I…" at bounding box center [803, 624] width 1529 height 1596
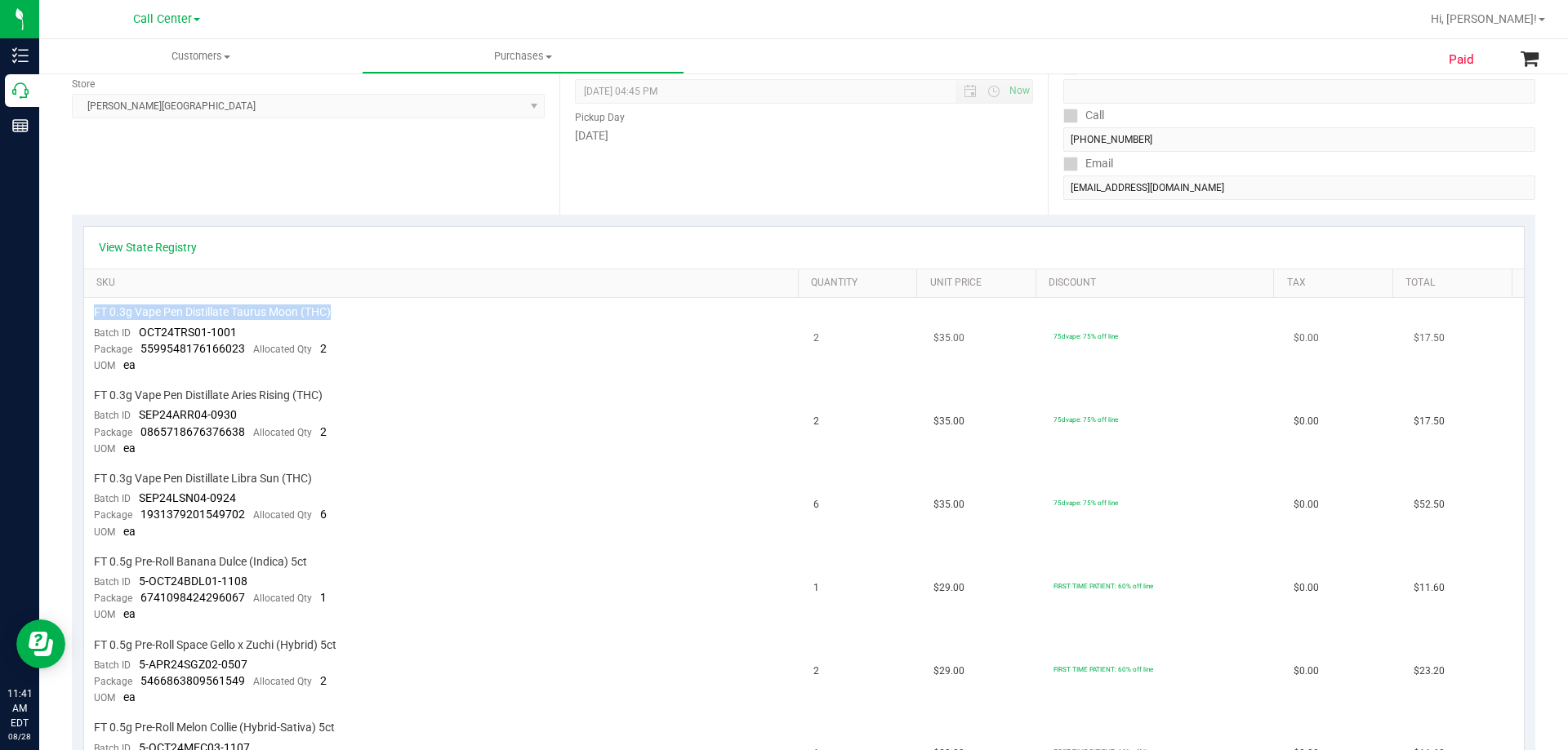
drag, startPoint x: 95, startPoint y: 309, endPoint x: 377, endPoint y: 319, distance: 282.2
click at [377, 319] on div "FT 0.3g Vape Pen Distillate Taurus Moon (THC)" at bounding box center [444, 312] width 701 height 16
drag, startPoint x: 95, startPoint y: 311, endPoint x: 358, endPoint y: 314, distance: 263.0
click at [358, 314] on div "FT 0.3g Vape Pen Distillate Taurus Moon (THC)" at bounding box center [444, 312] width 701 height 16
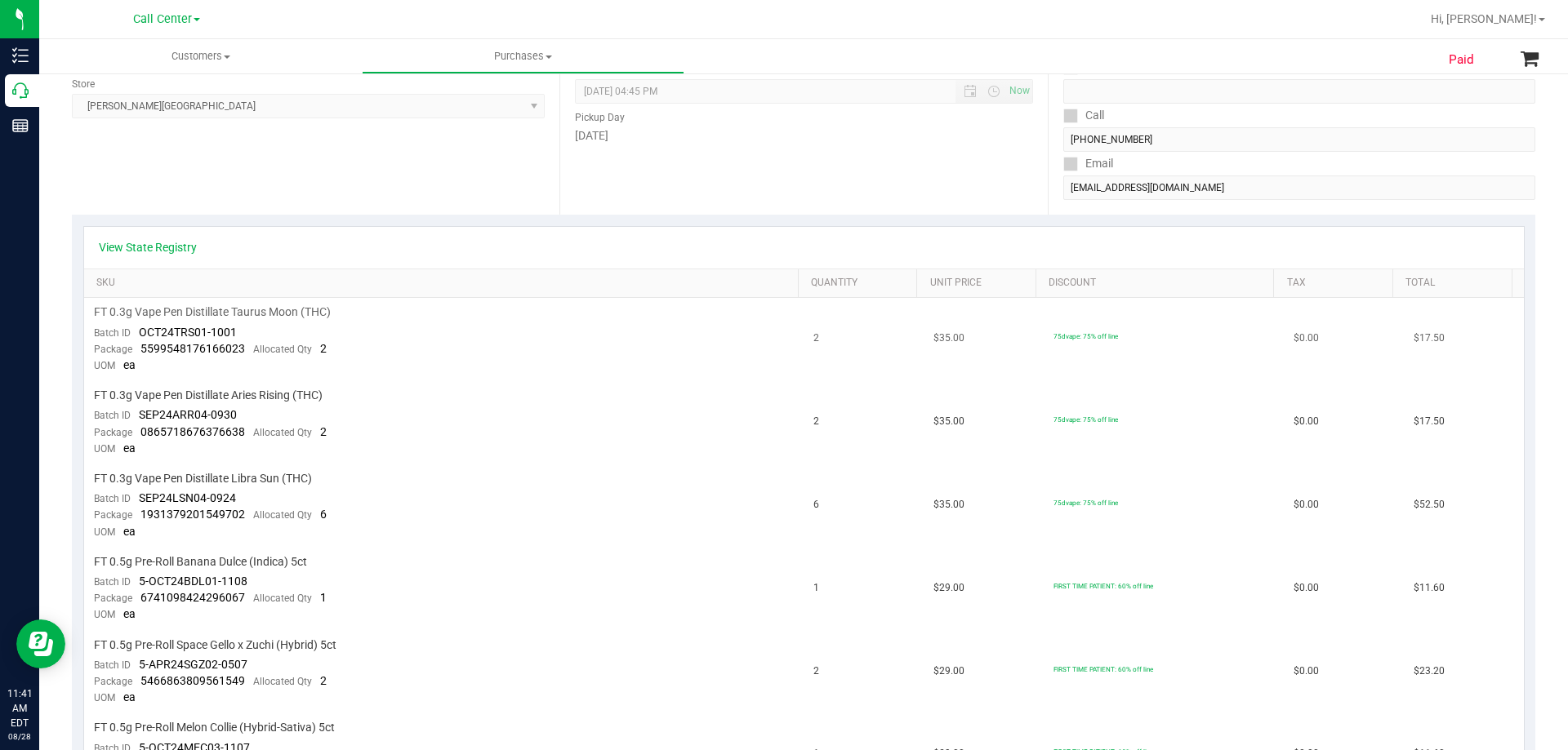
click at [361, 314] on div "FT 0.3g Vape Pen Distillate Taurus Moon (THC)" at bounding box center [444, 312] width 701 height 16
drag, startPoint x: 95, startPoint y: 310, endPoint x: 377, endPoint y: 315, distance: 282.0
click at [377, 315] on div "FT 0.3g Vape Pen Distillate Taurus Moon (THC)" at bounding box center [444, 312] width 701 height 16
click at [378, 316] on div "FT 0.3g Vape Pen Distillate Taurus Moon (THC)" at bounding box center [444, 312] width 701 height 16
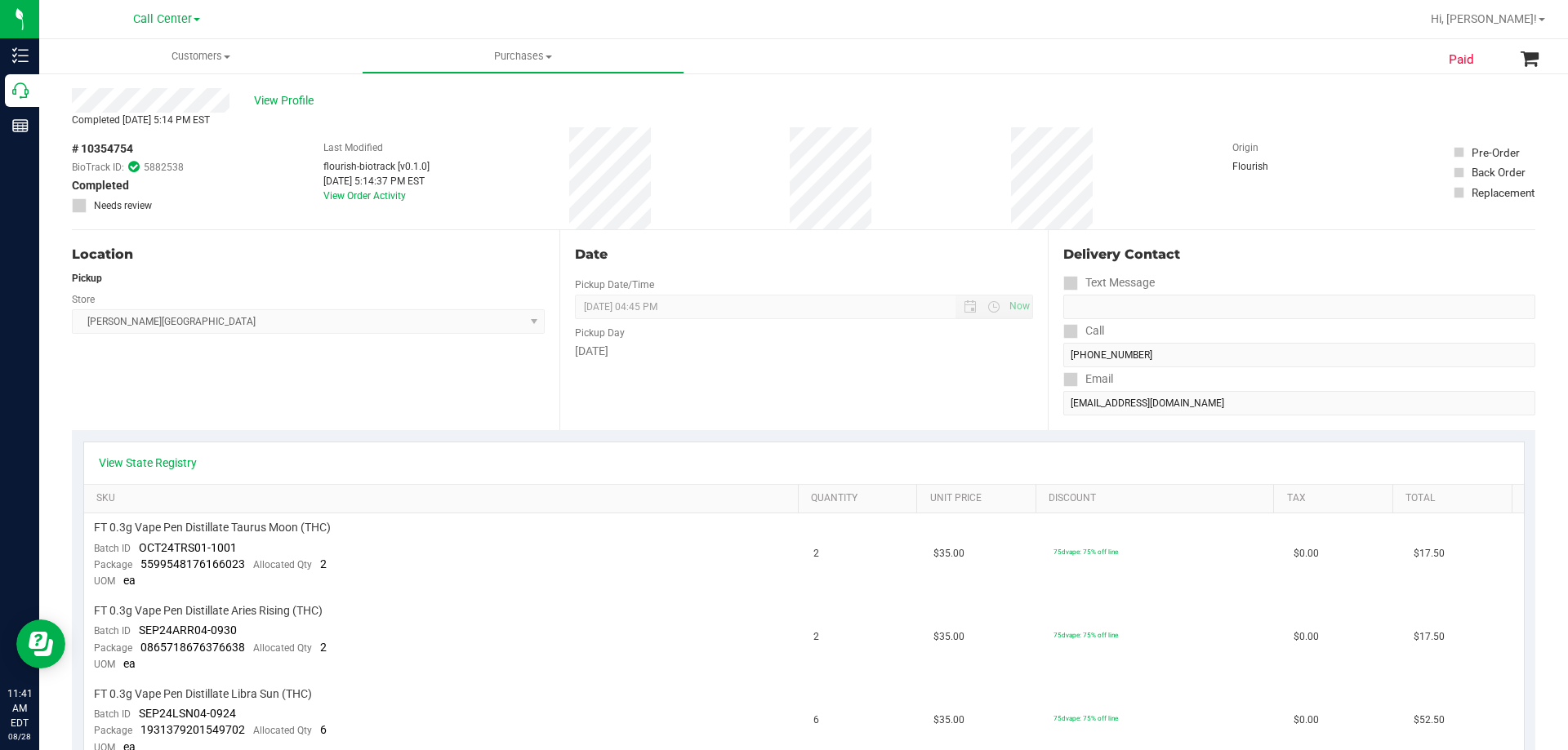
scroll to position [0, 0]
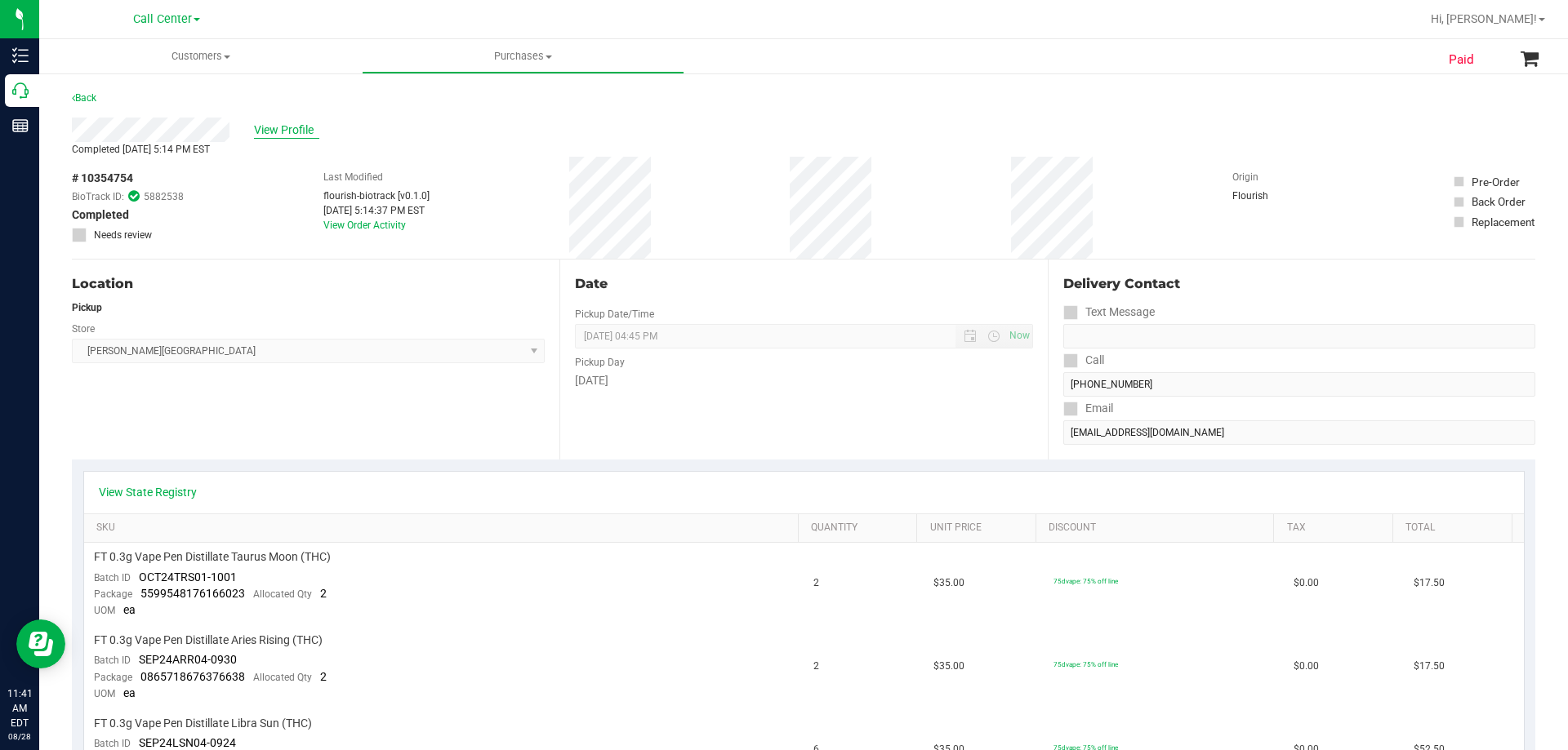
click at [286, 131] on span "View Profile" at bounding box center [286, 130] width 65 height 17
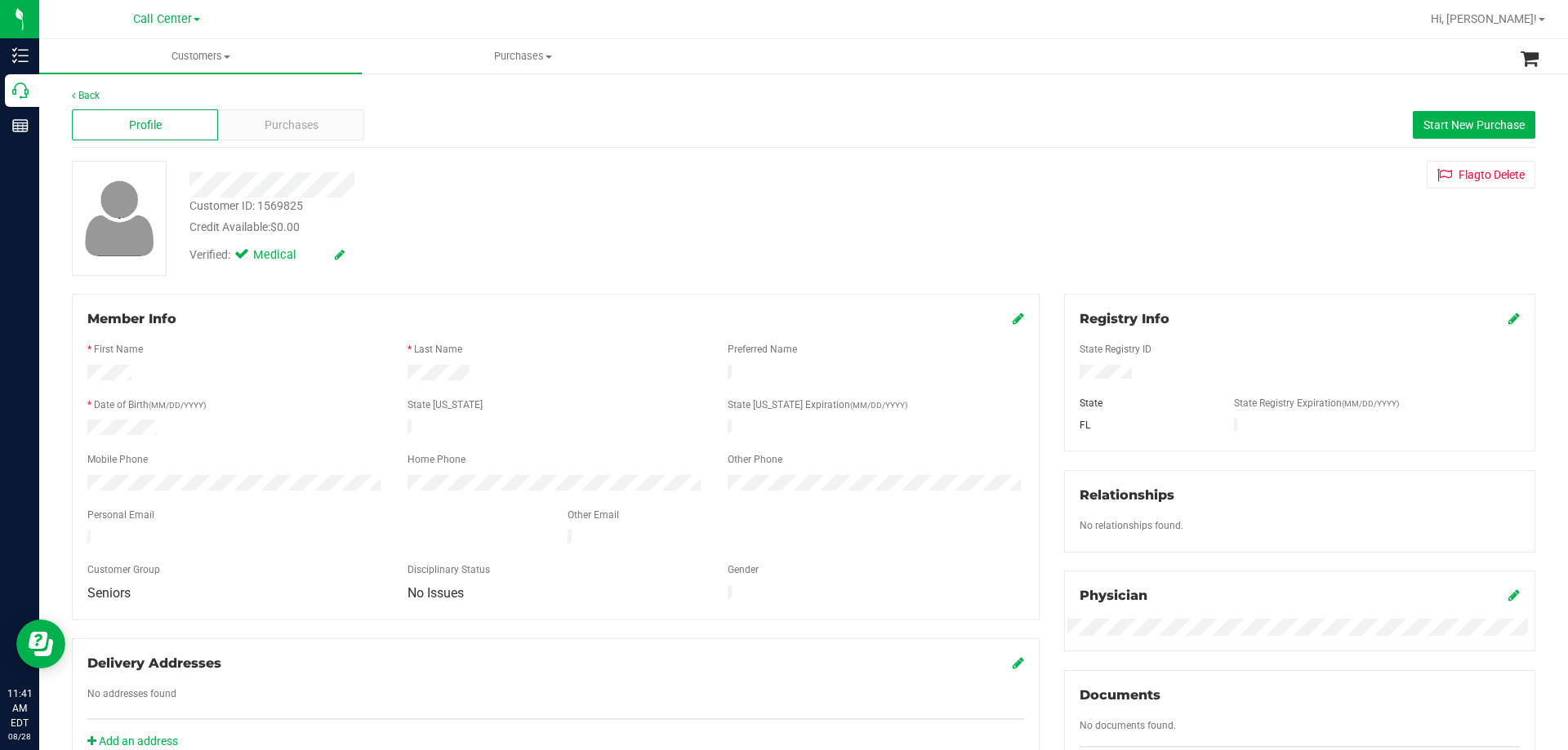
click at [286, 132] on span "Purchases" at bounding box center [291, 125] width 54 height 17
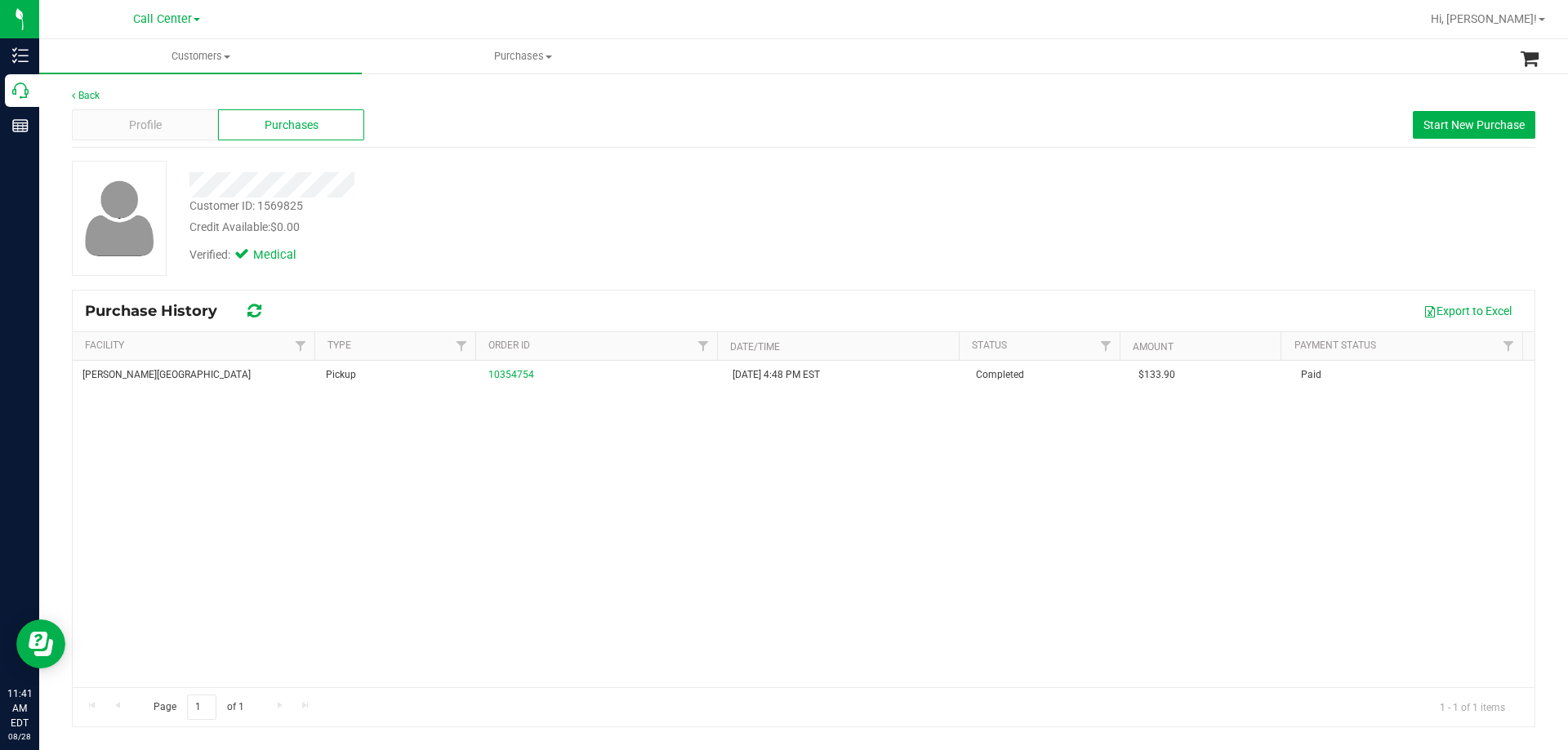
click at [502, 475] on div "Bonita Springs WC Pickup 10354754 11/30/2024 4:48 PM EST Completed $133.90 Paid" at bounding box center [803, 524] width 1462 height 326
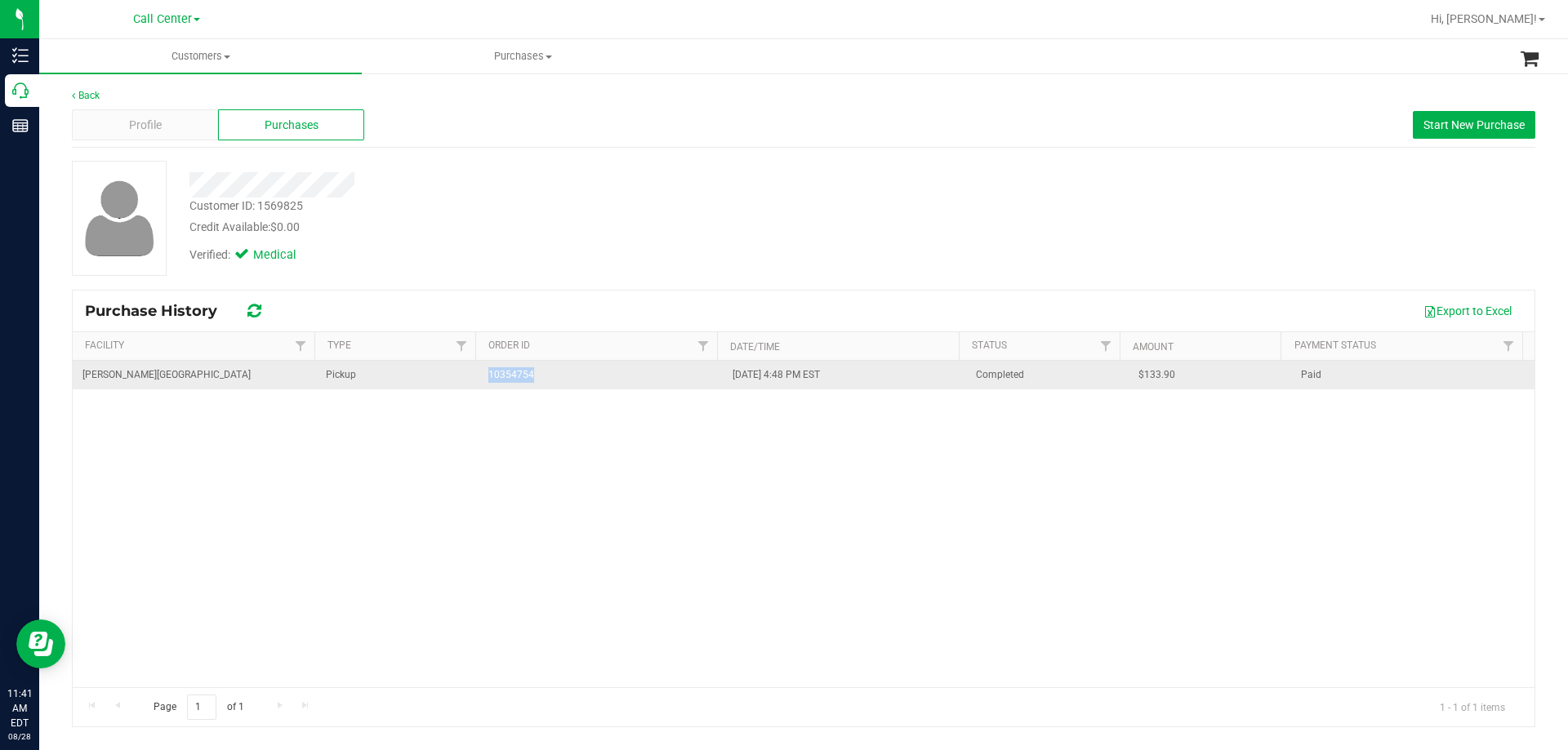
drag, startPoint x: 473, startPoint y: 372, endPoint x: 651, endPoint y: 372, distance: 178.0
click at [651, 372] on tr "Bonita Springs WC Pickup 10354754 11/30/2024 4:48 PM EST Completed $133.90 Paid" at bounding box center [803, 375] width 1462 height 28
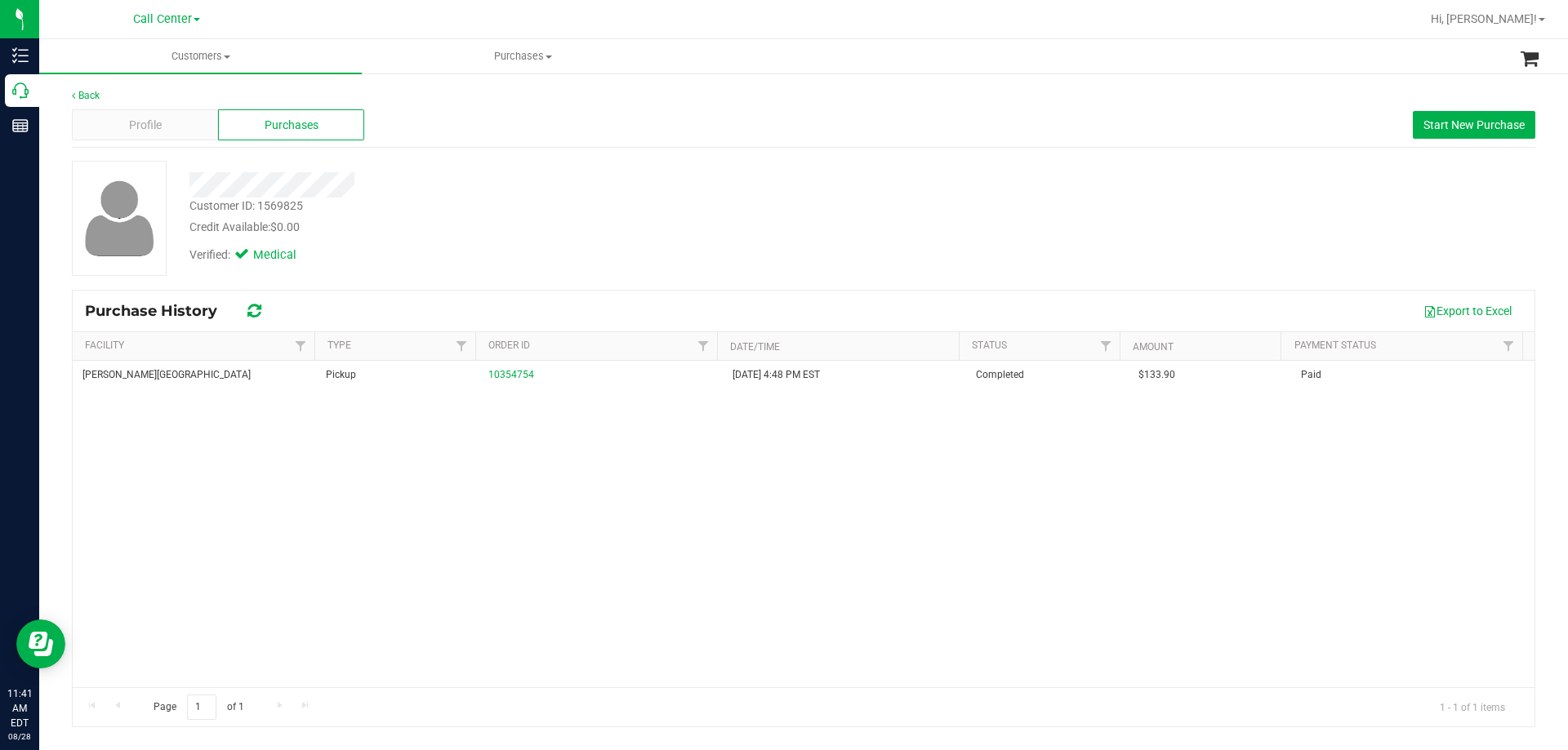
click at [539, 518] on div "Bonita Springs WC Pickup 10354754 11/30/2024 4:48 PM EST Completed $133.90 Paid" at bounding box center [803, 524] width 1462 height 326
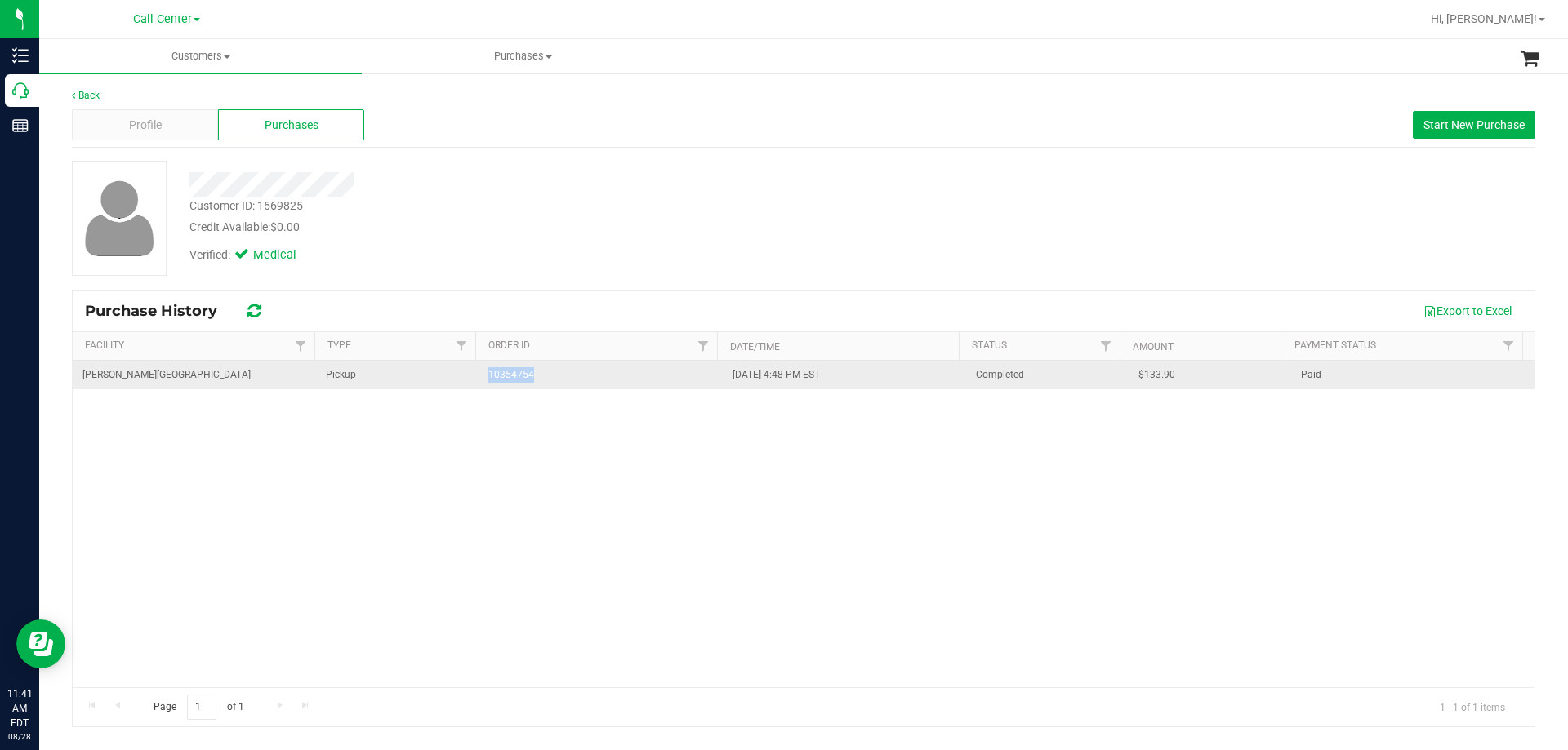
drag, startPoint x: 435, startPoint y: 372, endPoint x: 704, endPoint y: 378, distance: 269.1
click at [704, 378] on tr "Bonita Springs WC Pickup 10354754 11/30/2024 4:48 PM EST Completed $133.90 Paid" at bounding box center [803, 375] width 1462 height 28
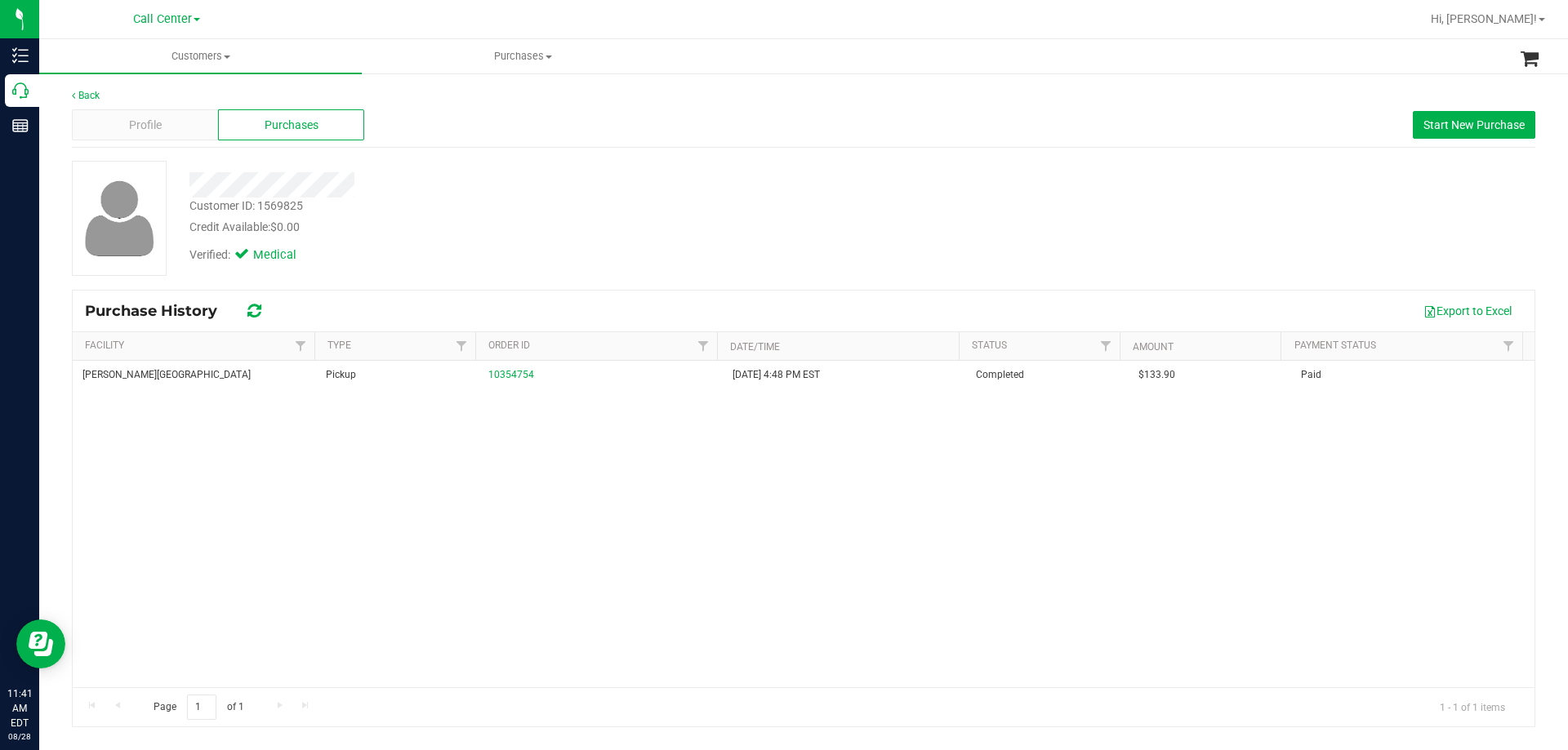
click at [554, 487] on div "Bonita Springs WC Pickup 10354754 11/30/2024 4:48 PM EST Completed $133.90 Paid" at bounding box center [803, 524] width 1462 height 326
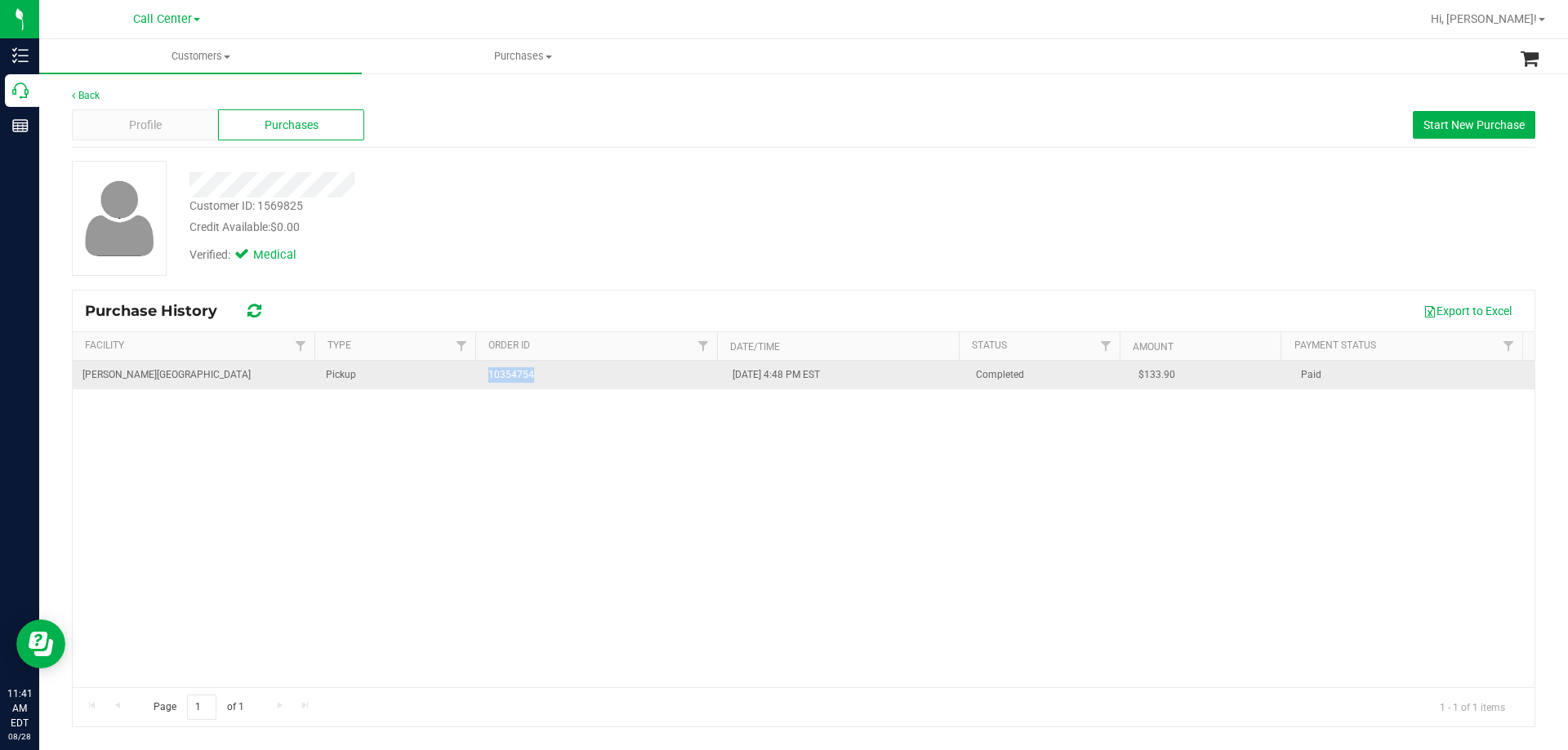
drag, startPoint x: 456, startPoint y: 372, endPoint x: 570, endPoint y: 376, distance: 114.1
click at [570, 376] on tr "Bonita Springs WC Pickup 10354754 11/30/2024 4:48 PM EST Completed $133.90 Paid" at bounding box center [803, 375] width 1462 height 28
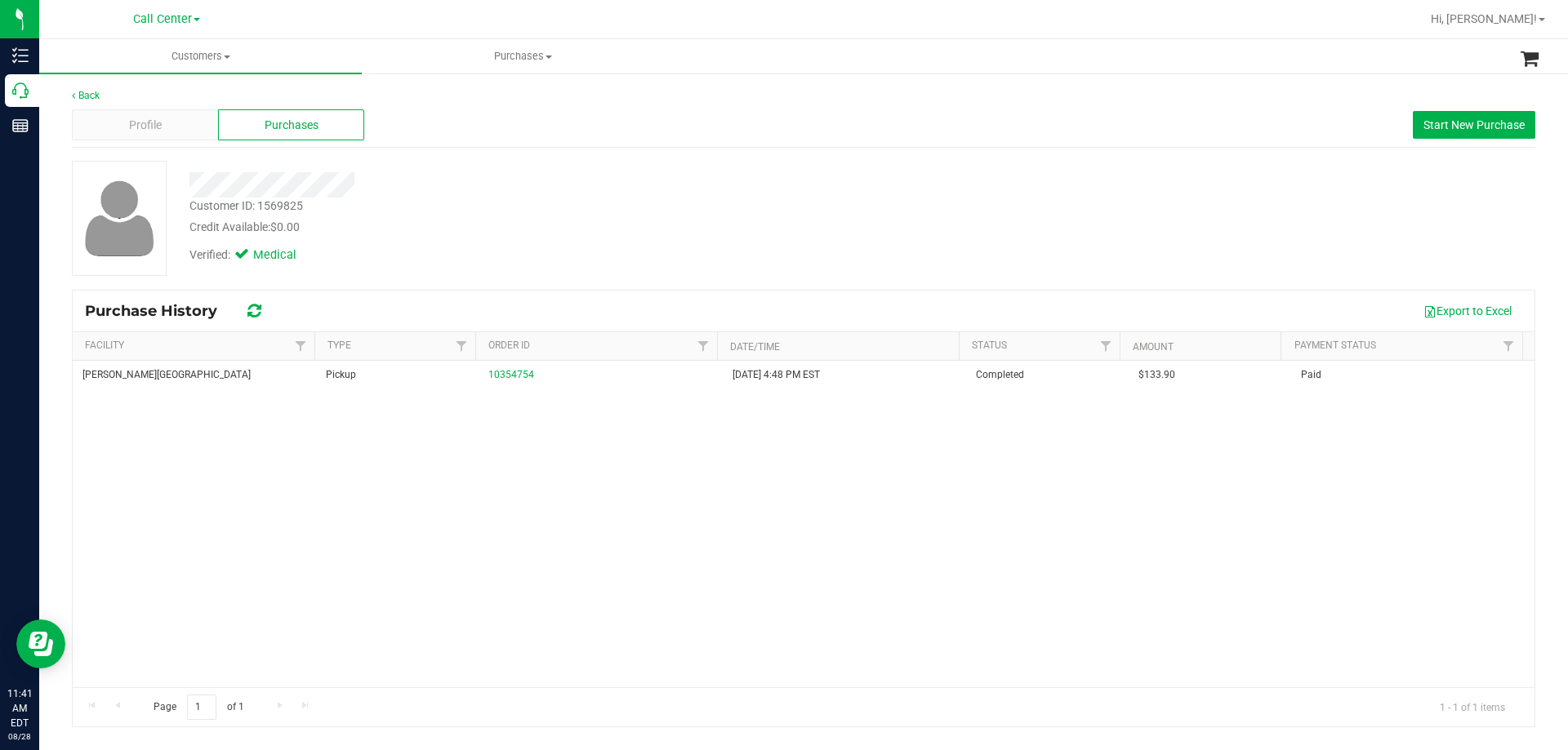
click at [581, 469] on div "Bonita Springs WC Pickup 10354754 11/30/2024 4:48 PM EST Completed $133.90 Paid" at bounding box center [803, 524] width 1462 height 326
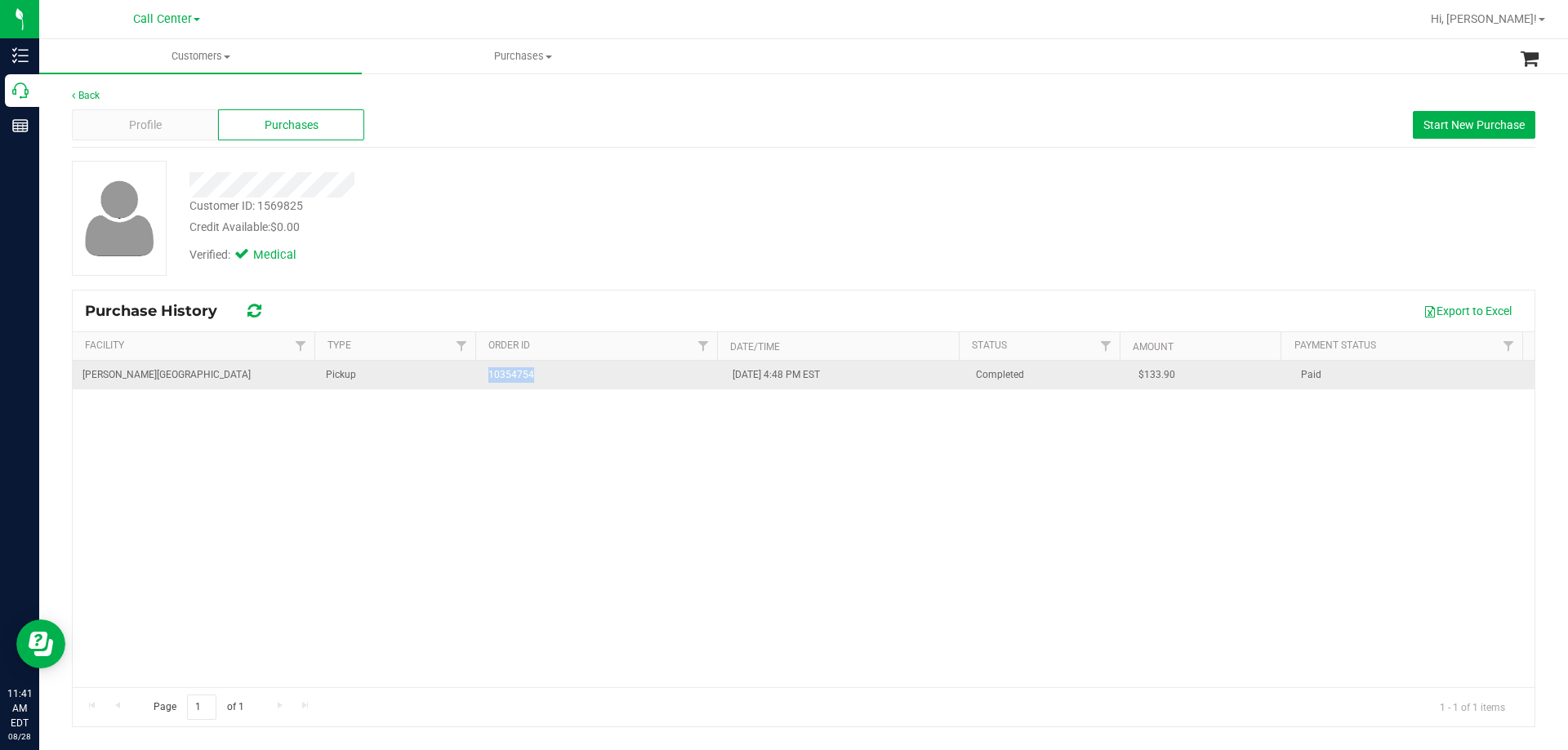
drag, startPoint x: 467, startPoint y: 379, endPoint x: 596, endPoint y: 379, distance: 129.0
click at [596, 379] on tr "Bonita Springs WC Pickup 10354754 11/30/2024 4:48 PM EST Completed $133.90 Paid" at bounding box center [803, 375] width 1462 height 28
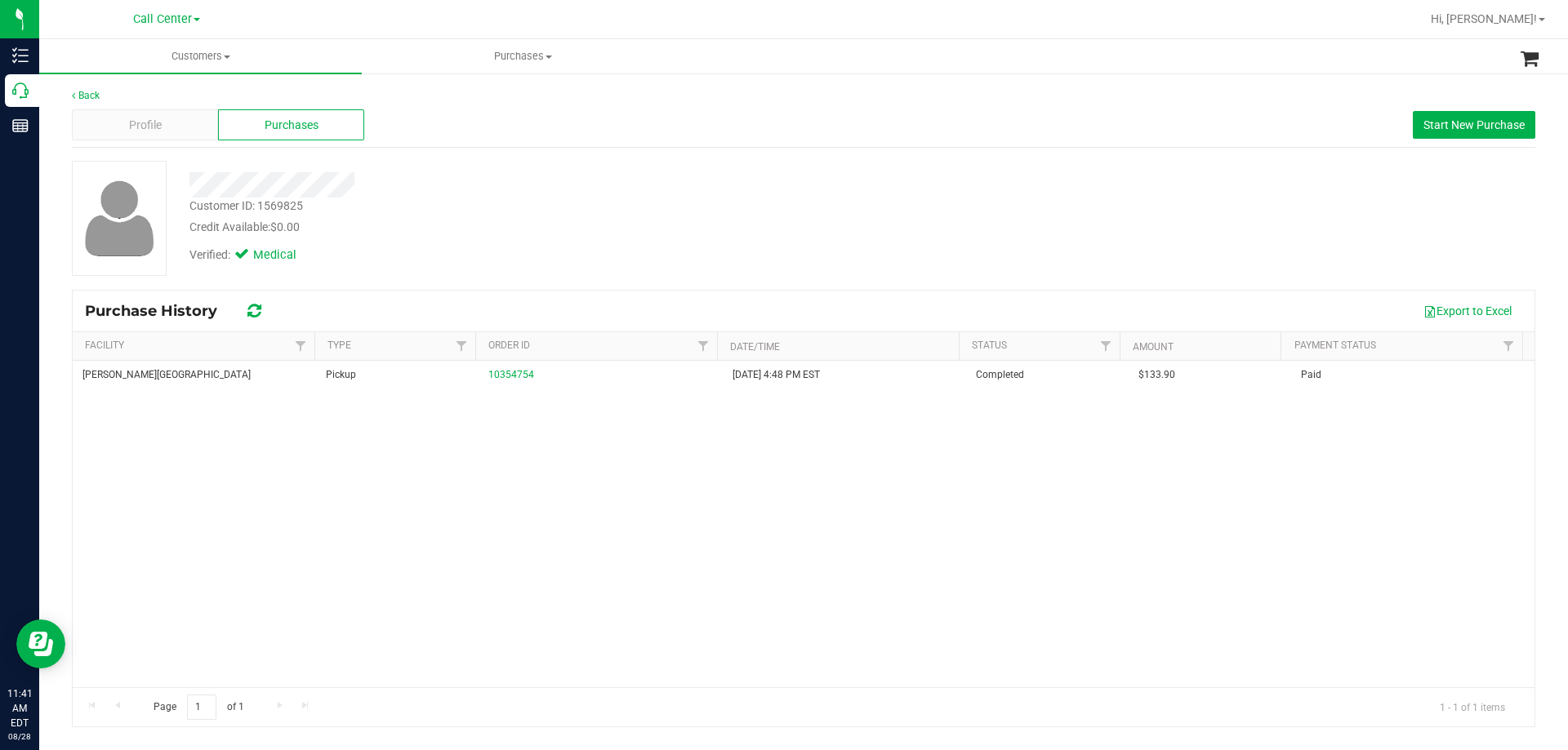
click at [593, 474] on div "Bonita Springs WC Pickup 10354754 11/30/2024 4:48 PM EST Completed $133.90 Paid" at bounding box center [803, 524] width 1462 height 326
click at [640, 230] on div "Credit Available: $0.00" at bounding box center [549, 227] width 720 height 17
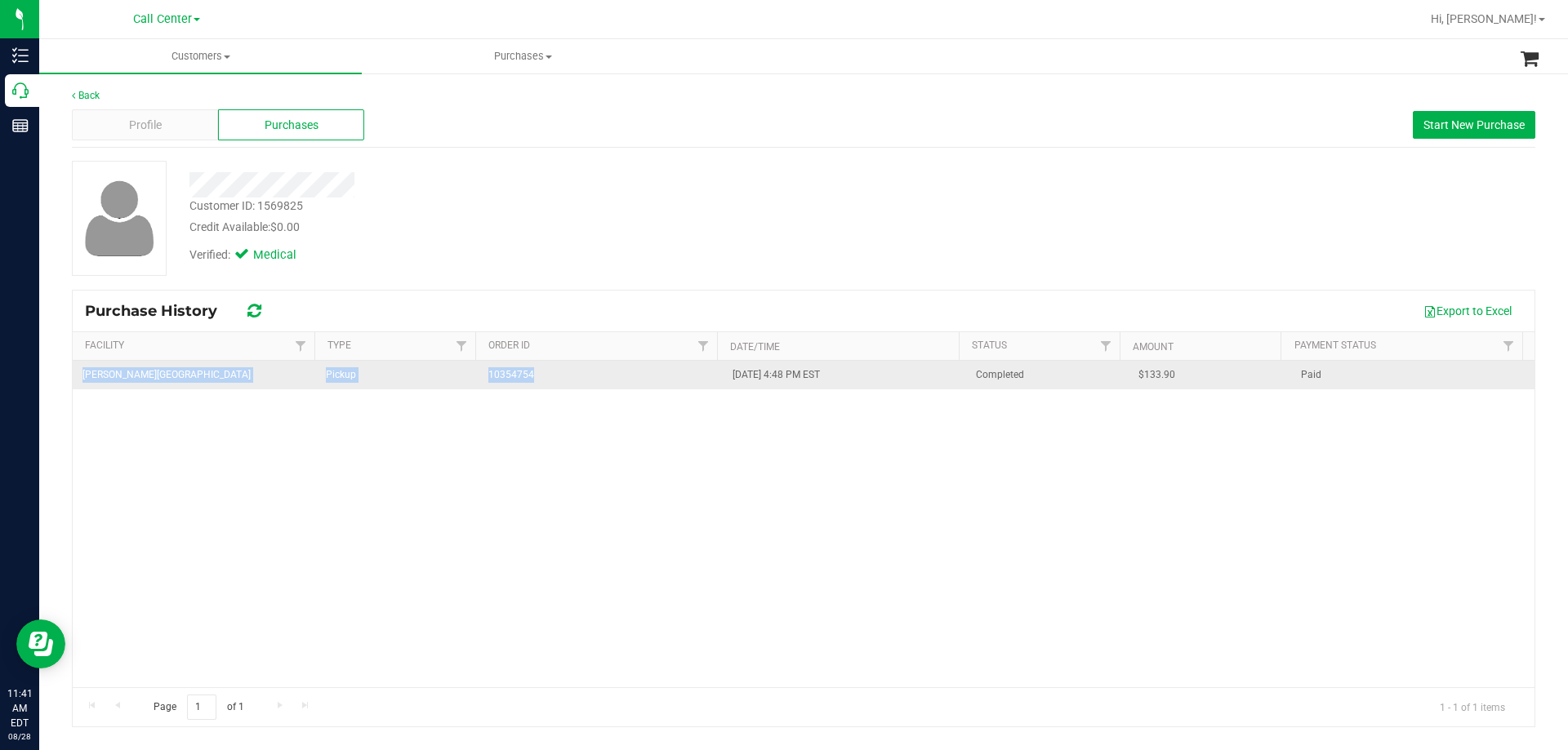
drag, startPoint x: 451, startPoint y: 390, endPoint x: 574, endPoint y: 385, distance: 123.1
click at [574, 385] on div "Bonita Springs WC Pickup 10354754 11/30/2024 4:48 PM EST Completed $133.90 Paid" at bounding box center [803, 524] width 1462 height 326
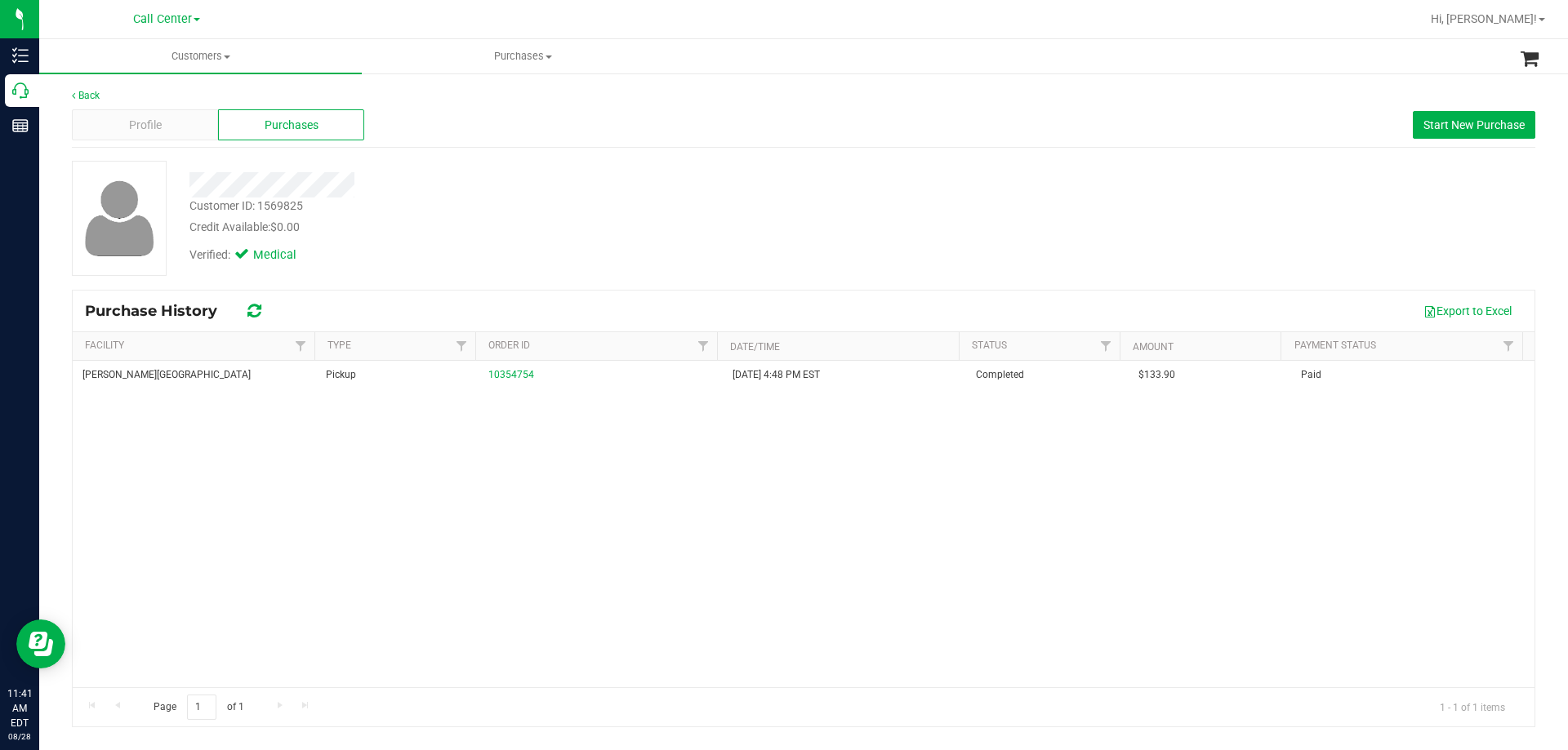
click at [599, 247] on div "Verified: Medical" at bounding box center [549, 254] width 744 height 36
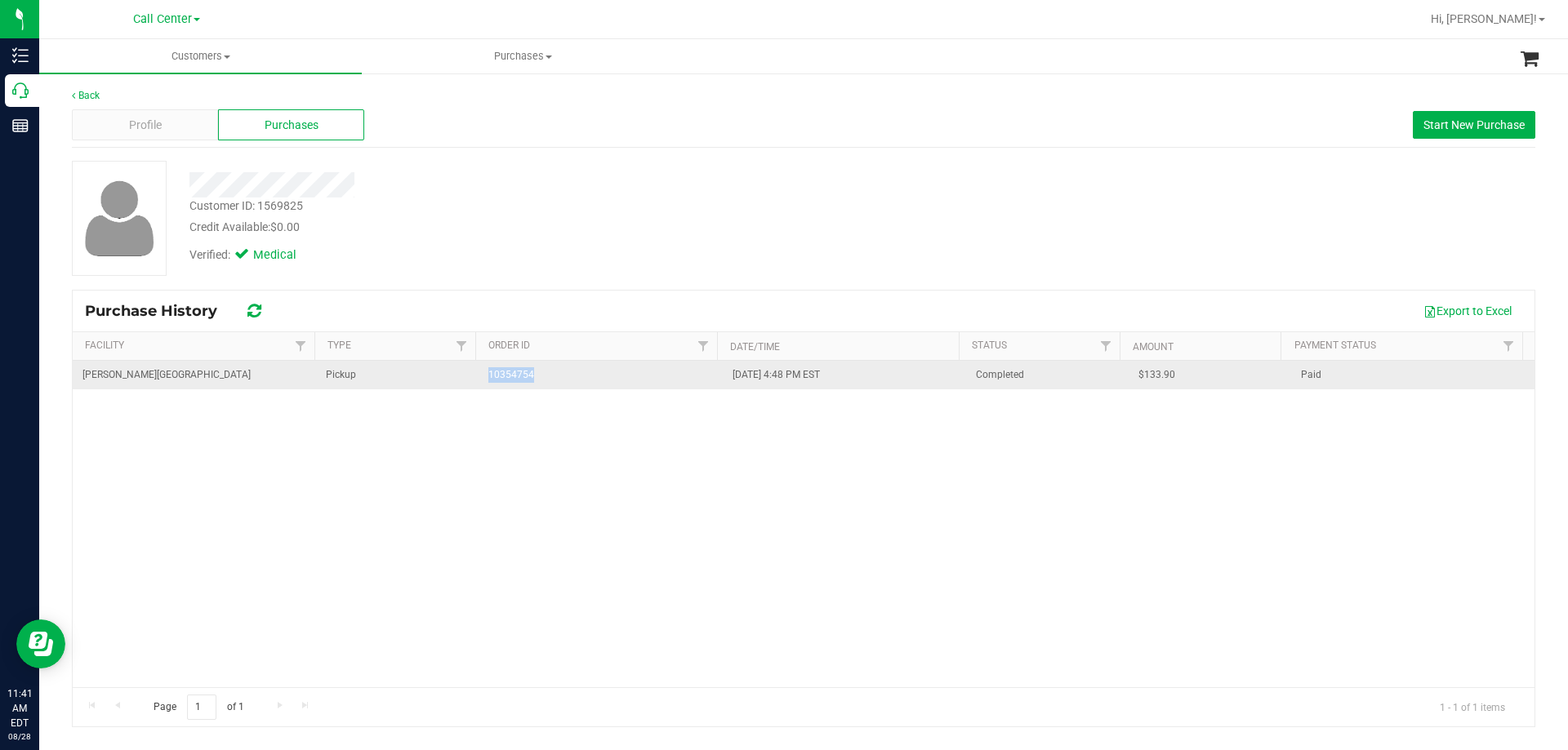
drag, startPoint x: 463, startPoint y: 372, endPoint x: 573, endPoint y: 372, distance: 110.0
click at [573, 372] on tr "Bonita Springs WC Pickup 10354754 11/30/2024 4:48 PM EST Completed $133.90 Paid" at bounding box center [803, 375] width 1462 height 28
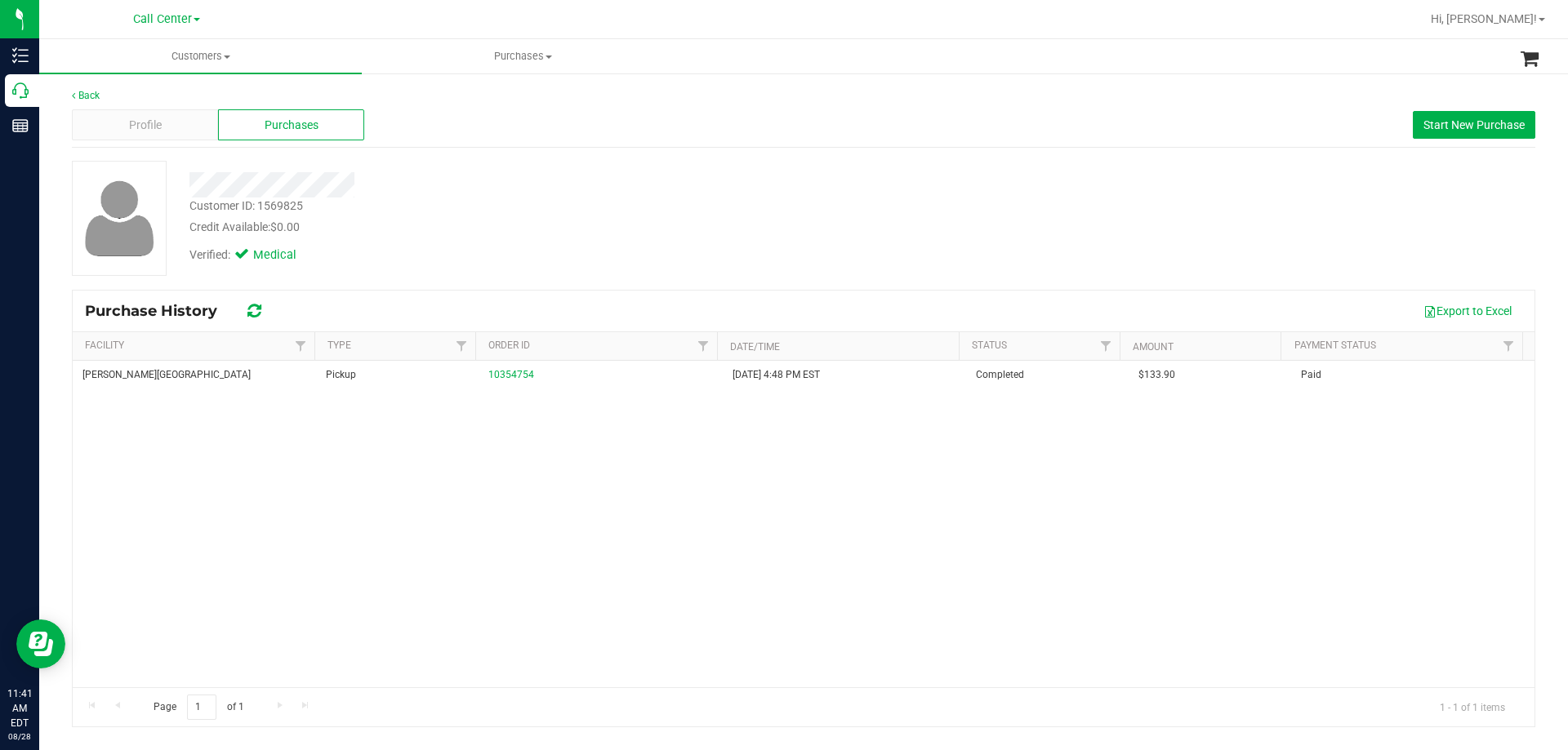
click at [585, 475] on div "Bonita Springs WC Pickup 10354754 11/30/2024 4:48 PM EST Completed $133.90 Paid" at bounding box center [803, 524] width 1462 height 326
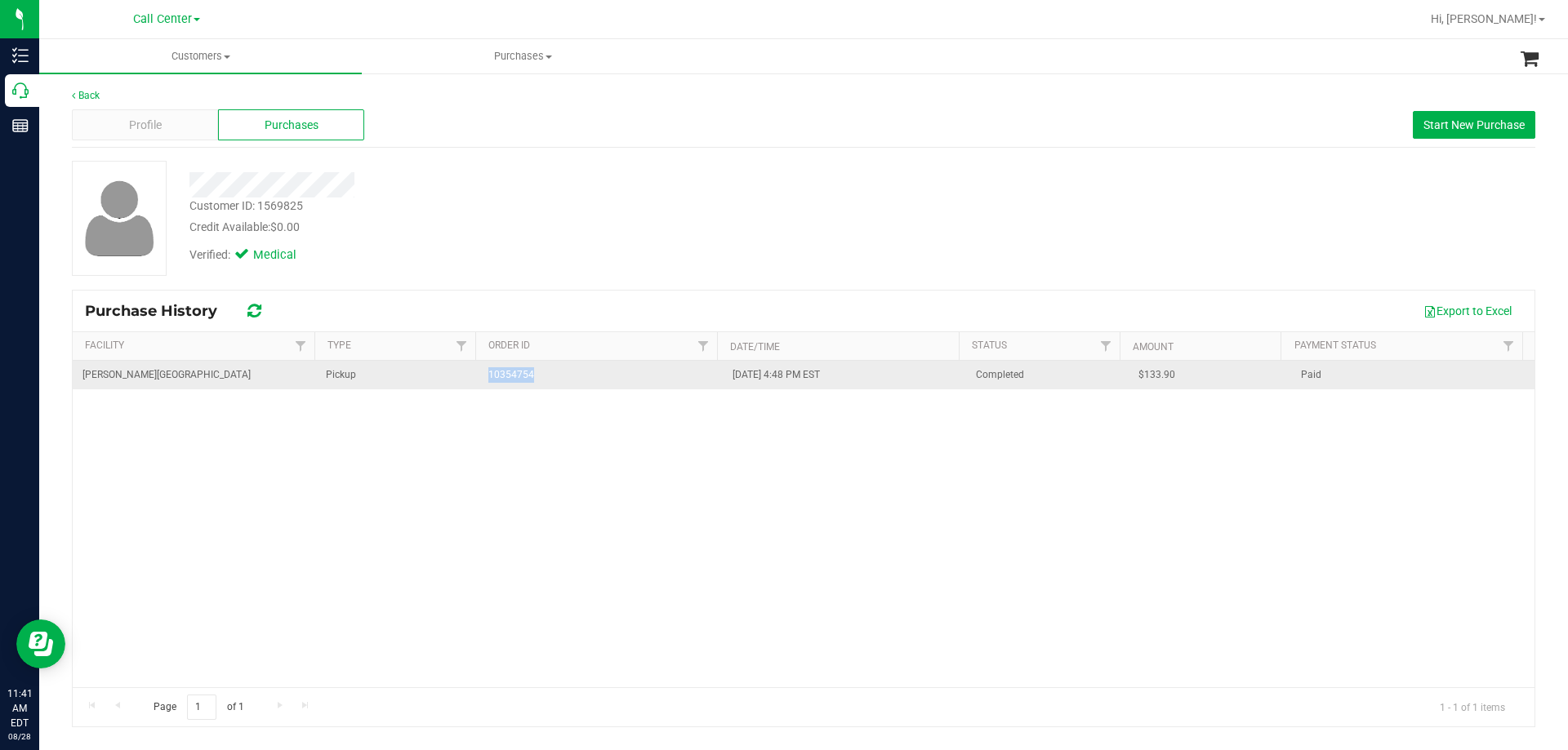
drag, startPoint x: 466, startPoint y: 382, endPoint x: 585, endPoint y: 372, distance: 119.4
click at [585, 372] on tr "Bonita Springs WC Pickup 10354754 11/30/2024 4:48 PM EST Completed $133.90 Paid" at bounding box center [803, 375] width 1462 height 28
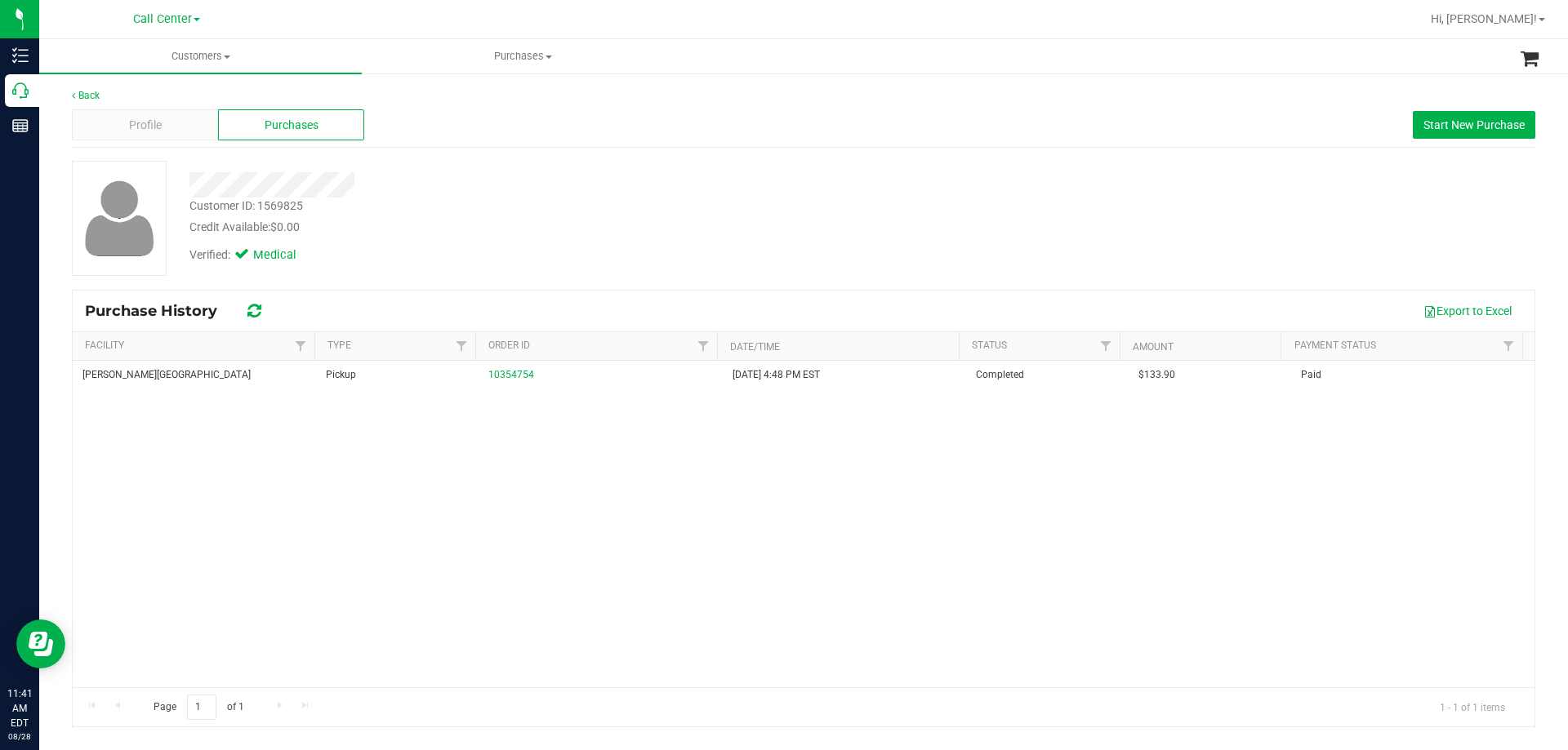
click at [598, 458] on div "Bonita Springs WC Pickup 10354754 11/30/2024 4:48 PM EST Completed $133.90 Paid" at bounding box center [803, 524] width 1462 height 326
click at [630, 220] on div "Credit Available: $0.00" at bounding box center [549, 227] width 720 height 17
click at [563, 465] on div "Bonita Springs WC Pickup 10354754 11/30/2024 4:48 PM EST Completed $133.90 Paid" at bounding box center [803, 524] width 1462 height 326
click at [549, 229] on div "Credit Available: $0.00" at bounding box center [549, 227] width 720 height 17
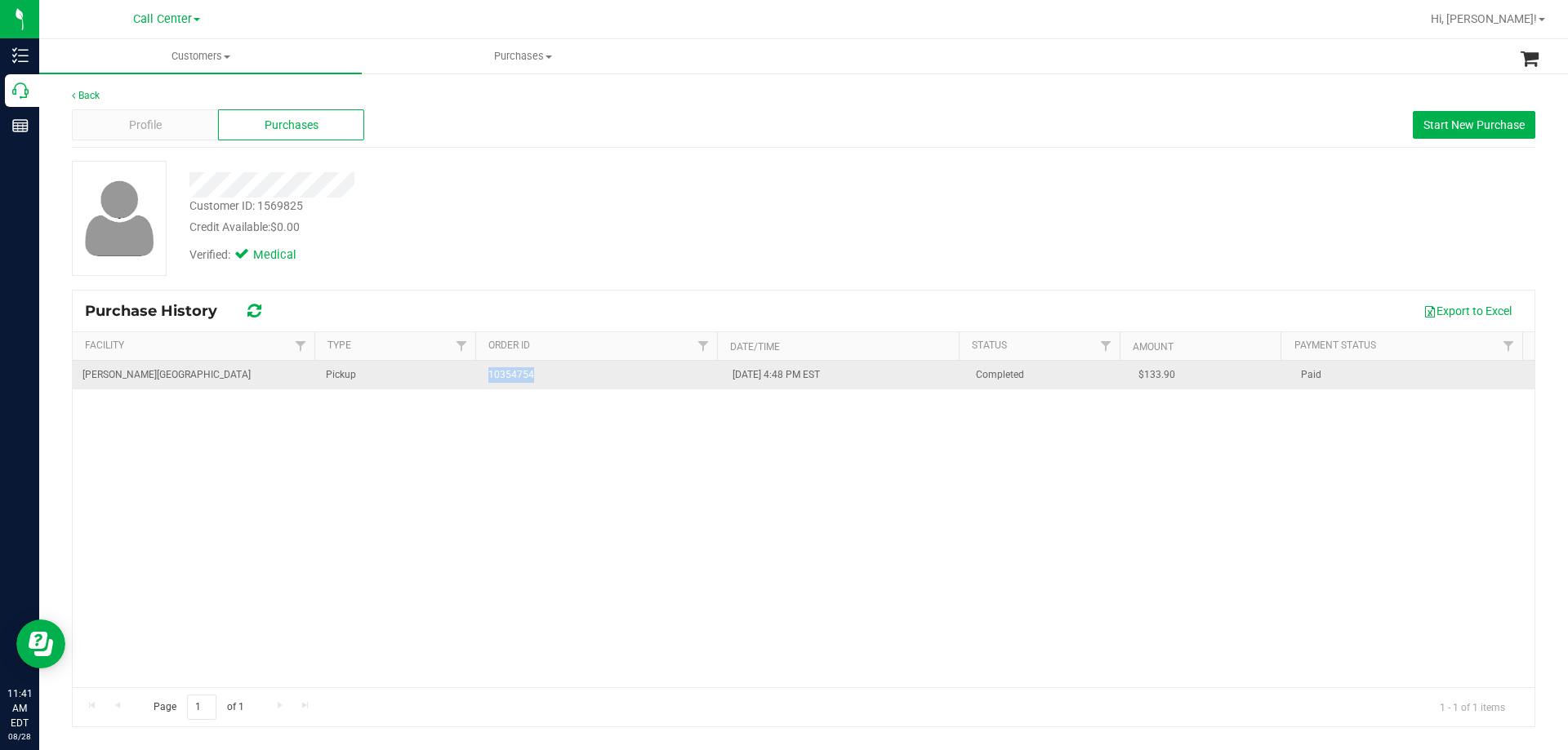
drag, startPoint x: 457, startPoint y: 382, endPoint x: 541, endPoint y: 379, distance: 84.1
click at [541, 379] on tr "Bonita Springs WC Pickup 10354754 11/30/2024 4:48 PM EST Completed $133.90 Paid" at bounding box center [803, 375] width 1462 height 28
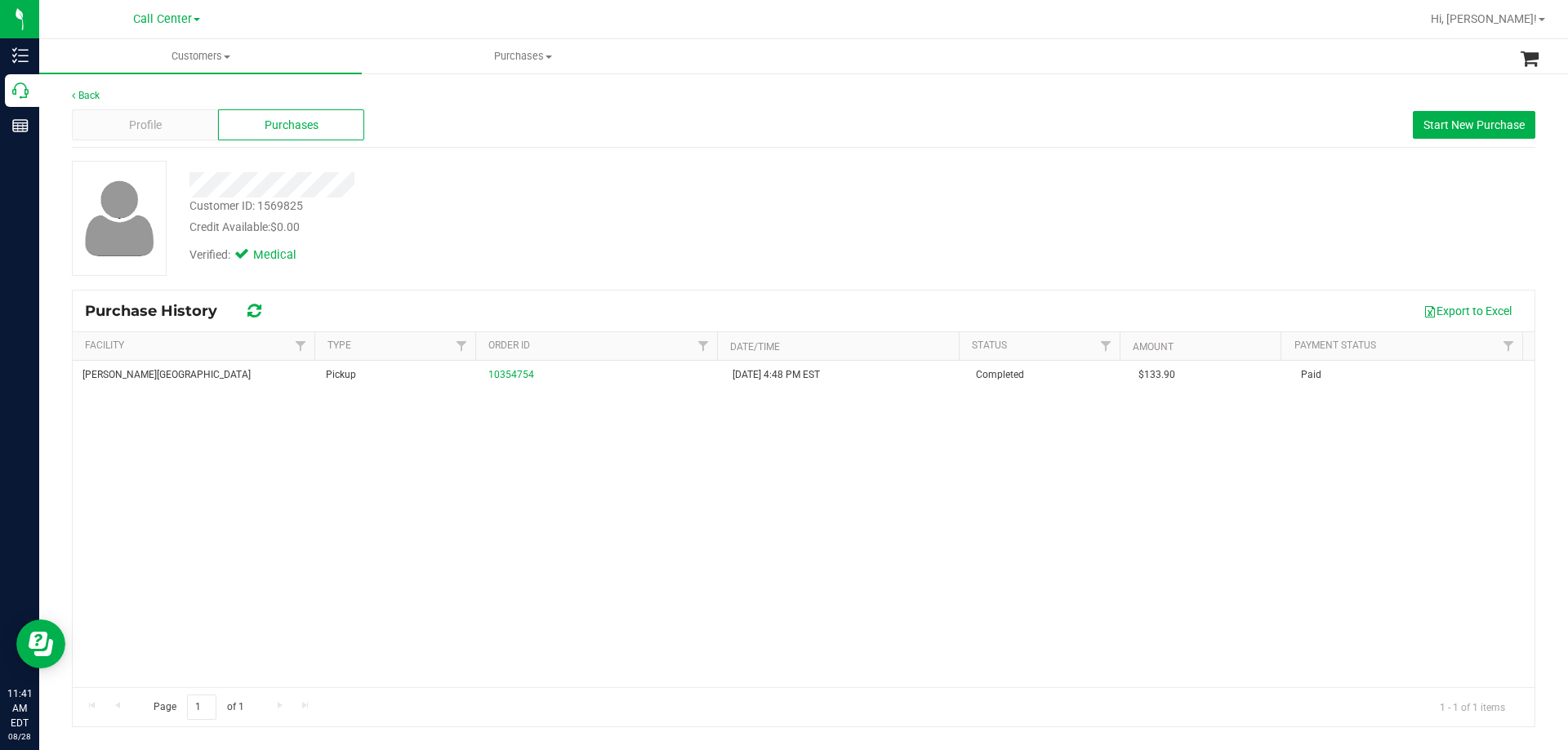
click at [544, 515] on div "Bonita Springs WC Pickup 10354754 11/30/2024 4:48 PM EST Completed $133.90 Paid" at bounding box center [803, 524] width 1462 height 326
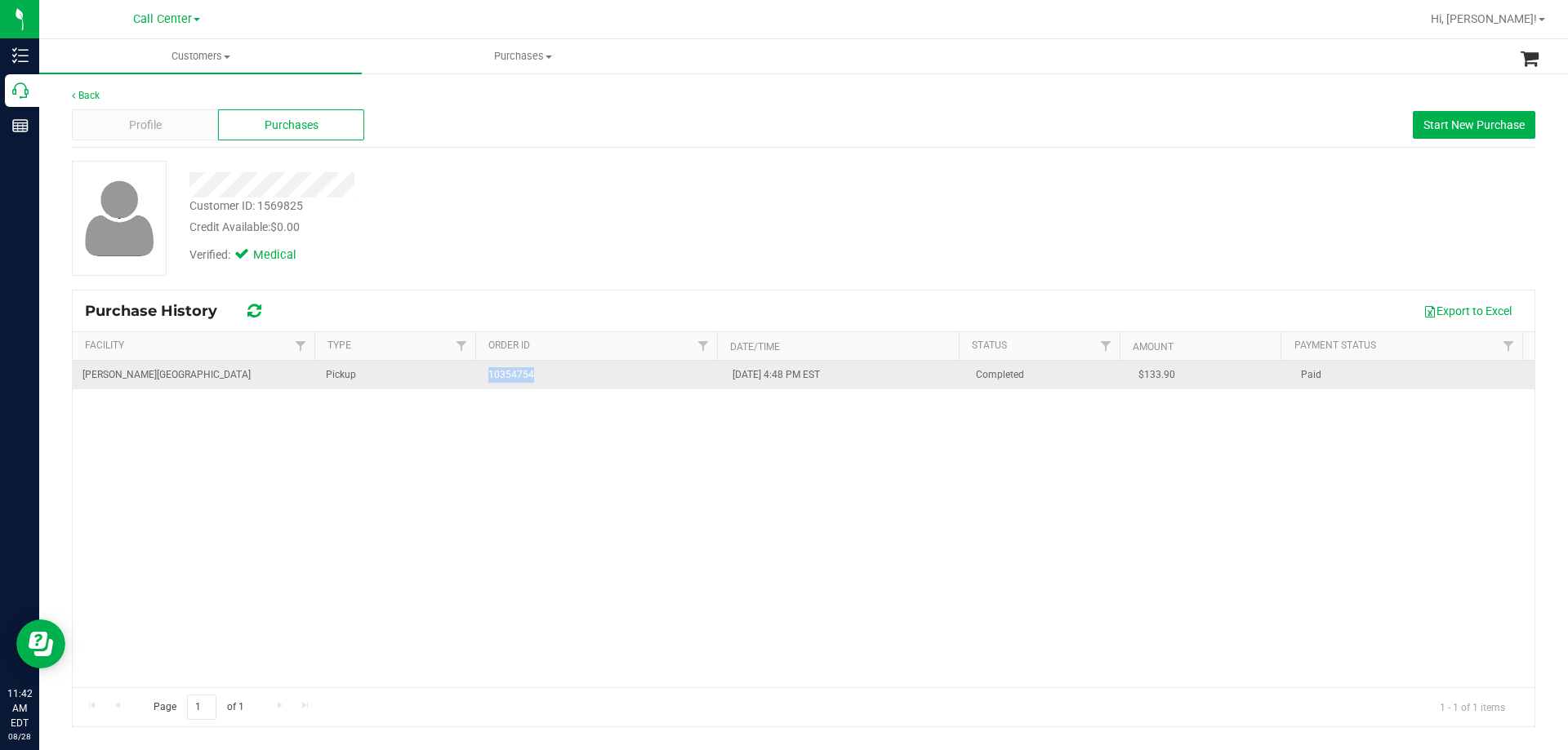
drag, startPoint x: 475, startPoint y: 378, endPoint x: 585, endPoint y: 377, distance: 110.0
click at [585, 377] on tr "Bonita Springs WC Pickup 10354754 11/30/2024 4:48 PM EST Completed $133.90 Paid" at bounding box center [803, 375] width 1462 height 28
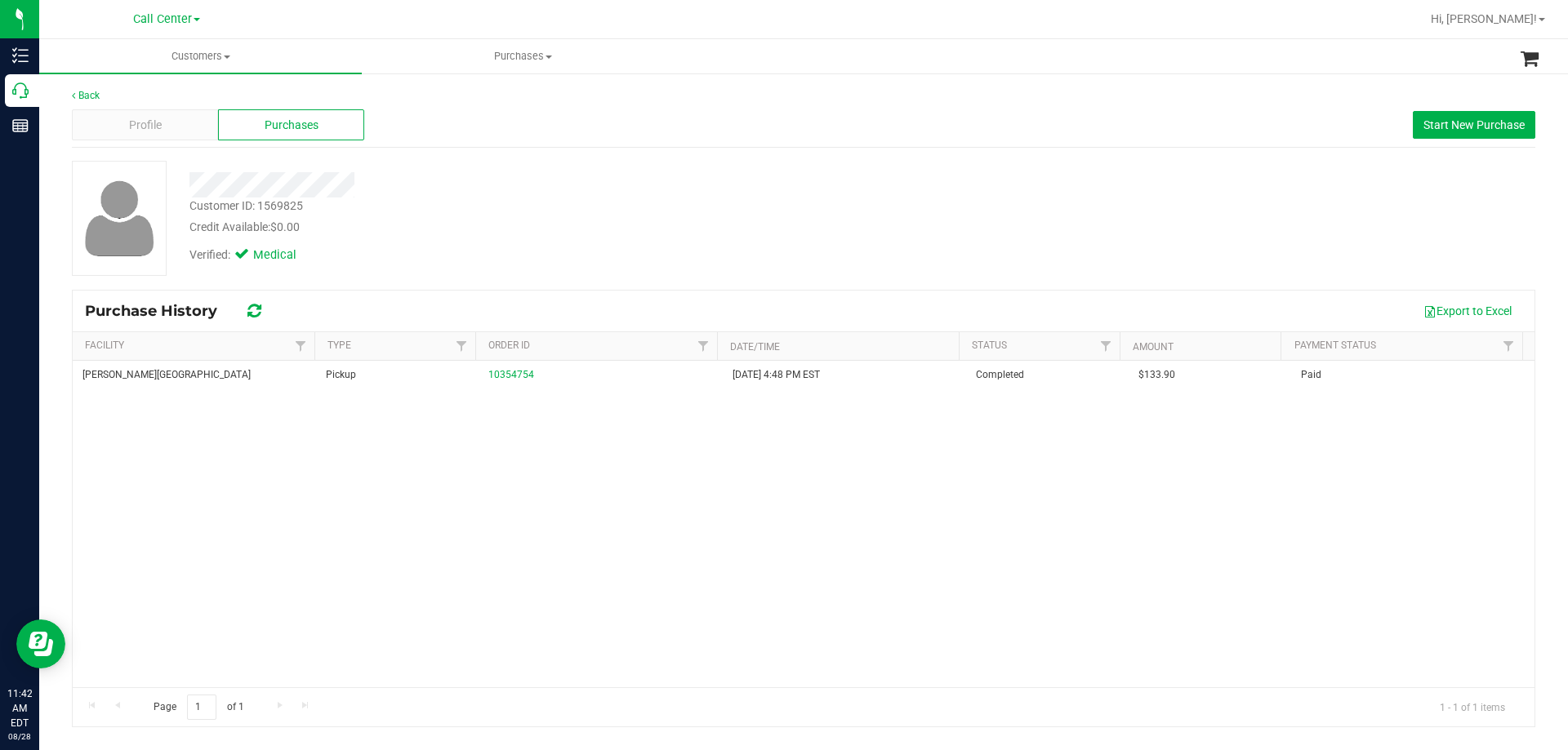
click at [582, 486] on div "Bonita Springs WC Pickup 10354754 11/30/2024 4:48 PM EST Completed $133.90 Paid" at bounding box center [803, 524] width 1462 height 326
click at [585, 203] on div "Customer ID: 1569825 Credit Available: $0.00" at bounding box center [549, 217] width 744 height 39
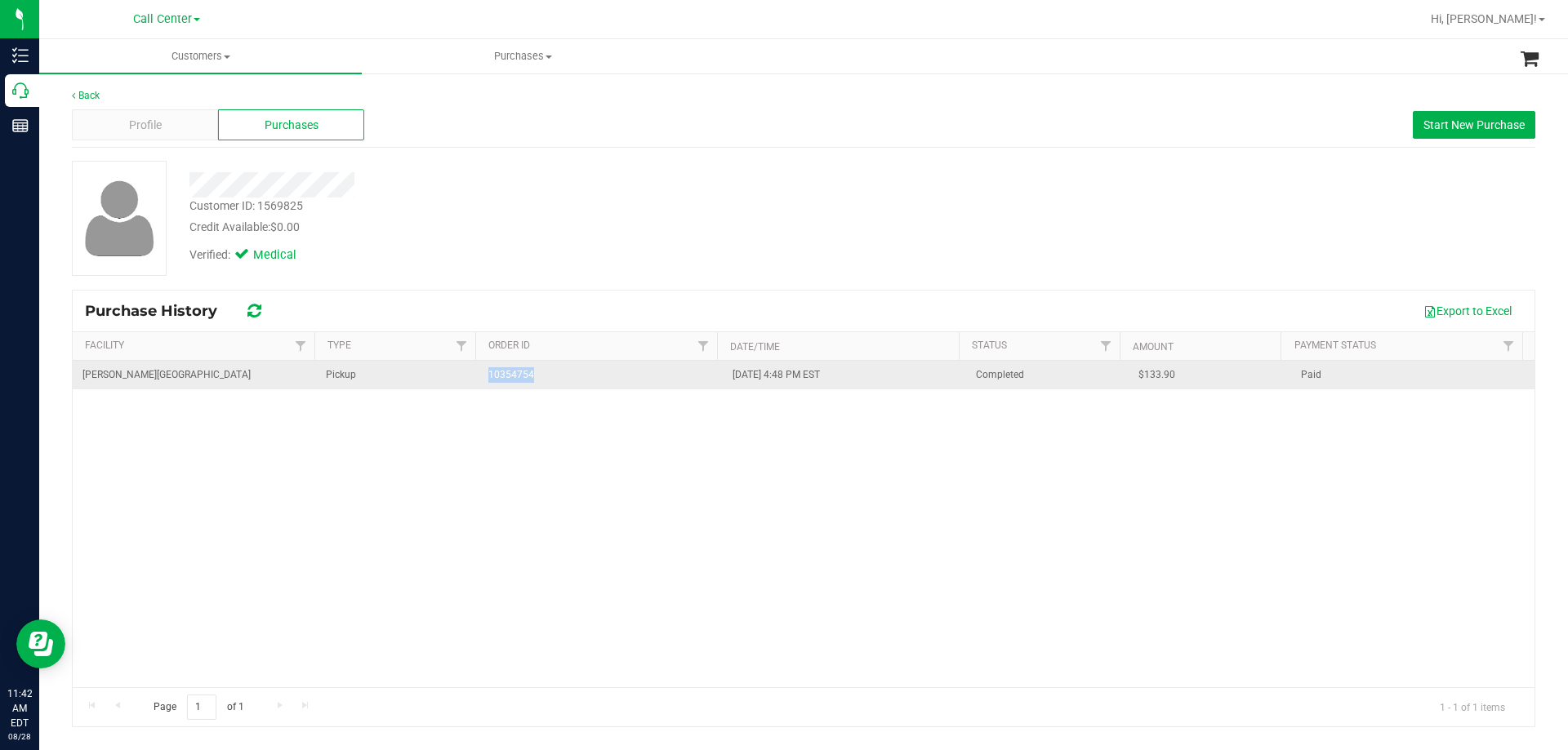
drag, startPoint x: 456, startPoint y: 375, endPoint x: 622, endPoint y: 372, distance: 166.0
click at [622, 372] on tr "Bonita Springs WC Pickup 10354754 11/30/2024 4:48 PM EST Completed $133.90 Paid" at bounding box center [803, 375] width 1462 height 28
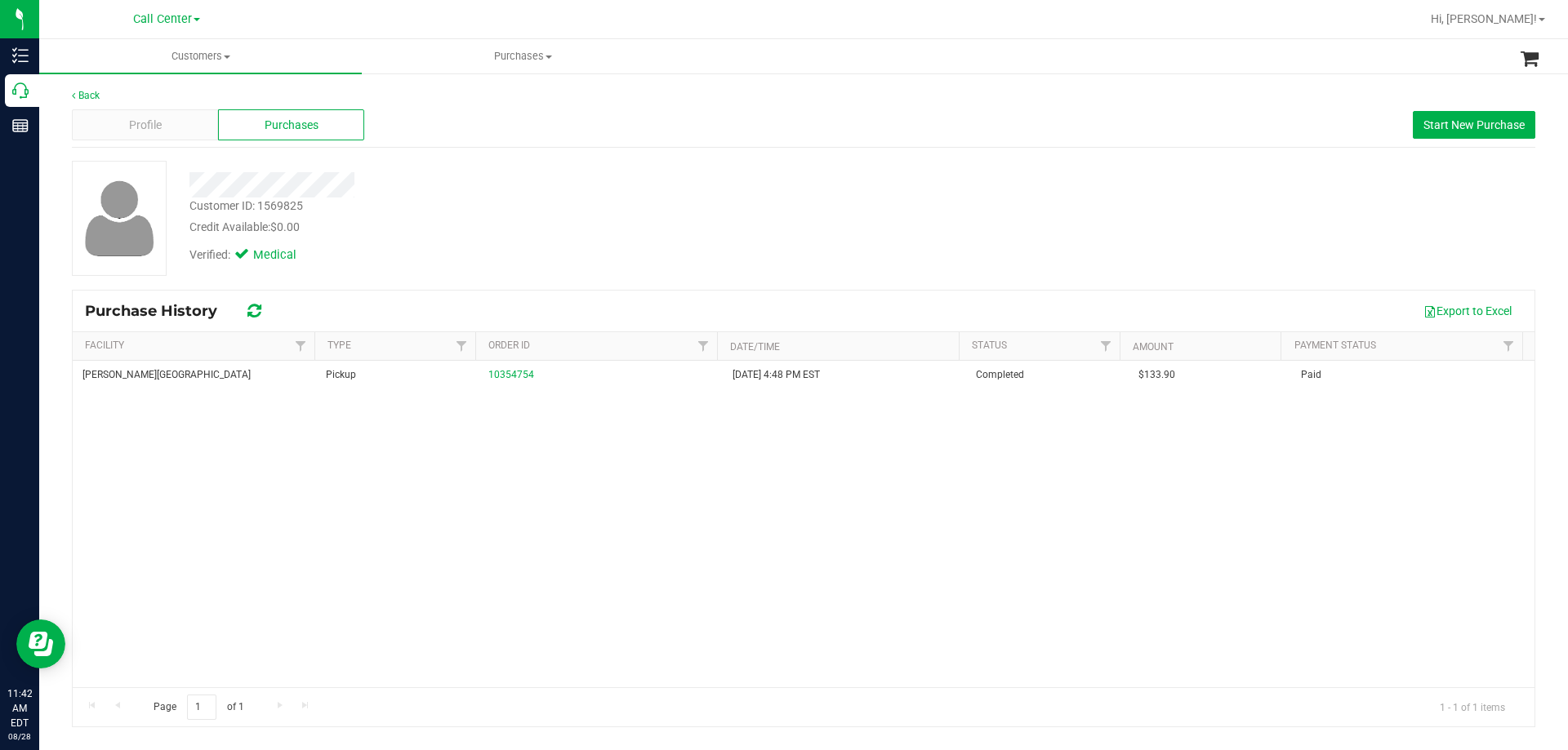
click at [576, 535] on div "Bonita Springs WC Pickup 10354754 11/30/2024 4:48 PM EST Completed $133.90 Paid" at bounding box center [803, 524] width 1462 height 326
click at [653, 191] on div at bounding box center [549, 185] width 744 height 25
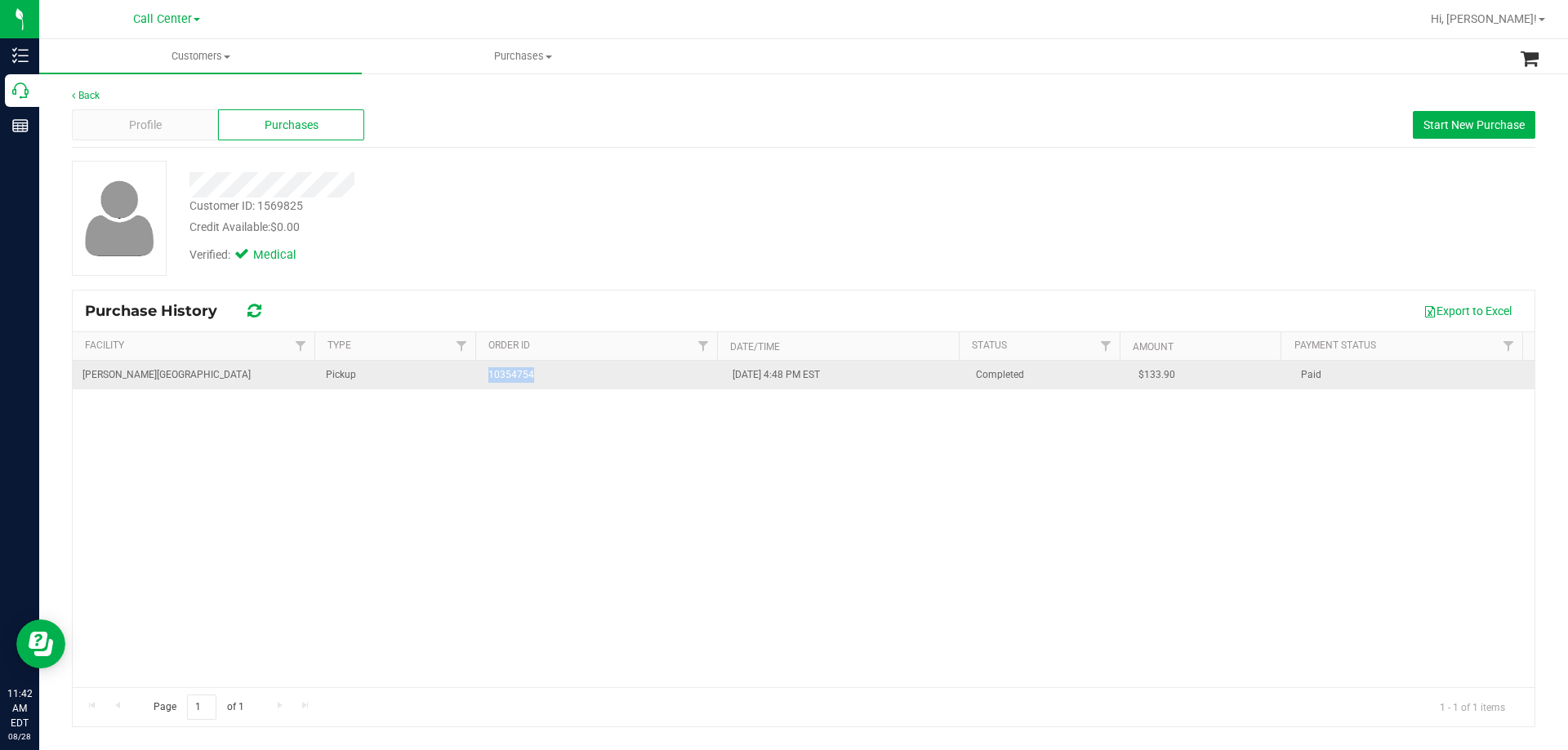
drag, startPoint x: 433, startPoint y: 383, endPoint x: 653, endPoint y: 383, distance: 220.0
click at [653, 383] on tr "Bonita Springs WC Pickup 10354754 11/30/2024 4:48 PM EST Completed $133.90 Paid" at bounding box center [803, 375] width 1462 height 28
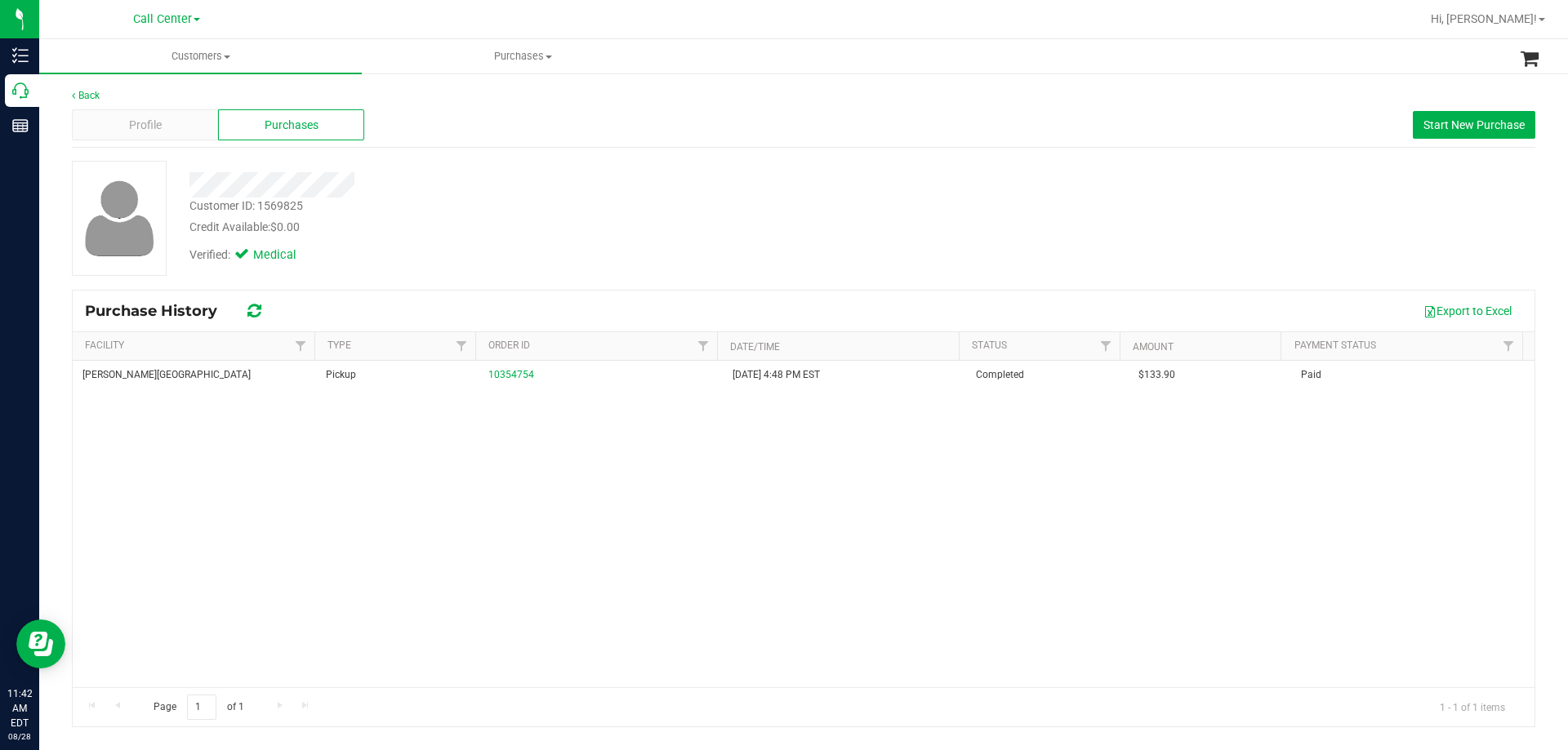
click at [621, 529] on div "Bonita Springs WC Pickup 10354754 11/30/2024 4:48 PM EST Completed $133.90 Paid" at bounding box center [803, 524] width 1462 height 326
click at [602, 198] on div "Customer ID: 1569825 Credit Available: $0.00" at bounding box center [549, 217] width 744 height 39
click at [622, 239] on div "Verified: Medical" at bounding box center [549, 254] width 744 height 36
click at [1454, 126] on span "Start New Purchase" at bounding box center [1474, 125] width 101 height 13
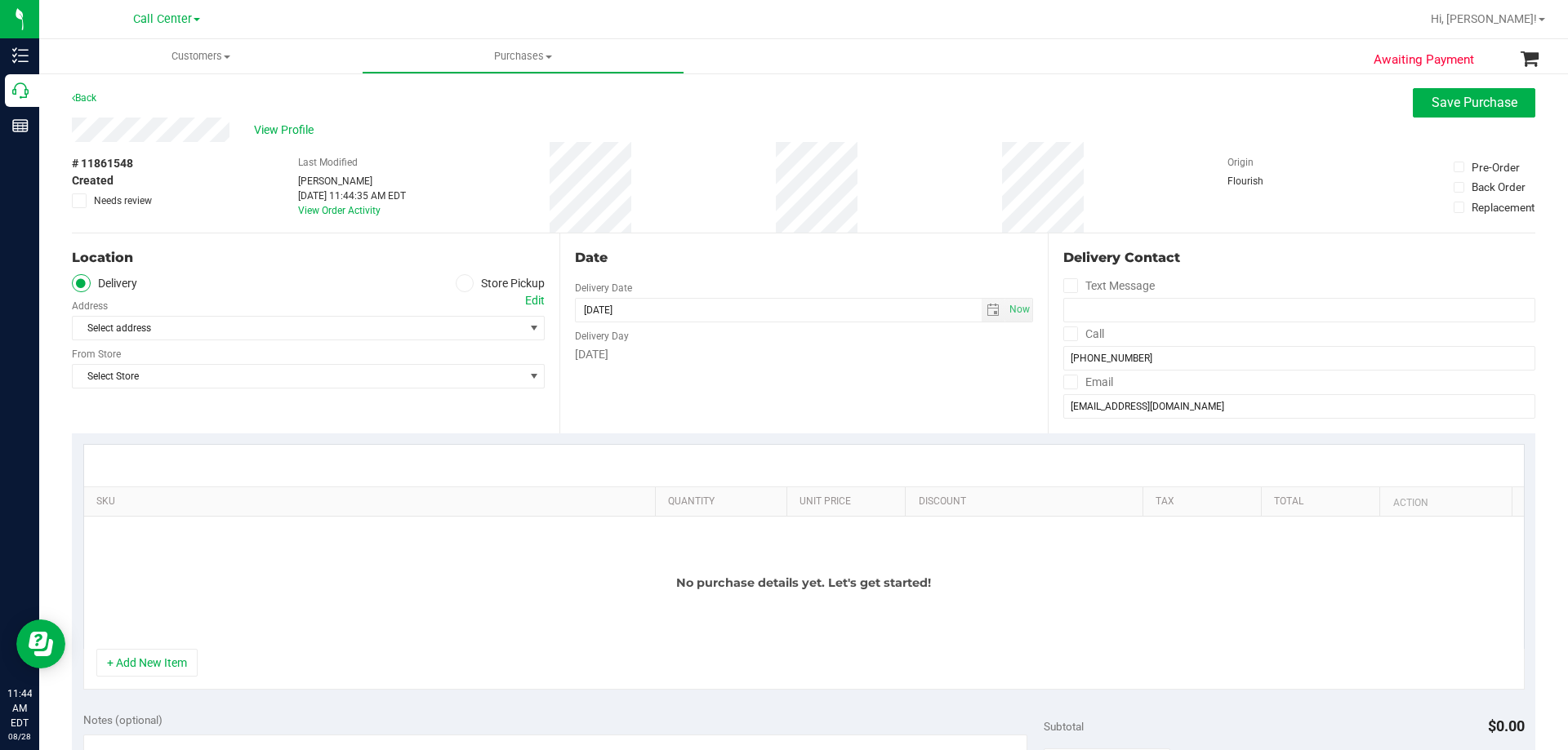
click at [462, 283] on icon at bounding box center [465, 283] width 10 height 0
click at [0, 0] on input "Store Pickup" at bounding box center [0, 0] width 0 height 0
click at [232, 323] on span "Select Store" at bounding box center [298, 327] width 451 height 23
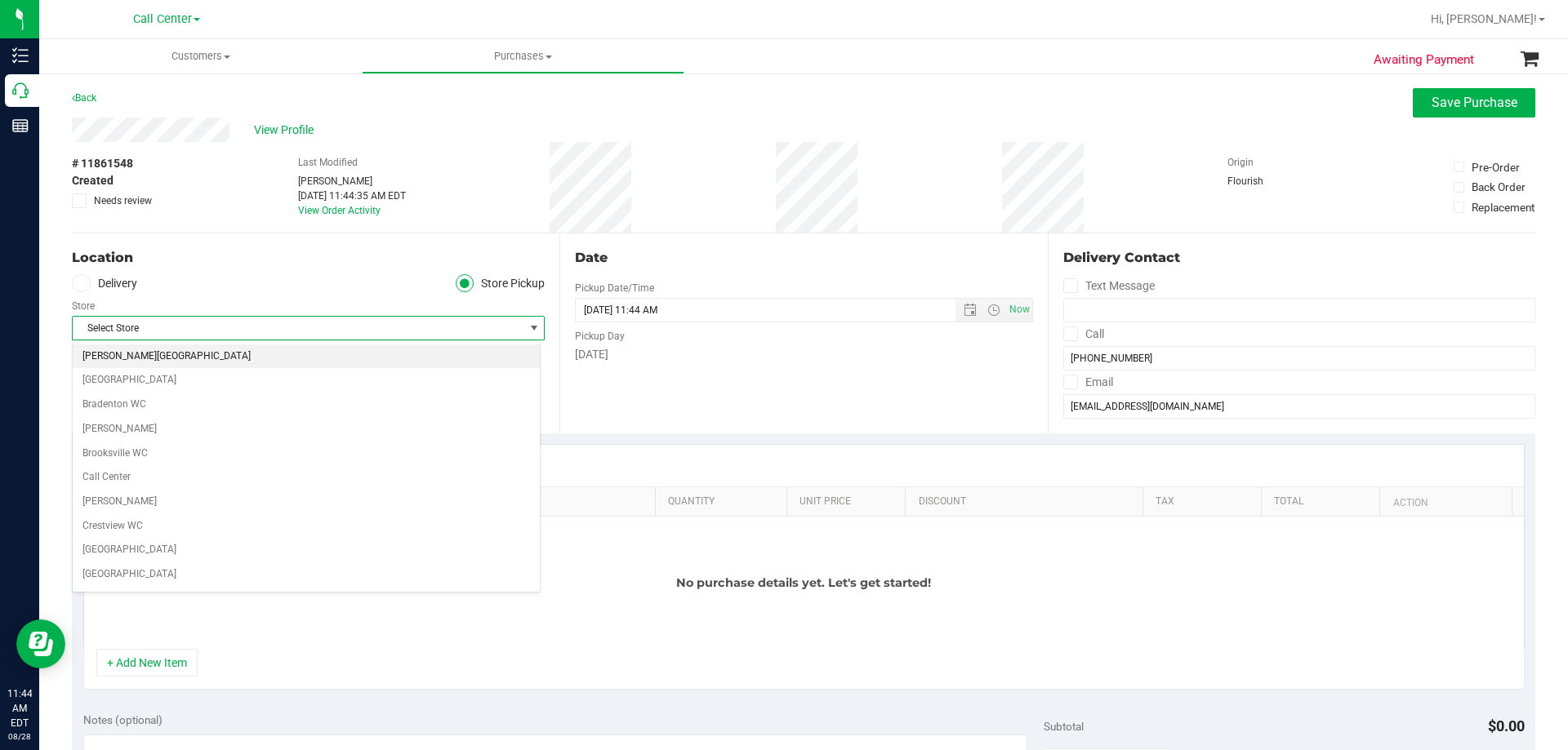
click at [178, 362] on li "[PERSON_NAME][GEOGRAPHIC_DATA]" at bounding box center [307, 356] width 467 height 24
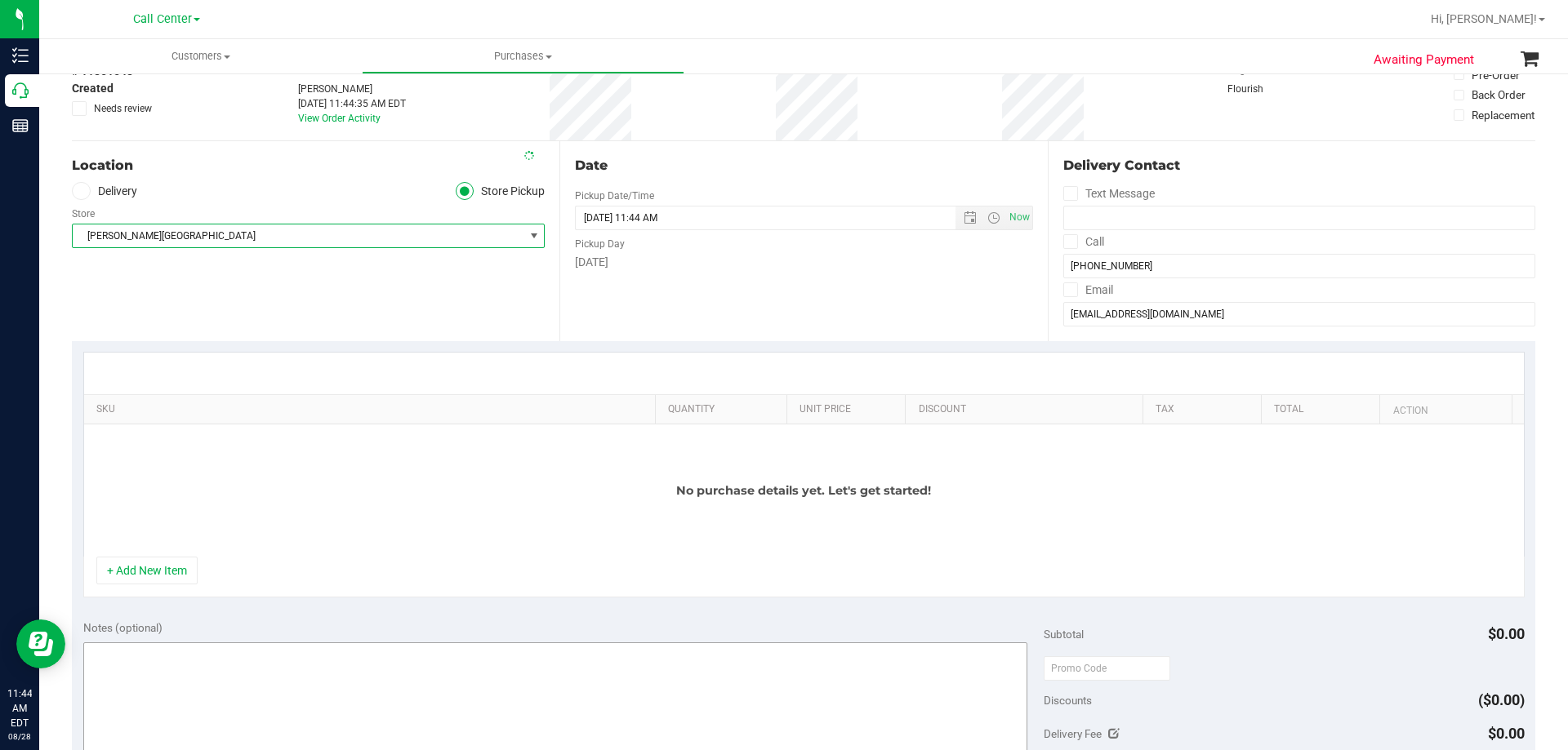
scroll to position [245, 0]
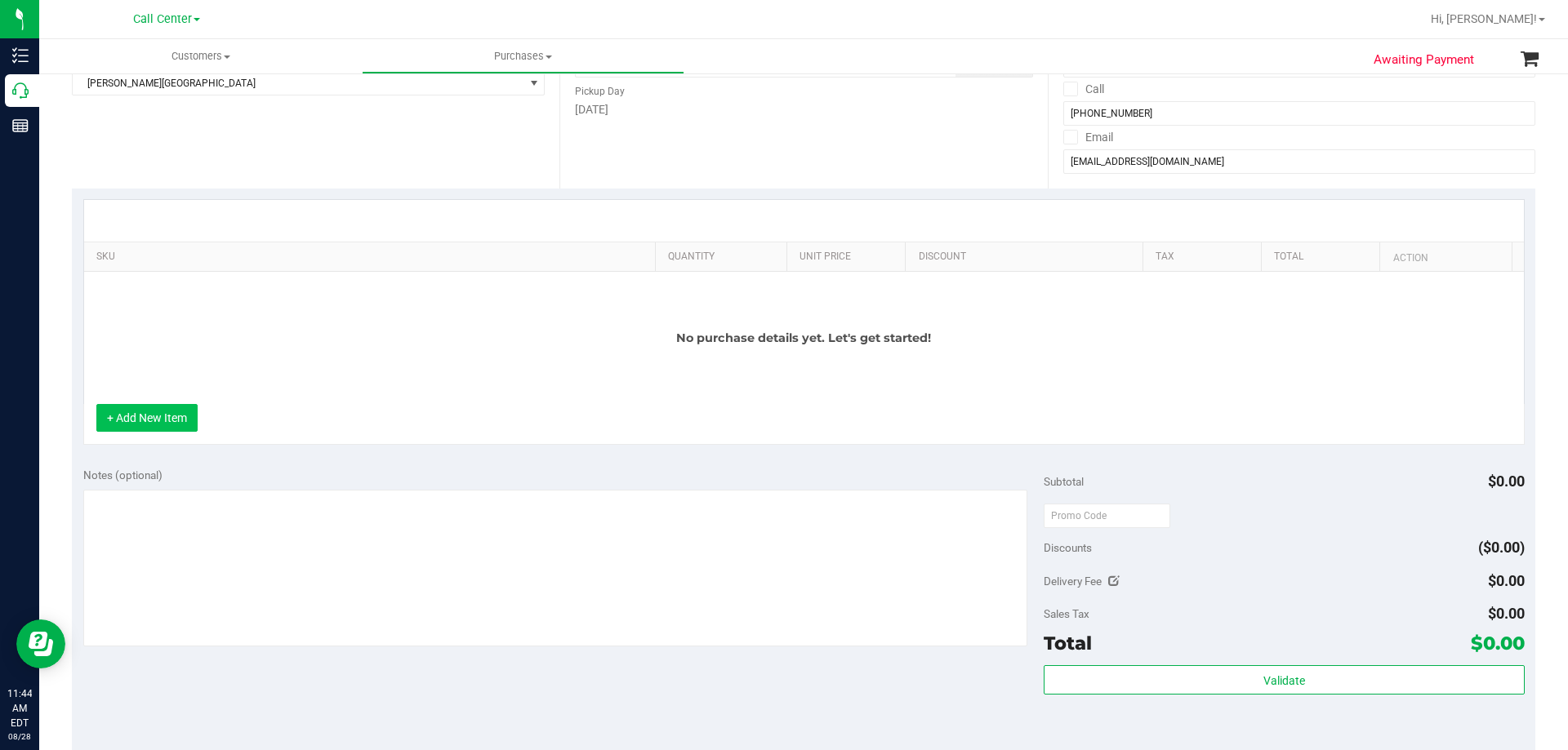
click at [179, 423] on button "+ Add New Item" at bounding box center [147, 418] width 101 height 28
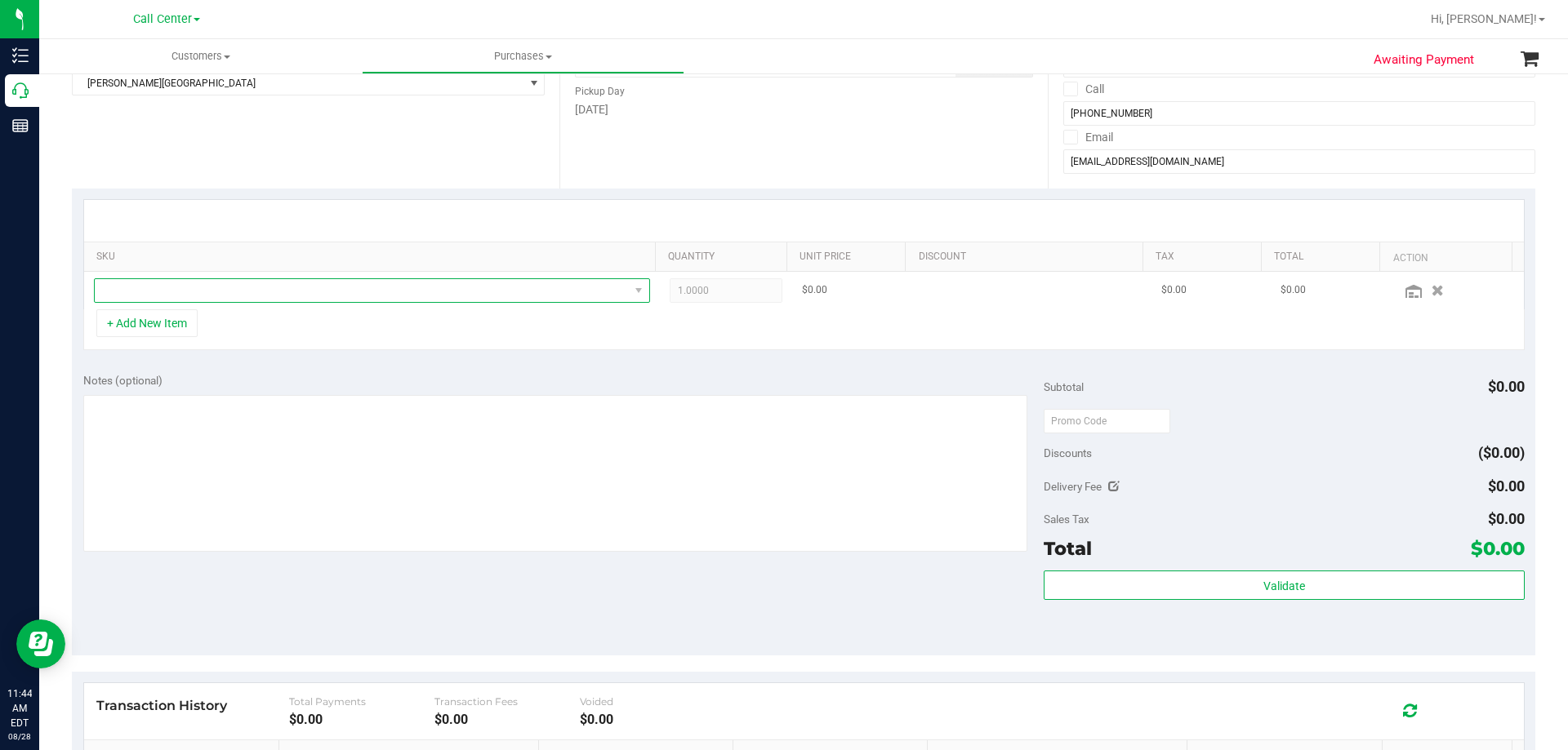
click at [331, 292] on span "NO DATA FOUND" at bounding box center [362, 290] width 534 height 23
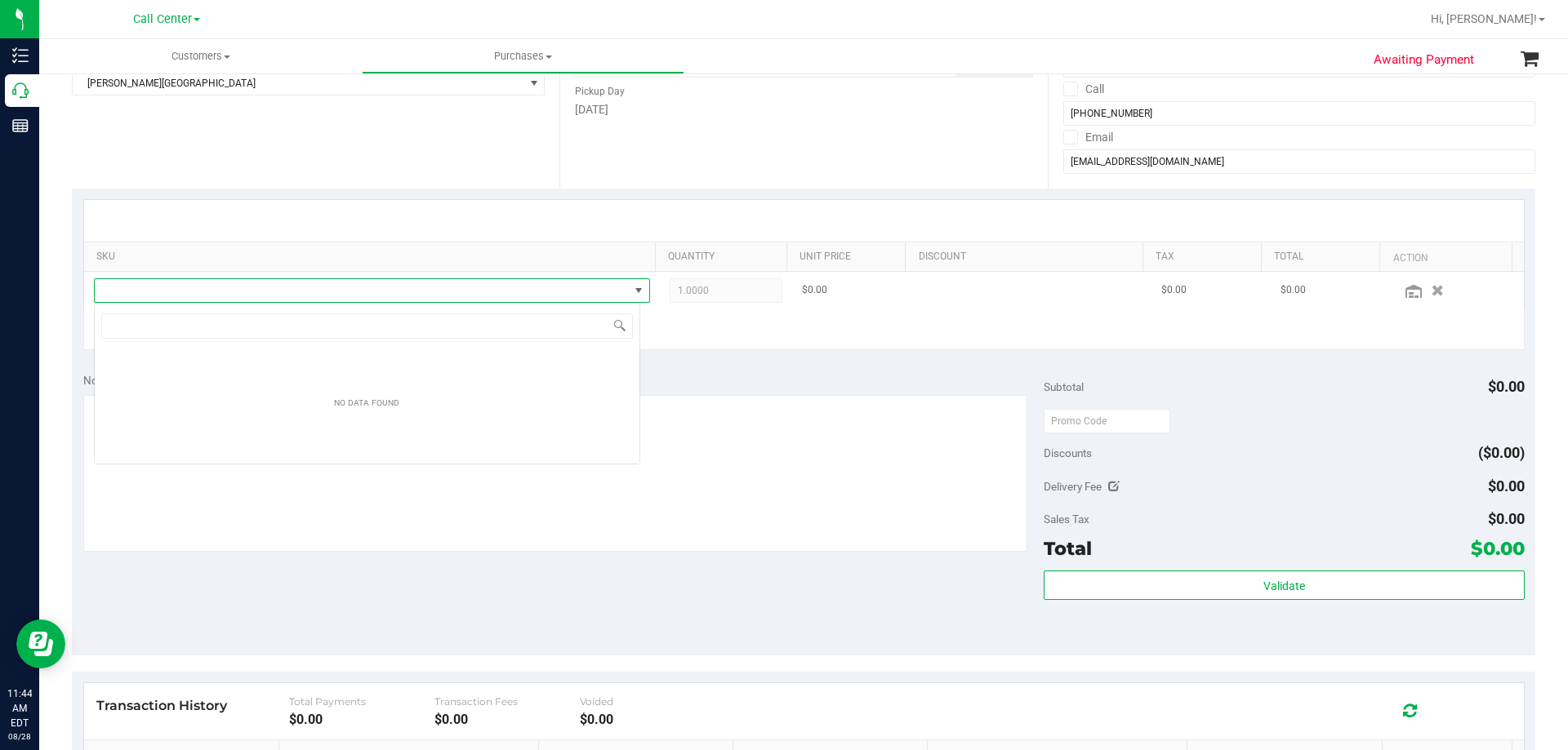
scroll to position [24, 546]
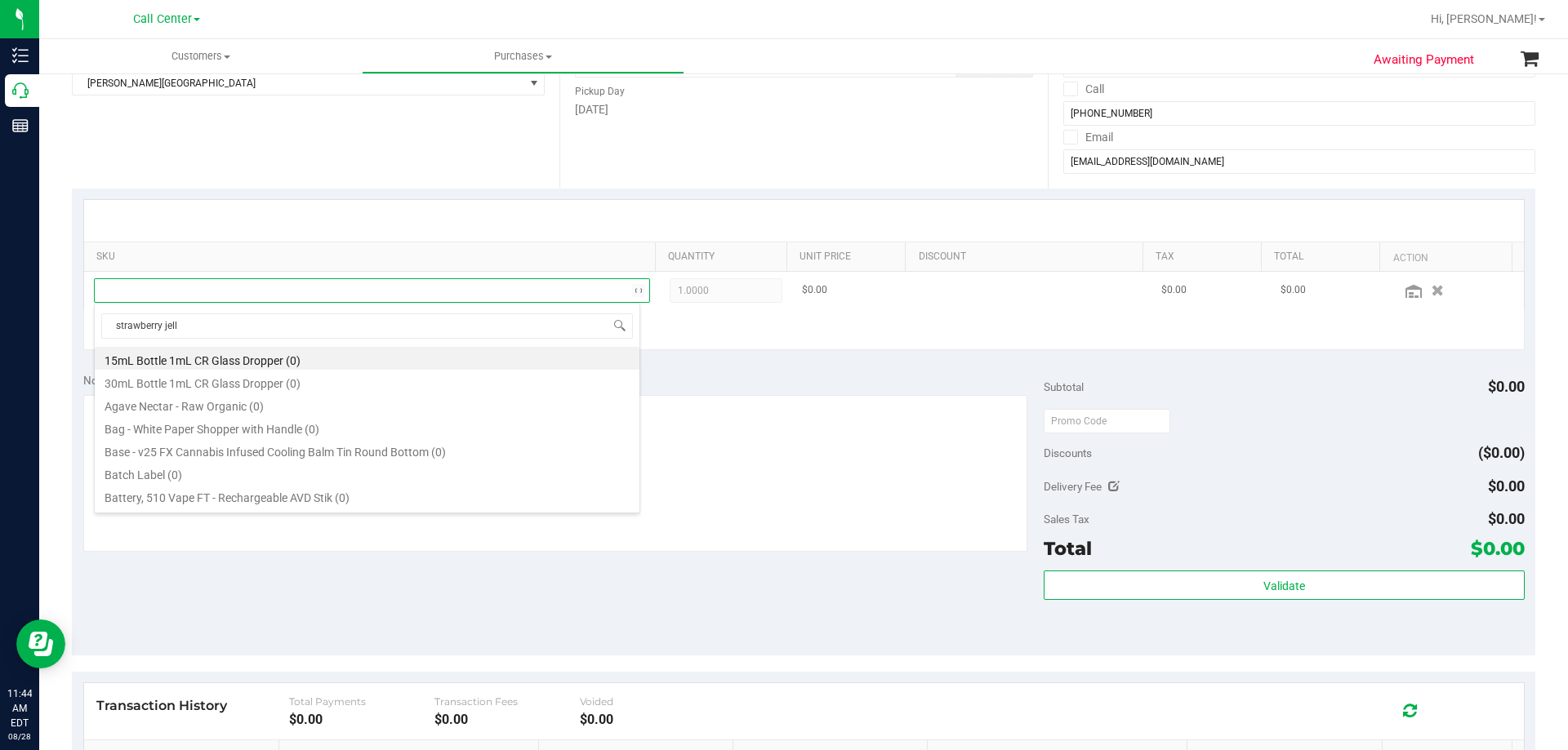
type input "strawberry jelly"
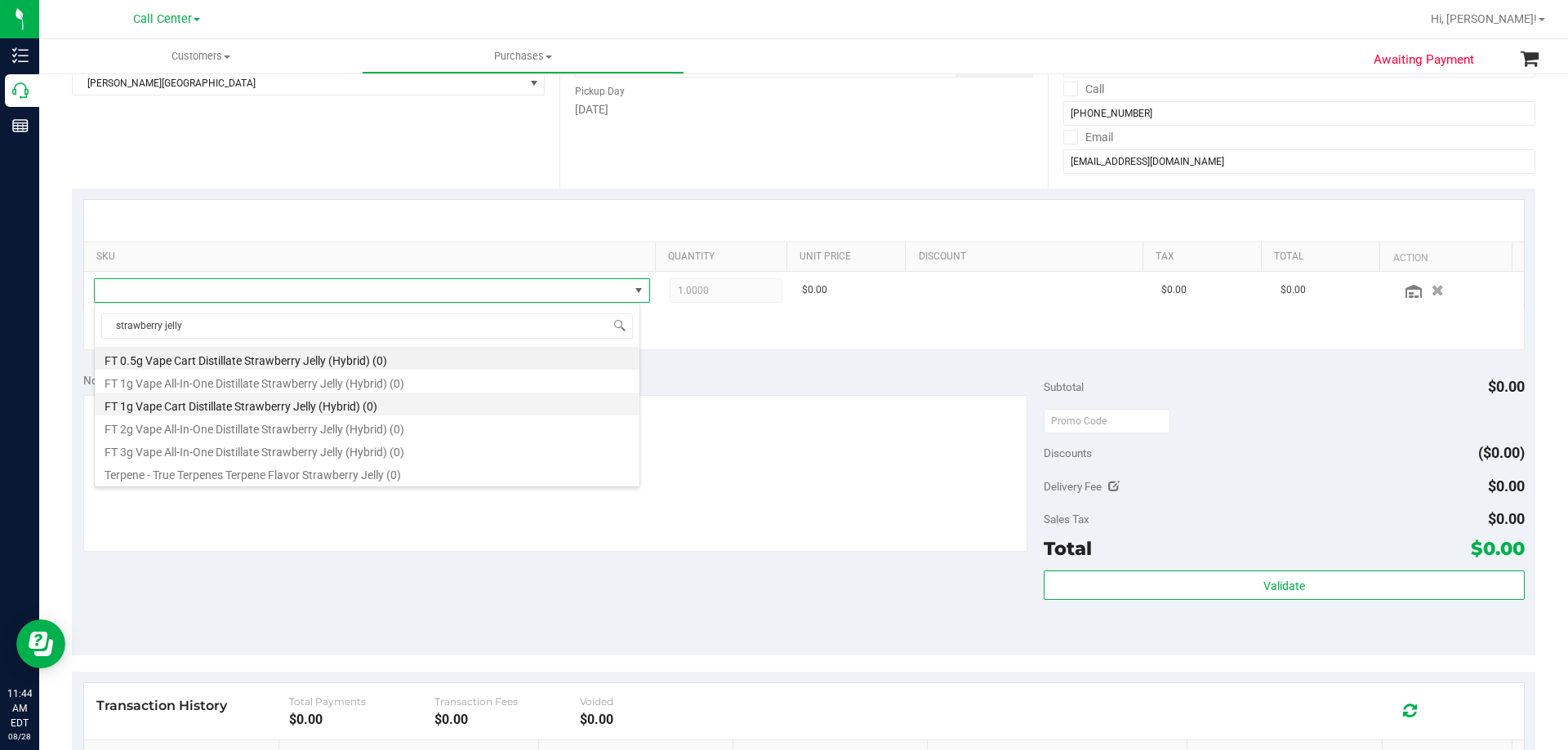
click at [223, 402] on li "FT 1g Vape Cart Distillate Strawberry Jelly (Hybrid) (0)" at bounding box center [367, 403] width 544 height 23
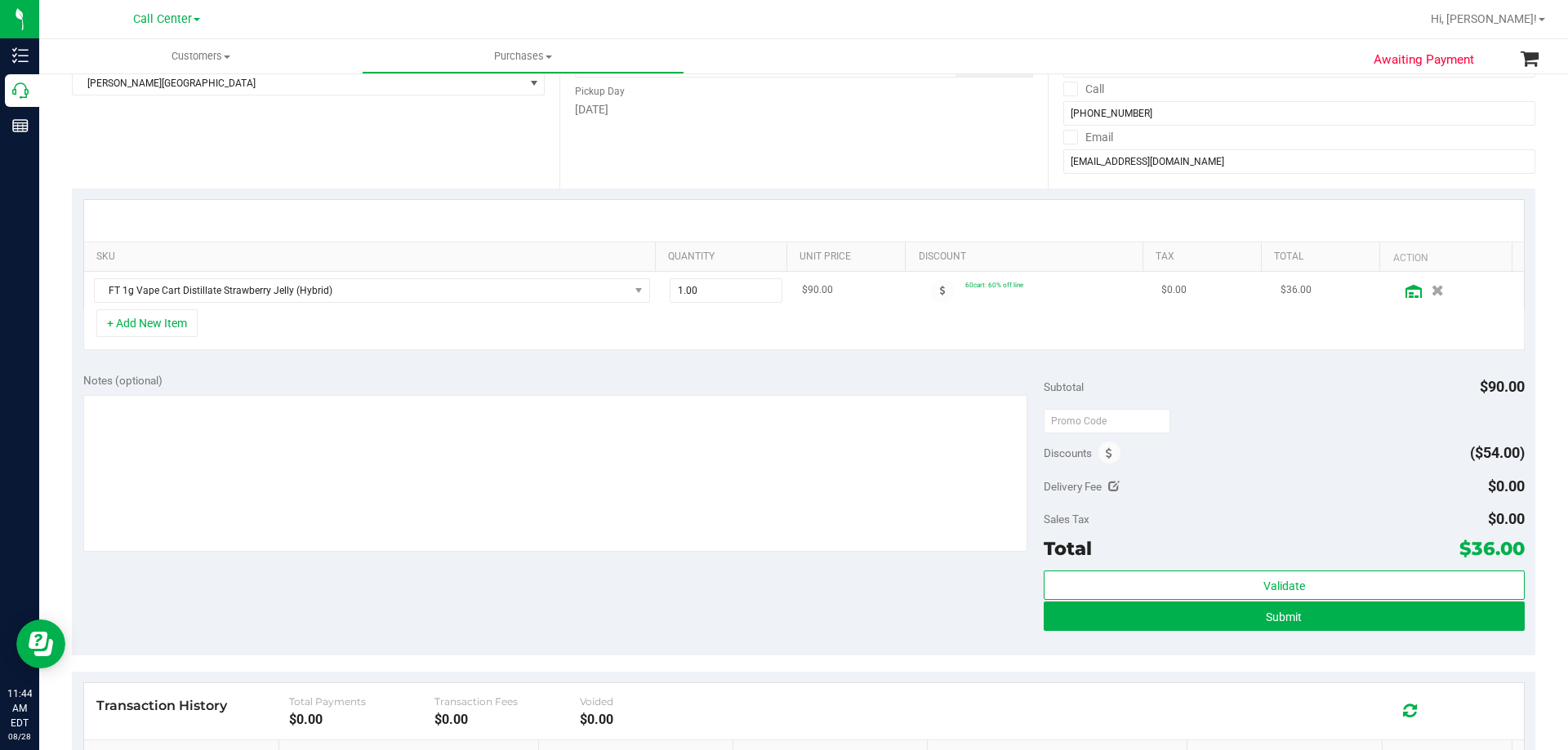
click at [1406, 296] on icon at bounding box center [1414, 291] width 17 height 13
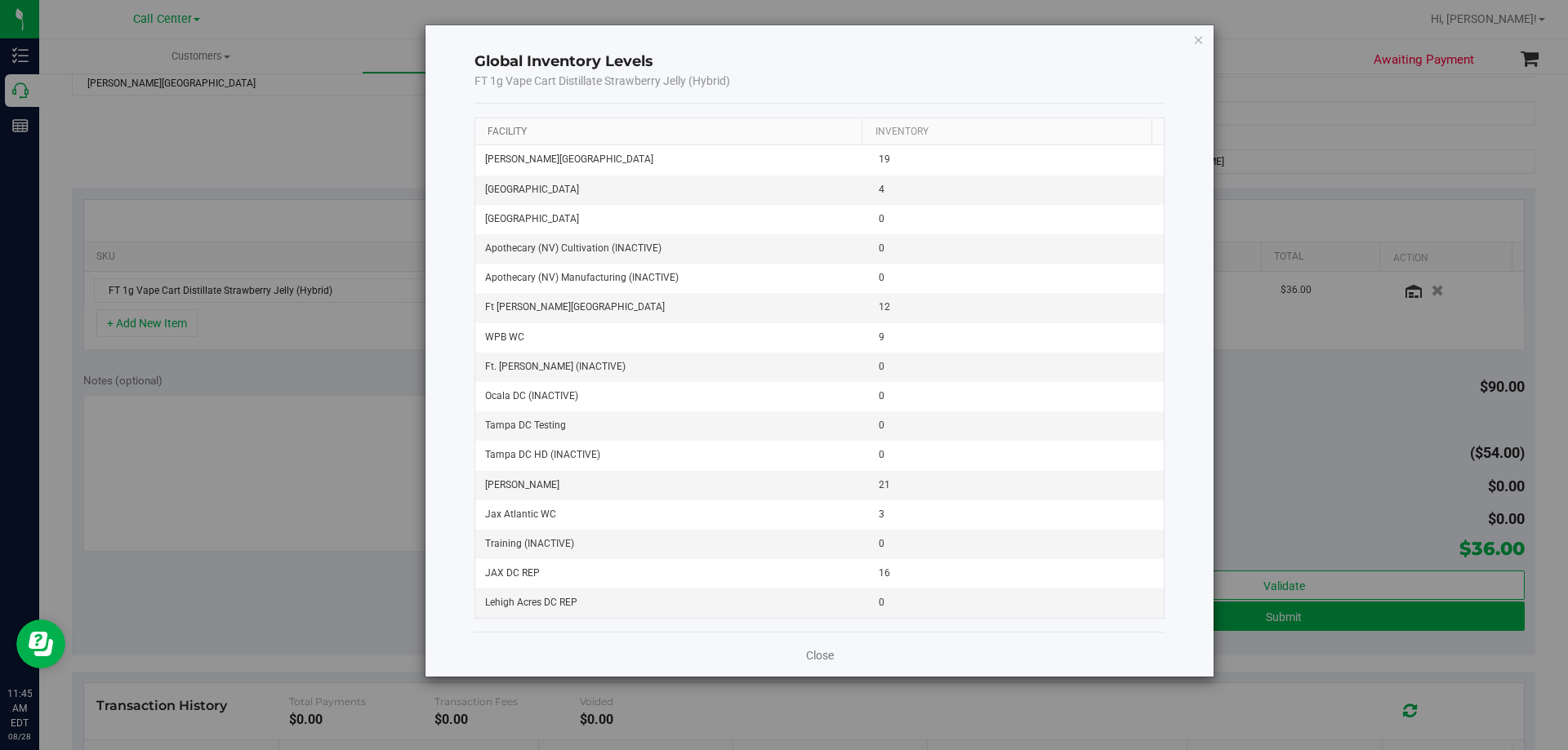
click at [509, 135] on link "Facility" at bounding box center [507, 131] width 39 height 12
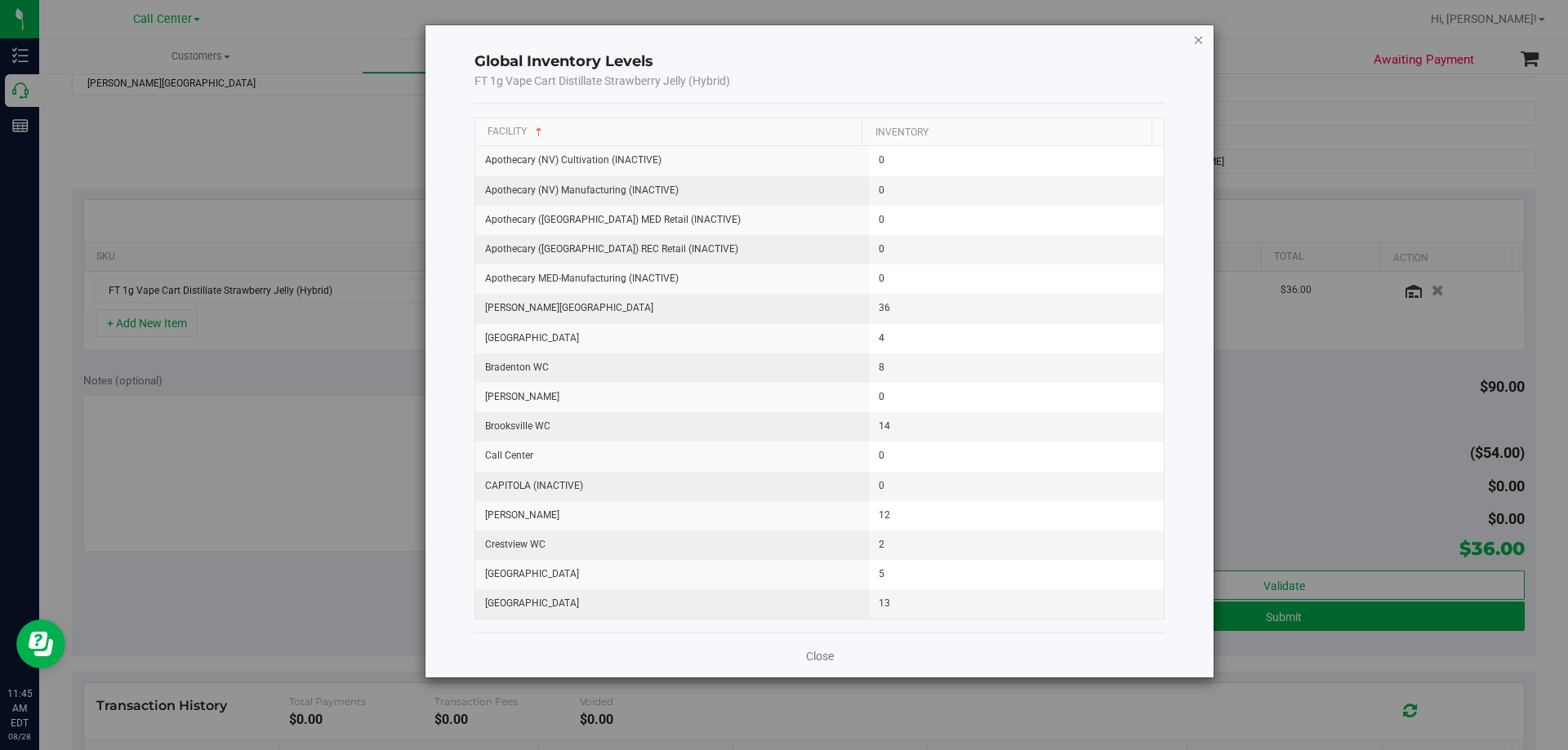
click at [1201, 35] on icon "button" at bounding box center [1199, 39] width 12 height 19
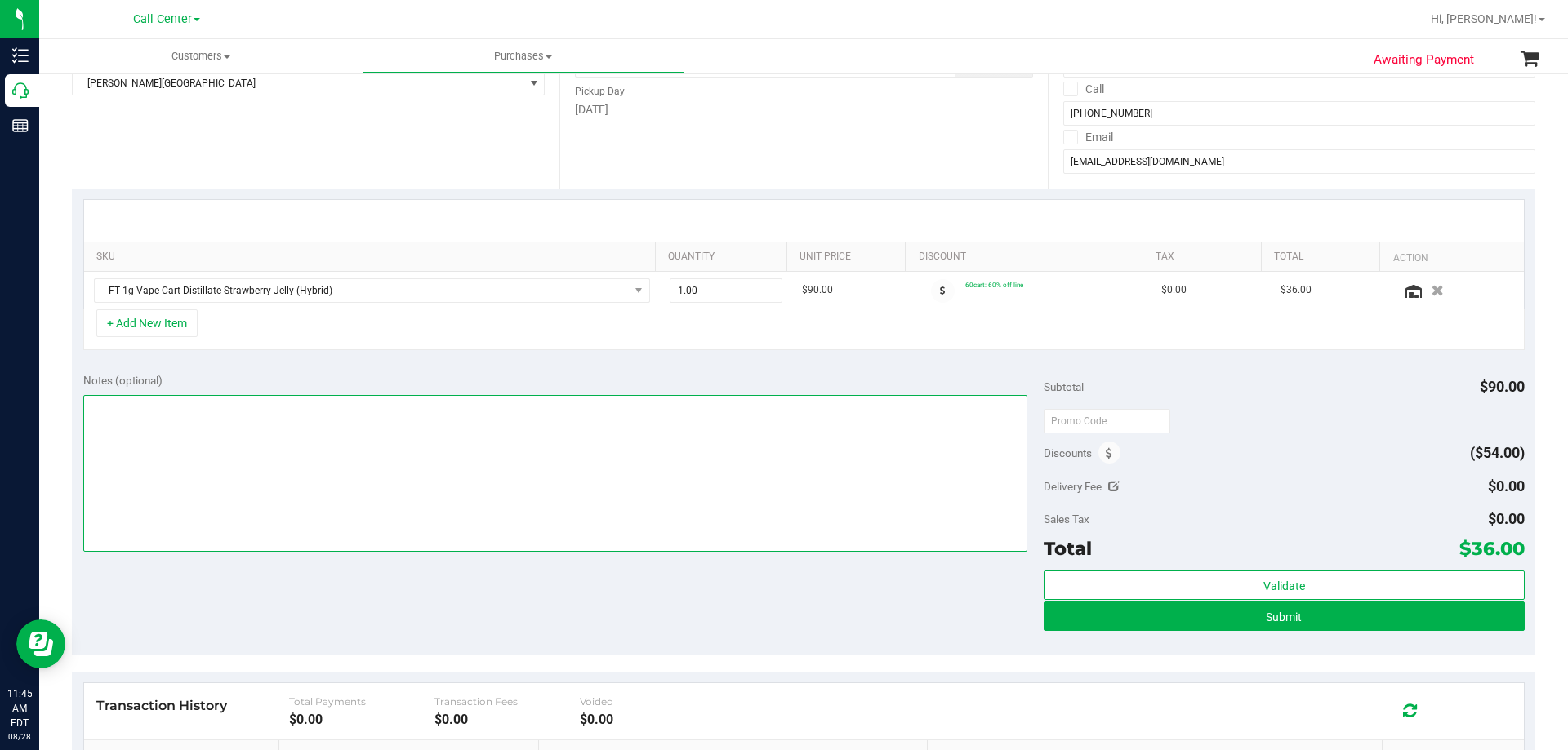
click at [527, 444] on textarea at bounding box center [555, 473] width 945 height 157
paste textarea "Order Submitted by Customer Care - CC TNE [DATE]"
type textarea "Order Submitted by Customer Care - CC TNE [DATE]"
click at [475, 377] on div "Notes (optional)" at bounding box center [564, 381] width 962 height 17
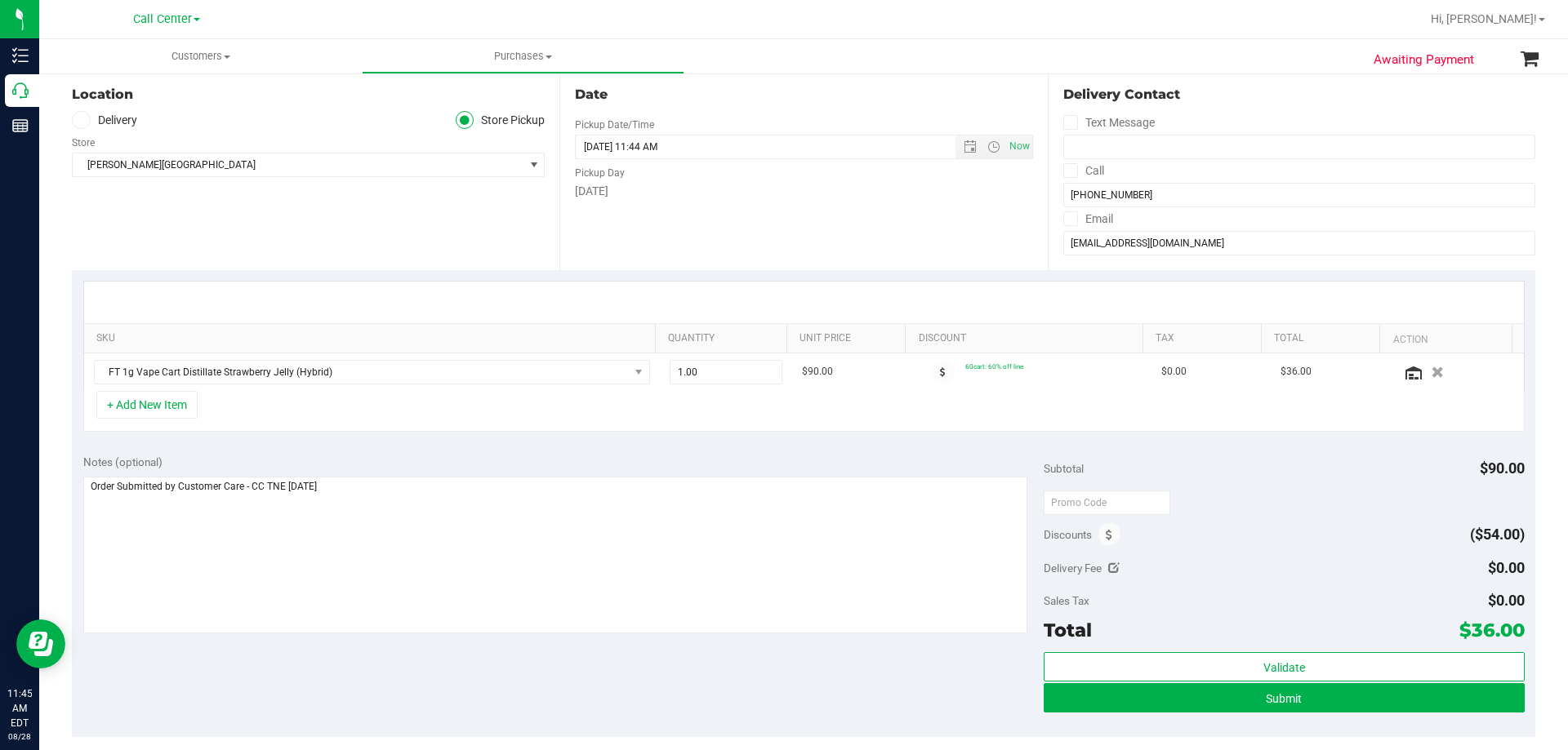
click at [505, 443] on div "Notes (optional) Subtotal $90.00 Discounts ($54.00) Delivery Fee $0.00 Sales Ta…" at bounding box center [803, 589] width 1463 height 294
click at [405, 529] on textarea at bounding box center [555, 554] width 945 height 157
click at [395, 680] on div "Notes (optional) Subtotal $90.00 Discounts ($54.00) Delivery Fee $0.00 Sales Ta…" at bounding box center [803, 589] width 1463 height 294
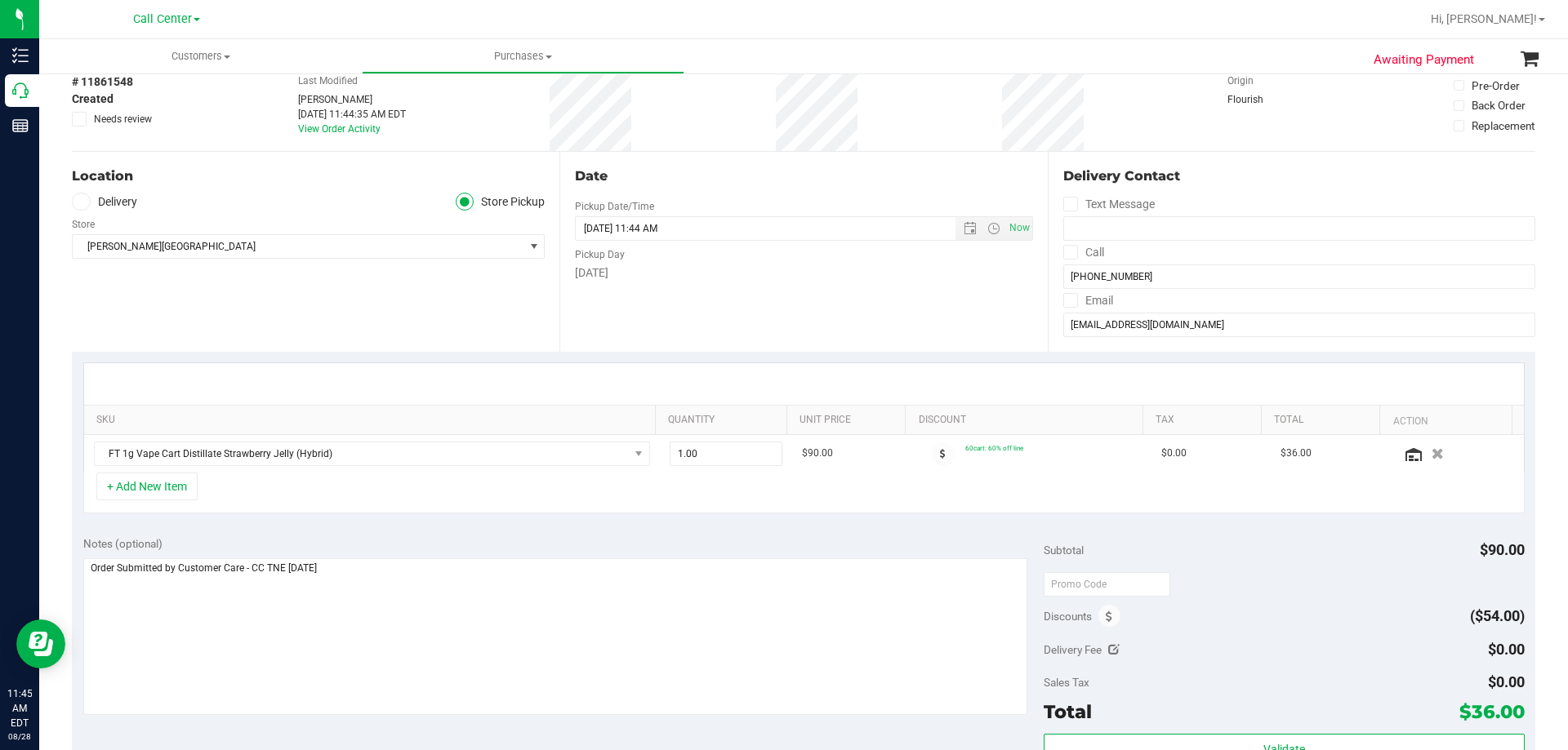
click at [379, 518] on div "SKU Quantity Unit Price Discount Tax Total Action FT 1g Vape Cart Distillate St…" at bounding box center [803, 438] width 1463 height 173
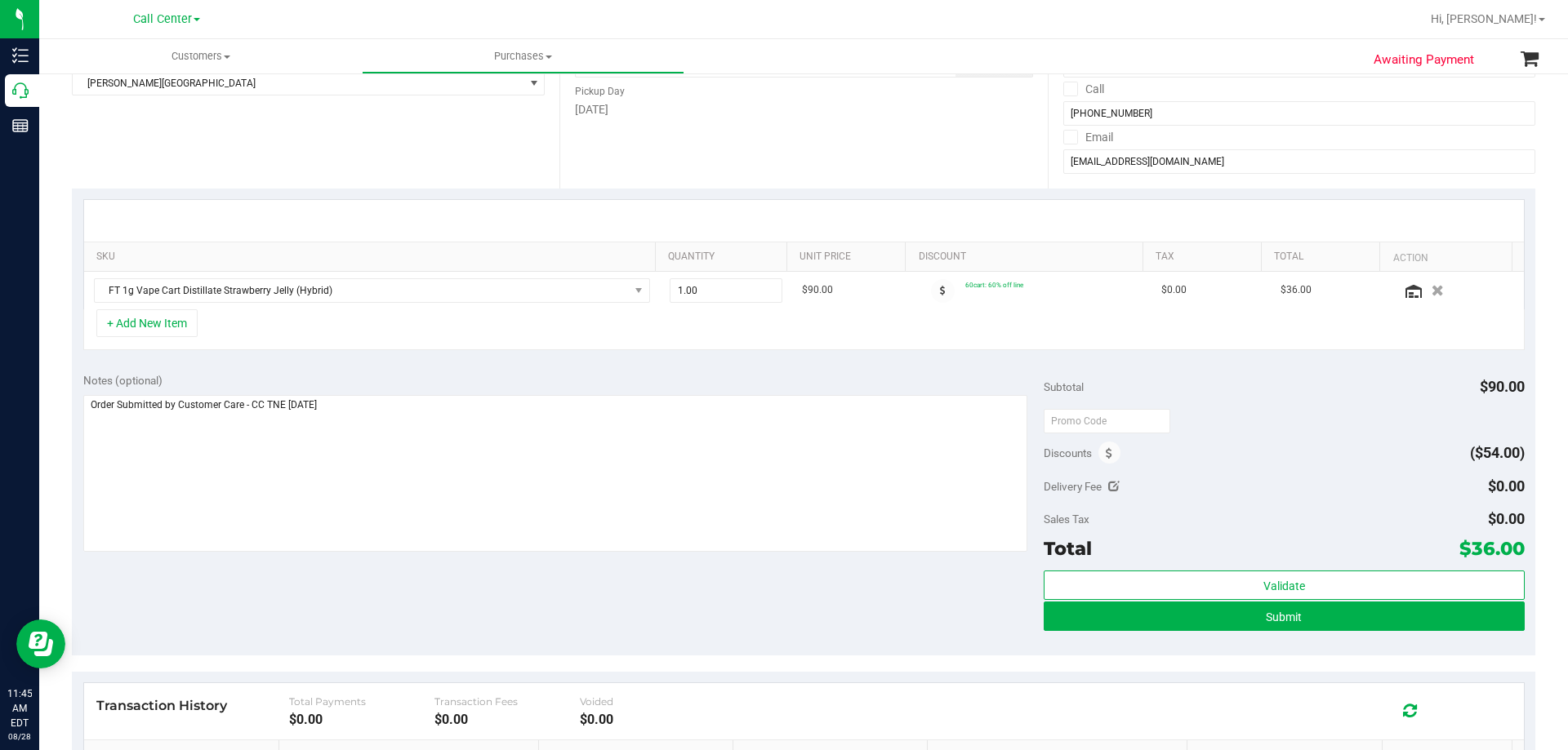
click at [373, 607] on div "Notes (optional) Subtotal $90.00 Discounts ($54.00) Delivery Fee $0.00 Sales Ta…" at bounding box center [803, 508] width 1463 height 294
click at [429, 393] on div "Notes (optional)" at bounding box center [564, 464] width 962 height 182
click at [436, 370] on div "Notes (optional) Subtotal $90.00 Discounts ($54.00) Delivery Fee $0.00 Sales Ta…" at bounding box center [803, 508] width 1463 height 294
click at [391, 367] on div "Notes (optional) Subtotal $90.00 Discounts ($54.00) Delivery Fee $0.00 Sales Ta…" at bounding box center [803, 508] width 1463 height 294
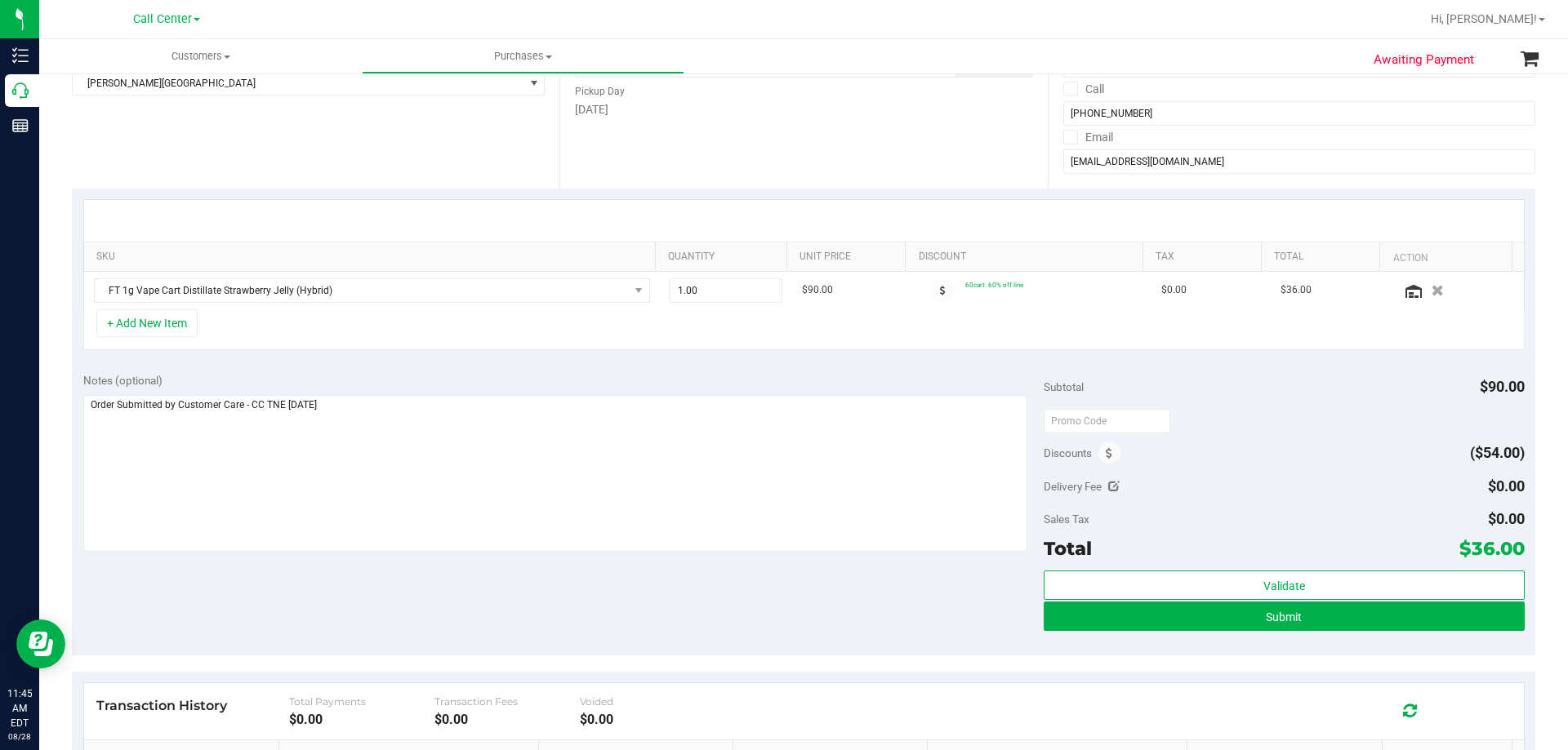
click at [467, 312] on div "+ Add New Item" at bounding box center [803, 330] width 1442 height 41
click at [432, 377] on div "Notes (optional)" at bounding box center [564, 381] width 962 height 17
click at [604, 329] on div "+ Add New Item" at bounding box center [803, 330] width 1442 height 41
click at [161, 330] on button "+ Add New Item" at bounding box center [147, 323] width 101 height 28
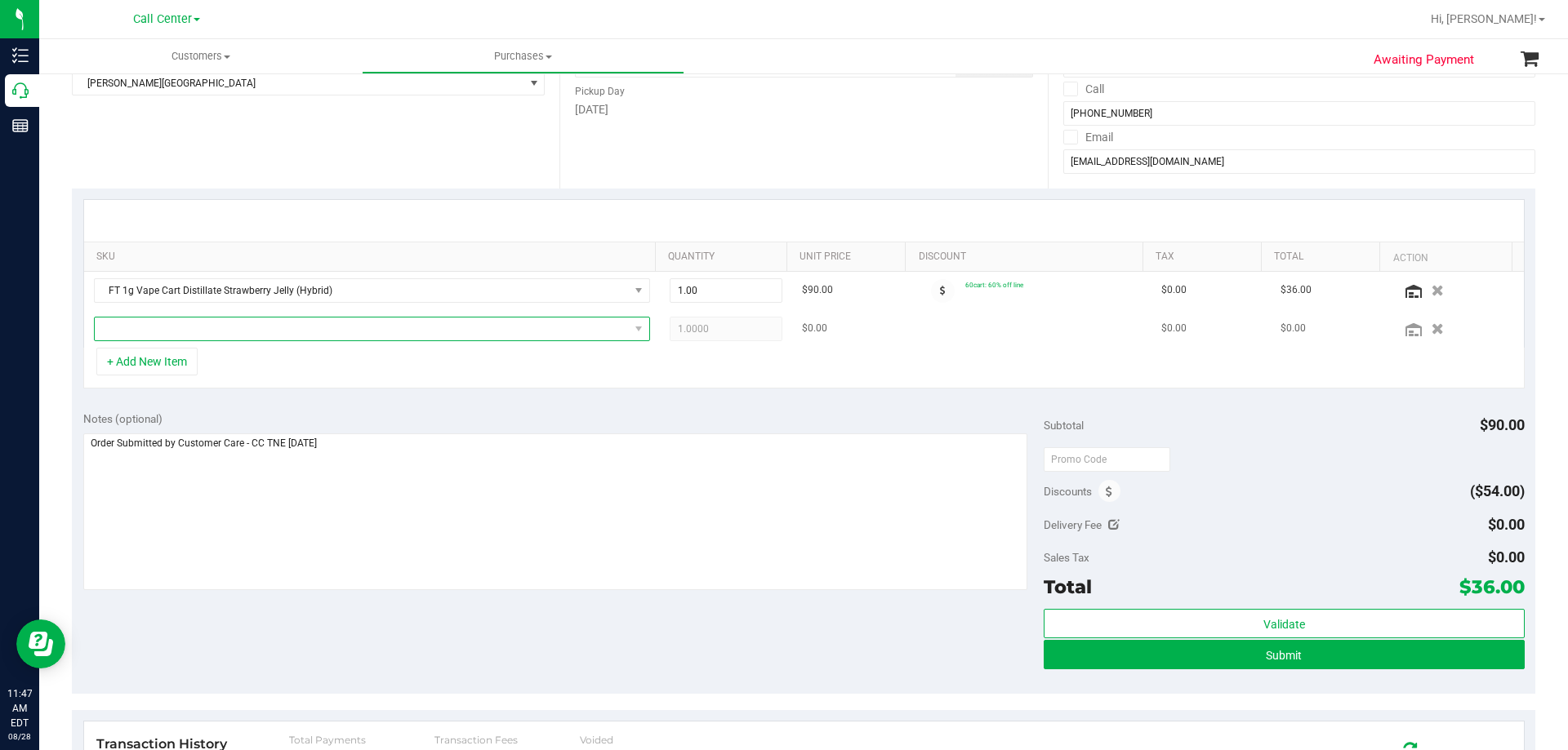
click at [369, 323] on span "NO DATA FOUND" at bounding box center [362, 328] width 534 height 23
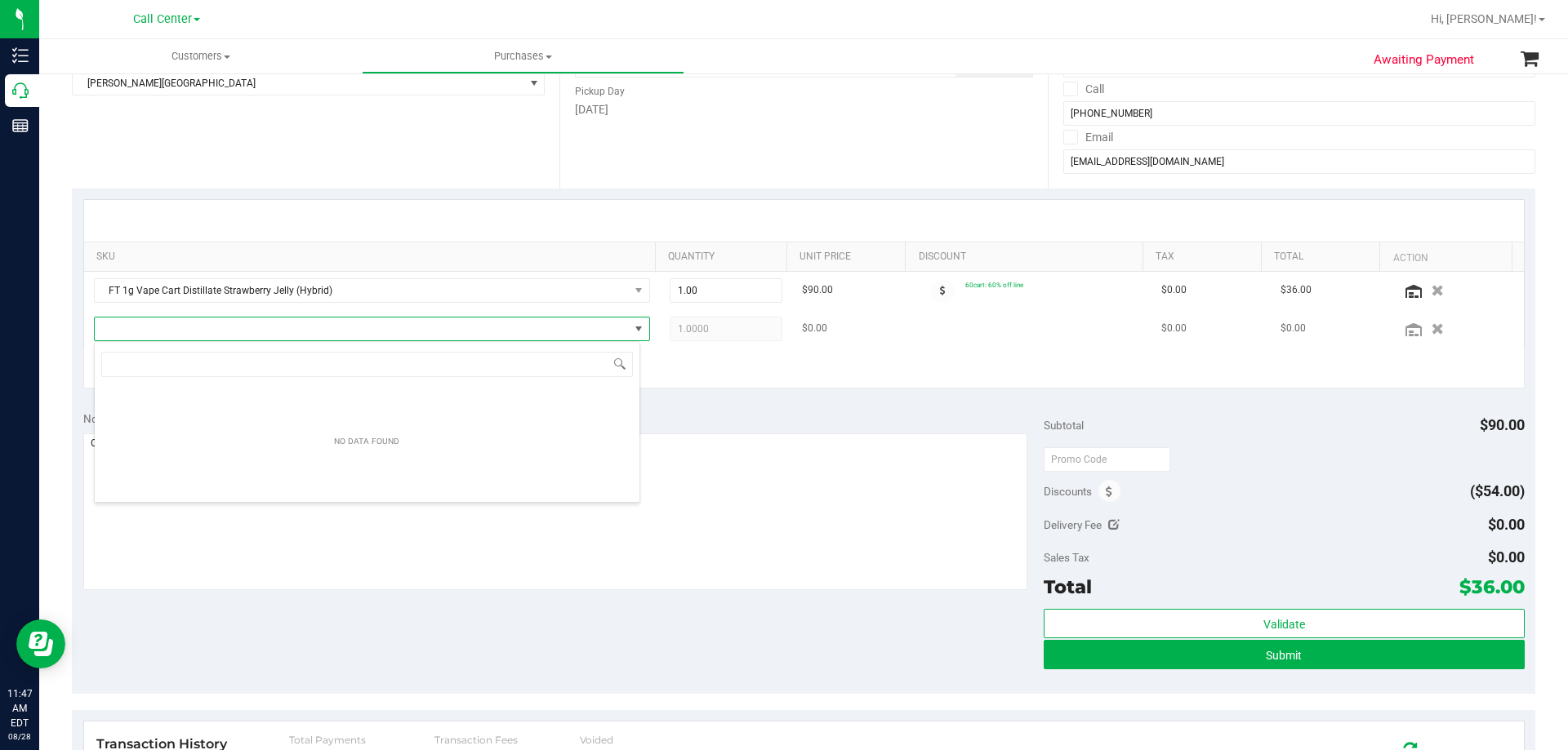
scroll to position [24, 546]
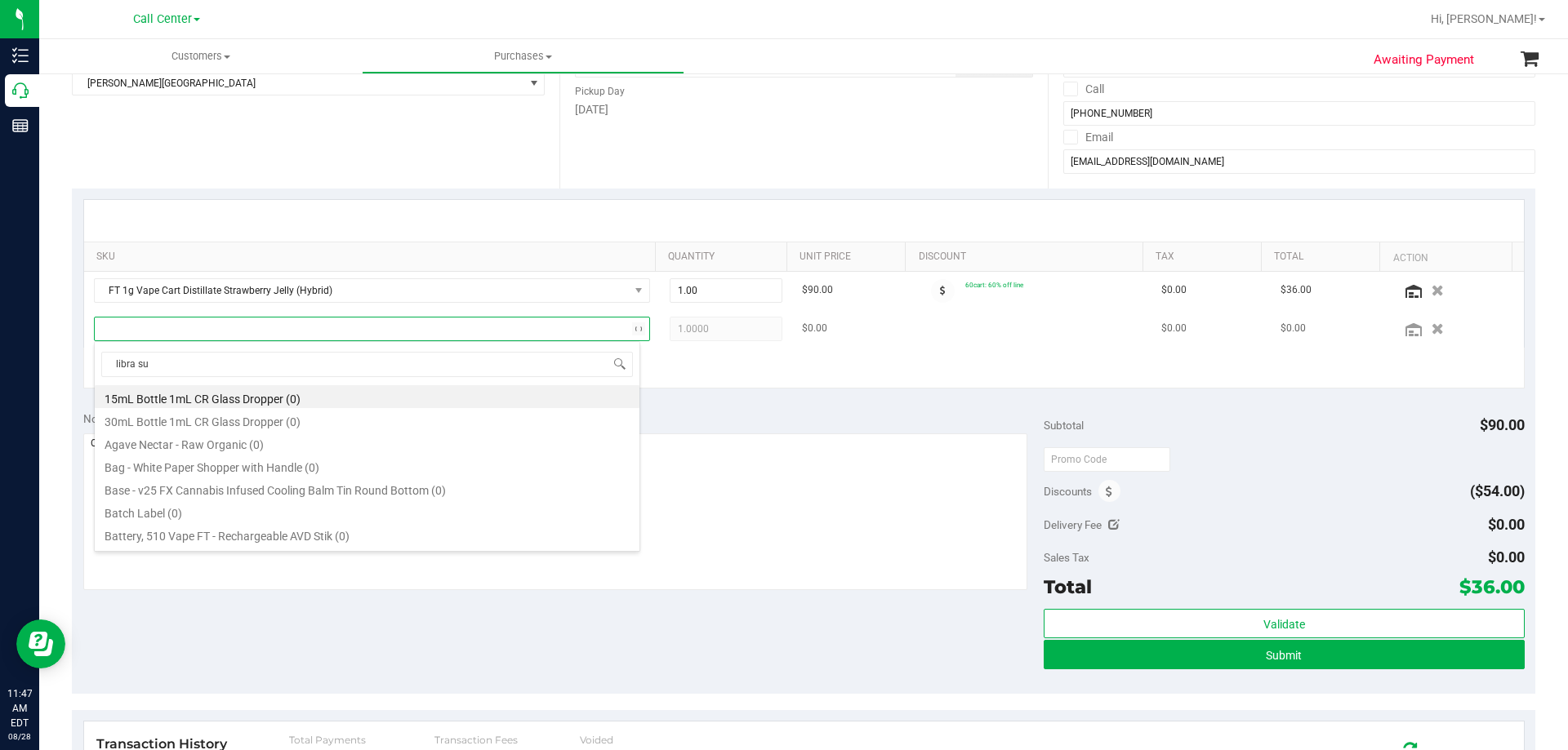
type input "libra sun"
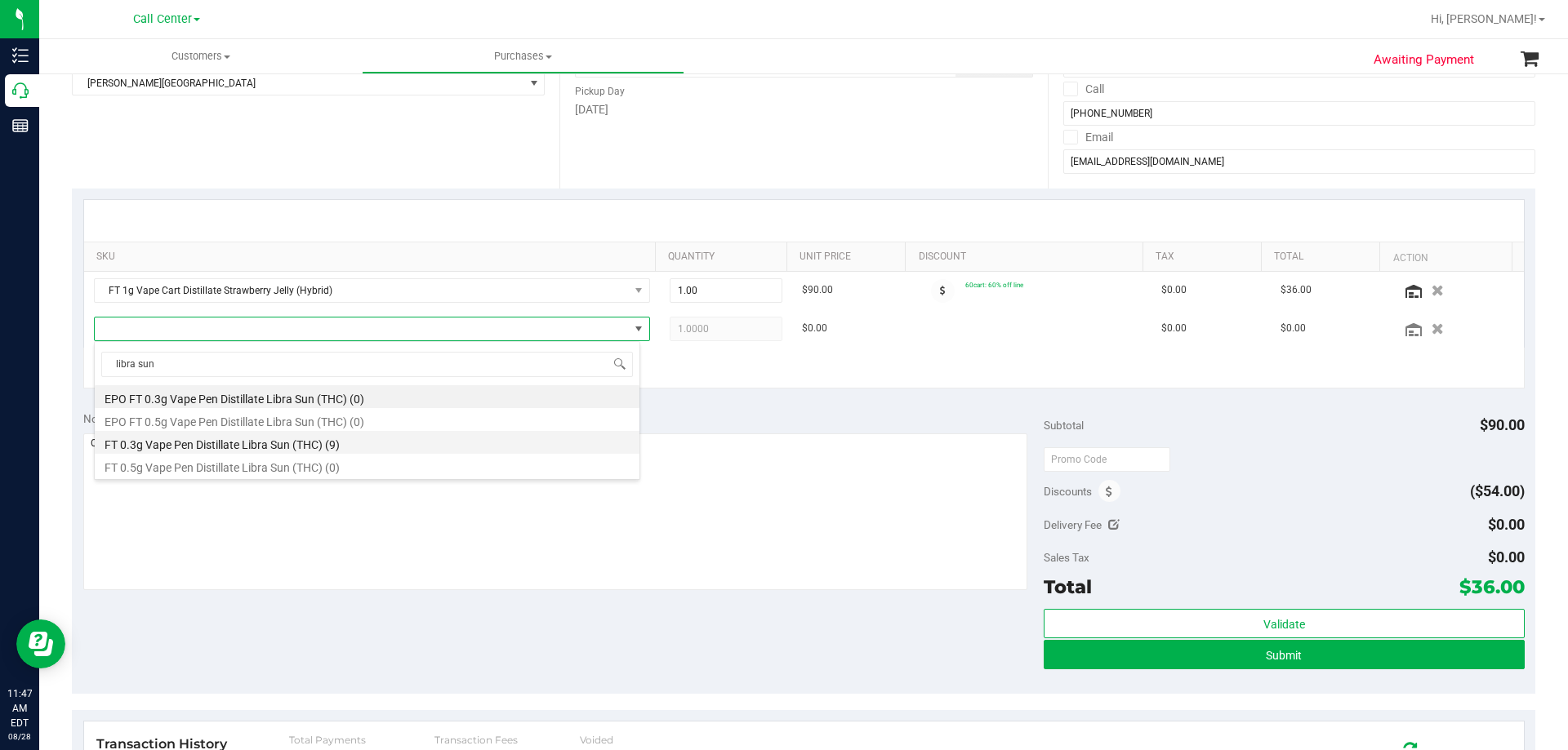
click at [207, 439] on li "FT 0.3g Vape Pen Distillate Libra Sun (THC) (9)" at bounding box center [367, 442] width 544 height 23
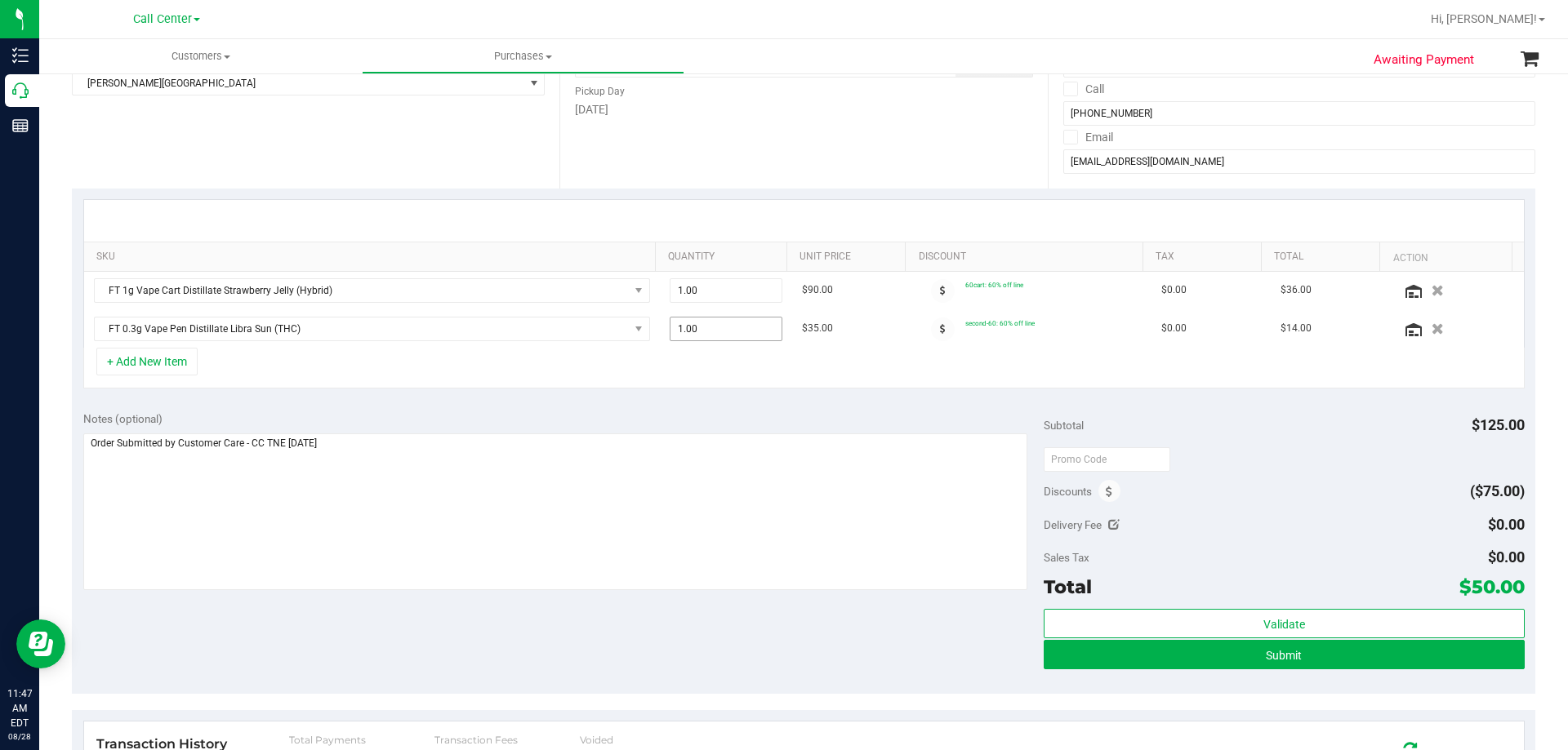
drag, startPoint x: 728, startPoint y: 330, endPoint x: 607, endPoint y: 349, distance: 122.5
click at [607, 345] on tr "FT 0.3g Vape Pen Distillate Libra Sun (THC) 1.00 1 $35.00 second-60: 60% off li…" at bounding box center [803, 329] width 1440 height 38
type input "5"
type input "5.00"
click at [785, 376] on div "+ Add New Item" at bounding box center [803, 367] width 1442 height 41
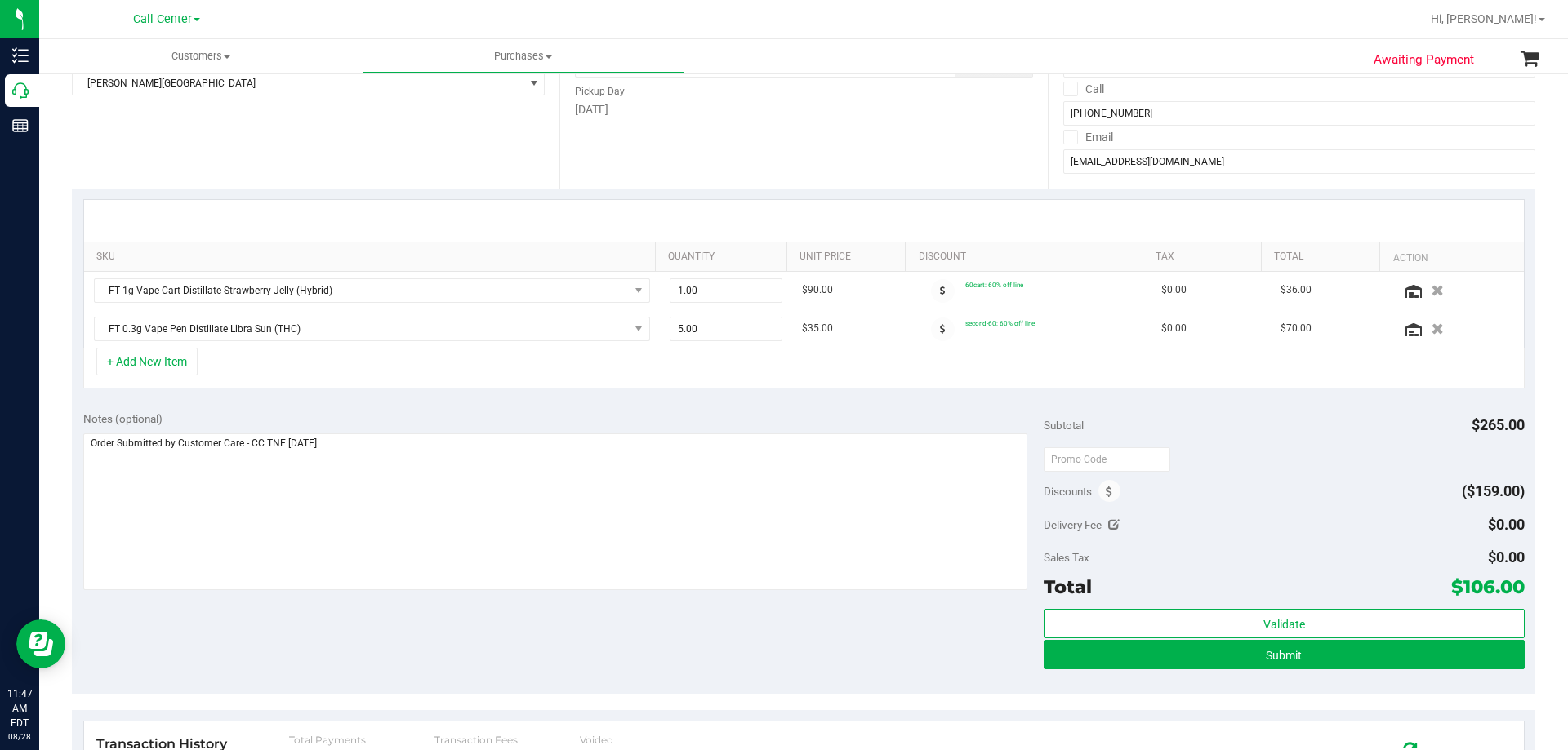
click at [581, 377] on div "+ Add New Item" at bounding box center [803, 367] width 1442 height 41
click at [344, 363] on div "+ Add New Item" at bounding box center [803, 367] width 1442 height 41
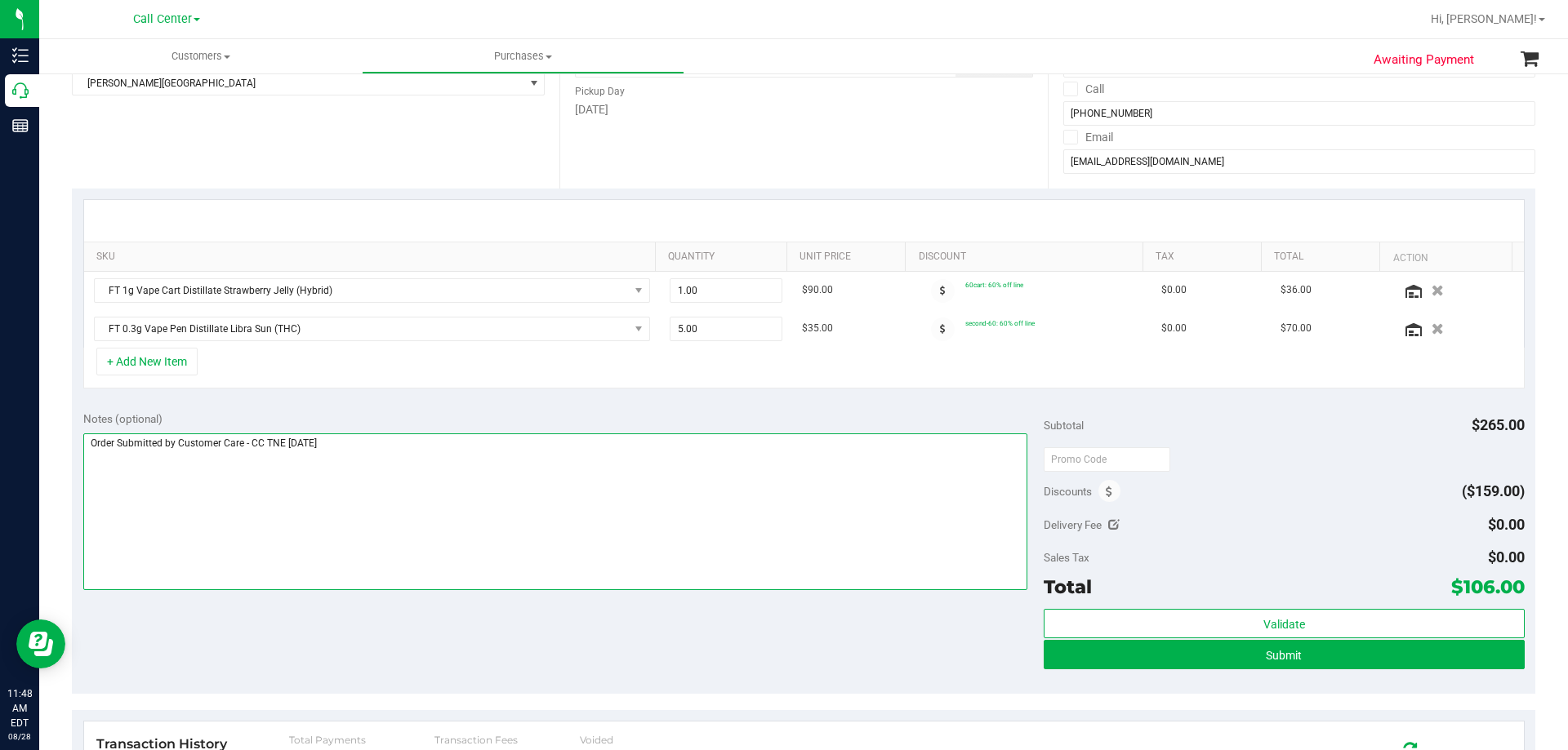
click at [364, 449] on textarea at bounding box center [555, 511] width 945 height 157
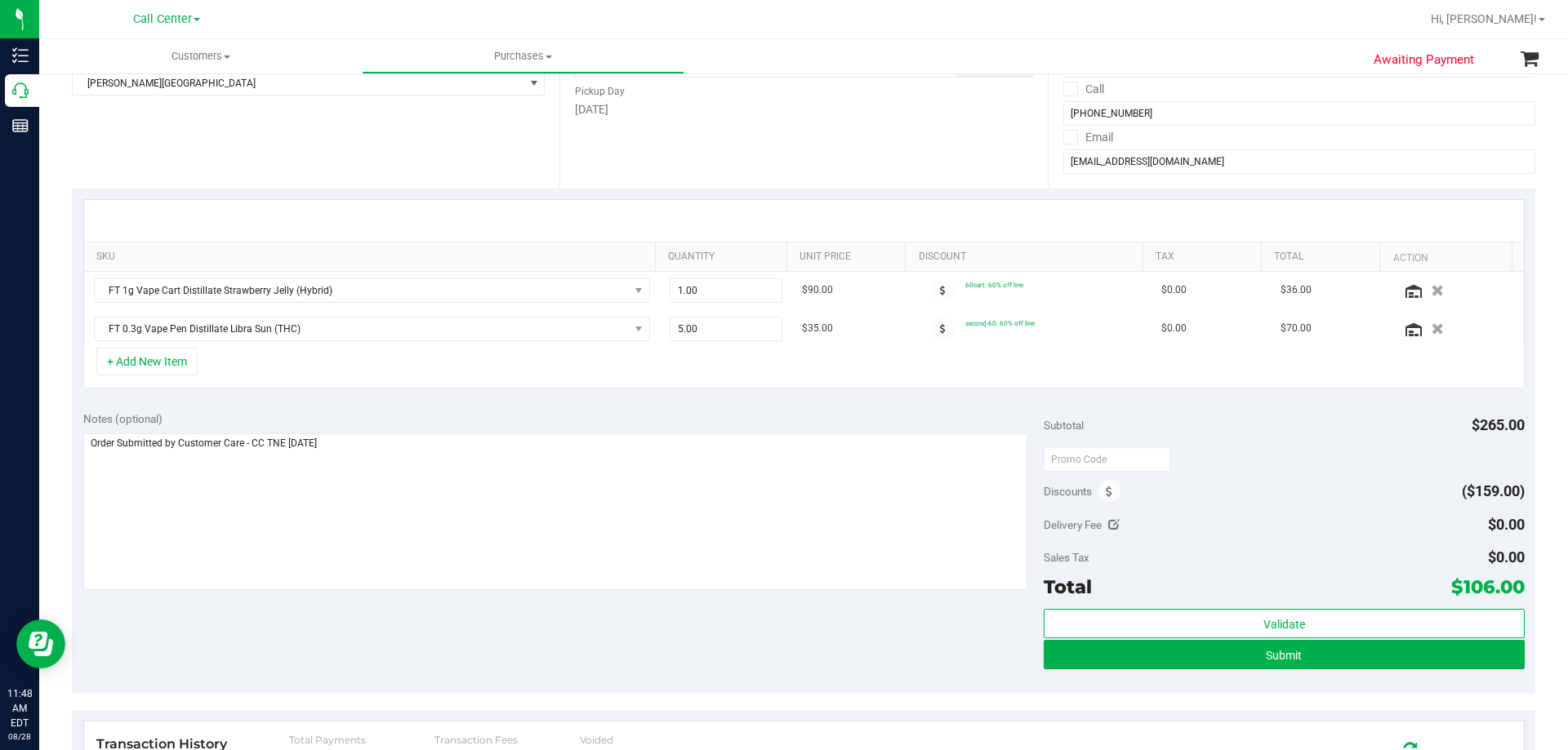
click at [333, 649] on div "Notes (optional) Subtotal $265.00 Discounts ($159.00) Delivery Fee $0.00 Sales …" at bounding box center [803, 547] width 1463 height 294
click at [142, 361] on button "+ Add New Item" at bounding box center [147, 361] width 101 height 28
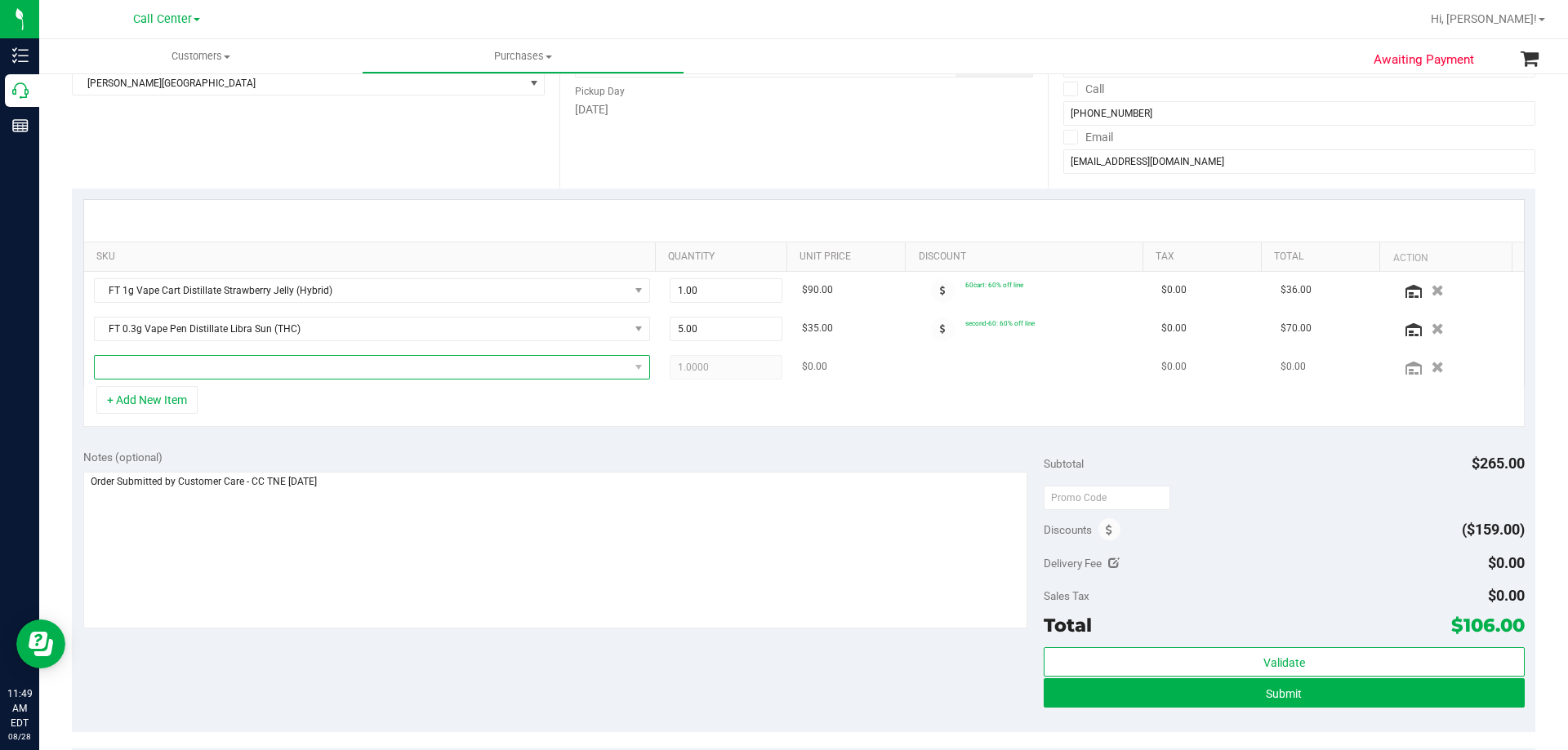
click at [241, 367] on span "NO DATA FOUND" at bounding box center [362, 367] width 534 height 23
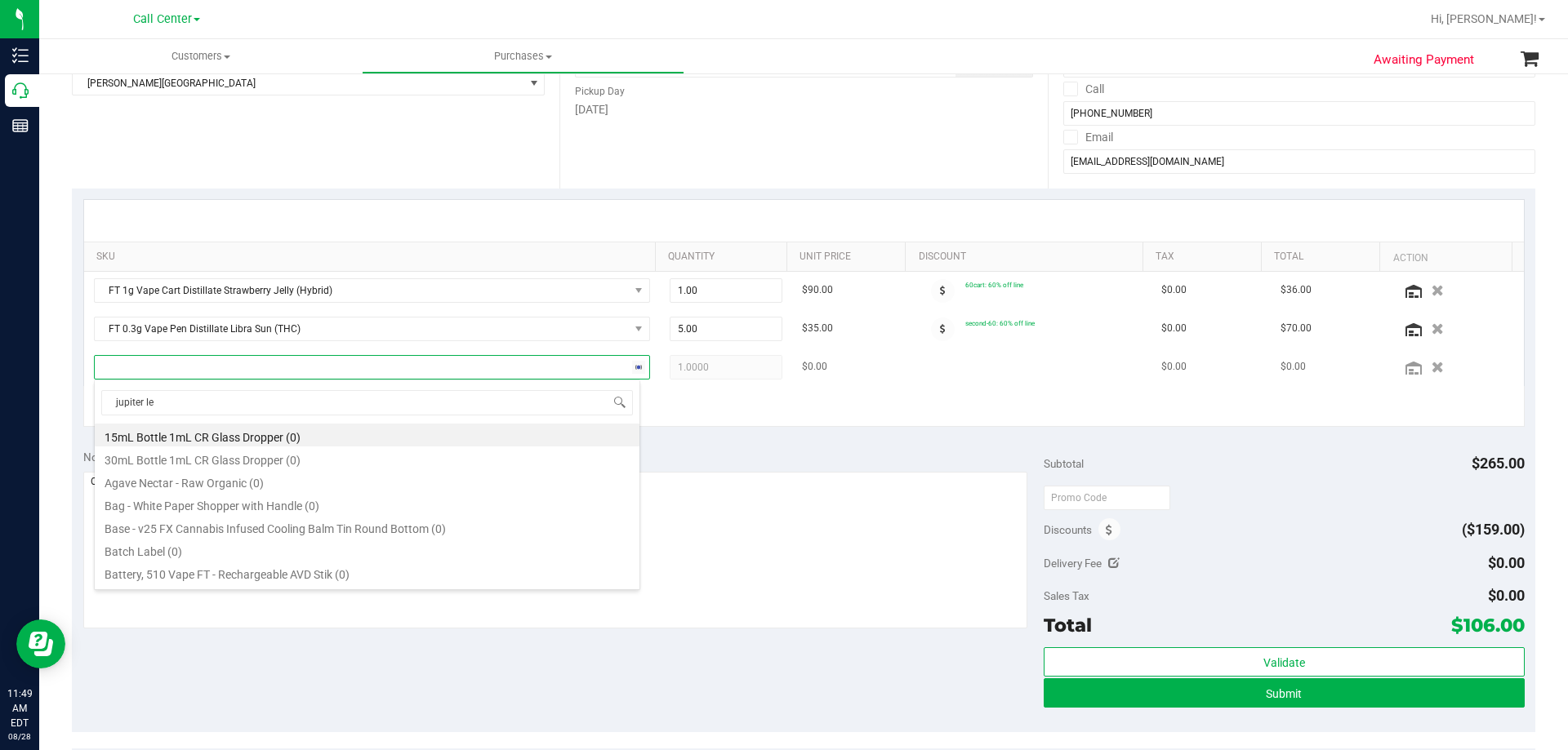
type input "jupiter [PERSON_NAME]"
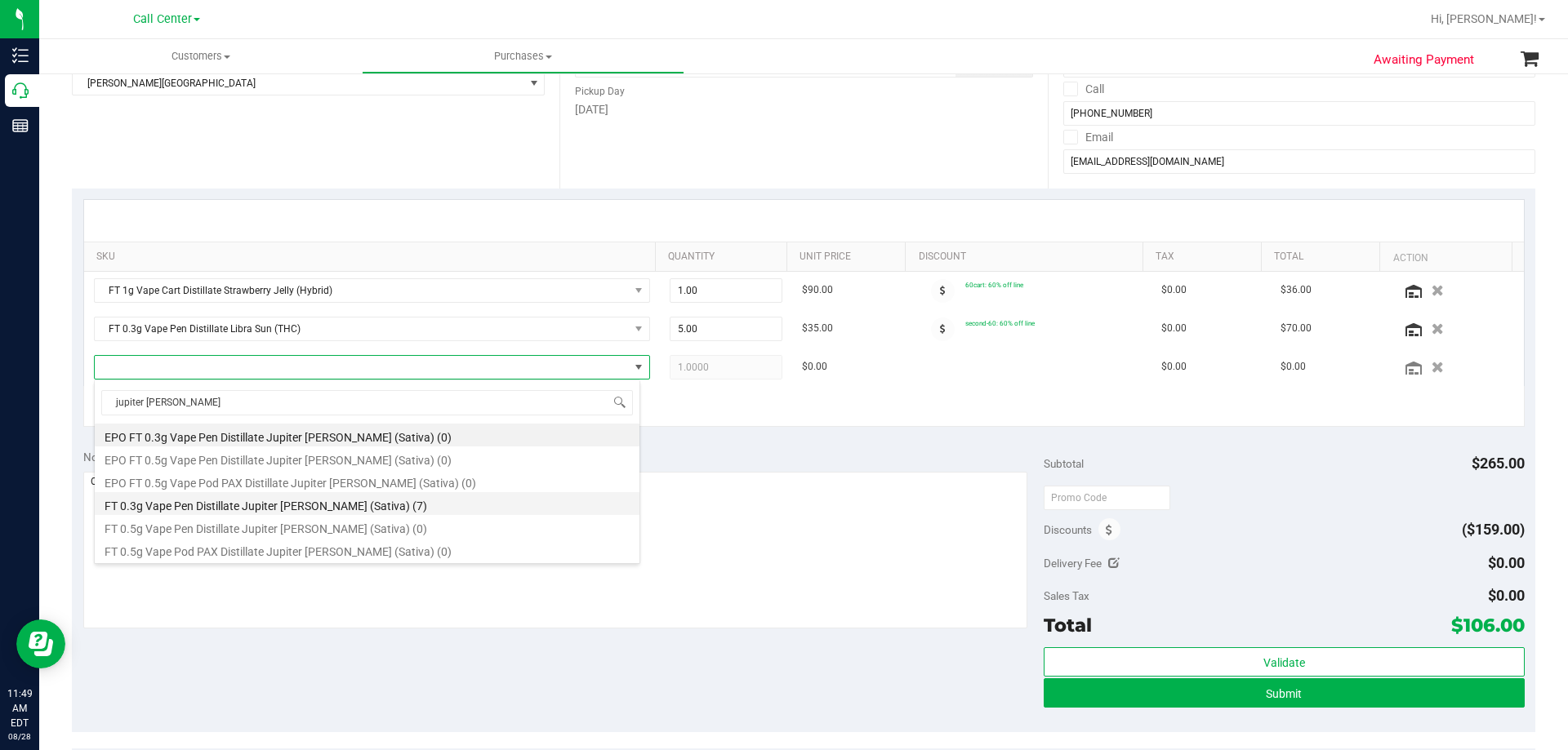
click at [228, 502] on li "FT 0.3g Vape Pen Distillate Jupiter [PERSON_NAME] (Sativa) (7)" at bounding box center [367, 503] width 544 height 23
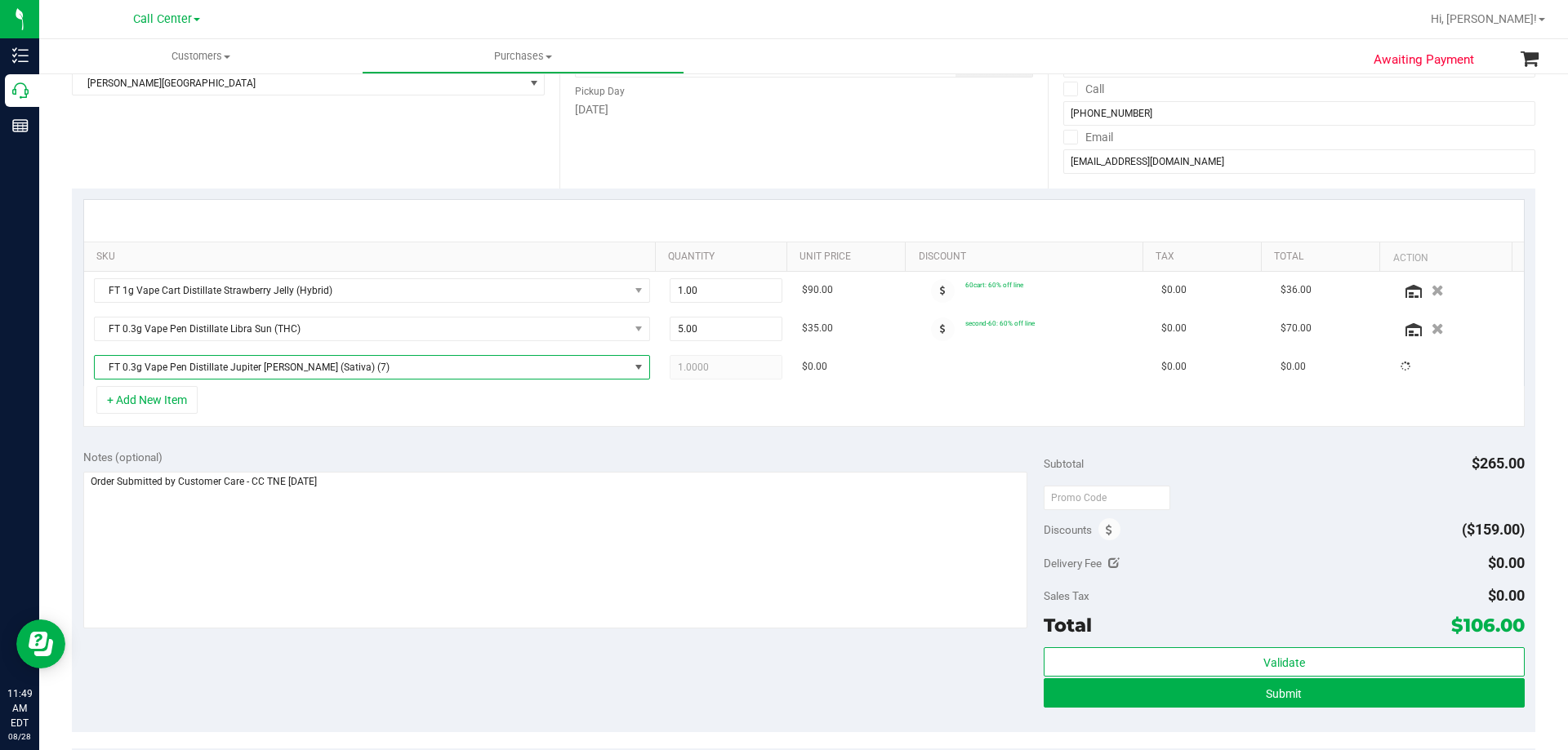
click at [320, 392] on div "+ Add New Item" at bounding box center [803, 406] width 1442 height 41
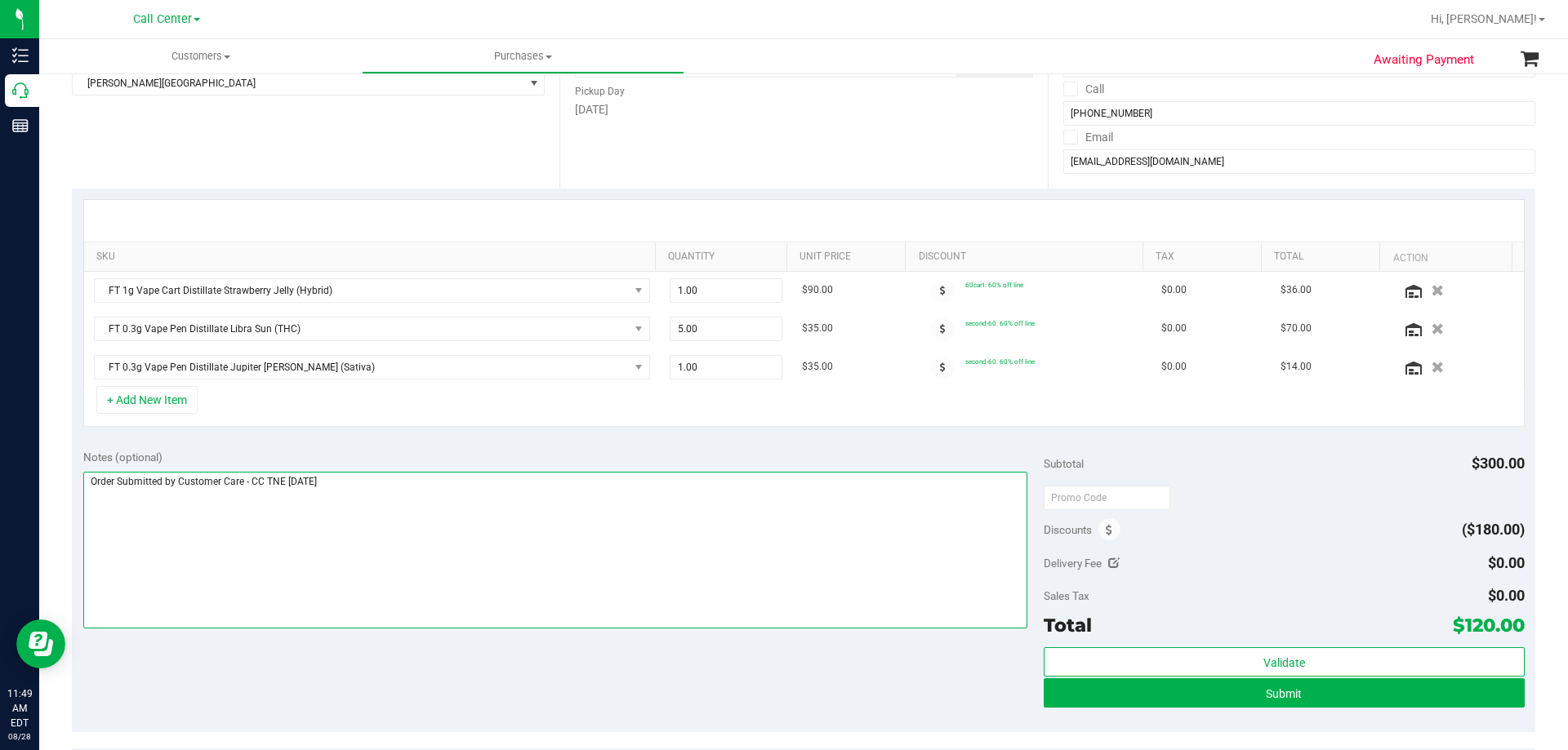
drag, startPoint x: 434, startPoint y: 508, endPoint x: 434, endPoint y: 538, distance: 30.0
click at [434, 507] on textarea at bounding box center [555, 550] width 945 height 157
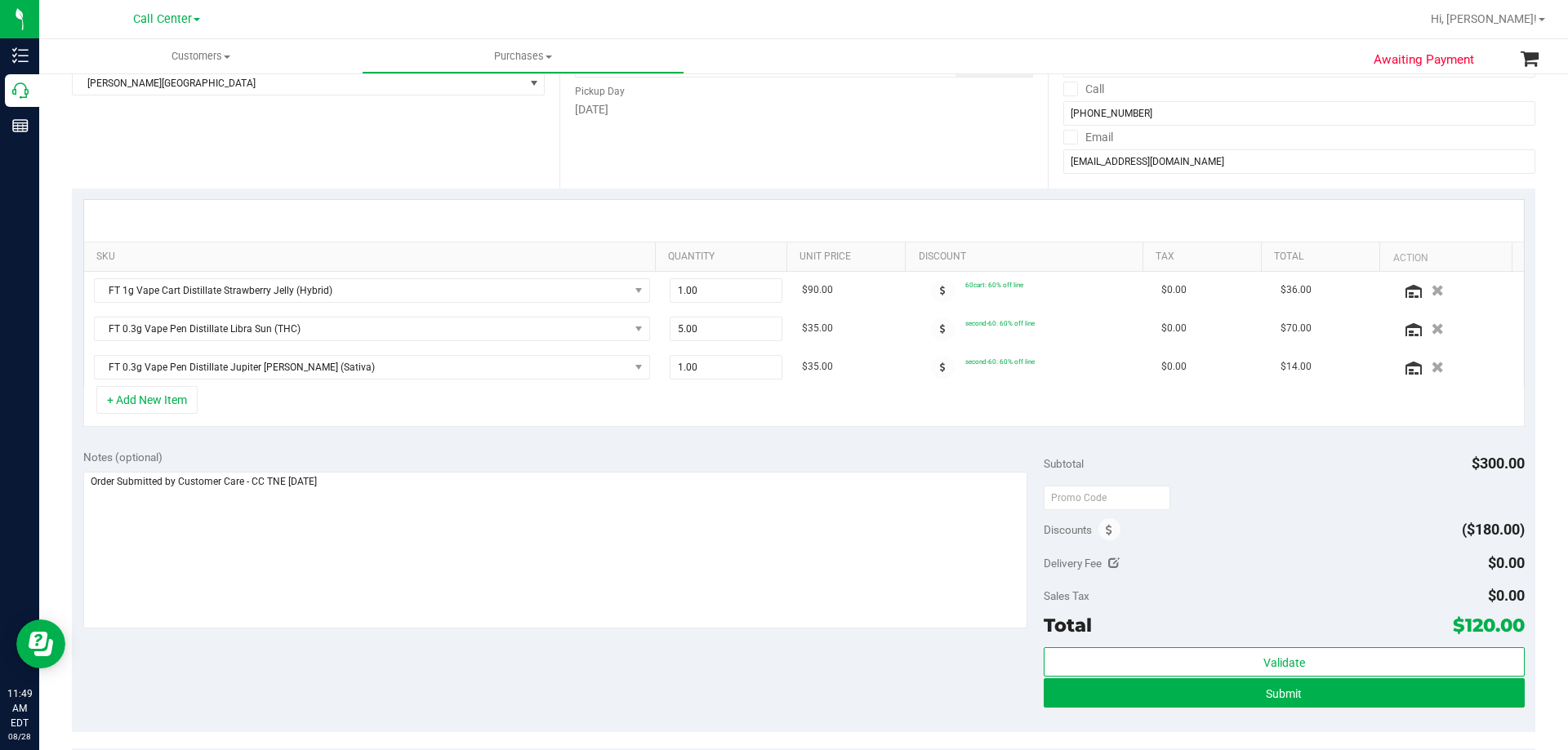
click at [420, 657] on div "Notes (optional) Subtotal $300.00 Discounts ($180.00) Delivery Fee $0.00 Sales …" at bounding box center [803, 585] width 1463 height 294
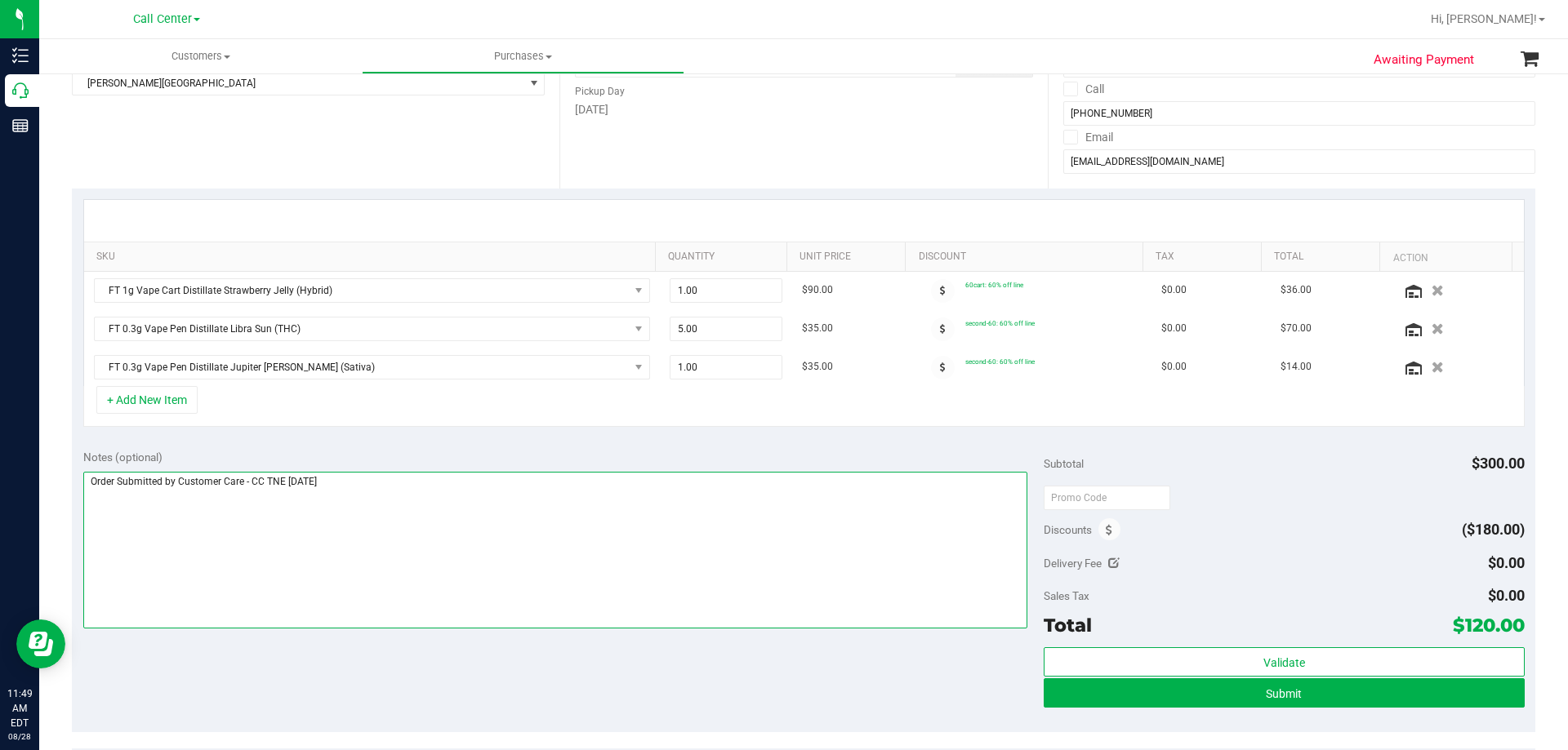
click at [458, 527] on textarea at bounding box center [555, 550] width 945 height 157
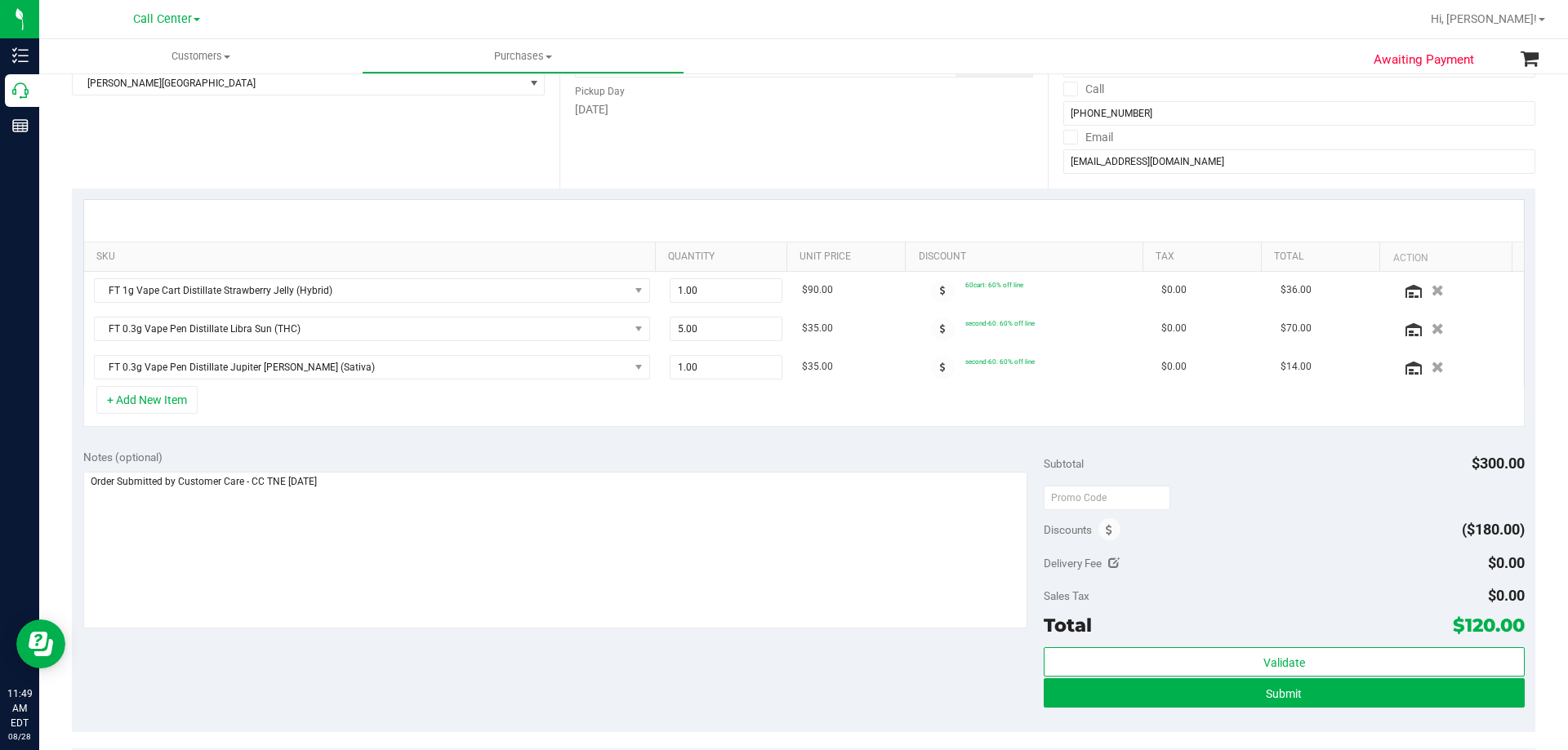
click at [456, 666] on div "Notes (optional) Subtotal $300.00 Discounts ($180.00) Delivery Fee $0.00 Sales …" at bounding box center [803, 585] width 1463 height 294
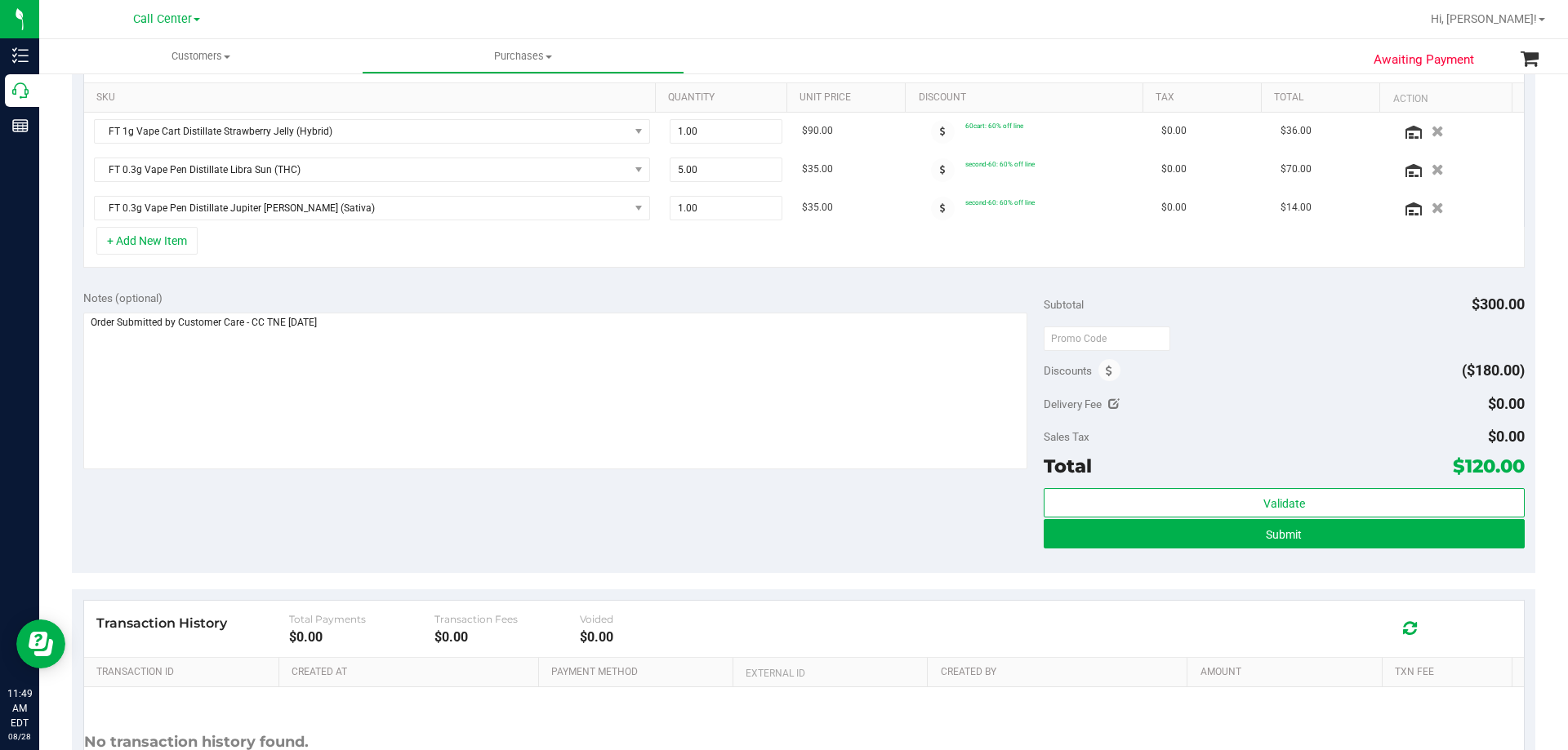
scroll to position [408, 0]
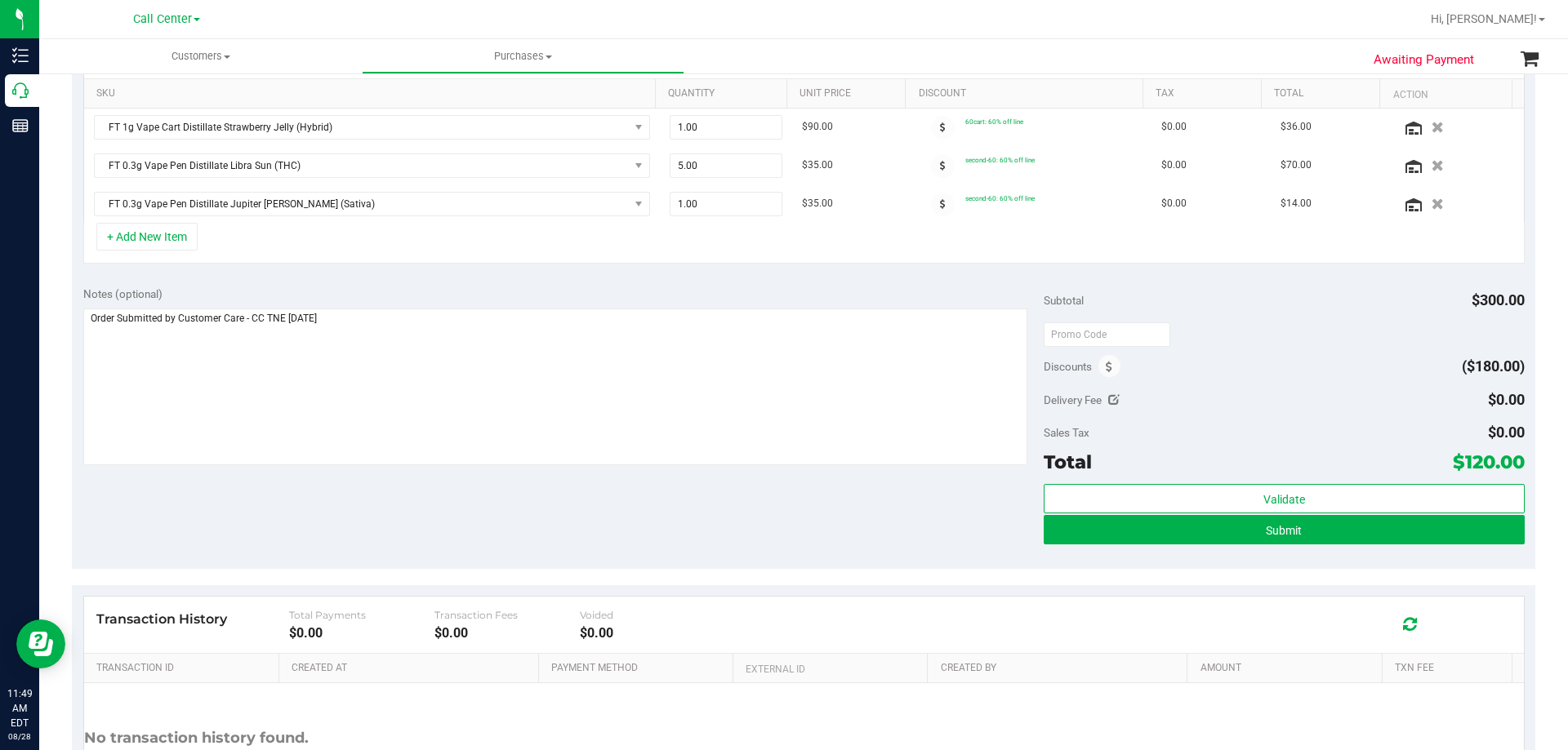
click at [485, 535] on div "Notes (optional) Subtotal $300.00 Discounts ($180.00) Delivery Fee $0.00 Sales …" at bounding box center [803, 422] width 1463 height 294
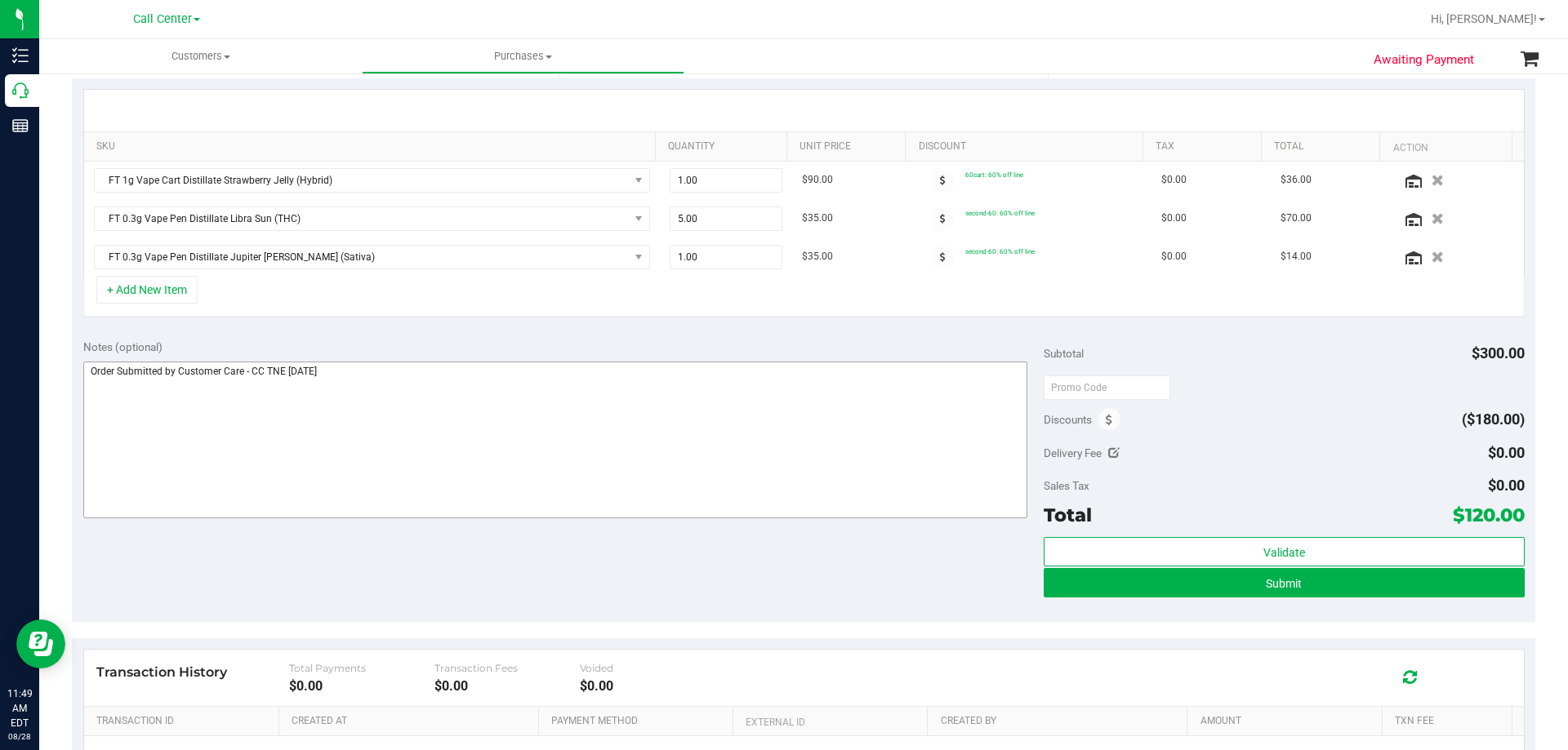
scroll to position [326, 0]
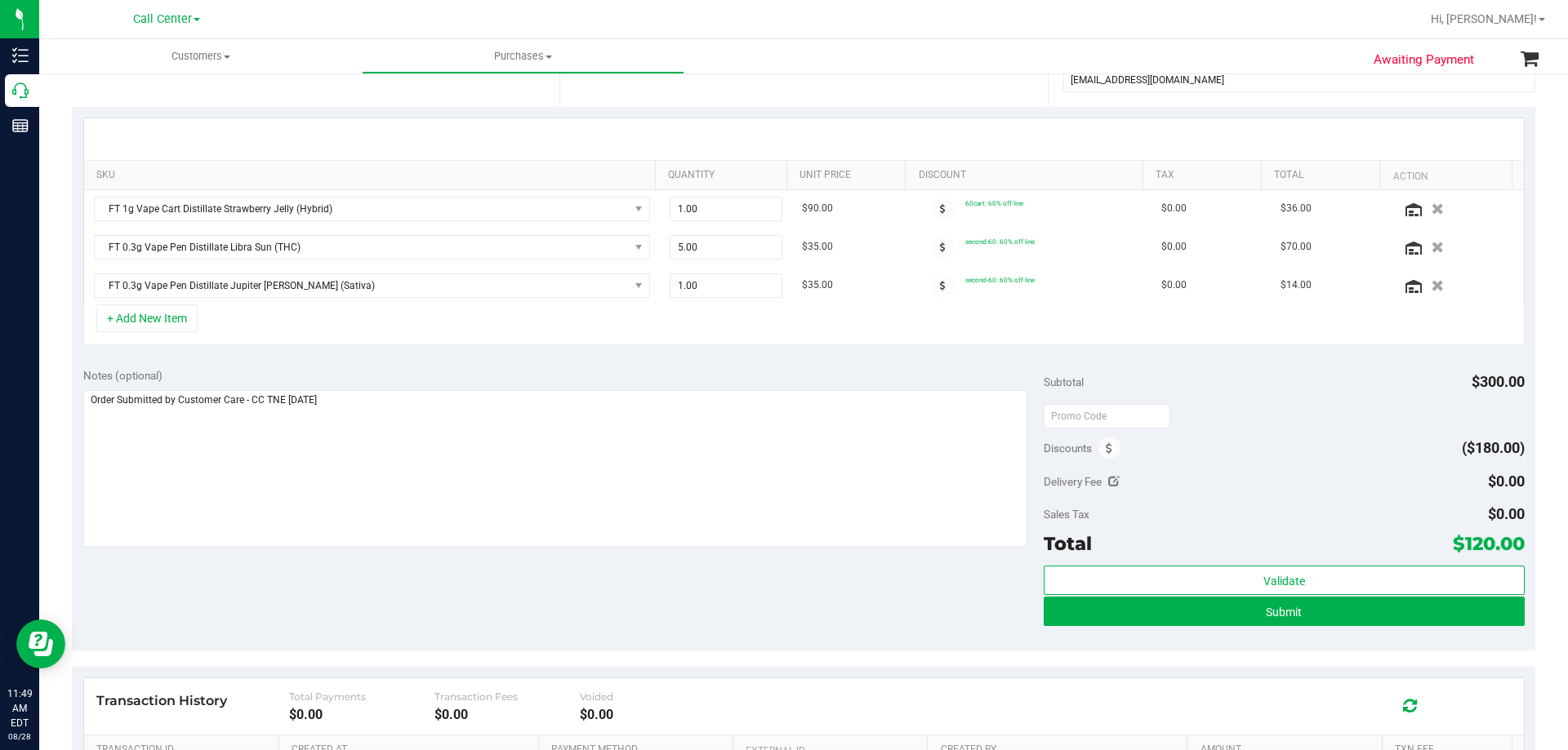
click at [518, 342] on div "+ Add New Item" at bounding box center [803, 325] width 1442 height 41
click at [515, 354] on div "SKU Quantity Unit Price Discount Tax Total Action FT 1g Vape Cart Distillate St…" at bounding box center [803, 232] width 1463 height 249
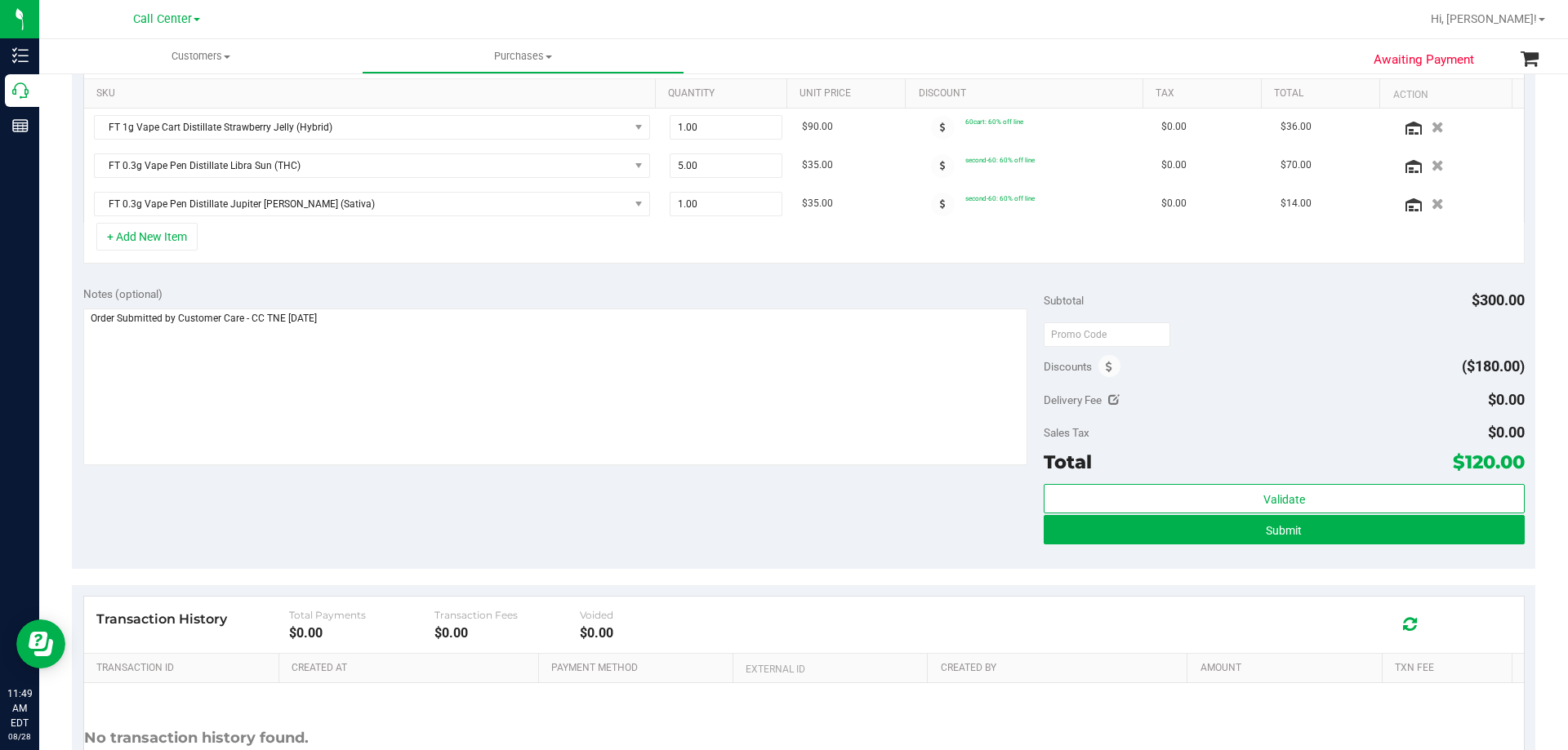
click at [414, 518] on div "Notes (optional) Subtotal $300.00 Discounts ($180.00) Delivery Fee $0.00 Sales …" at bounding box center [803, 422] width 1463 height 294
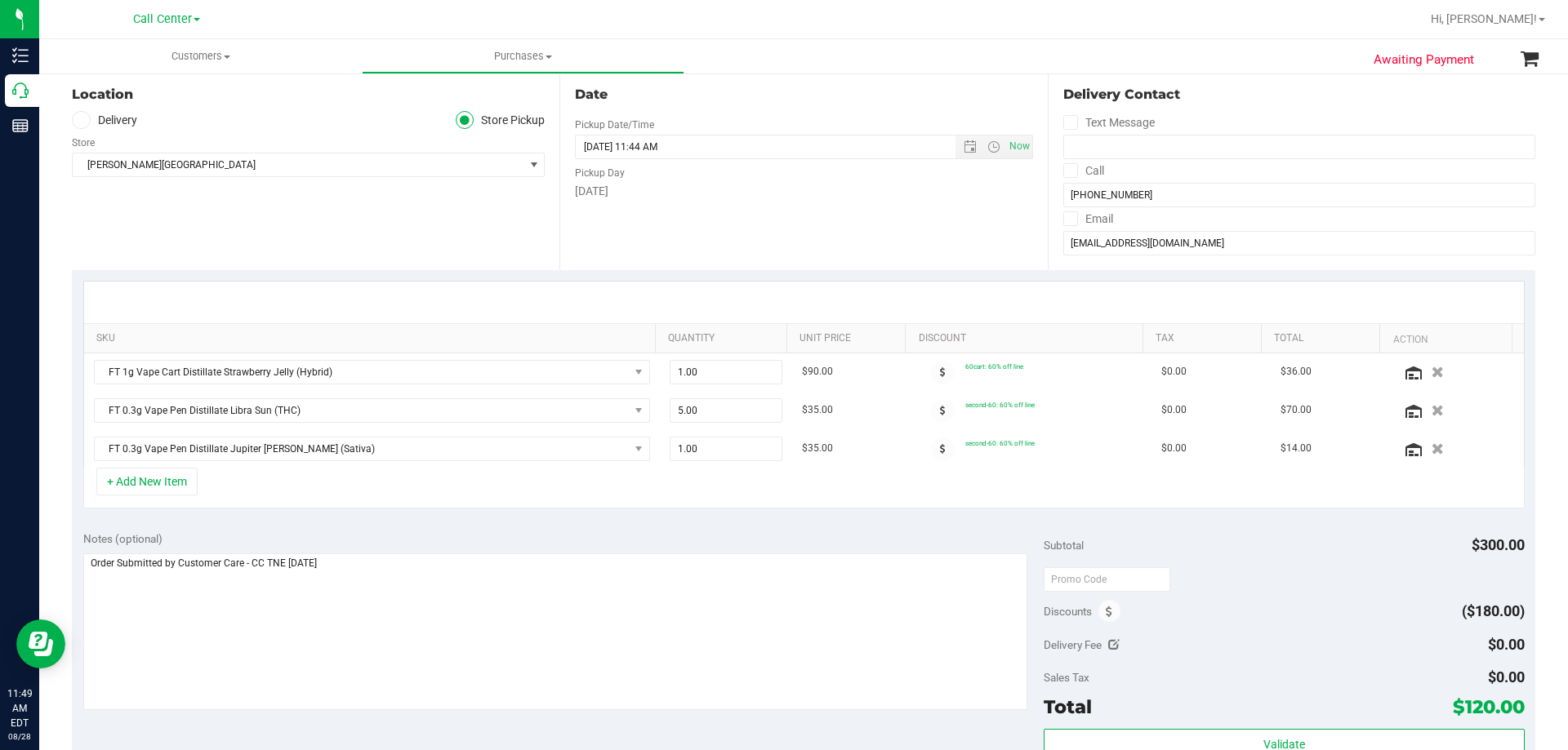
click at [462, 532] on div "Notes (optional)" at bounding box center [564, 539] width 962 height 17
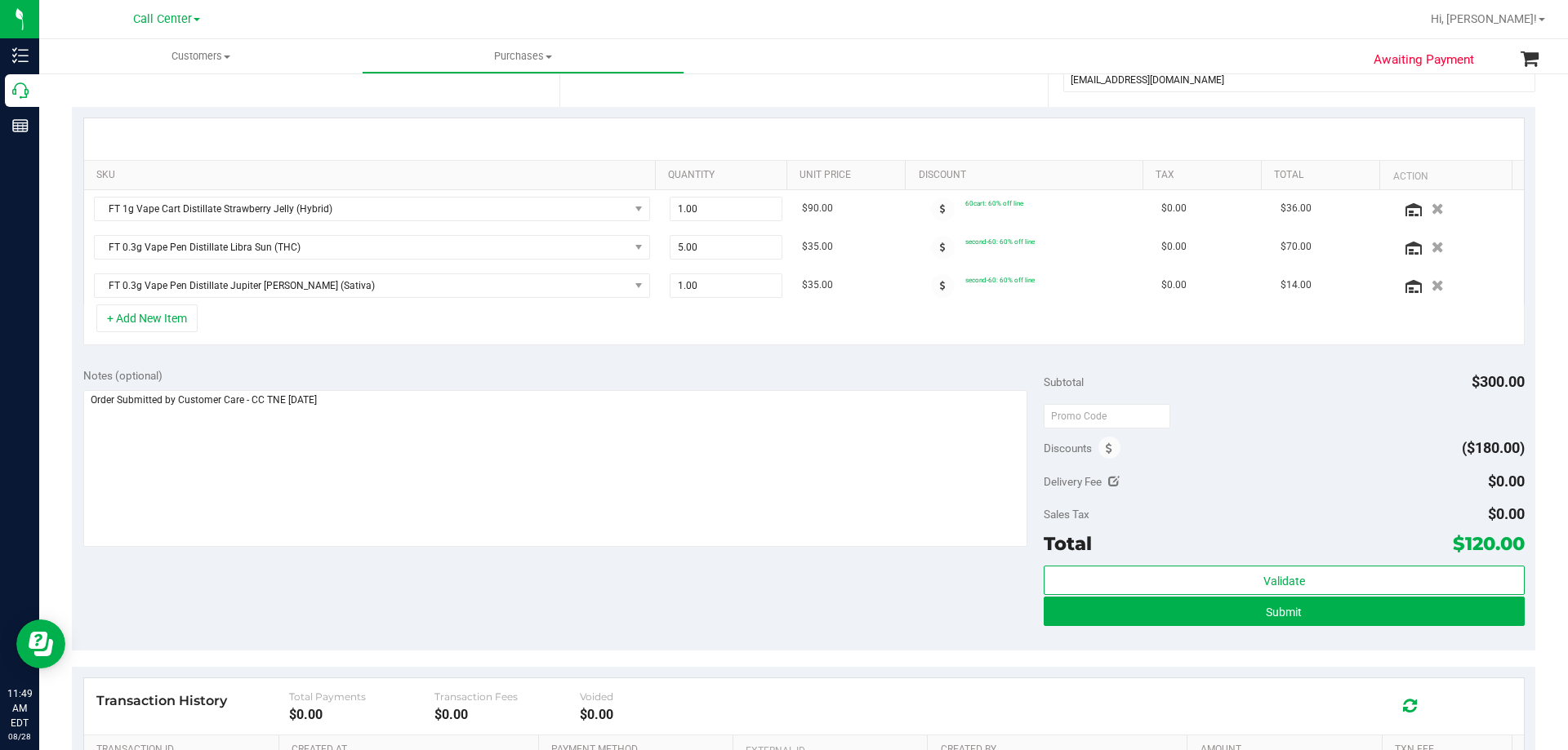
click at [431, 570] on div "Notes (optional) Subtotal $300.00 Discounts ($180.00) Delivery Fee $0.00 Sales …" at bounding box center [803, 503] width 1463 height 294
click at [507, 367] on div "Notes (optional)" at bounding box center [564, 376] width 962 height 17
click at [489, 569] on div "Notes (optional) Subtotal $300.00 Discounts ($180.00) Delivery Fee $0.00 Sales …" at bounding box center [803, 503] width 1463 height 294
click at [392, 377] on div "Notes (optional)" at bounding box center [564, 376] width 962 height 17
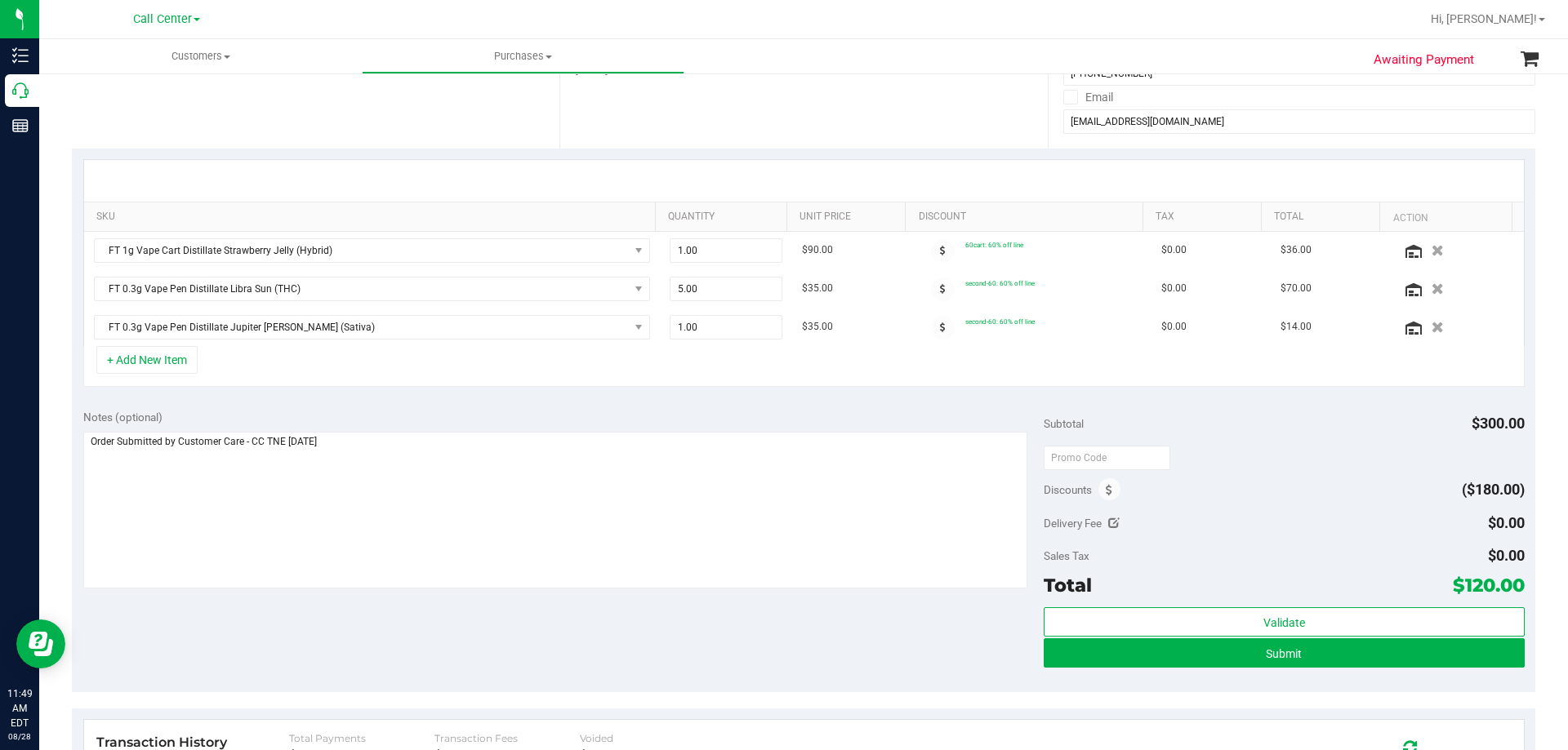
scroll to position [245, 0]
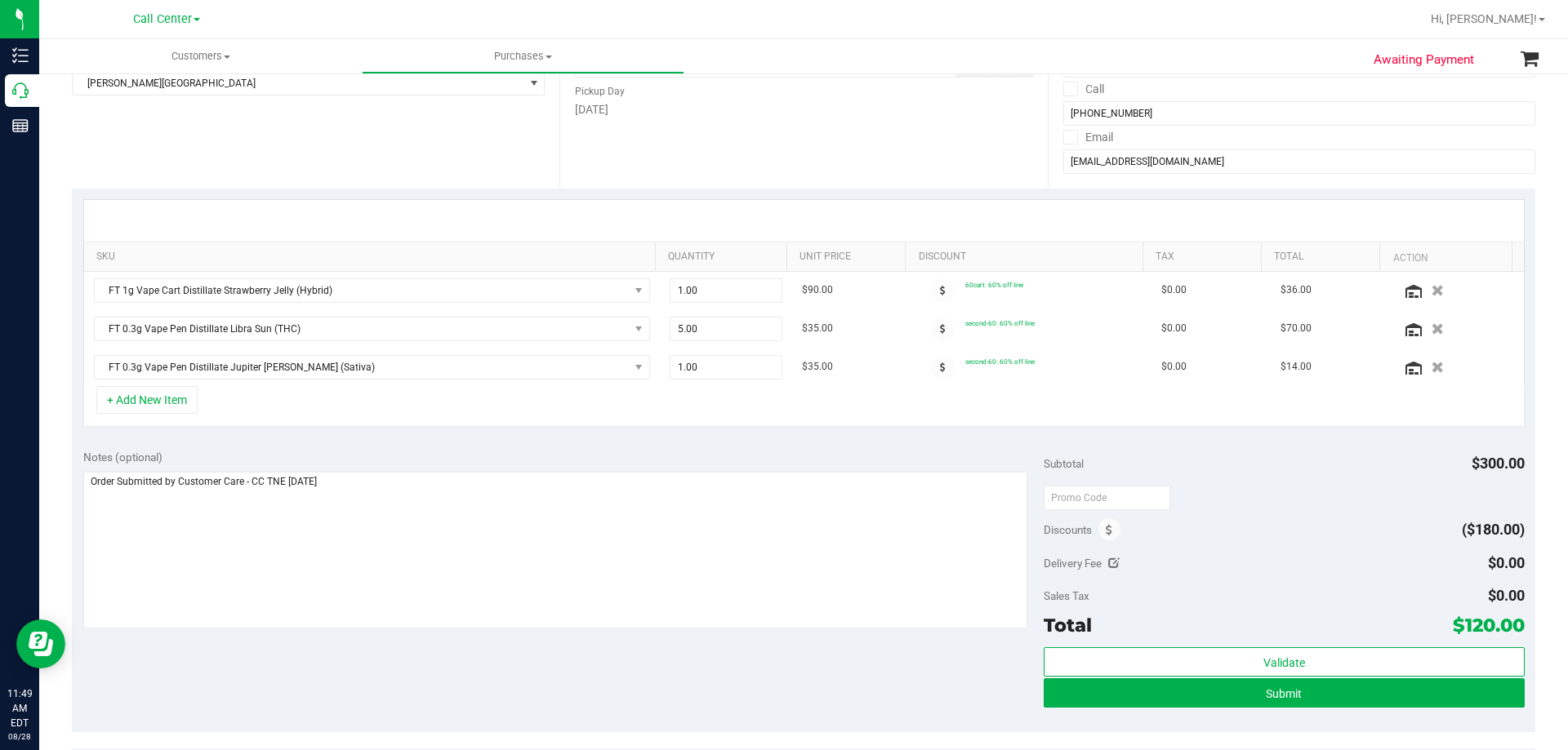
click at [501, 447] on div "Notes (optional) Subtotal $300.00 Discounts ($180.00) Delivery Fee $0.00 Sales …" at bounding box center [803, 585] width 1463 height 294
click at [513, 444] on div "Notes (optional) Subtotal $300.00 Discounts ($180.00) Delivery Fee $0.00 Sales …" at bounding box center [803, 585] width 1463 height 294
click at [483, 447] on div "Notes (optional) Subtotal $300.00 Discounts ($180.00) Delivery Fee $0.00 Sales …" at bounding box center [803, 585] width 1463 height 294
click at [566, 447] on div "Notes (optional) Subtotal $300.00 Discounts ($180.00) Delivery Fee $0.00 Sales …" at bounding box center [803, 585] width 1463 height 294
click at [372, 655] on div "Notes (optional) Subtotal $300.00 Discounts ($180.00) Delivery Fee $0.00 Sales …" at bounding box center [803, 585] width 1463 height 294
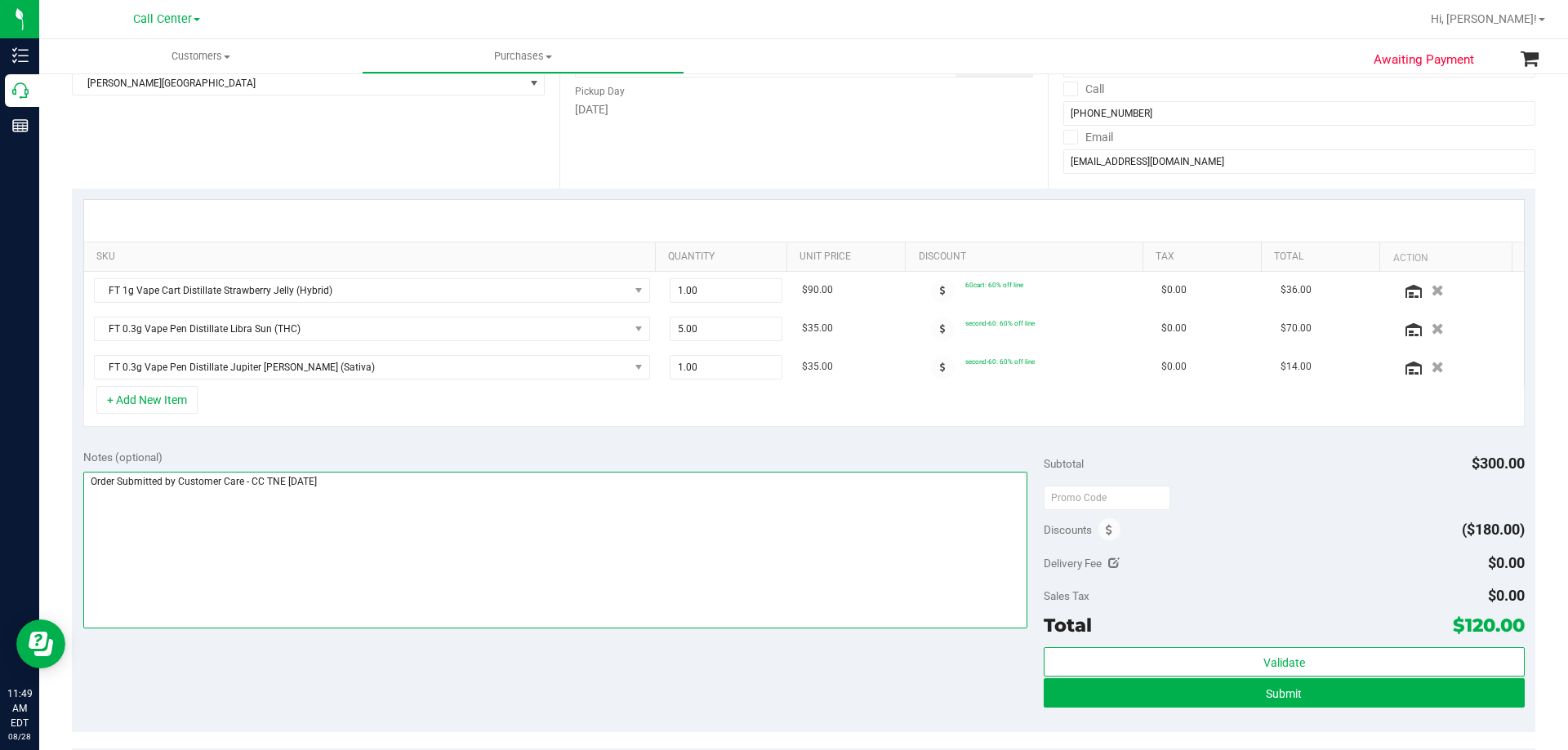
click at [424, 502] on textarea at bounding box center [555, 550] width 945 height 157
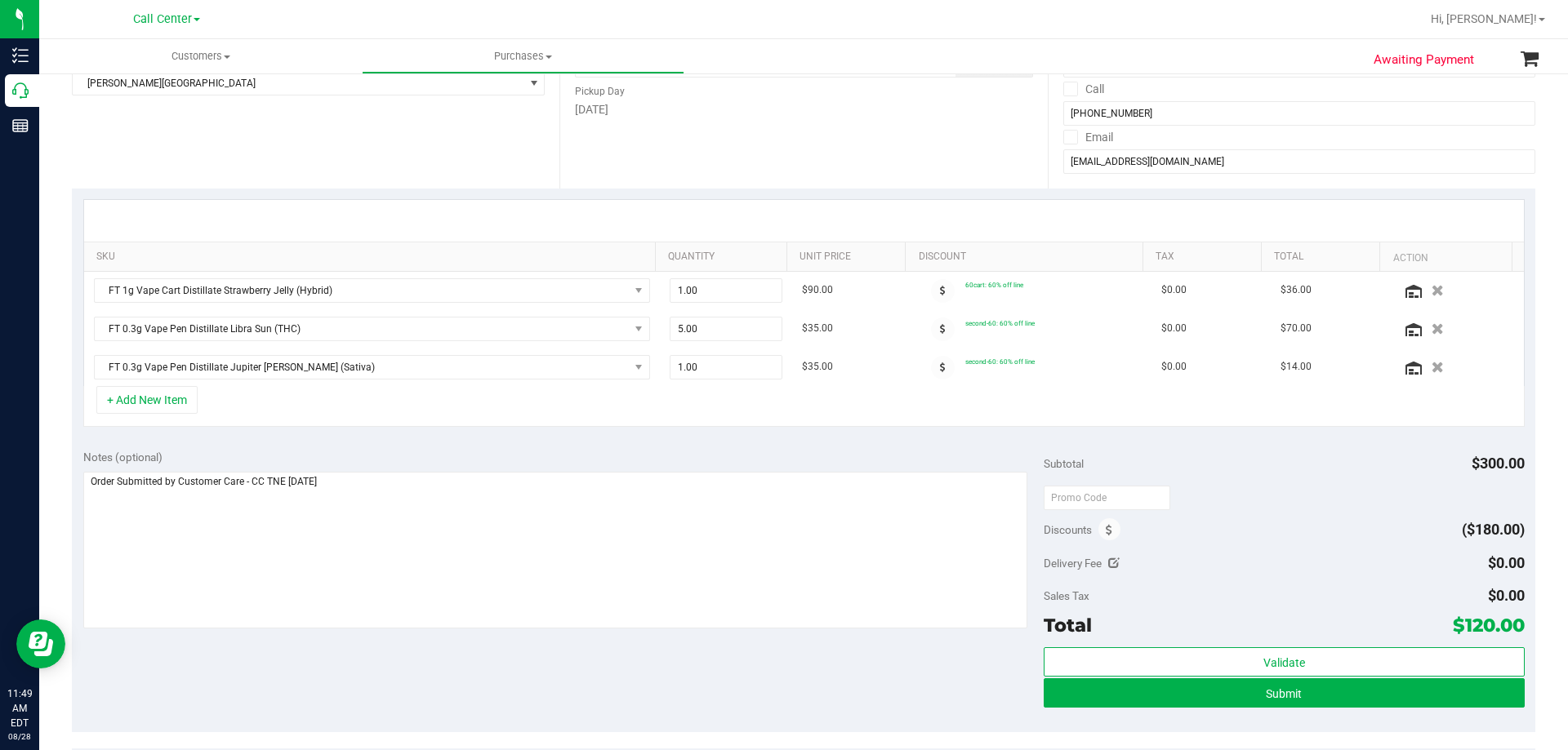
click at [532, 407] on div "+ Add New Item" at bounding box center [803, 406] width 1442 height 41
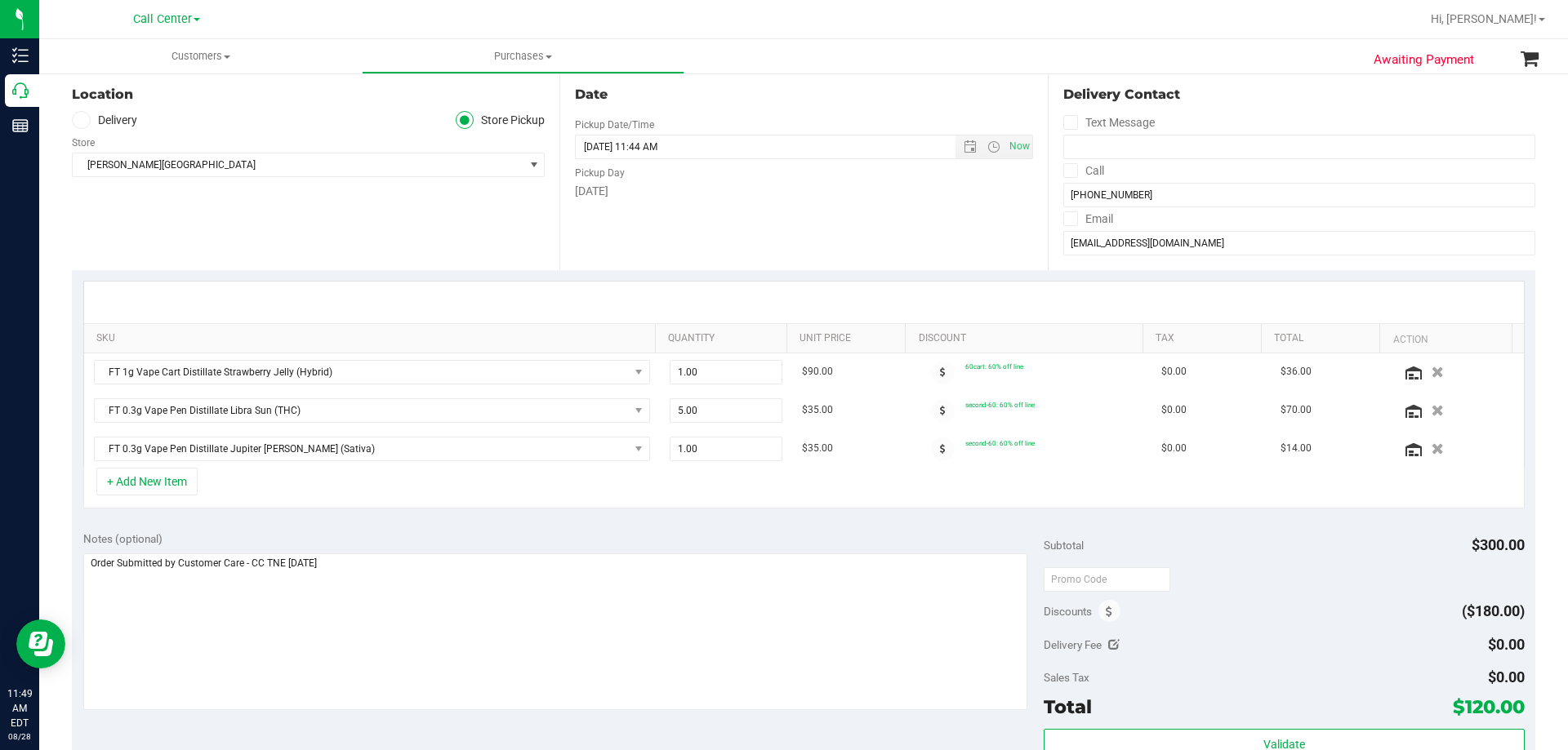
click at [635, 515] on div "SKU Quantity Unit Price Discount Tax Total Action FT 1g Vape Cart Distillate St…" at bounding box center [803, 395] width 1463 height 249
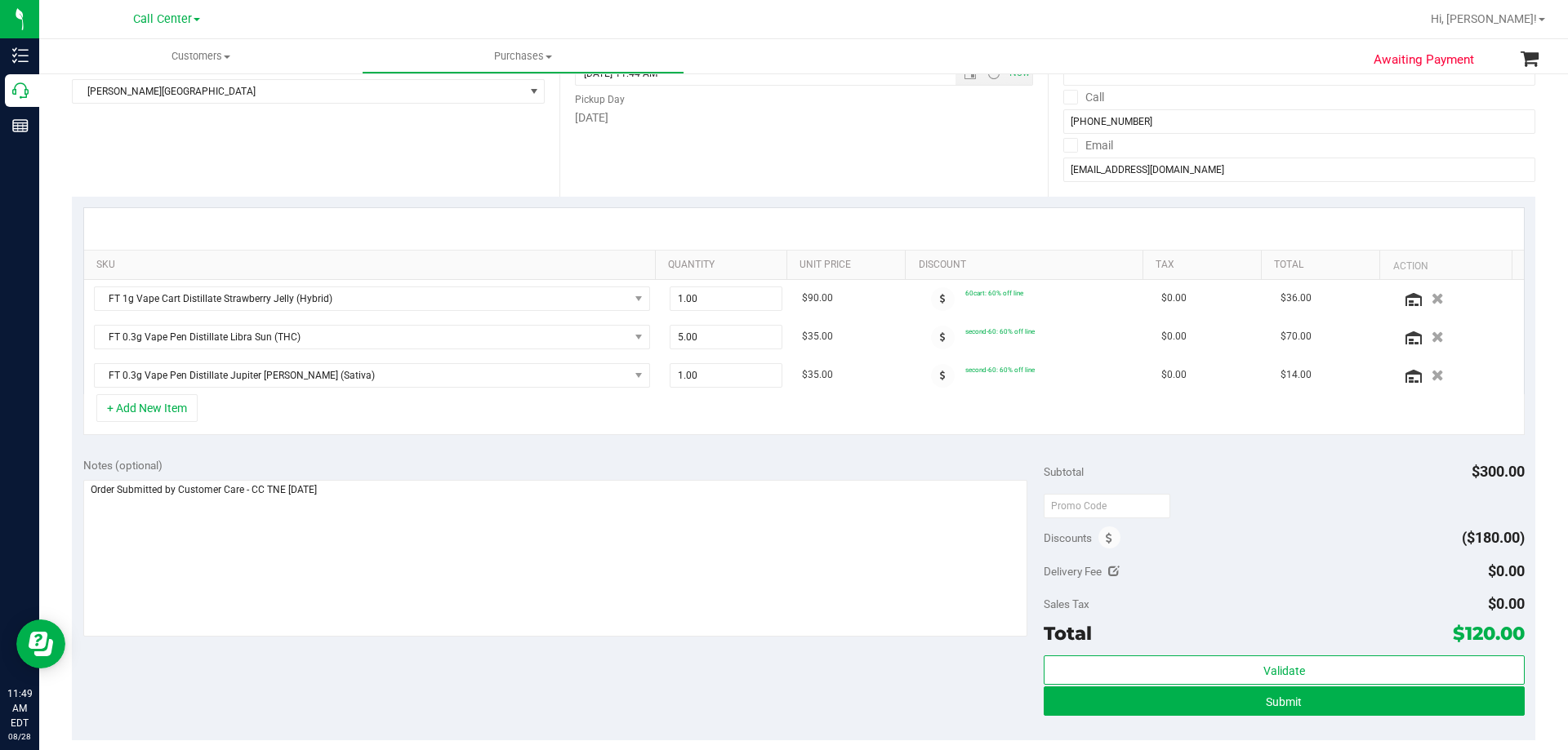
scroll to position [326, 0]
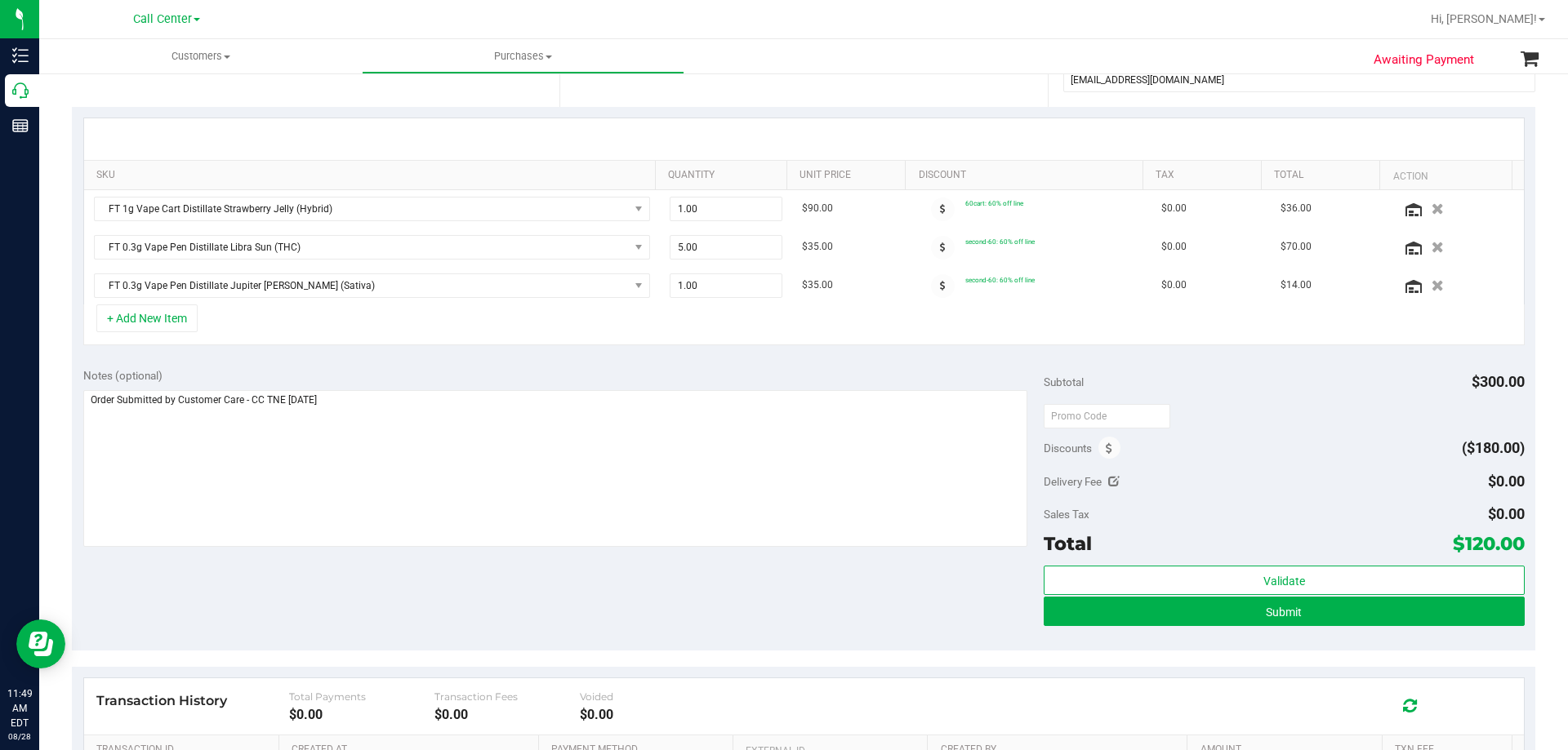
click at [350, 593] on div "Notes (optional) Subtotal $300.00 Discounts ($180.00) Delivery Fee $0.00 Sales …" at bounding box center [803, 503] width 1463 height 294
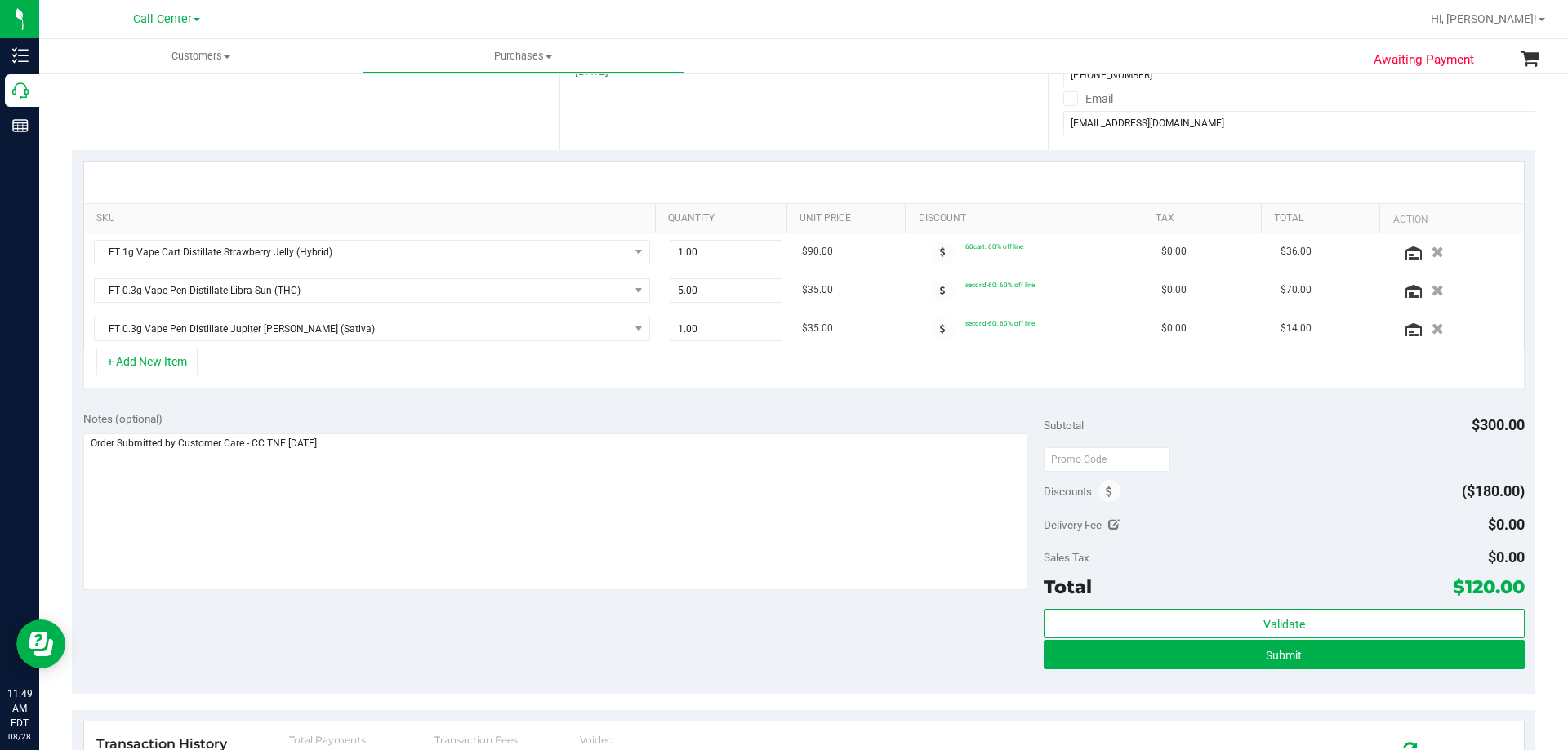
scroll to position [245, 0]
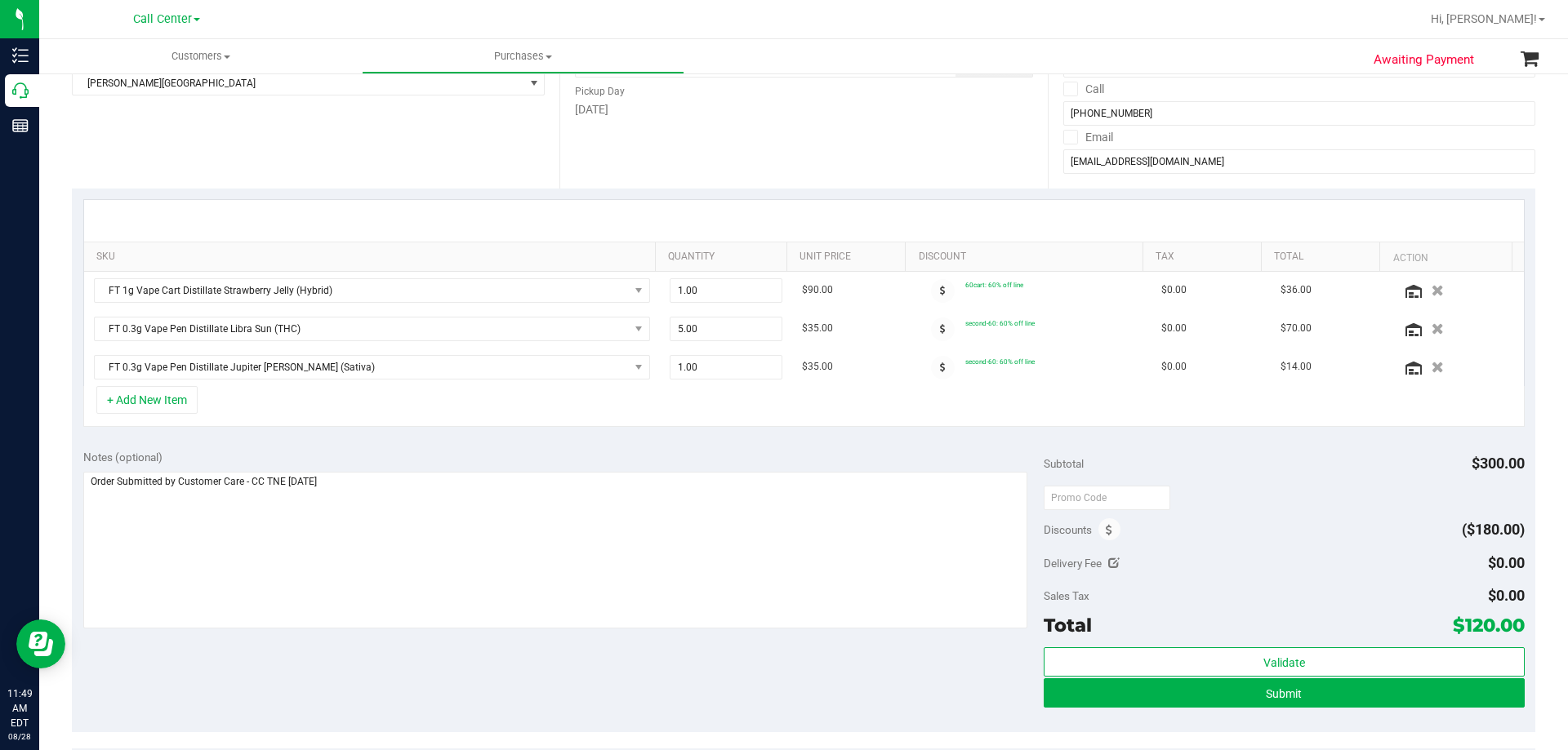
click at [476, 446] on div "Notes (optional) Subtotal $300.00 Discounts ($180.00) Delivery Fee $0.00 Sales …" at bounding box center [803, 585] width 1463 height 294
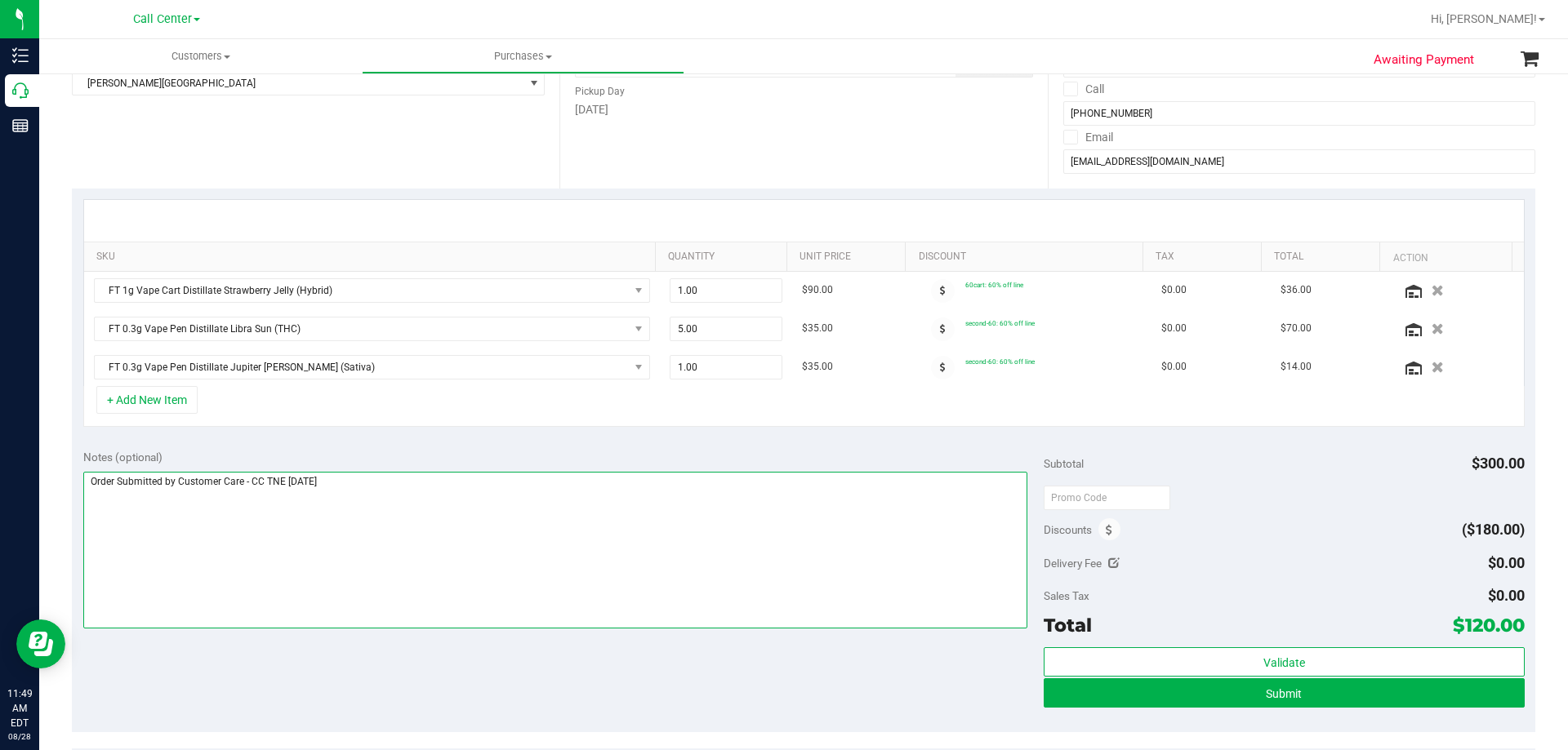
click at [477, 536] on textarea at bounding box center [555, 550] width 945 height 157
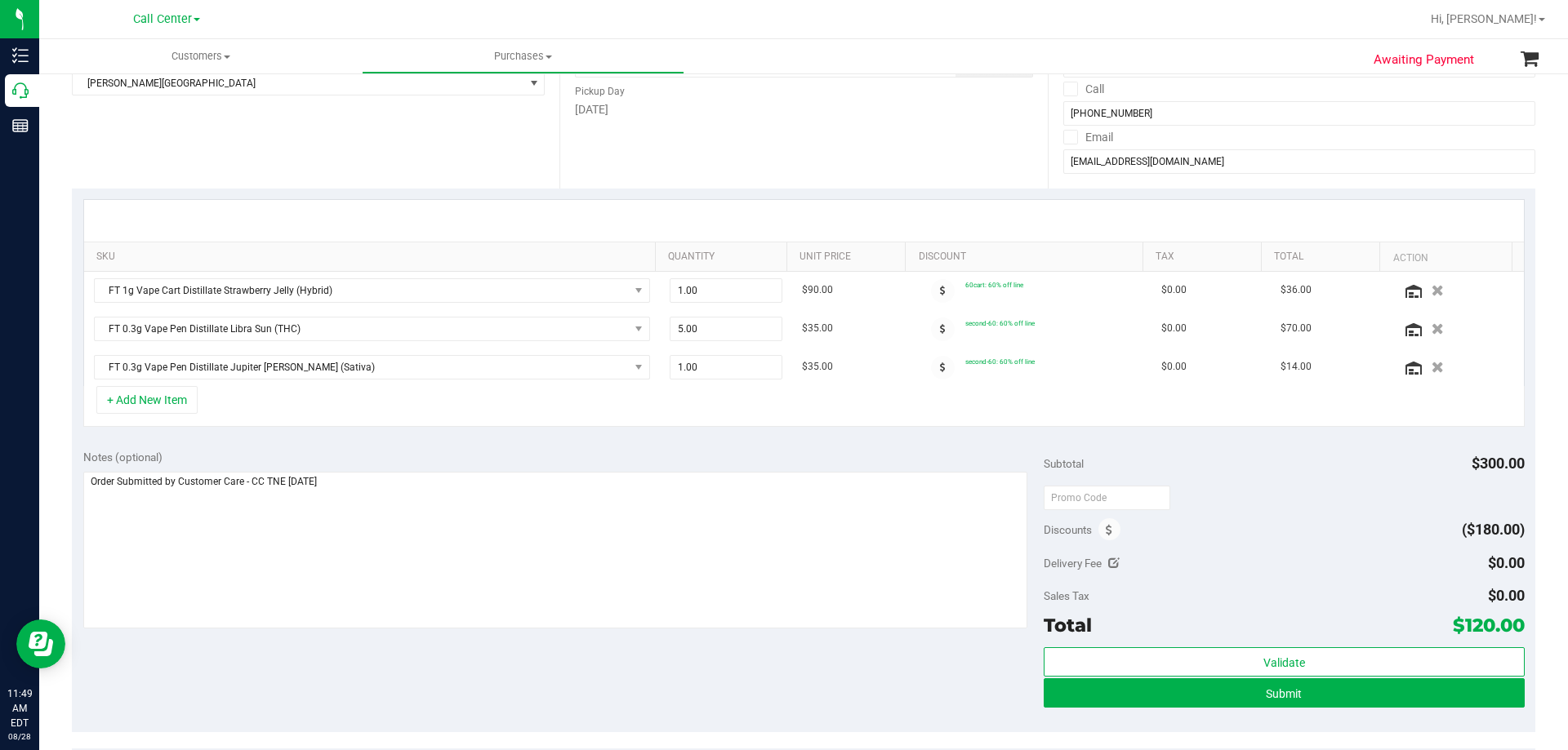
click at [448, 676] on div "Notes (optional) Subtotal $300.00 Discounts ($180.00) Delivery Fee $0.00 Sales …" at bounding box center [803, 585] width 1463 height 294
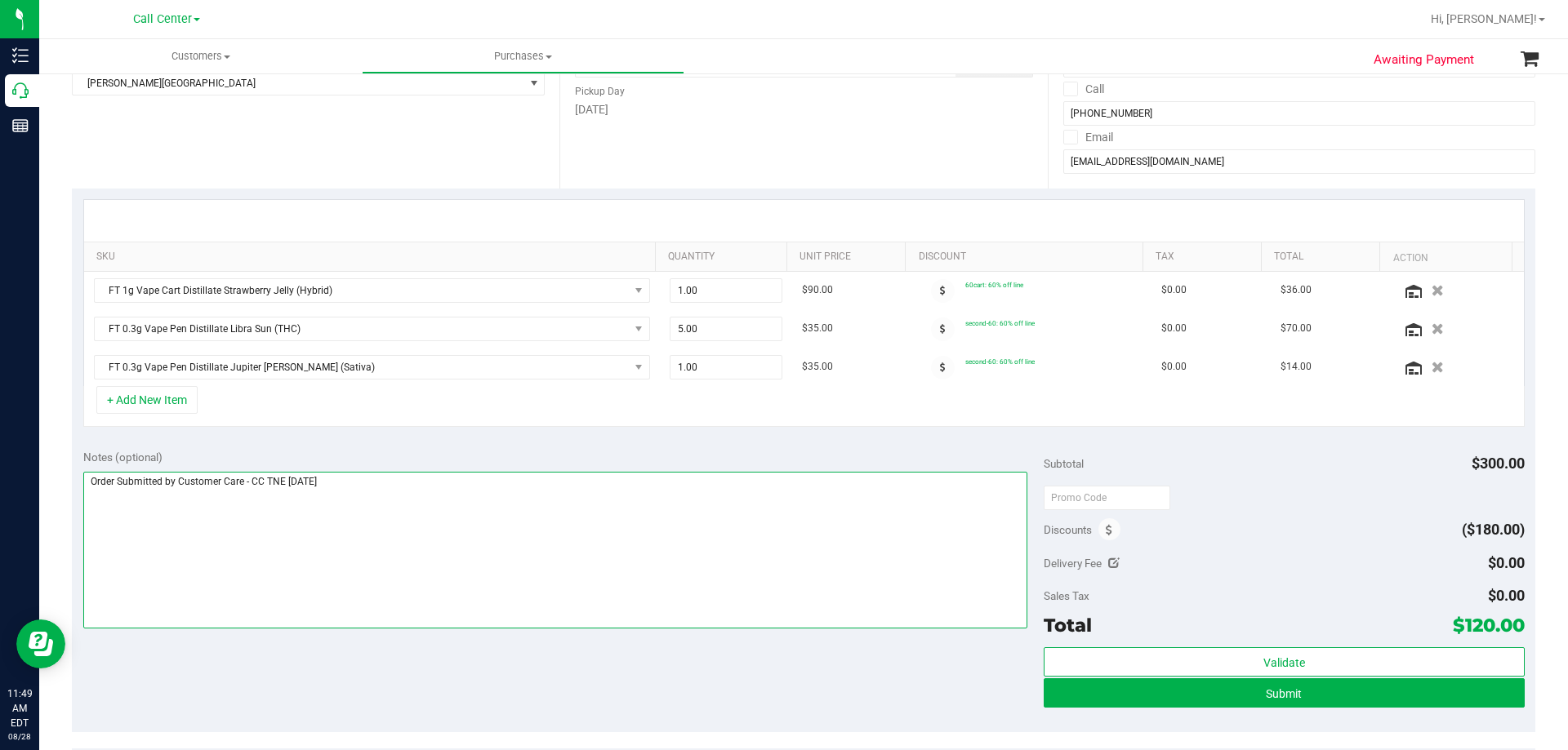
click at [458, 511] on textarea at bounding box center [555, 550] width 945 height 157
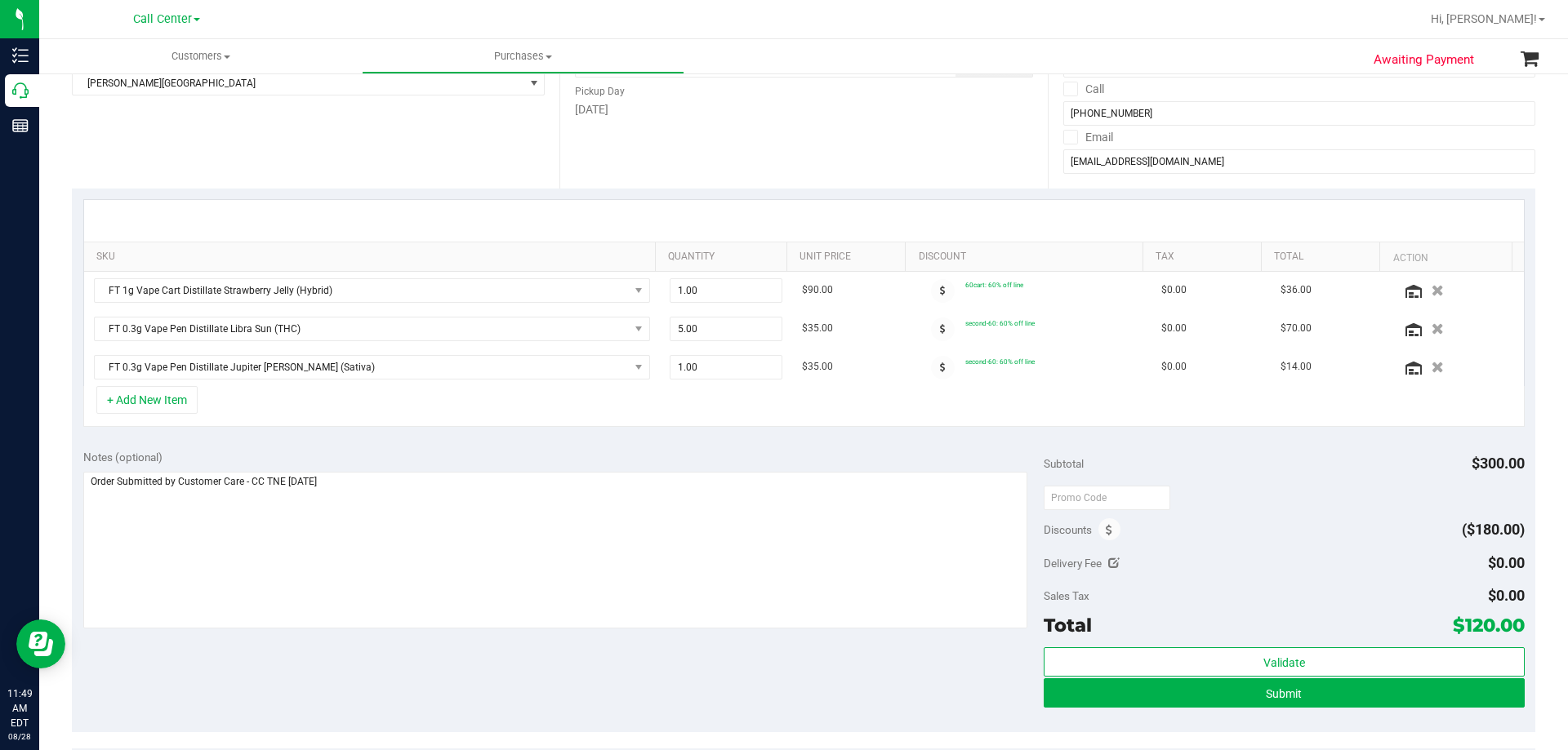
click at [458, 670] on div "Notes (optional) Subtotal $300.00 Discounts ($180.00) Delivery Fee $0.00 Sales …" at bounding box center [803, 585] width 1463 height 294
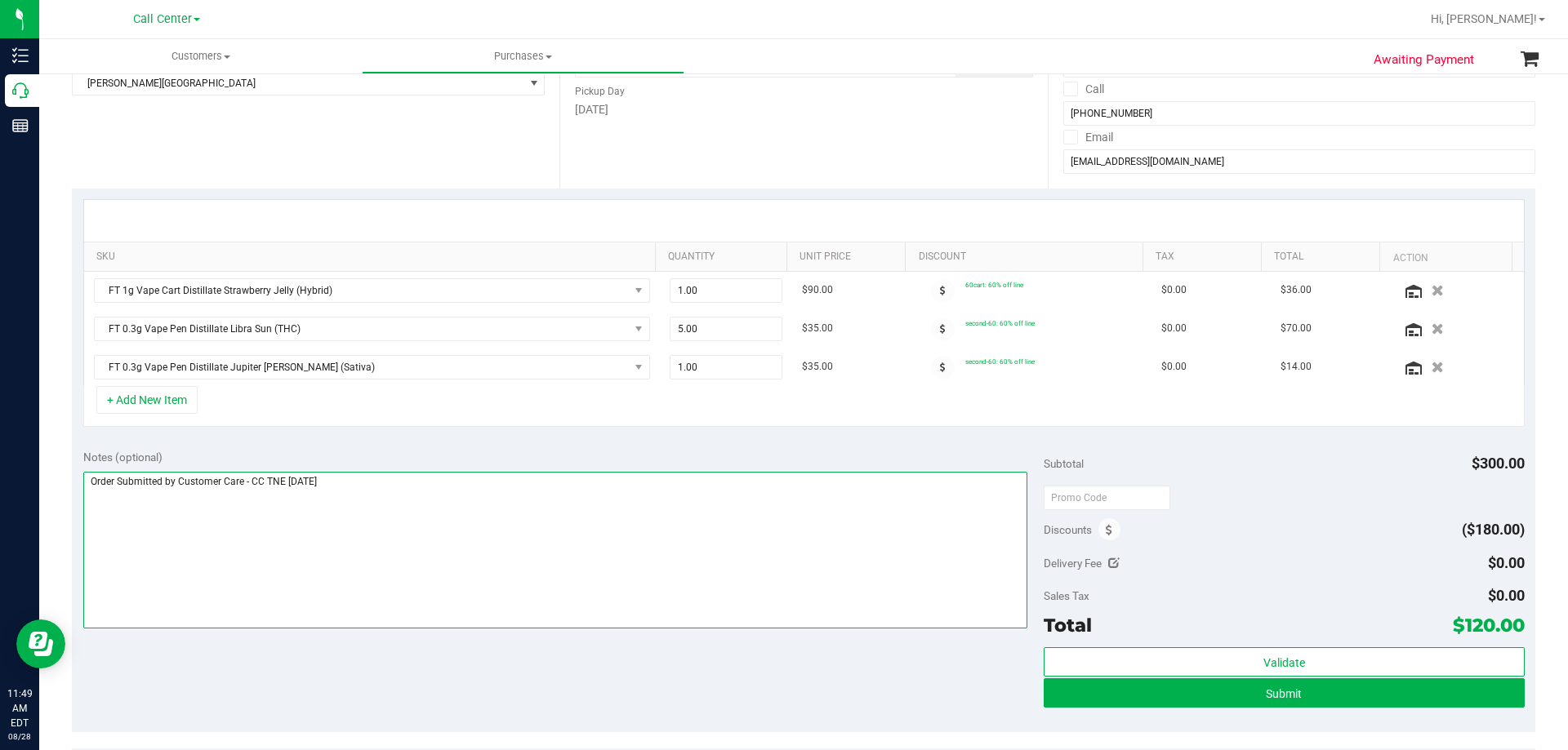
click at [458, 517] on textarea at bounding box center [555, 550] width 945 height 157
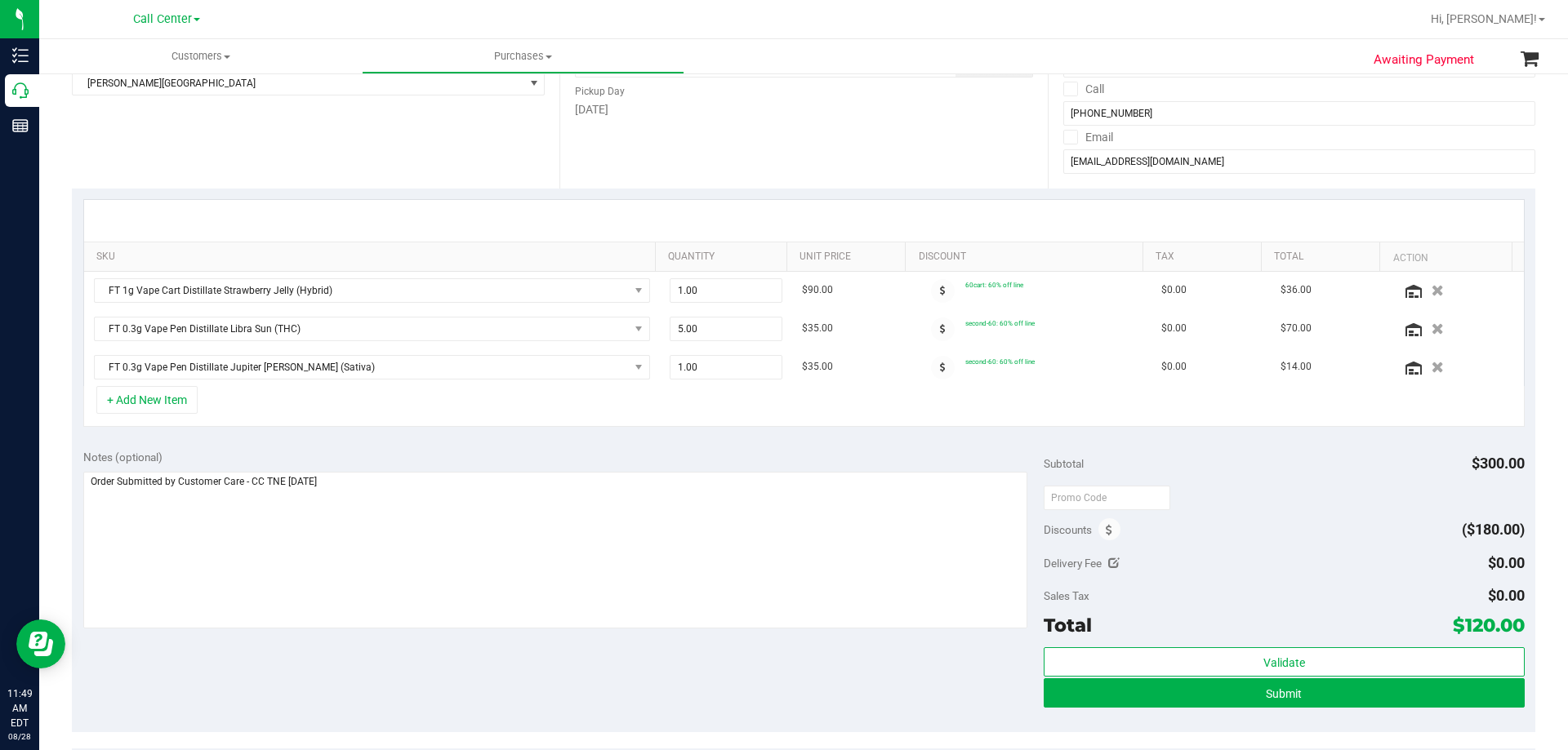
click at [463, 669] on div "Notes (optional) Subtotal $300.00 Discounts ($180.00) Delivery Fee $0.00 Sales …" at bounding box center [803, 585] width 1463 height 294
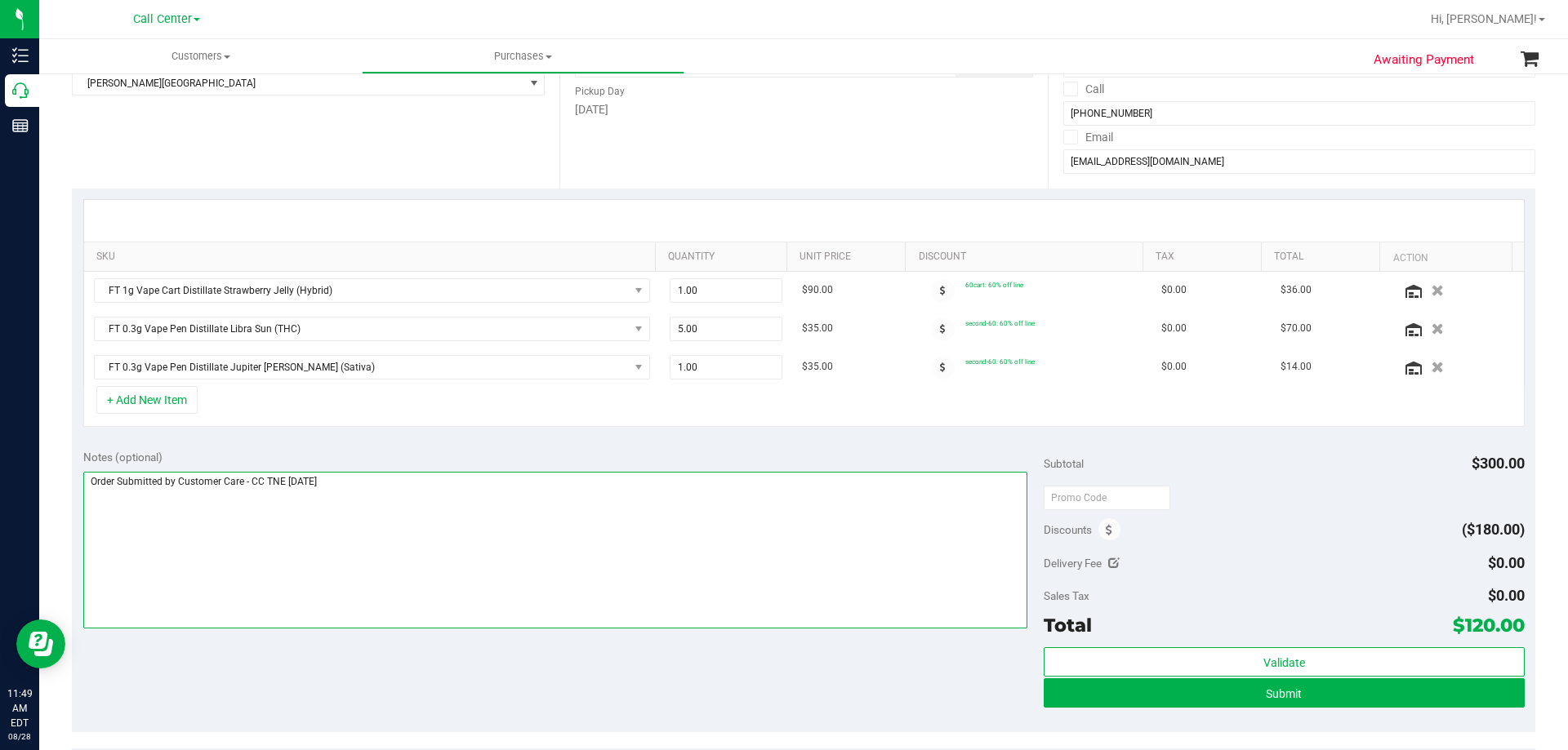
click at [483, 528] on textarea at bounding box center [555, 550] width 945 height 157
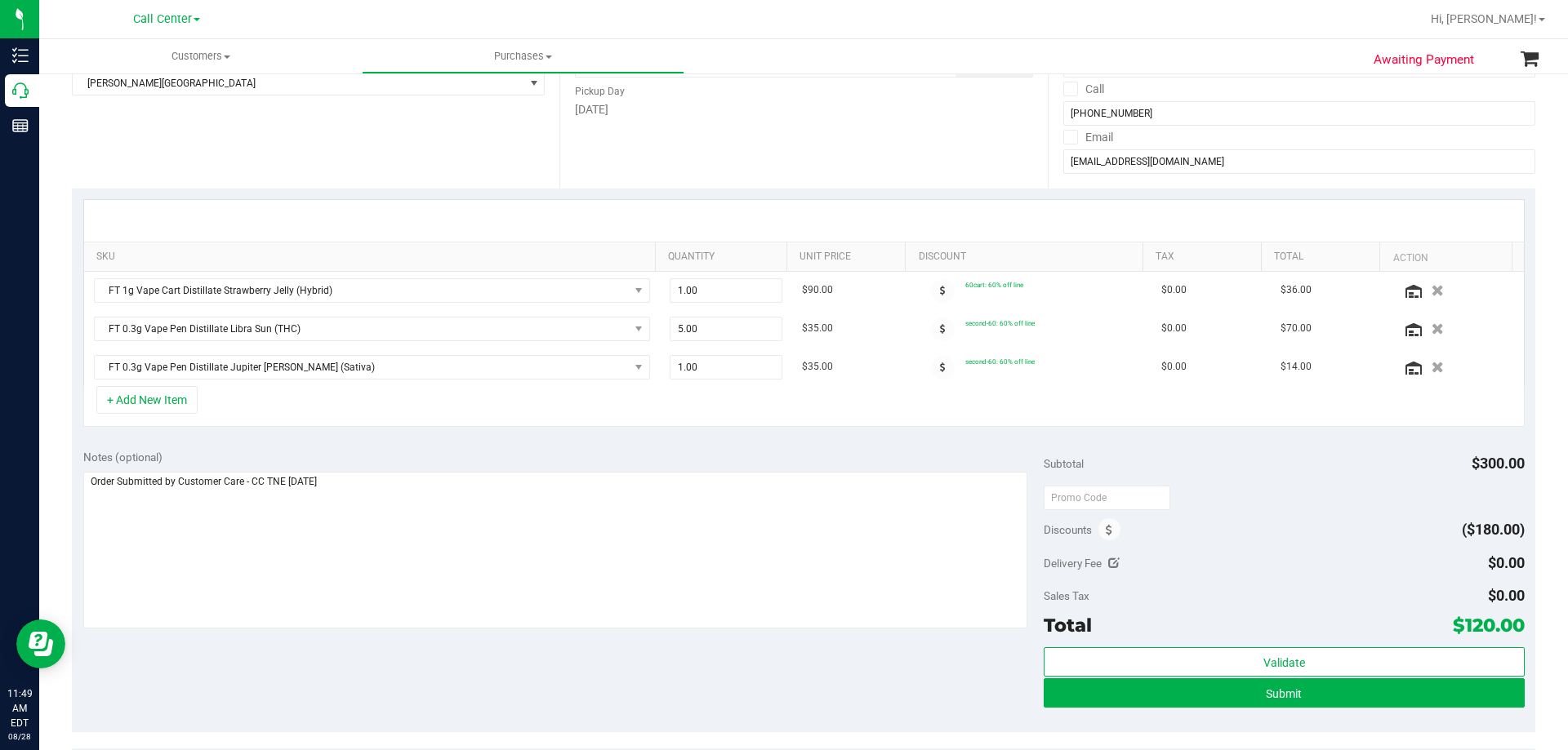
click at [467, 694] on div "Notes (optional) Subtotal $300.00 Discounts ($180.00) Delivery Fee $0.00 Sales …" at bounding box center [803, 585] width 1463 height 294
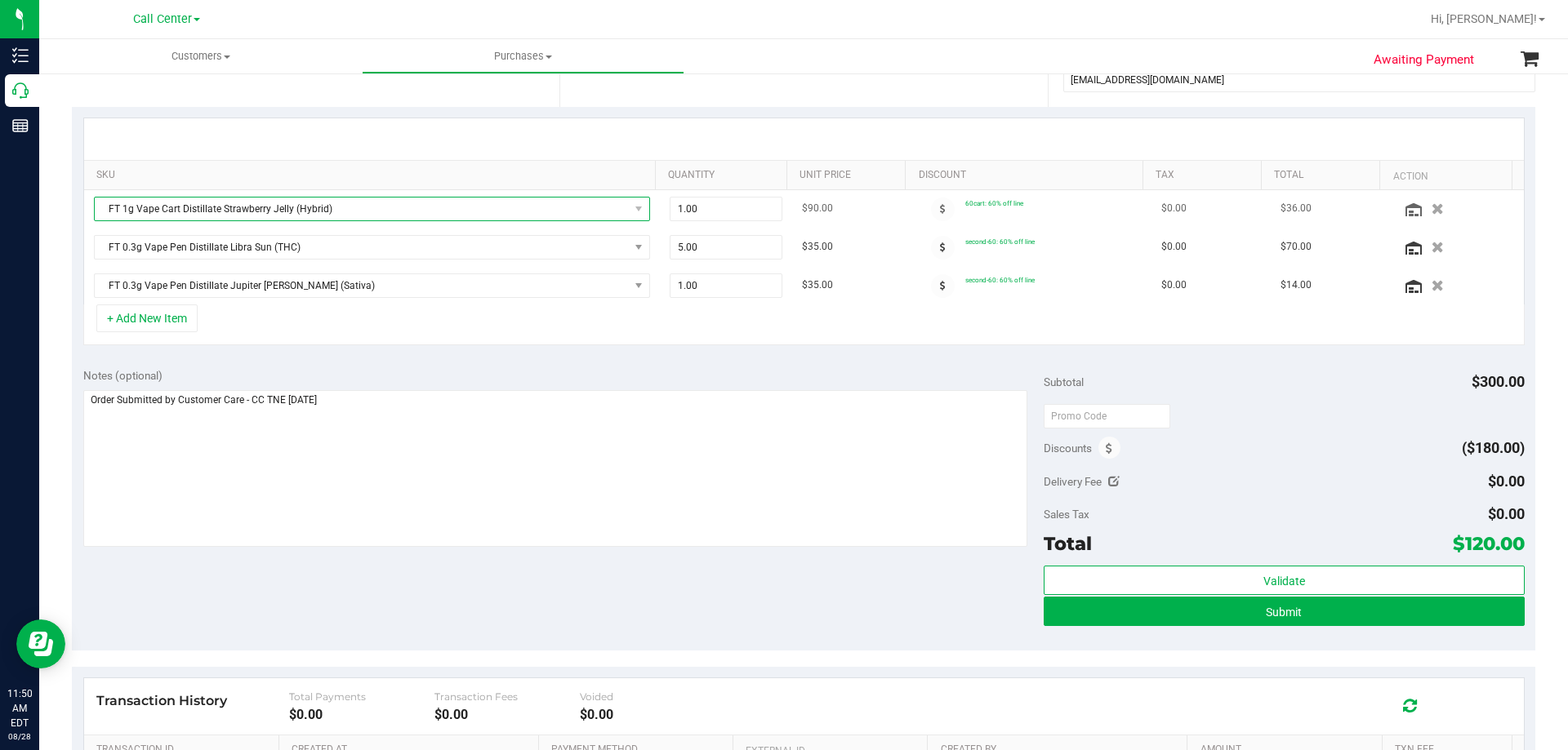
click at [187, 211] on span "FT 1g Vape Cart Distillate Strawberry Jelly (Hybrid)" at bounding box center [362, 208] width 534 height 23
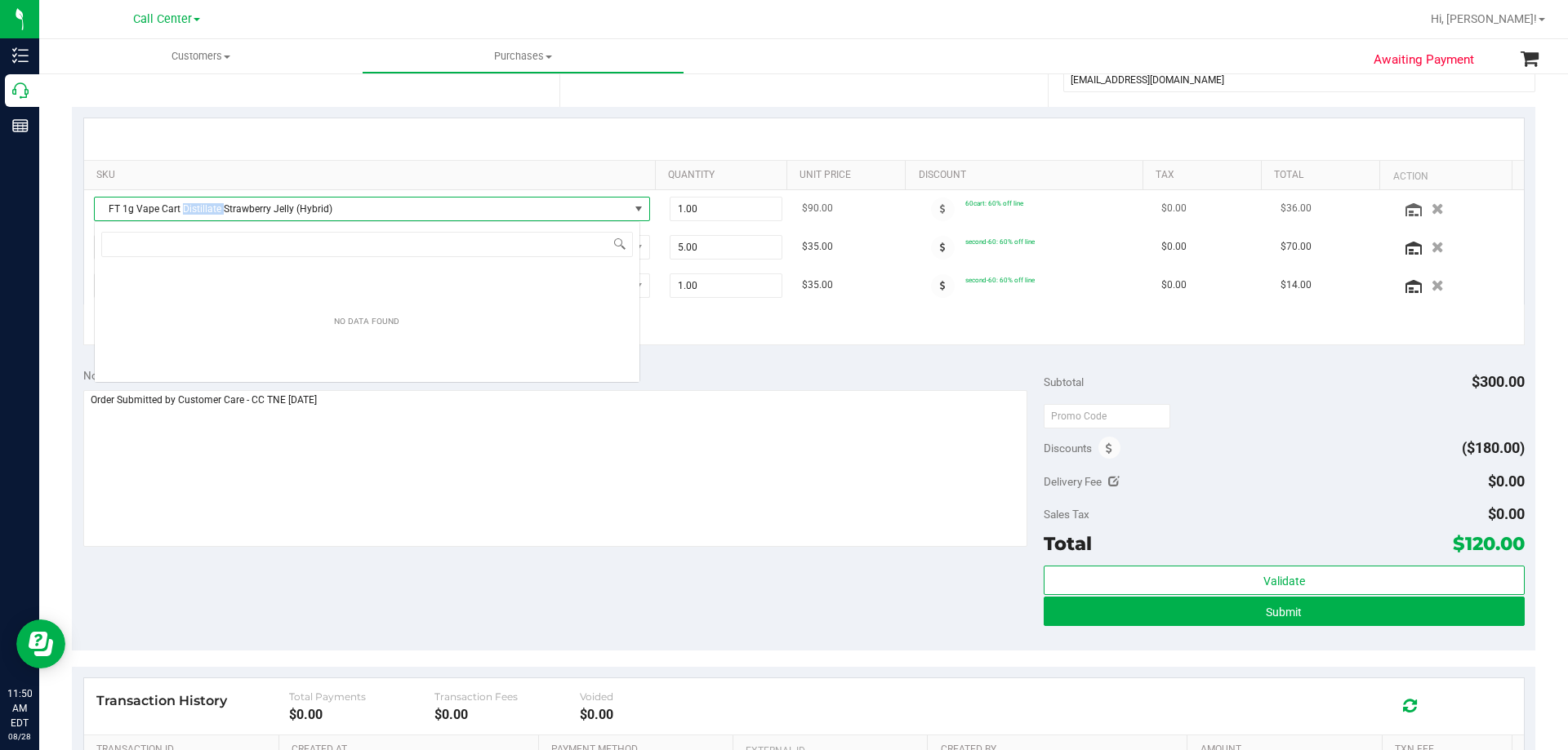
click at [187, 211] on span "FT 1g Vape Cart Distillate Strawberry Jelly (Hybrid)" at bounding box center [362, 208] width 534 height 23
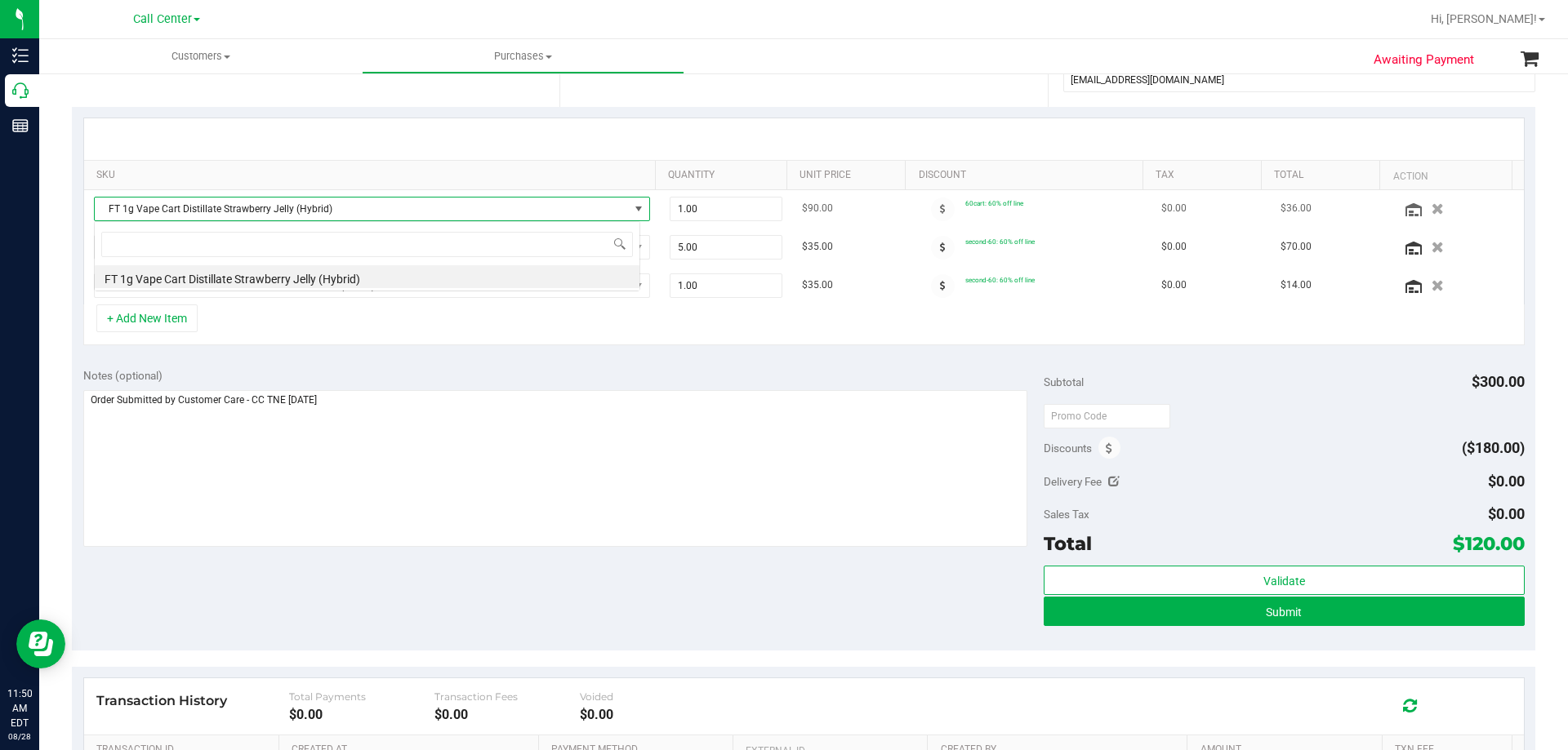
scroll to position [24, 546]
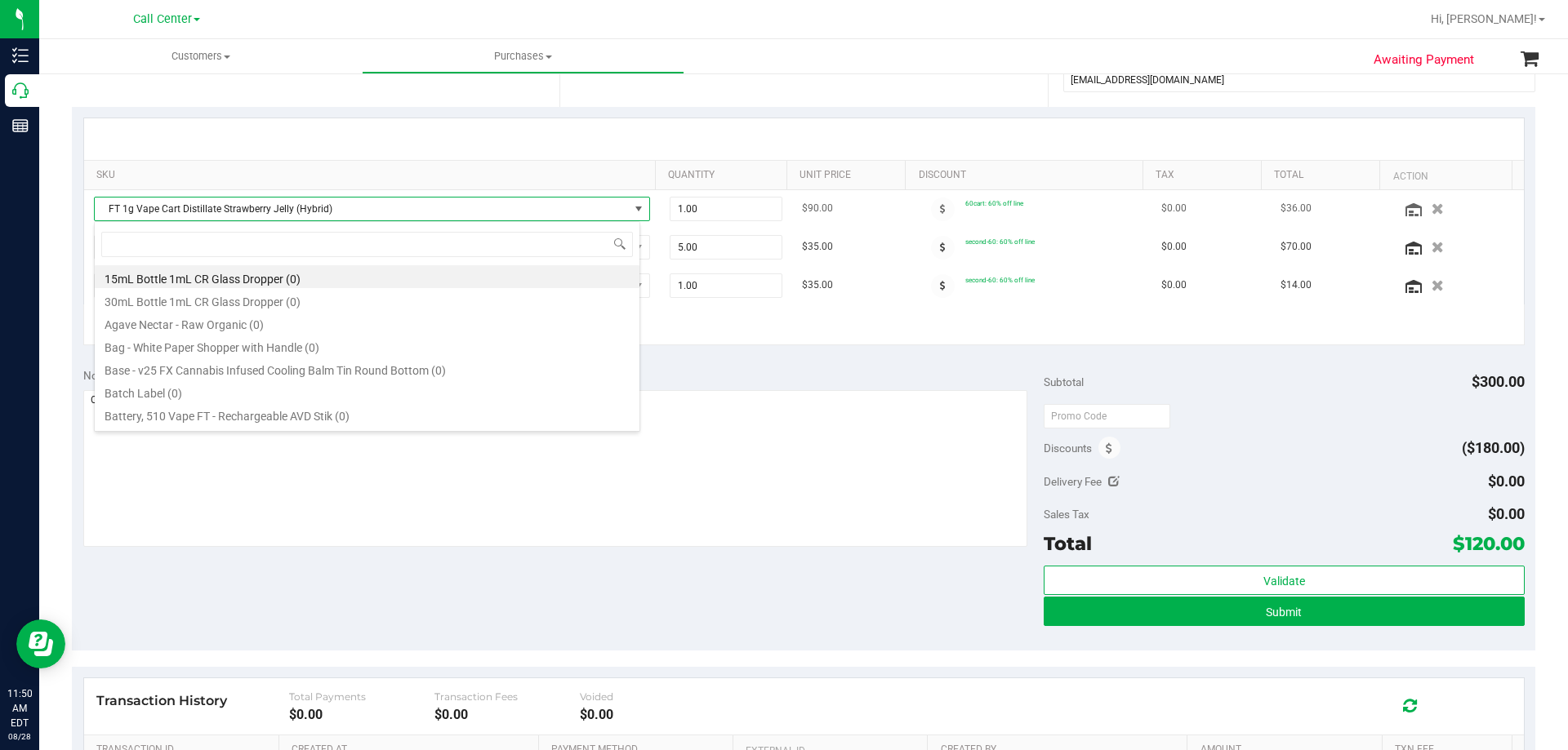
click at [382, 213] on span "FT 1g Vape Cart Distillate Strawberry Jelly (Hybrid)" at bounding box center [362, 208] width 534 height 23
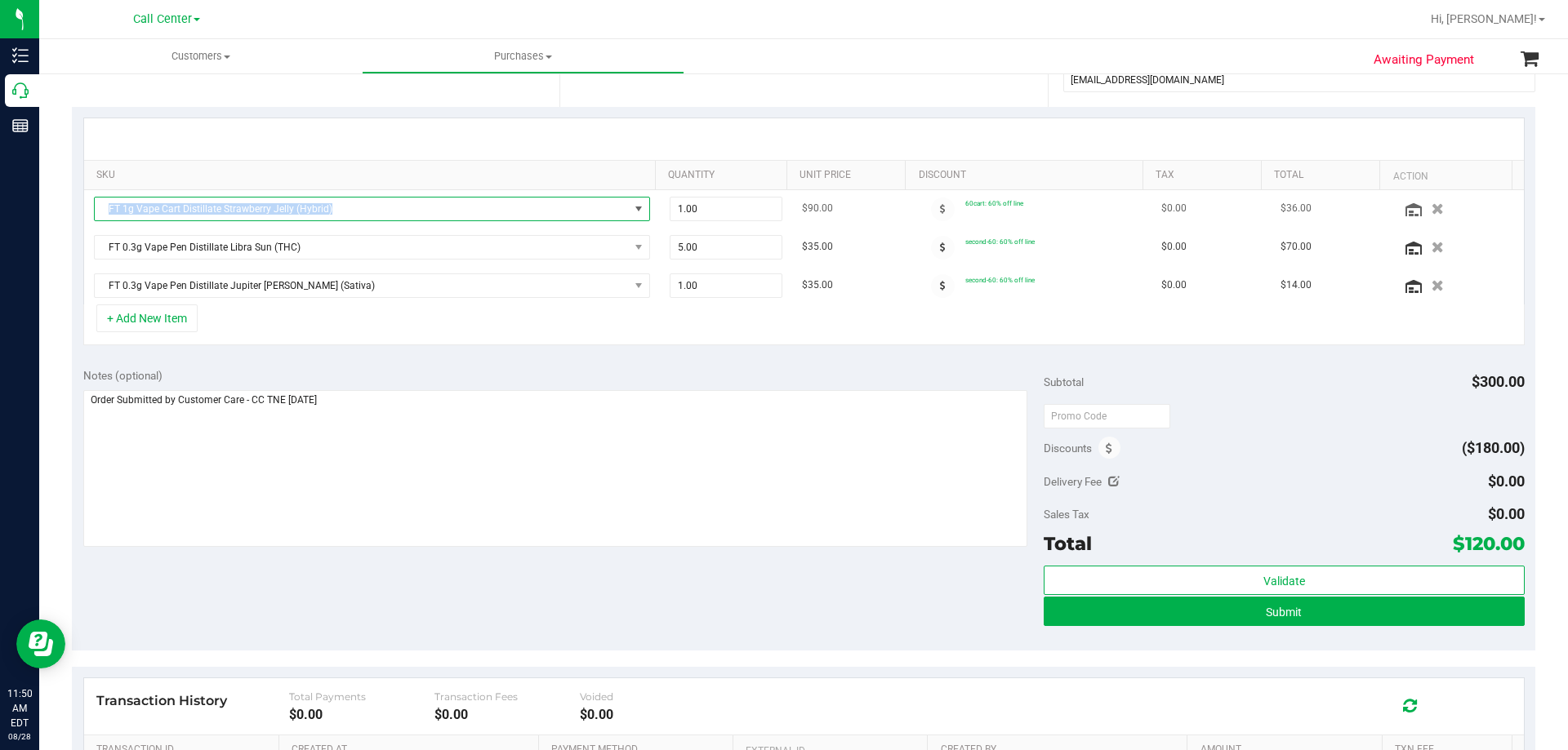
drag, startPoint x: 385, startPoint y: 209, endPoint x: 98, endPoint y: 198, distance: 287.2
click at [98, 198] on span "FT 1g Vape Cart Distillate Strawberry Jelly (Hybrid)" at bounding box center [362, 208] width 534 height 23
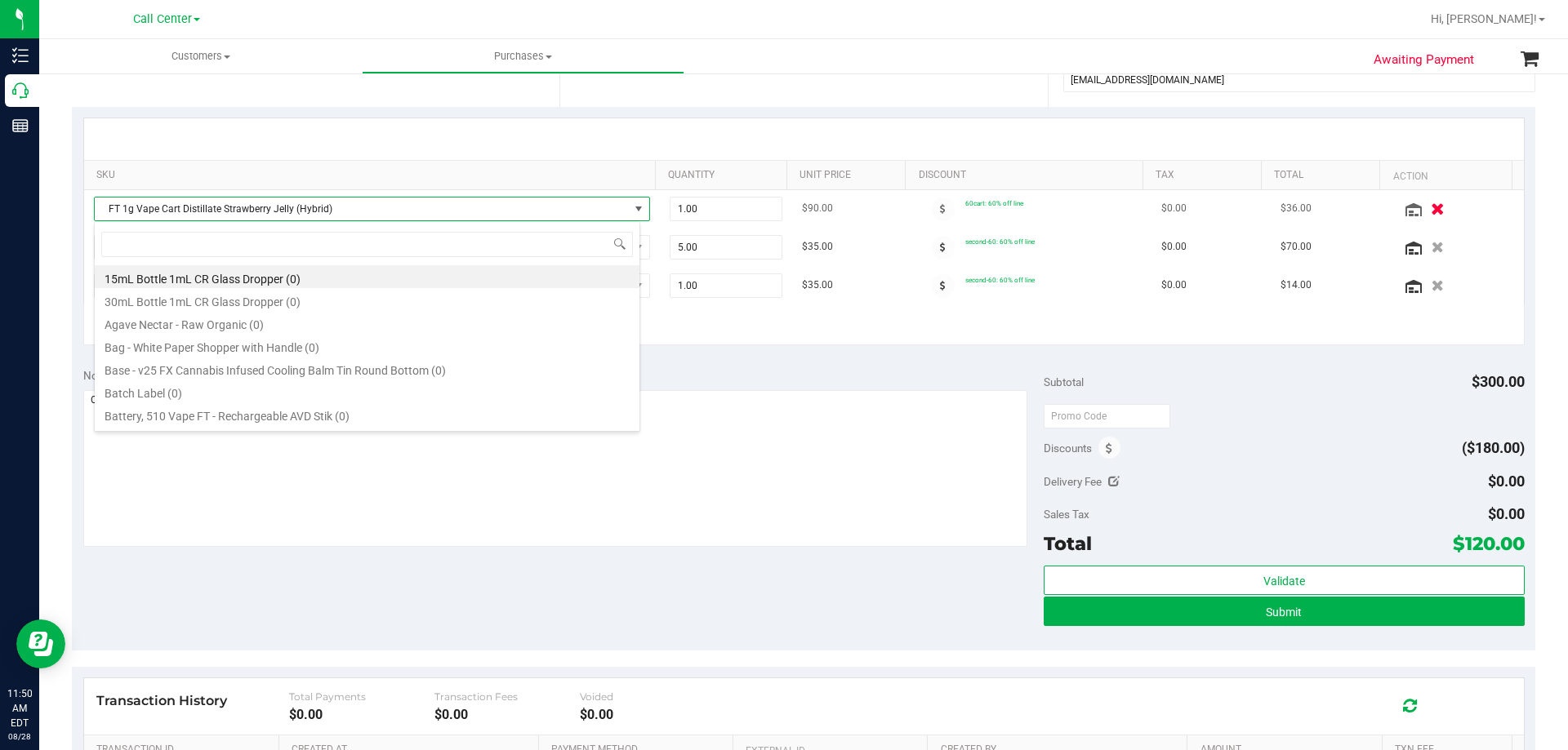
click at [1431, 204] on icon "button" at bounding box center [1437, 208] width 14 height 13
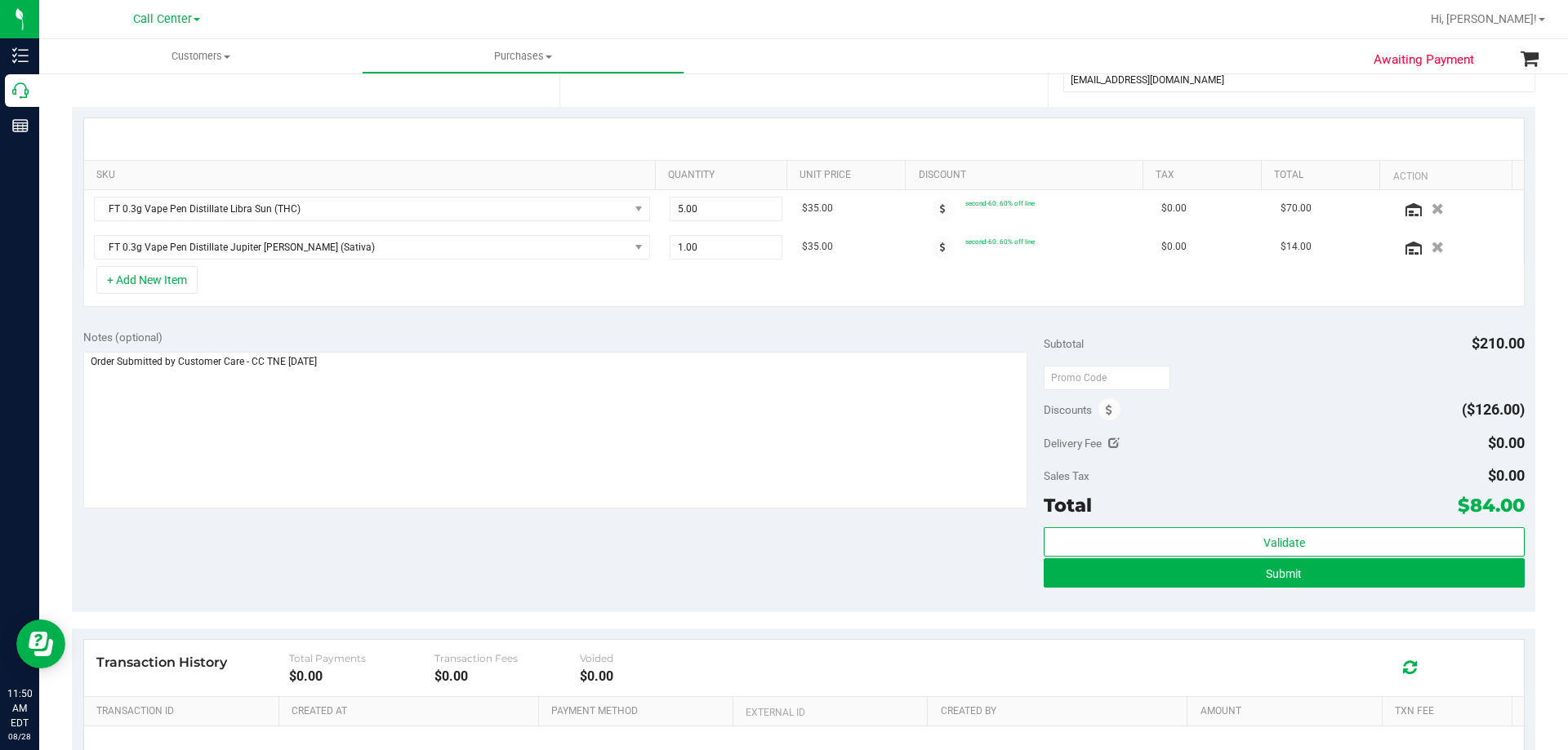
click at [405, 279] on div "+ Add New Item" at bounding box center [803, 286] width 1442 height 41
click at [745, 240] on span "1.00 1" at bounding box center [727, 247] width 114 height 24
drag, startPoint x: 746, startPoint y: 245, endPoint x: 579, endPoint y: 249, distance: 167.0
click at [579, 249] on tr "FT 0.3g Vape Pen Distillate Jupiter Leo (Sativa) 1.00 1 $35.00 second-60: 60% o…" at bounding box center [803, 247] width 1440 height 38
type input "5"
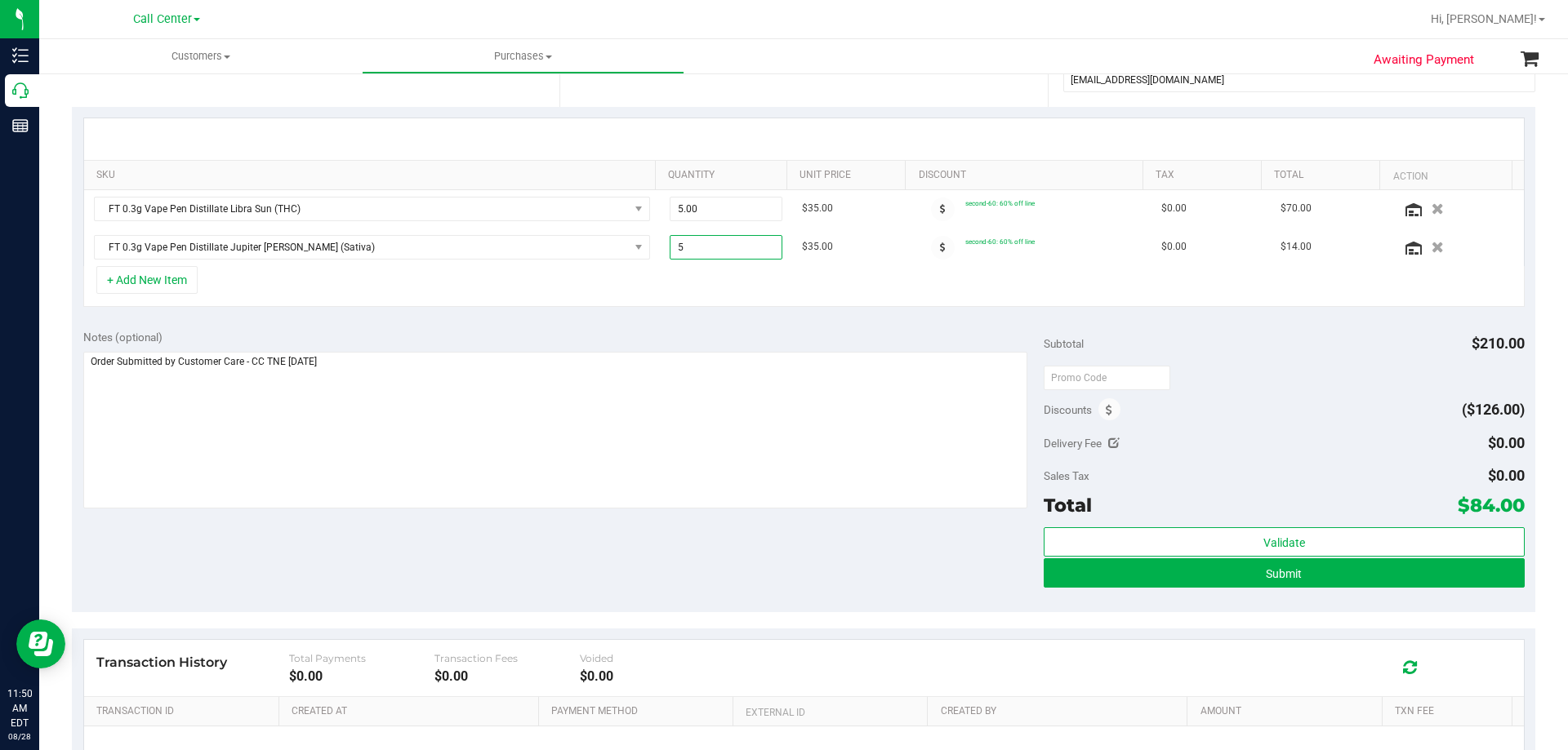
type input "5.00"
click at [649, 287] on div "+ Add New Item" at bounding box center [803, 286] width 1442 height 41
drag, startPoint x: 717, startPoint y: 248, endPoint x: 611, endPoint y: 295, distance: 116.0
click at [621, 250] on tr "FT 0.3g Vape Pen Distillate Jupiter Leo (Sativa) 5.00 5 $35.00 second-60: 60% o…" at bounding box center [803, 247] width 1440 height 38
type input "3"
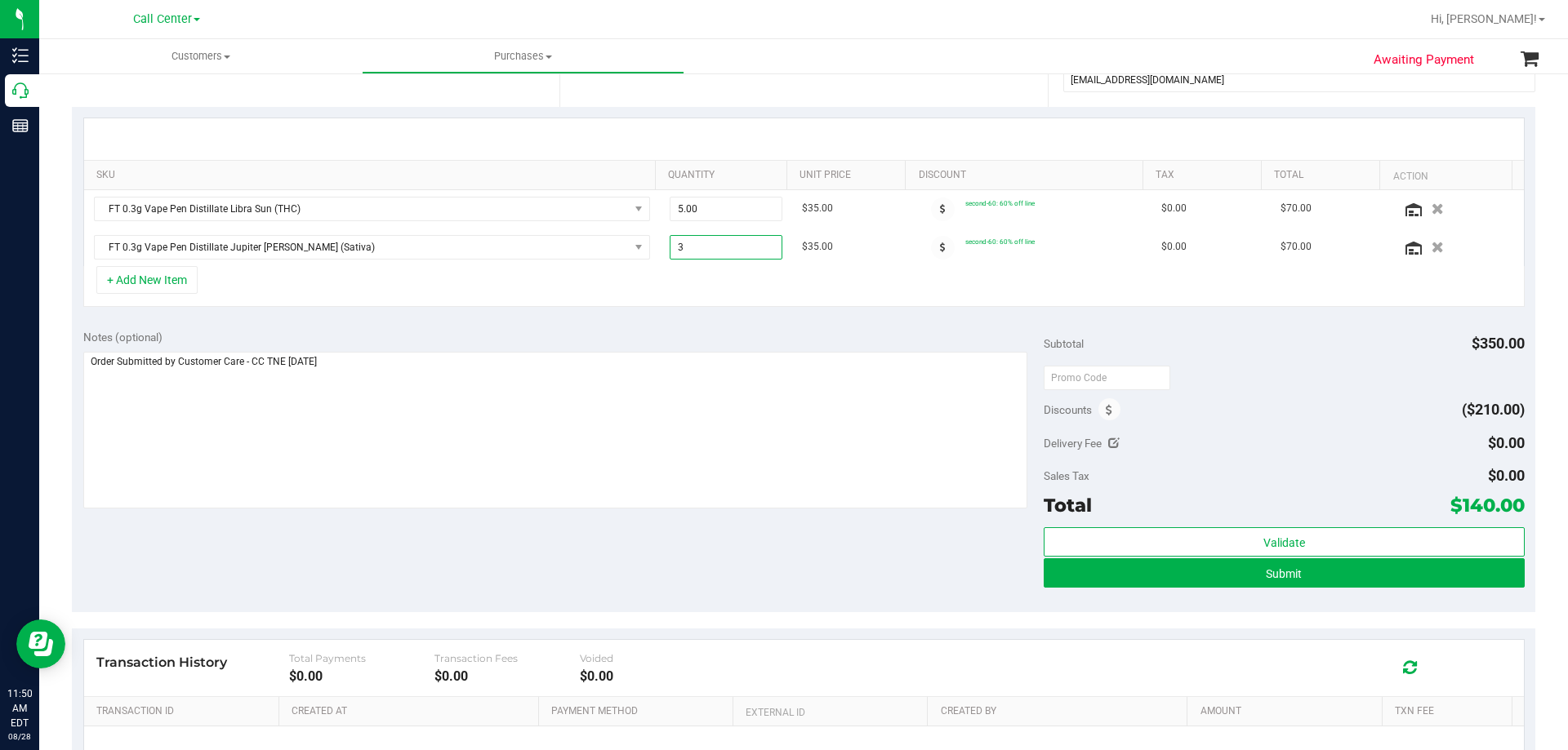
type input "3.00"
click at [735, 295] on div "+ Add New Item" at bounding box center [803, 286] width 1442 height 41
drag, startPoint x: 695, startPoint y: 246, endPoint x: 512, endPoint y: 259, distance: 183.5
click at [552, 250] on tr "FT 0.3g Vape Pen Distillate Jupiter Leo (Sativa) 3.00 3 $35.00 second-60: 60% o…" at bounding box center [803, 247] width 1440 height 38
type input "2"
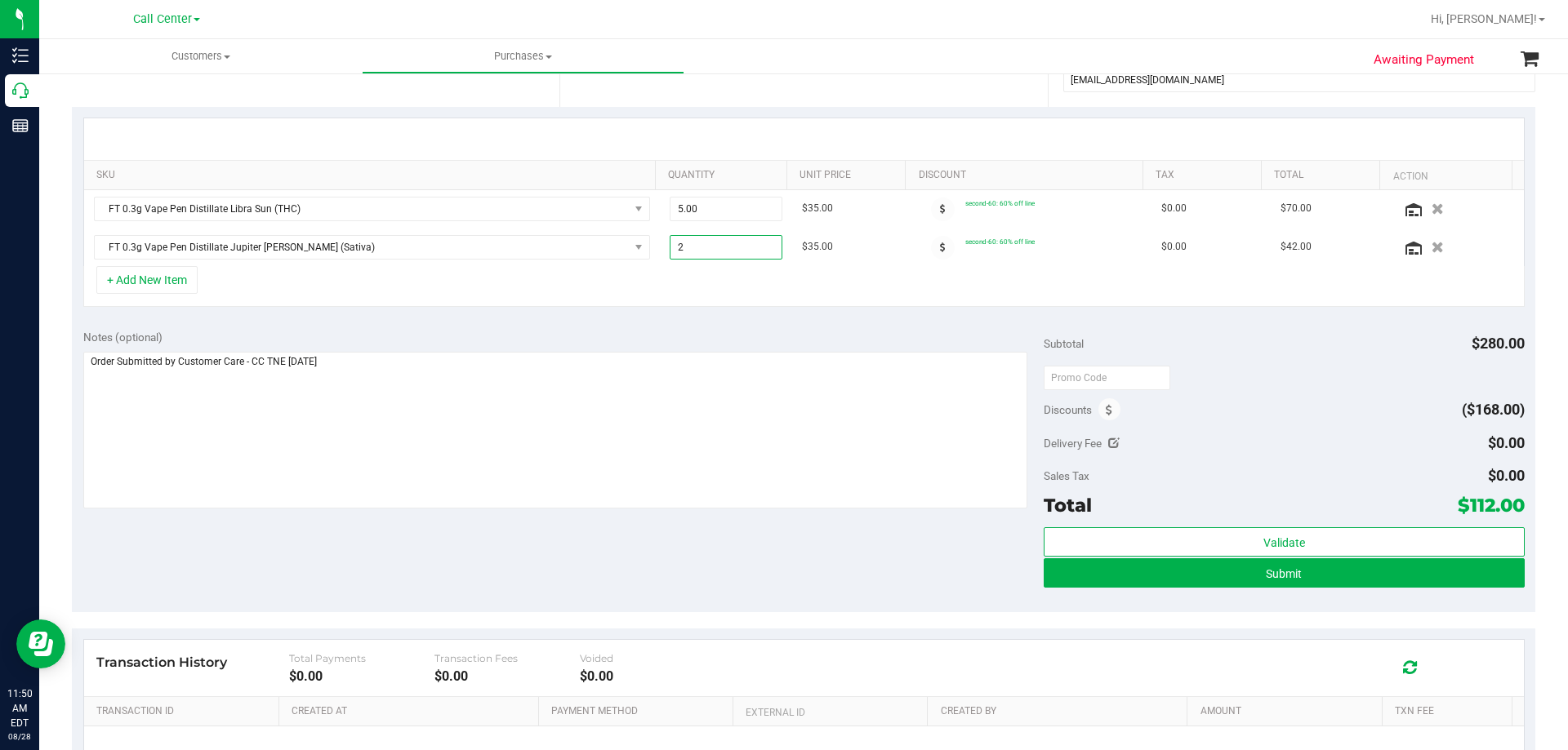
type input "2.00"
click at [628, 300] on div "+ Add New Item" at bounding box center [803, 286] width 1442 height 41
click at [183, 285] on button "+ Add New Item" at bounding box center [147, 280] width 101 height 28
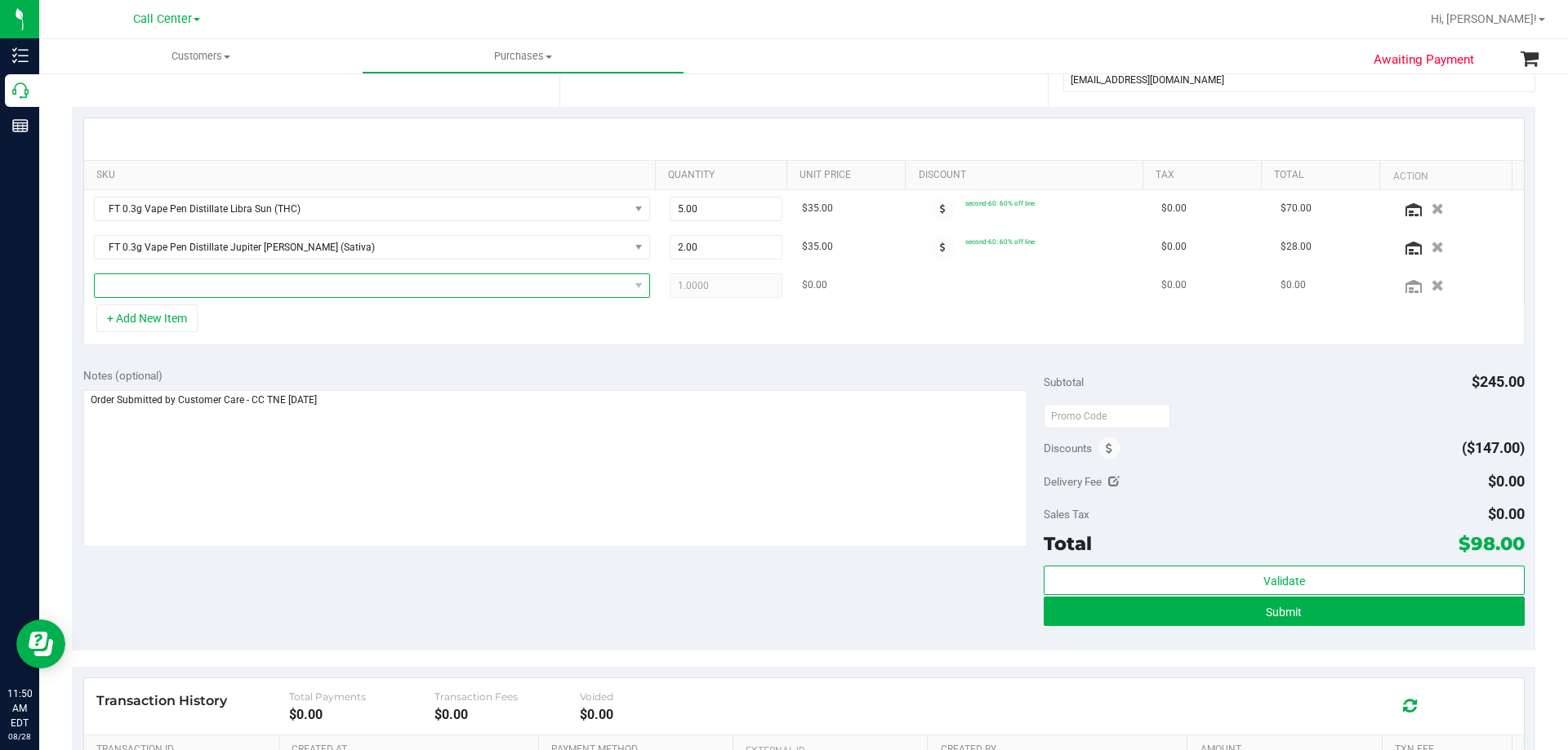
click at [316, 290] on span "NO DATA FOUND" at bounding box center [362, 285] width 534 height 23
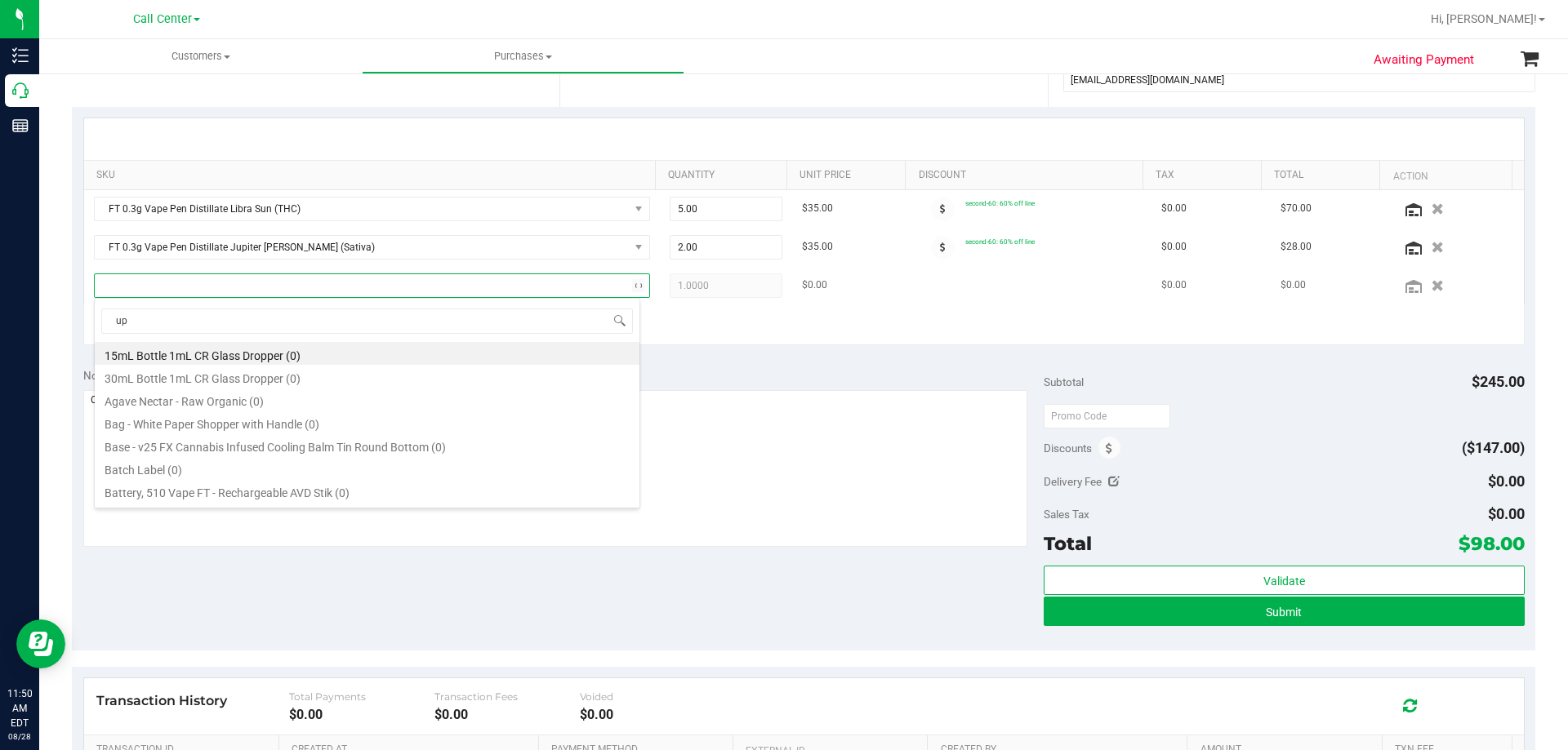
type input "u"
type input "jupiter [PERSON_NAME]"
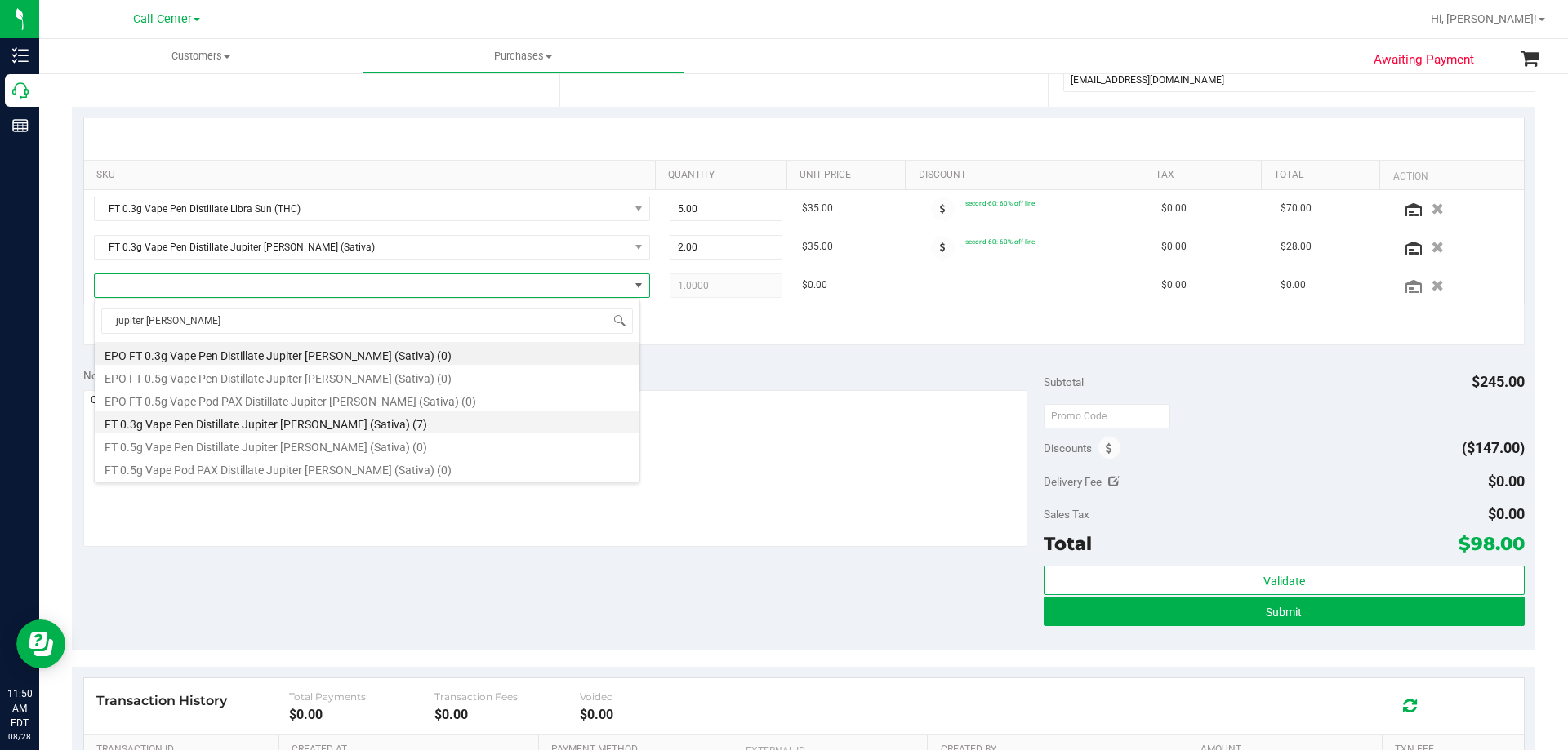
click at [304, 422] on li "FT 0.3g Vape Pen Distillate Jupiter [PERSON_NAME] (Sativa) (7)" at bounding box center [367, 421] width 544 height 23
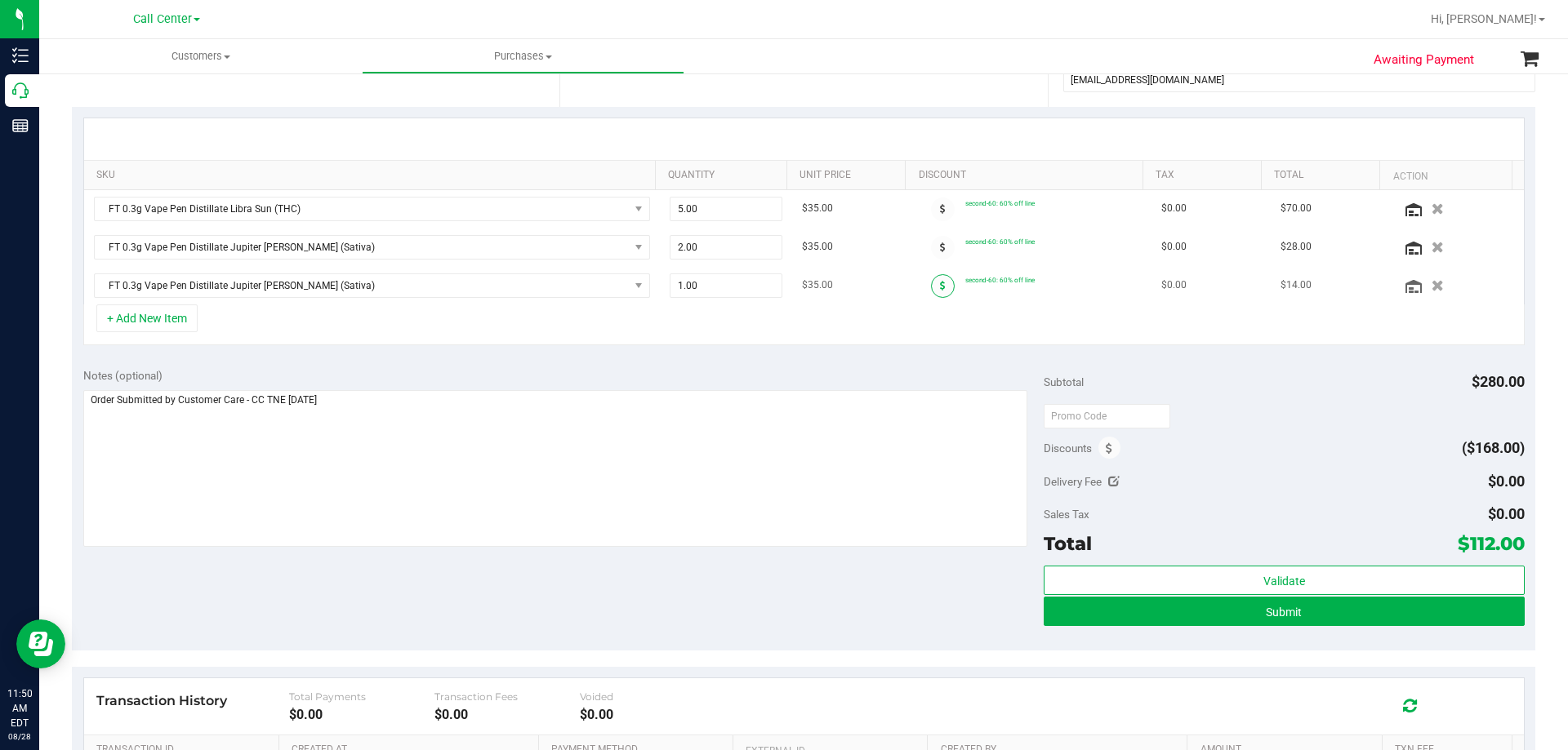
click at [940, 290] on icon at bounding box center [942, 285] width 6 height 10
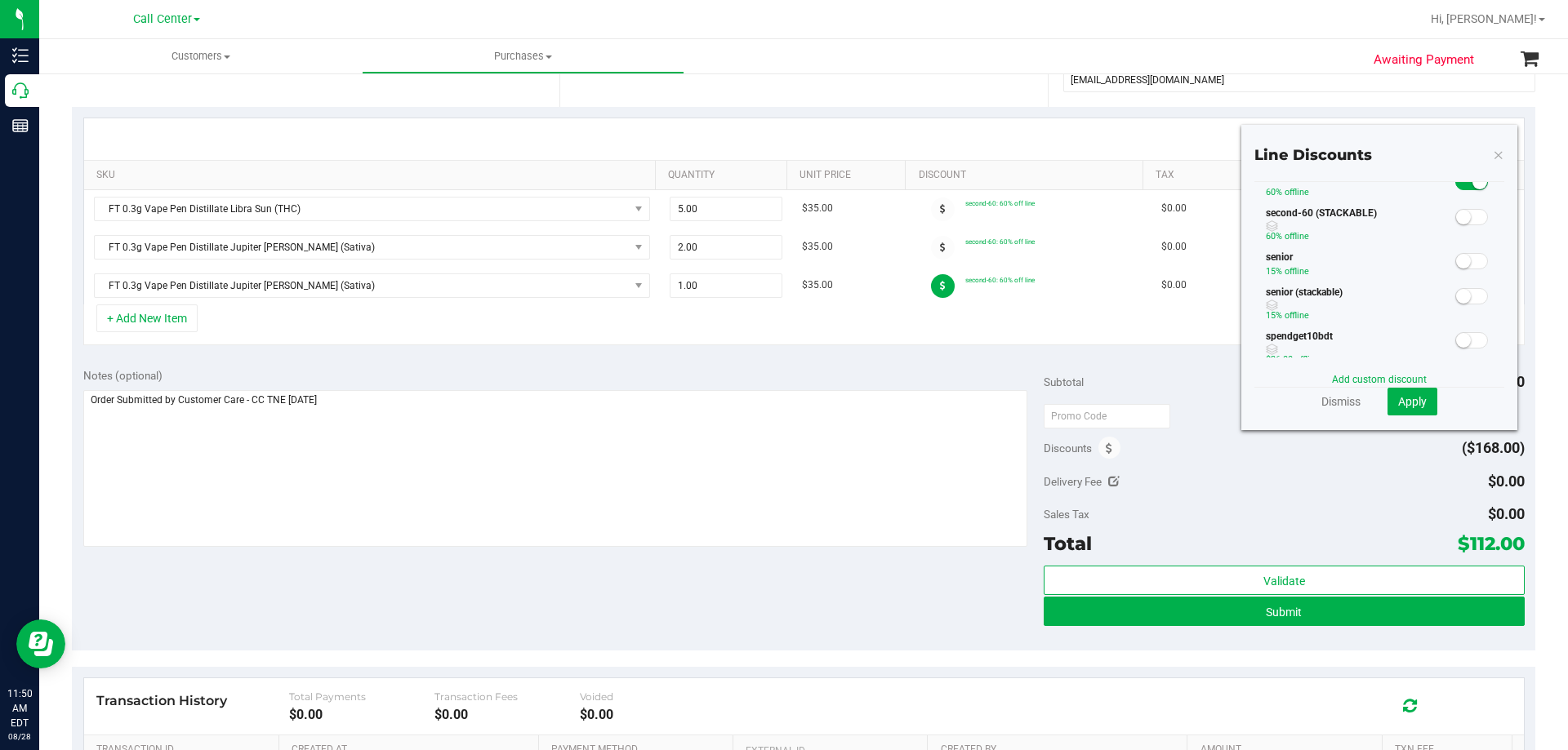
scroll to position [301, 0]
click at [1456, 196] on span at bounding box center [1472, 201] width 33 height 17
click at [1412, 408] on span "Apply" at bounding box center [1412, 402] width 28 height 13
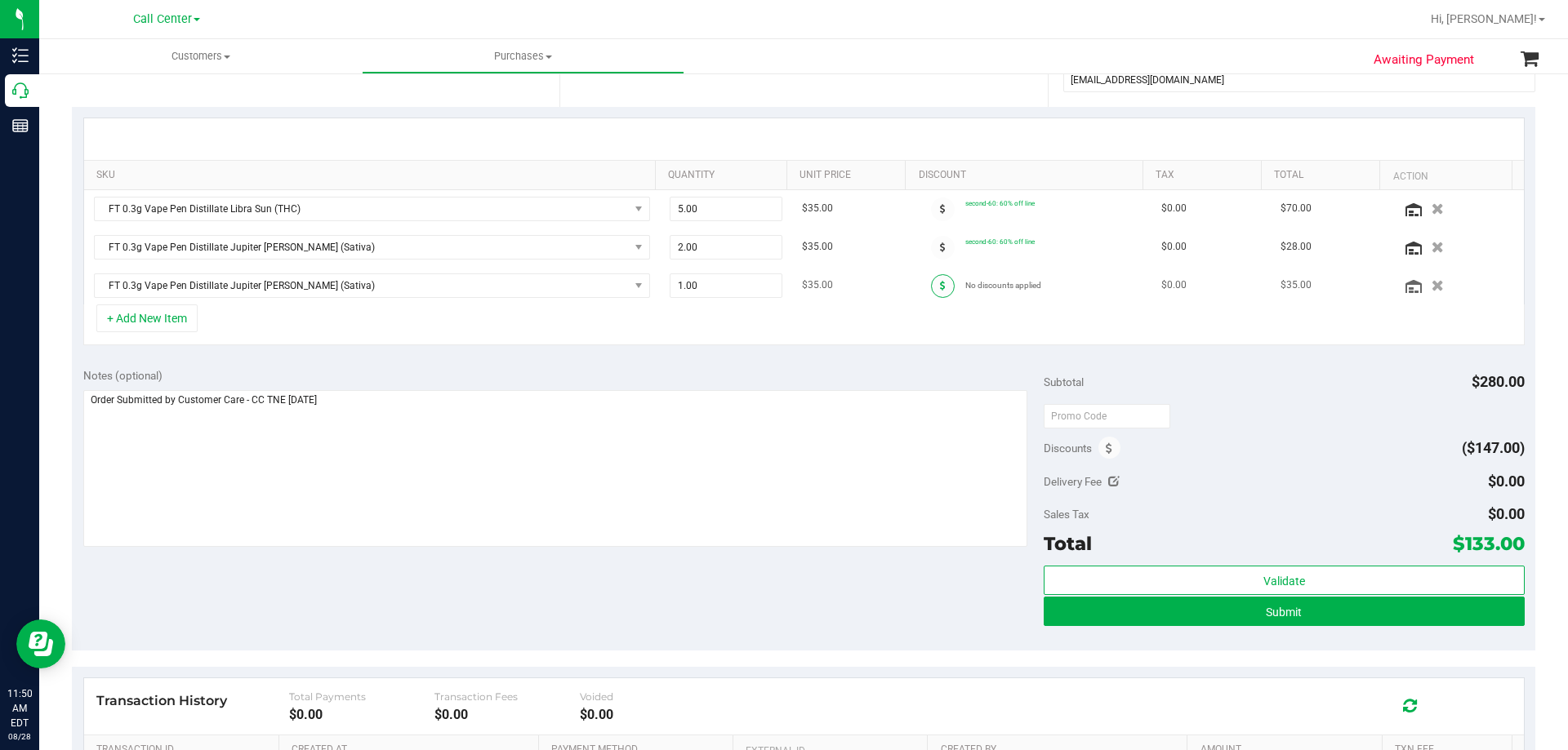
click at [931, 282] on span at bounding box center [943, 286] width 23 height 23
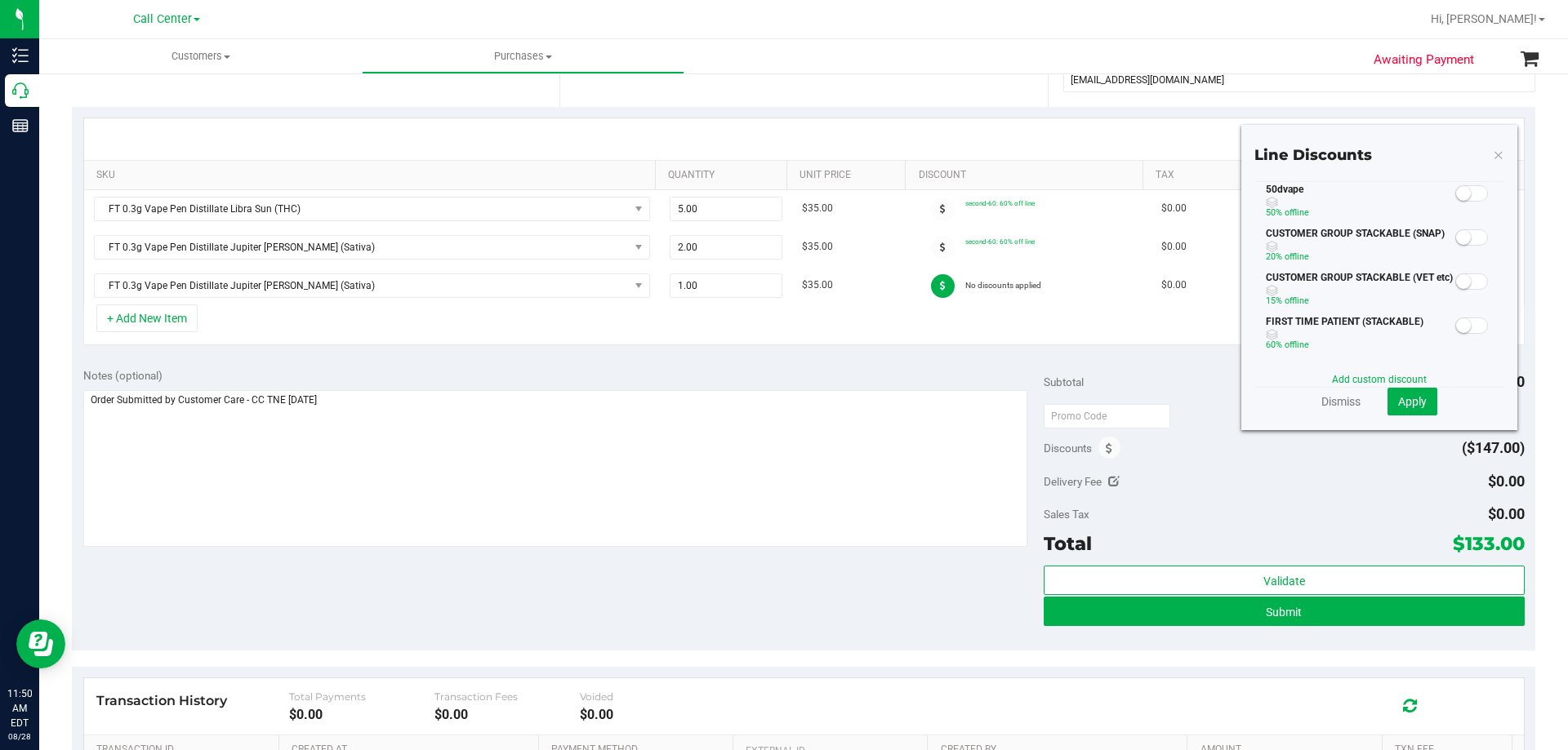
click at [1473, 189] on span at bounding box center [1472, 193] width 33 height 17
click at [1410, 398] on span "Apply" at bounding box center [1412, 402] width 28 height 13
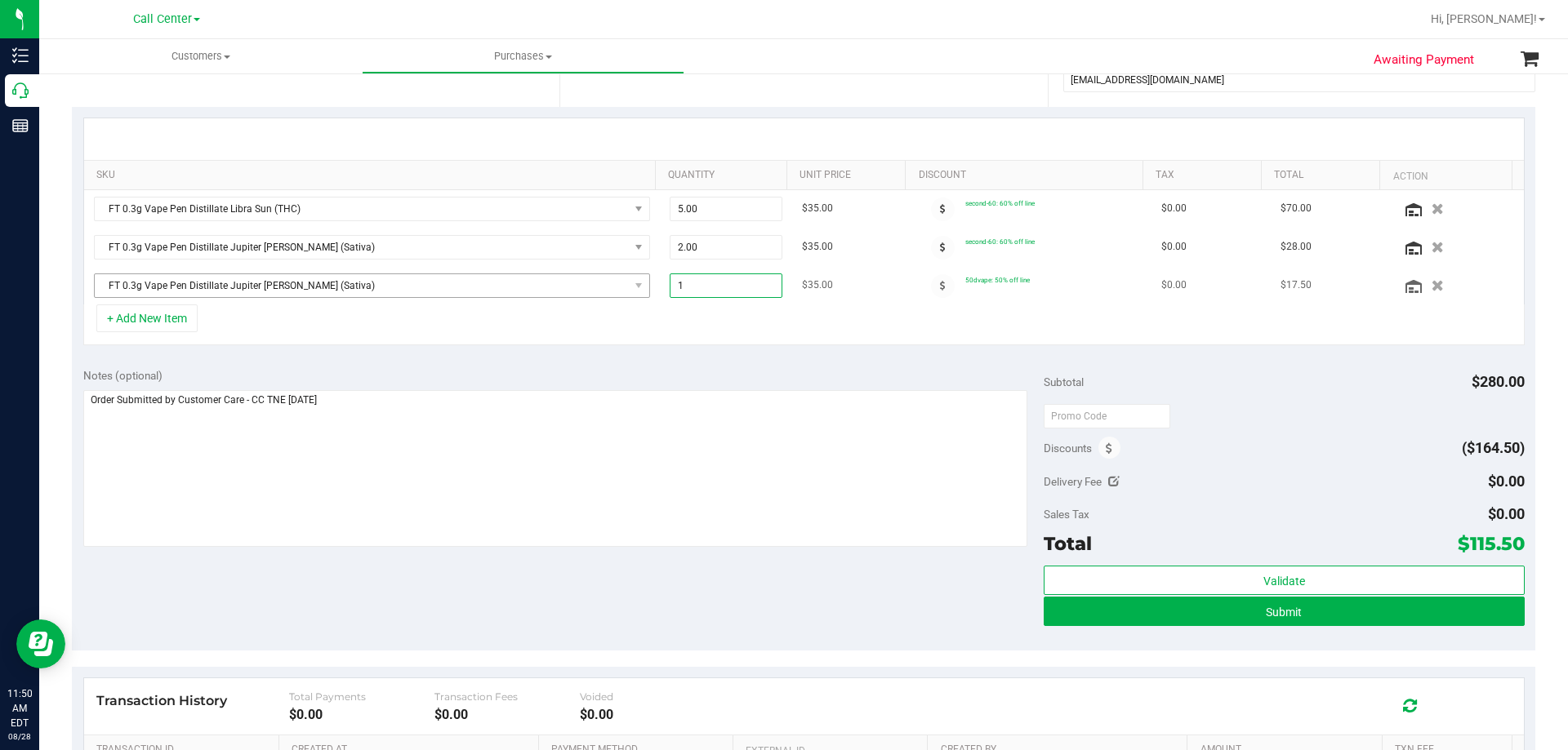
drag, startPoint x: 720, startPoint y: 290, endPoint x: 556, endPoint y: 292, distance: 164.0
click at [556, 291] on tr "FT 0.3g Vape Pen Distillate Jupiter Leo (Sativa) 1.00 1 $35.00 50dvape: 50% off…" at bounding box center [803, 285] width 1440 height 38
type input "3"
type input "3.00"
click at [702, 317] on div "+ Add New Item" at bounding box center [803, 325] width 1442 height 41
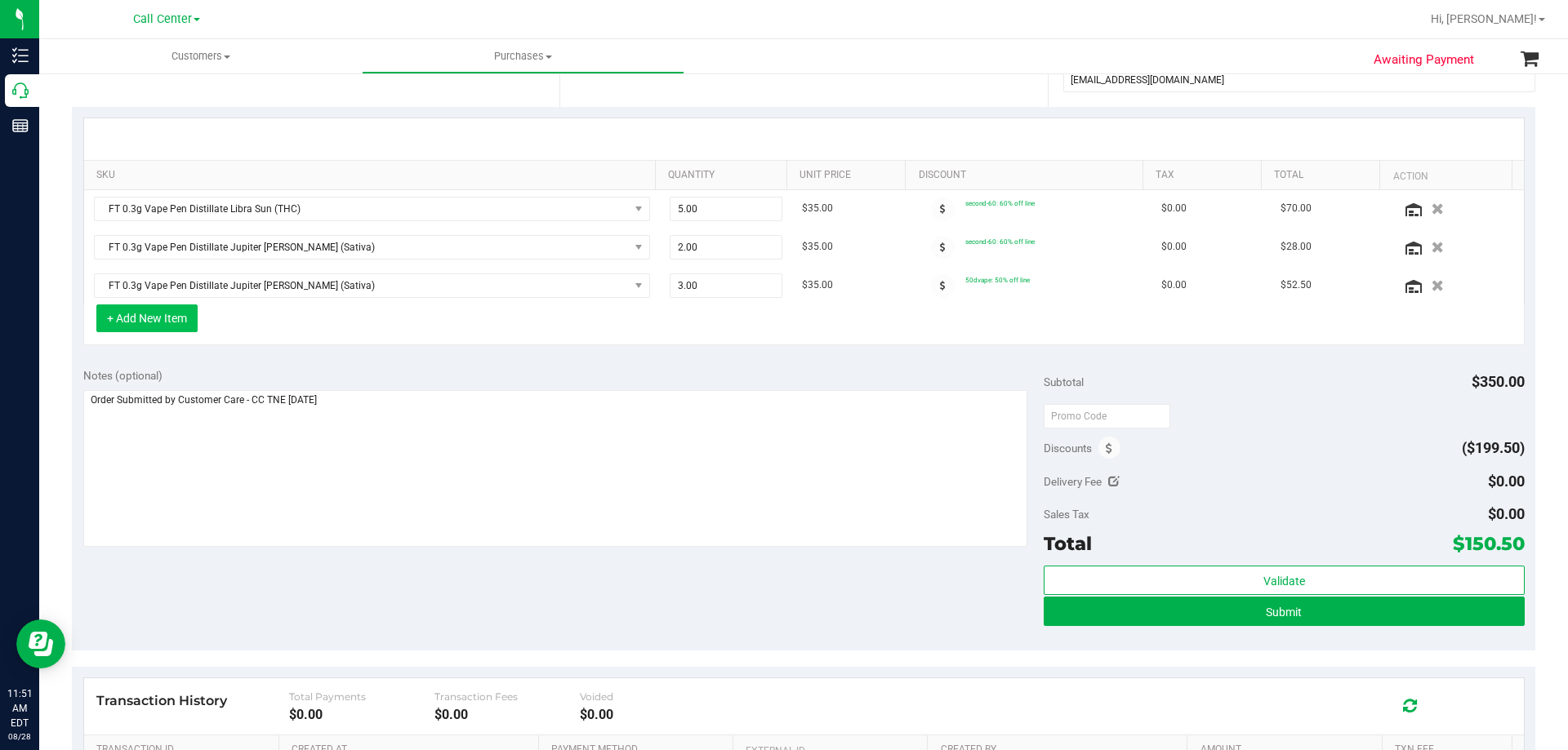
click at [159, 321] on button "+ Add New Item" at bounding box center [147, 318] width 101 height 28
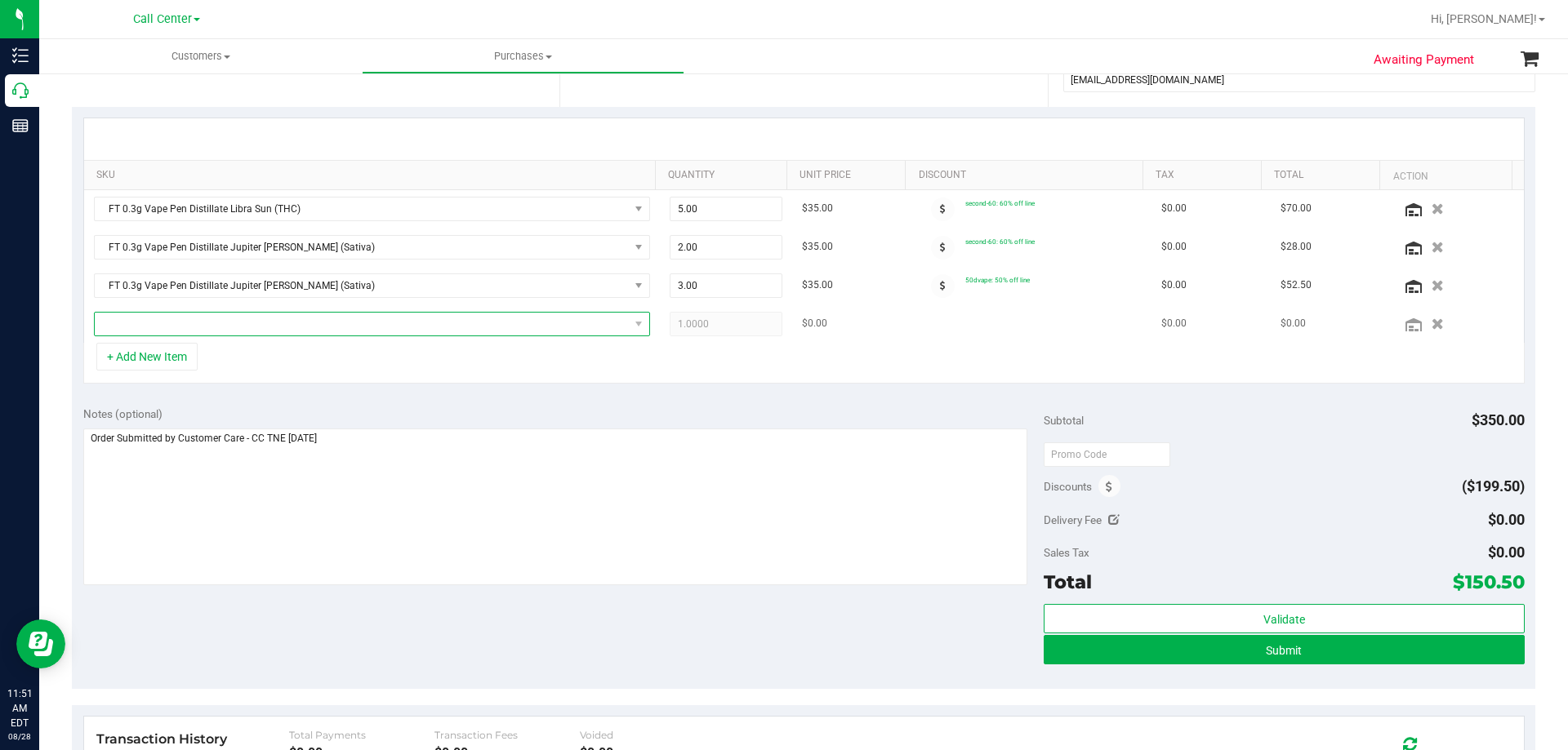
click at [233, 326] on span "NO DATA FOUND" at bounding box center [362, 323] width 534 height 23
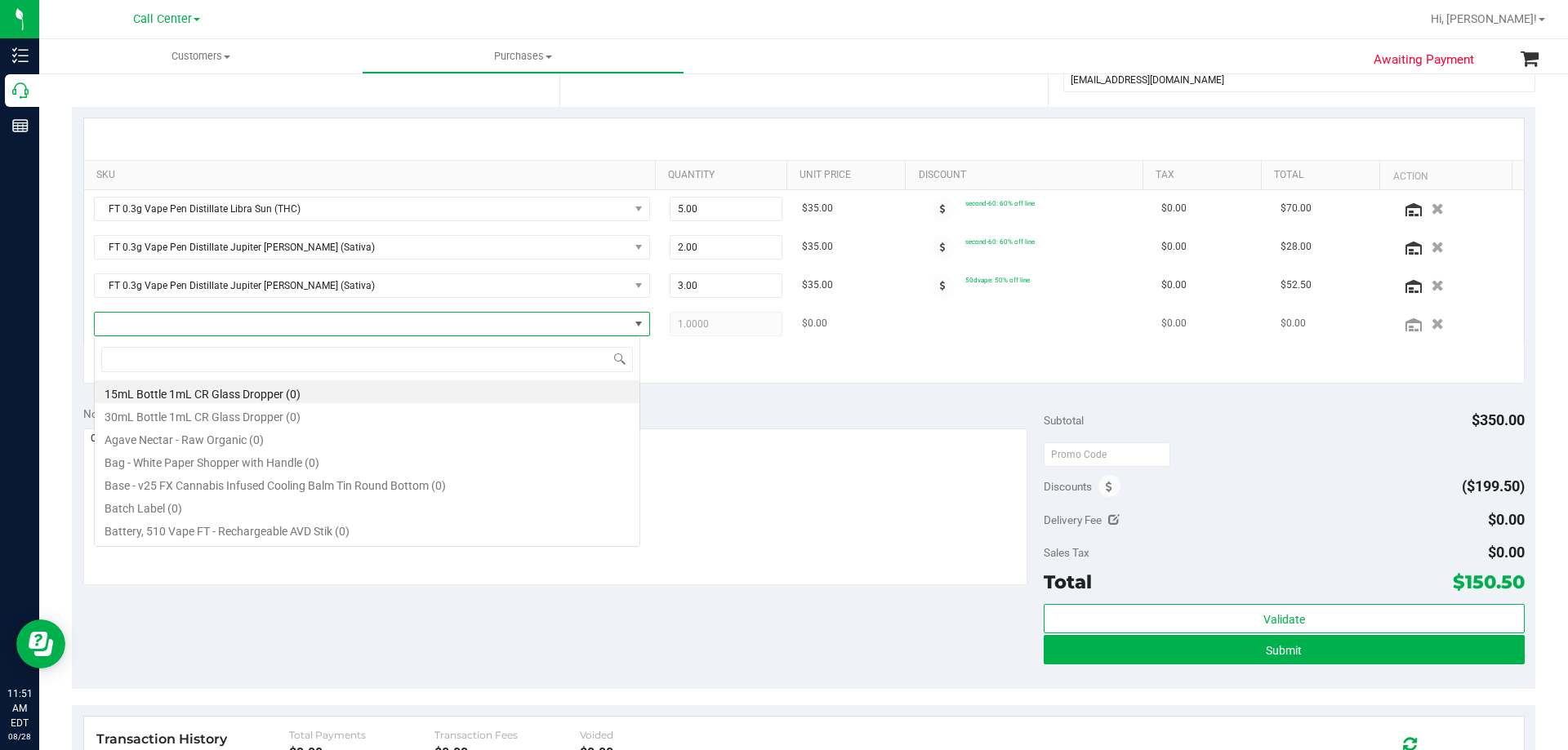
type input "FT 1g Vape Cart Distillate Strawberry Jelly (Hybrid)"
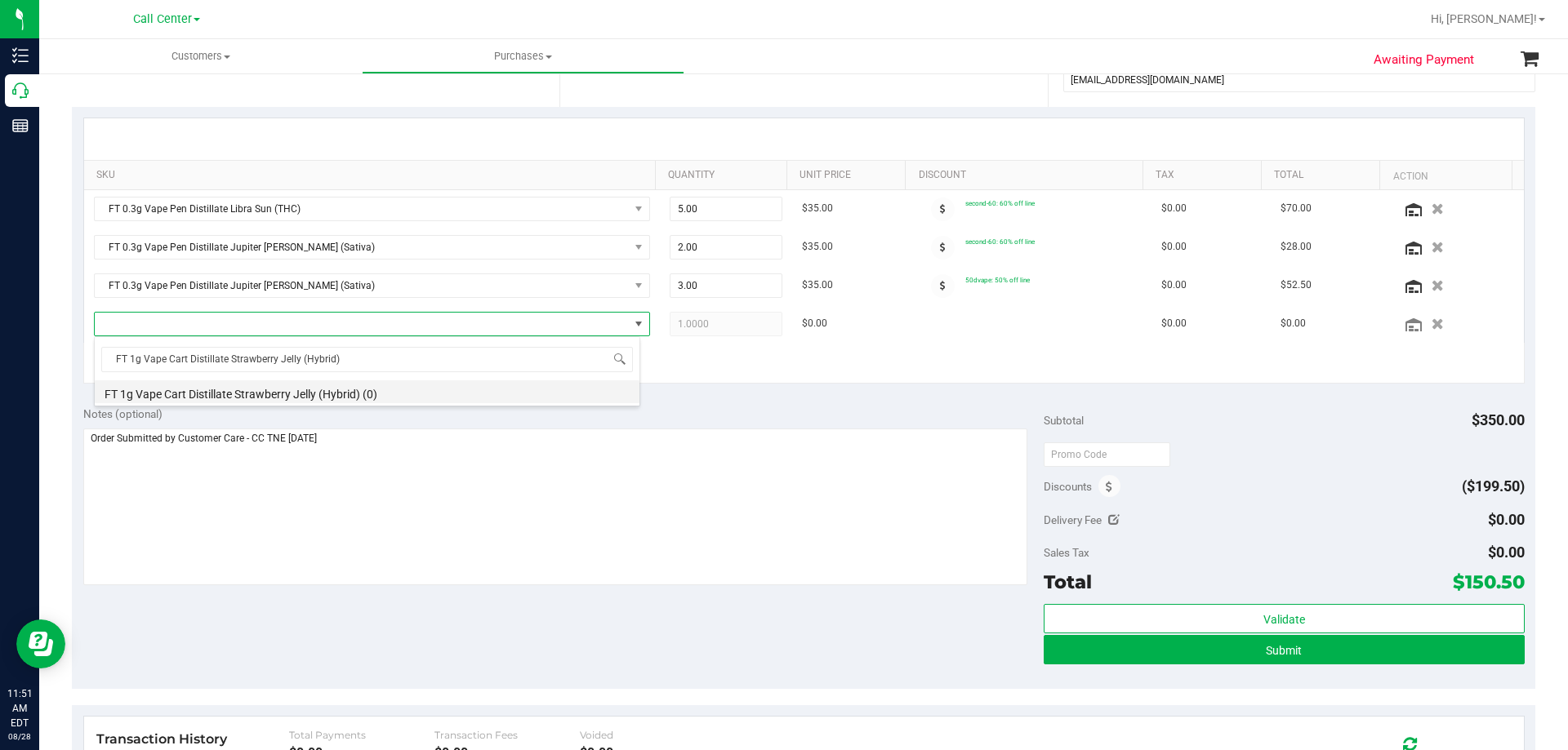
click at [358, 389] on li "FT 1g Vape Cart Distillate Strawberry Jelly (Hybrid) (0)" at bounding box center [367, 391] width 544 height 23
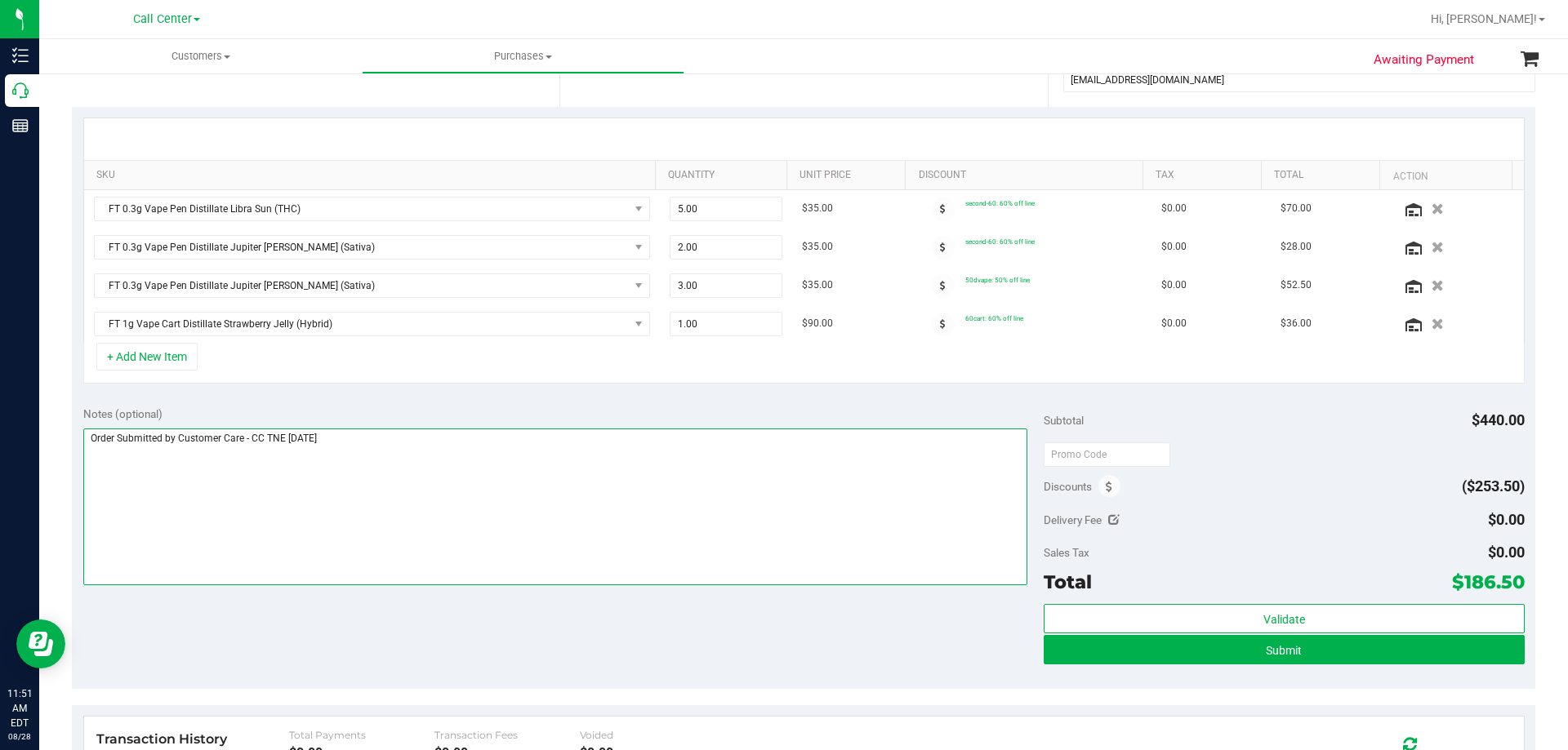
click at [374, 438] on textarea at bounding box center [555, 506] width 945 height 157
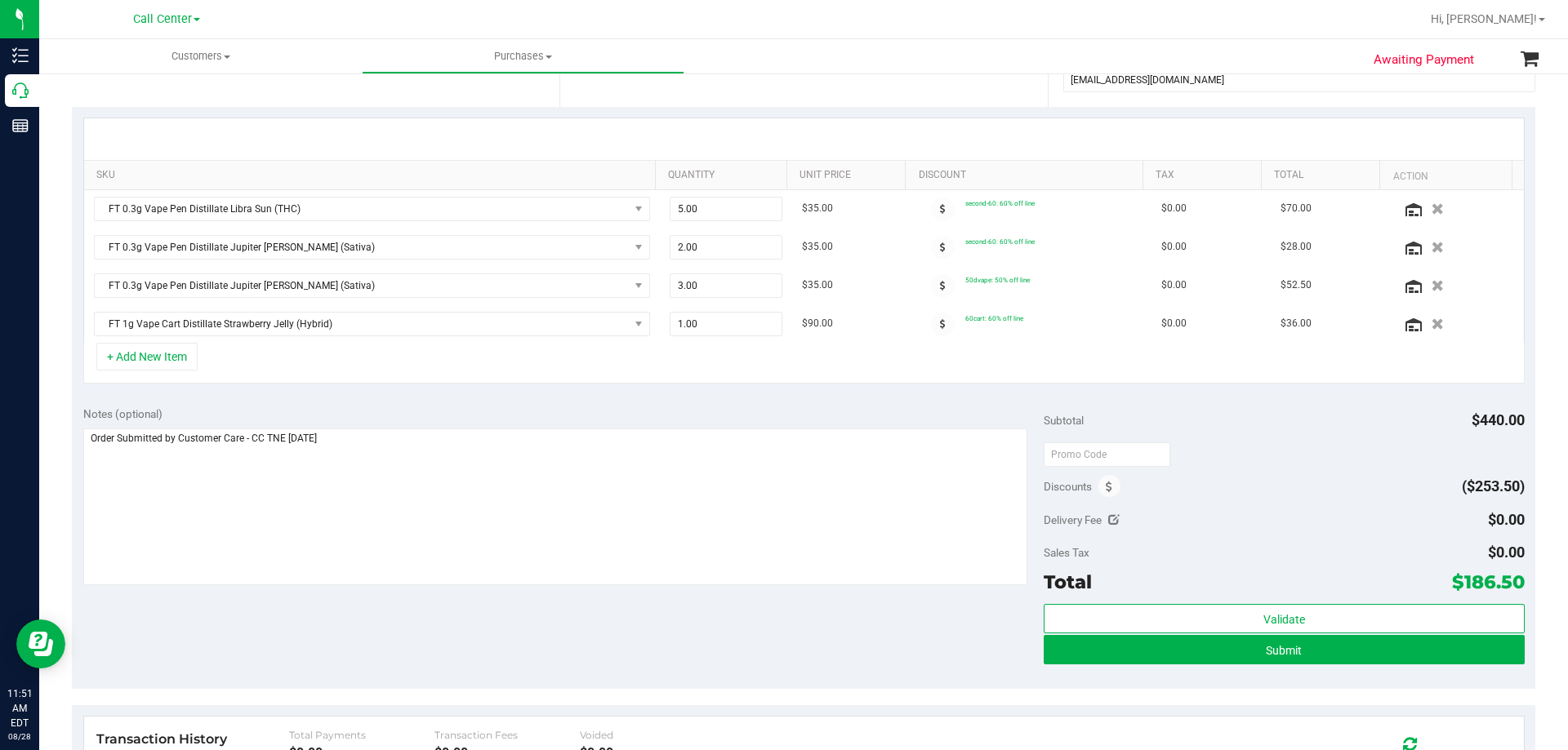
click at [473, 650] on div "Notes (optional) Subtotal $440.00 Discounts ($253.50) Delivery Fee $0.00 Sales …" at bounding box center [803, 542] width 1463 height 294
click at [467, 630] on div "Notes (optional) Subtotal $440.00 Discounts ($253.50) Delivery Fee $0.00 Sales …" at bounding box center [803, 542] width 1463 height 294
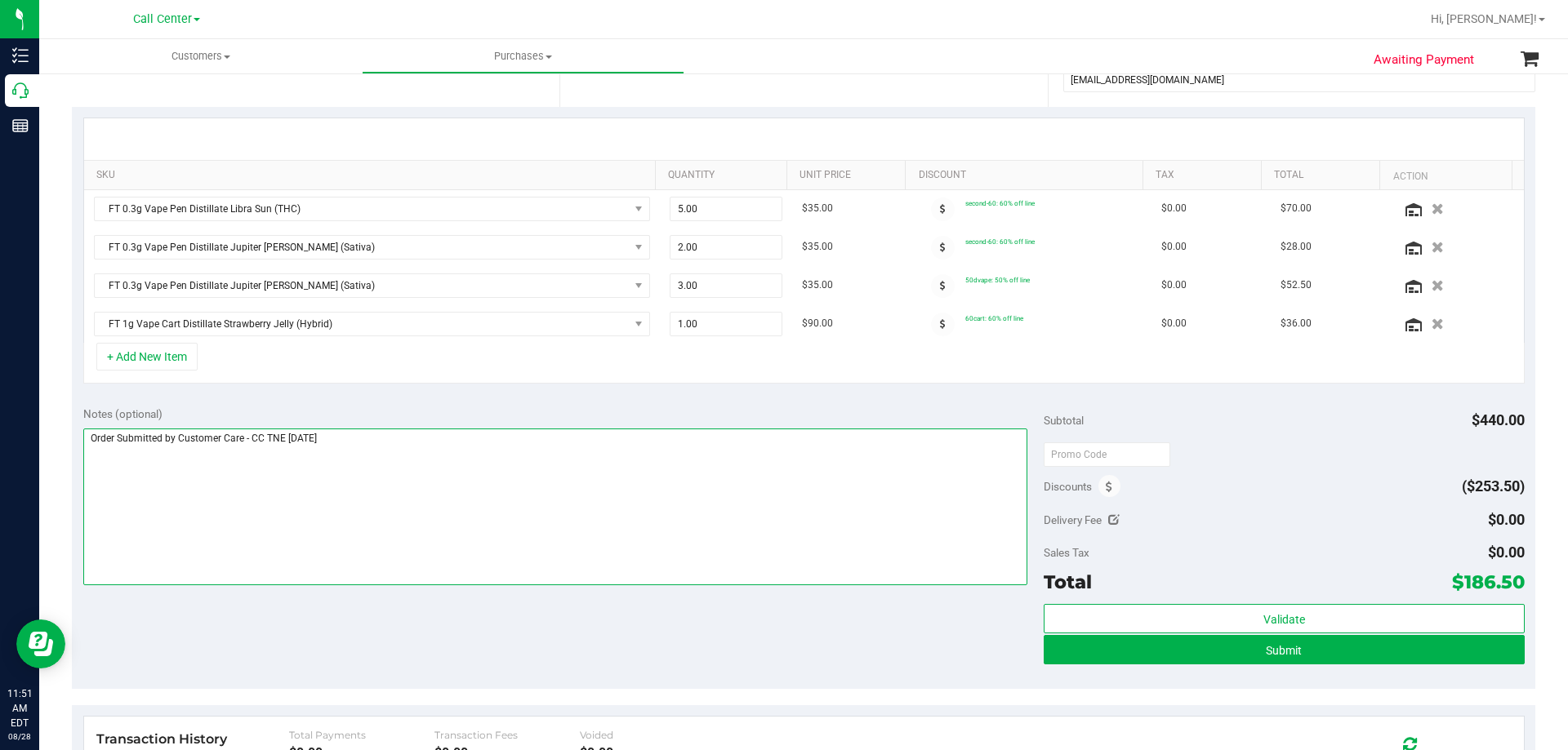
click at [493, 462] on textarea at bounding box center [555, 506] width 945 height 157
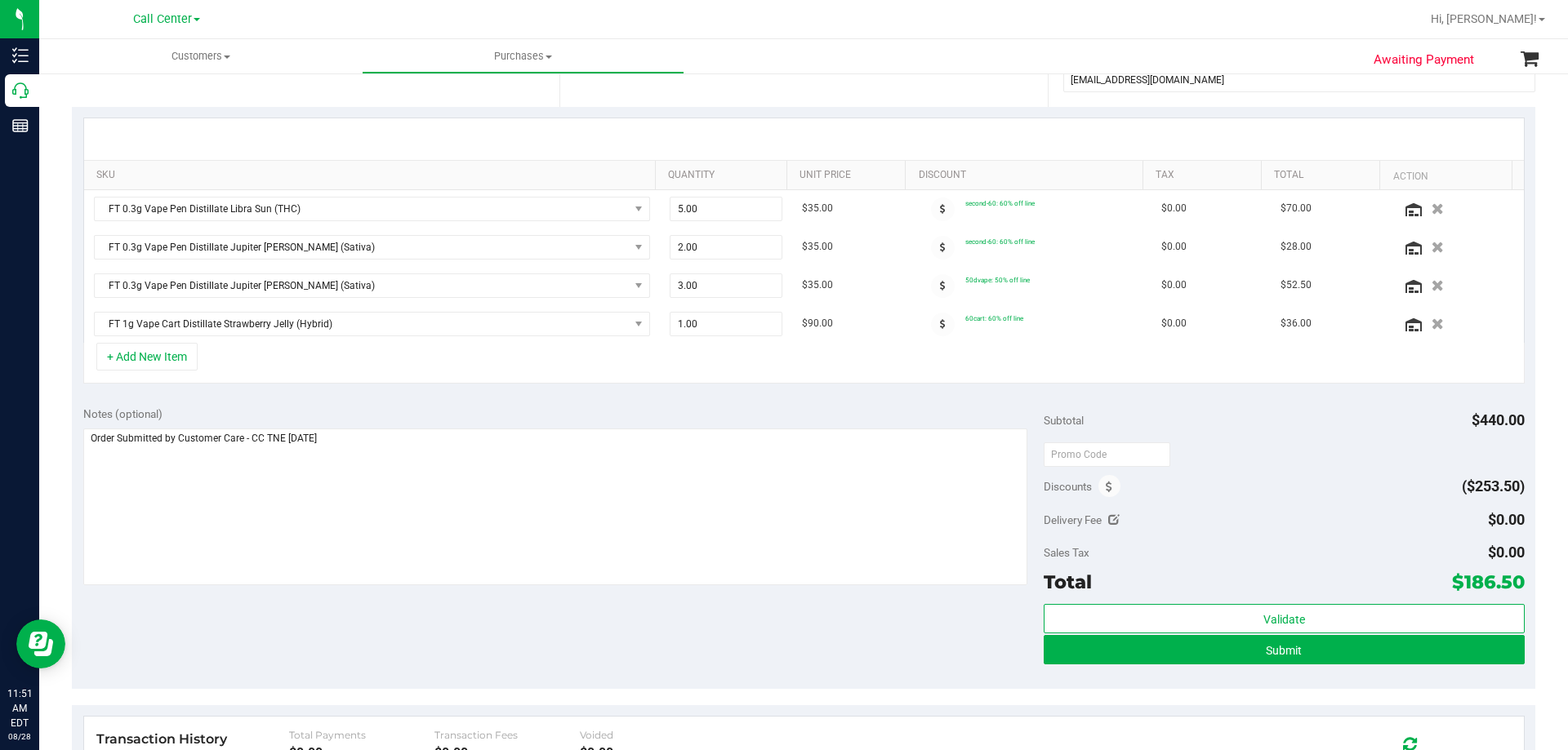
click at [474, 631] on div "Notes (optional) Subtotal $440.00 Discounts ($253.50) Delivery Fee $0.00 Sales …" at bounding box center [803, 542] width 1463 height 294
click at [480, 407] on div "Notes (optional)" at bounding box center [564, 414] width 962 height 17
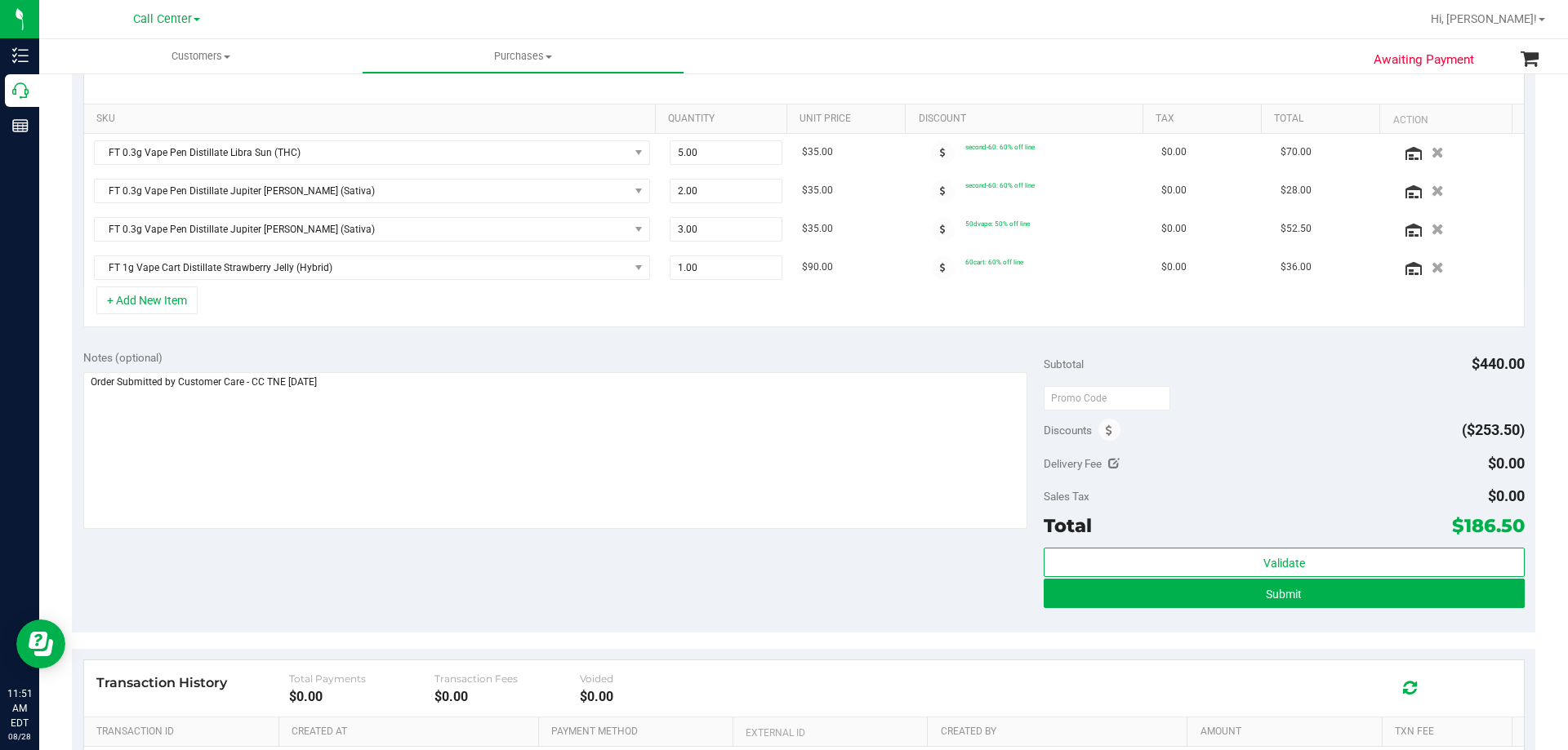
scroll to position [408, 0]
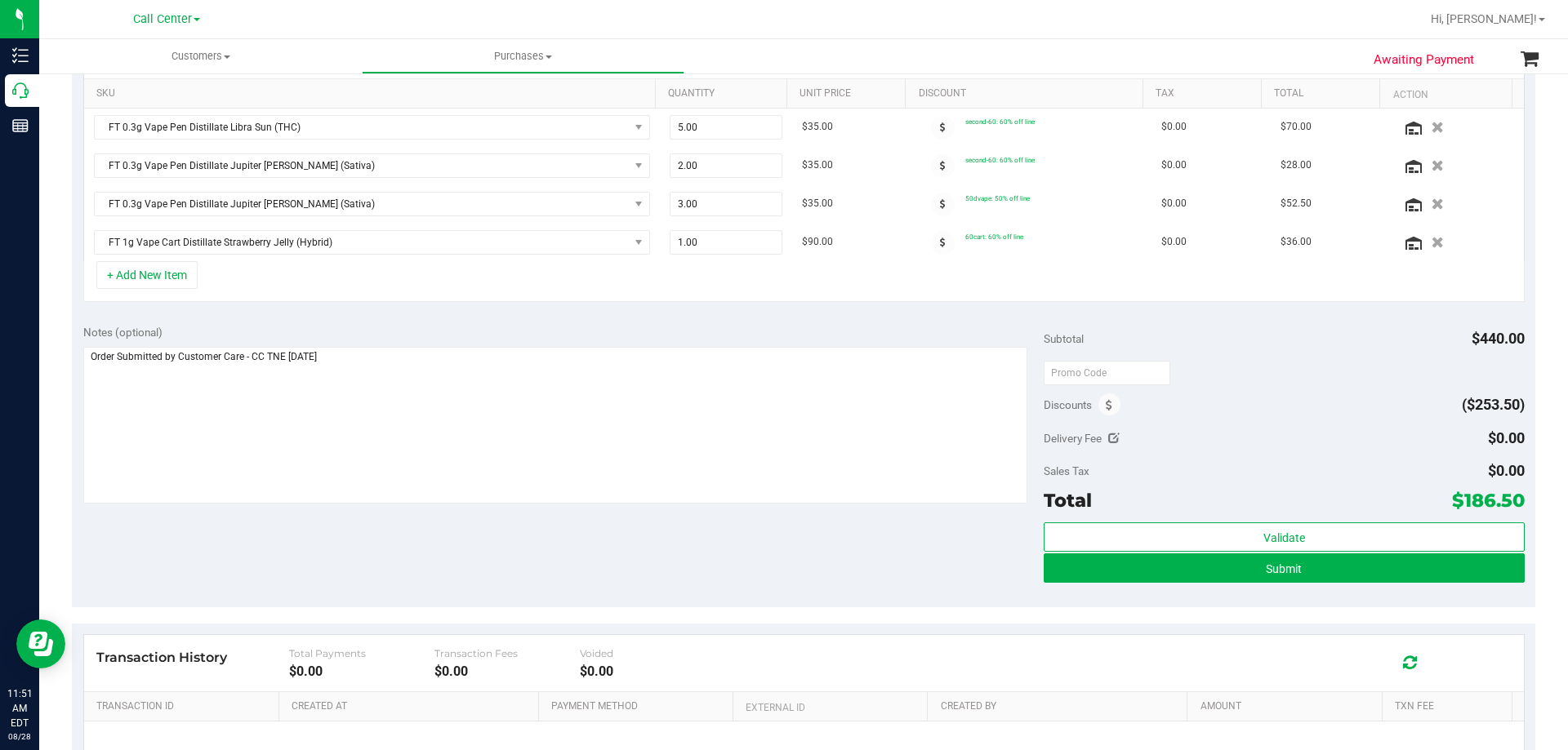
click at [451, 542] on div "Notes (optional) Subtotal $440.00 Discounts ($253.50) Delivery Fee $0.00 Sales …" at bounding box center [803, 460] width 1463 height 294
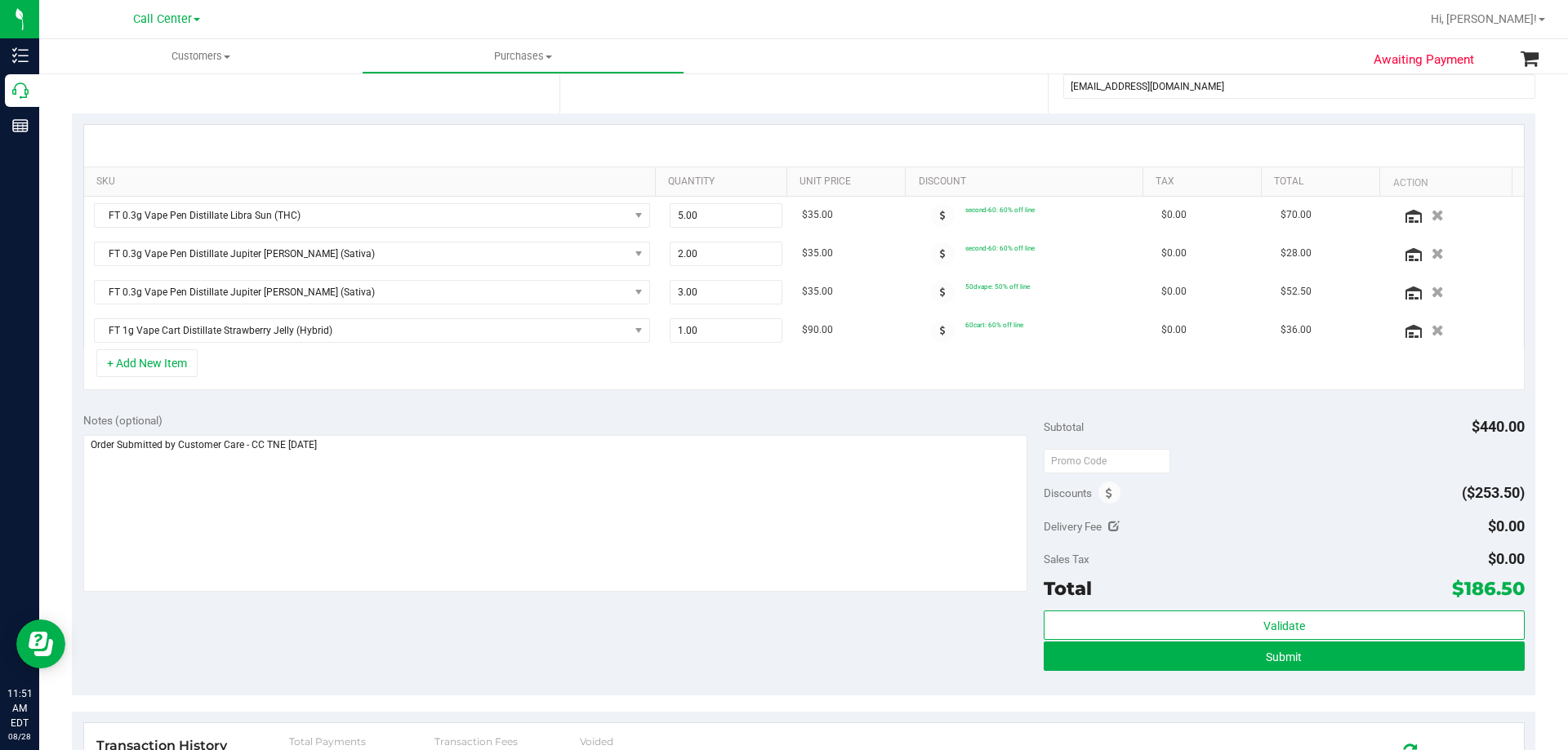
scroll to position [245, 0]
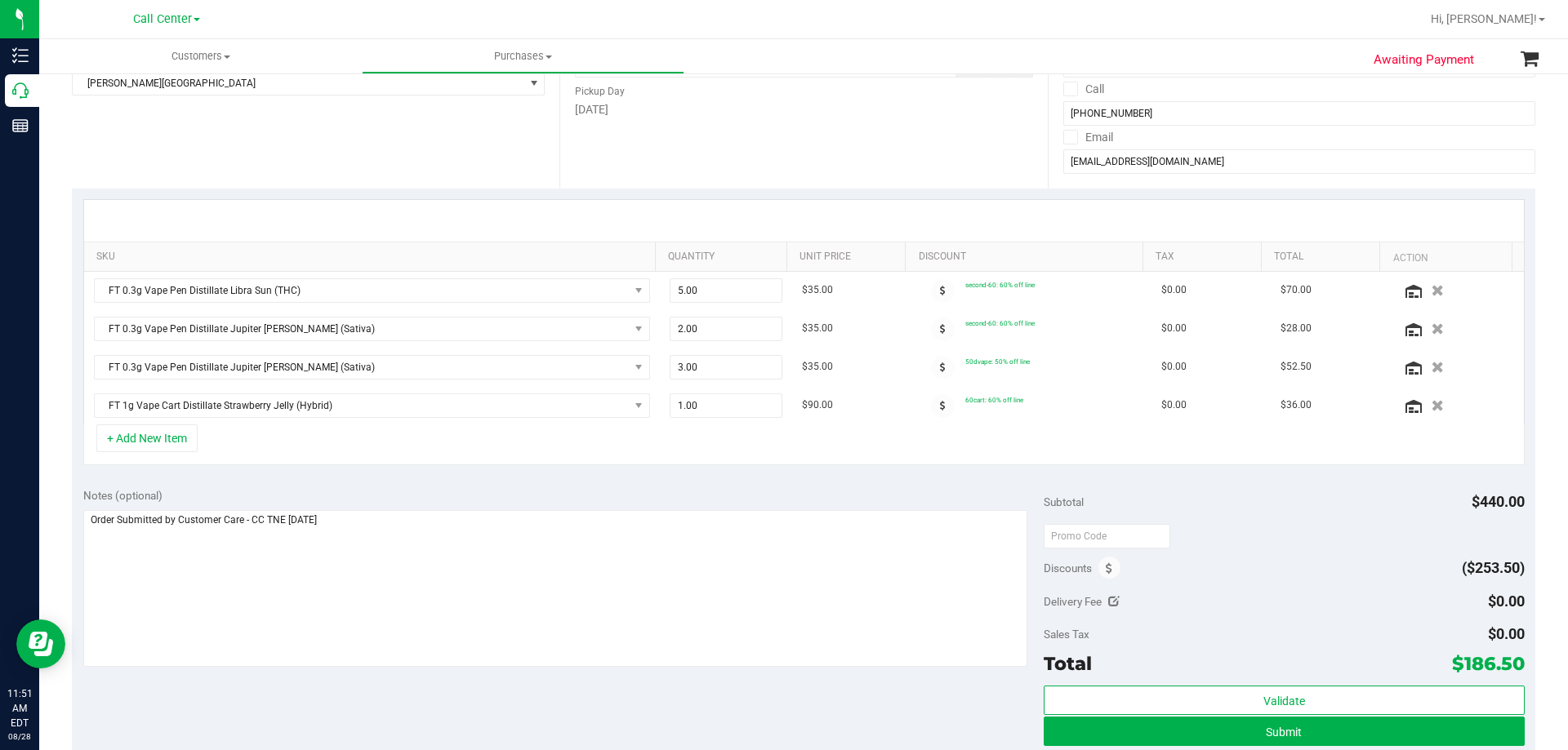
click at [328, 434] on div "+ Add New Item" at bounding box center [803, 444] width 1442 height 41
click at [315, 445] on div "+ Add New Item" at bounding box center [803, 444] width 1442 height 41
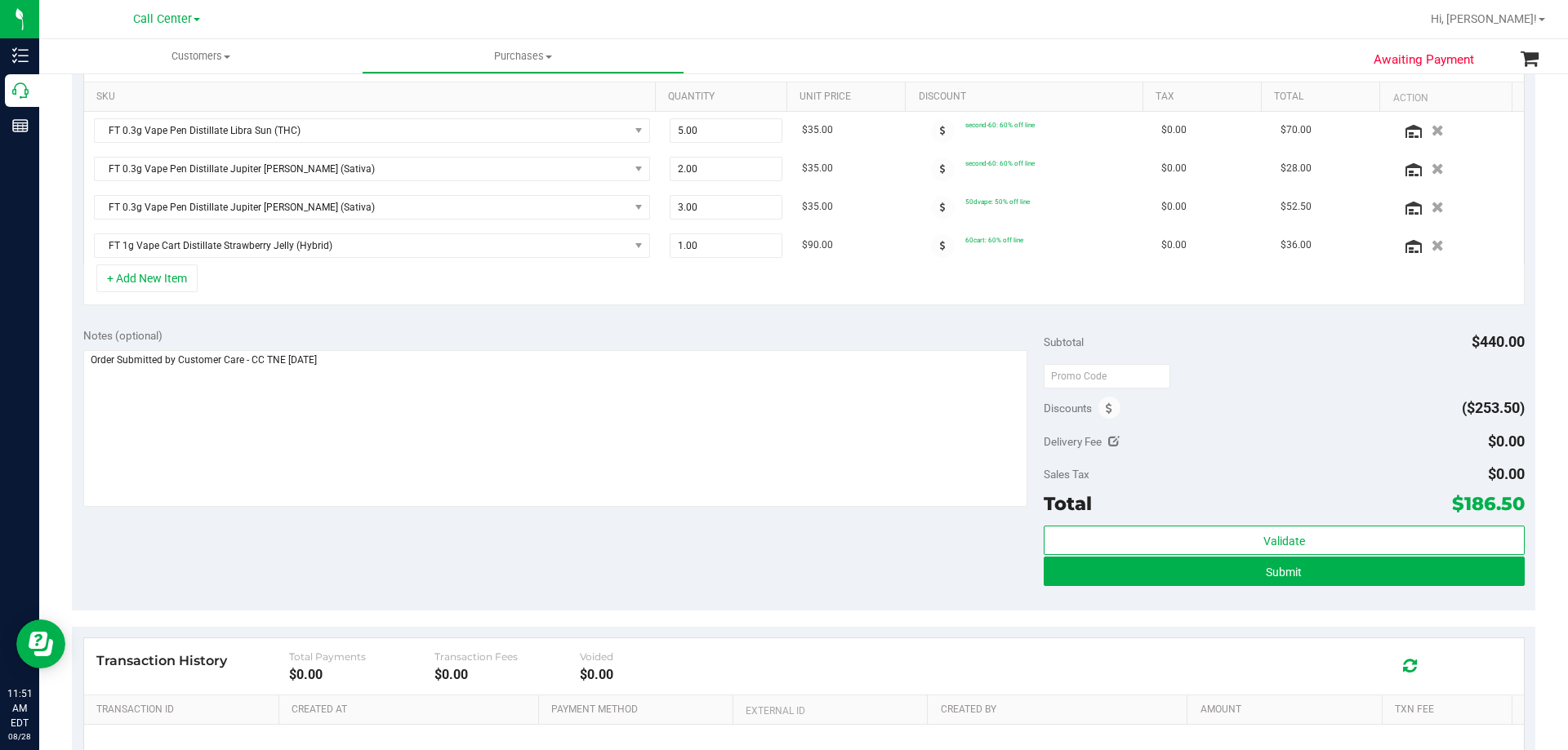
scroll to position [408, 0]
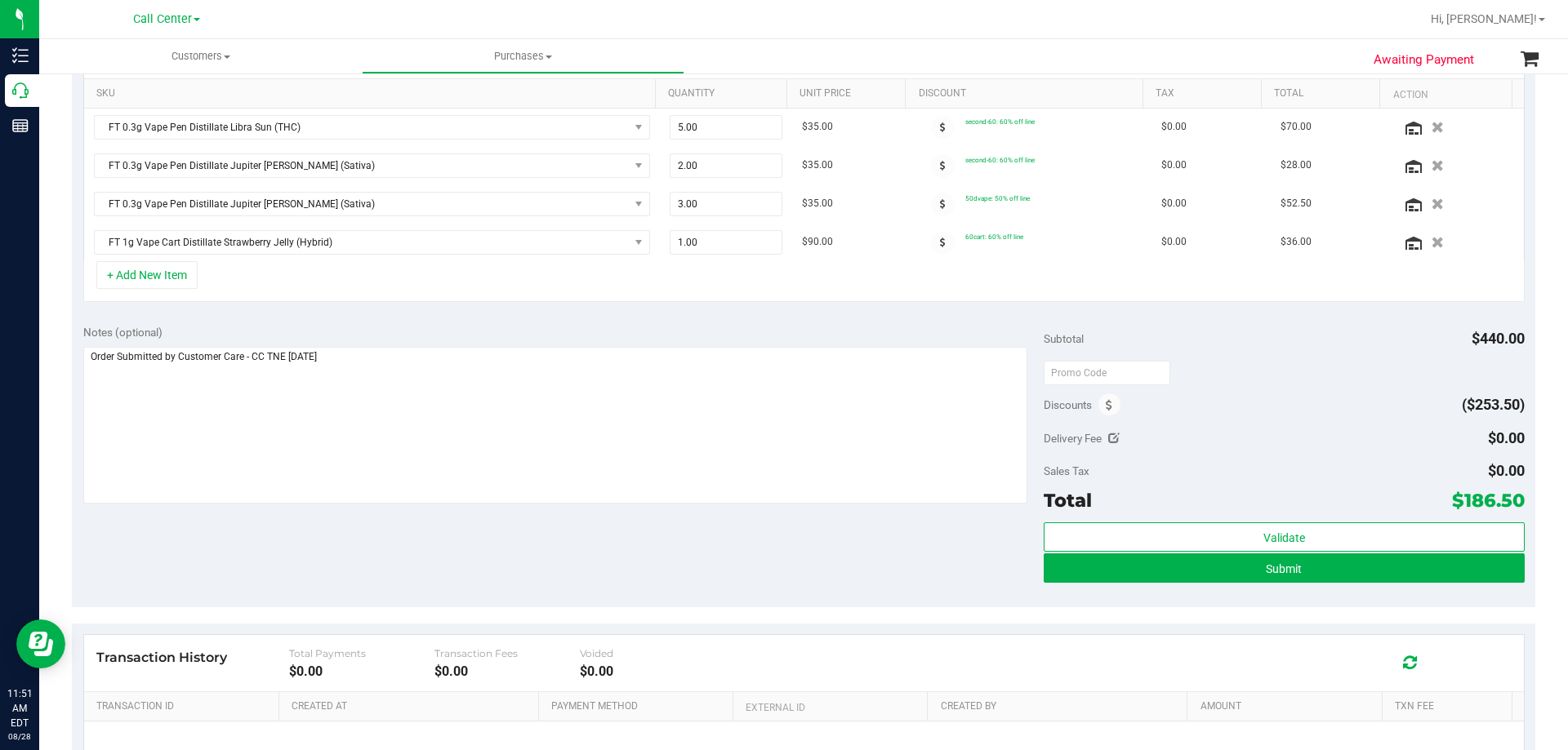
click at [555, 551] on div "Notes (optional) Subtotal $440.00 Discounts ($253.50) Delivery Fee $0.00 Sales …" at bounding box center [803, 460] width 1463 height 294
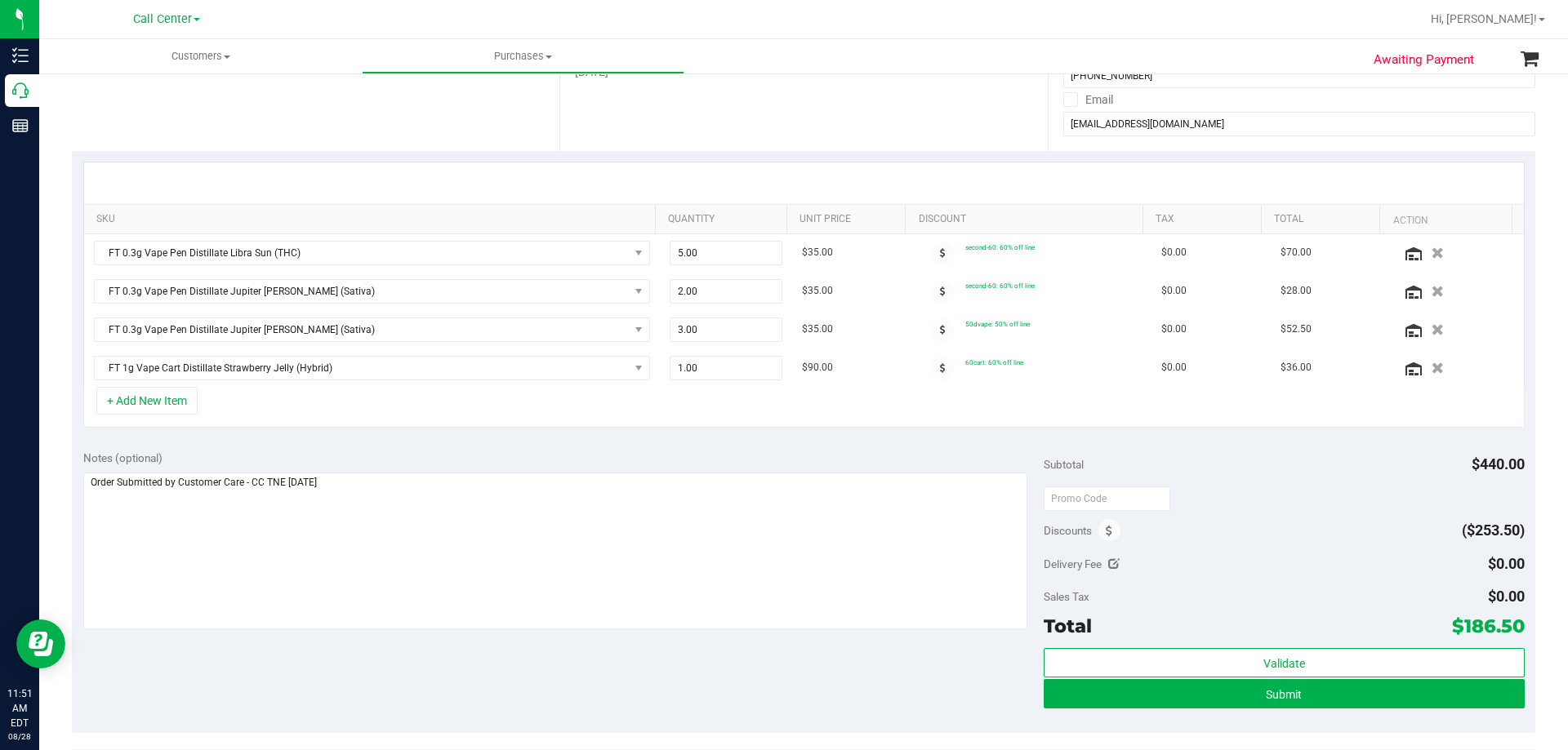
scroll to position [163, 0]
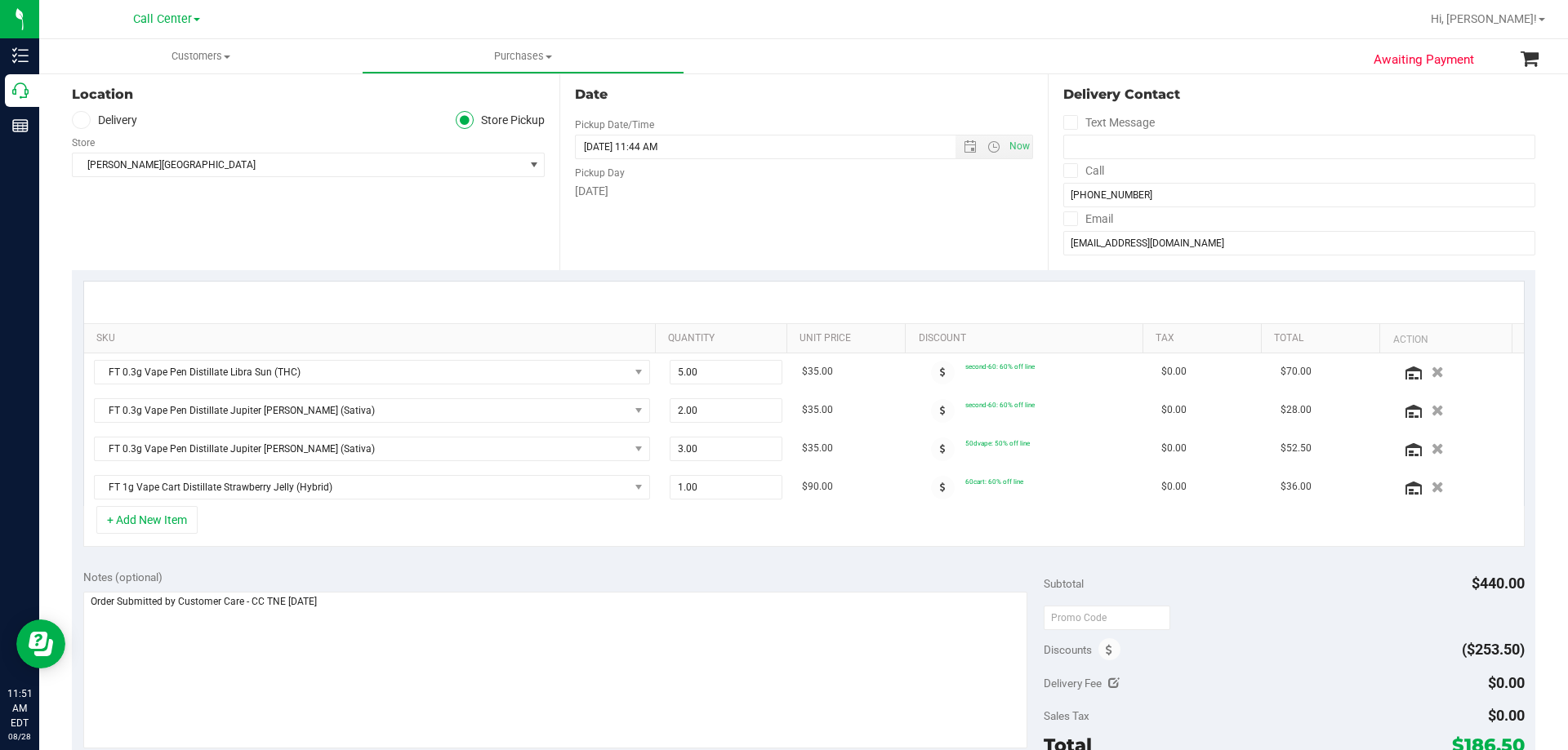
click at [587, 564] on div "Notes (optional) Subtotal $440.00 Discounts ($253.50) Delivery Fee $0.00 Sales …" at bounding box center [803, 705] width 1463 height 294
click at [169, 523] on button "+ Add New Item" at bounding box center [147, 520] width 101 height 28
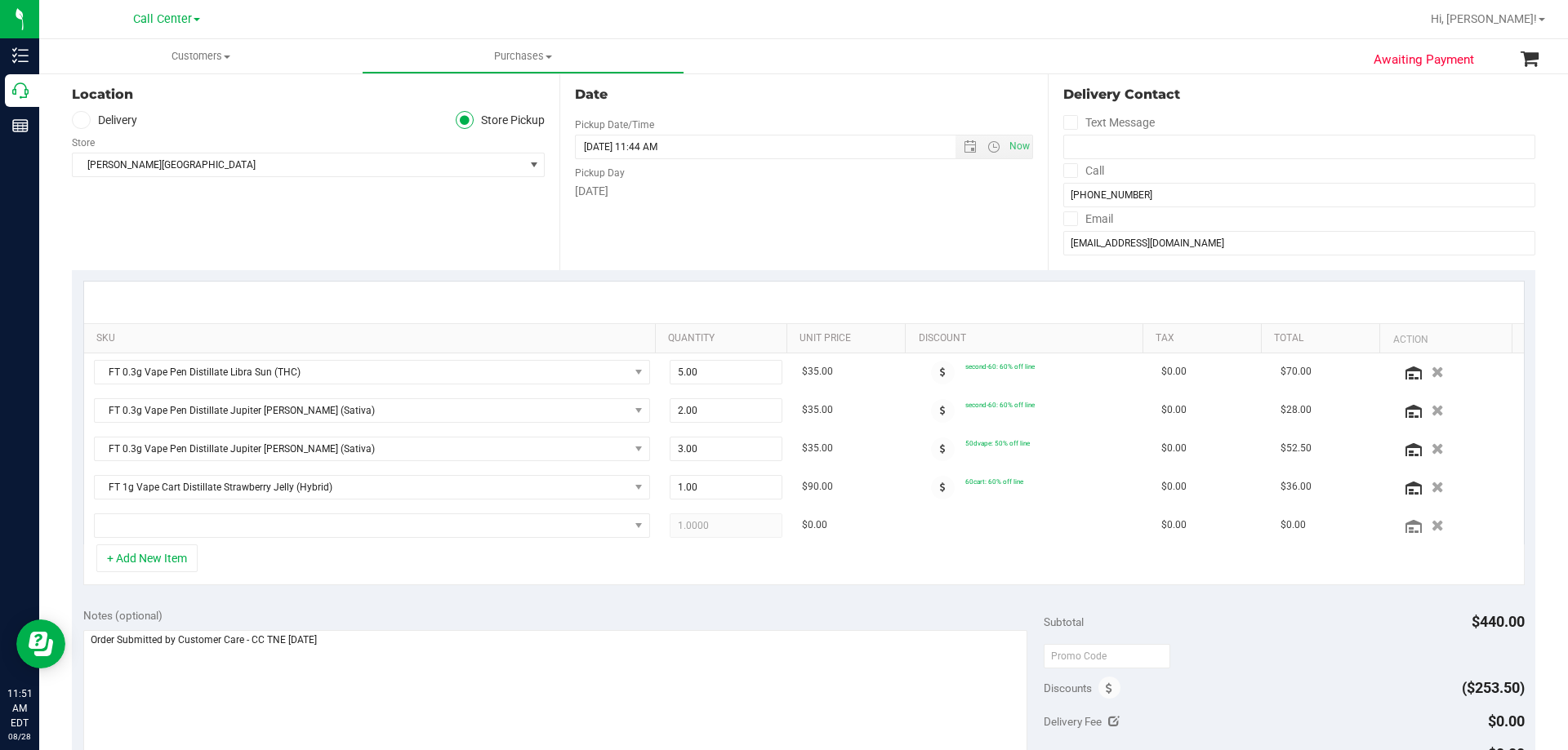
click at [419, 574] on div "+ Add New Item" at bounding box center [803, 564] width 1442 height 41
click at [235, 522] on span "NO DATA FOUND" at bounding box center [362, 525] width 534 height 23
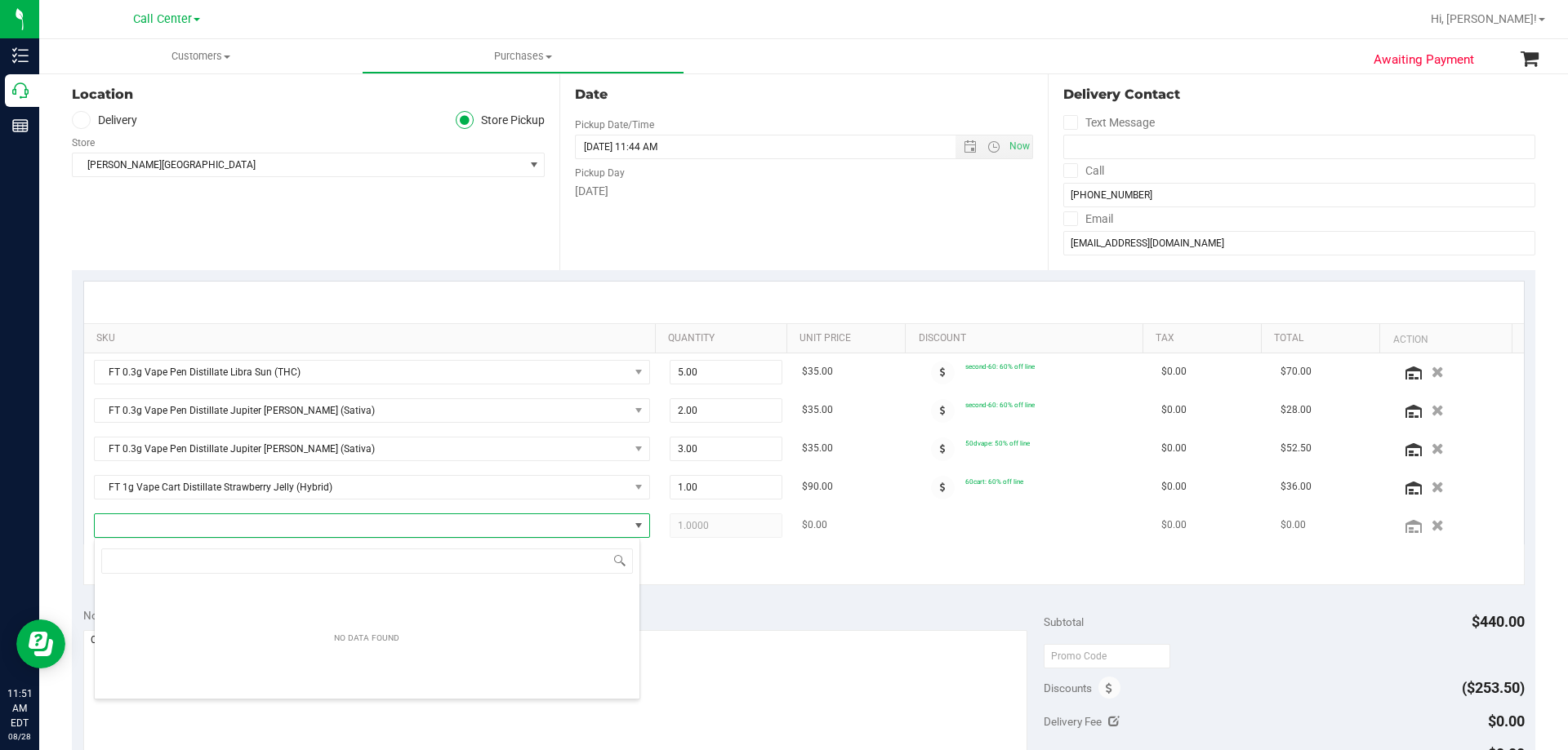
scroll to position [81597, 81129]
type input "i"
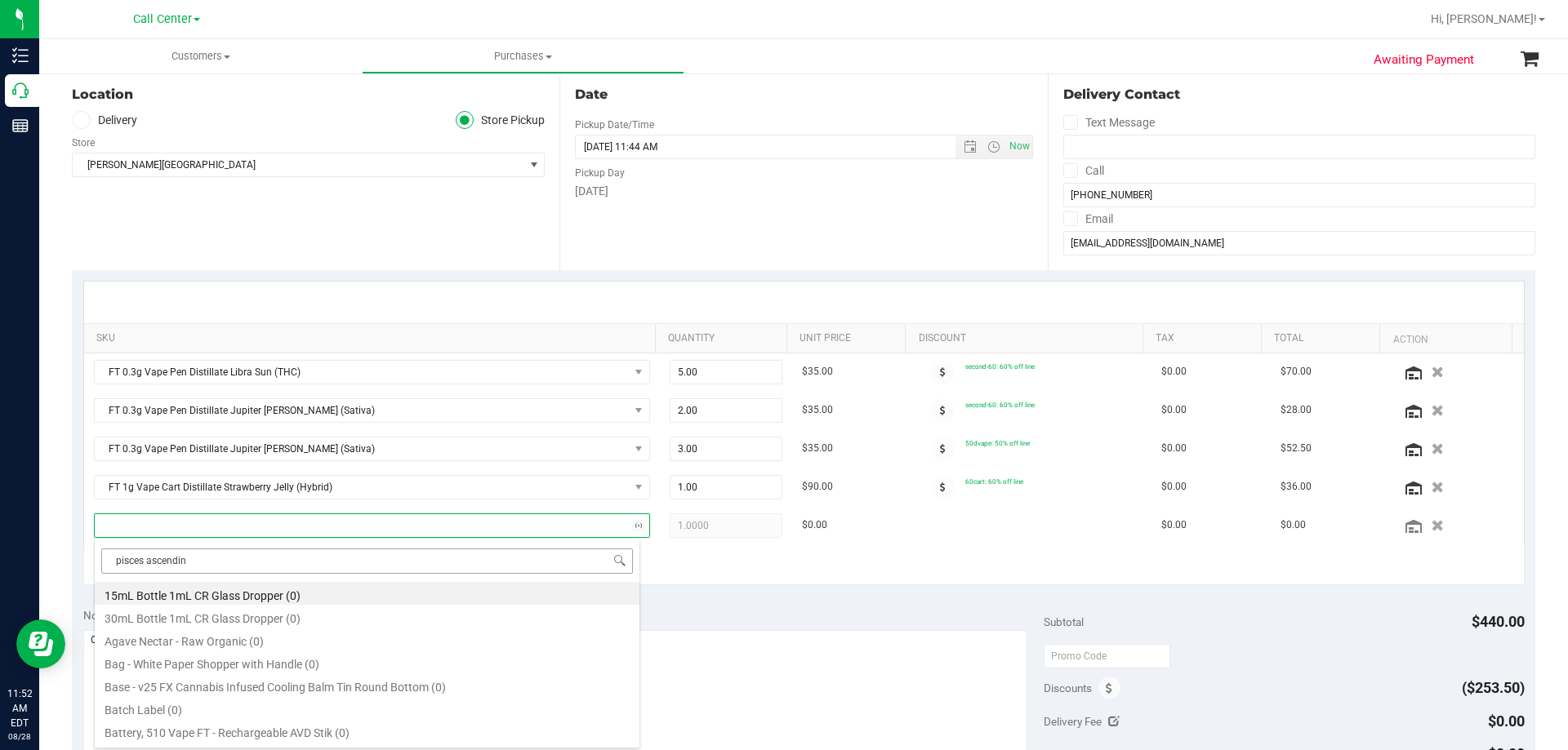
type input "pisces ascending"
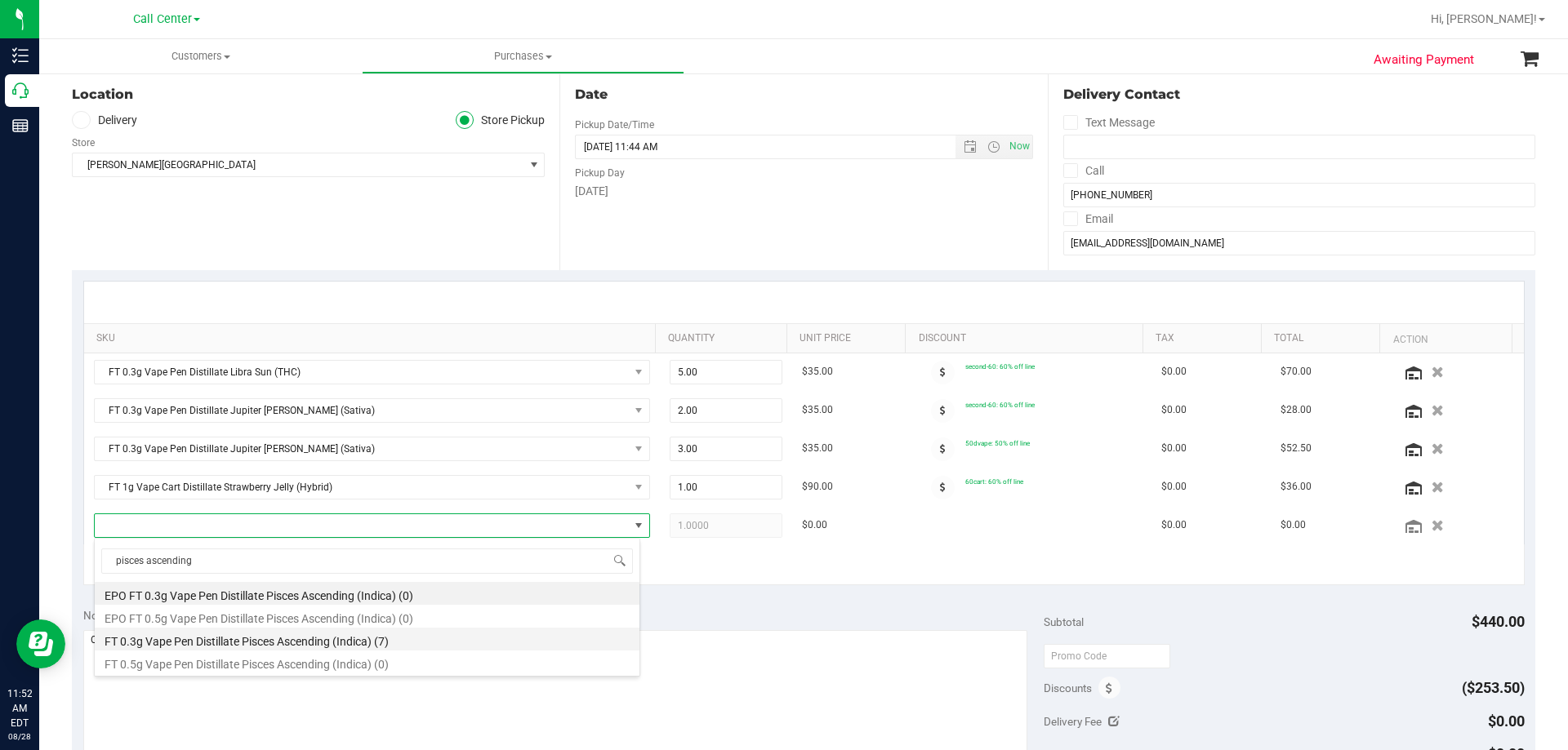
click at [423, 642] on li "FT 0.3g Vape Pen Distillate Pisces Ascending (Indica) (7)" at bounding box center [367, 639] width 544 height 23
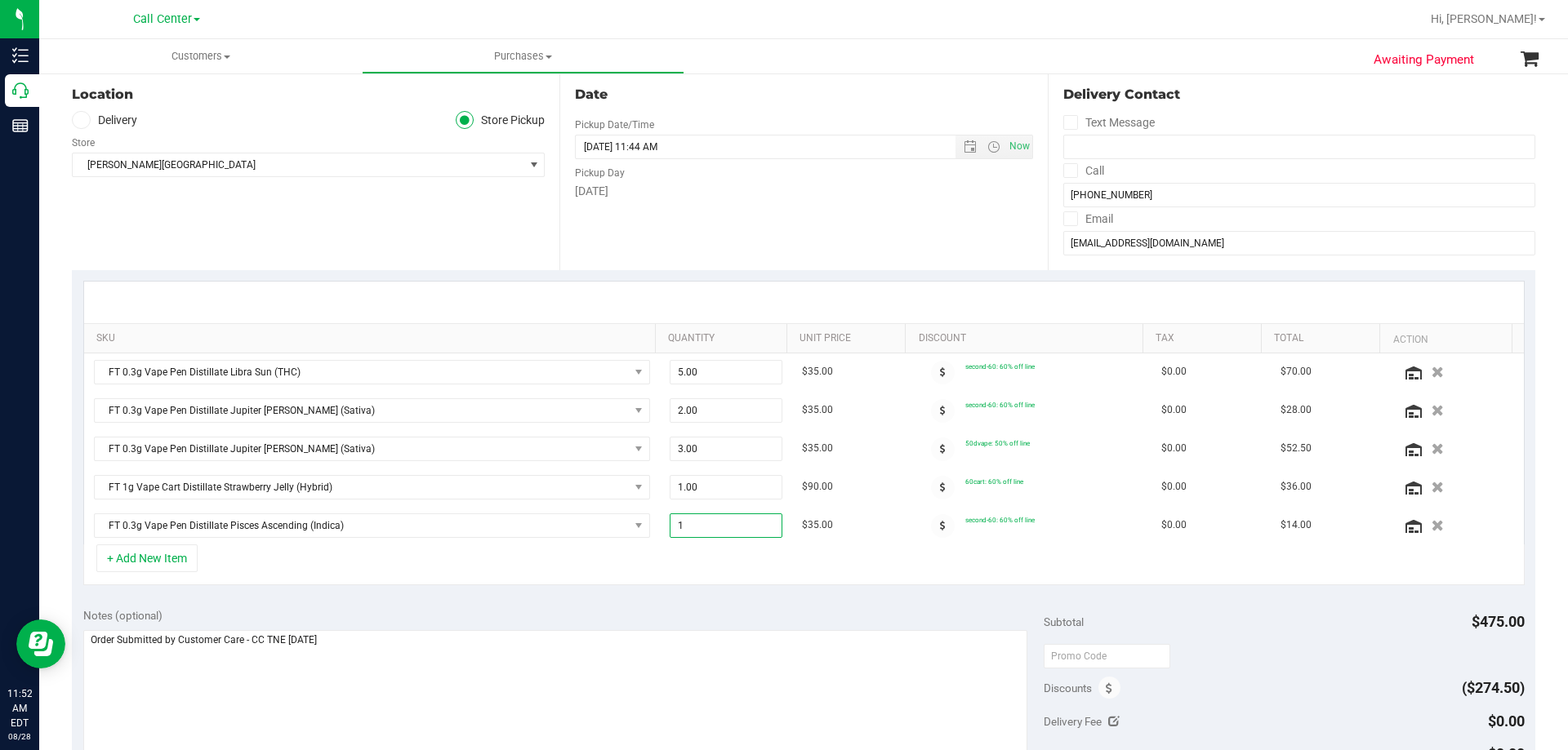
drag, startPoint x: 608, startPoint y: 558, endPoint x: 589, endPoint y: 574, distance: 24.8
click at [598, 565] on div "SKU Quantity Unit Price Discount Tax Total Action FT 0.3g Vape Pen Distillate L…" at bounding box center [803, 433] width 1442 height 305
type input "2"
type input "2.00"
click at [653, 561] on div "+ Add New Item" at bounding box center [803, 564] width 1442 height 41
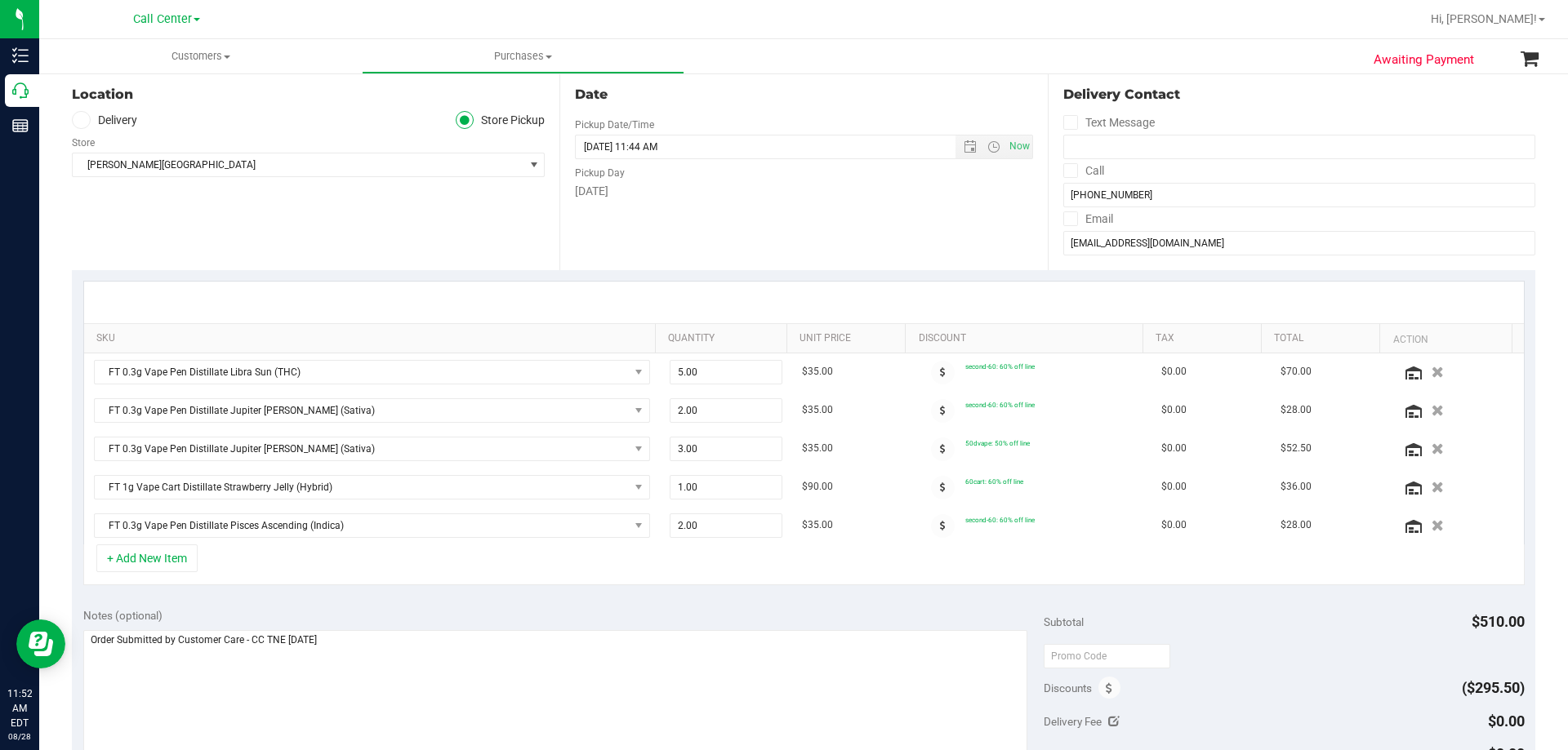
scroll to position [326, 0]
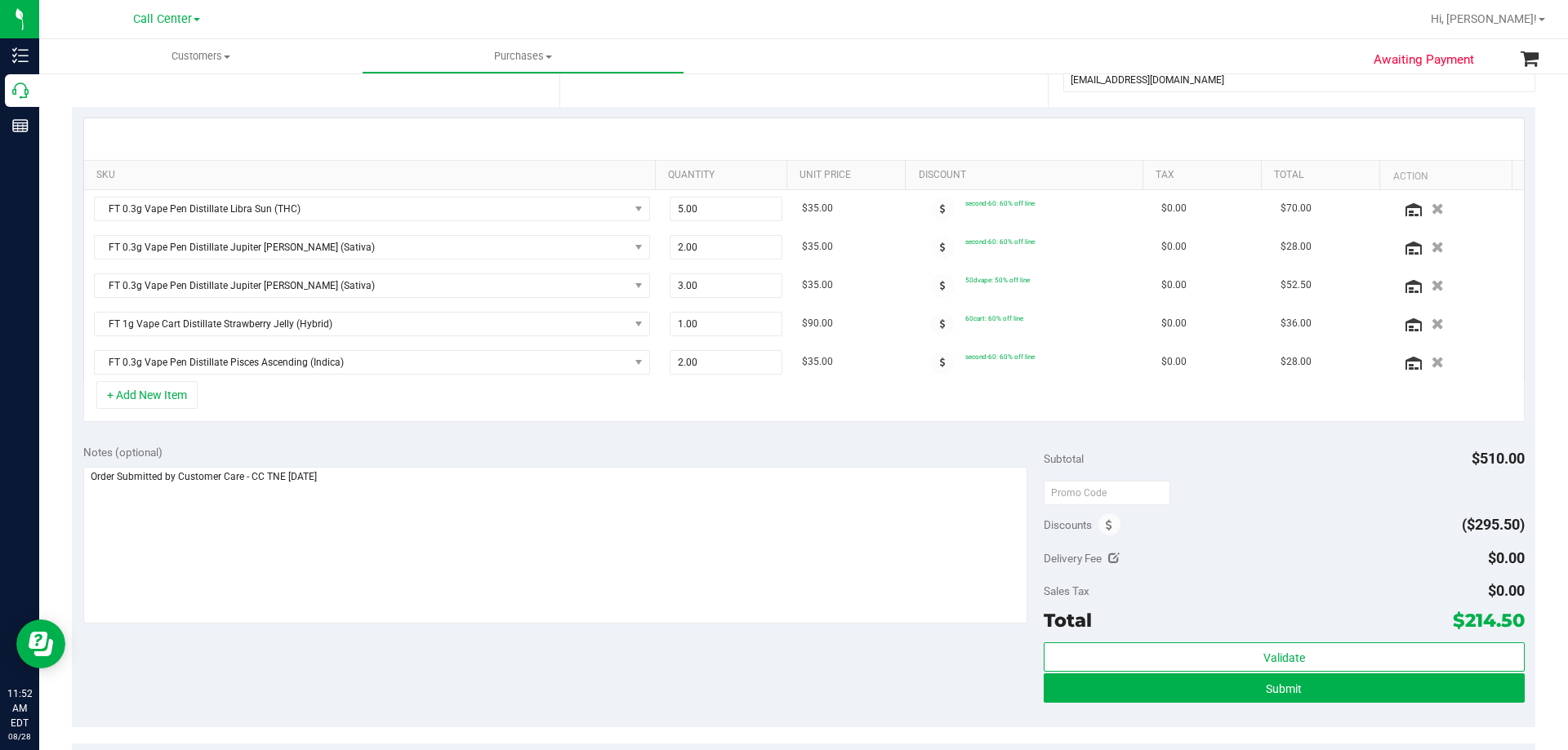
click at [718, 442] on div "Notes (optional) Subtotal $510.00 Discounts ($295.50) Delivery Fee $0.00 Sales …" at bounding box center [803, 580] width 1463 height 294
click at [704, 444] on div "Notes (optional)" at bounding box center [564, 452] width 962 height 17
click at [187, 398] on button "+ Add New Item" at bounding box center [147, 394] width 101 height 28
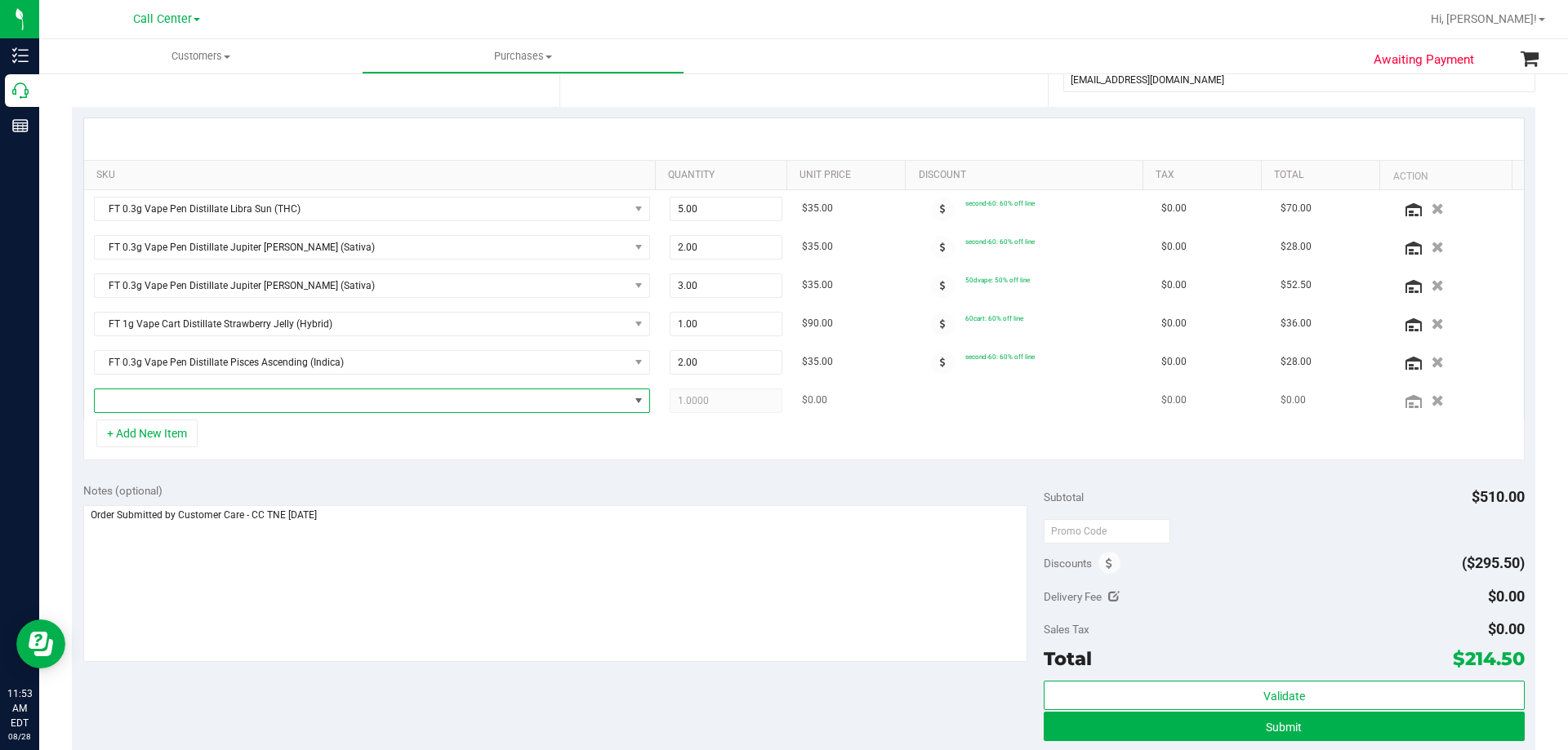
click at [270, 405] on span "NO DATA FOUND" at bounding box center [362, 400] width 534 height 23
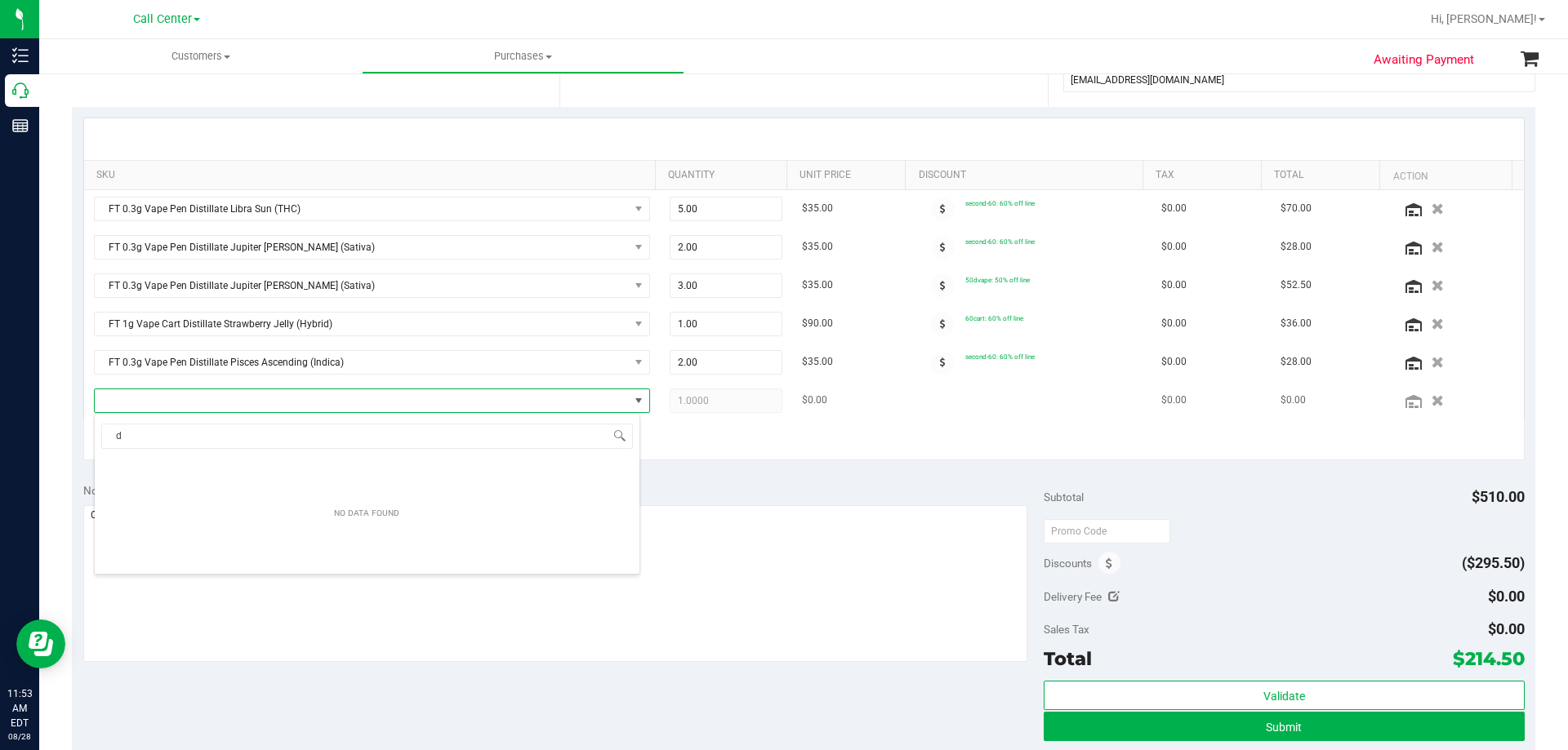
scroll to position [24, 546]
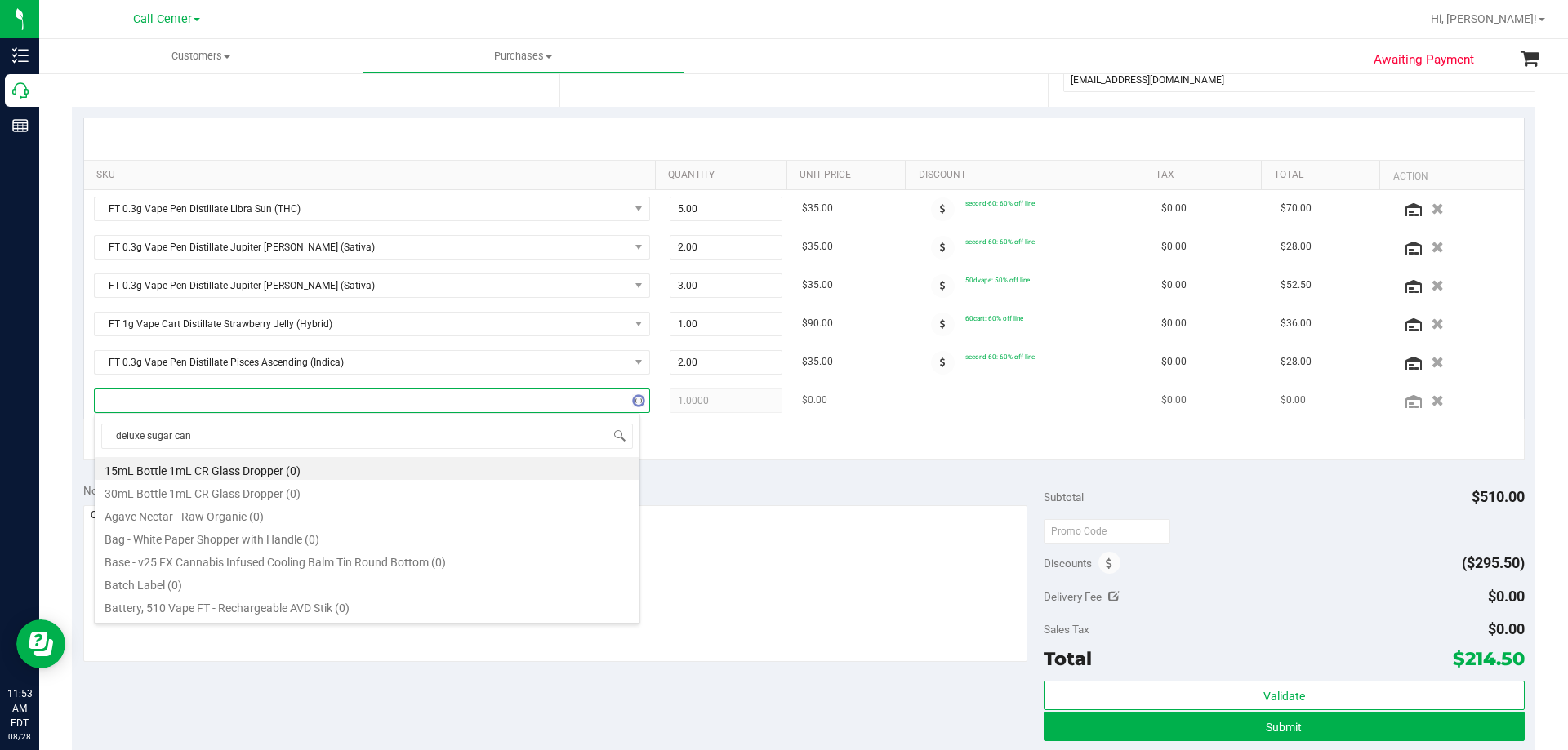
type input "deluxe sugar cane"
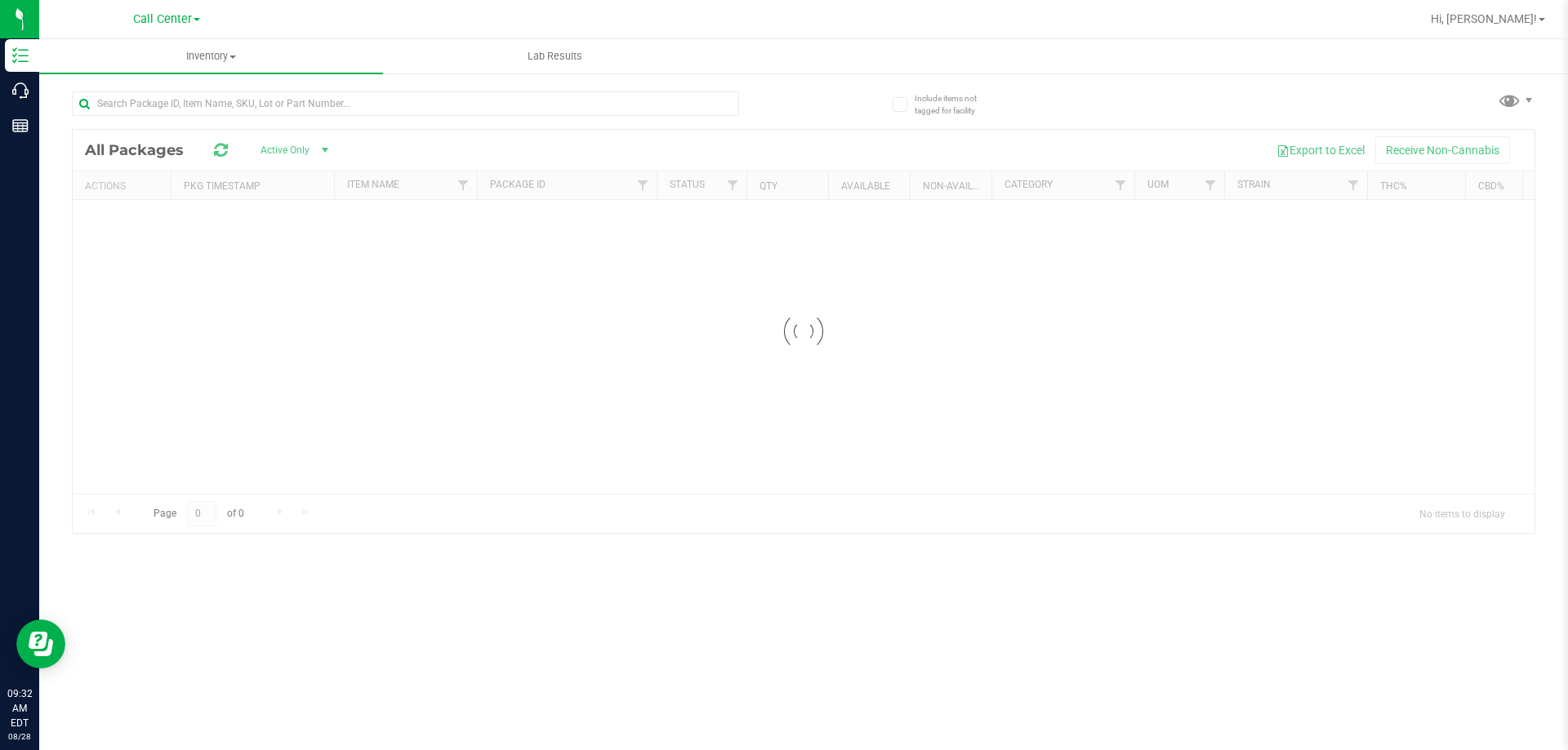
click at [157, 22] on div "Call Center Hi, Terese! Inventory All packages All inventory Waste log Lab Resu…" at bounding box center [803, 375] width 1529 height 750
click at [186, 13] on span "Call Center" at bounding box center [162, 20] width 59 height 15
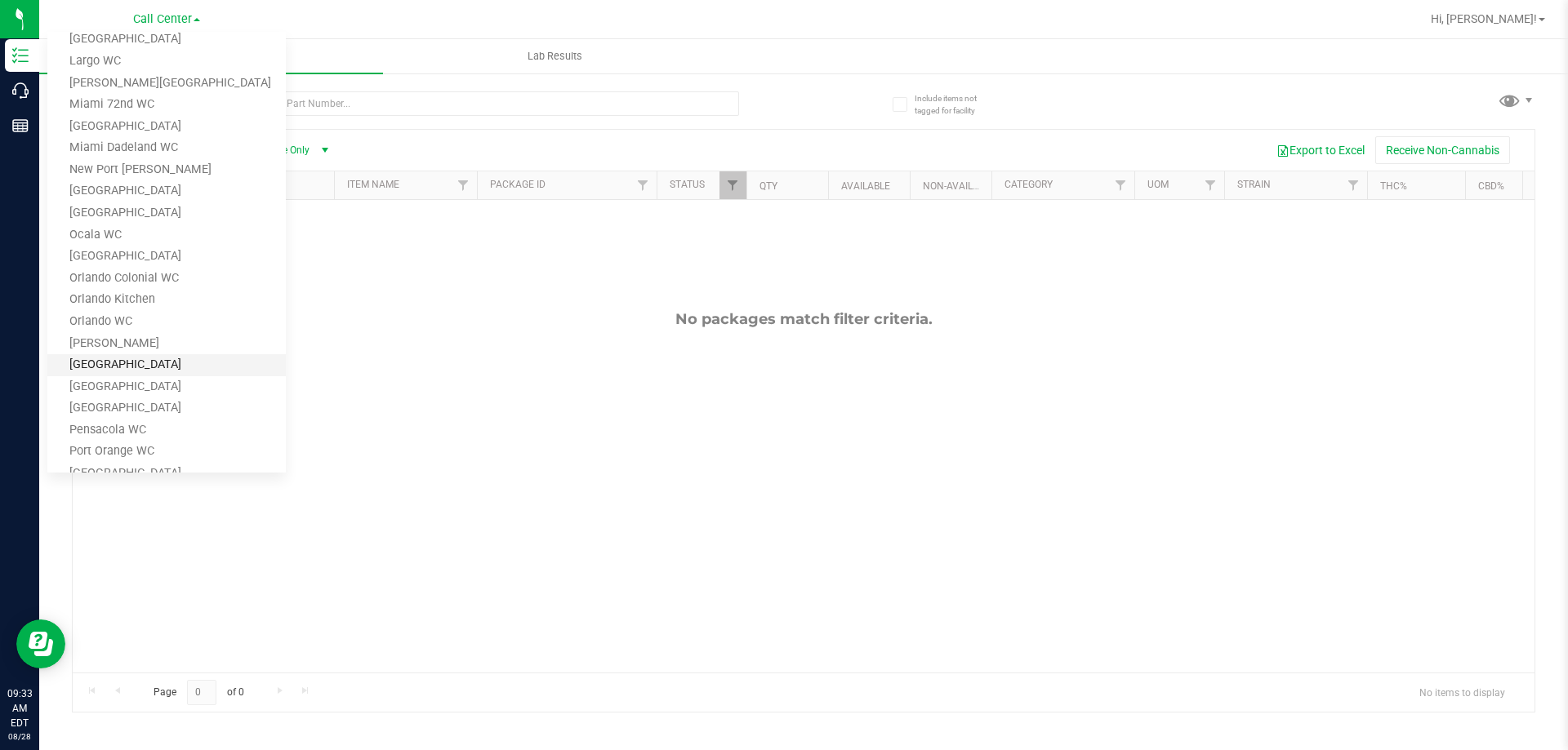
scroll to position [490, 0]
click at [187, 369] on link "Port Orange WC" at bounding box center [167, 370] width 239 height 22
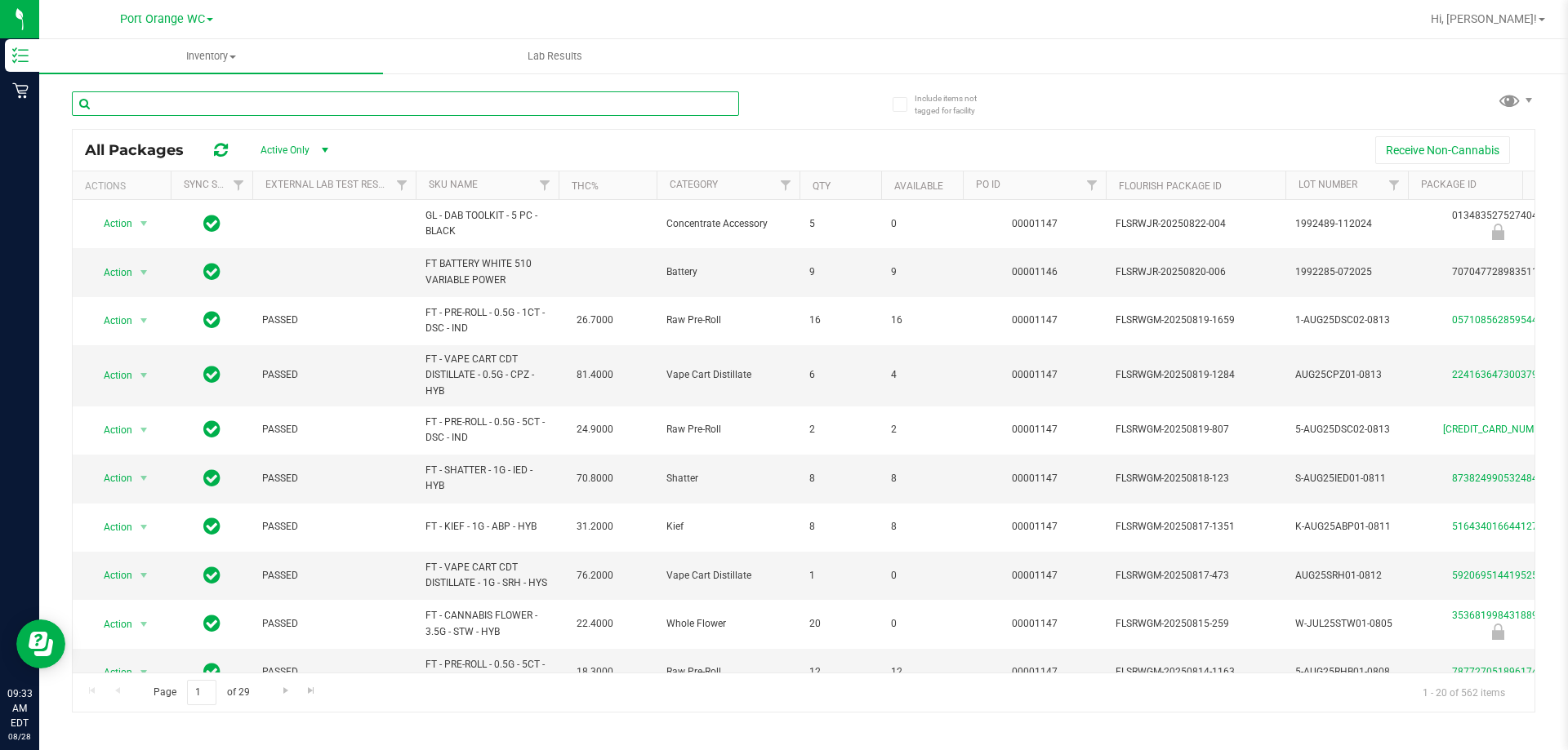
click at [243, 105] on input "text" at bounding box center [405, 103] width 668 height 24
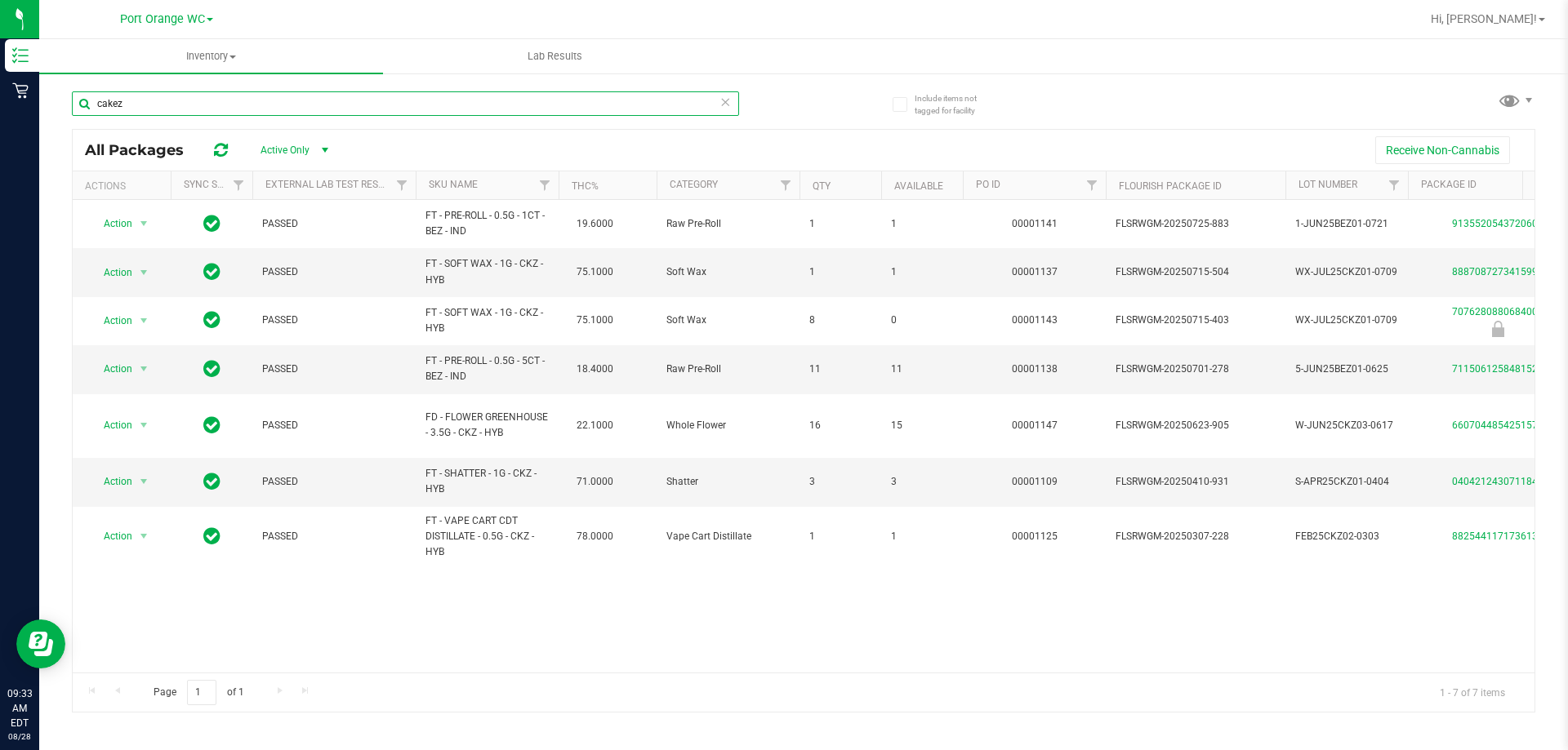
click at [155, 105] on input "cakez" at bounding box center [405, 103] width 668 height 24
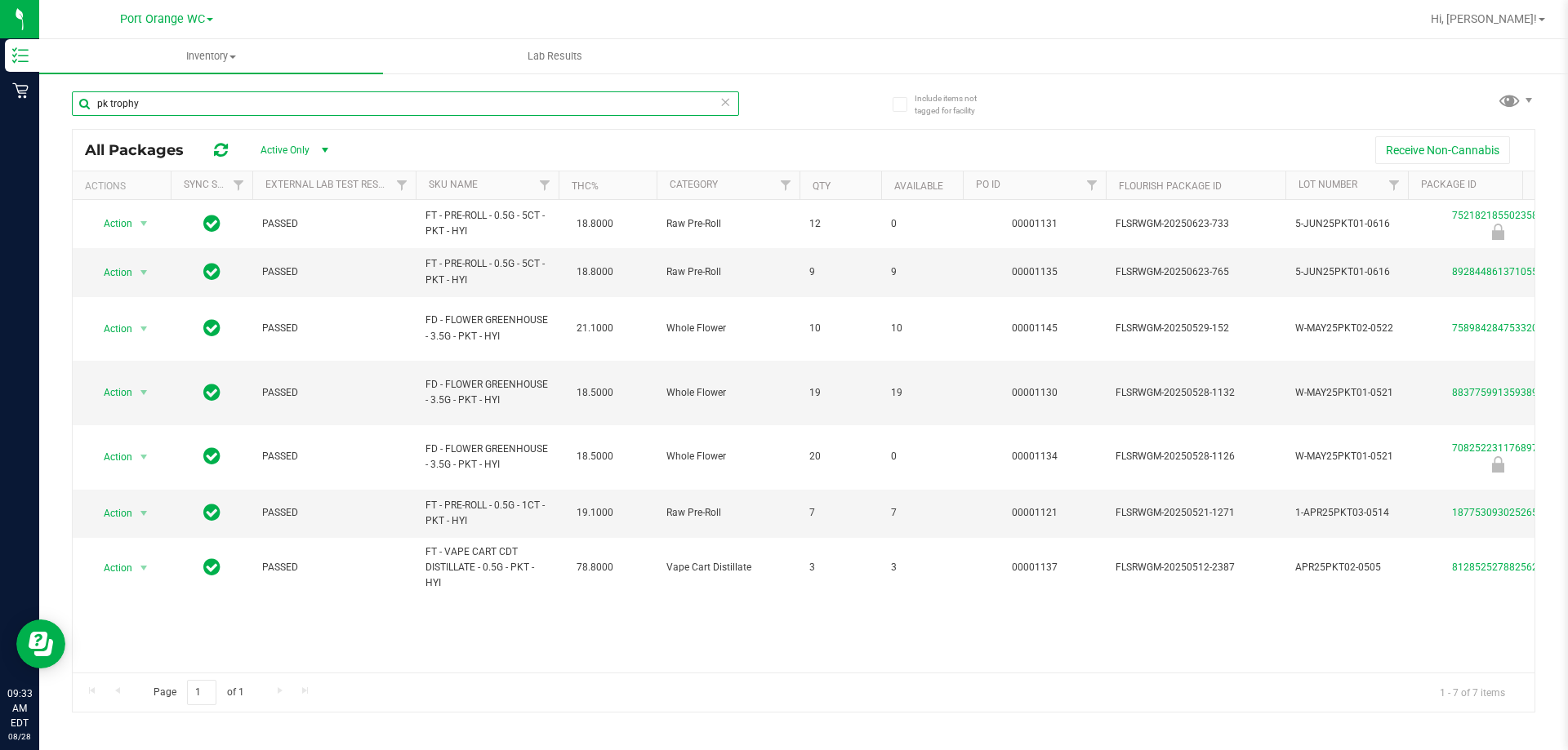
type input "pk trophy"
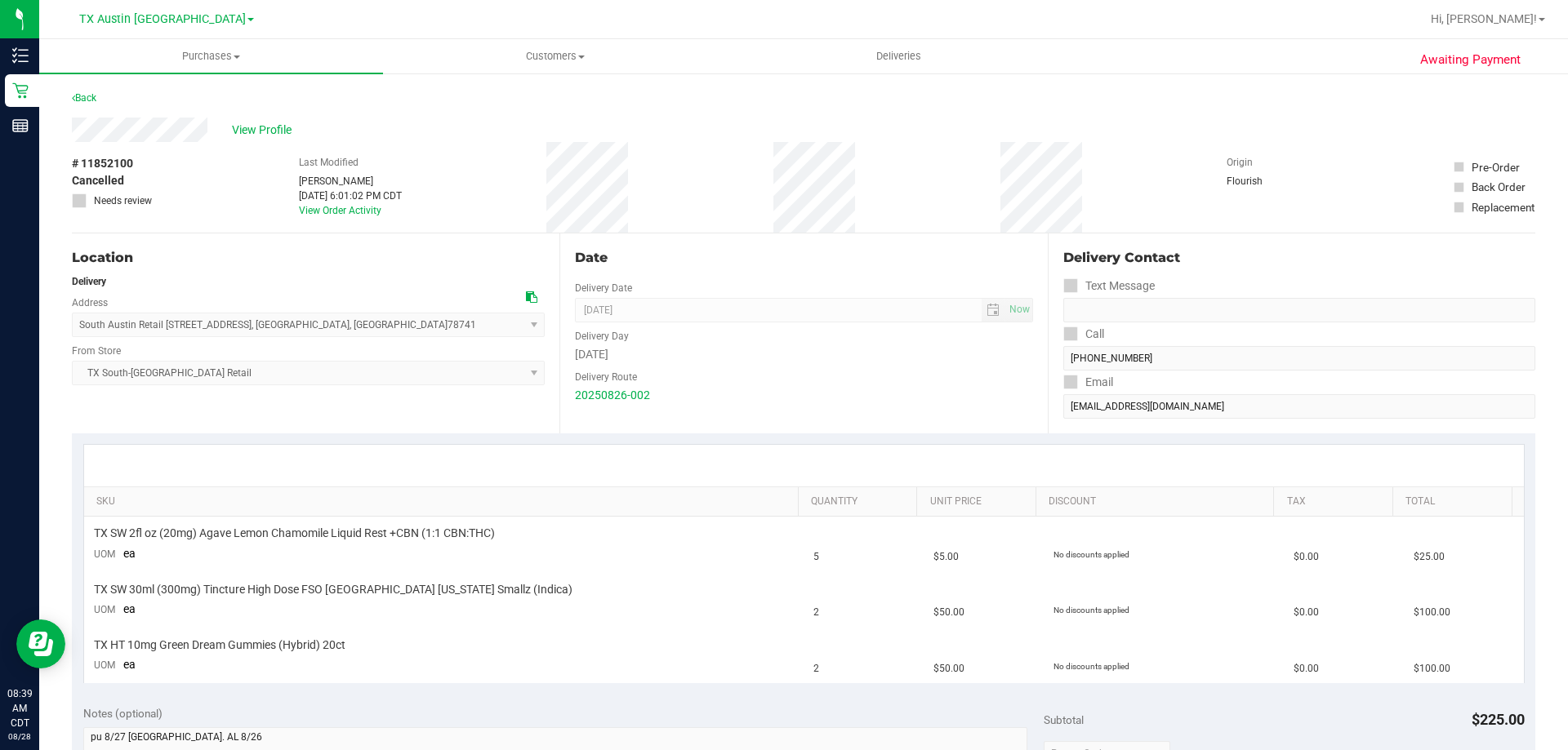
drag, startPoint x: 111, startPoint y: 322, endPoint x: 448, endPoint y: 332, distance: 337.1
click at [448, 332] on span "South Austin Retail 7105 E. Riverside Dr. , Austin , TX 78741 Select address 70…" at bounding box center [308, 324] width 473 height 24
click at [370, 326] on span "South Austin Retail 7105 E. Riverside Dr. , Austin , TX 78741 Select address 70…" at bounding box center [308, 324] width 473 height 24
click at [225, 391] on div "Location Delivery Address South Austin Retail 7105 E. Riverside Dr. , Austin , …" at bounding box center [316, 333] width 487 height 200
click at [244, 398] on div "Location Delivery Address South Austin Retail 7105 E. Riverside Dr. , Austin , …" at bounding box center [316, 333] width 487 height 200
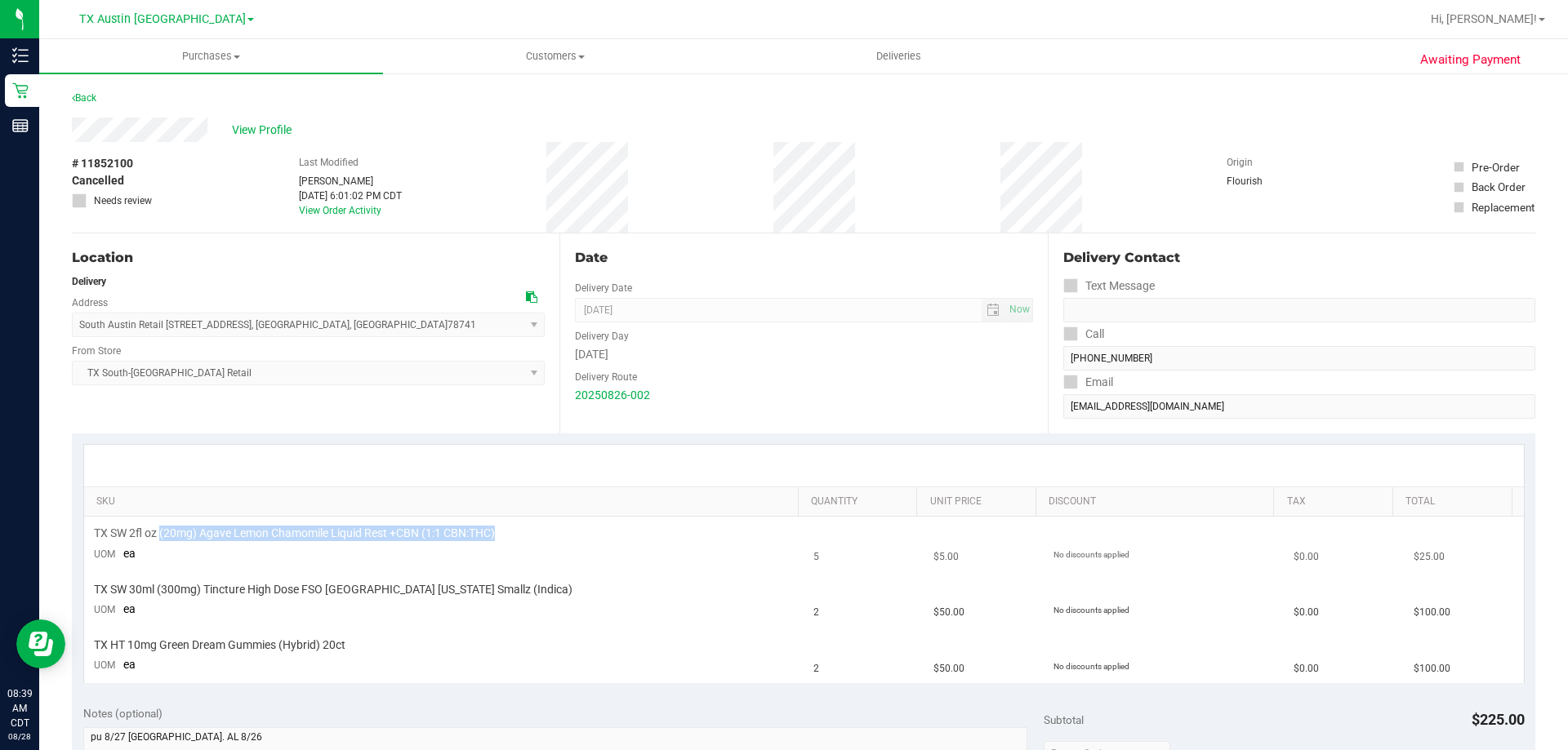
drag, startPoint x: 162, startPoint y: 528, endPoint x: 500, endPoint y: 531, distance: 338.0
click at [500, 531] on div "TX SW 2fl oz (20mg) Agave Lemon Chamomile Liquid Rest +CBN (1:1 CBN:THC)" at bounding box center [444, 533] width 701 height 16
drag, startPoint x: 160, startPoint y: 540, endPoint x: 302, endPoint y: 528, distance: 142.5
click at [302, 528] on span "TX SW 2fl oz (20mg) Agave Lemon Chamomile Liquid Rest +CBN (1:1 CBN:THC)" at bounding box center [294, 533] width 401 height 16
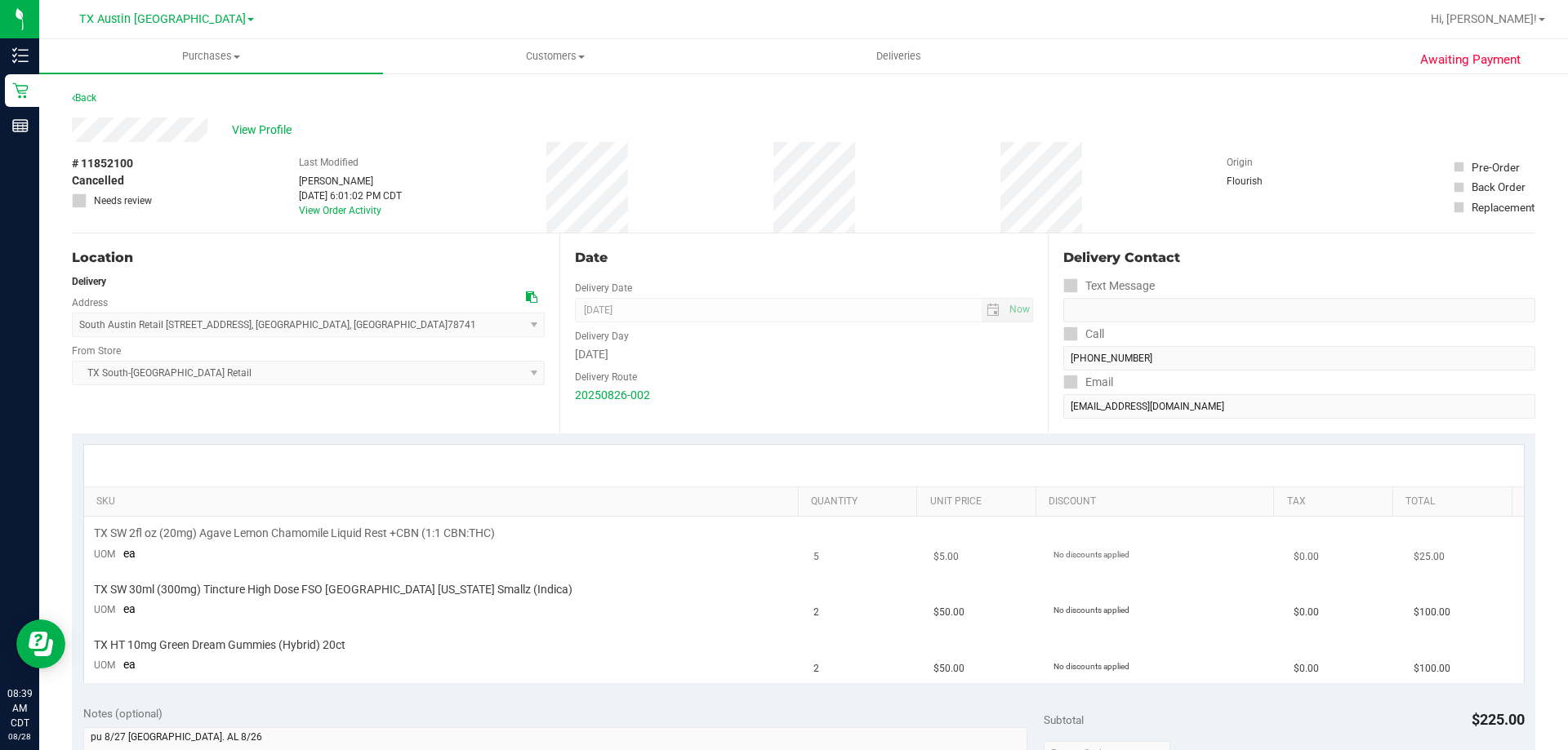
click at [320, 535] on span "TX SW 2fl oz (20mg) Agave Lemon Chamomile Liquid Rest +CBN (1:1 CBN:THC)" at bounding box center [294, 533] width 401 height 16
drag, startPoint x: 145, startPoint y: 532, endPoint x: 476, endPoint y: 541, distance: 331.1
click at [476, 541] on span "TX SW 2fl oz (20mg) Agave Lemon Chamomile Liquid Rest +CBN (1:1 CBN:THC)" at bounding box center [294, 533] width 401 height 16
click at [476, 542] on td "TX SW 2fl oz (20mg) Agave Lemon Chamomile Liquid Rest +CBN (1:1 CBN:THC) UOM ea" at bounding box center [444, 544] width 720 height 55
drag, startPoint x: 147, startPoint y: 535, endPoint x: 369, endPoint y: 534, distance: 222.0
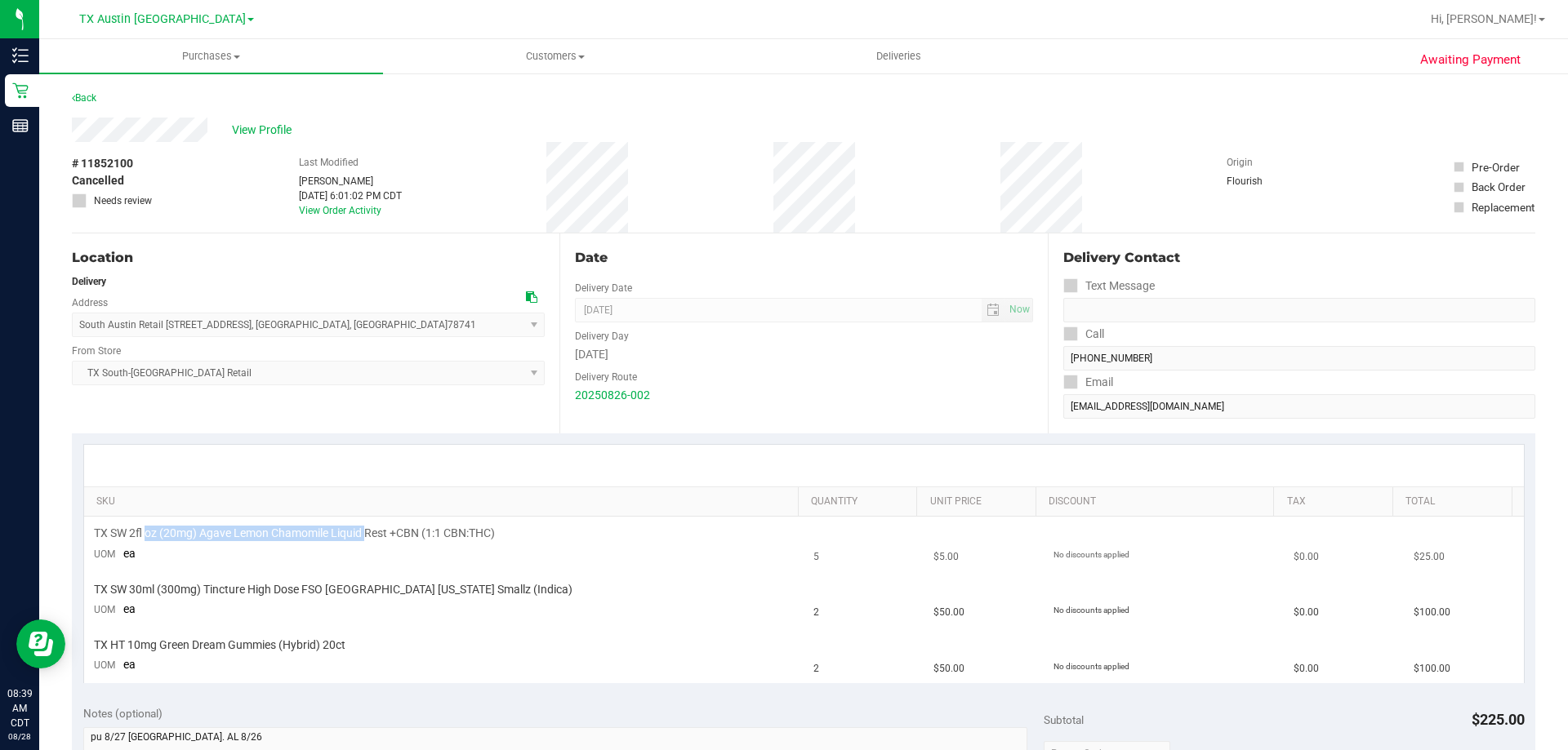
click at [369, 534] on span "TX SW 2fl oz (20mg) Agave Lemon Chamomile Liquid Rest +CBN (1:1 CBN:THC)" at bounding box center [294, 533] width 401 height 16
click at [434, 546] on td "TX SW 2fl oz (20mg) Agave Lemon Chamomile Liquid Rest +CBN (1:1 CBN:THC) UOM ea" at bounding box center [444, 544] width 720 height 55
drag, startPoint x: 142, startPoint y: 536, endPoint x: 406, endPoint y: 542, distance: 264.1
click at [404, 542] on td "TX SW 2fl oz (20mg) Agave Lemon Chamomile Liquid Rest +CBN (1:1 CBN:THC) UOM ea" at bounding box center [444, 544] width 720 height 55
click at [406, 542] on td "TX SW 2fl oz (20mg) Agave Lemon Chamomile Liquid Rest +CBN (1:1 CBN:THC) UOM ea" at bounding box center [444, 544] width 720 height 55
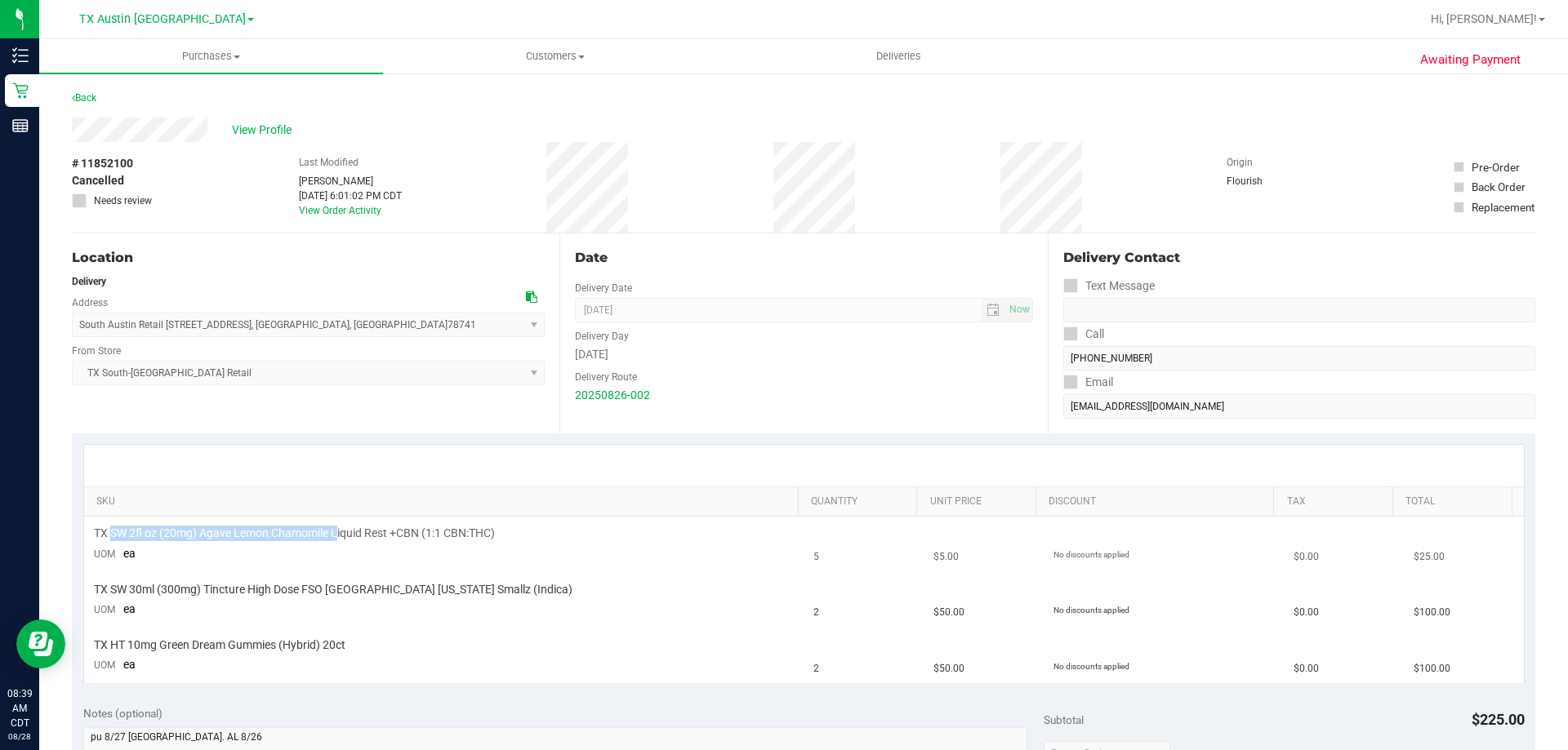
drag, startPoint x: 111, startPoint y: 536, endPoint x: 338, endPoint y: 537, distance: 227.0
click at [338, 537] on span "TX SW 2fl oz (20mg) Agave Lemon Chamomile Liquid Rest +CBN (1:1 CBN:THC)" at bounding box center [294, 533] width 401 height 16
click at [348, 539] on span "TX SW 2fl oz (20mg) Agave Lemon Chamomile Liquid Rest +CBN (1:1 CBN:THC)" at bounding box center [294, 533] width 401 height 16
drag, startPoint x: 129, startPoint y: 534, endPoint x: 417, endPoint y: 538, distance: 288.0
click at [417, 538] on span "TX SW 2fl oz (20mg) Agave Lemon Chamomile Liquid Rest +CBN (1:1 CBN:THC)" at bounding box center [294, 533] width 401 height 16
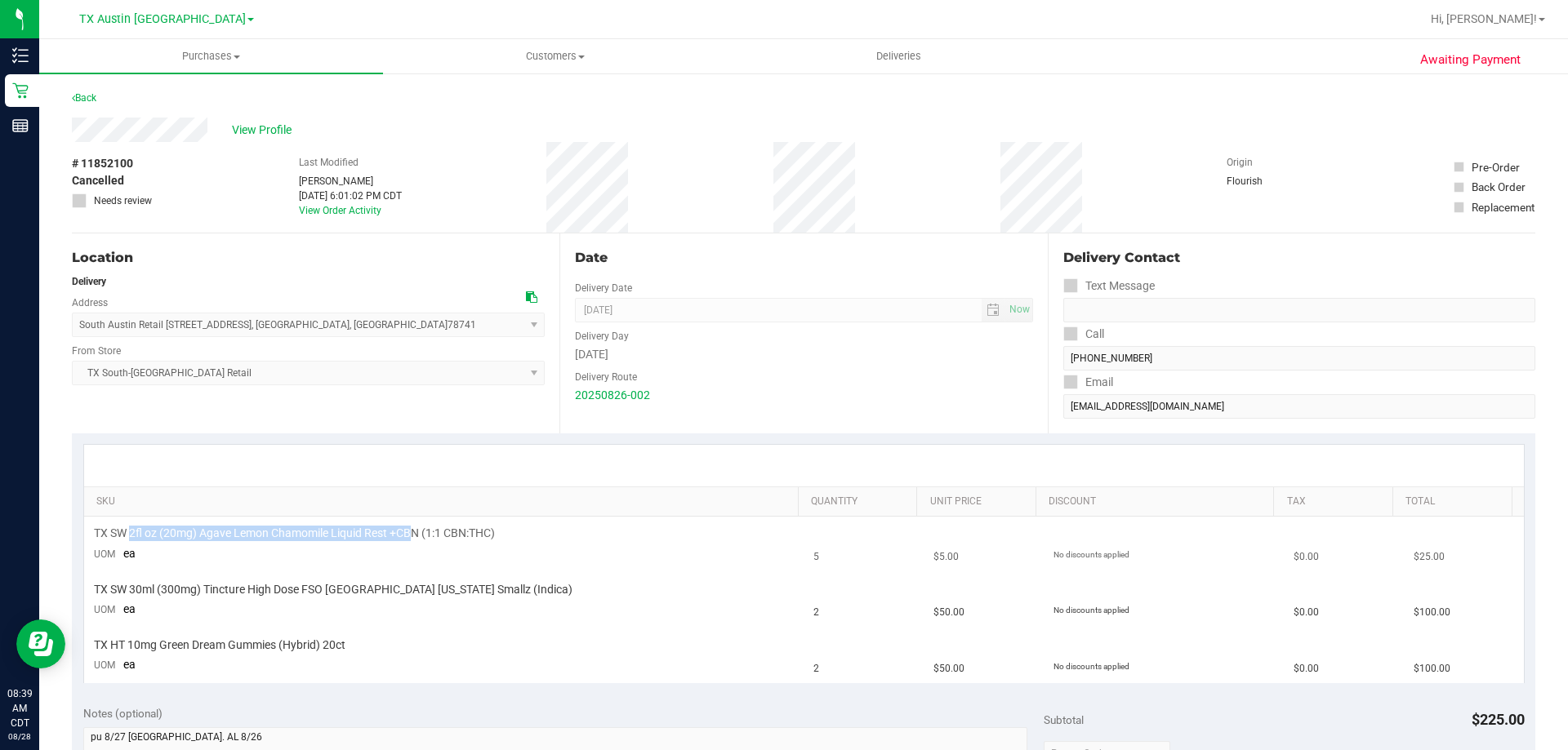
click at [417, 538] on span "TX SW 2fl oz (20mg) Agave Lemon Chamomile Liquid Rest +CBN (1:1 CBN:THC)" at bounding box center [294, 533] width 401 height 16
click at [274, 129] on span "View Profile" at bounding box center [265, 130] width 65 height 17
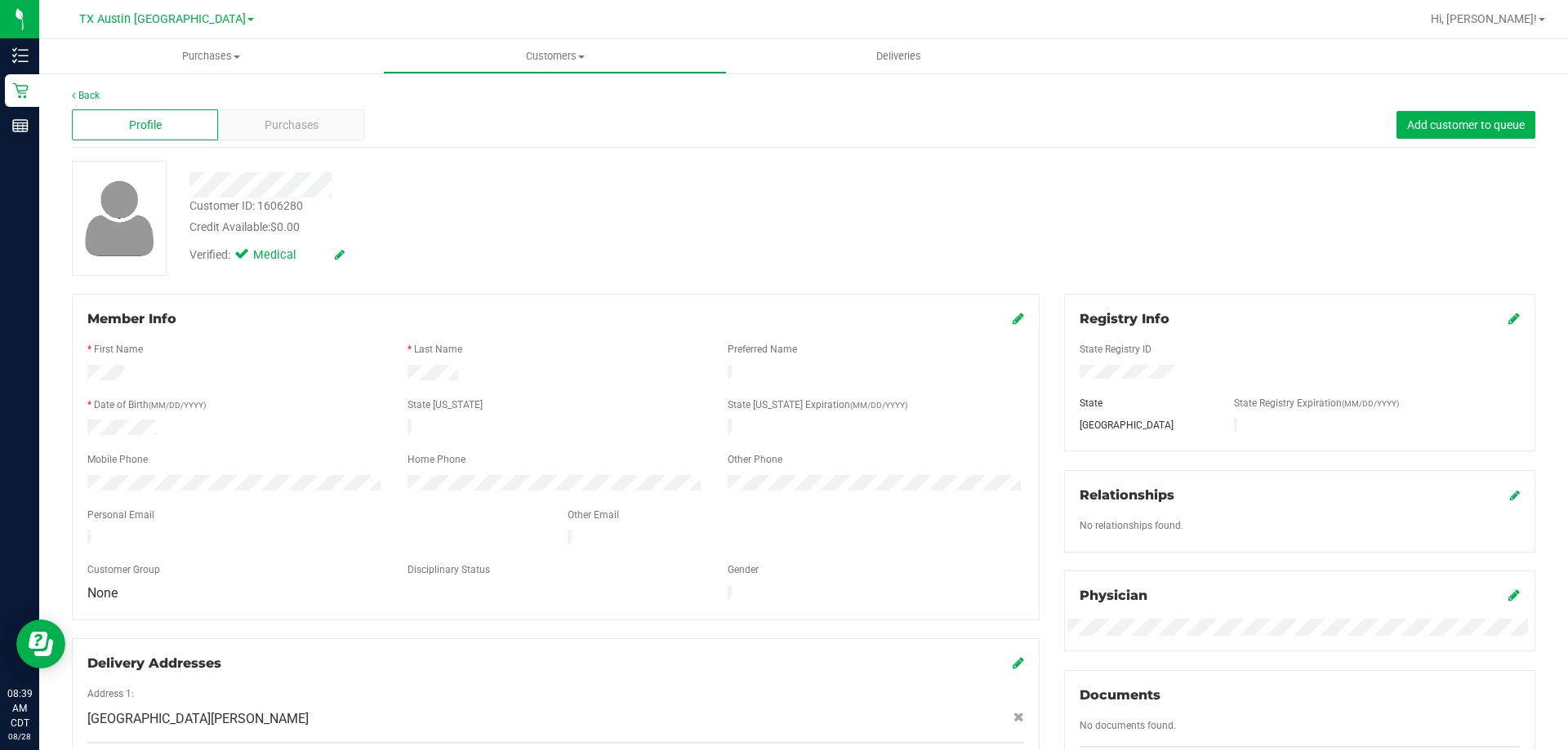
click at [388, 198] on div "Customer ID: 1606280 Credit Available: $0.00" at bounding box center [549, 217] width 744 height 39
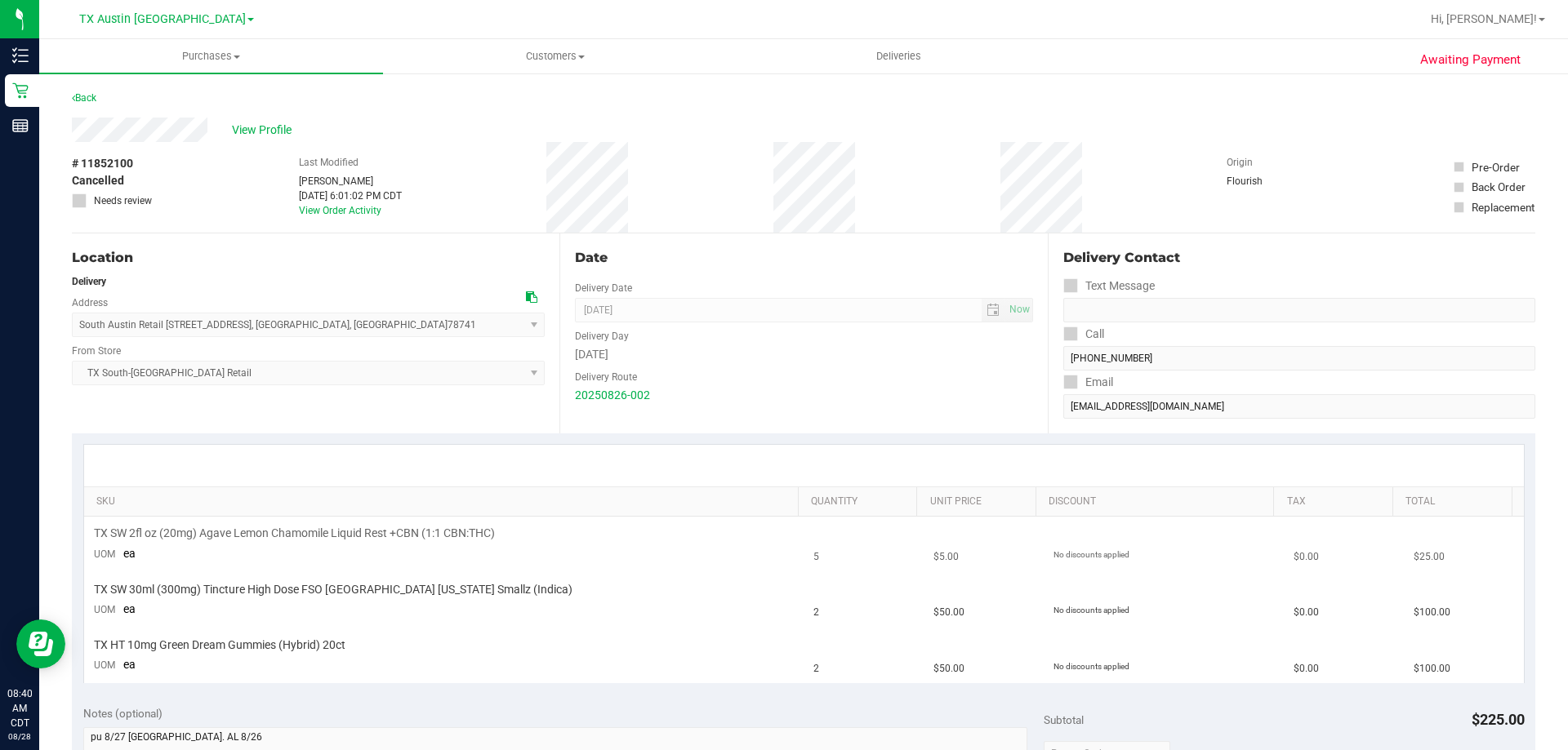
click at [278, 536] on span "TX SW 2fl oz (20mg) Agave Lemon Chamomile Liquid Rest +CBN (1:1 CBN:THC)" at bounding box center [294, 533] width 401 height 16
copy div "TX SW 2fl oz (20mg) Agave Lemon Chamomile Liquid Rest +CBN (1:1 CBN:THC)"
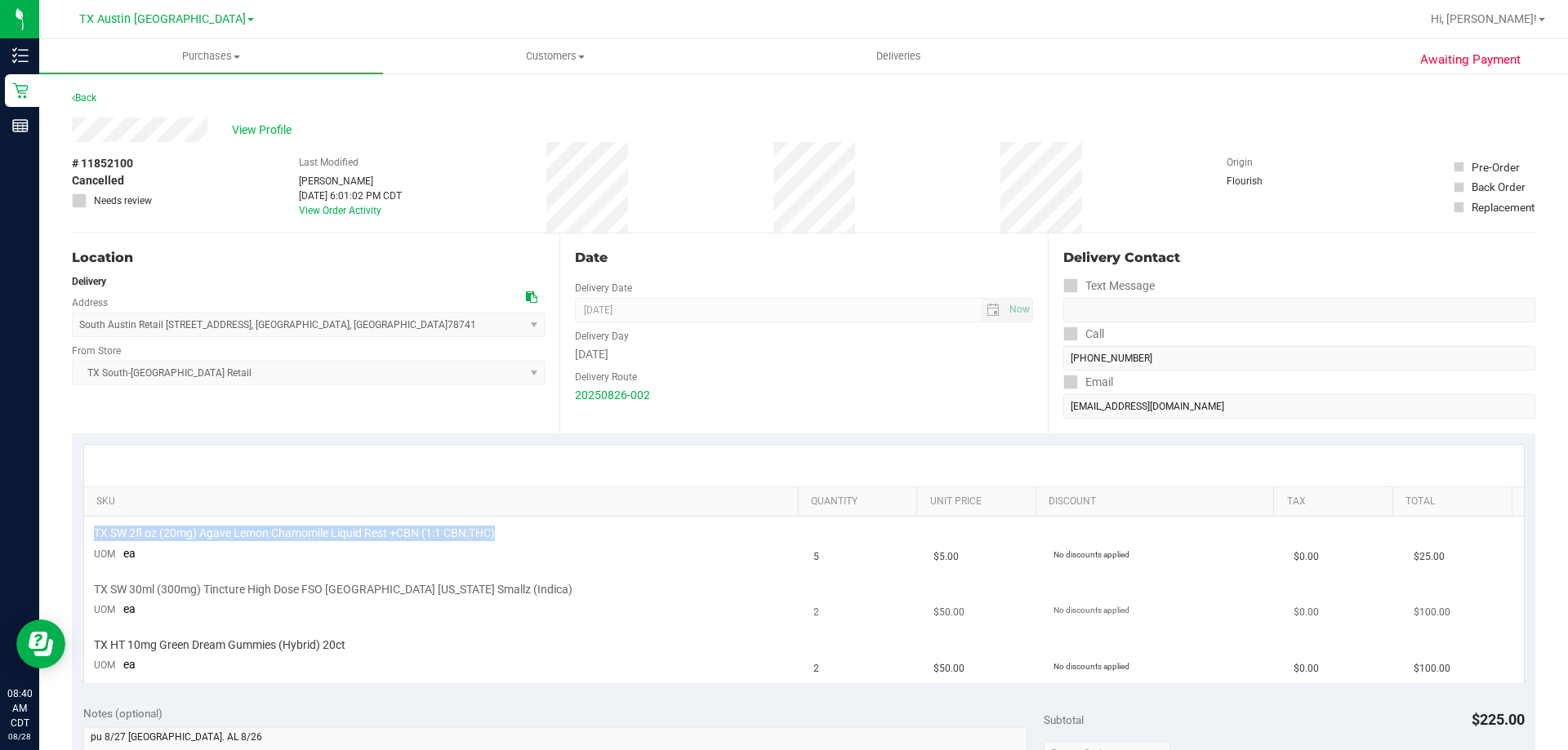
scroll to position [82, 0]
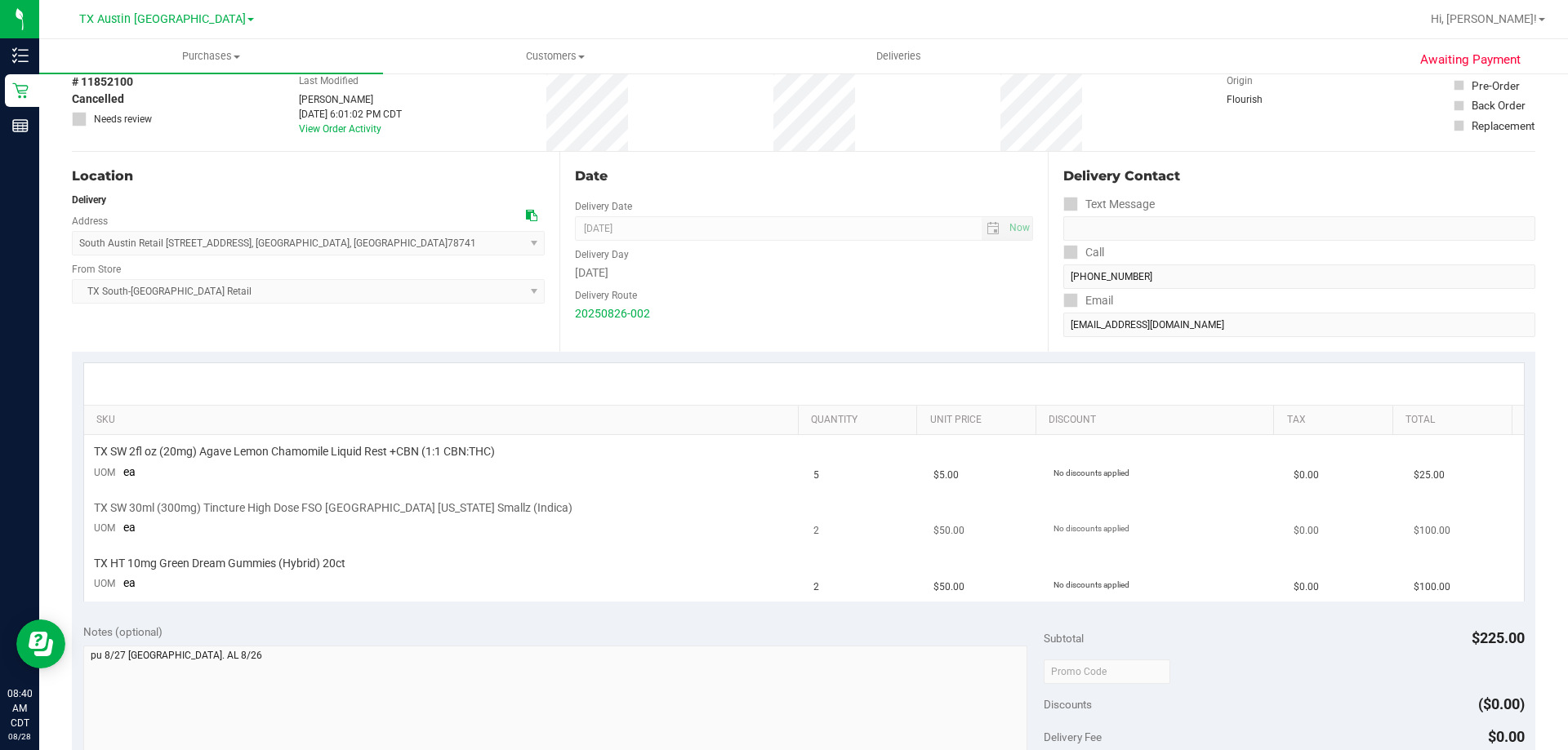
click at [279, 508] on span "TX SW 30ml (300mg) Tincture High Dose FSO [GEOGRAPHIC_DATA] [US_STATE] Smallz (…" at bounding box center [333, 508] width 478 height 16
copy div "TX SW 30ml (300mg) Tincture High Dose FSO [GEOGRAPHIC_DATA] [US_STATE] Smallz (…"
click at [243, 562] on span "TX HT 10mg Green Dream Gummies (Hybrid) 20ct" at bounding box center [219, 563] width 251 height 16
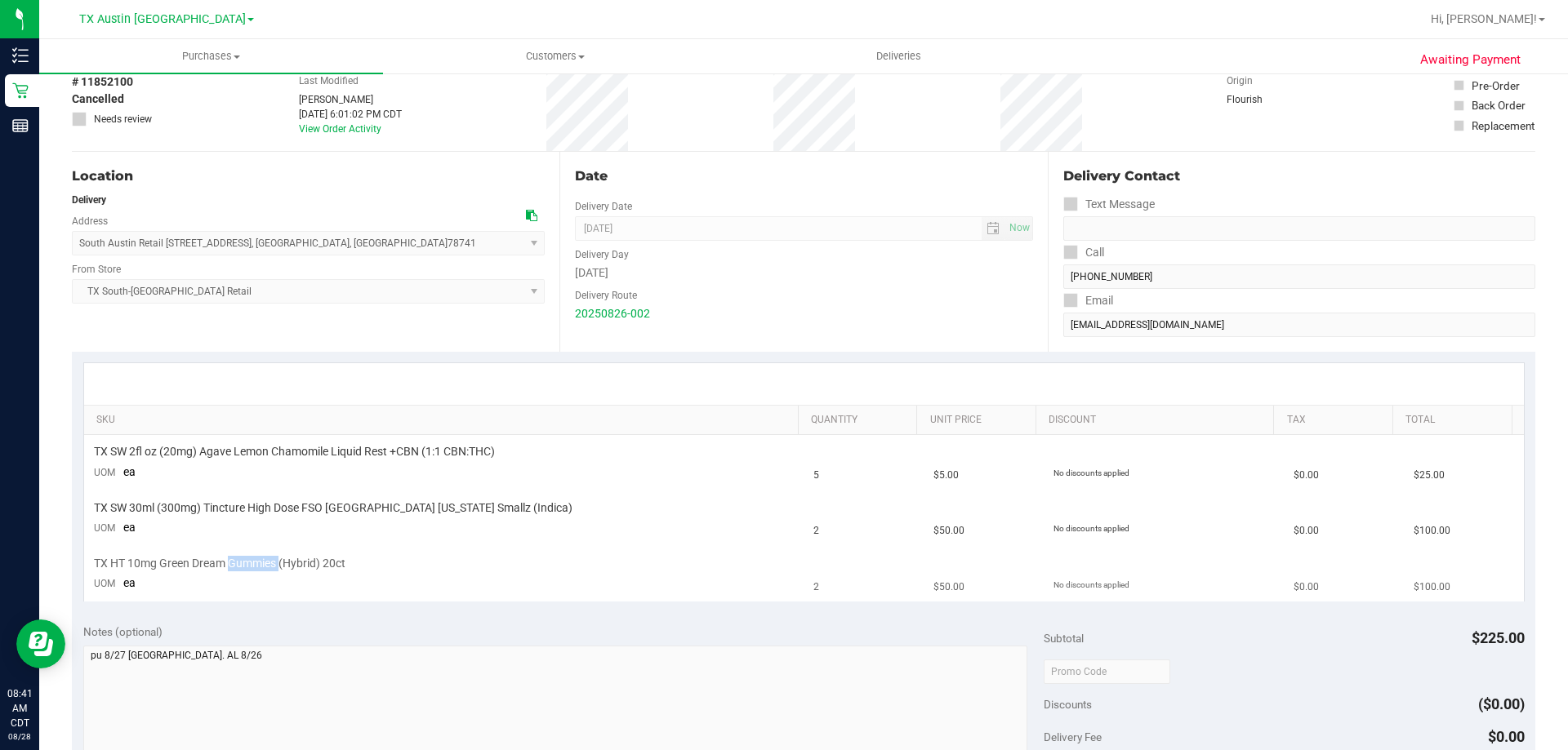
click at [243, 562] on span "TX HT 10mg Green Dream Gummies (Hybrid) 20ct" at bounding box center [219, 563] width 251 height 16
click at [243, 562] on span "TX HT 10mg Green Dream Gummies (Hybrid) 20ct" at bounding box center [219, 563] width 251 height 16
copy div "TX HT 10mg Green Dream Gummies (Hybrid) 20ct"
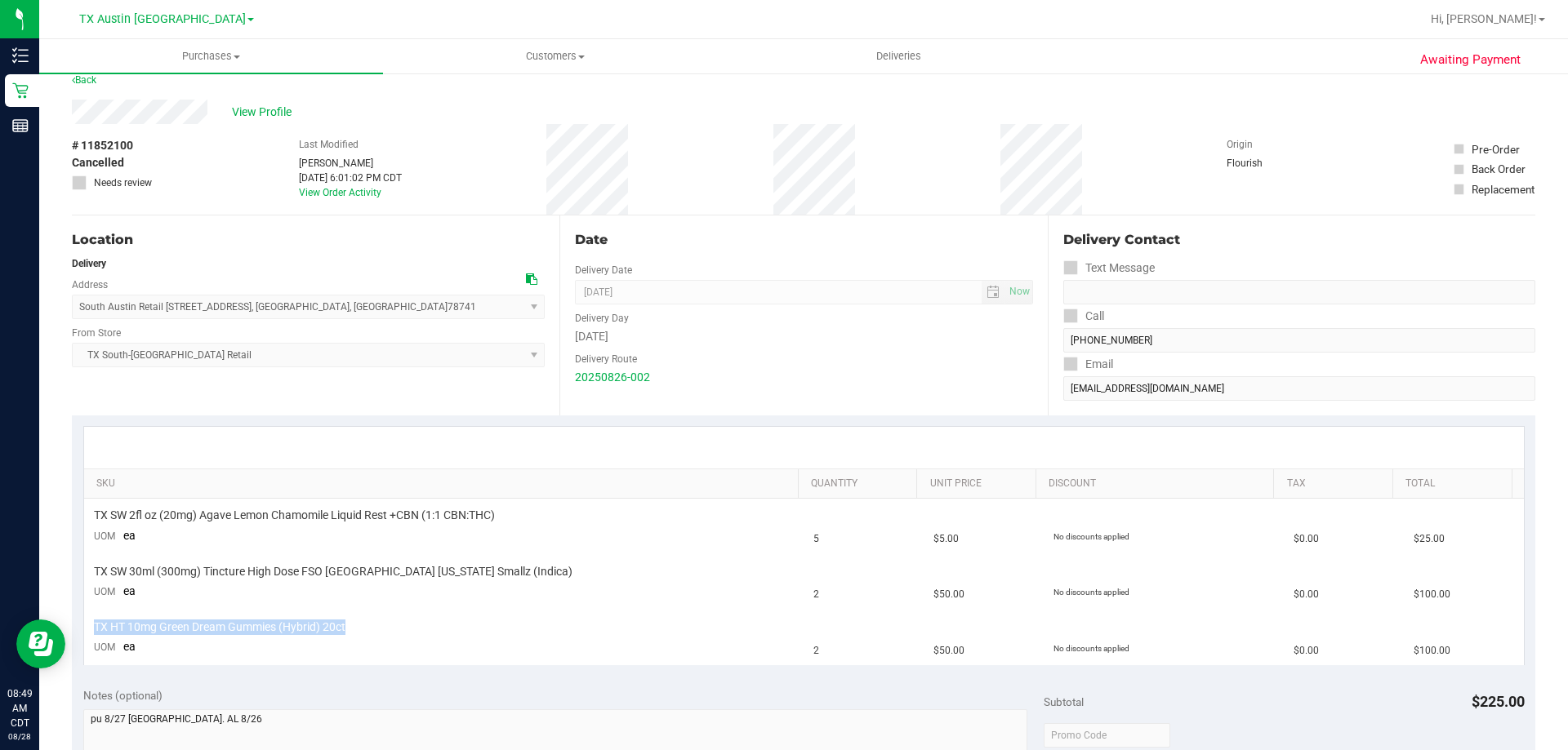
scroll to position [0, 0]
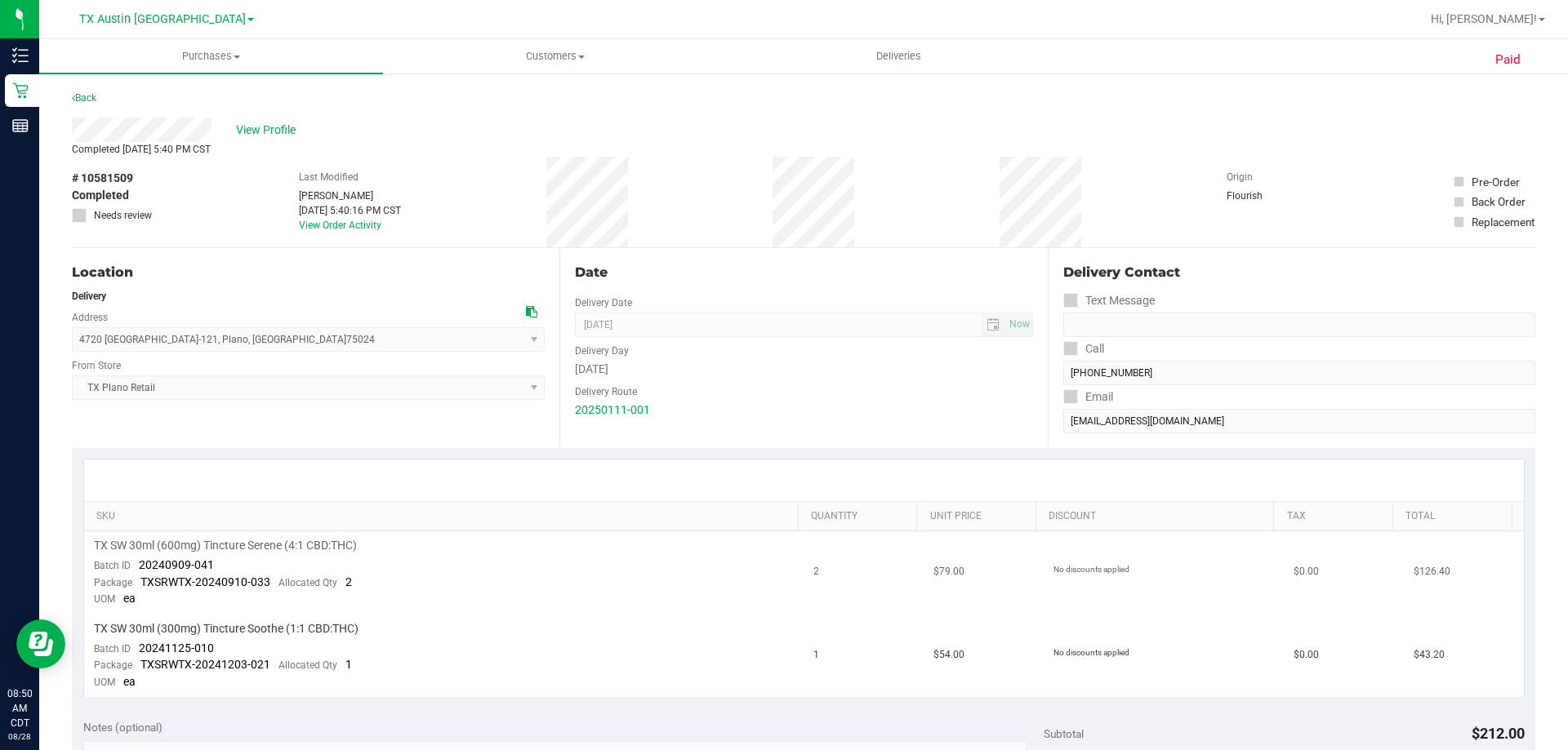
click at [280, 537] on td "TX SW 30ml (600mg) Tincture Serene (4:1 CBD:THC) Batch ID 20240909-041 Package …" at bounding box center [444, 573] width 720 height 83
click at [279, 541] on span "TX SW 30ml (600mg) Tincture Serene (4:1 CBD:THC)" at bounding box center [225, 546] width 263 height 16
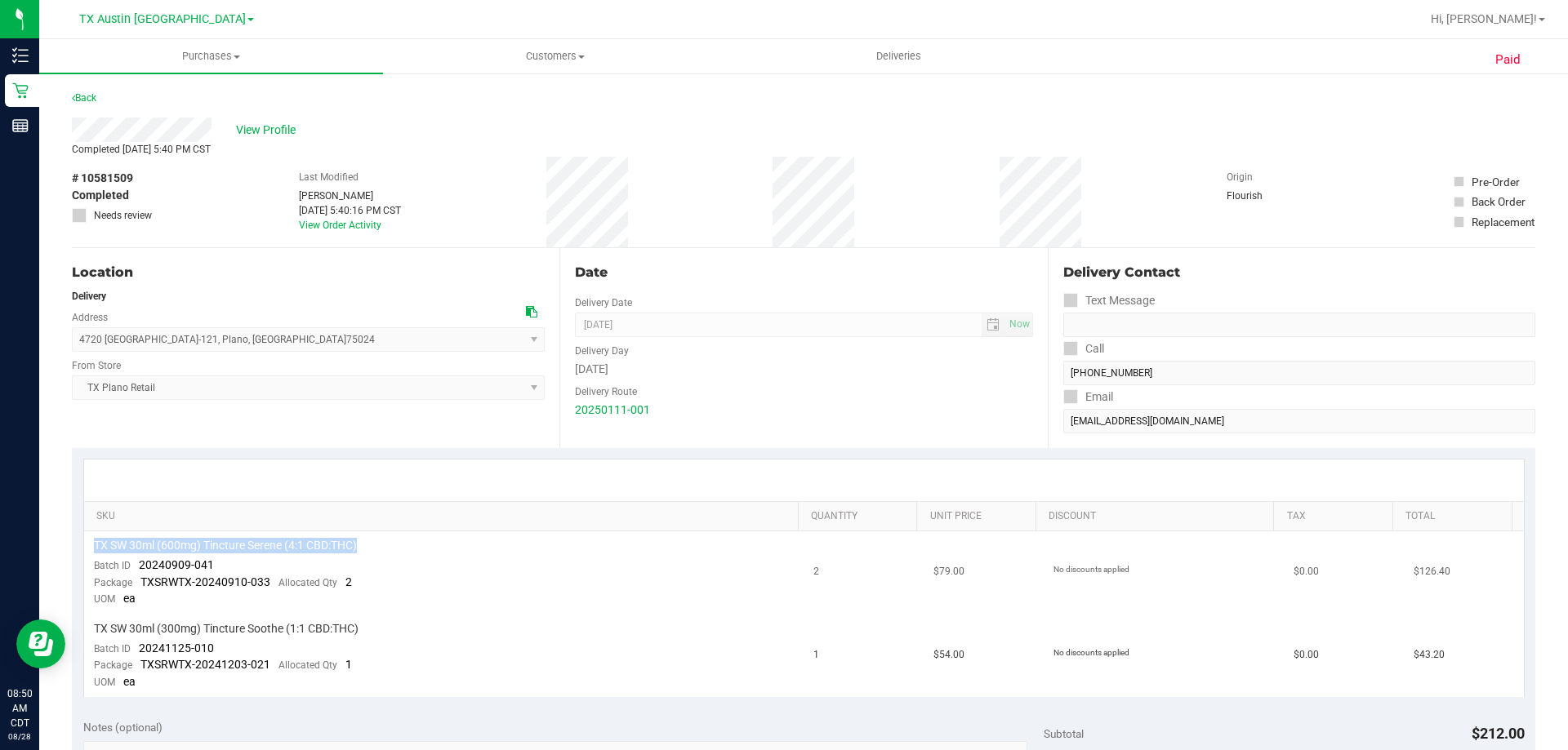
copy div "TX SW 30ml (600mg) Tincture Serene (4:1 CBD:THC)"
click at [441, 544] on div "TX SW 30ml (600mg) Tincture Serene (4:1 CBD:THC)" at bounding box center [444, 546] width 701 height 16
click at [484, 568] on td "TX SW 30ml (600mg) Tincture Serene (4:1 CBD:THC) Batch ID 20240909-041 Package …" at bounding box center [444, 573] width 720 height 83
drag, startPoint x: 189, startPoint y: 541, endPoint x: 388, endPoint y: 556, distance: 199.6
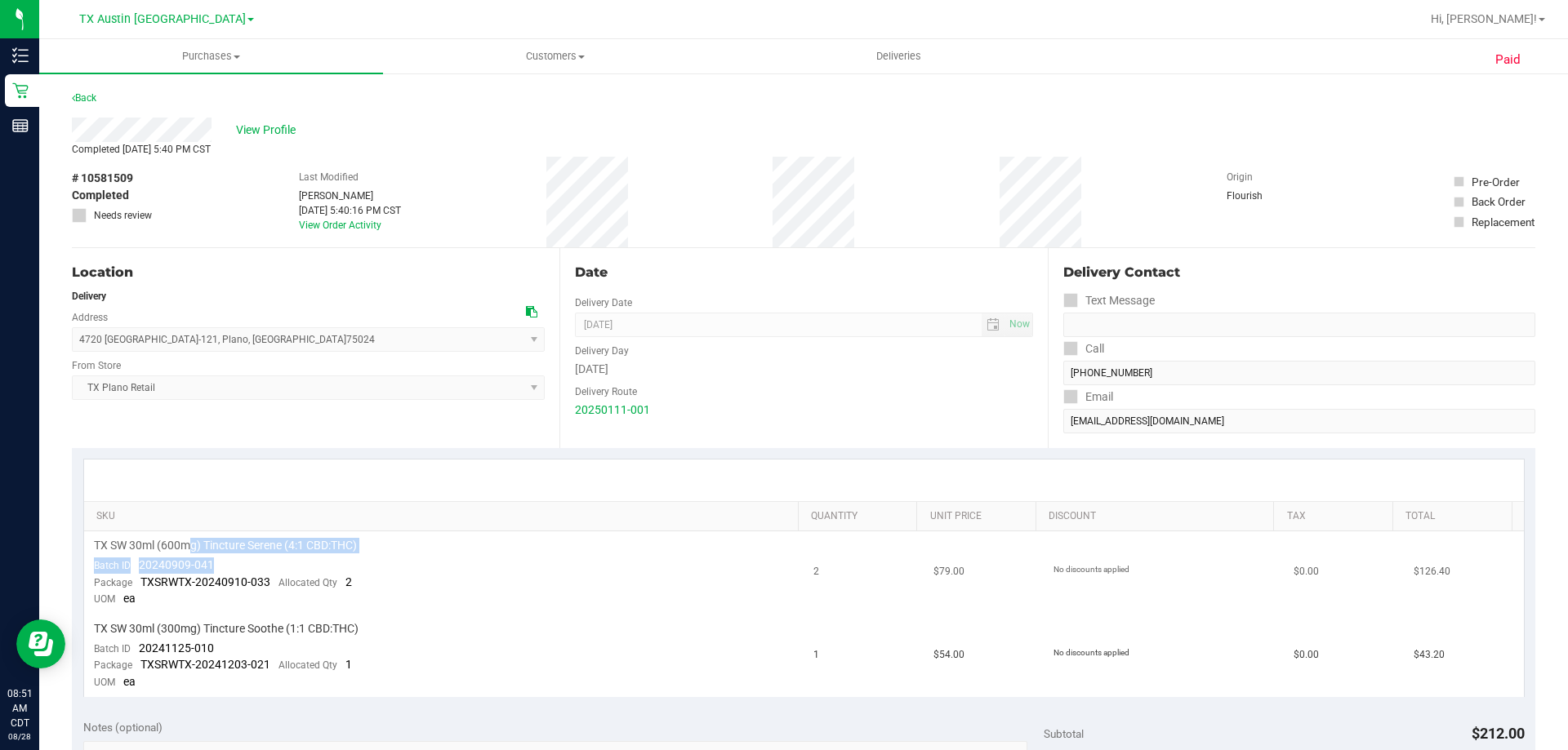
click at [388, 556] on td "TX SW 30ml (600mg) Tincture Serene (4:1 CBD:THC) Batch ID 20240909-041 Package …" at bounding box center [444, 573] width 720 height 83
click at [389, 557] on td "TX SW 30ml (600mg) Tincture Serene (4:1 CBD:THC) Batch ID 20240909-041 Package …" at bounding box center [444, 573] width 720 height 83
drag, startPoint x: 178, startPoint y: 552, endPoint x: 351, endPoint y: 555, distance: 173.0
click at [351, 555] on td "TX SW 30ml (600mg) Tincture Serene (4:1 CBD:THC) Batch ID 20240909-041 Package …" at bounding box center [444, 573] width 720 height 83
click at [351, 556] on td "TX SW 30ml (600mg) Tincture Serene (4:1 CBD:THC) Batch ID 20240909-041 Package …" at bounding box center [444, 573] width 720 height 83
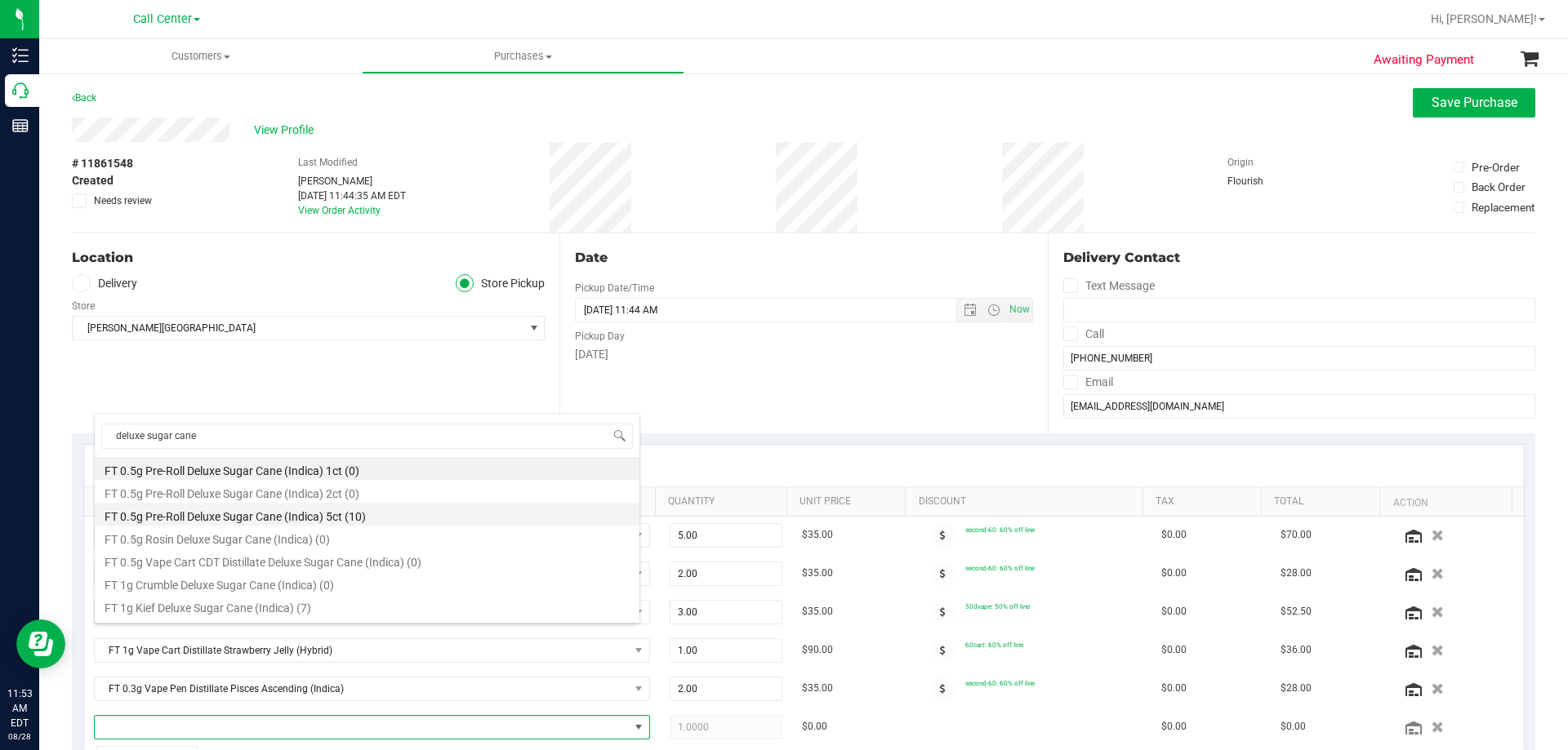
scroll to position [24, 546]
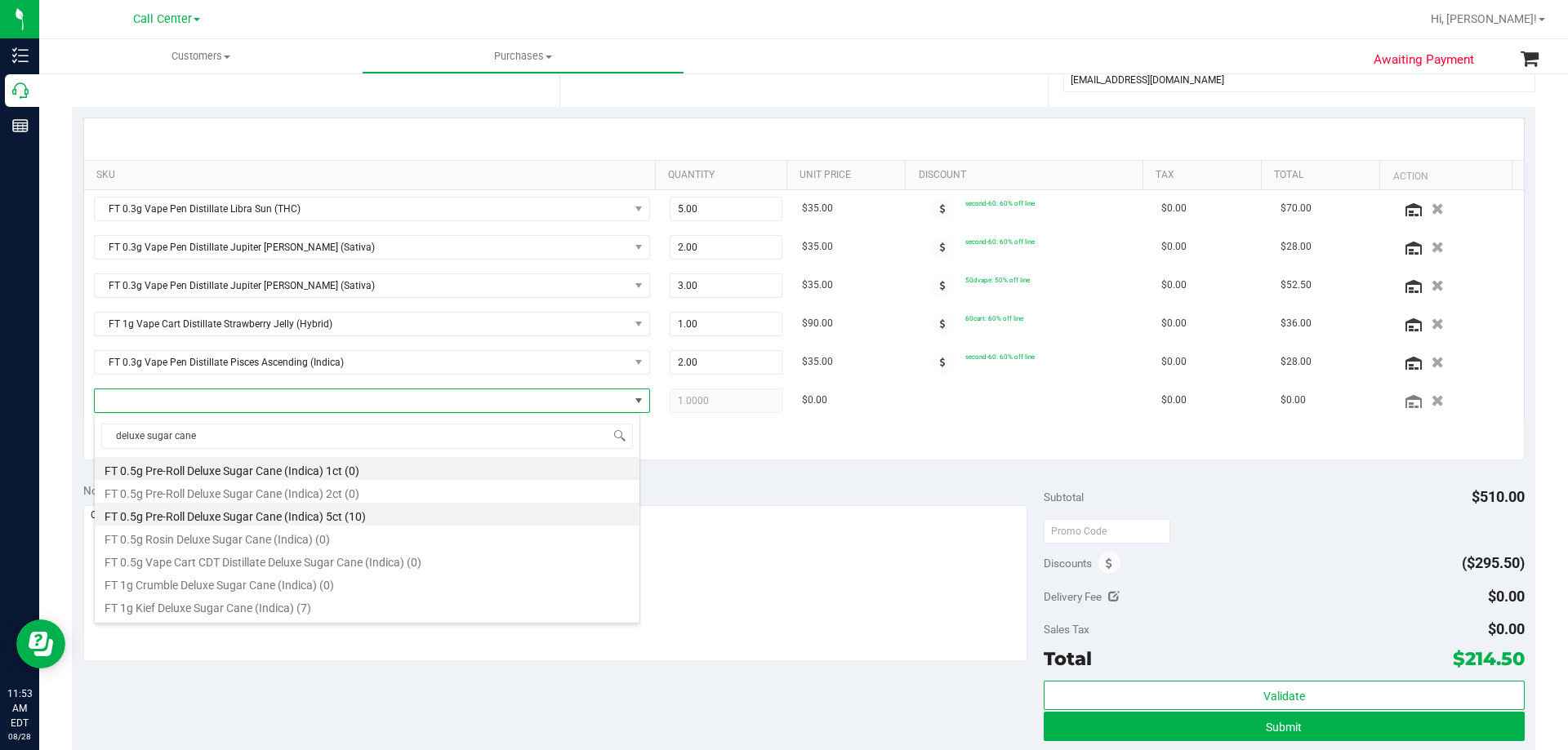
click at [353, 516] on li "FT 0.5g Pre-Roll Deluxe Sugar Cane (Indica) 5ct (10)" at bounding box center [367, 514] width 544 height 23
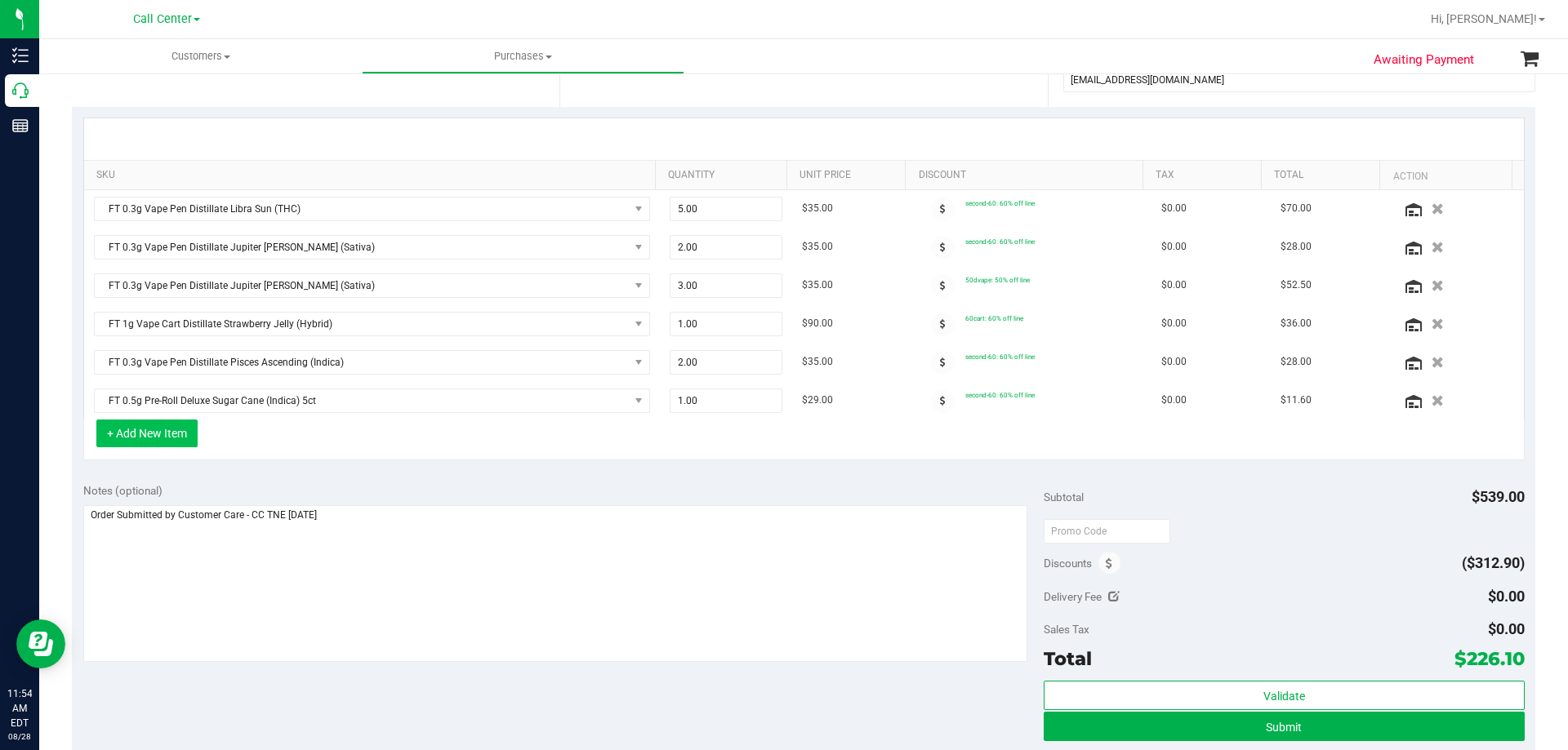
click at [173, 434] on button "+ Add New Item" at bounding box center [147, 433] width 101 height 28
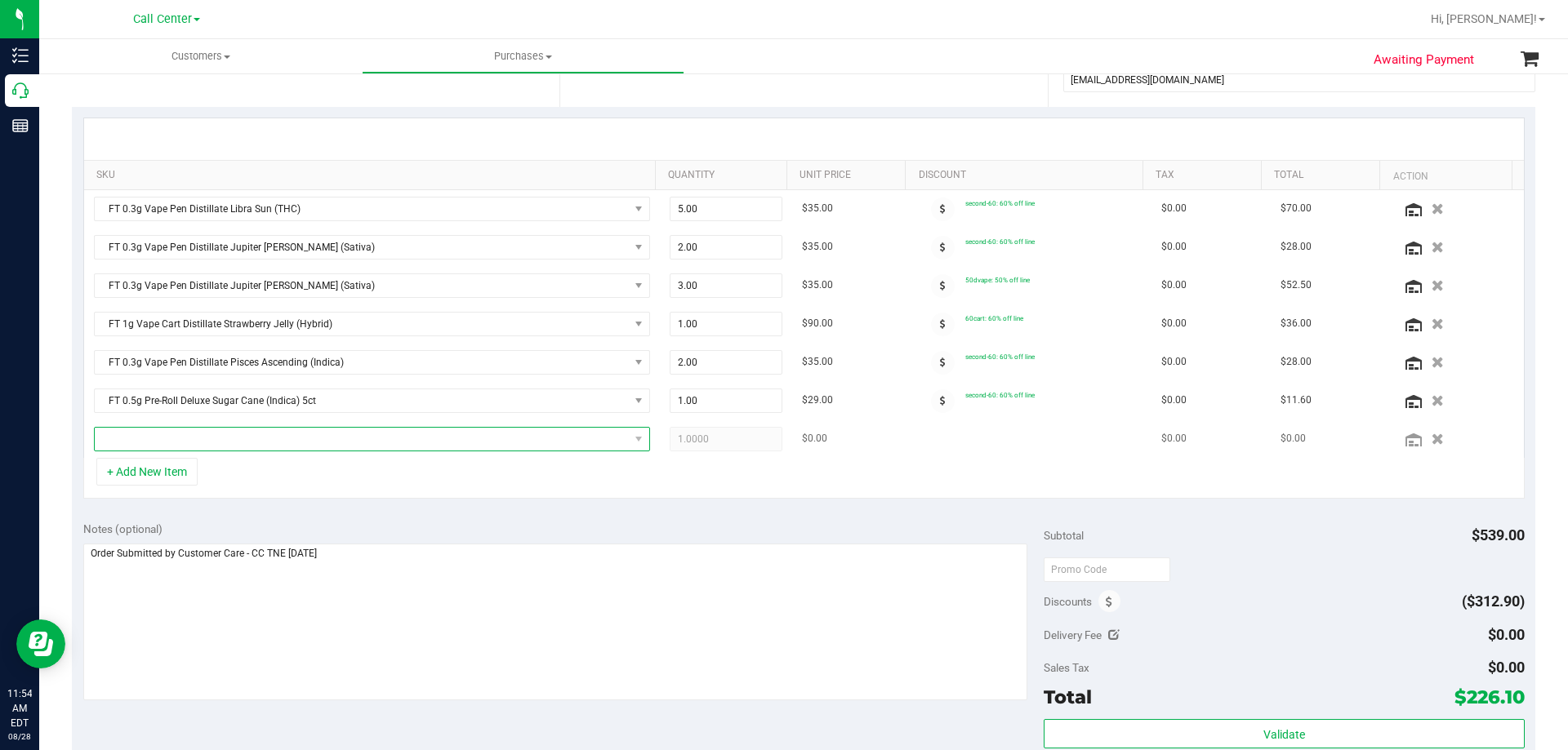
click at [276, 435] on span "NO DATA FOUND" at bounding box center [362, 439] width 534 height 23
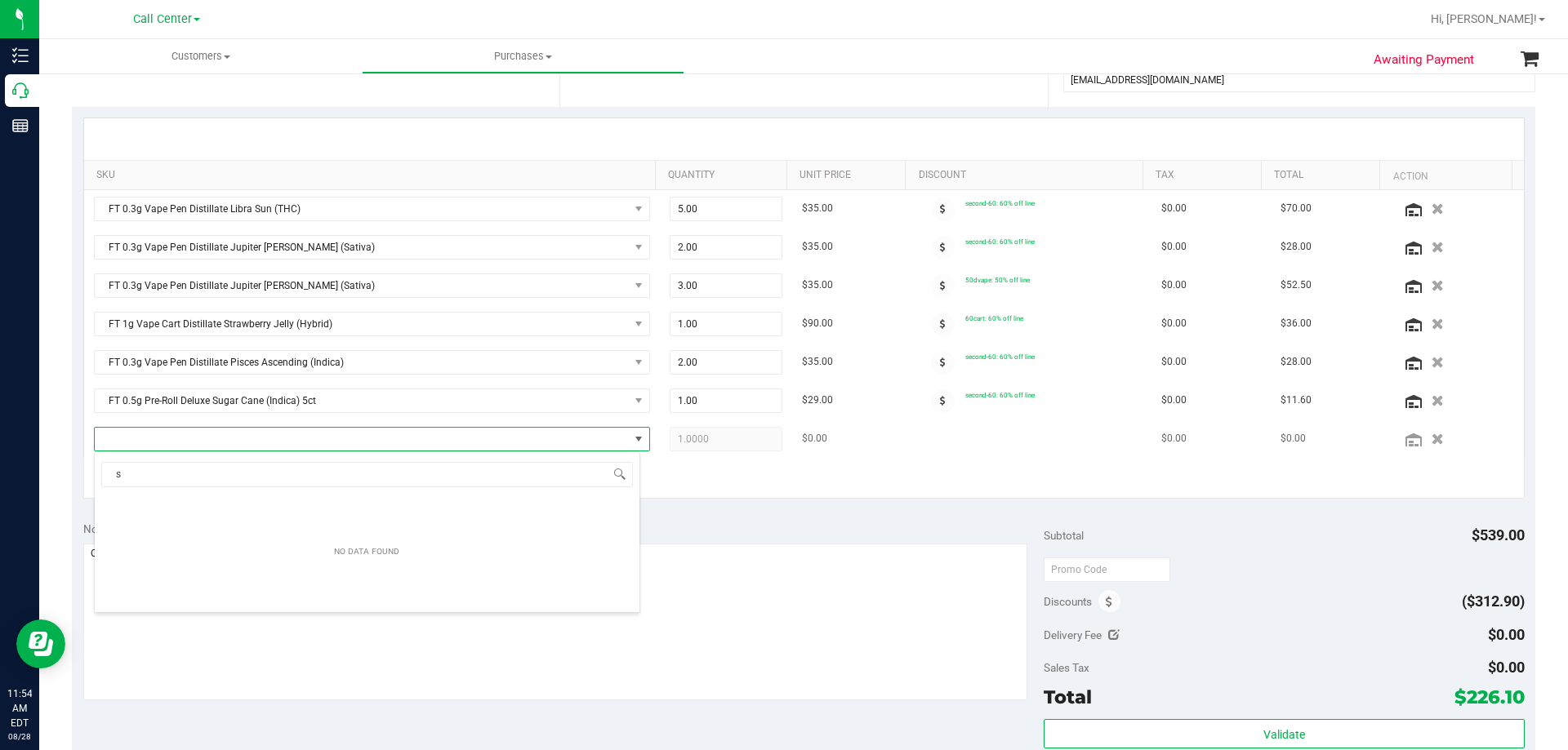
scroll to position [24, 541]
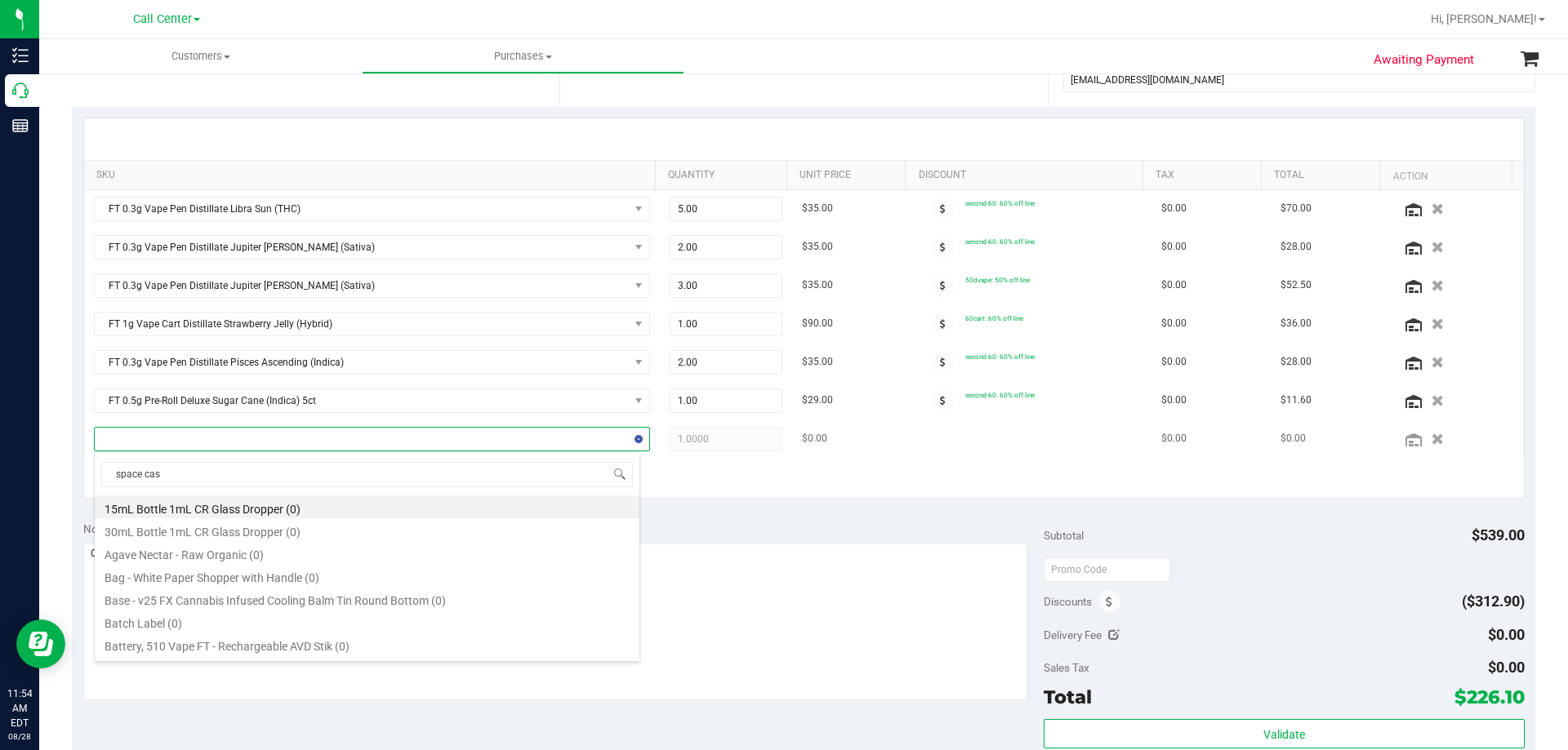
type input "space case"
click at [224, 553] on li "FT 0.5g Pre-Roll Space Case (Hybrid) 5ct (9)" at bounding box center [367, 552] width 544 height 23
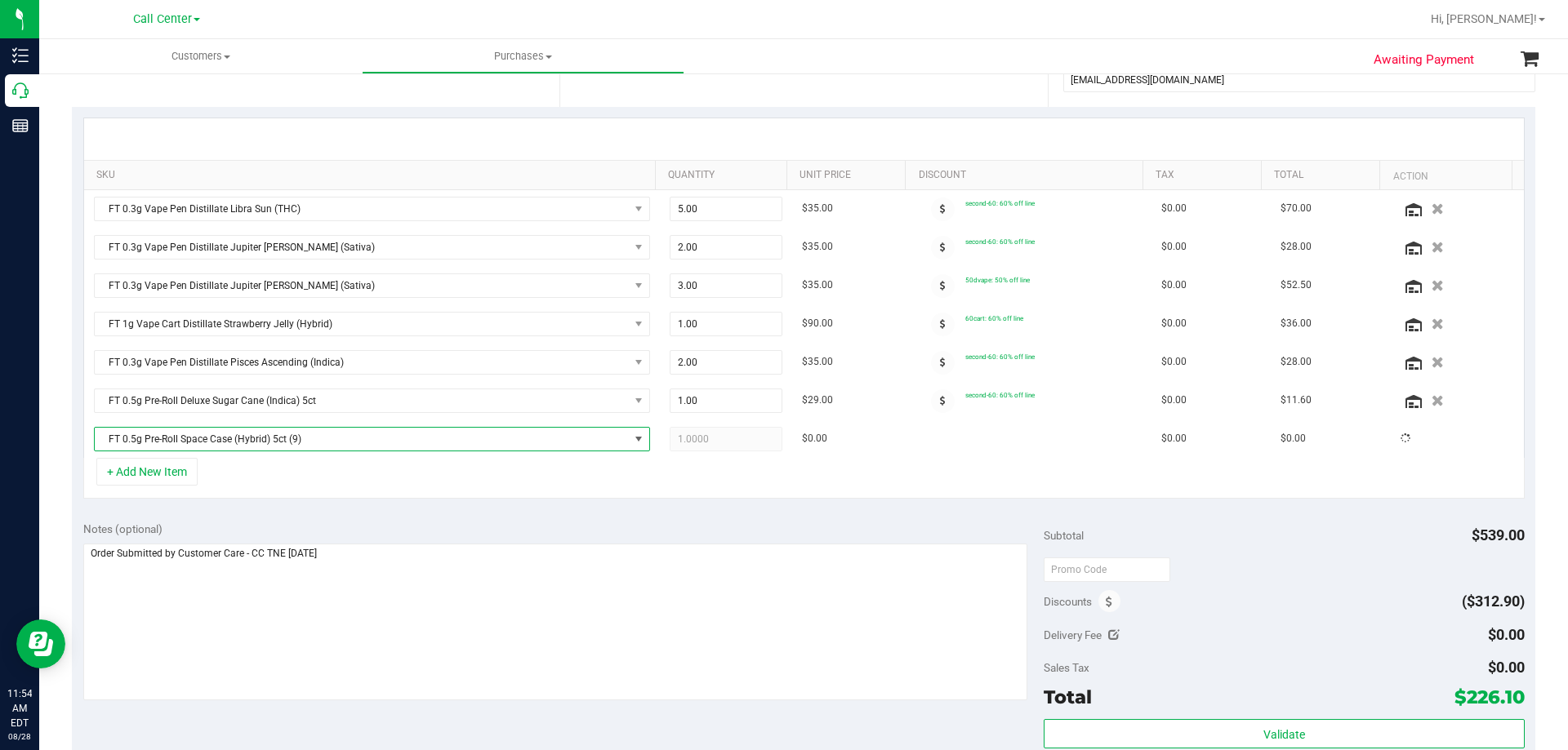
click at [373, 468] on div "+ Add New Item" at bounding box center [803, 478] width 1442 height 41
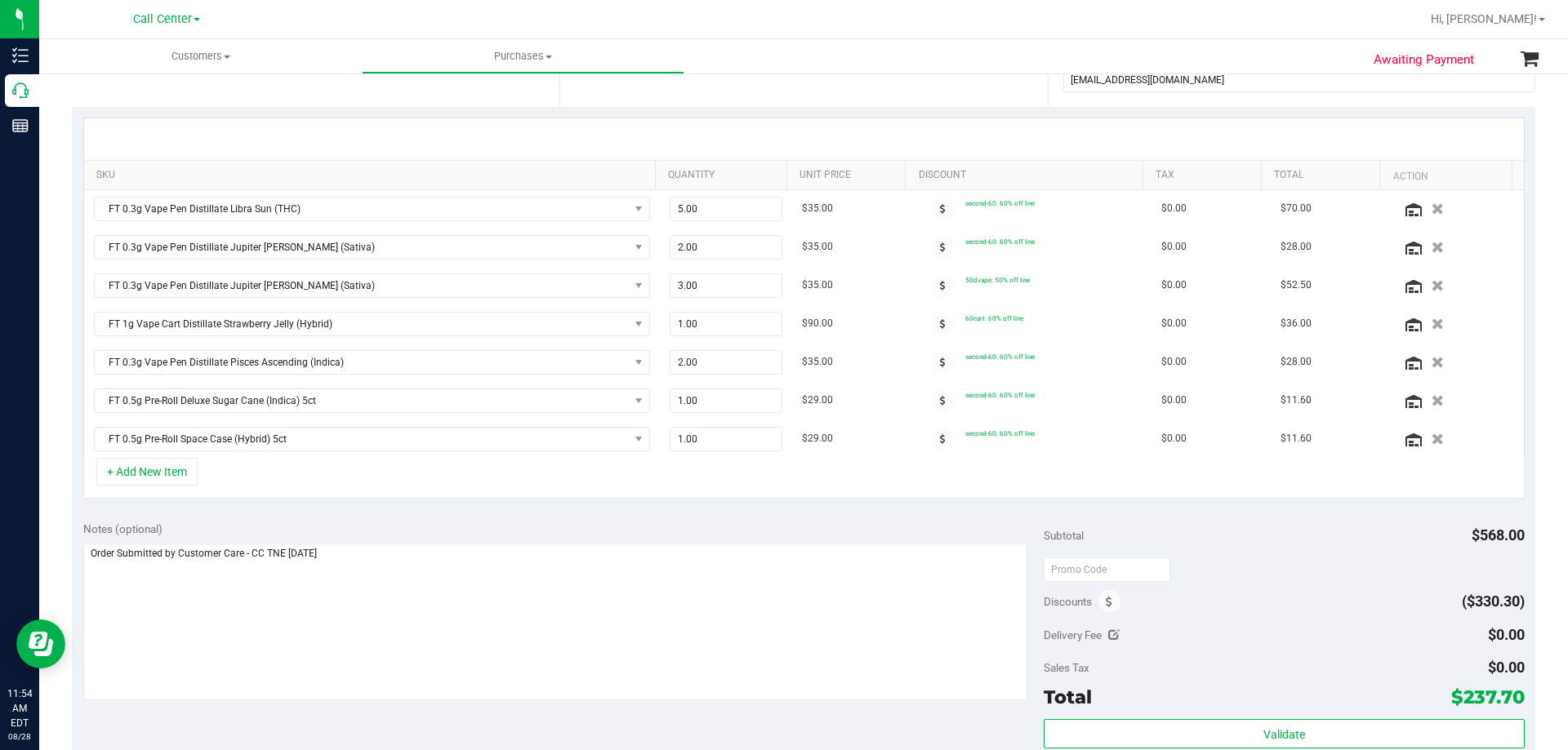
click at [642, 515] on div "Notes (optional) Subtotal $568.00 Discounts ($330.30) Delivery Fee $0.00 Sales …" at bounding box center [803, 656] width 1463 height 294
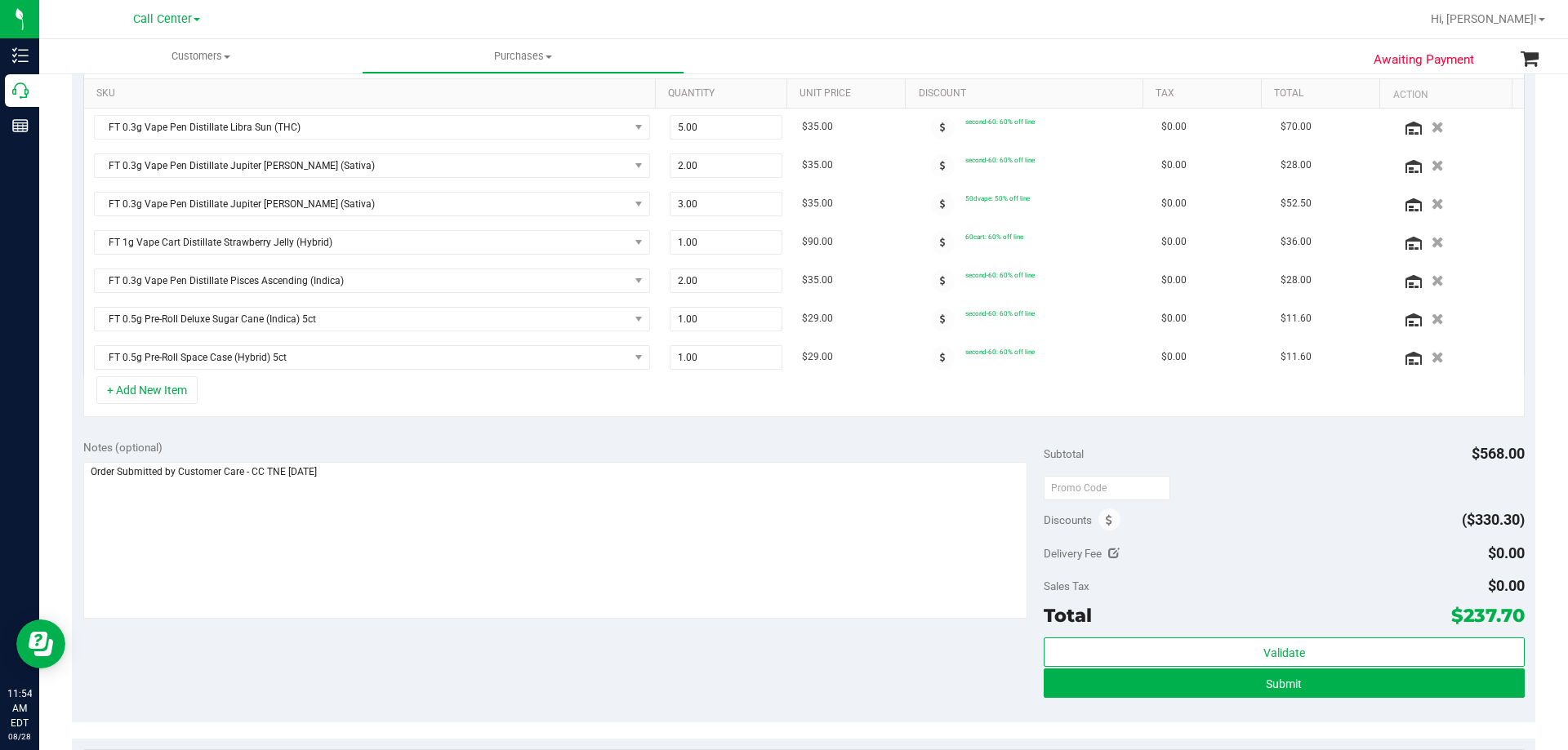
click at [250, 391] on div "+ Add New Item" at bounding box center [803, 397] width 1442 height 41
click at [285, 401] on div "+ Add New Item" at bounding box center [803, 397] width 1442 height 41
click at [309, 385] on div "+ Add New Item" at bounding box center [803, 397] width 1442 height 41
click at [310, 398] on div "+ Add New Item" at bounding box center [803, 397] width 1442 height 41
click at [541, 400] on div "+ Add New Item" at bounding box center [803, 397] width 1442 height 41
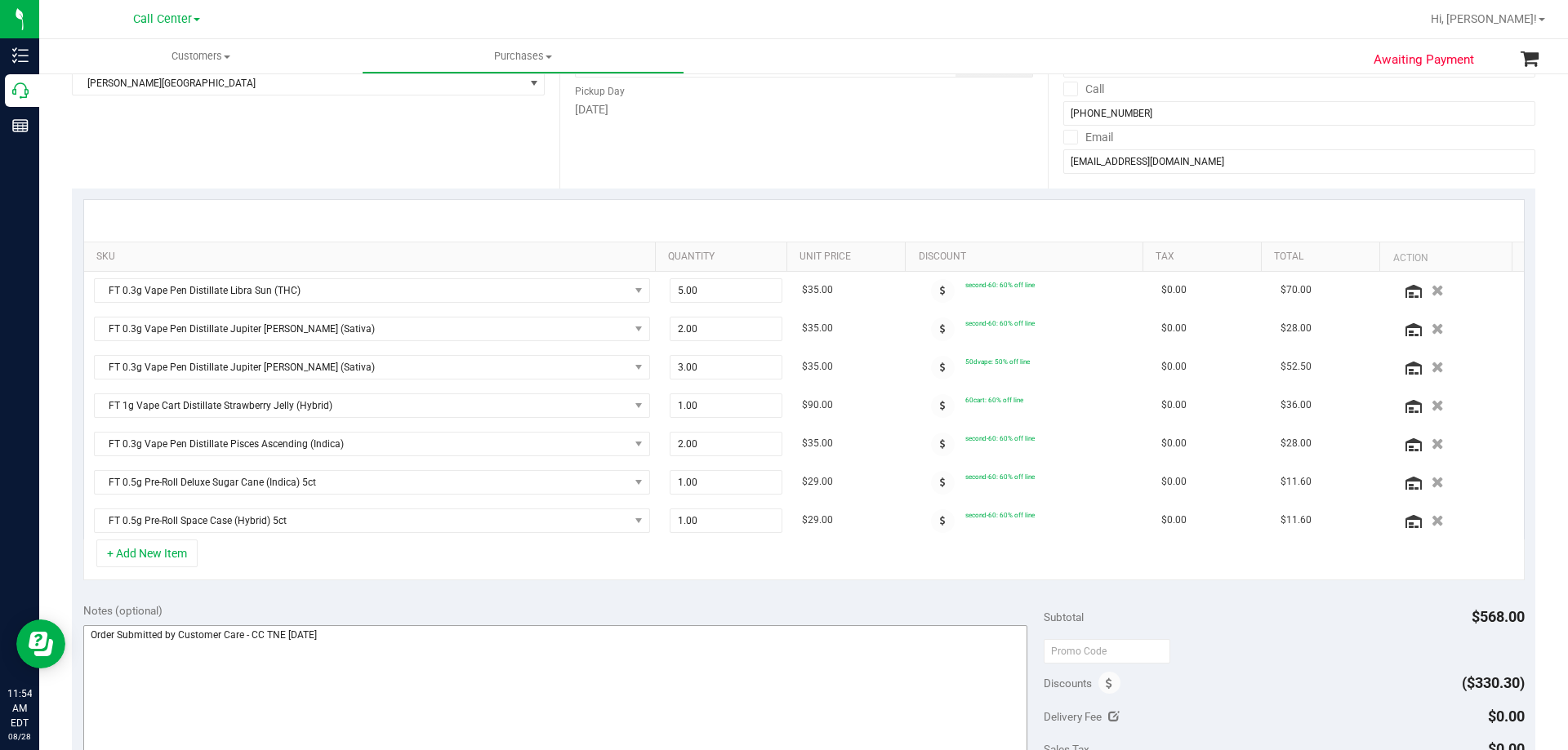
scroll to position [490, 0]
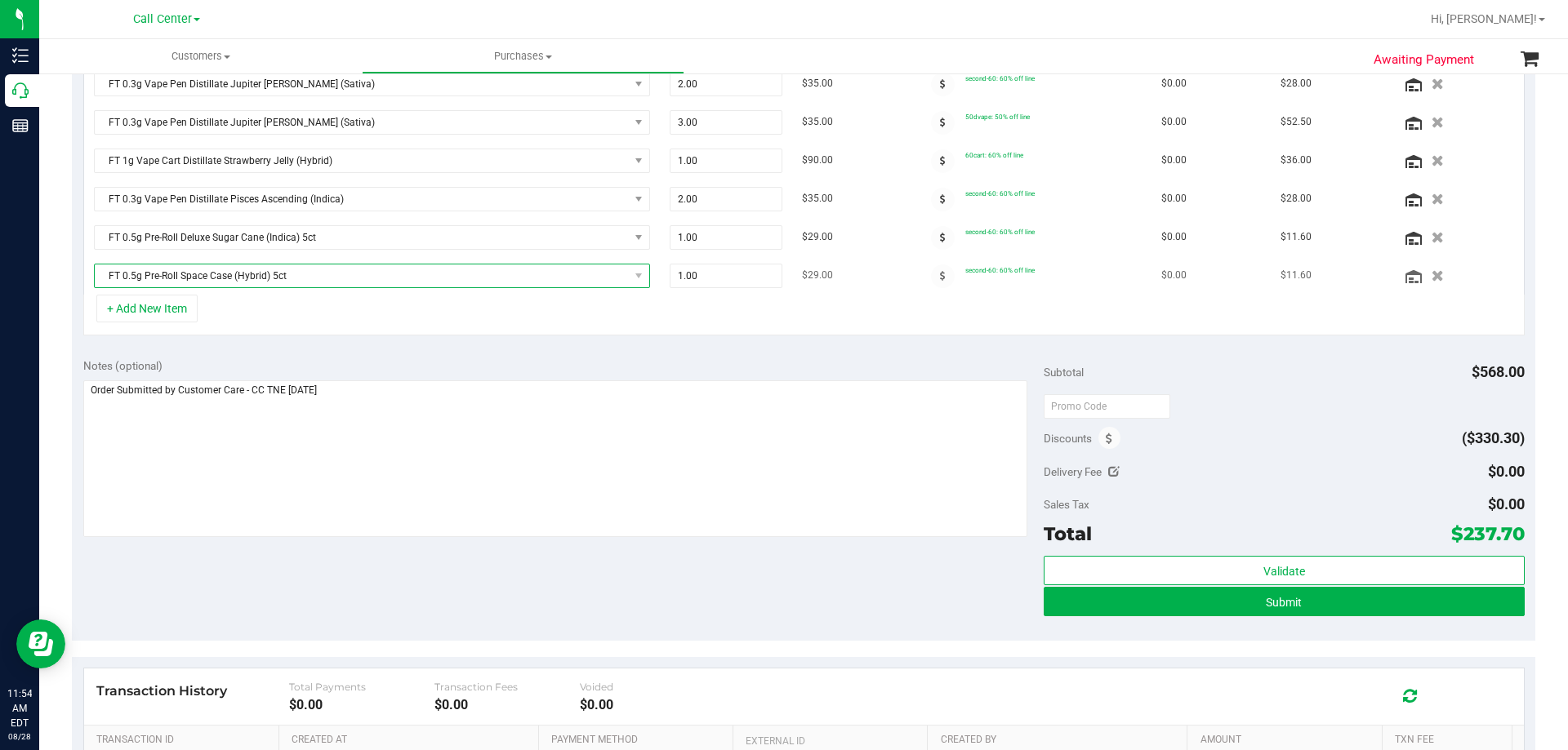
click at [344, 270] on span "FT 0.5g Pre-Roll Space Case (Hybrid) 5ct" at bounding box center [362, 275] width 534 height 23
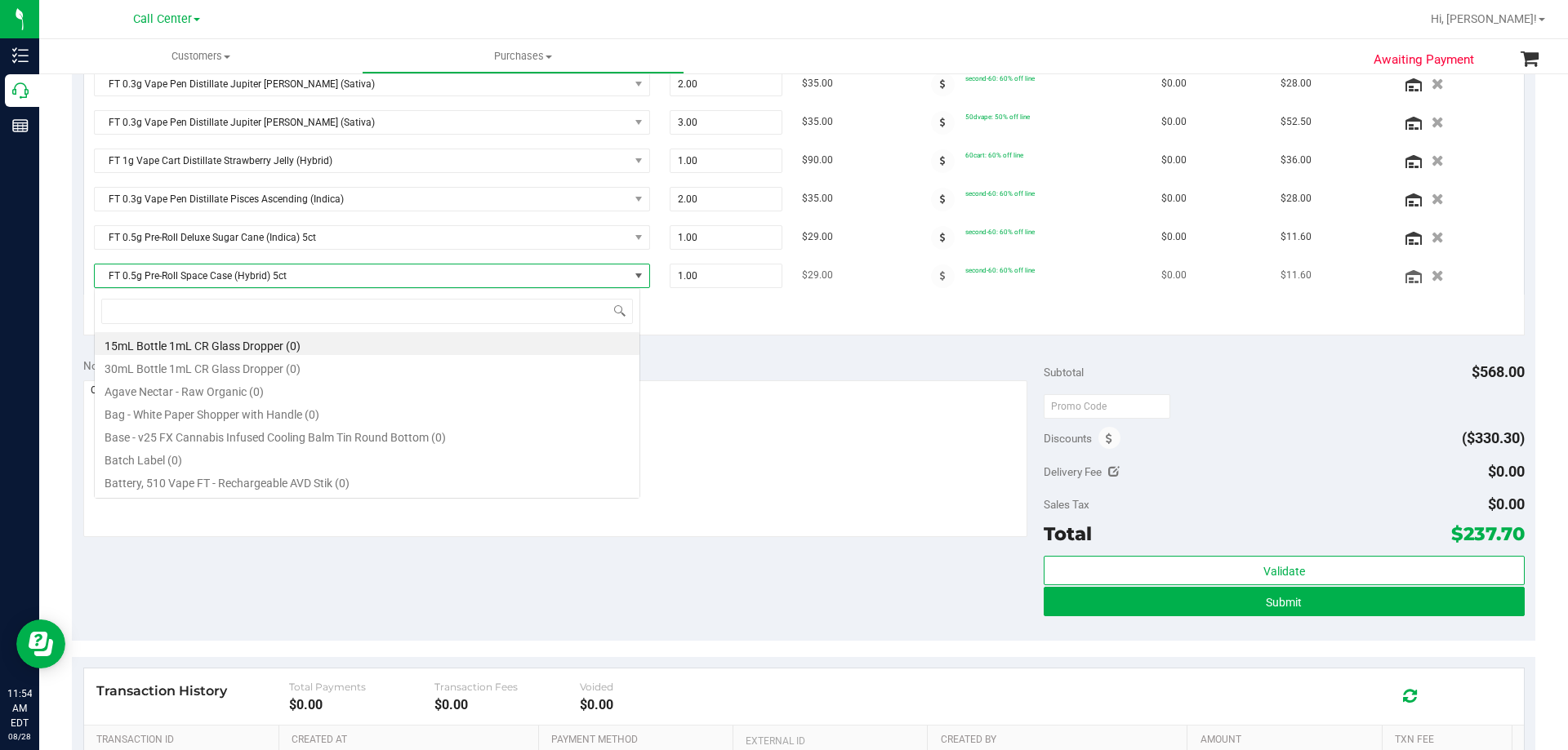
scroll to position [24, 546]
click at [344, 270] on span "FT 0.5g Pre-Roll Space Case (Hybrid) 5ct" at bounding box center [362, 275] width 534 height 23
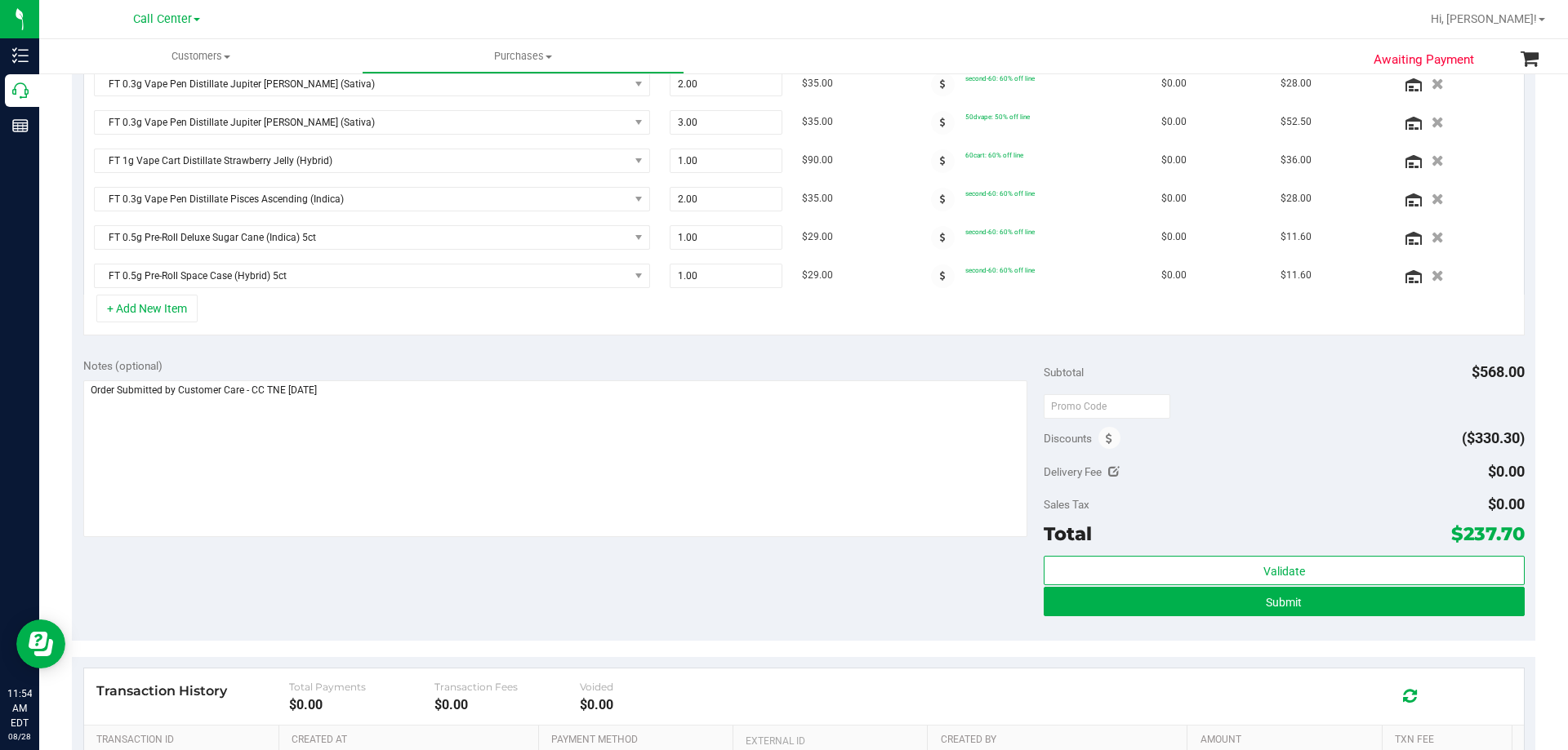
click at [508, 309] on div "+ Add New Item" at bounding box center [803, 315] width 1442 height 41
click at [375, 590] on div "Notes (optional) Subtotal $568.00 Discounts ($330.30) Delivery Fee $0.00 Sales …" at bounding box center [803, 493] width 1463 height 294
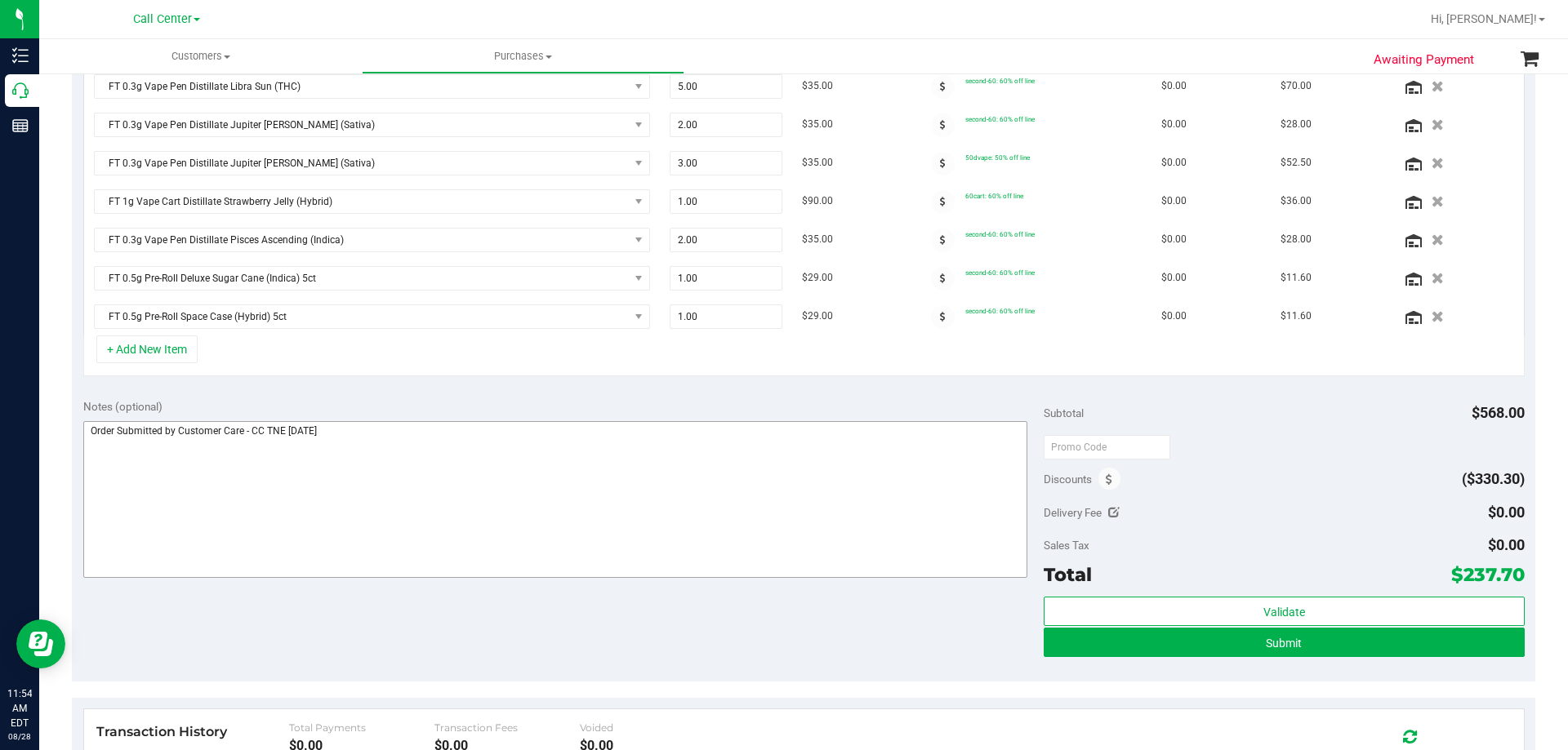
scroll to position [408, 0]
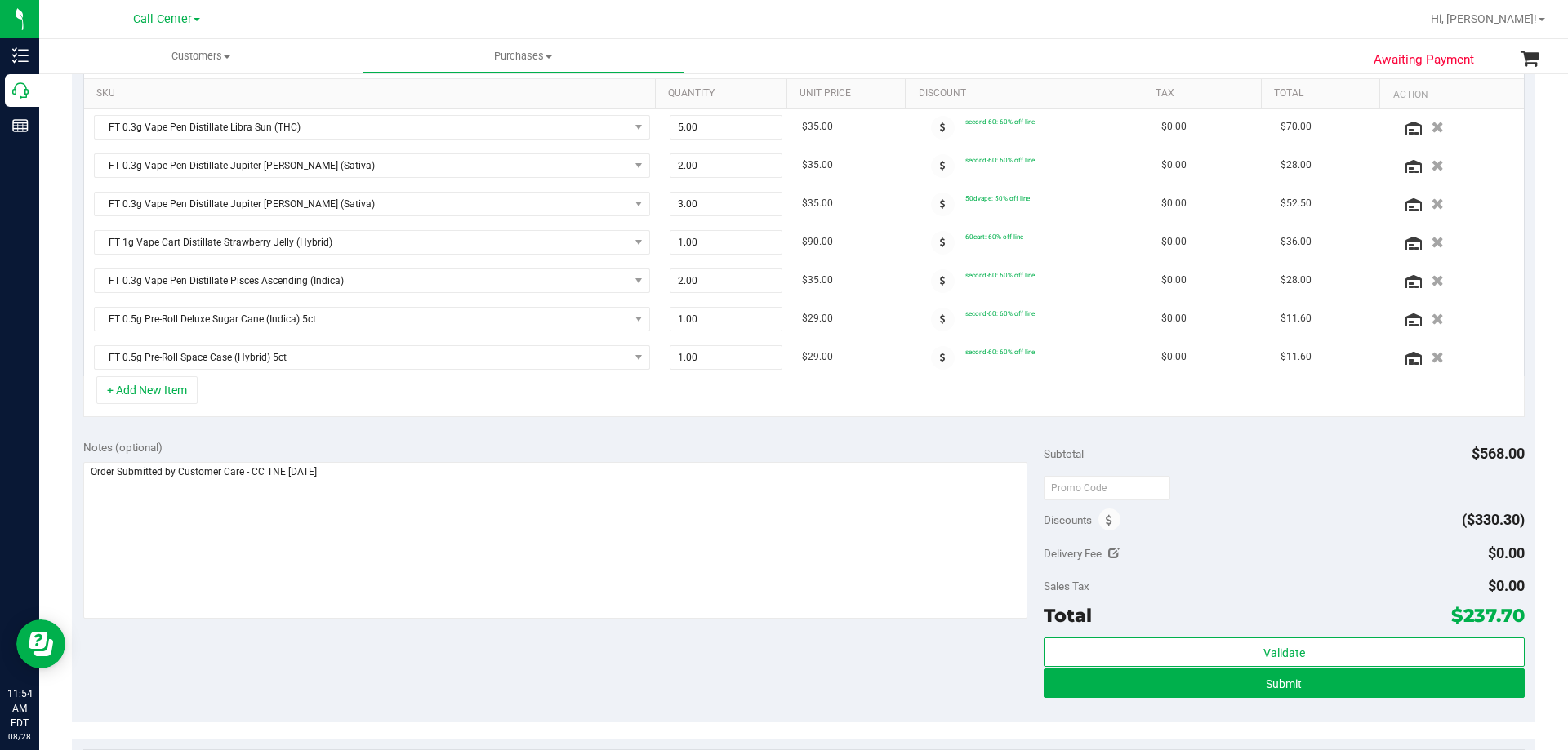
click at [360, 393] on div "+ Add New Item" at bounding box center [803, 397] width 1442 height 41
drag, startPoint x: 709, startPoint y: 357, endPoint x: 470, endPoint y: 382, distance: 240.3
click at [482, 383] on div "SKU Quantity Unit Price Discount Tax Total Action FT 0.3g Vape Pen Distillate L…" at bounding box center [803, 226] width 1442 height 381
type input "2"
type input "2.00"
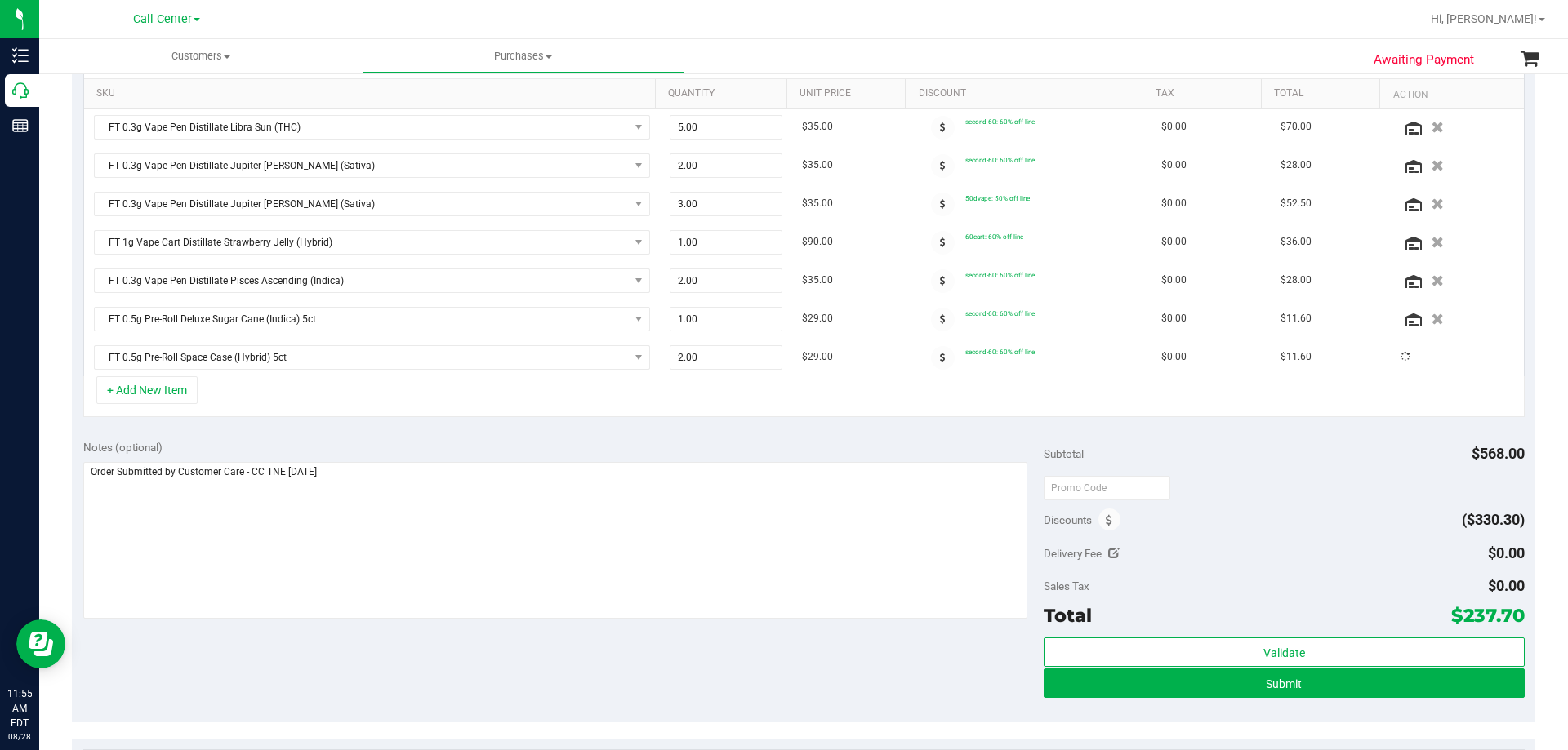
click at [720, 399] on div "+ Add New Item" at bounding box center [803, 397] width 1442 height 41
click at [638, 397] on div "+ Add New Item" at bounding box center [803, 397] width 1442 height 41
click at [447, 393] on div "+ Add New Item" at bounding box center [803, 397] width 1442 height 41
click at [496, 394] on div "+ Add New Item" at bounding box center [803, 397] width 1442 height 41
click at [399, 396] on div "+ Add New Item" at bounding box center [803, 397] width 1442 height 41
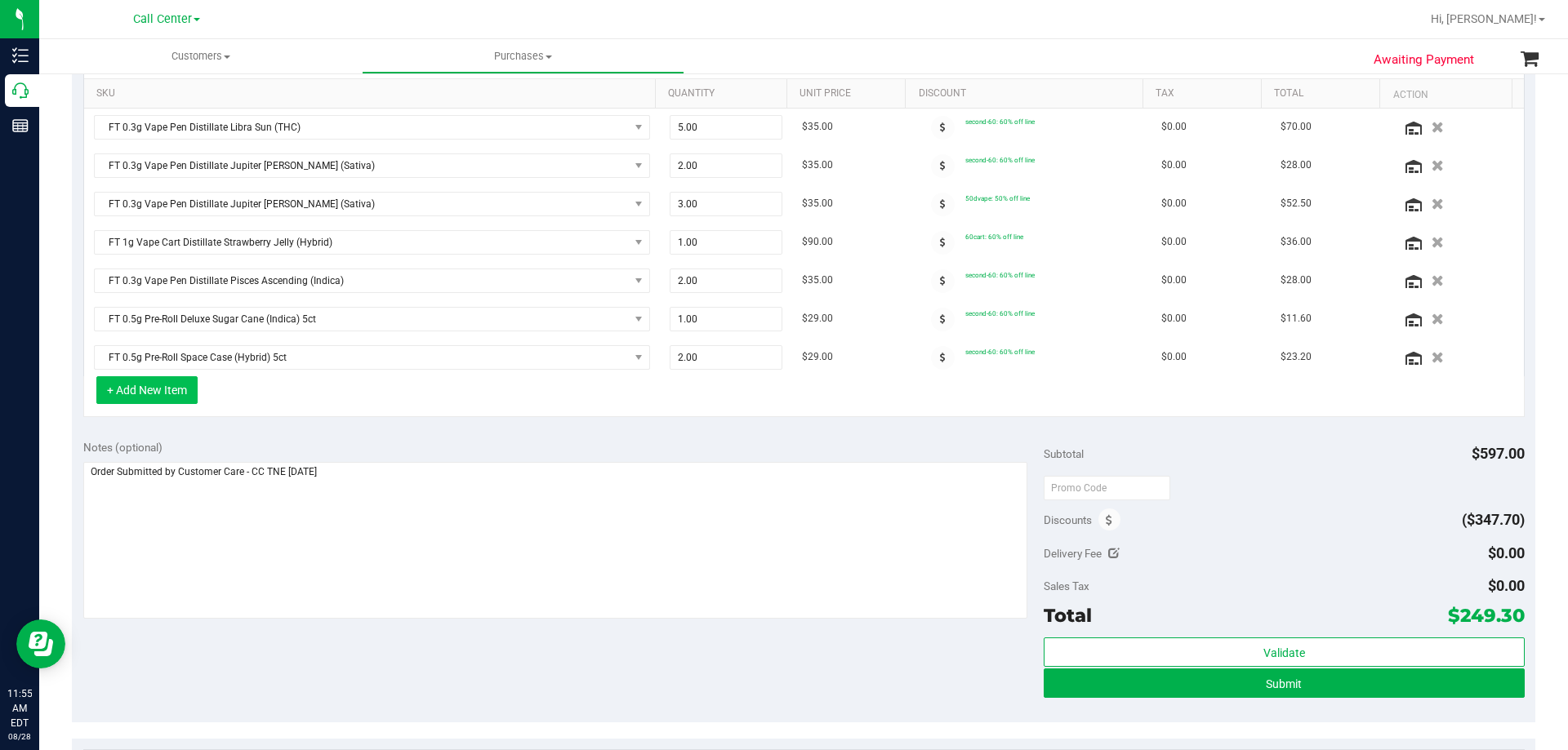
click at [129, 386] on button "+ Add New Item" at bounding box center [147, 390] width 101 height 28
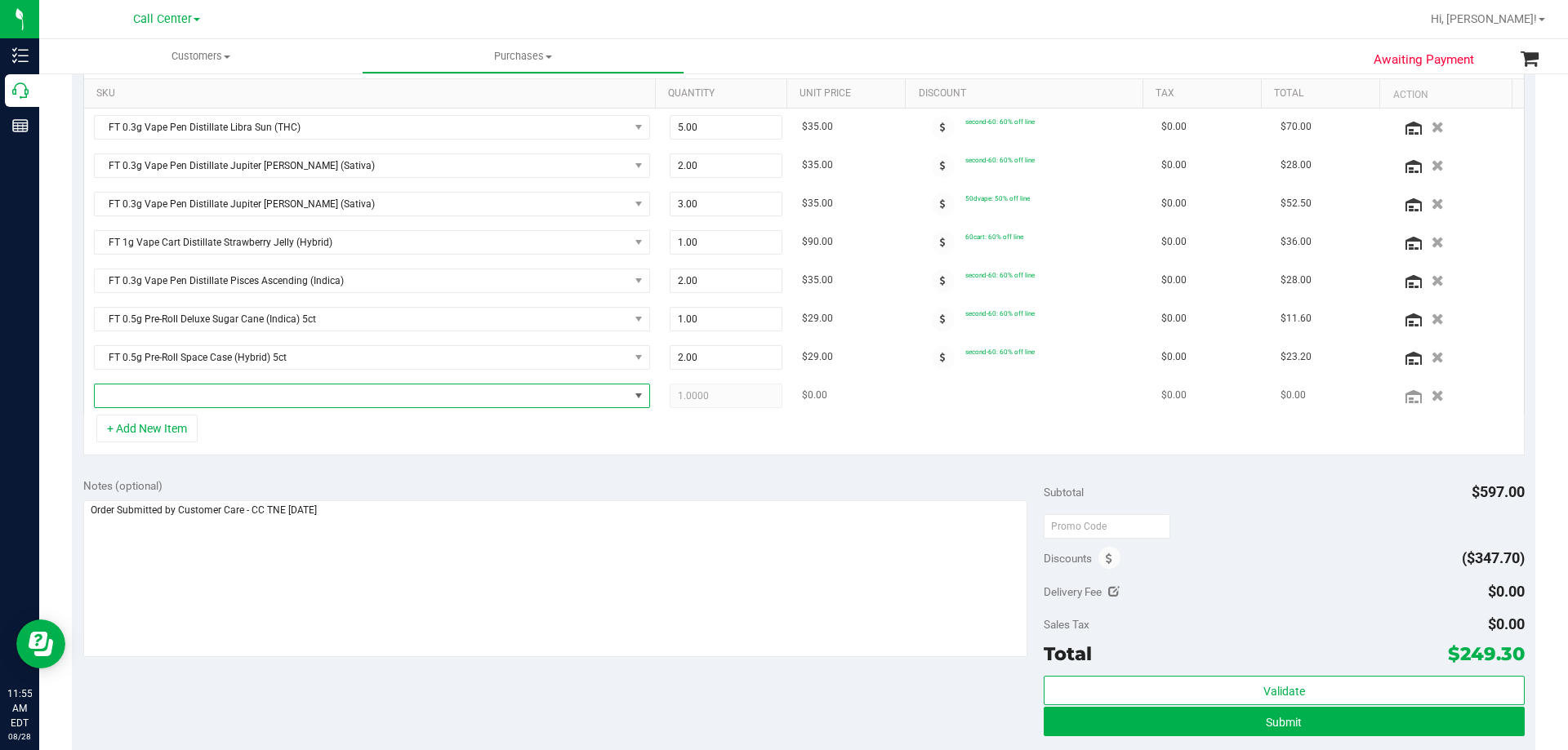
click at [265, 390] on span "NO DATA FOUND" at bounding box center [362, 395] width 534 height 23
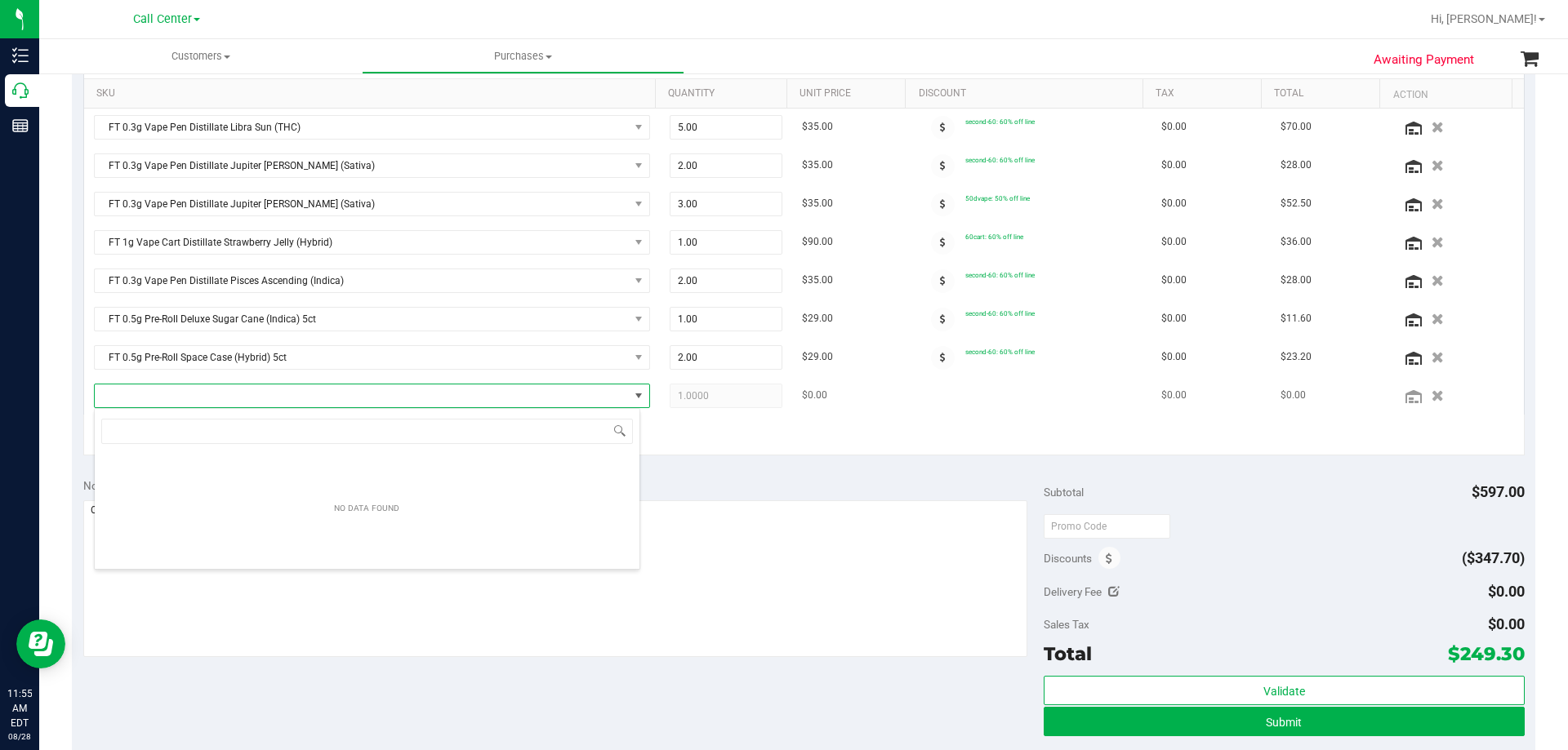
scroll to position [24, 546]
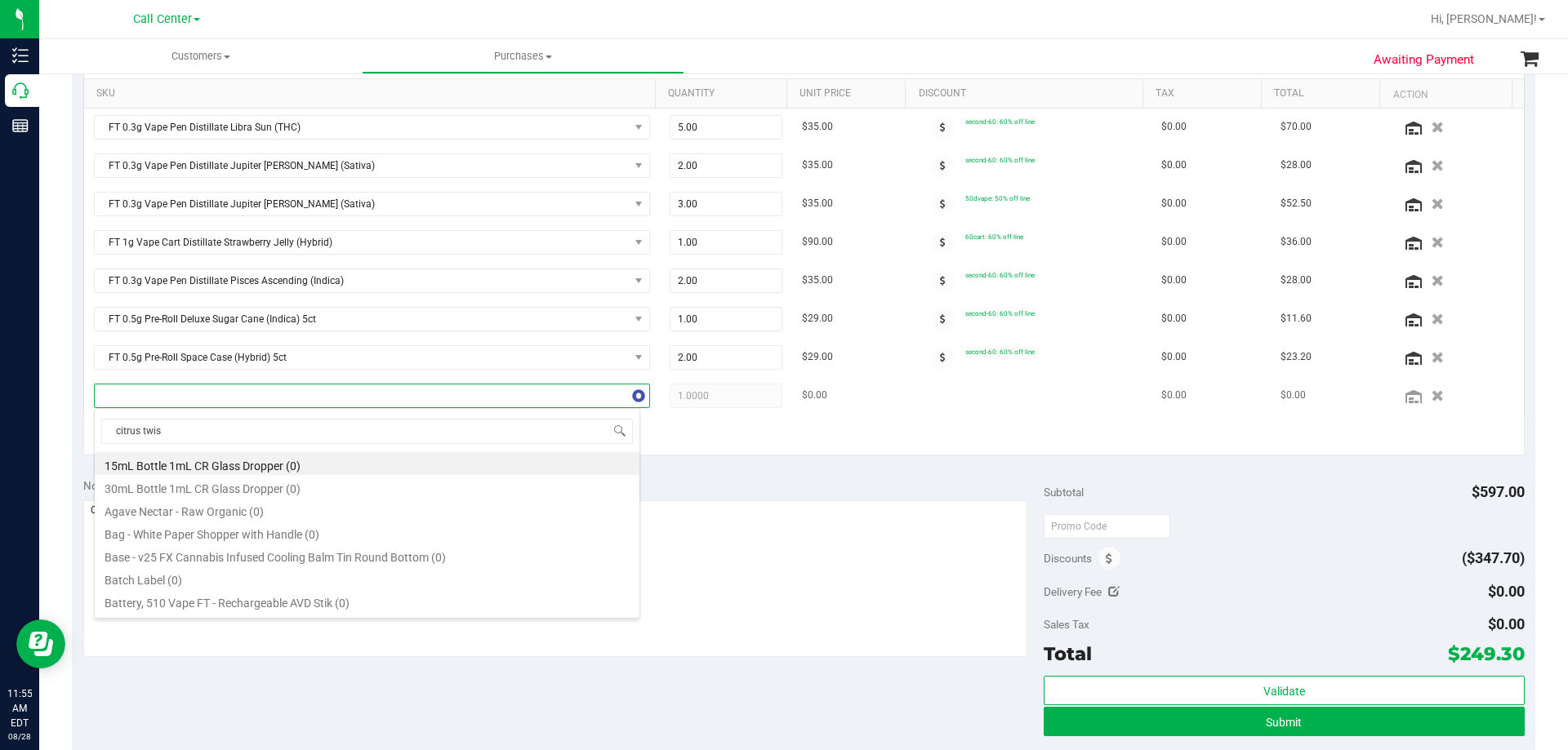
type input "citrus twist"
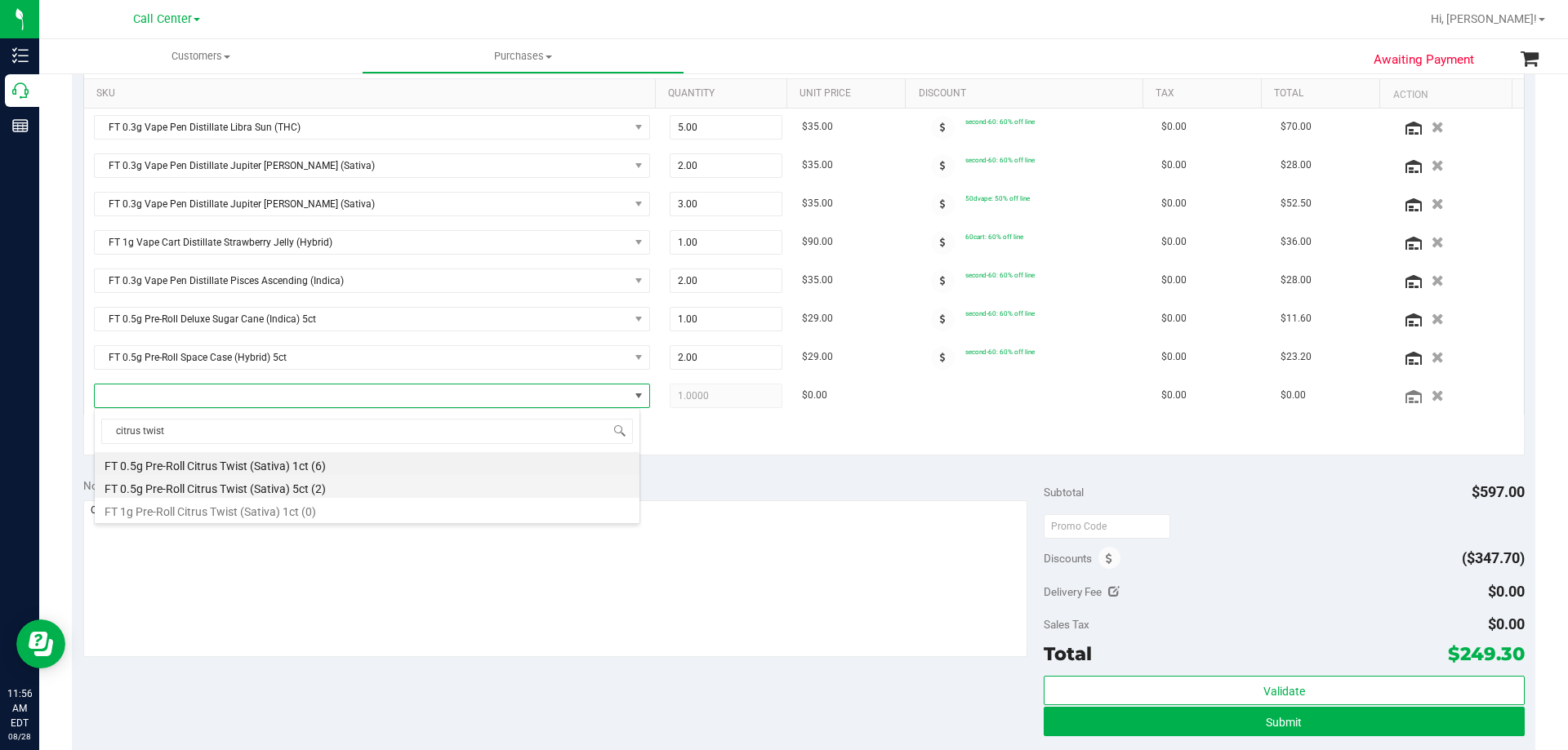
click at [311, 492] on li "FT 0.5g Pre-Roll Citrus Twist (Sativa) 5ct (2)" at bounding box center [367, 486] width 544 height 23
click at [314, 435] on div "+ Add New Item" at bounding box center [803, 434] width 1442 height 41
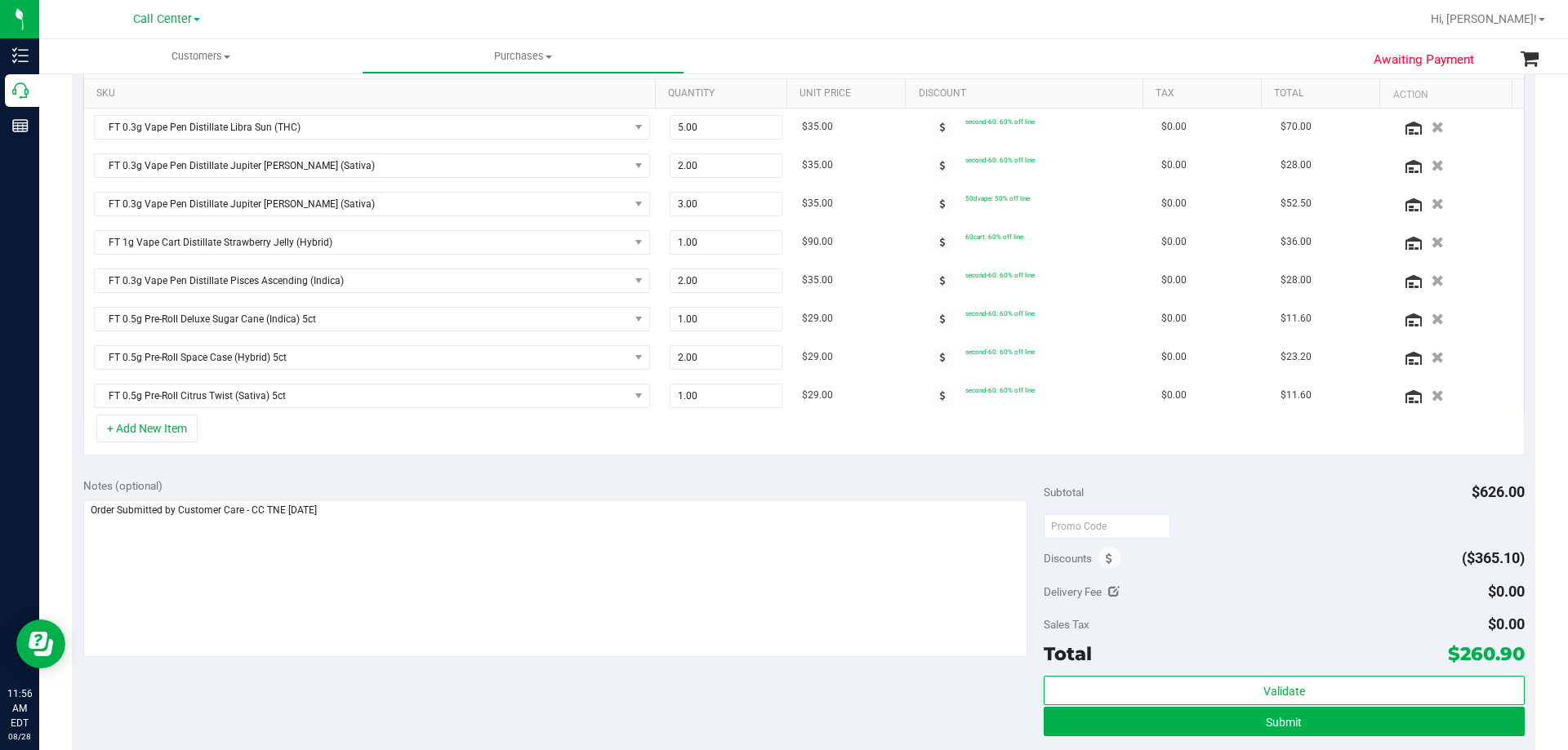
click at [389, 427] on div "+ Add New Item" at bounding box center [803, 434] width 1442 height 41
drag, startPoint x: 698, startPoint y: 396, endPoint x: 598, endPoint y: 410, distance: 101.0
click at [598, 405] on tr "FT 0.5g Pre-Roll Citrus Twist (Sativa) 5ct 1.00 1 $29.00 second-60: 60% off lin…" at bounding box center [803, 395] width 1440 height 38
type input "2"
type input "2.00"
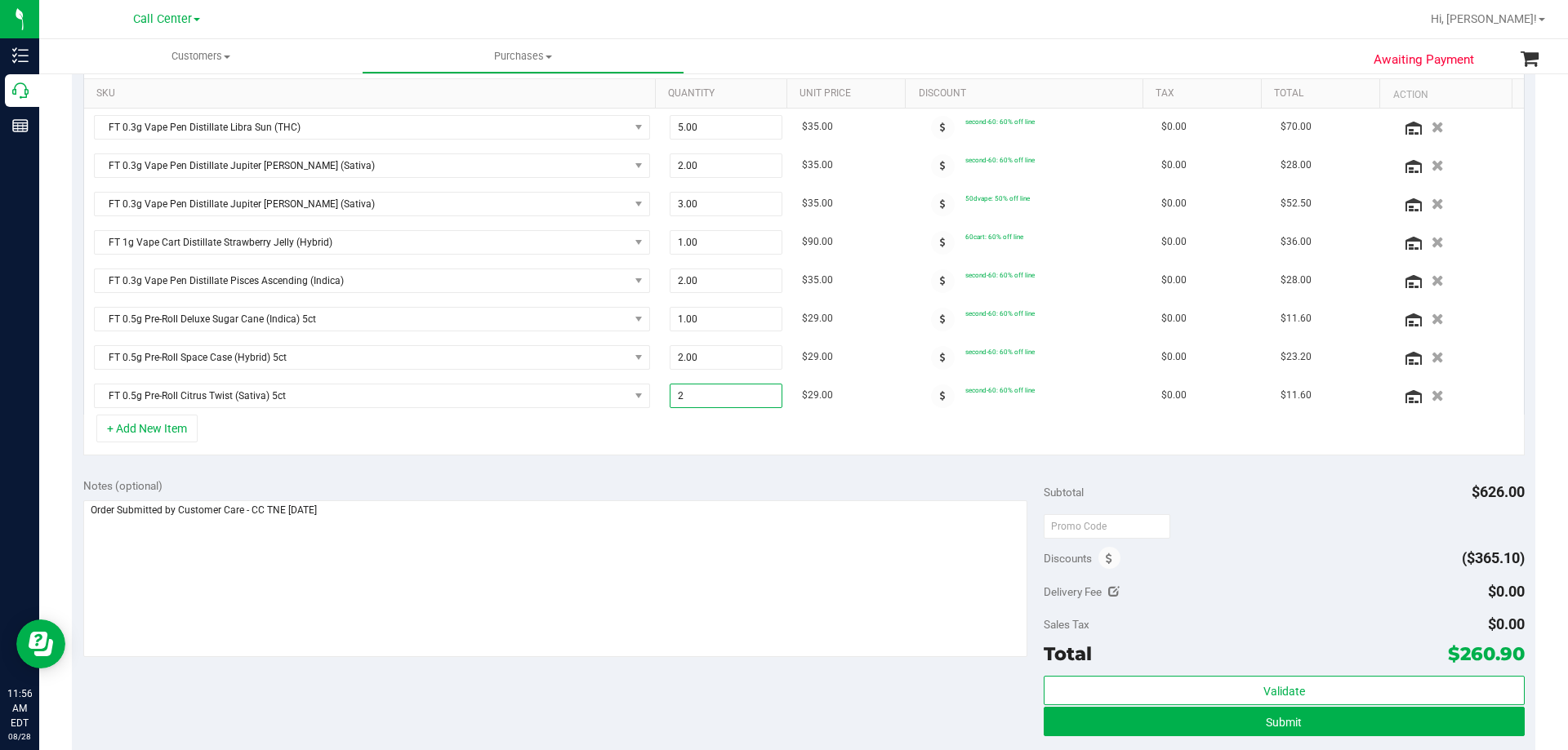
click at [676, 446] on div "+ Add New Item" at bounding box center [803, 434] width 1442 height 41
click at [622, 475] on div "Notes (optional) Subtotal $655.00 Discounts ($382.50) Delivery Fee $0.00 Sales …" at bounding box center [803, 614] width 1463 height 294
click at [624, 471] on div "Notes (optional) Subtotal $655.00 Discounts ($382.50) Delivery Fee $0.00 Sales …" at bounding box center [803, 614] width 1463 height 294
click at [370, 477] on div "Notes (optional)" at bounding box center [564, 485] width 962 height 17
click at [370, 476] on div "Notes (optional) Subtotal $655.00 Discounts ($382.50) Delivery Fee $0.00 Sales …" at bounding box center [803, 614] width 1463 height 294
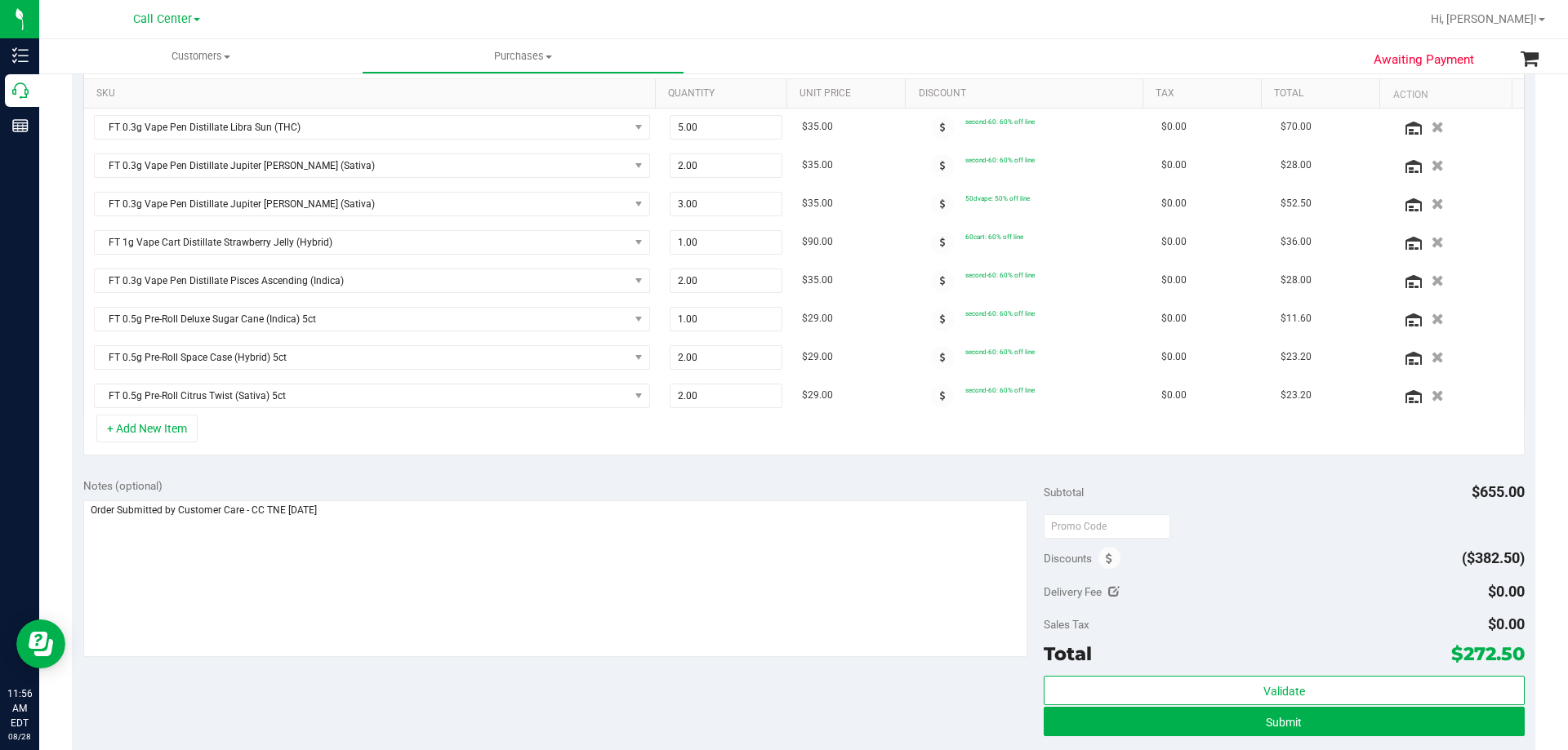
click at [370, 475] on div "Notes (optional) Subtotal $655.00 Discounts ($382.50) Delivery Fee $0.00 Sales …" at bounding box center [803, 614] width 1463 height 294
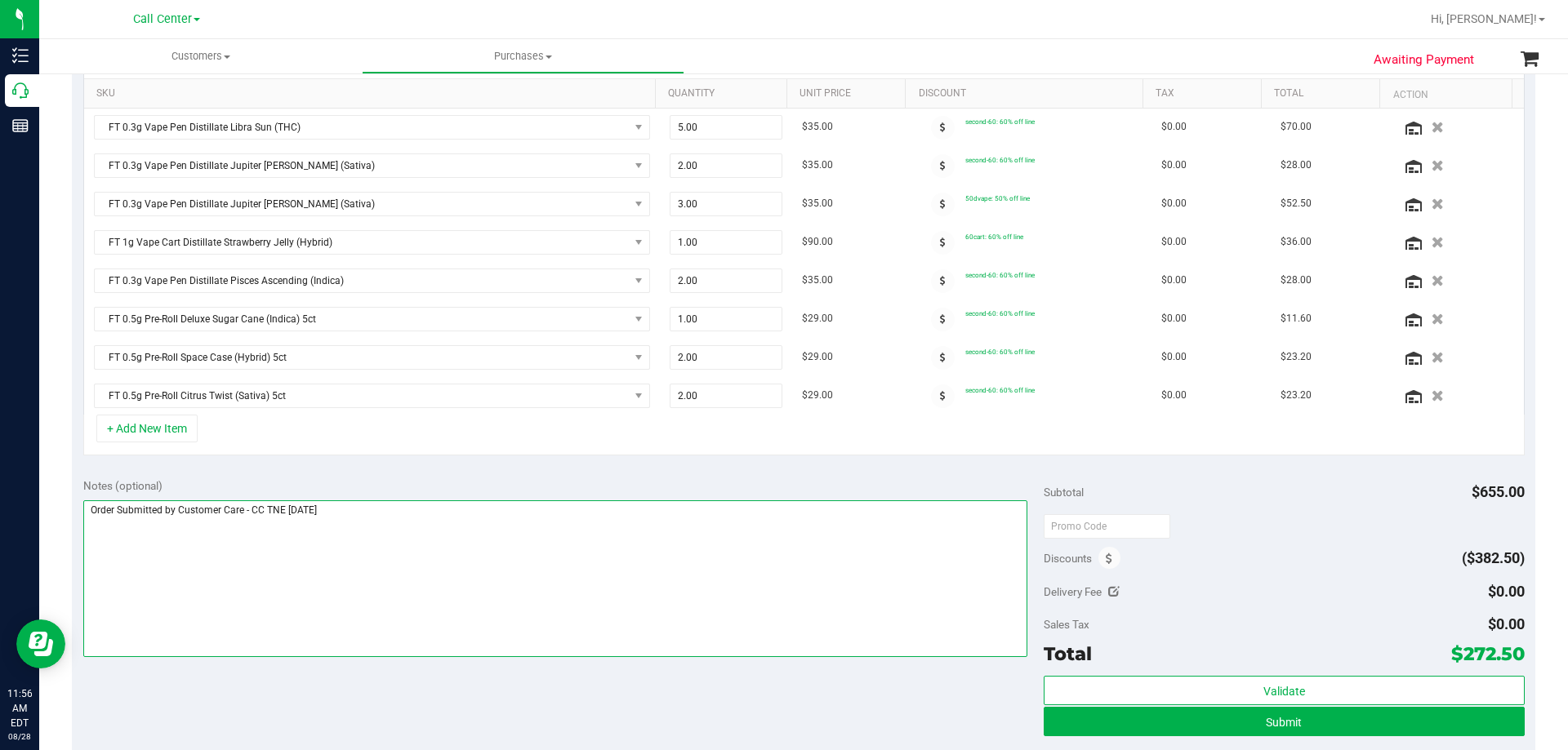
click at [397, 530] on textarea at bounding box center [555, 578] width 945 height 157
click at [432, 563] on textarea at bounding box center [555, 578] width 945 height 157
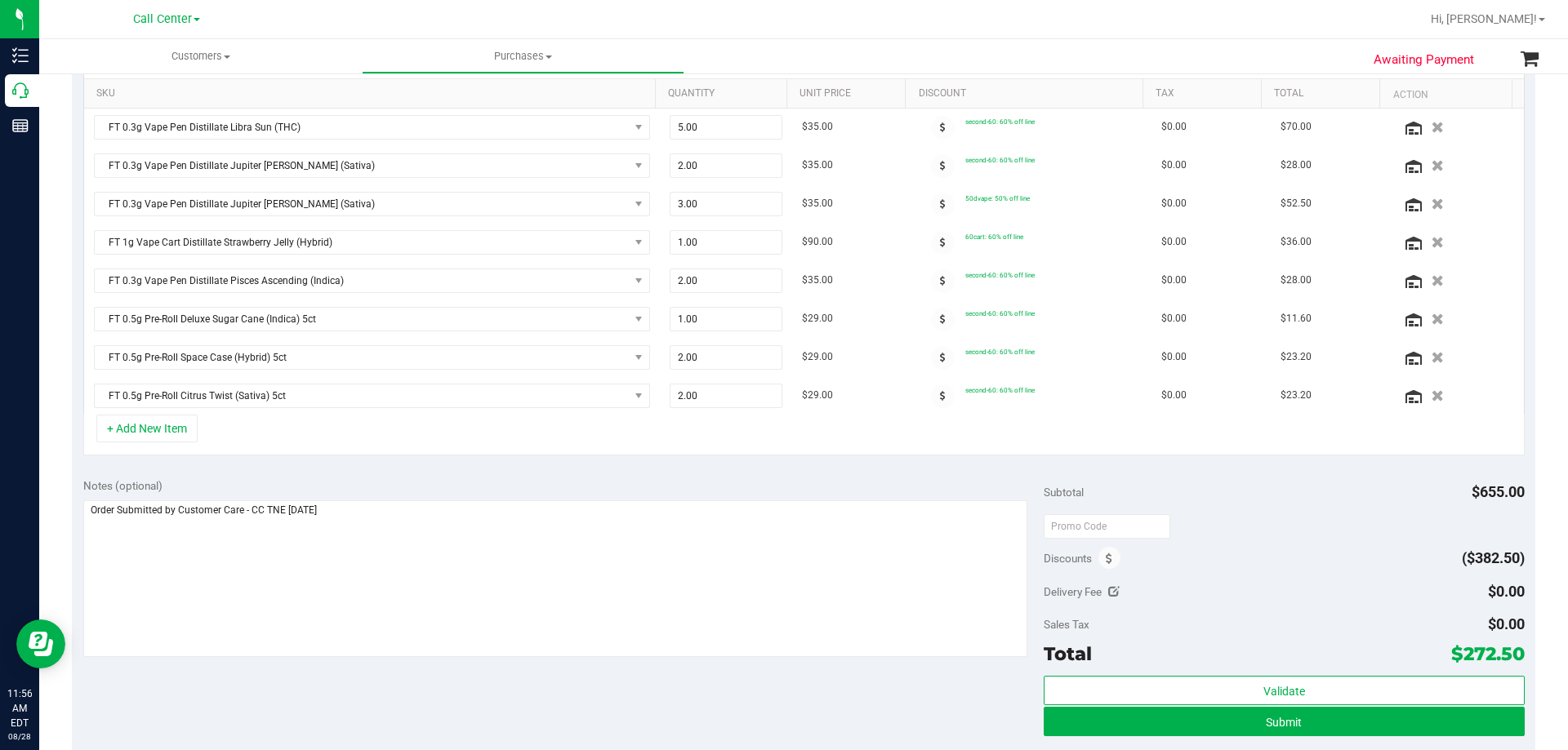
click at [384, 711] on div "Notes (optional) Subtotal $655.00 Discounts ($382.50) Delivery Fee $0.00 Sales …" at bounding box center [803, 614] width 1463 height 294
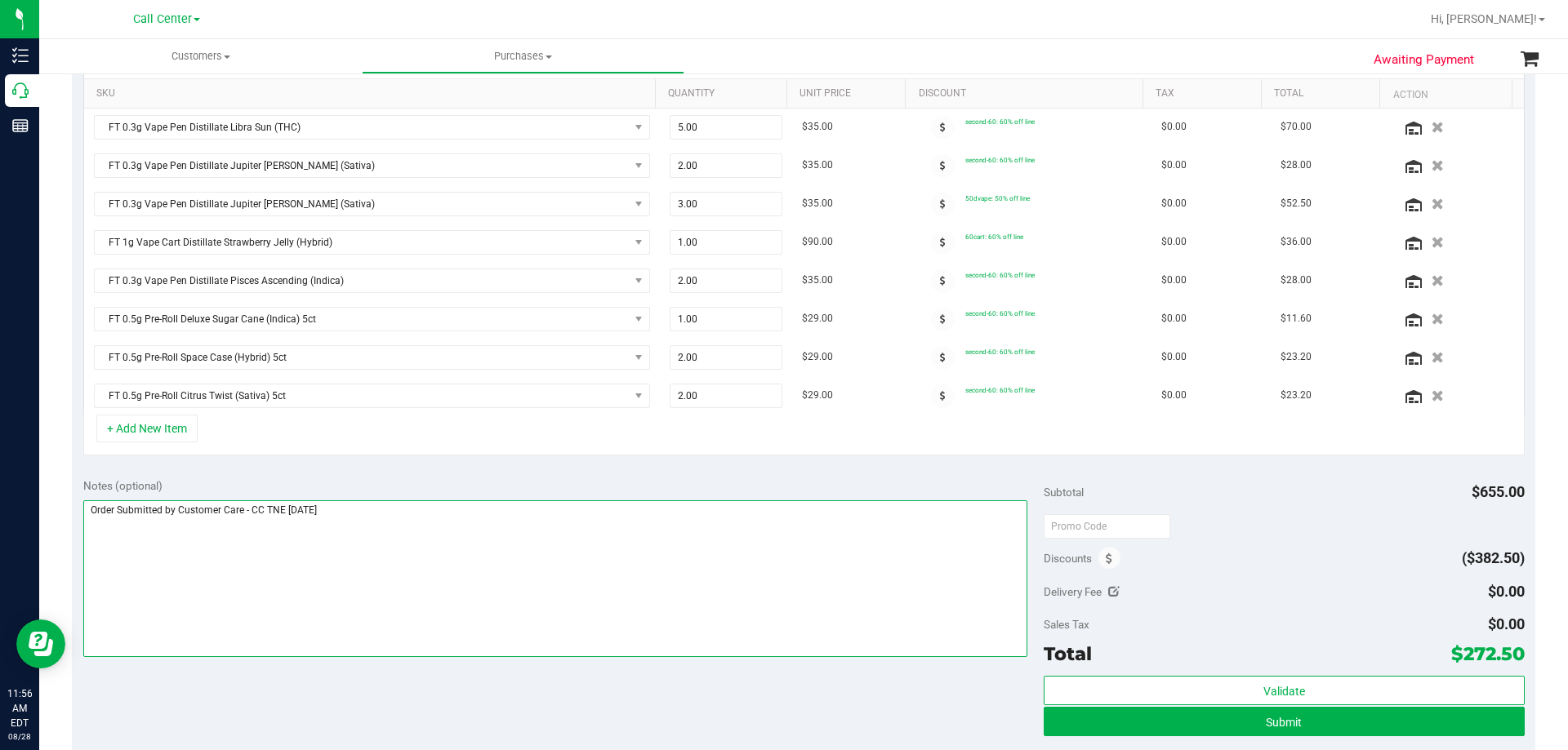
click at [424, 584] on textarea at bounding box center [555, 578] width 945 height 157
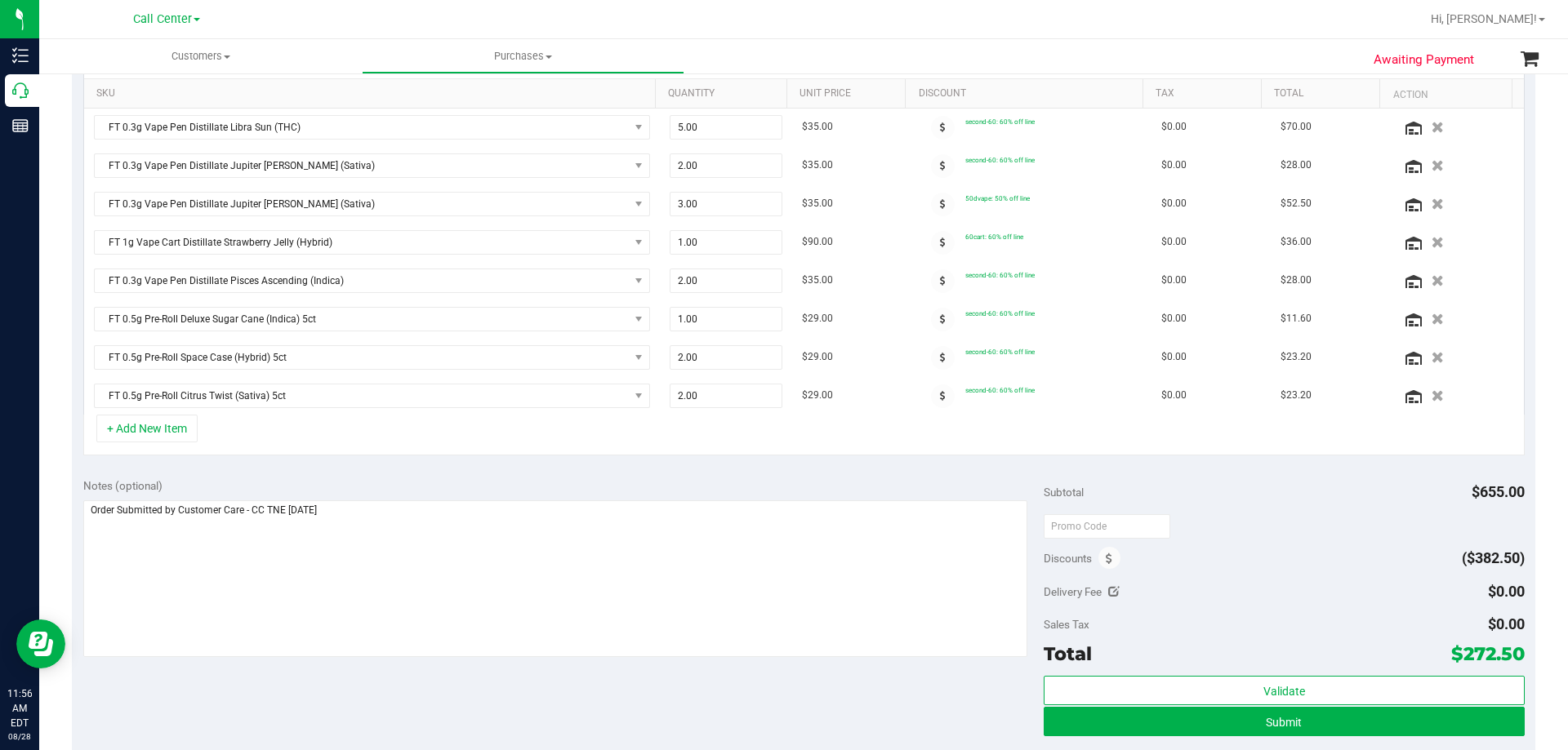
click at [397, 679] on div "Notes (optional) Subtotal $655.00 Discounts ($382.50) Delivery Fee $0.00 Sales …" at bounding box center [803, 614] width 1463 height 294
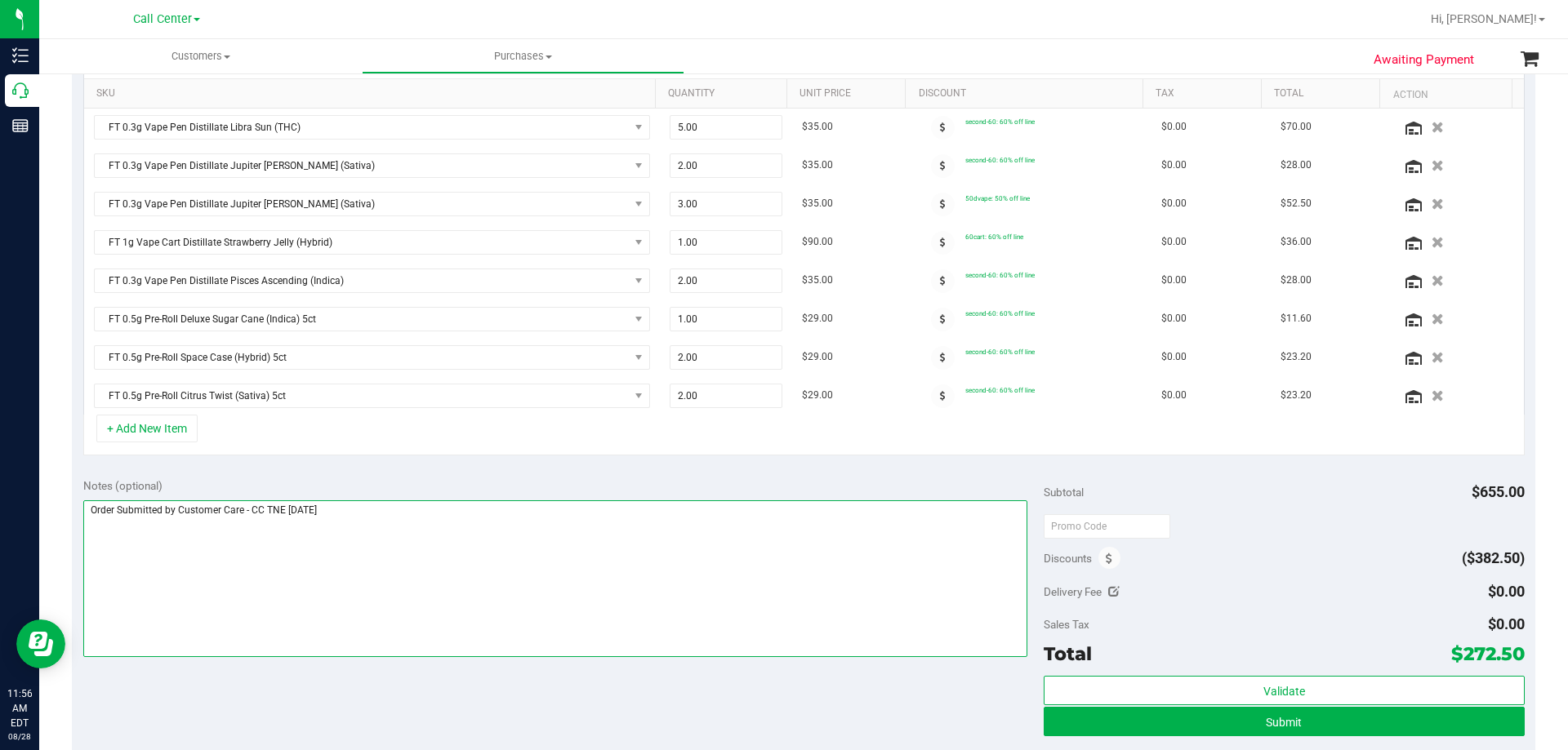
click at [422, 542] on textarea at bounding box center [555, 578] width 945 height 157
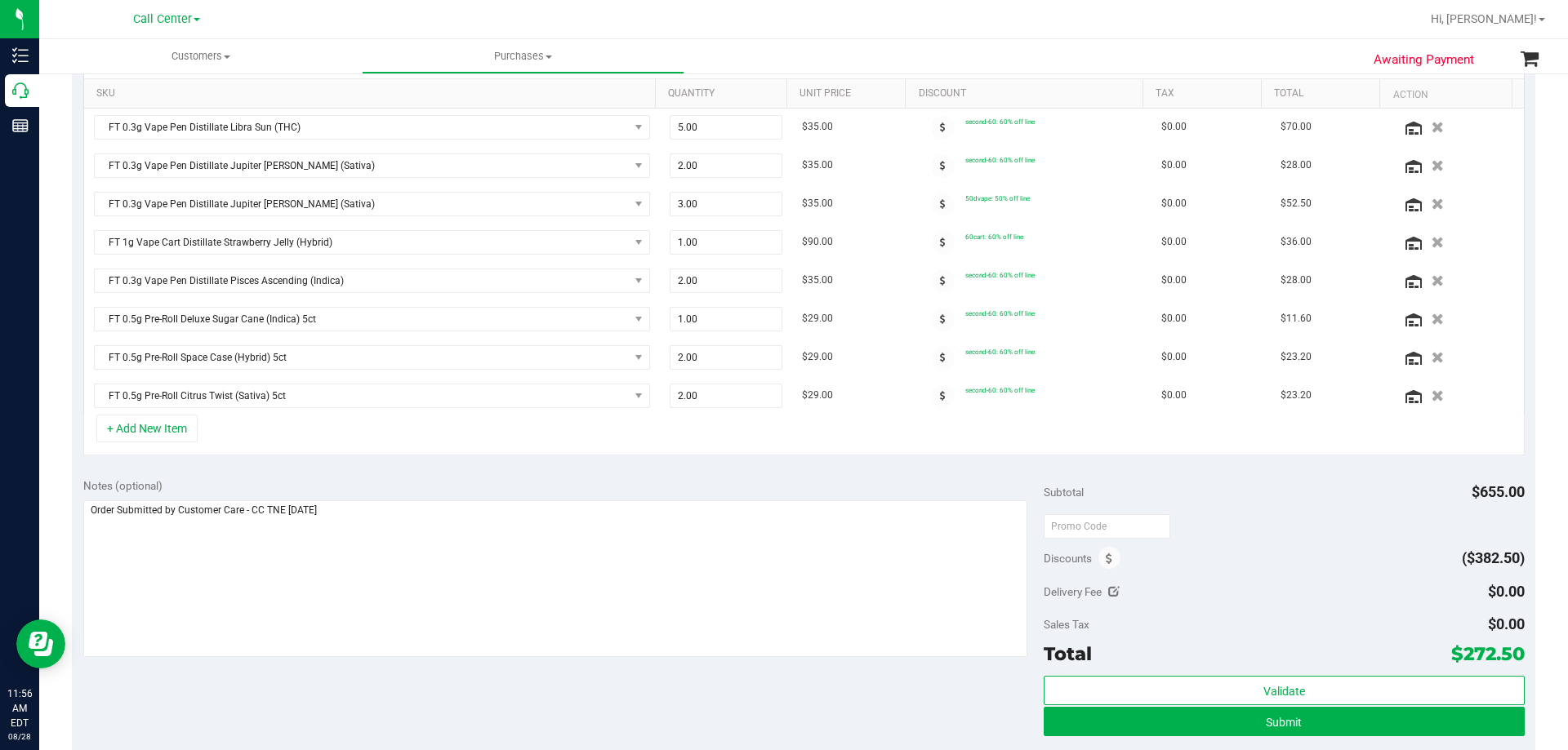
click at [401, 695] on div "Notes (optional) Subtotal $655.00 Discounts ($382.50) Delivery Fee $0.00 Sales …" at bounding box center [803, 614] width 1463 height 294
click at [495, 460] on div "SKU Quantity Unit Price Discount Tax Total Action FT 0.3g Vape Pen Distillate L…" at bounding box center [803, 246] width 1463 height 442
click at [396, 438] on div "+ Add New Item" at bounding box center [803, 434] width 1442 height 41
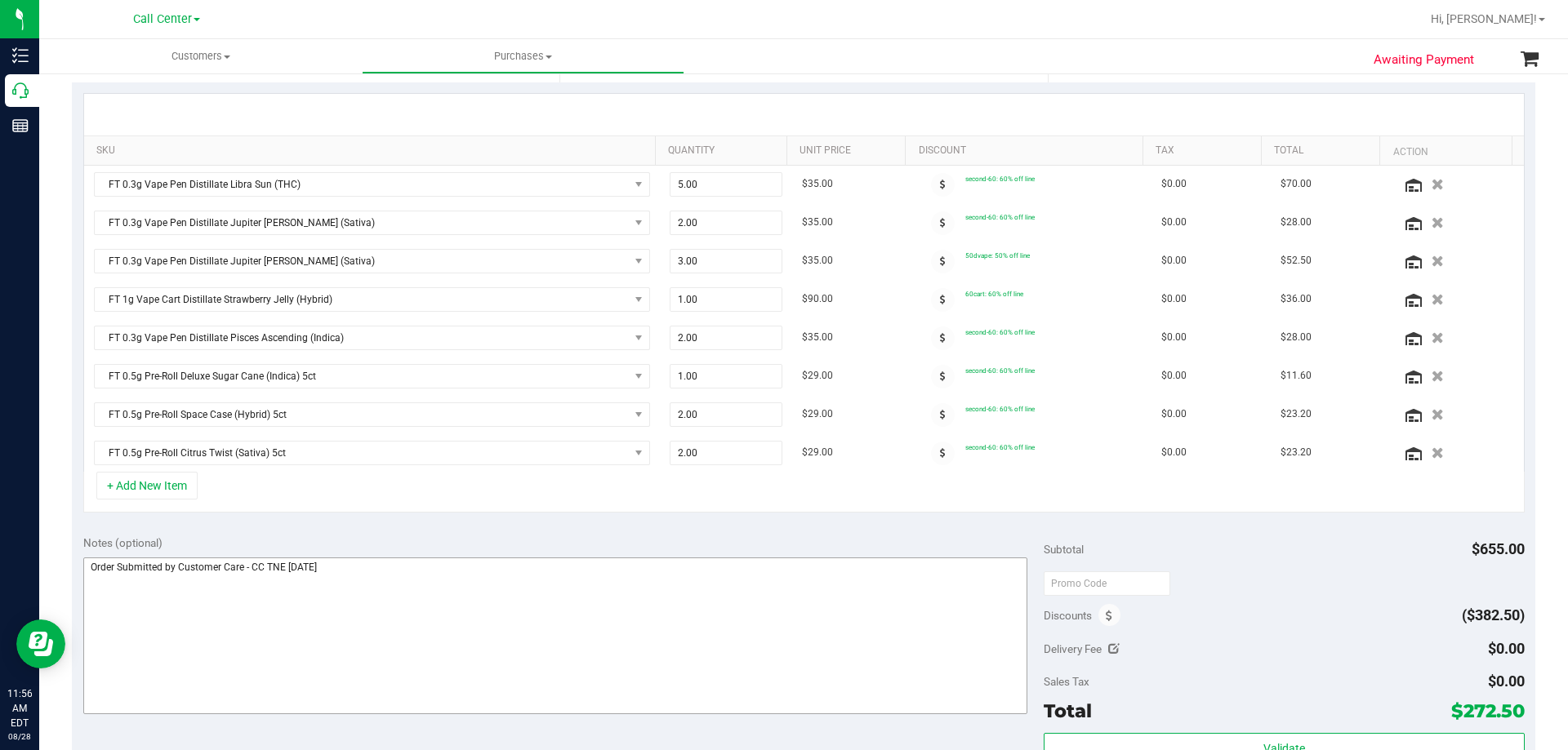
scroll to position [326, 0]
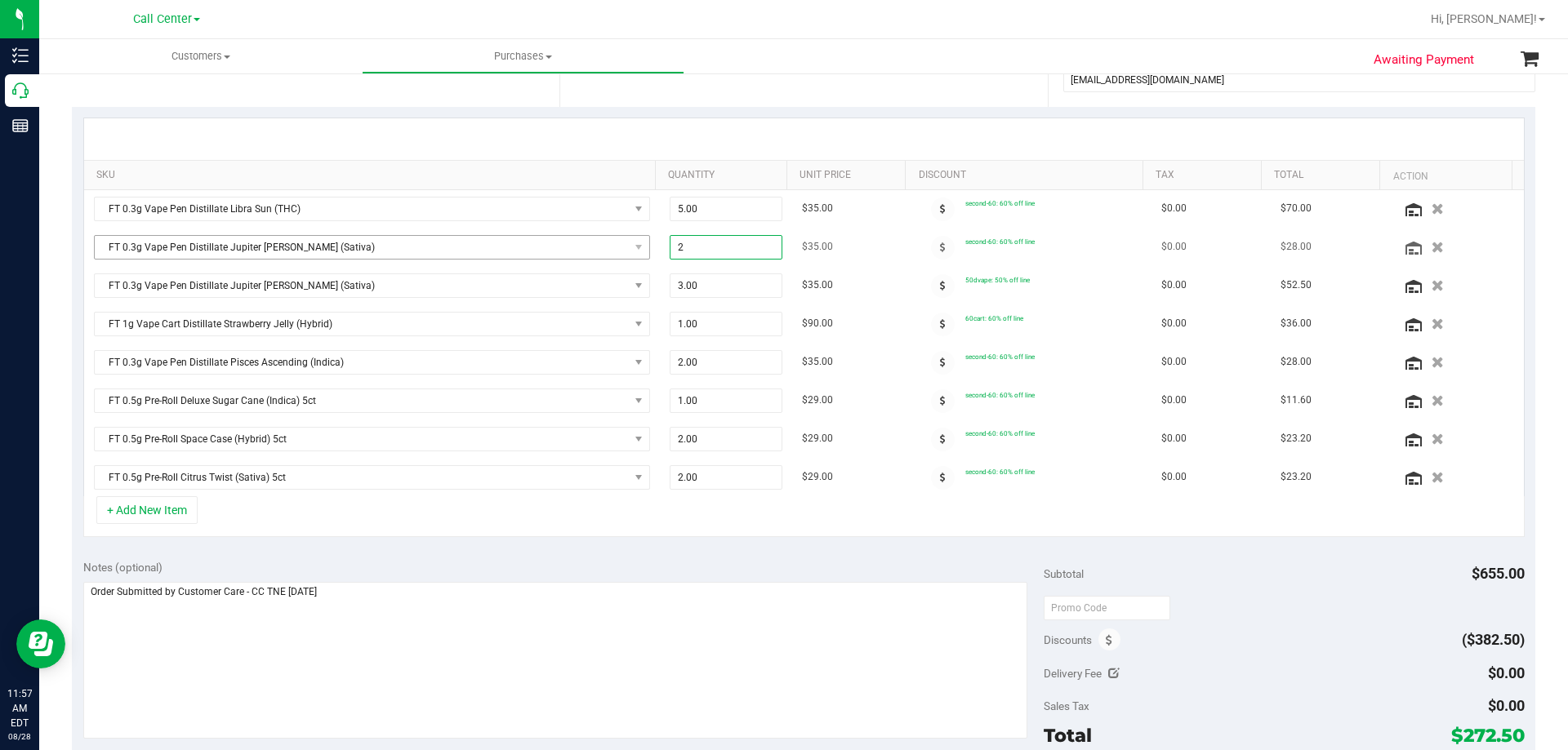
drag, startPoint x: 728, startPoint y: 246, endPoint x: 480, endPoint y: 246, distance: 248.0
click at [480, 246] on tr "FT 0.3g Vape Pen Distillate Jupiter [PERSON_NAME] (Sativa) 2.00 2 $35.00 second…" at bounding box center [803, 248] width 1440 height 39
type input "5"
type input "5.00"
click at [687, 547] on div "SKU Quantity Unit Price Discount Tax Total Action FT 0.3g Vape Pen Distillate L…" at bounding box center [803, 328] width 1463 height 442
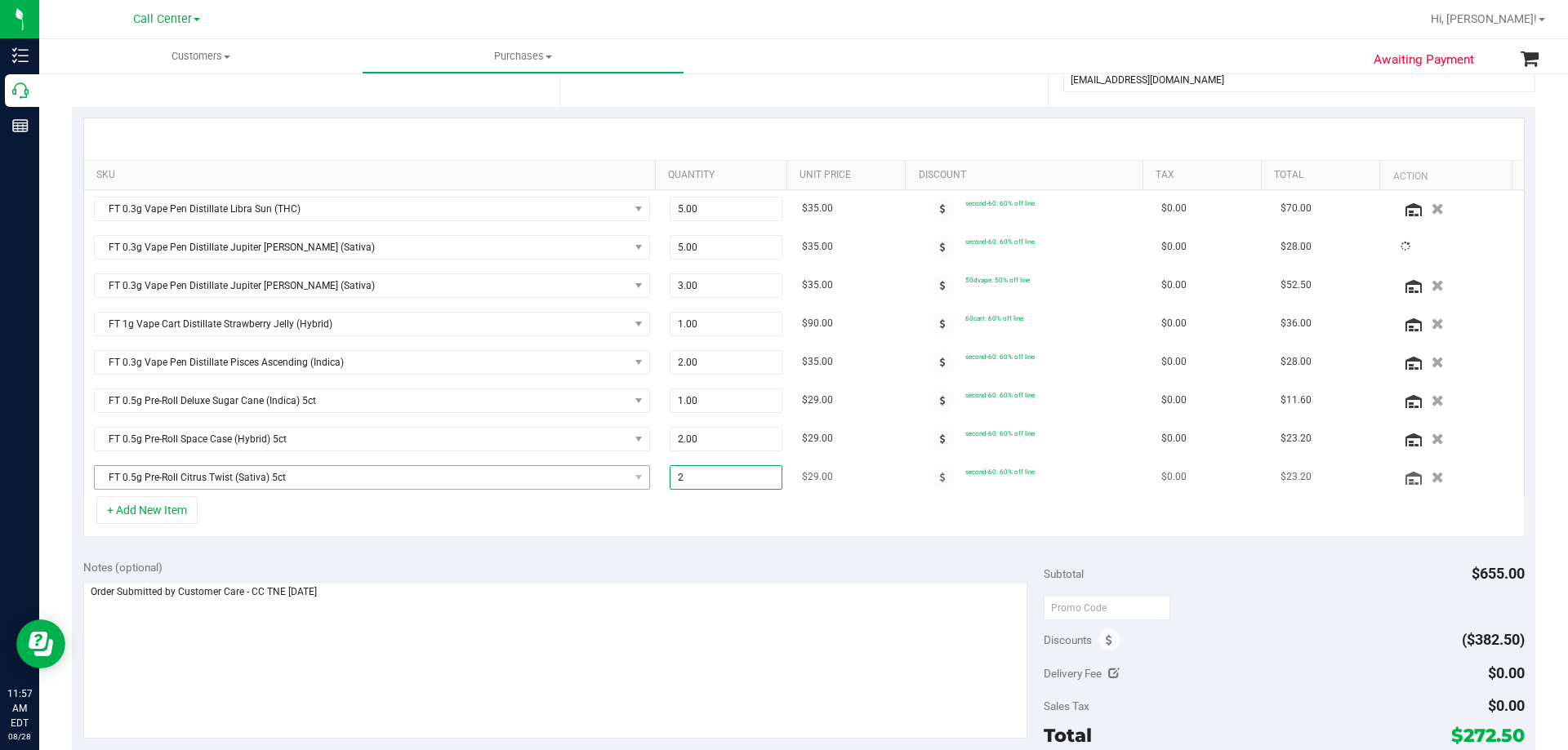
drag, startPoint x: 709, startPoint y: 480, endPoint x: 635, endPoint y: 485, distance: 74.2
click at [635, 485] on tr "FT 0.5g Pre-Roll Citrus Twist (Sativa) 5ct 2.00 2 $29.00 second-60: 60% off lin…" at bounding box center [803, 477] width 1440 height 38
click at [591, 517] on div "+ Add New Item" at bounding box center [803, 516] width 1442 height 41
click at [1431, 287] on icon "button" at bounding box center [1437, 285] width 14 height 13
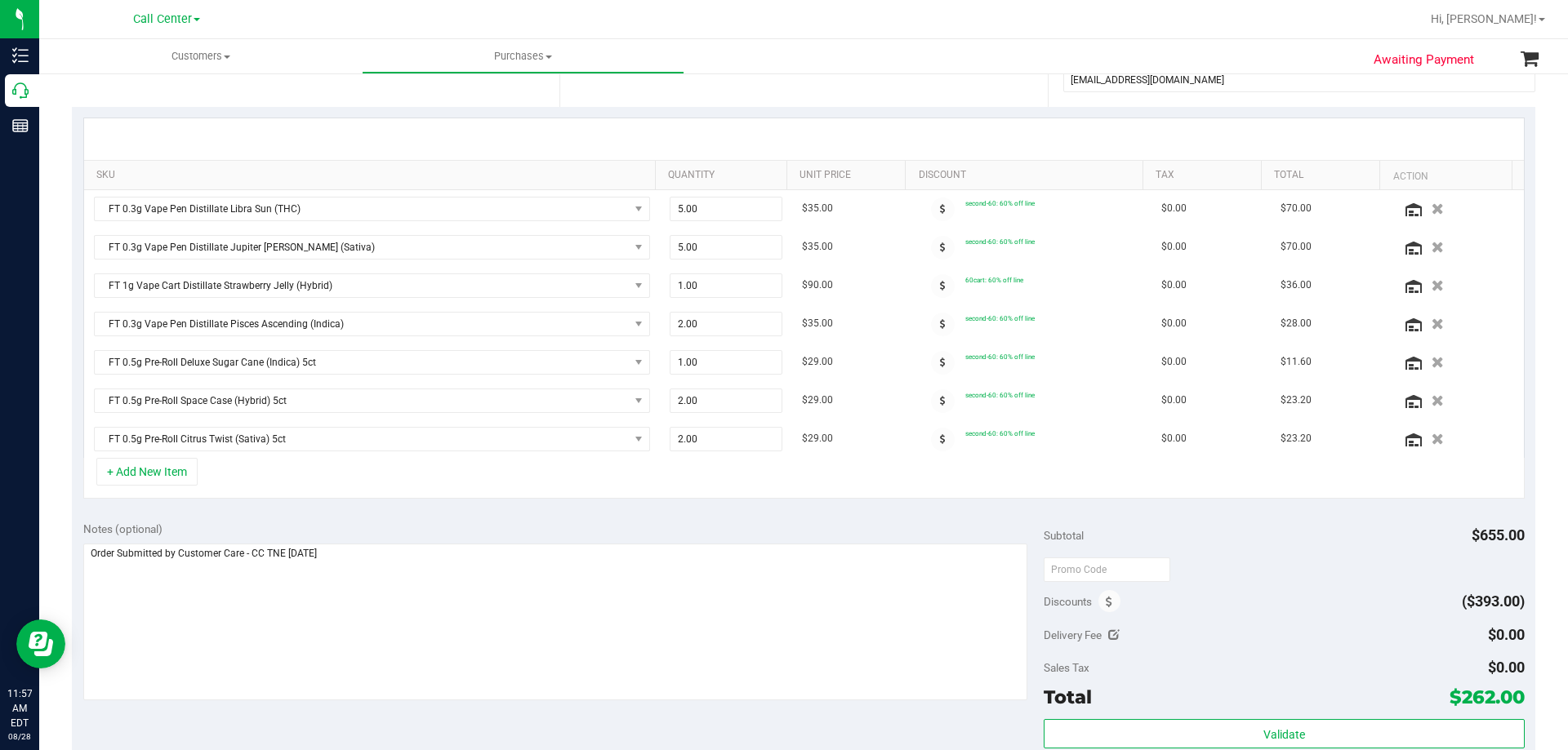
click at [550, 470] on div "+ Add New Item" at bounding box center [803, 478] width 1442 height 41
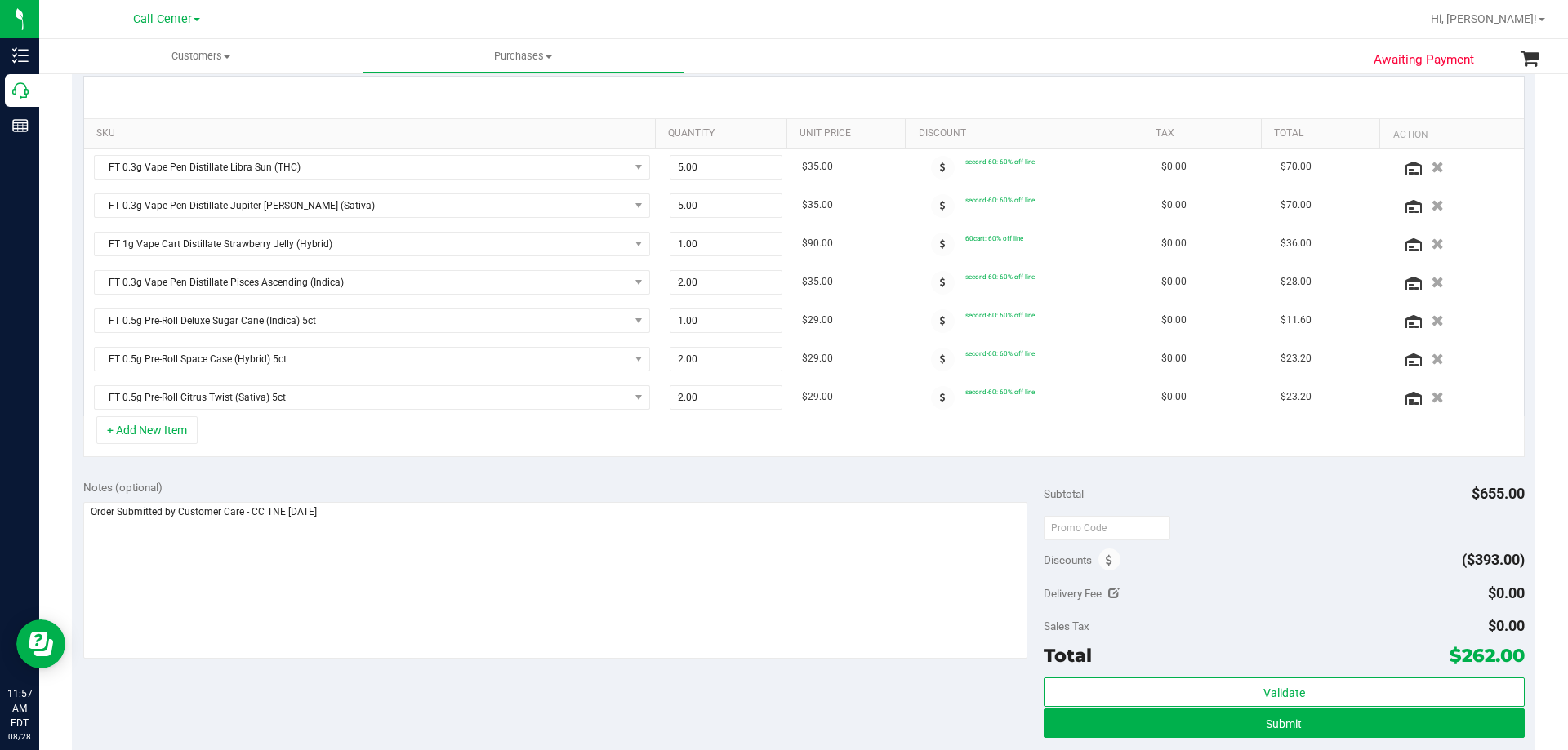
scroll to position [408, 0]
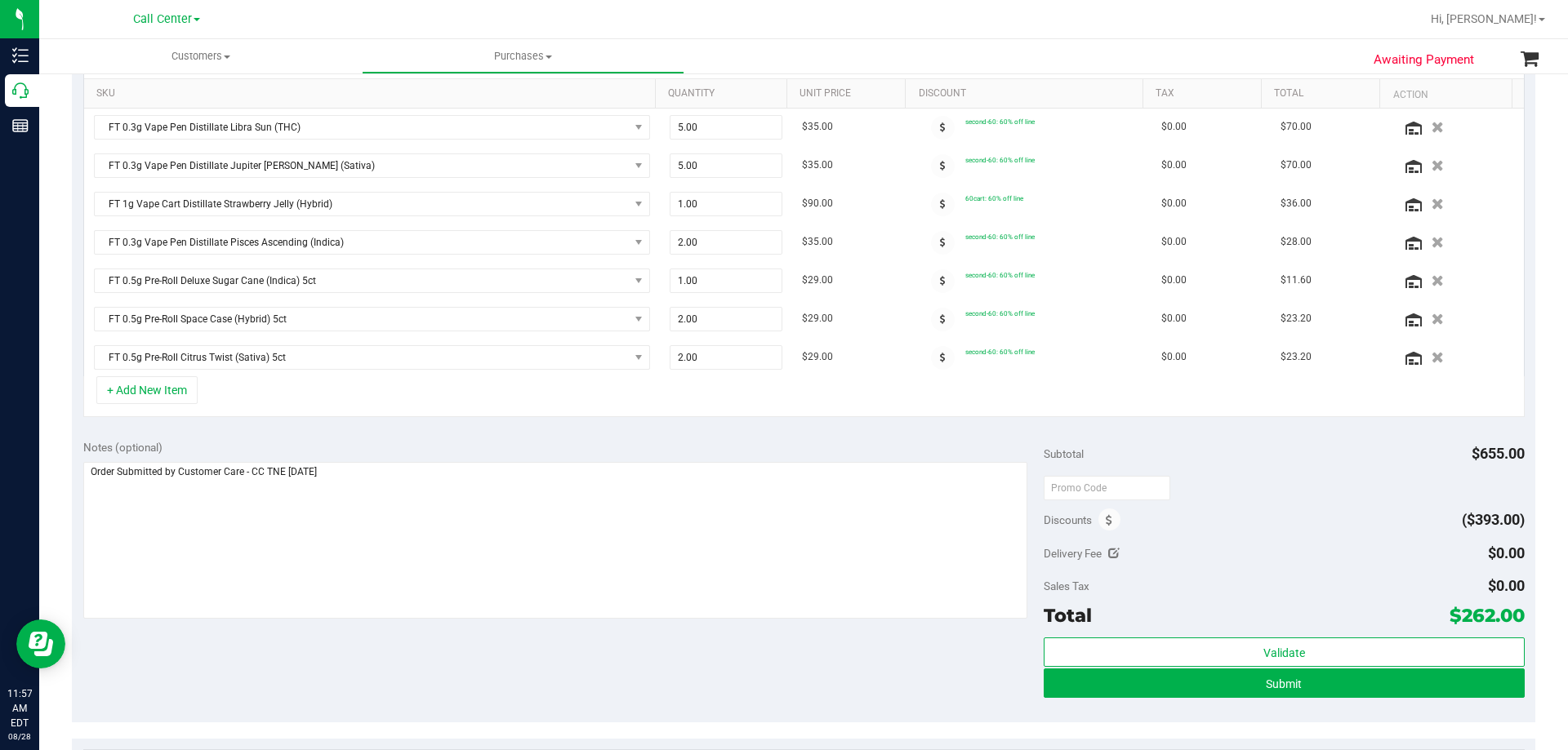
click at [395, 645] on div "Notes (optional) Subtotal $655.00 Discounts ($393.00) Delivery Fee $0.00 Sales …" at bounding box center [803, 575] width 1463 height 294
click at [423, 510] on textarea at bounding box center [555, 540] width 945 height 157
click at [420, 686] on div "Notes (optional) Subtotal $655.00 Discounts ($393.00) Delivery Fee $0.00 Sales …" at bounding box center [803, 575] width 1463 height 294
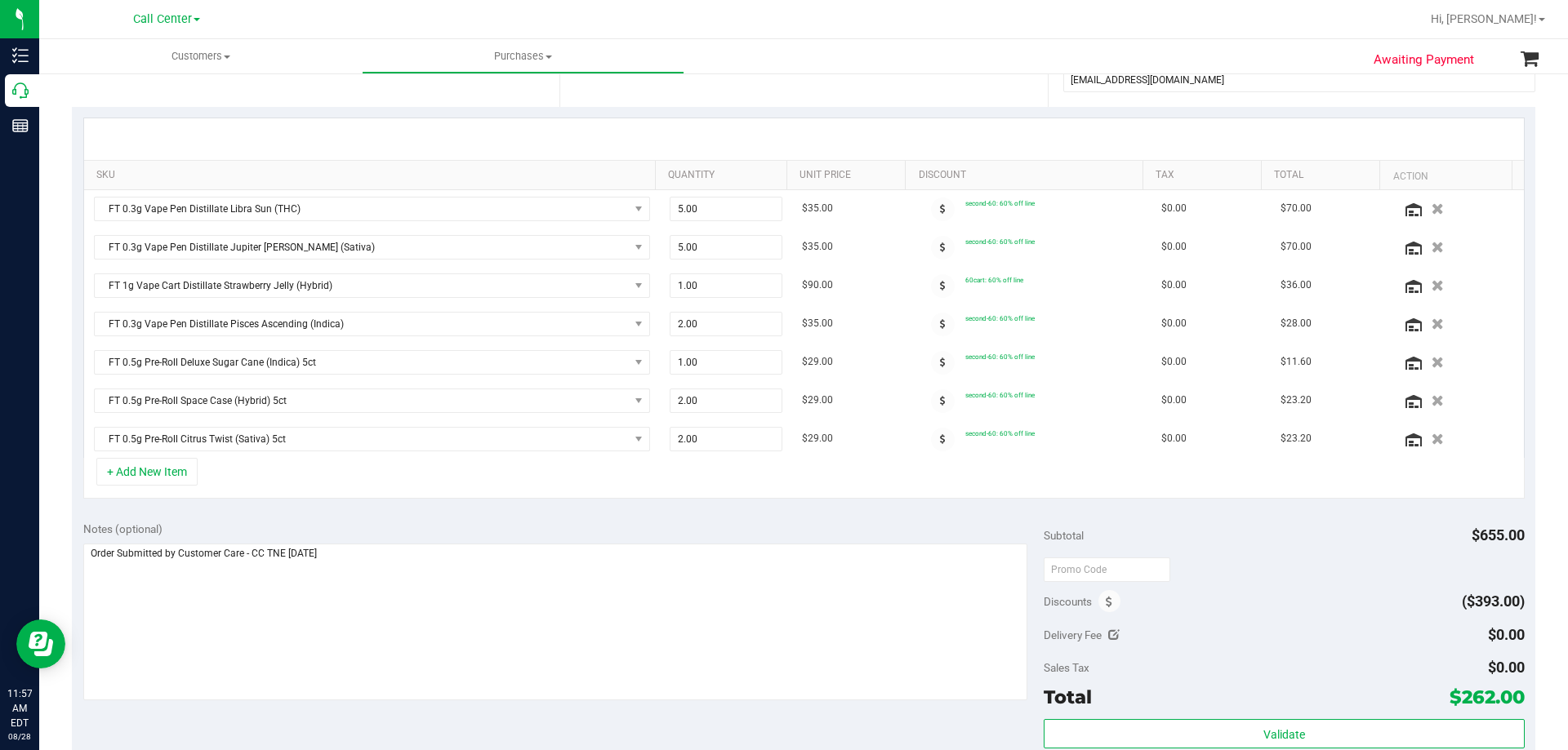
click at [622, 508] on div "SKU Quantity Unit Price Discount Tax Total Action FT 0.3g Vape Pen Distillate L…" at bounding box center [803, 309] width 1463 height 403
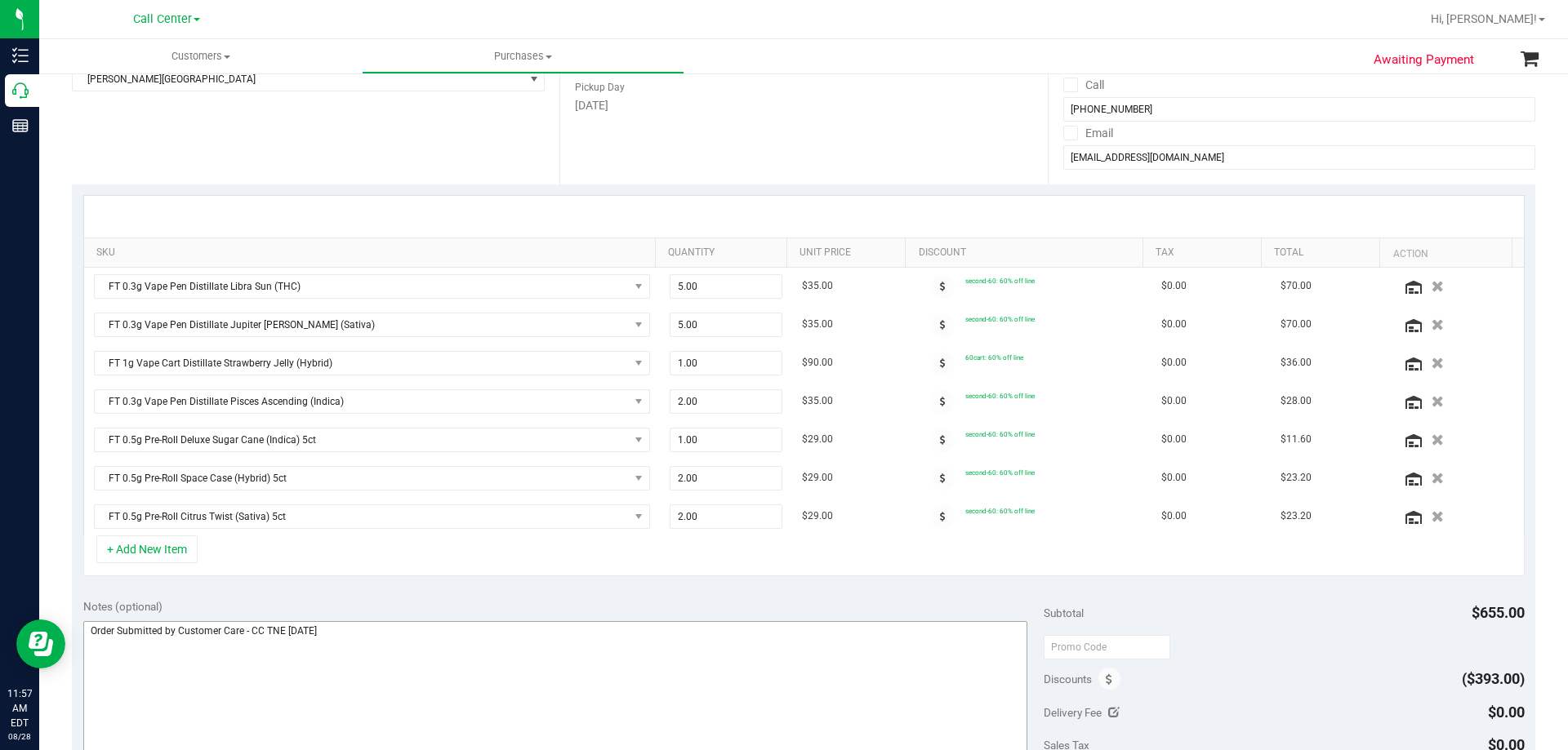
scroll to position [163, 0]
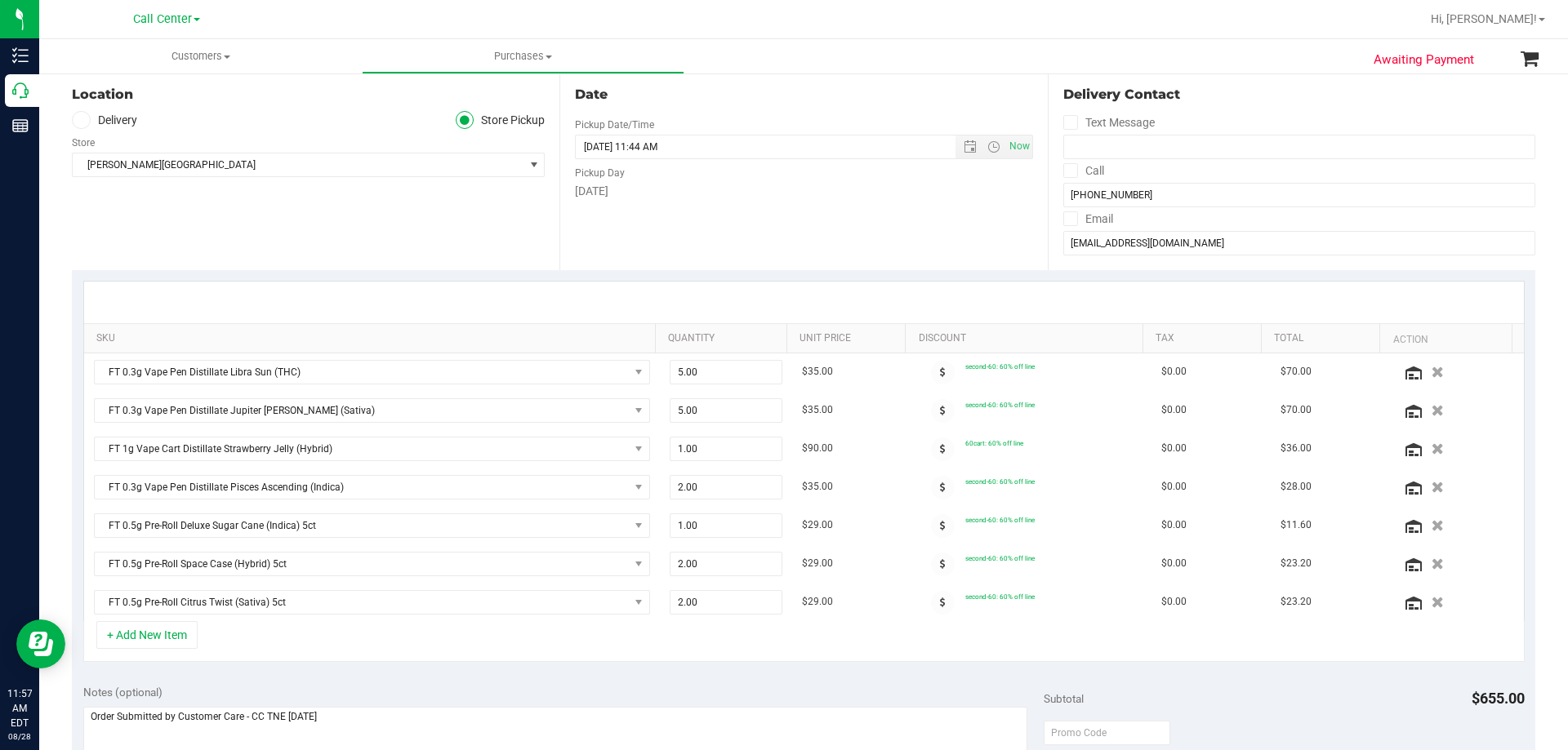
click at [529, 640] on div "+ Add New Item" at bounding box center [803, 641] width 1442 height 41
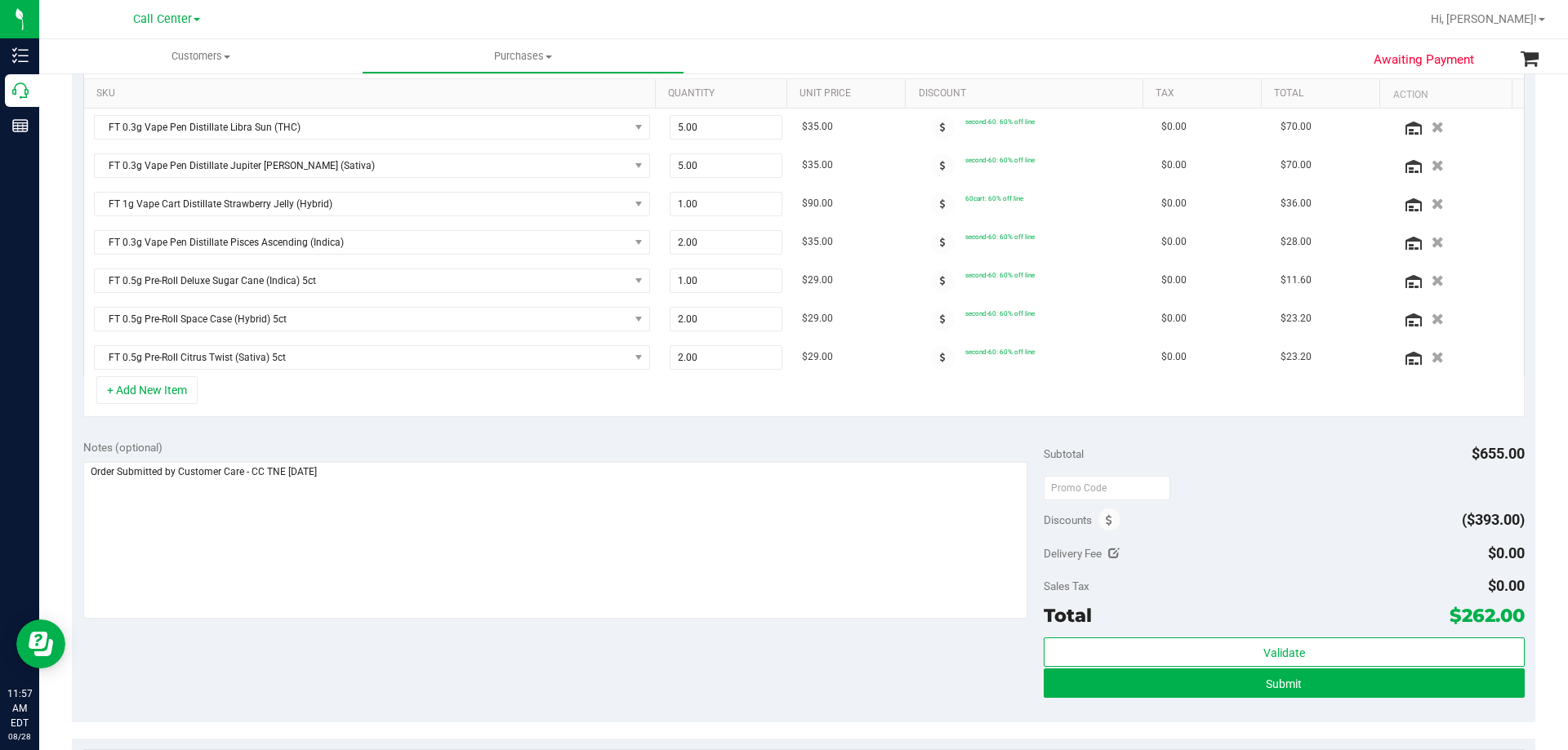
click at [373, 631] on div "Notes (optional) Subtotal $655.00 Discounts ($393.00) Delivery Fee $0.00 Sales …" at bounding box center [803, 575] width 1463 height 294
click at [492, 488] on textarea at bounding box center [555, 540] width 945 height 157
click at [474, 694] on div "Notes (optional) Subtotal $655.00 Discounts ($393.00) Delivery Fee $0.00 Sales …" at bounding box center [803, 575] width 1463 height 294
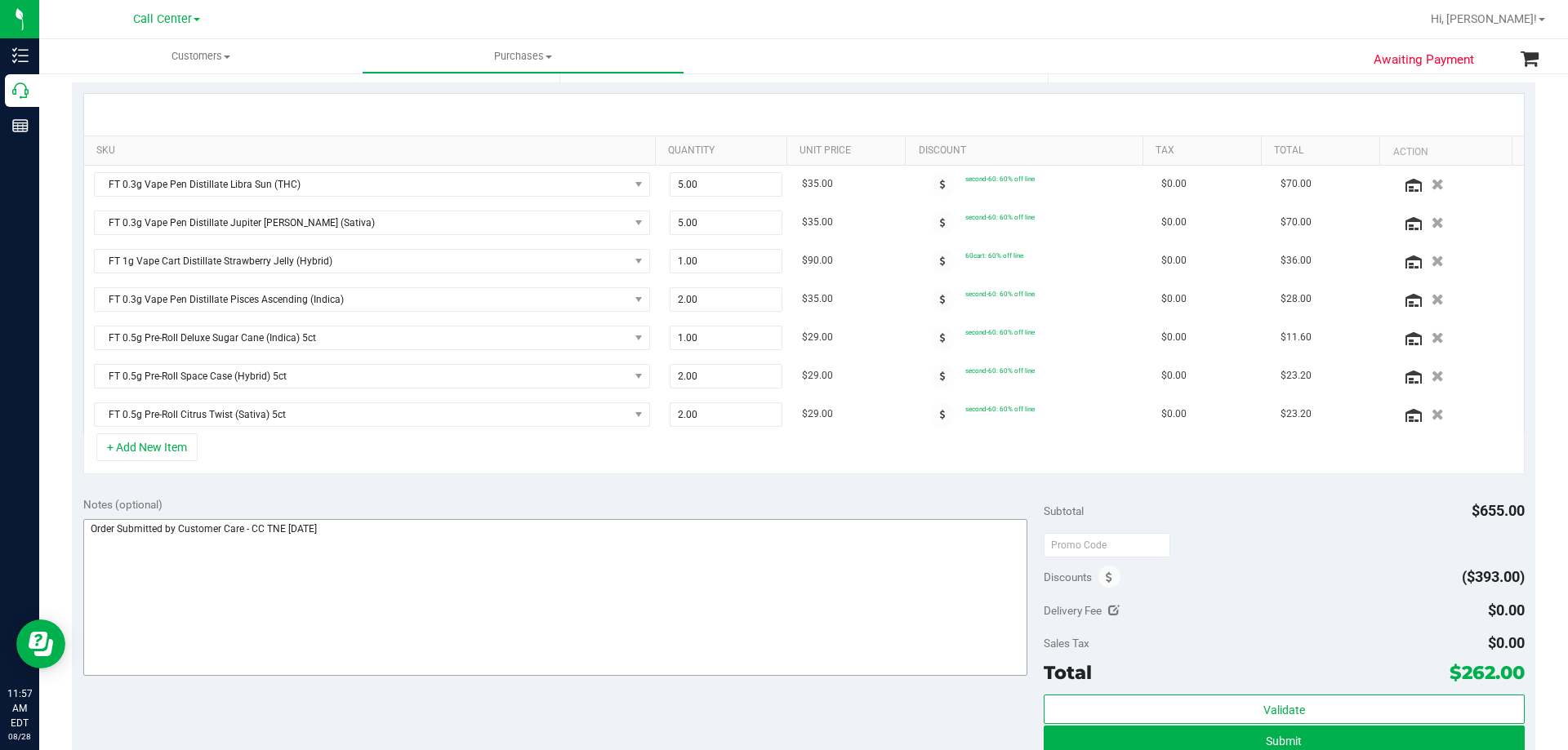
scroll to position [326, 0]
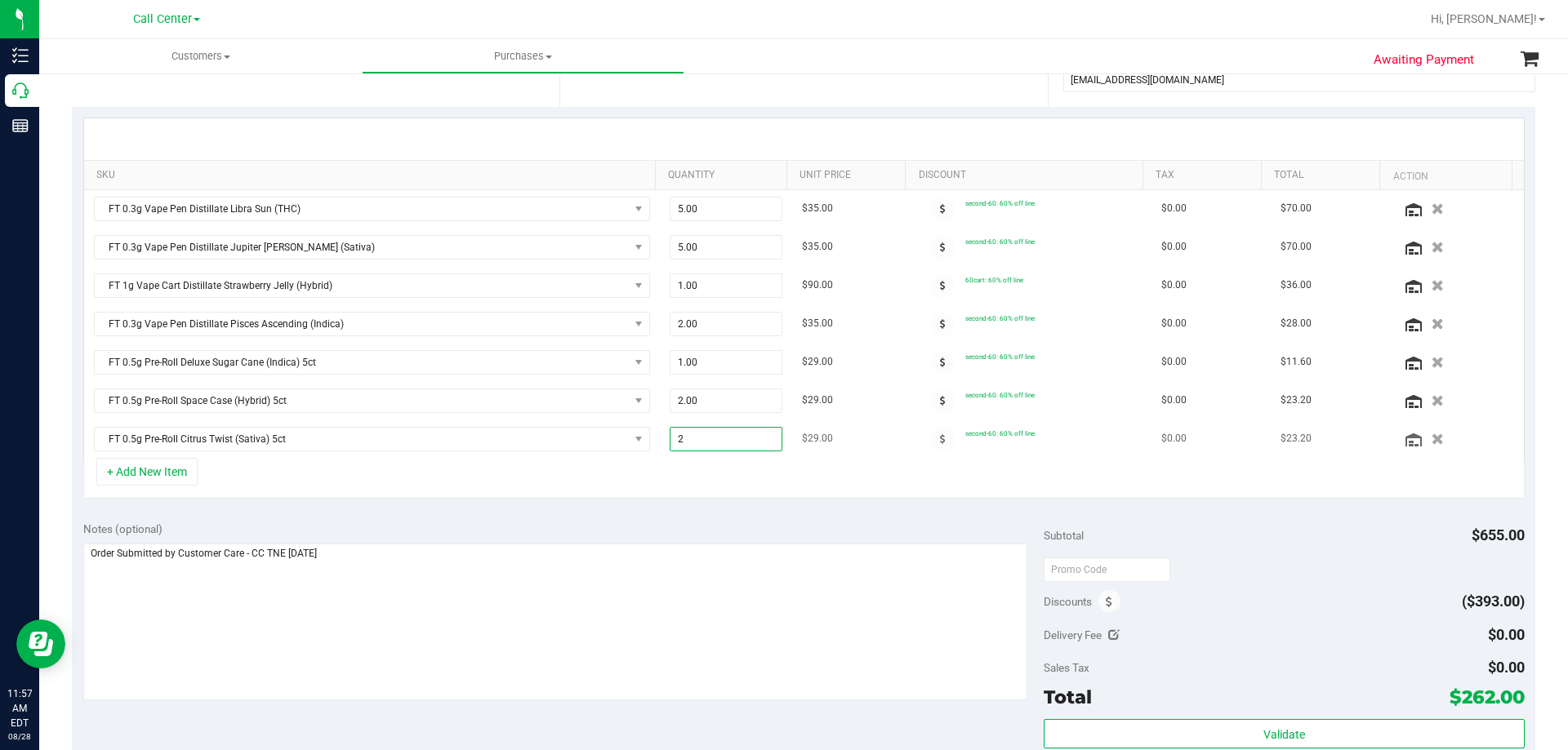
drag, startPoint x: 717, startPoint y: 442, endPoint x: 559, endPoint y: 457, distance: 158.7
click at [559, 457] on tr "FT 0.5g Pre-Roll Citrus Twist (Sativa) 5ct 2.00 2 $29.00 second-60: 60% off lin…" at bounding box center [803, 439] width 1440 height 38
type input "3"
type input "3.00"
click at [756, 487] on div "+ Add New Item" at bounding box center [803, 478] width 1442 height 41
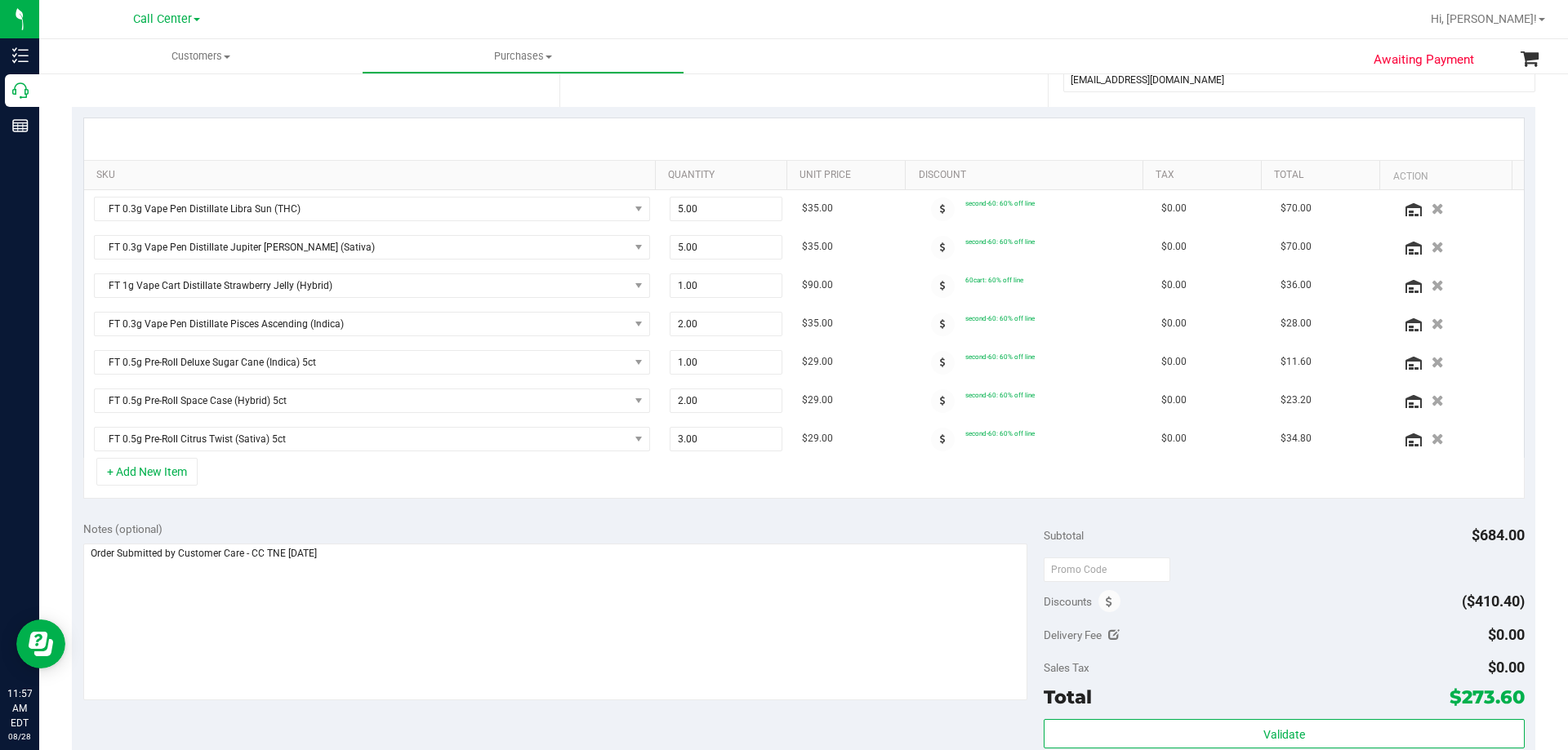
click at [484, 473] on div "+ Add New Item" at bounding box center [803, 478] width 1442 height 41
drag, startPoint x: 718, startPoint y: 400, endPoint x: 567, endPoint y: 424, distance: 152.9
click at [567, 424] on tbody "FT 0.3g Vape Pen Distillate Libra Sun (THC) 5.00 5 $35.00 second-60: 60% off li…" at bounding box center [803, 324] width 1440 height 268
type input "3"
type input "3.00"
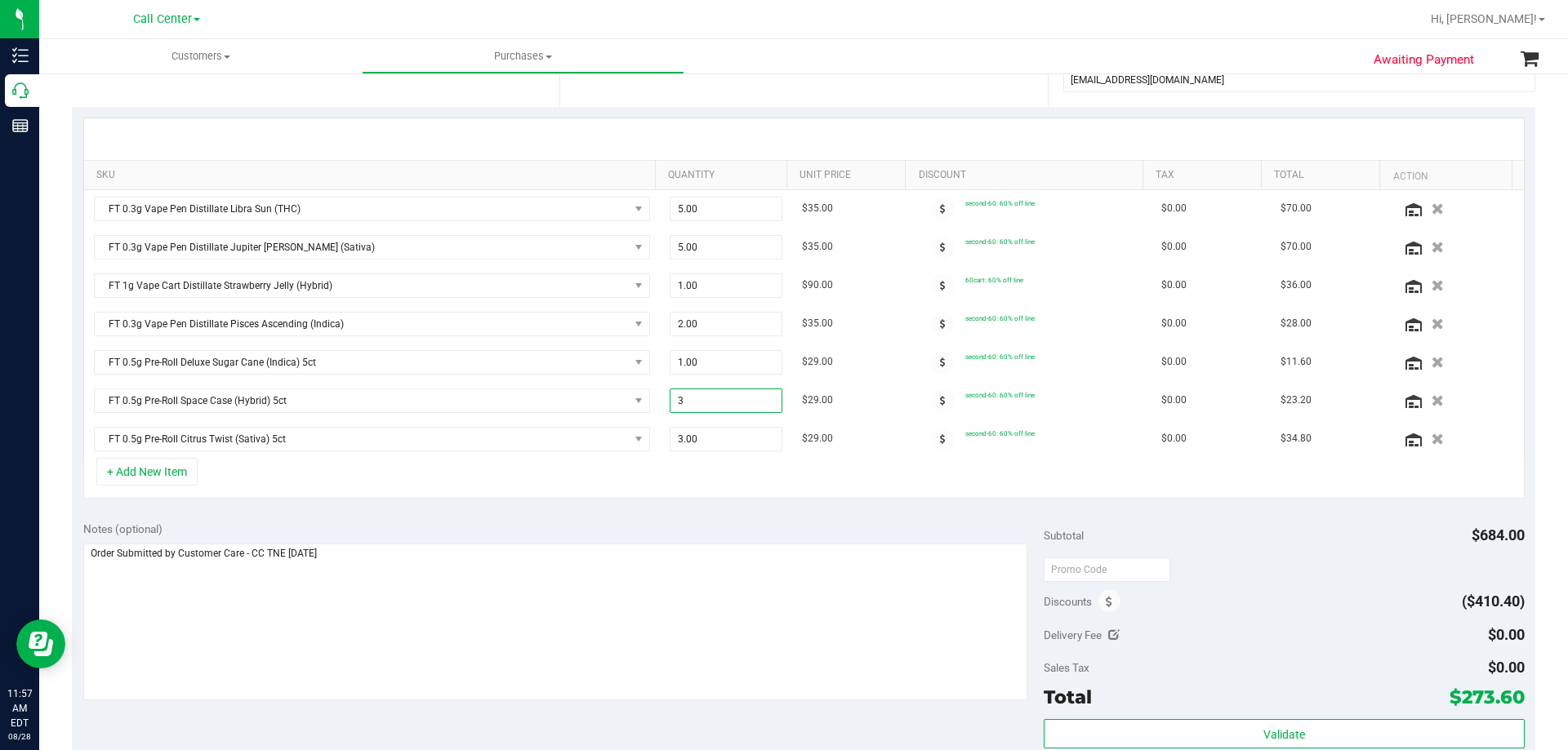
click at [726, 485] on div "+ Add New Item" at bounding box center [803, 478] width 1442 height 41
click at [688, 477] on div "+ Add New Item" at bounding box center [803, 478] width 1442 height 41
click at [474, 481] on div "+ Add New Item" at bounding box center [803, 478] width 1442 height 41
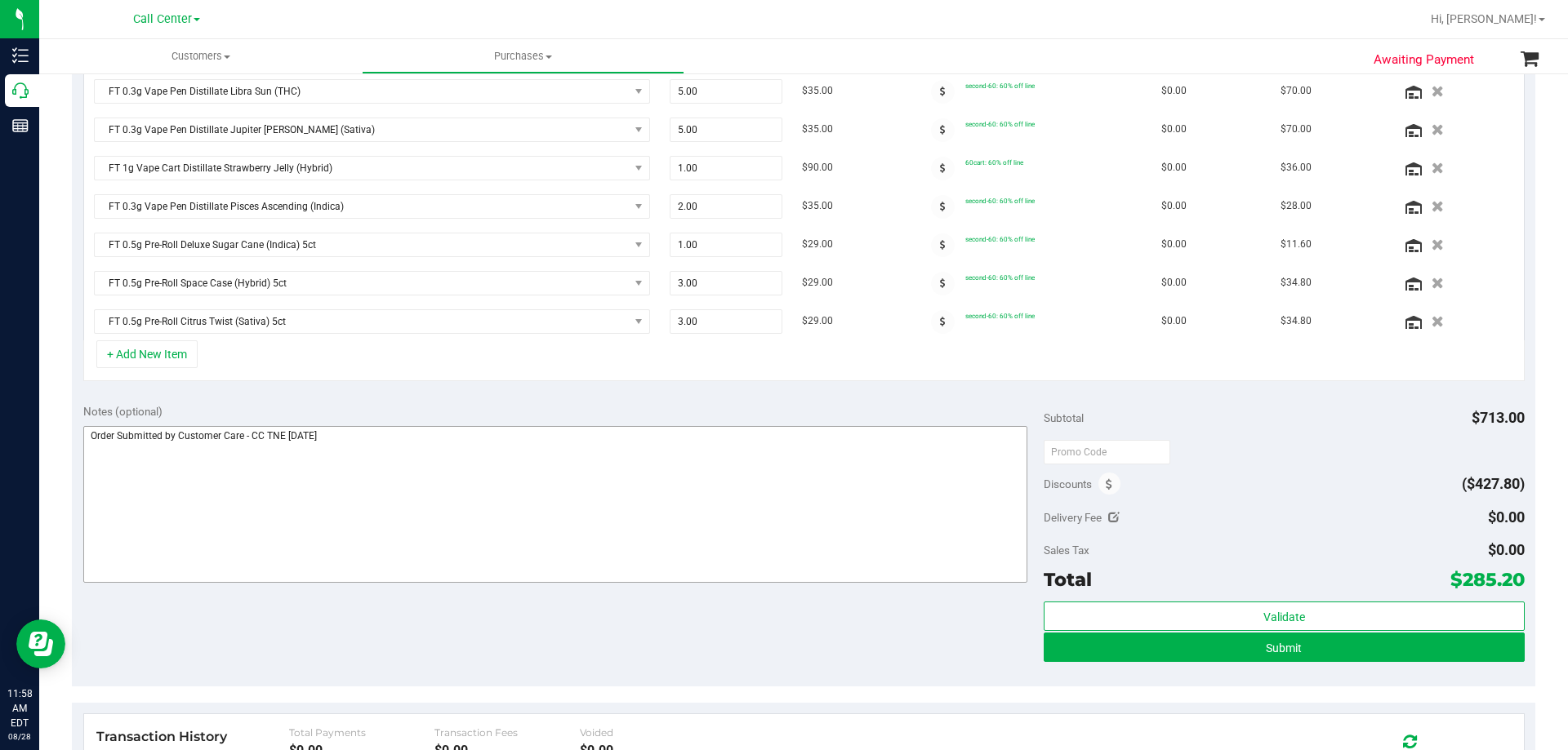
scroll to position [572, 0]
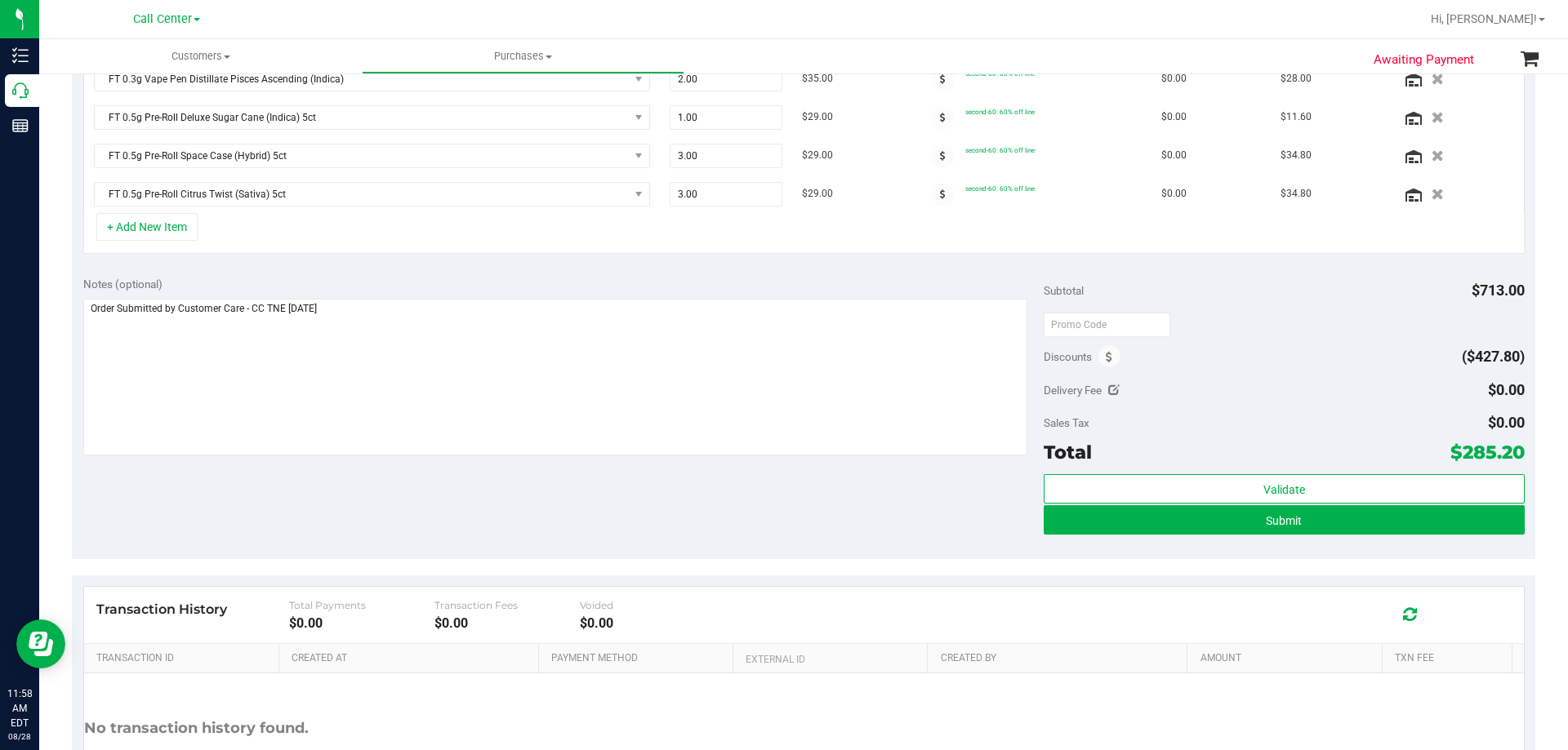
click at [521, 483] on div "Notes (optional) Subtotal $713.00 Discounts ($427.80) Delivery Fee $0.00 Sales …" at bounding box center [803, 412] width 1463 height 294
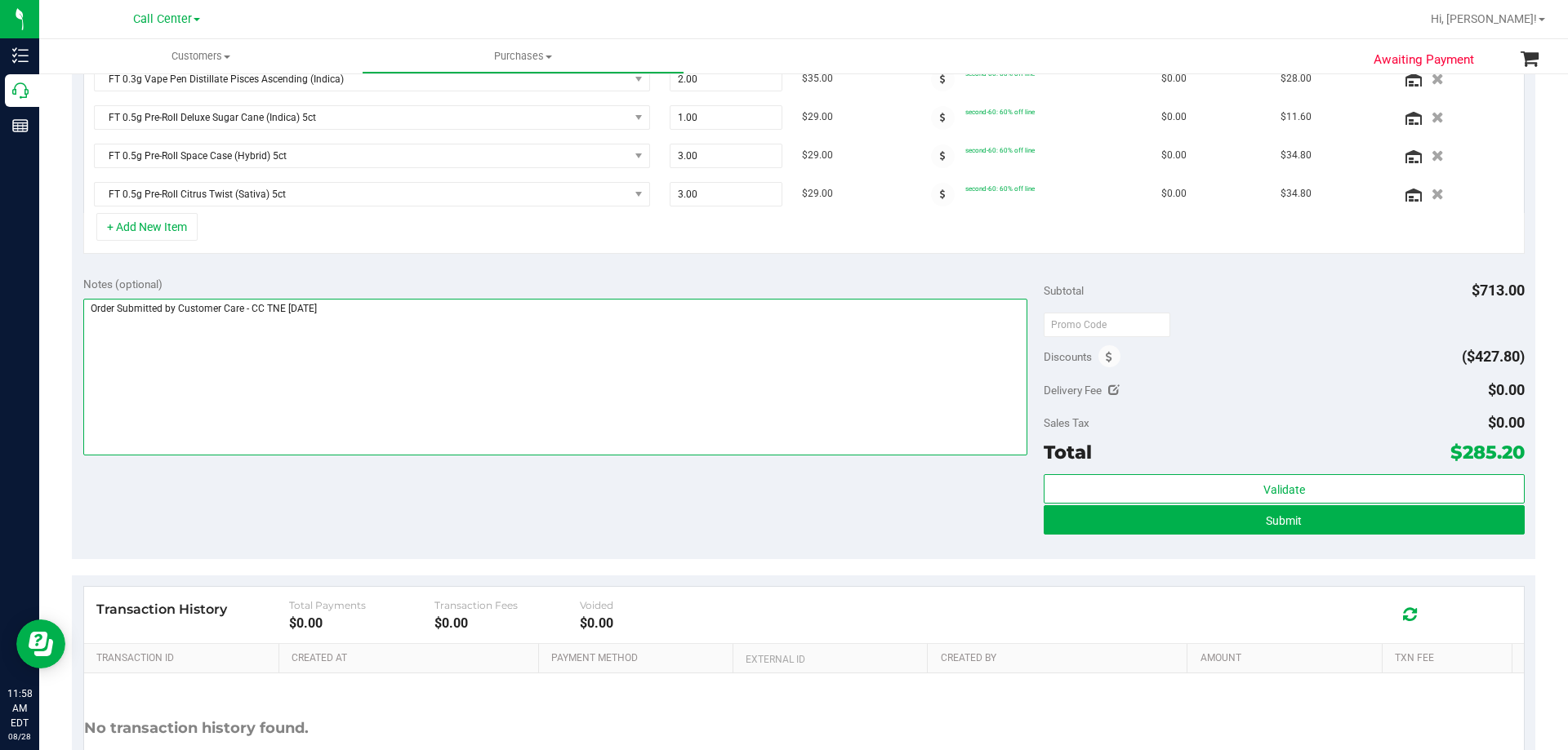
click at [516, 363] on textarea at bounding box center [555, 377] width 945 height 157
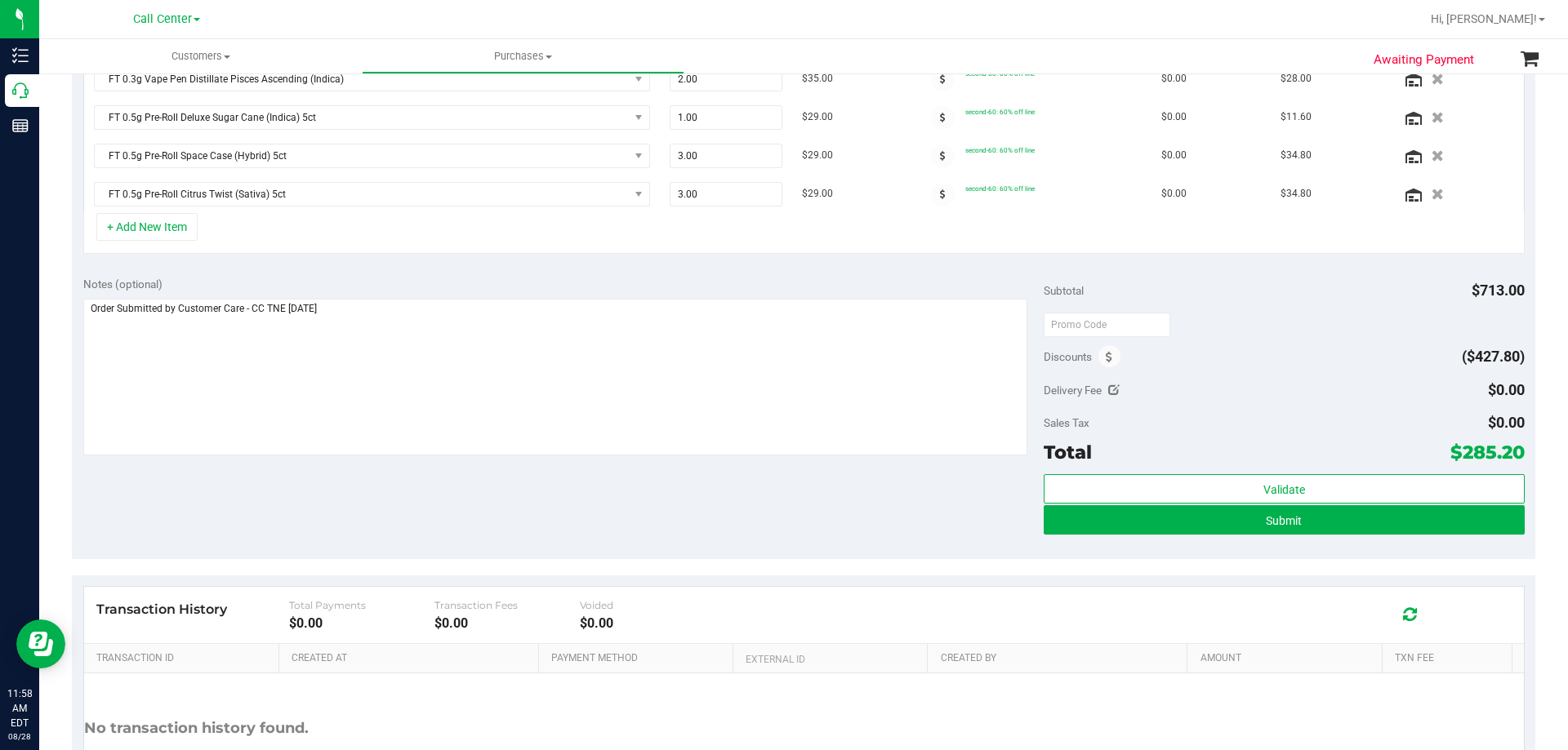
click at [490, 508] on div "Notes (optional) Subtotal $713.00 Discounts ($427.80) Delivery Fee $0.00 Sales …" at bounding box center [803, 412] width 1463 height 294
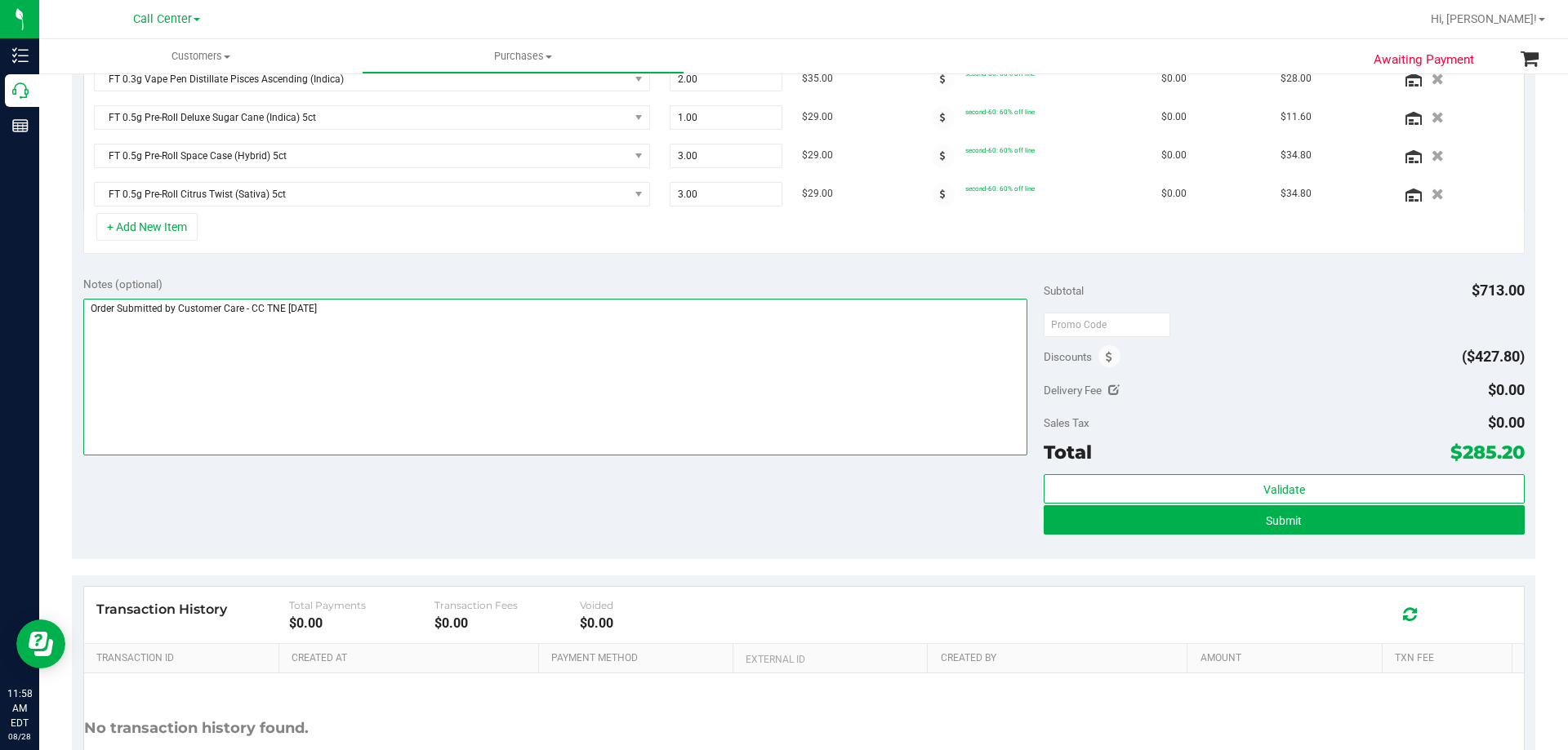
click at [522, 356] on textarea at bounding box center [555, 377] width 945 height 157
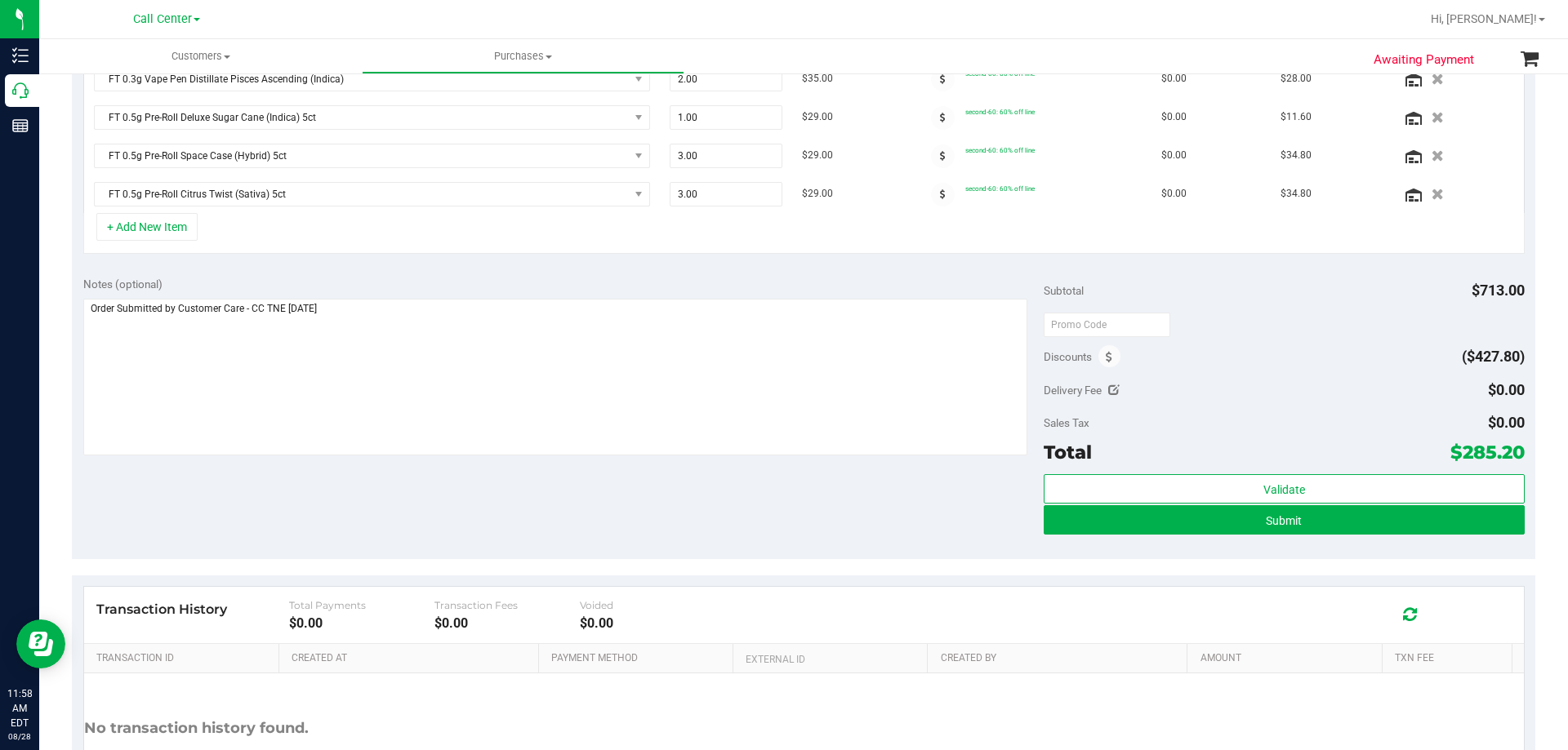
click at [466, 507] on div "Notes (optional) Subtotal $713.00 Discounts ($427.80) Delivery Fee $0.00 Sales …" at bounding box center [803, 412] width 1463 height 294
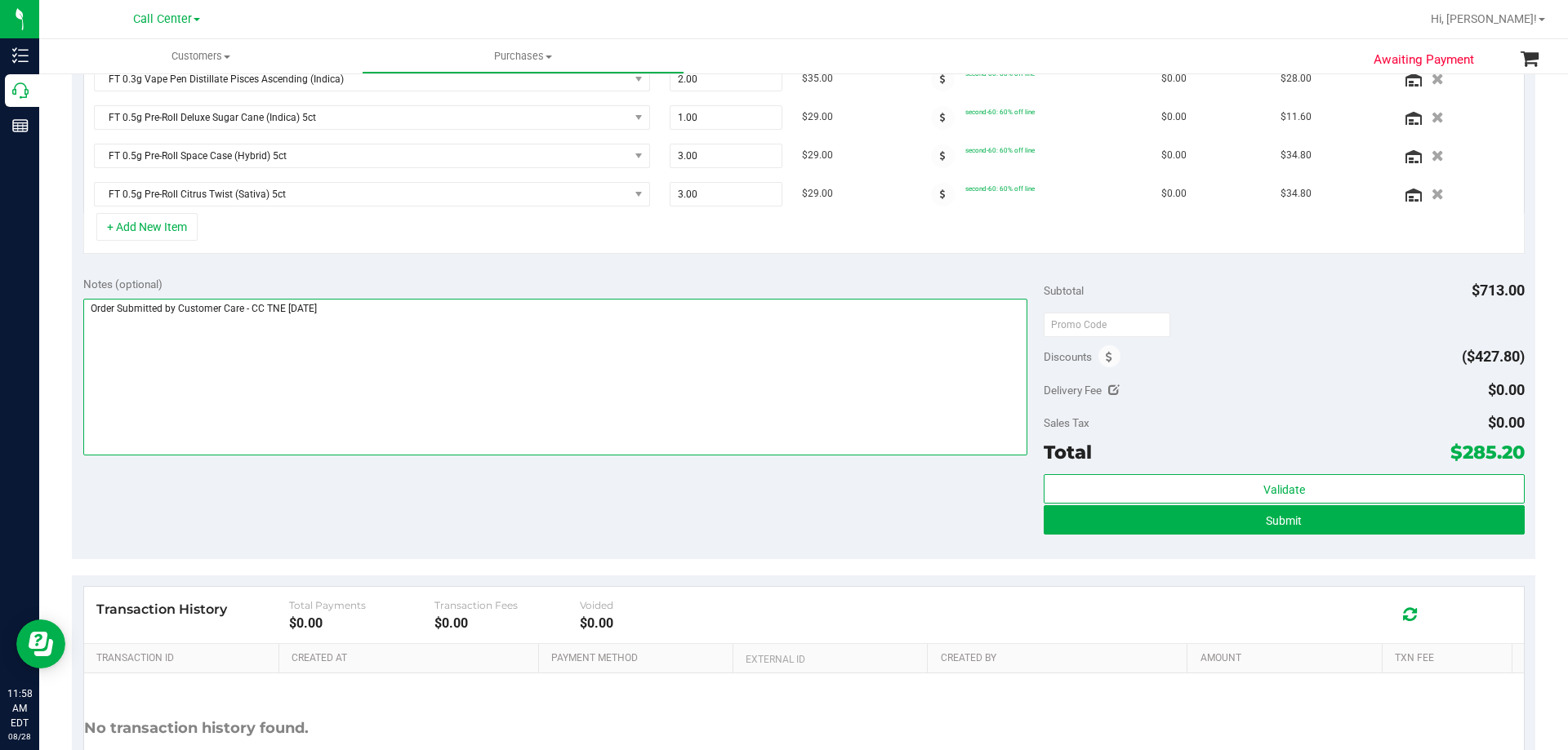
click at [524, 385] on textarea at bounding box center [555, 377] width 945 height 157
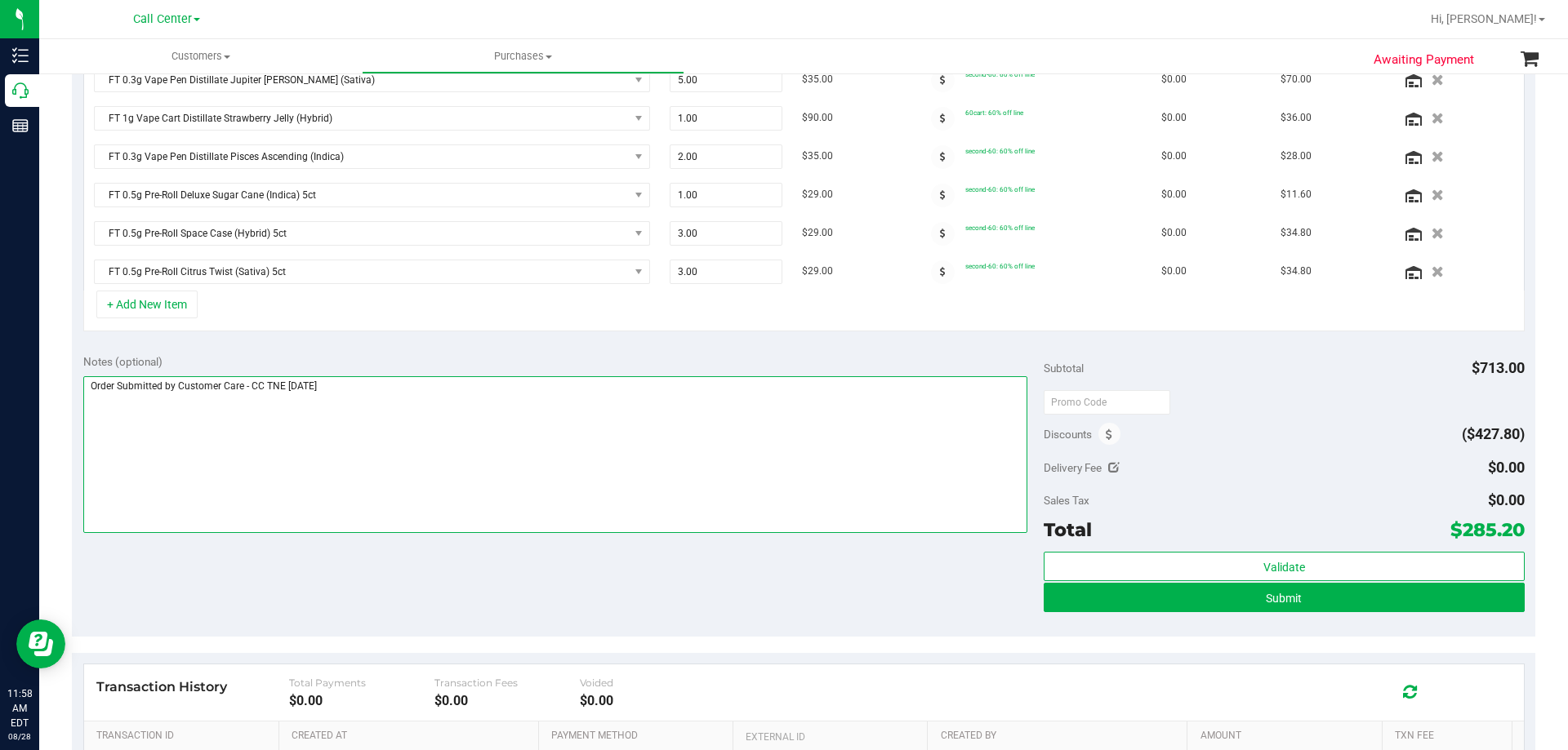
scroll to position [408, 0]
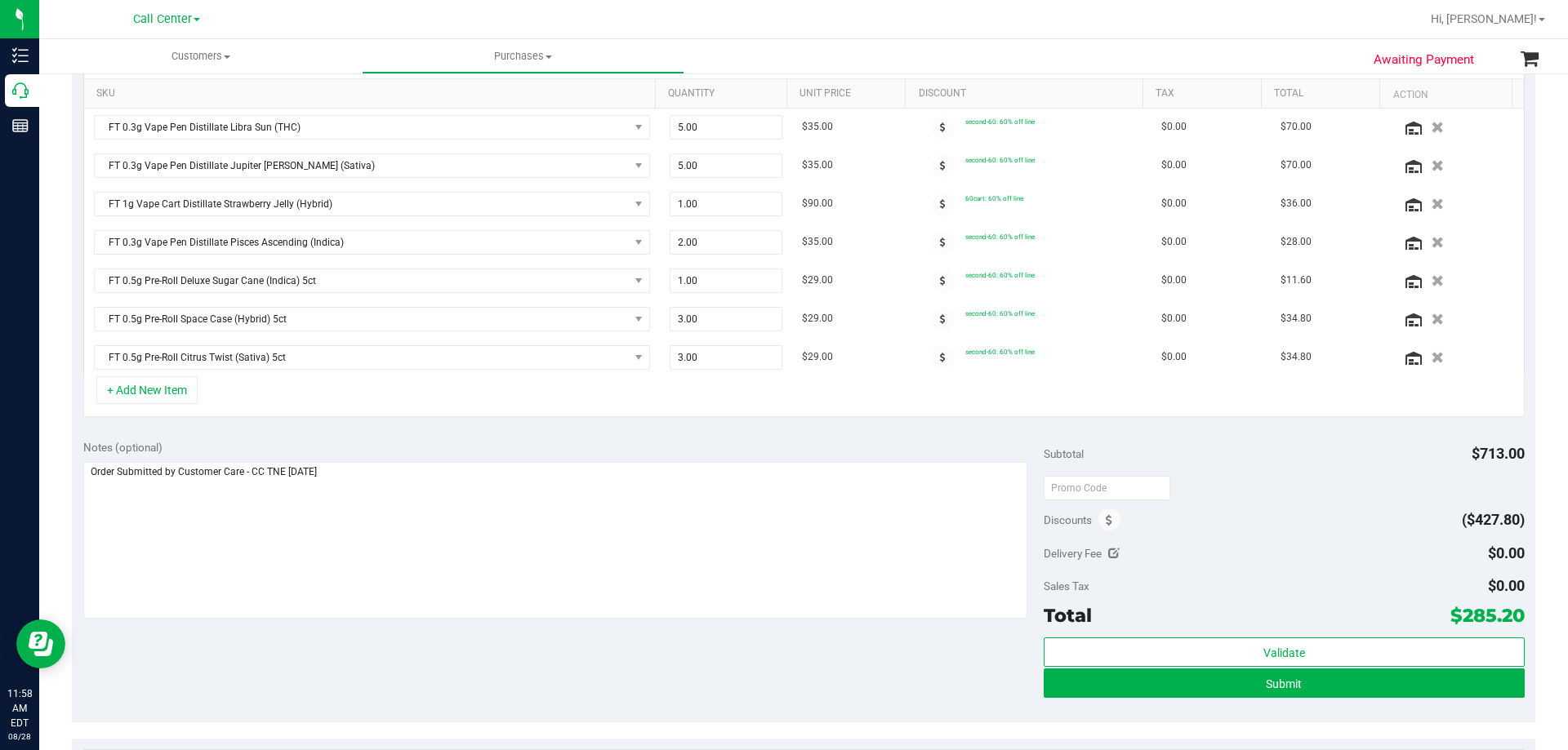
click at [535, 432] on div "Notes (optional) Subtotal $713.00 Discounts ($427.80) Delivery Fee $0.00 Sales …" at bounding box center [803, 575] width 1463 height 294
click at [507, 672] on div "Notes (optional) Subtotal $713.00 Discounts ($427.80) Delivery Fee $0.00 Sales …" at bounding box center [803, 575] width 1463 height 294
click at [702, 505] on textarea at bounding box center [555, 540] width 945 height 157
click at [935, 354] on span at bounding box center [943, 357] width 23 height 23
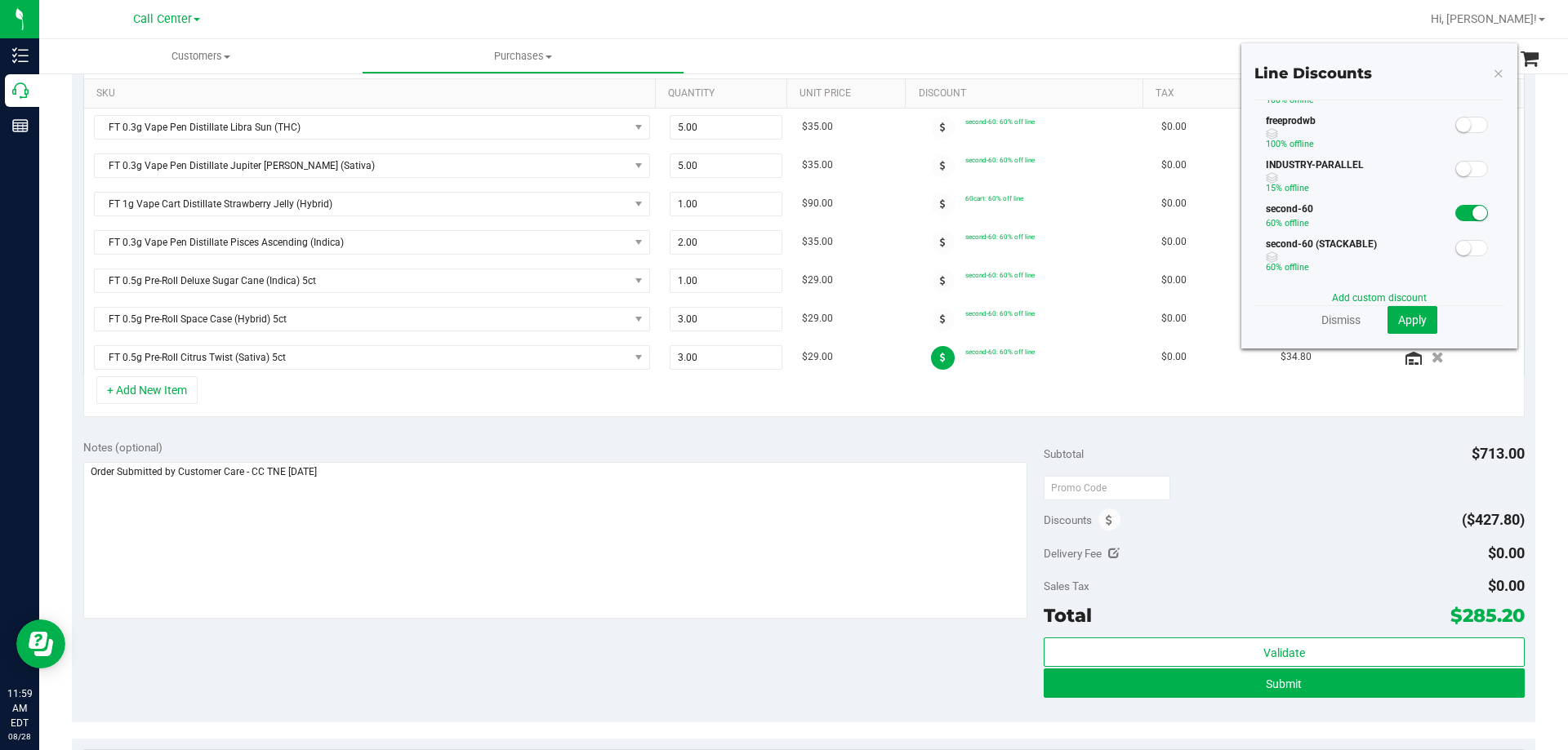
scroll to position [212, 0]
click at [980, 409] on div "+ Add New Item" at bounding box center [803, 397] width 1442 height 41
click at [1493, 78] on icon at bounding box center [1498, 72] width 12 height 19
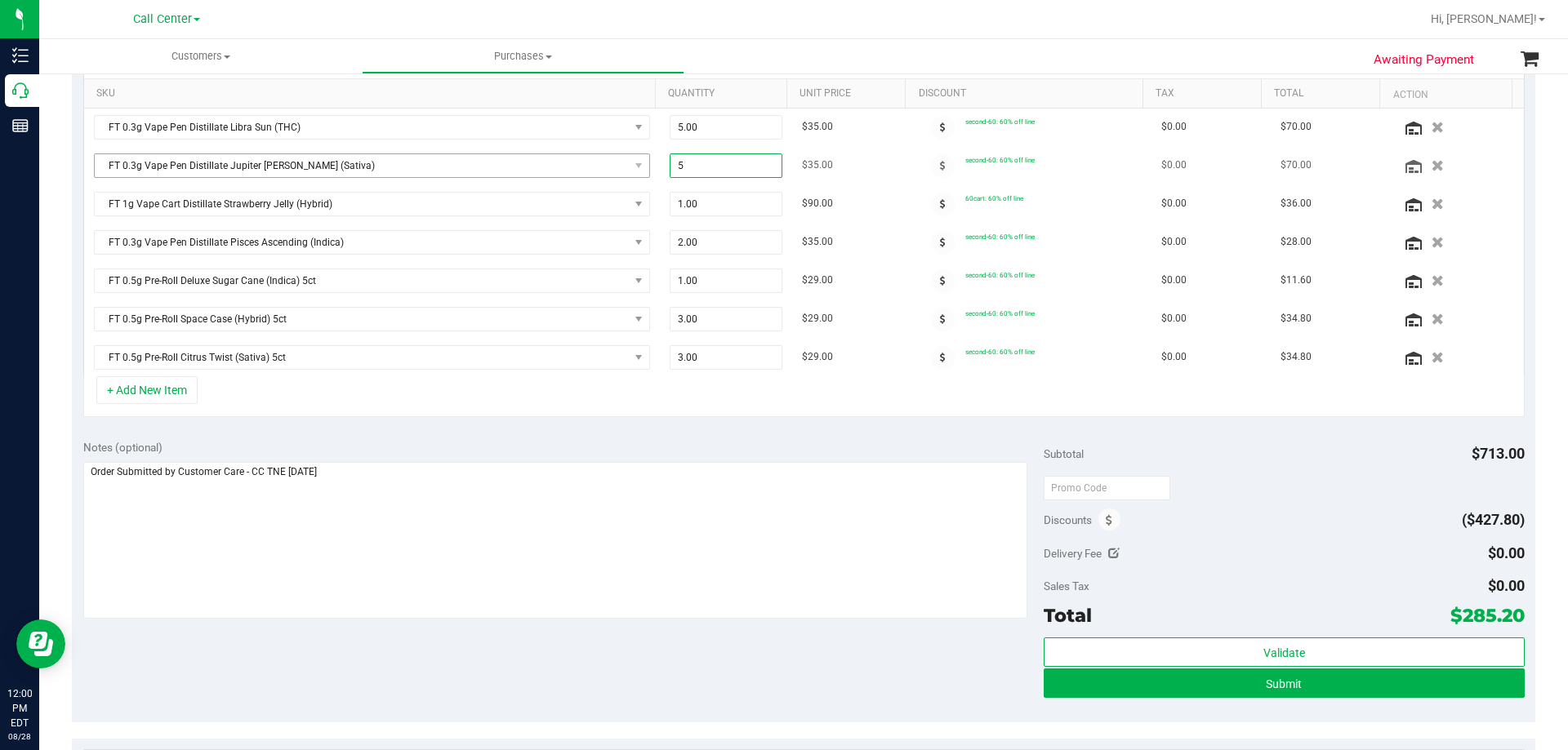
drag, startPoint x: 738, startPoint y: 165, endPoint x: 615, endPoint y: 164, distance: 123.0
click at [615, 164] on tr "FT 0.3g Vape Pen Distillate Jupiter [PERSON_NAME] (Sativa) 5.00 5 $35.00 second…" at bounding box center [803, 167] width 1440 height 39
click at [699, 162] on input "5" at bounding box center [727, 165] width 112 height 23
click at [167, 383] on button "+ Add New Item" at bounding box center [147, 390] width 101 height 28
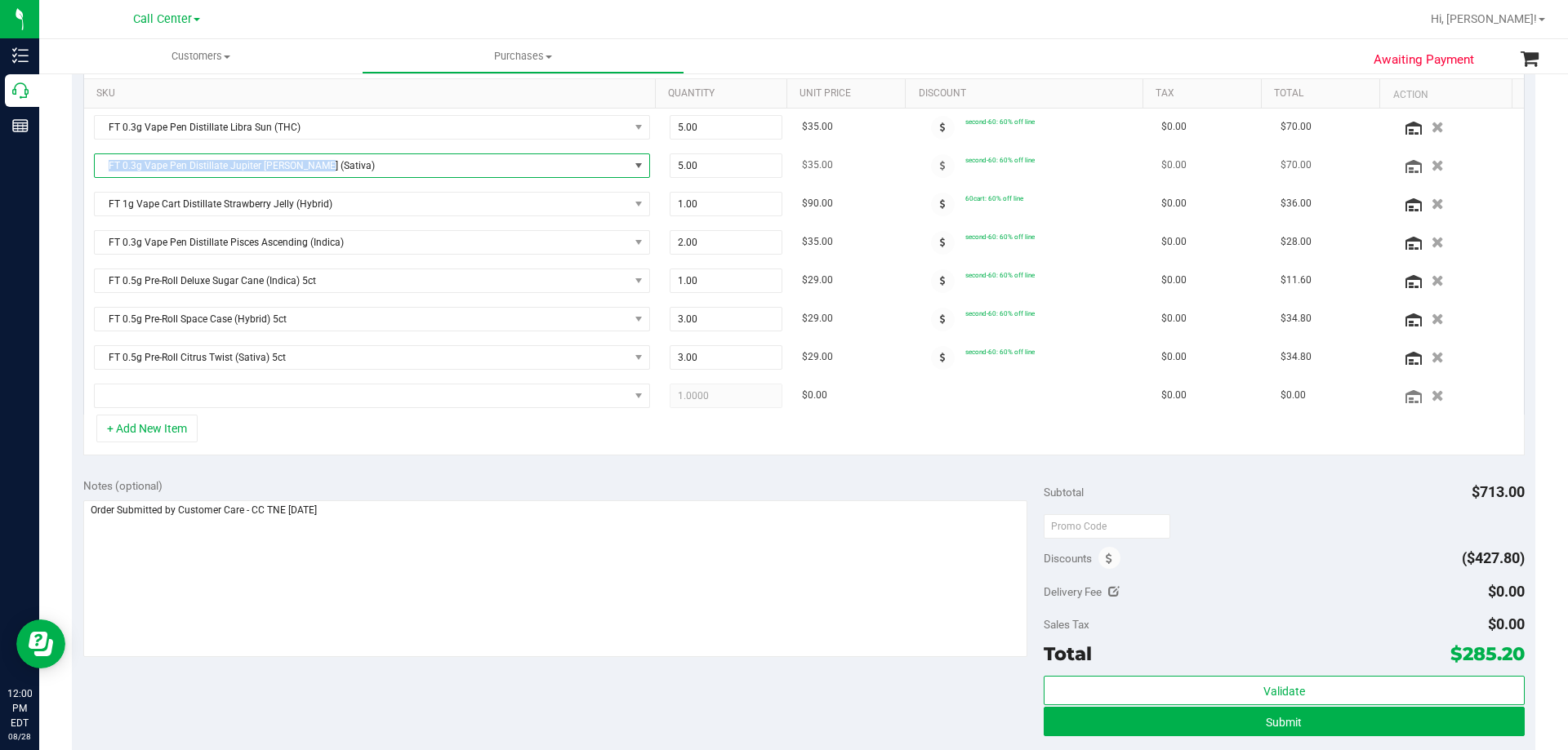
drag, startPoint x: 308, startPoint y: 171, endPoint x: 107, endPoint y: 164, distance: 201.1
click at [107, 164] on span "FT 0.3g Vape Pen Distillate Jupiter [PERSON_NAME] (Sativa)" at bounding box center [362, 165] width 534 height 23
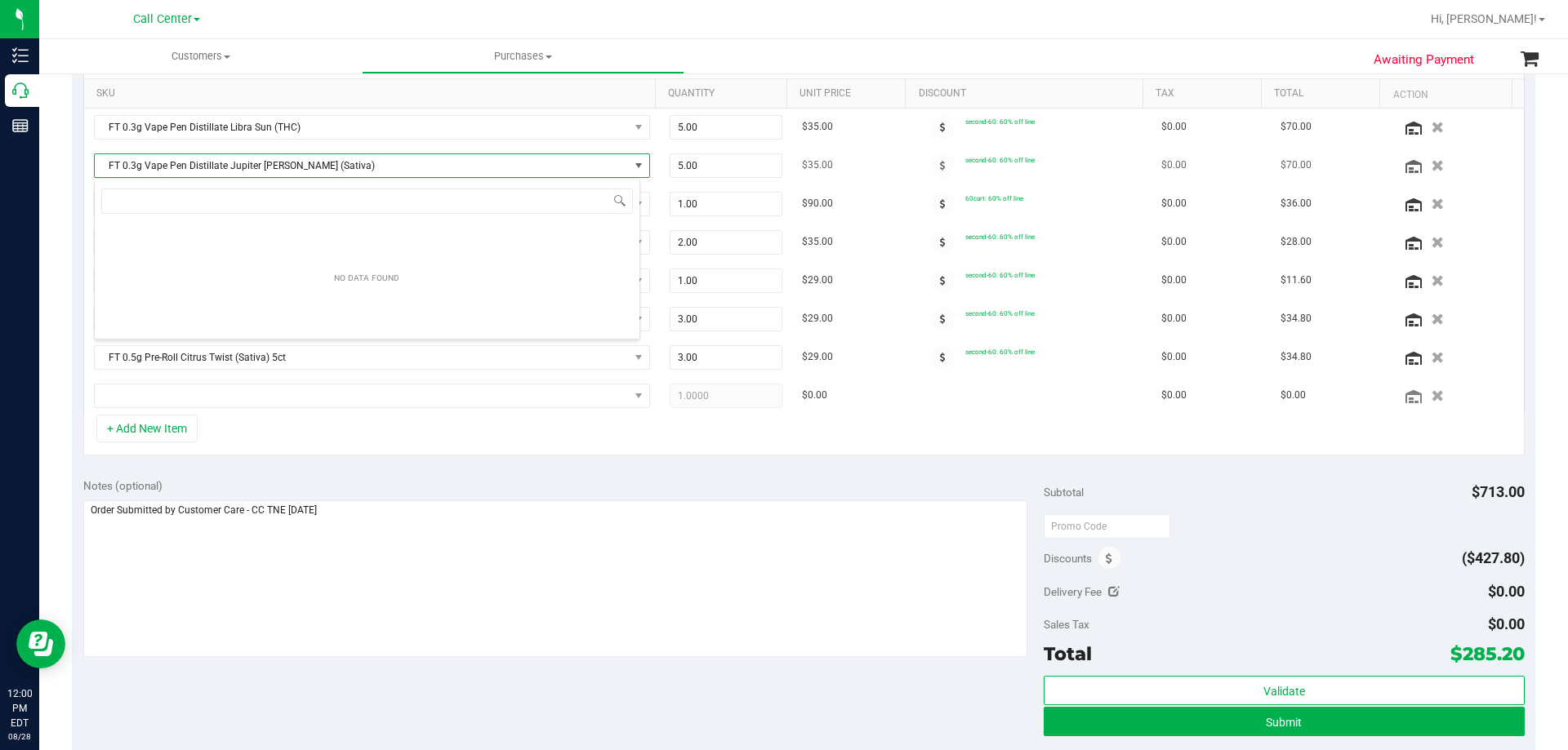
scroll to position [24, 546]
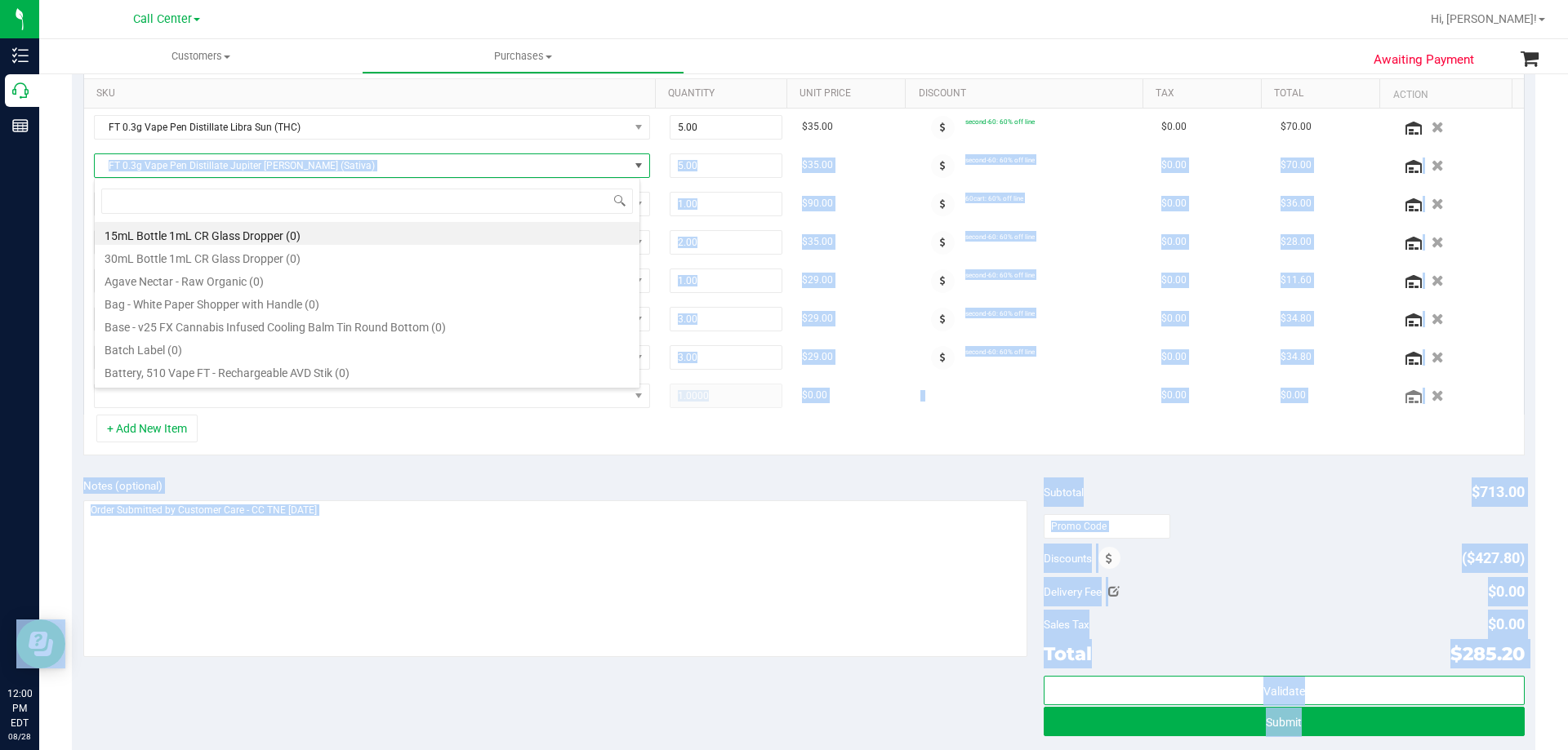
copy body "FT 0.3g Vape Pen Distillate Jupiter [PERSON_NAME] (Sativa) $35.00 second-60: 60…"
drag, startPoint x: 105, startPoint y: 167, endPoint x: 348, endPoint y: 179, distance: 243.3
click at [348, 179] on body "Inventory Call Center Reports 12:00 PM EDT [DATE] 08/28 Call Center [PERSON_NAM…" at bounding box center [784, 375] width 1568 height 750
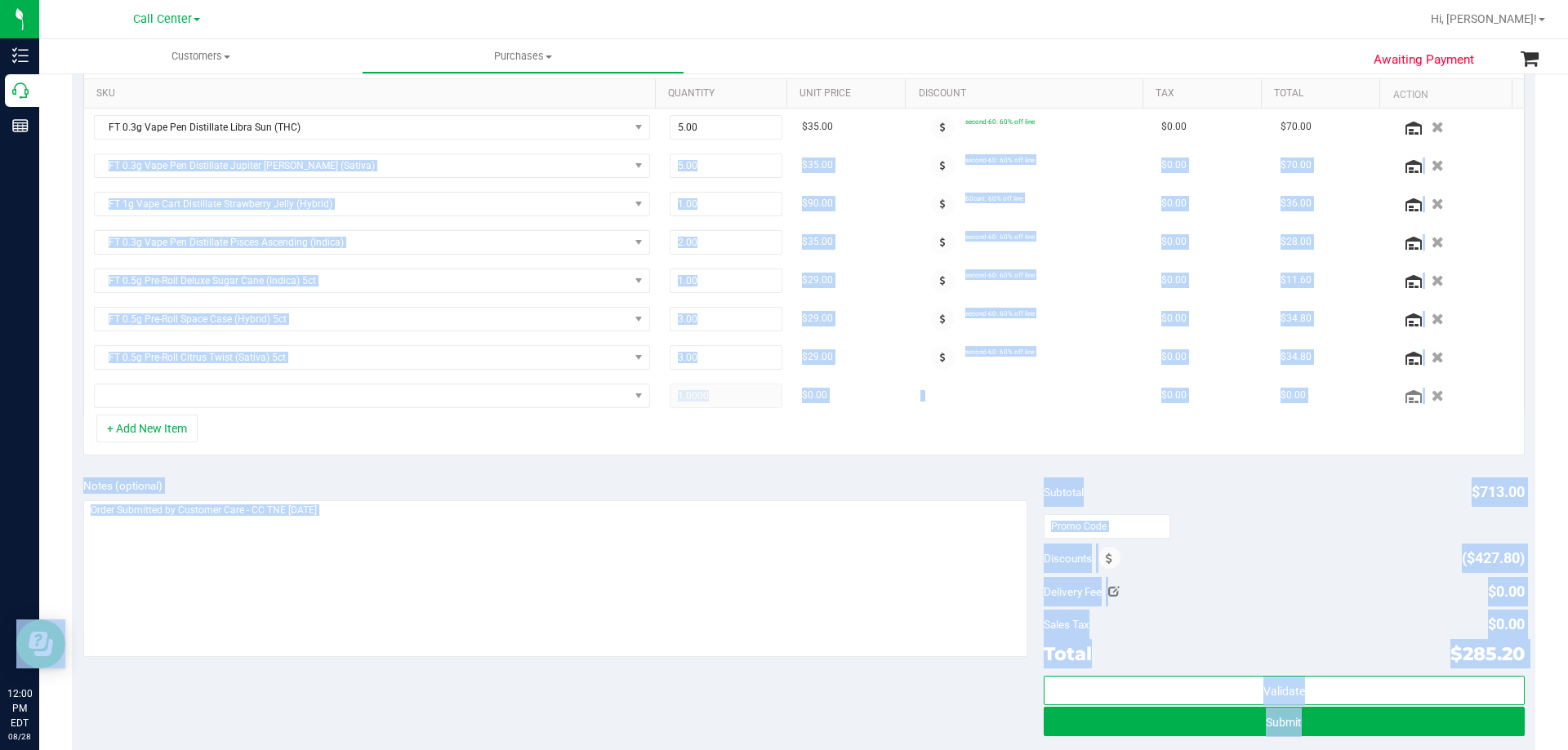
click at [433, 434] on div "+ Add New Item" at bounding box center [803, 434] width 1442 height 41
click at [249, 397] on span "NO DATA FOUND" at bounding box center [362, 395] width 534 height 23
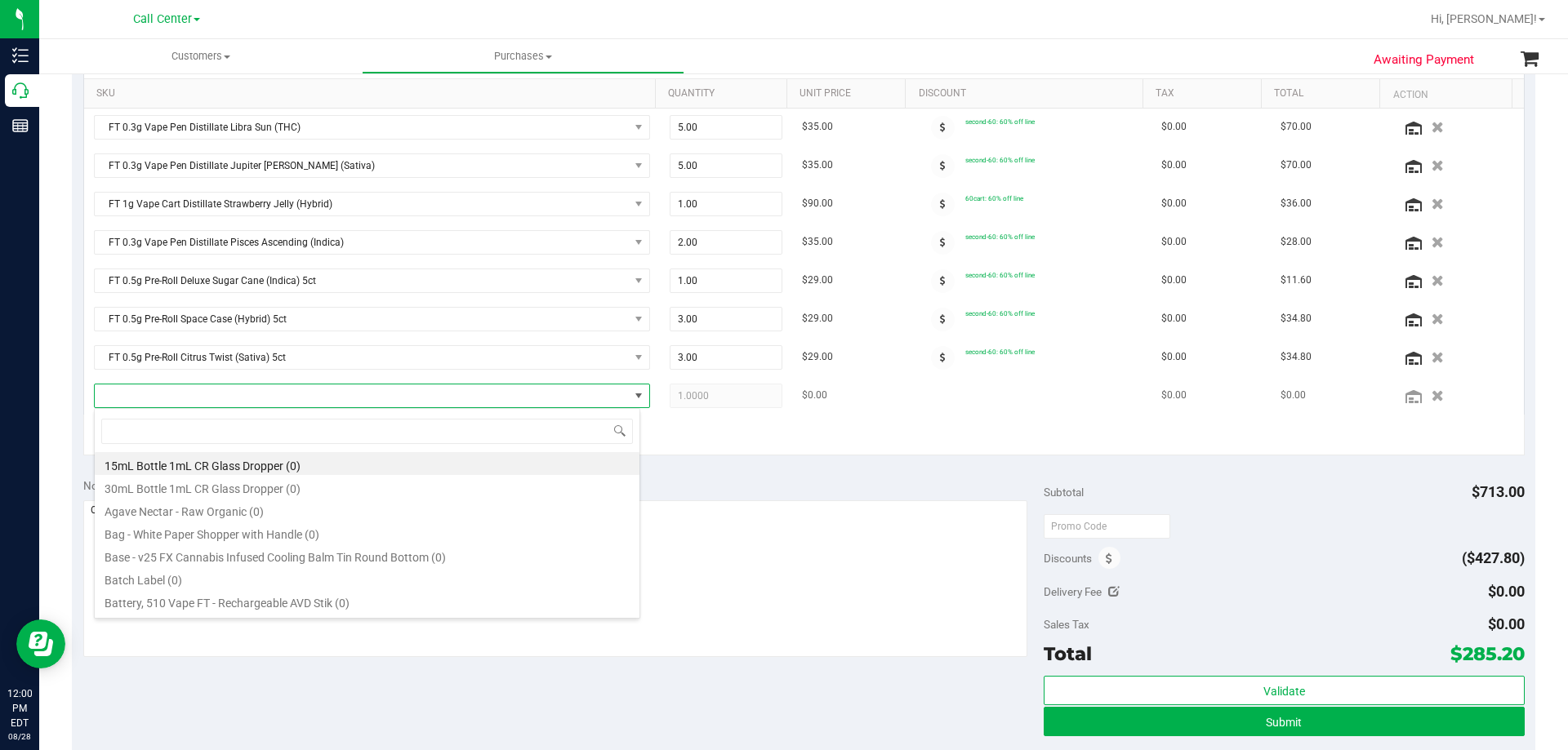
type input "FT 0.3g Vape Pen Distillate Jupiter [PERSON_NAME] (Sativa) 5.00 $35.00 second-6…"
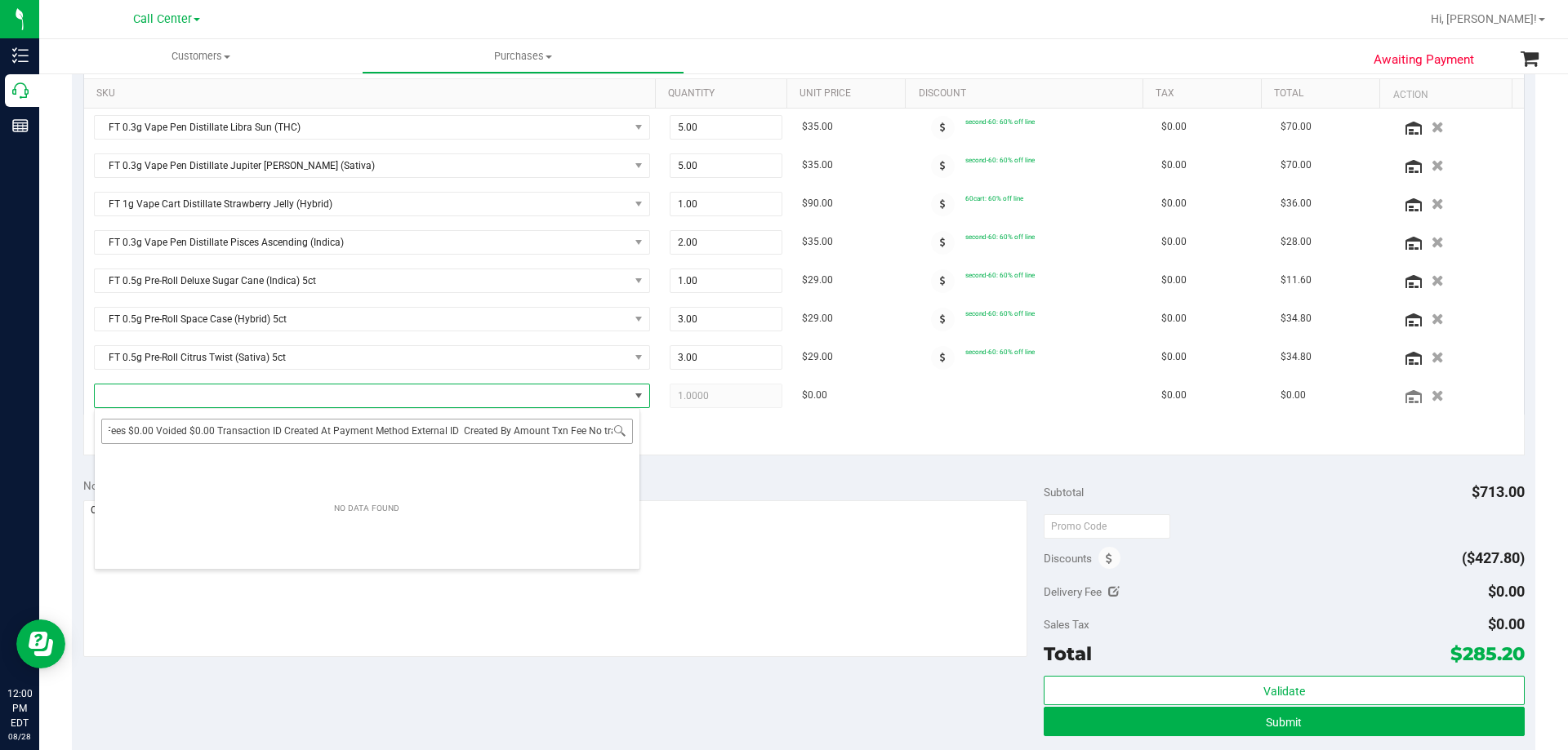
click at [344, 433] on input "FT 0.3g Vape Pen Distillate Jupiter [PERSON_NAME] (Sativa) 5.00 $35.00 second-6…" at bounding box center [367, 431] width 532 height 25
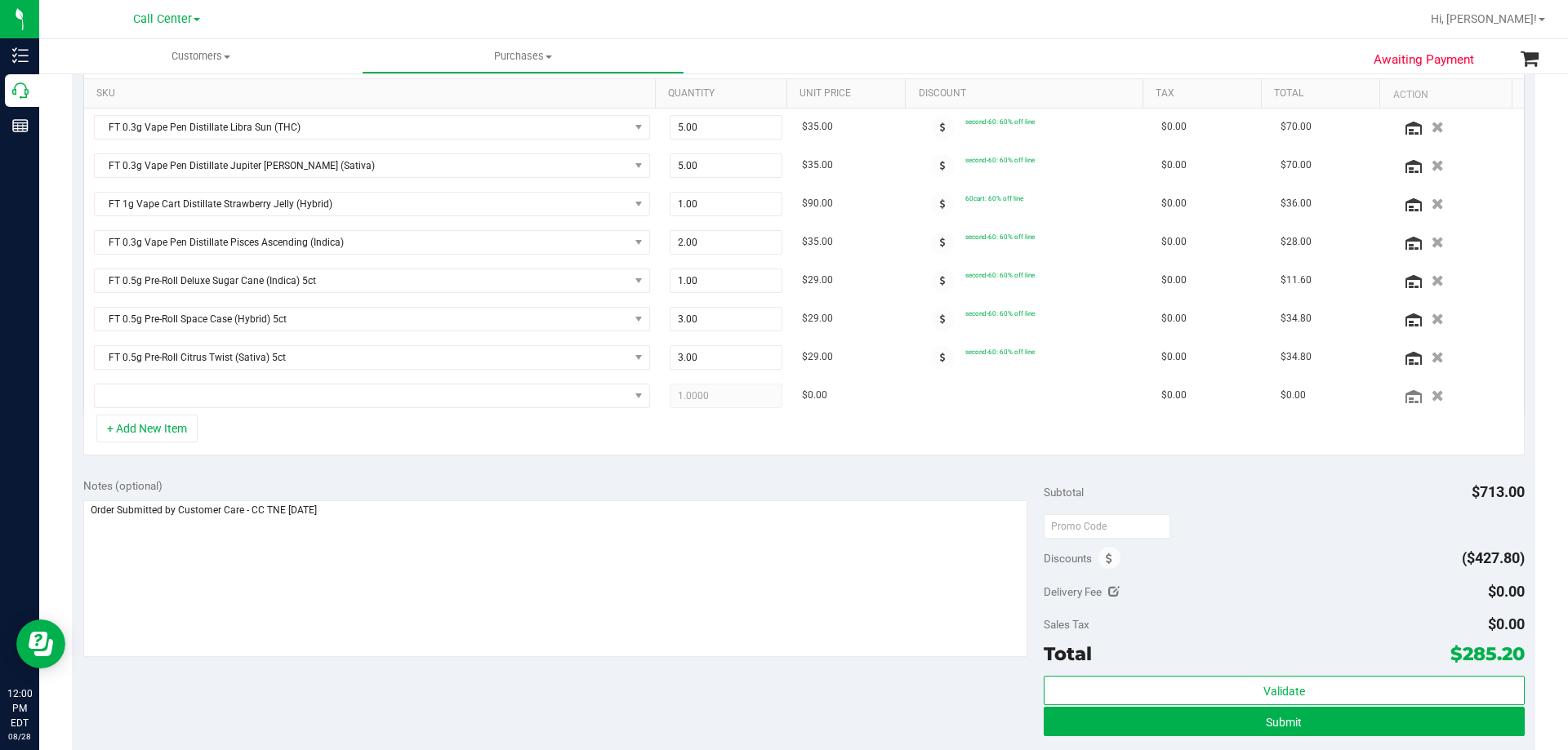
click at [67, 190] on div "Awaiting Payment Back Save Purchase View Profile # 11861548 Created Needs revie…" at bounding box center [803, 372] width 1529 height 1419
copy span "FT 0.3g Vape Pen Distillate Jupiter [PERSON_NAME] (Sativa)"
drag, startPoint x: 312, startPoint y: 170, endPoint x: 109, endPoint y: 164, distance: 203.1
click at [109, 164] on span "FT 0.3g Vape Pen Distillate Jupiter [PERSON_NAME] (Sativa)" at bounding box center [362, 165] width 534 height 23
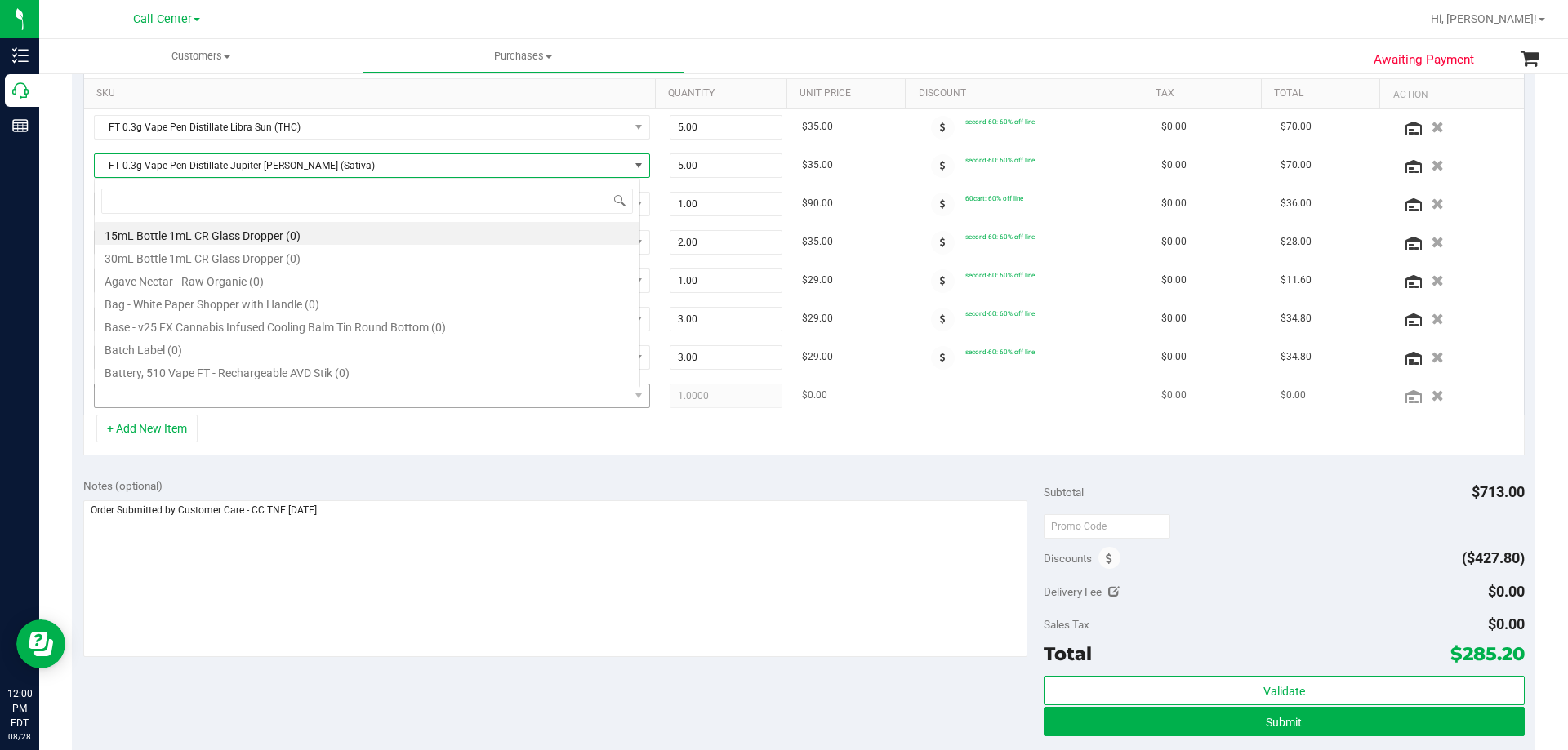
scroll to position [24, 546]
click at [243, 396] on span "NO DATA FOUND" at bounding box center [362, 395] width 534 height 23
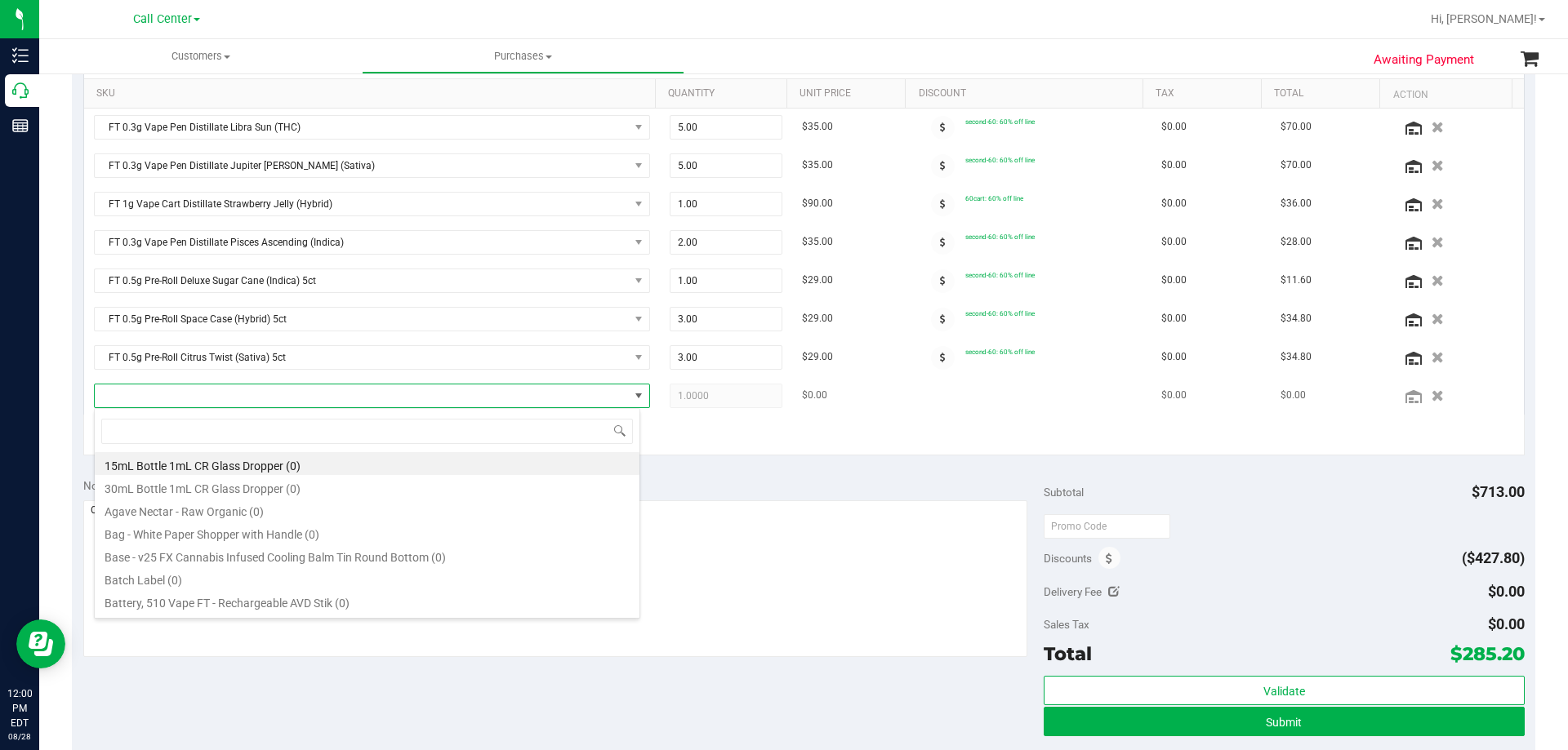
type input "FT 0.3g Vape Pen Distillate Jupiter [PERSON_NAME] (Sativa)"
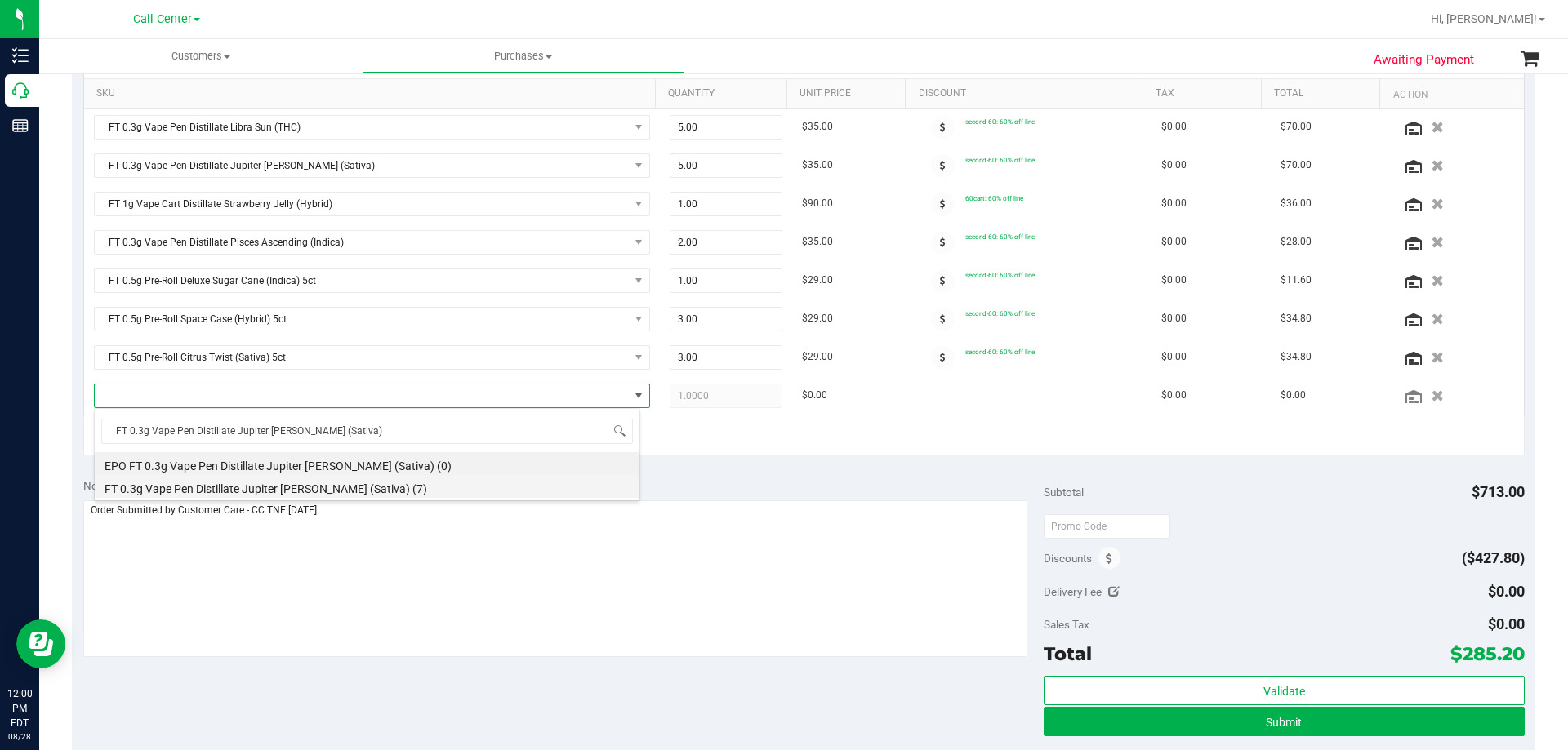
click at [332, 496] on li "FT 0.3g Vape Pen Distillate Jupiter [PERSON_NAME] (Sativa) (7)" at bounding box center [367, 486] width 544 height 23
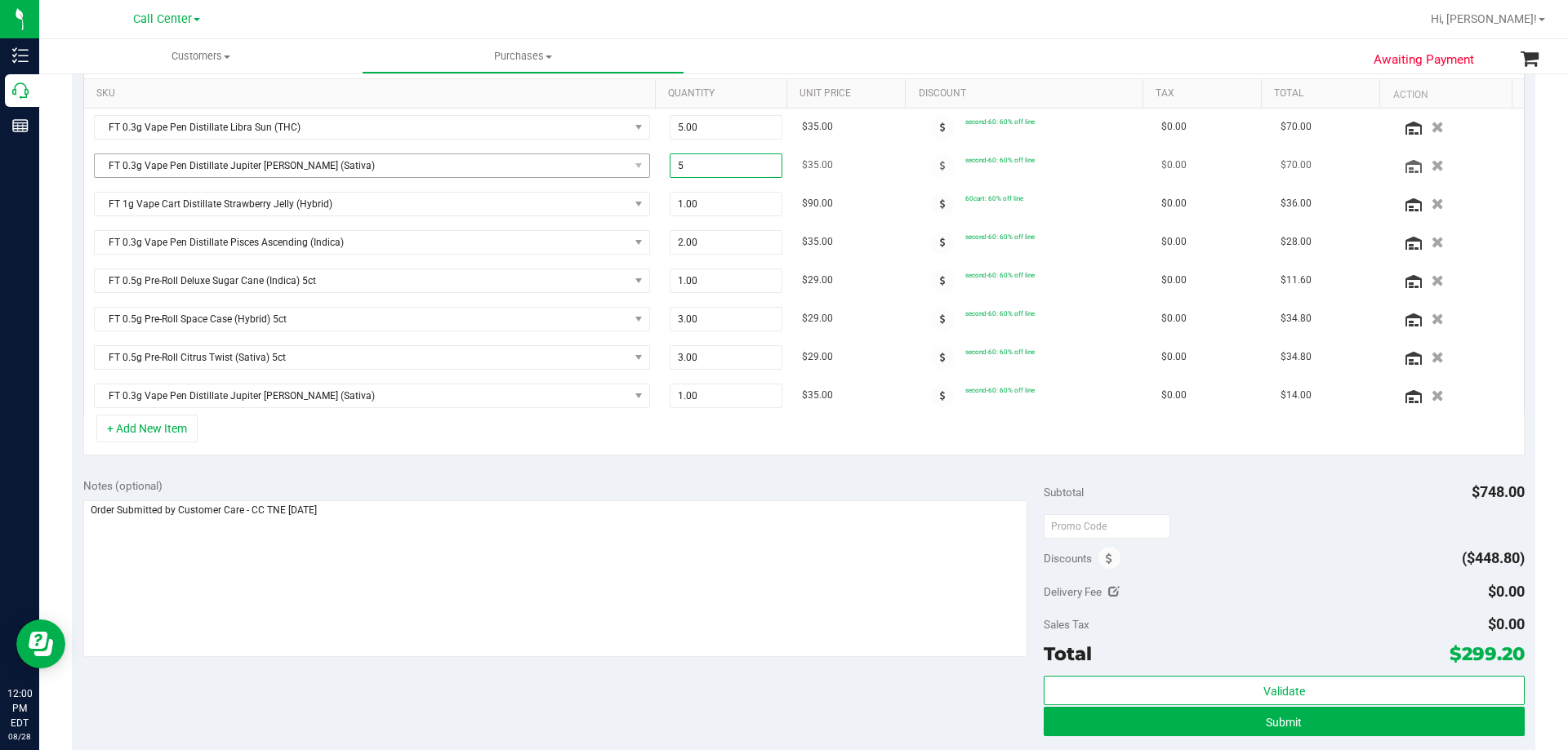
drag, startPoint x: 720, startPoint y: 166, endPoint x: 605, endPoint y: 162, distance: 115.1
click at [605, 162] on tr "FT 0.3g Vape Pen Distillate Jupiter [PERSON_NAME] (Sativa) 5.00 5 $35.00 second…" at bounding box center [803, 167] width 1440 height 39
type input "4"
type input "4.00"
click at [707, 446] on div "+ Add New Item" at bounding box center [803, 434] width 1442 height 41
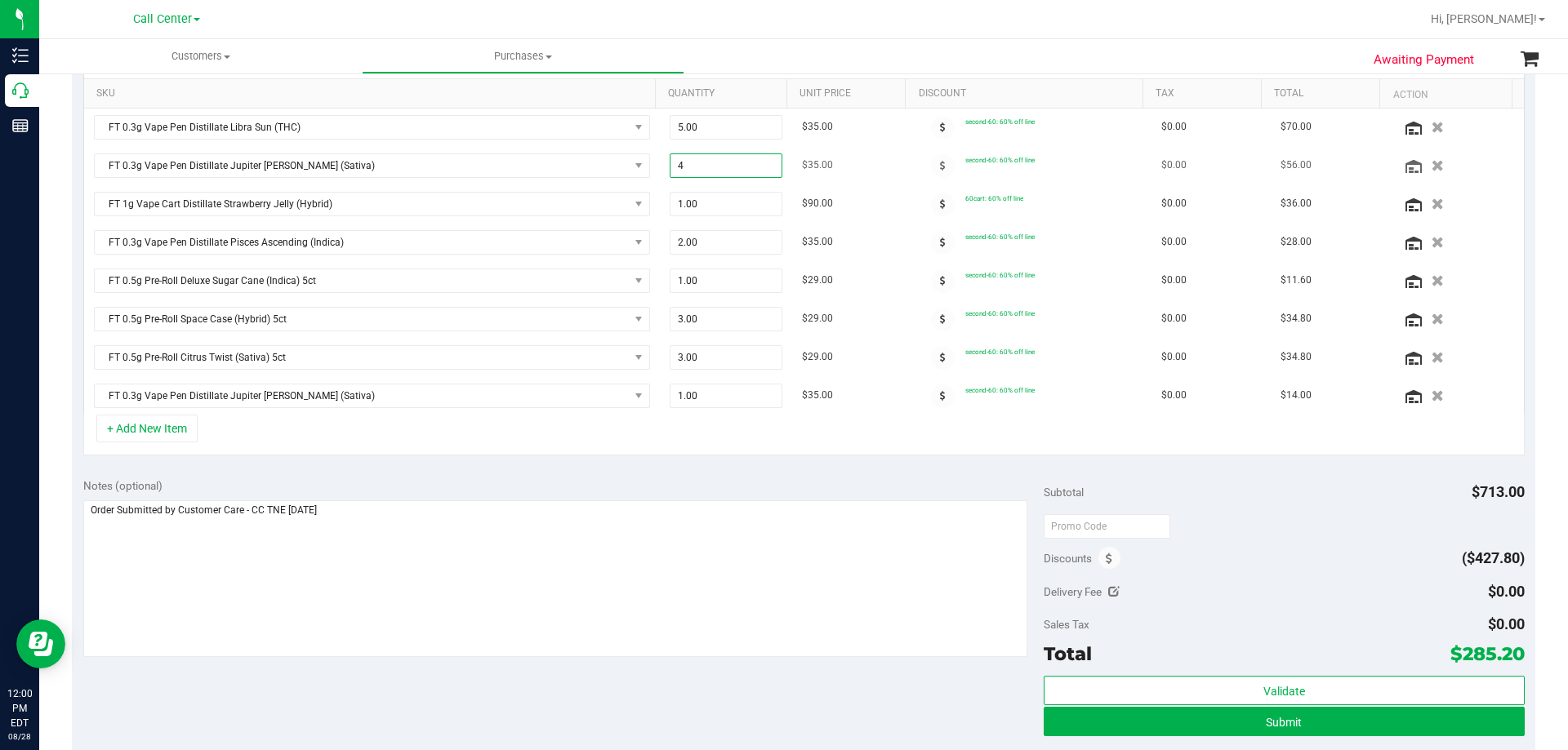
drag, startPoint x: 714, startPoint y: 167, endPoint x: 667, endPoint y: 173, distance: 47.4
click at [670, 173] on span "4.00 4" at bounding box center [727, 165] width 114 height 24
click at [724, 167] on input "4" at bounding box center [727, 165] width 112 height 23
drag, startPoint x: 724, startPoint y: 167, endPoint x: 655, endPoint y: 169, distance: 69.0
click at [660, 169] on td "4.00 4" at bounding box center [726, 167] width 133 height 39
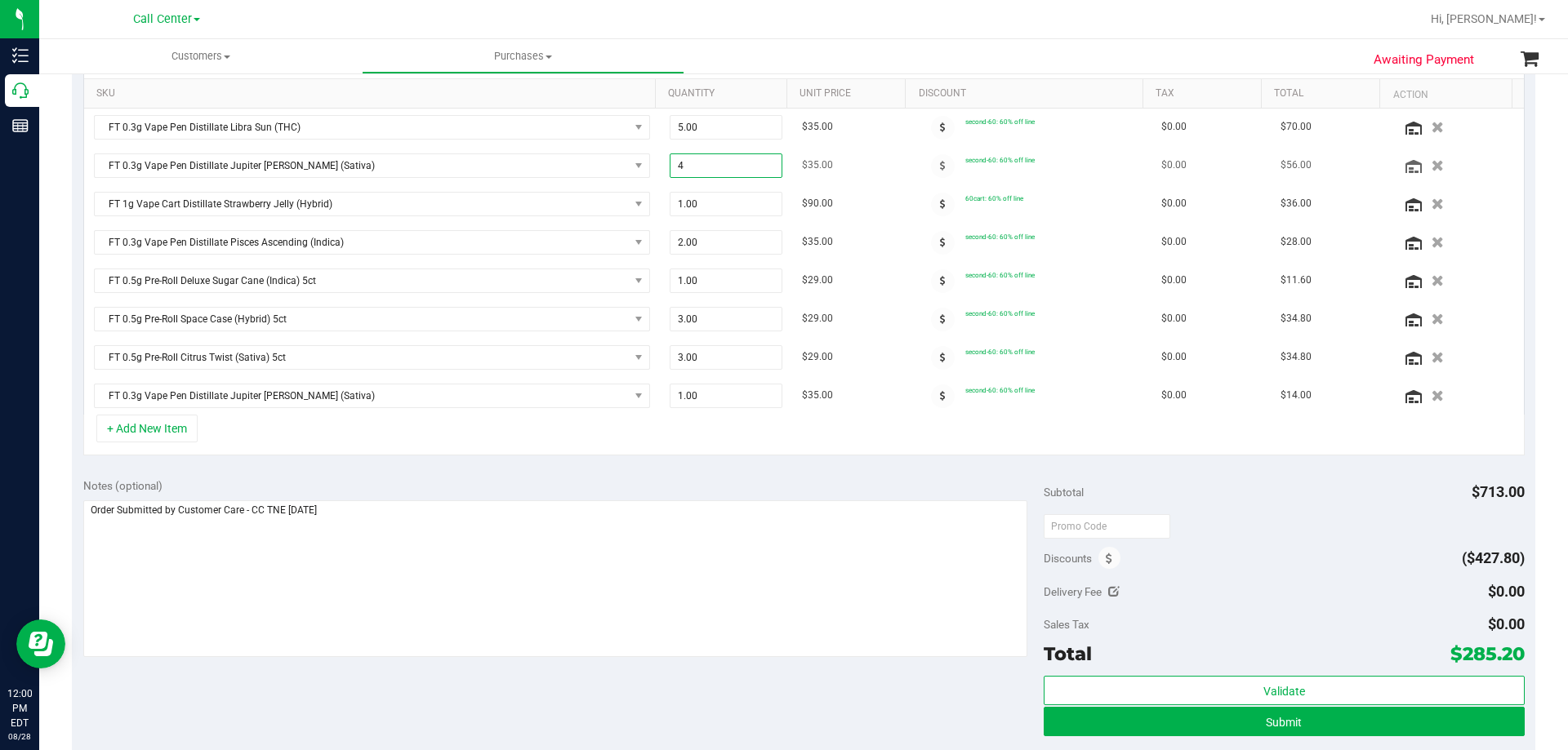
type input "1"
type input "1.00"
drag, startPoint x: 677, startPoint y: 448, endPoint x: 687, endPoint y: 429, distance: 21.5
click at [678, 448] on div "+ Add New Item" at bounding box center [803, 434] width 1442 height 41
drag, startPoint x: 716, startPoint y: 395, endPoint x: 624, endPoint y: 412, distance: 93.6
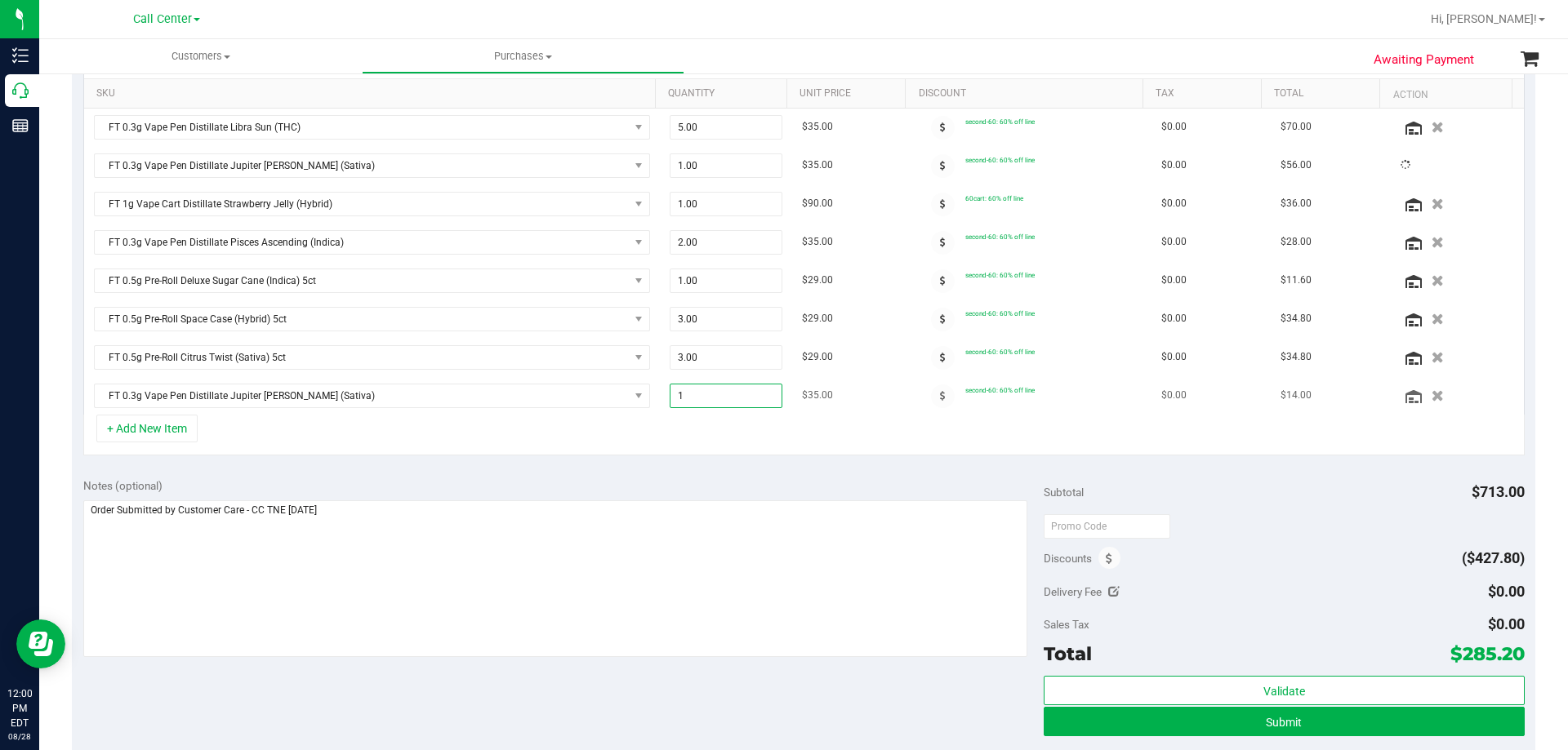
click at [624, 411] on tr "FT 0.3g Vape Pen Distillate Jupiter [PERSON_NAME] (Sativa) 1.00 1 $35.00 second…" at bounding box center [803, 395] width 1440 height 38
drag, startPoint x: 720, startPoint y: 398, endPoint x: 637, endPoint y: 407, distance: 83.5
click at [637, 407] on tr "FT 0.3g Vape Pen Distillate Jupiter [PERSON_NAME] (Sativa) 1.00 1 $35.00 second…" at bounding box center [803, 395] width 1440 height 38
type input "4"
type input "4.00"
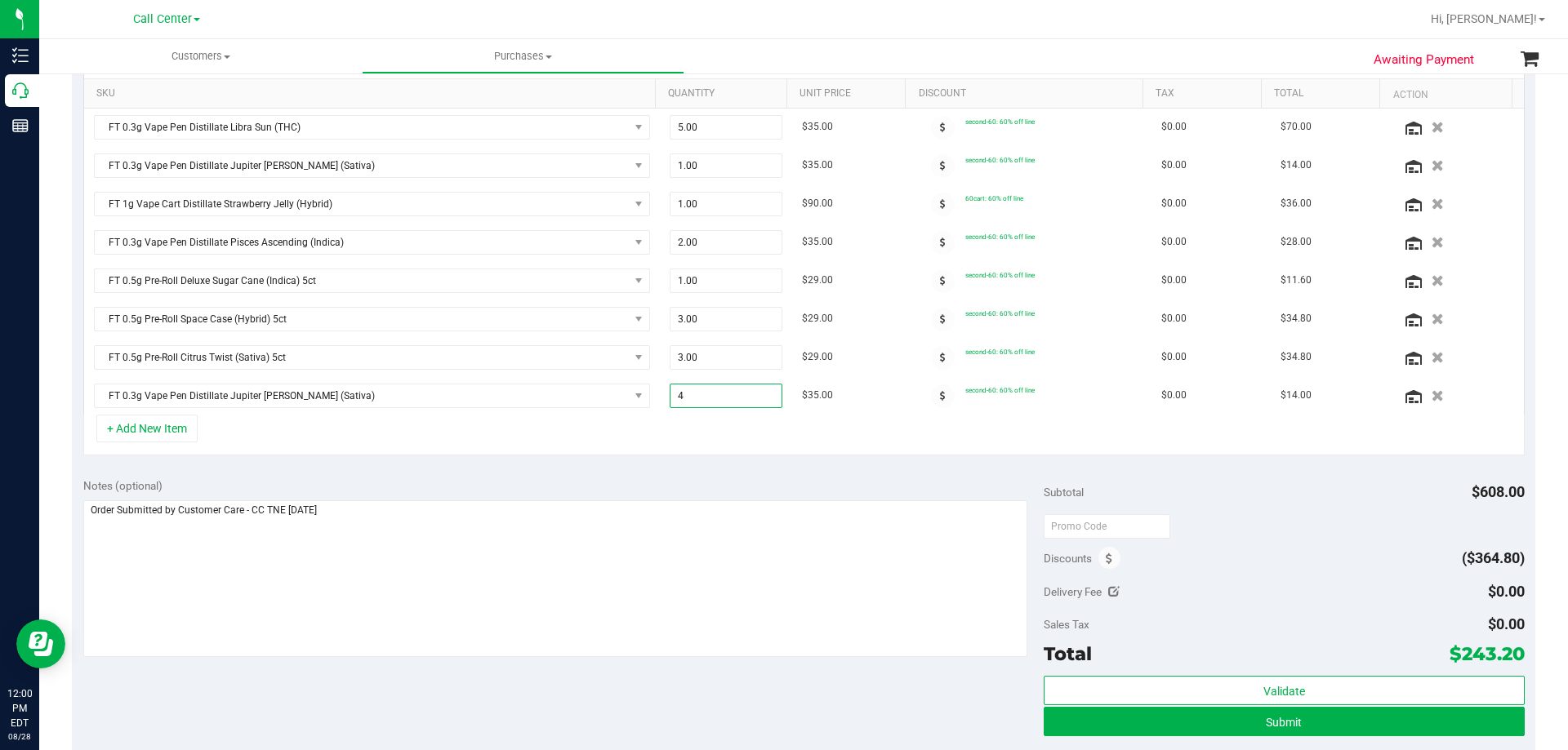
click at [696, 434] on div "+ Add New Item" at bounding box center [803, 434] width 1442 height 41
click at [931, 395] on span at bounding box center [943, 396] width 23 height 23
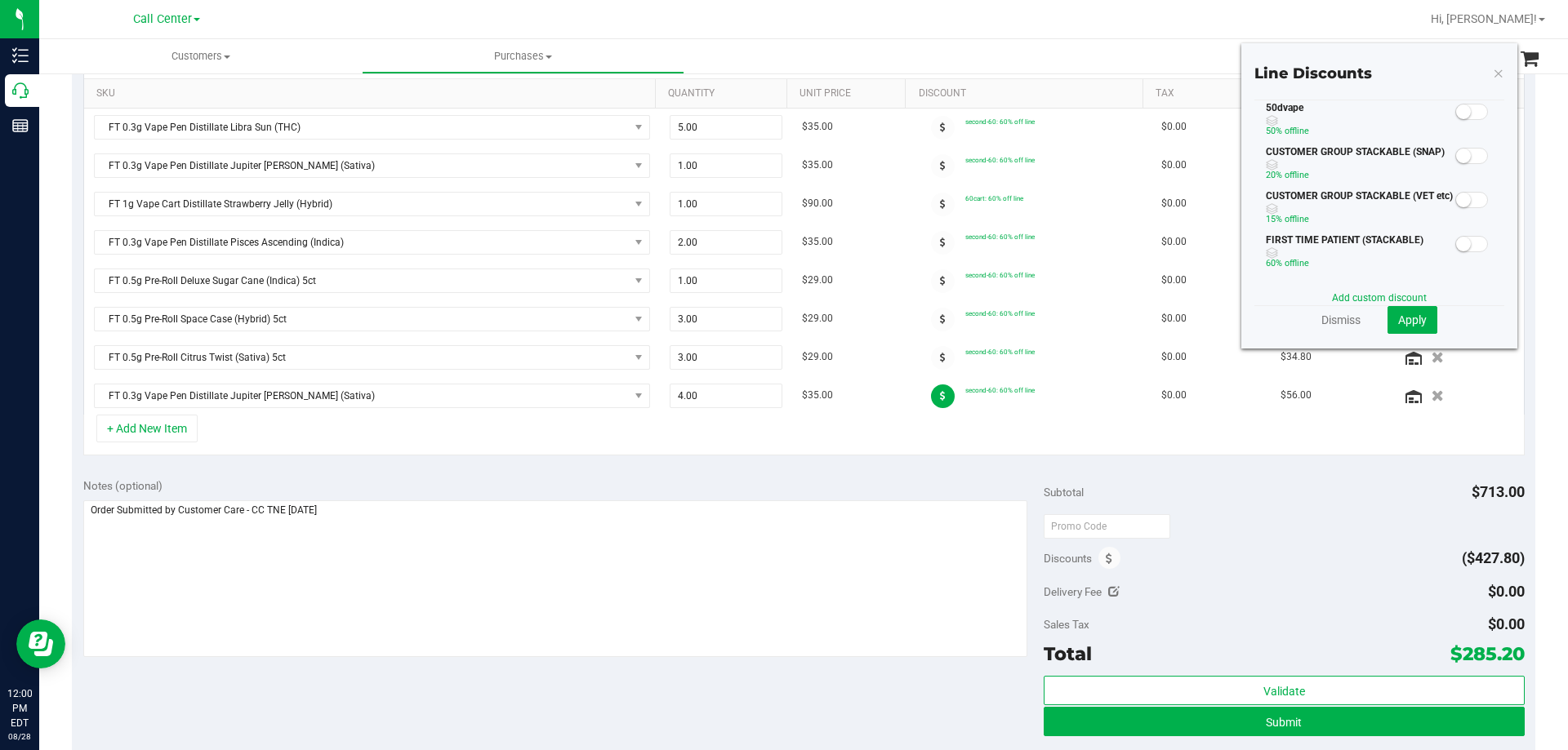
click at [1457, 111] on small at bounding box center [1464, 112] width 15 height 15
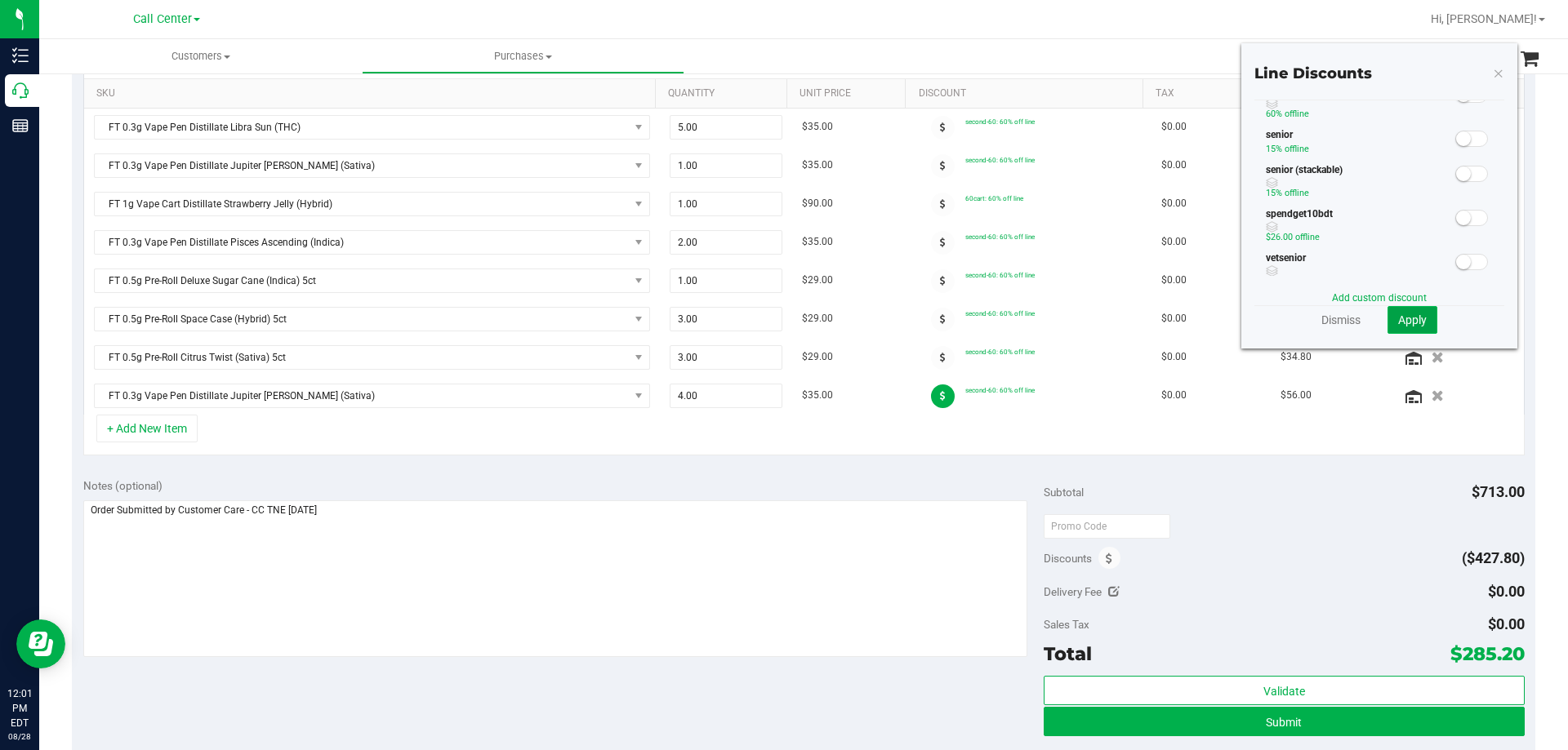
click at [1398, 316] on span "Apply" at bounding box center [1412, 320] width 28 height 13
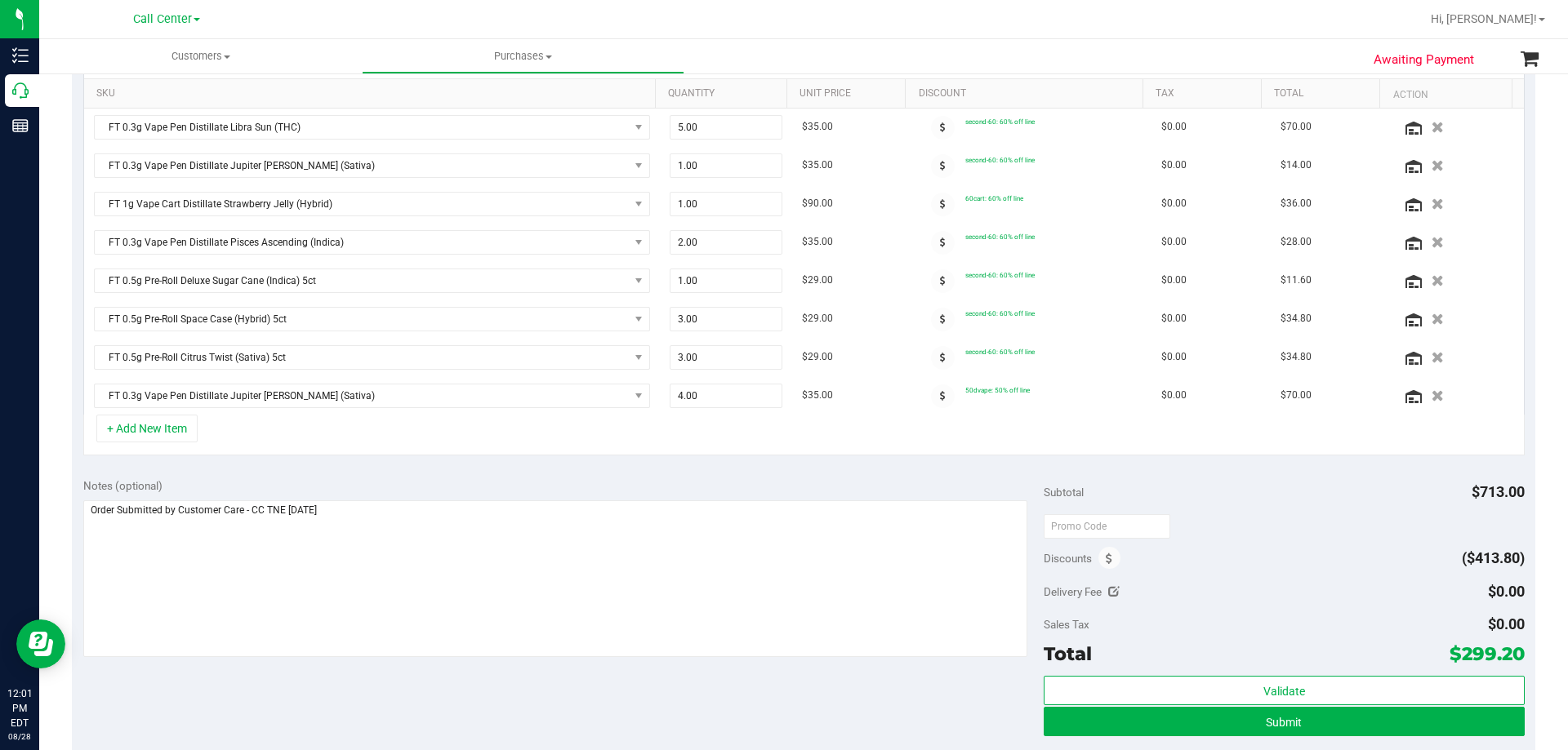
click at [899, 431] on div "+ Add New Item" at bounding box center [803, 434] width 1442 height 41
click at [409, 466] on purchase-details "Back Save Purchase View Profile # 11861548 Created Needs review Last Modified […" at bounding box center [803, 365] width 1463 height 1369
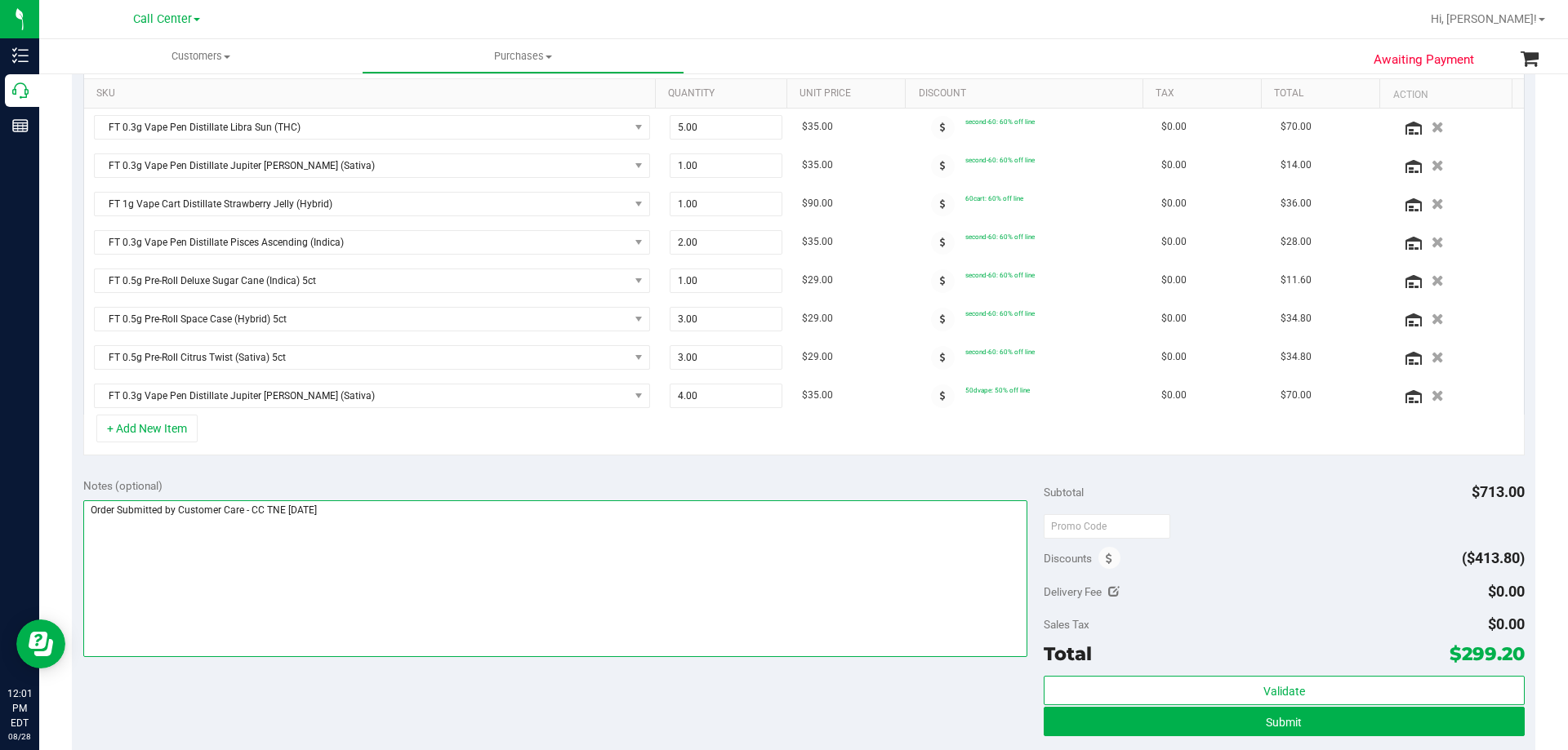
click at [639, 582] on textarea at bounding box center [555, 578] width 945 height 157
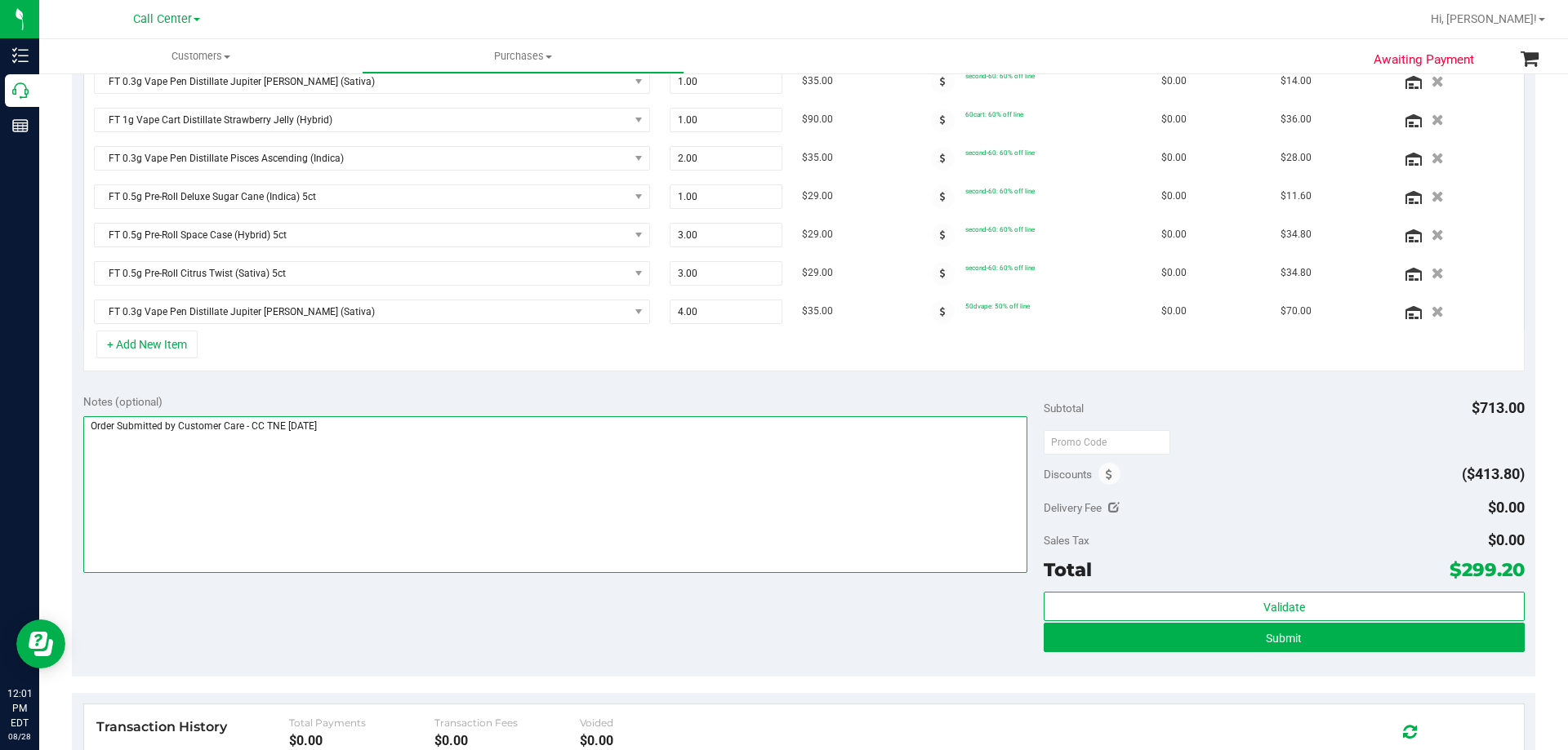
scroll to position [572, 0]
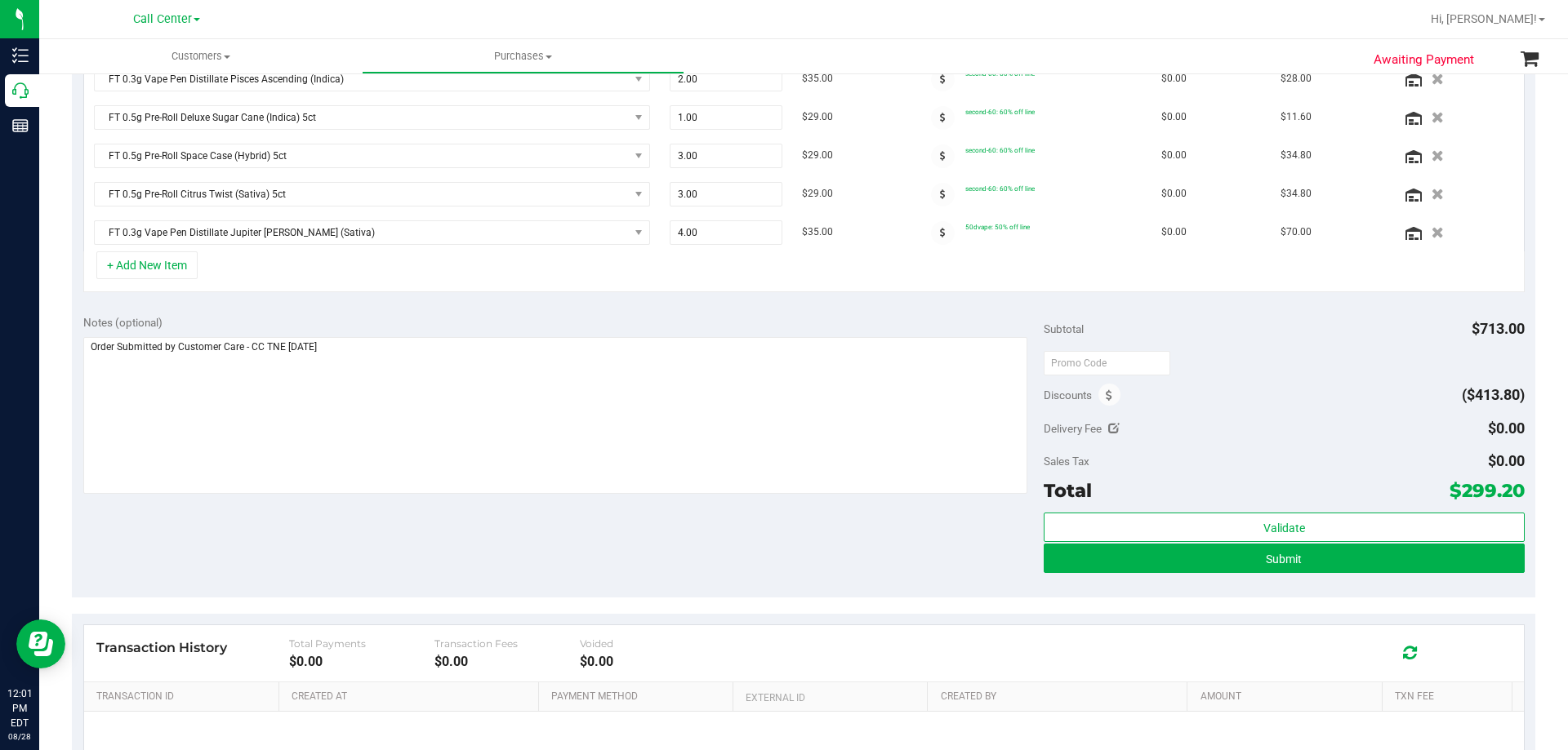
drag, startPoint x: 1452, startPoint y: 494, endPoint x: 1509, endPoint y: 496, distance: 57.0
click at [1509, 496] on span "$299.20" at bounding box center [1488, 490] width 75 height 23
copy span "299.20"
click at [878, 573] on div "Notes (optional) Subtotal $713.00 Discounts ($413.80) Delivery Fee $0.00 Sales …" at bounding box center [803, 450] width 1463 height 294
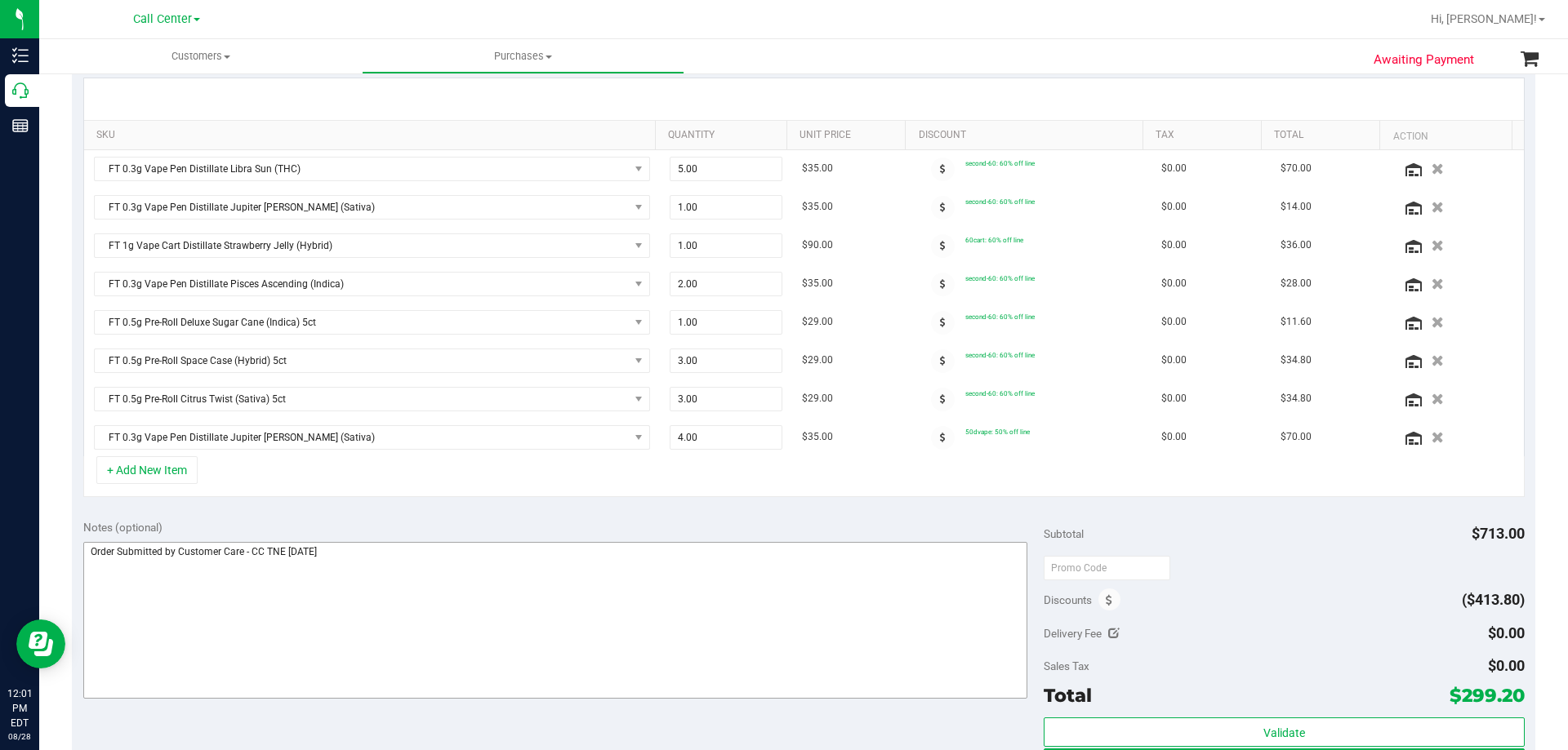
scroll to position [326, 0]
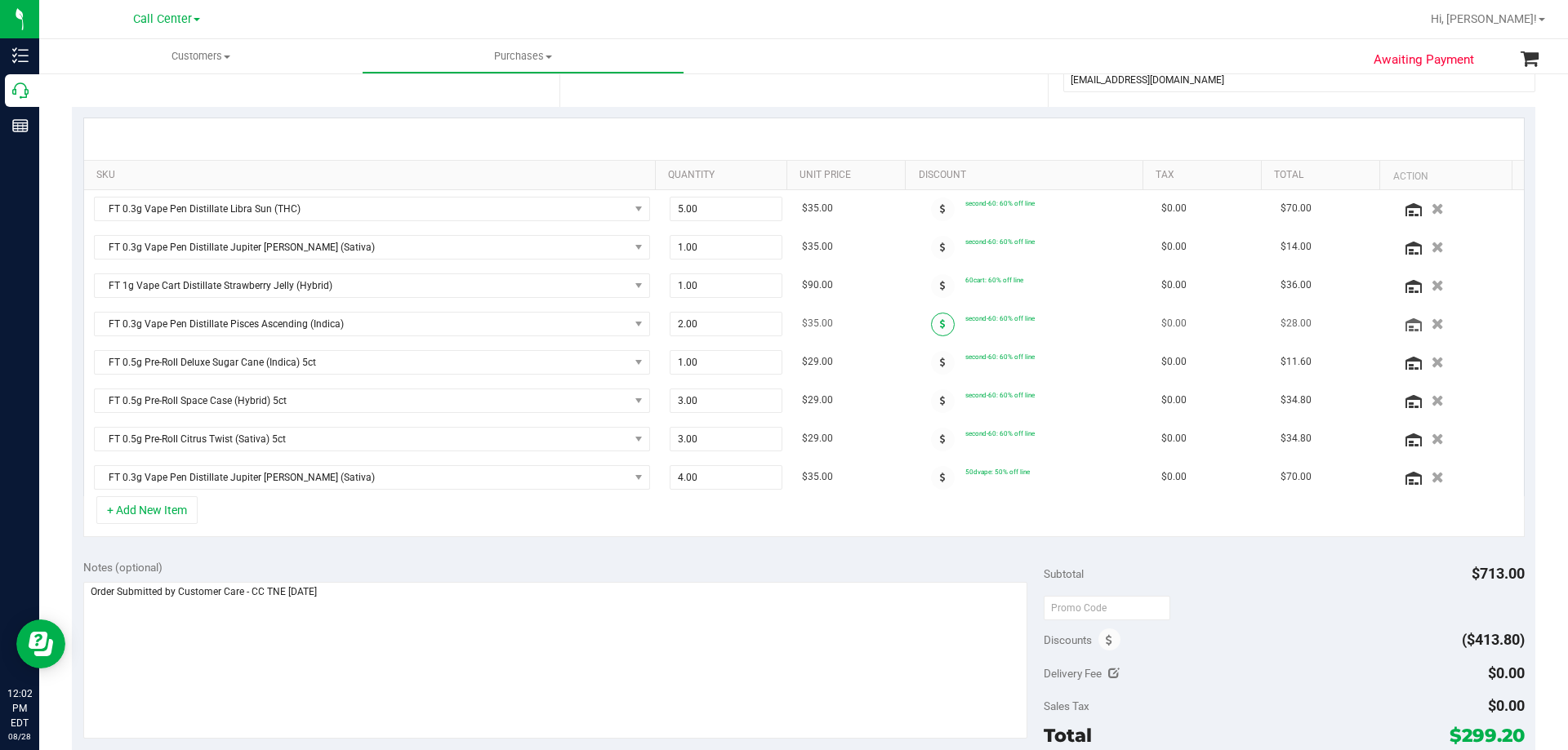
click at [940, 324] on icon at bounding box center [942, 324] width 6 height 10
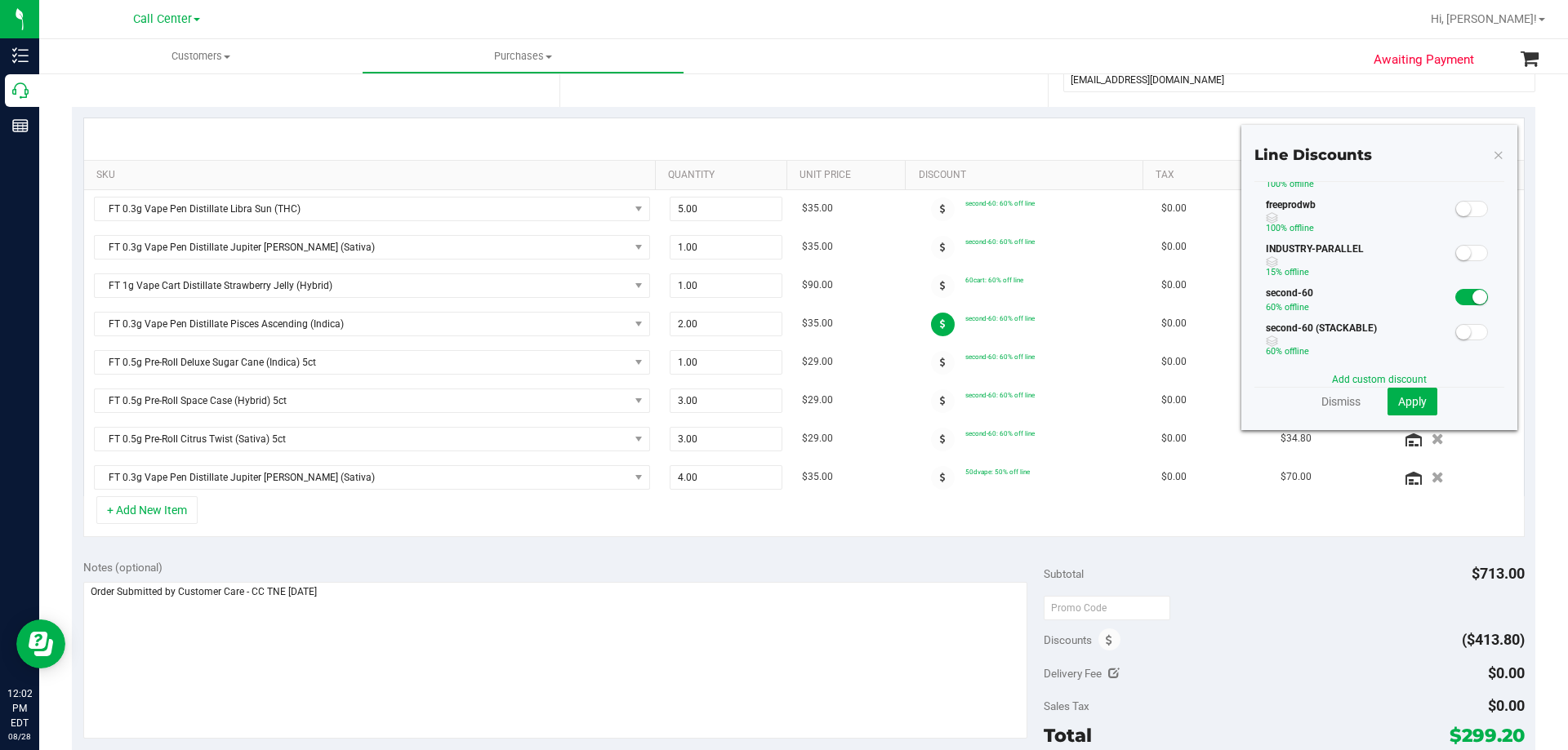
scroll to position [214, 0]
click at [1473, 280] on small at bounding box center [1480, 287] width 15 height 15
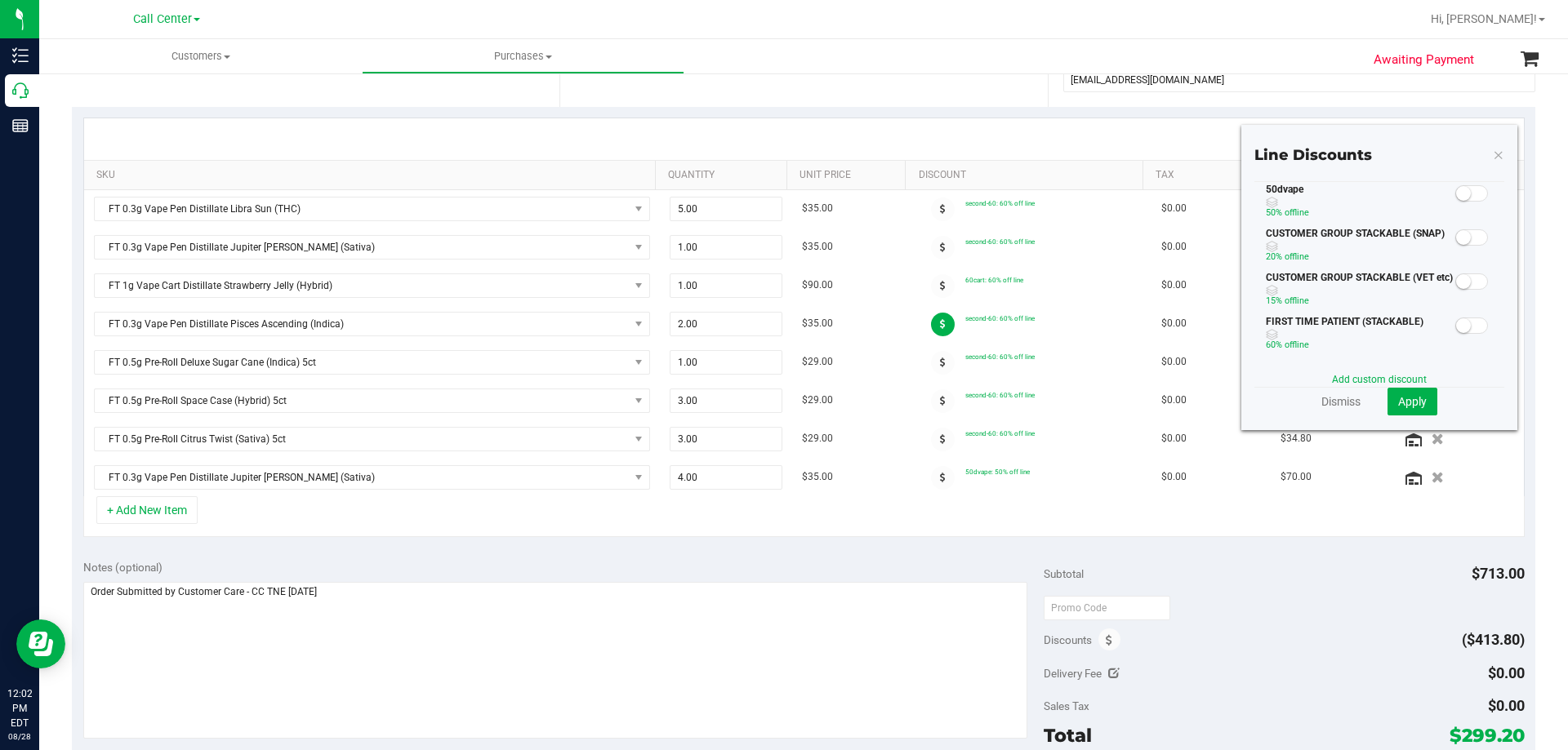
click at [1468, 193] on span at bounding box center [1472, 193] width 33 height 17
click at [1402, 401] on span "Apply" at bounding box center [1412, 402] width 28 height 13
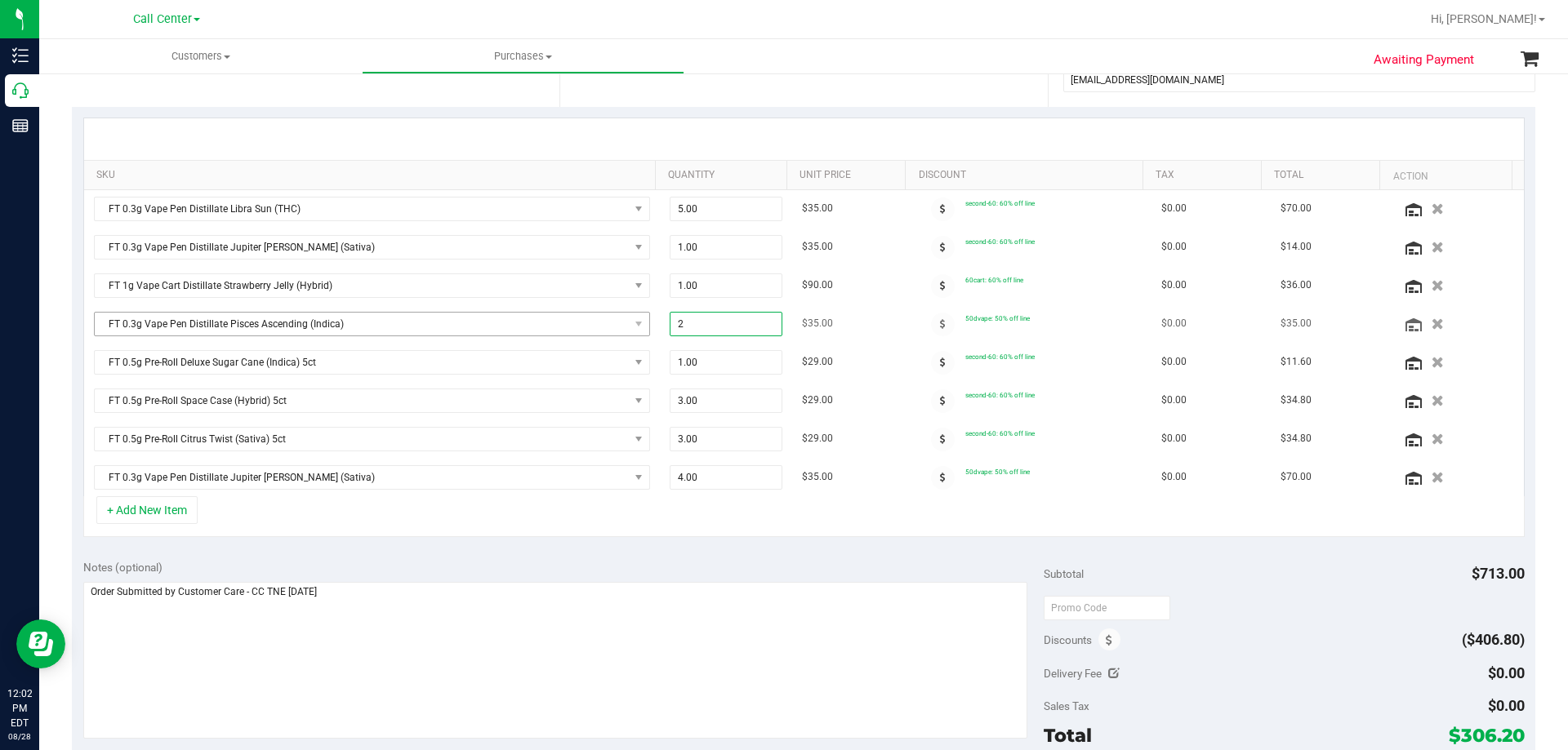
drag, startPoint x: 539, startPoint y: 326, endPoint x: 524, endPoint y: 327, distance: 15.0
click at [524, 326] on tr "FT 0.3g Vape Pen Distillate Pisces Ascending (Indica) 2.00 2 $35.00 50dvape: 50…" at bounding box center [803, 325] width 1440 height 39
type input "1"
type input "1.00"
click at [650, 525] on div "+ Add New Item" at bounding box center [803, 516] width 1442 height 41
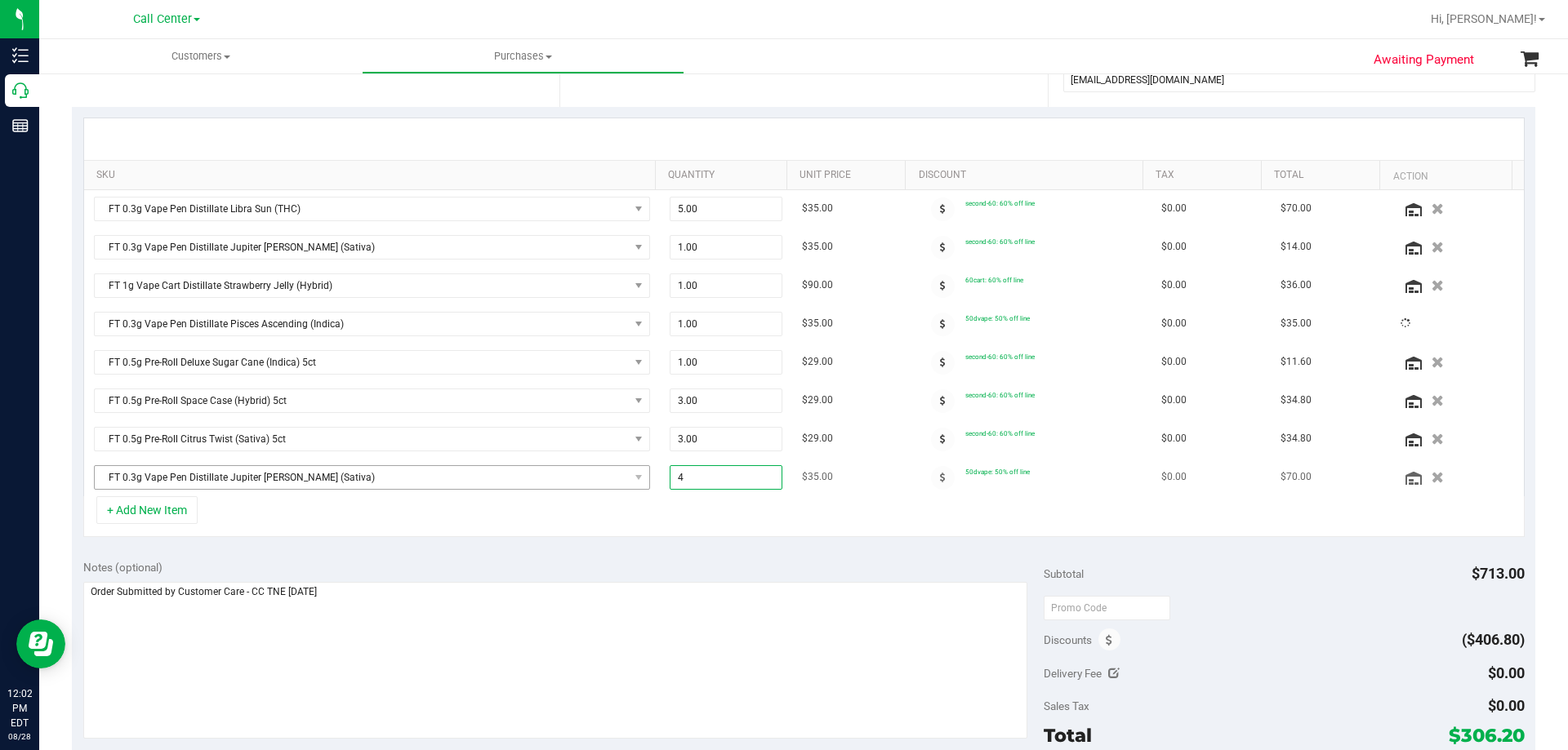
drag, startPoint x: 708, startPoint y: 472, endPoint x: 596, endPoint y: 484, distance: 112.6
click at [596, 484] on tr "FT 0.3g Vape Pen Distillate Jupiter [PERSON_NAME] (Sativa) 4.00 4 $35.00 50dvap…" at bounding box center [803, 477] width 1440 height 38
click at [715, 530] on div "+ Add New Item" at bounding box center [803, 516] width 1442 height 41
drag, startPoint x: 645, startPoint y: 494, endPoint x: 613, endPoint y: 499, distance: 32.4
click at [613, 499] on div "SKU Quantity Unit Price Discount Tax Total Action FT 0.3g Vape Pen Distillate L…" at bounding box center [803, 326] width 1442 height 419
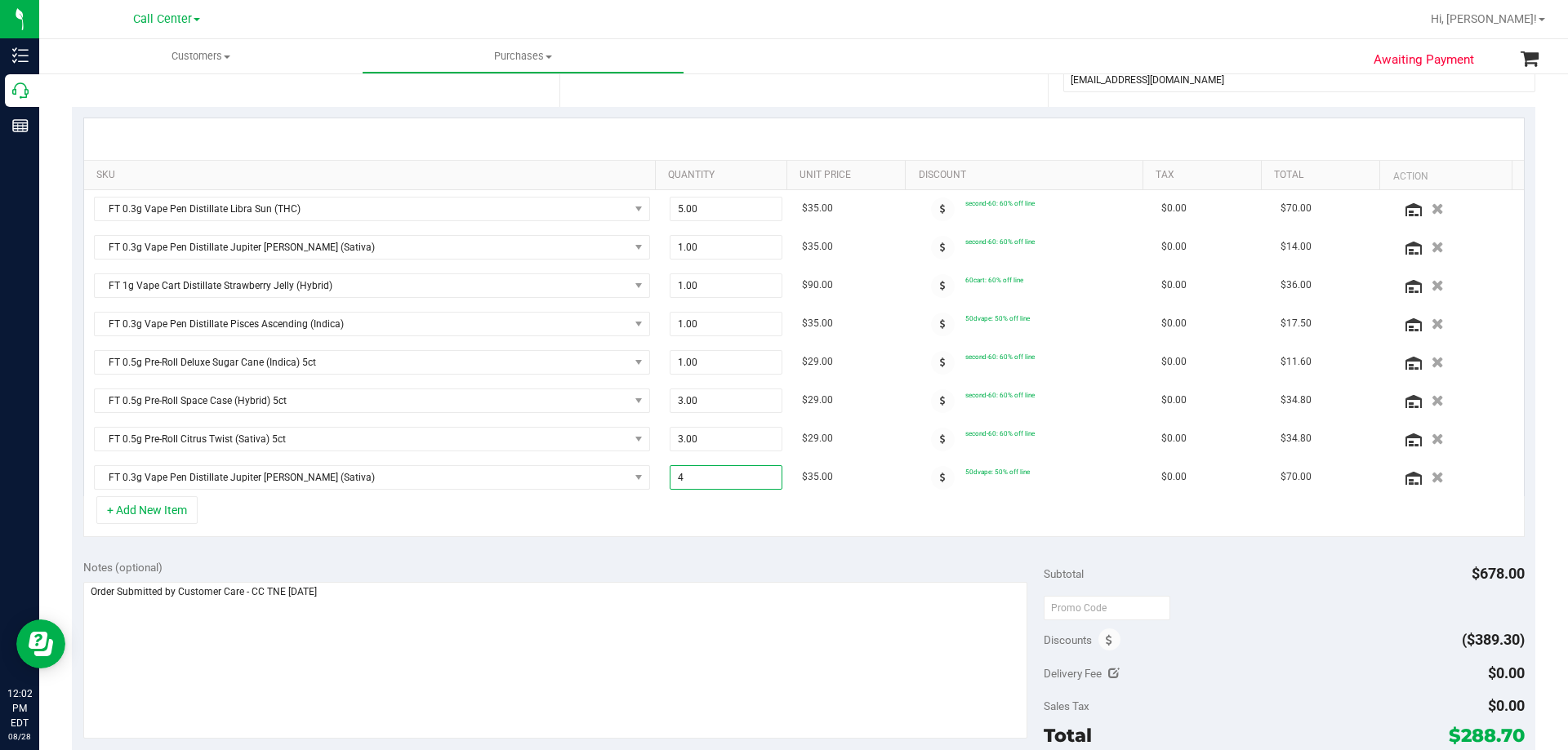
type input "3"
type input "3.00"
click at [683, 521] on div "+ Add New Item" at bounding box center [803, 516] width 1442 height 41
drag, startPoint x: 735, startPoint y: 203, endPoint x: 632, endPoint y: 202, distance: 103.0
click at [632, 202] on tr "FT 0.3g Vape Pen Distillate Libra Sun (THC) 5.00 5 $35.00 second-60: 60% off li…" at bounding box center [803, 209] width 1440 height 39
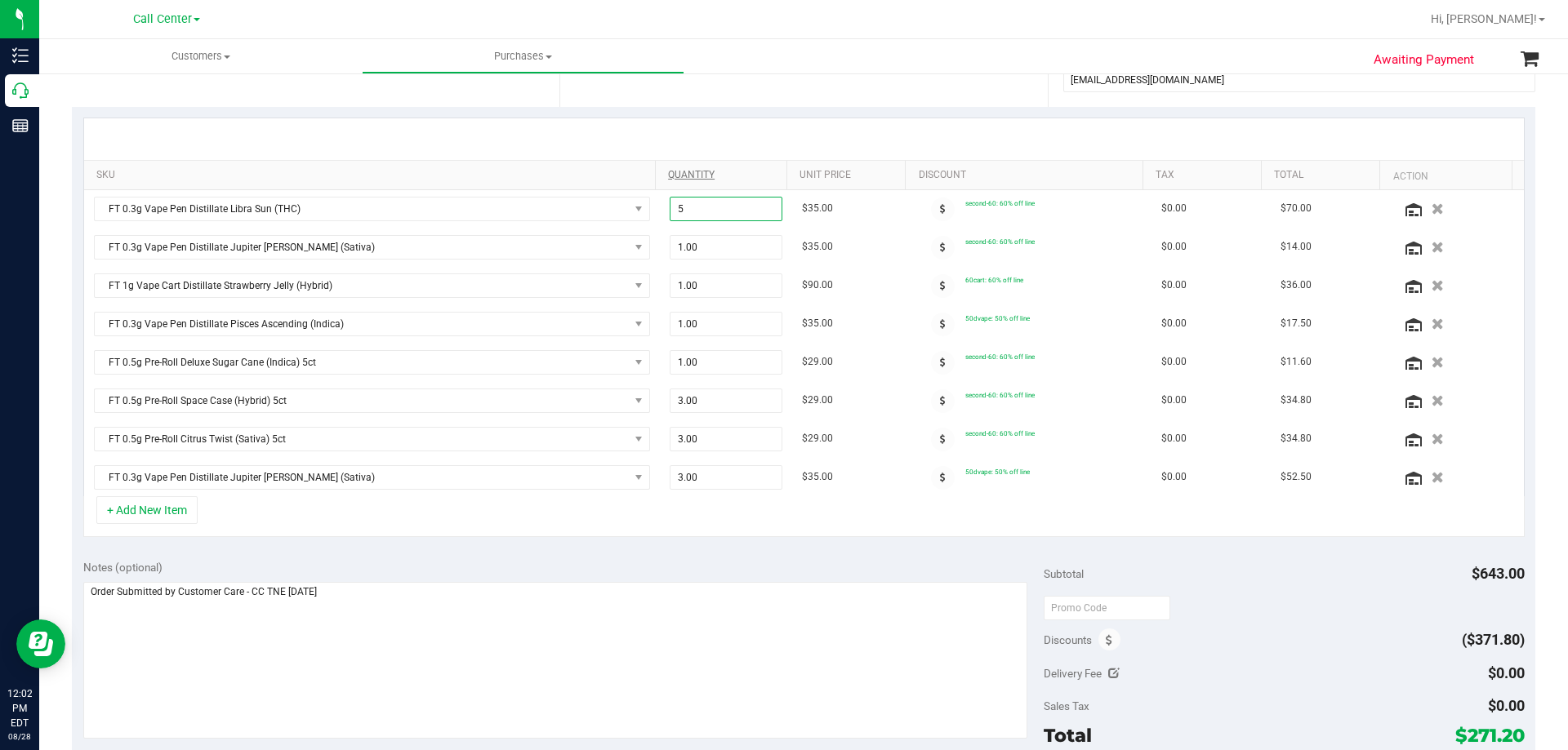
type input "4"
type input "4.00"
click at [673, 519] on div "+ Add New Item" at bounding box center [803, 516] width 1442 height 41
click at [687, 513] on div "+ Add New Item" at bounding box center [803, 516] width 1442 height 41
drag, startPoint x: 707, startPoint y: 475, endPoint x: 619, endPoint y: 482, distance: 88.3
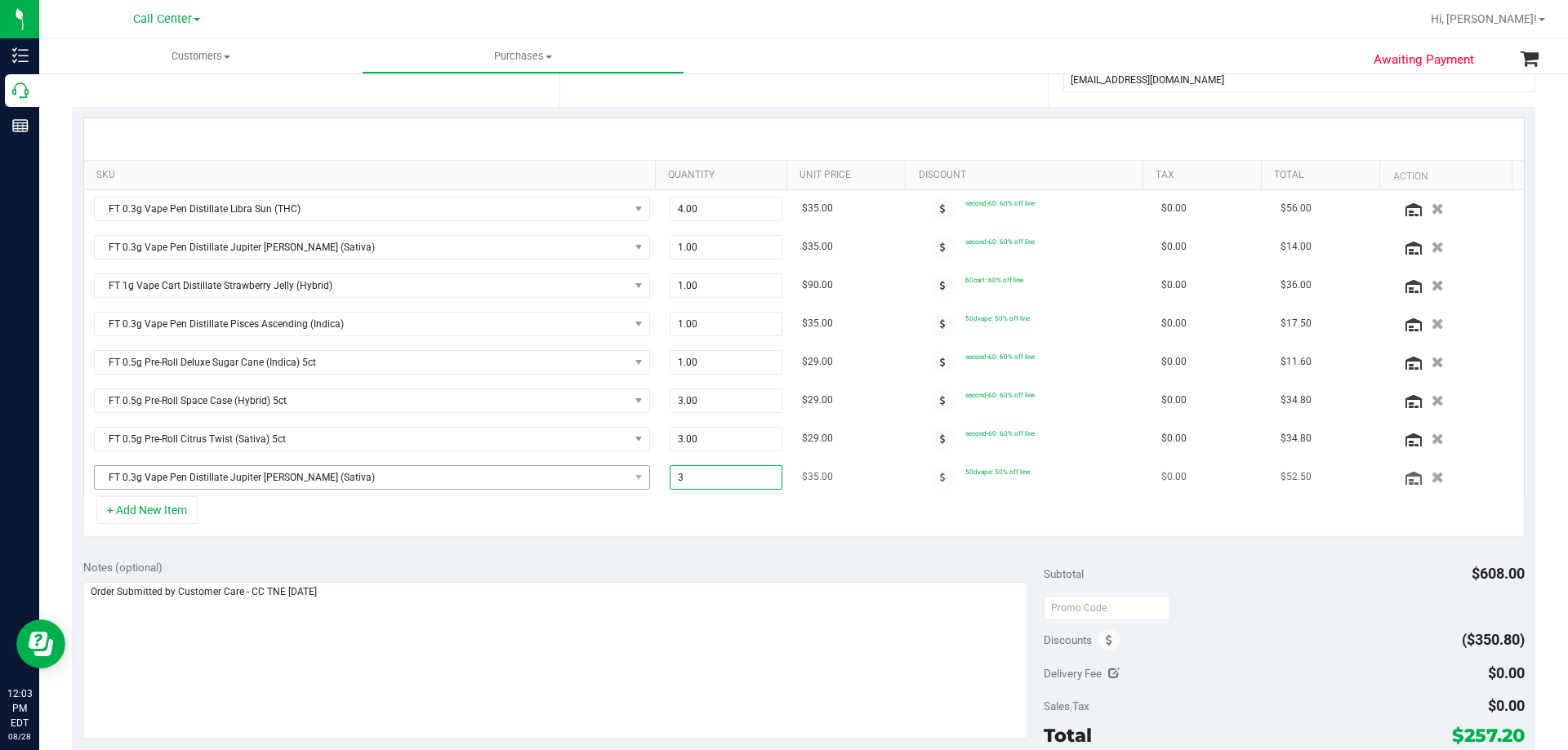
click at [619, 482] on tr "FT 0.3g Vape Pen Distillate Jupiter [PERSON_NAME] (Sativa) 3.00 3 $35.00 50dvap…" at bounding box center [803, 477] width 1440 height 38
click at [707, 523] on div "+ Add New Item" at bounding box center [803, 516] width 1442 height 41
click at [690, 517] on div "+ Add New Item" at bounding box center [803, 516] width 1442 height 41
click at [933, 439] on span at bounding box center [943, 439] width 23 height 23
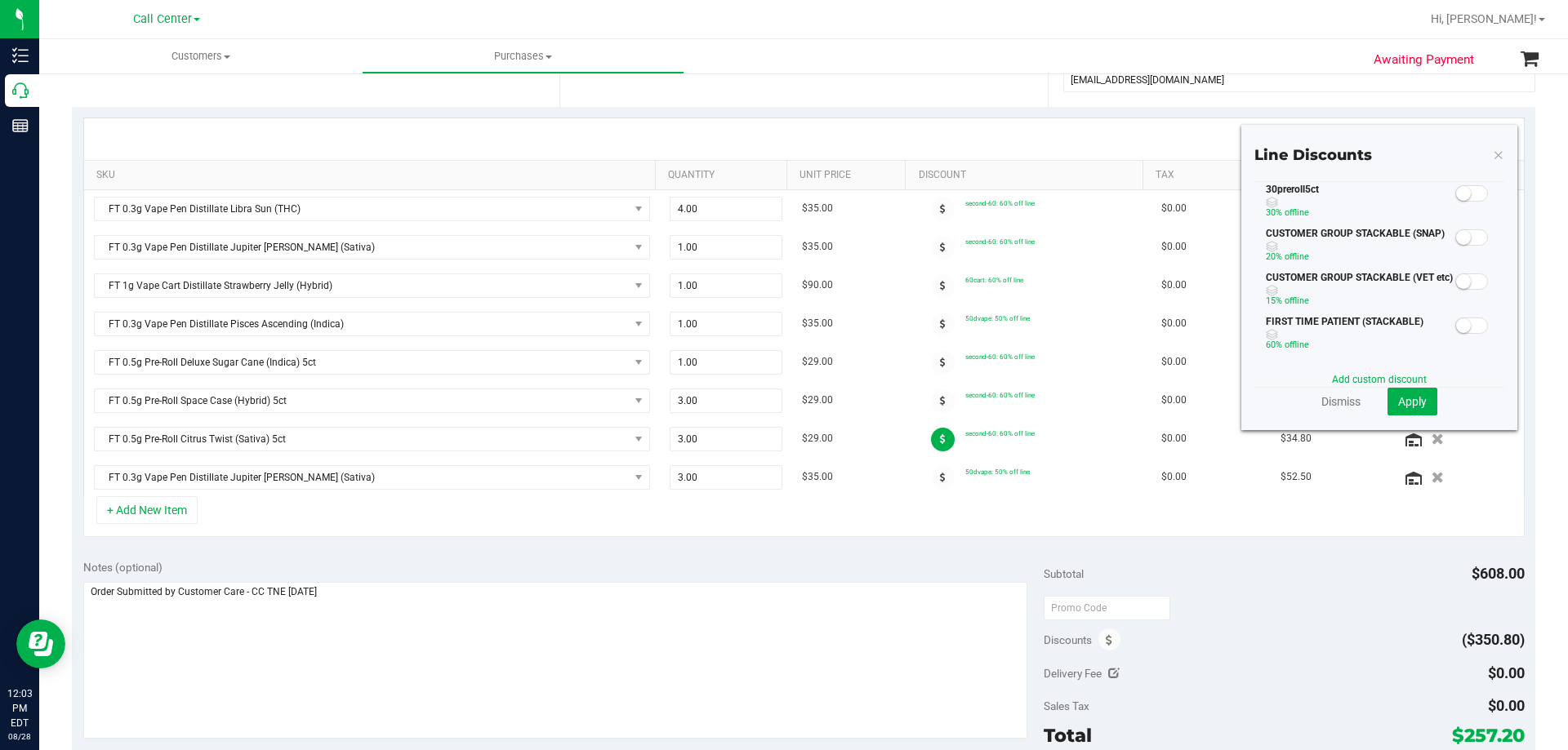
click at [725, 532] on div "+ Add New Item" at bounding box center [803, 516] width 1442 height 41
click at [919, 508] on div "+ Add New Item" at bounding box center [803, 516] width 1442 height 41
click at [1493, 158] on icon at bounding box center [1498, 154] width 12 height 19
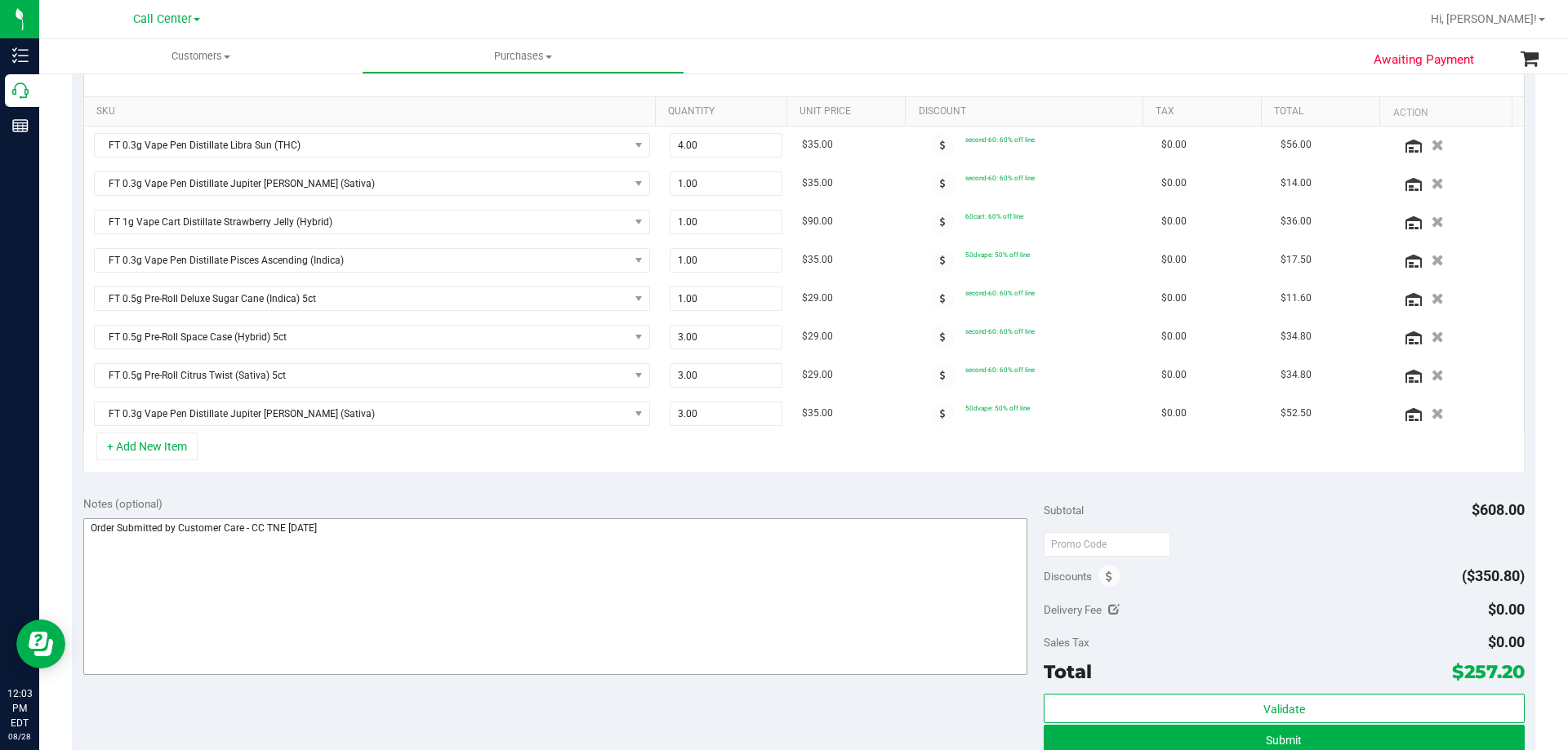
scroll to position [245, 0]
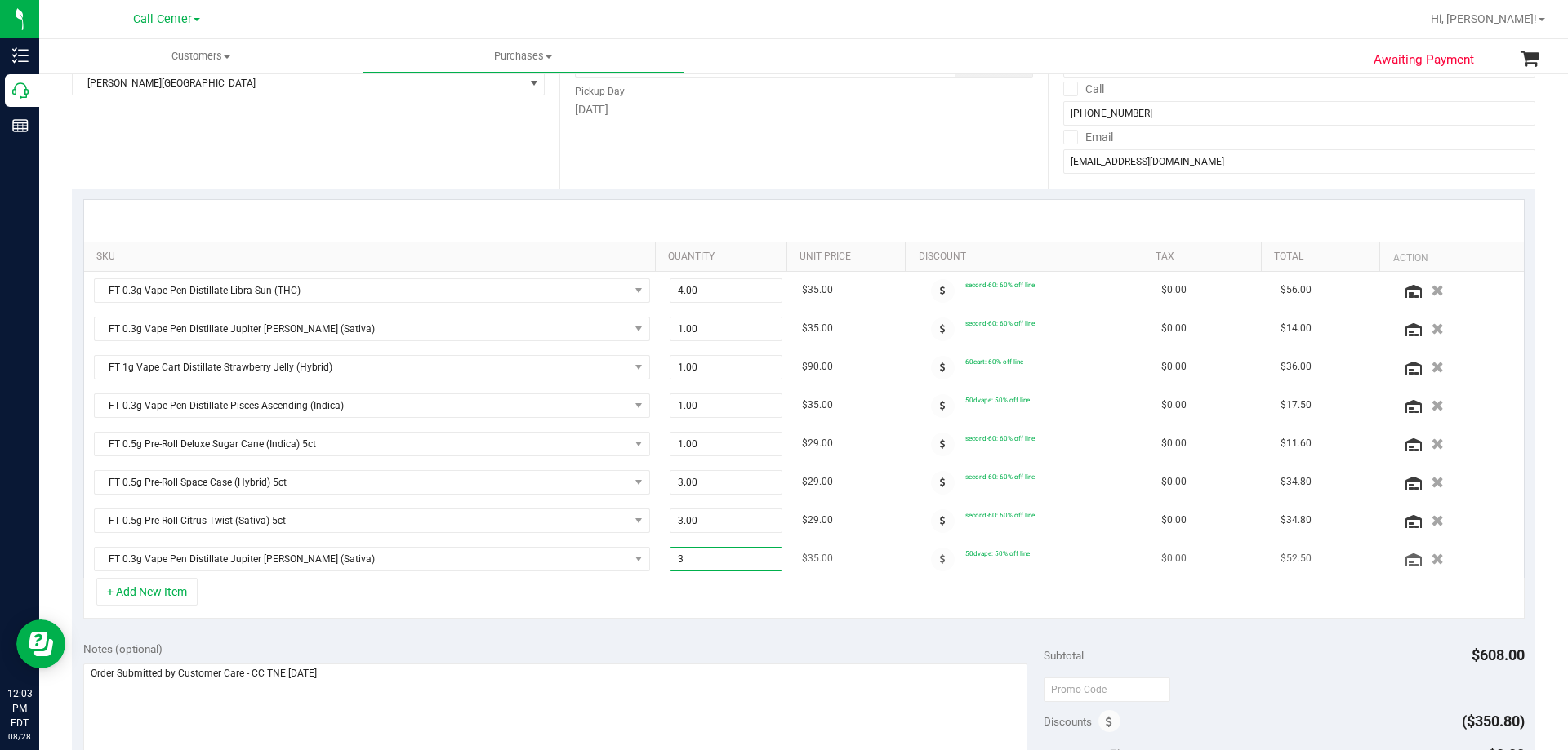
drag, startPoint x: 721, startPoint y: 561, endPoint x: 663, endPoint y: 564, distance: 58.1
click at [670, 564] on span "3.00 3" at bounding box center [727, 558] width 114 height 24
type input "2"
type input "2.00"
click at [715, 583] on div "+ Add New Item" at bounding box center [803, 598] width 1442 height 41
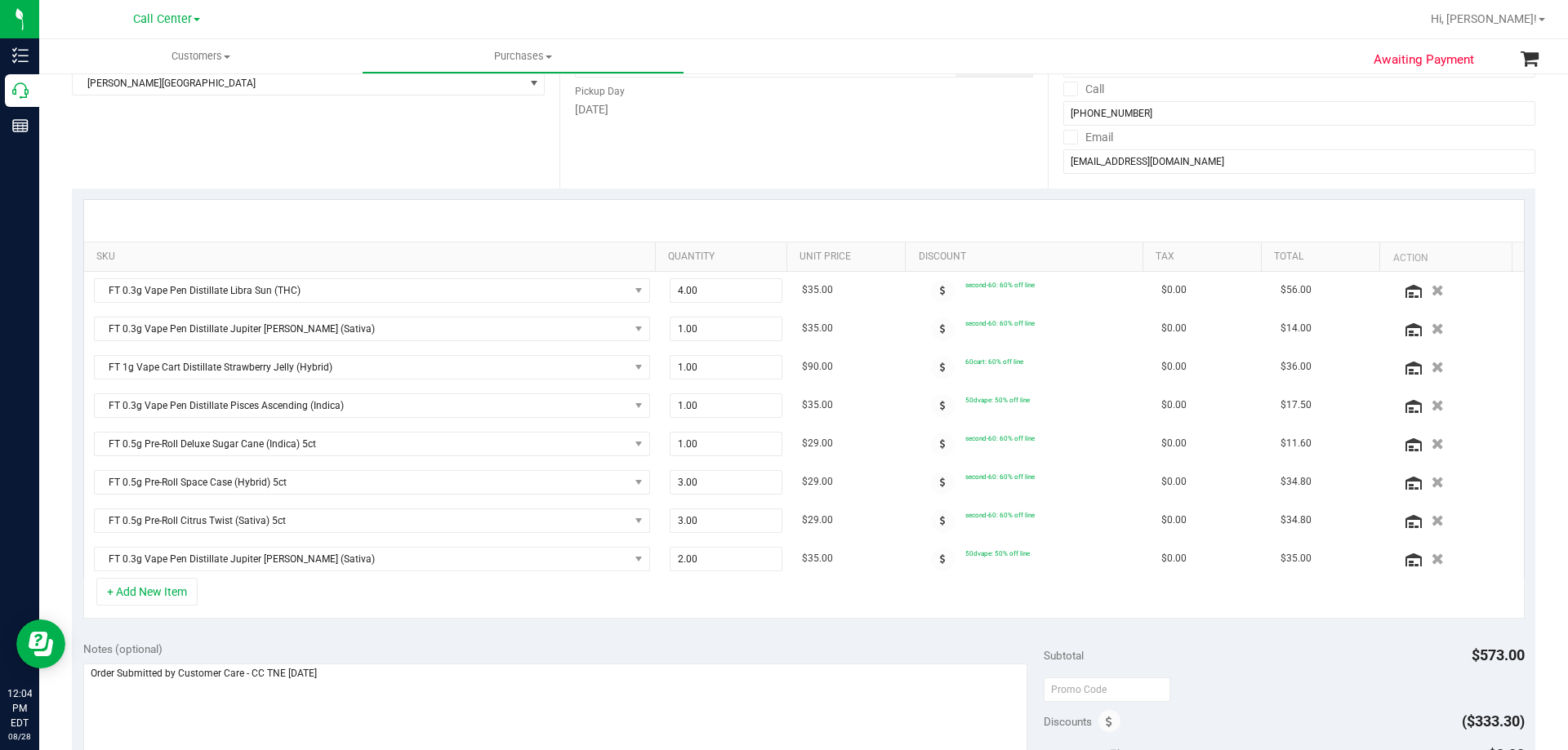
click at [688, 609] on div "+ Add New Item" at bounding box center [803, 598] width 1442 height 41
click at [684, 588] on div "+ Add New Item" at bounding box center [803, 598] width 1442 height 41
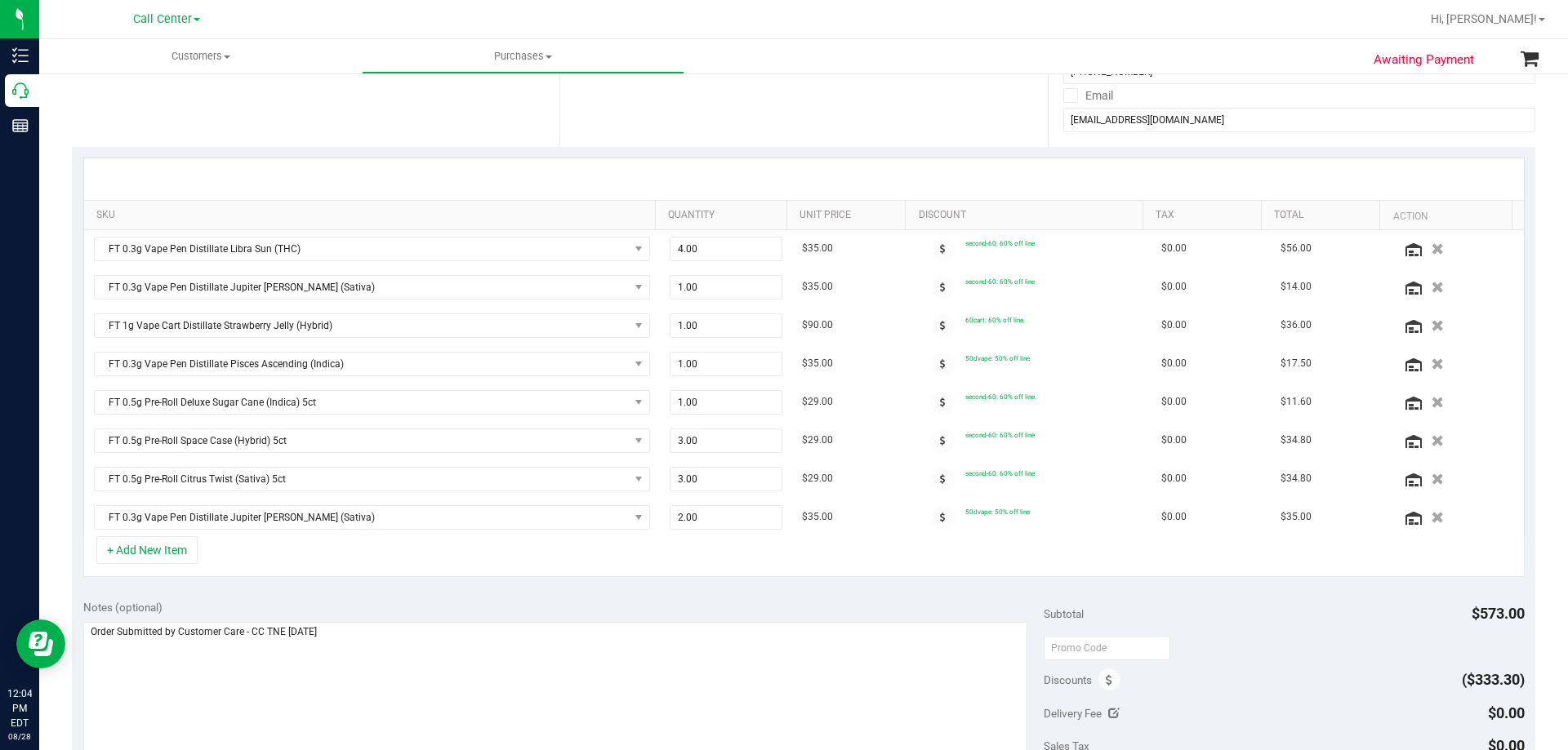
scroll to position [326, 0]
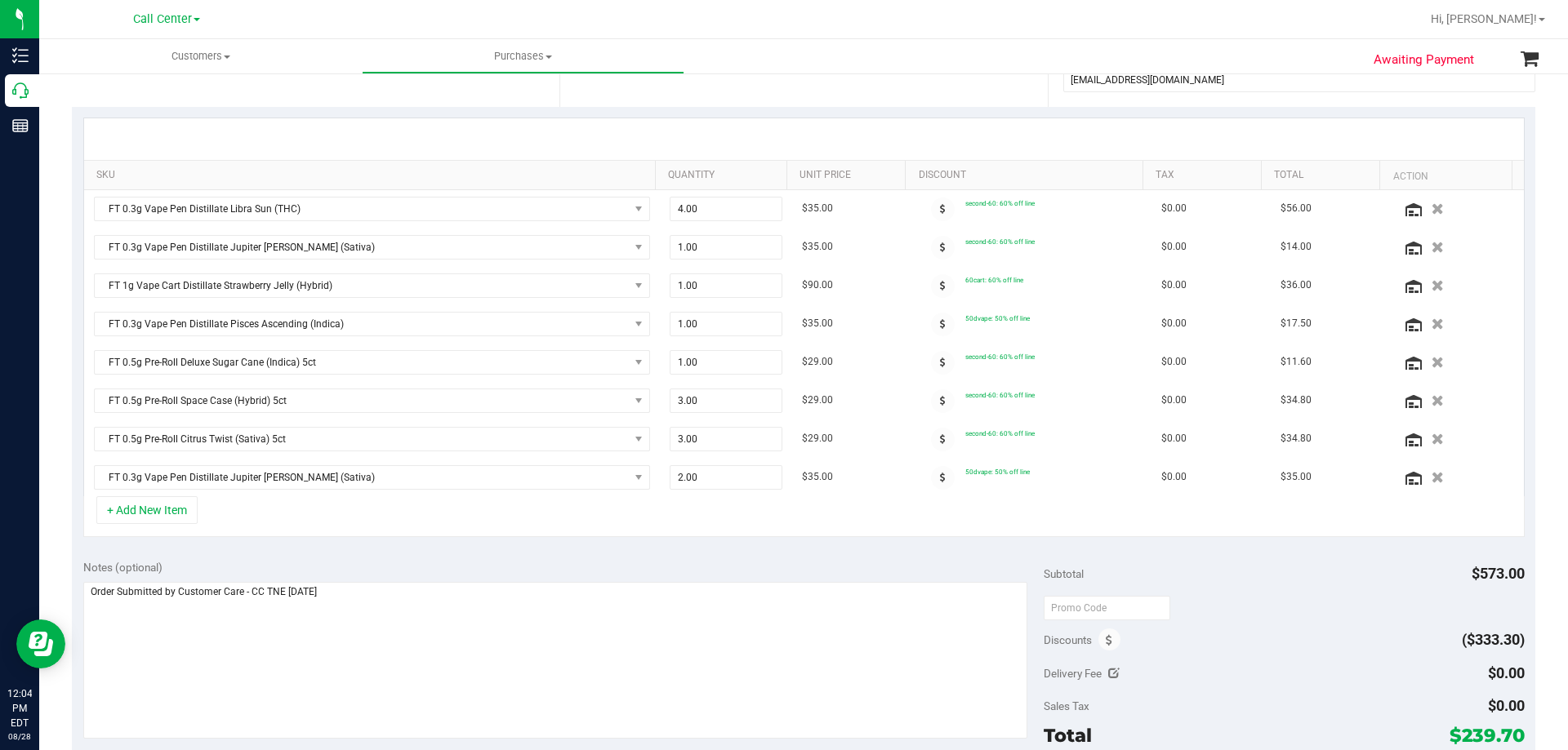
click at [439, 522] on div "+ Add New Item" at bounding box center [803, 516] width 1442 height 41
click at [446, 569] on div "Notes (optional)" at bounding box center [564, 568] width 962 height 17
click at [679, 516] on div "+ Add New Item" at bounding box center [803, 516] width 1442 height 41
click at [1431, 480] on icon "button" at bounding box center [1437, 477] width 14 height 13
drag, startPoint x: 740, startPoint y: 247, endPoint x: 539, endPoint y: 249, distance: 201.0
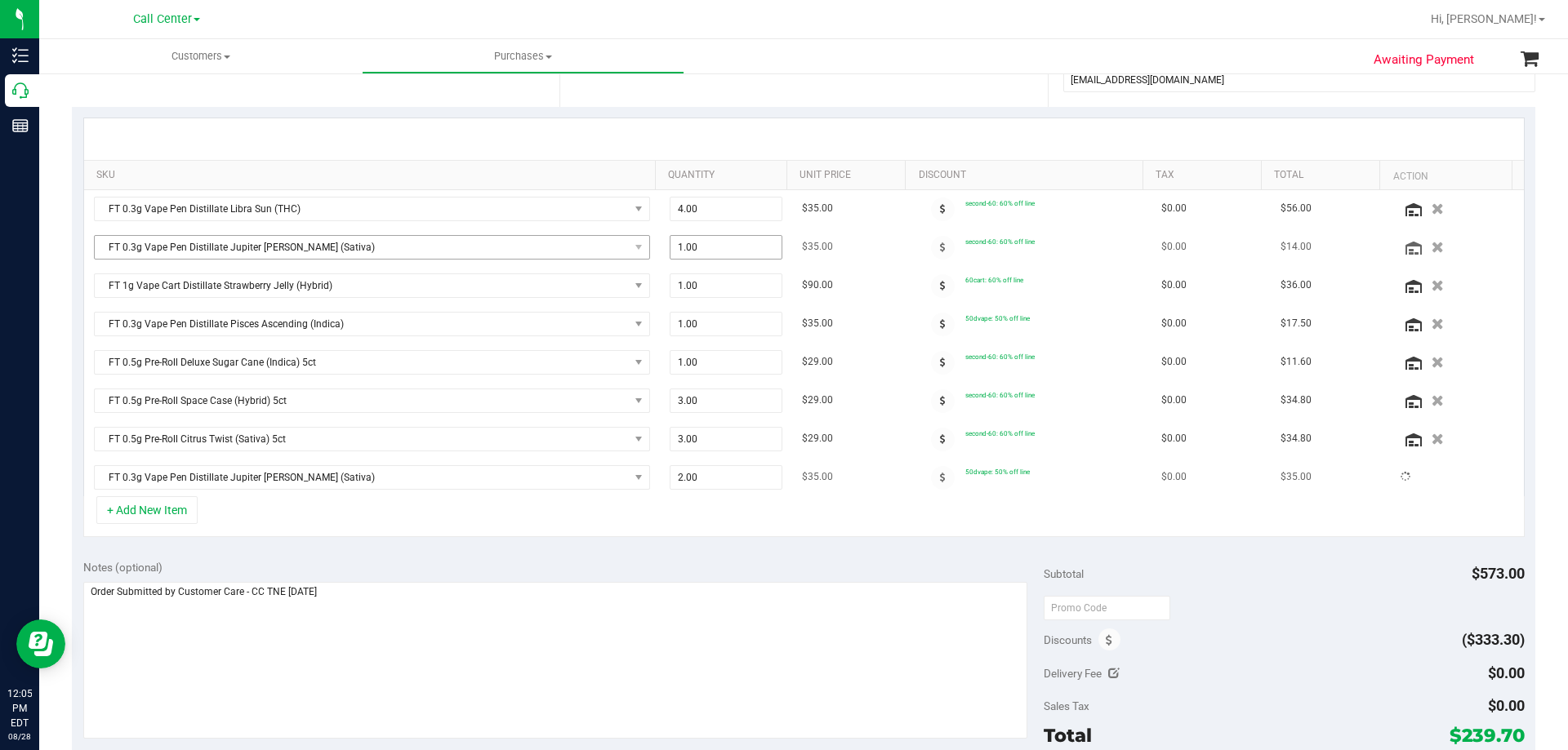
click at [539, 248] on tr "FT 0.3g Vape Pen Distillate Jupiter [PERSON_NAME] (Sativa) 1.00 1 $35.00 second…" at bounding box center [803, 248] width 1440 height 39
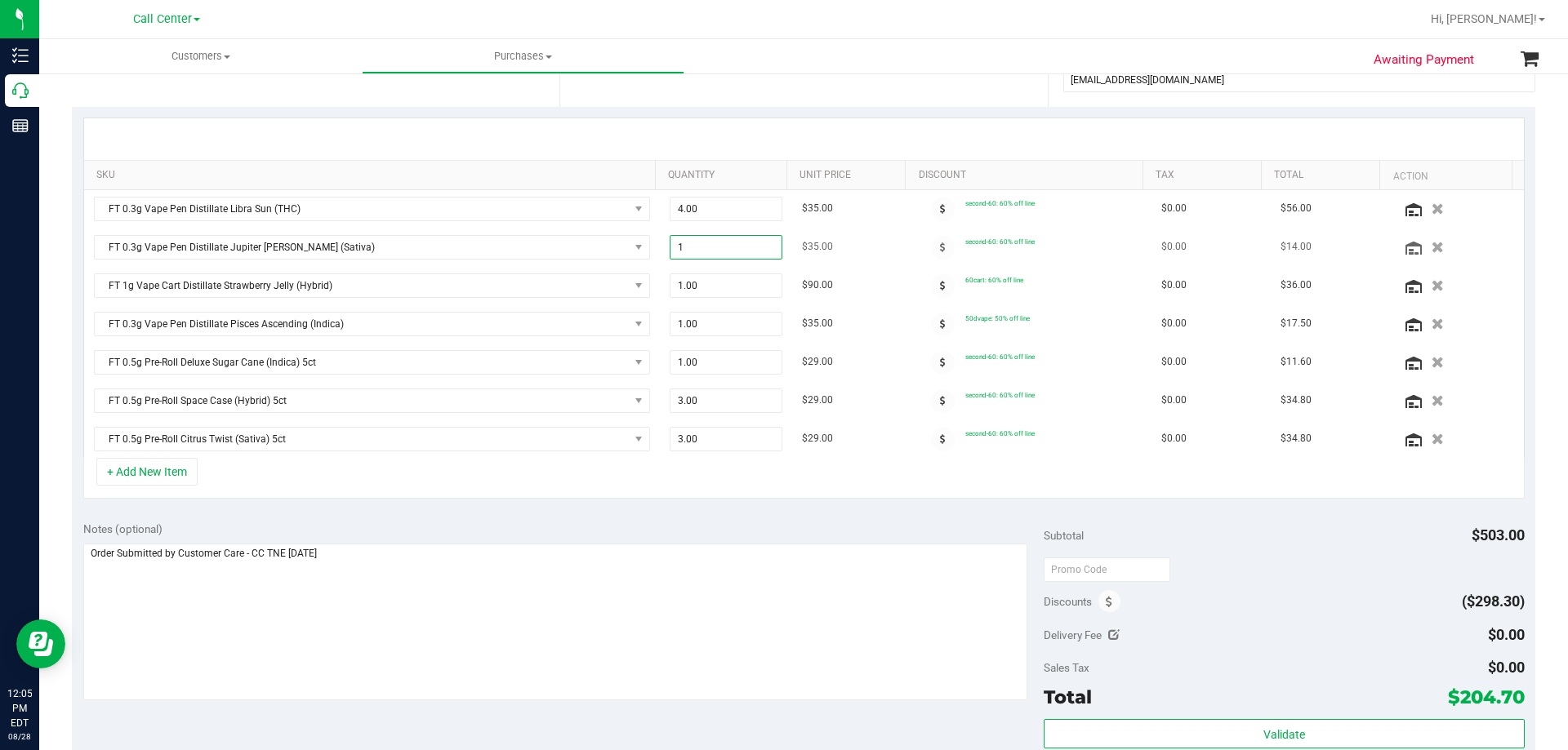
drag, startPoint x: 715, startPoint y: 246, endPoint x: 595, endPoint y: 261, distance: 120.9
click at [595, 261] on tr "FT 0.3g Vape Pen Distillate Jupiter [PERSON_NAME] (Sativa) 1.00 1 $35.00 second…" at bounding box center [803, 248] width 1440 height 39
type input "3"
type input "3.00"
click at [663, 488] on div "+ Add New Item" at bounding box center [803, 478] width 1442 height 41
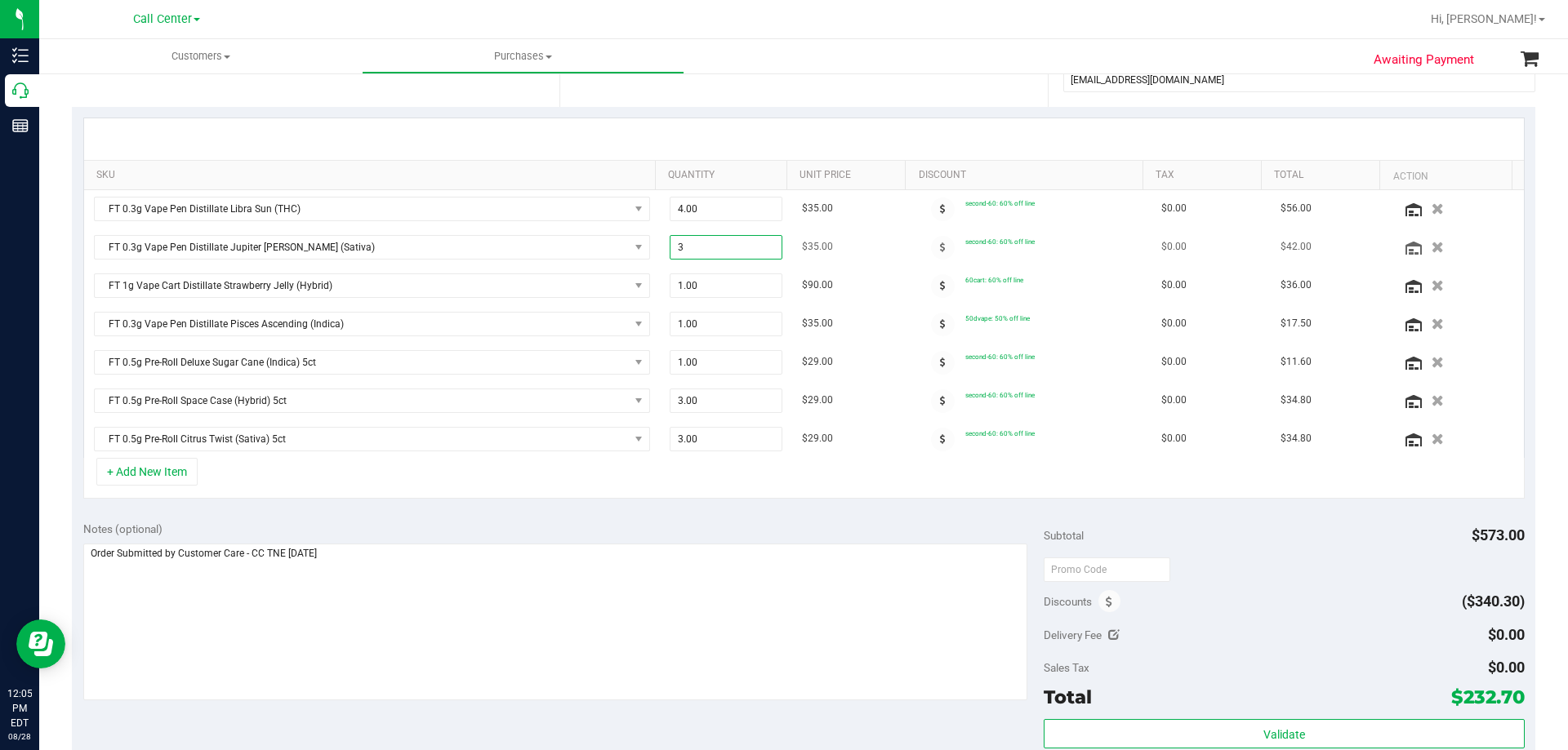
drag, startPoint x: 718, startPoint y: 246, endPoint x: 659, endPoint y: 246, distance: 59.0
click at [670, 246] on span "3.00 3" at bounding box center [727, 247] width 114 height 24
type input "2"
type input "2.00"
click at [661, 470] on div "+ Add New Item" at bounding box center [803, 478] width 1442 height 41
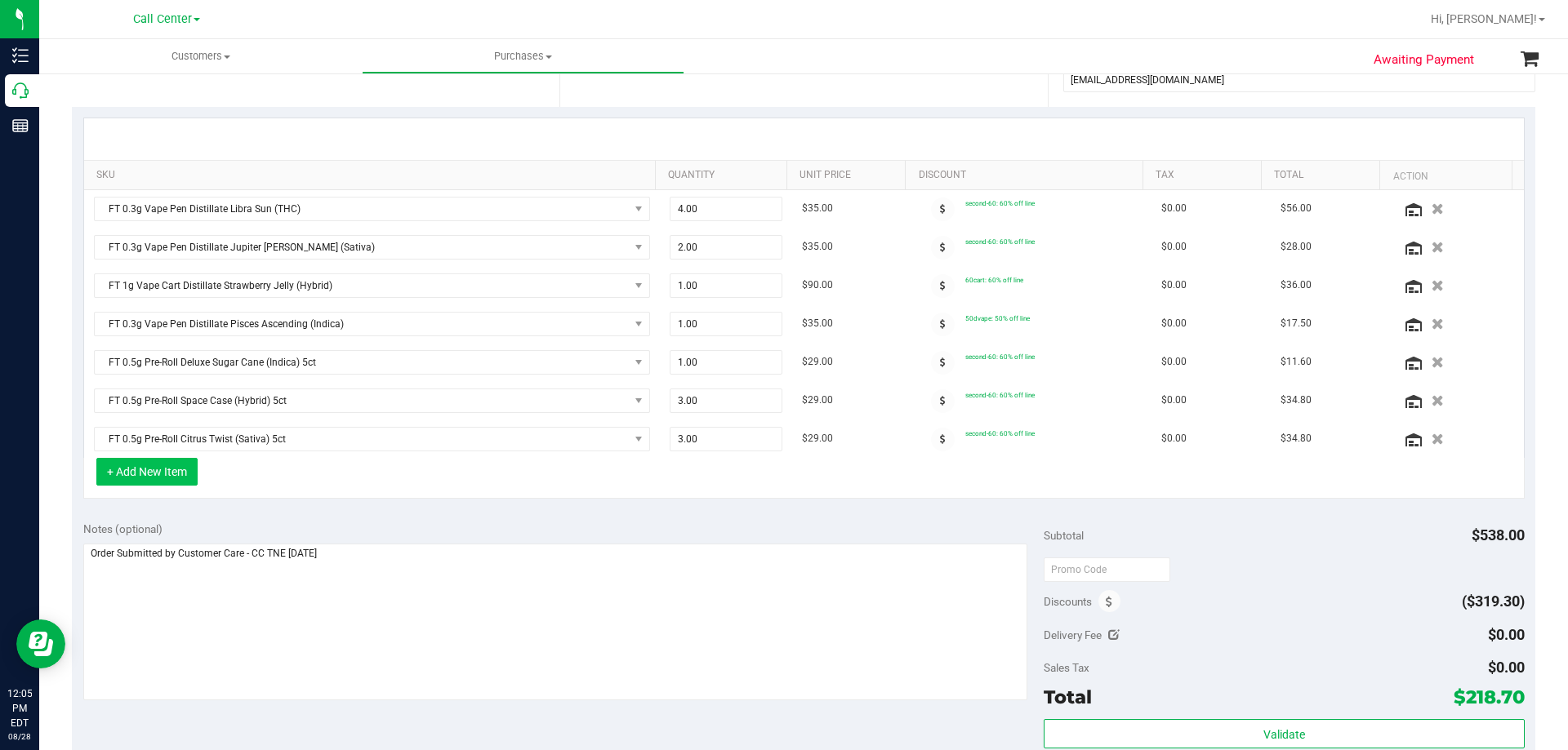
click at [179, 472] on button "+ Add New Item" at bounding box center [147, 471] width 101 height 28
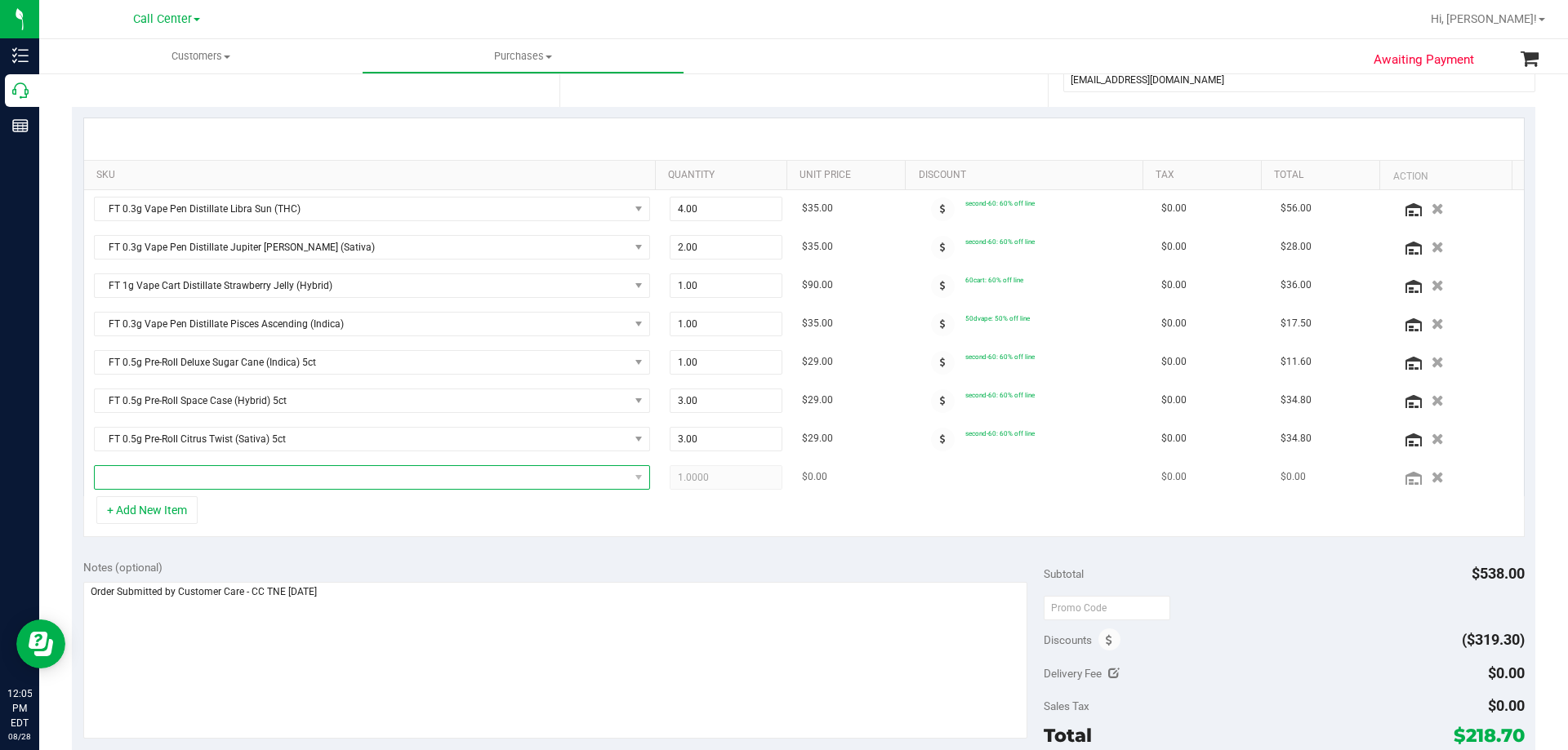
click at [260, 480] on span "NO DATA FOUND" at bounding box center [362, 477] width 534 height 23
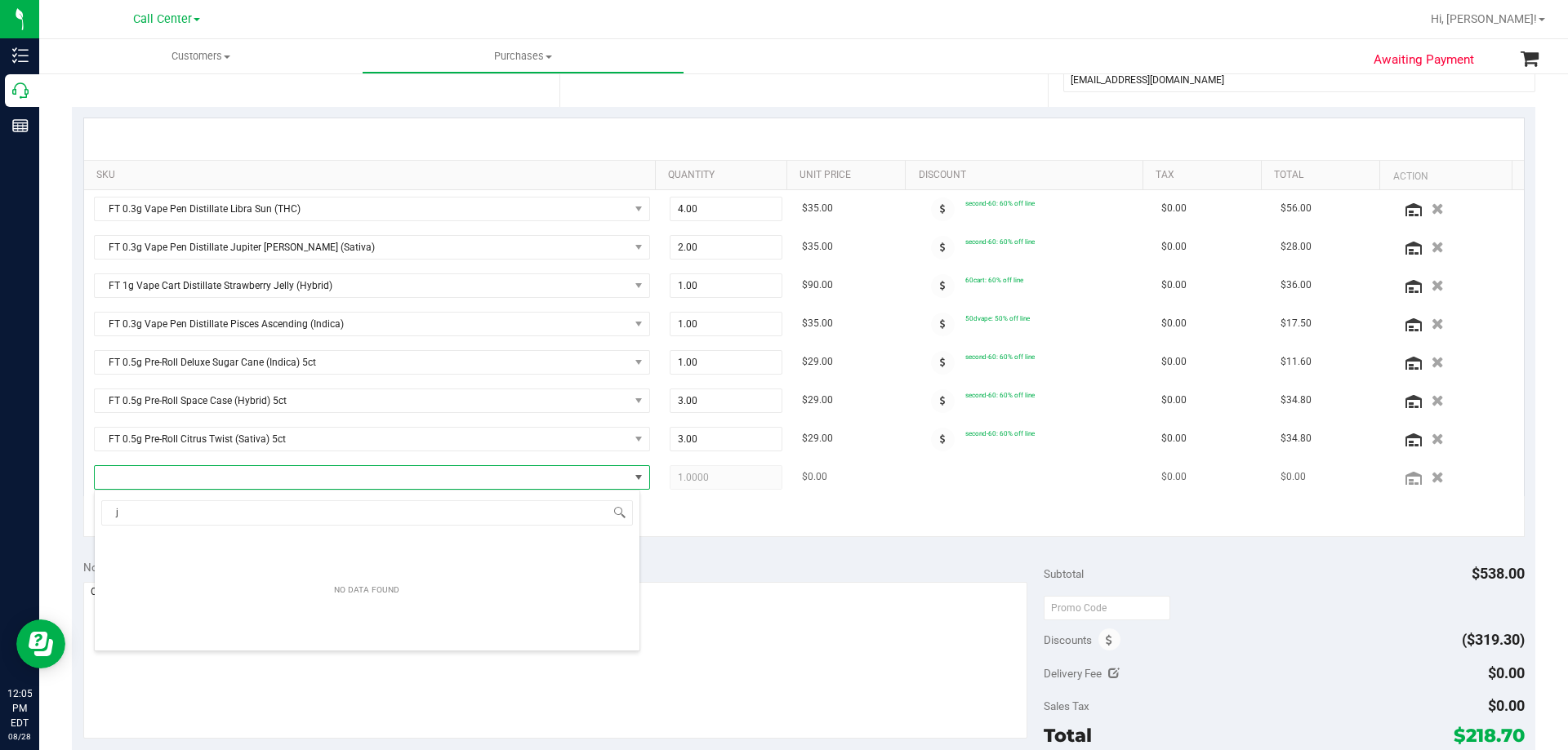
scroll to position [24, 541]
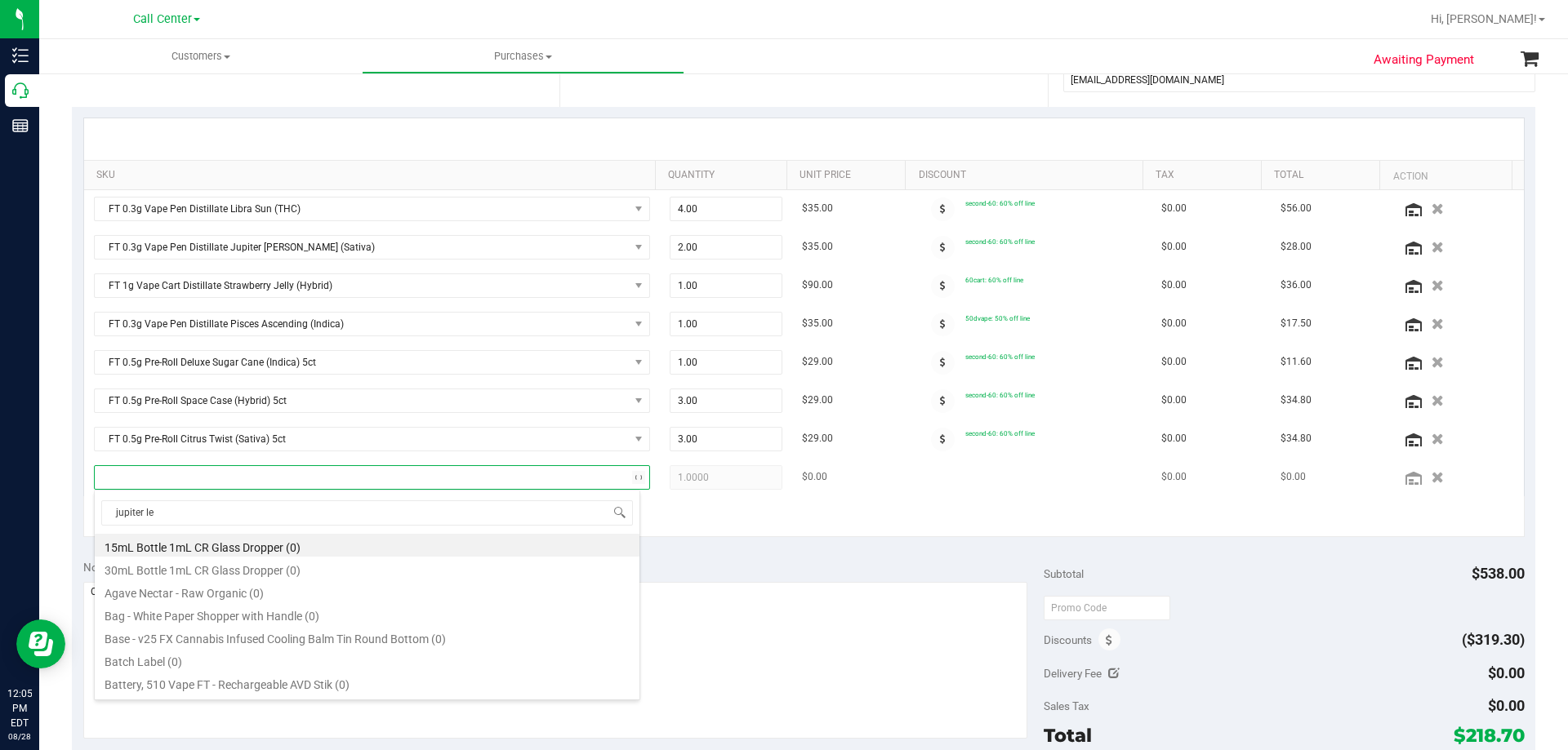
type input "jupiter [PERSON_NAME]"
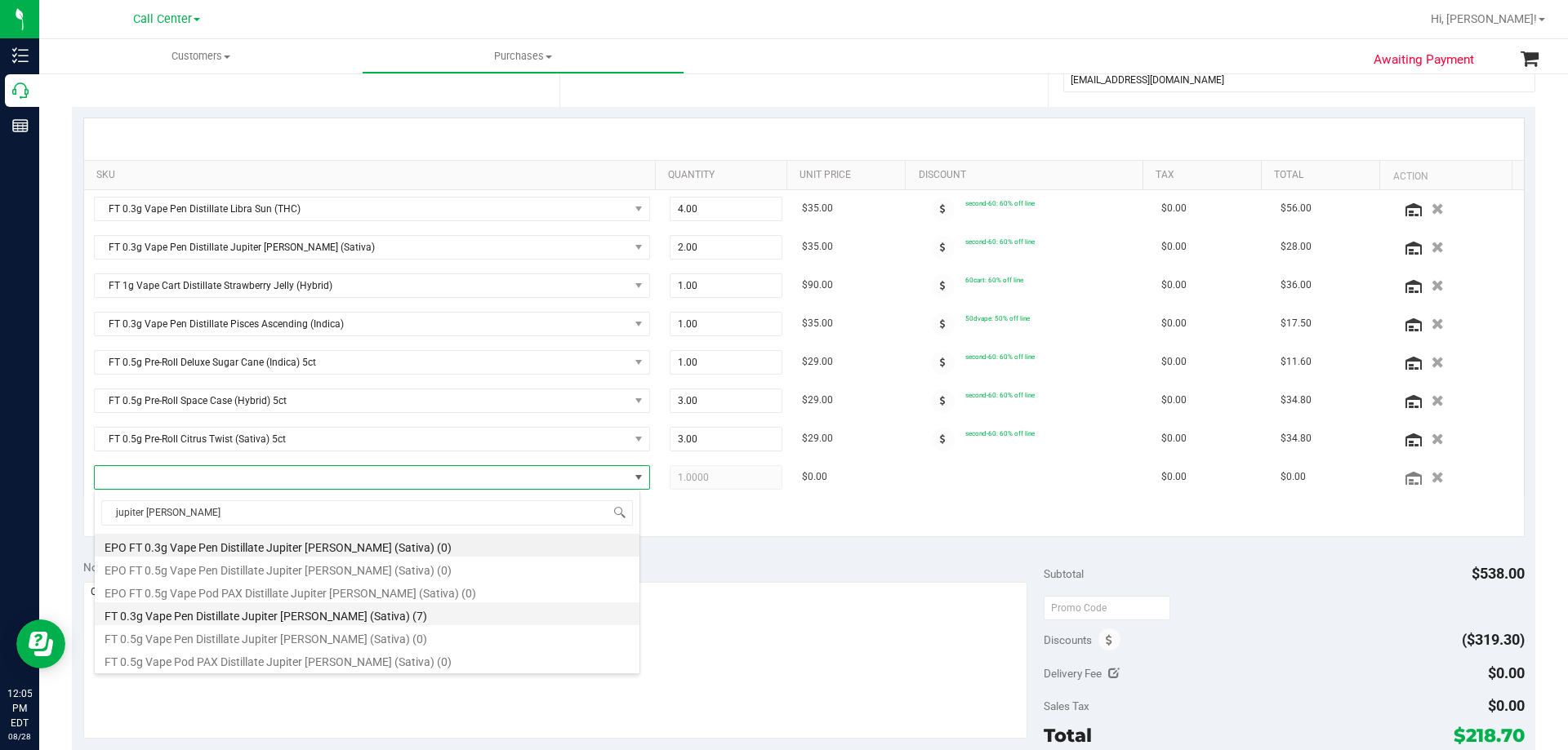
click at [376, 610] on li "FT 0.3g Vape Pen Distillate Jupiter [PERSON_NAME] (Sativa) (7)" at bounding box center [367, 614] width 544 height 23
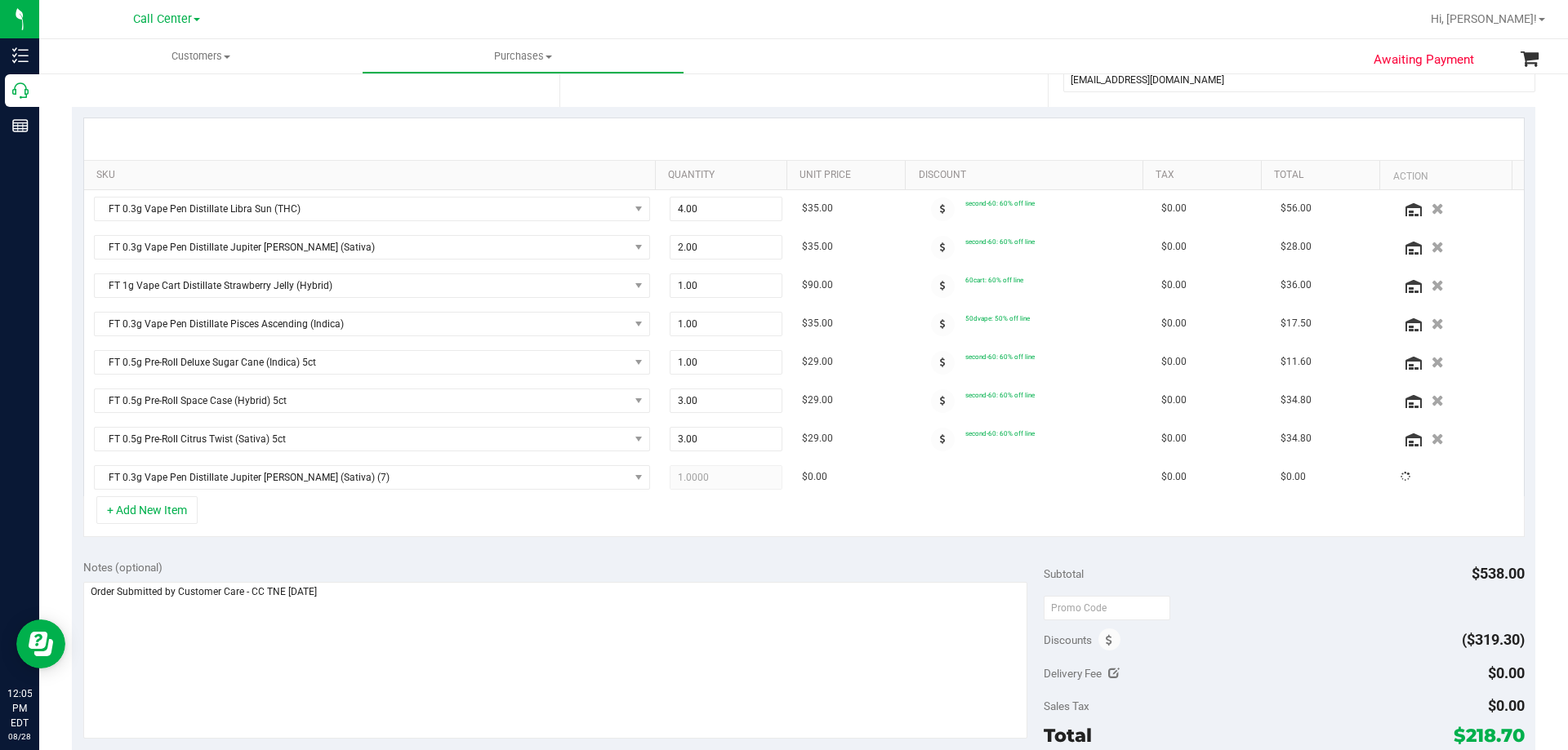
click at [427, 516] on div "+ Add New Item" at bounding box center [803, 516] width 1442 height 41
click at [931, 471] on span at bounding box center [943, 478] width 23 height 23
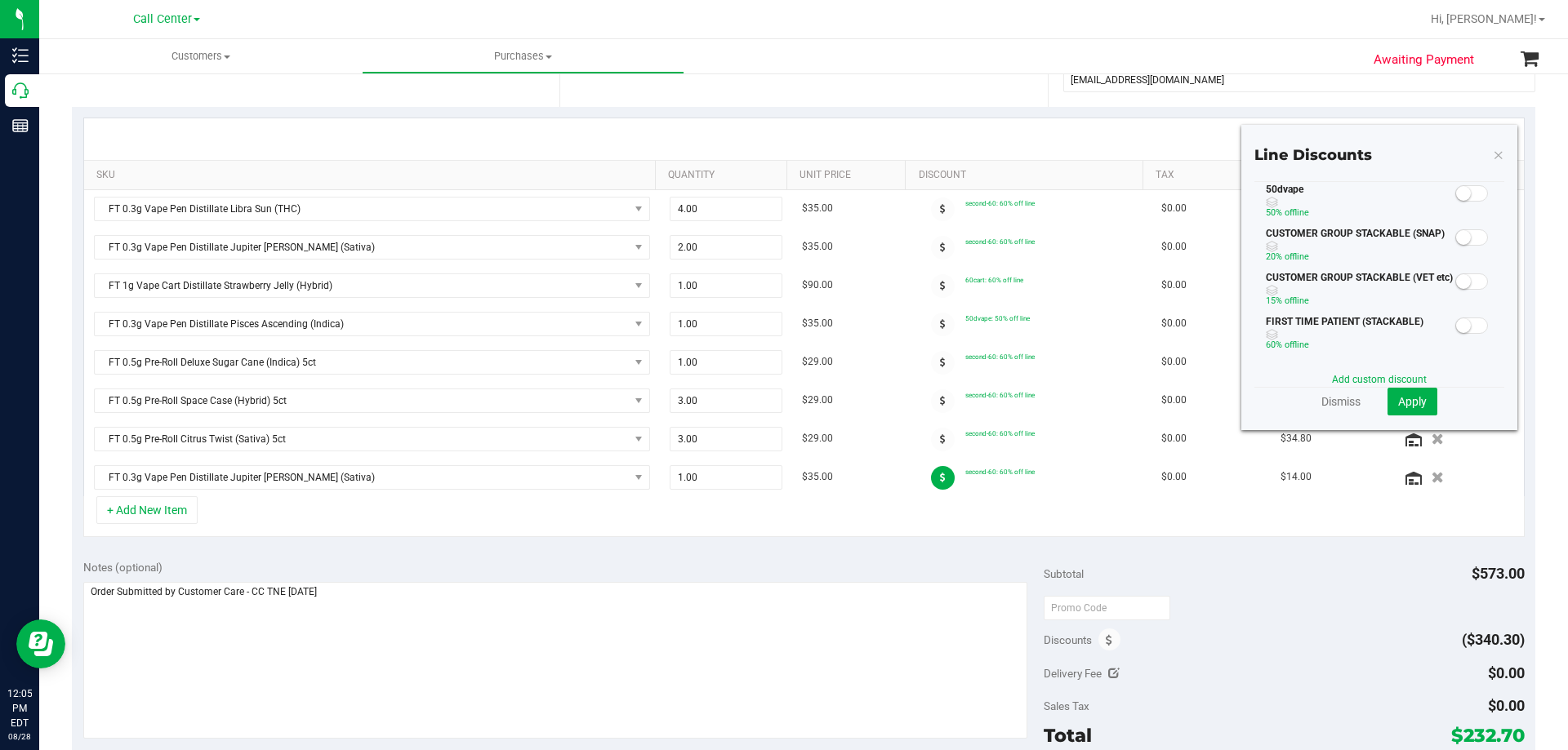
click at [1457, 194] on small at bounding box center [1464, 193] width 15 height 15
click at [1398, 395] on span "Apply" at bounding box center [1412, 402] width 28 height 13
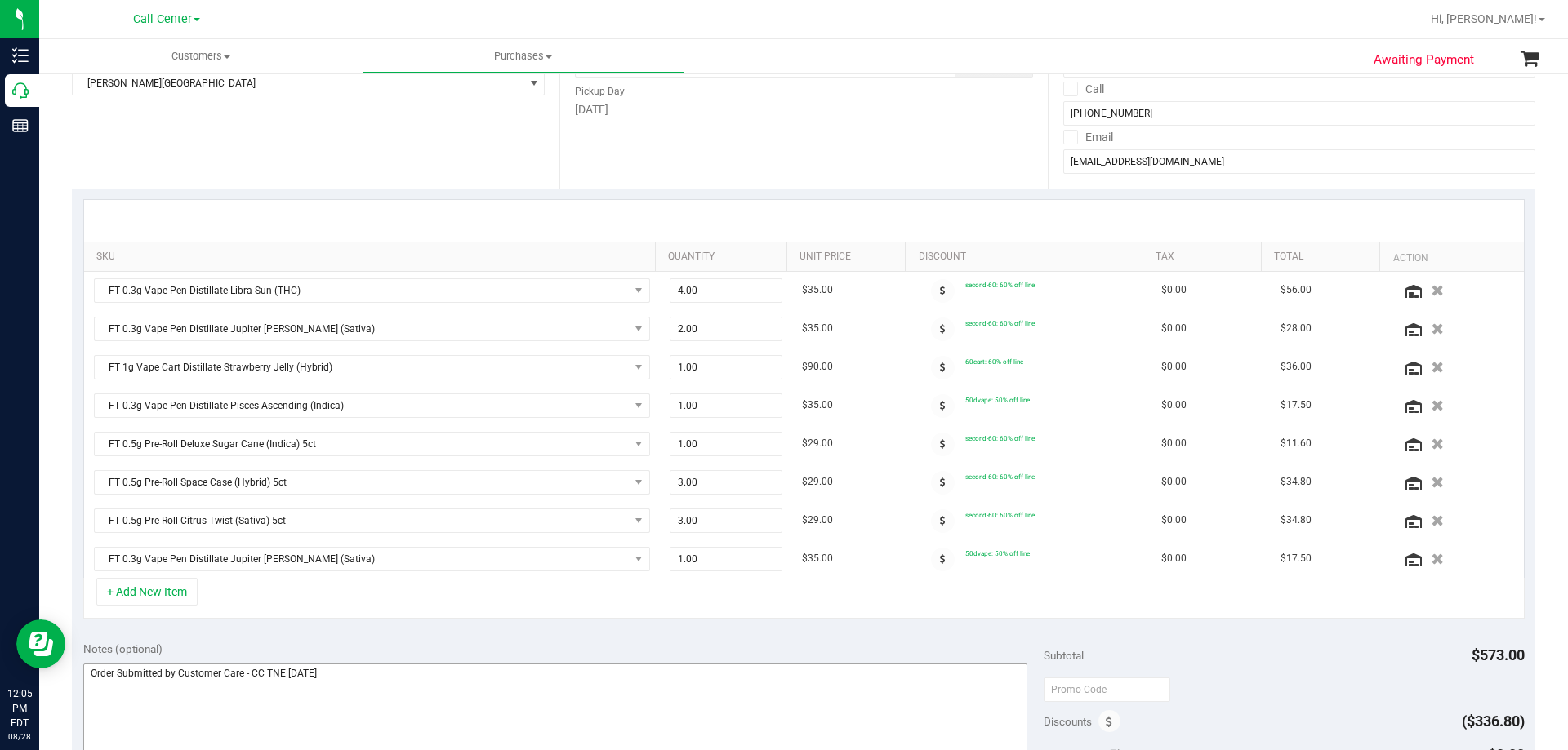
scroll to position [326, 0]
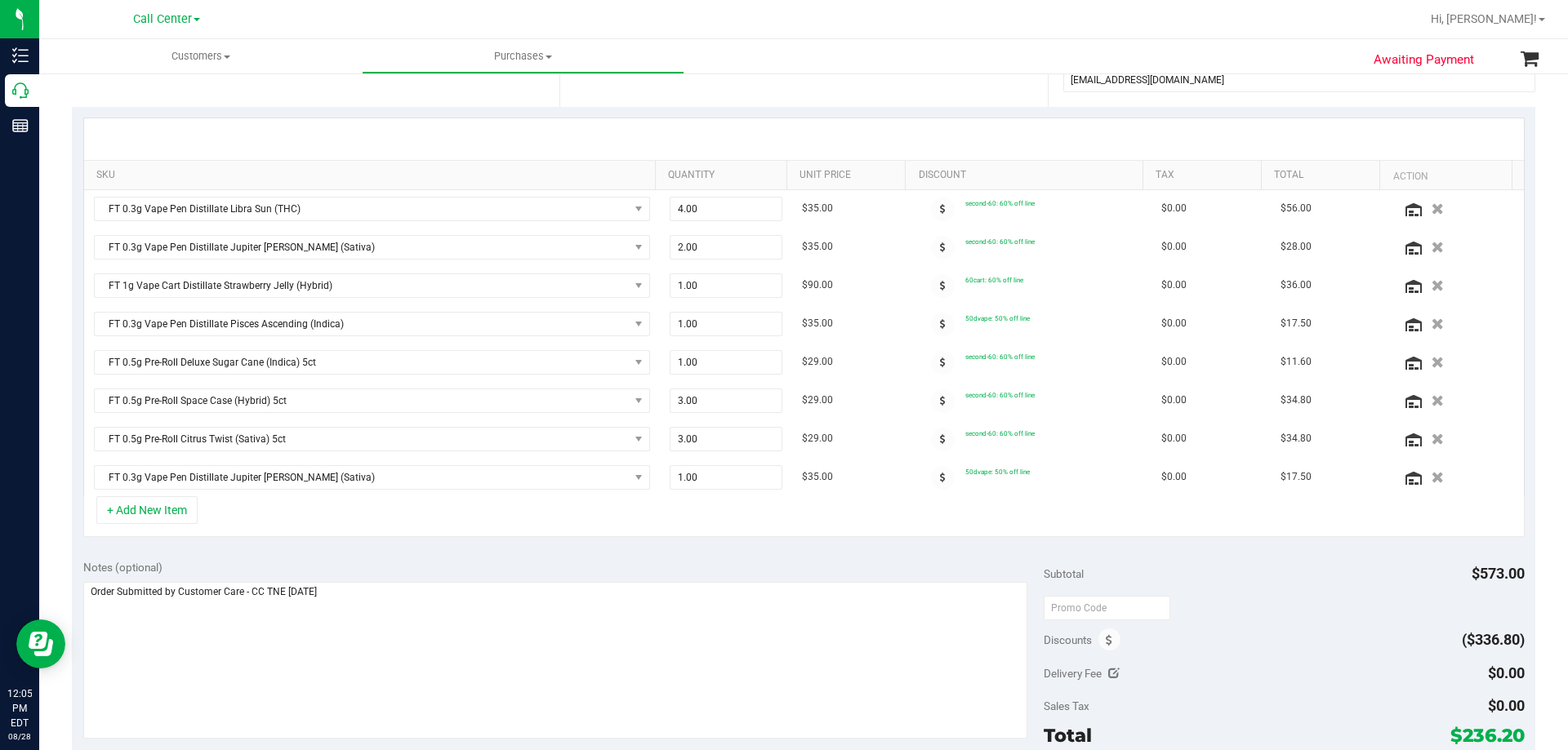
click at [635, 557] on div "Notes (optional) Subtotal $573.00 Discounts ($336.80) Delivery Fee $0.00 Sales …" at bounding box center [803, 695] width 1463 height 294
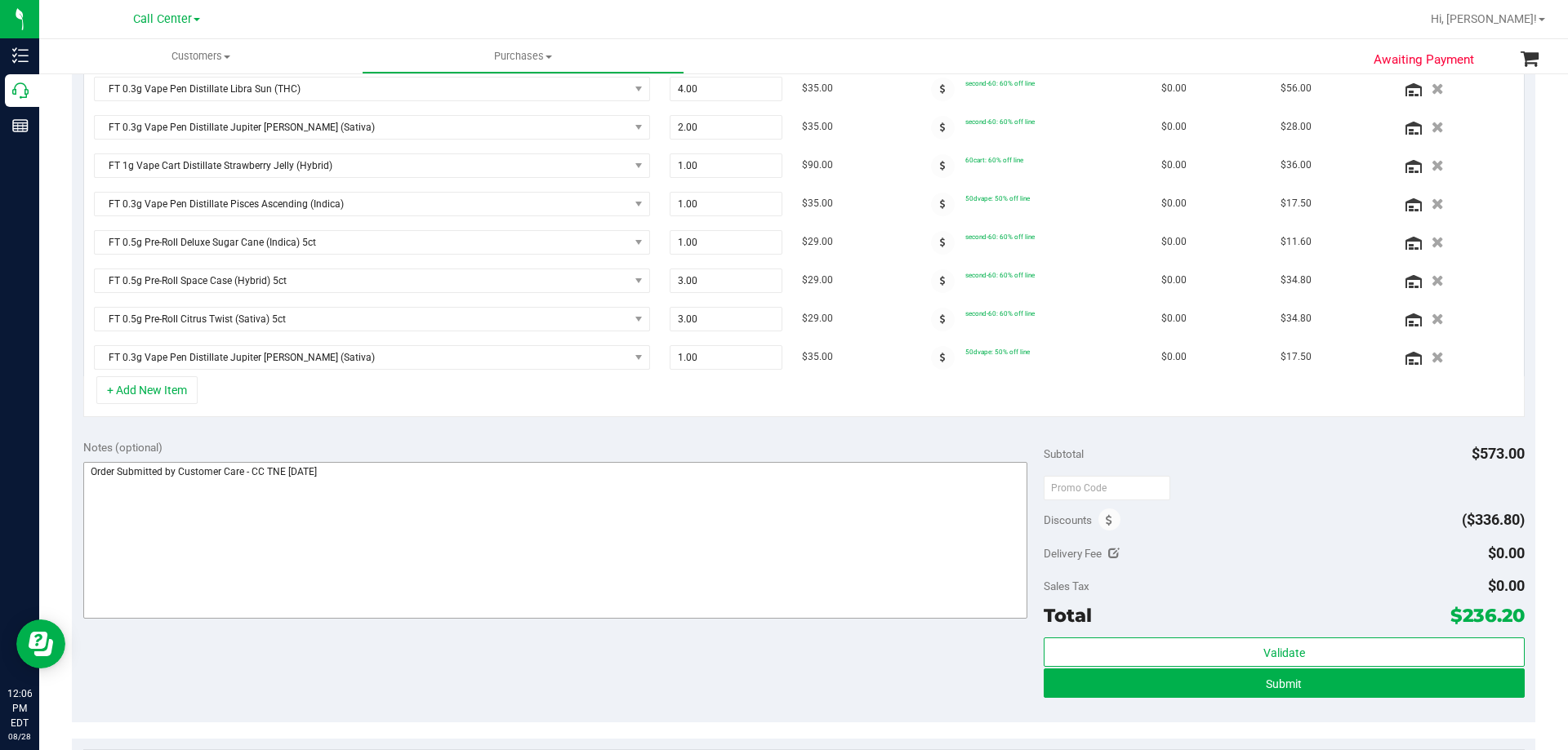
scroll to position [572, 0]
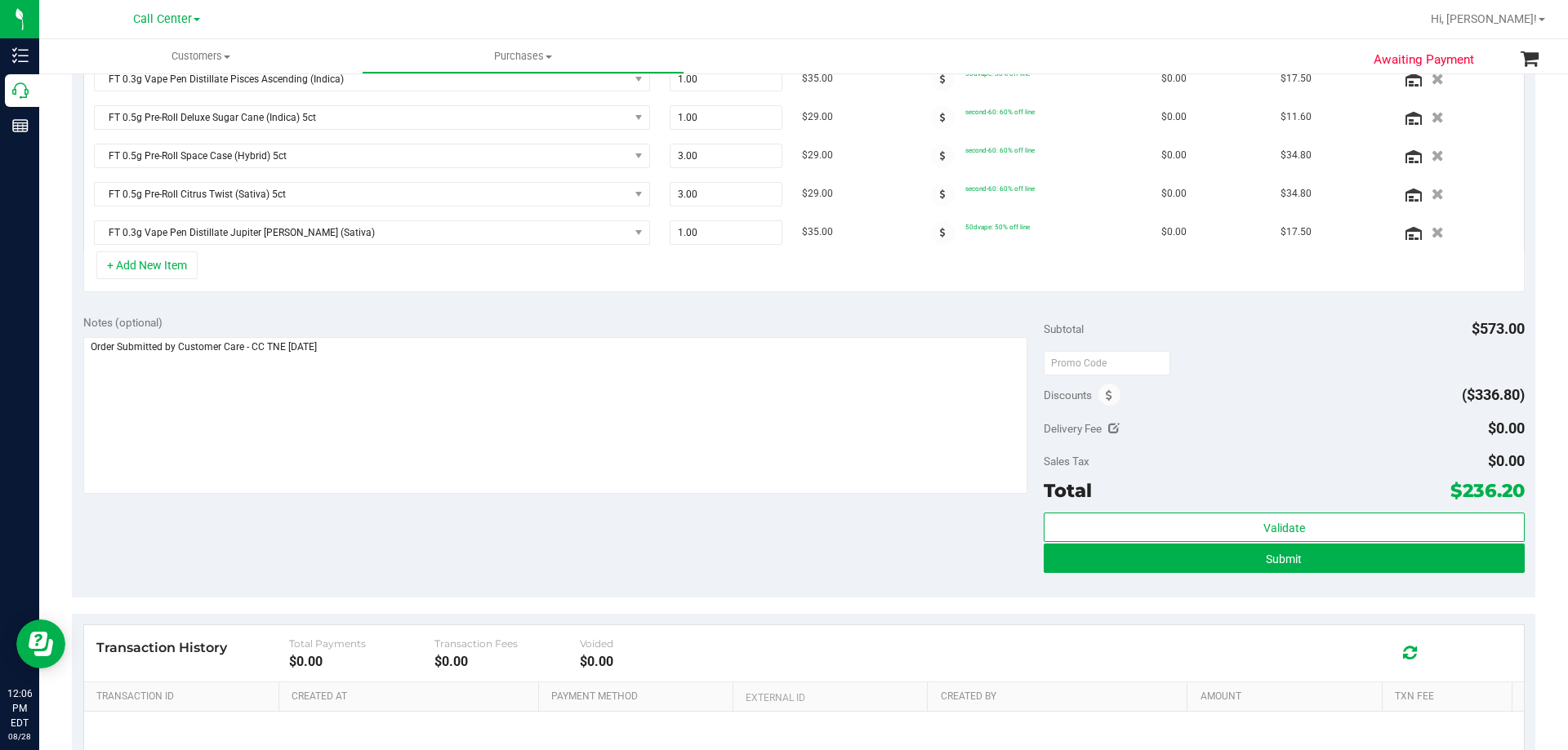
drag, startPoint x: 1450, startPoint y: 491, endPoint x: 1509, endPoint y: 492, distance: 59.0
click at [1509, 492] on span "$236.20" at bounding box center [1488, 490] width 75 height 23
copy span "236.20"
click at [801, 516] on div "Notes (optional) Subtotal $573.00 Discounts ($336.80) Delivery Fee $0.00 Sales …" at bounding box center [803, 450] width 1463 height 294
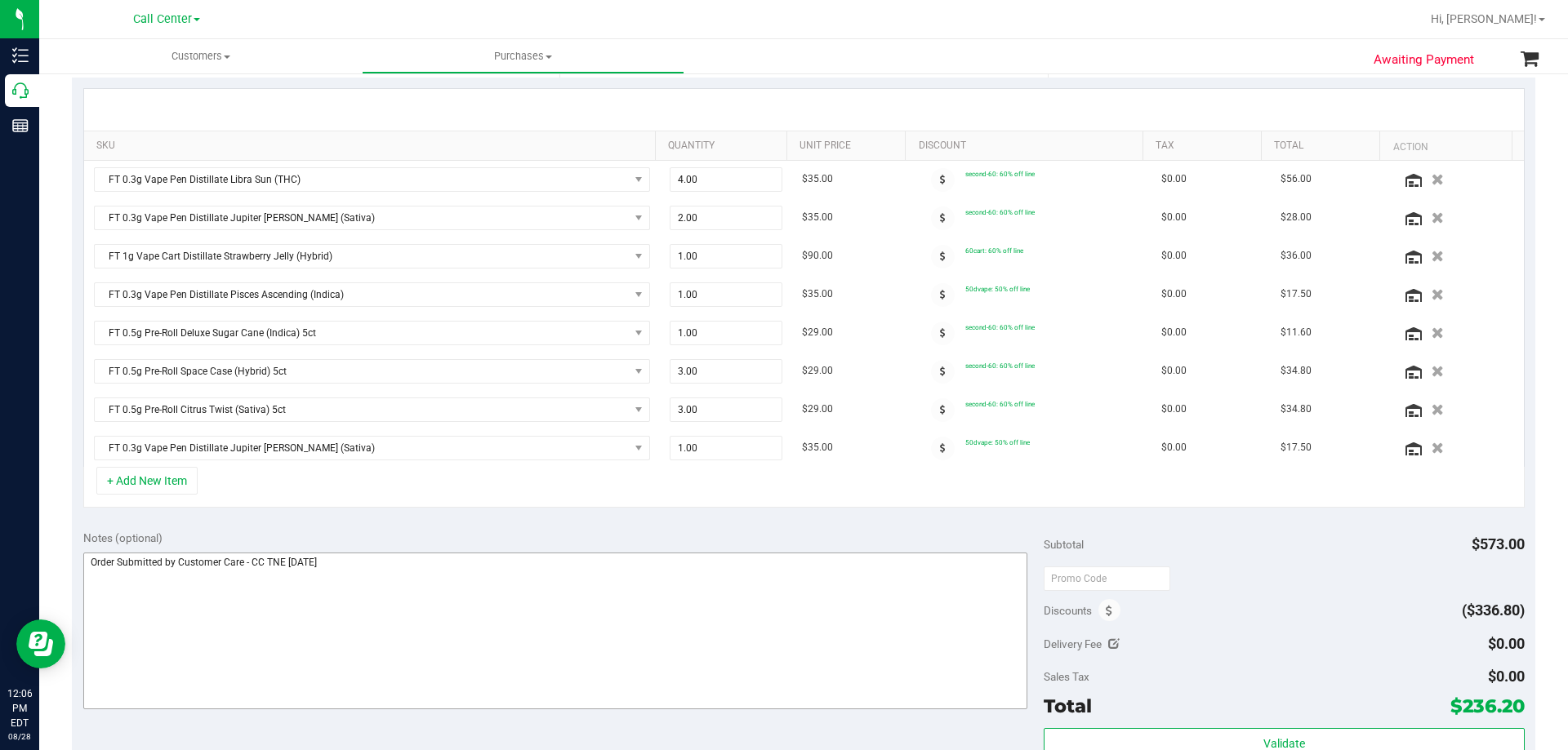
scroll to position [490, 0]
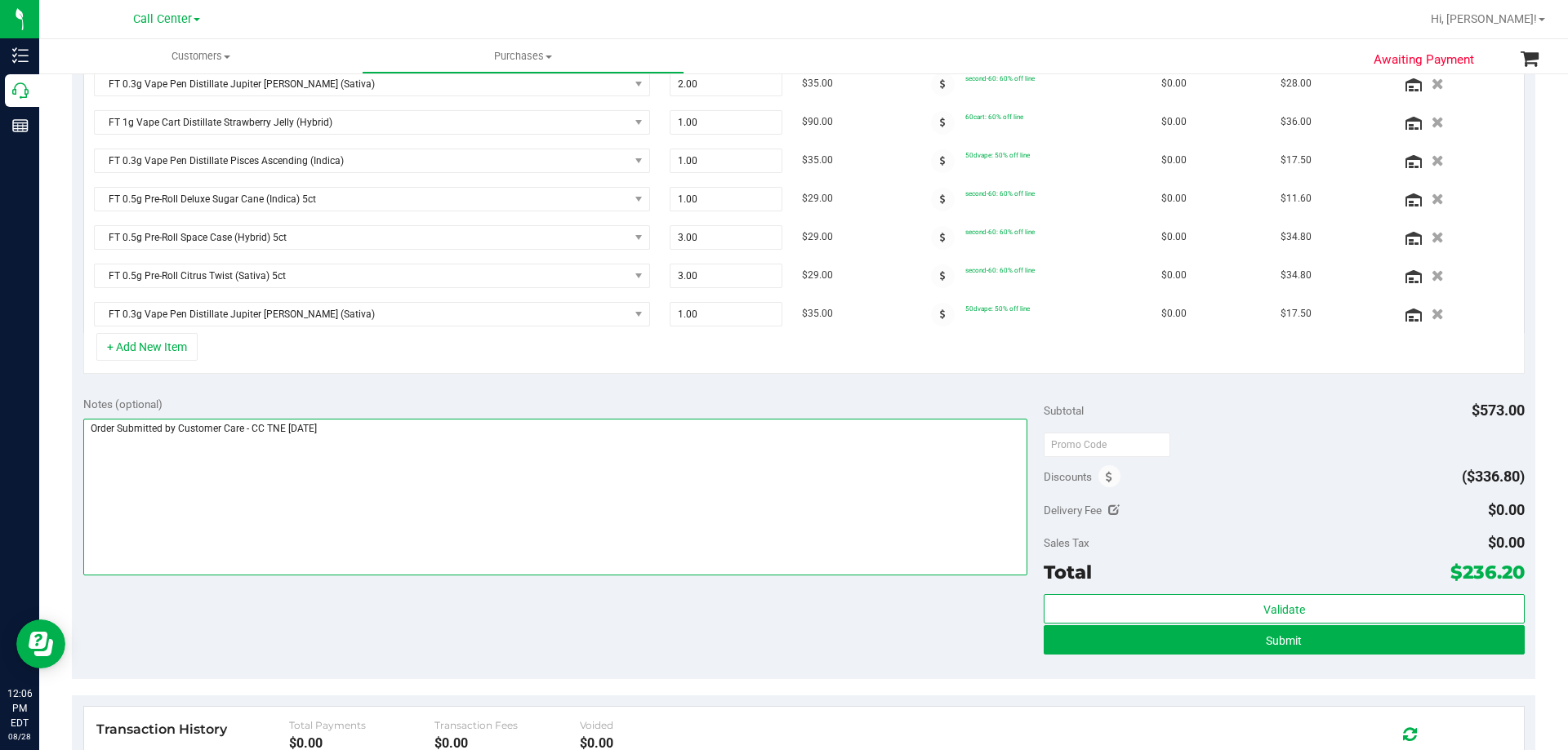
click at [90, 423] on textarea at bounding box center [555, 496] width 945 height 157
type textarea "Pt's Second Time Pt discount has been adjusted by line already! :) - Order Subm…"
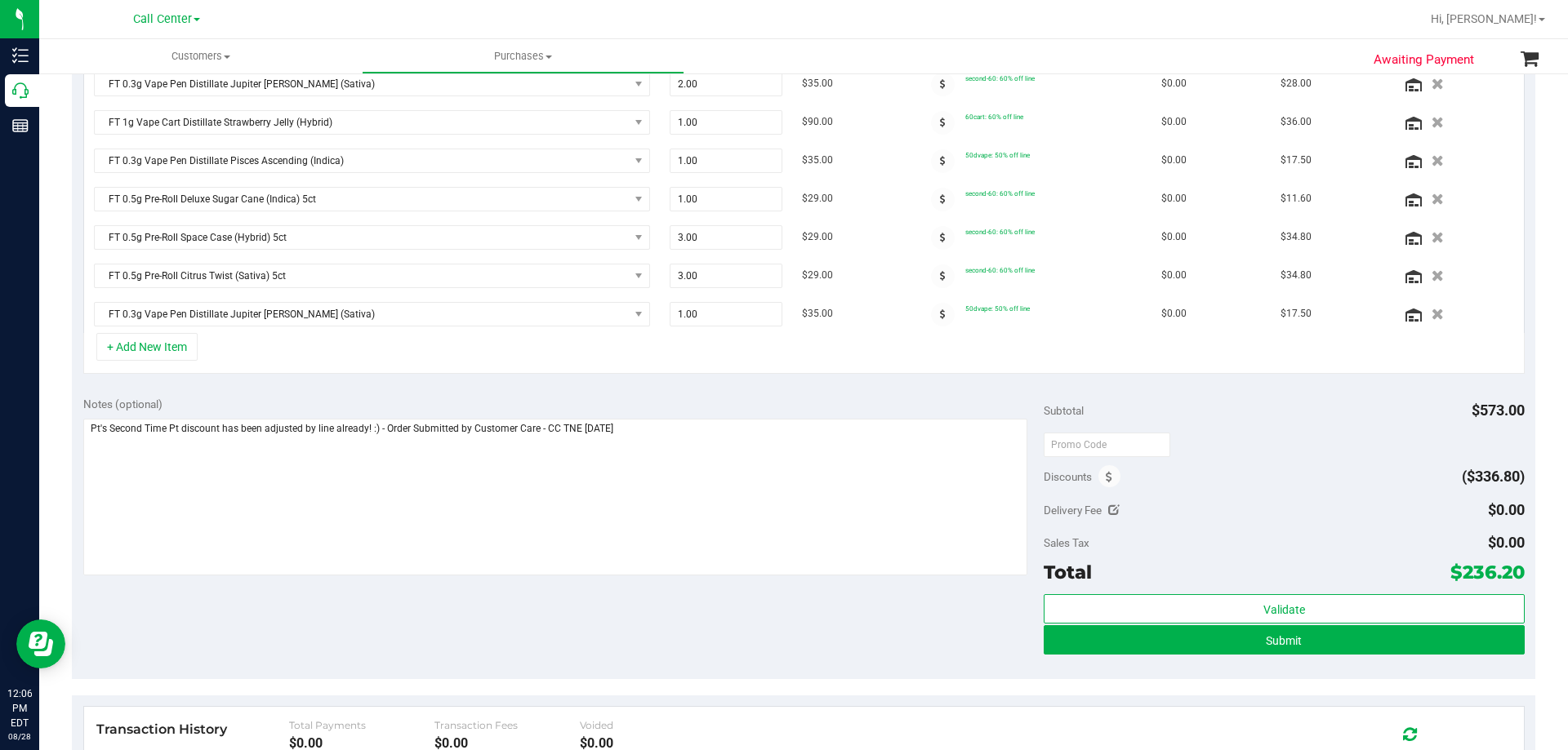
click at [926, 654] on div "Notes (optional) Subtotal $573.00 Discounts ($336.80) Delivery Fee $0.00 Sales …" at bounding box center [803, 532] width 1463 height 294
click at [581, 614] on div "Notes (optional) Subtotal $573.00 Discounts ($336.80) Delivery Fee $0.00 Sales …" at bounding box center [803, 532] width 1463 height 294
click at [619, 614] on div "Notes (optional) Subtotal $573.00 Discounts ($336.80) Delivery Fee $0.00 Sales …" at bounding box center [803, 532] width 1463 height 294
drag, startPoint x: 1455, startPoint y: 573, endPoint x: 1519, endPoint y: 567, distance: 64.3
click at [1519, 567] on div "Notes (optional) Subtotal $573.00 Discounts ($336.80) Delivery Fee $0.00 Sales …" at bounding box center [803, 532] width 1463 height 294
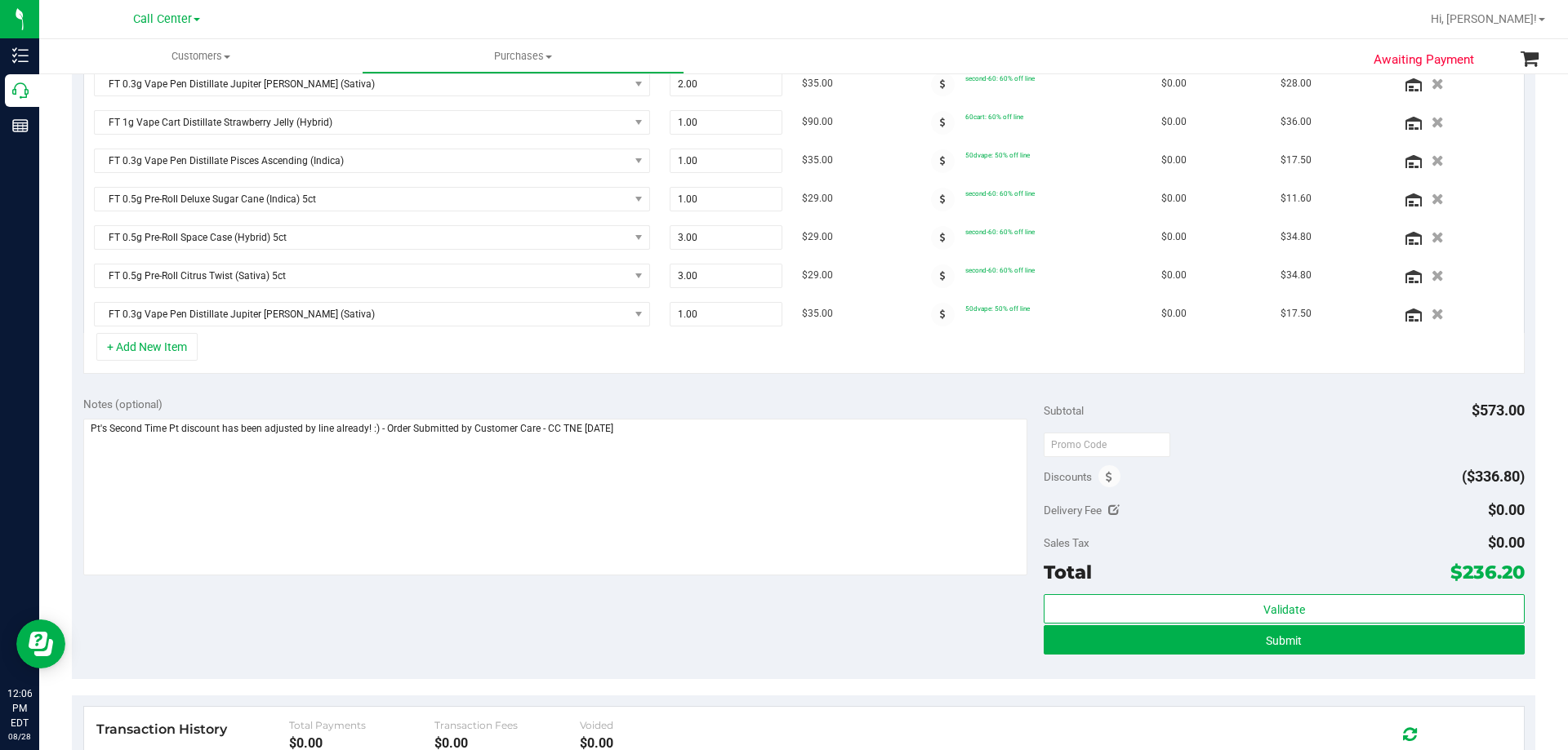
click at [1500, 569] on span "$236.20" at bounding box center [1488, 572] width 75 height 23
drag, startPoint x: 1452, startPoint y: 574, endPoint x: 1511, endPoint y: 572, distance: 59.0
click at [1511, 571] on span "$236.20" at bounding box center [1488, 572] width 75 height 23
copy span "236.20"
click at [787, 644] on div "Notes (optional) Subtotal $573.00 Discounts ($336.80) Delivery Fee $0.00 Sales …" at bounding box center [803, 532] width 1463 height 294
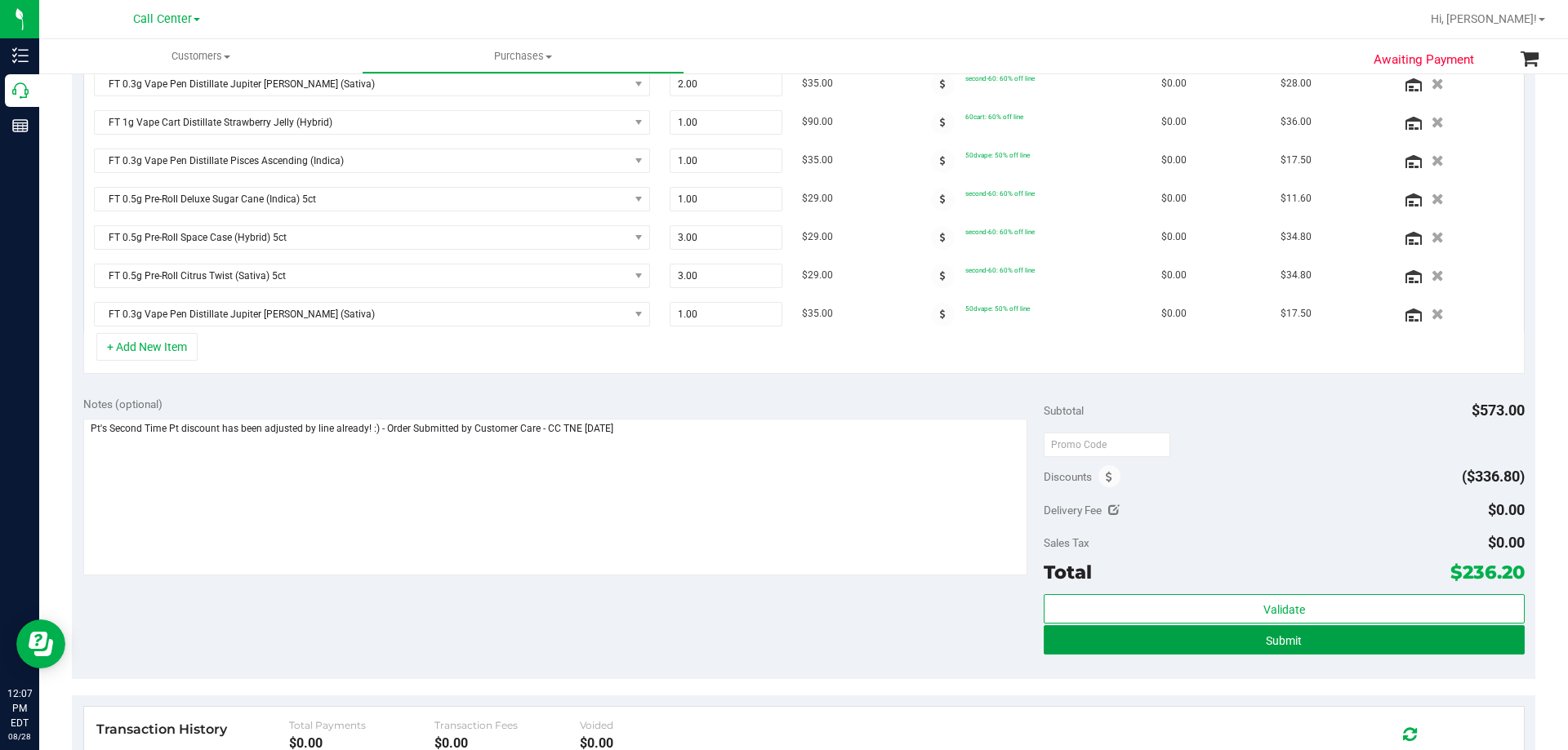
drag, startPoint x: 1155, startPoint y: 646, endPoint x: 1043, endPoint y: 608, distance: 118.3
click at [1155, 645] on button "Submit" at bounding box center [1283, 640] width 480 height 29
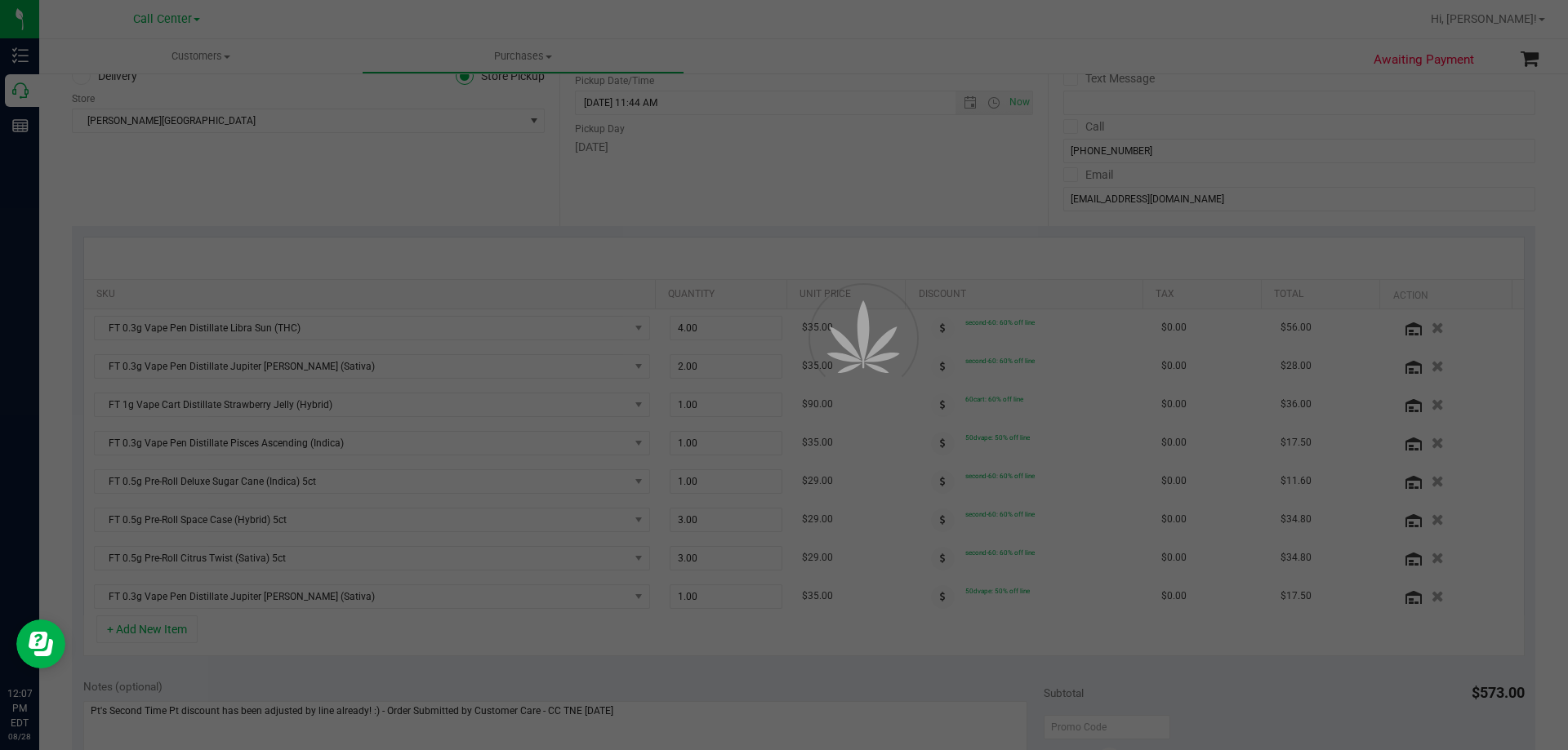
scroll to position [301, 0]
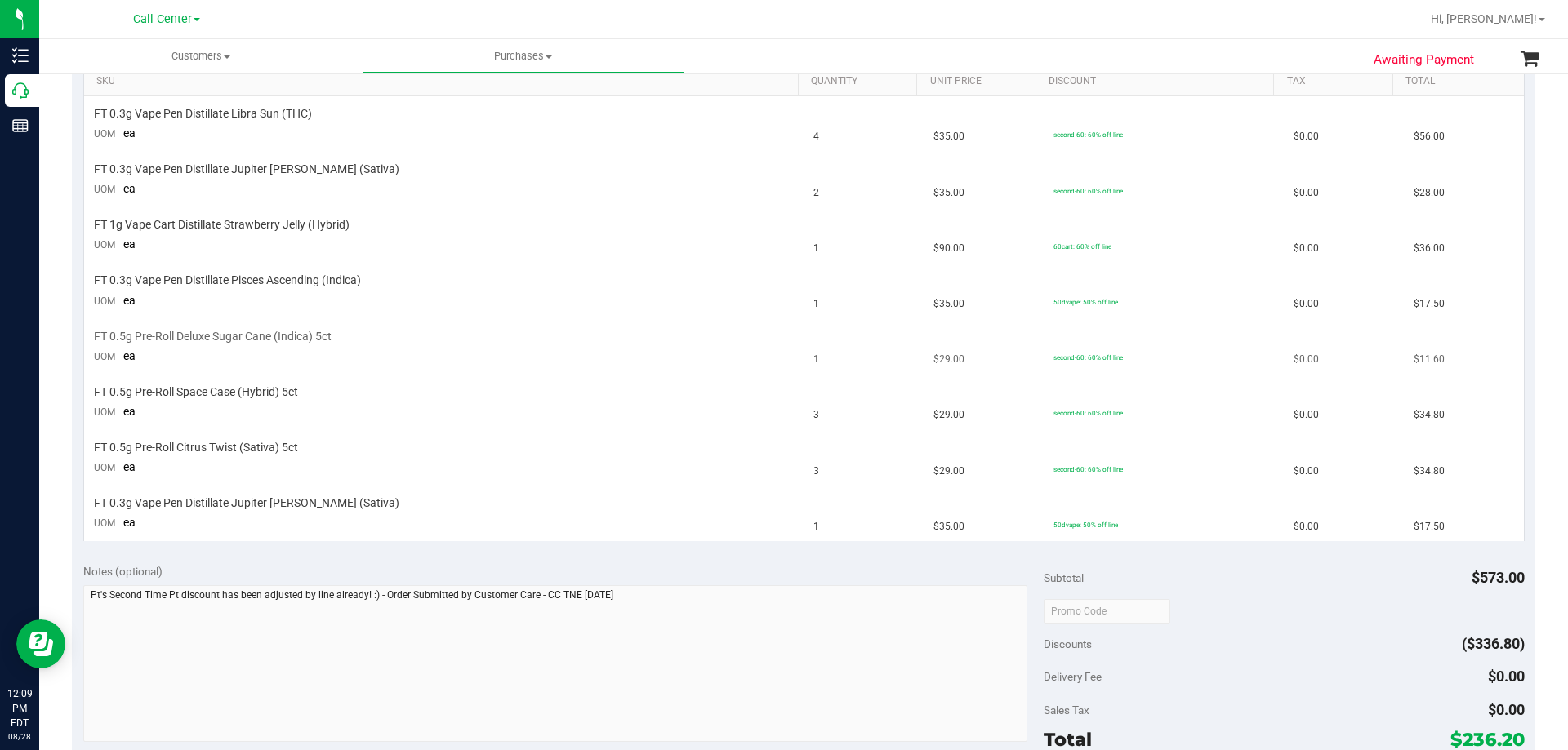
scroll to position [326, 0]
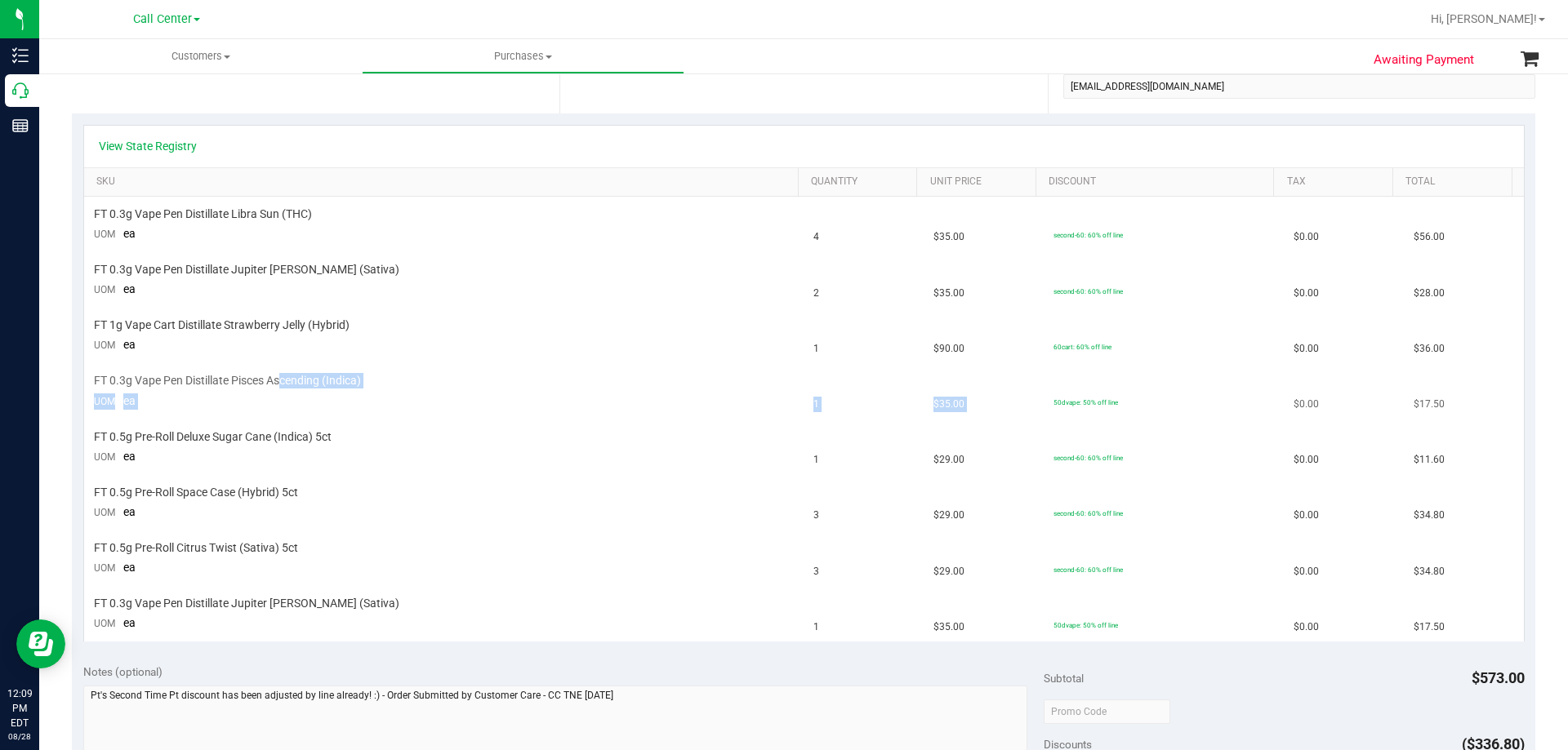
drag, startPoint x: 280, startPoint y: 379, endPoint x: 1148, endPoint y: 402, distance: 868.3
click at [1148, 402] on tr "FT 0.3g Vape Pen Distillate Pisces Ascending (Indica) UOM ea 1 $35.00 50dvape: …" at bounding box center [803, 392] width 1440 height 55
click at [678, 401] on td "FT 0.3g Vape Pen Distillate Pisces Ascending (Indica) UOM ea" at bounding box center [444, 392] width 720 height 55
drag, startPoint x: 1018, startPoint y: 632, endPoint x: 1179, endPoint y: 622, distance: 161.3
click at [1179, 622] on tr "FT 0.3g Vape Pen Distillate Jupiter [PERSON_NAME] (Sativa) UOM ea 1 $35.00 50dv…" at bounding box center [803, 614] width 1440 height 54
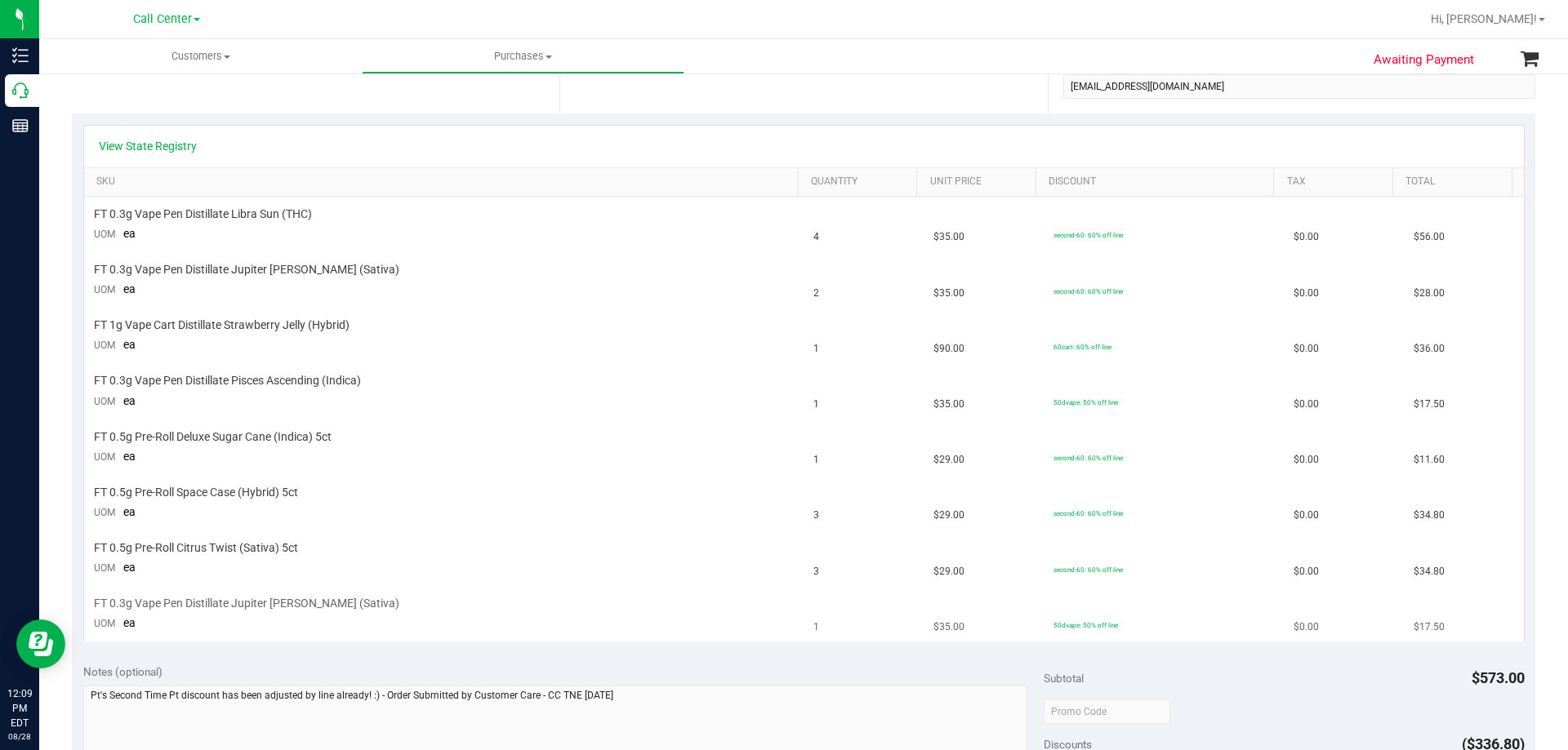
click at [1134, 598] on td "50dvape: 50% off line" at bounding box center [1163, 614] width 240 height 54
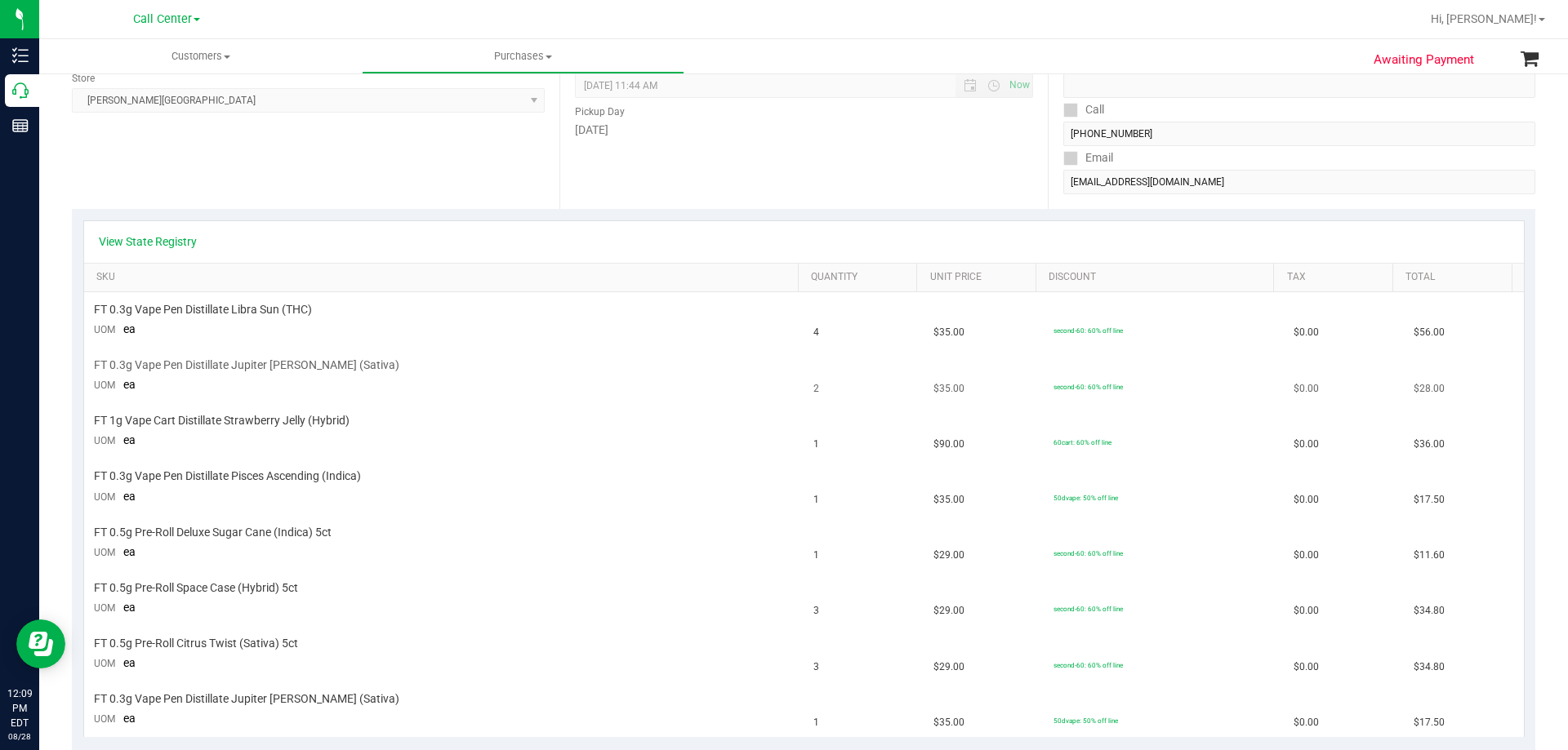
scroll to position [0, 0]
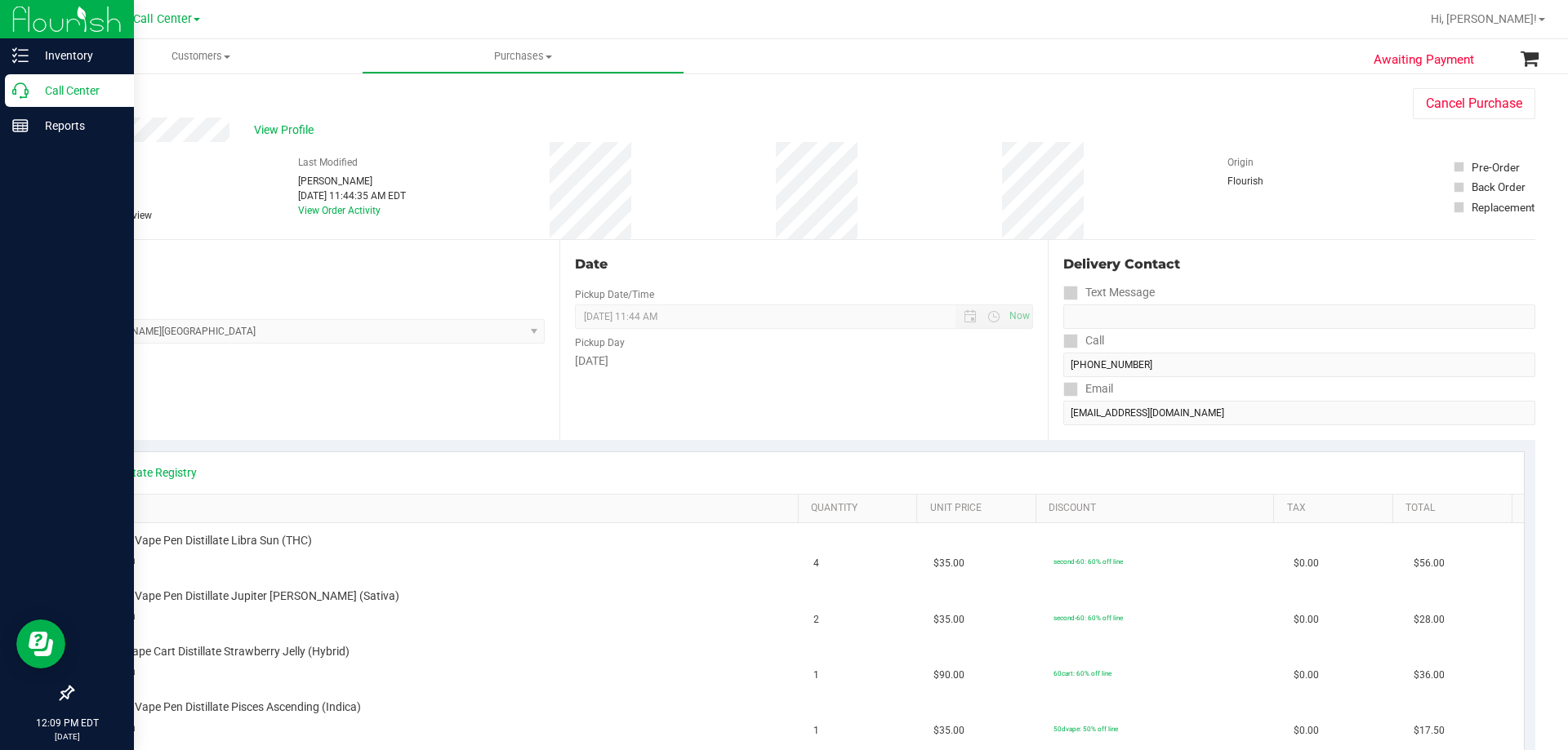
click at [57, 86] on p "Call Center" at bounding box center [77, 90] width 98 height 19
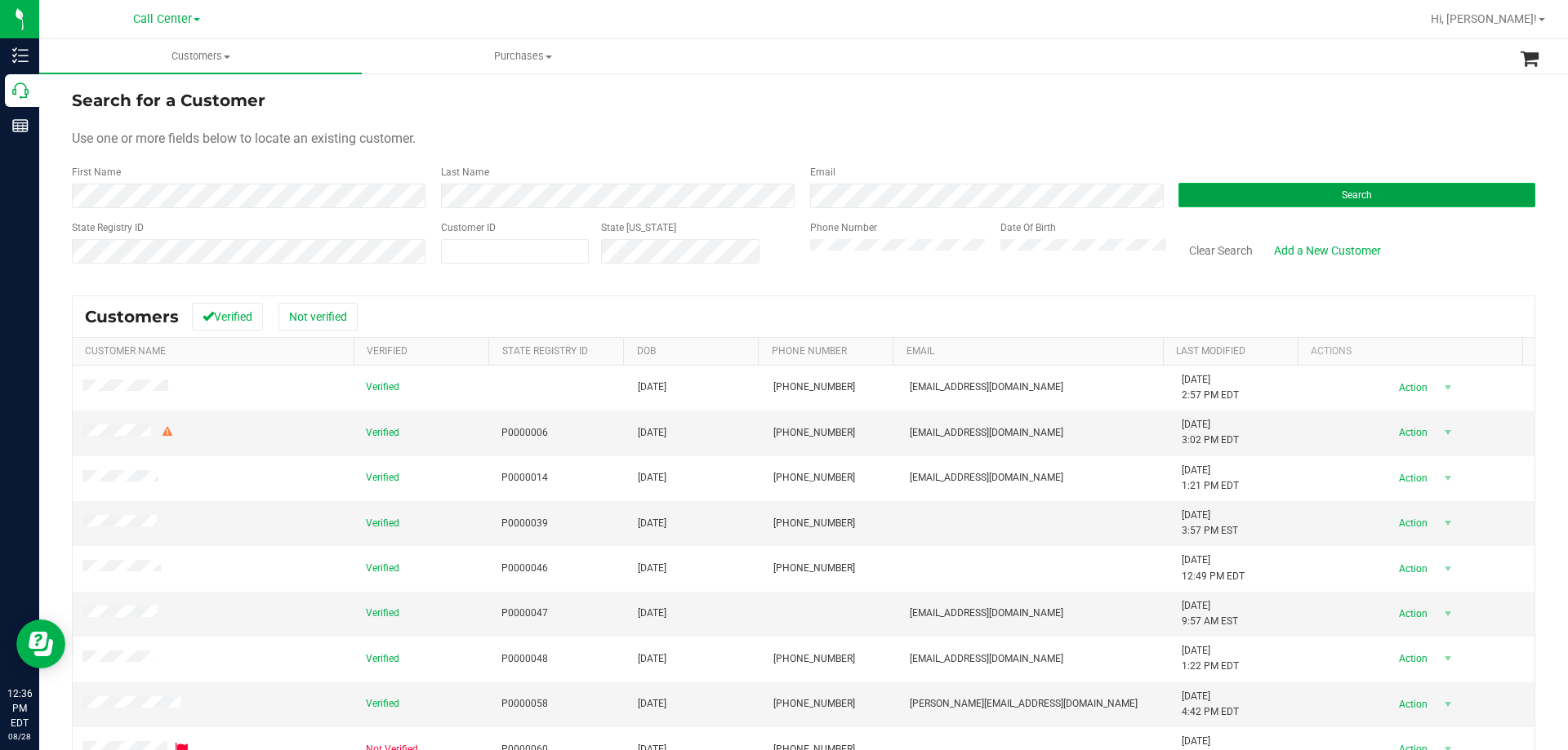
click at [1220, 195] on button "Search" at bounding box center [1357, 194] width 357 height 24
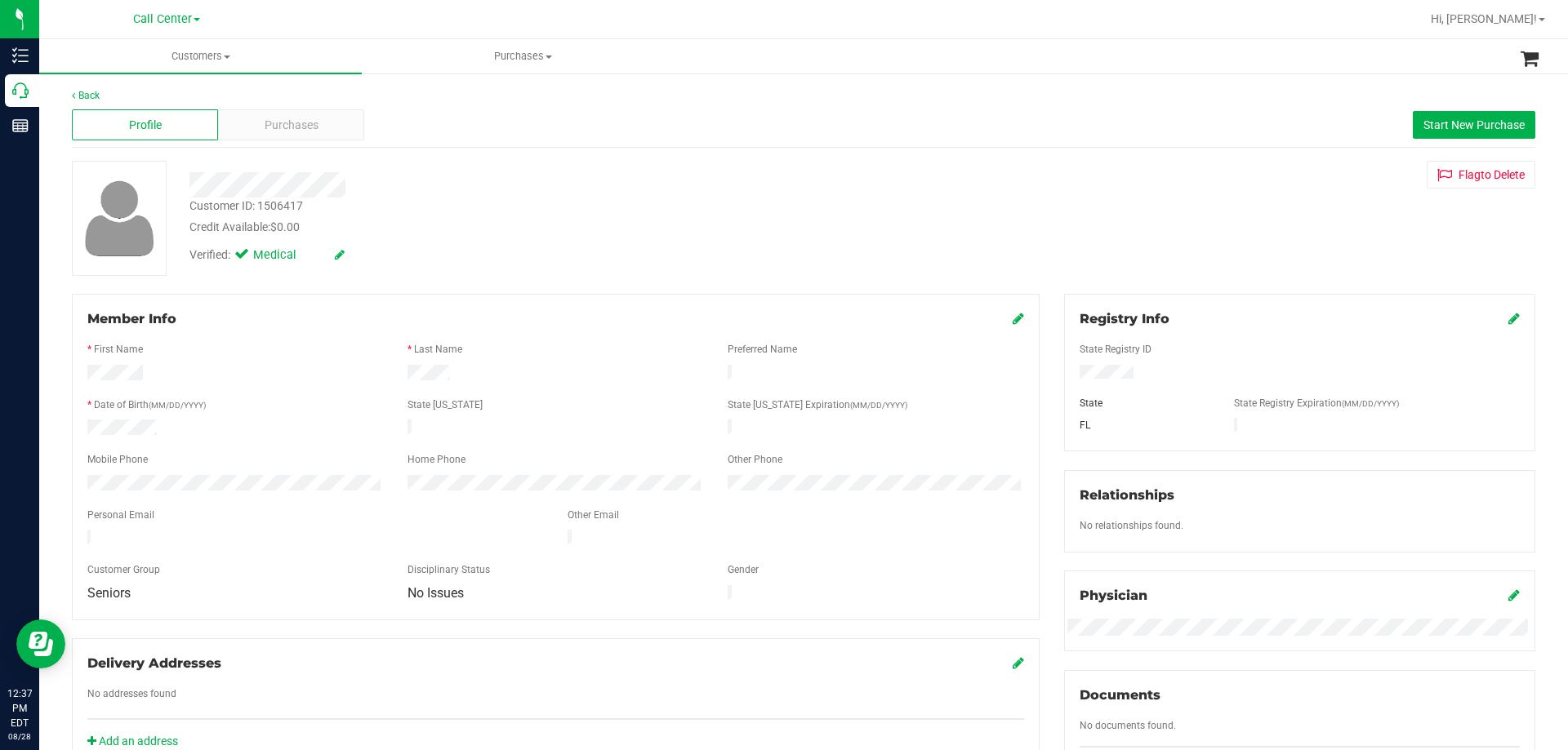
click at [281, 108] on div "Profile Purchases Start New Purchase" at bounding box center [803, 126] width 1463 height 45
click at [322, 115] on div "Purchases" at bounding box center [291, 125] width 147 height 31
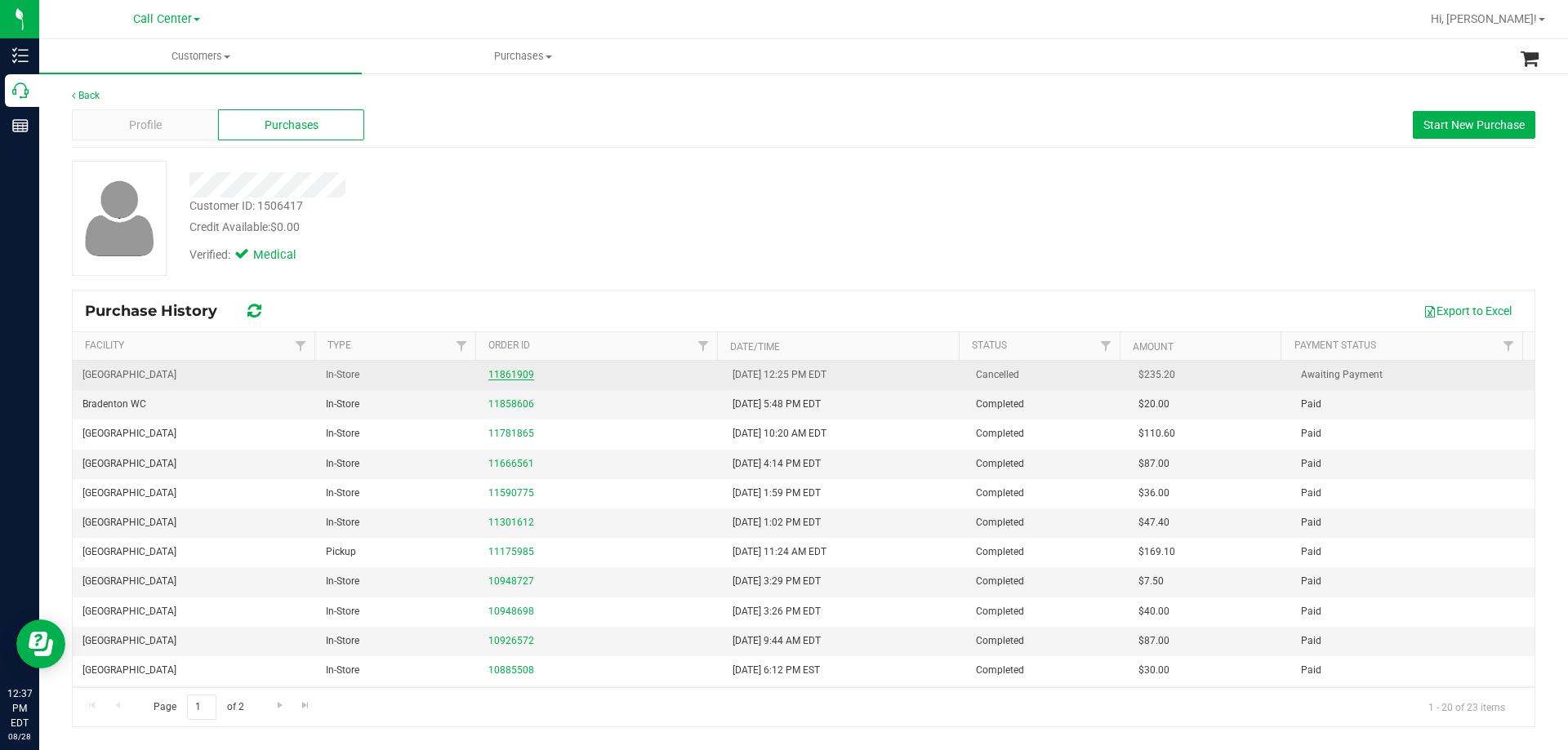
click at [503, 372] on link "11861909" at bounding box center [511, 375] width 46 height 12
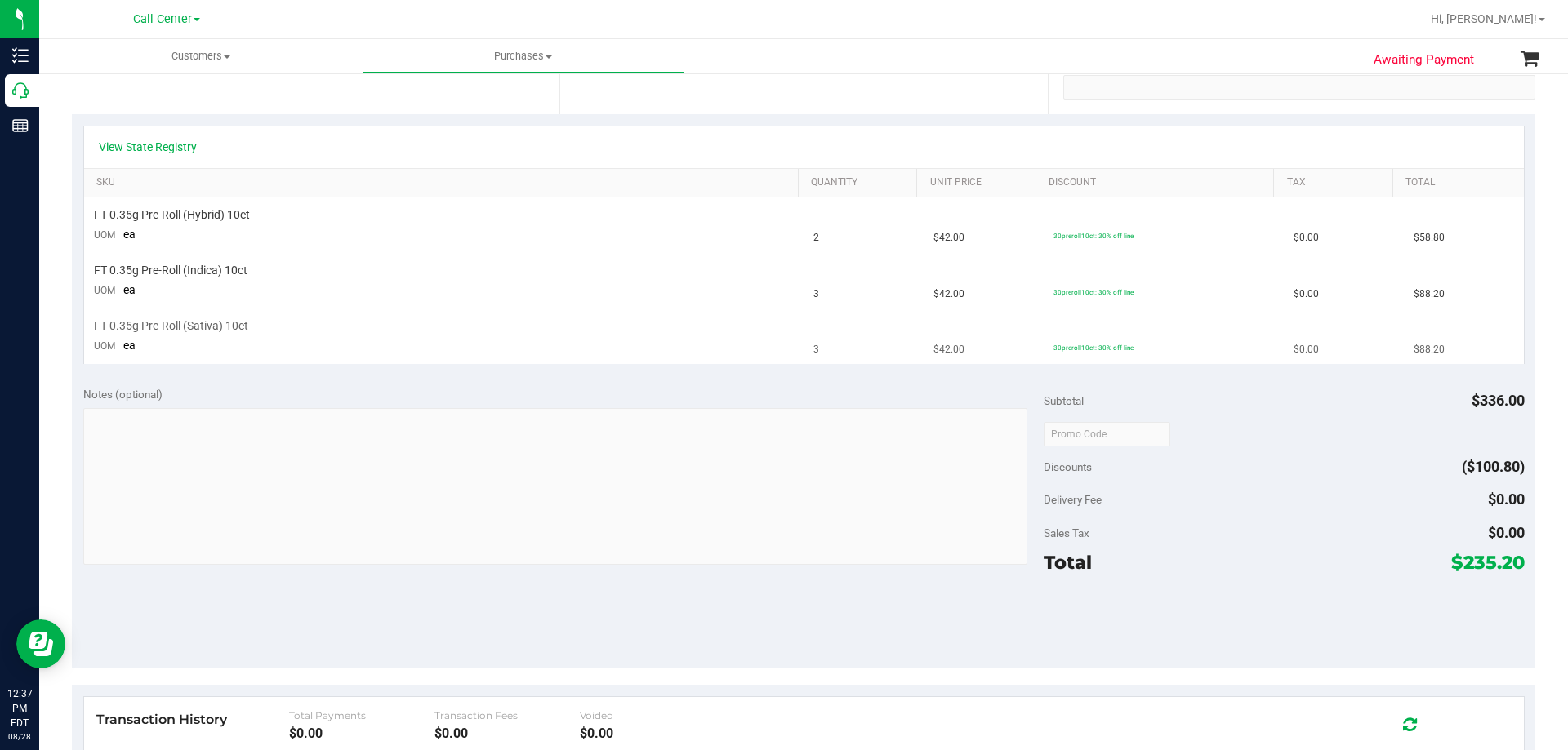
scroll to position [326, 0]
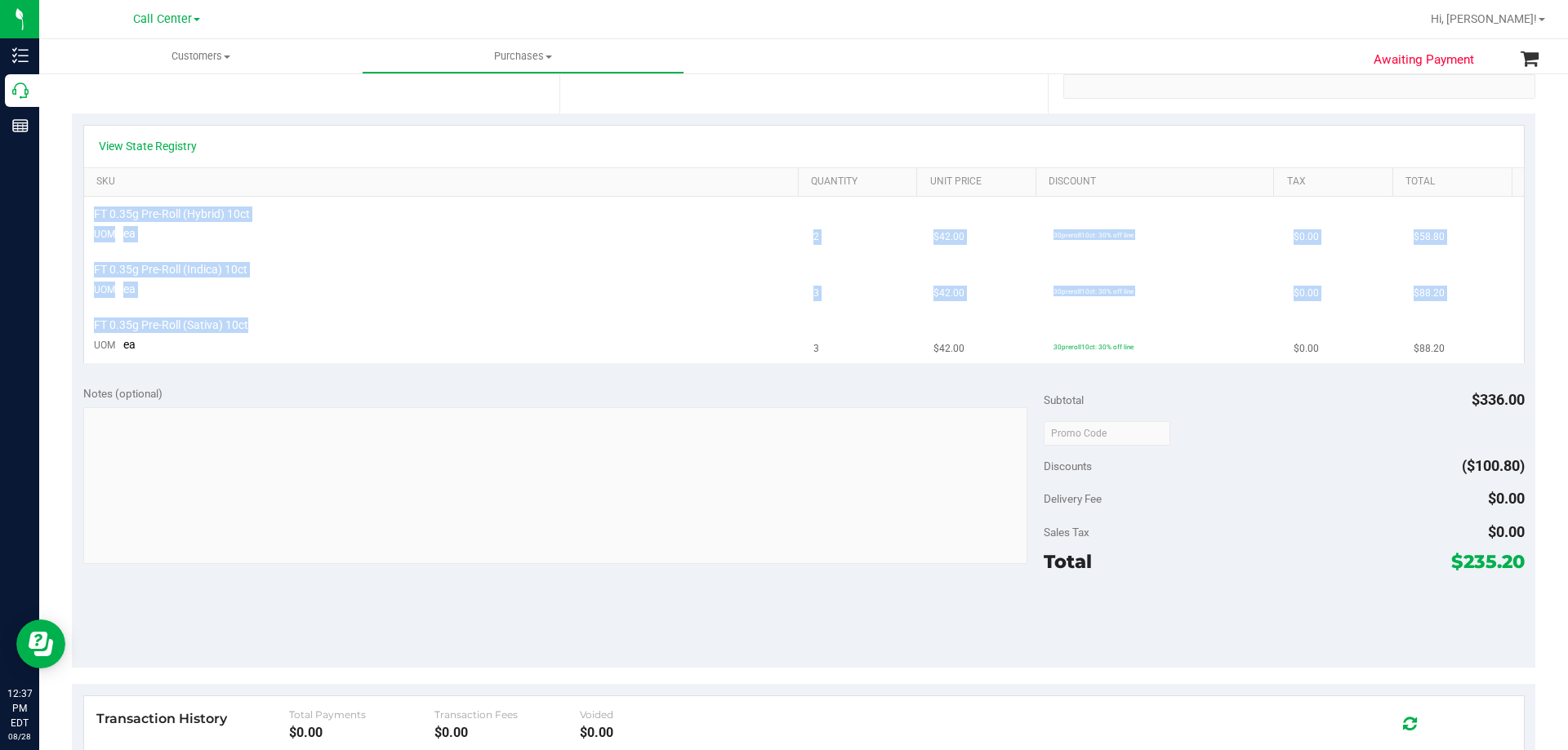
drag, startPoint x: 94, startPoint y: 210, endPoint x: 395, endPoint y: 323, distance: 321.5
click at [395, 323] on tbody "FT 0.35g Pre-Roll (Hybrid) 10ct UOM ea 2 $42.00 30preroll10ct: 30% off line $0.…" at bounding box center [803, 280] width 1440 height 167
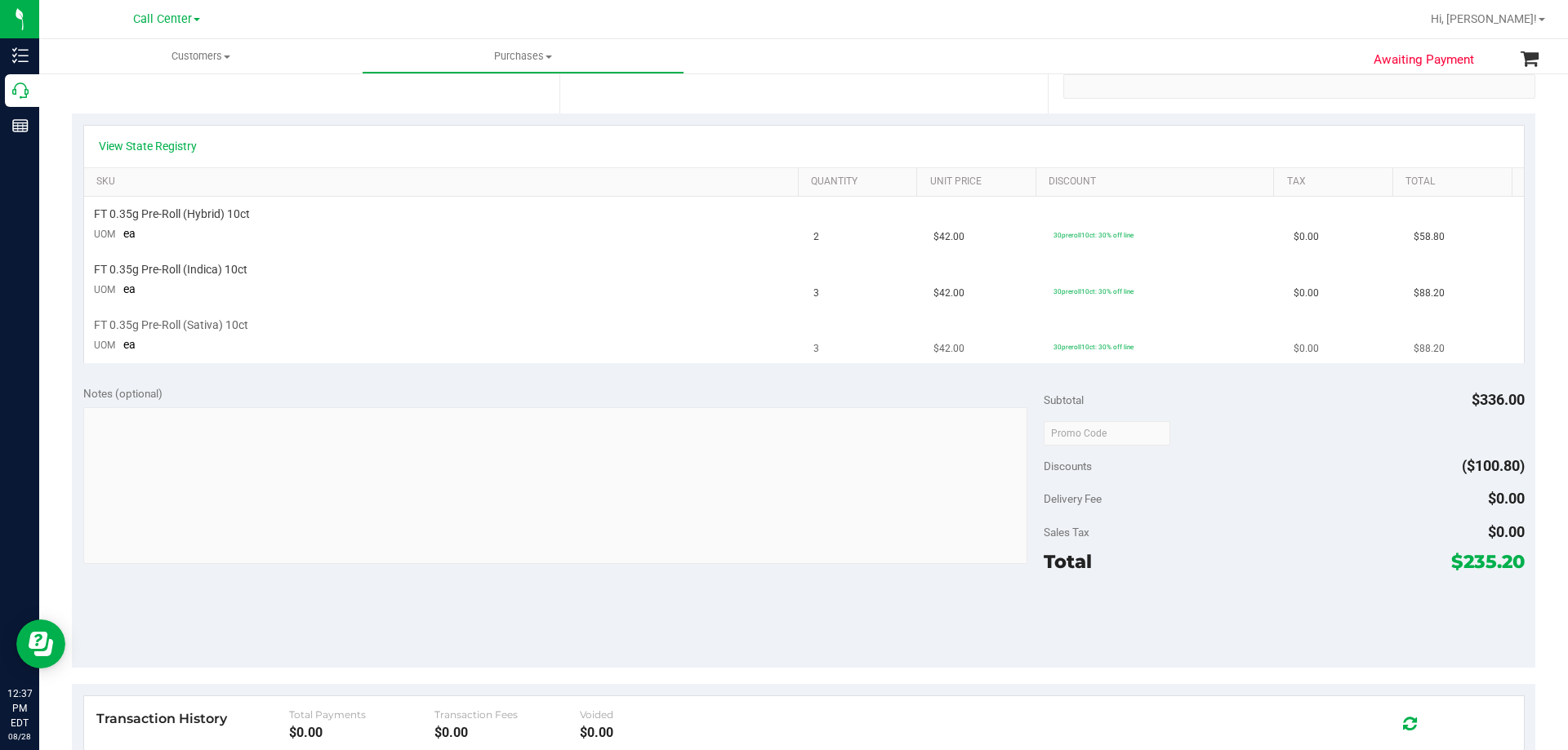
click at [395, 323] on div "FT 0.35g Pre-Roll (Sativa) 10ct" at bounding box center [444, 325] width 701 height 16
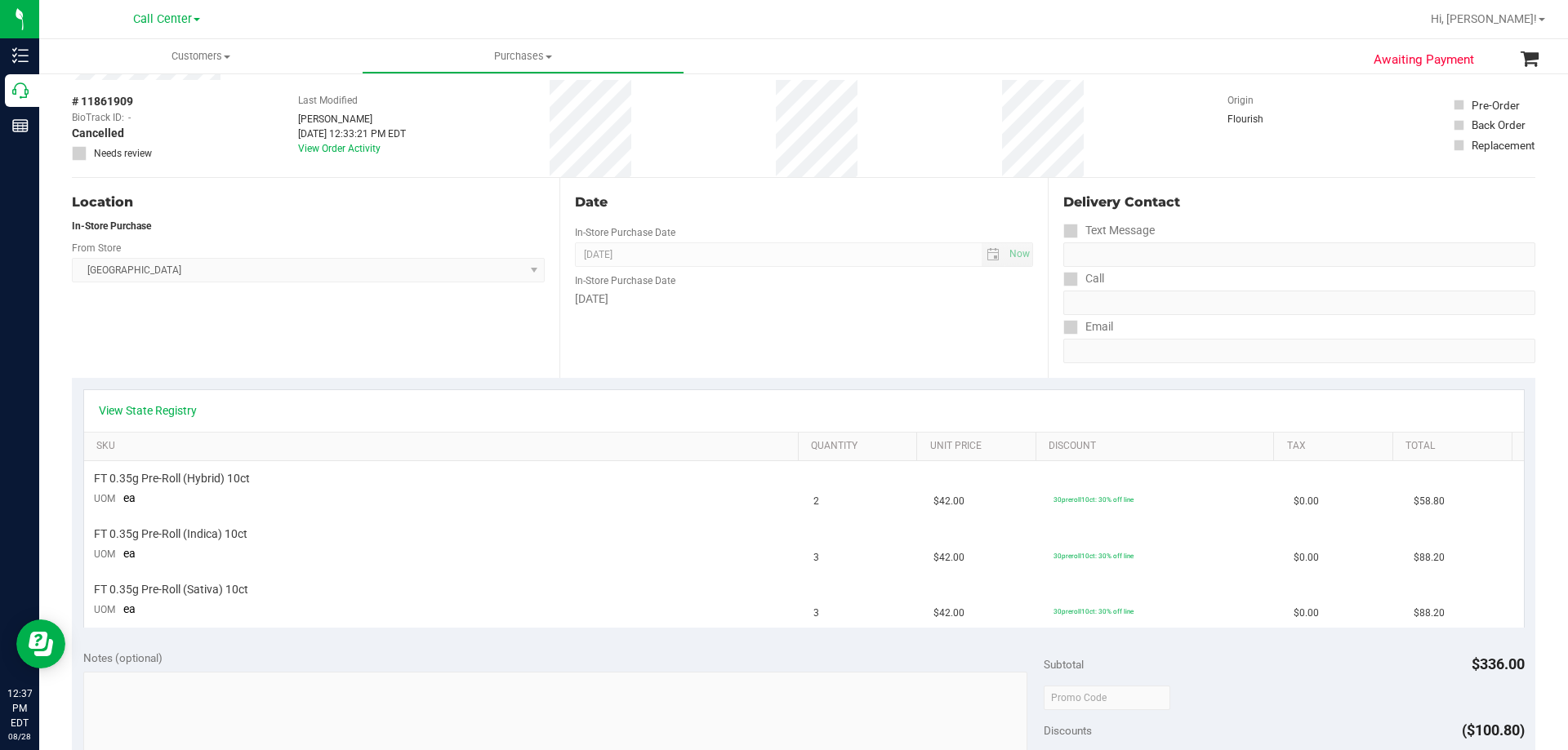
scroll to position [0, 0]
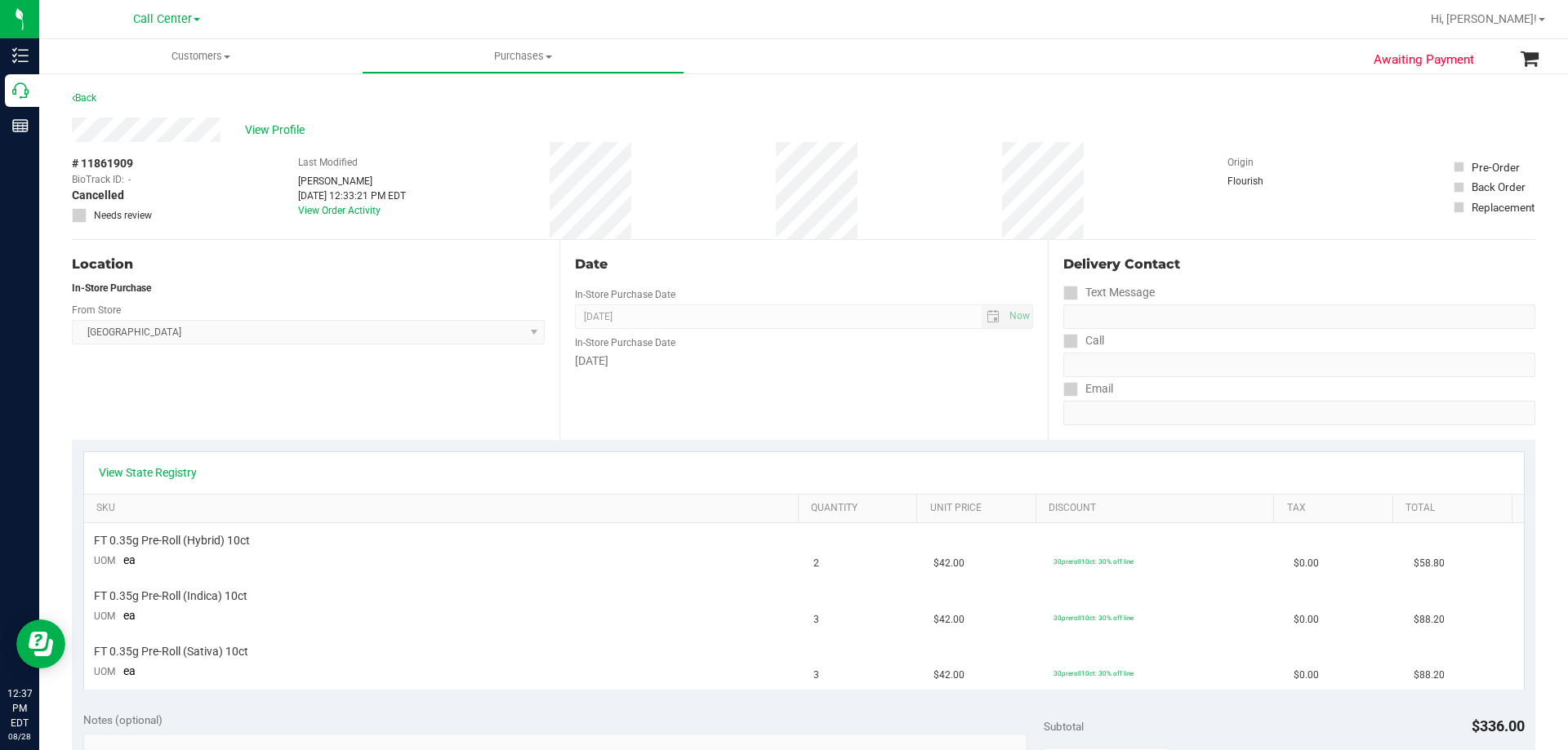
click at [238, 129] on div "View Profile" at bounding box center [803, 129] width 1463 height 24
click at [369, 118] on div "View Profile" at bounding box center [803, 129] width 1463 height 24
click at [495, 133] on div "View Profile" at bounding box center [803, 129] width 1463 height 24
drag, startPoint x: 281, startPoint y: 156, endPoint x: 665, endPoint y: 192, distance: 385.7
click at [665, 192] on div "# 11861909 BioTrack ID: - Cancelled Needs review Last Modified [PERSON_NAME] [D…" at bounding box center [803, 191] width 1463 height 97
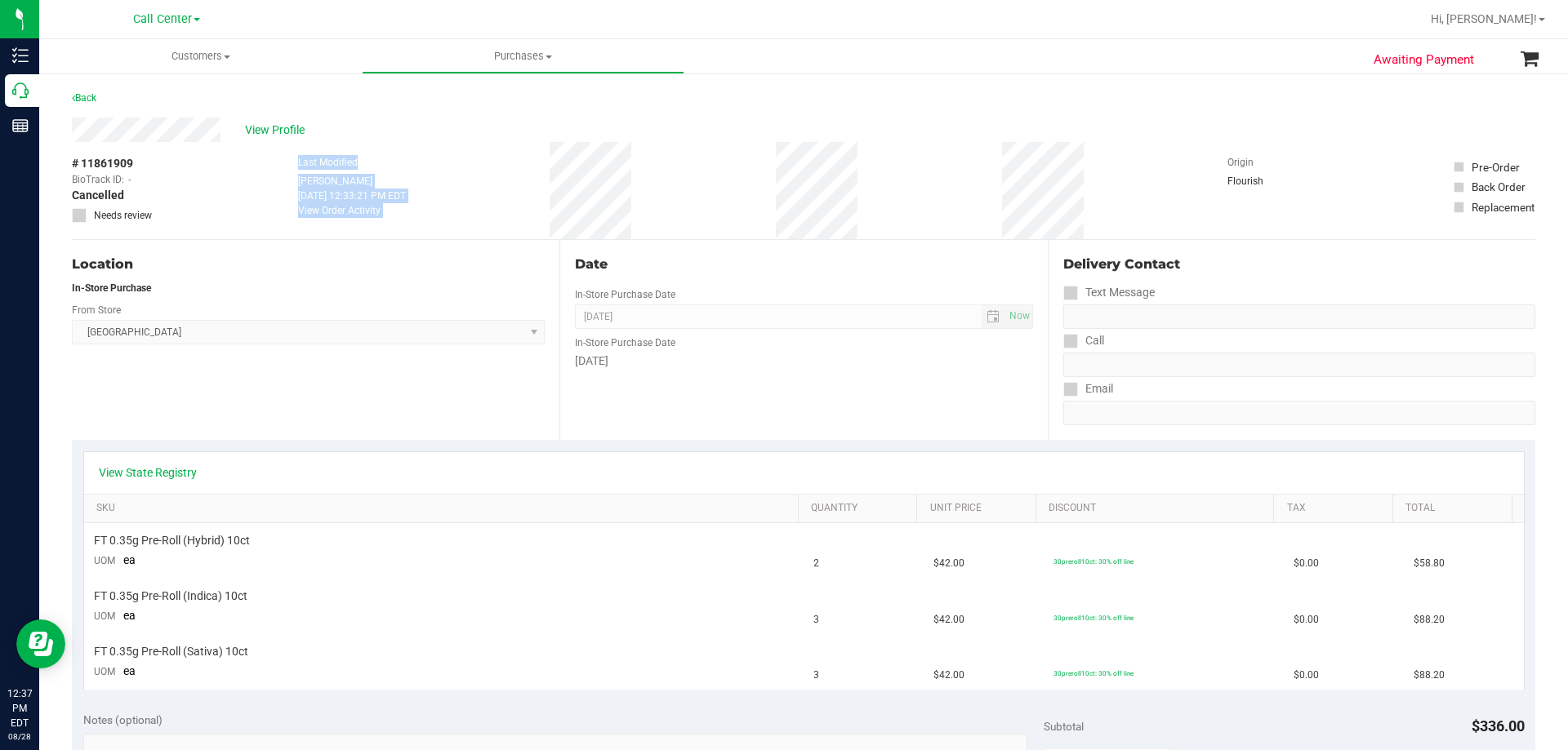
click at [665, 192] on div "# 11861909 BioTrack ID: - Cancelled Needs review Last Modified [PERSON_NAME] [D…" at bounding box center [803, 191] width 1463 height 97
click at [399, 424] on div "Location In-Store Purchase From Store [GEOGRAPHIC_DATA] Select Store [PERSON_NA…" at bounding box center [316, 340] width 487 height 200
click at [275, 122] on span "View Profile" at bounding box center [278, 130] width 65 height 17
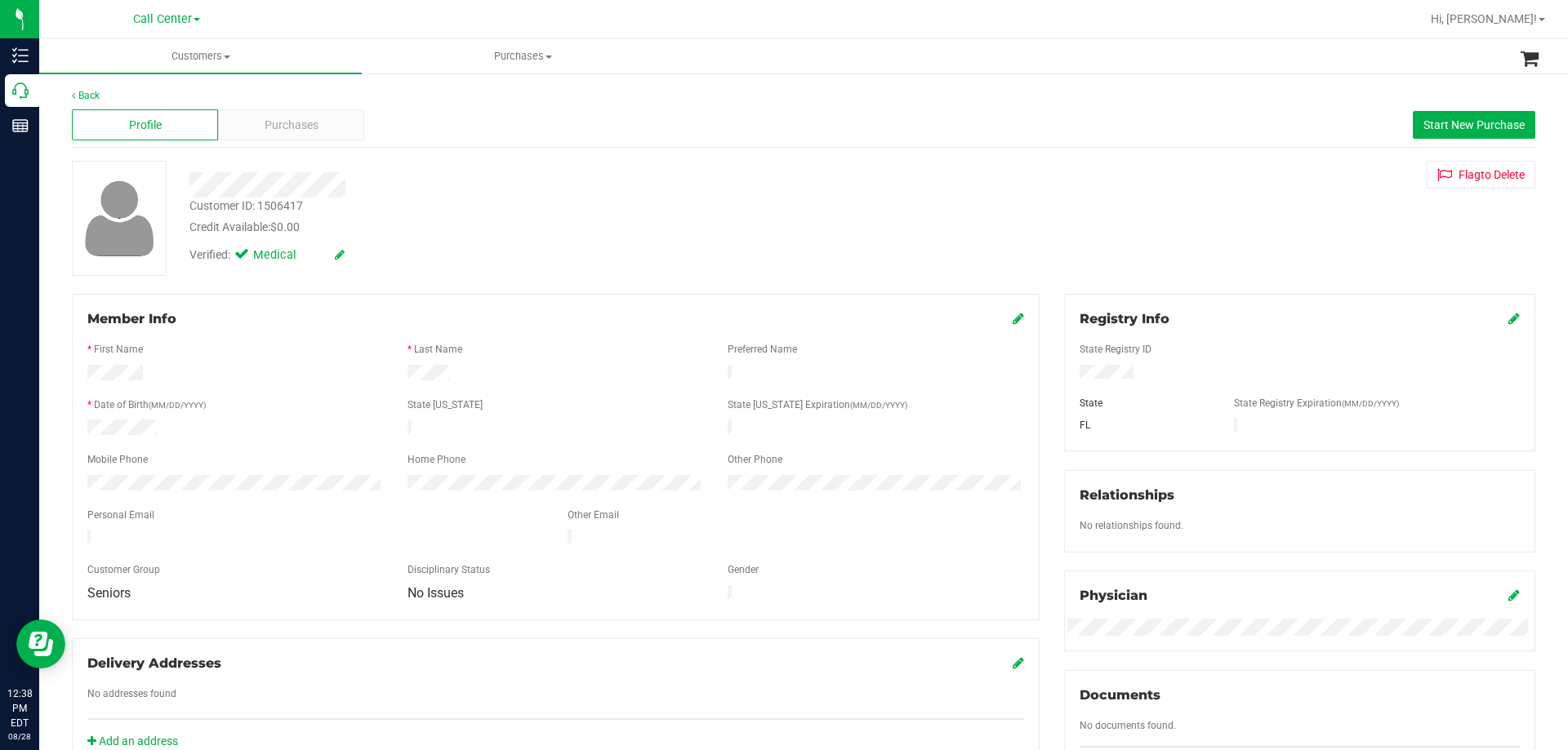
click at [567, 239] on div "Verified: Medical" at bounding box center [549, 254] width 744 height 36
drag, startPoint x: 186, startPoint y: 185, endPoint x: 509, endPoint y: 198, distance: 323.3
click at [509, 198] on div "Customer ID: 1506417 Credit Available: $0.00 Verified: Medical" at bounding box center [549, 216] width 744 height 111
click at [509, 198] on div "Customer ID: 1506417 Credit Available: $0.00" at bounding box center [549, 217] width 744 height 39
click at [564, 197] on div "Customer ID: 1506417 Credit Available: $0.00 Verified: Medical" at bounding box center [549, 216] width 744 height 111
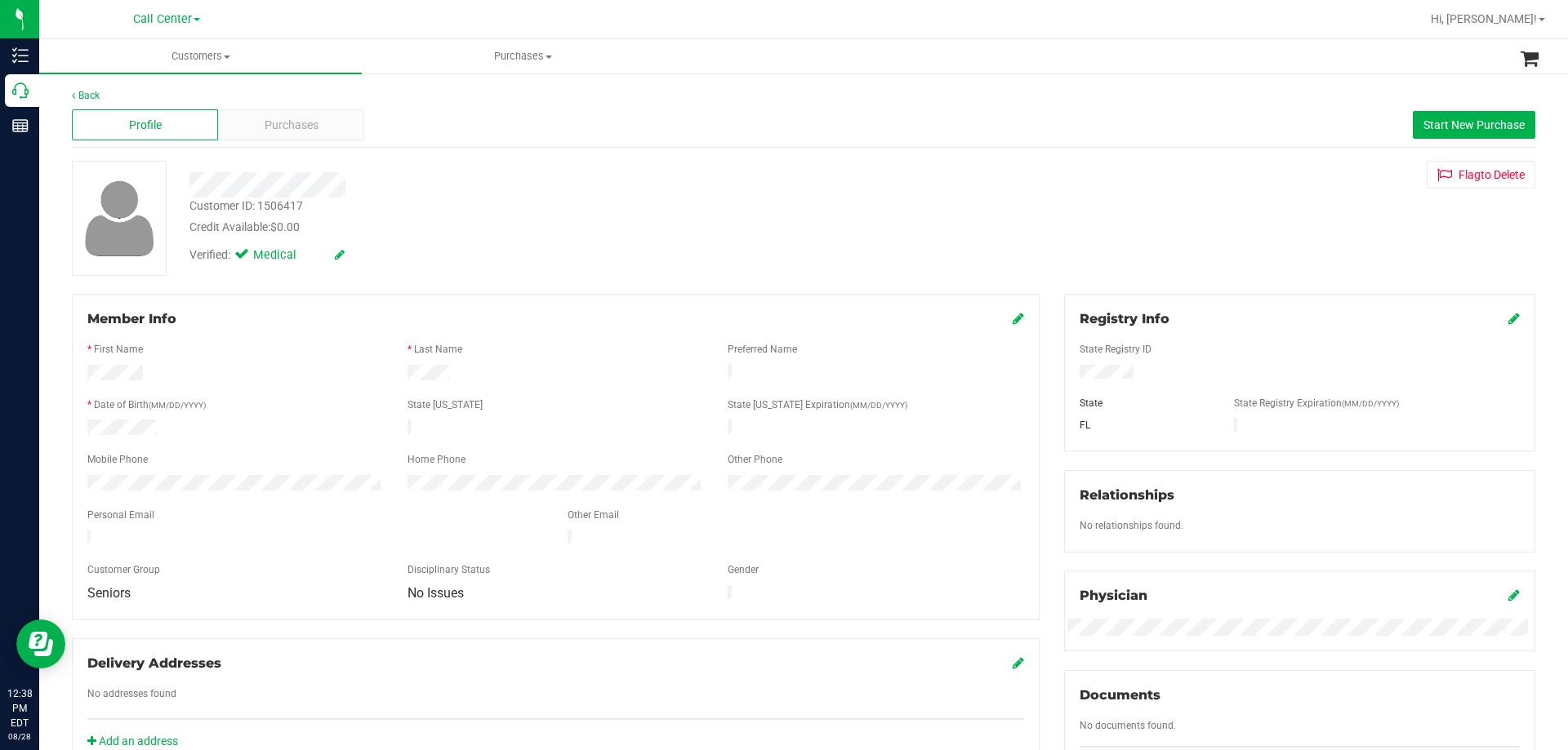
click at [564, 198] on div "Customer ID: 1506417 Credit Available: $0.00" at bounding box center [549, 217] width 744 height 39
click at [501, 188] on div at bounding box center [549, 185] width 744 height 25
click at [541, 230] on div "Credit Available: $0.00" at bounding box center [549, 227] width 720 height 17
click at [580, 188] on div at bounding box center [549, 185] width 744 height 25
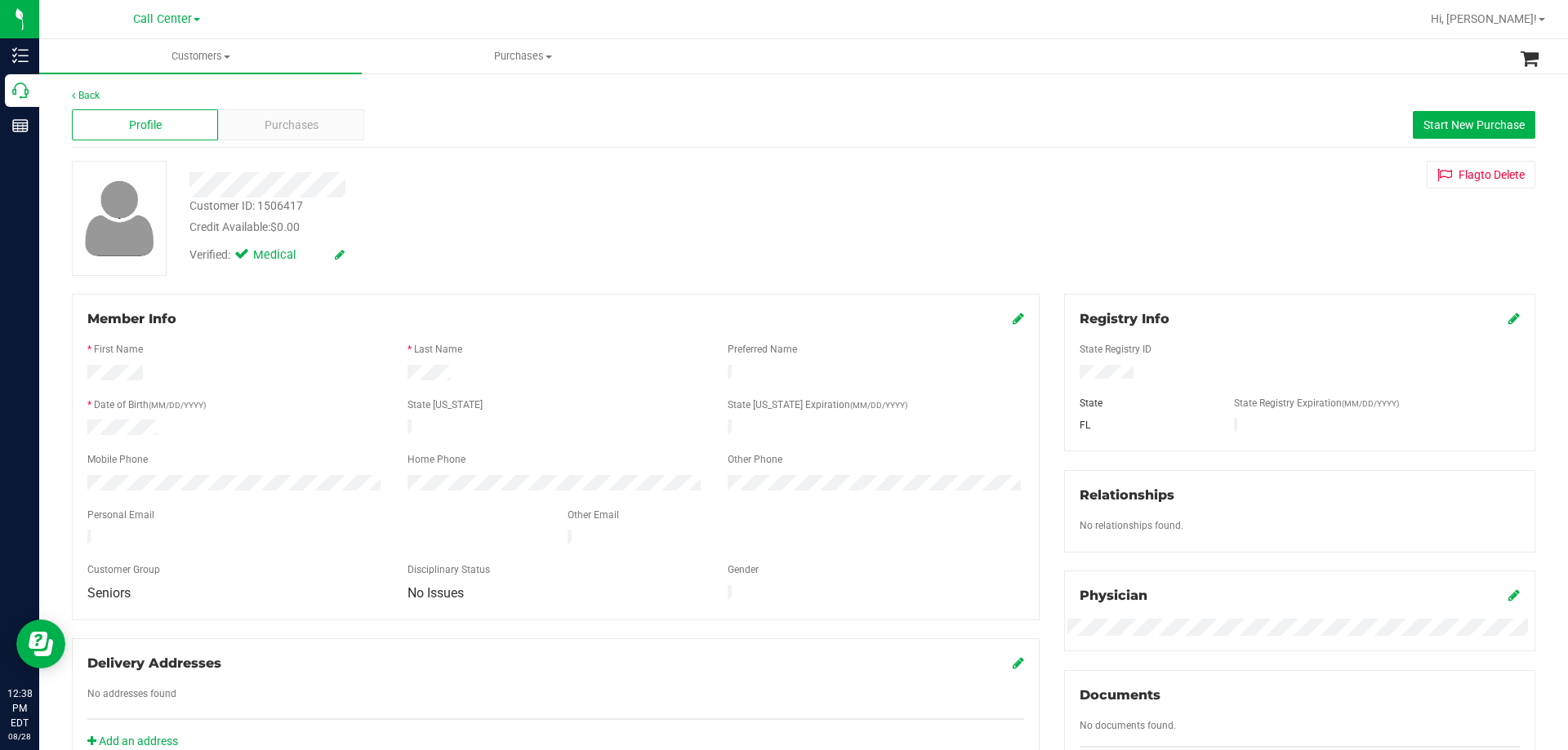
click at [580, 188] on div at bounding box center [549, 185] width 744 height 25
click at [436, 184] on div at bounding box center [549, 185] width 744 height 25
click at [456, 186] on div at bounding box center [549, 185] width 744 height 25
click at [457, 186] on div at bounding box center [549, 185] width 744 height 25
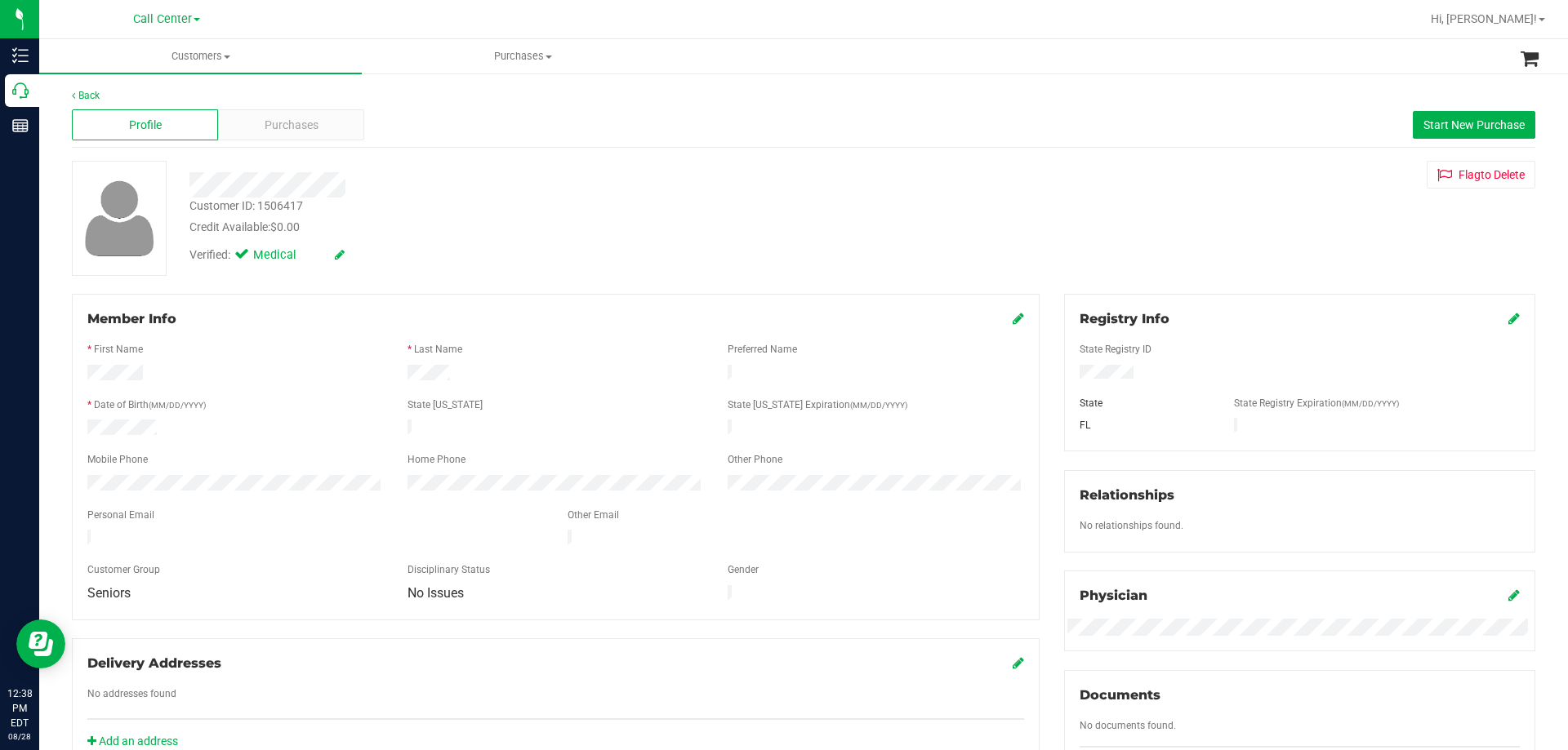
drag, startPoint x: 188, startPoint y: 183, endPoint x: 533, endPoint y: 182, distance: 345.0
click at [533, 182] on div at bounding box center [549, 185] width 744 height 25
click at [534, 182] on div at bounding box center [549, 185] width 744 height 25
click at [292, 127] on span "Purchases" at bounding box center [291, 125] width 54 height 17
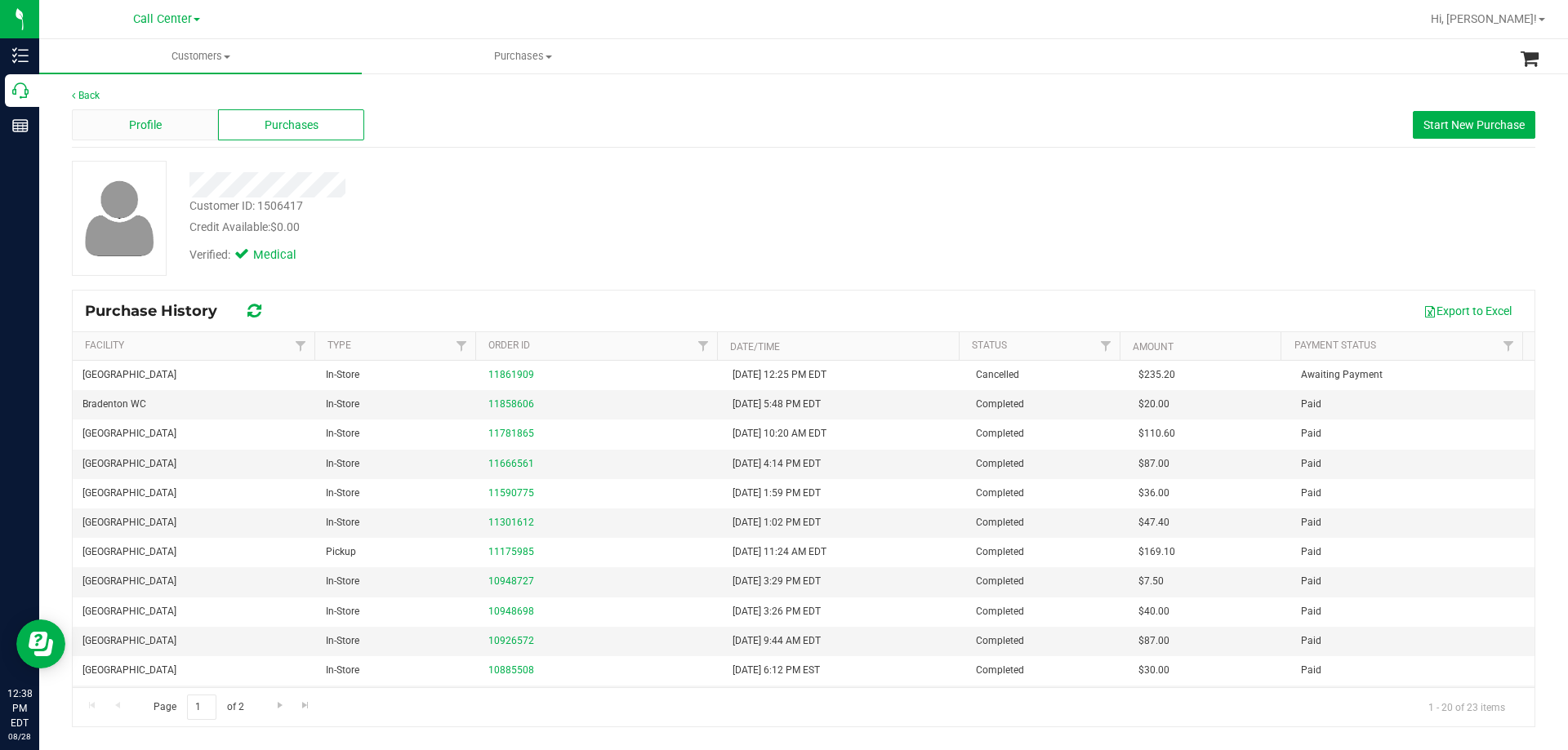
click at [168, 122] on div "Profile" at bounding box center [145, 125] width 147 height 31
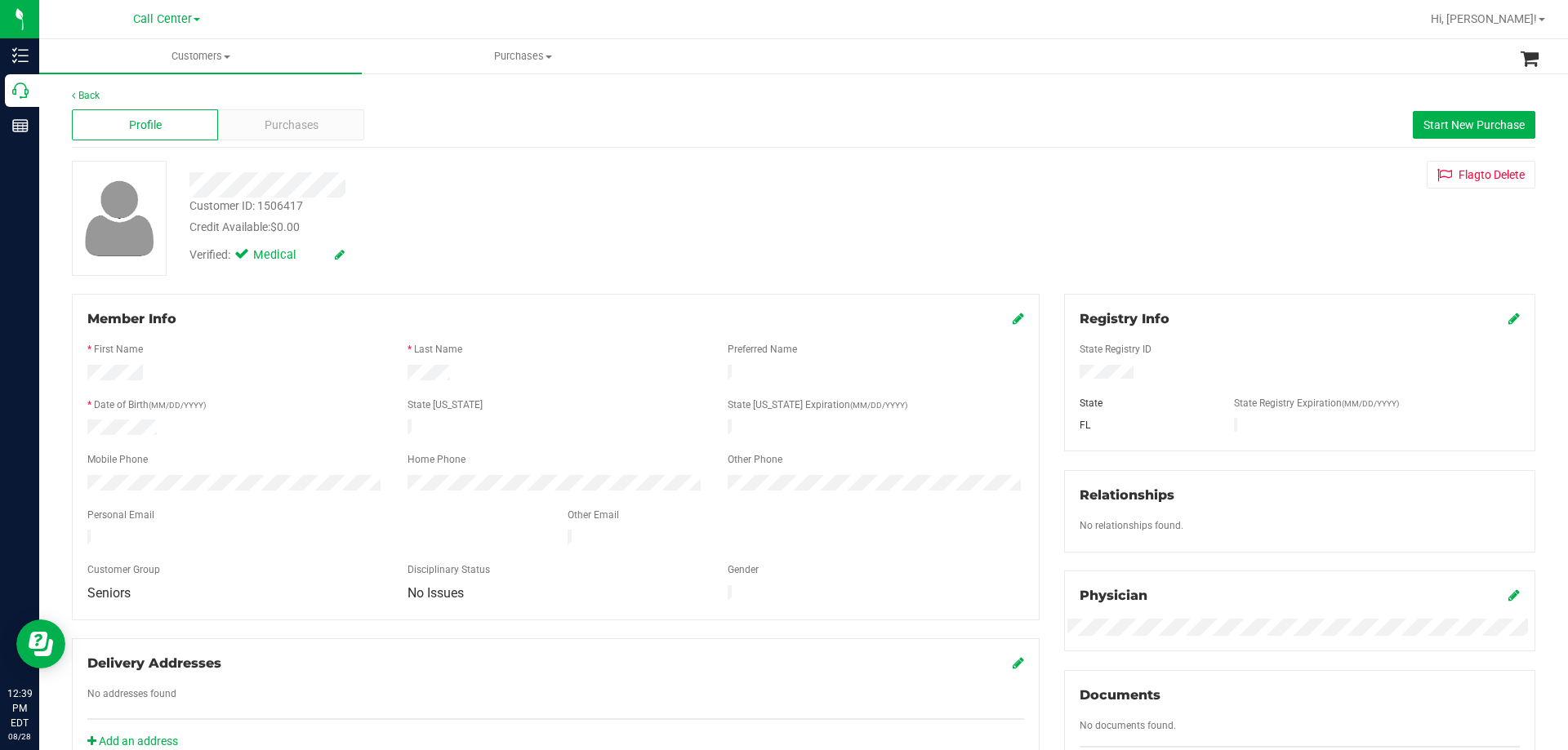
click at [780, 176] on div at bounding box center [549, 185] width 744 height 25
click at [196, 423] on div at bounding box center [235, 429] width 320 height 19
click at [196, 424] on div at bounding box center [235, 429] width 320 height 19
drag, startPoint x: 86, startPoint y: 372, endPoint x: 230, endPoint y: 430, distance: 155.2
click at [230, 430] on form "Member Info * First Name * Last Name Preferred Name * Date of Birth (MM/DD/YYYY…" at bounding box center [555, 457] width 936 height 295
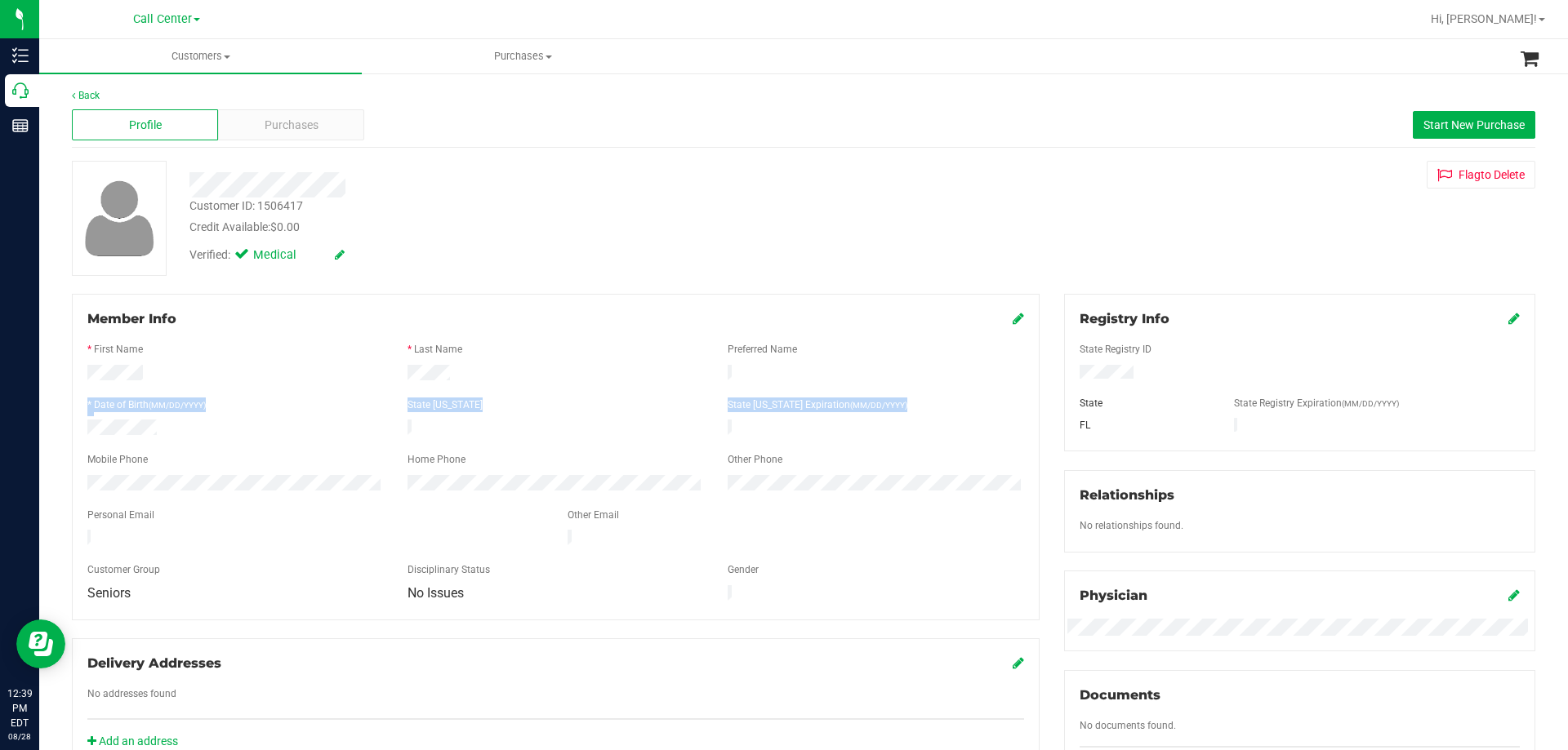
click at [230, 430] on div at bounding box center [235, 429] width 320 height 19
drag, startPoint x: 84, startPoint y: 373, endPoint x: 872, endPoint y: 435, distance: 790.4
click at [872, 435] on form "Member Info * First Name * Last Name Preferred Name * Date of Birth (MM/DD/YYYY…" at bounding box center [555, 457] width 936 height 295
click at [872, 439] on div at bounding box center [555, 446] width 936 height 13
drag, startPoint x: 85, startPoint y: 370, endPoint x: 897, endPoint y: 426, distance: 813.9
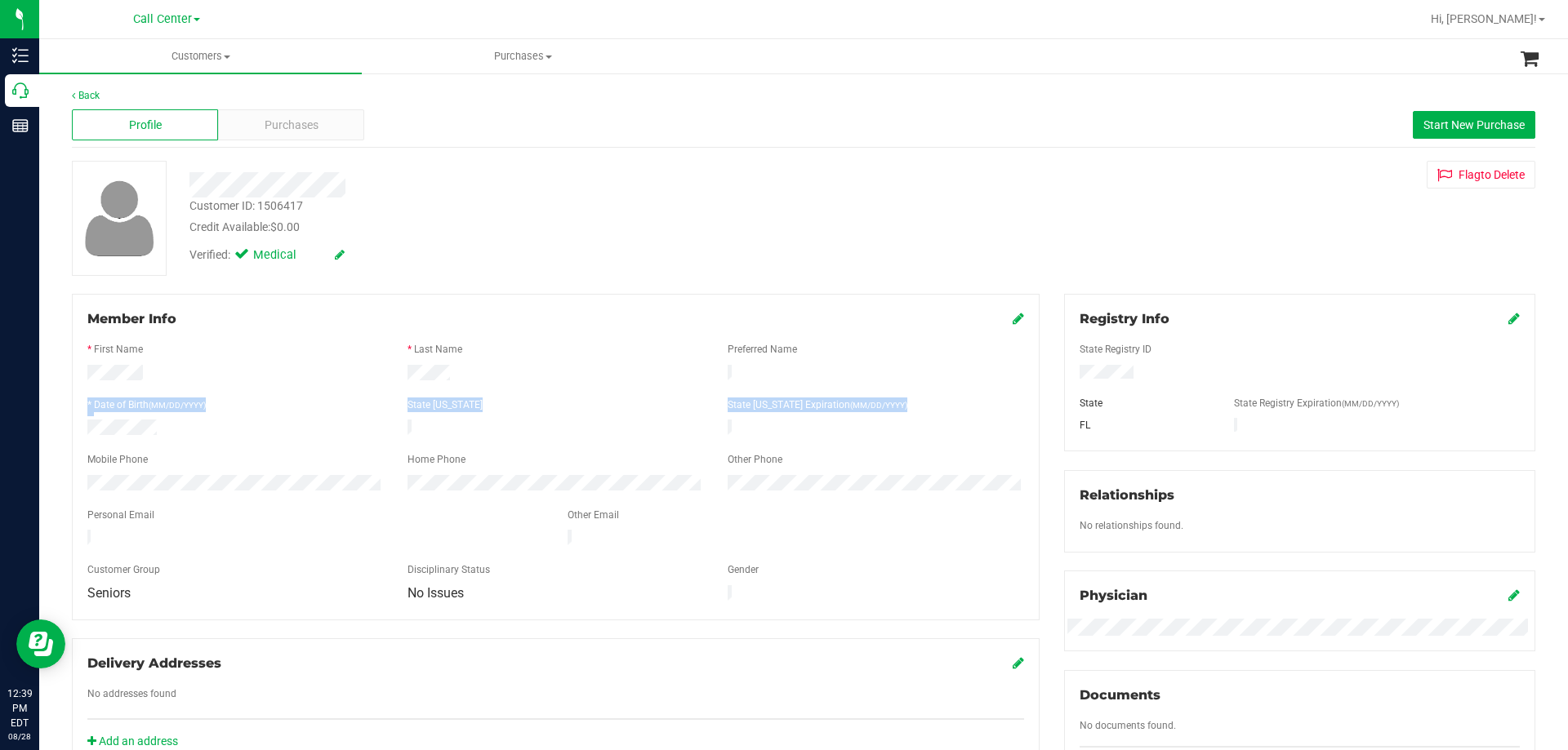
click at [897, 426] on form "Member Info * First Name * Last Name Preferred Name * Date of Birth (MM/DD/YYYY…" at bounding box center [555, 457] width 936 height 295
click at [897, 426] on div at bounding box center [875, 429] width 320 height 19
click at [862, 445] on form "Member Info * First Name * Last Name Preferred Name * Date of Birth (MM/DD/YYYY…" at bounding box center [555, 457] width 936 height 295
click at [862, 452] on div "Other Phone" at bounding box center [875, 461] width 320 height 18
drag, startPoint x: 83, startPoint y: 370, endPoint x: 848, endPoint y: 440, distance: 768.2
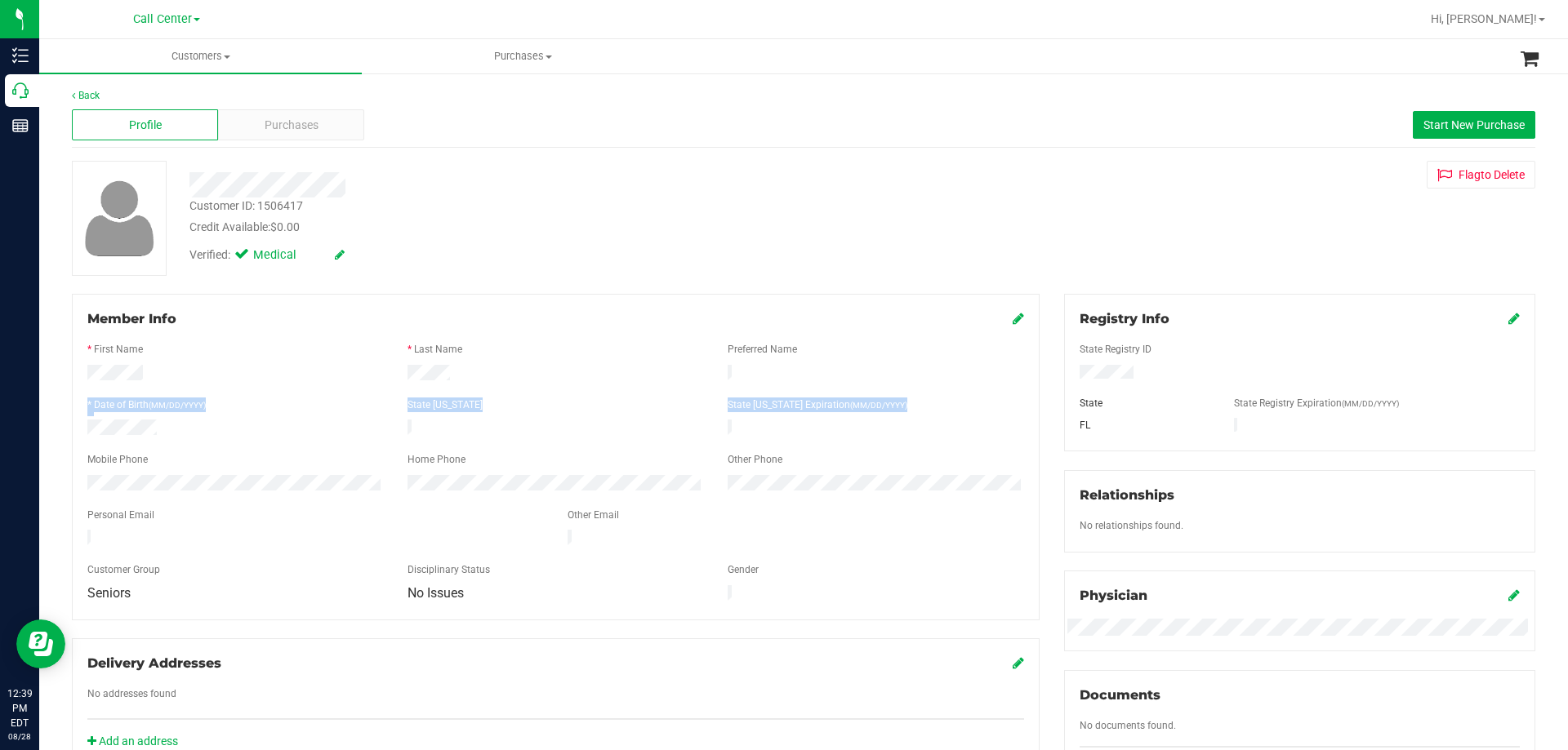
click at [848, 440] on form "Member Info * First Name * Last Name Preferred Name * Date of Birth (MM/DD/YYYY…" at bounding box center [555, 457] width 936 height 295
click at [848, 440] on div at bounding box center [555, 446] width 936 height 13
drag, startPoint x: 76, startPoint y: 373, endPoint x: 846, endPoint y: 495, distance: 779.6
click at [846, 495] on form "Member Info * First Name * Last Name Preferred Name * Date of Birth (MM/DD/YYYY…" at bounding box center [555, 457] width 936 height 295
click at [848, 495] on div at bounding box center [555, 501] width 936 height 13
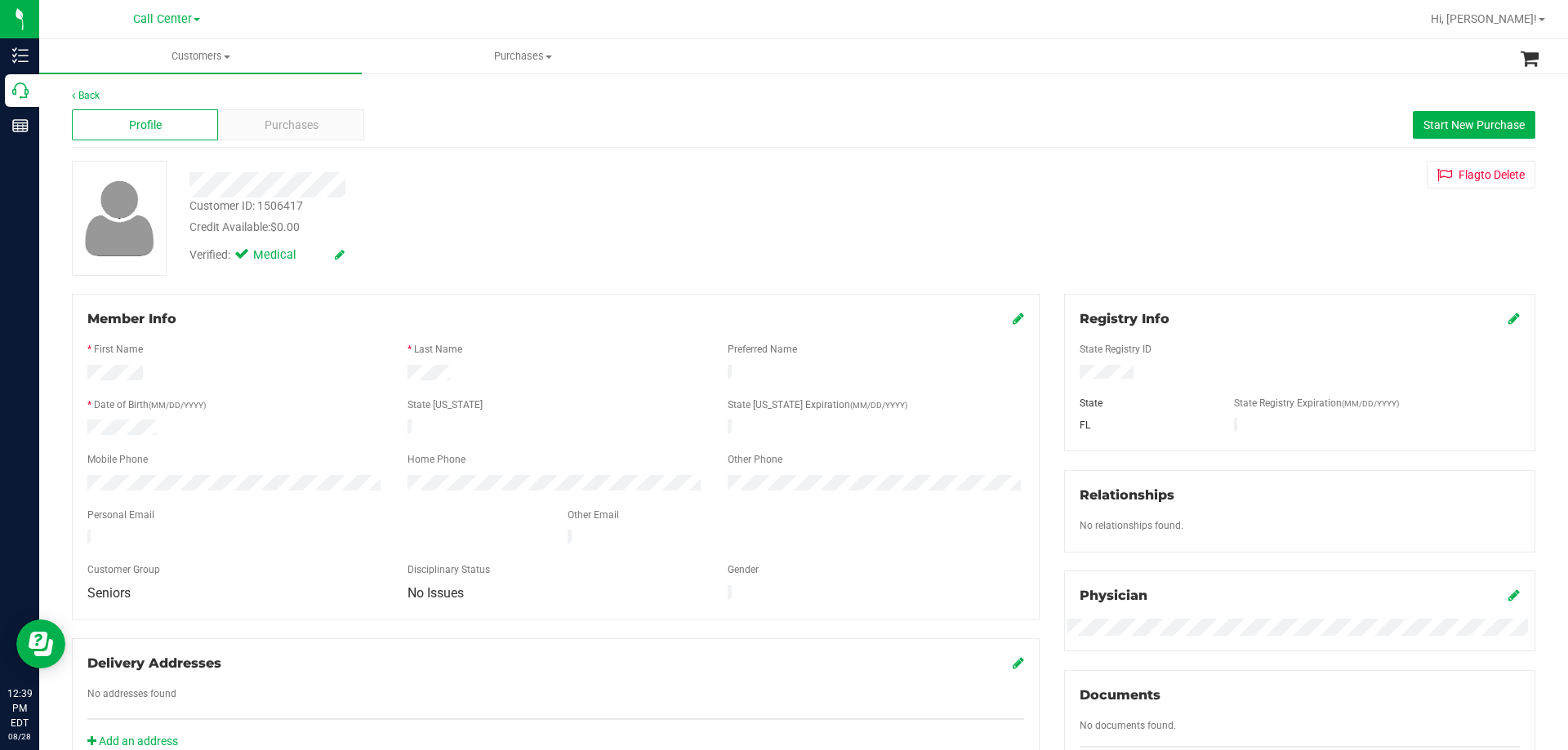
click at [696, 152] on div "Back Profile Purchases Start New Purchase Customer ID: 1506417 Credit Available…" at bounding box center [803, 608] width 1463 height 1040
click at [682, 190] on div at bounding box center [549, 185] width 744 height 25
click at [640, 232] on div "Credit Available: $0.00" at bounding box center [549, 227] width 720 height 17
click at [280, 211] on div "Customer ID: 1506417" at bounding box center [246, 206] width 114 height 17
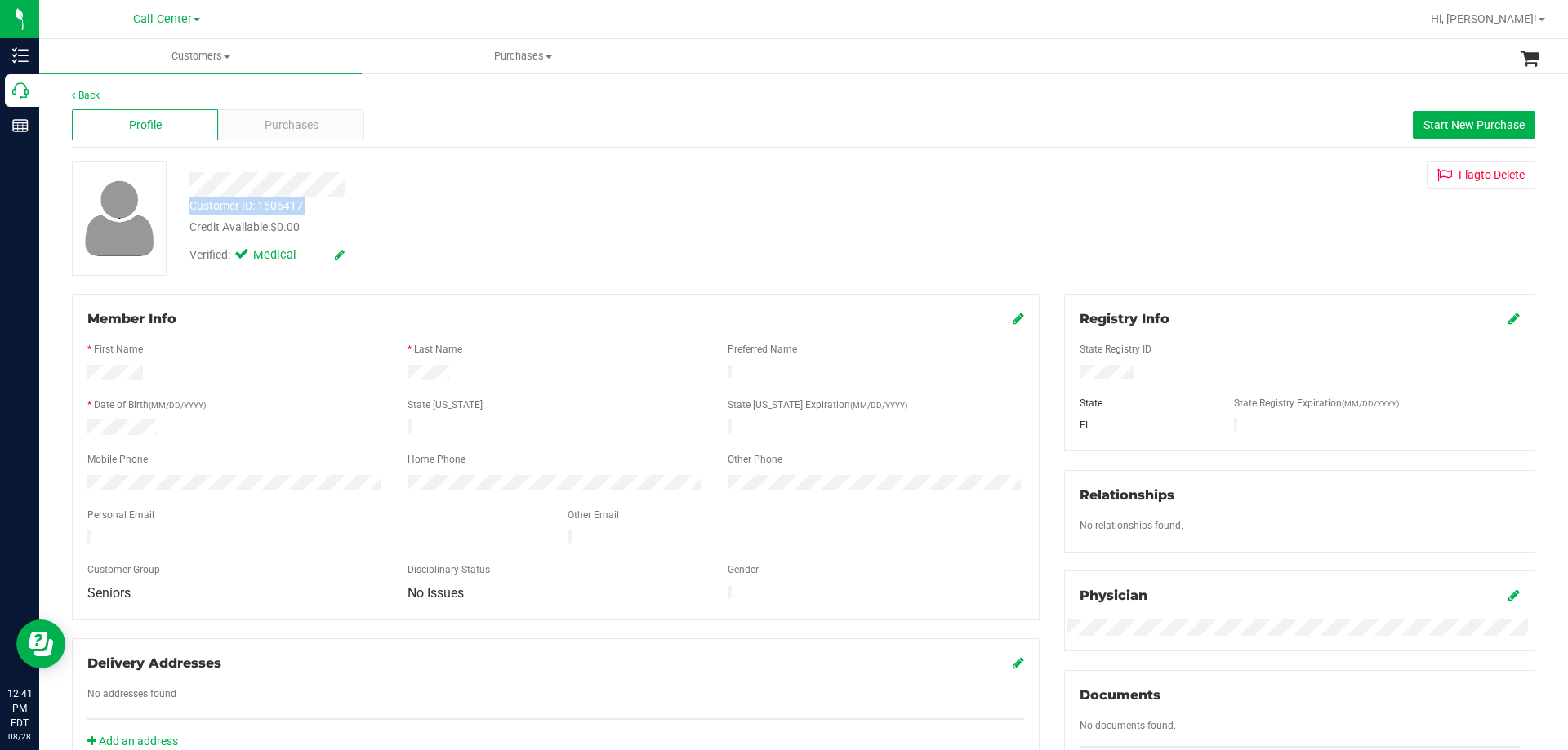
click at [280, 211] on div "Customer ID: 1506417" at bounding box center [246, 206] width 114 height 17
copy div "Customer ID: 1506417"
click at [286, 123] on span "Purchases" at bounding box center [291, 125] width 54 height 17
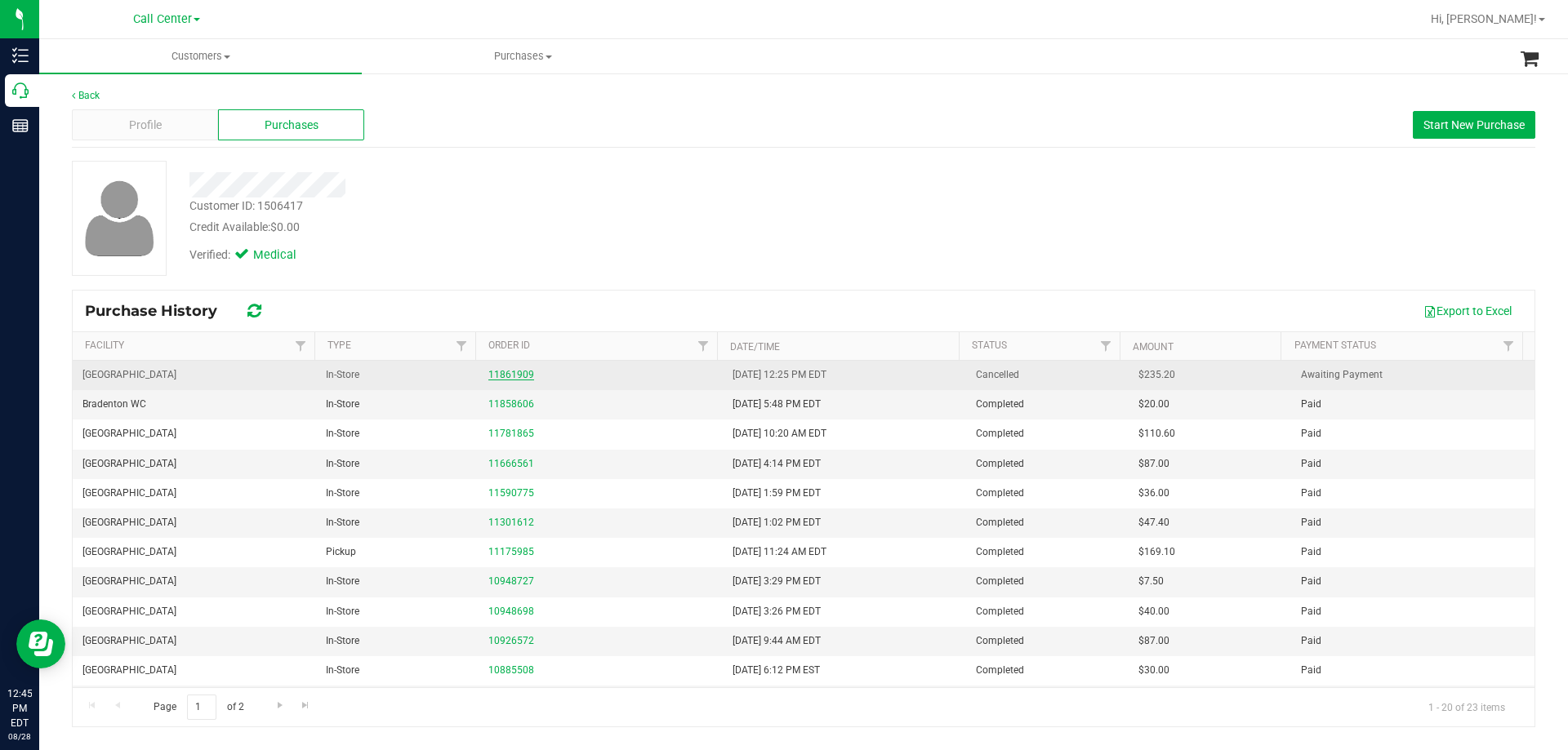
click at [499, 374] on link "11861909" at bounding box center [511, 375] width 46 height 12
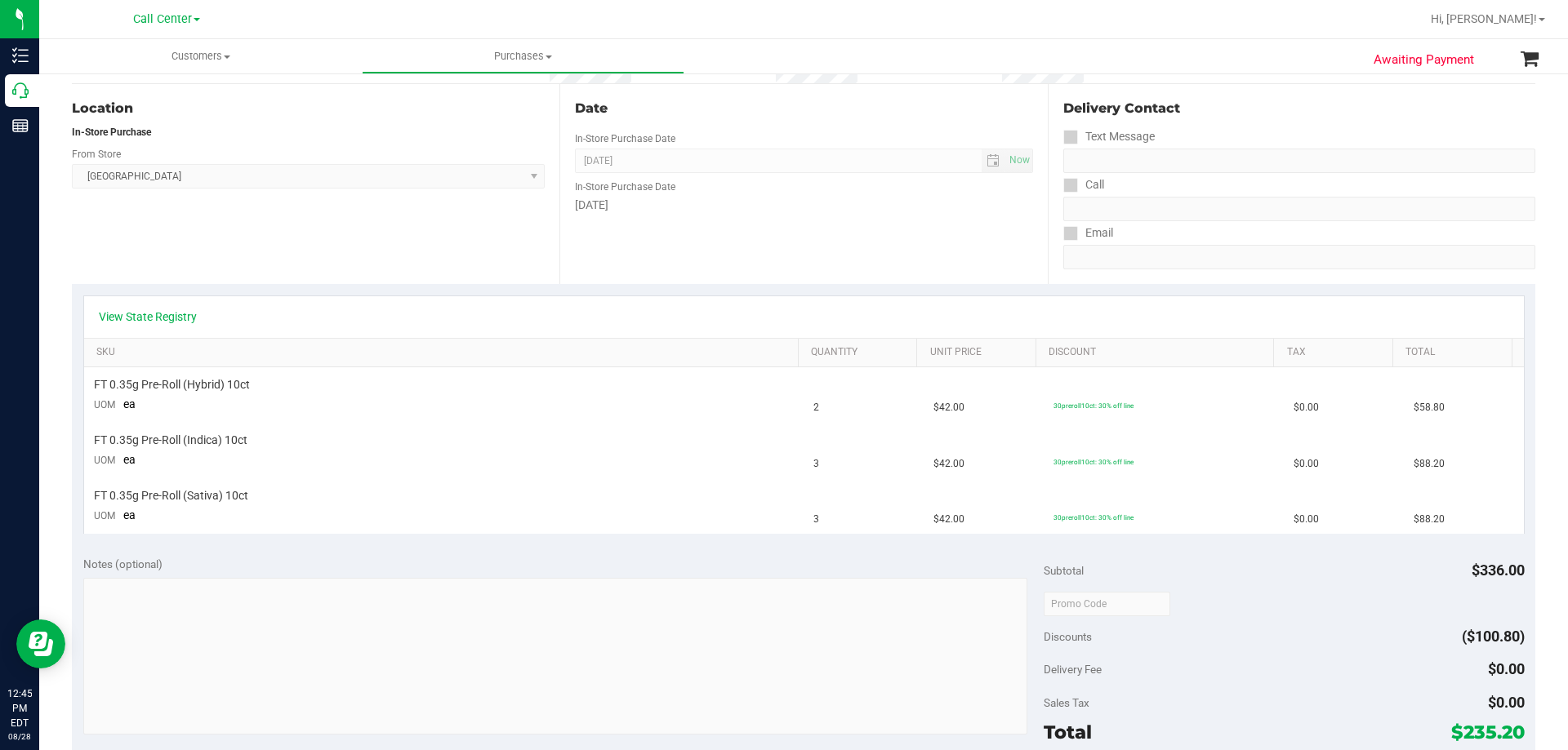
scroll to position [245, 0]
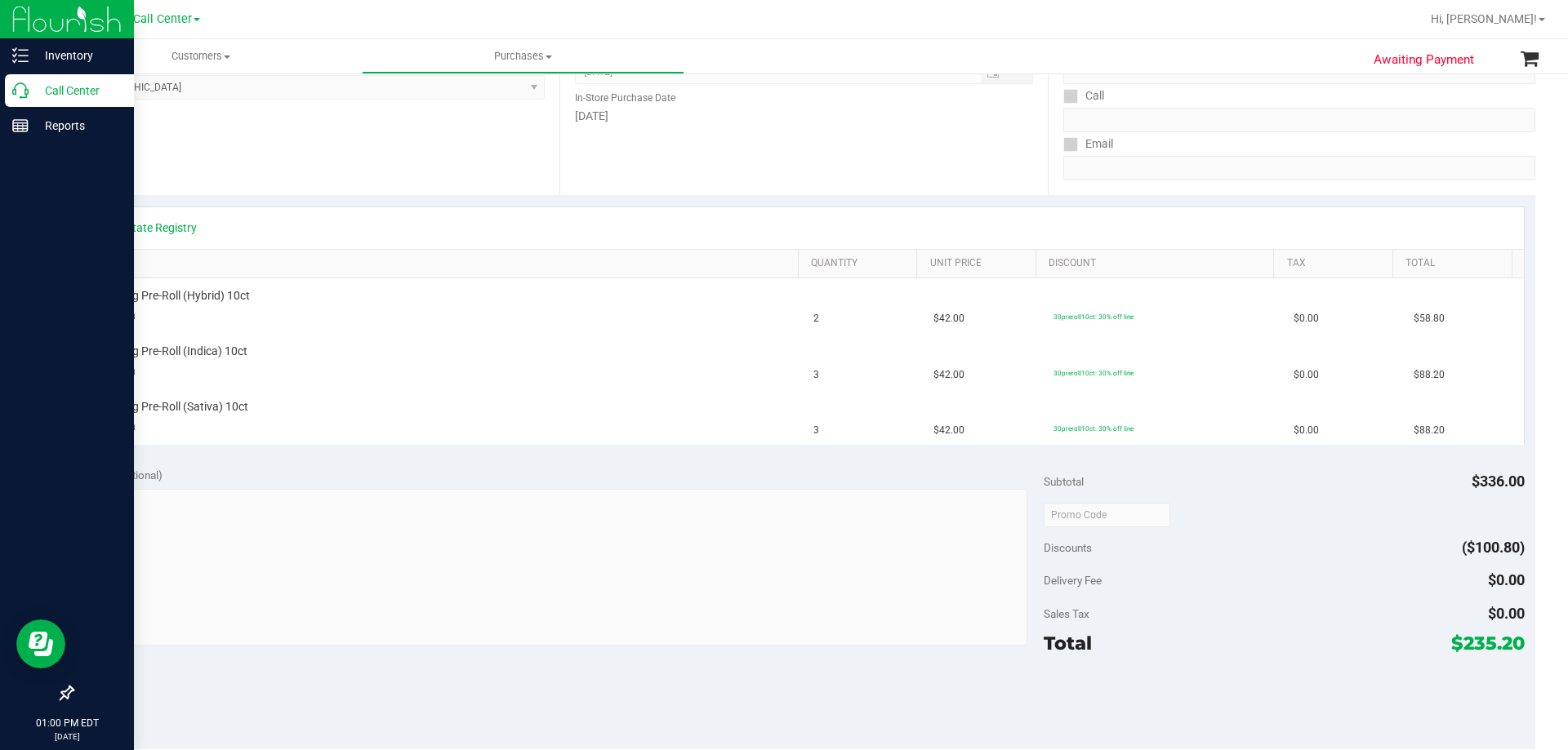
click at [59, 91] on p "Call Center" at bounding box center [77, 90] width 98 height 19
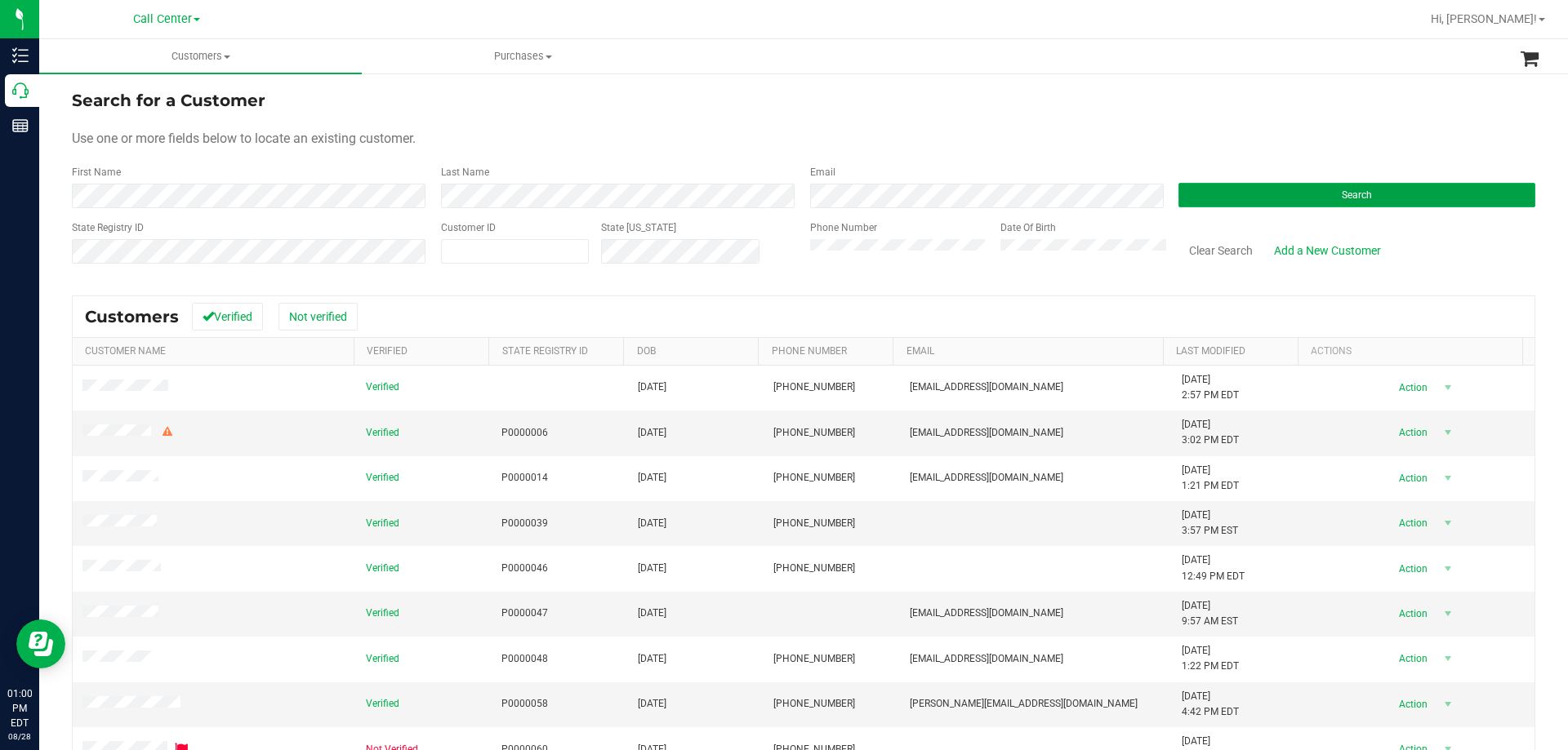
click at [1318, 194] on button "Search" at bounding box center [1357, 194] width 357 height 24
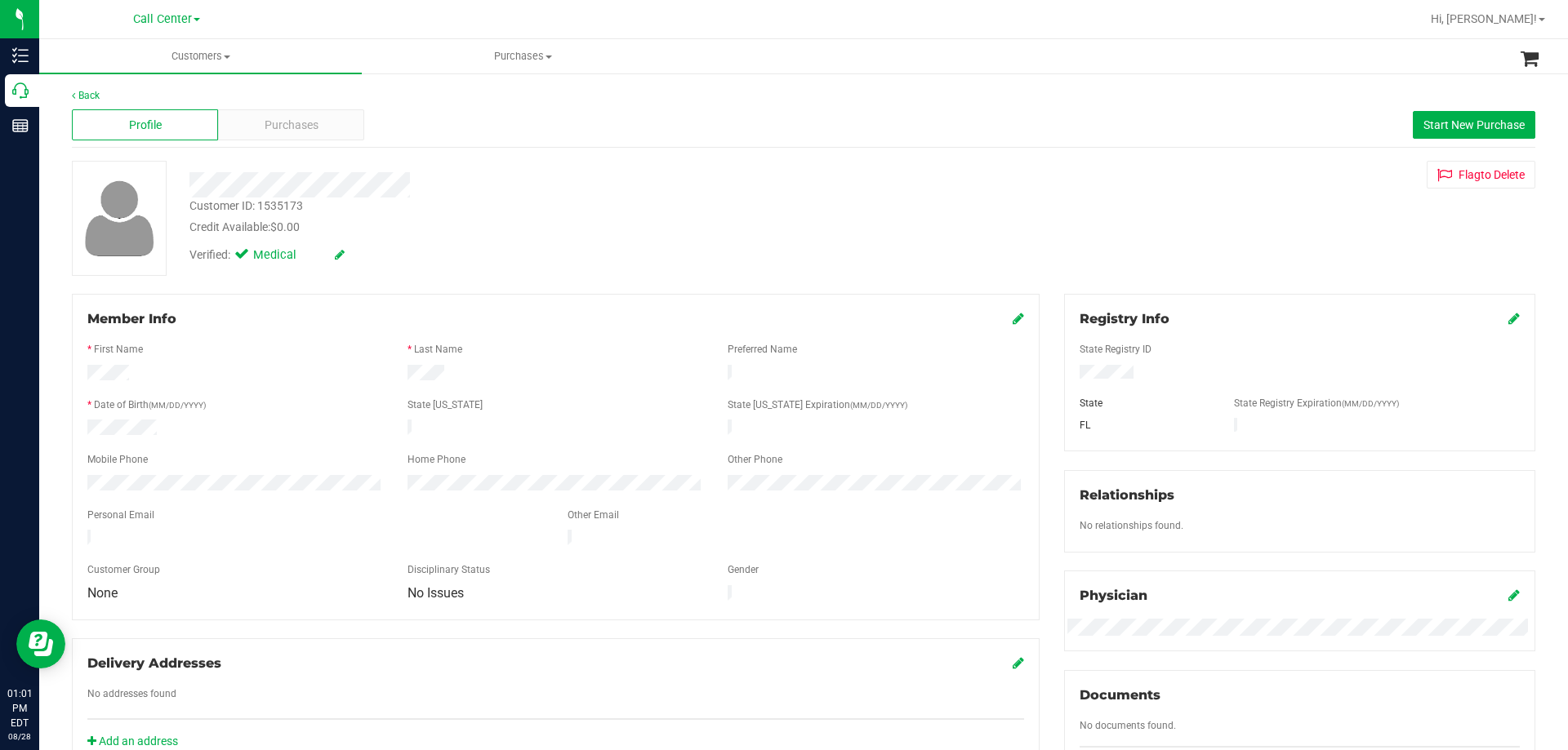
click at [503, 219] on div "Credit Available: $0.00" at bounding box center [549, 227] width 720 height 17
click at [315, 121] on span "Purchases" at bounding box center [291, 125] width 54 height 17
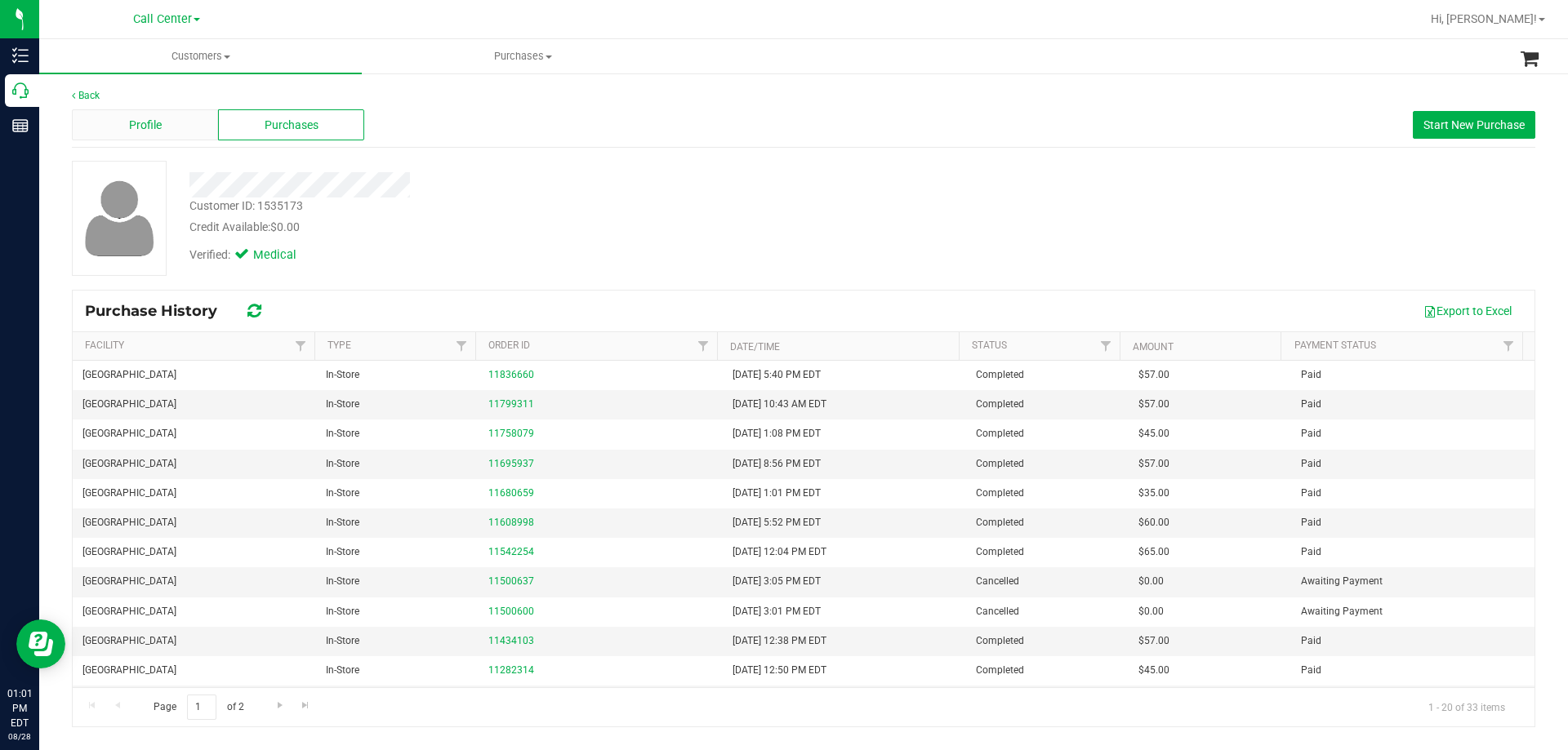
click at [181, 135] on div "Profile" at bounding box center [145, 125] width 147 height 31
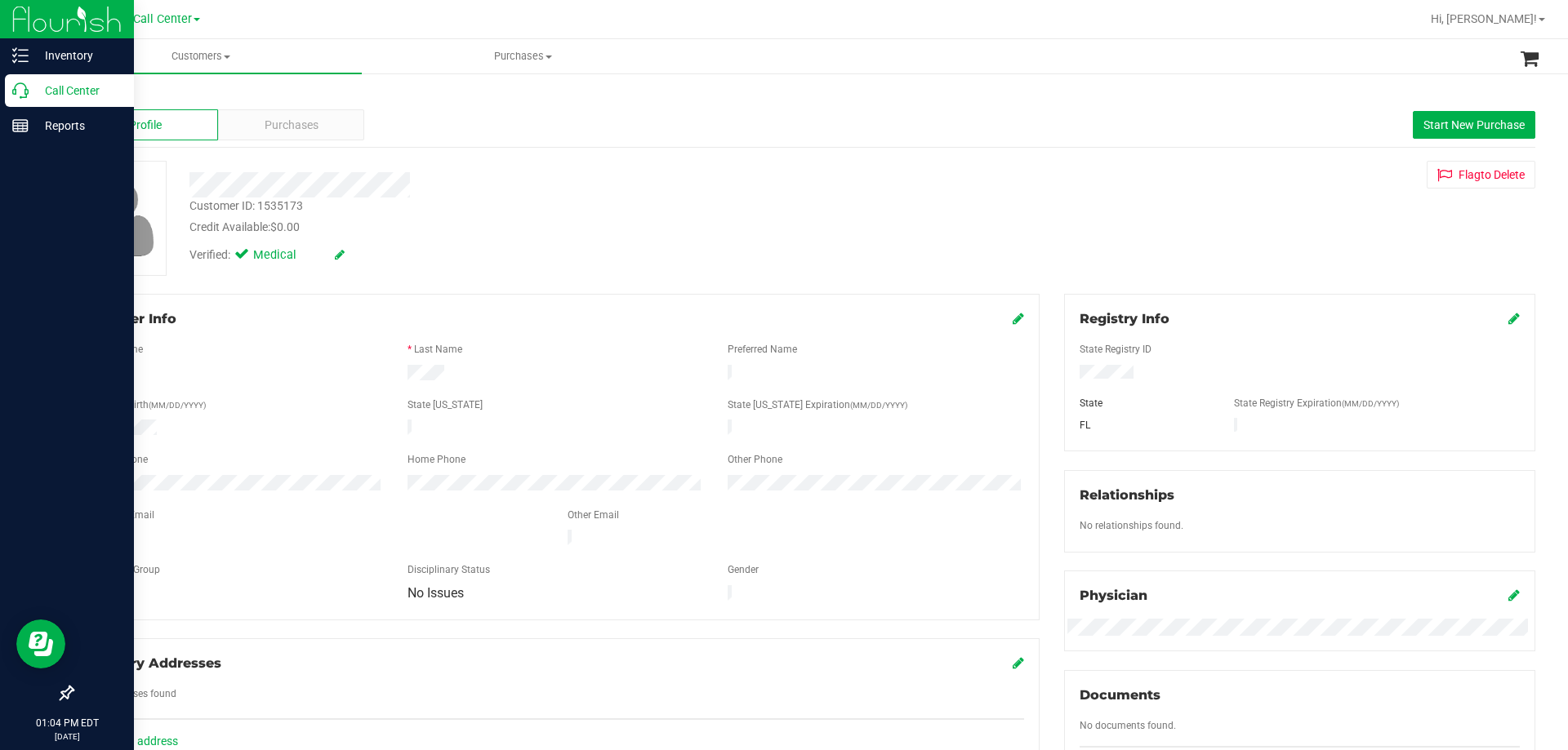
click at [40, 85] on p "Call Center" at bounding box center [77, 90] width 98 height 19
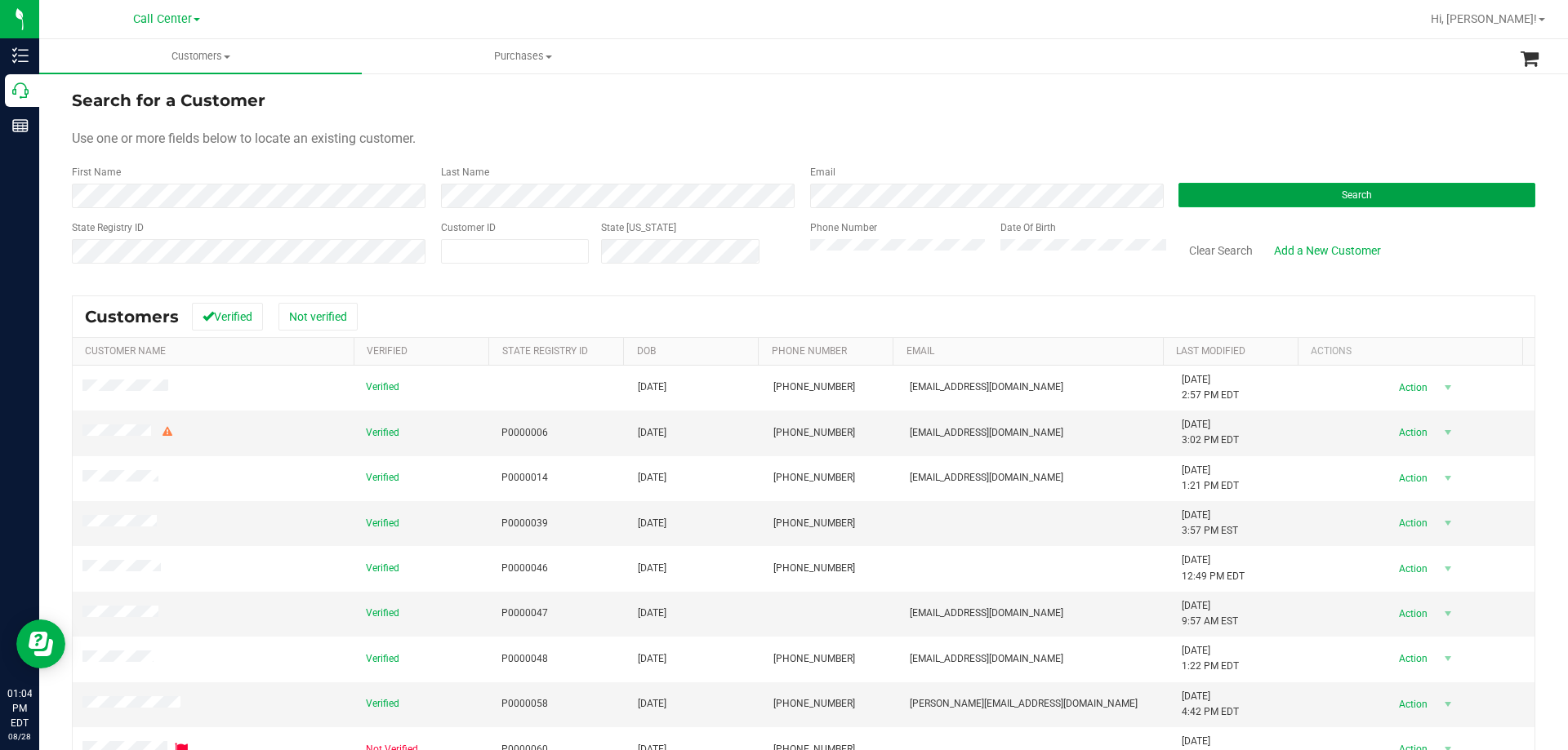
drag, startPoint x: 1179, startPoint y: 193, endPoint x: 980, endPoint y: 126, distance: 210.0
click at [1179, 192] on button "Search" at bounding box center [1357, 194] width 357 height 24
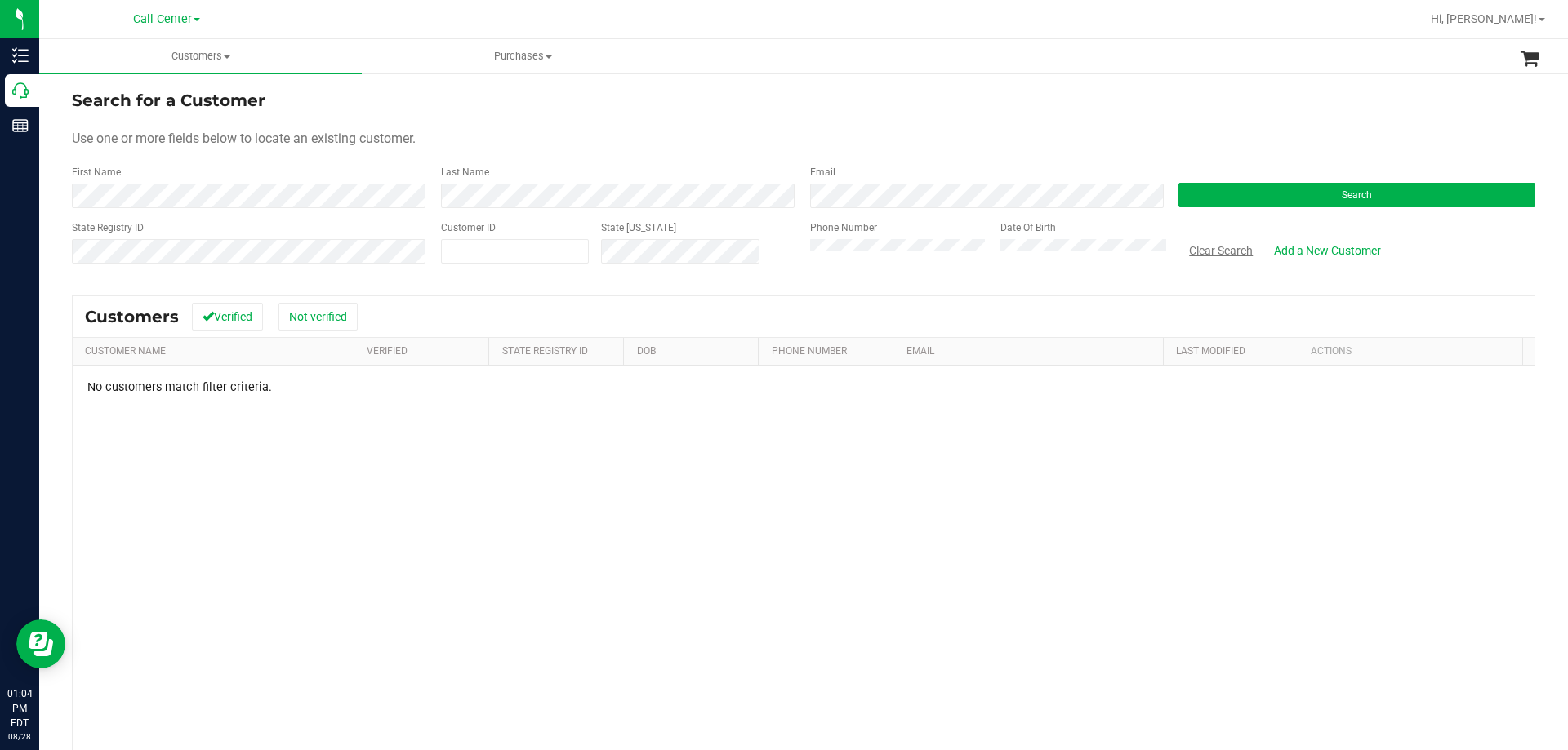
click at [1211, 255] on button "Clear Search" at bounding box center [1220, 250] width 85 height 28
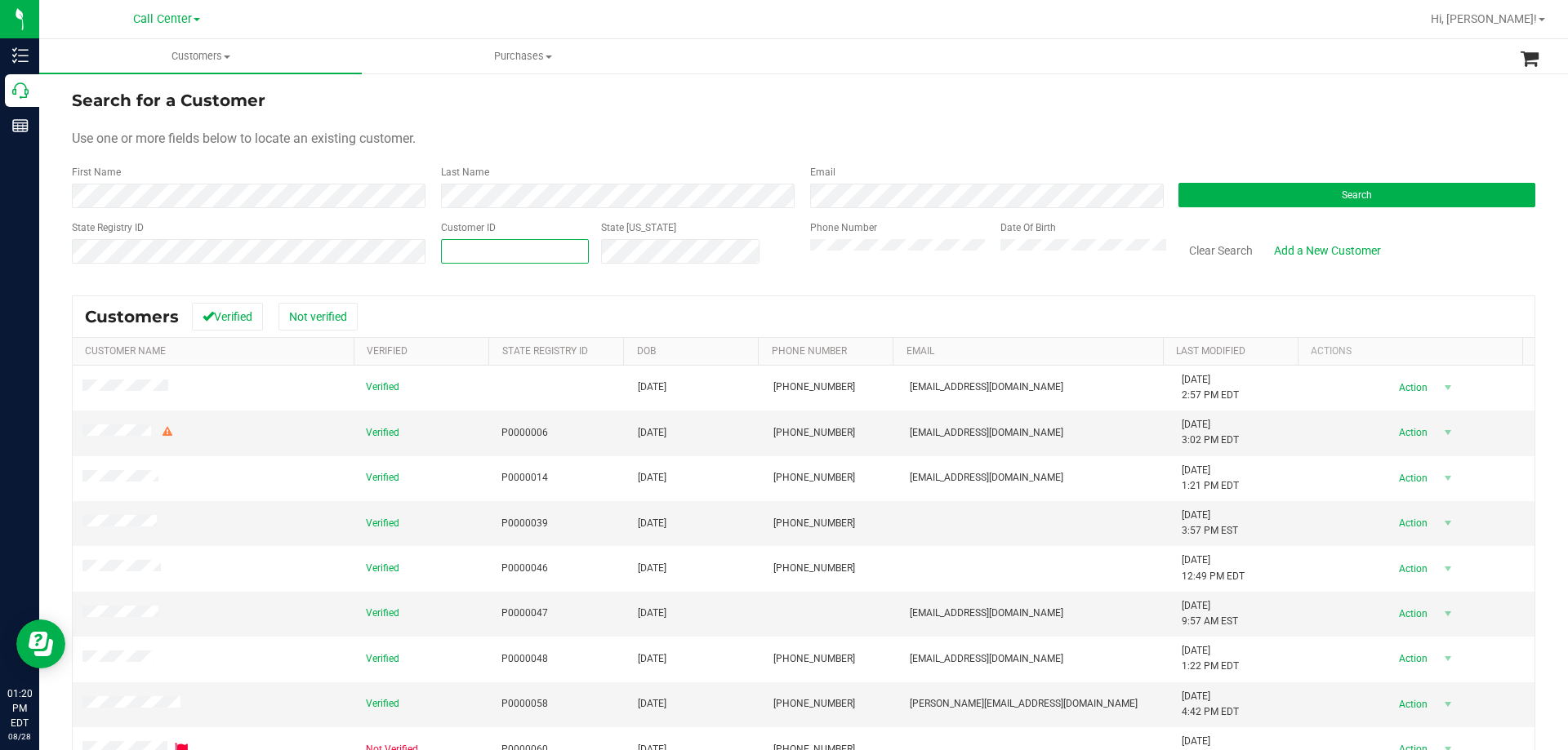
click at [493, 244] on span at bounding box center [515, 251] width 147 height 24
paste input "1506417"
type input "1506417"
click at [1315, 195] on button "Search" at bounding box center [1357, 194] width 357 height 24
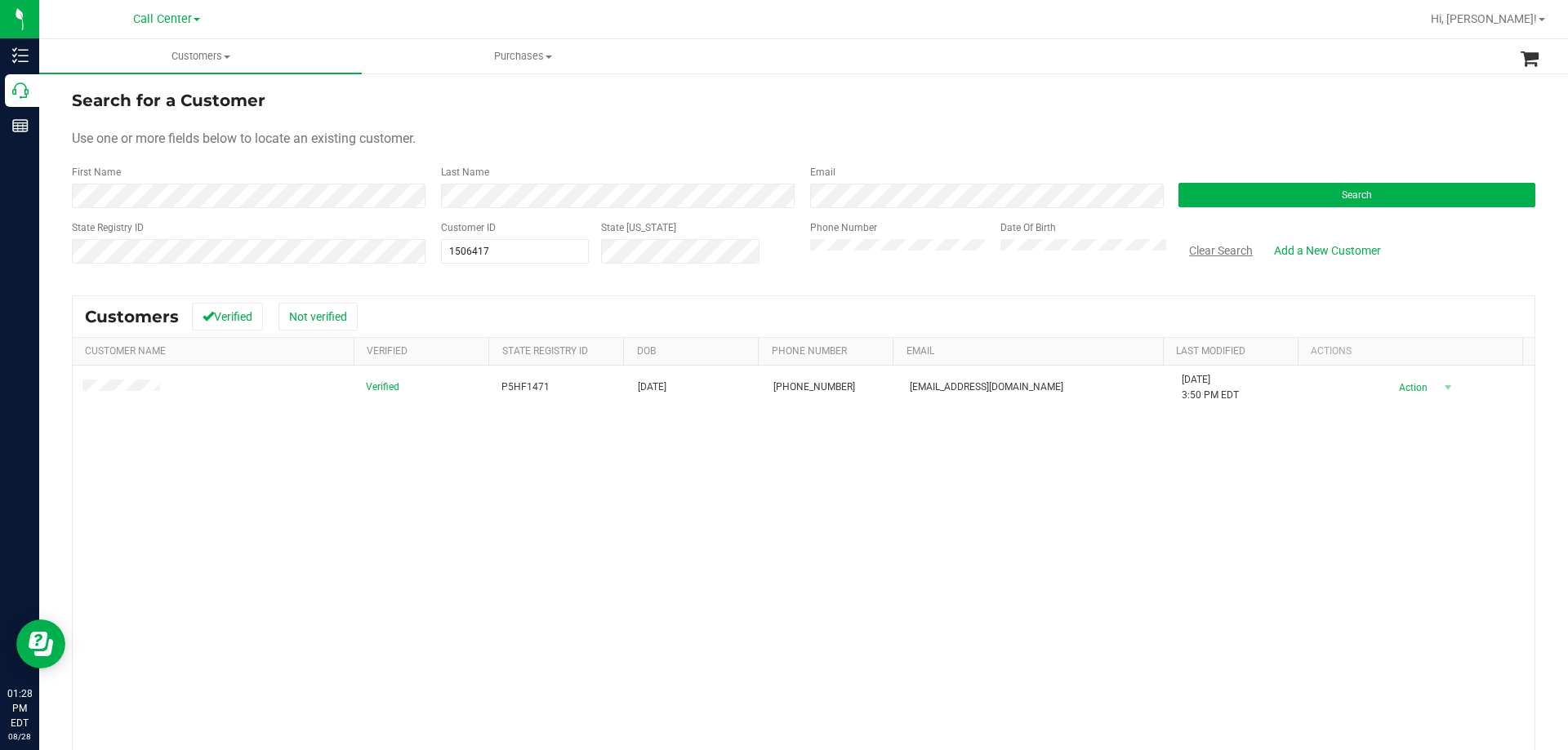
click at [1198, 253] on button "Clear Search" at bounding box center [1220, 250] width 85 height 28
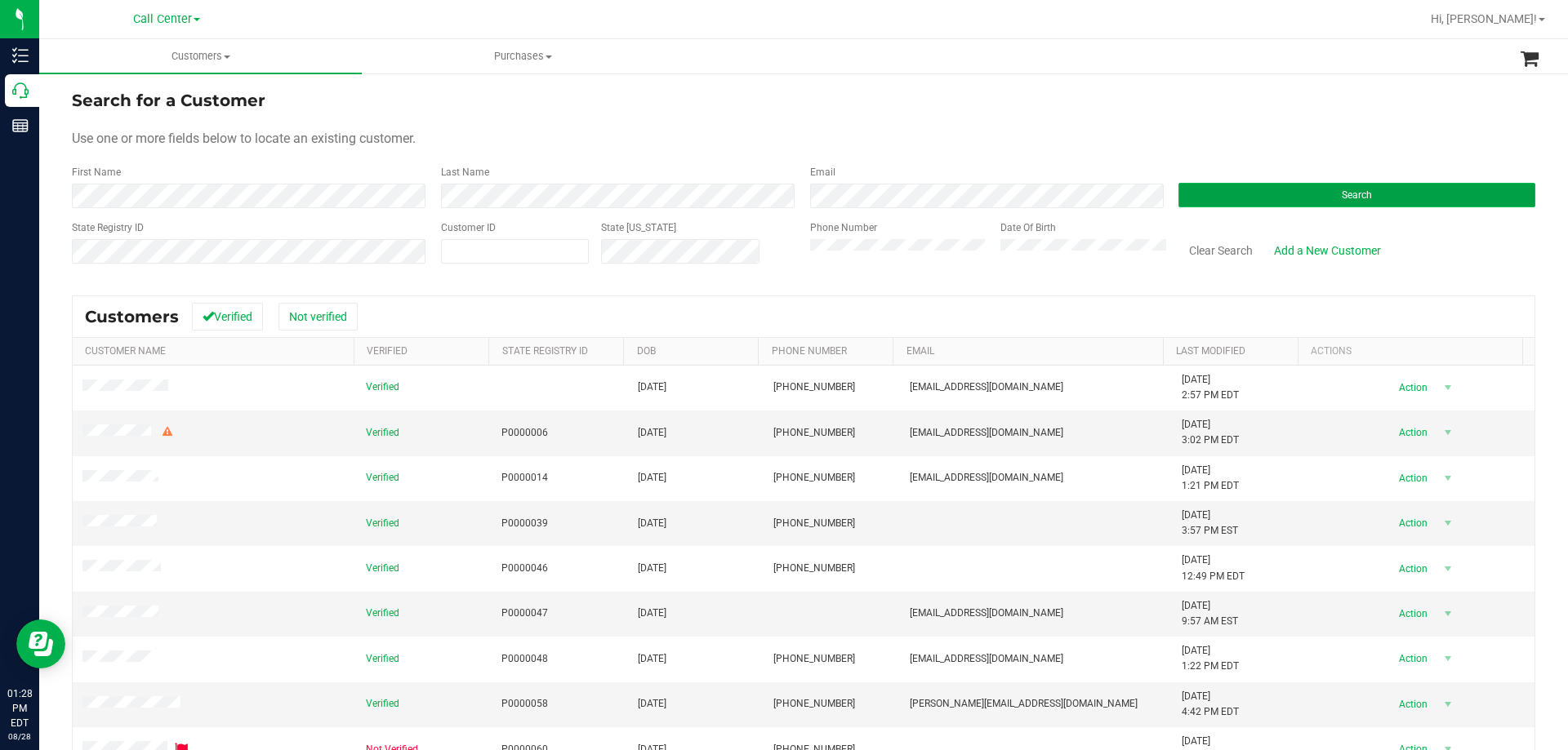
click at [1210, 197] on button "Search" at bounding box center [1357, 194] width 357 height 24
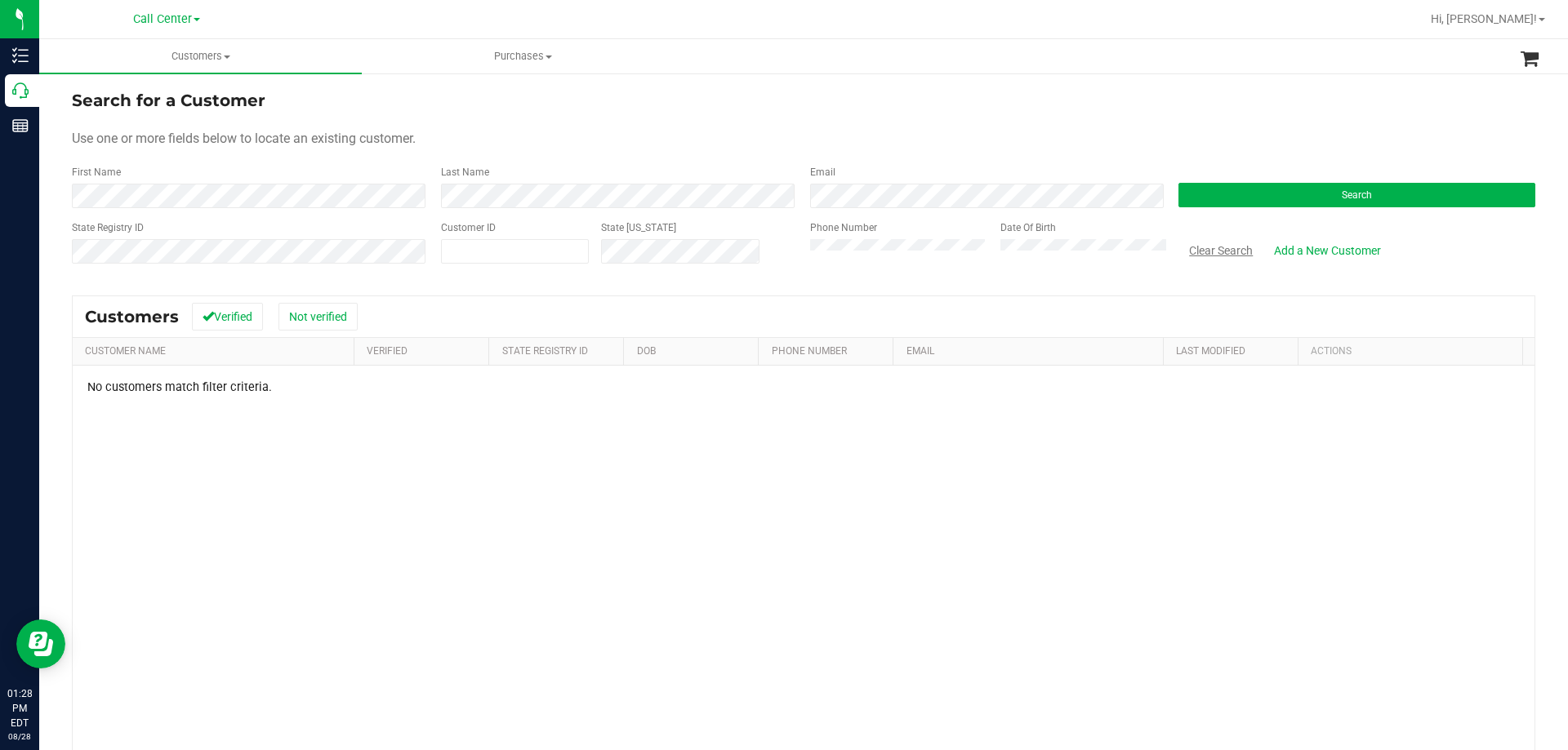
click at [1200, 254] on button "Clear Search" at bounding box center [1220, 250] width 85 height 28
click at [802, 125] on form "Search for a Customer Use one or more fields below to locate an existing custom…" at bounding box center [803, 182] width 1463 height 190
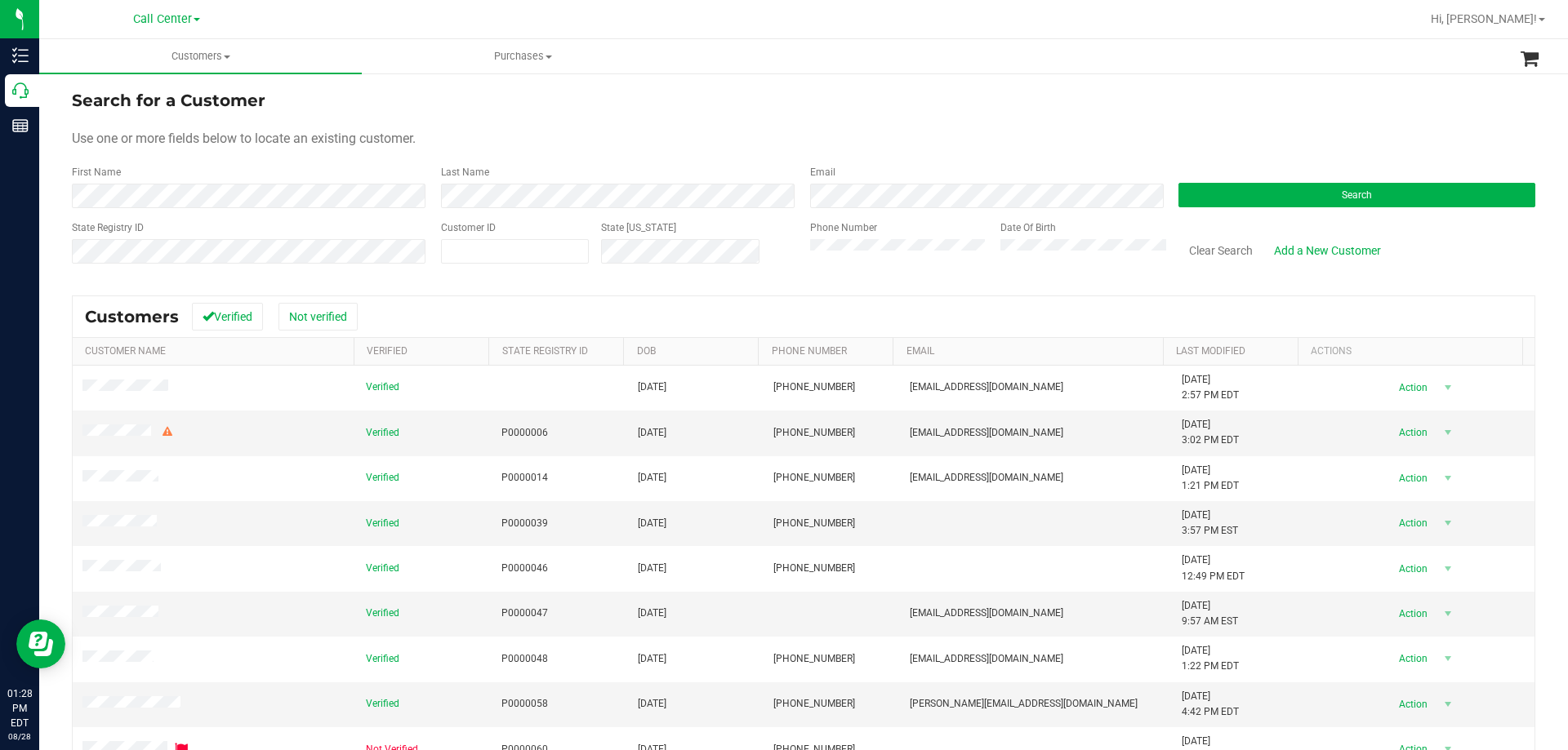
click at [790, 124] on form "Search for a Customer Use one or more fields below to locate an existing custom…" at bounding box center [803, 182] width 1463 height 190
click at [695, 117] on form "Search for a Customer Use one or more fields below to locate an existing custom…" at bounding box center [803, 182] width 1463 height 190
click at [629, 108] on div "Search for a Customer" at bounding box center [803, 100] width 1463 height 24
click at [691, 110] on div "Search for a Customer" at bounding box center [803, 100] width 1463 height 24
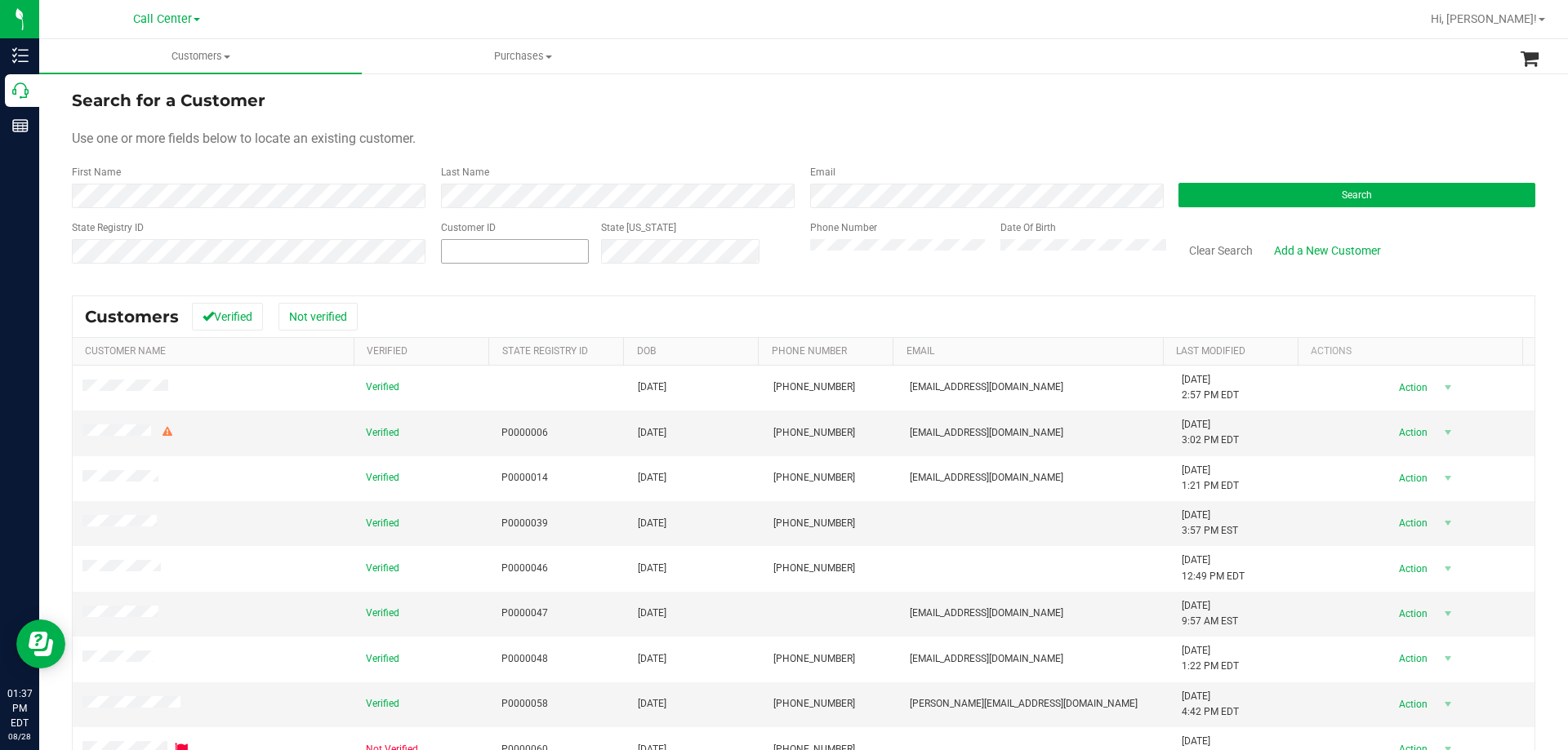
click at [491, 252] on span at bounding box center [515, 251] width 147 height 24
paste input "658353"
type input "658353"
click at [1204, 203] on button "Search" at bounding box center [1357, 194] width 357 height 24
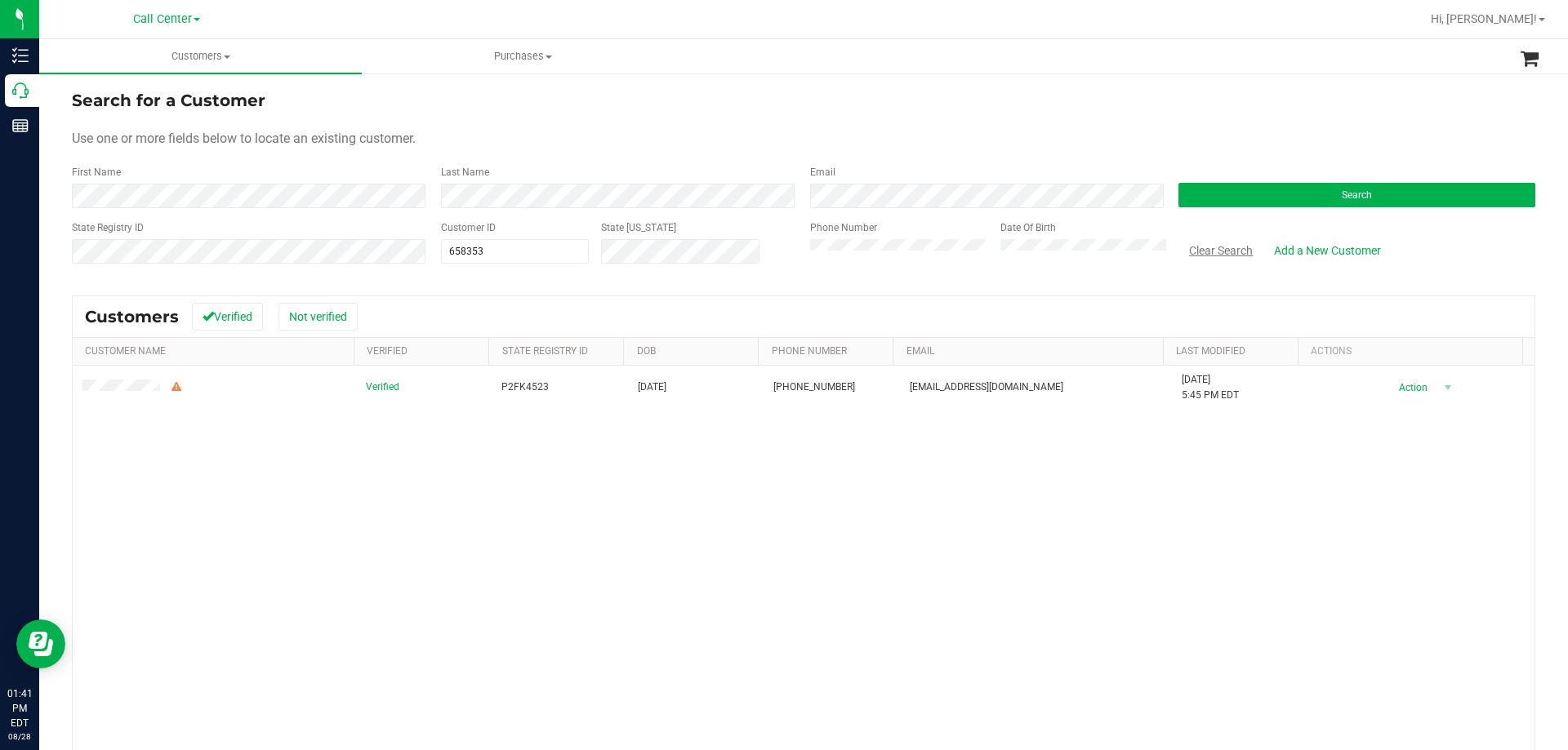
click at [1208, 239] on button "Clear Search" at bounding box center [1220, 250] width 85 height 28
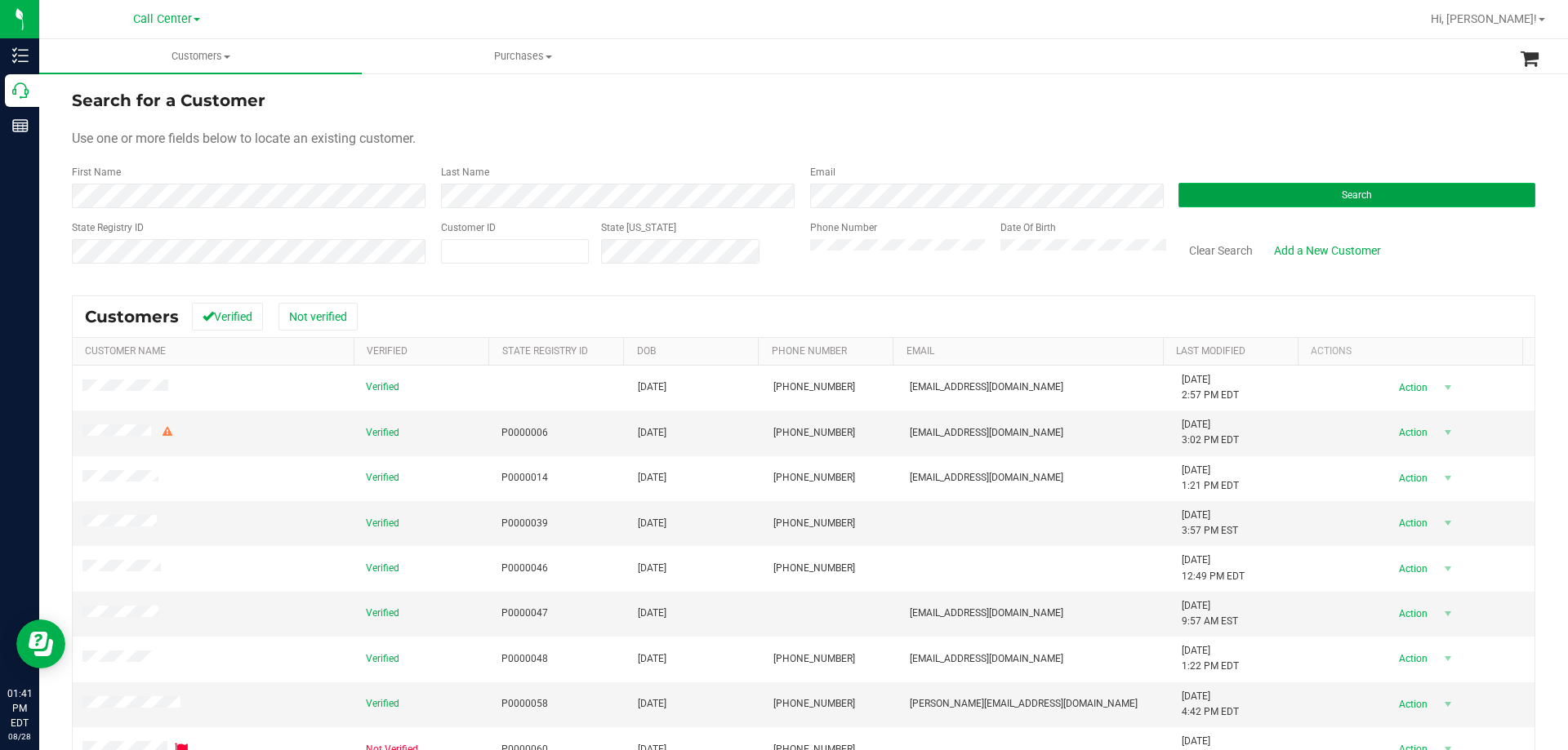
click at [1223, 193] on button "Search" at bounding box center [1357, 194] width 357 height 24
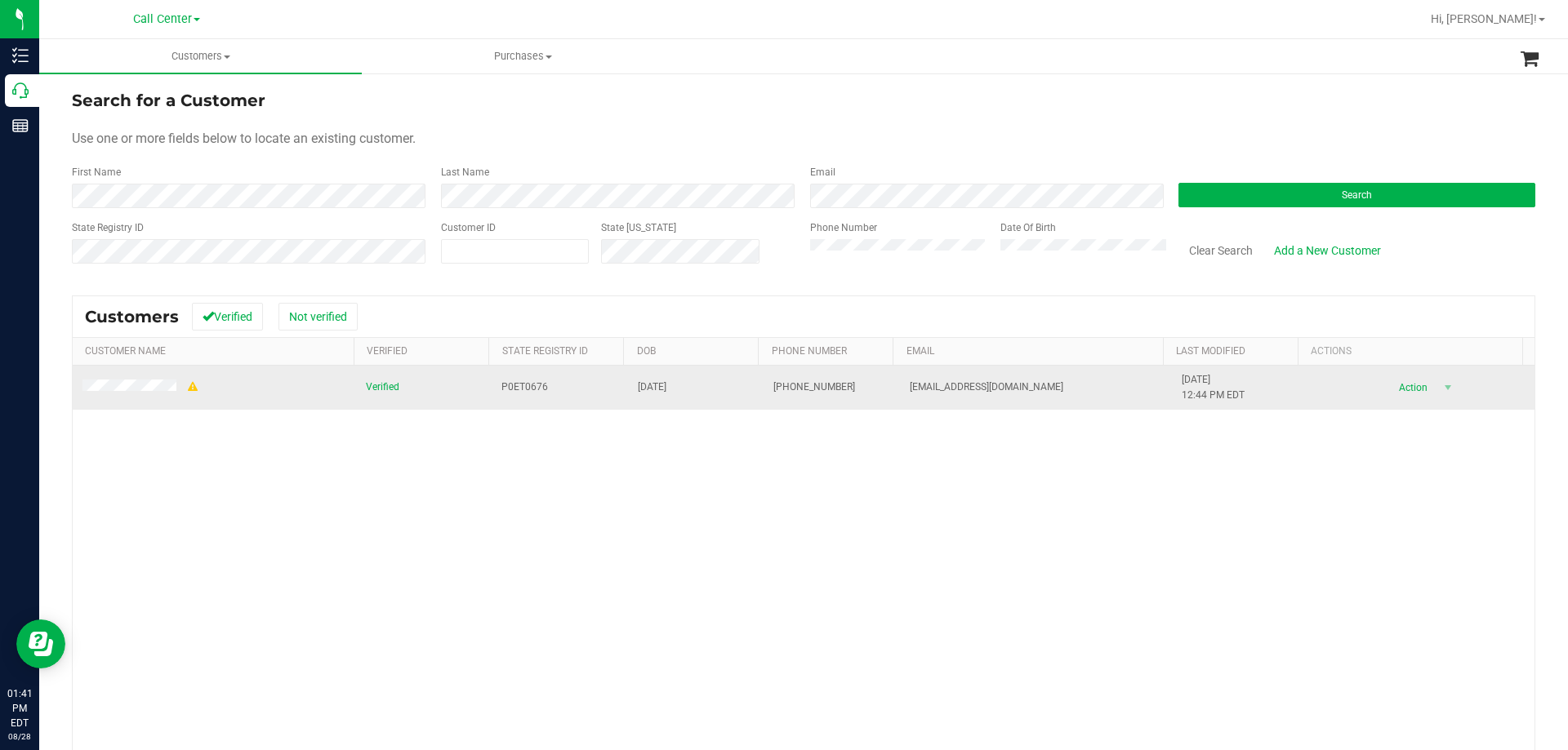
click at [130, 395] on span at bounding box center [141, 388] width 117 height 17
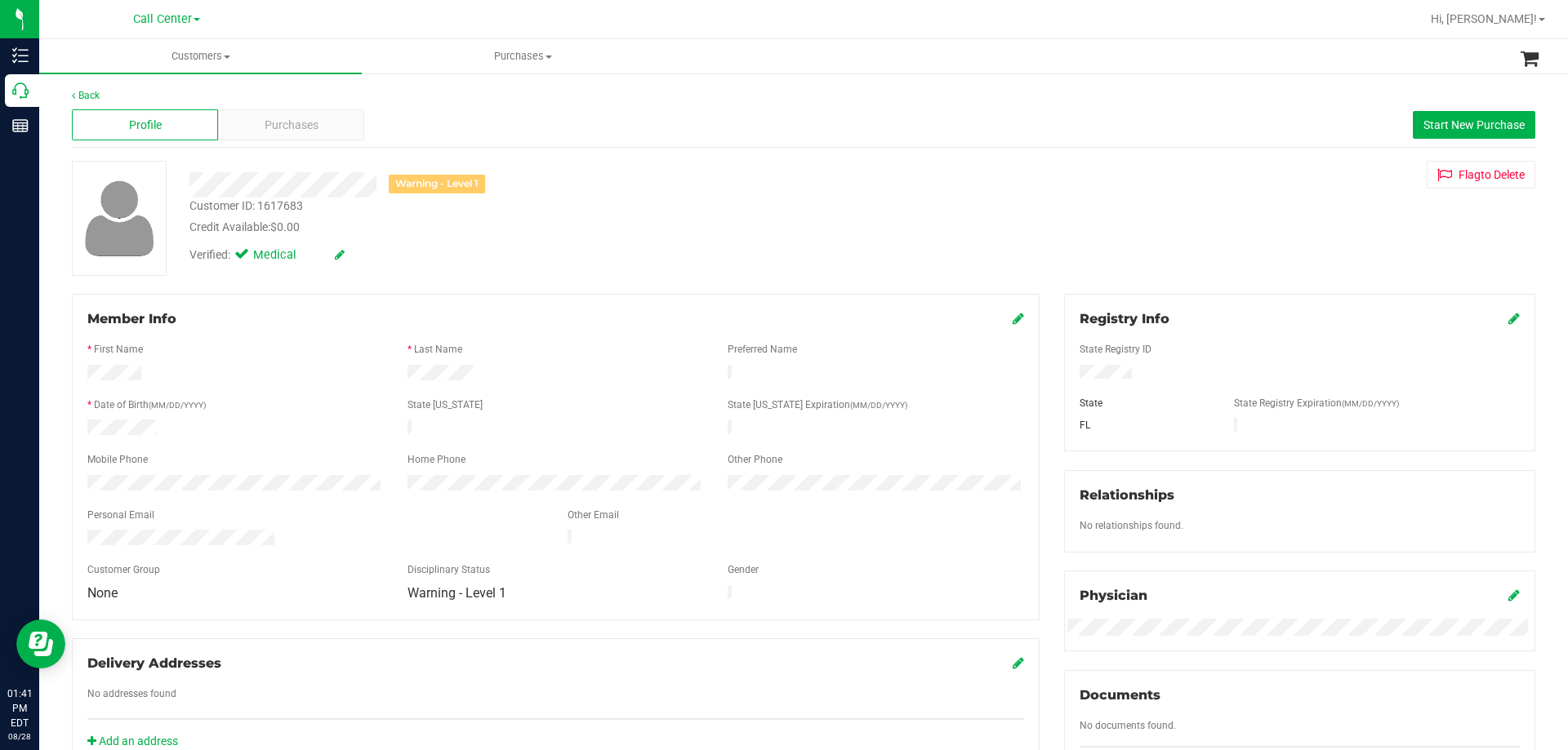
click at [297, 201] on div "Customer ID: 1617683" at bounding box center [246, 206] width 114 height 17
copy div "1617683"
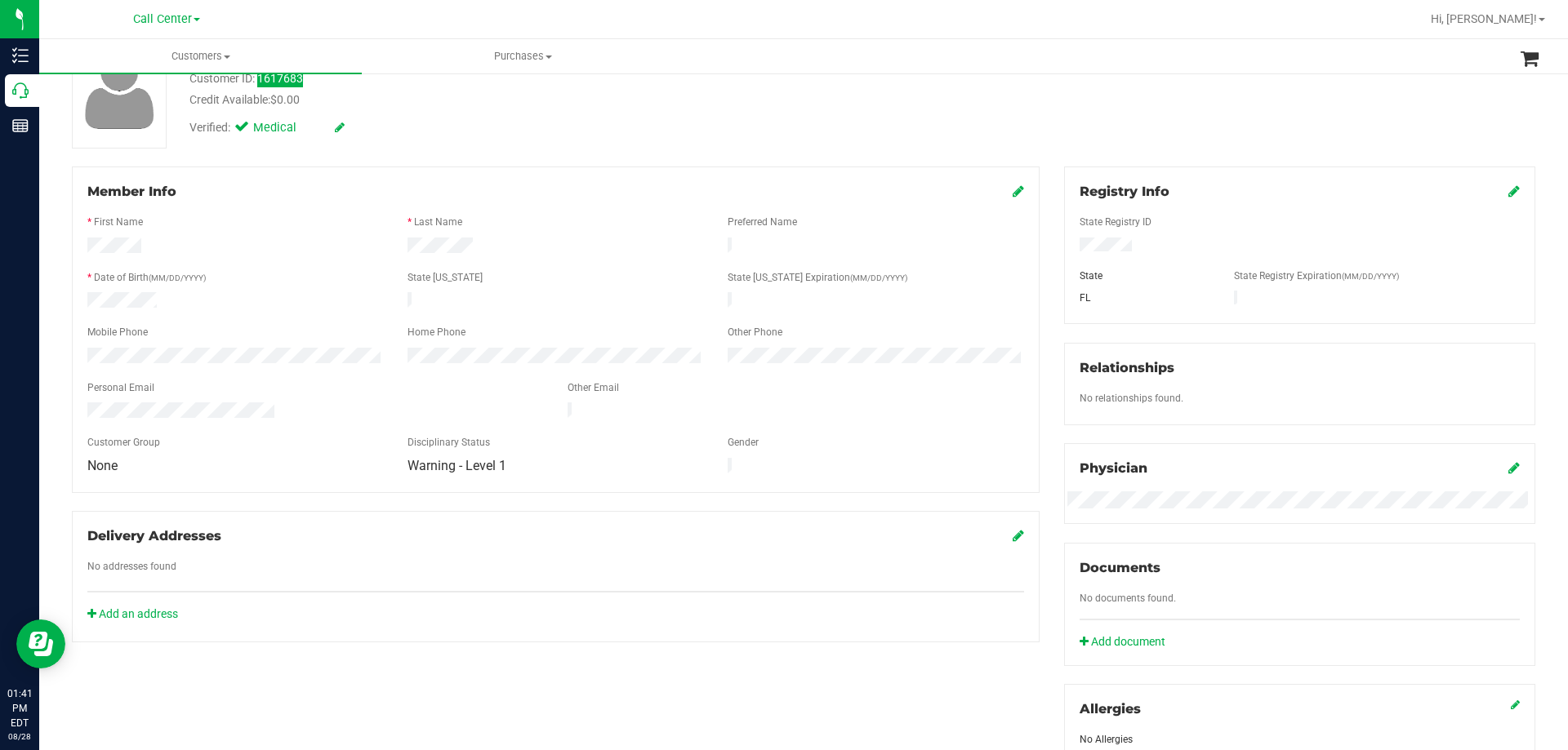
scroll to position [408, 0]
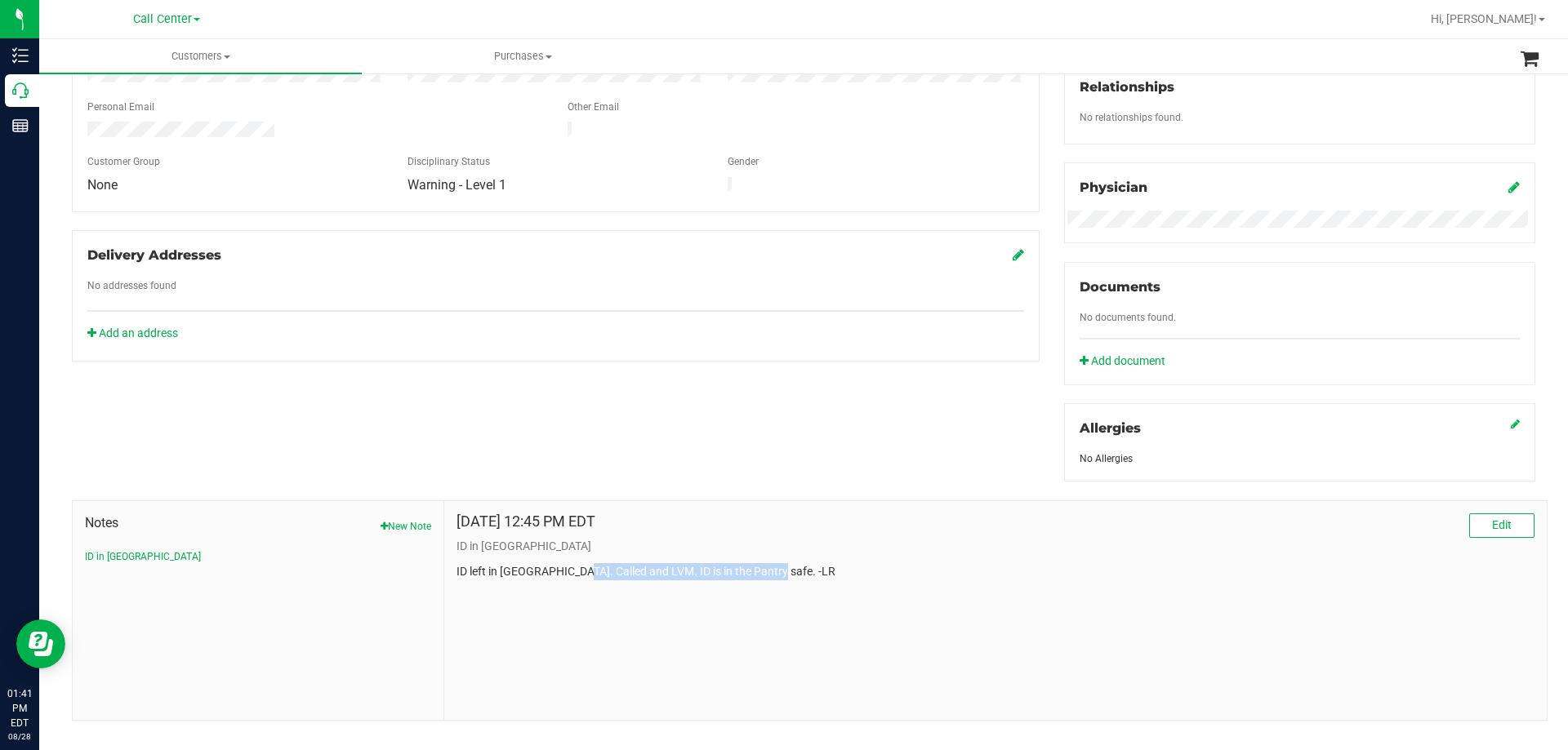
drag, startPoint x: 578, startPoint y: 573, endPoint x: 781, endPoint y: 578, distance: 203.1
click at [781, 578] on div "[DATE] 12:45 PM EDT Edit ID in [GEOGRAPHIC_DATA] ID left in [GEOGRAPHIC_DATA]. …" at bounding box center [995, 610] width 1102 height 218
click at [789, 578] on div "[DATE] 12:45 PM EDT Edit ID in [GEOGRAPHIC_DATA] ID left in [GEOGRAPHIC_DATA]. …" at bounding box center [995, 610] width 1102 height 218
drag, startPoint x: 482, startPoint y: 566, endPoint x: 714, endPoint y: 565, distance: 232.0
click at [714, 565] on p "ID left in [GEOGRAPHIC_DATA]. Called and LVM. ID is in the Pantry safe. -LR" at bounding box center [995, 572] width 1078 height 17
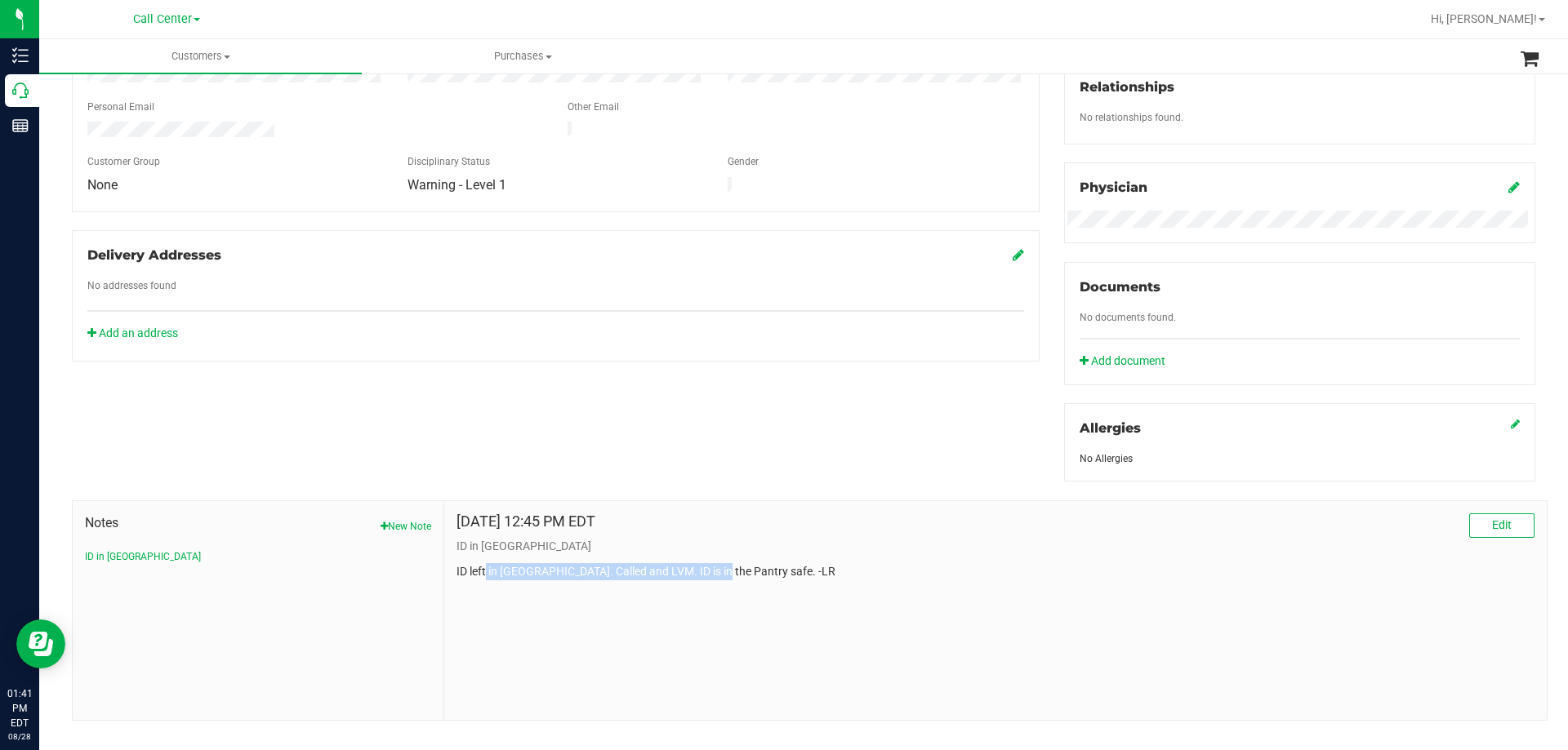
click at [707, 565] on p "ID left in [GEOGRAPHIC_DATA]. Called and LVM. ID is in the Pantry safe. -LR" at bounding box center [995, 572] width 1078 height 17
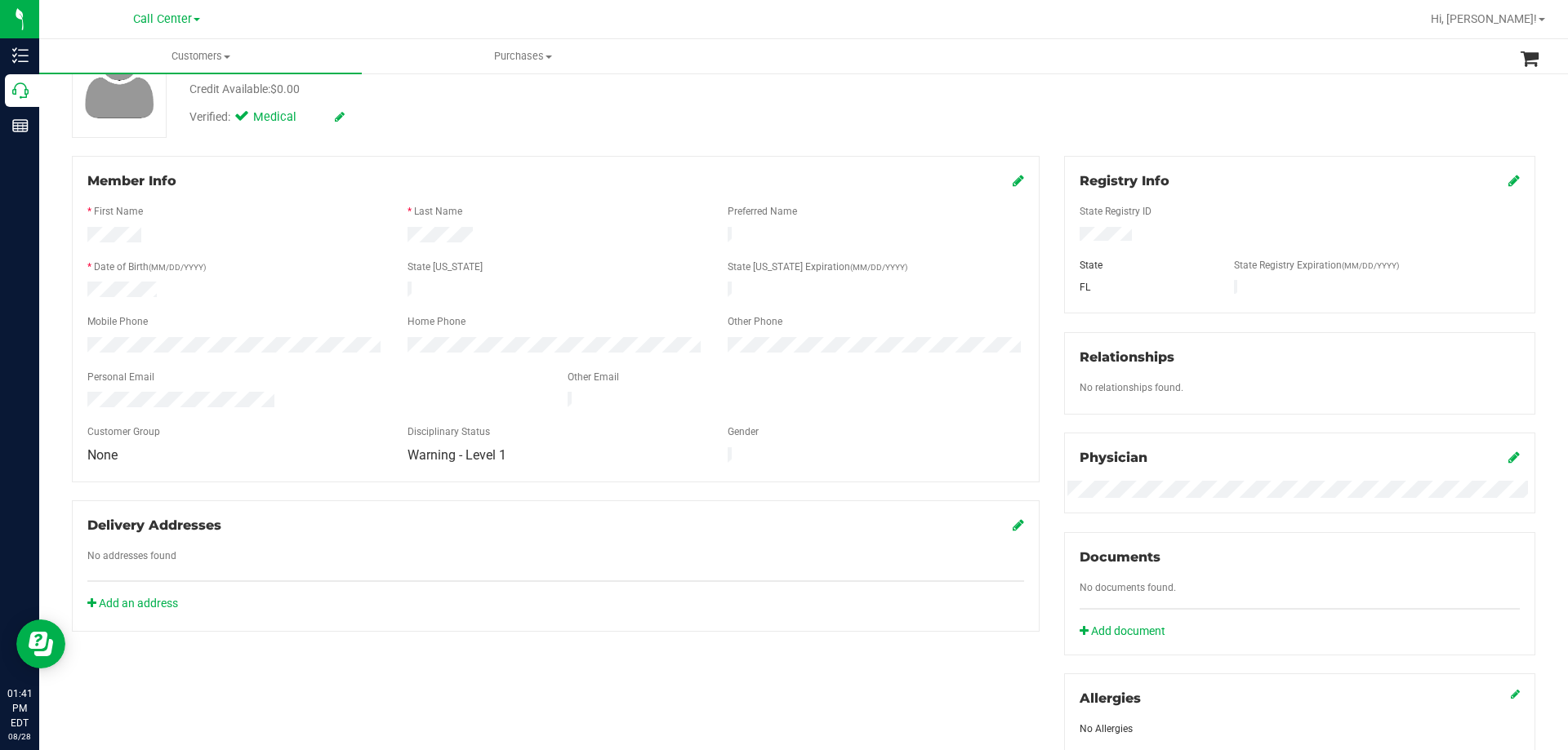
scroll to position [0, 0]
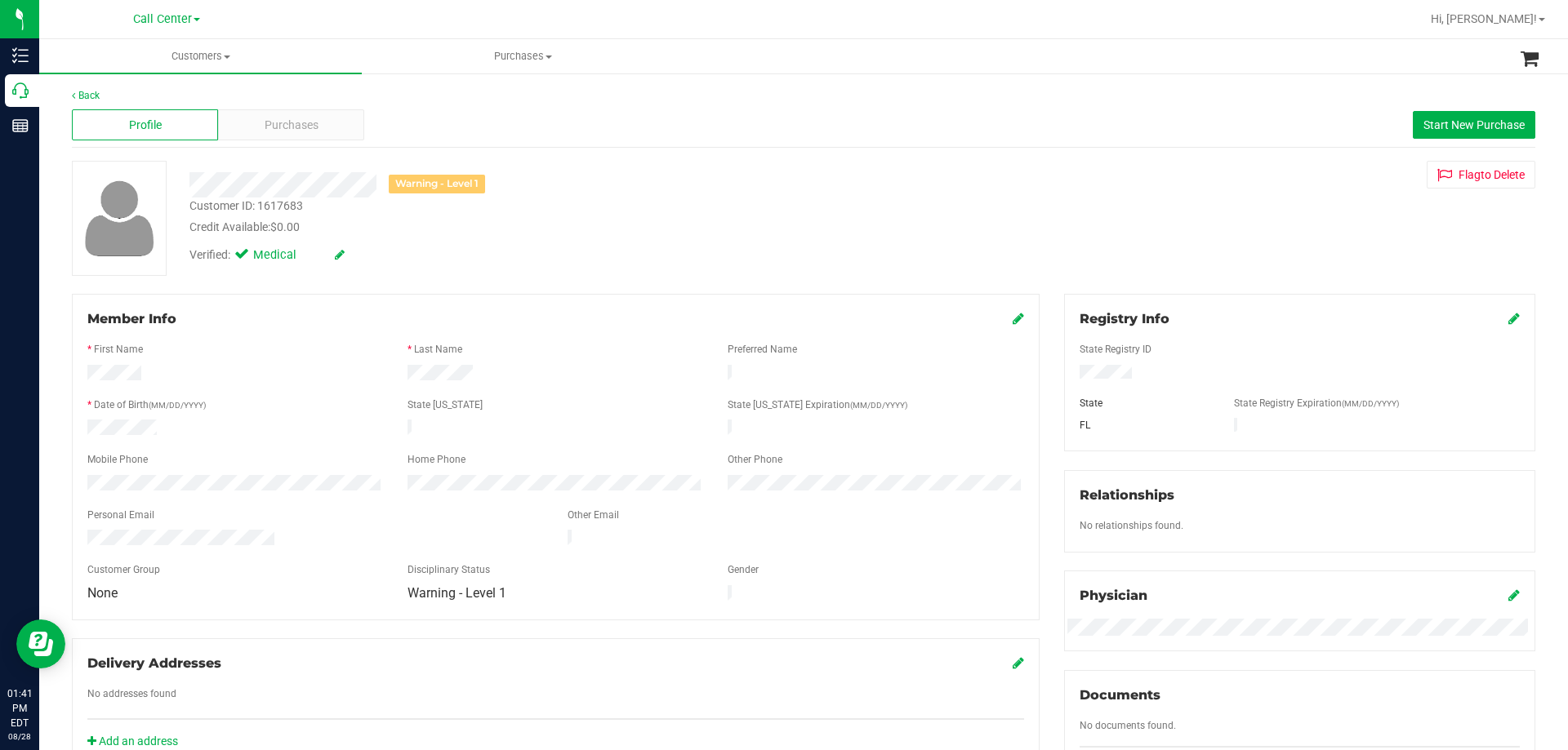
click at [626, 223] on div "Credit Available: $0.00" at bounding box center [549, 227] width 720 height 17
click at [444, 238] on div "Verified: Medical" at bounding box center [549, 254] width 744 height 36
drag, startPoint x: 395, startPoint y: 372, endPoint x: 490, endPoint y: 362, distance: 95.5
click at [490, 362] on form "Member Info * First Name * Last Name Preferred Name * Date of Birth (MM/DD/YYYY…" at bounding box center [555, 457] width 936 height 295
click at [490, 362] on div at bounding box center [555, 362] width 936 height 4
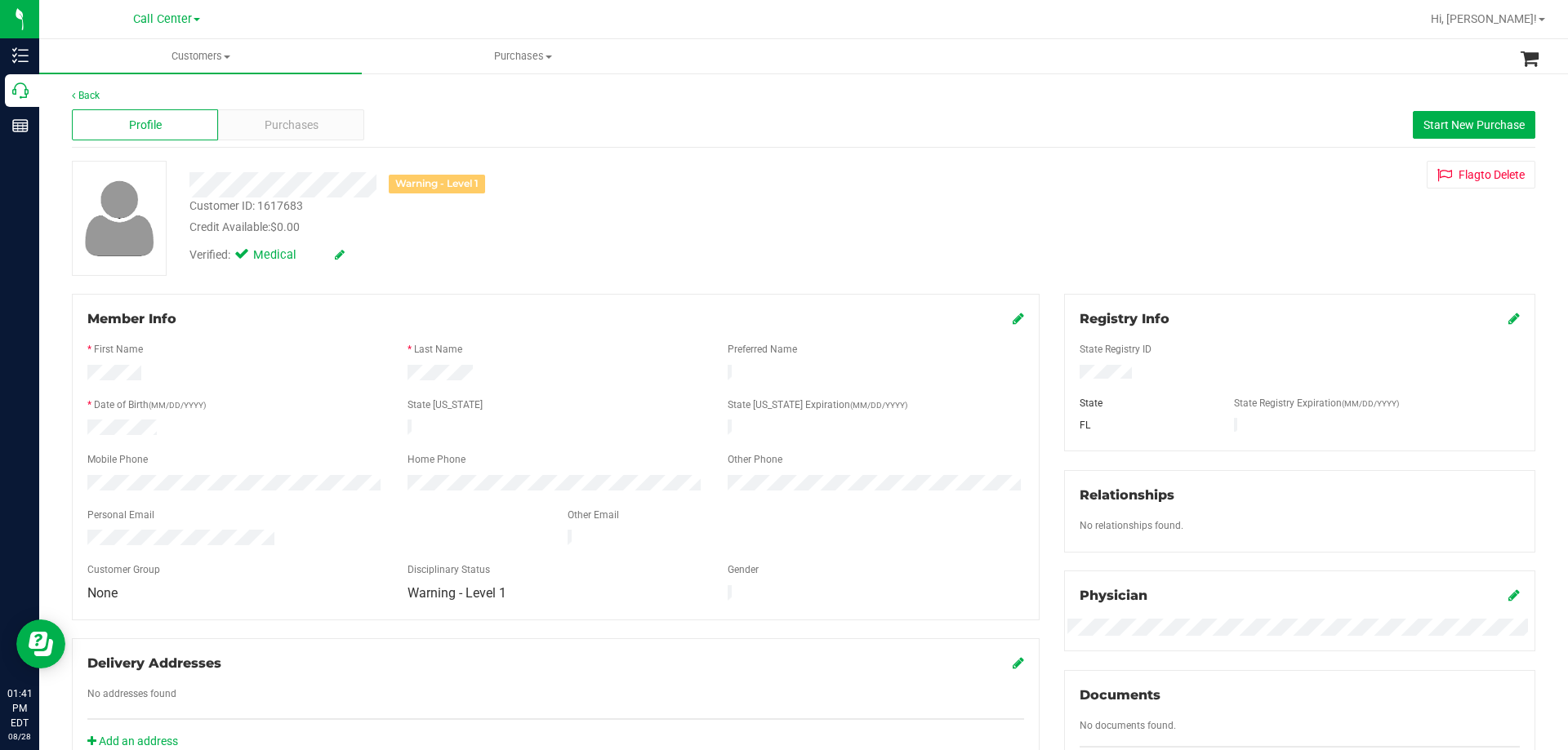
click at [516, 374] on div at bounding box center [556, 374] width 962 height 19
click at [509, 374] on div at bounding box center [555, 374] width 320 height 19
drag, startPoint x: 83, startPoint y: 421, endPoint x: 220, endPoint y: 427, distance: 137.1
click at [220, 427] on div at bounding box center [235, 429] width 320 height 19
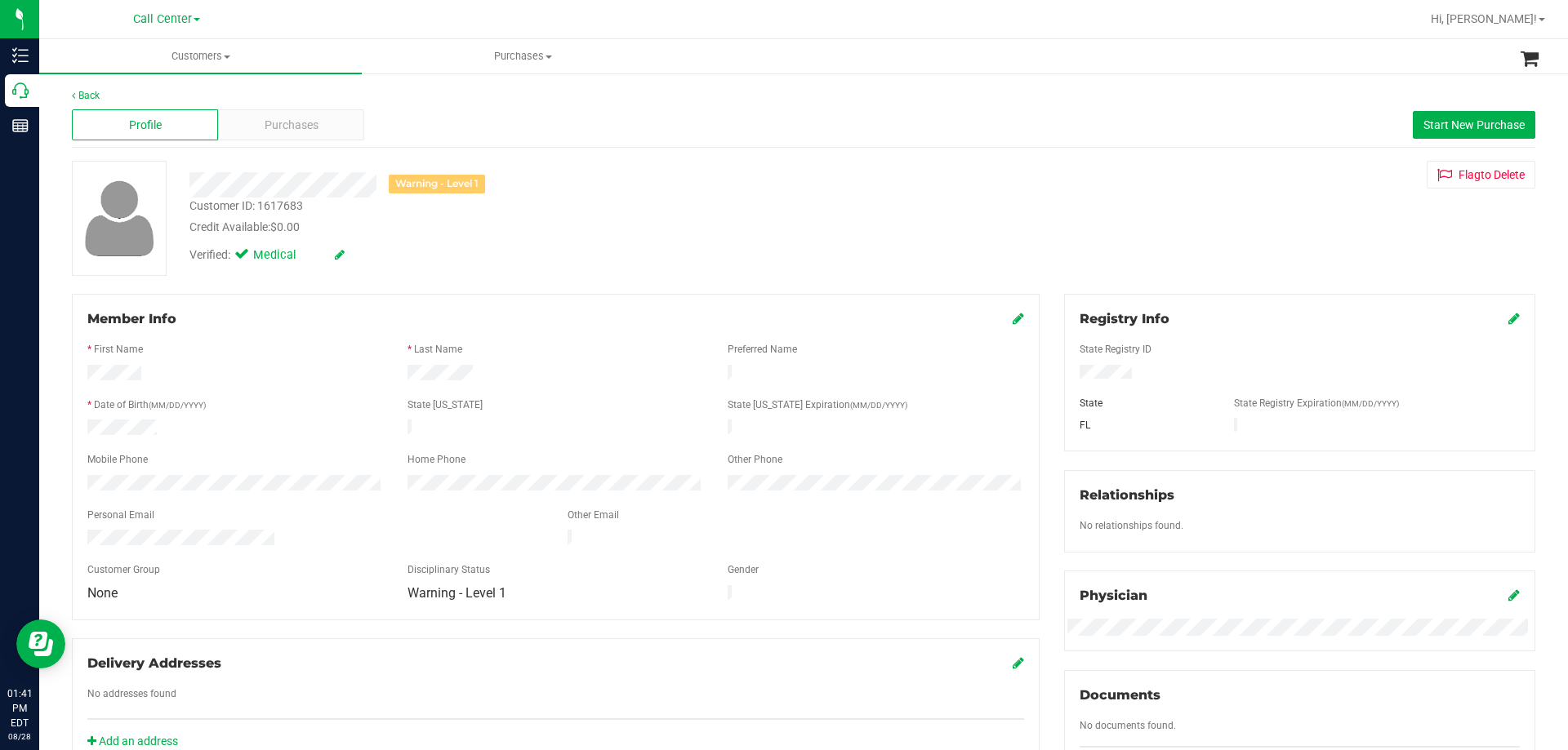
click at [199, 421] on div at bounding box center [235, 429] width 320 height 19
click at [224, 422] on div at bounding box center [235, 429] width 320 height 19
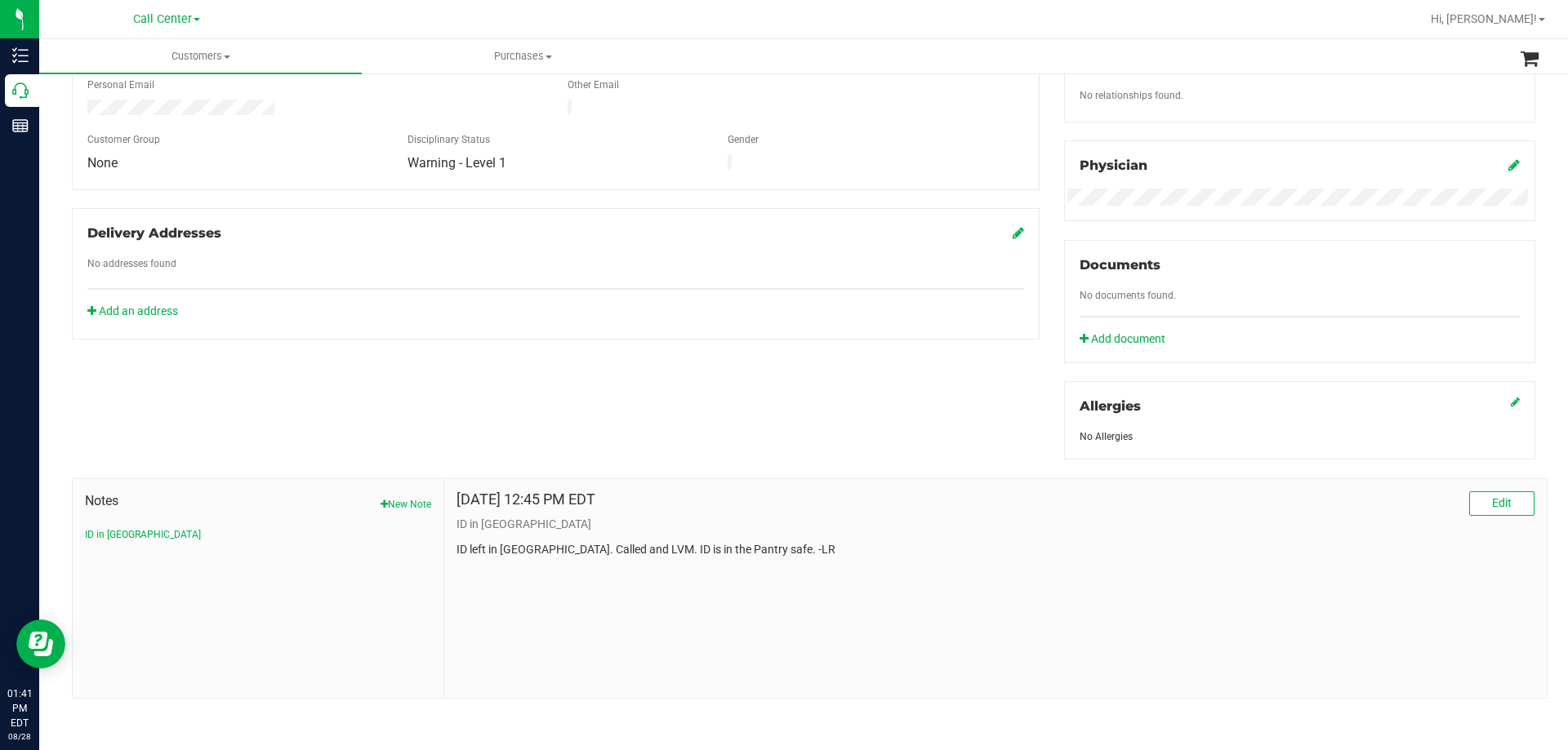
click at [342, 414] on div "Member Info * First Name * Last Name Preferred Name * Date of Birth (MM/DD/YYYY…" at bounding box center [803, 281] width 1488 height 835
drag, startPoint x: 472, startPoint y: 546, endPoint x: 761, endPoint y: 547, distance: 289.0
click at [761, 547] on p "ID left in [GEOGRAPHIC_DATA]. Called and LVM. ID is in the Pantry safe. -LR" at bounding box center [995, 549] width 1078 height 17
drag, startPoint x: 523, startPoint y: 548, endPoint x: 594, endPoint y: 547, distance: 71.0
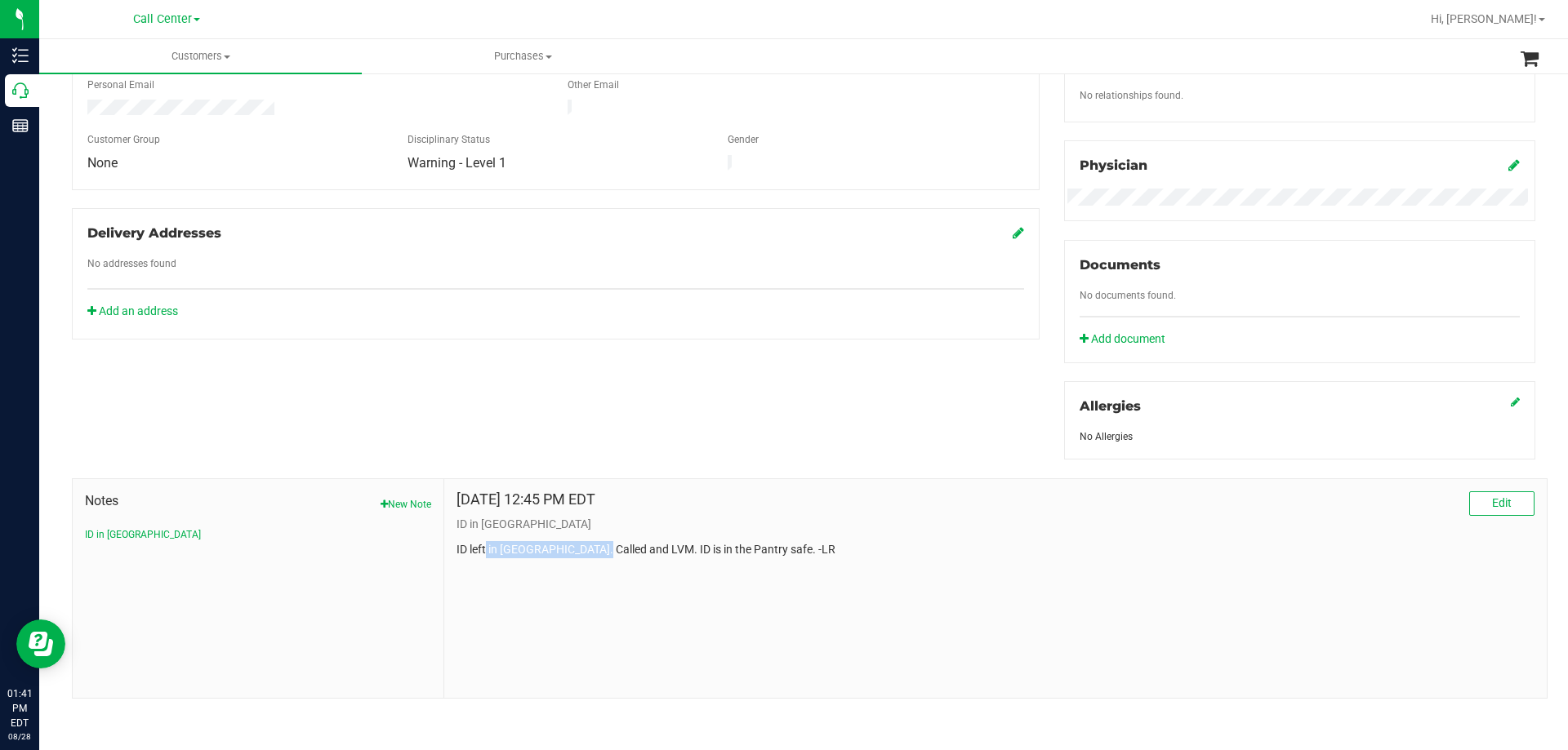
click at [594, 547] on p "ID left in [GEOGRAPHIC_DATA]. Called and LVM. ID is in the Pantry safe. -LR" at bounding box center [995, 549] width 1078 height 17
click at [626, 547] on p "ID left in [GEOGRAPHIC_DATA]. Called and LVM. ID is in the Pantry safe. -LR" at bounding box center [995, 549] width 1078 height 17
drag, startPoint x: 513, startPoint y: 547, endPoint x: 632, endPoint y: 541, distance: 119.2
click at [625, 541] on p "ID left in [GEOGRAPHIC_DATA]. Called and LVM. ID is in the Pantry safe. -LR" at bounding box center [995, 549] width 1078 height 17
click at [673, 542] on p "ID left in [GEOGRAPHIC_DATA]. Called and LVM. ID is in the Pantry safe. -LR" at bounding box center [995, 549] width 1078 height 17
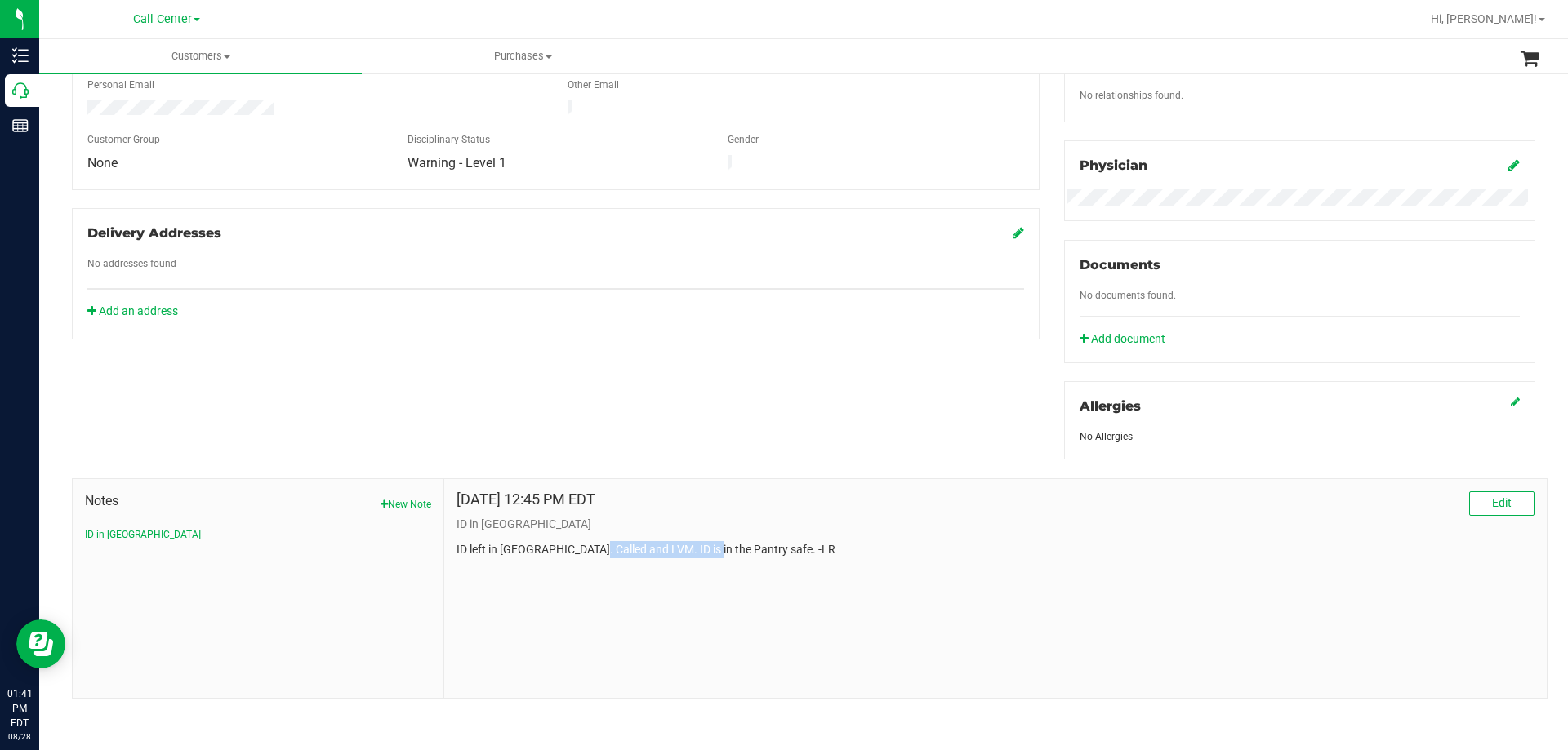
drag, startPoint x: 585, startPoint y: 547, endPoint x: 705, endPoint y: 546, distance: 120.0
click at [705, 546] on p "ID left in [GEOGRAPHIC_DATA]. Called and LVM. ID is in the Pantry safe. -LR" at bounding box center [995, 549] width 1078 height 17
click at [758, 546] on p "ID left in [GEOGRAPHIC_DATA]. Called and LVM. ID is in the Pantry safe. -LR" at bounding box center [995, 549] width 1078 height 17
drag, startPoint x: 596, startPoint y: 547, endPoint x: 784, endPoint y: 547, distance: 188.0
click at [784, 547] on p "ID left in [GEOGRAPHIC_DATA]. Called and LVM. ID is in the Pantry safe. -LR" at bounding box center [995, 549] width 1078 height 17
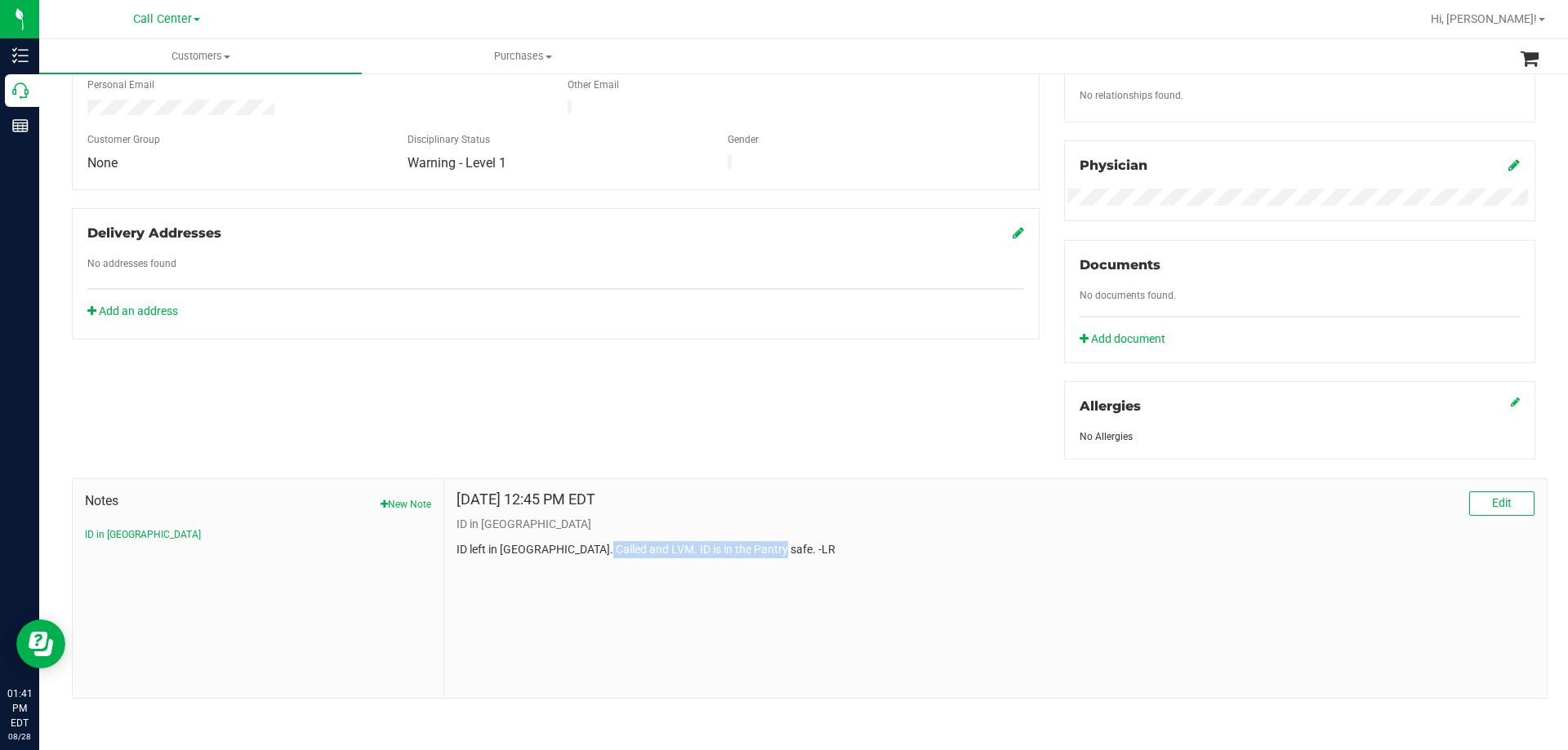
click at [795, 546] on p "ID left in [GEOGRAPHIC_DATA]. Called and LVM. ID is in the Pantry safe. -LR" at bounding box center [995, 549] width 1078 height 17
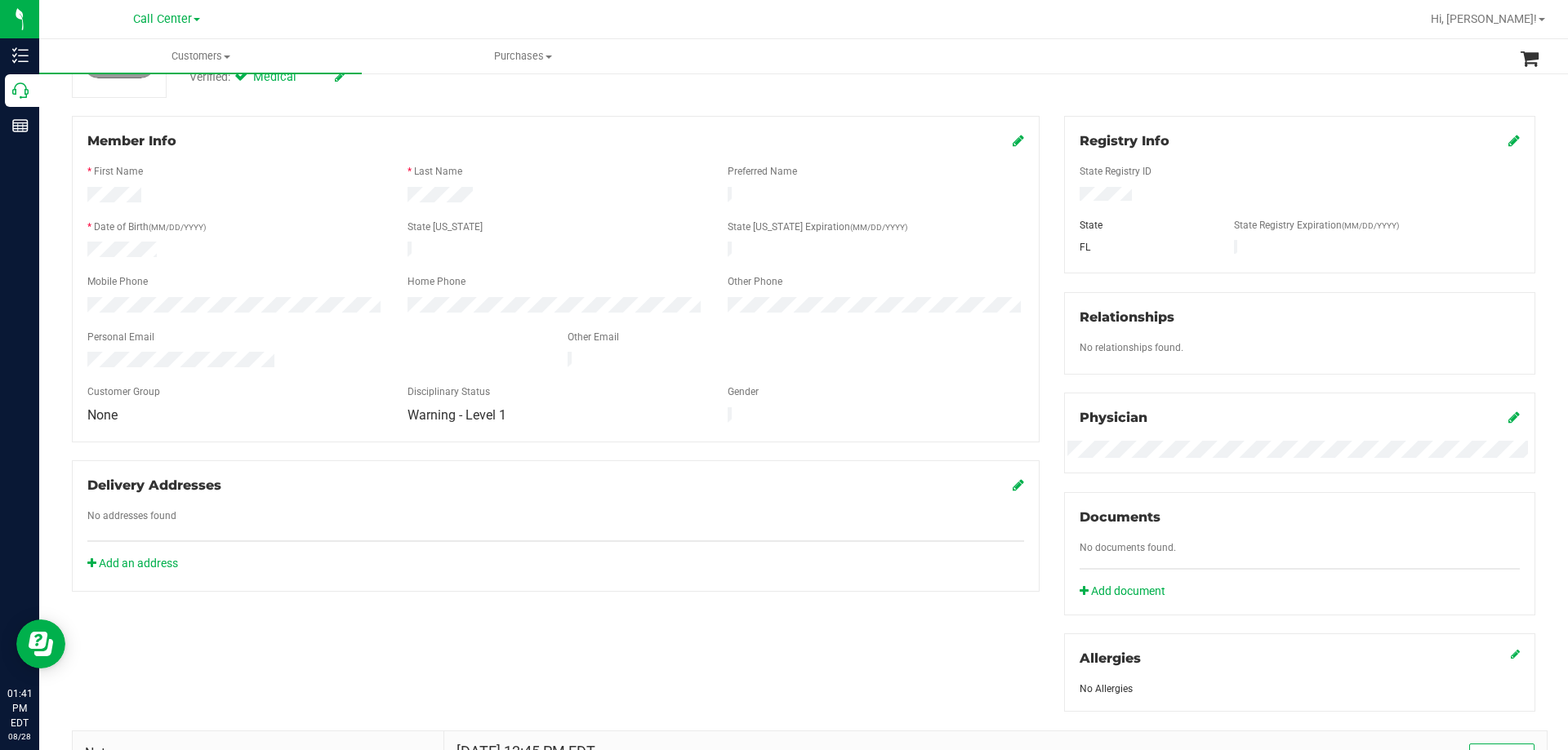
scroll to position [0, 0]
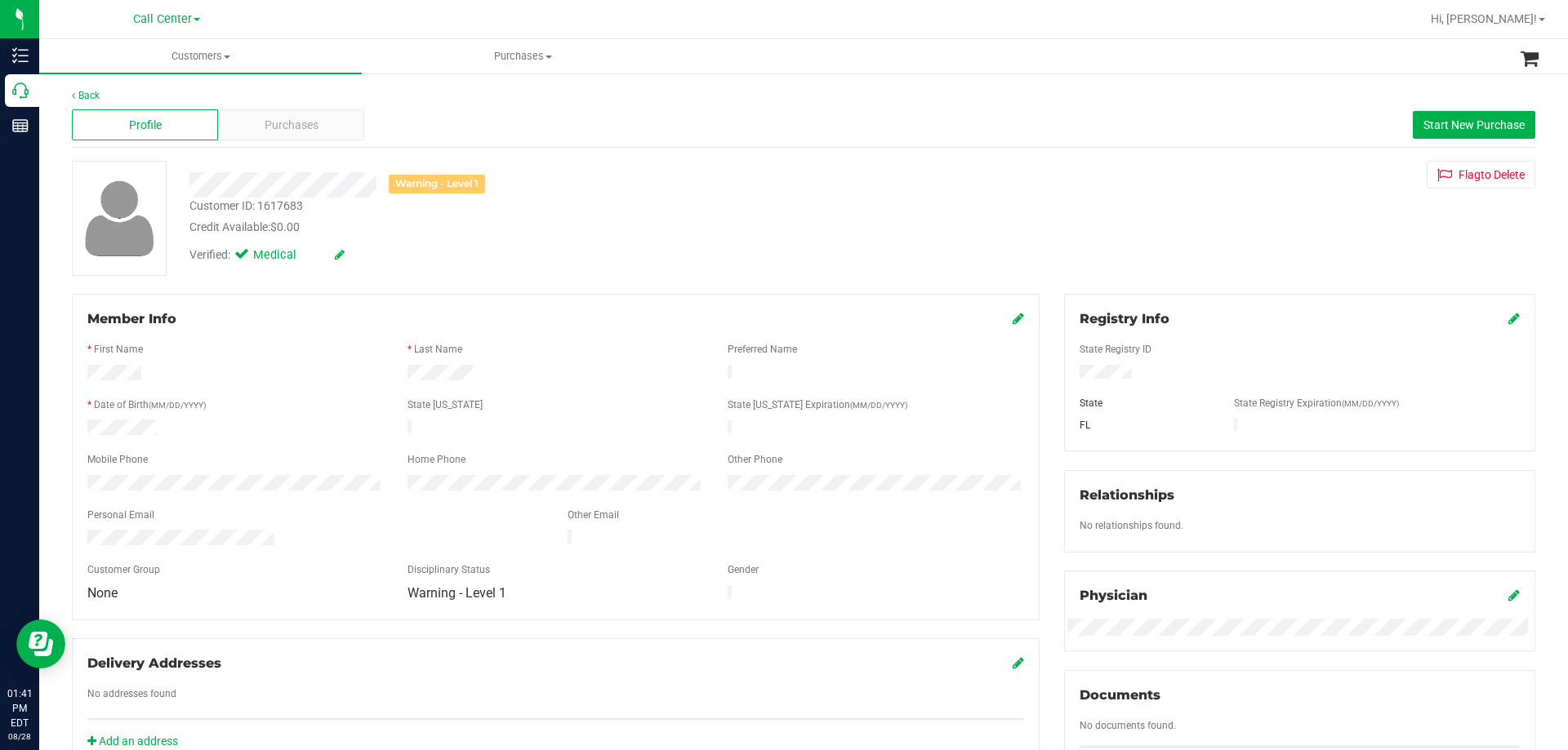
click at [622, 306] on div "Member Info * First Name * Last Name Preferred Name * Date of Birth (MM/DD/YYYY…" at bounding box center [555, 457] width 967 height 326
drag, startPoint x: 395, startPoint y: 184, endPoint x: 570, endPoint y: 184, distance: 175.0
click at [570, 184] on div "Warning - Level 1" at bounding box center [549, 185] width 744 height 25
click at [570, 186] on div "Warning - Level 1" at bounding box center [549, 185] width 744 height 25
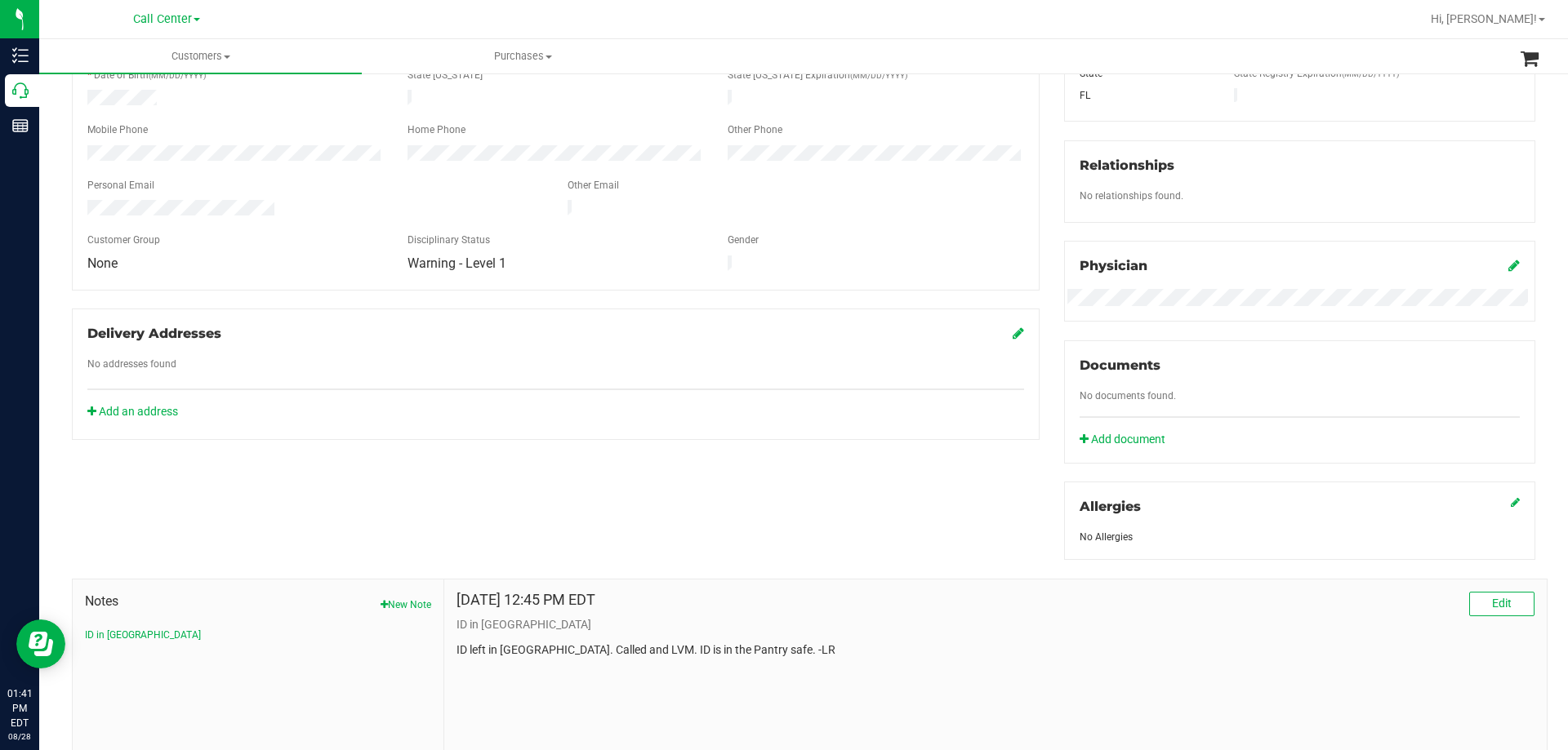
scroll to position [430, 0]
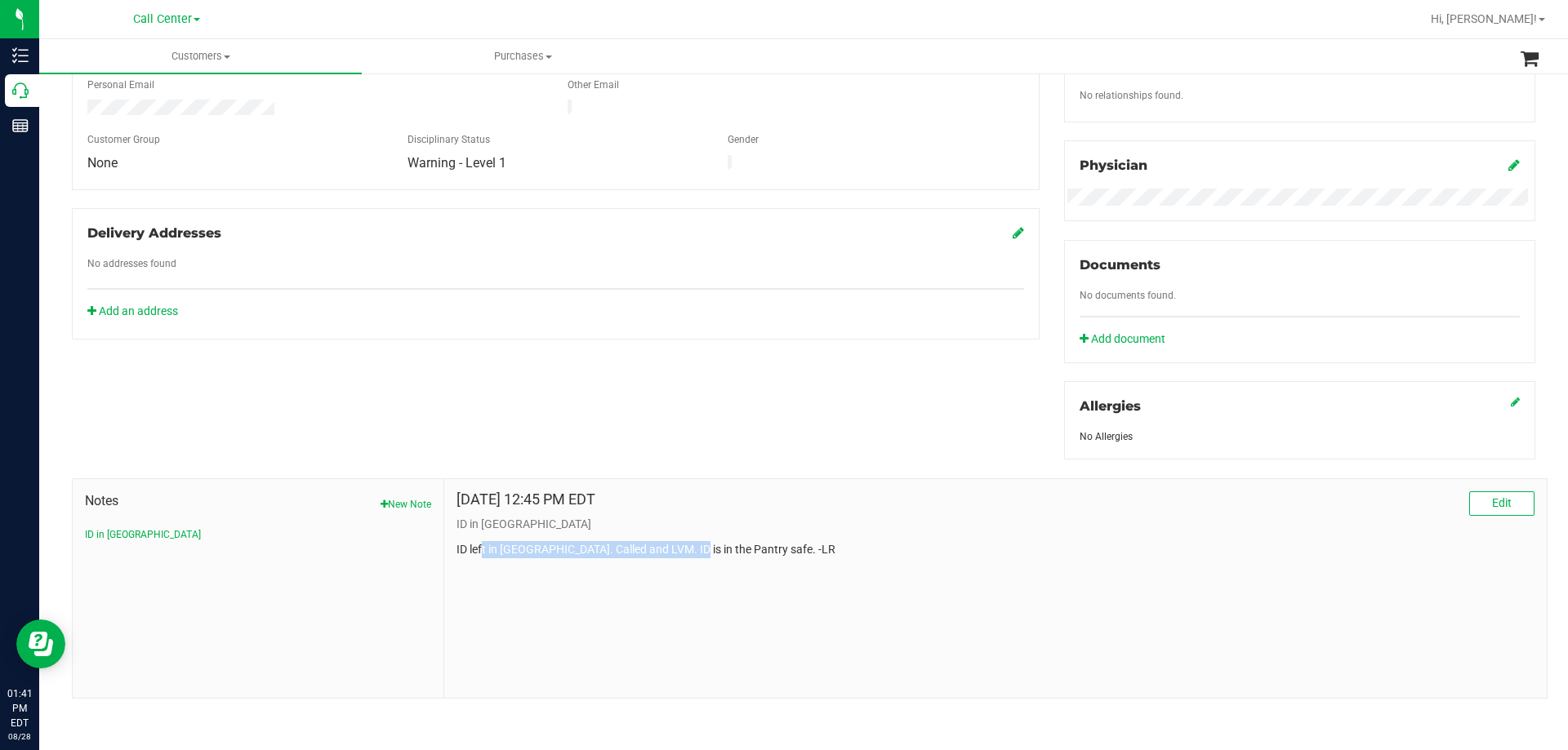
drag, startPoint x: 481, startPoint y: 546, endPoint x: 683, endPoint y: 543, distance: 202.0
click at [683, 543] on p "ID left in [GEOGRAPHIC_DATA]. Called and LVM. ID is in the Pantry safe. -LR" at bounding box center [995, 549] width 1078 height 17
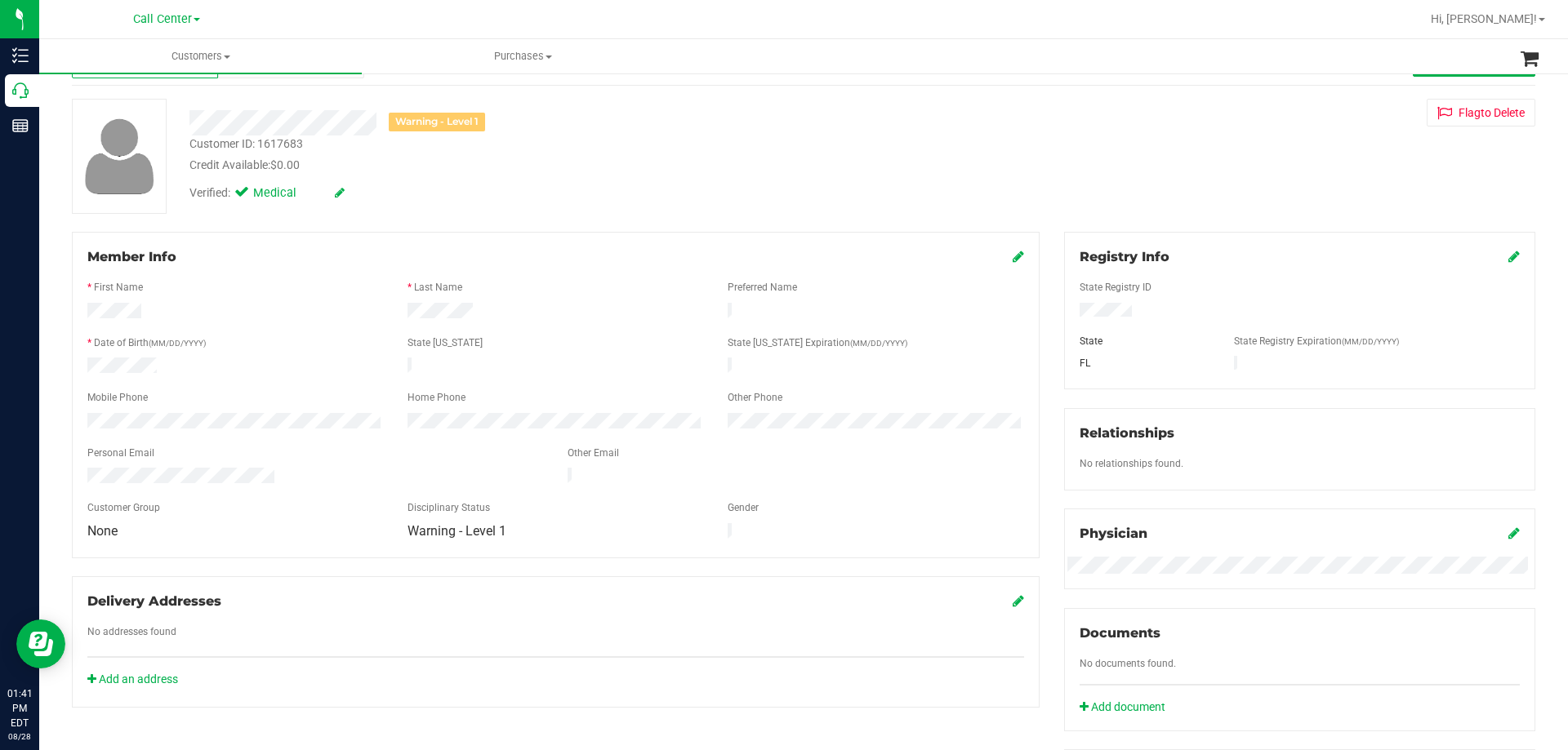
scroll to position [0, 0]
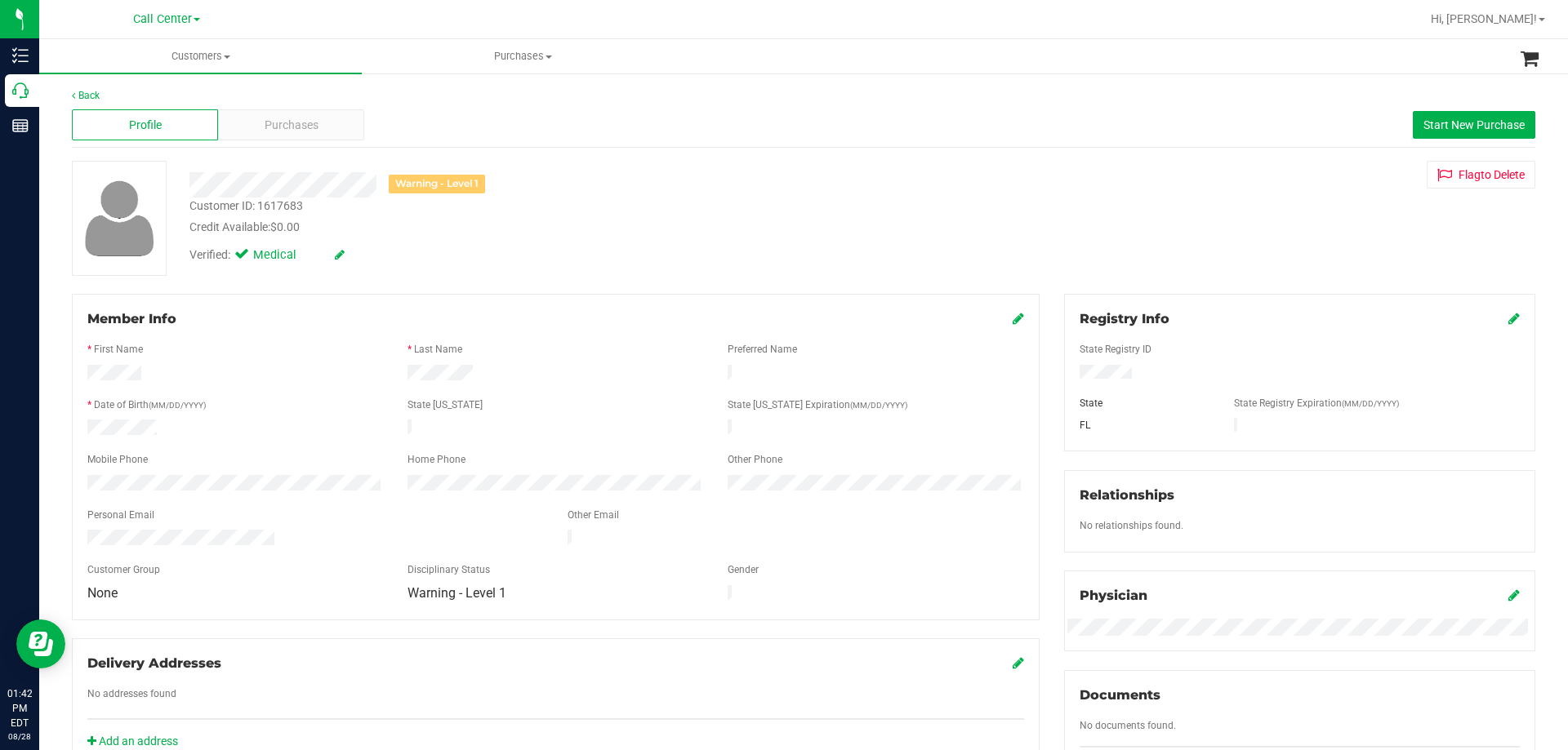
click at [291, 419] on div at bounding box center [235, 429] width 320 height 19
click at [313, 141] on div "Profile Purchases Start New Purchase" at bounding box center [803, 126] width 1463 height 45
click at [293, 126] on span "Purchases" at bounding box center [291, 125] width 54 height 17
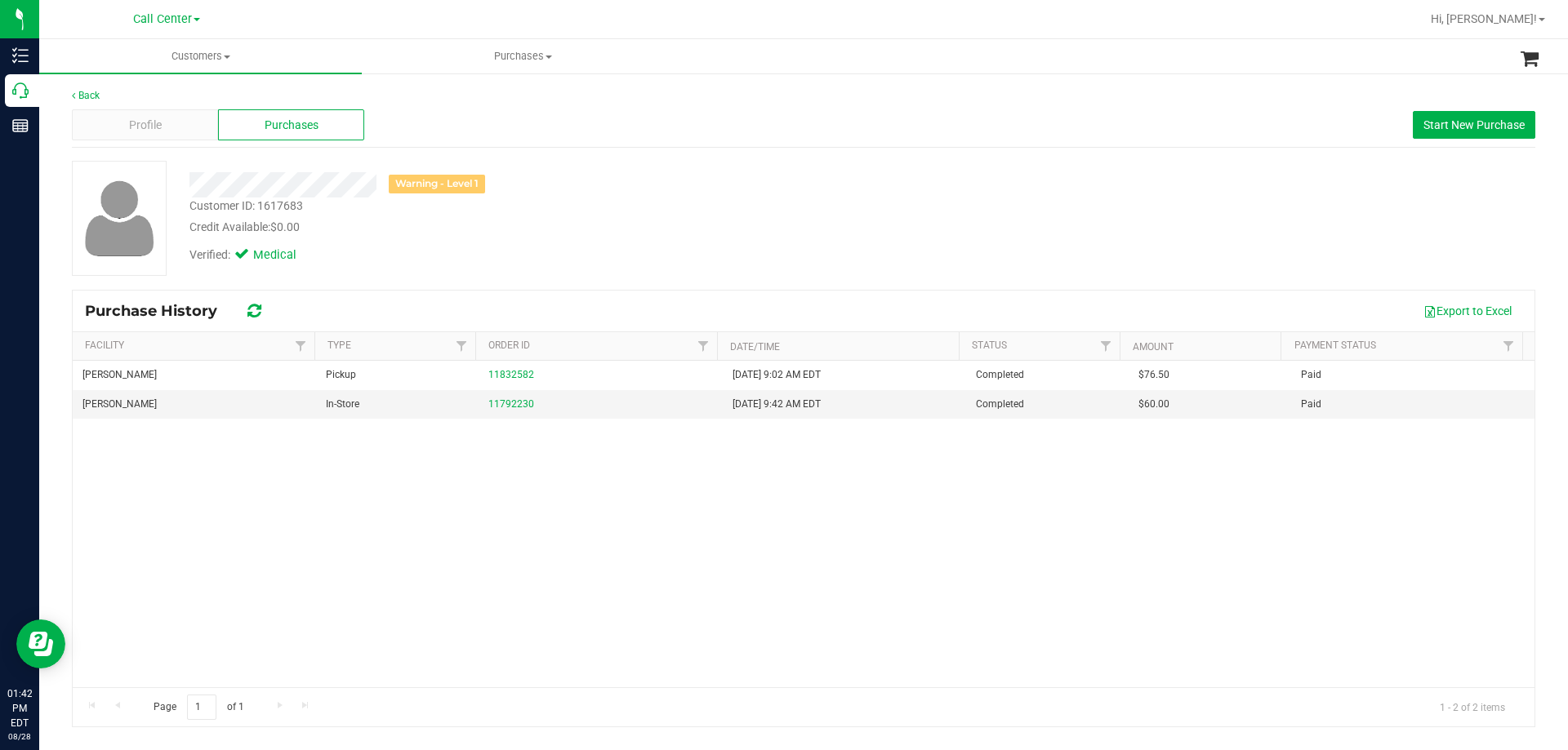
click at [163, 120] on div "Profile" at bounding box center [145, 125] width 147 height 31
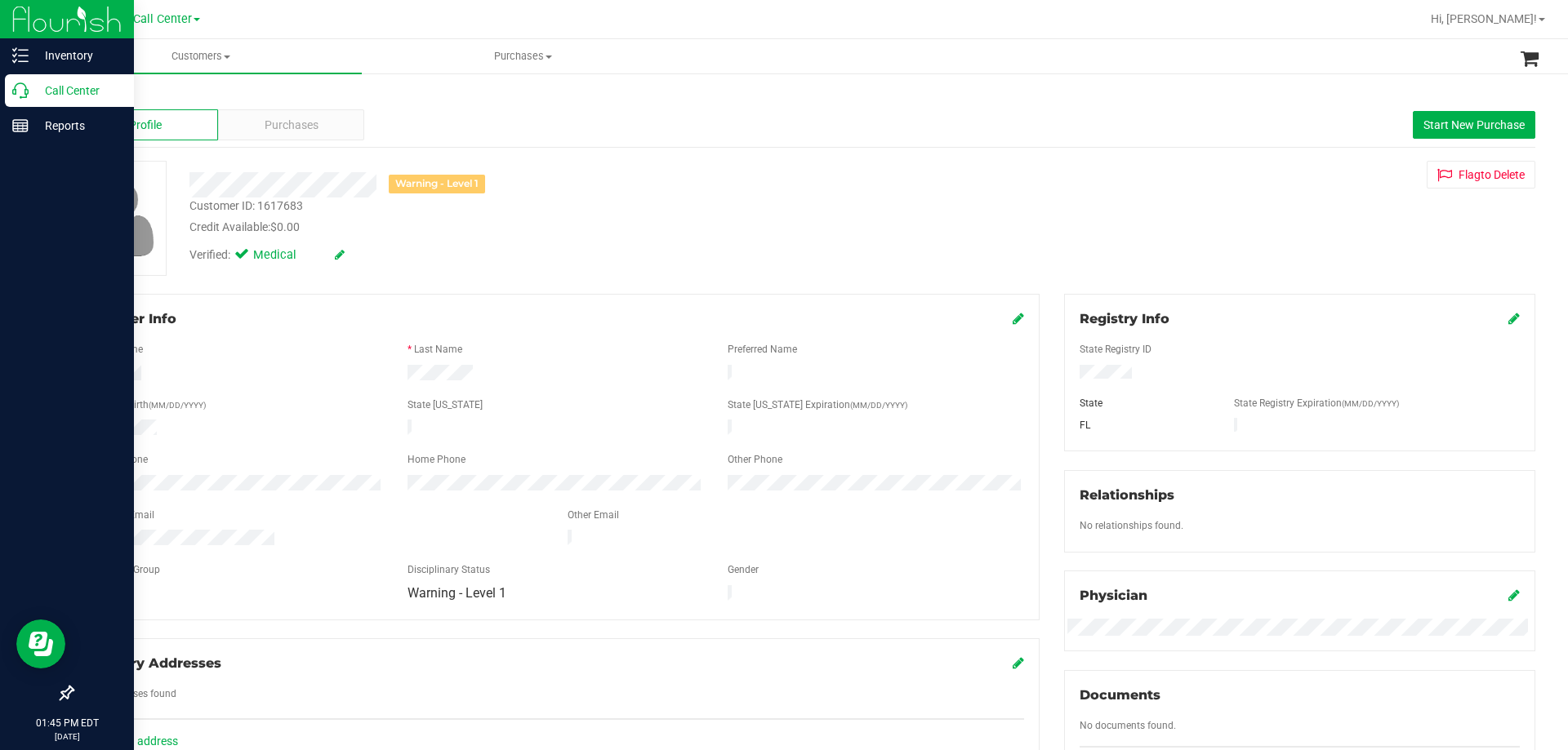
click at [92, 86] on p "Call Center" at bounding box center [77, 90] width 98 height 19
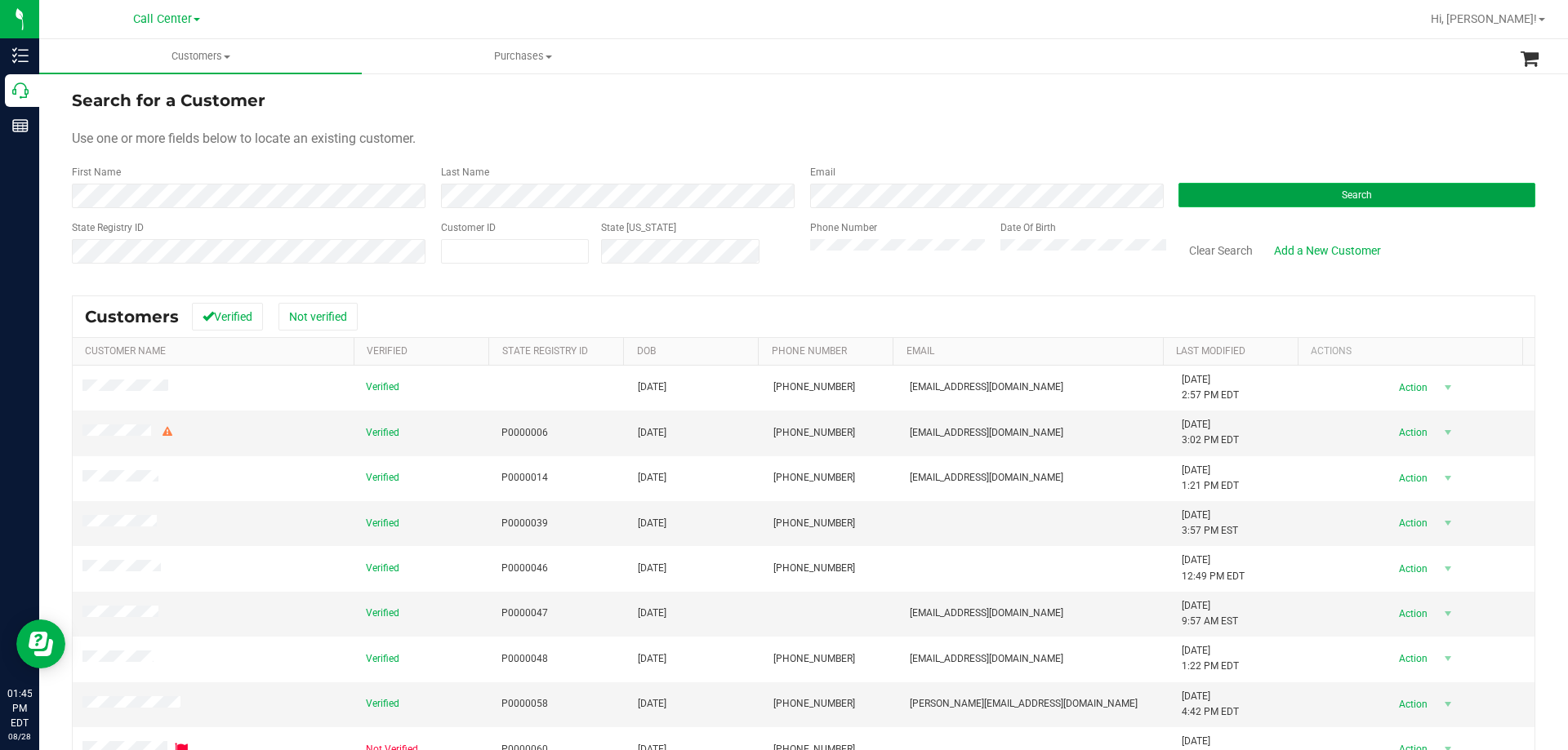
click at [1344, 188] on button "Search" at bounding box center [1357, 194] width 357 height 24
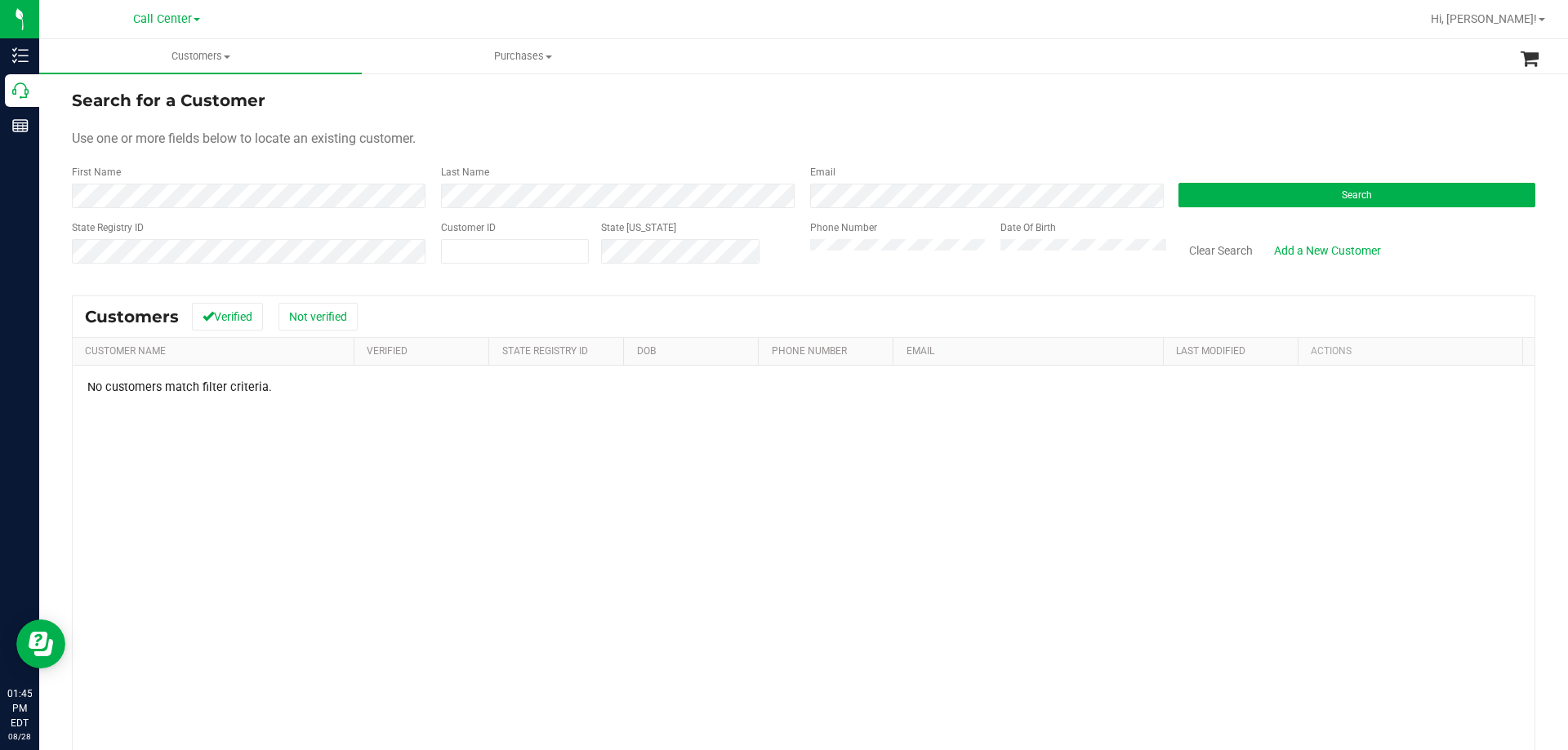
click at [807, 113] on form "Search for a Customer Use one or more fields below to locate an existing custom…" at bounding box center [803, 182] width 1463 height 190
click at [839, 87] on div "Search for a Customer Use one or more fields below to locate an existing custom…" at bounding box center [803, 483] width 1529 height 823
click at [1201, 241] on button "Clear Search" at bounding box center [1220, 250] width 85 height 28
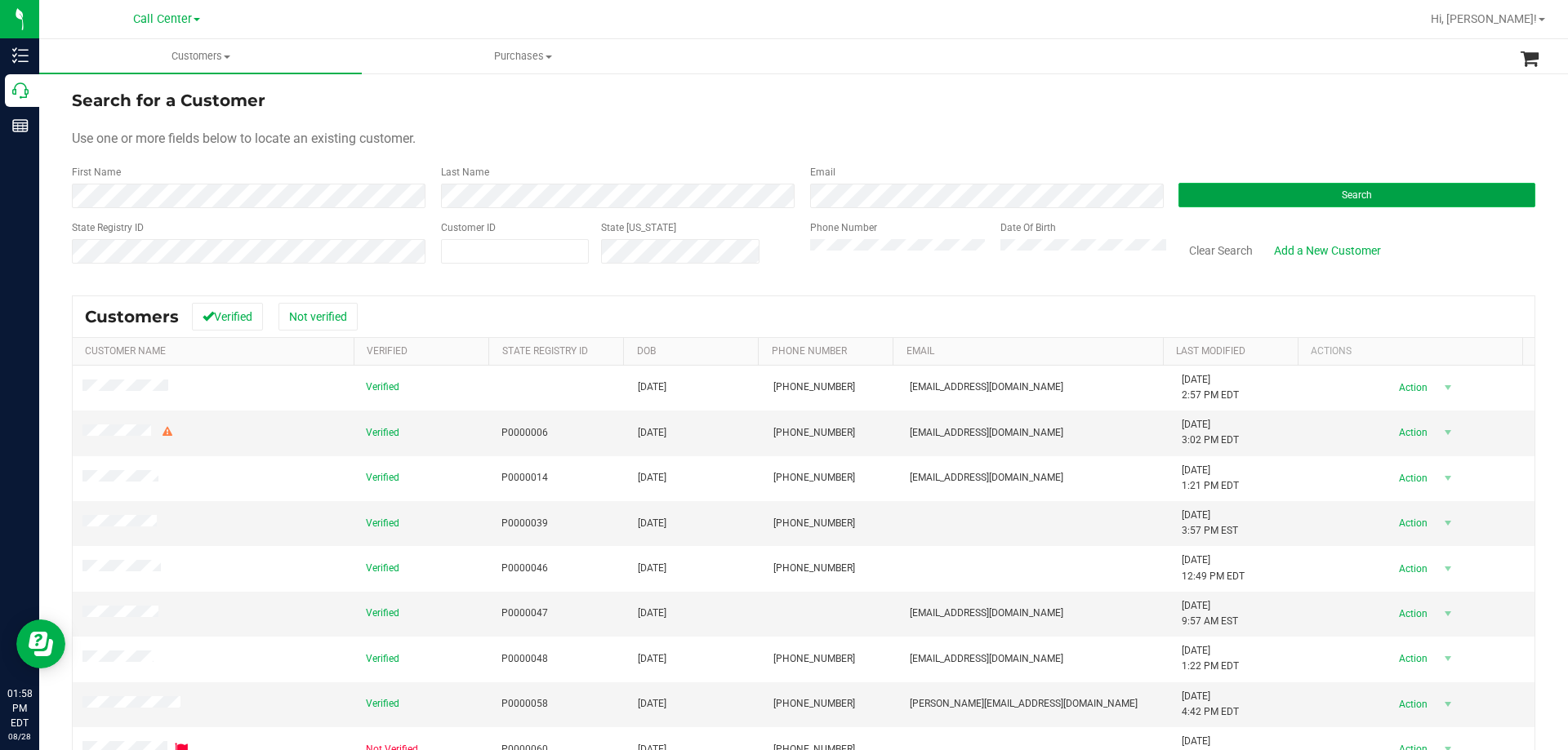
click at [1241, 198] on button "Search" at bounding box center [1357, 194] width 357 height 24
